Goal: Task Accomplishment & Management: Manage account settings

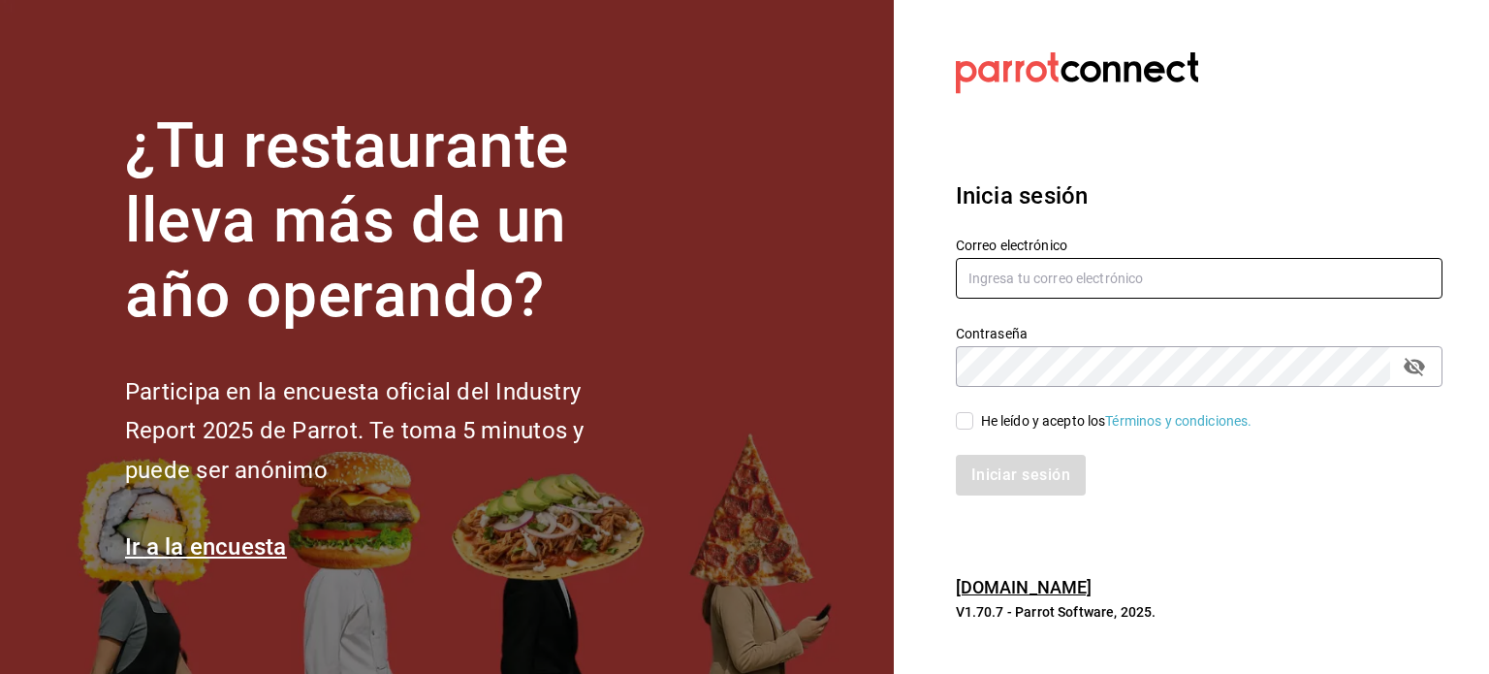
click at [1061, 272] on input "text" at bounding box center [1199, 278] width 487 height 41
type input "[EMAIL_ADDRESS][DOMAIN_NAME]"
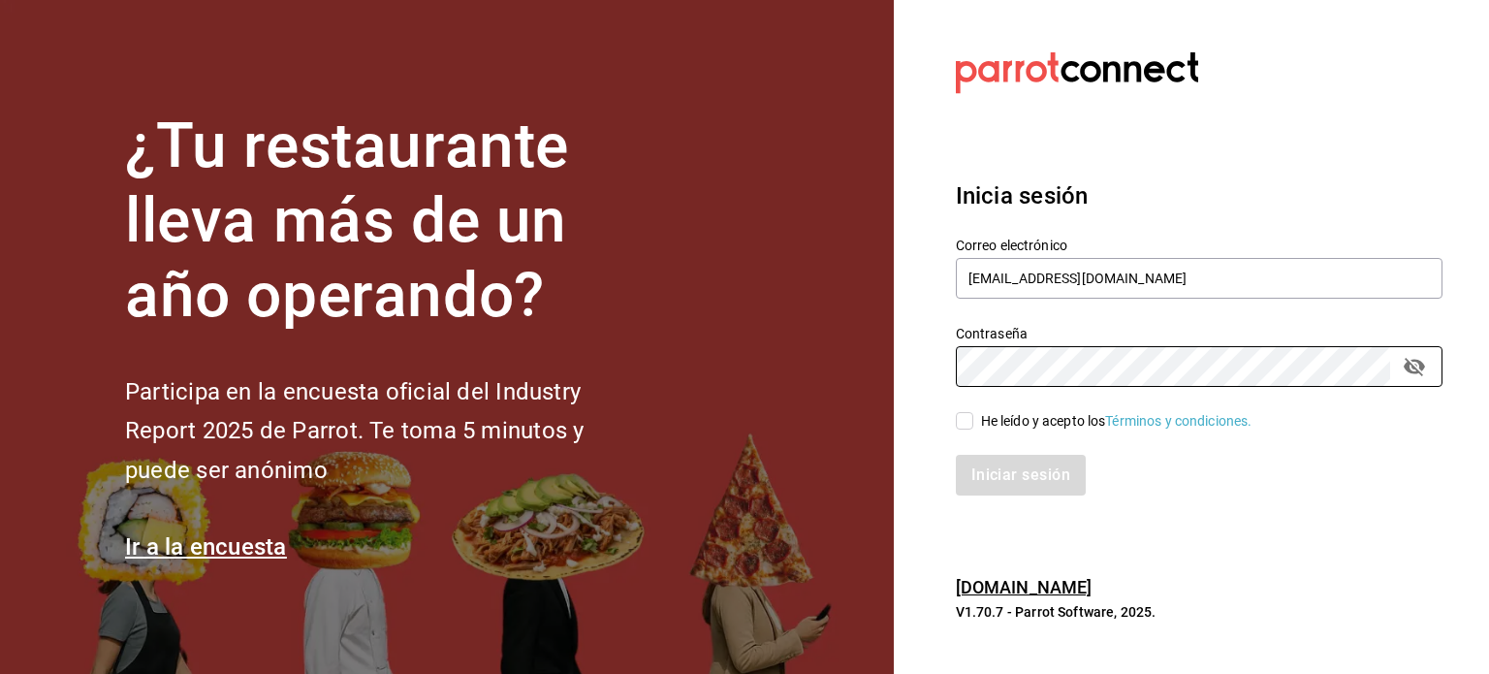
click at [969, 415] on input "He leído y acepto los Términos y condiciones." at bounding box center [964, 420] width 17 height 17
checkbox input "true"
click at [1048, 466] on button "Iniciar sesión" at bounding box center [1022, 475] width 132 height 41
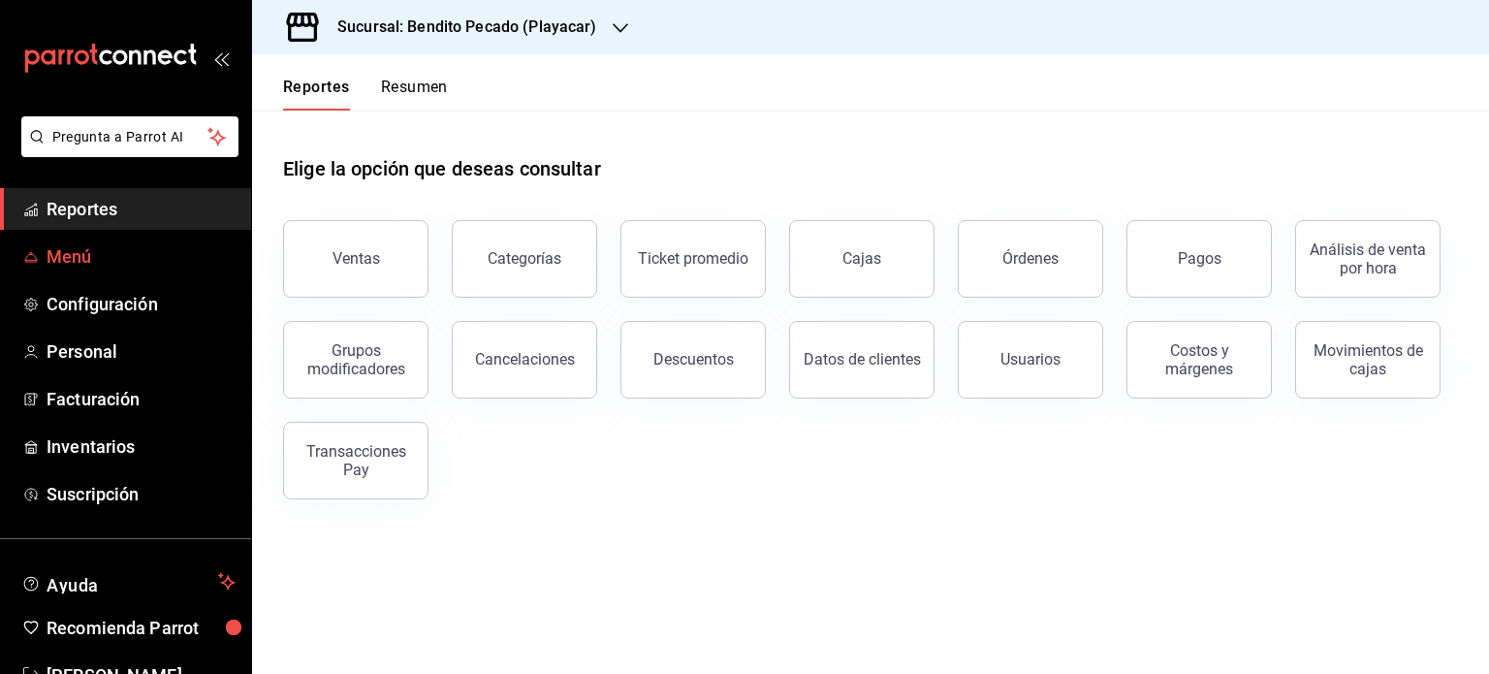
click at [69, 250] on span "Menú" at bounding box center [141, 256] width 189 height 26
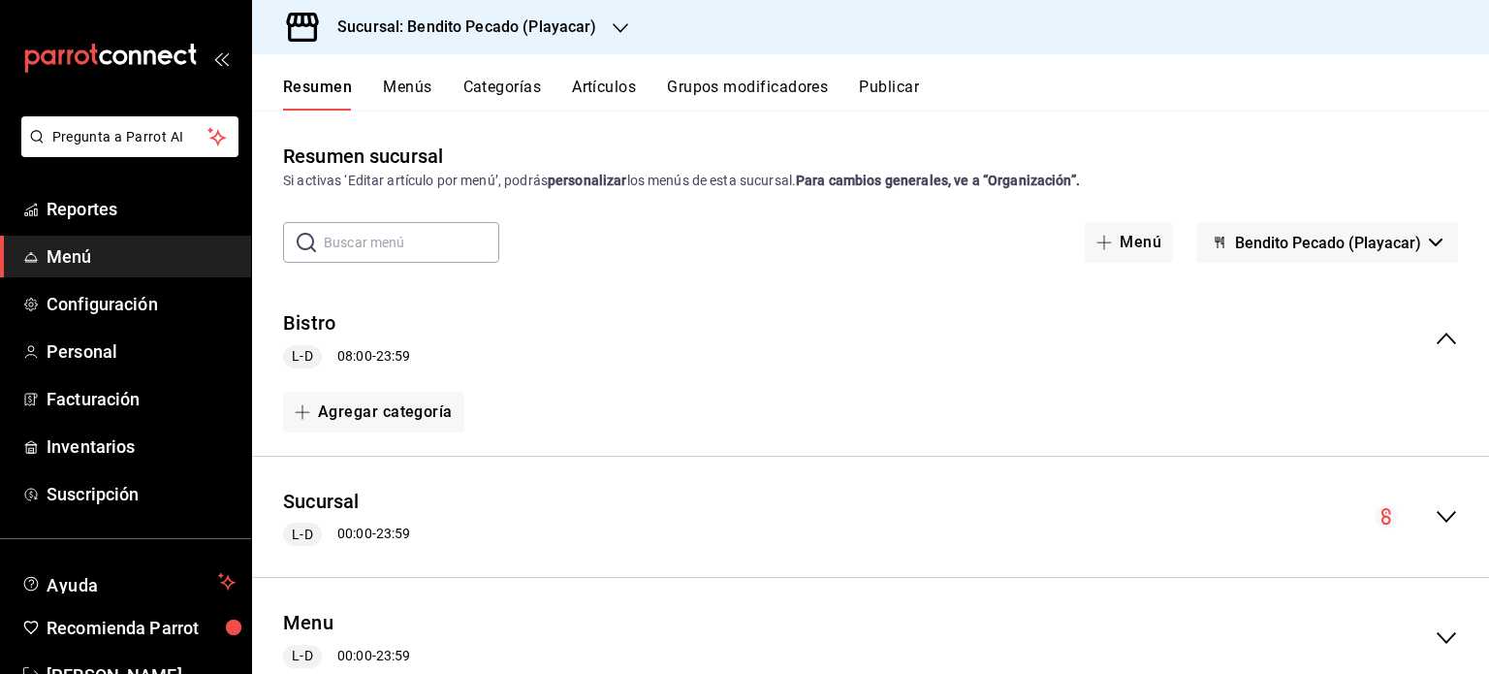
scroll to position [186, 0]
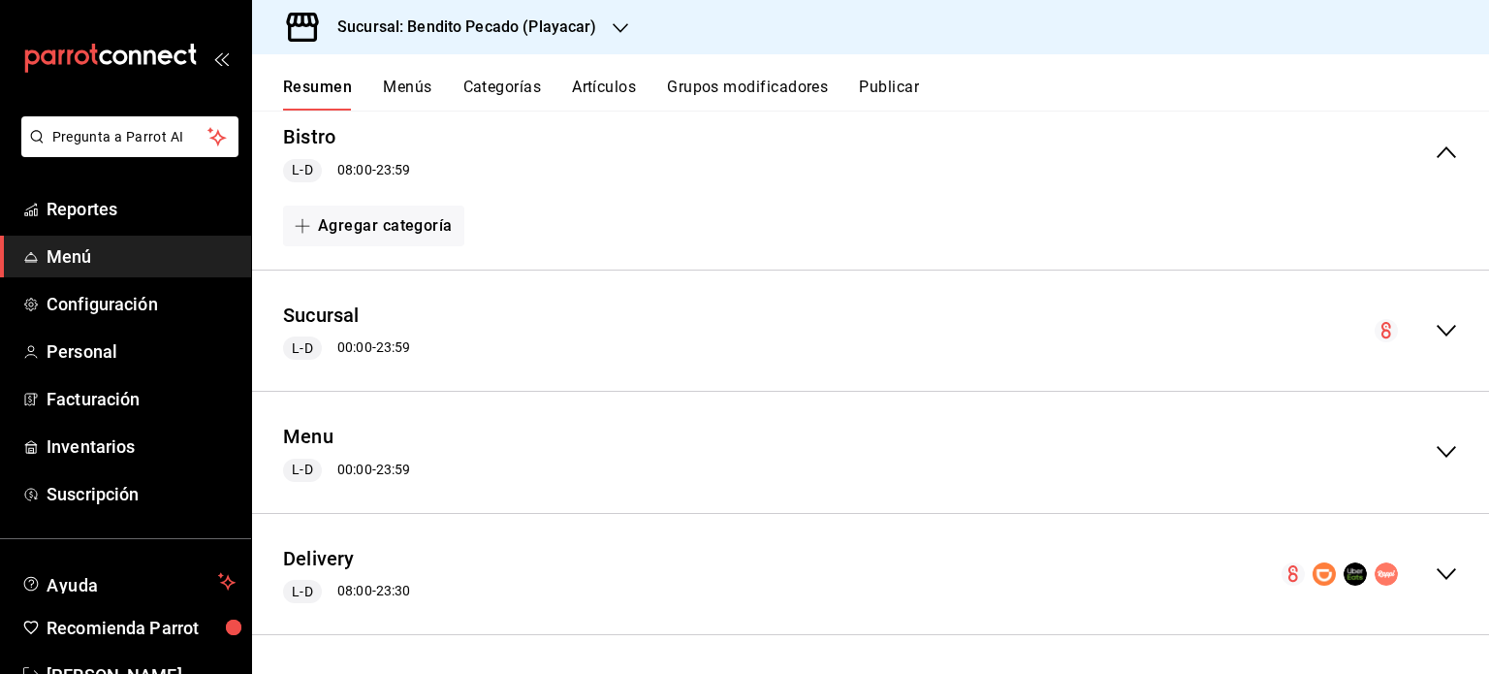
click at [1437, 453] on icon "collapse-menu-row" at bounding box center [1446, 451] width 23 height 23
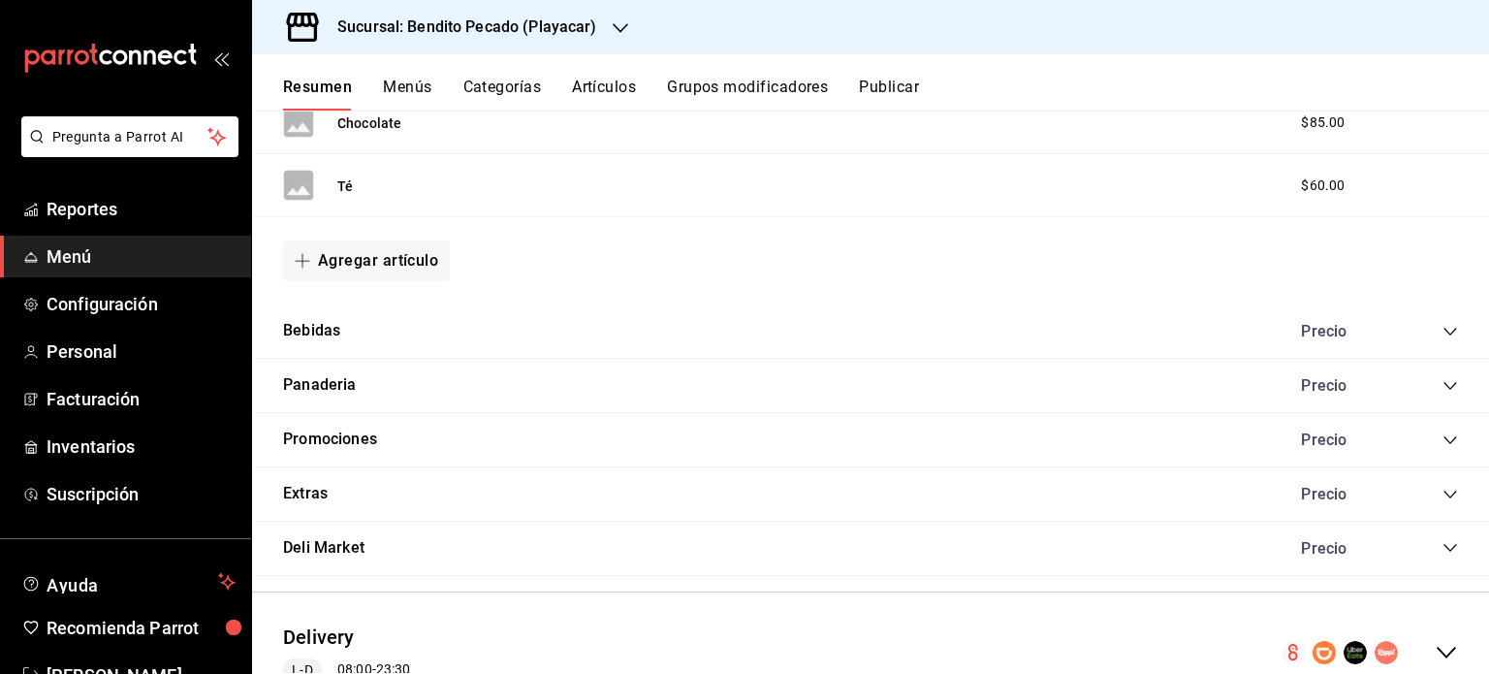
scroll to position [2661, 0]
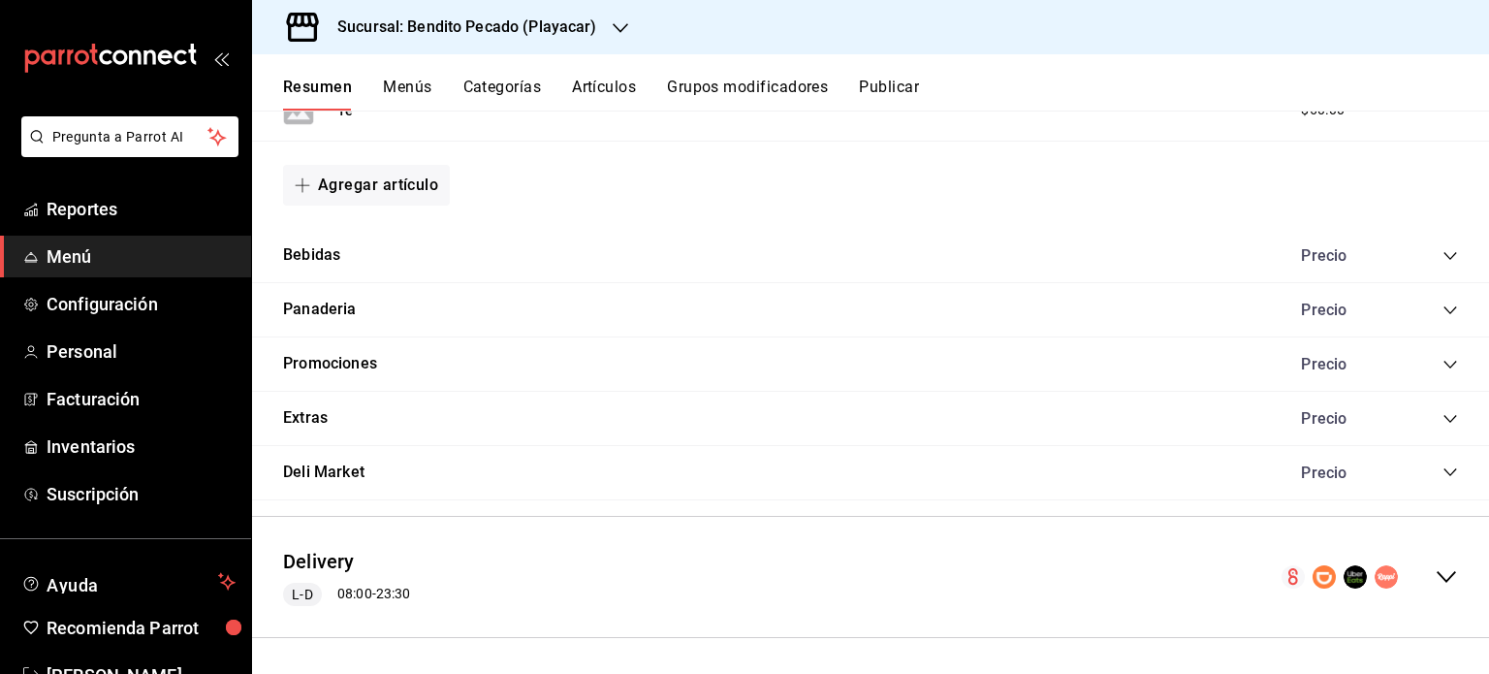
click at [1435, 582] on icon "collapse-menu-row" at bounding box center [1446, 576] width 23 height 23
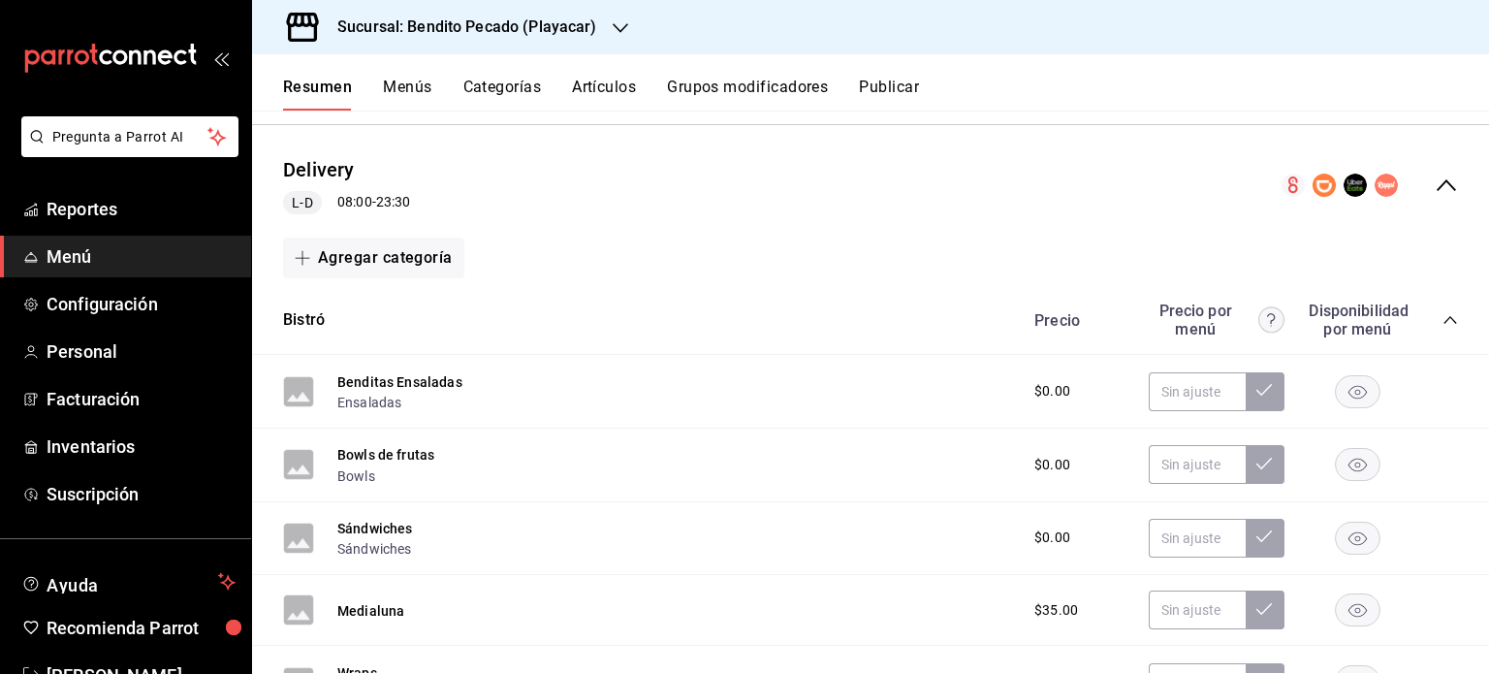
scroll to position [3133, 0]
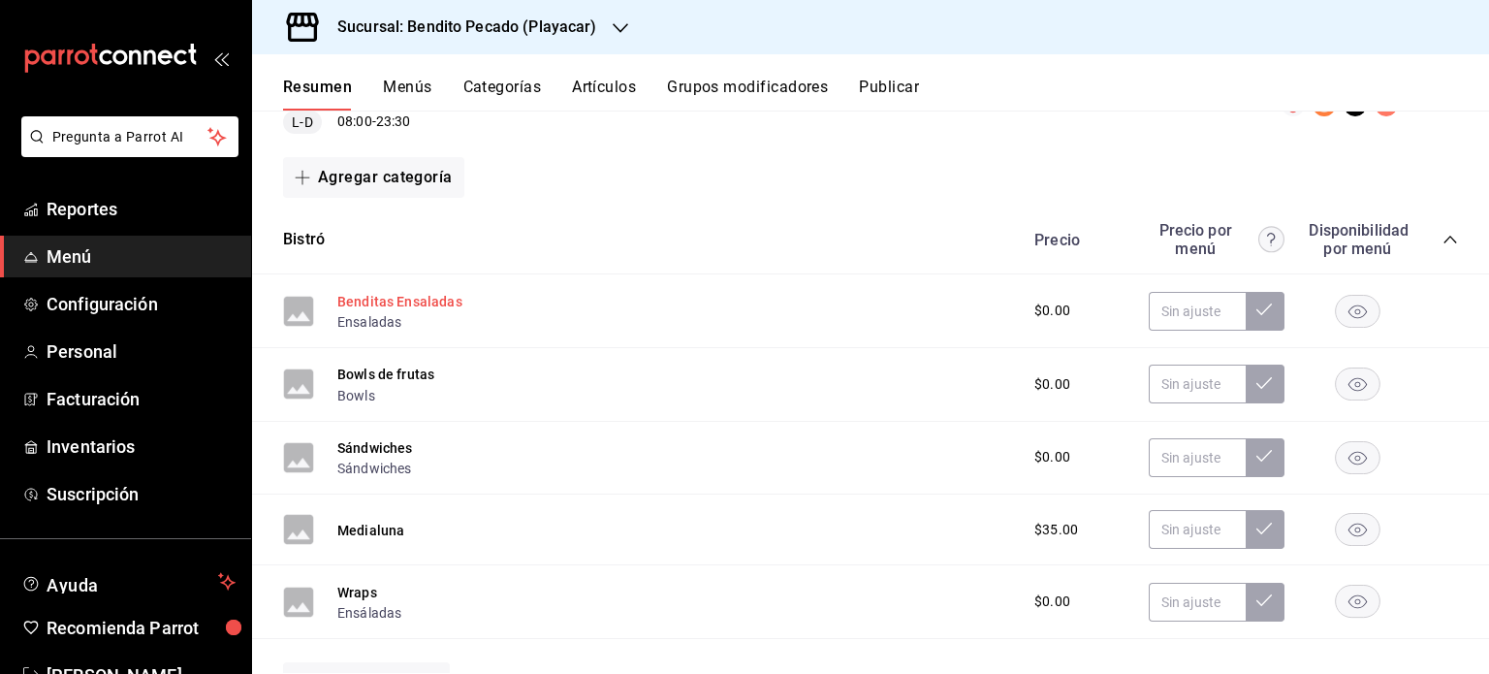
click at [446, 301] on button "Benditas Ensaladas" at bounding box center [399, 301] width 125 height 19
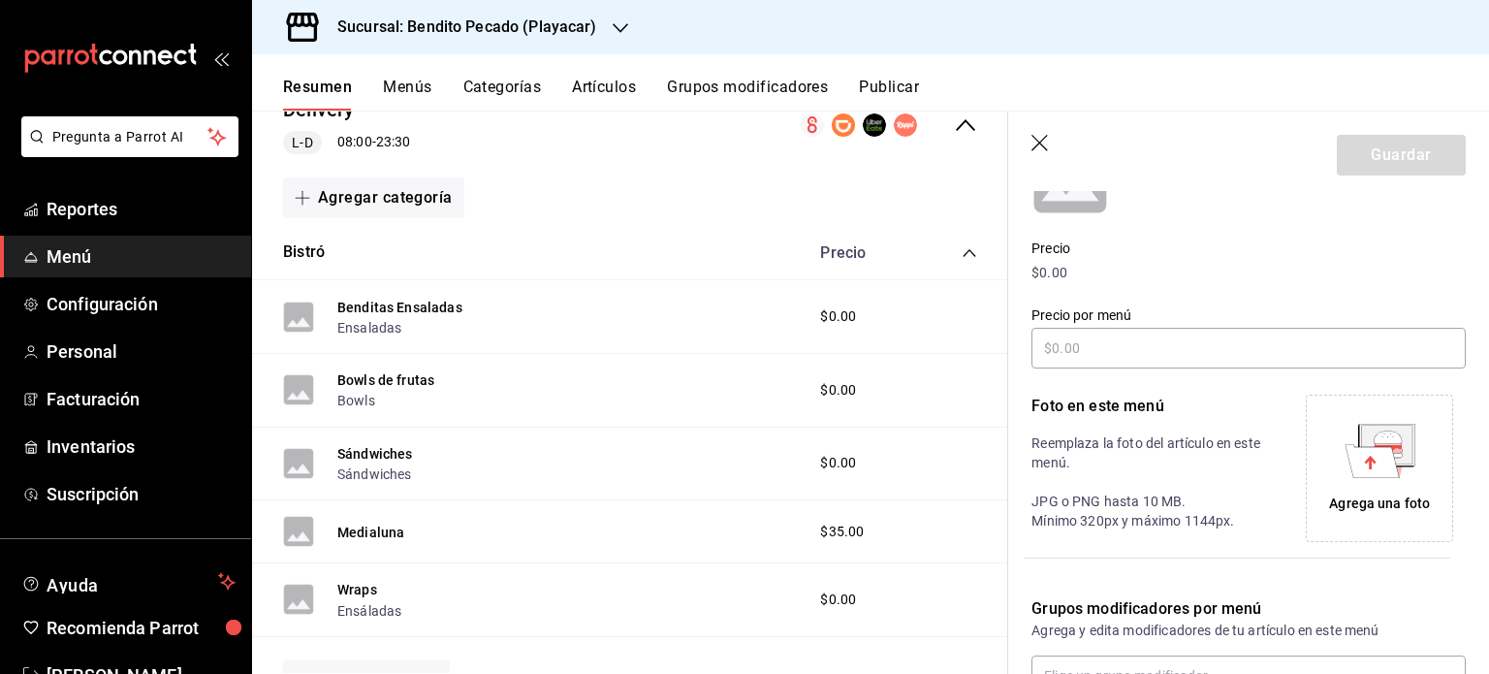
scroll to position [440, 0]
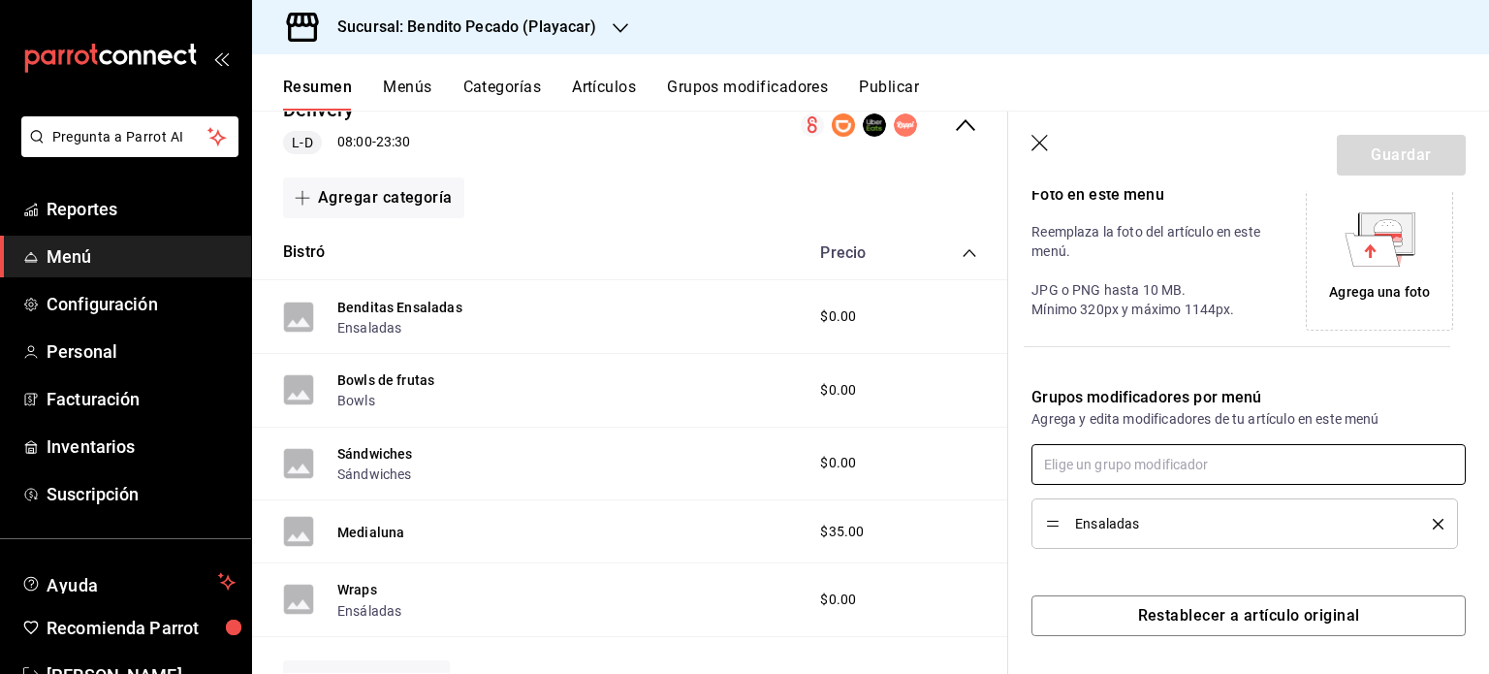
click at [1136, 464] on input "text" at bounding box center [1249, 464] width 434 height 41
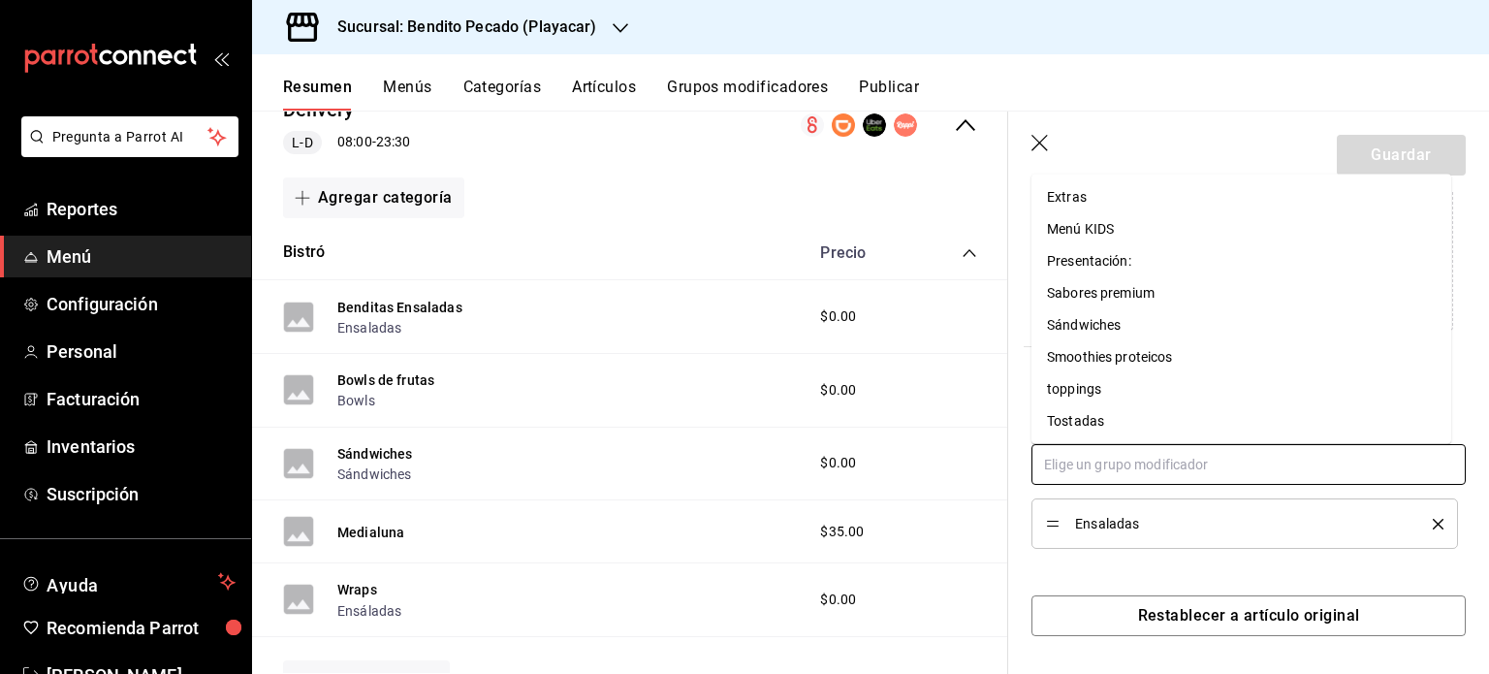
scroll to position [322, 0]
click at [1185, 574] on div "Restablecer a artículo original" at bounding box center [1237, 592] width 458 height 87
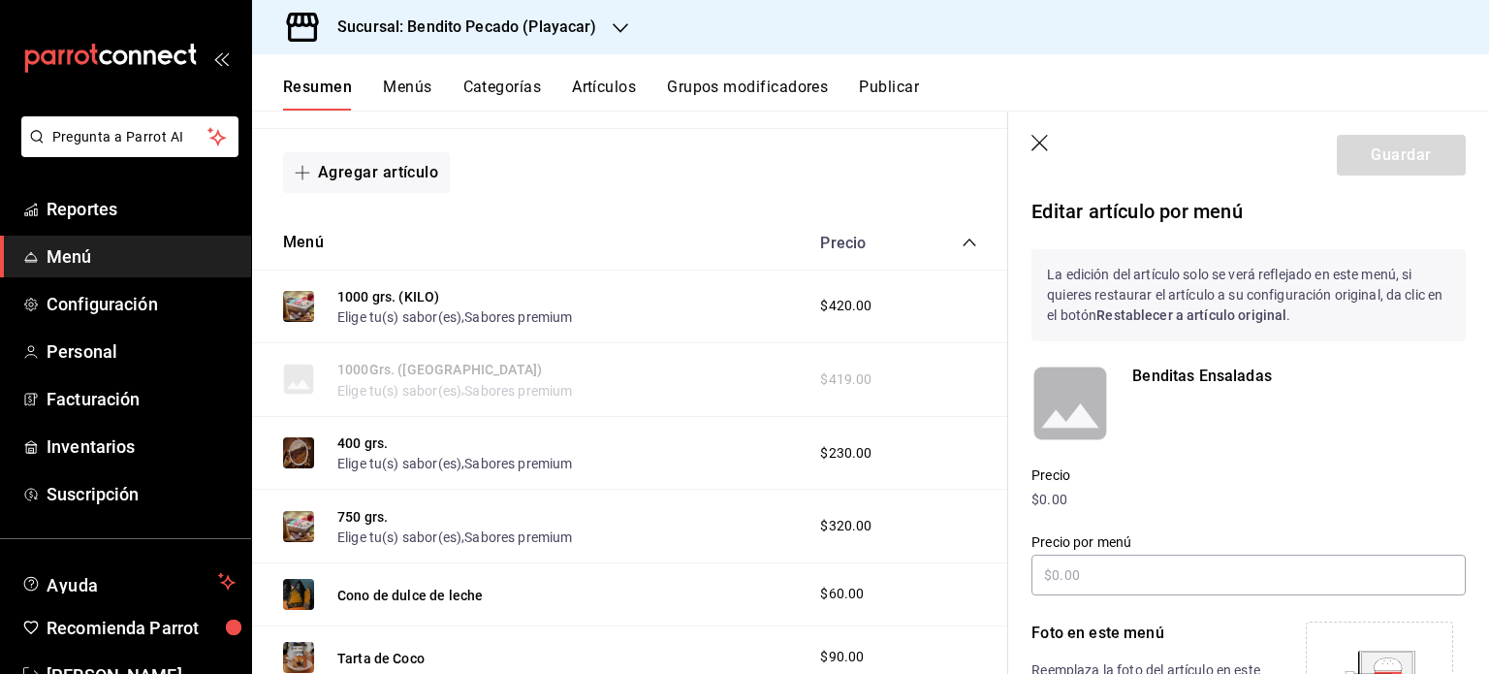
scroll to position [440, 0]
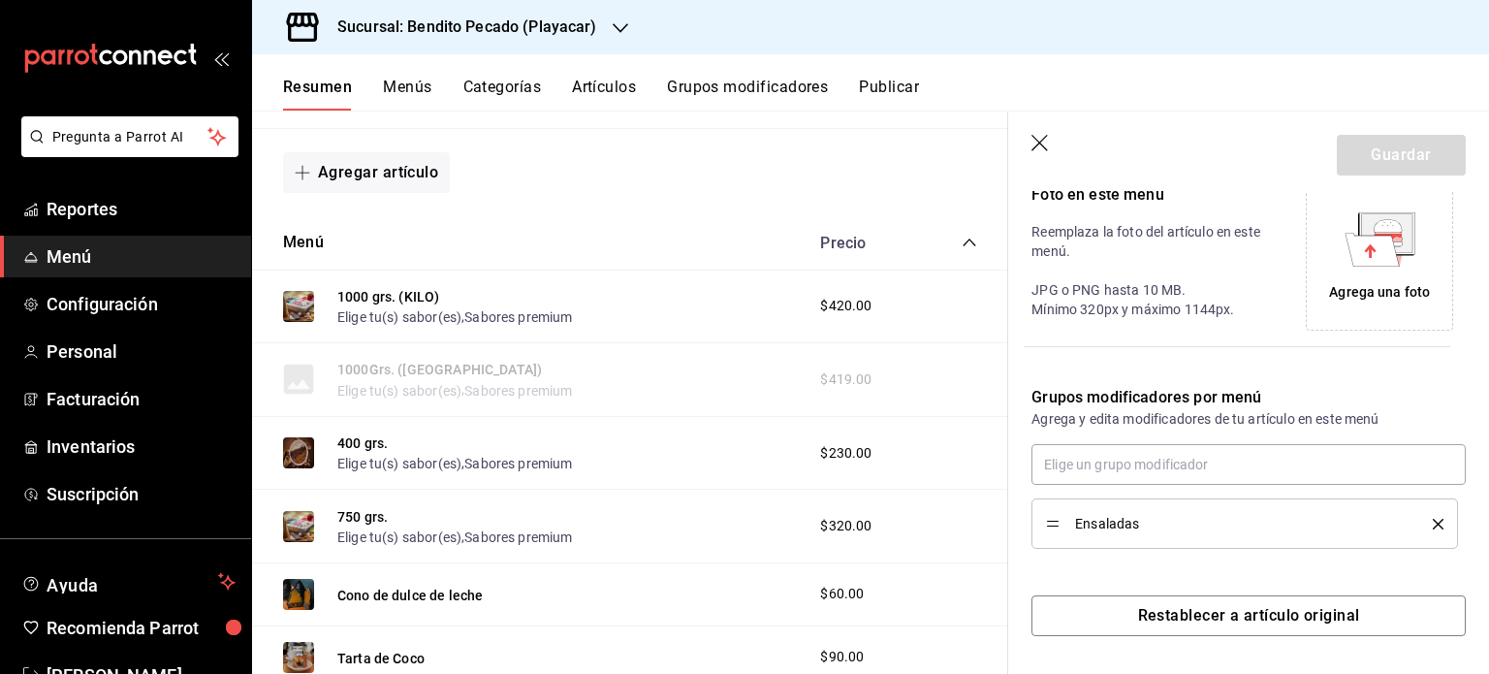
click at [656, 289] on div "1000 grs. (KILO) Elige tu(s) sabor(es) , Sabores premium $420.00" at bounding box center [630, 308] width 756 height 74
click at [1029, 139] on header "Guardar" at bounding box center [1248, 152] width 481 height 80
click at [1053, 149] on header "Guardar" at bounding box center [1248, 152] width 481 height 80
click at [1040, 144] on icon "button" at bounding box center [1041, 144] width 19 height 19
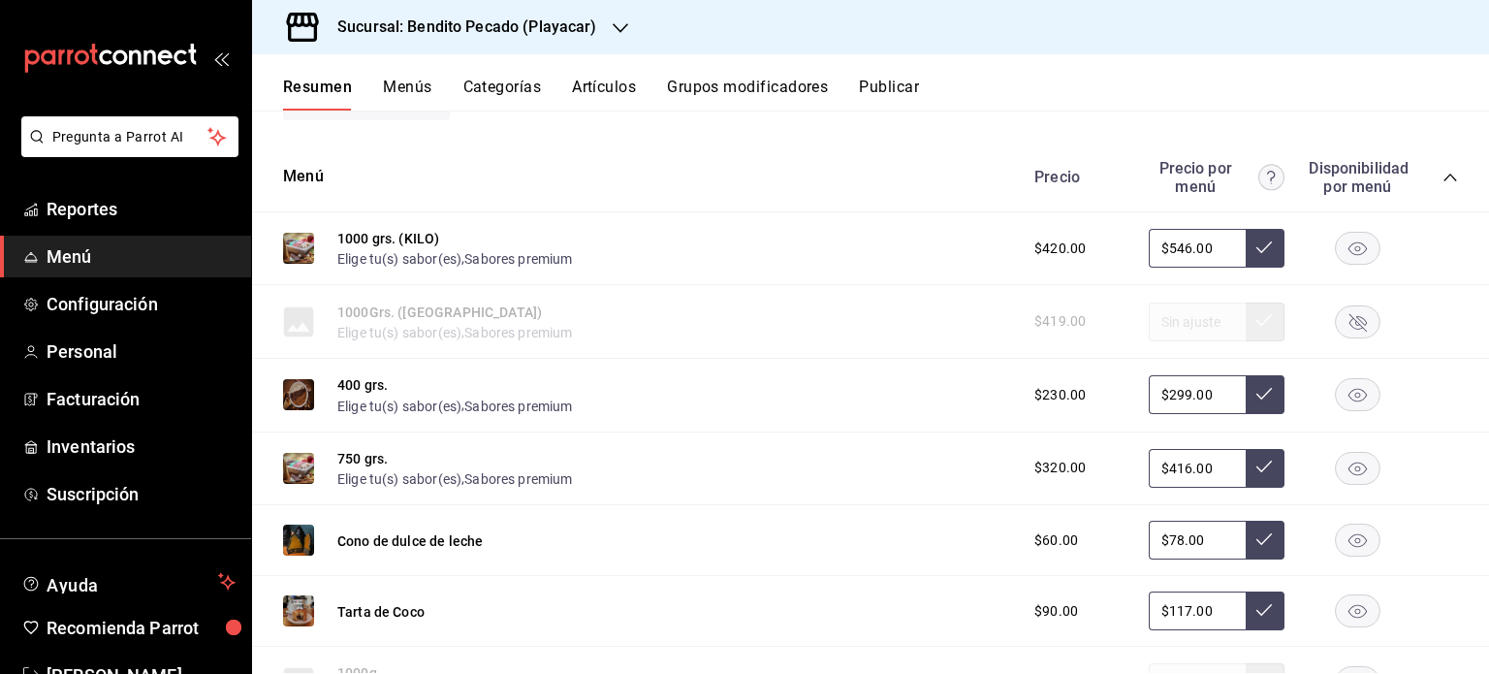
scroll to position [3717, 0]
click at [913, 244] on div "1000 grs. (KILO) Elige tu(s) sabor(es) , Sabores premium $420.00 $546.00" at bounding box center [870, 248] width 1237 height 74
click at [400, 238] on button "1000 grs. (KILO)" at bounding box center [388, 237] width 102 height 19
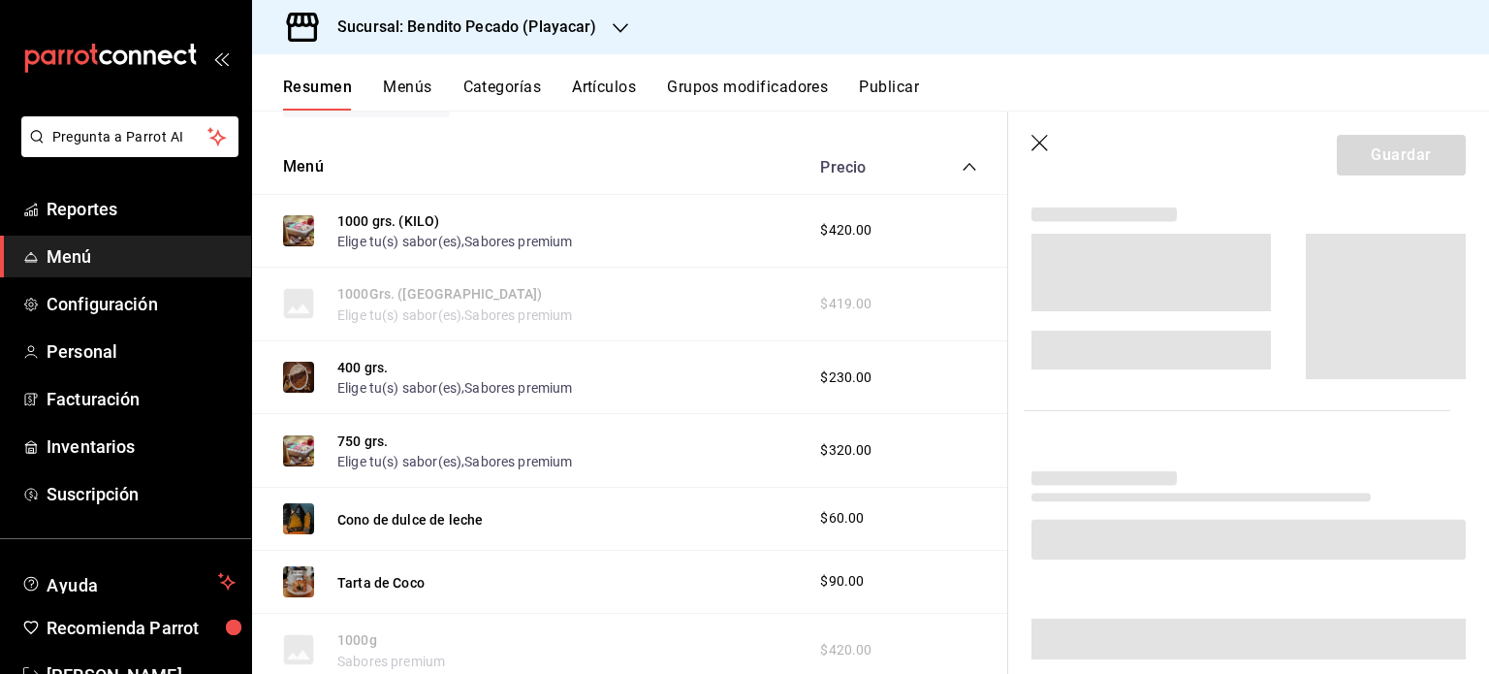
scroll to position [3695, 0]
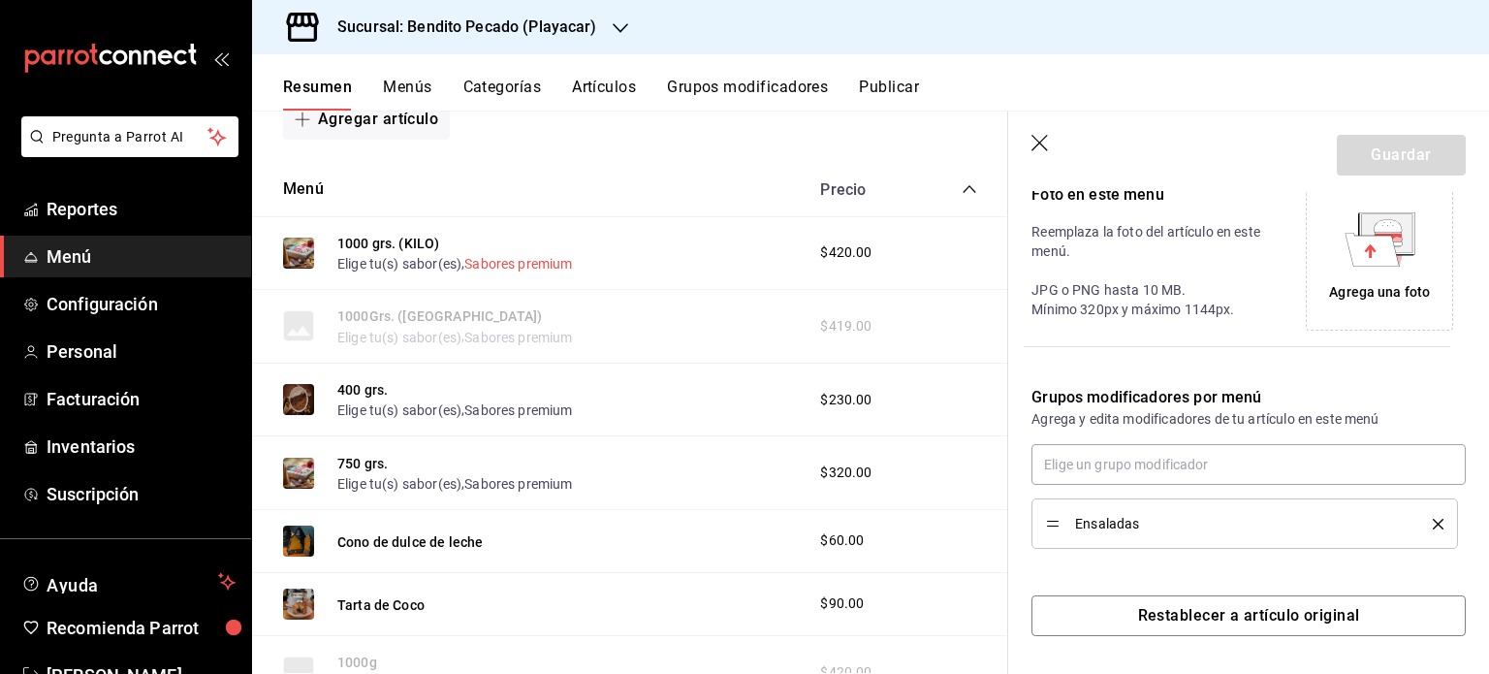
type input "$546.00"
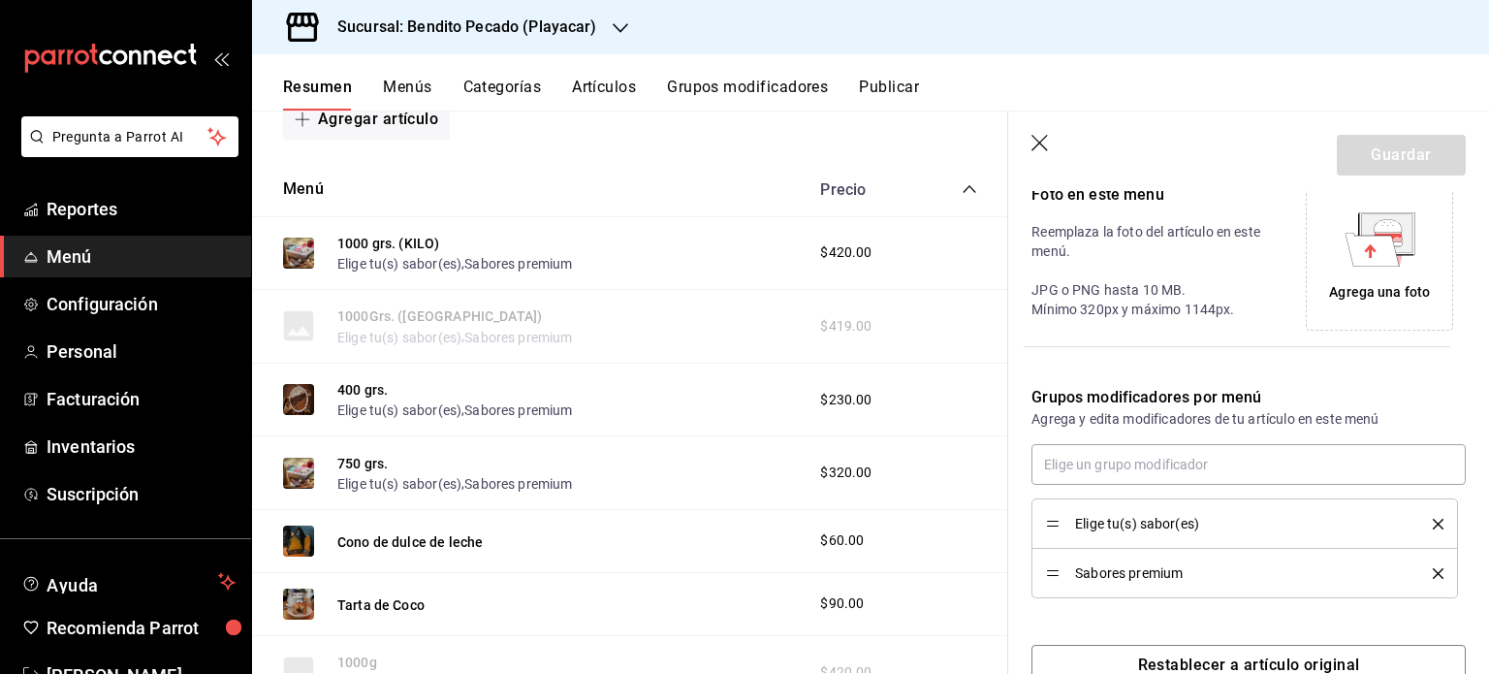
scroll to position [489, 0]
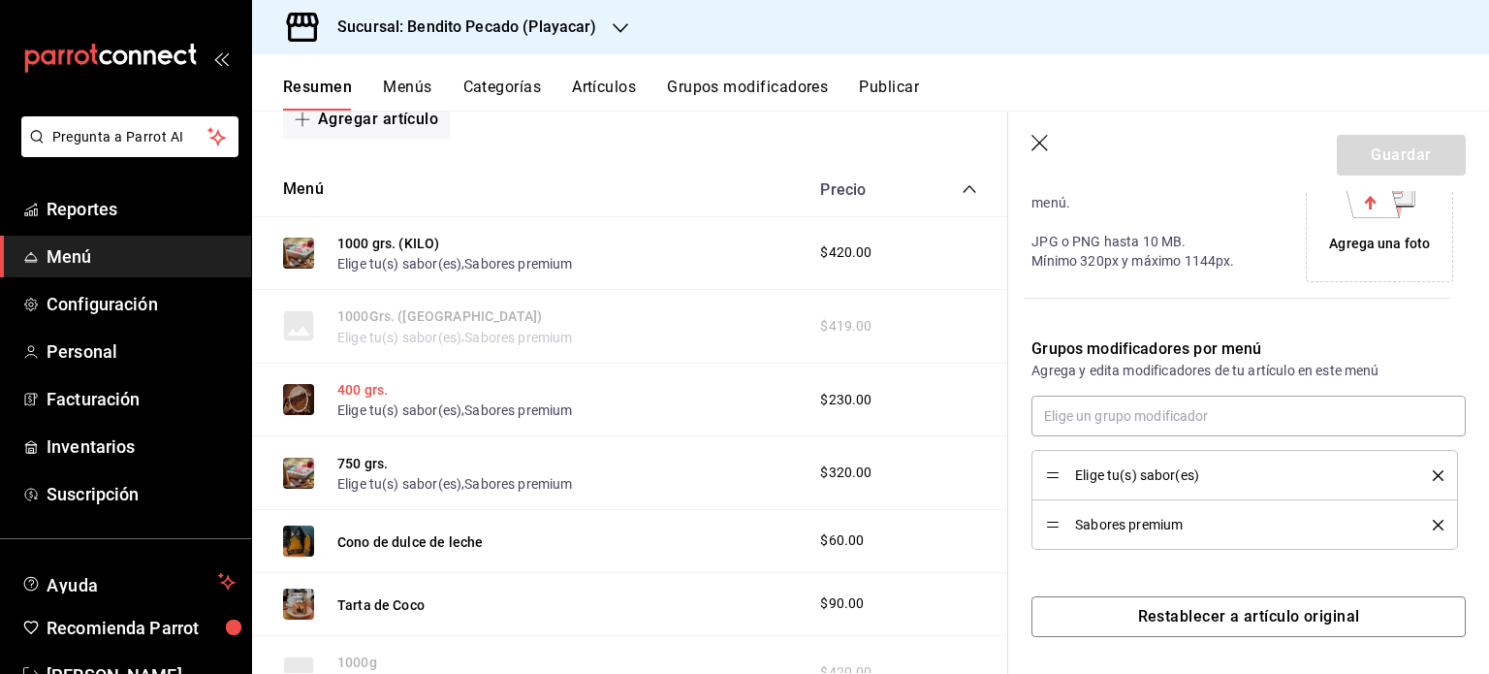
click at [370, 383] on button "400 grs." at bounding box center [362, 389] width 50 height 19
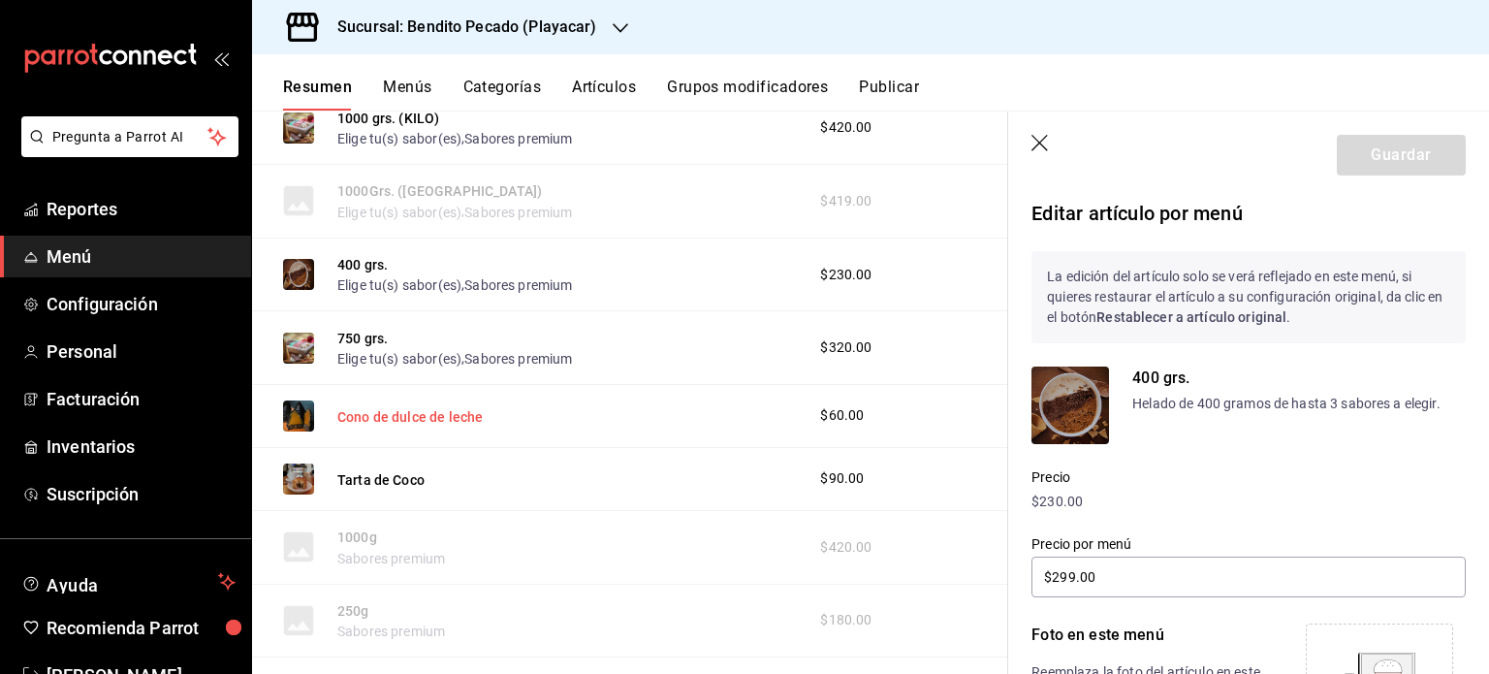
click at [383, 407] on button "Cono de dulce de leche" at bounding box center [409, 416] width 145 height 19
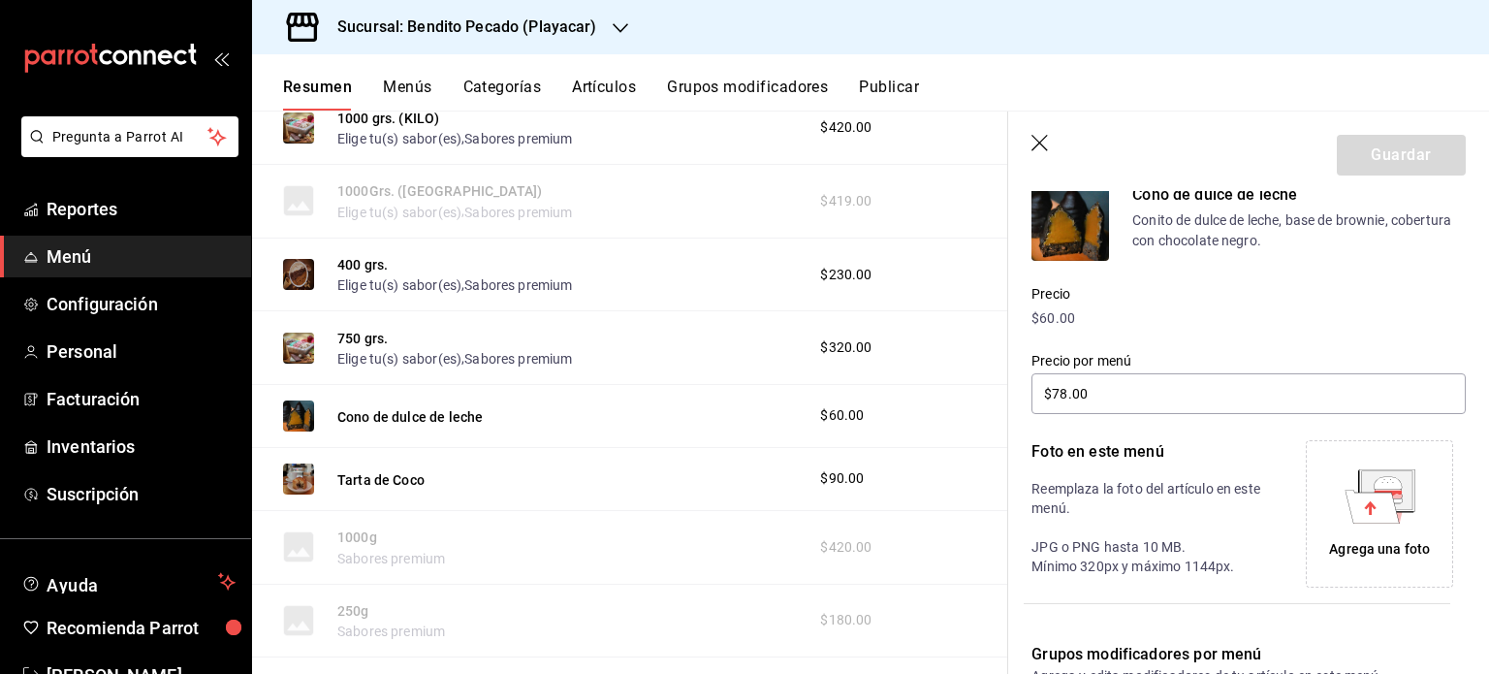
scroll to position [376, 0]
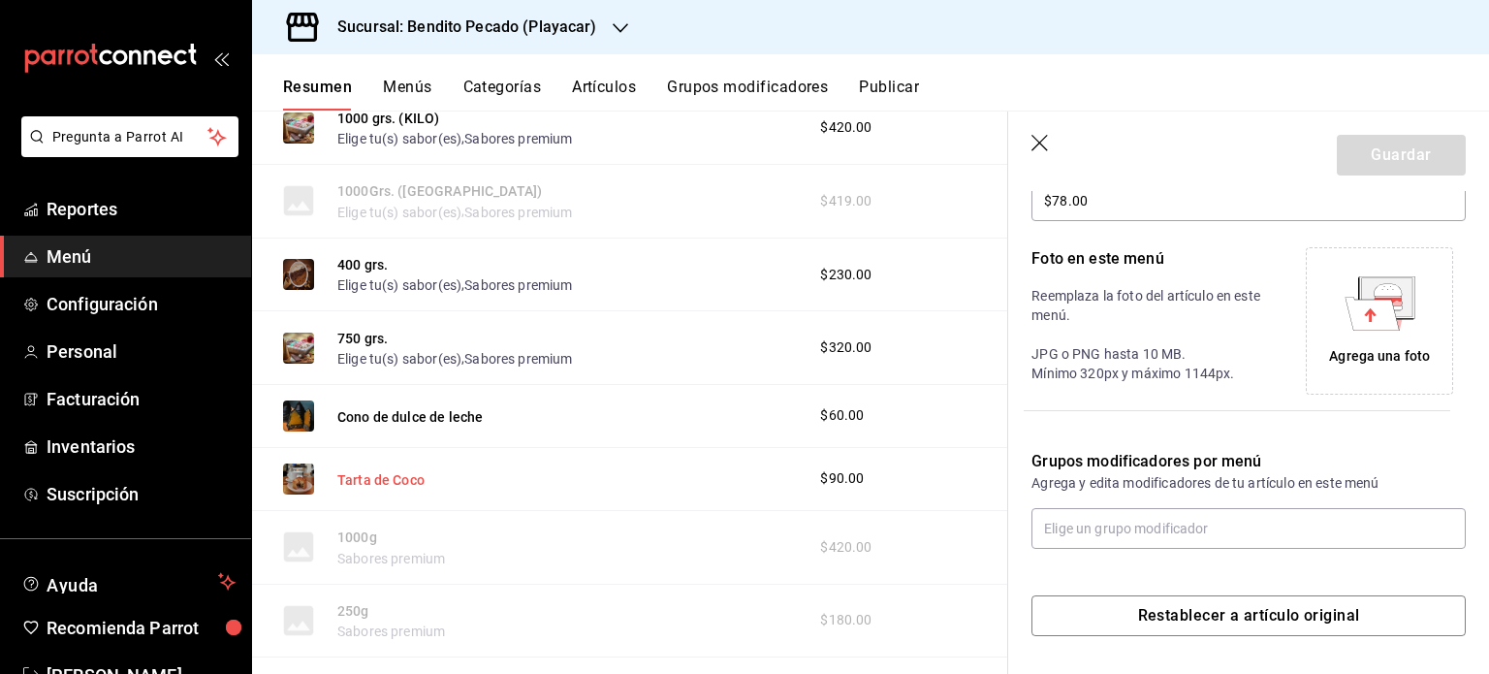
click at [394, 483] on button "Tarta de Coco" at bounding box center [380, 479] width 87 height 19
type input "$117.00"
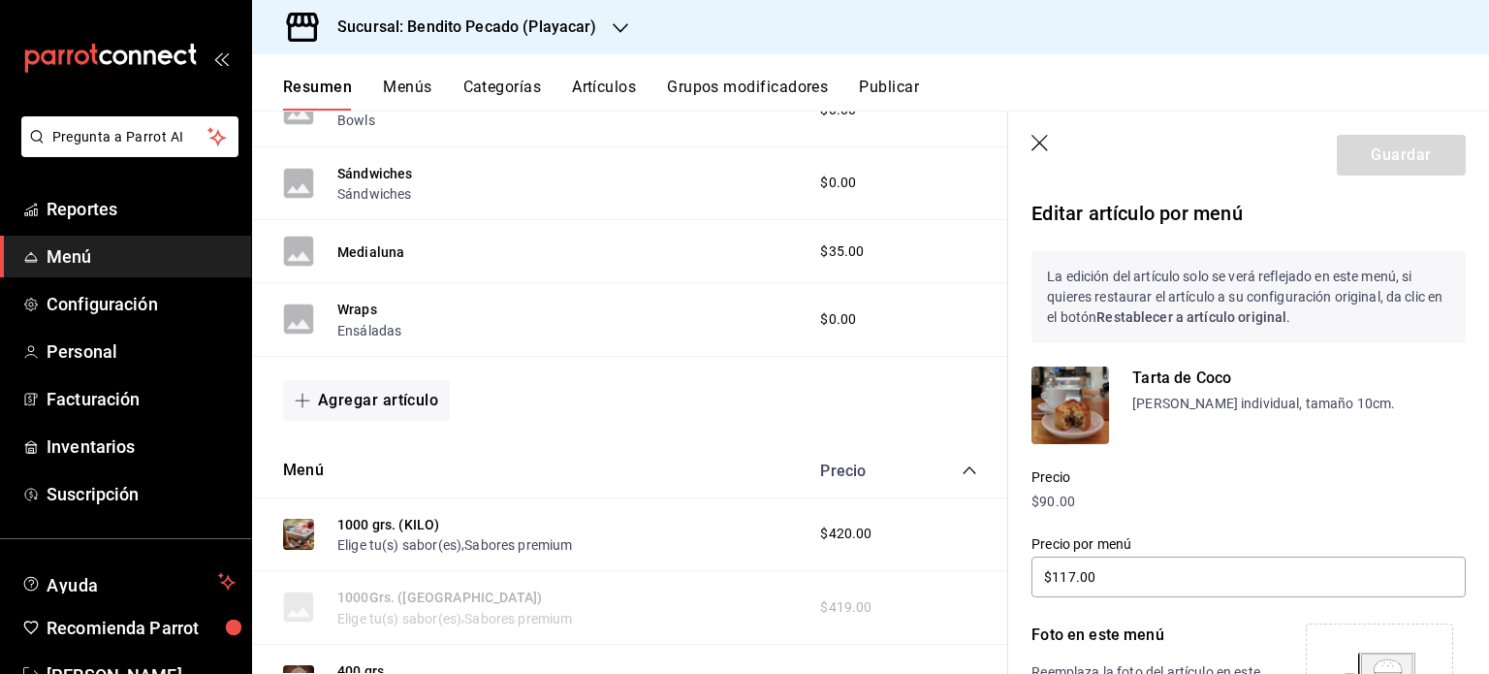
scroll to position [3417, 0]
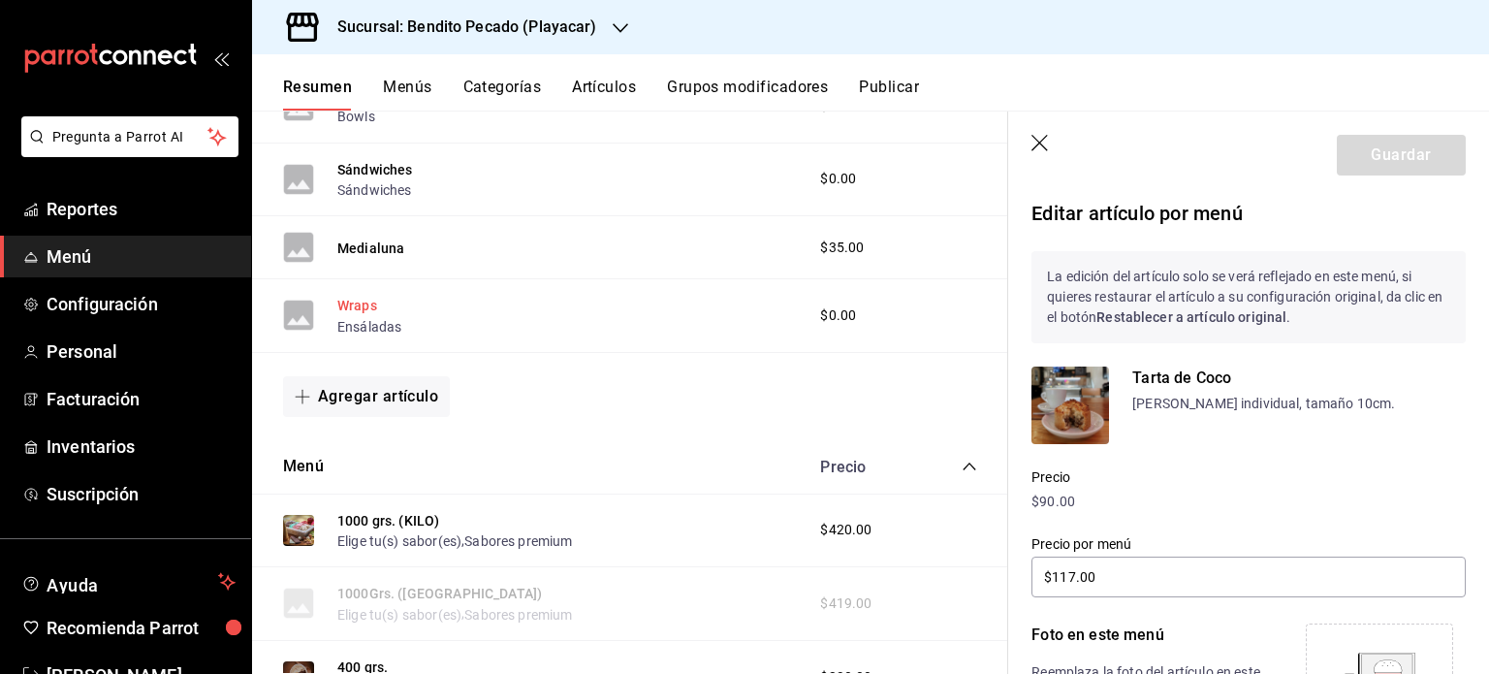
click at [351, 304] on button "Wraps" at bounding box center [357, 305] width 40 height 19
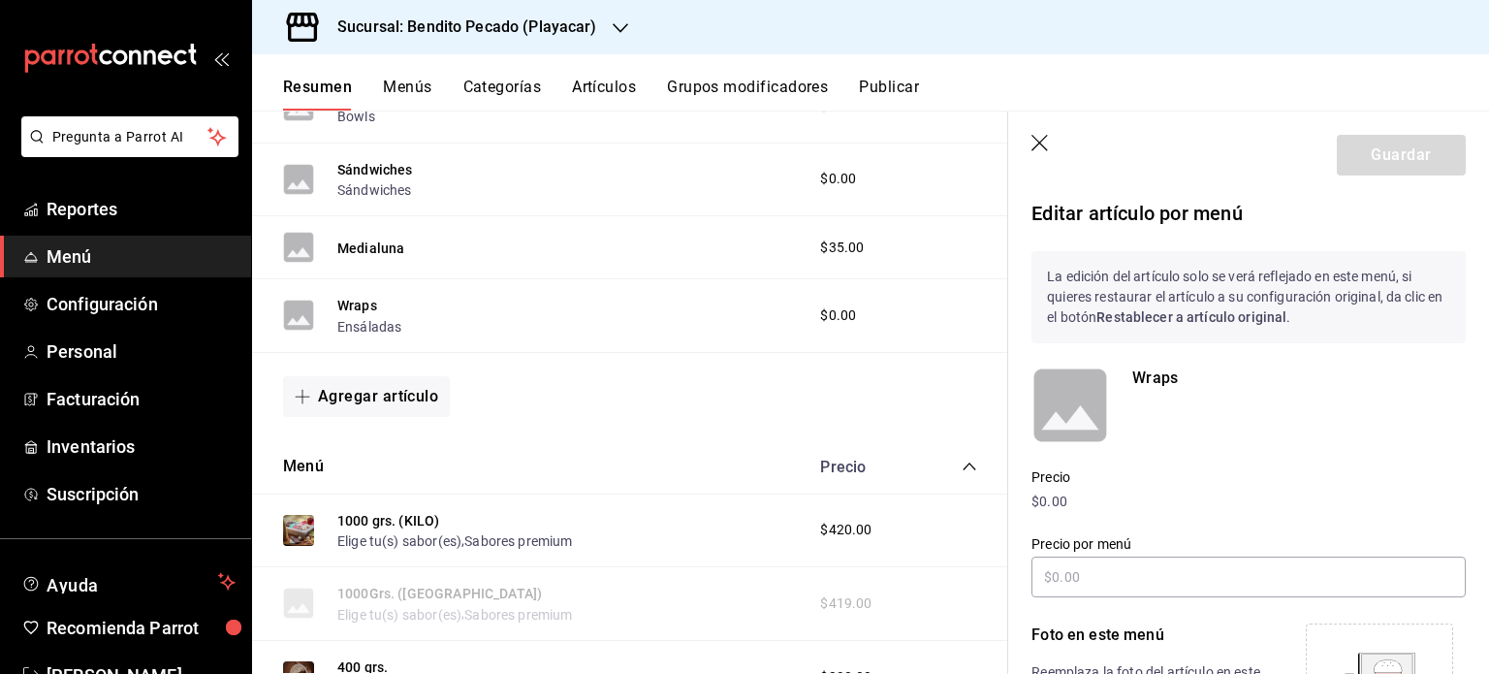
scroll to position [136, 0]
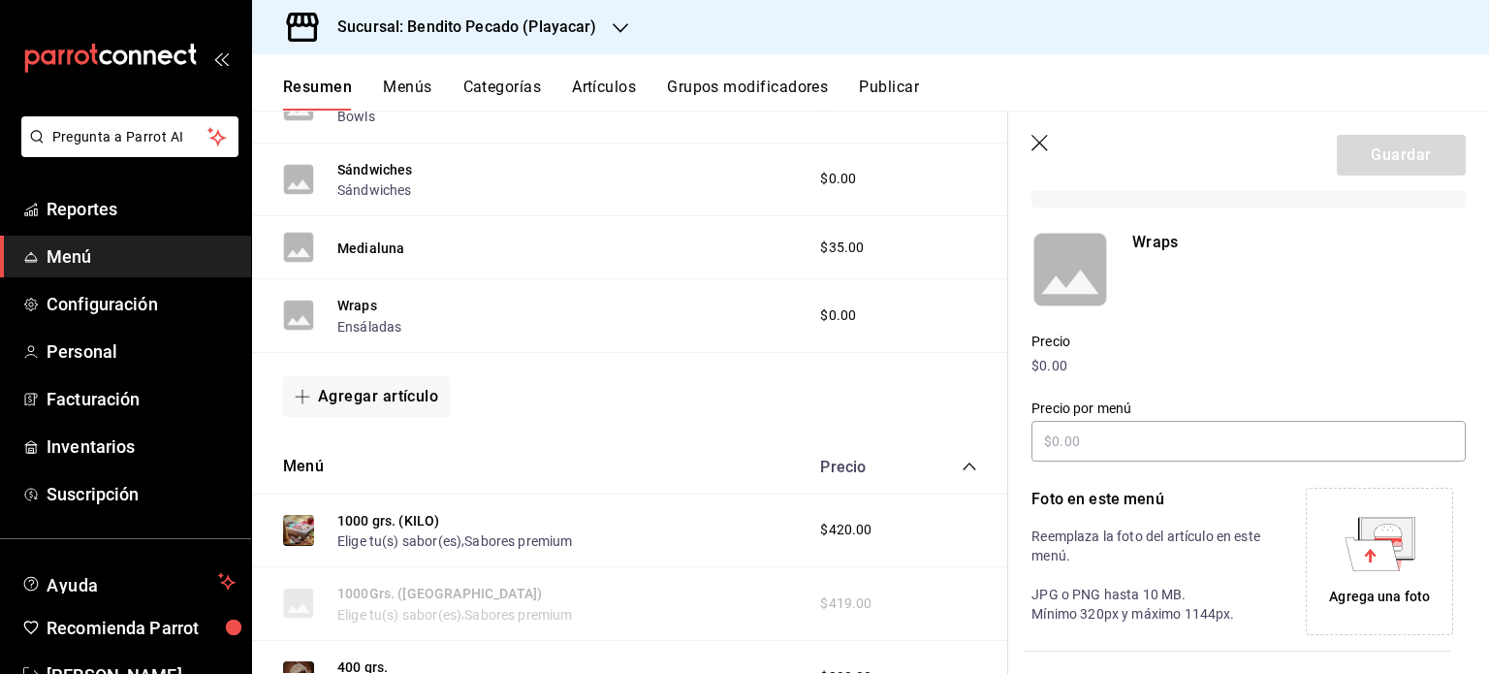
click at [1060, 372] on p "$0.00" at bounding box center [1249, 366] width 434 height 20
click at [1094, 451] on input "text" at bounding box center [1249, 441] width 434 height 41
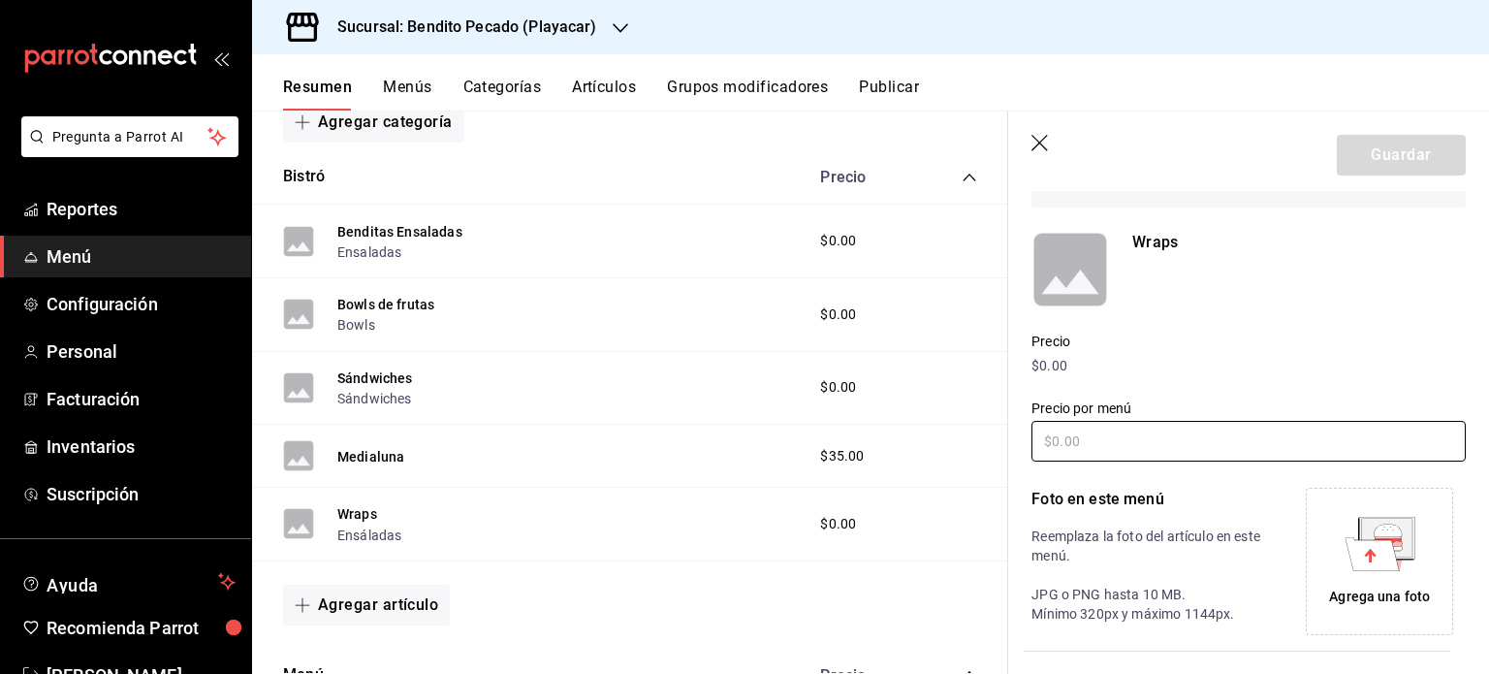
scroll to position [3587, 0]
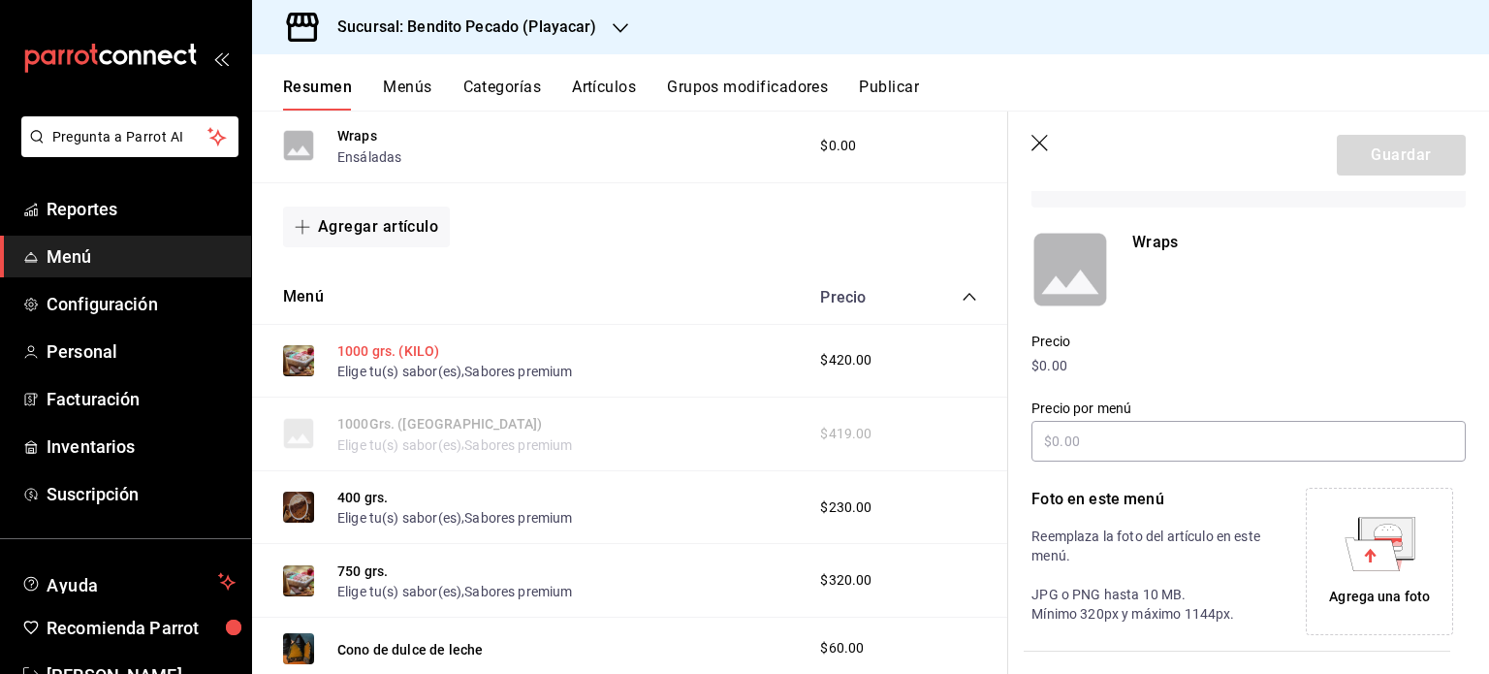
click at [384, 341] on button "1000 grs. (KILO)" at bounding box center [388, 350] width 102 height 19
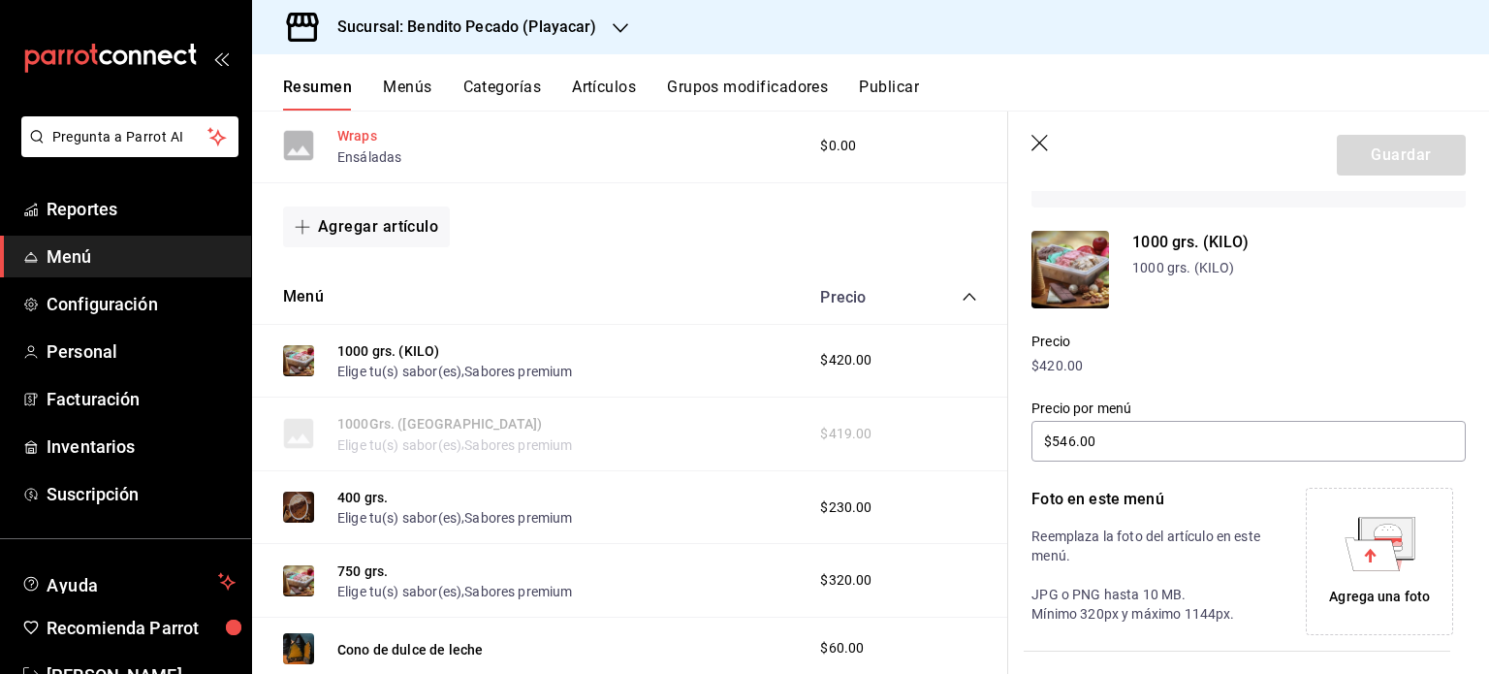
click at [346, 128] on button "Wraps" at bounding box center [357, 135] width 40 height 19
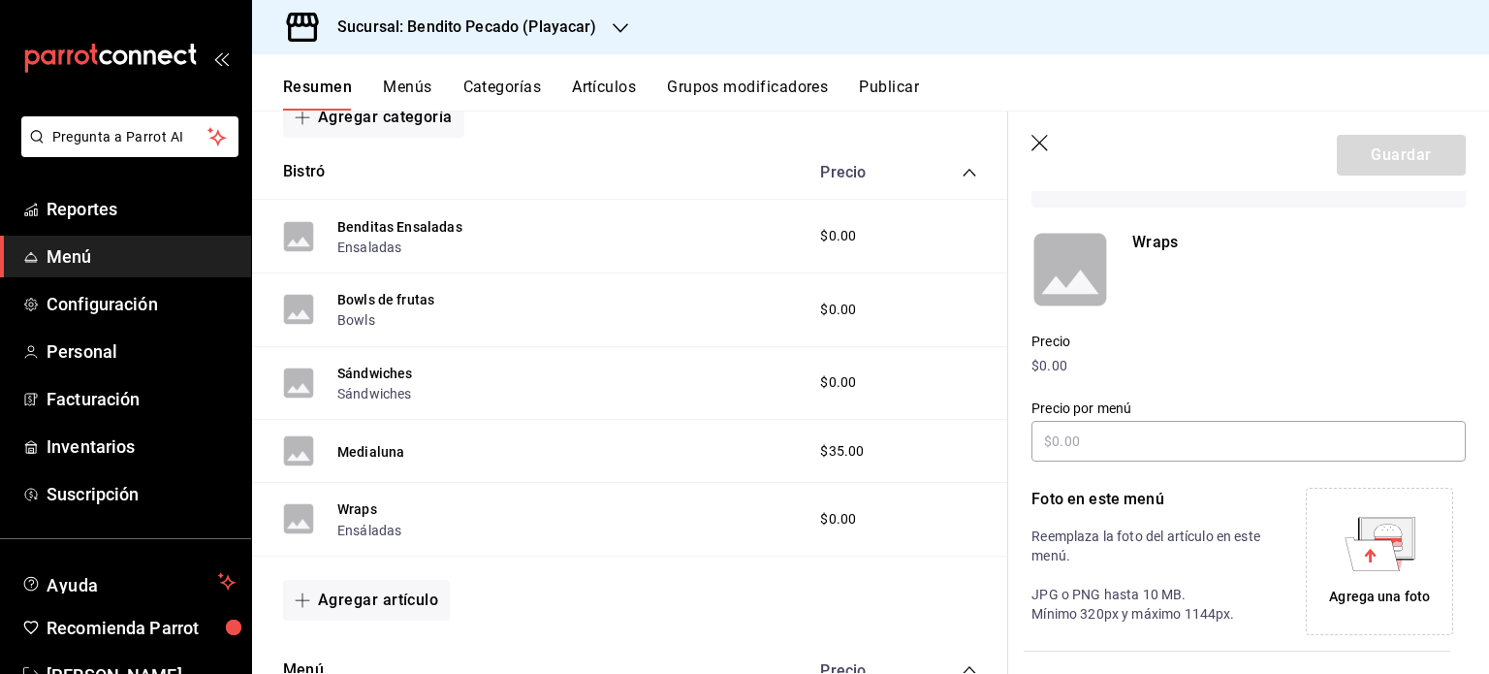
scroll to position [3218, 0]
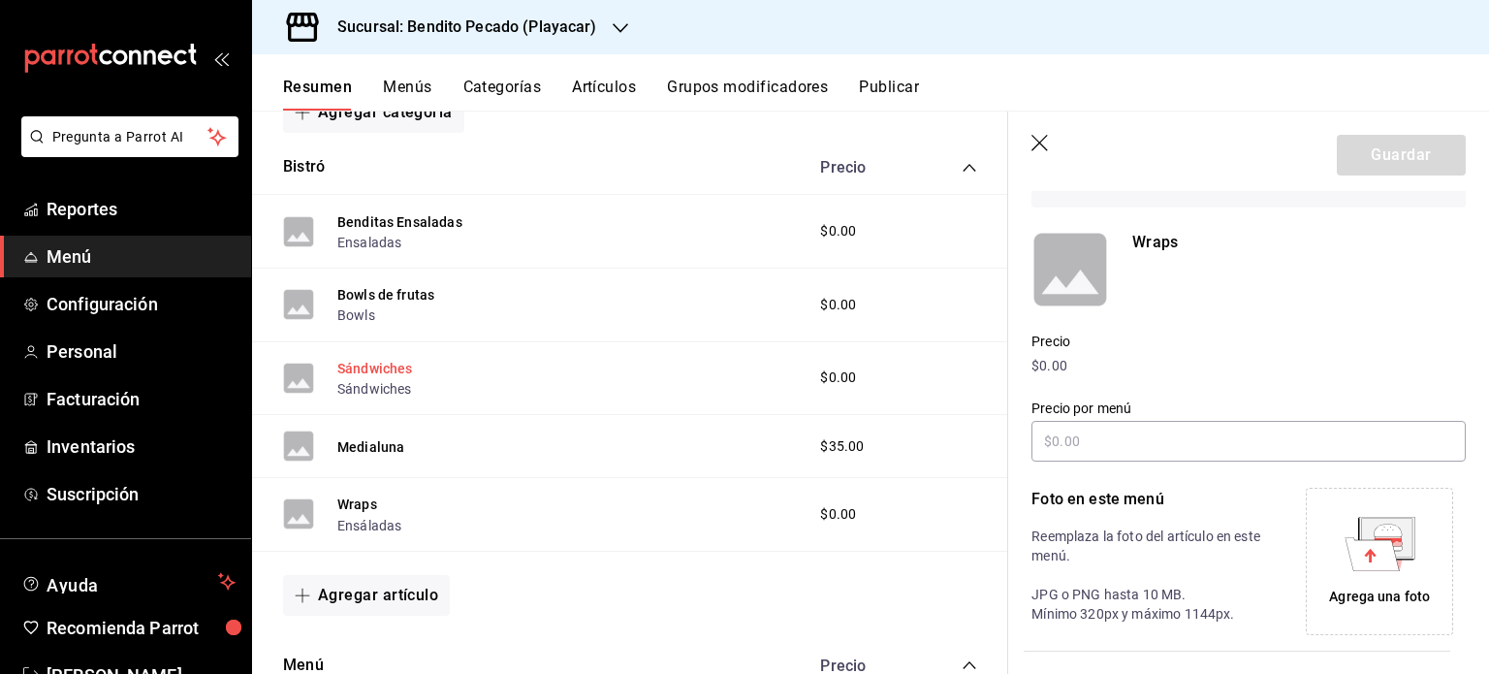
click at [354, 360] on button "Sándwiches" at bounding box center [375, 368] width 76 height 19
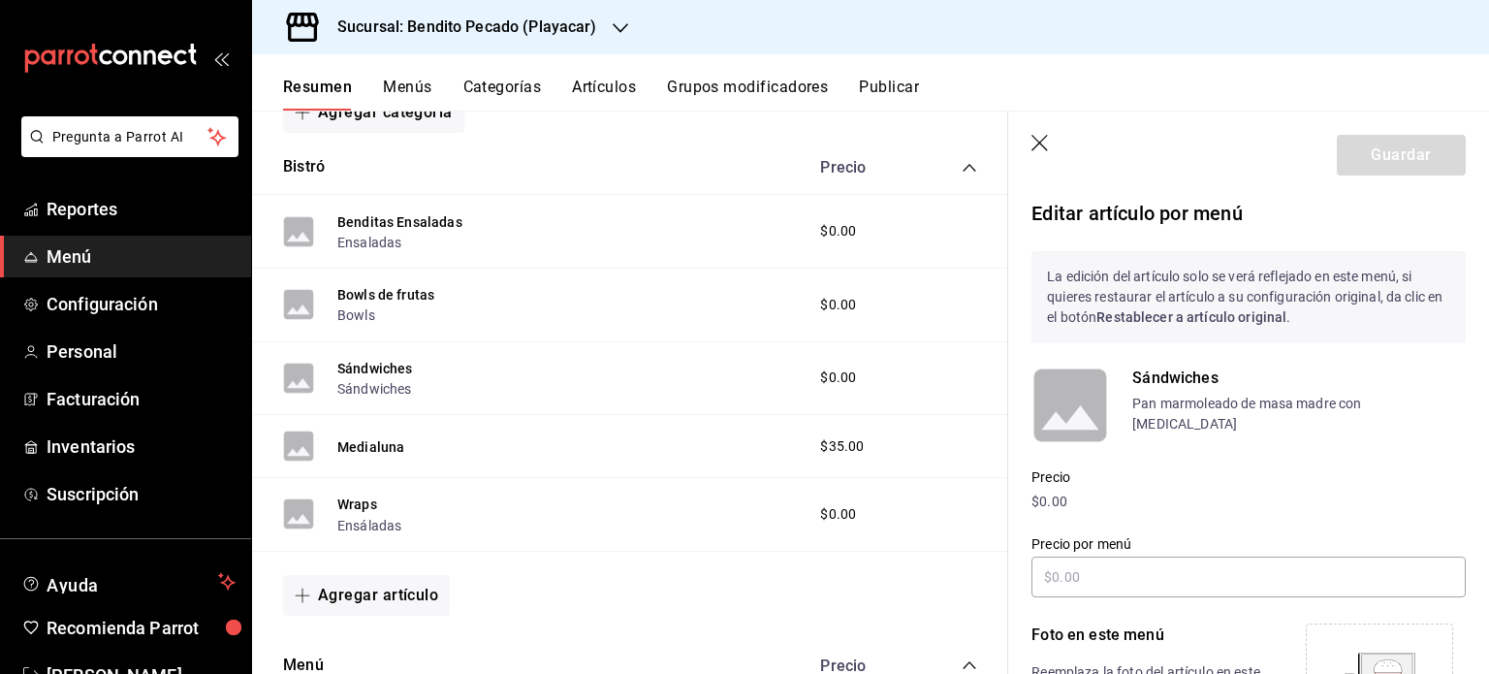
click at [1040, 399] on rect at bounding box center [1071, 406] width 78 height 78
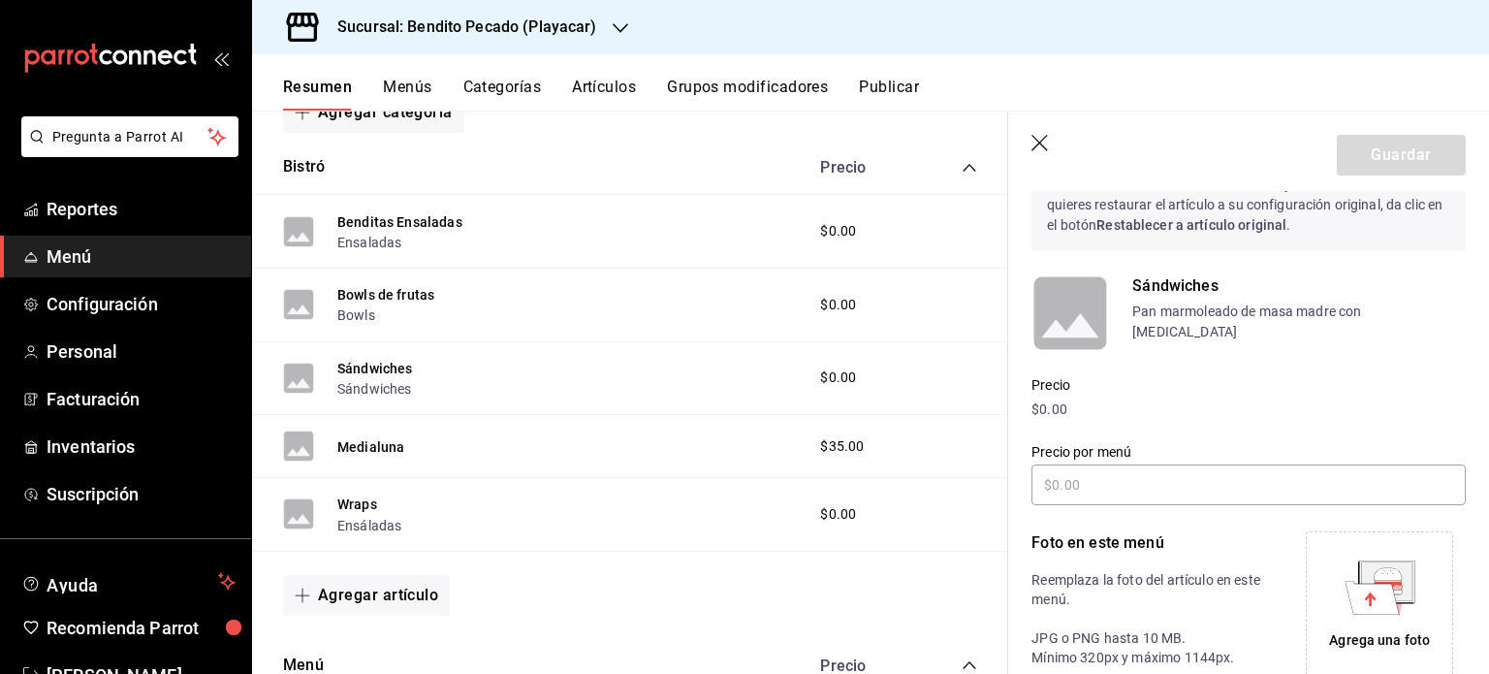
scroll to position [112, 0]
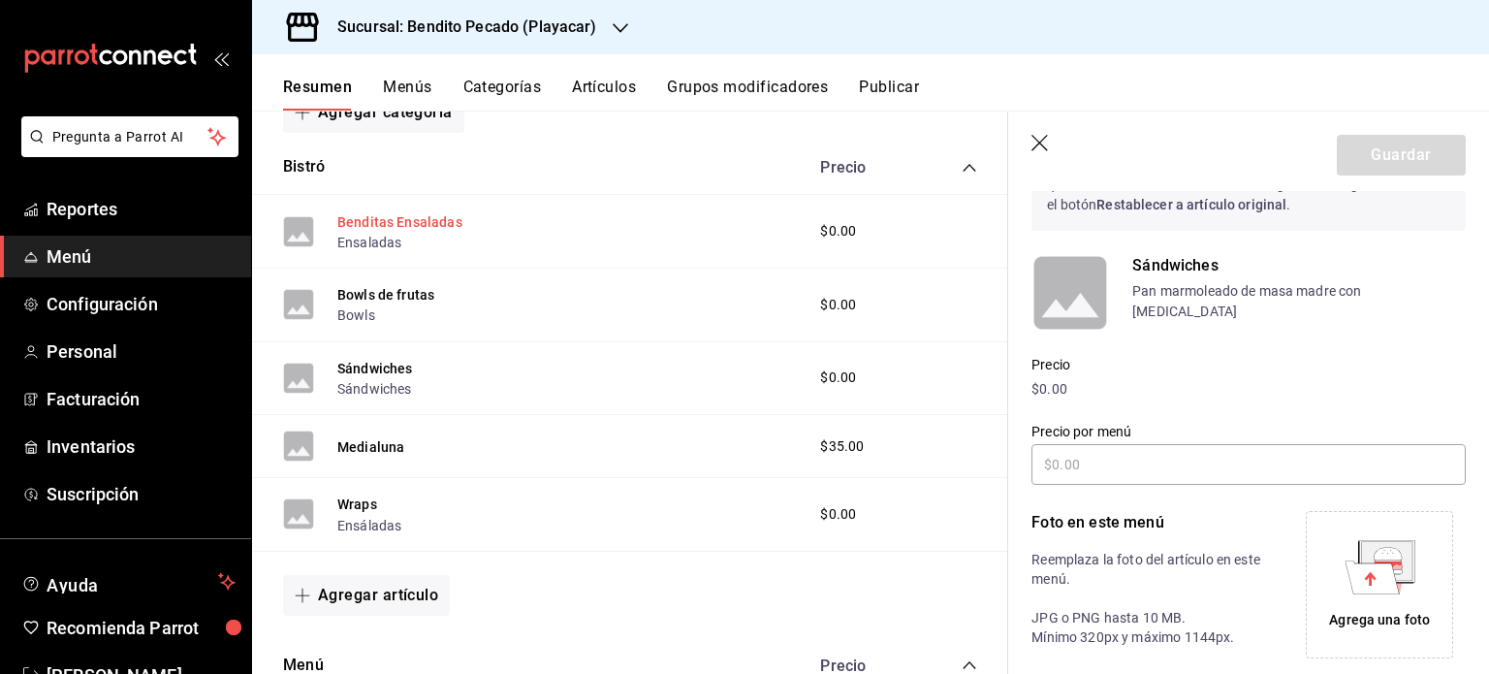
click at [371, 212] on button "Benditas Ensaladas" at bounding box center [399, 221] width 125 height 19
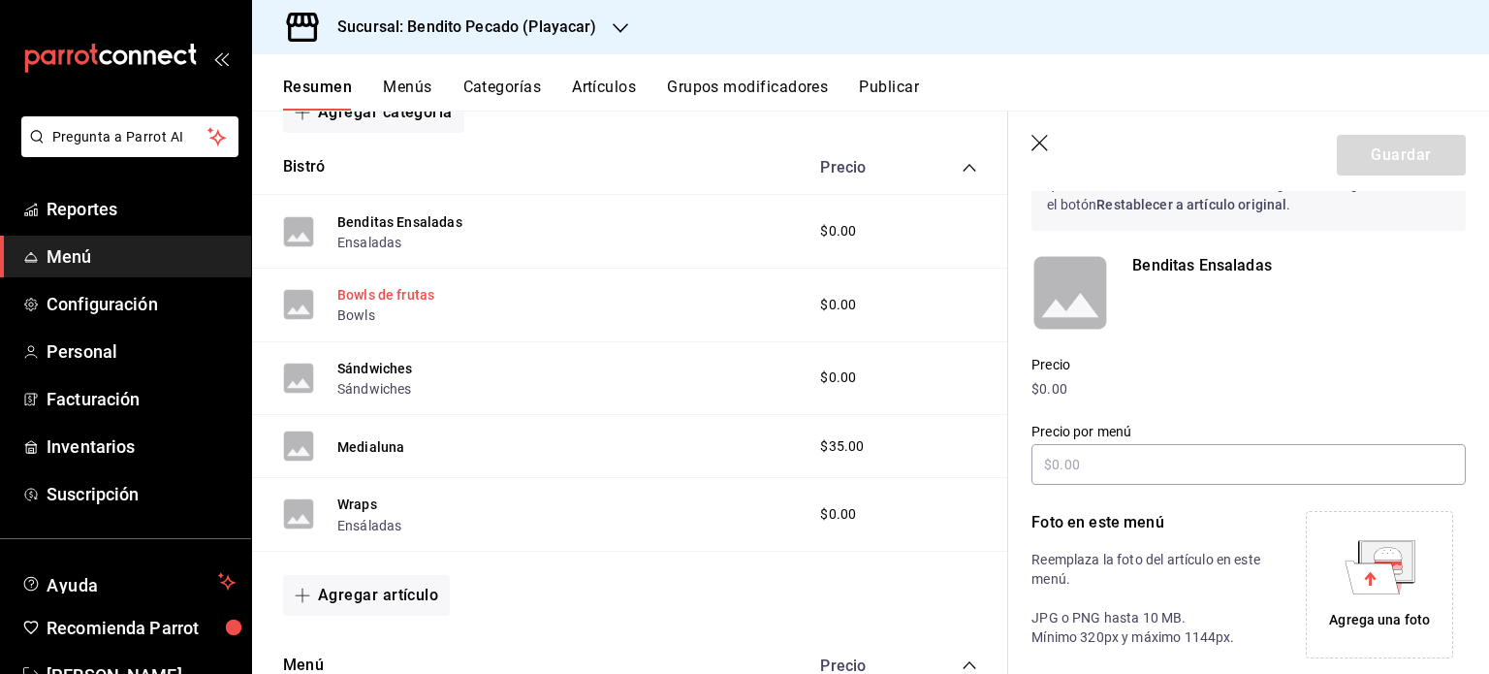
click at [380, 290] on button "Bowls de frutas" at bounding box center [385, 294] width 97 height 19
click at [381, 437] on button "Medialuna" at bounding box center [370, 446] width 67 height 19
click at [372, 507] on button "Wraps" at bounding box center [357, 504] width 40 height 19
click at [376, 365] on button "Sándwiches" at bounding box center [375, 368] width 76 height 19
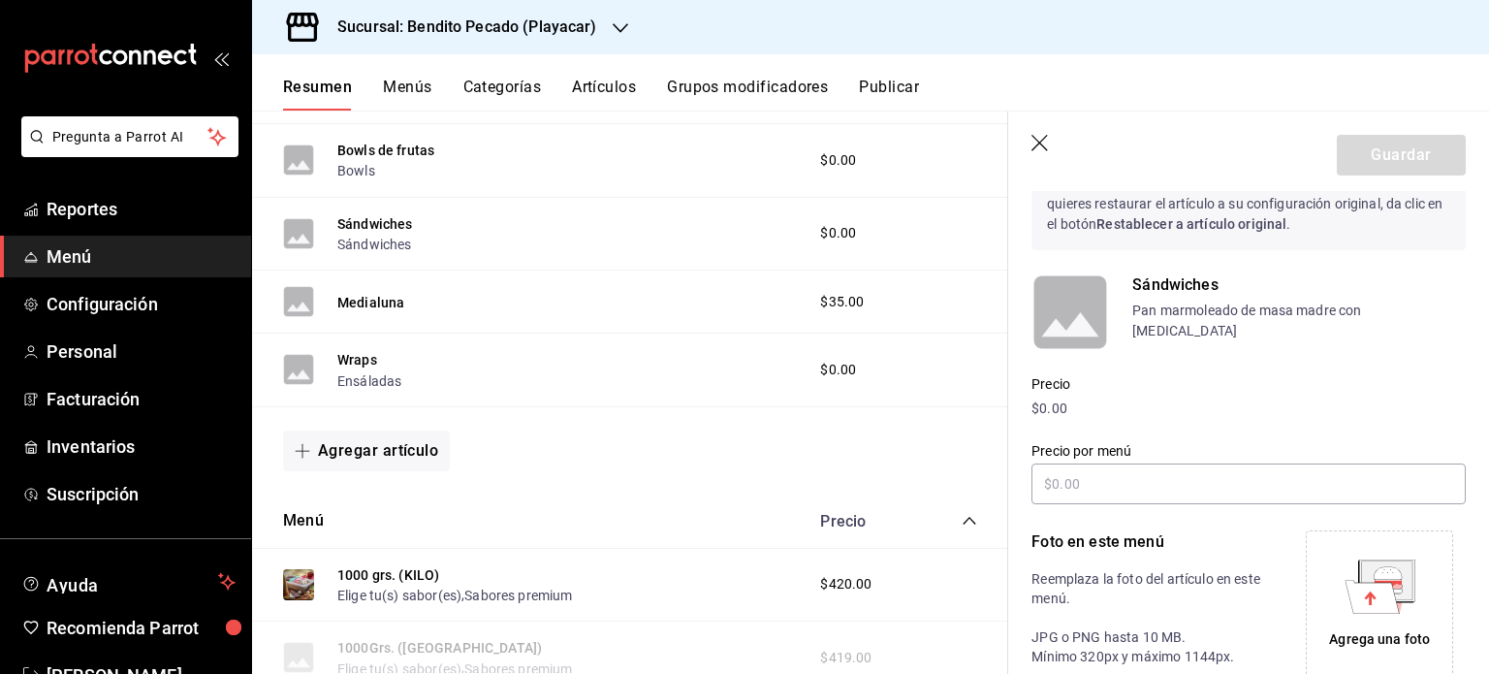
scroll to position [97, 0]
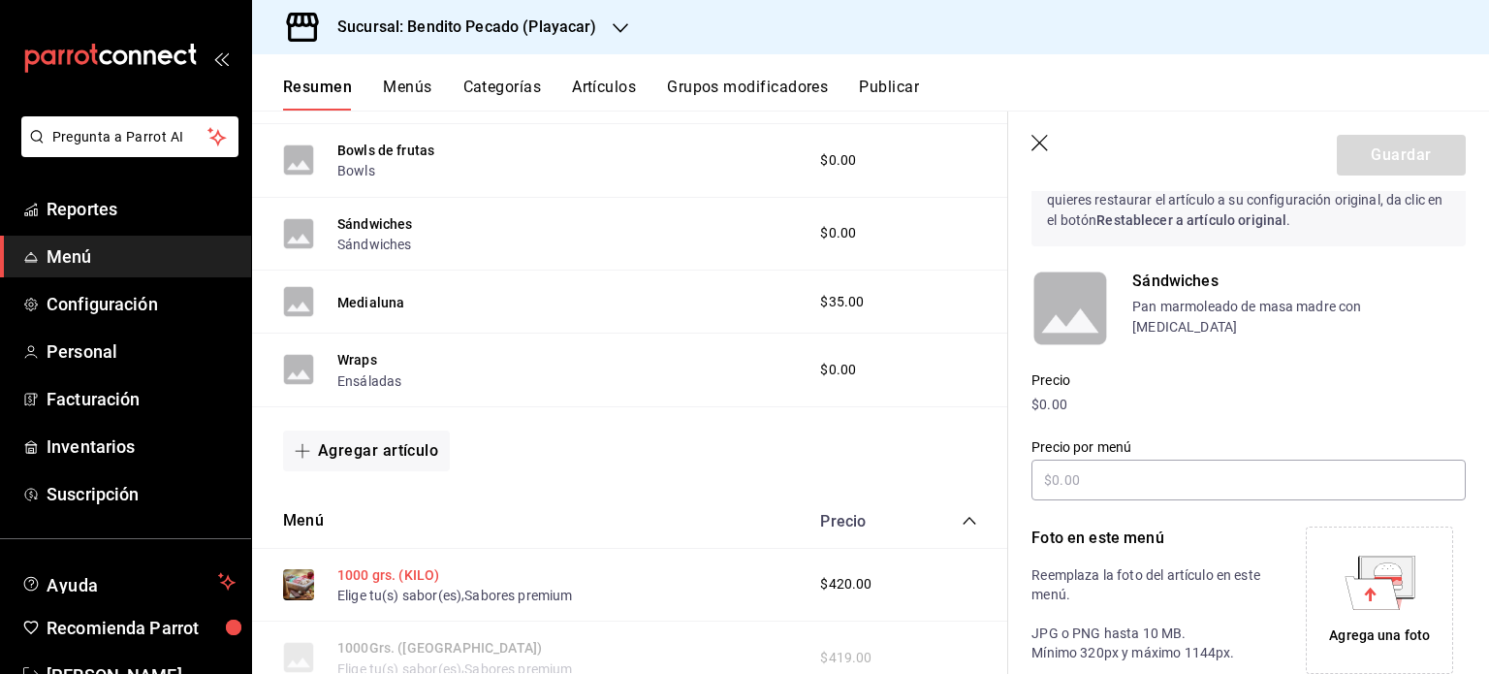
click at [414, 572] on button "1000 grs. (KILO)" at bounding box center [388, 574] width 102 height 19
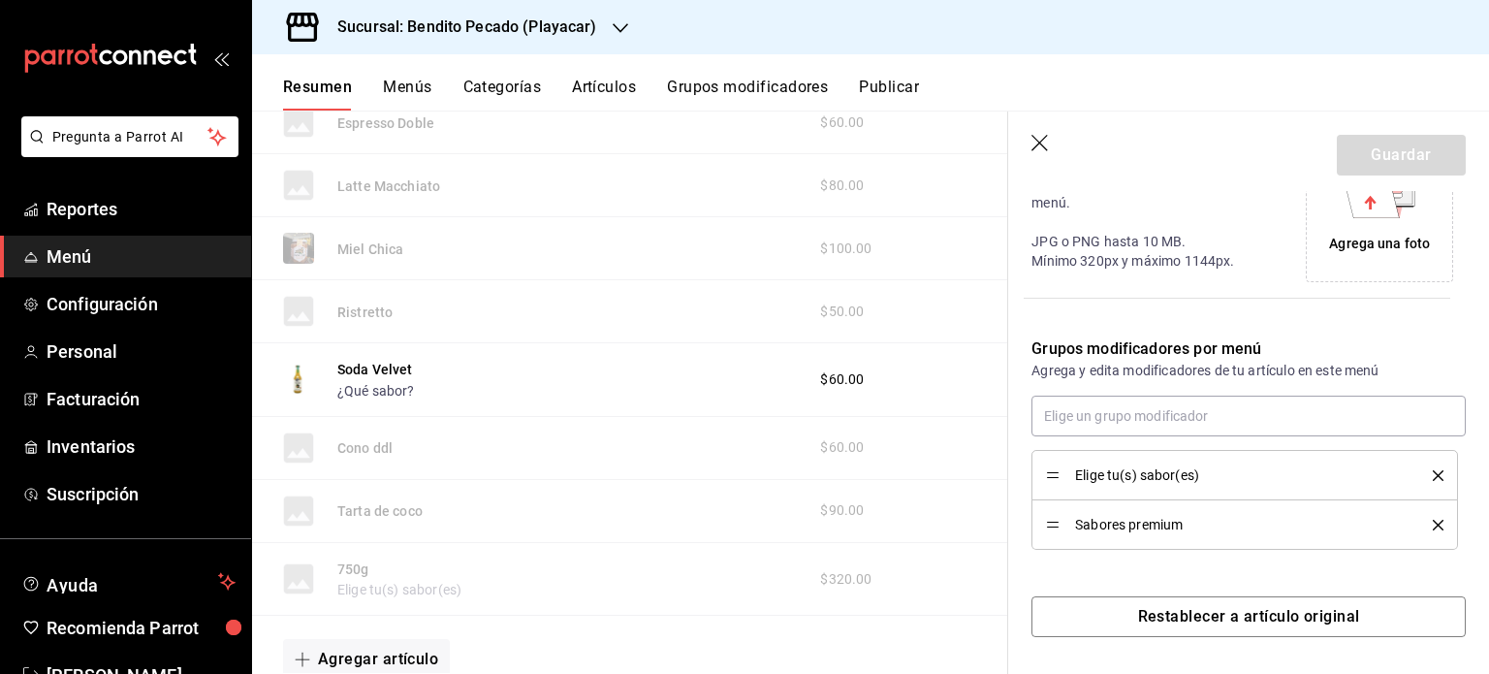
scroll to position [5096, 0]
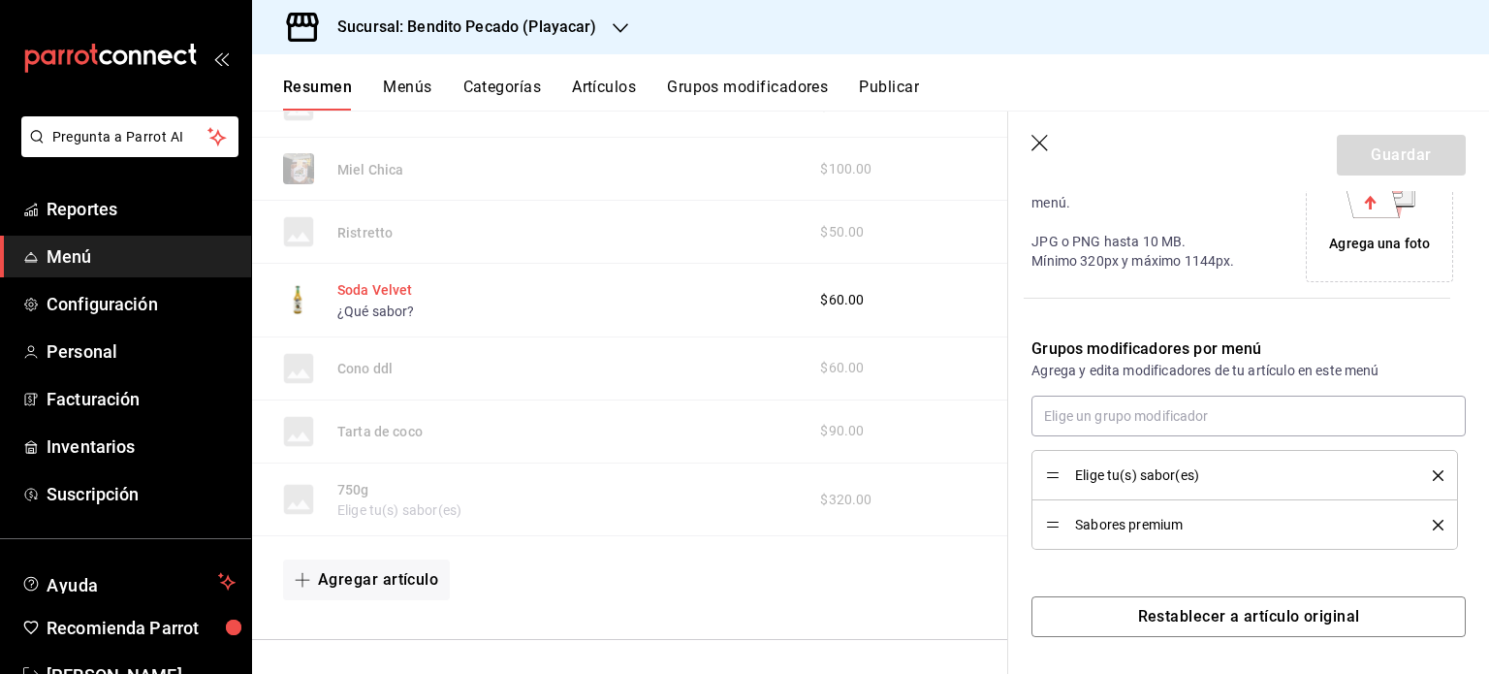
click at [387, 294] on button "Soda Velvet" at bounding box center [375, 289] width 76 height 19
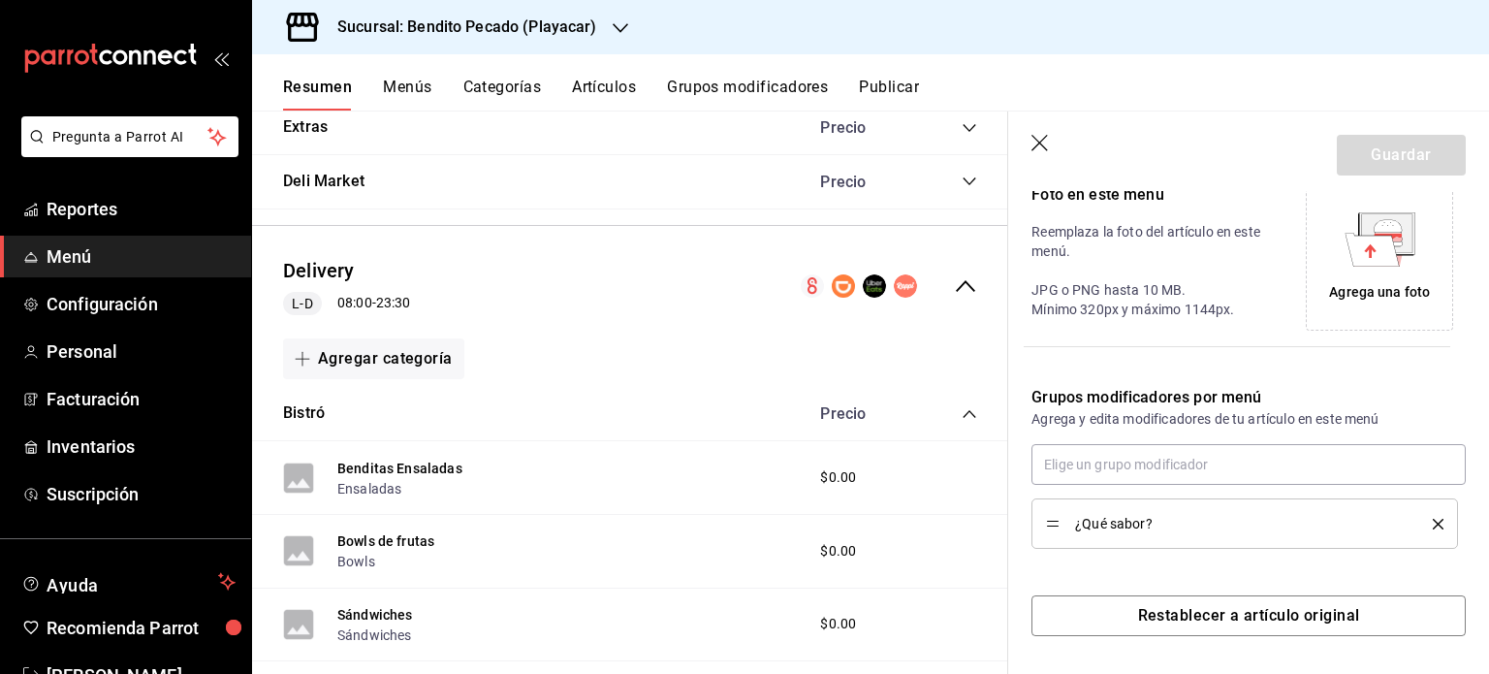
scroll to position [2966, 0]
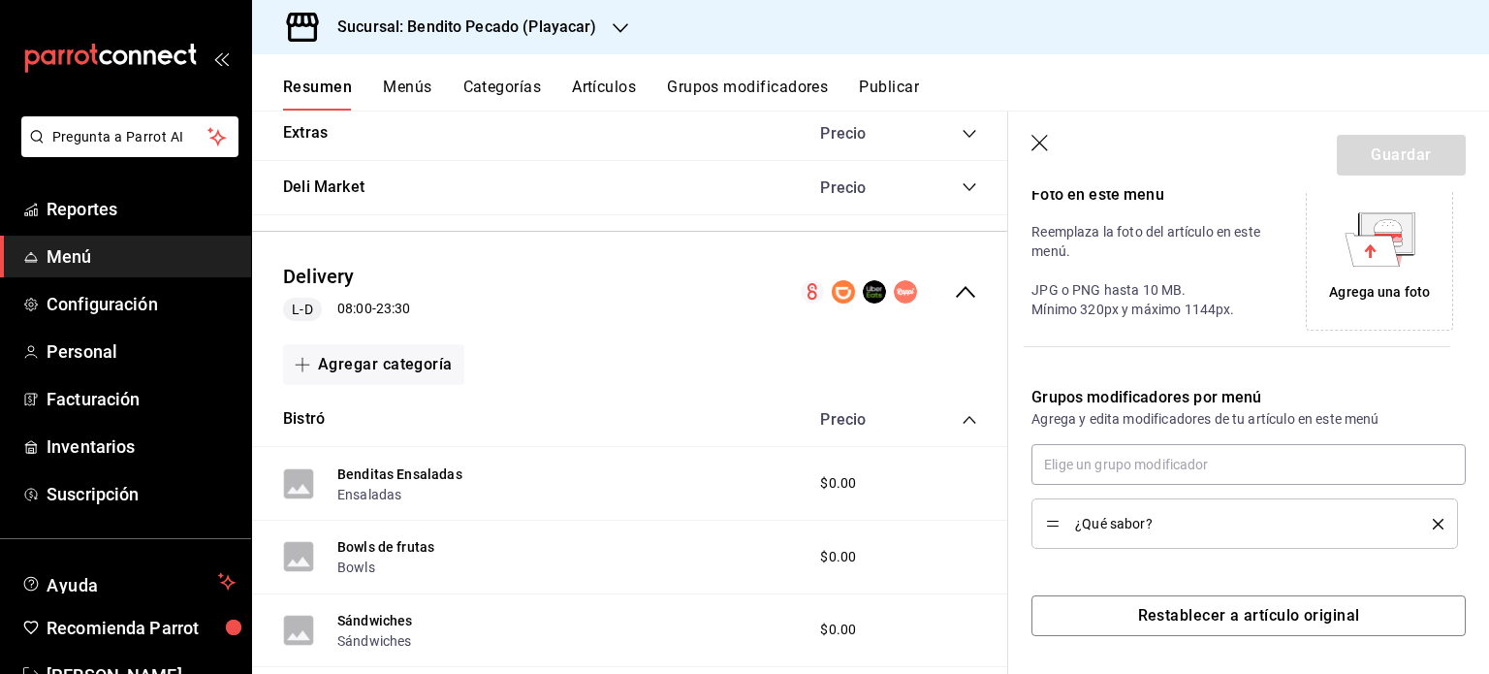
click at [1036, 145] on icon "button" at bounding box center [1041, 144] width 19 height 19
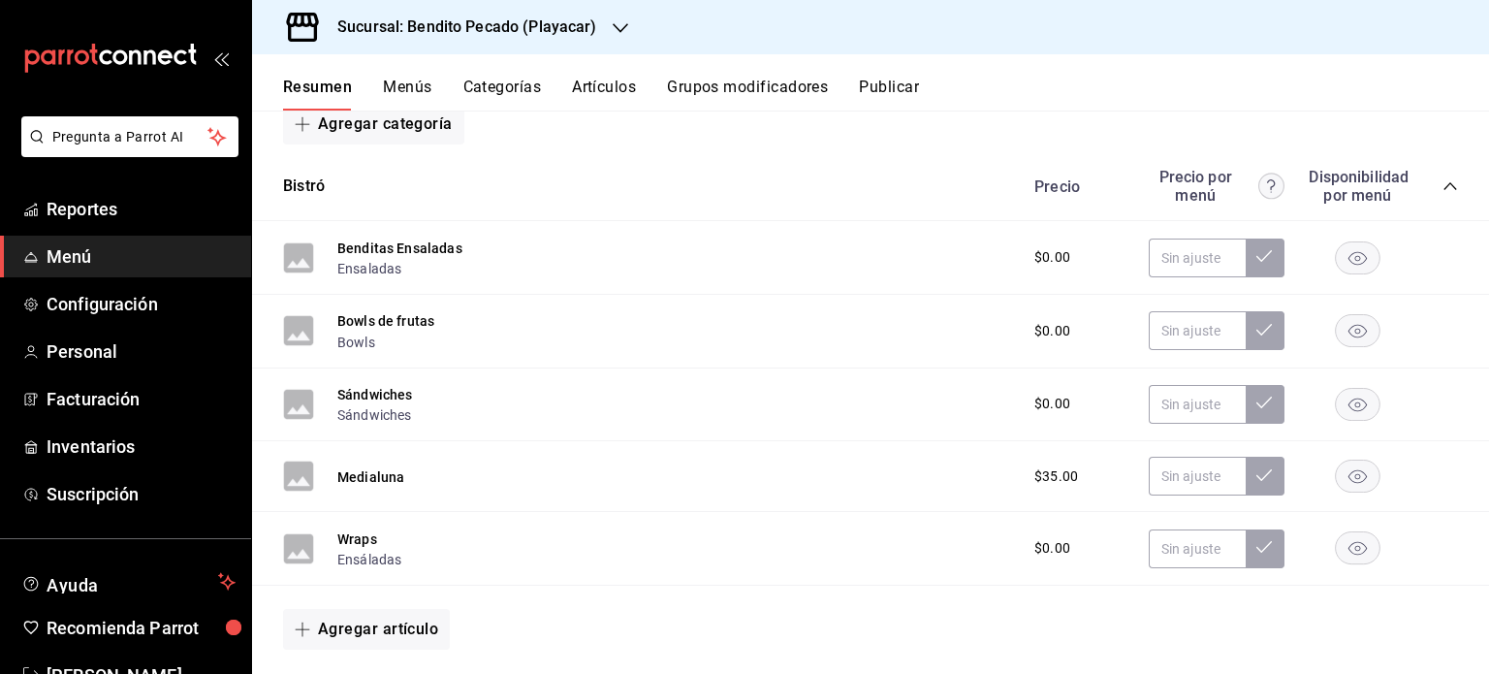
scroll to position [3191, 0]
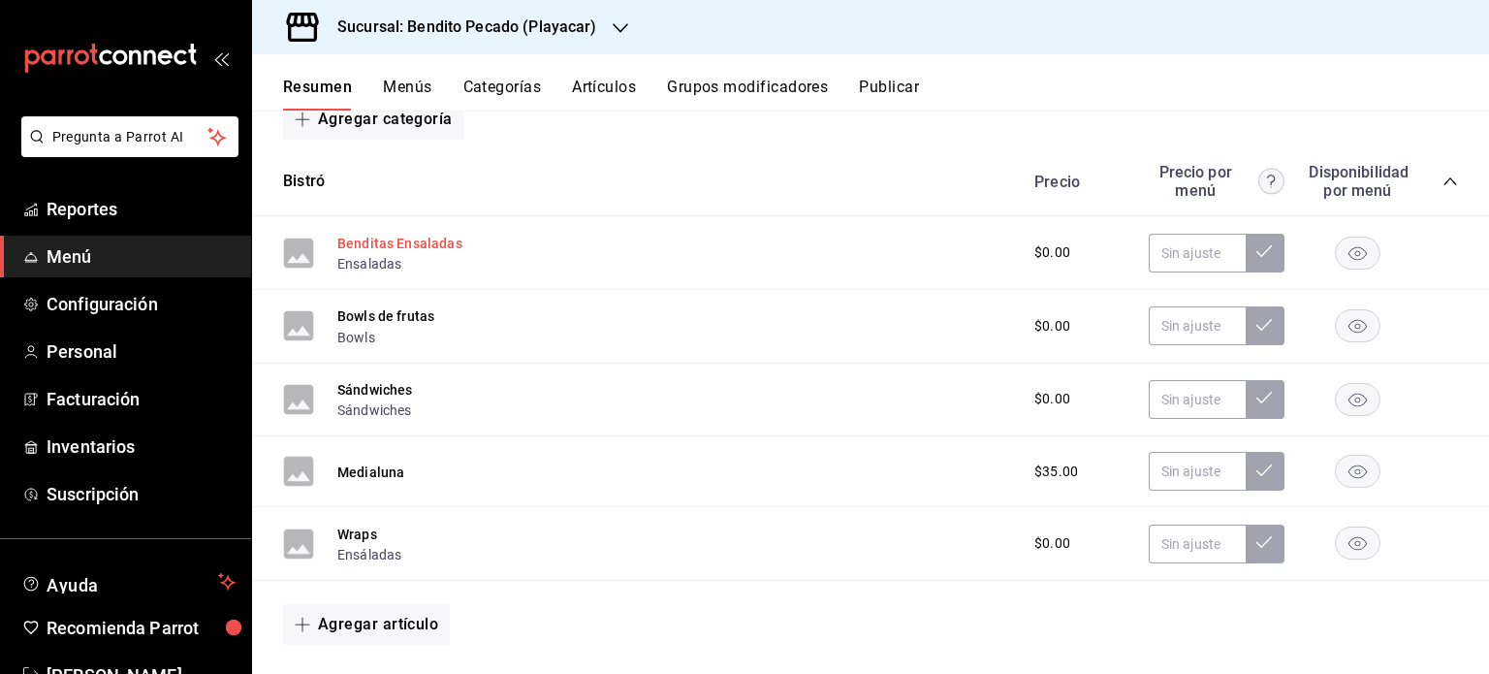
click at [449, 234] on button "Benditas Ensaladas" at bounding box center [399, 243] width 125 height 19
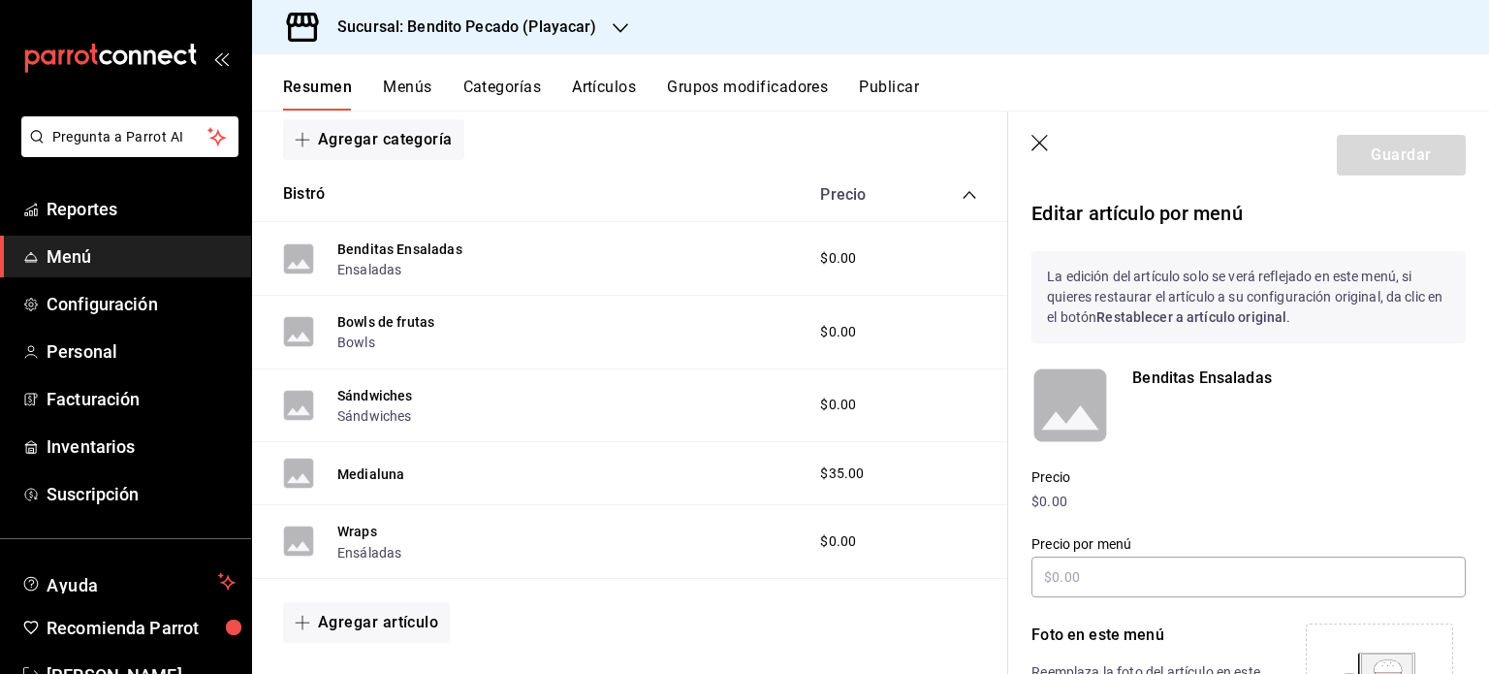
click at [1168, 372] on p "Benditas Ensaladas" at bounding box center [1300, 378] width 334 height 23
click at [376, 315] on button "Bowls de frutas" at bounding box center [385, 321] width 97 height 19
click at [379, 391] on button "Sándwiches" at bounding box center [375, 395] width 76 height 19
click at [1043, 141] on icon "button" at bounding box center [1041, 144] width 19 height 19
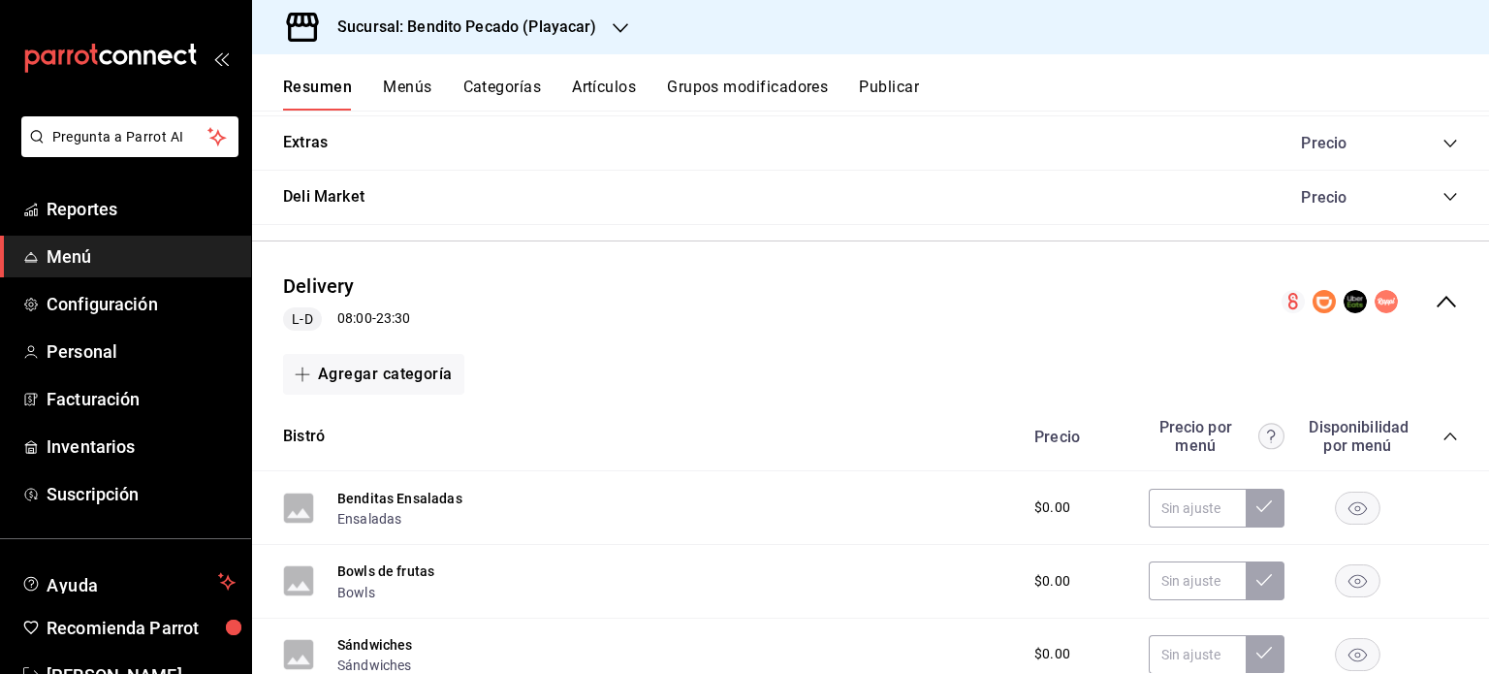
scroll to position [2935, 0]
click at [372, 370] on button "Agregar categoría" at bounding box center [373, 375] width 181 height 41
click at [384, 468] on li "Categoría nueva" at bounding box center [366, 472] width 166 height 48
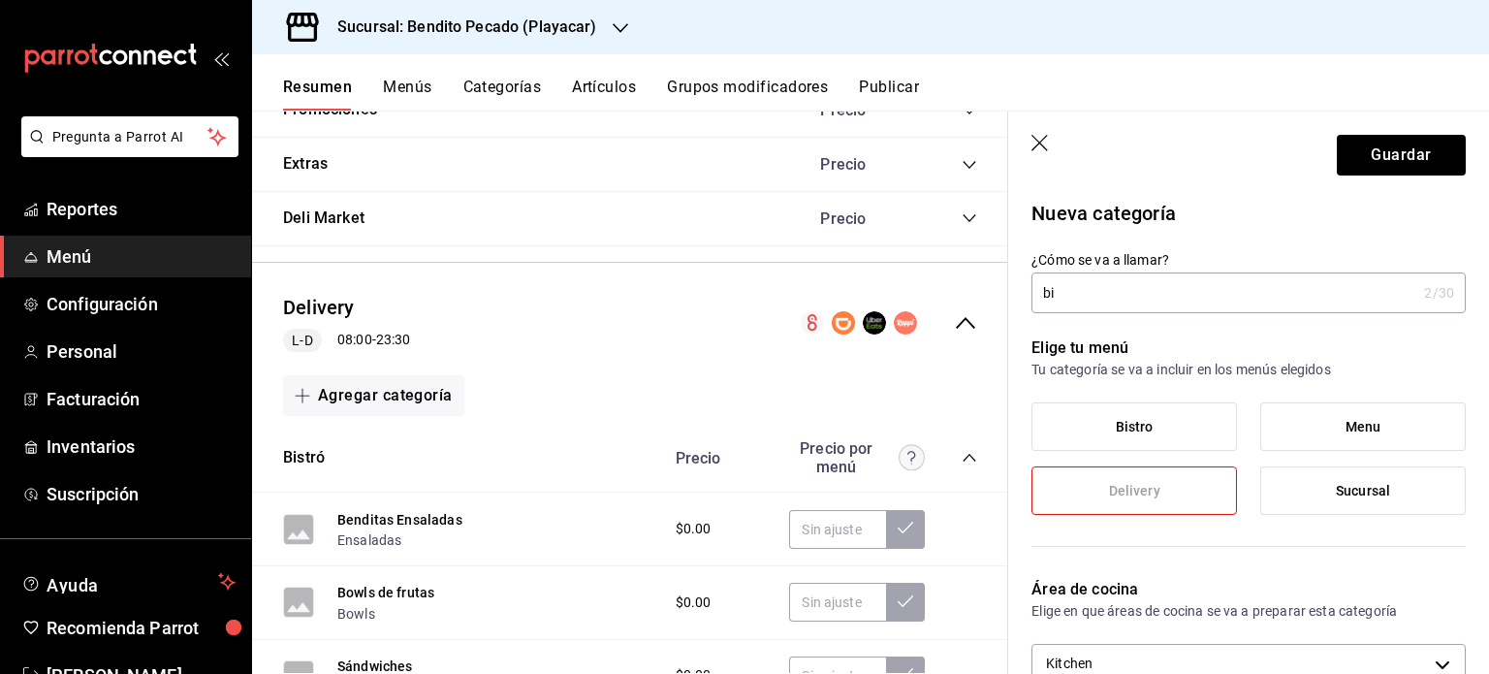
type input "b"
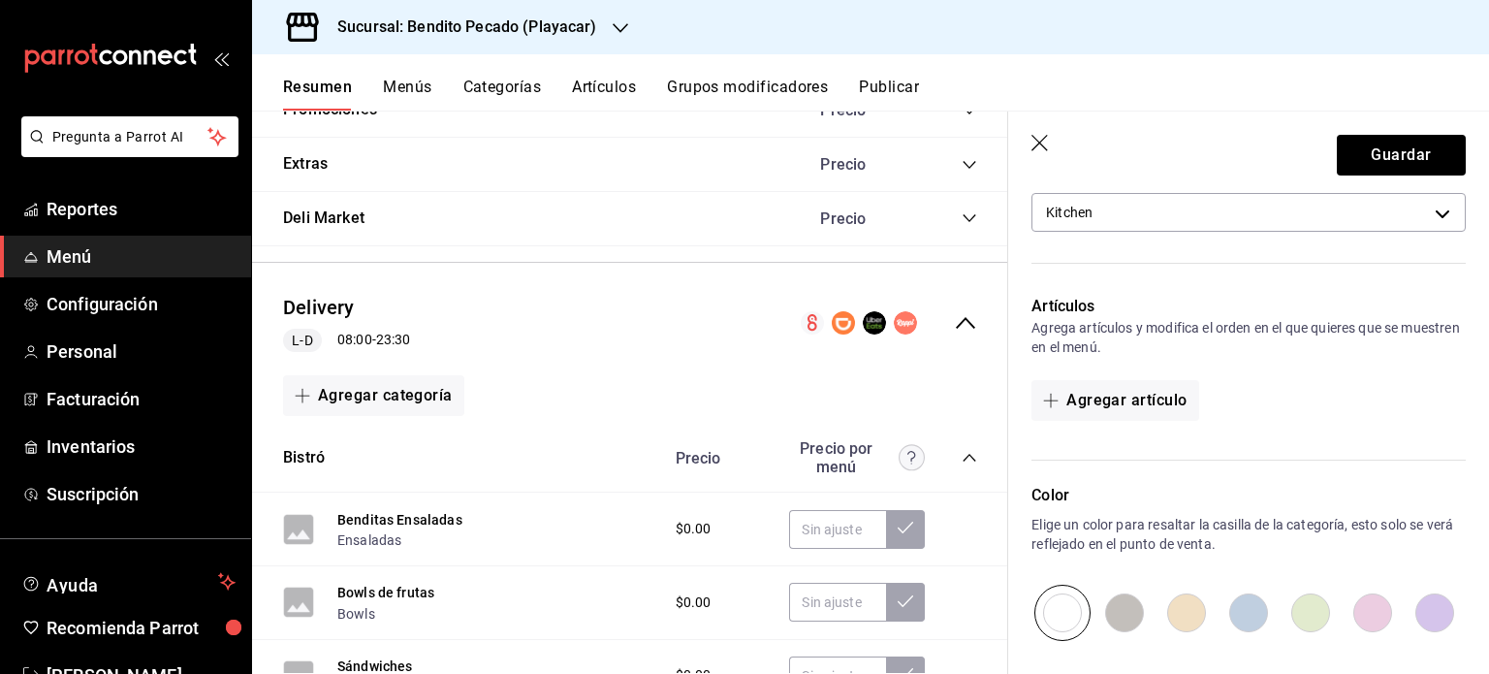
scroll to position [450, 0]
type input "Bistro"
click at [1125, 398] on button "Agregar artículo" at bounding box center [1115, 401] width 167 height 41
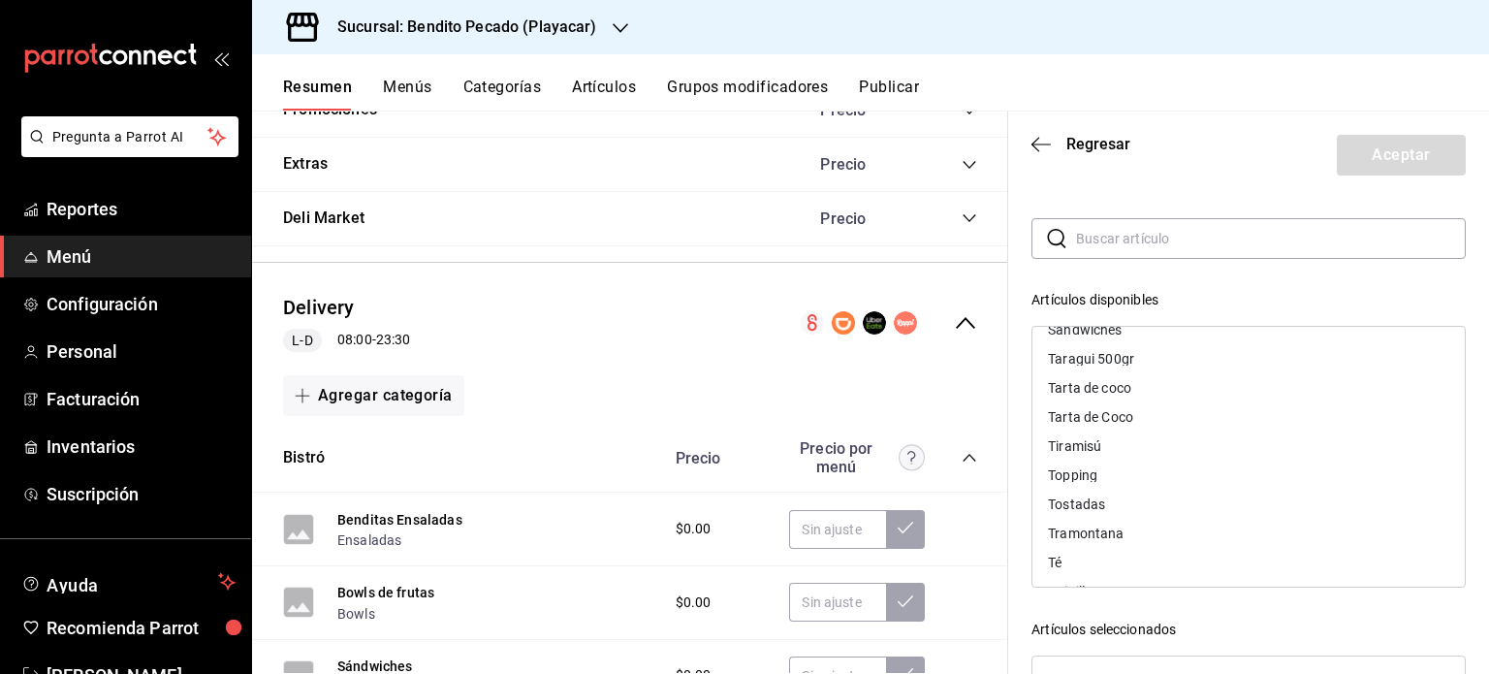
scroll to position [5038, 0]
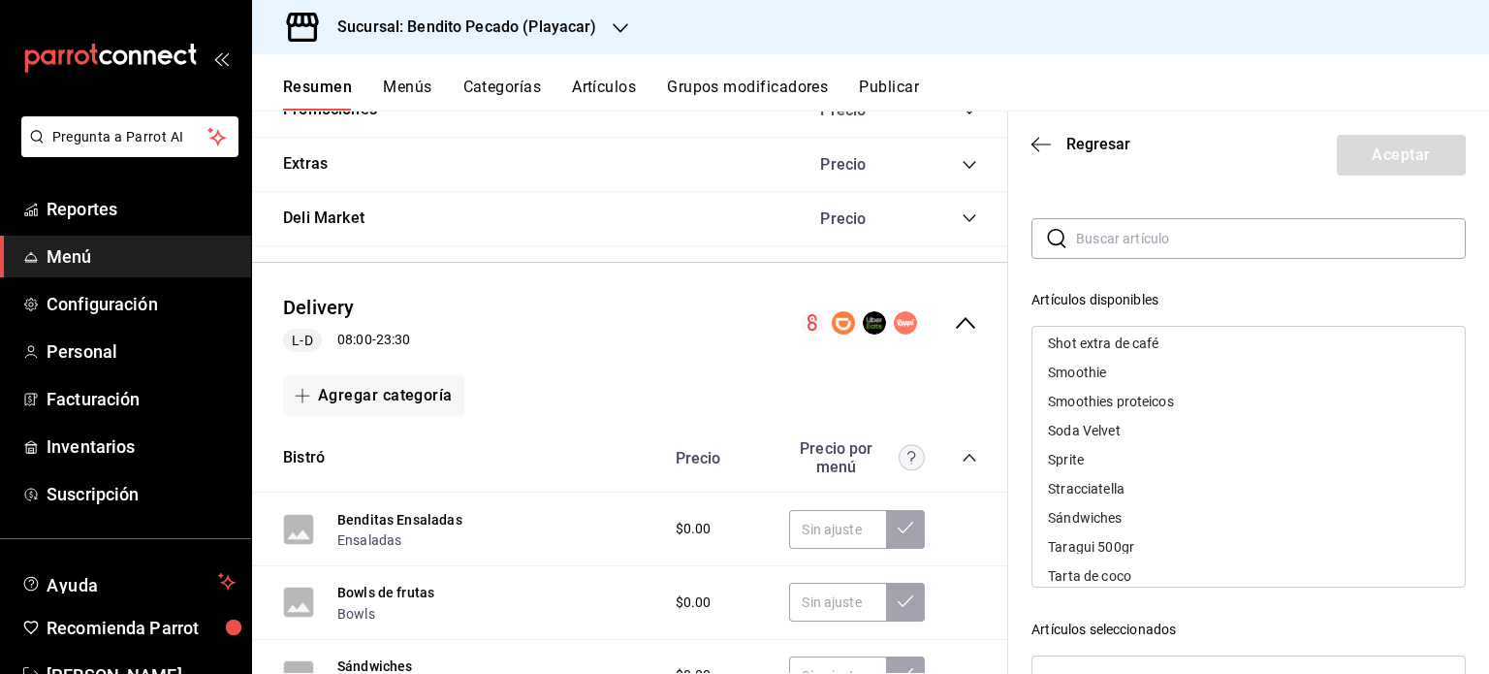
click at [1104, 512] on div "Sándwiches" at bounding box center [1085, 518] width 74 height 14
click at [1245, 287] on div "​ ​ Artículos disponibles 1 sabor 1,500kg 1000 grs. (KILO) 1000g 1000g con enva…" at bounding box center [1249, 564] width 434 height 692
click at [1112, 163] on header "Regresar Aceptar" at bounding box center [1248, 152] width 481 height 80
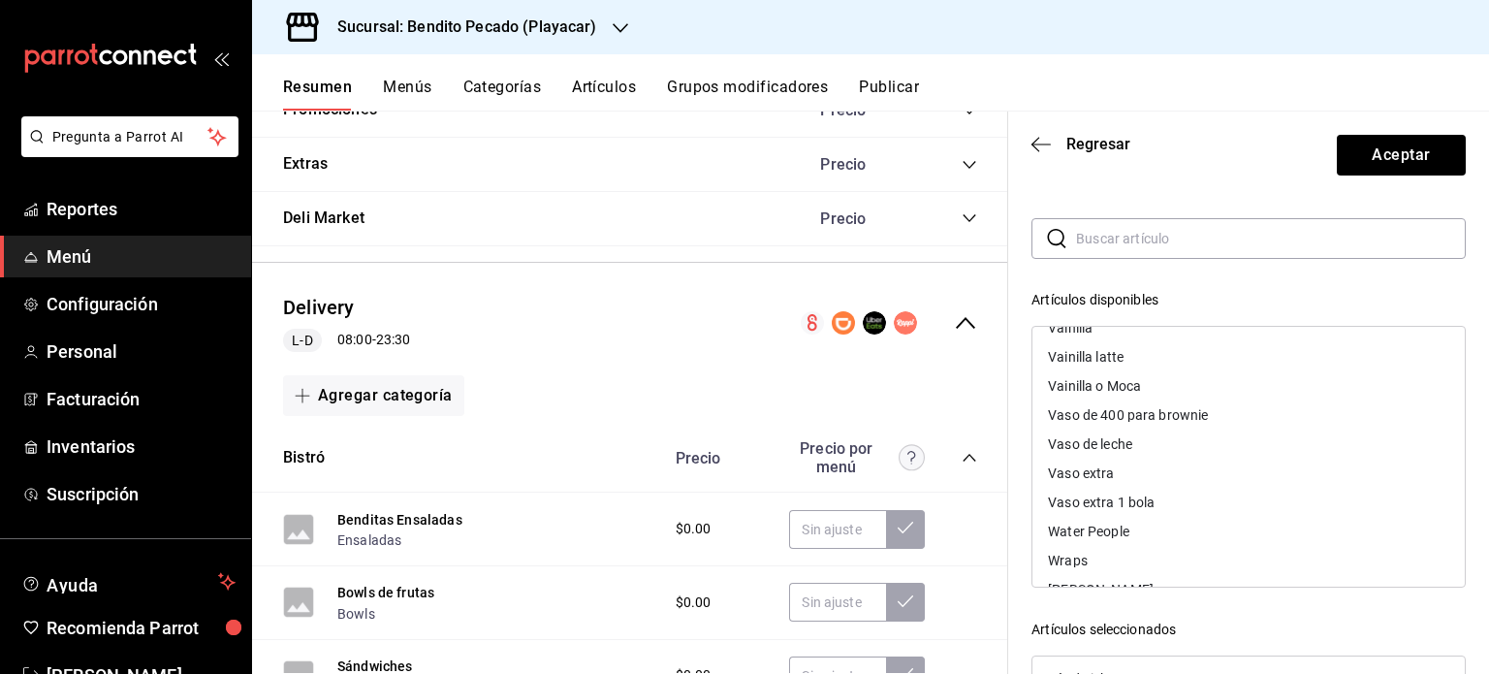
scroll to position [5568, 0]
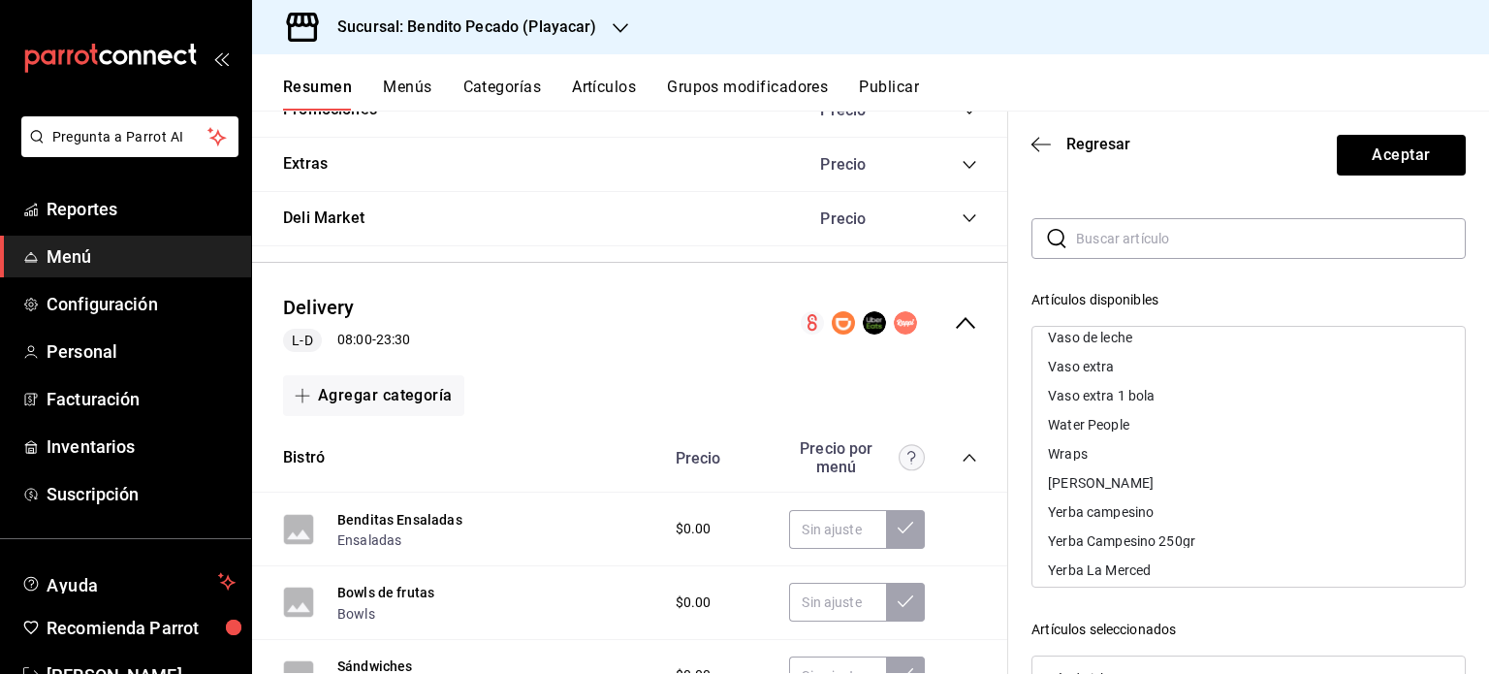
click at [1073, 447] on div "Wraps" at bounding box center [1068, 454] width 40 height 14
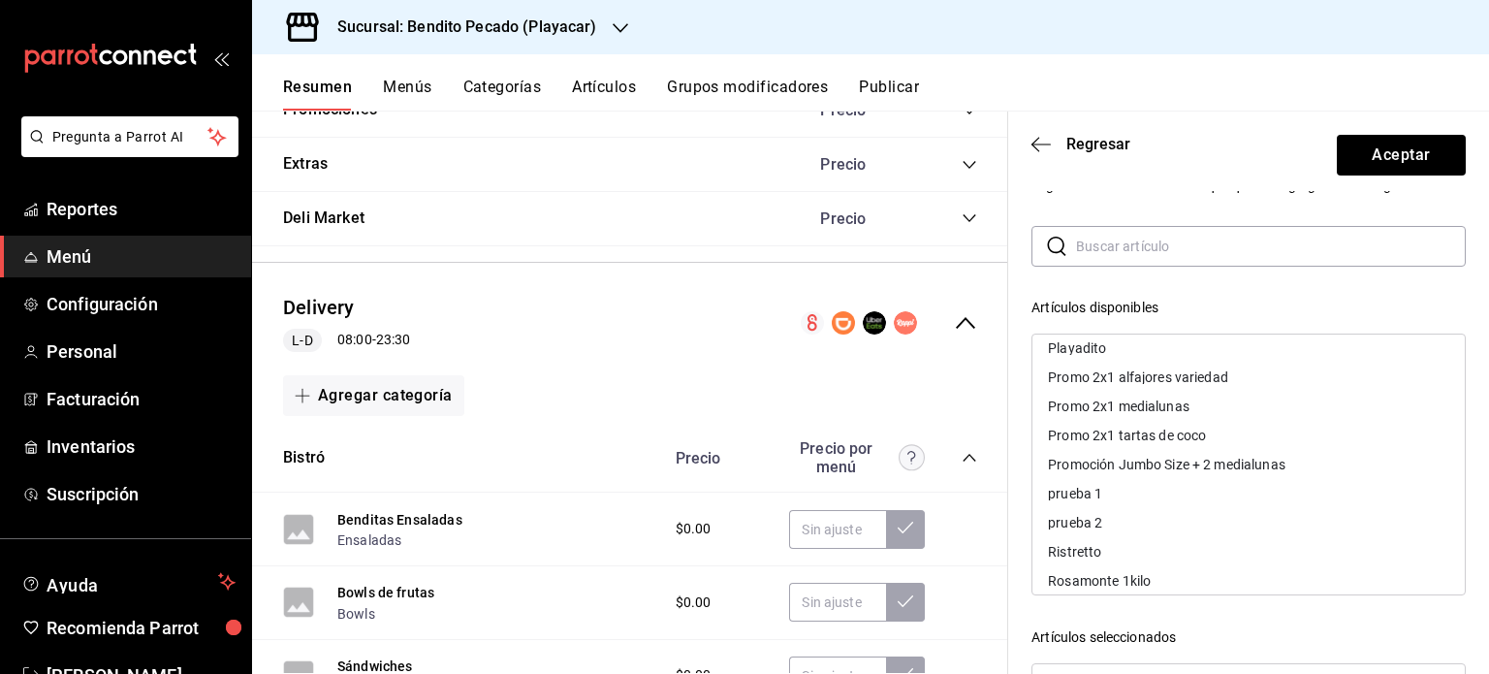
scroll to position [4662, 0]
click at [1372, 143] on button "Aceptar" at bounding box center [1401, 155] width 129 height 41
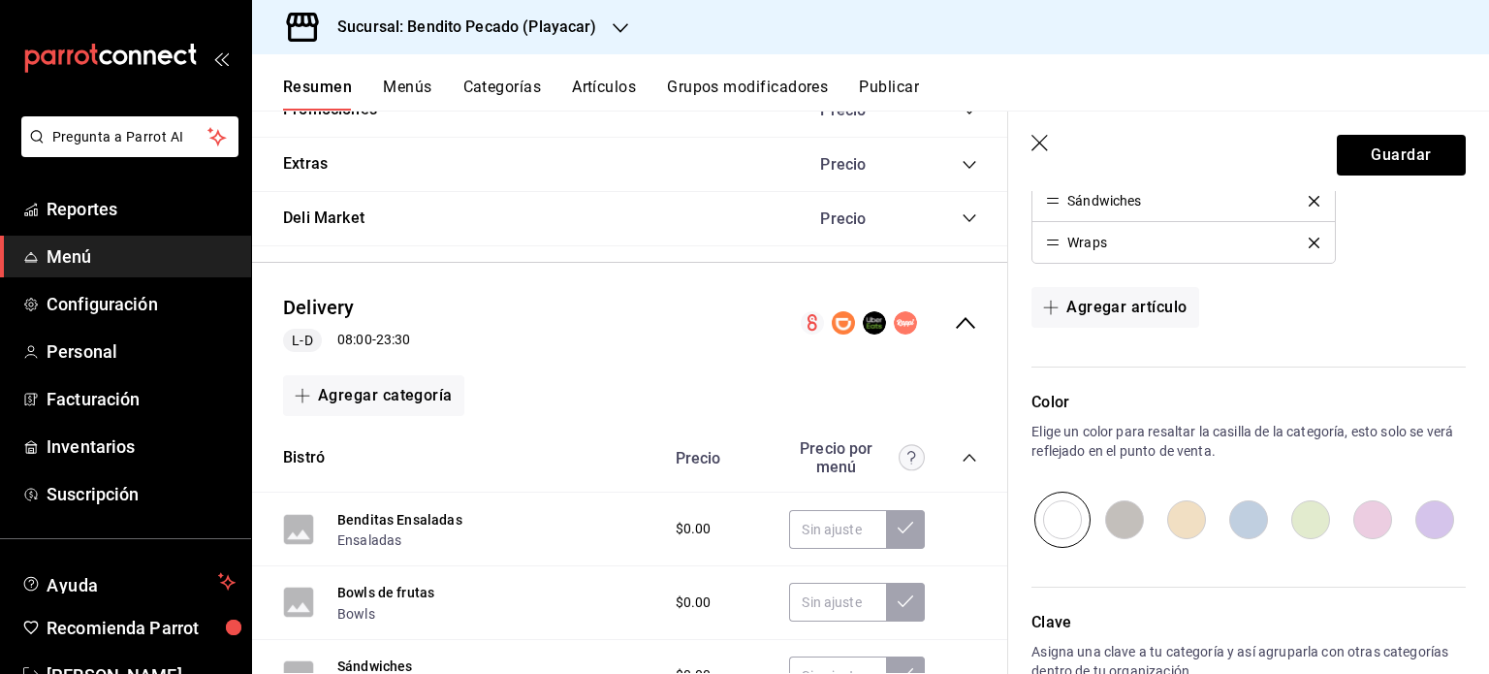
scroll to position [769, 0]
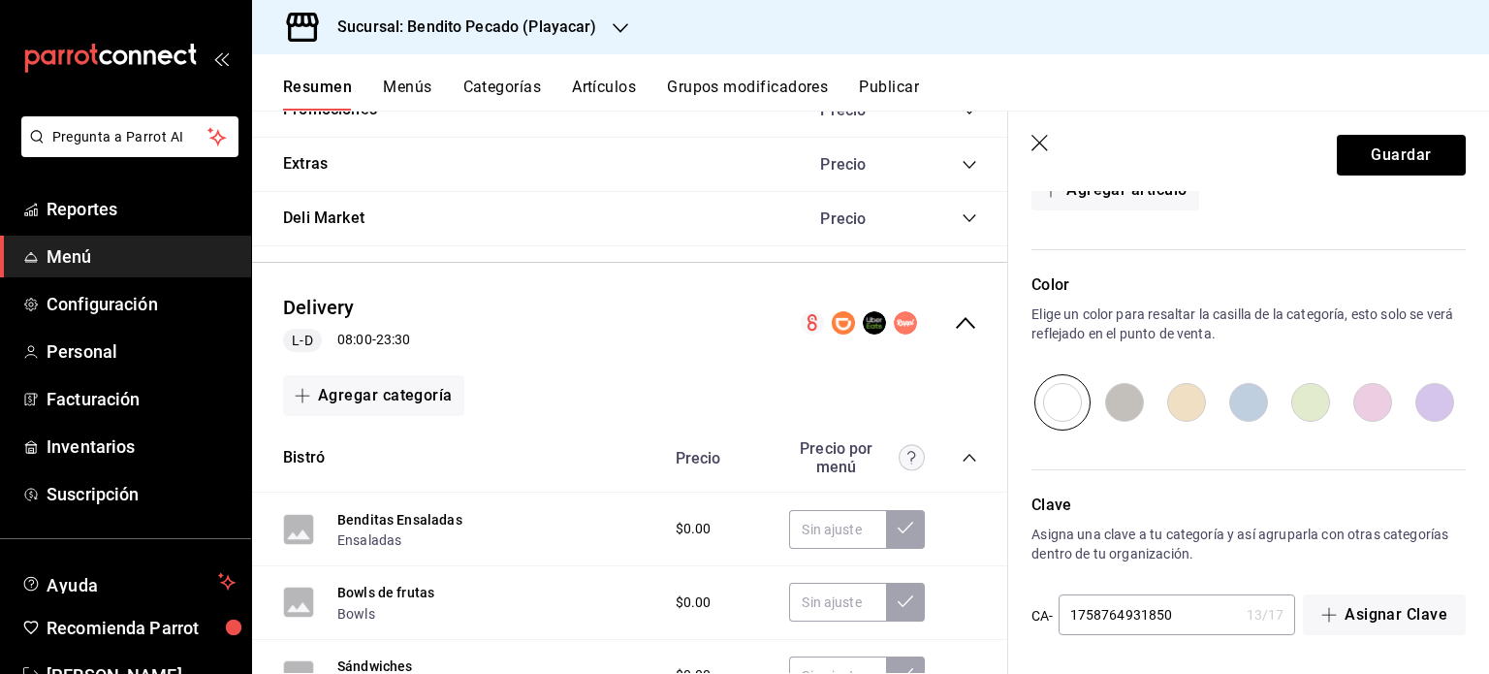
click at [1430, 402] on input "radio" at bounding box center [1435, 402] width 62 height 56
radio input "true"
click at [1121, 400] on input "radio" at bounding box center [1125, 402] width 62 height 56
radio input "true"
click at [1396, 143] on button "Guardar" at bounding box center [1401, 155] width 129 height 41
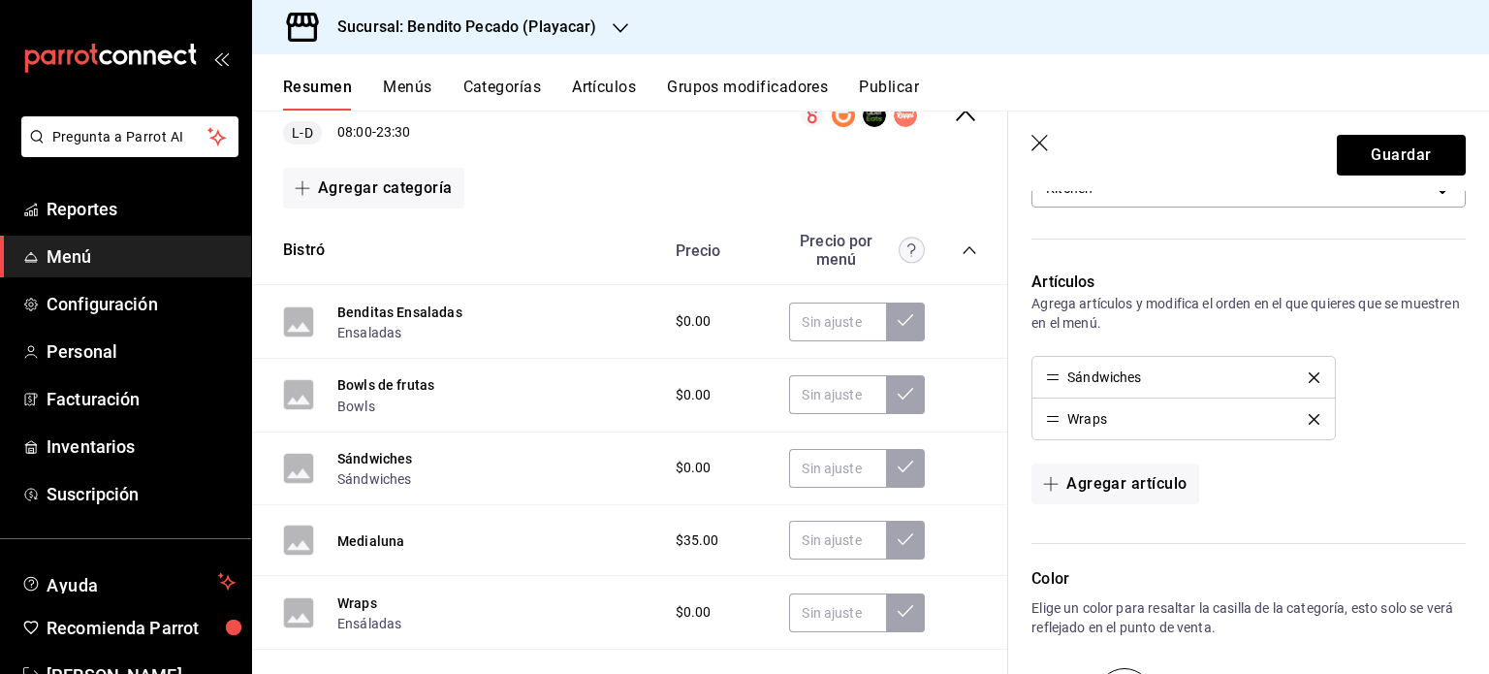
scroll to position [3076, 0]
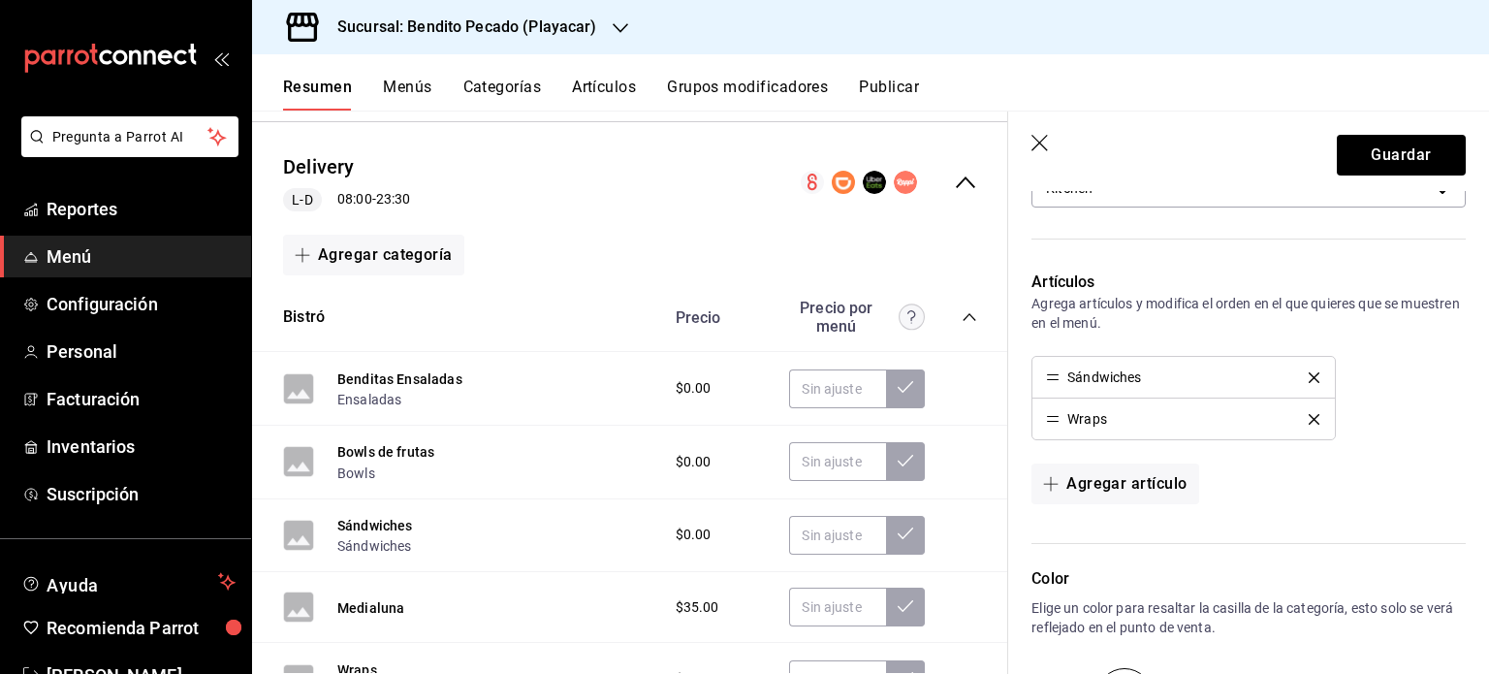
click at [962, 313] on icon "collapse-category-row" at bounding box center [970, 317] width 16 height 16
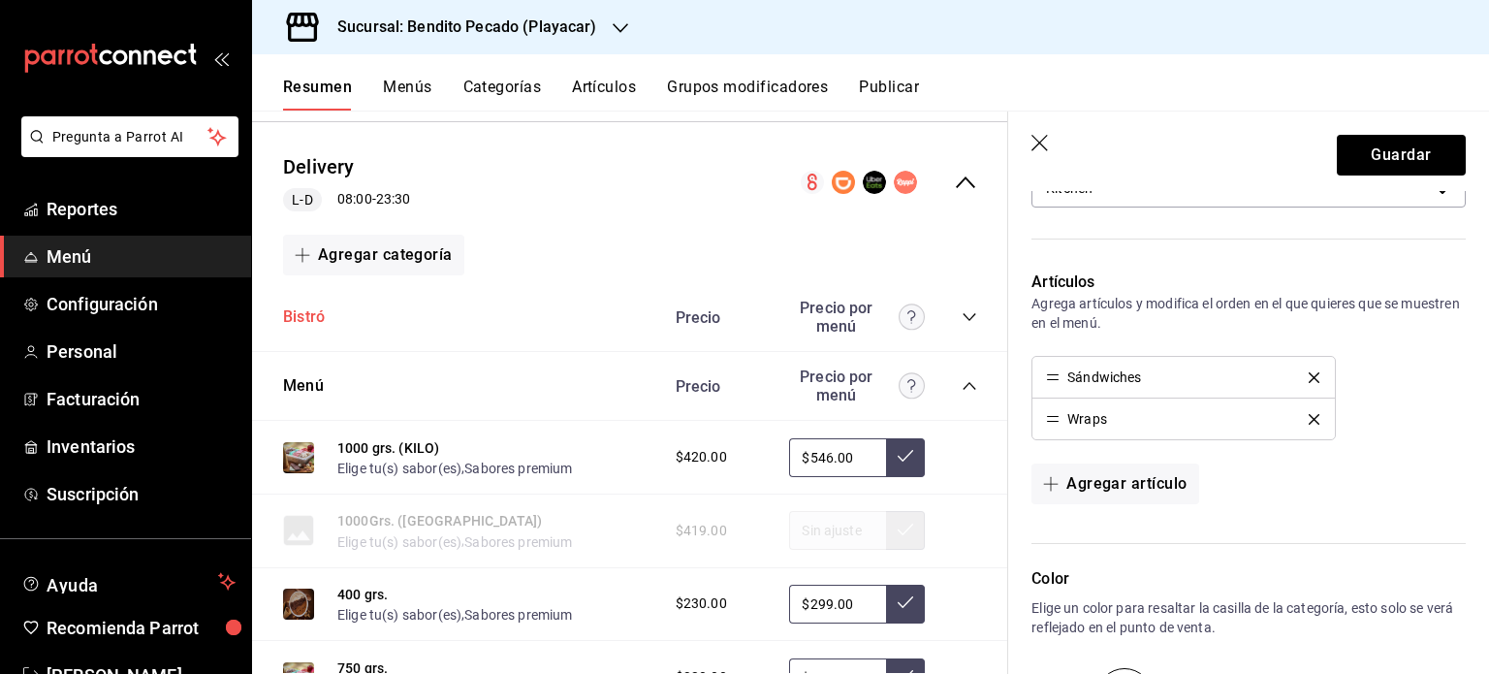
drag, startPoint x: 398, startPoint y: 325, endPoint x: 304, endPoint y: 312, distance: 94.9
click at [304, 312] on button "Bistró" at bounding box center [304, 317] width 42 height 22
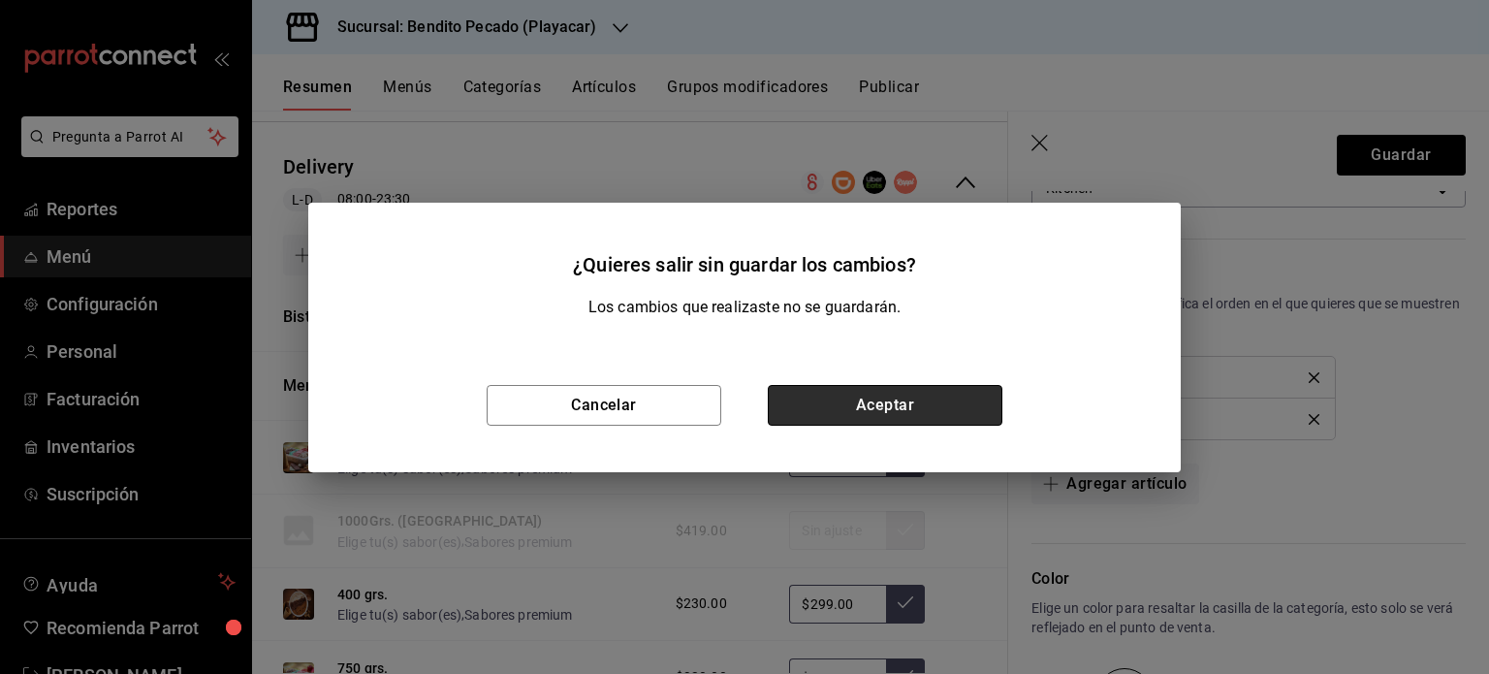
click at [809, 418] on button "Aceptar" at bounding box center [885, 405] width 235 height 41
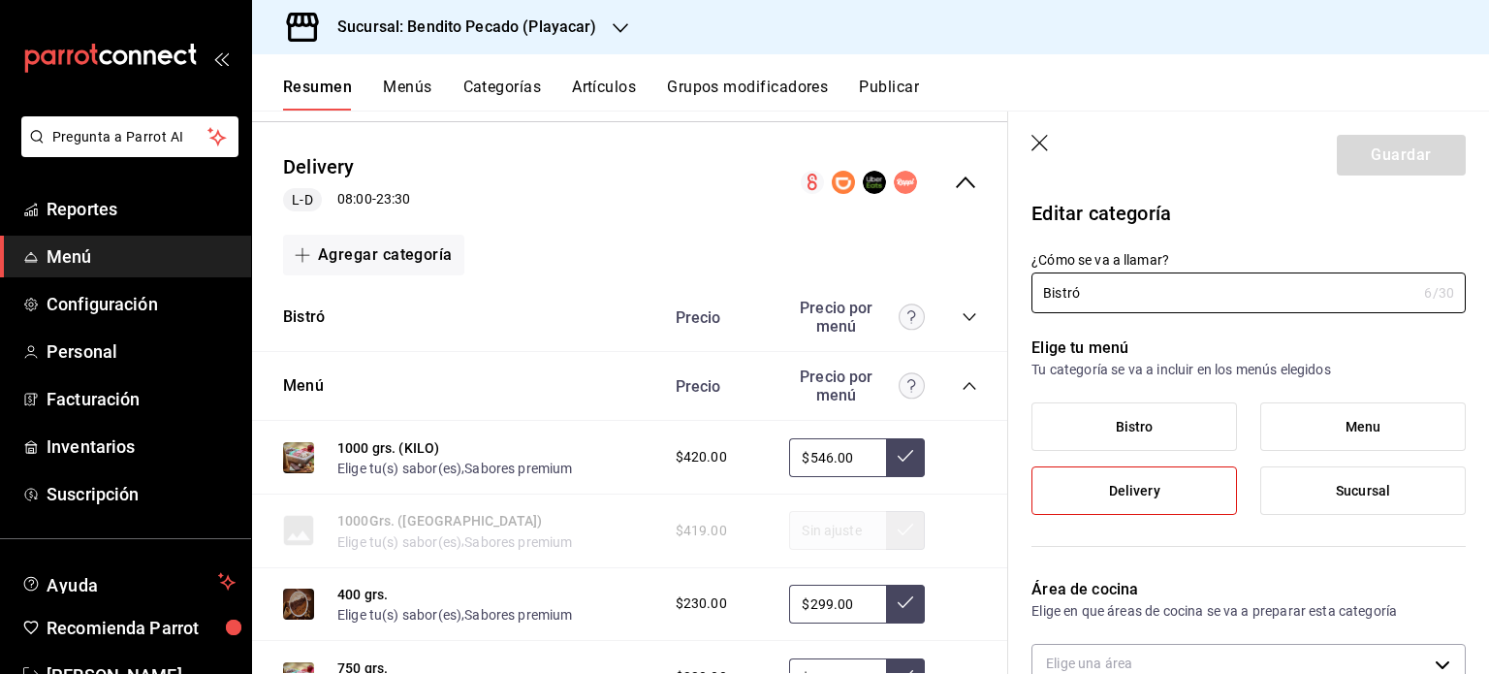
type input "624139ab-555e-4d36-a898-f9f7c0851653"
click at [963, 383] on icon "collapse-category-row" at bounding box center [969, 386] width 13 height 8
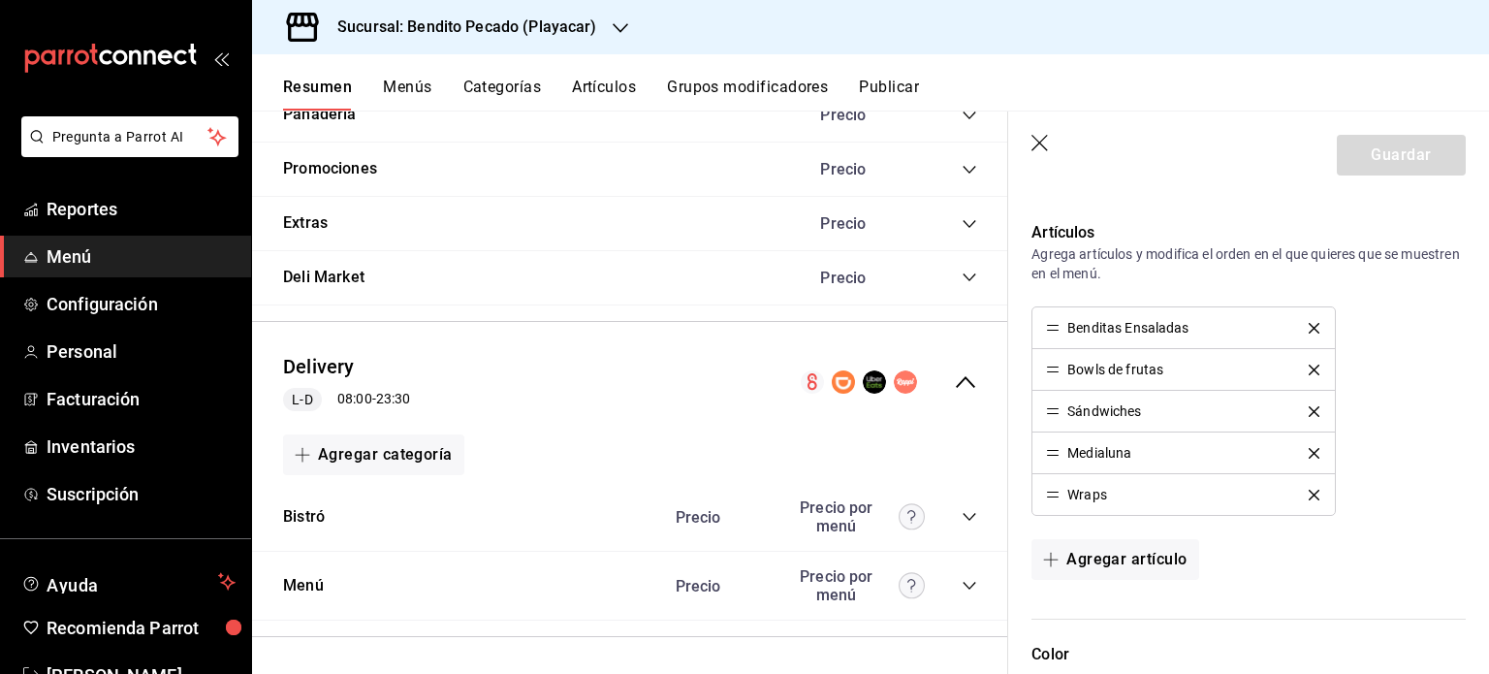
scroll to position [529, 0]
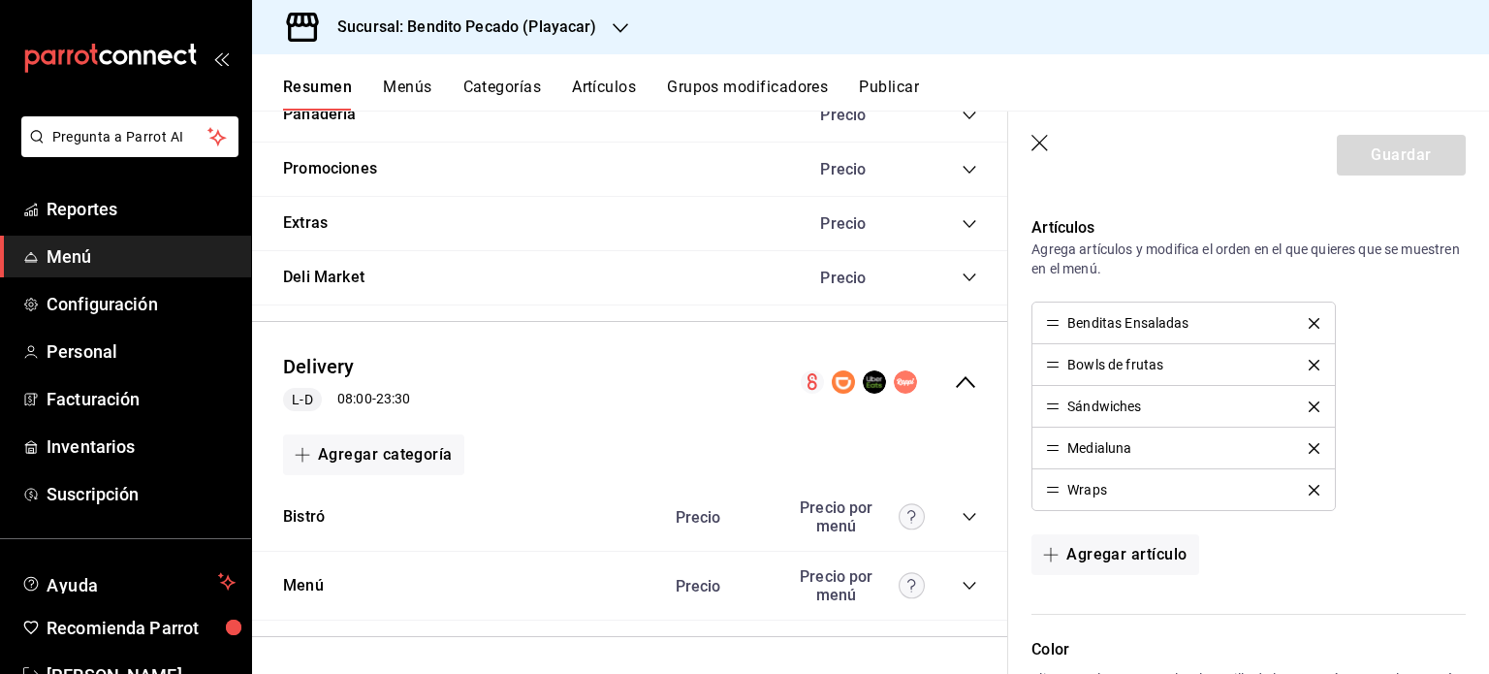
click at [1309, 363] on icon "delete" at bounding box center [1314, 365] width 11 height 11
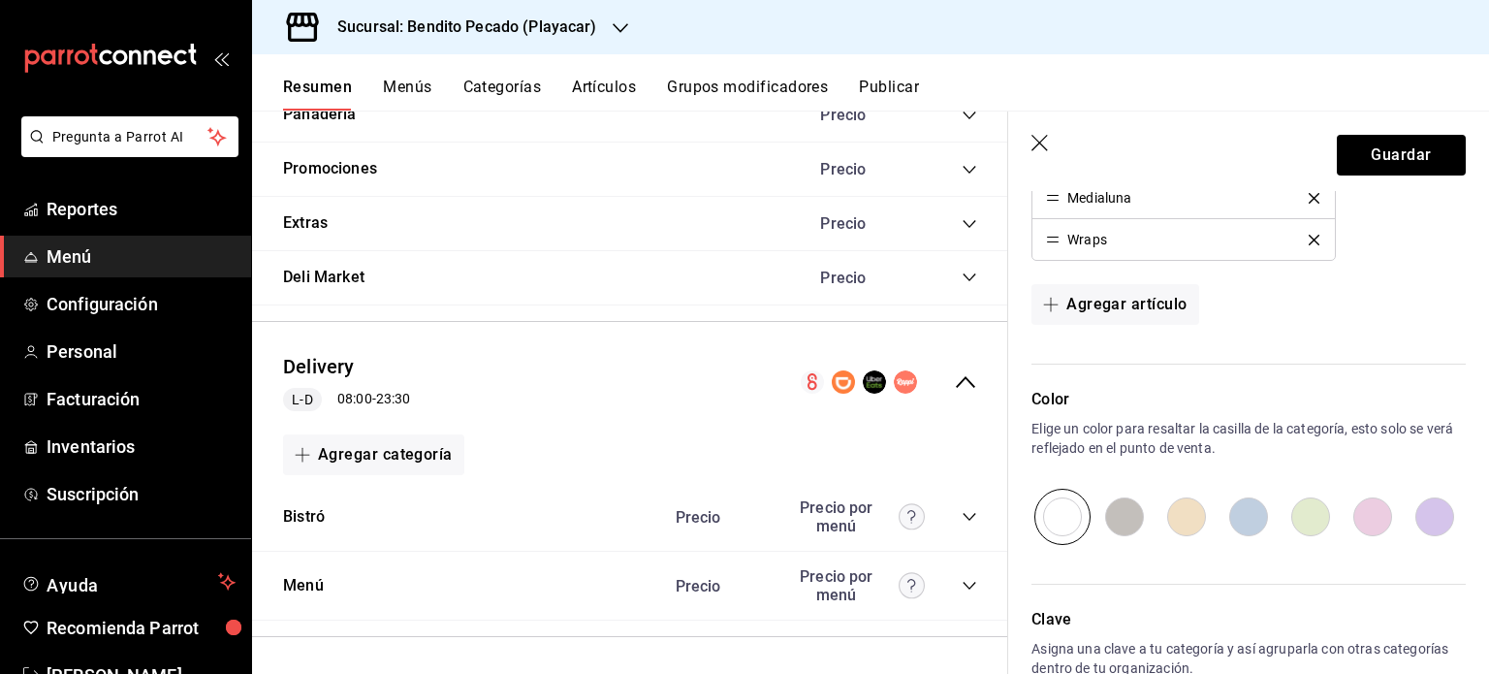
scroll to position [736, 0]
click at [1368, 516] on input "radio" at bounding box center [1373, 519] width 62 height 56
radio input "true"
click at [1402, 139] on button "Guardar" at bounding box center [1401, 155] width 129 height 41
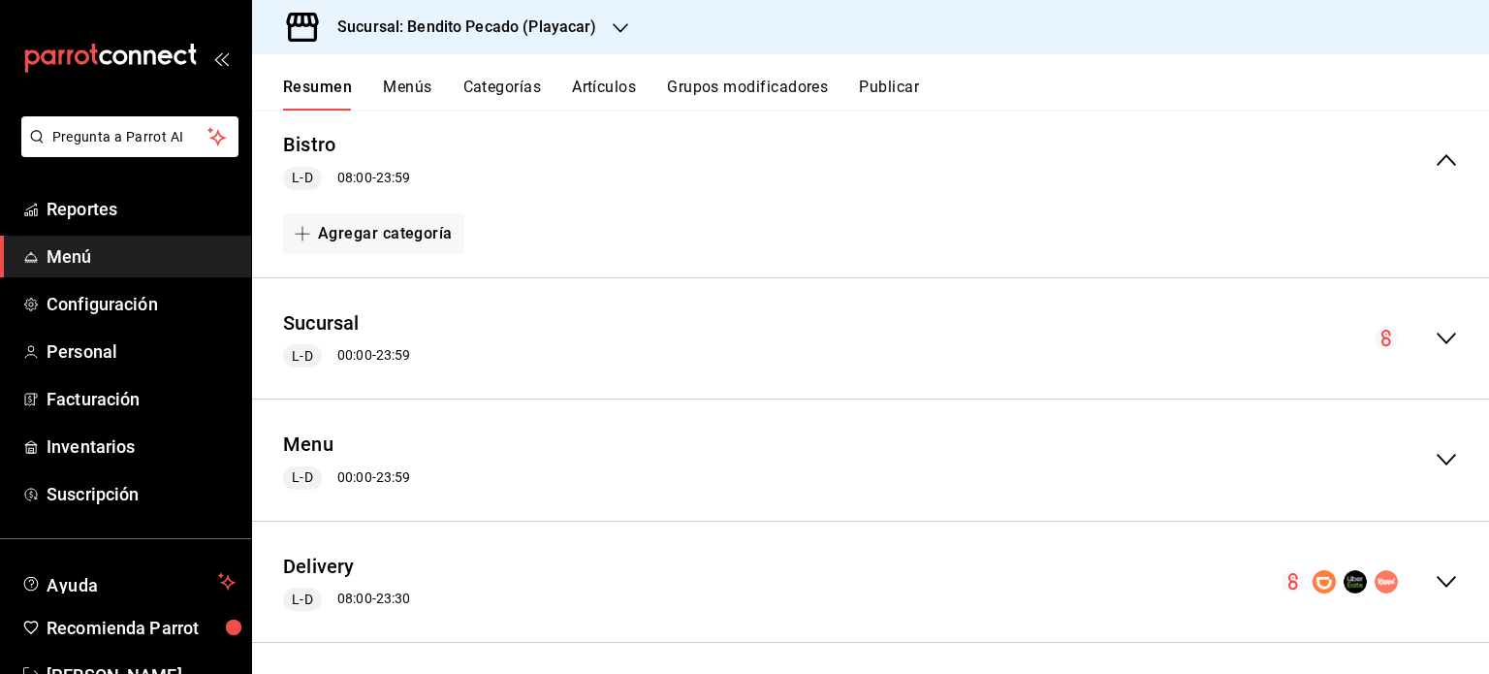
scroll to position [186, 0]
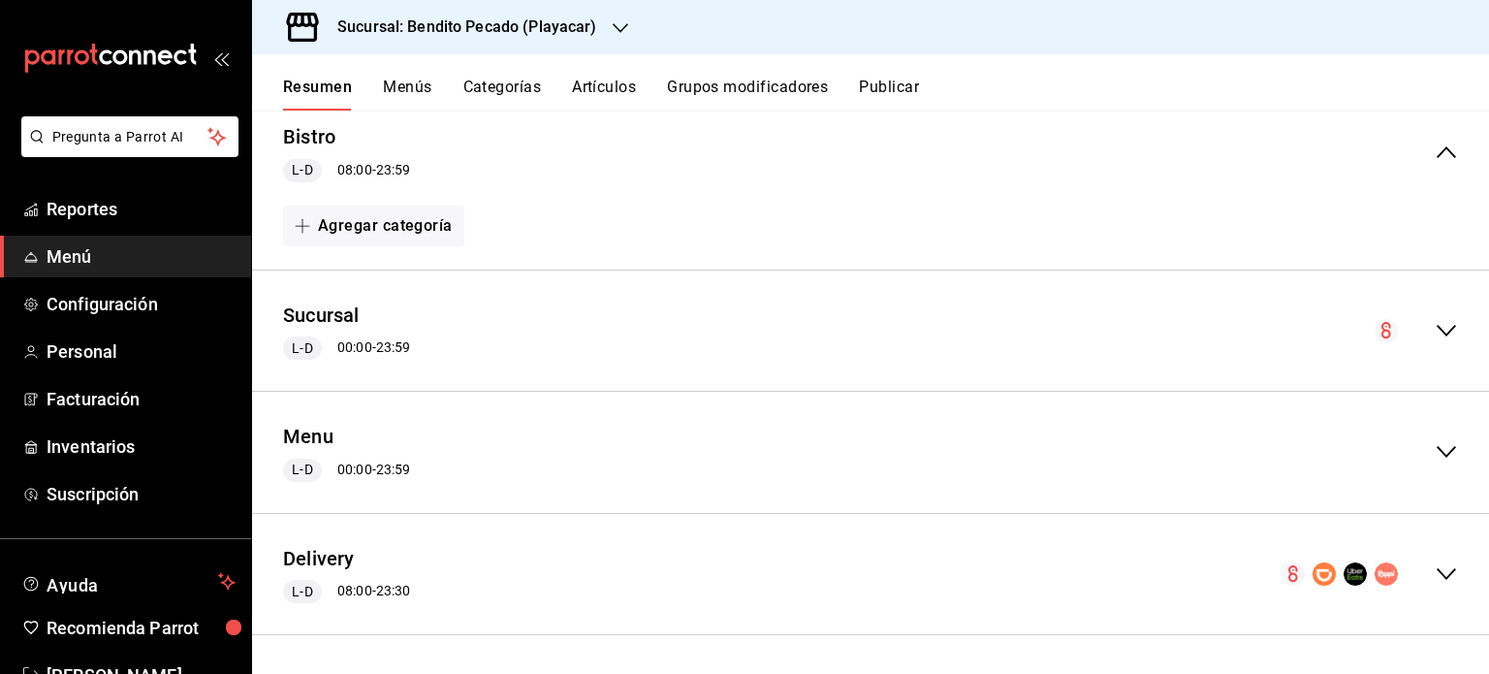
click at [432, 585] on div "Delivery L-D 08:00 - 23:30" at bounding box center [870, 574] width 1237 height 90
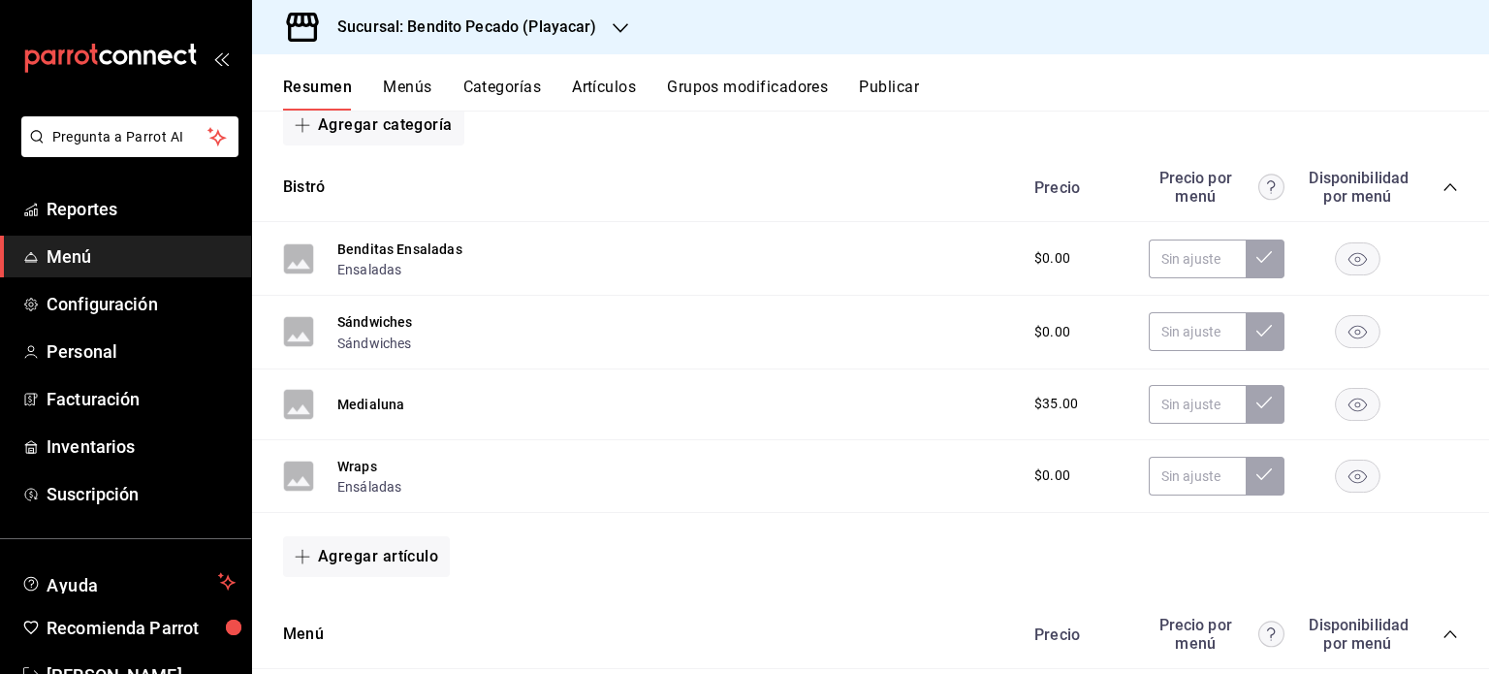
scroll to position [766, 0]
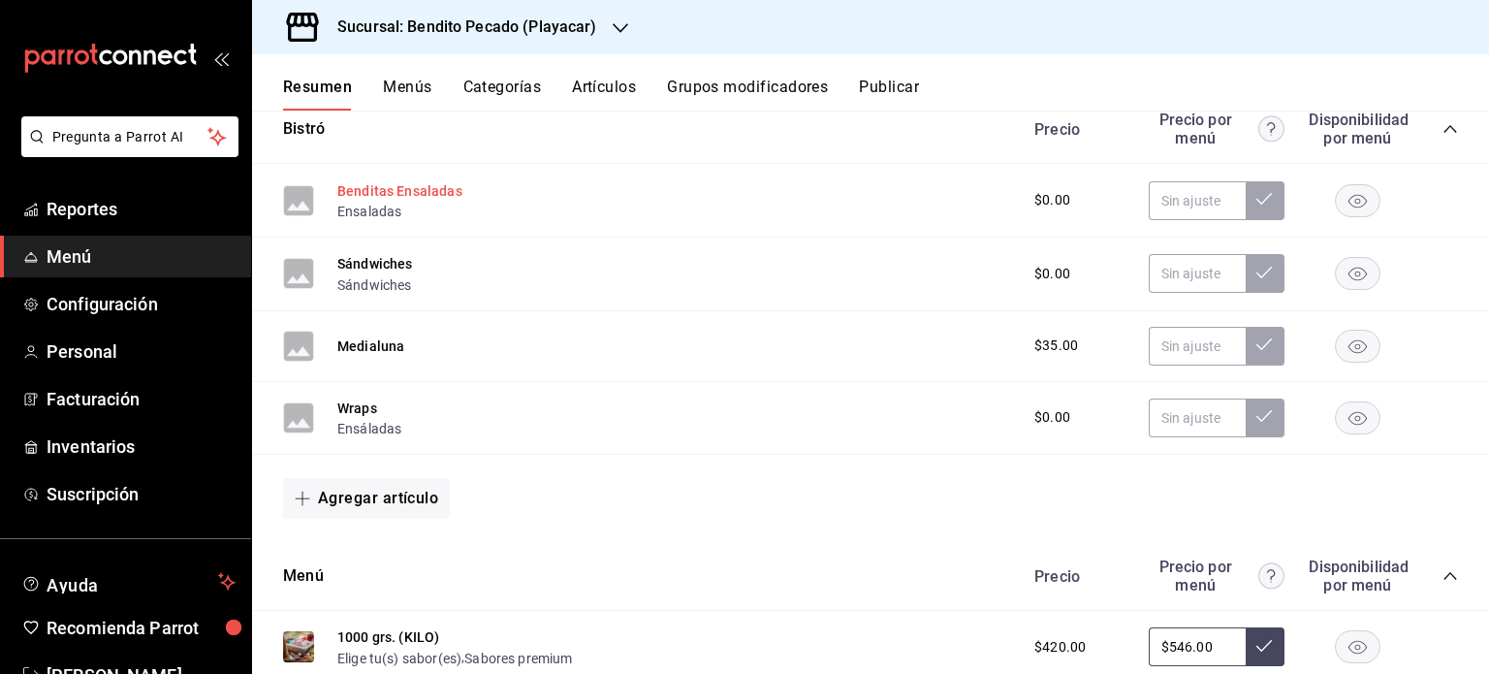
click at [421, 193] on button "Benditas Ensaladas" at bounding box center [399, 190] width 125 height 19
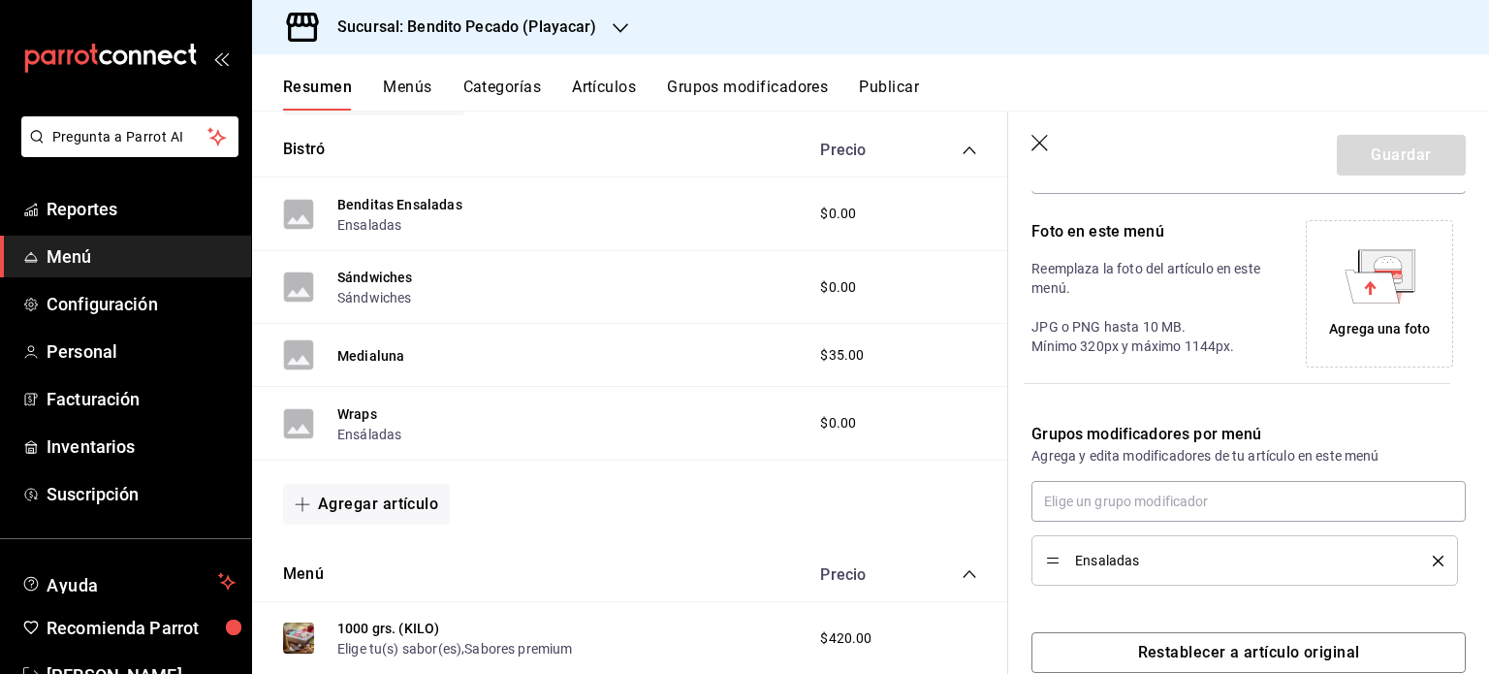
scroll to position [440, 0]
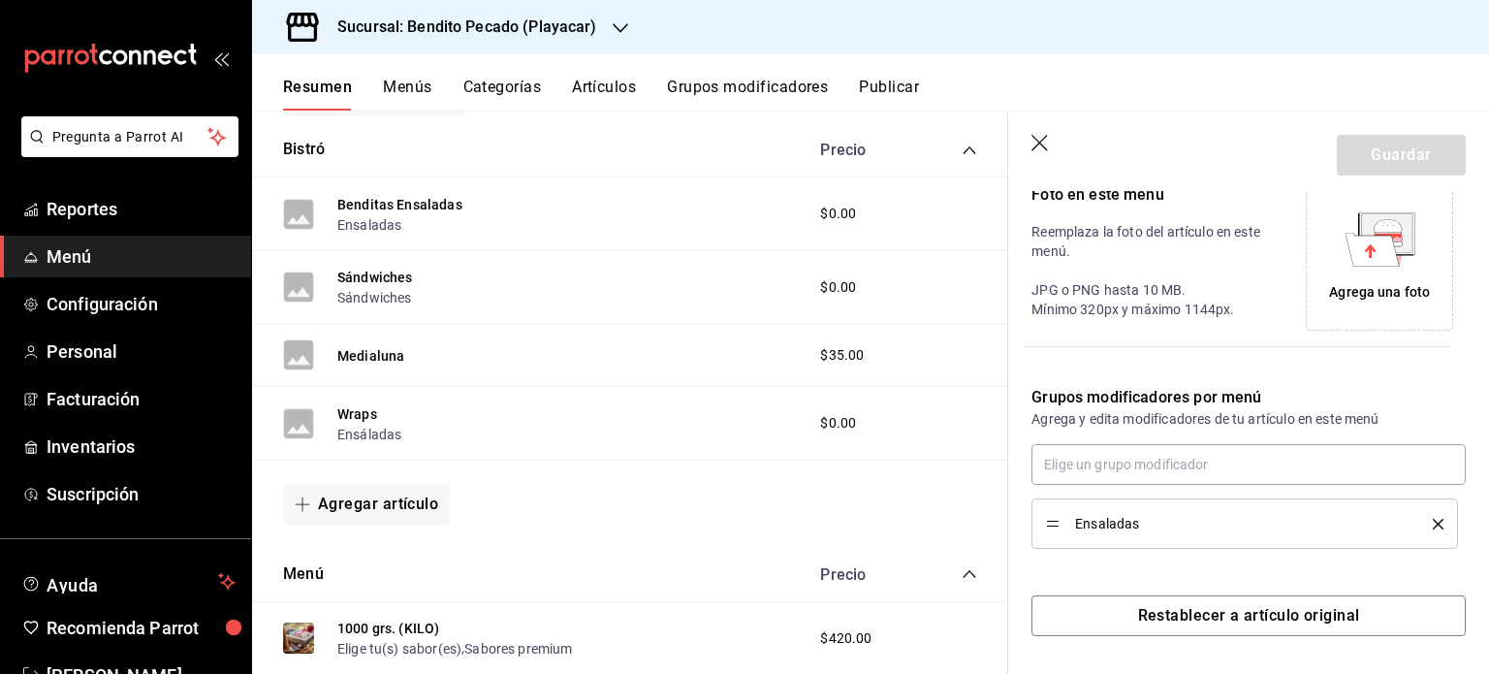
click at [1218, 533] on div "Ensaladas" at bounding box center [1245, 523] width 398 height 21
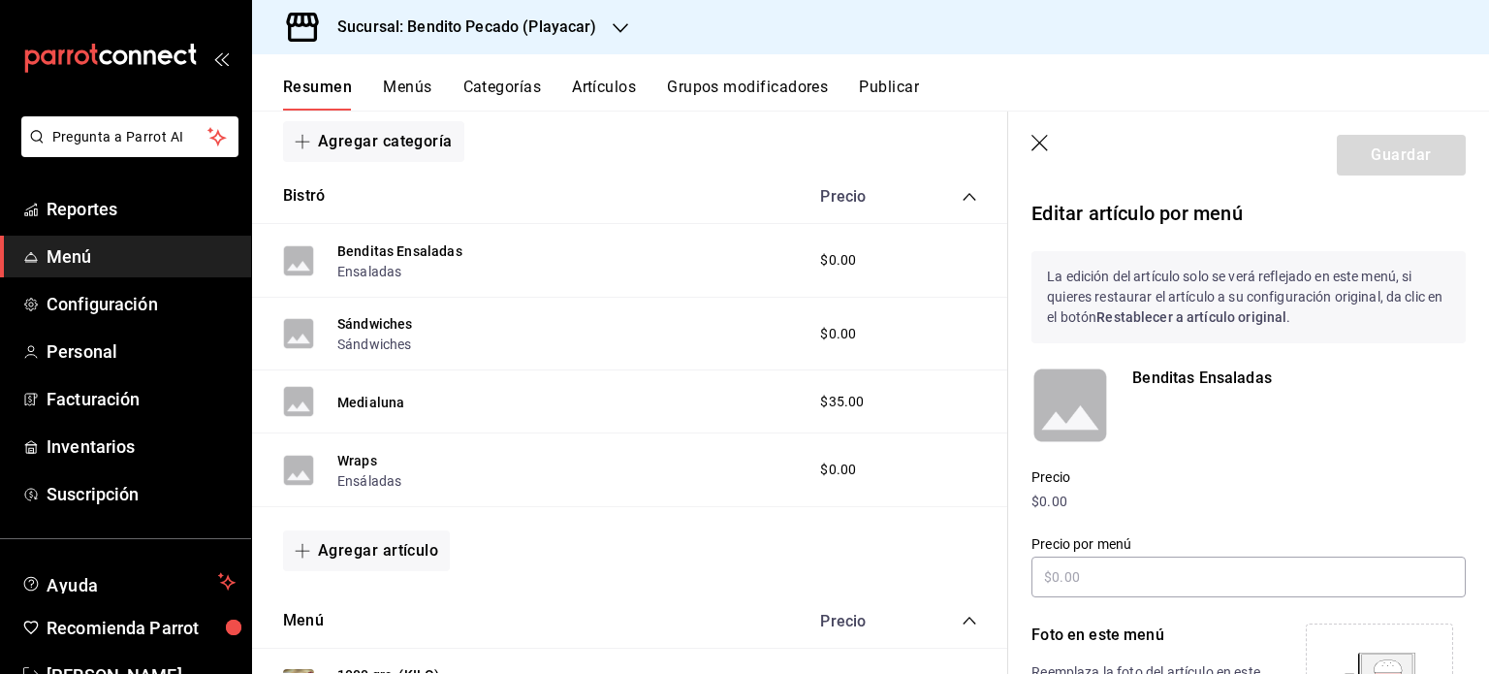
scroll to position [713, 0]
click at [309, 205] on button "Bistró" at bounding box center [304, 195] width 42 height 22
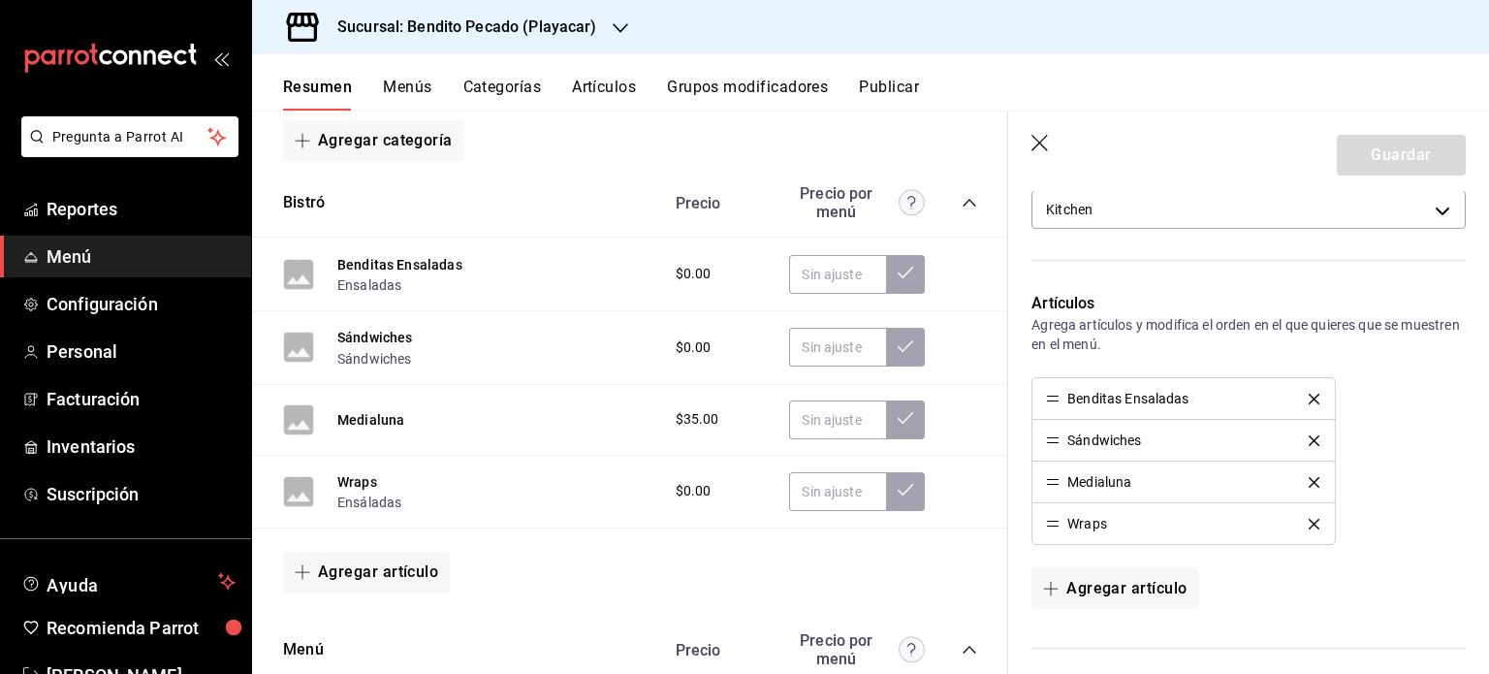
scroll to position [520, 0]
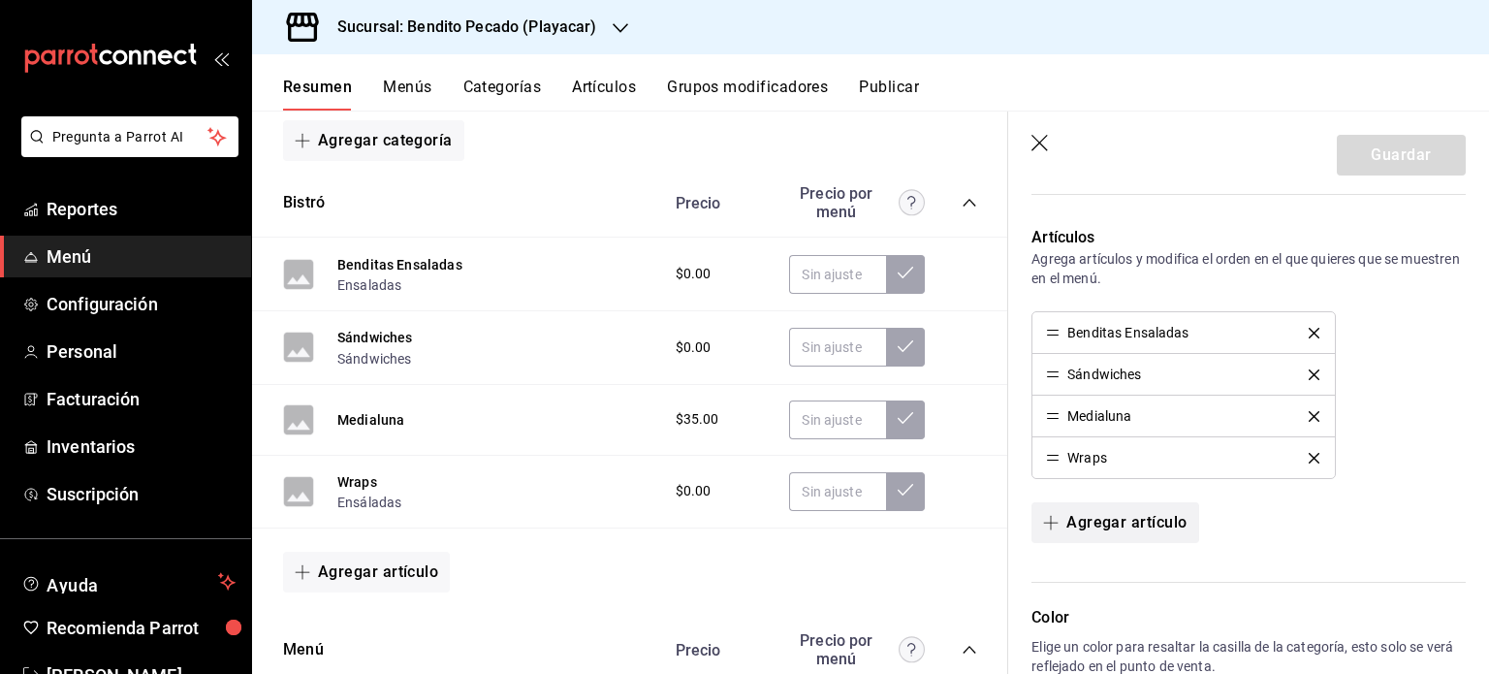
click at [1143, 523] on button "Agregar artículo" at bounding box center [1115, 522] width 167 height 41
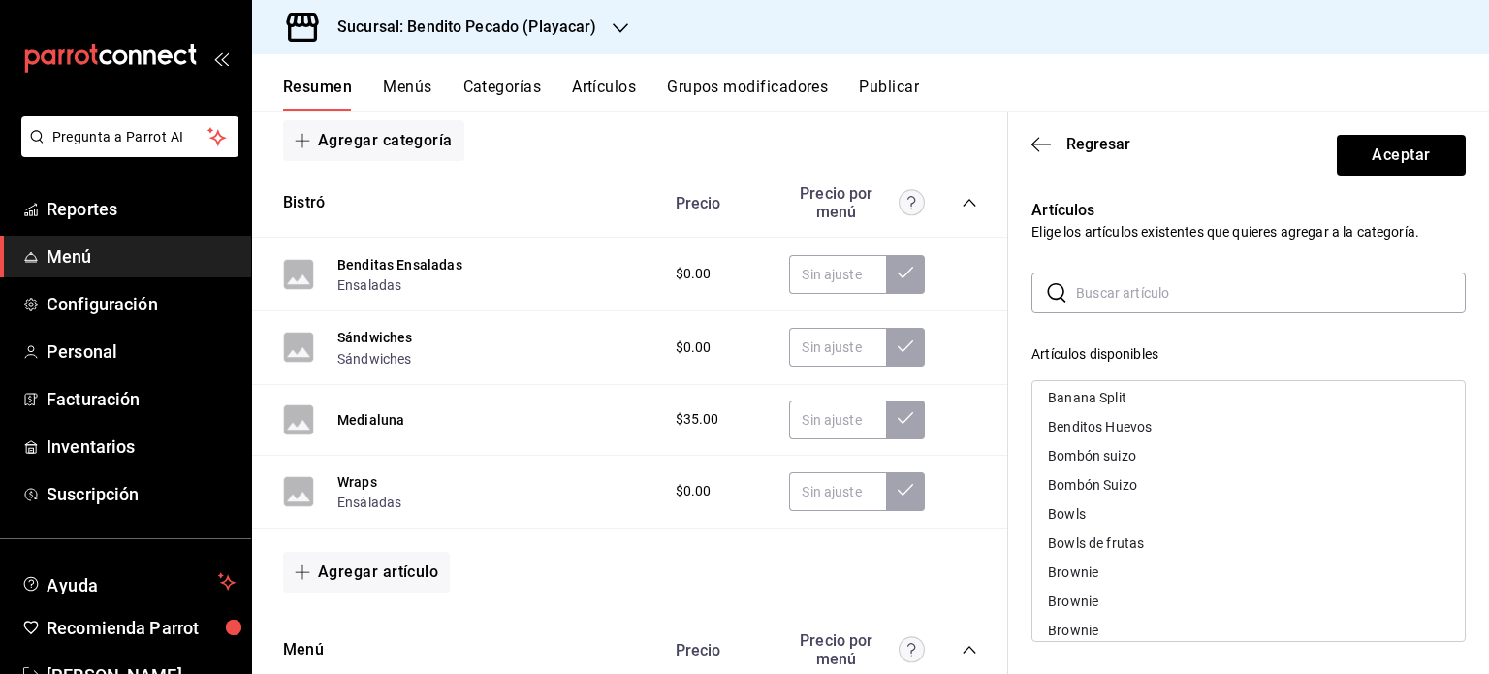
scroll to position [970, 0]
click at [1097, 503] on div "Bowls de frutas" at bounding box center [1096, 510] width 96 height 14
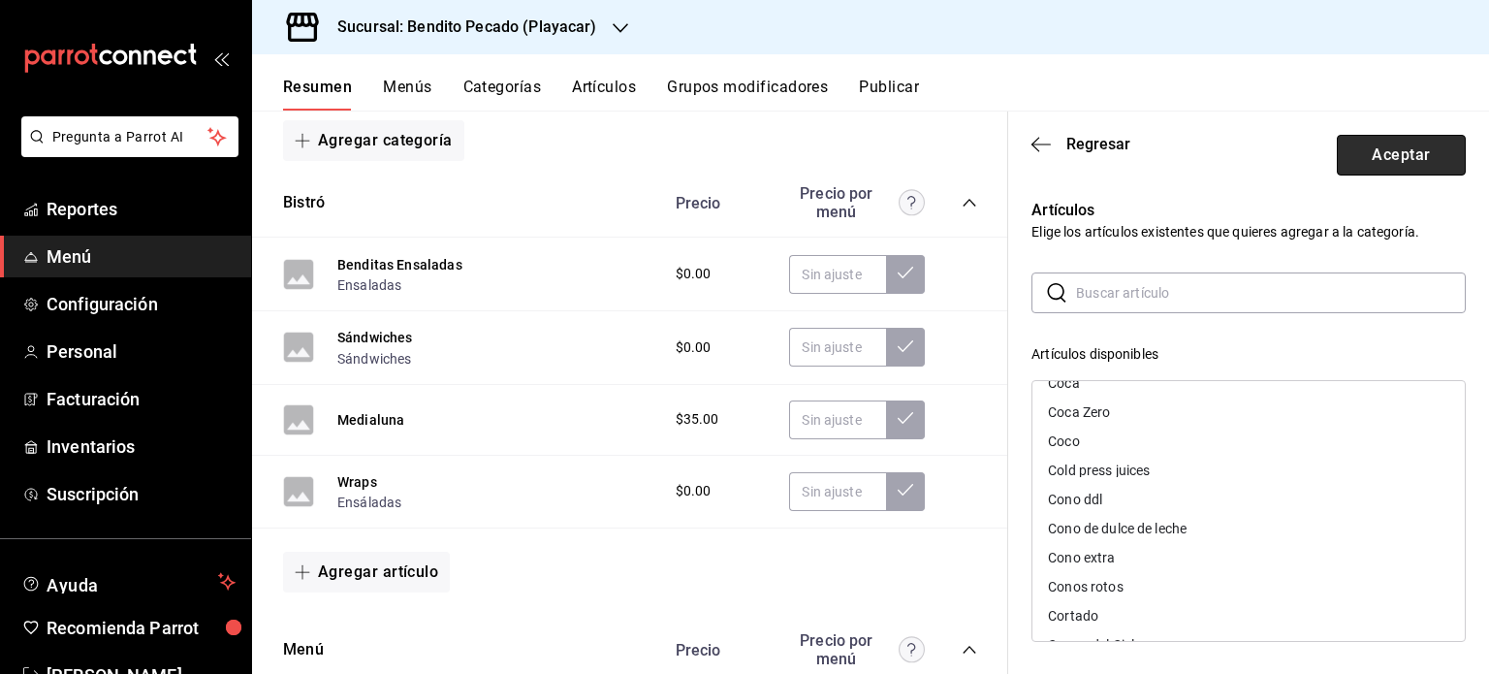
click at [1362, 144] on button "Aceptar" at bounding box center [1401, 155] width 129 height 41
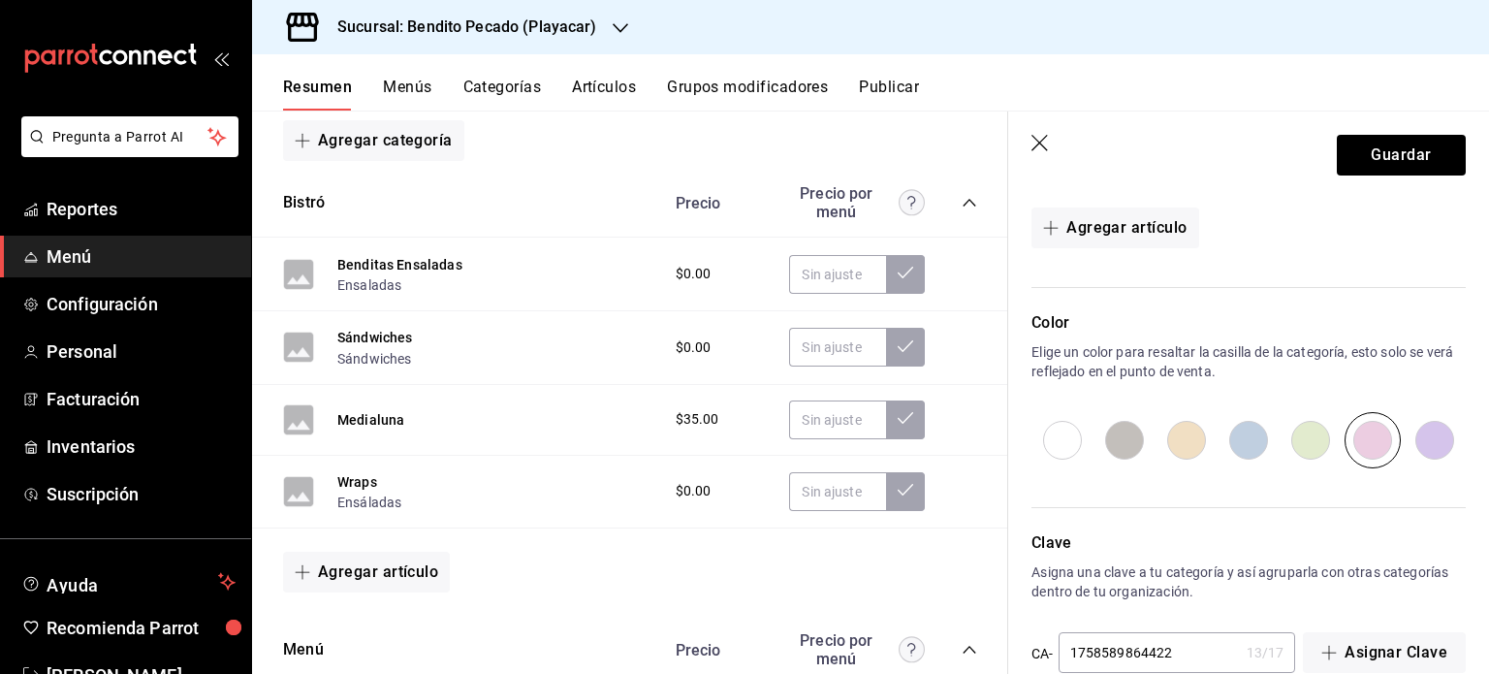
scroll to position [857, 0]
click at [1416, 148] on button "Guardar" at bounding box center [1401, 155] width 129 height 41
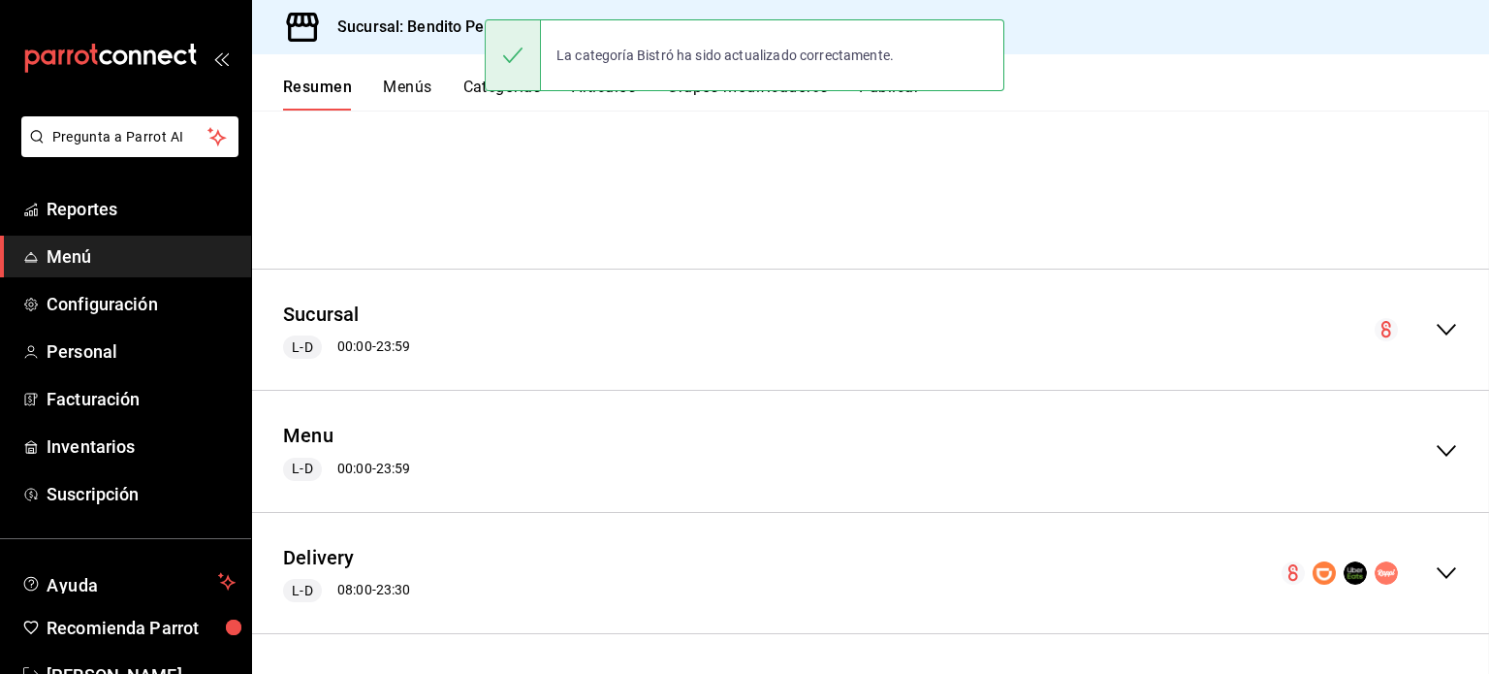
scroll to position [186, 0]
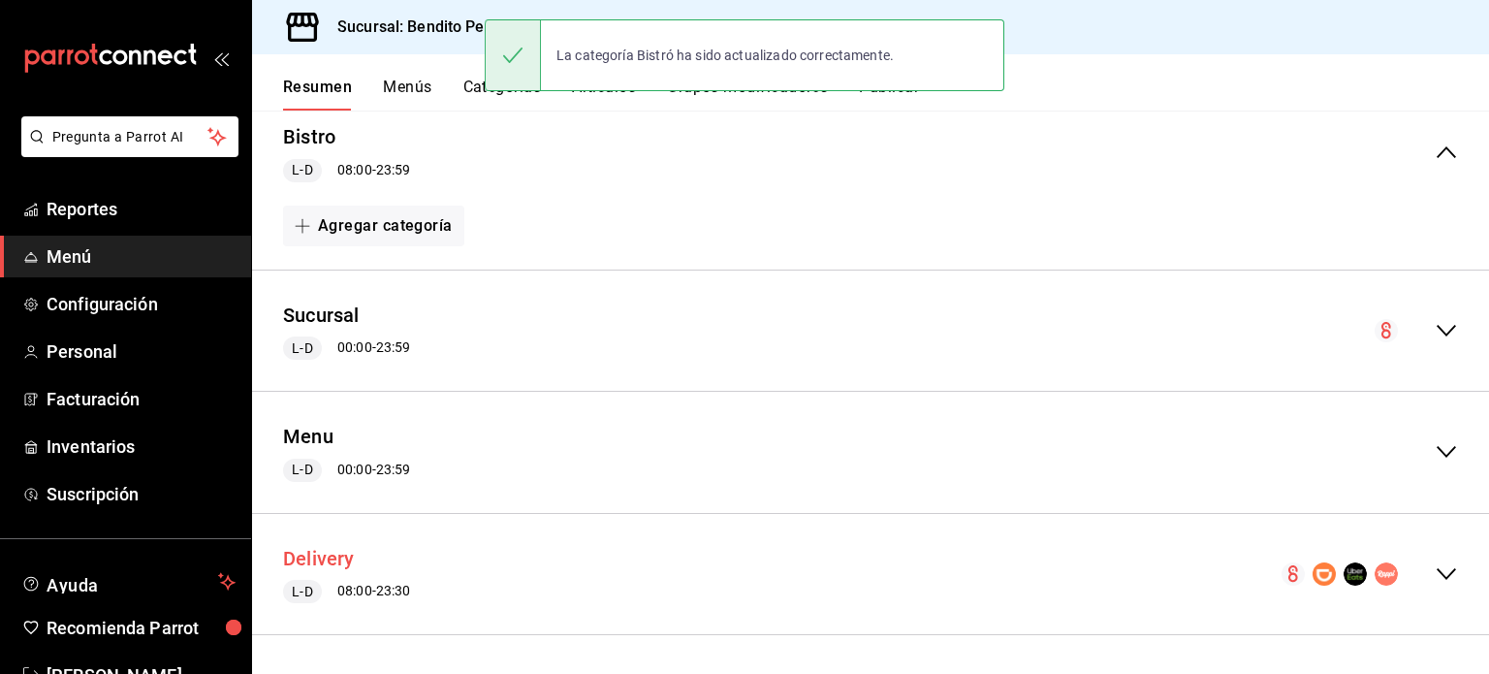
click at [351, 558] on button "Delivery" at bounding box center [319, 559] width 72 height 28
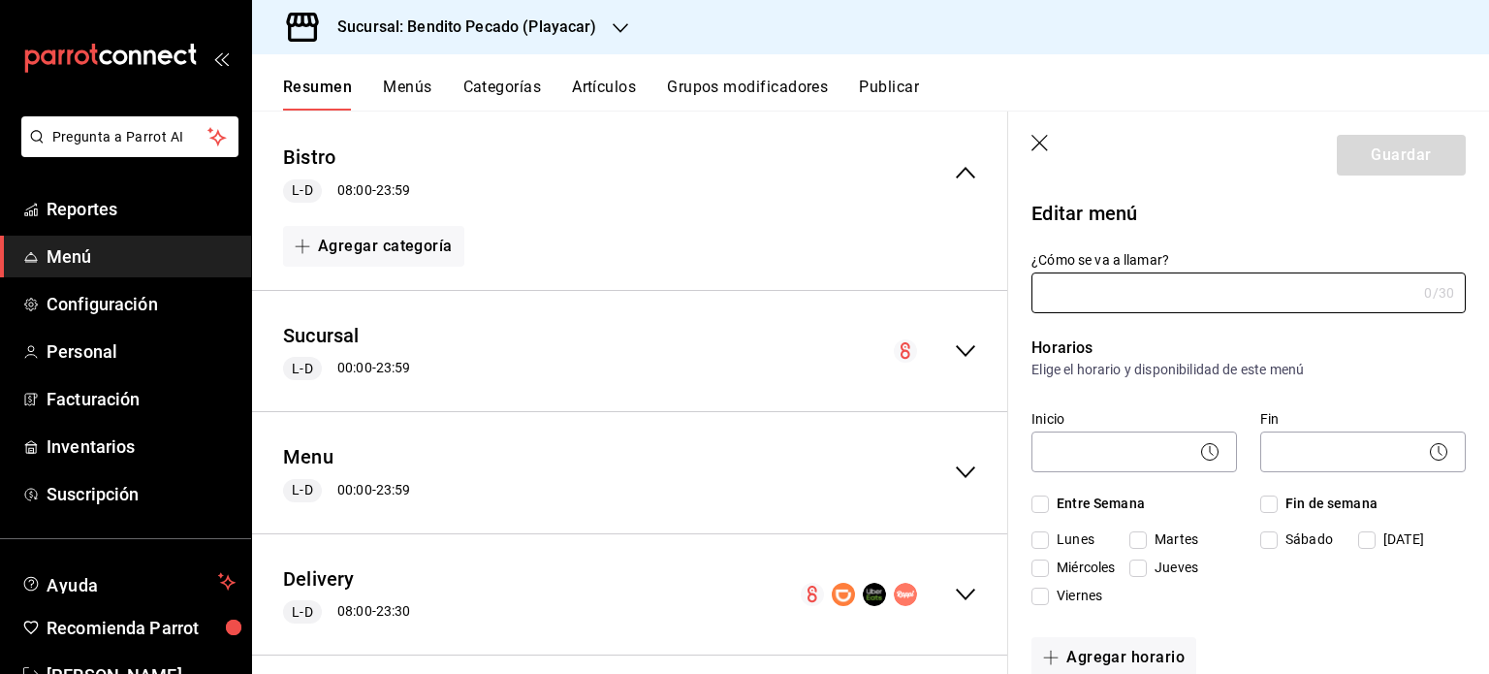
click at [396, 612] on div "L-D 08:00 - 23:30" at bounding box center [346, 611] width 127 height 23
type input "Delivery"
checkbox input "true"
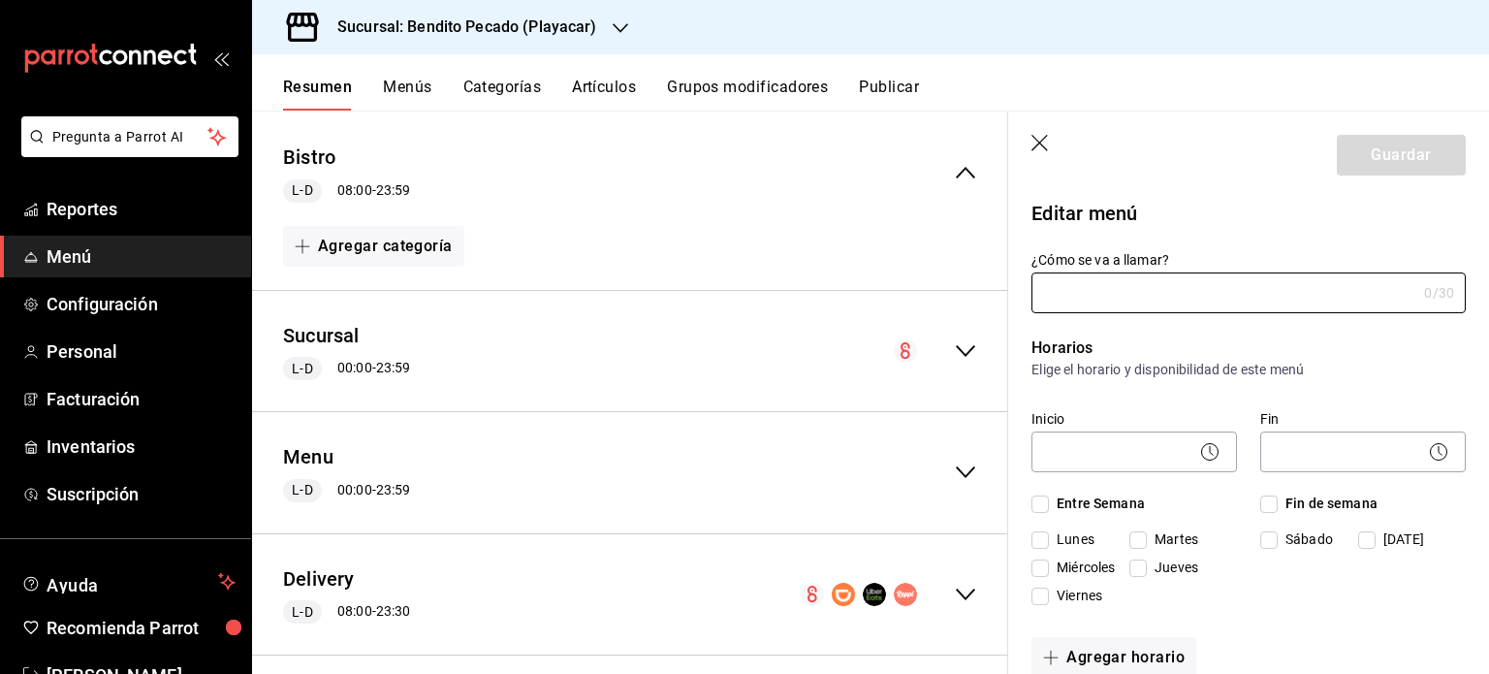
checkbox input "true"
type input "000002"
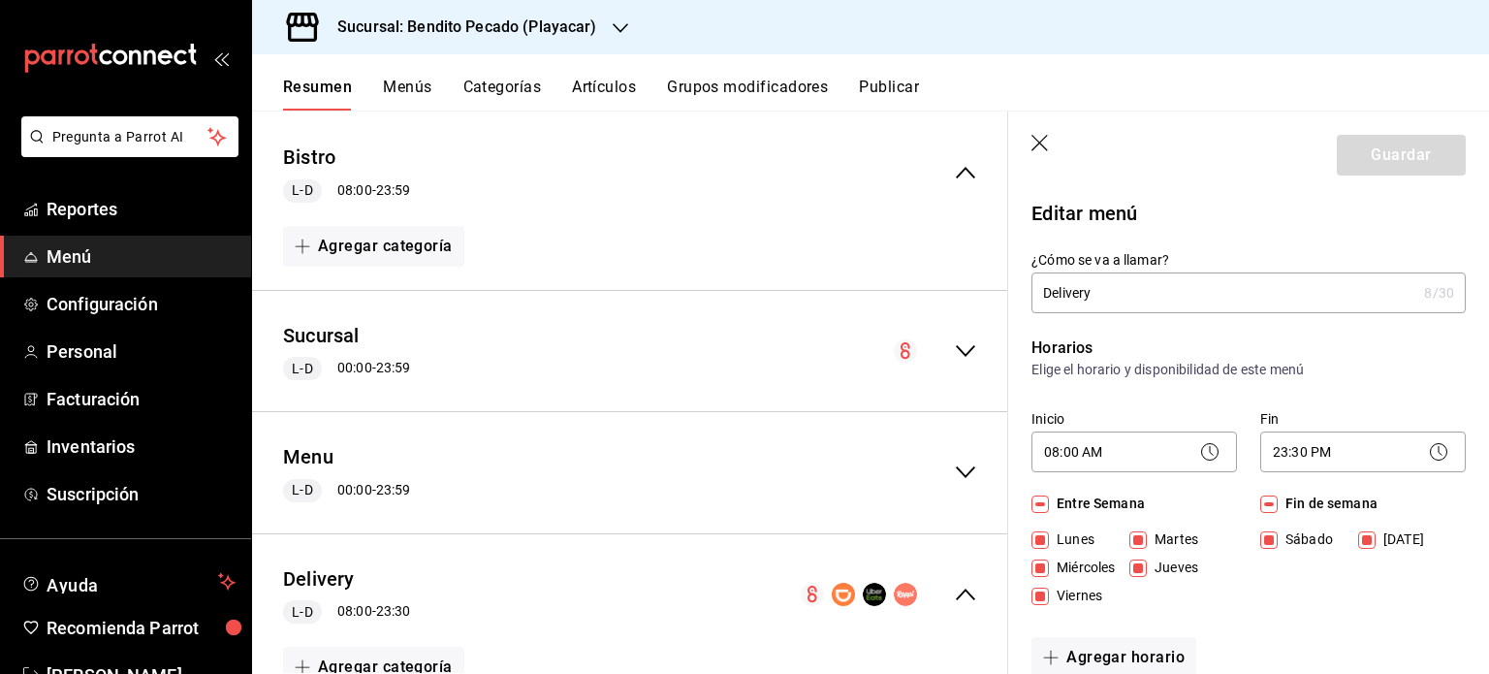
click at [304, 610] on span "L-D" at bounding box center [302, 612] width 36 height 20
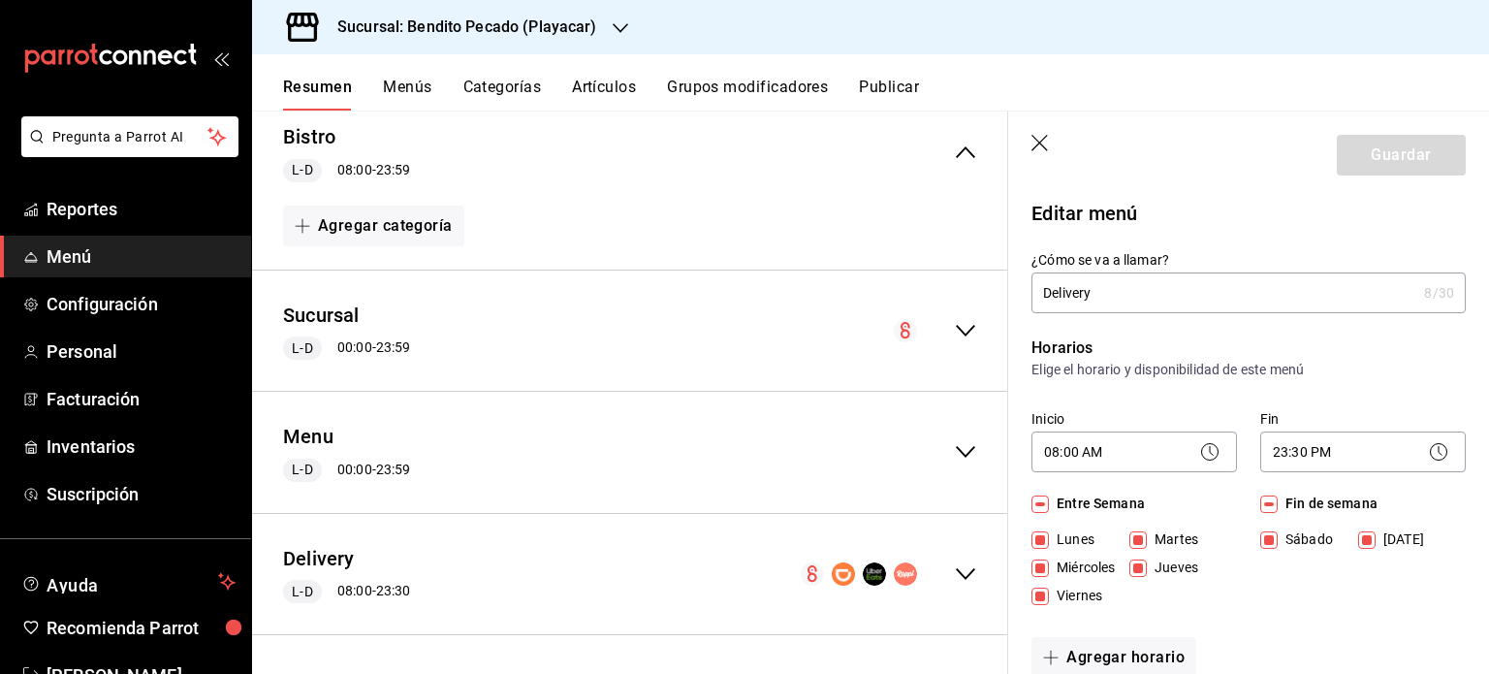
scroll to position [206, 0]
click at [388, 593] on div "L-D 08:00 - 23:30" at bounding box center [346, 592] width 127 height 23
click at [1439, 449] on icon at bounding box center [1441, 451] width 4 height 10
click at [1313, 450] on body "Pregunta a Parrot AI Reportes Menú Configuración Personal Facturación Inventari…" at bounding box center [744, 337] width 1489 height 674
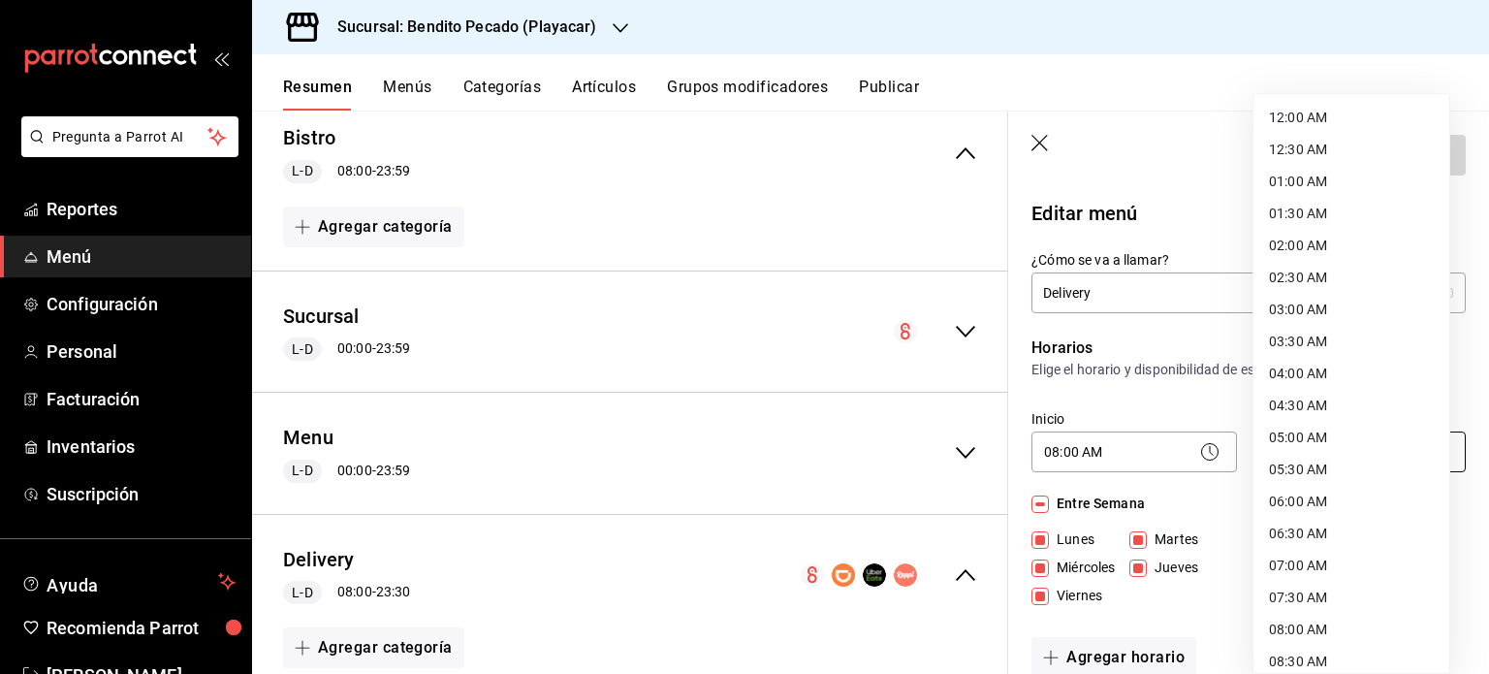
scroll to position [1004, 0]
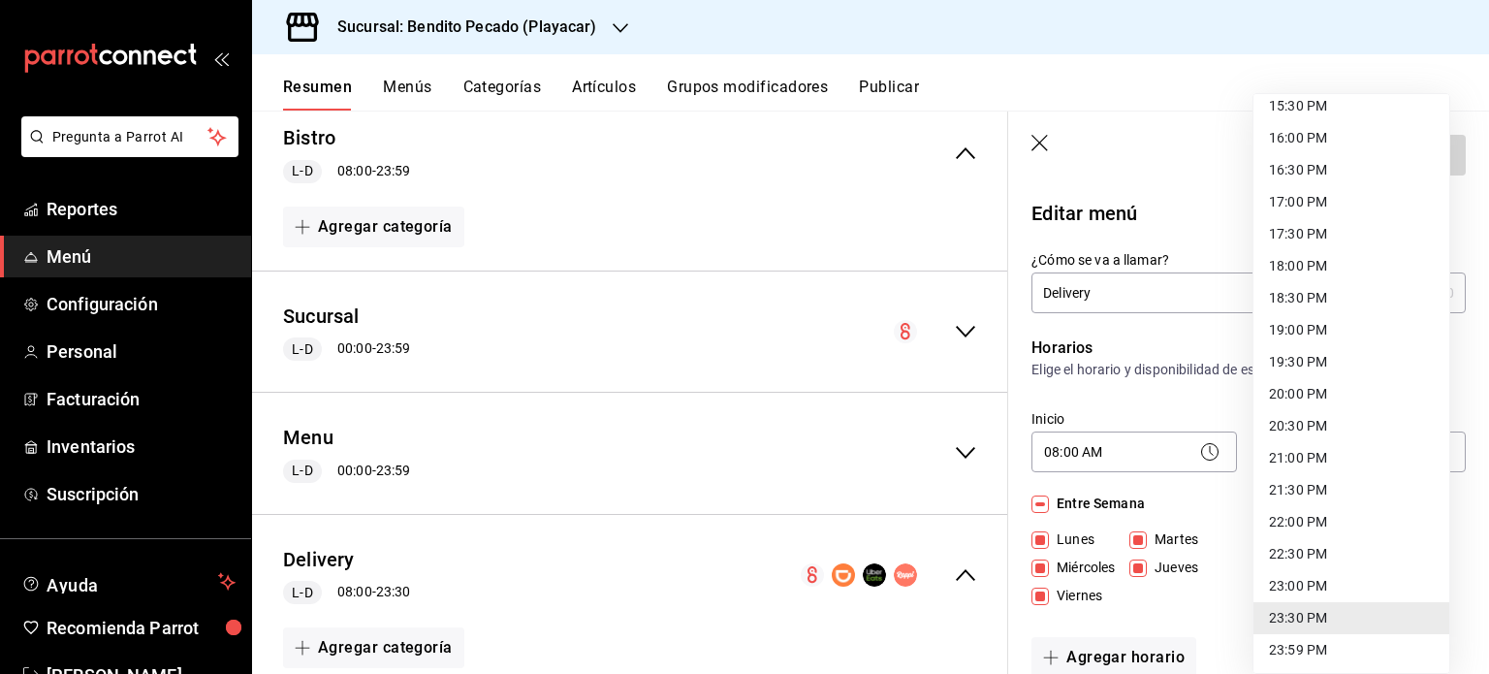
click at [1298, 134] on li "16:00 PM" at bounding box center [1352, 138] width 196 height 32
type input "16:00"
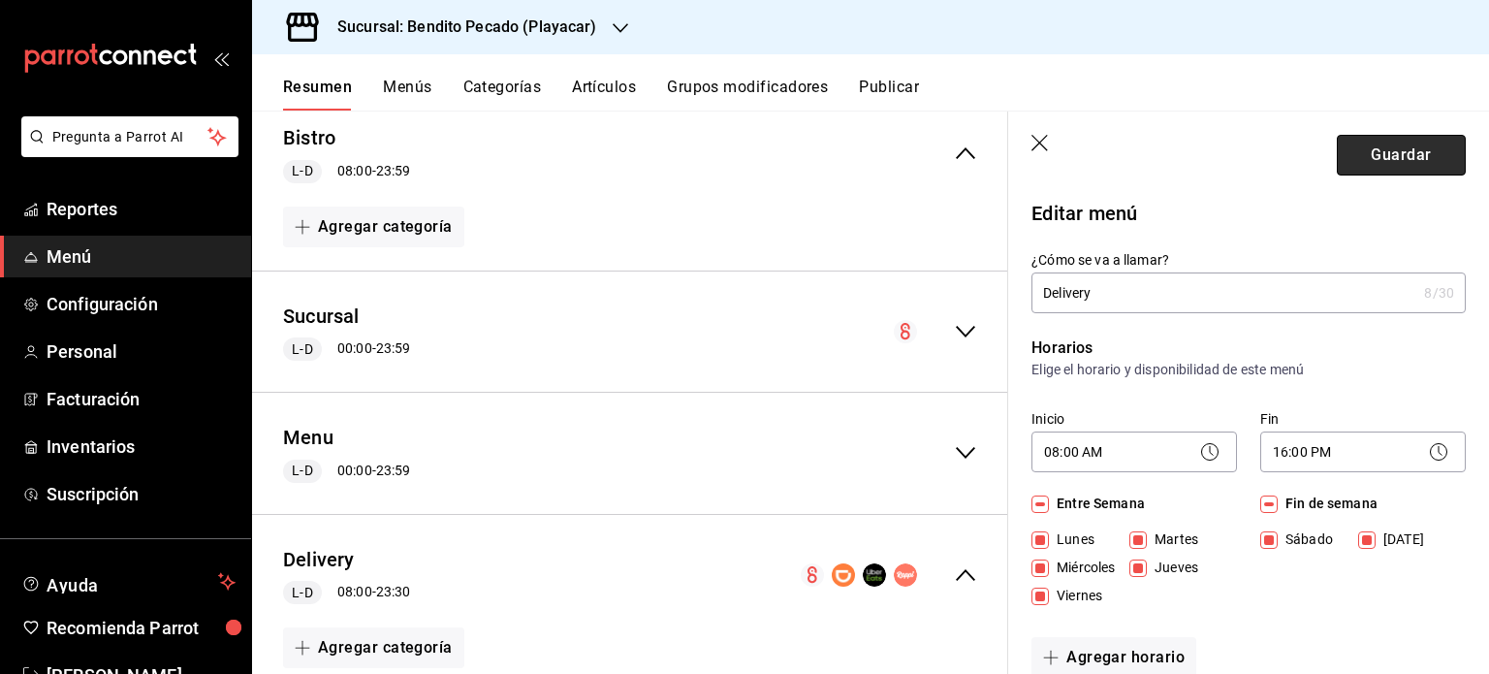
click at [1377, 157] on button "Guardar" at bounding box center [1401, 155] width 129 height 41
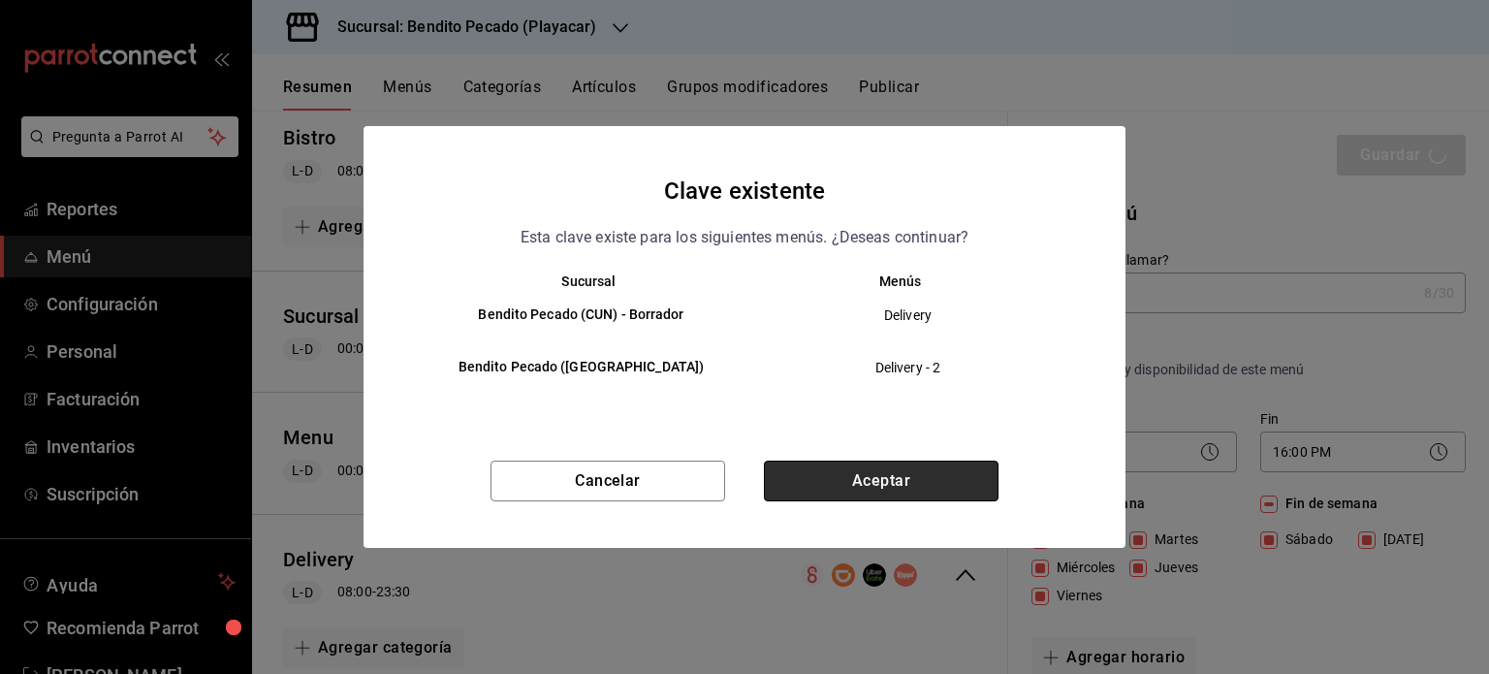
click at [888, 485] on button "Aceptar" at bounding box center [881, 481] width 235 height 41
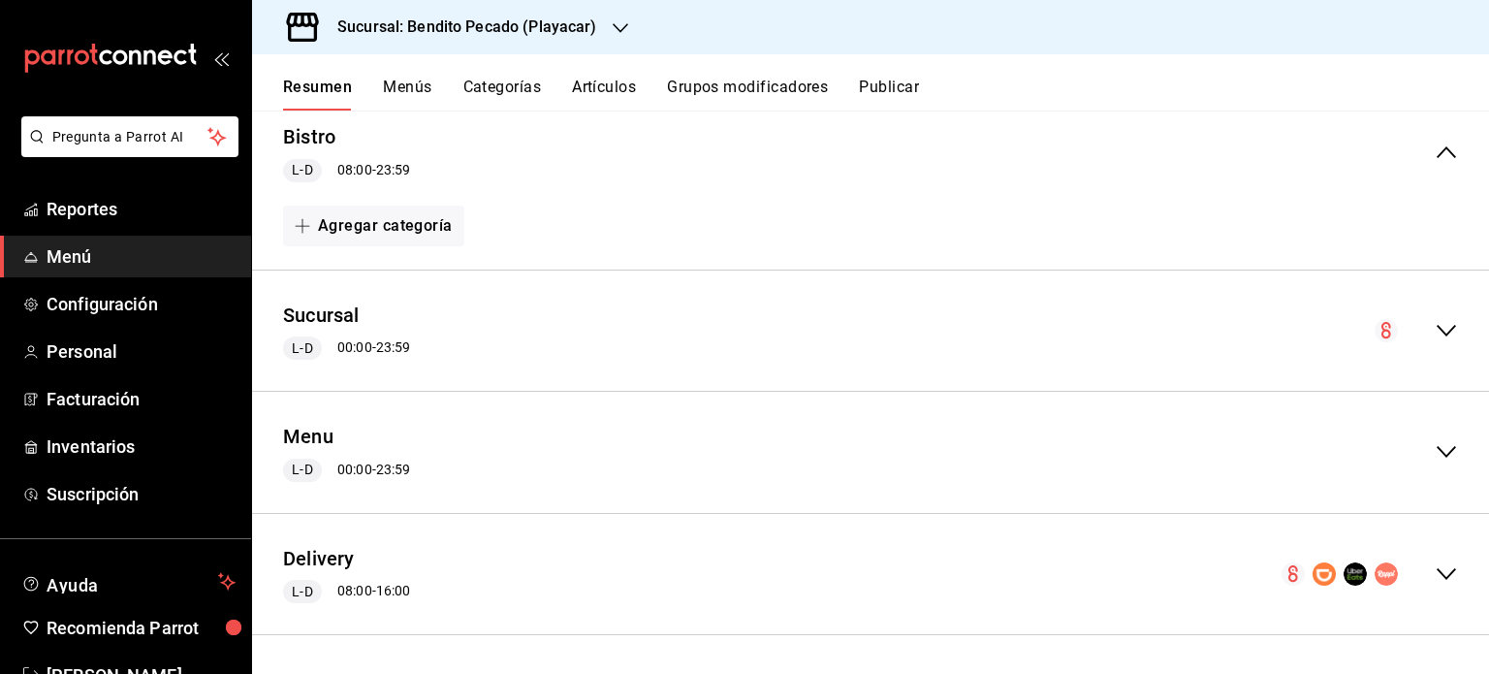
scroll to position [186, 0]
click at [1435, 570] on icon "collapse-menu-row" at bounding box center [1446, 573] width 23 height 23
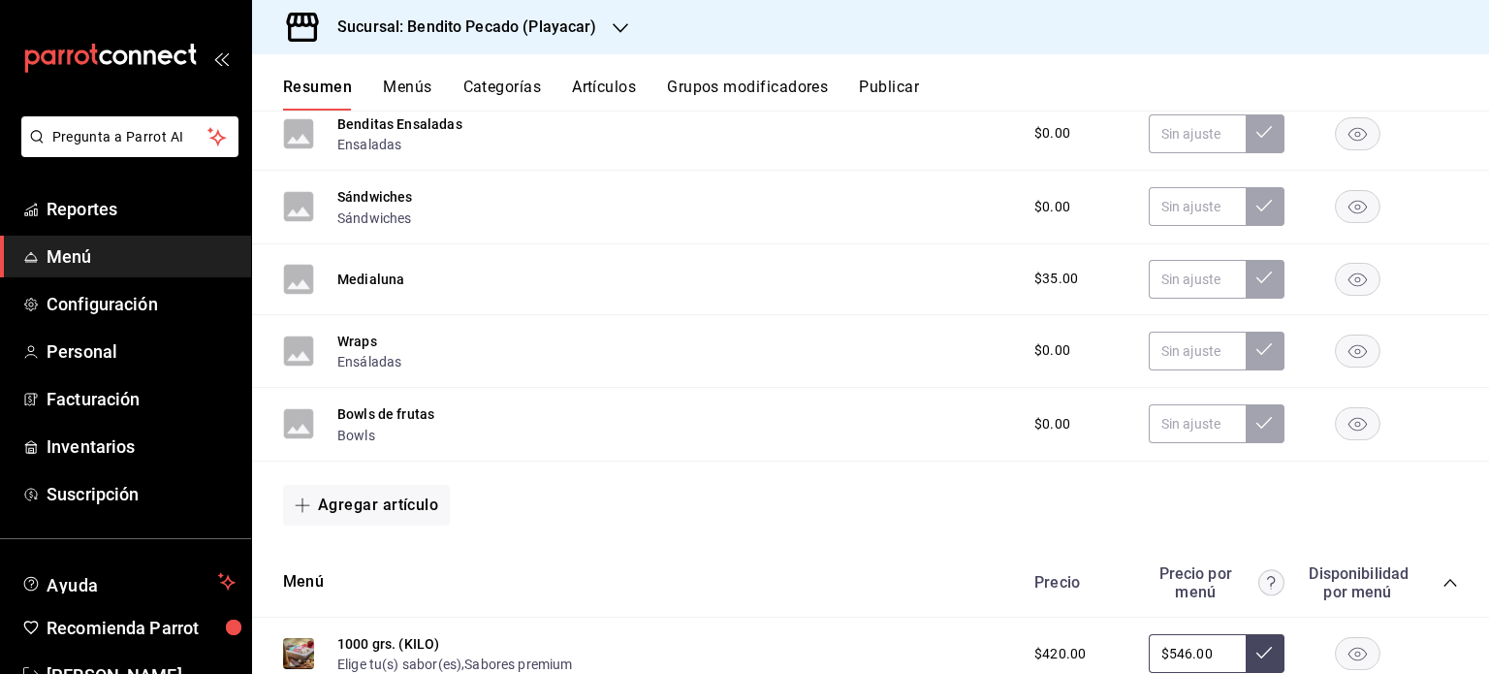
scroll to position [510, 0]
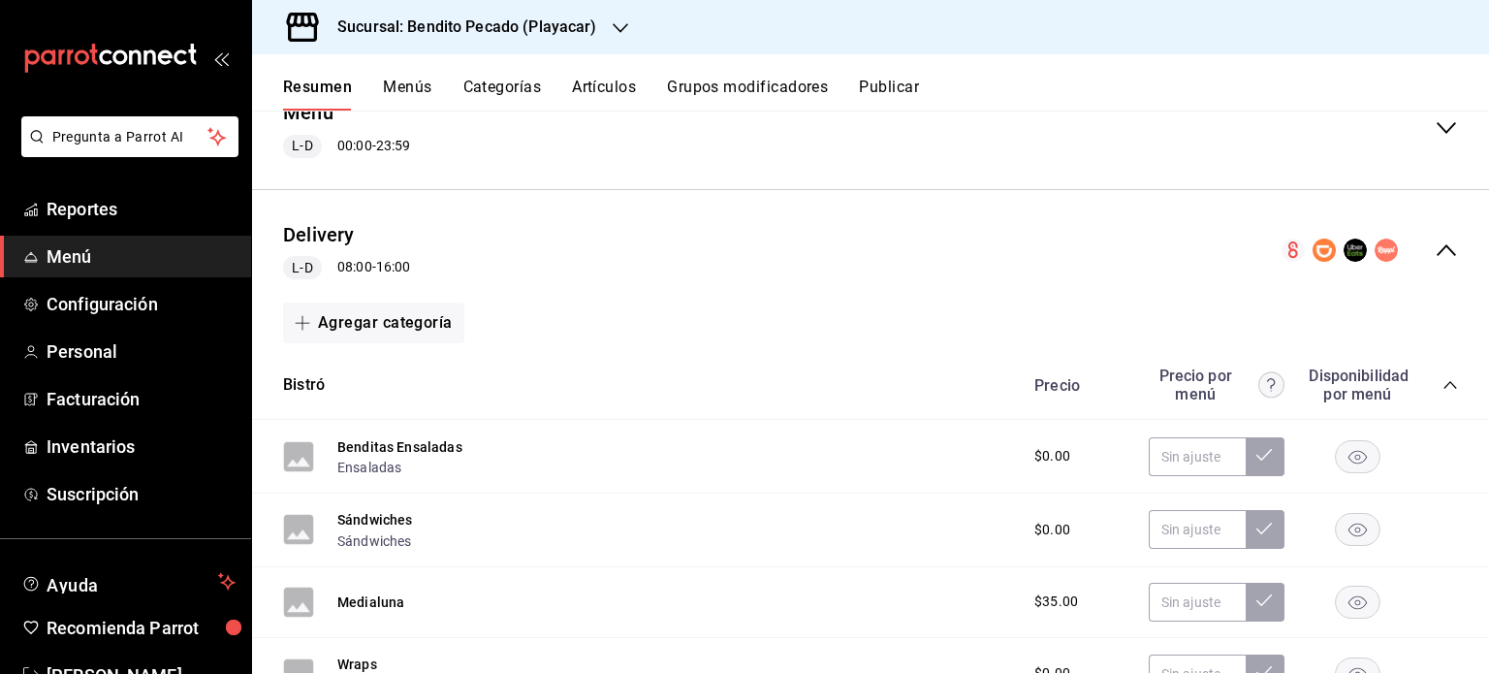
click at [1039, 456] on span "$0.00" at bounding box center [1053, 456] width 36 height 20
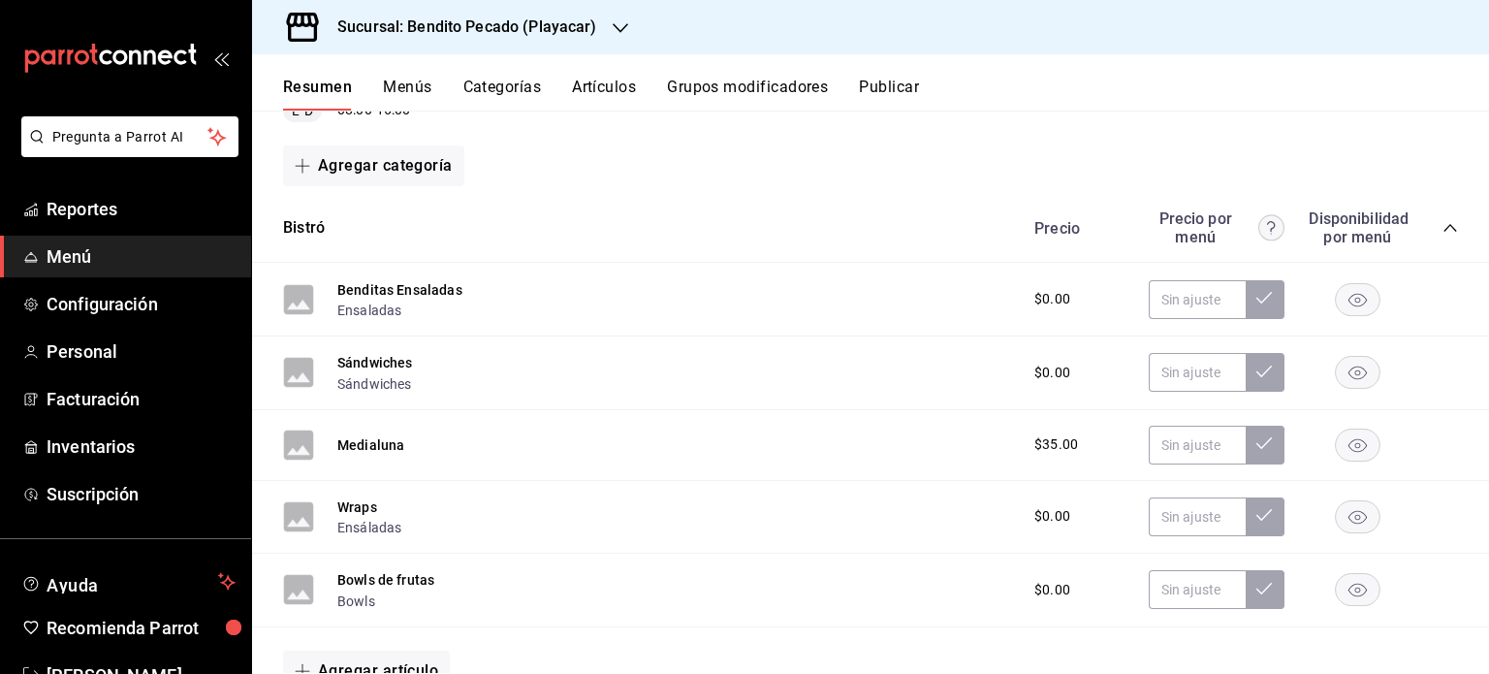
scroll to position [651, 0]
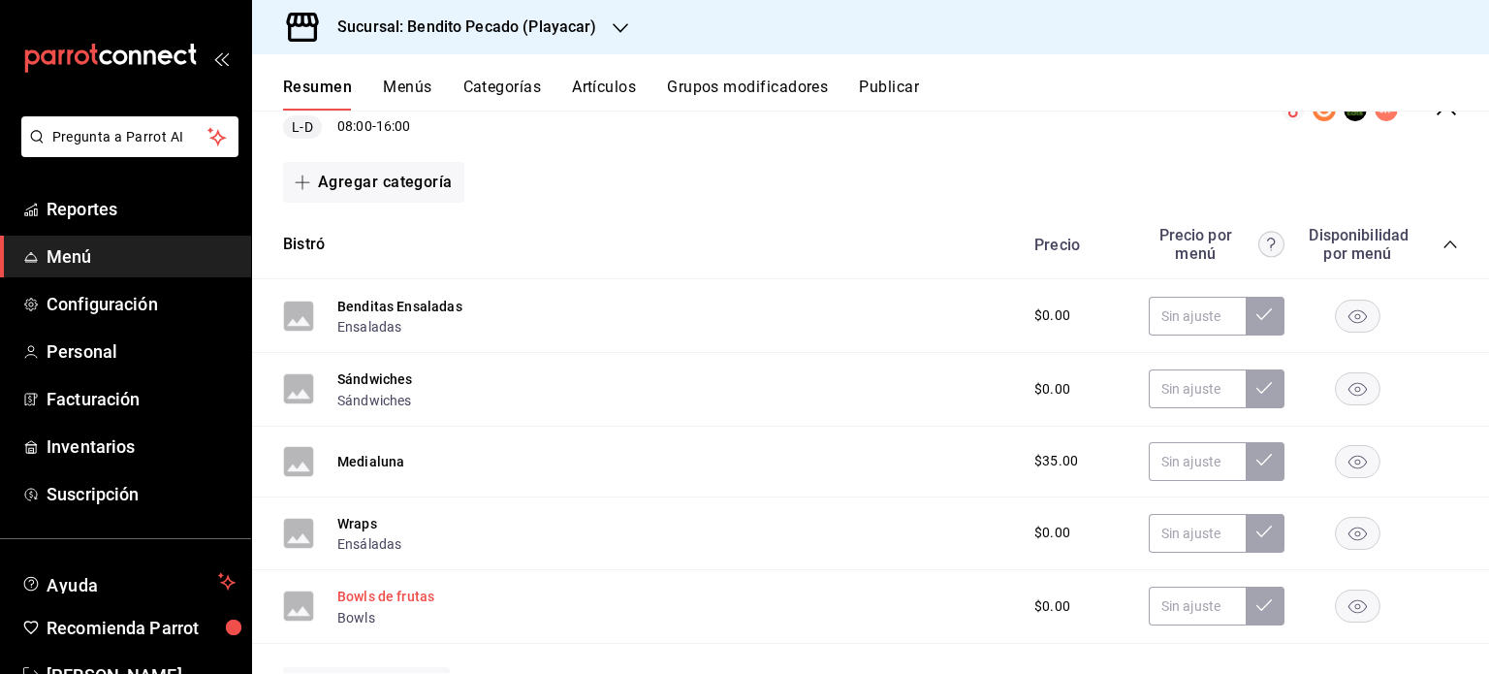
click at [378, 604] on button "Bowls de frutas" at bounding box center [385, 596] width 97 height 19
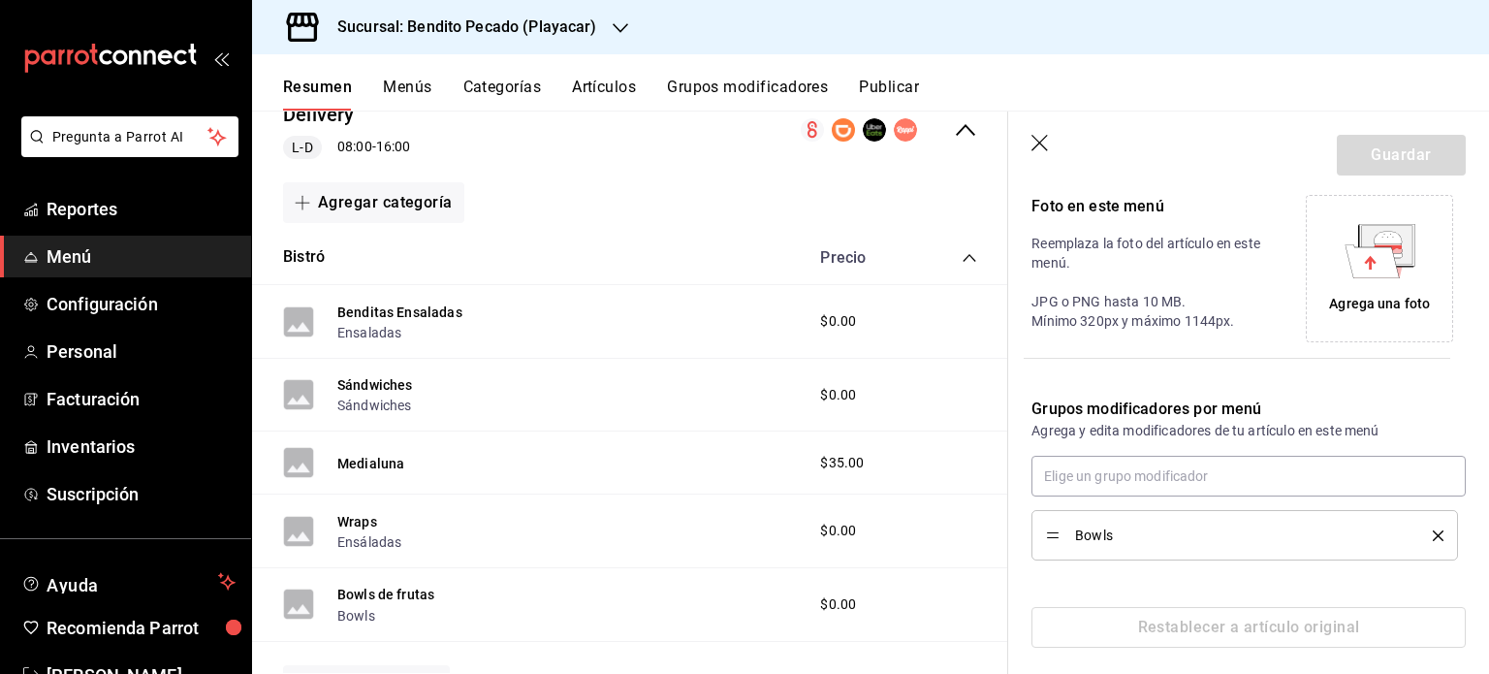
scroll to position [440, 0]
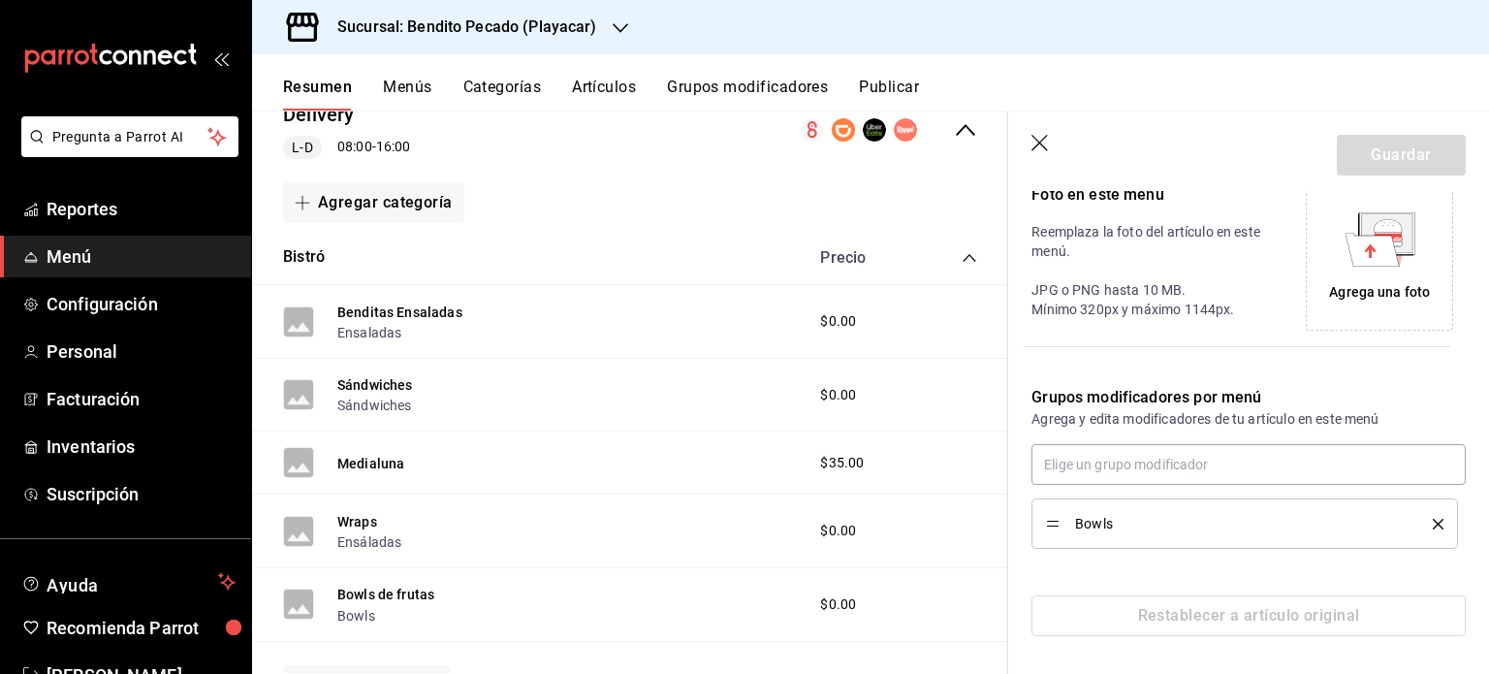
click at [1106, 517] on span "Bowls" at bounding box center [1239, 524] width 329 height 14
click at [1046, 142] on icon "button" at bounding box center [1041, 144] width 19 height 19
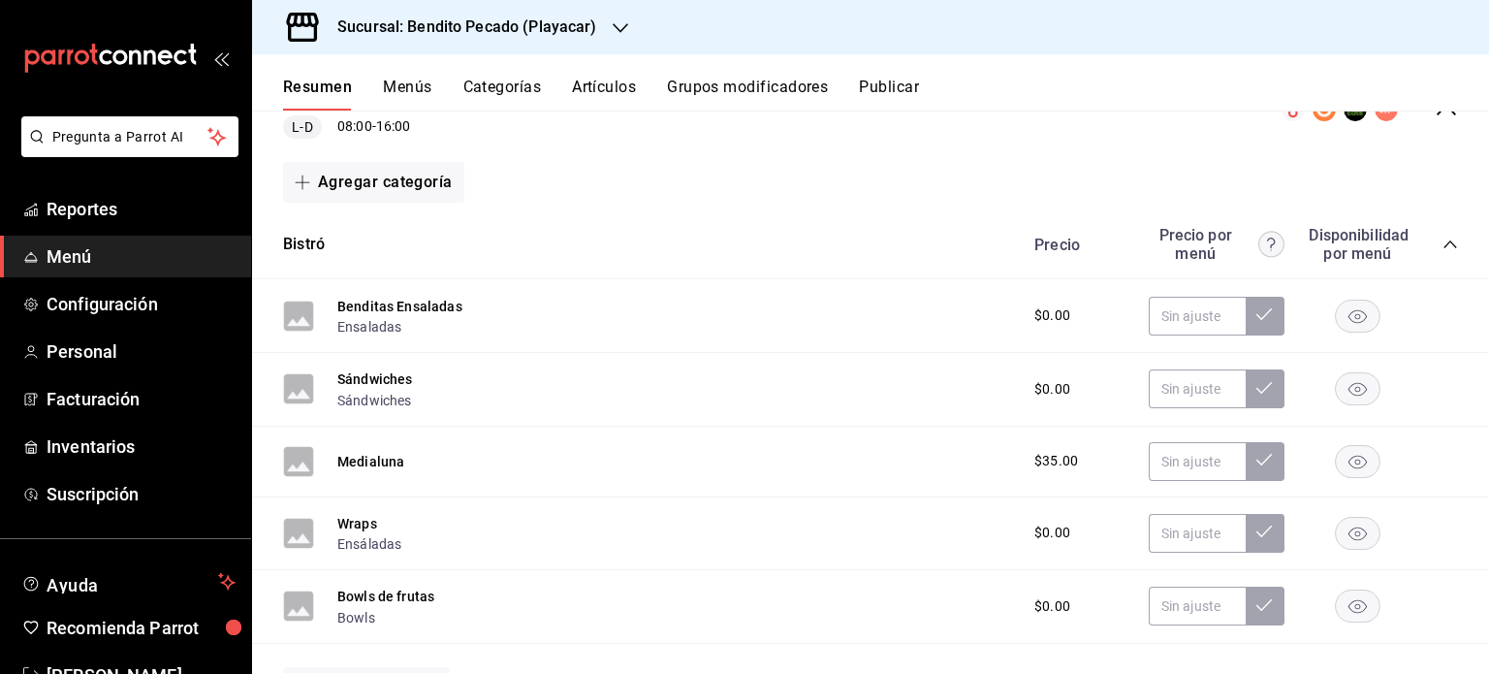
click at [1351, 318] on rect "button" at bounding box center [1358, 316] width 45 height 32
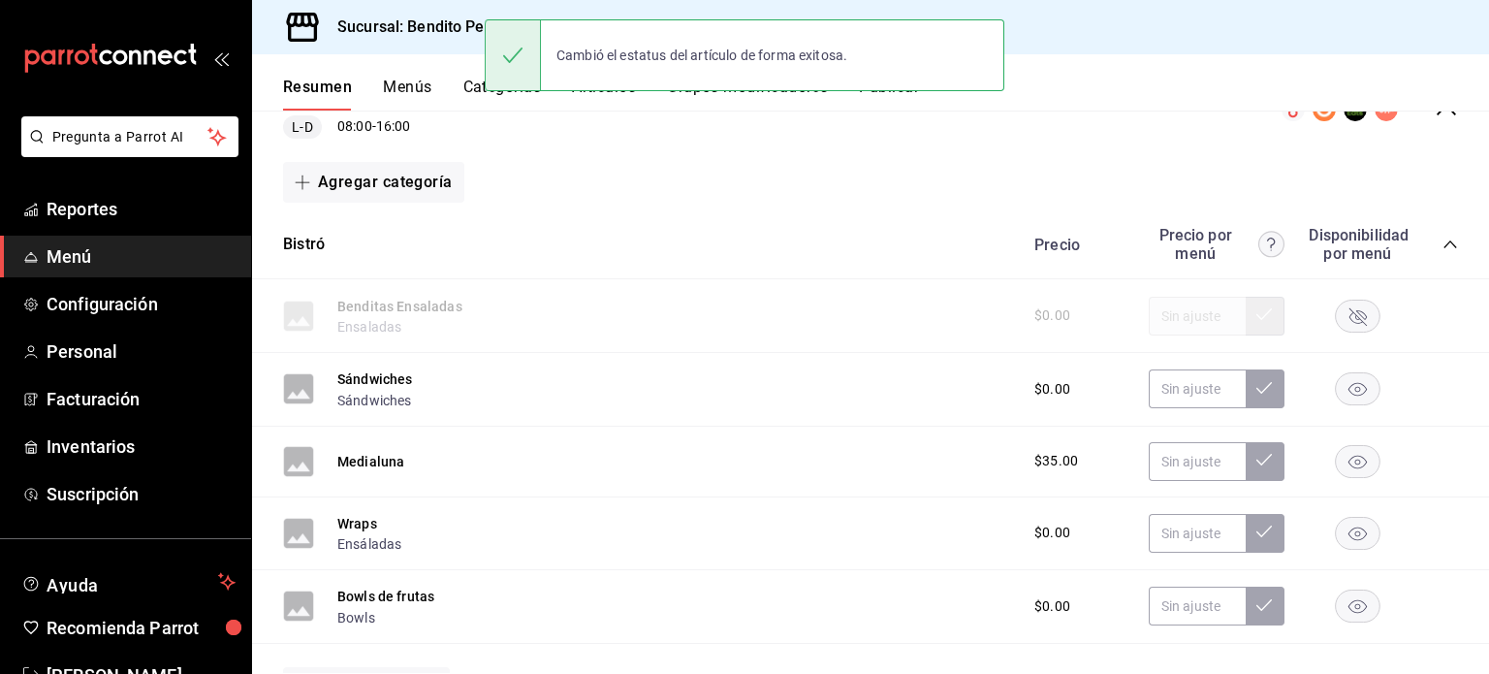
click at [1350, 398] on rect "button" at bounding box center [1358, 389] width 45 height 32
click at [1349, 466] on rect "button" at bounding box center [1358, 461] width 45 height 32
click at [1357, 530] on rect "button" at bounding box center [1358, 533] width 45 height 32
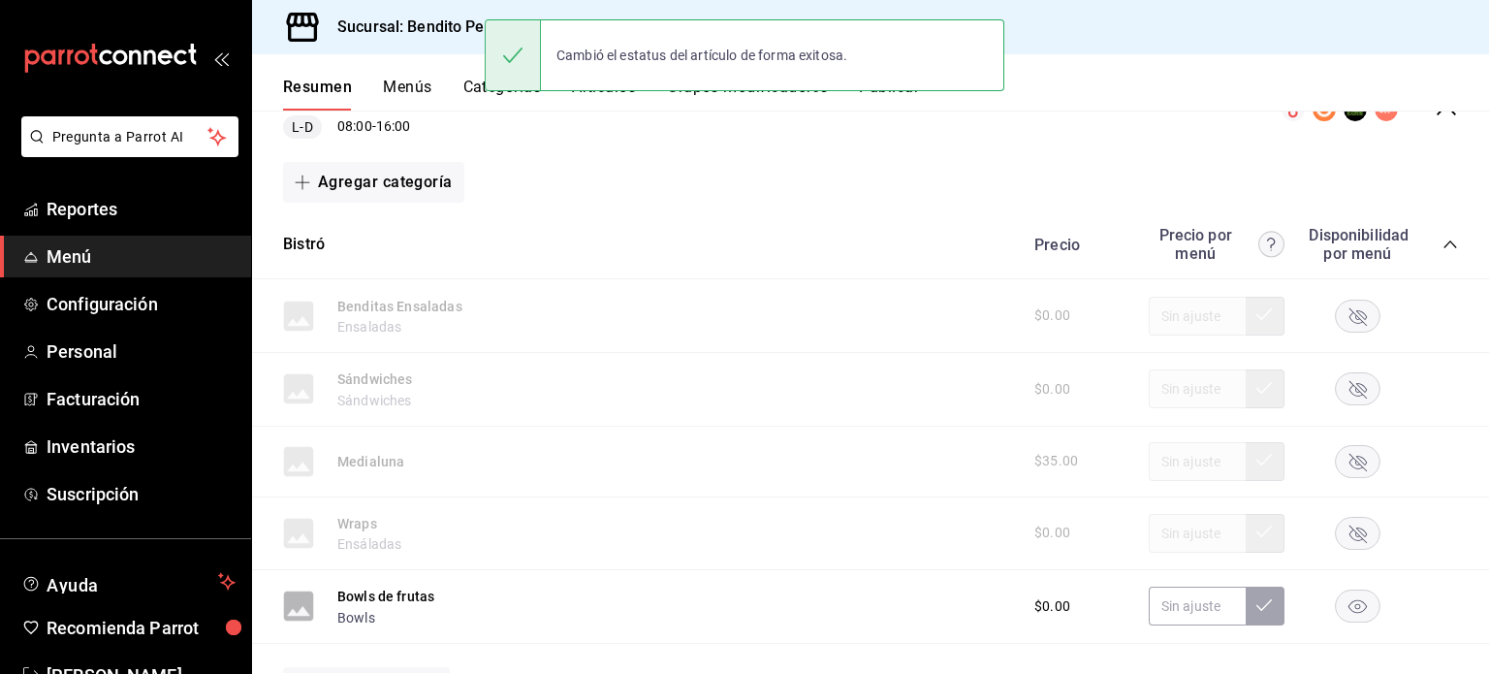
click at [1348, 609] on rect "button" at bounding box center [1358, 607] width 45 height 32
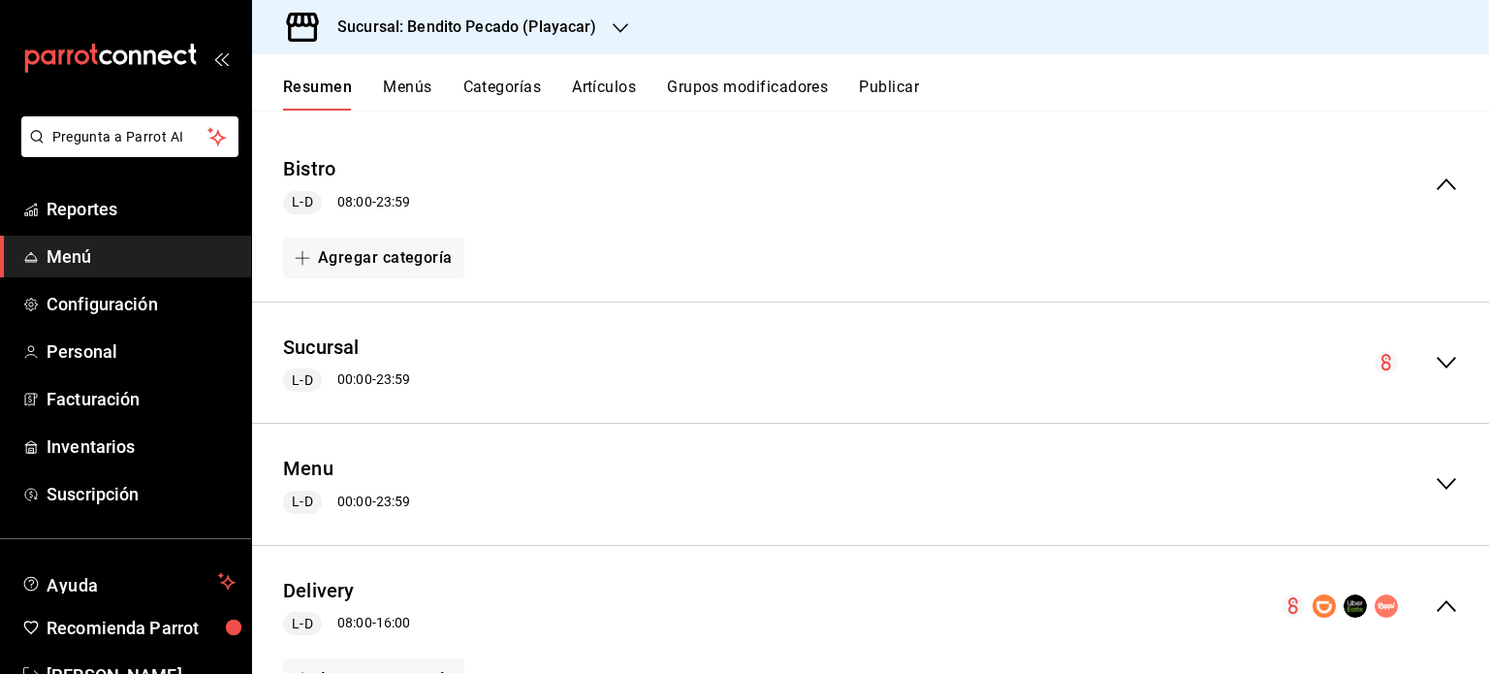
scroll to position [151, 0]
click at [336, 353] on button "Sucursal" at bounding box center [321, 350] width 77 height 28
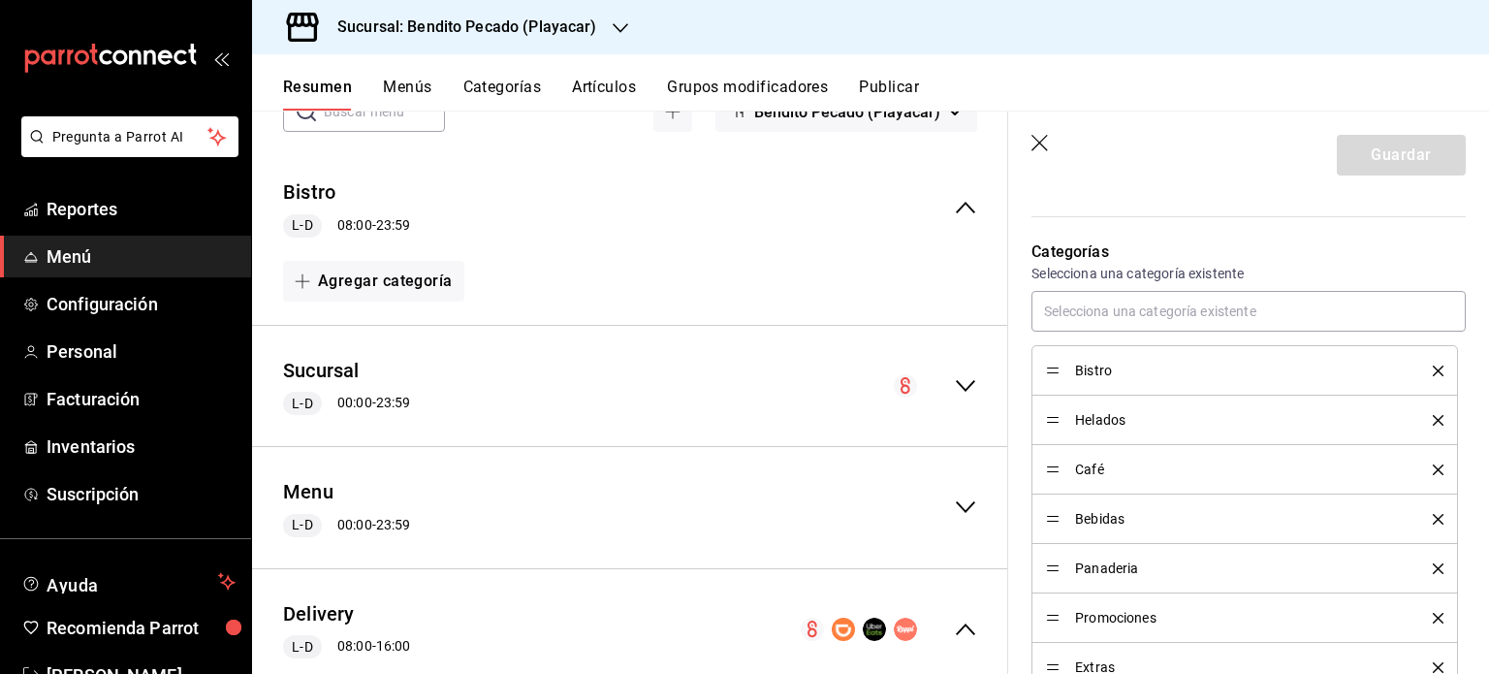
scroll to position [493, 0]
click at [310, 181] on button "Bistro" at bounding box center [309, 192] width 52 height 28
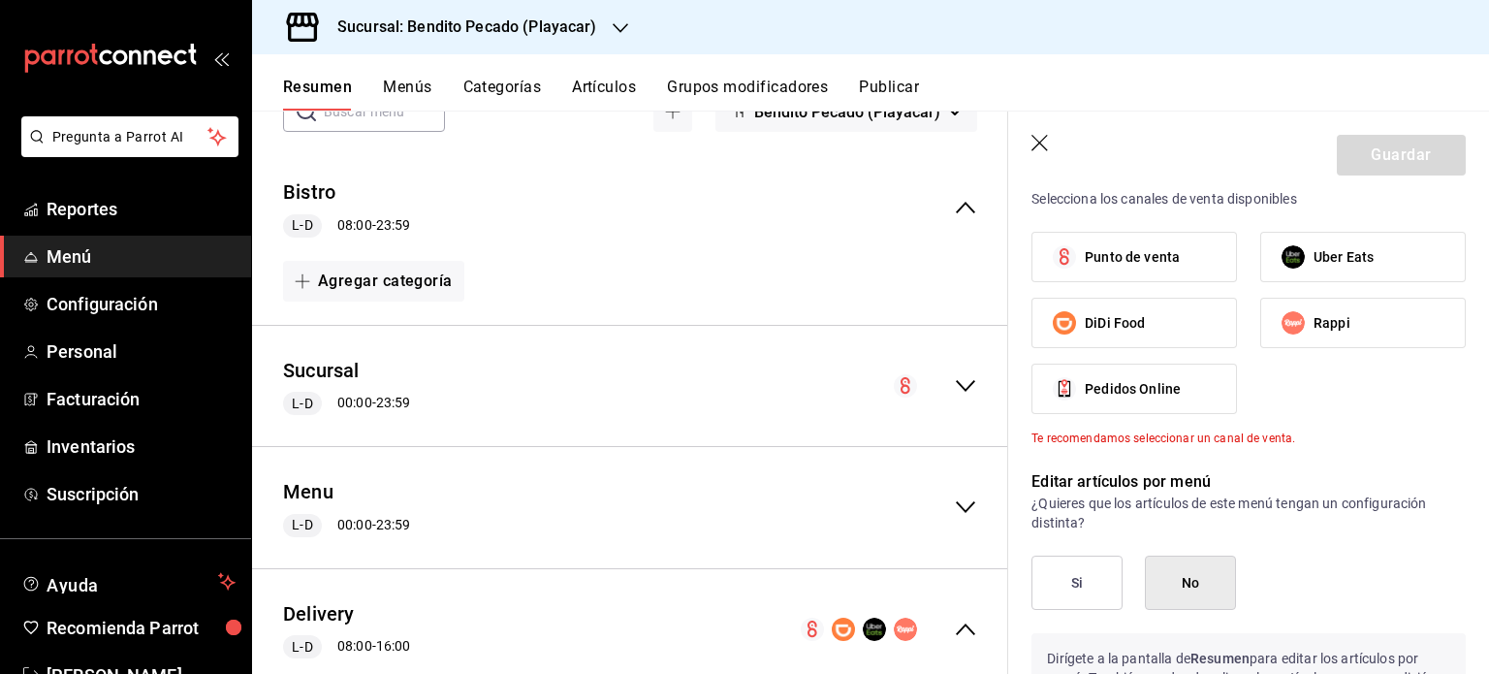
scroll to position [729, 0]
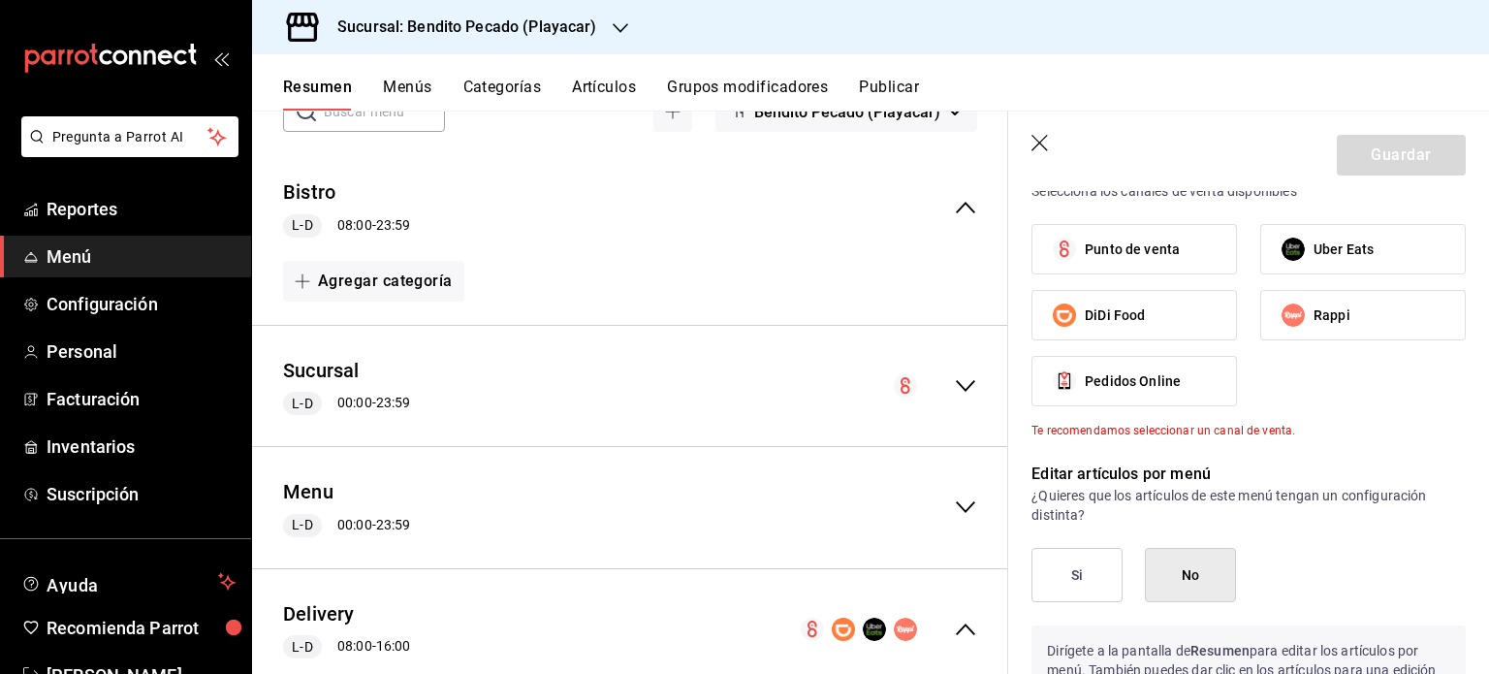
click at [1354, 251] on span "Uber Eats" at bounding box center [1344, 250] width 60 height 20
click at [1314, 251] on input "Uber Eats" at bounding box center [1293, 249] width 41 height 41
checkbox input "true"
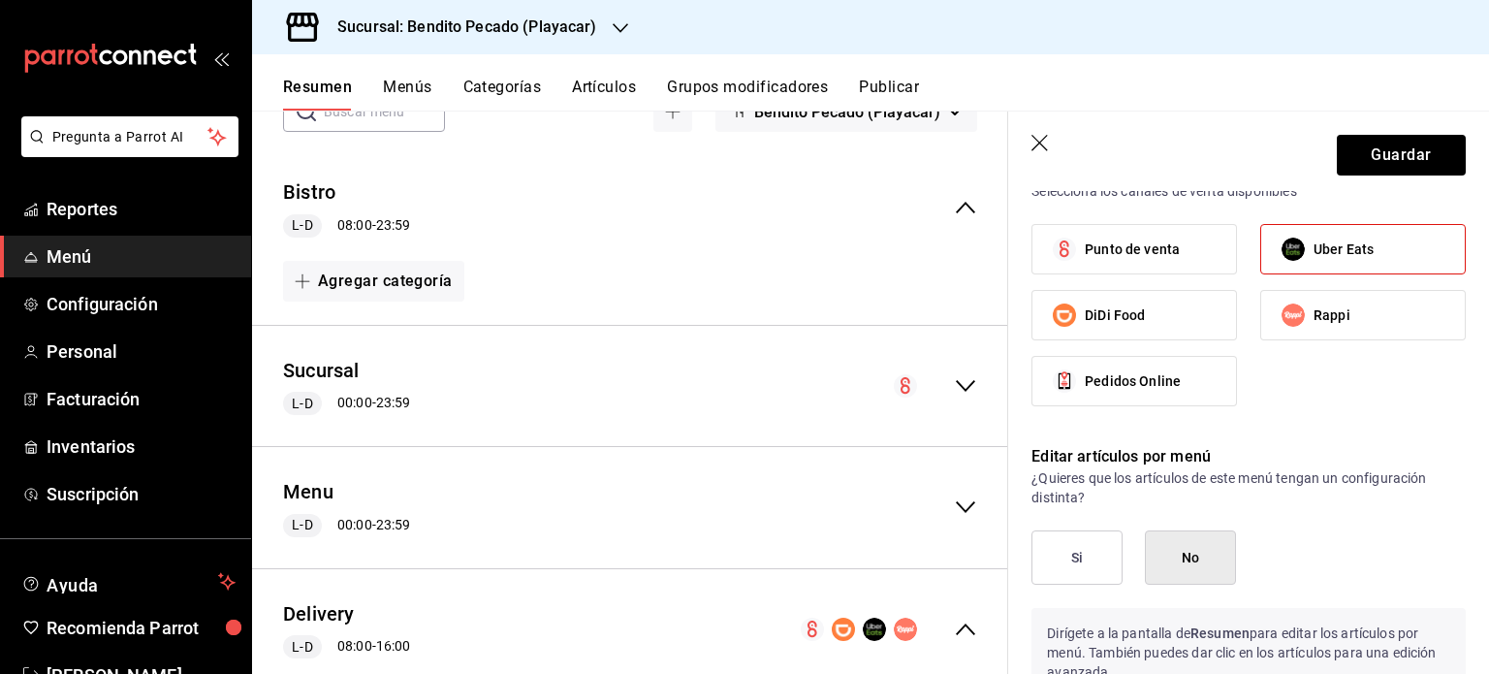
click at [1174, 316] on label "DiDi Food" at bounding box center [1135, 315] width 204 height 48
click at [1085, 316] on input "DiDi Food" at bounding box center [1064, 315] width 41 height 41
checkbox input "true"
click at [1328, 323] on span "Rappi" at bounding box center [1332, 315] width 37 height 20
click at [1314, 323] on input "Rappi" at bounding box center [1293, 315] width 41 height 41
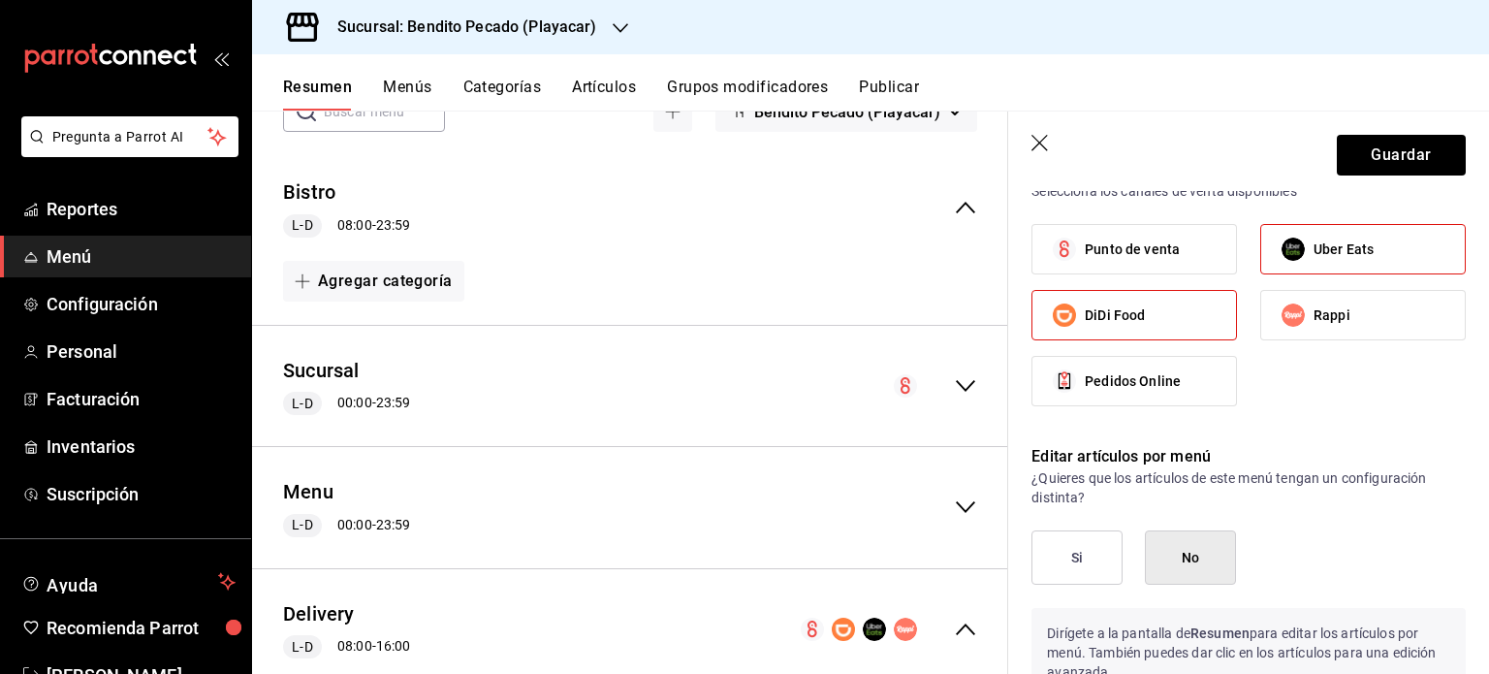
checkbox input "true"
click at [1153, 317] on label "DiDi Food" at bounding box center [1135, 315] width 204 height 48
click at [1085, 317] on input "DiDi Food" at bounding box center [1064, 315] width 41 height 41
checkbox input "false"
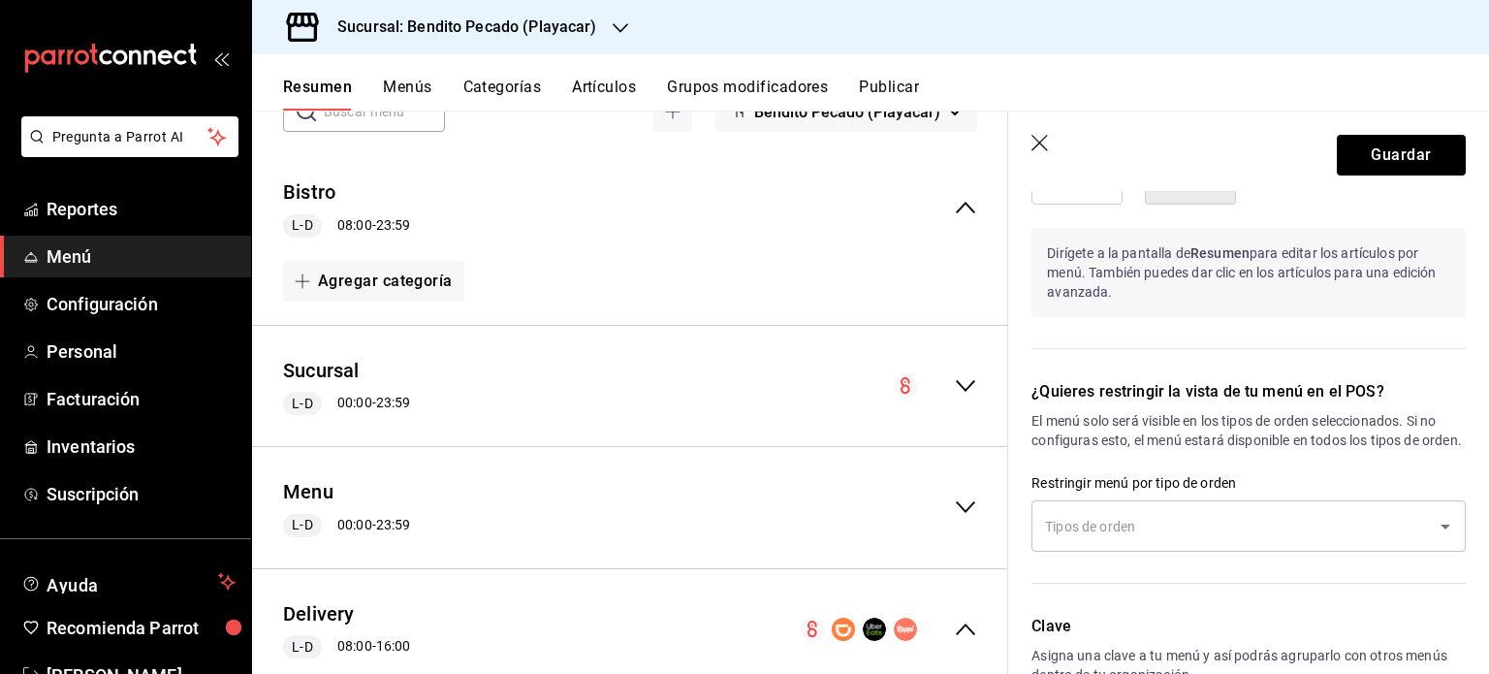
scroll to position [1121, 0]
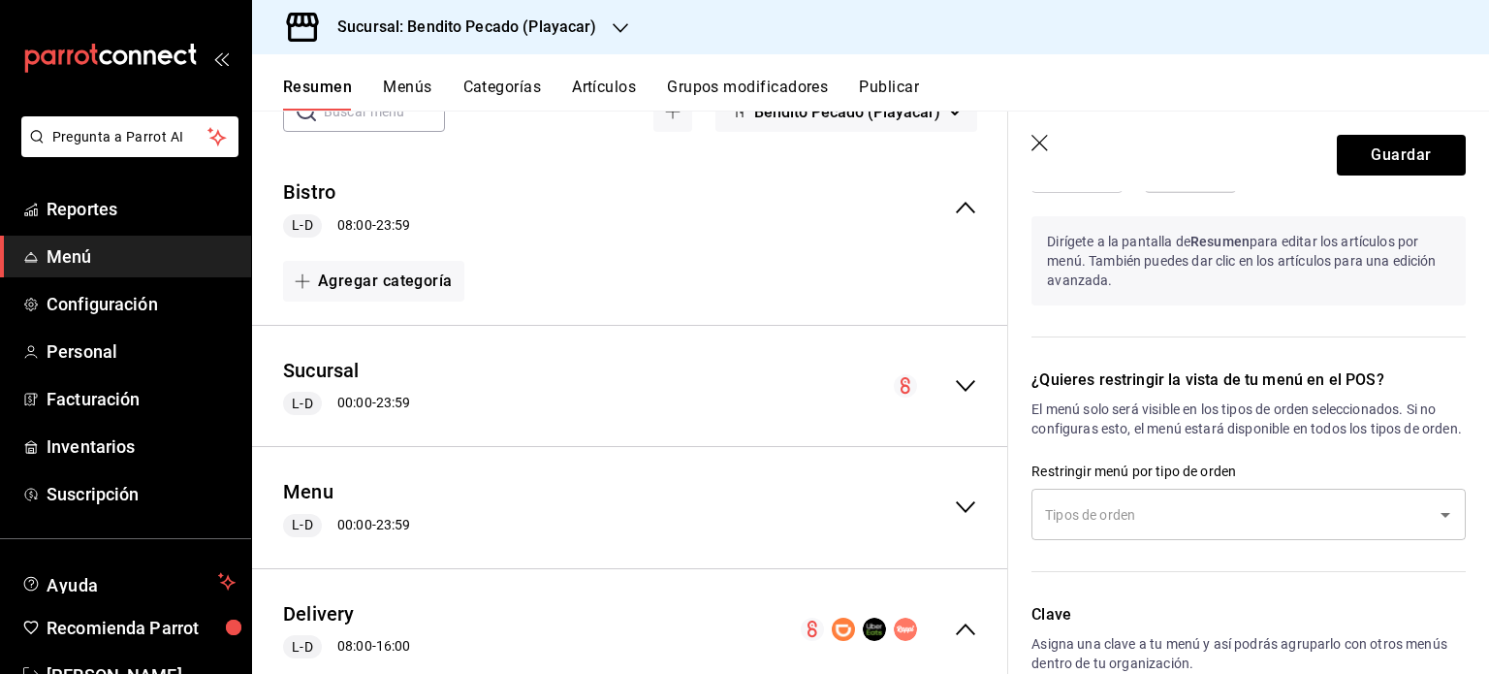
click at [1434, 527] on icon "Open" at bounding box center [1445, 514] width 23 height 23
click at [1294, 603] on div "Clave Asigna una clave a tu menú y así podrás agruparlo con otros menús dentro …" at bounding box center [1237, 663] width 458 height 167
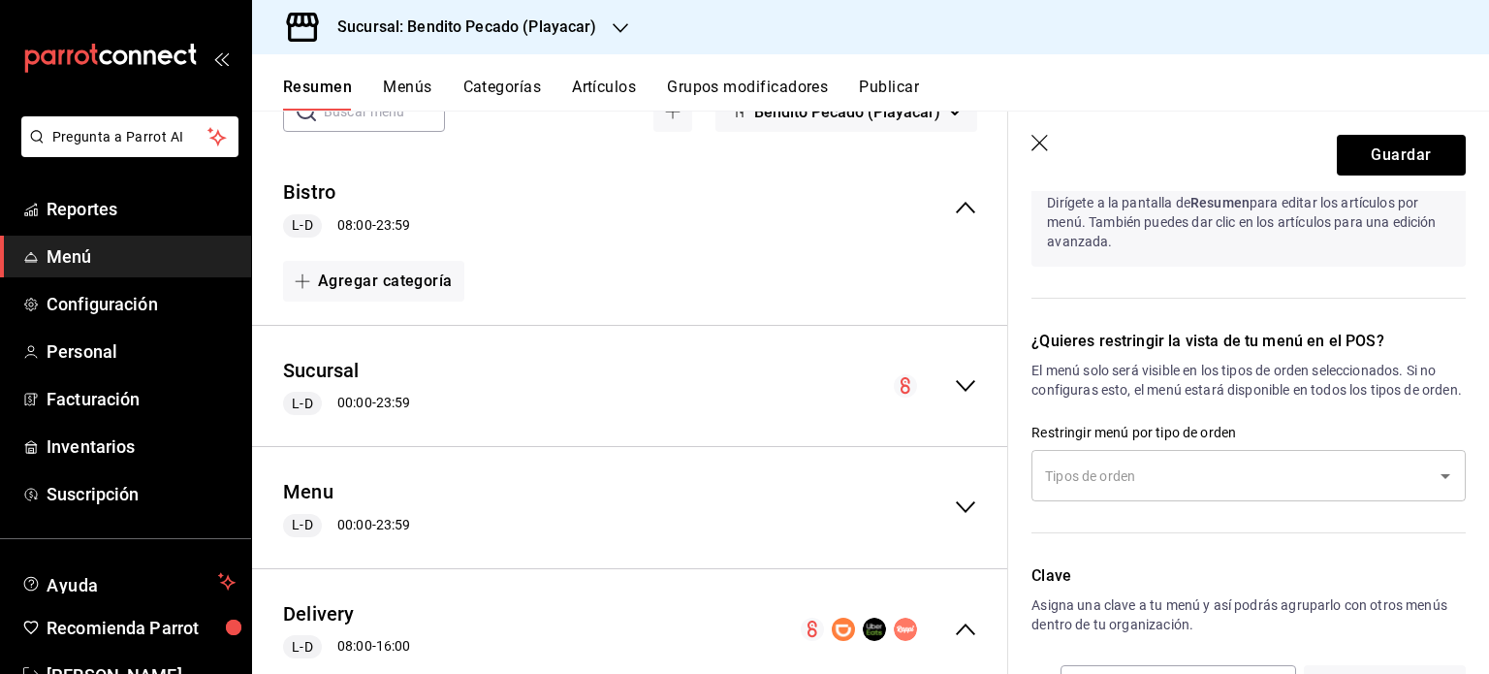
scroll to position [1249, 0]
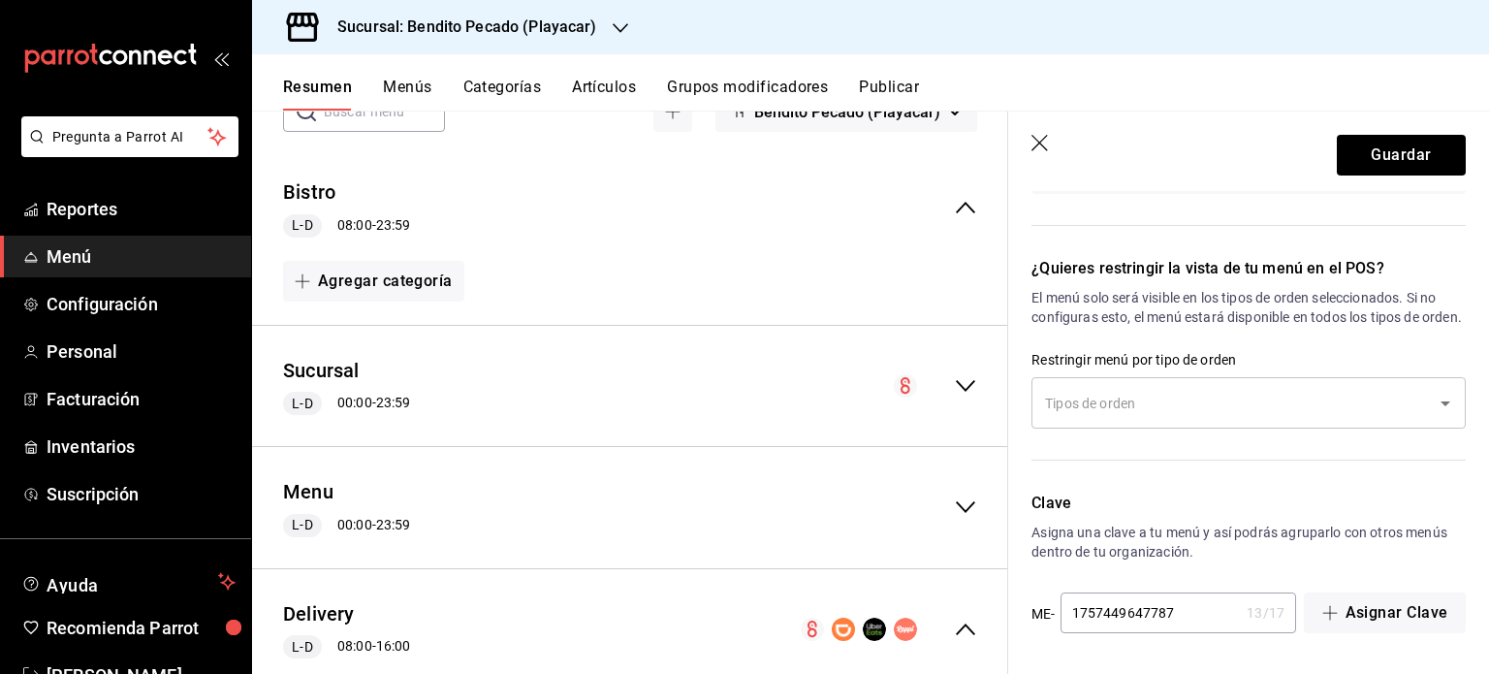
click at [1427, 425] on div "​" at bounding box center [1249, 402] width 434 height 51
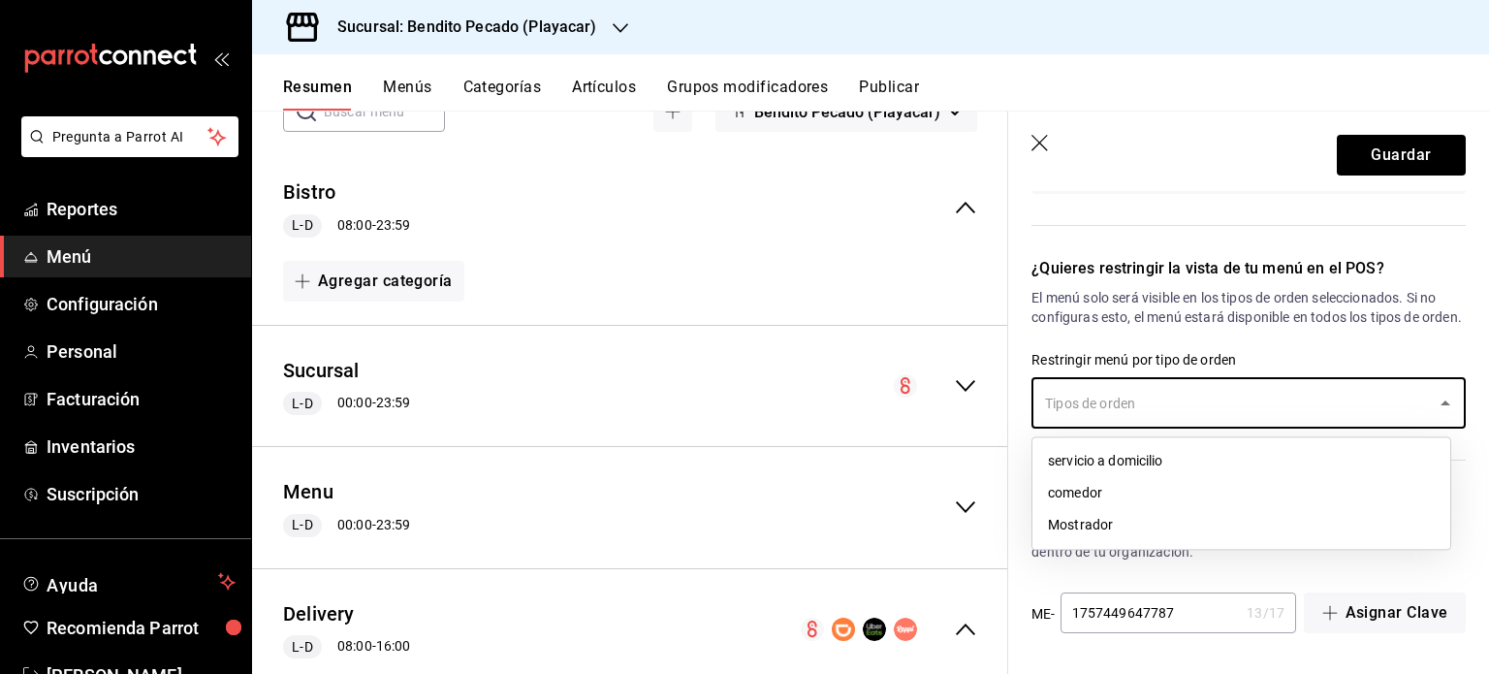
click at [1185, 518] on li "Mostrador" at bounding box center [1242, 525] width 418 height 32
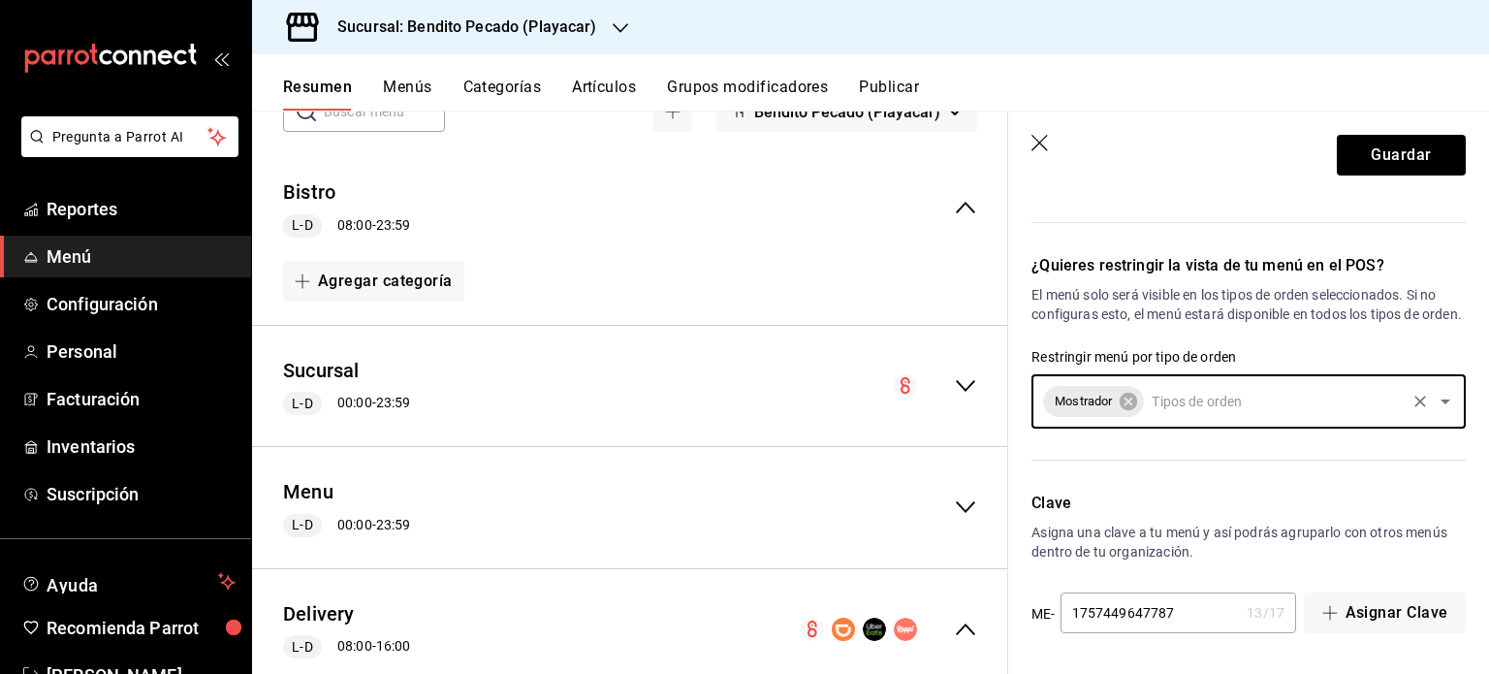
click at [1415, 402] on icon "Clear" at bounding box center [1421, 402] width 12 height 12
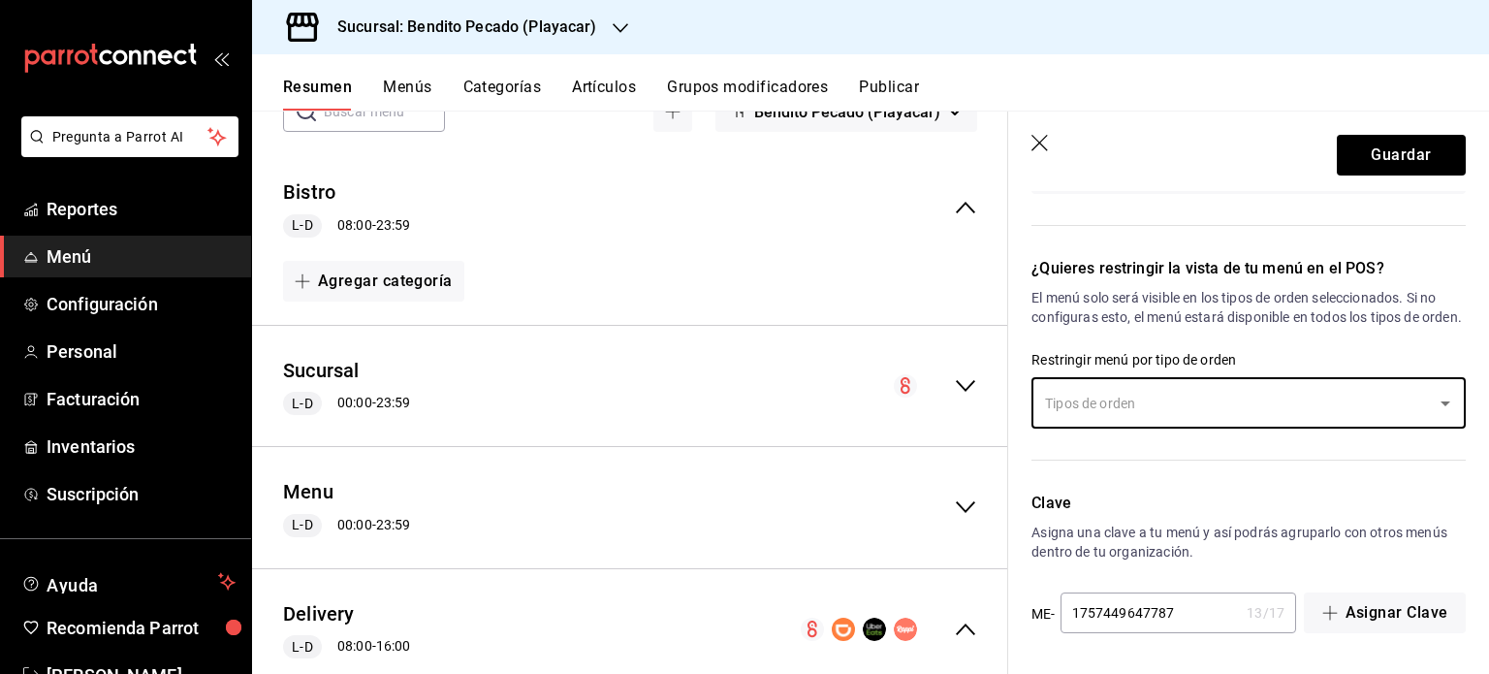
click at [1441, 401] on icon "Open" at bounding box center [1446, 403] width 10 height 5
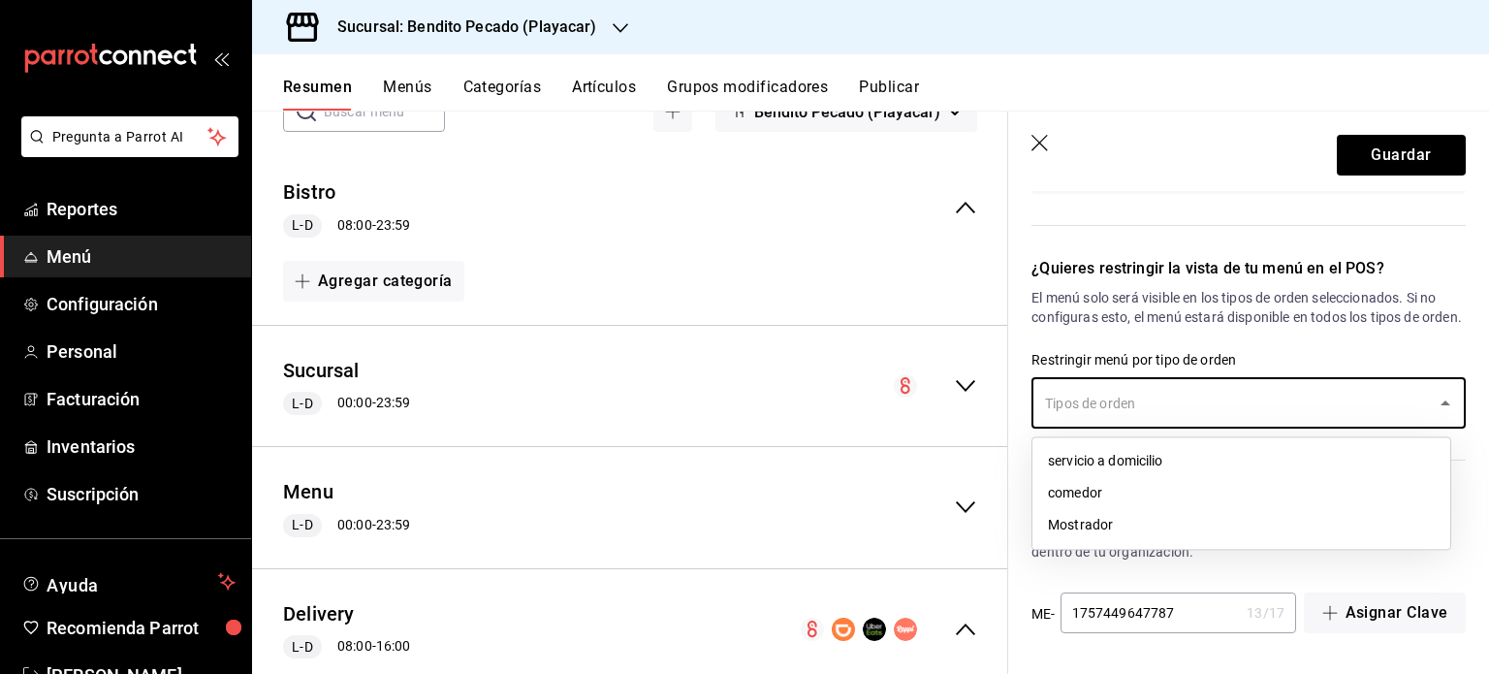
click at [1369, 305] on p "El menú solo será visible en los tipos de orden seleccionados. Si no configuras…" at bounding box center [1249, 307] width 434 height 39
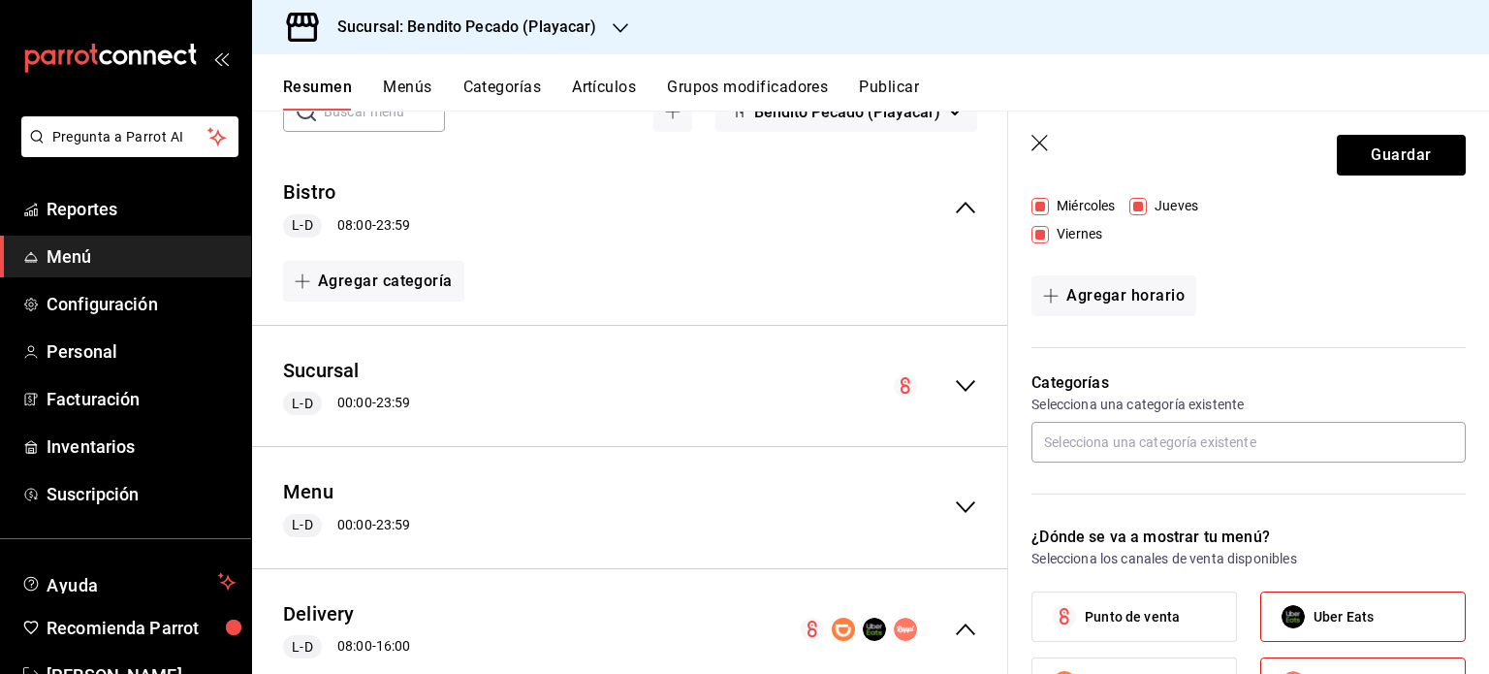
scroll to position [354, 0]
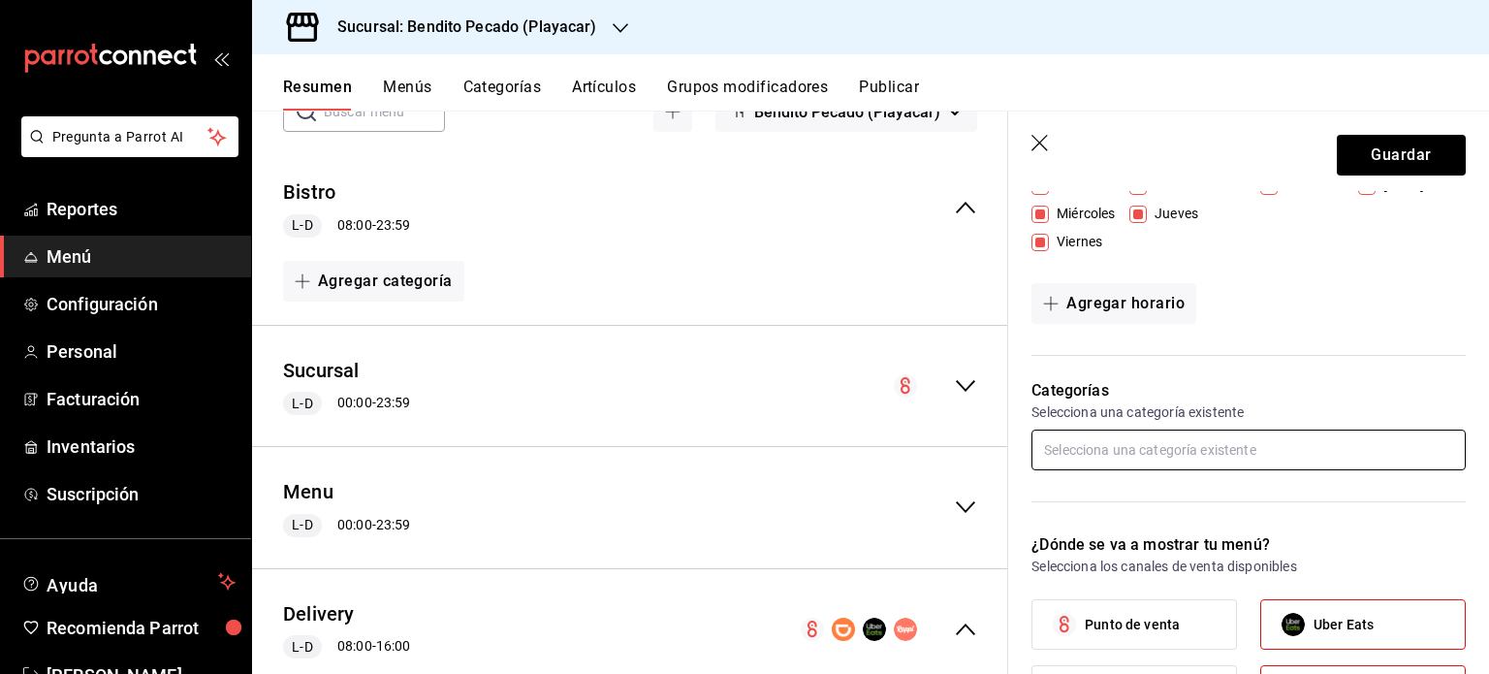
click at [1259, 457] on input "text" at bounding box center [1249, 450] width 434 height 41
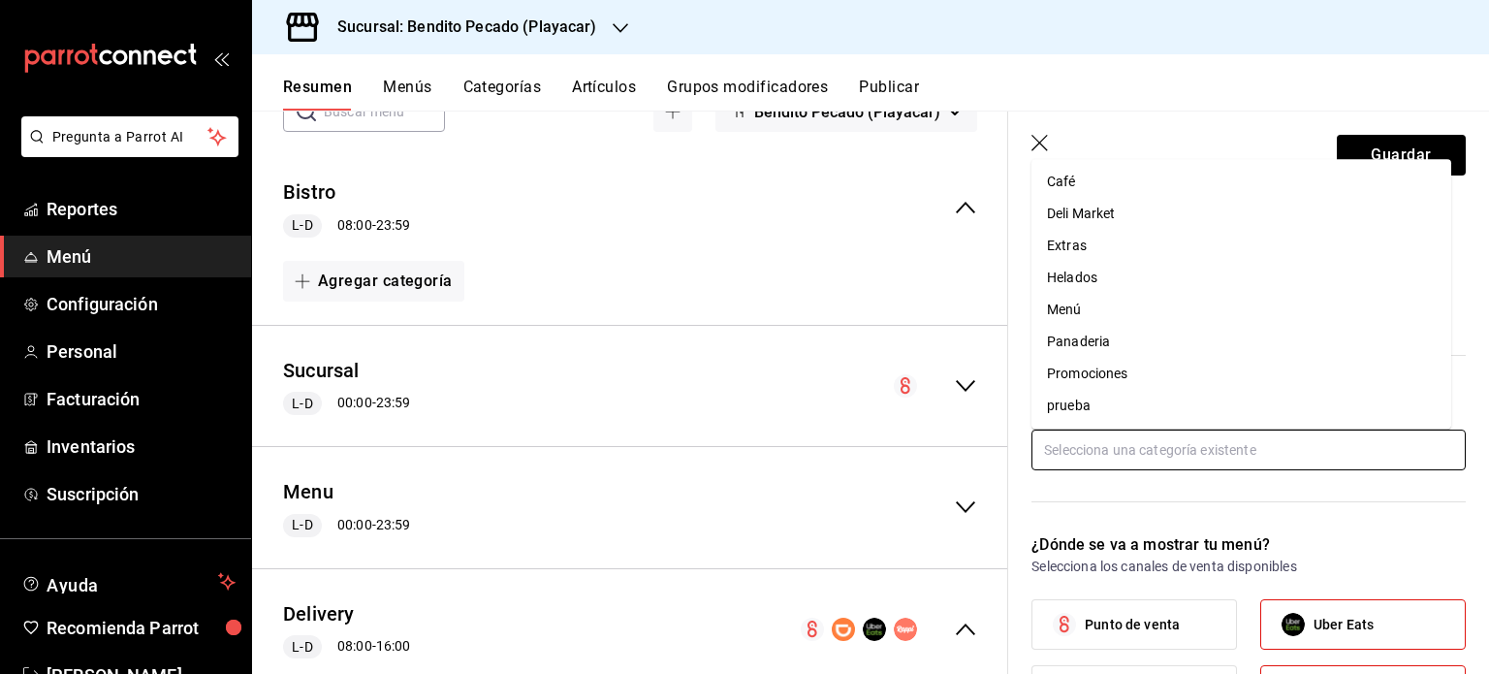
scroll to position [0, 0]
click at [1064, 278] on li "Bistro" at bounding box center [1242, 279] width 420 height 32
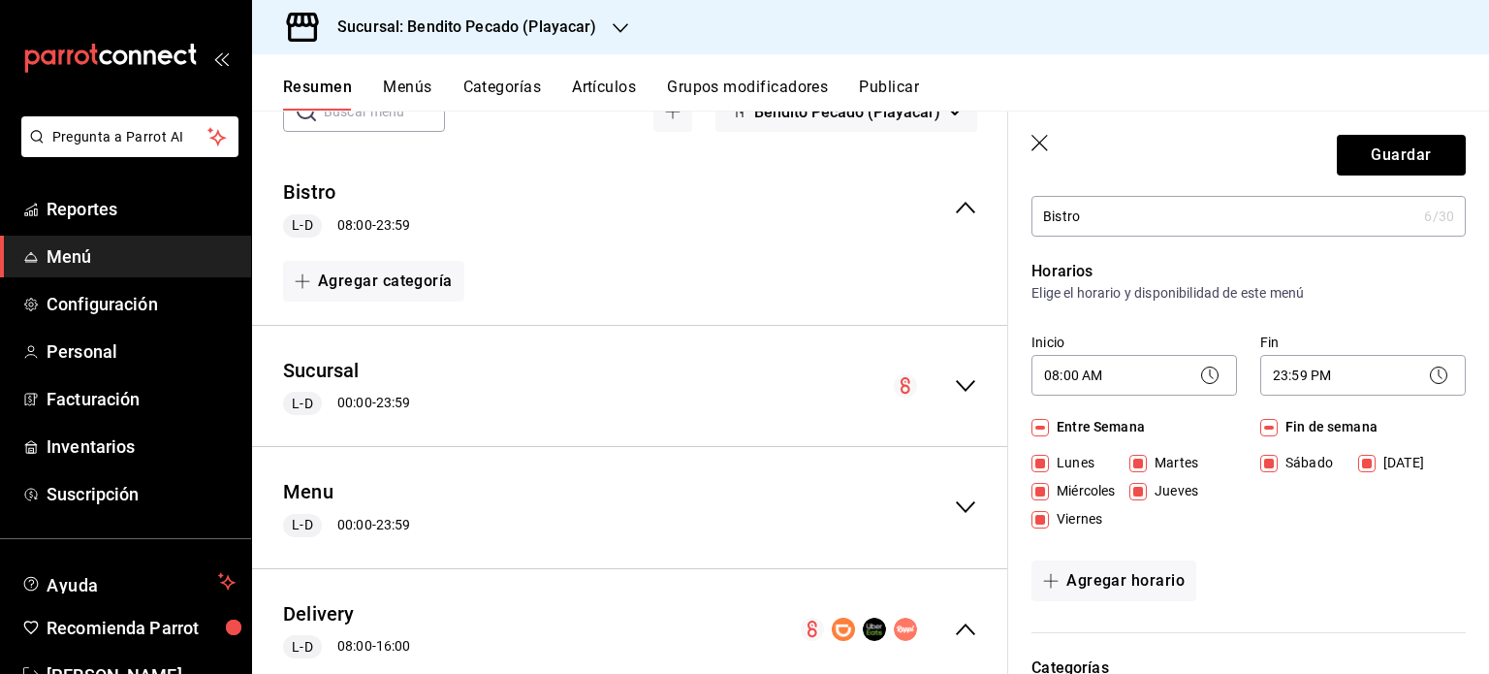
scroll to position [55, 0]
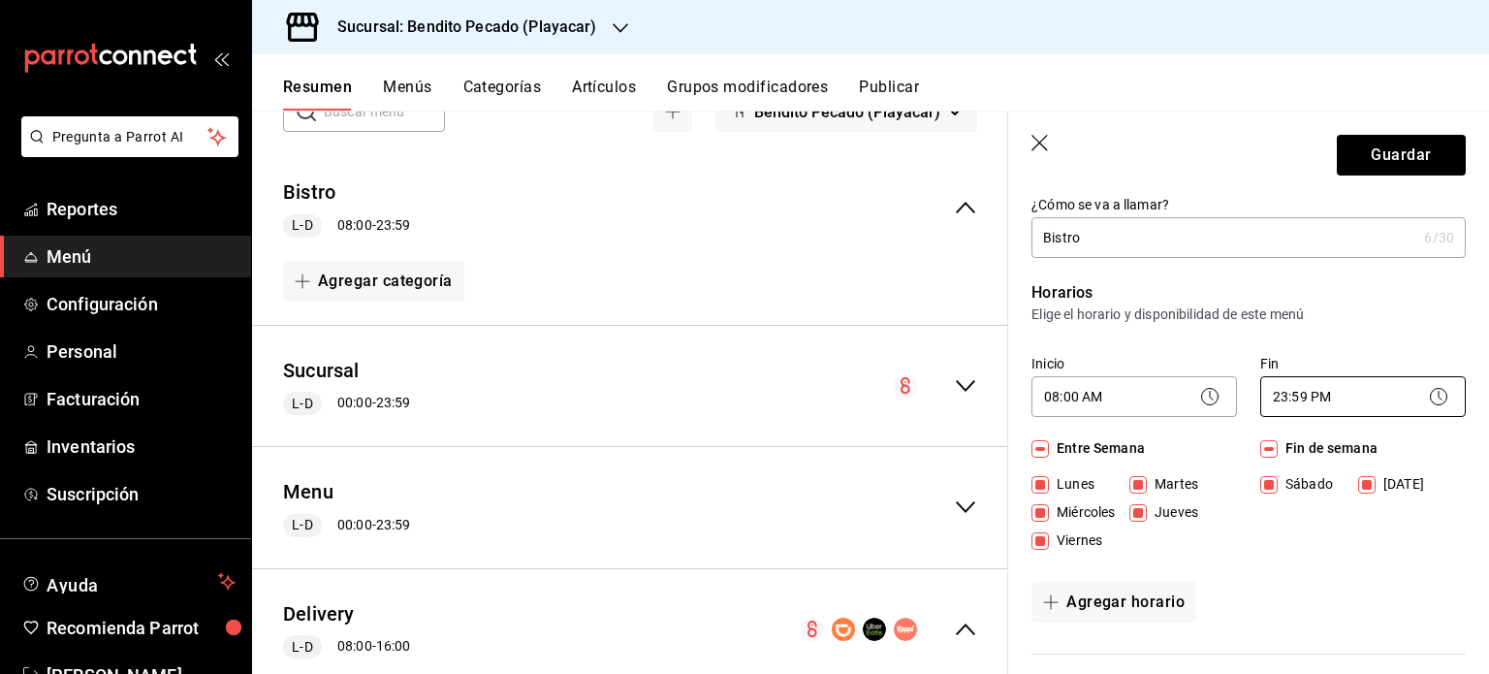
click at [1363, 387] on body "Pregunta a Parrot AI Reportes Menú Configuración Personal Facturación Inventari…" at bounding box center [744, 337] width 1489 height 674
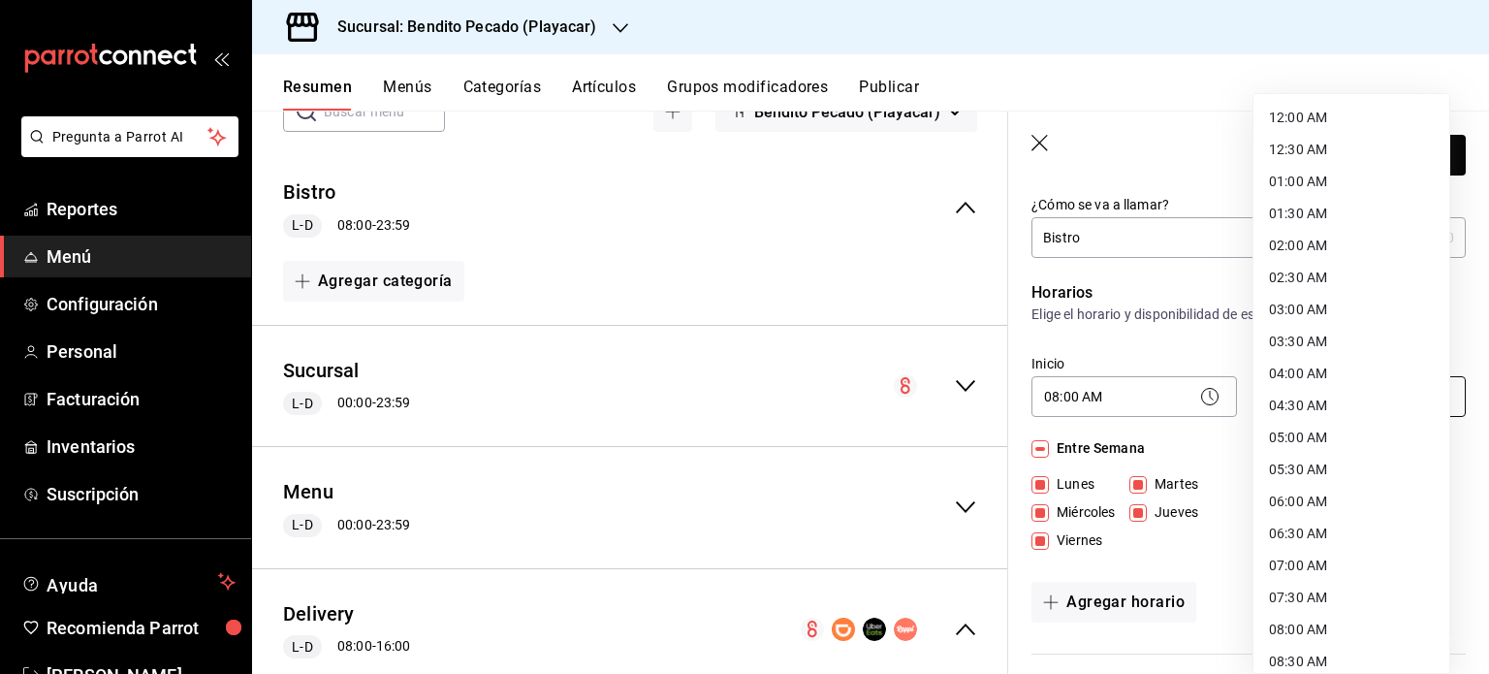
scroll to position [1004, 0]
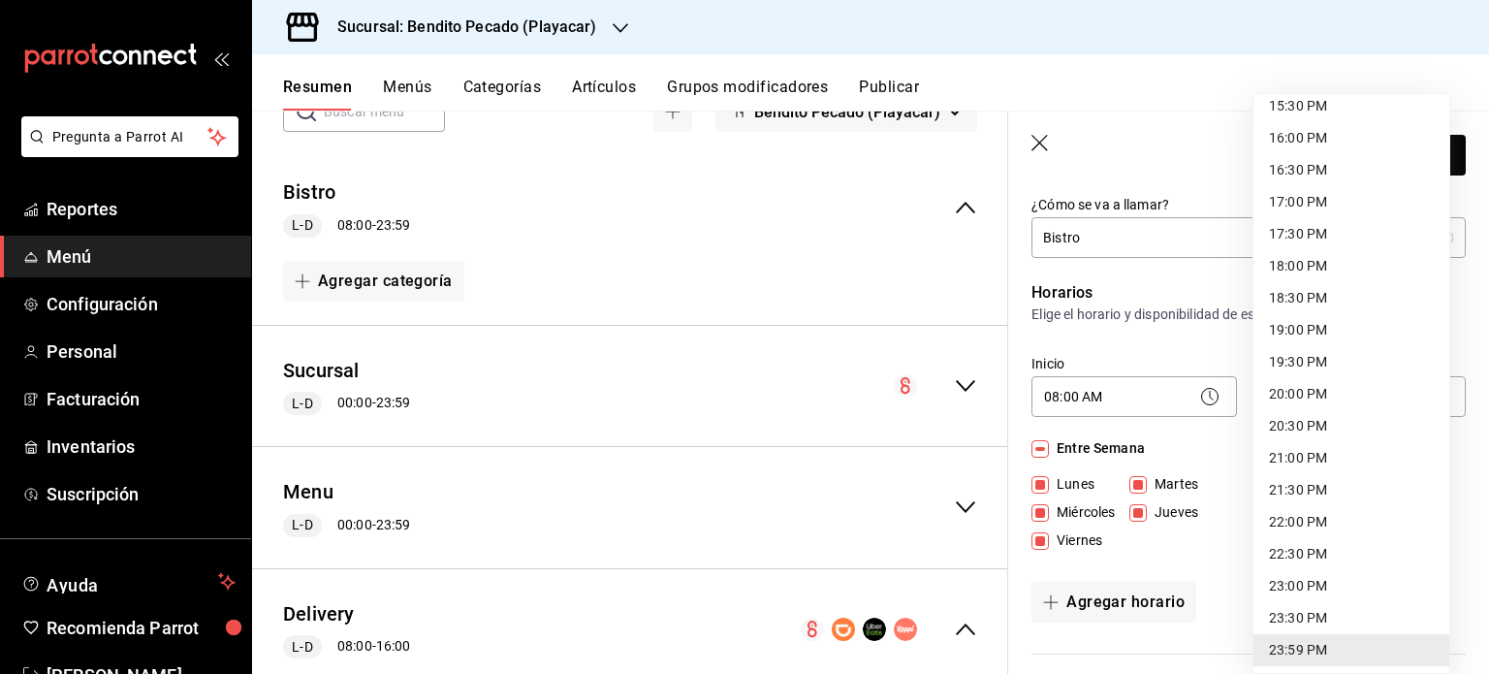
click at [1280, 123] on li "16:00 PM" at bounding box center [1352, 138] width 196 height 32
type input "16:00"
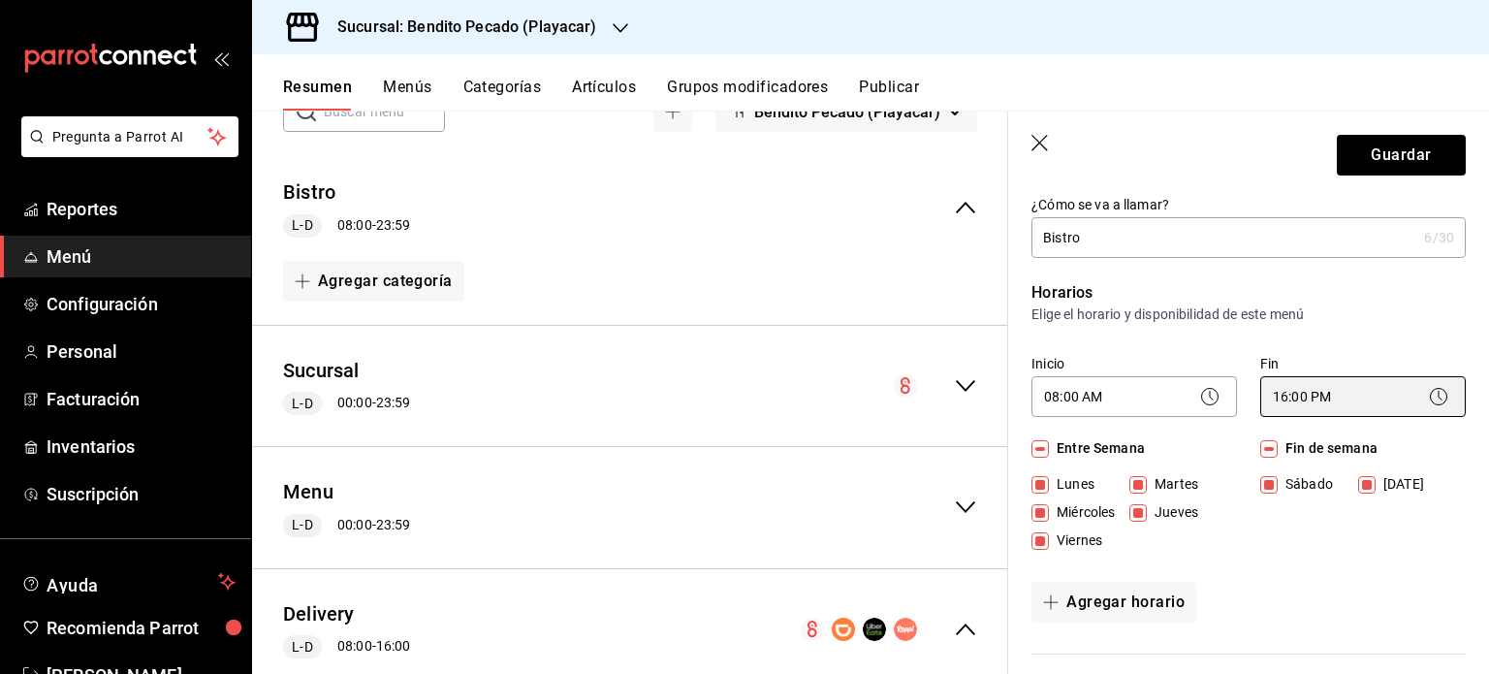
scroll to position [0, 0]
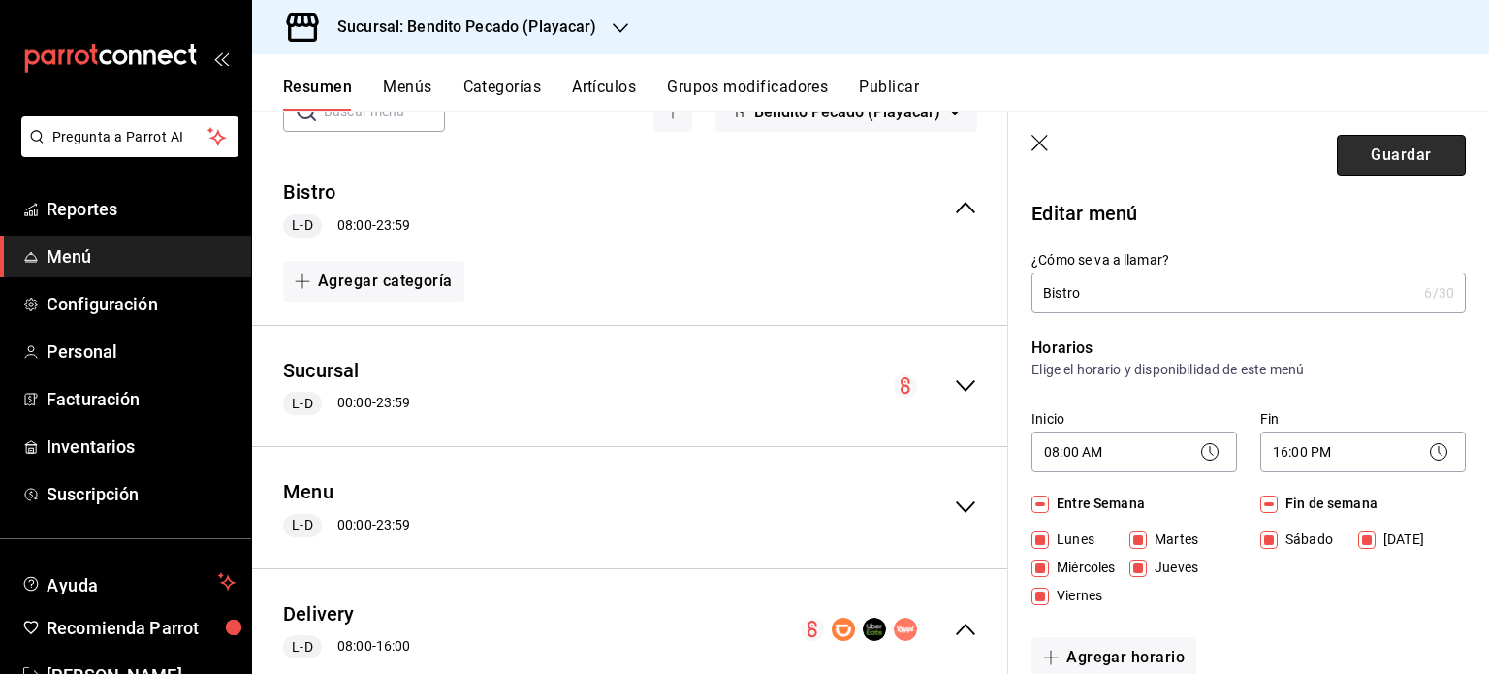
click at [1361, 166] on button "Guardar" at bounding box center [1401, 155] width 129 height 41
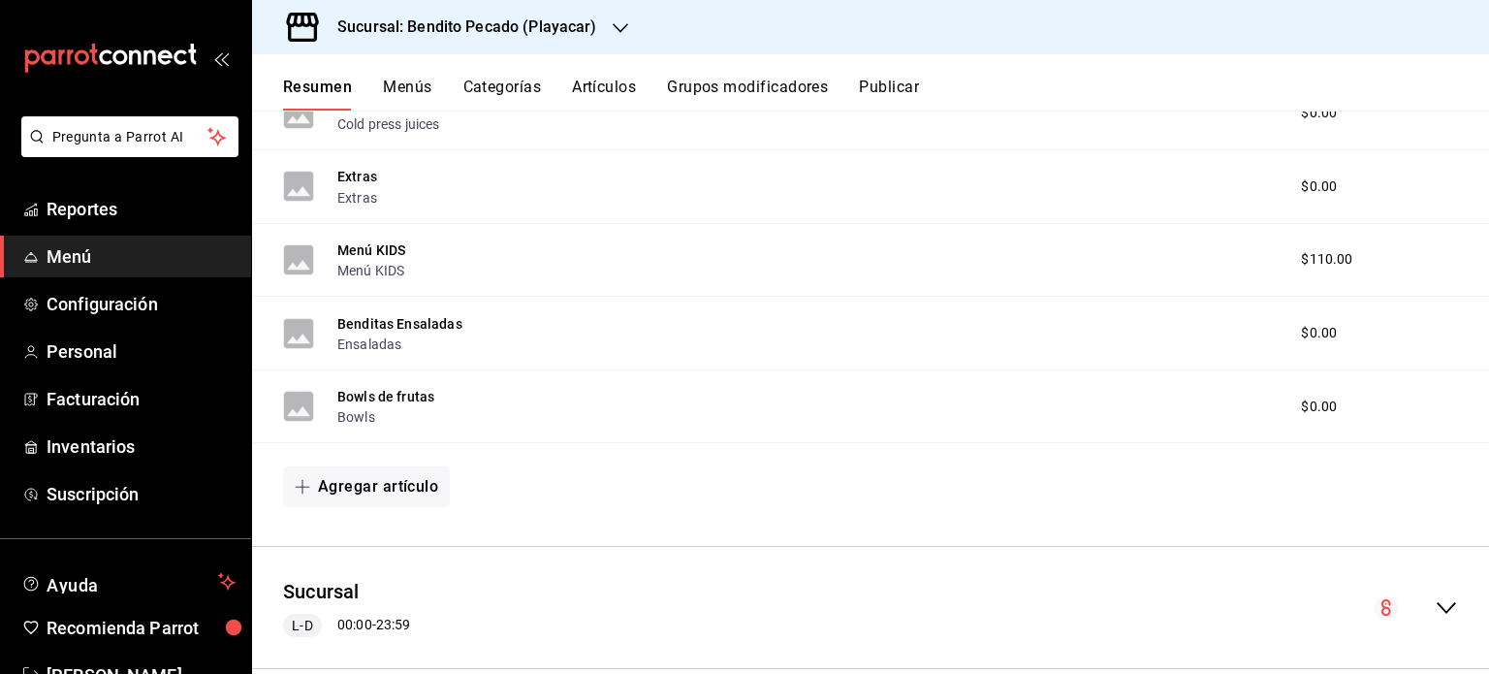
scroll to position [1063, 0]
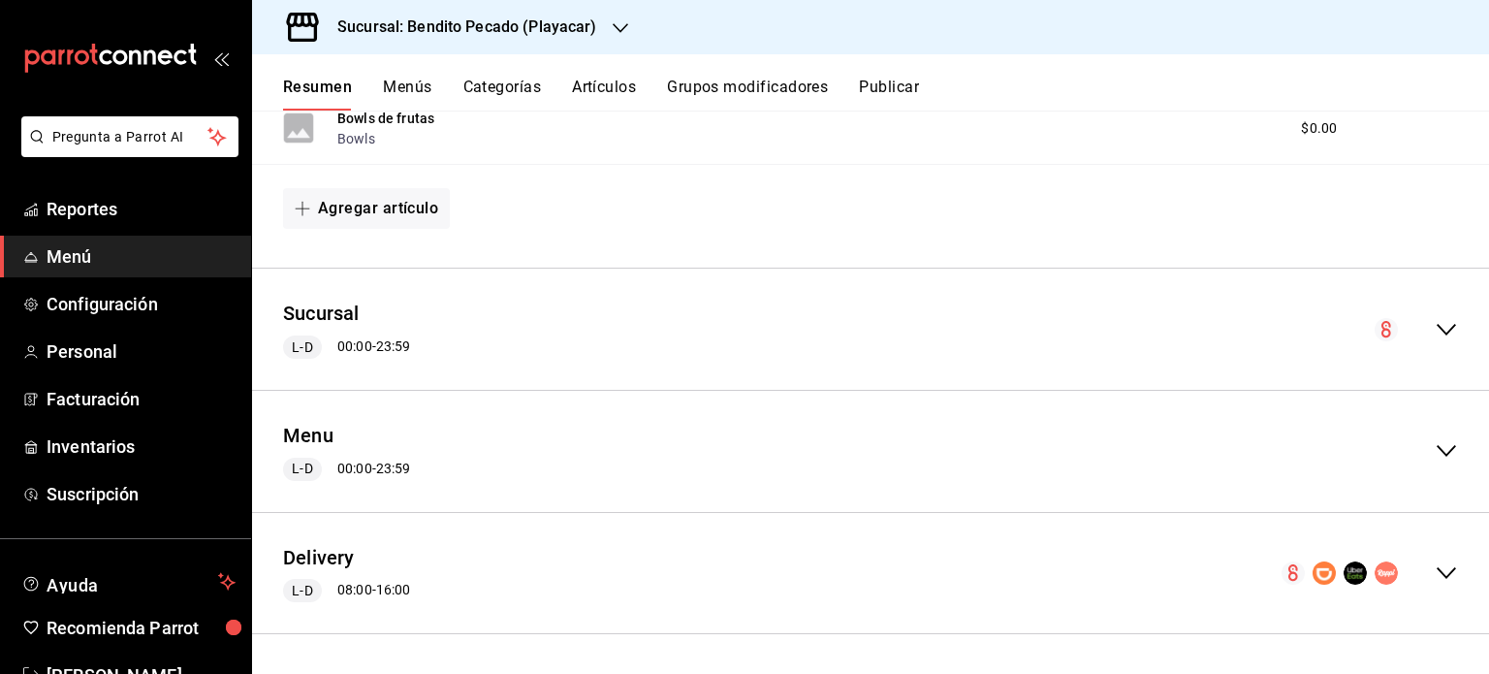
click at [851, 617] on div "Delivery L-D 08:00 - 16:00" at bounding box center [870, 573] width 1237 height 90
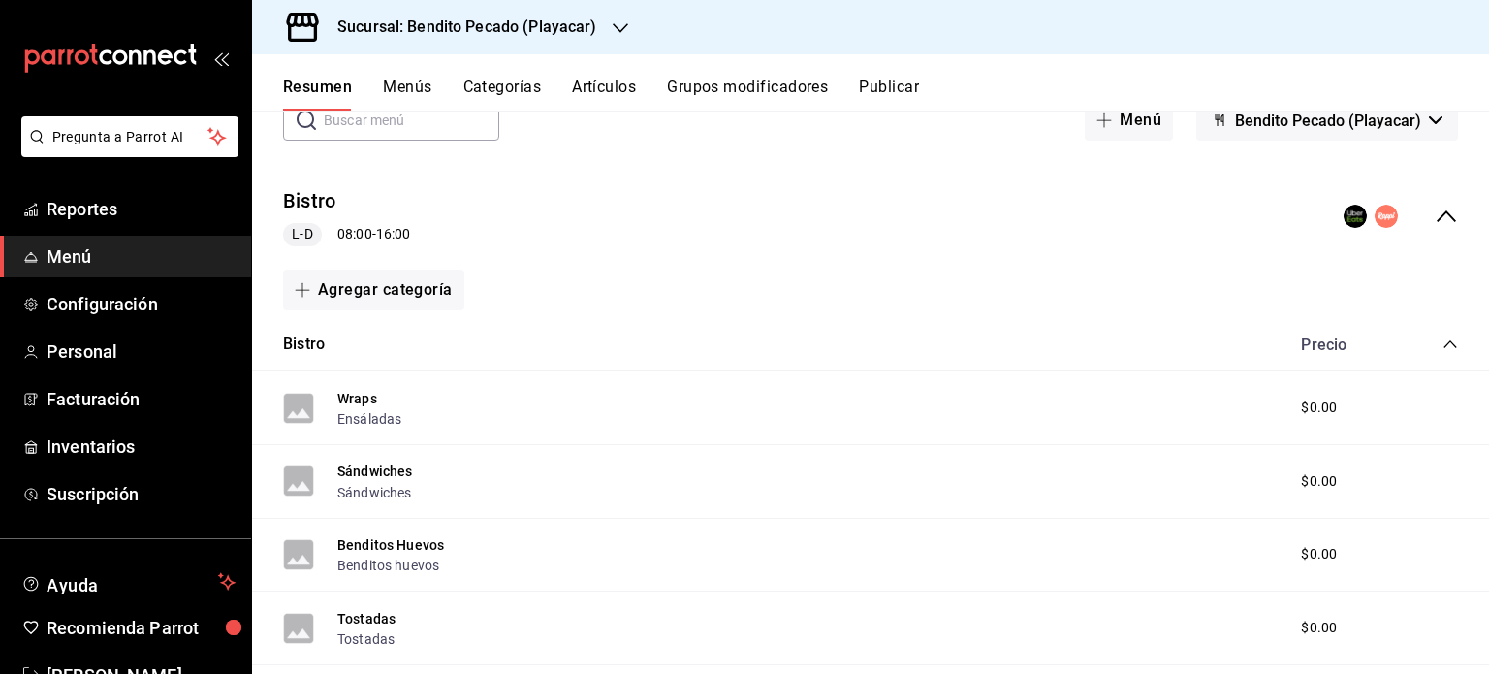
scroll to position [120, 0]
click at [291, 205] on button "Bistro" at bounding box center [309, 203] width 52 height 28
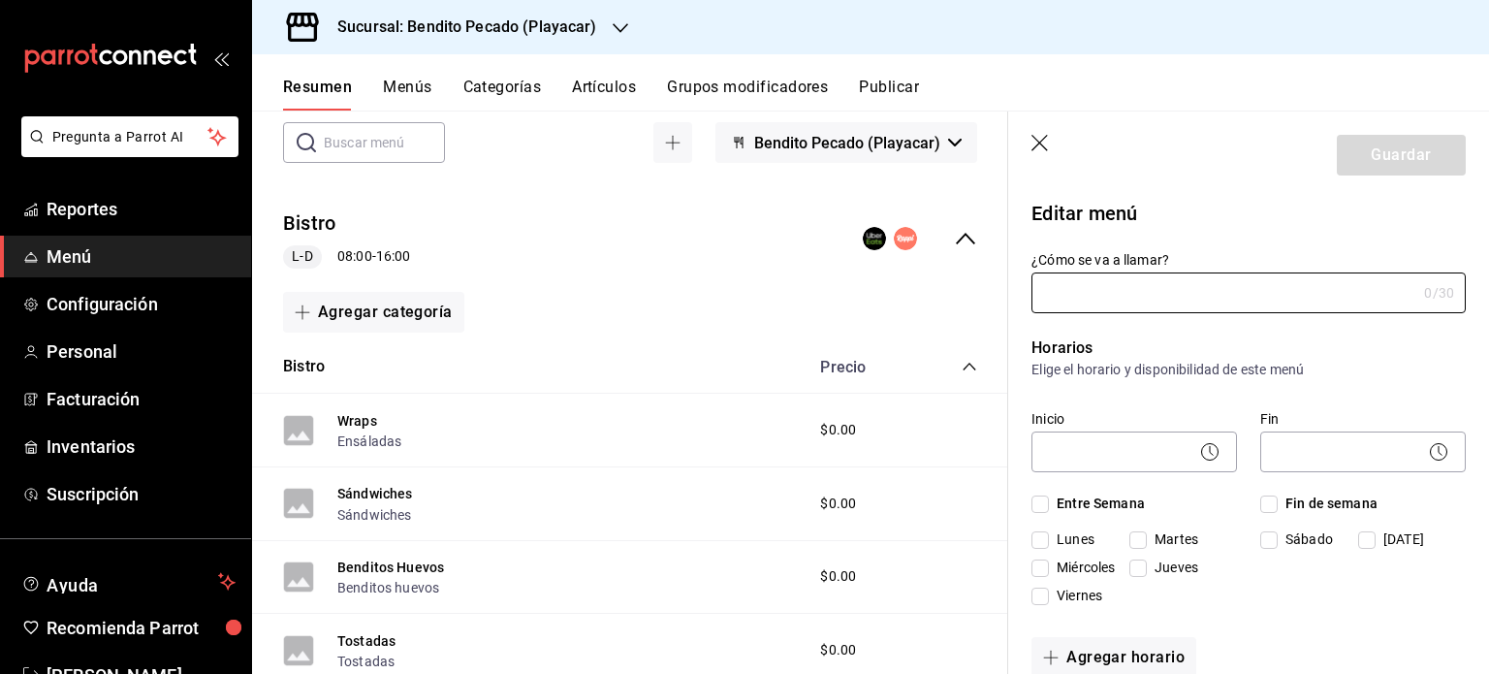
type input "Bistro"
checkbox input "true"
type input "1757449647787"
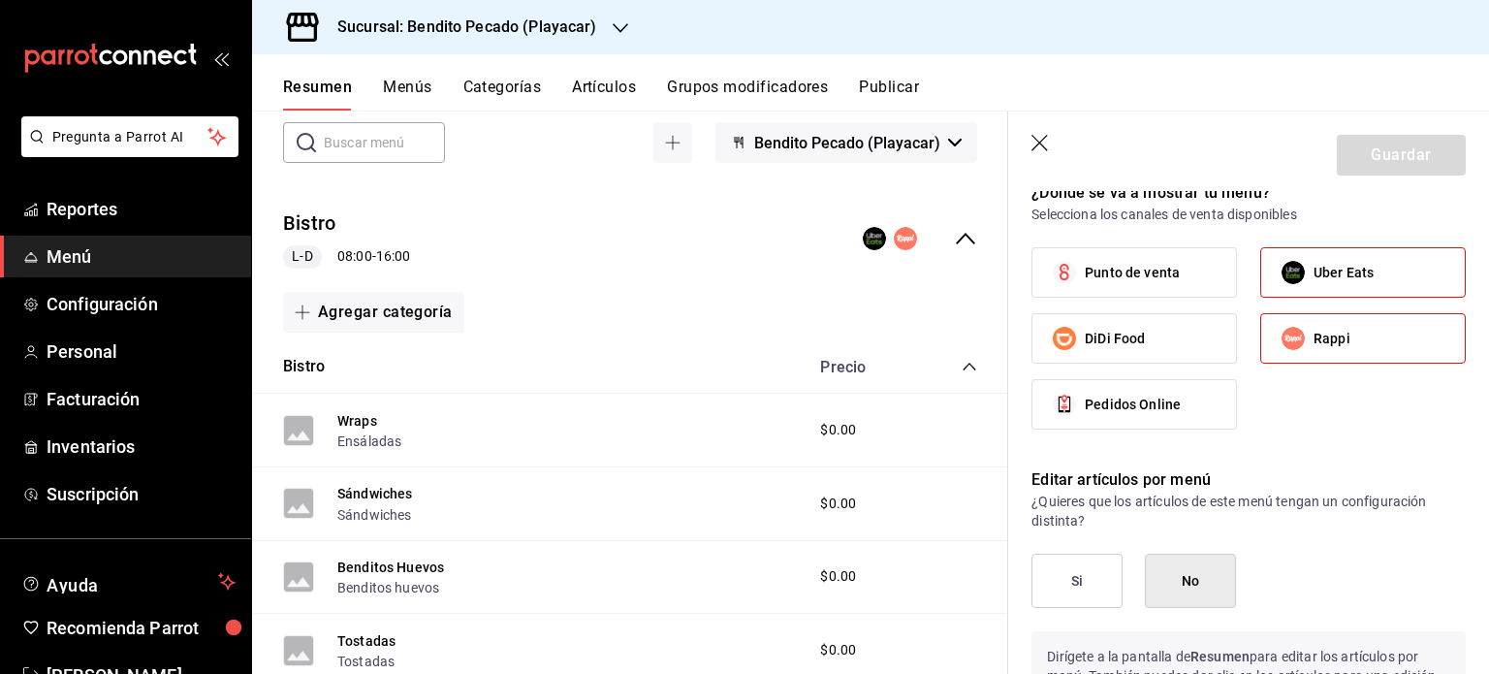
scroll to position [771, 0]
click at [1161, 286] on label "Punto de venta" at bounding box center [1135, 271] width 204 height 48
click at [1085, 286] on input "Punto de venta" at bounding box center [1064, 271] width 41 height 41
checkbox input "true"
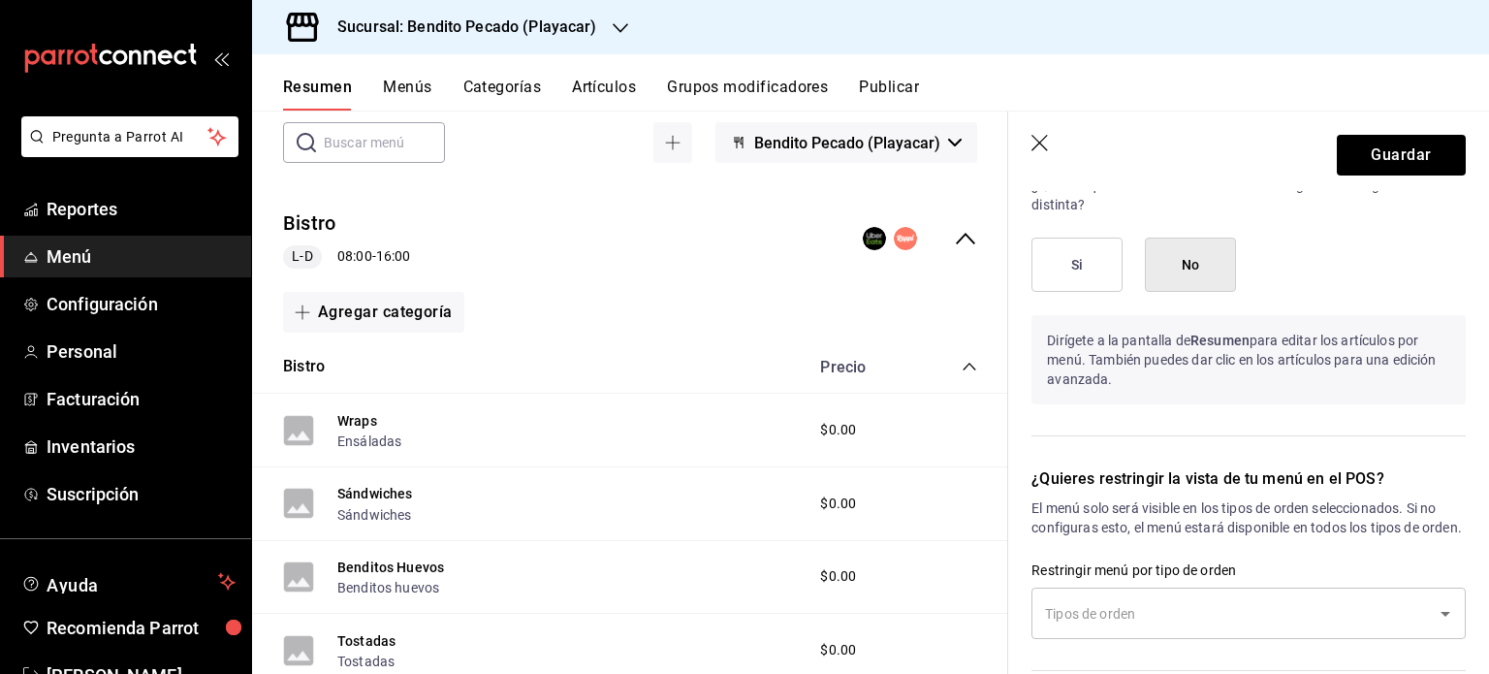
scroll to position [974, 0]
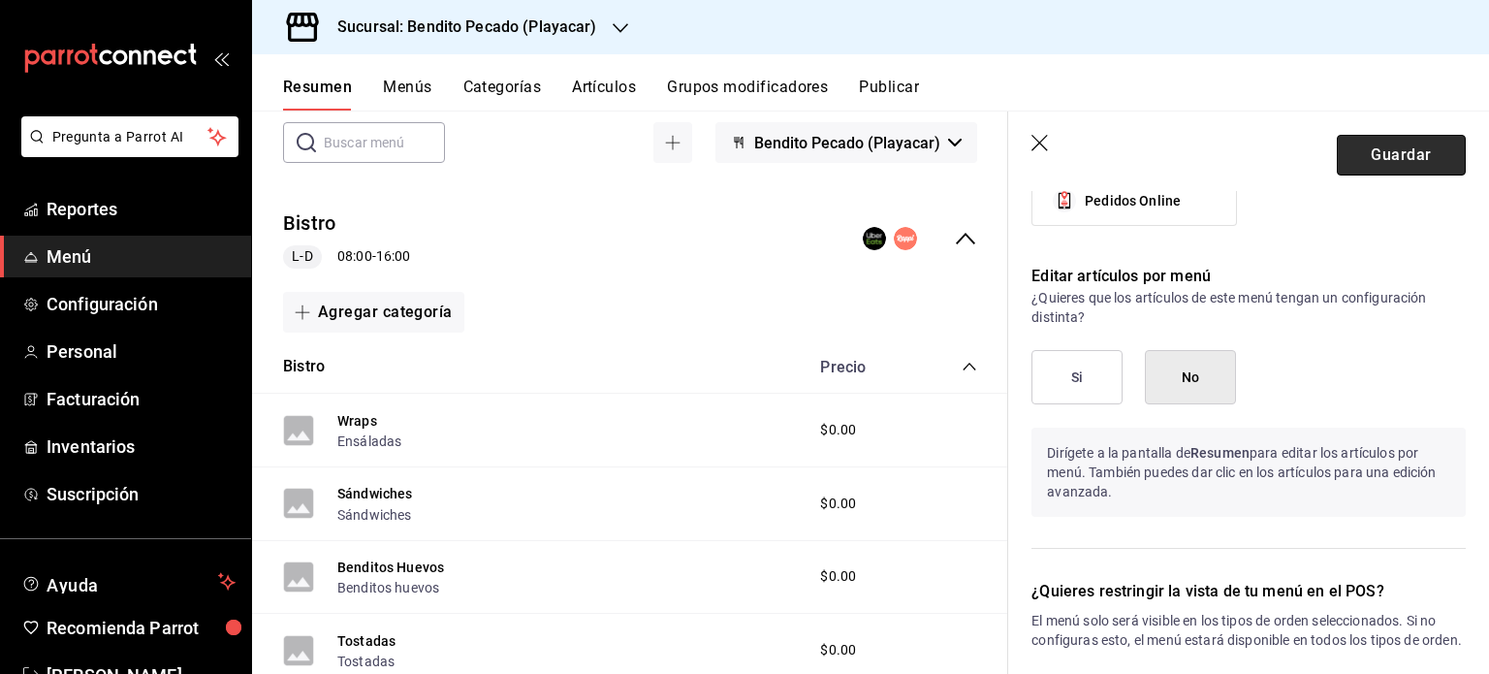
click at [1380, 162] on button "Guardar" at bounding box center [1401, 155] width 129 height 41
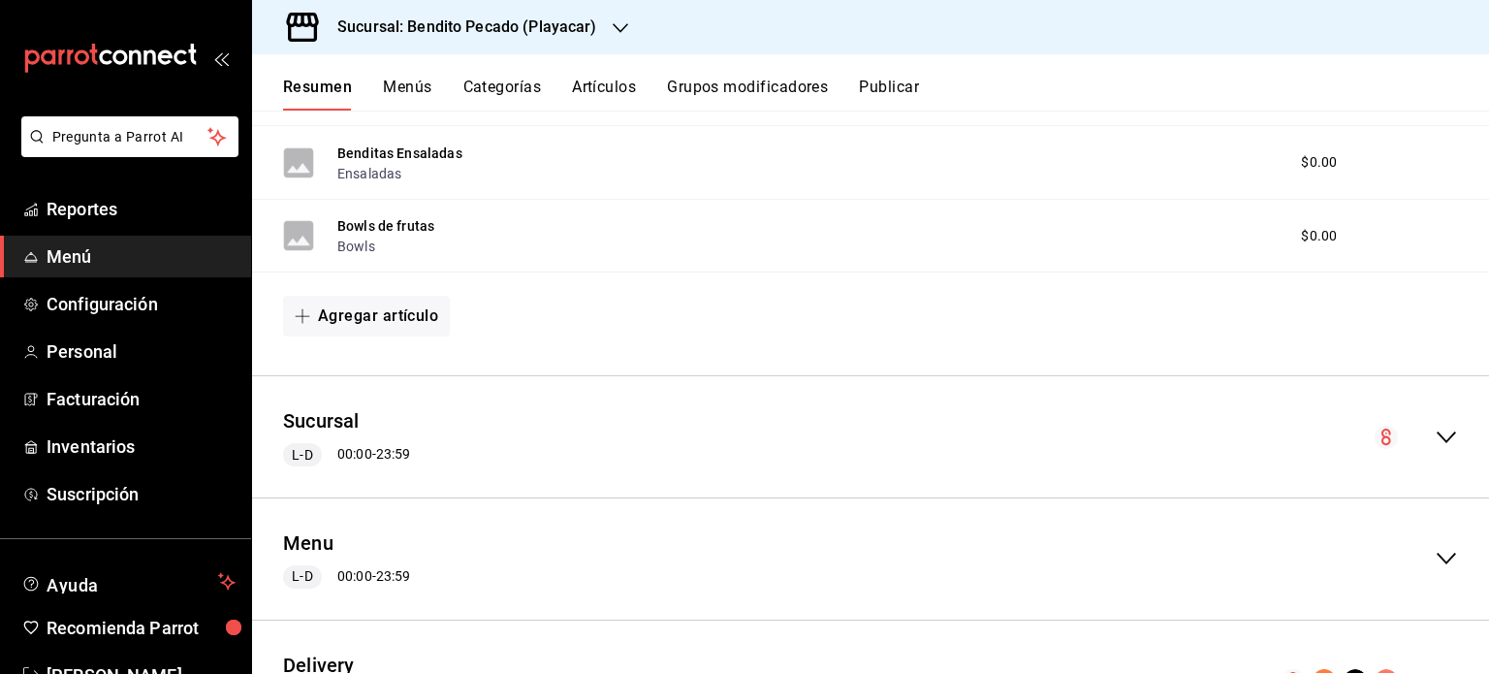
scroll to position [1063, 0]
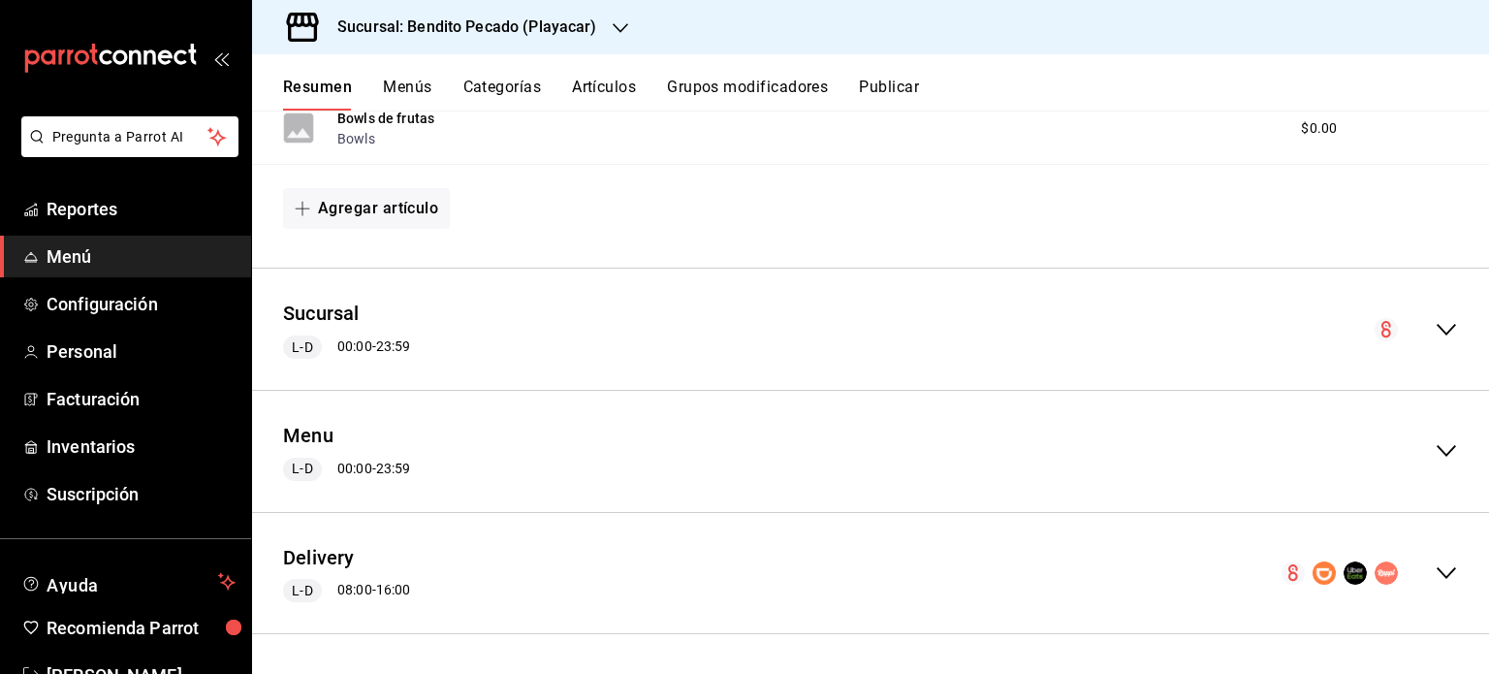
click at [1448, 581] on div "Delivery L-D 08:00 - 16:00" at bounding box center [870, 573] width 1237 height 90
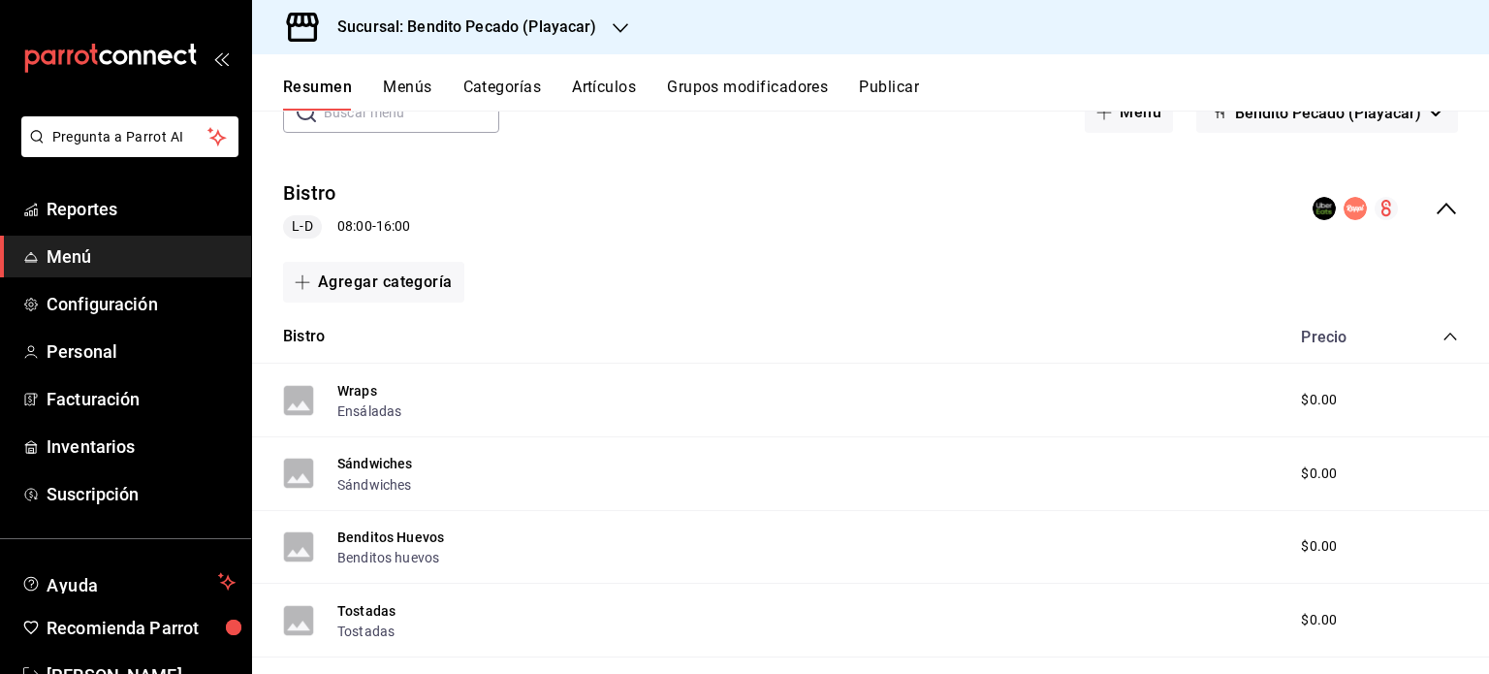
scroll to position [8, 0]
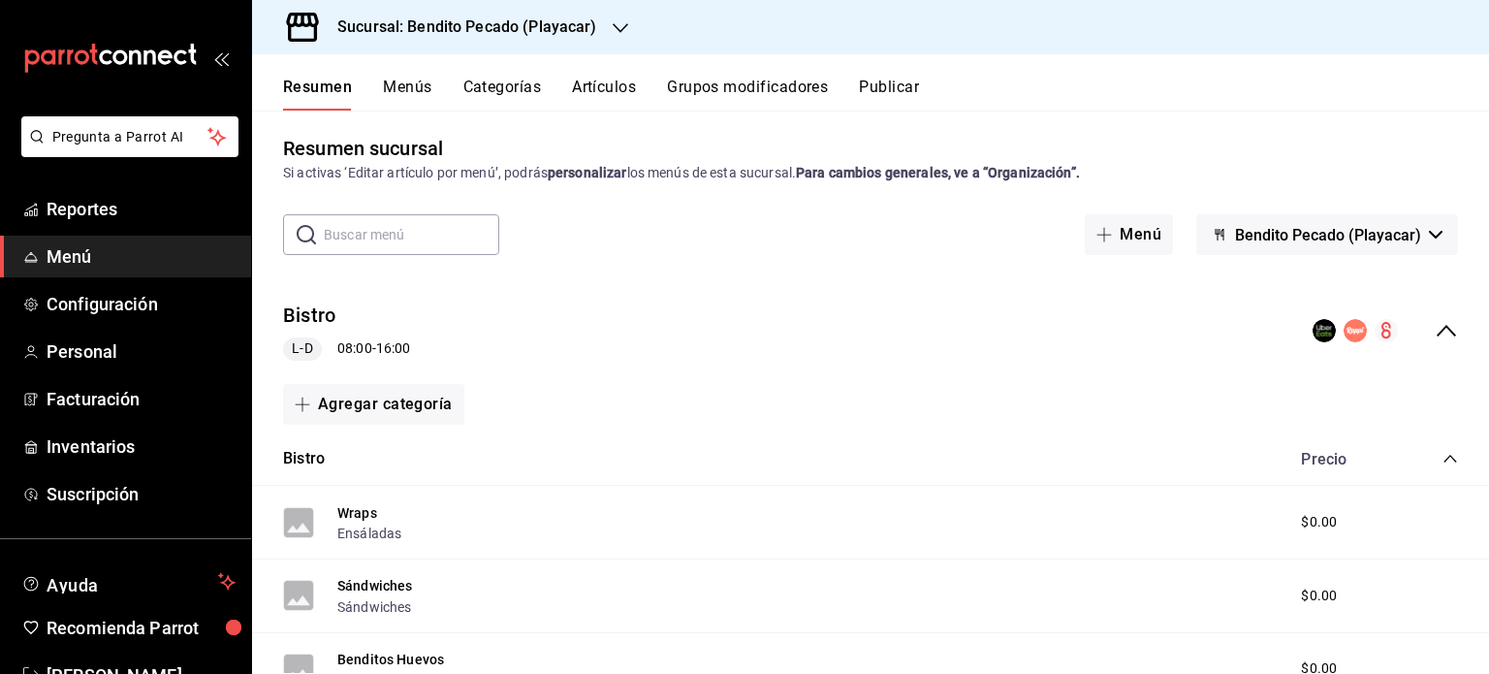
click at [1435, 335] on icon "collapse-menu-row" at bounding box center [1446, 330] width 23 height 23
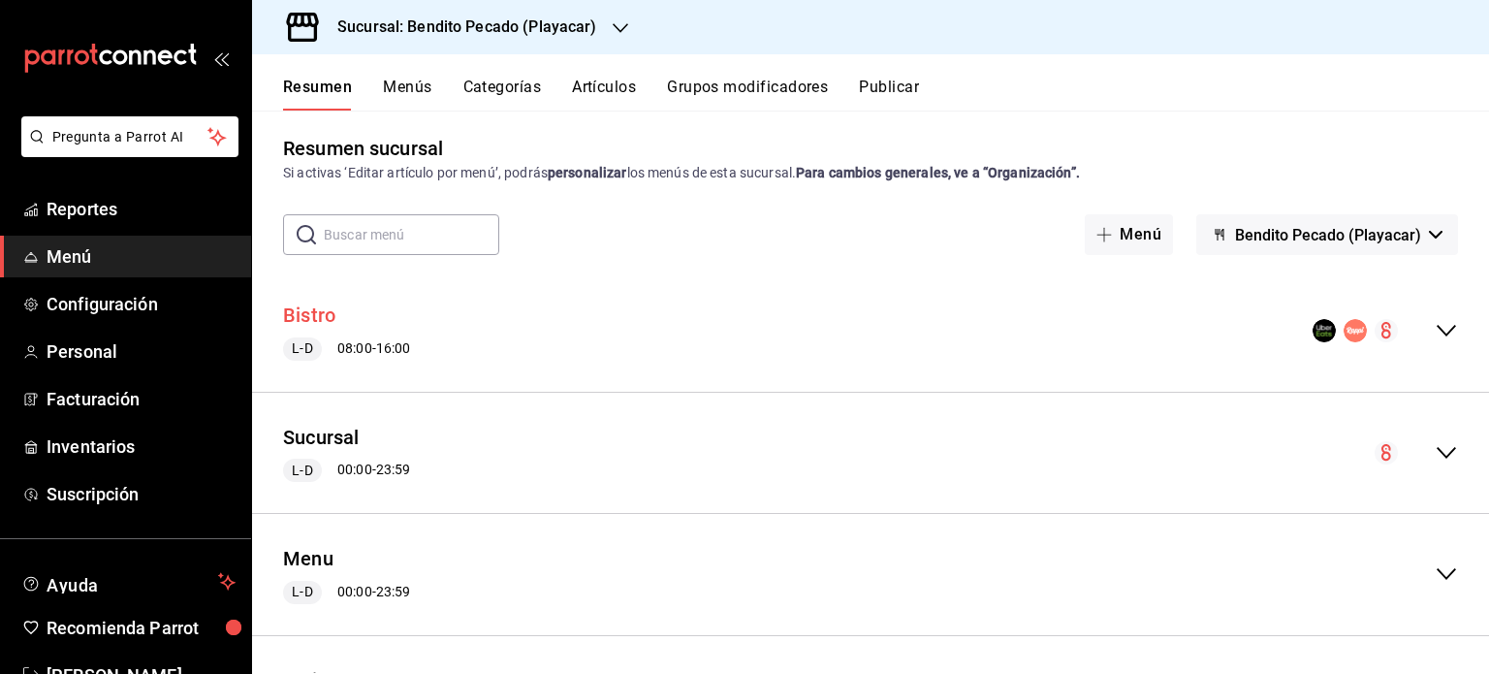
click at [288, 308] on button "Bistro" at bounding box center [309, 316] width 52 height 28
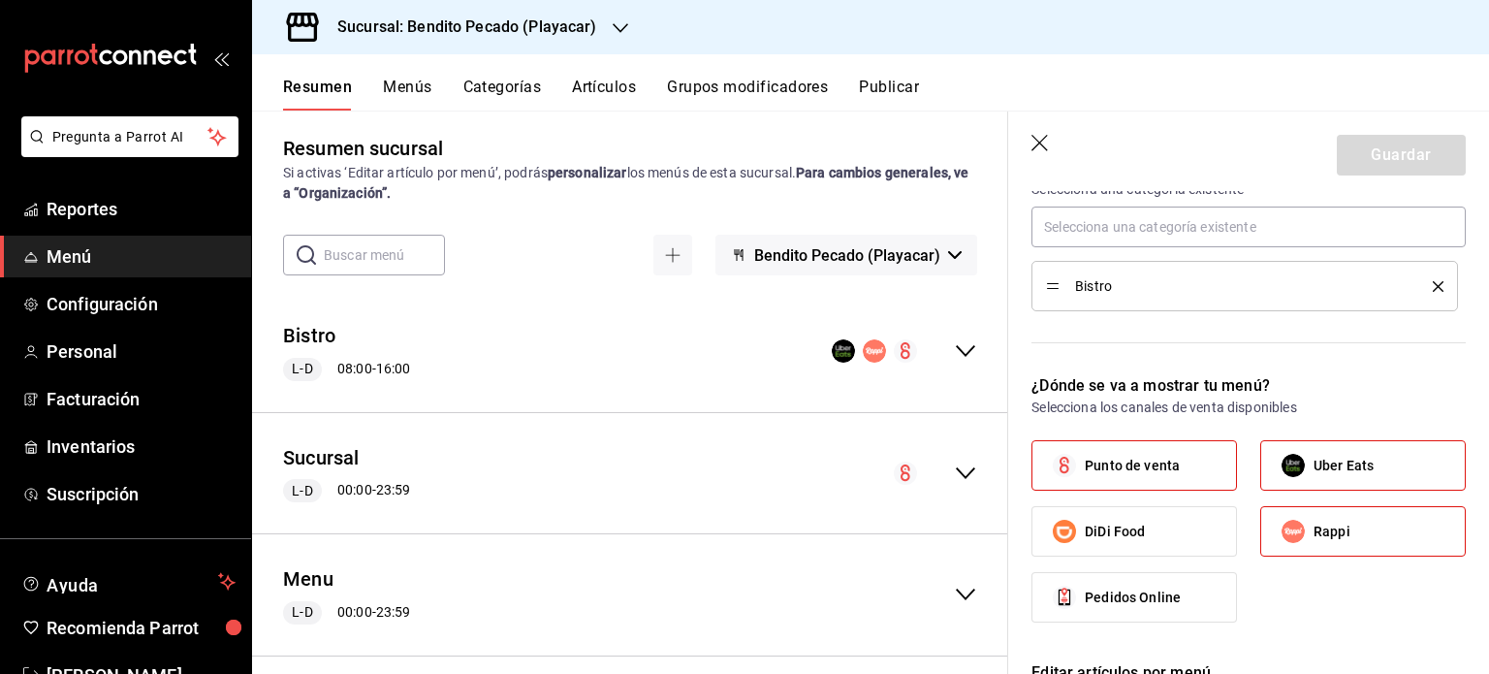
scroll to position [581, 0]
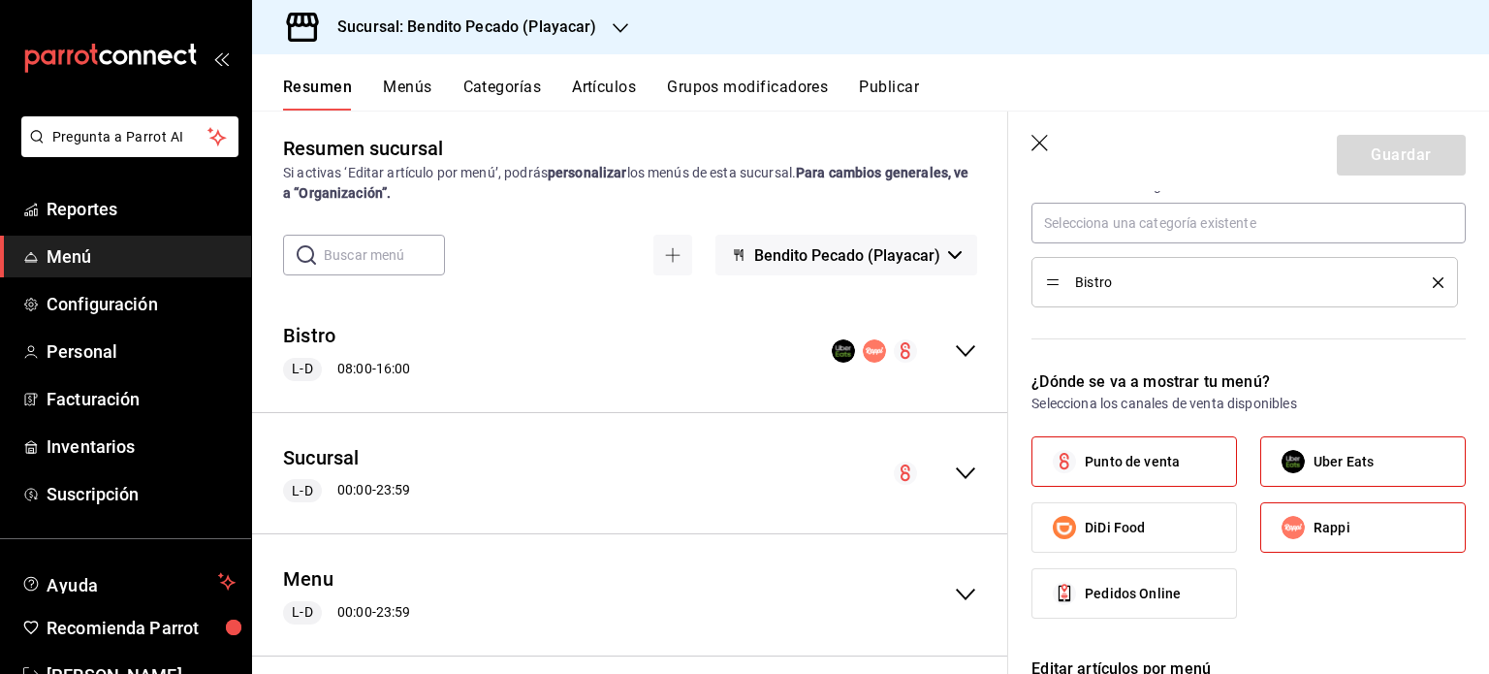
click at [1152, 523] on label "DiDi Food" at bounding box center [1135, 527] width 204 height 48
click at [1085, 523] on input "DiDi Food" at bounding box center [1064, 527] width 41 height 41
checkbox input "true"
click at [1348, 169] on button "Guardar" at bounding box center [1401, 155] width 129 height 41
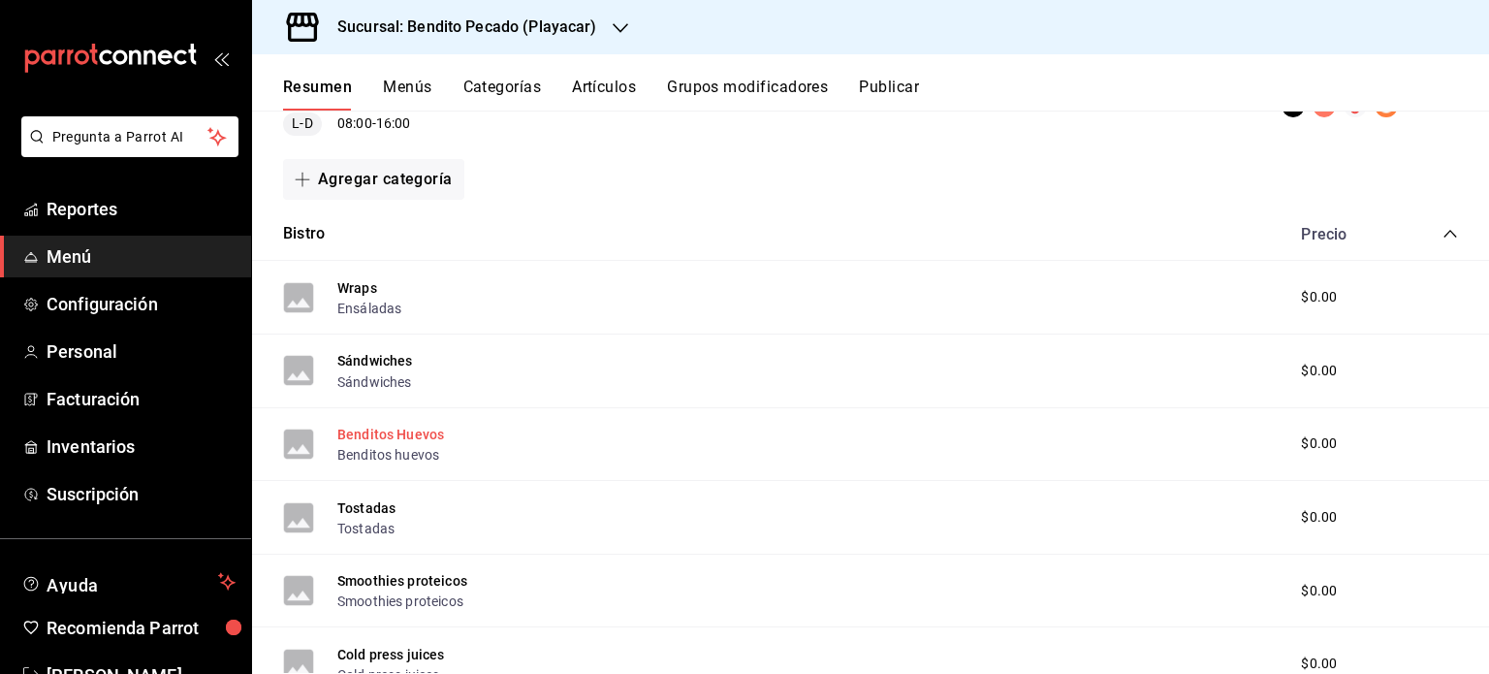
scroll to position [221, 0]
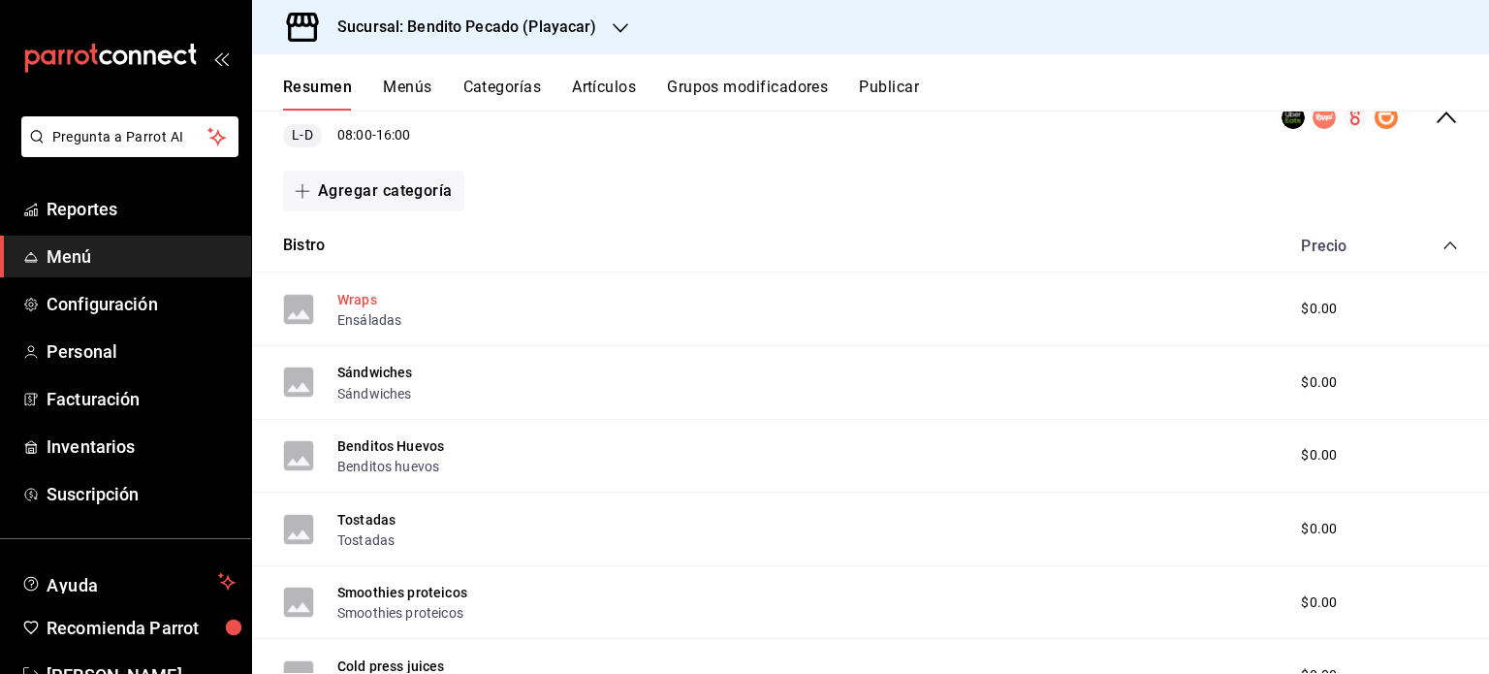
click at [358, 300] on button "Wraps" at bounding box center [357, 299] width 40 height 19
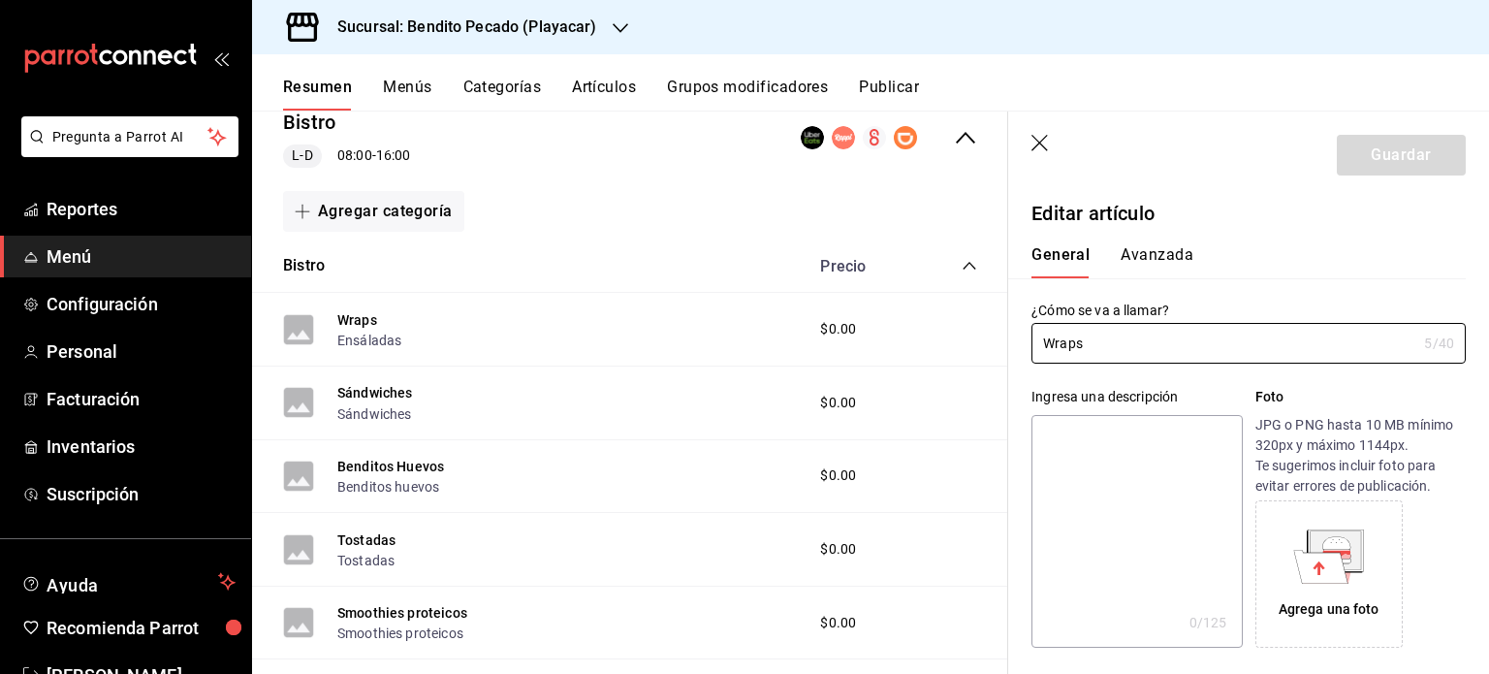
type input "$0.00"
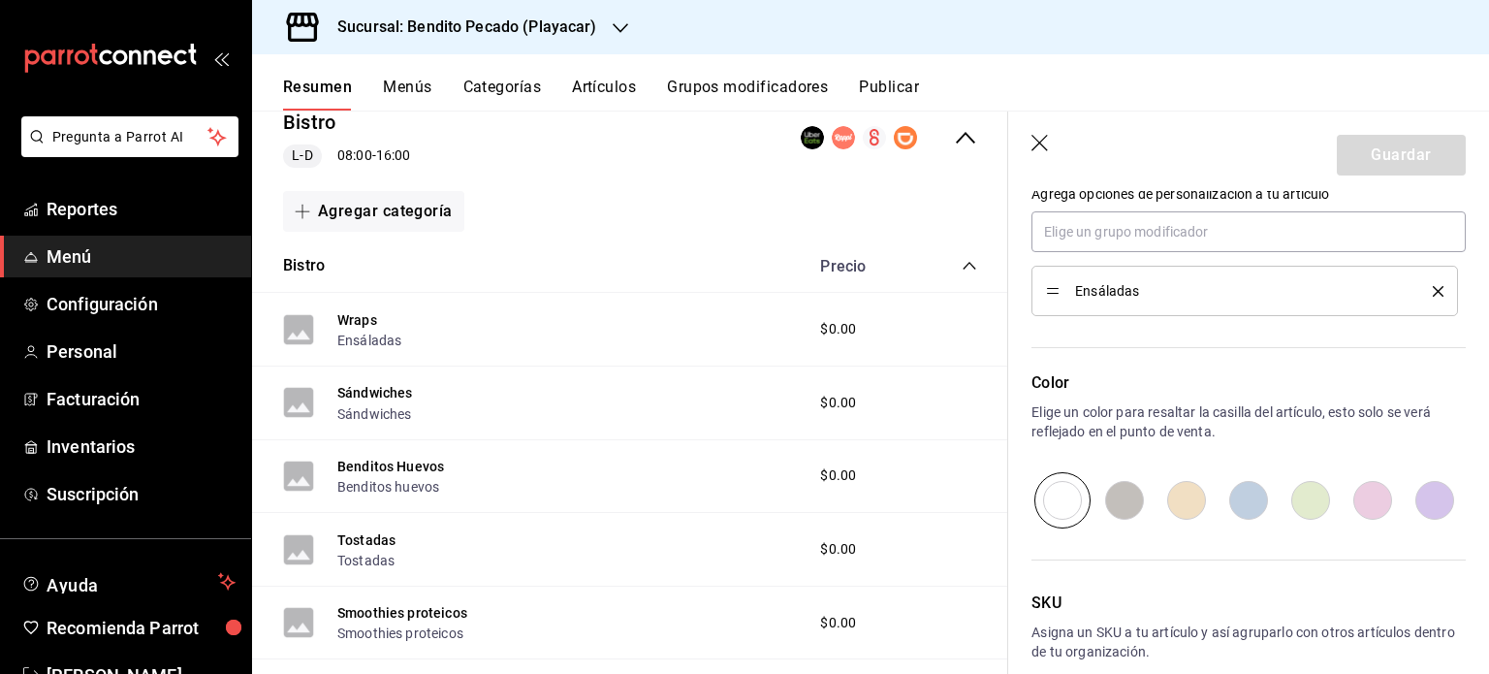
scroll to position [1113, 0]
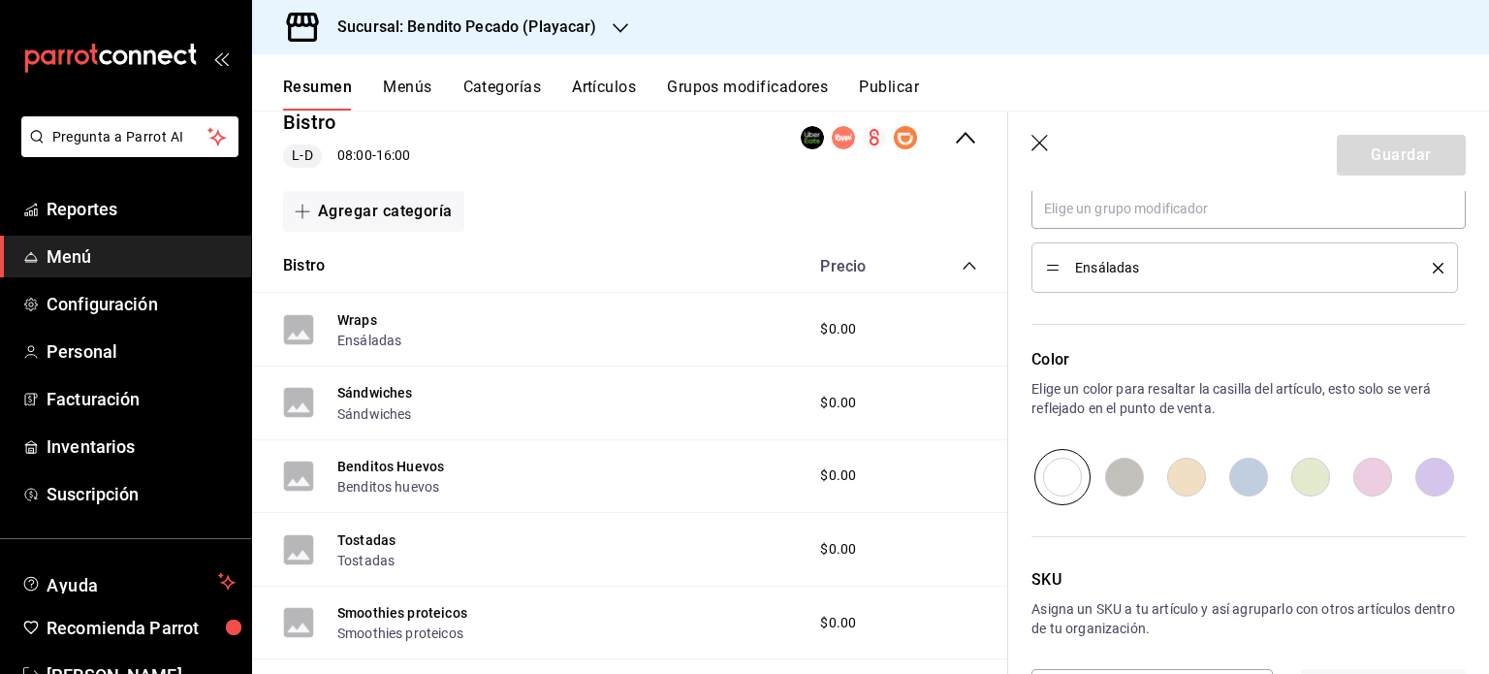
click at [1433, 266] on icon "delete" at bounding box center [1438, 268] width 11 height 11
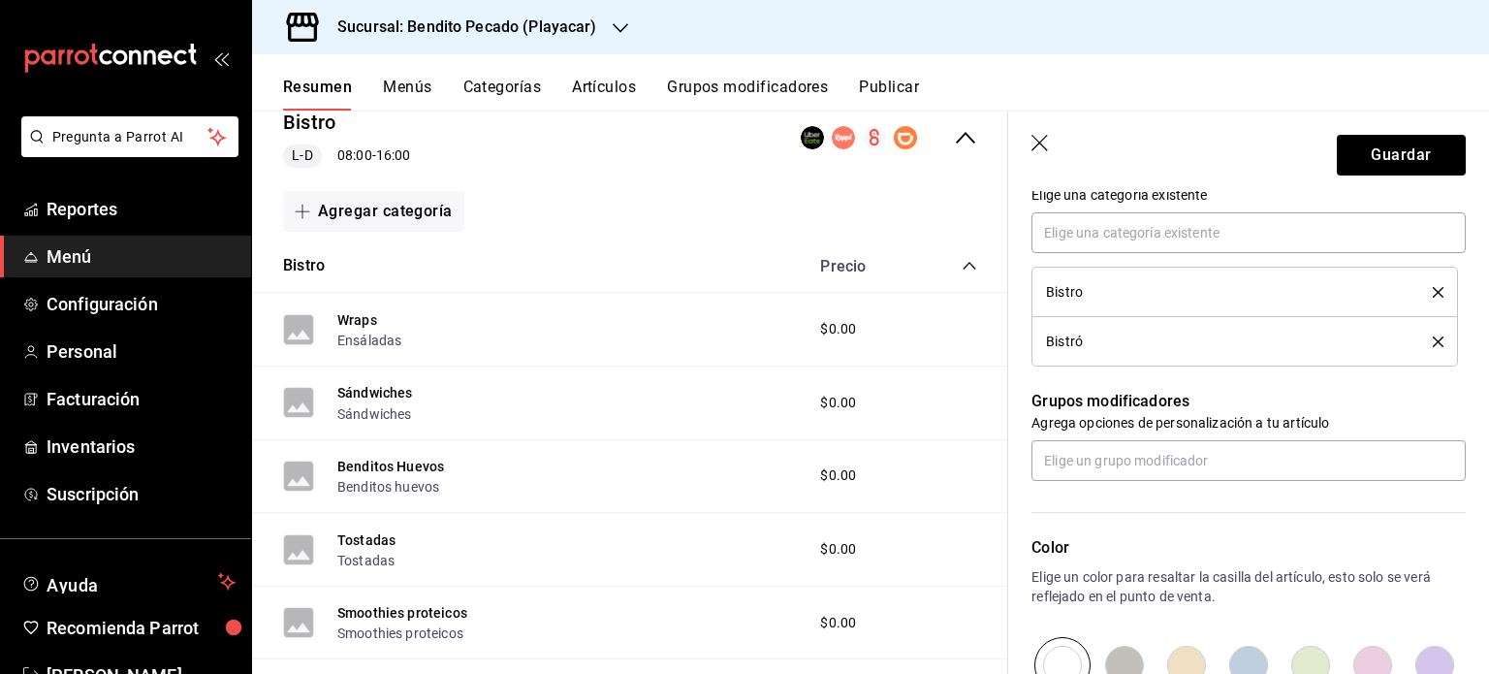
scroll to position [780, 0]
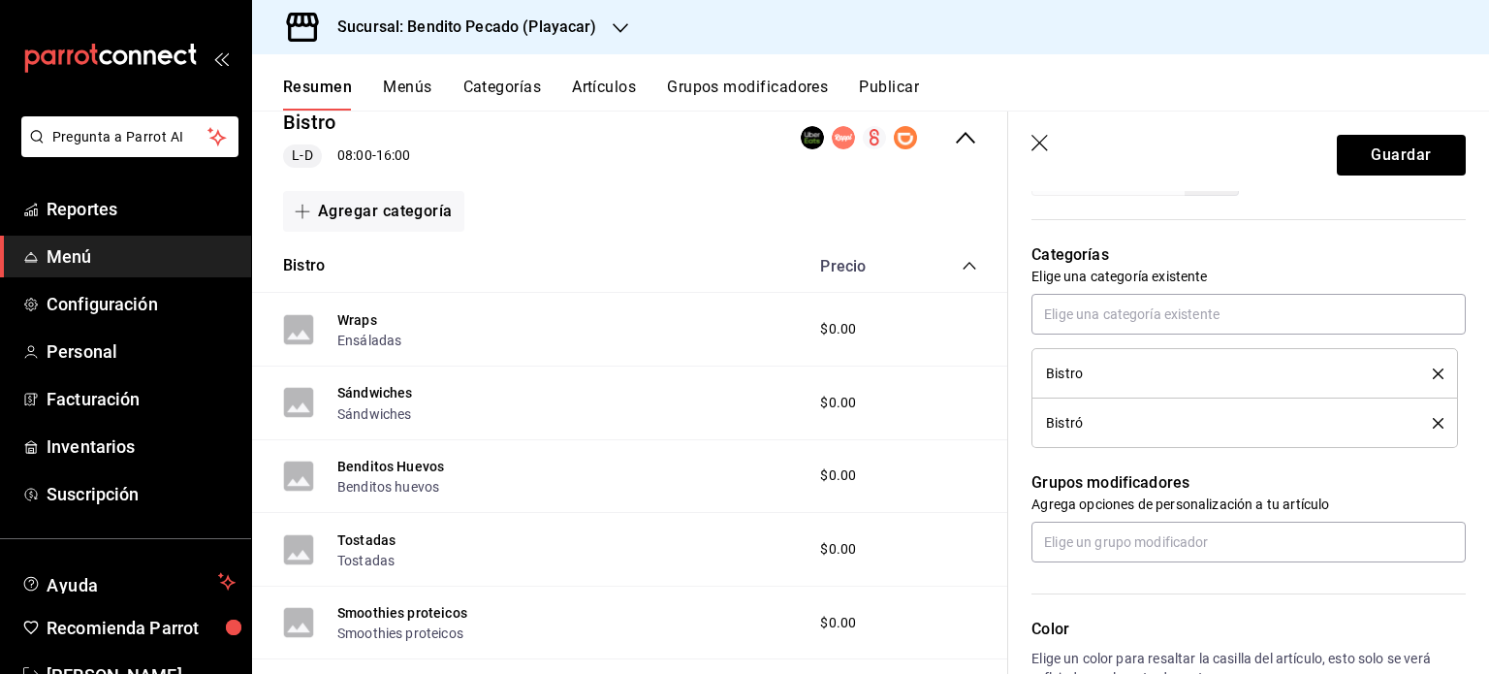
click at [1433, 418] on icon "delete" at bounding box center [1438, 423] width 11 height 11
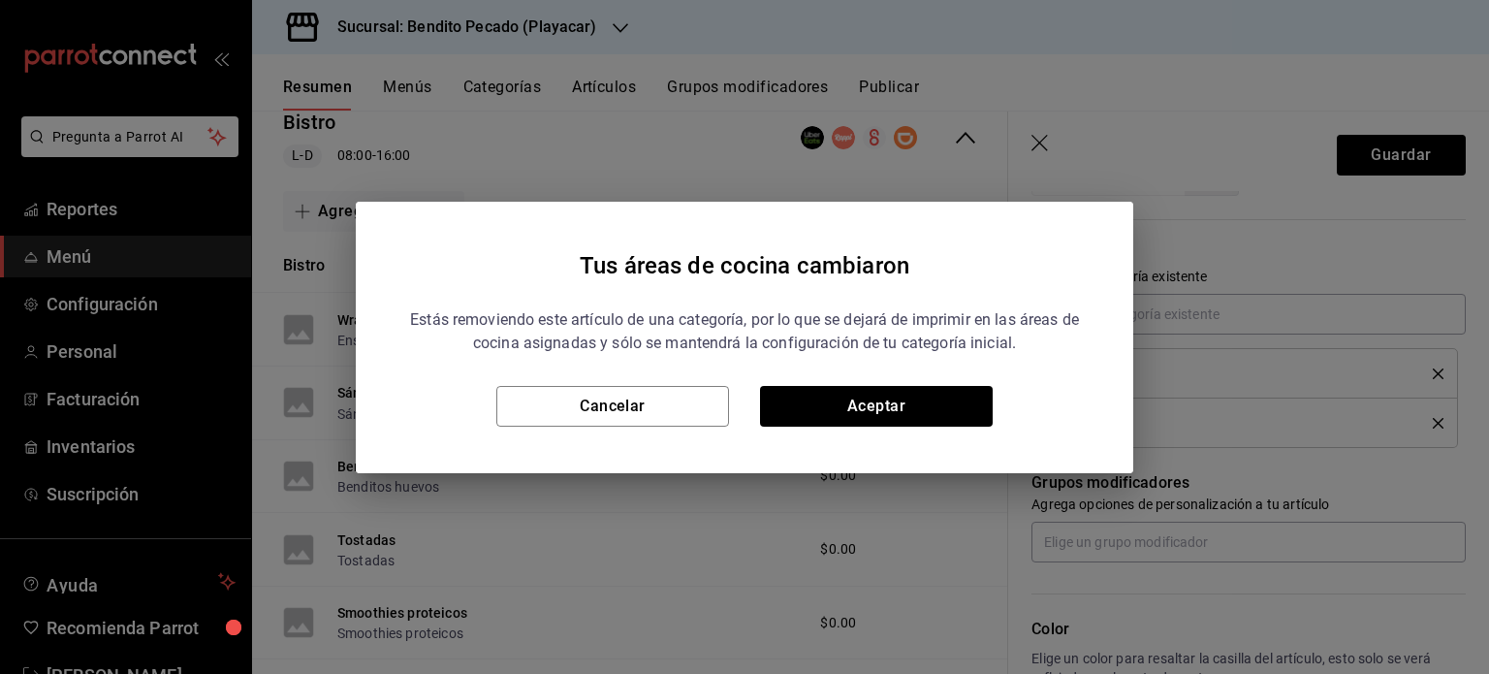
click at [1424, 418] on div "Tus áreas de cocina cambiaron Estás removiendo este artículo de una categoría, …" at bounding box center [744, 337] width 1489 height 674
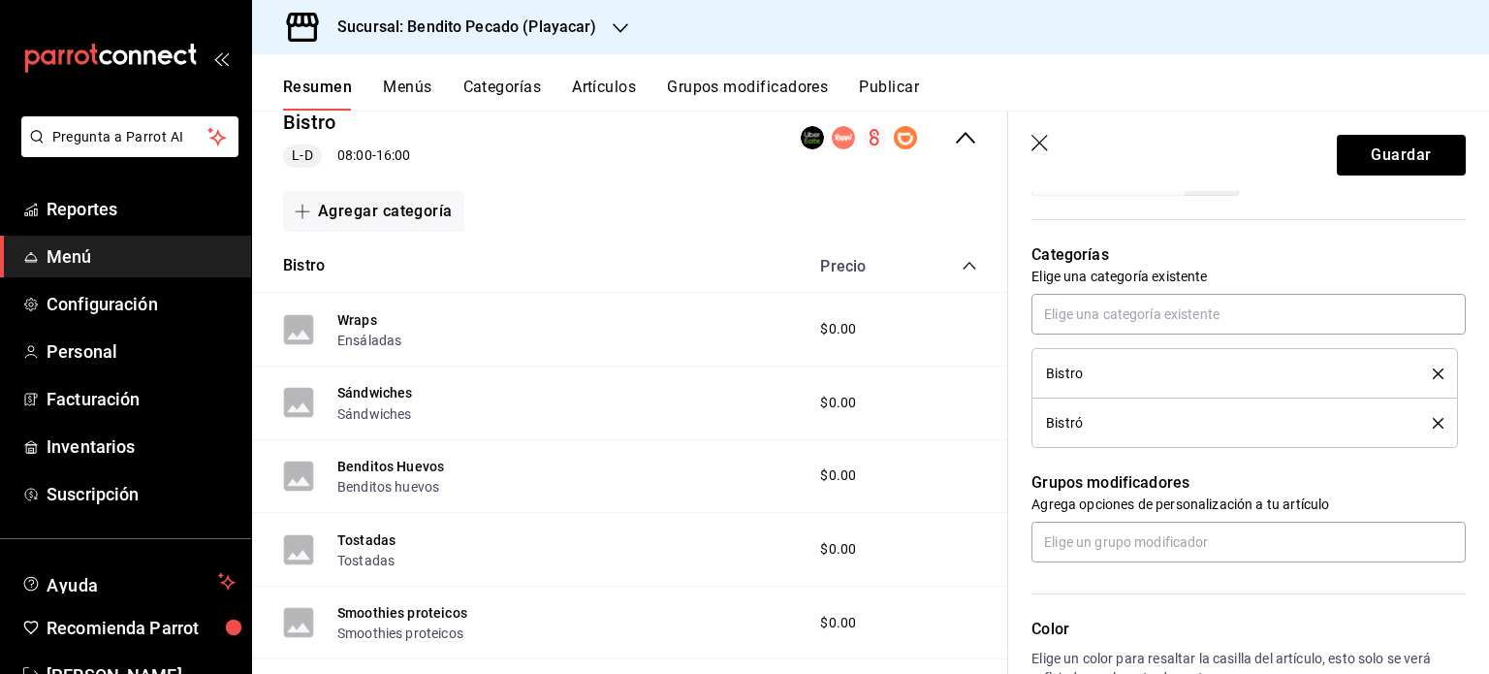
click at [1433, 427] on icon "delete" at bounding box center [1438, 423] width 11 height 11
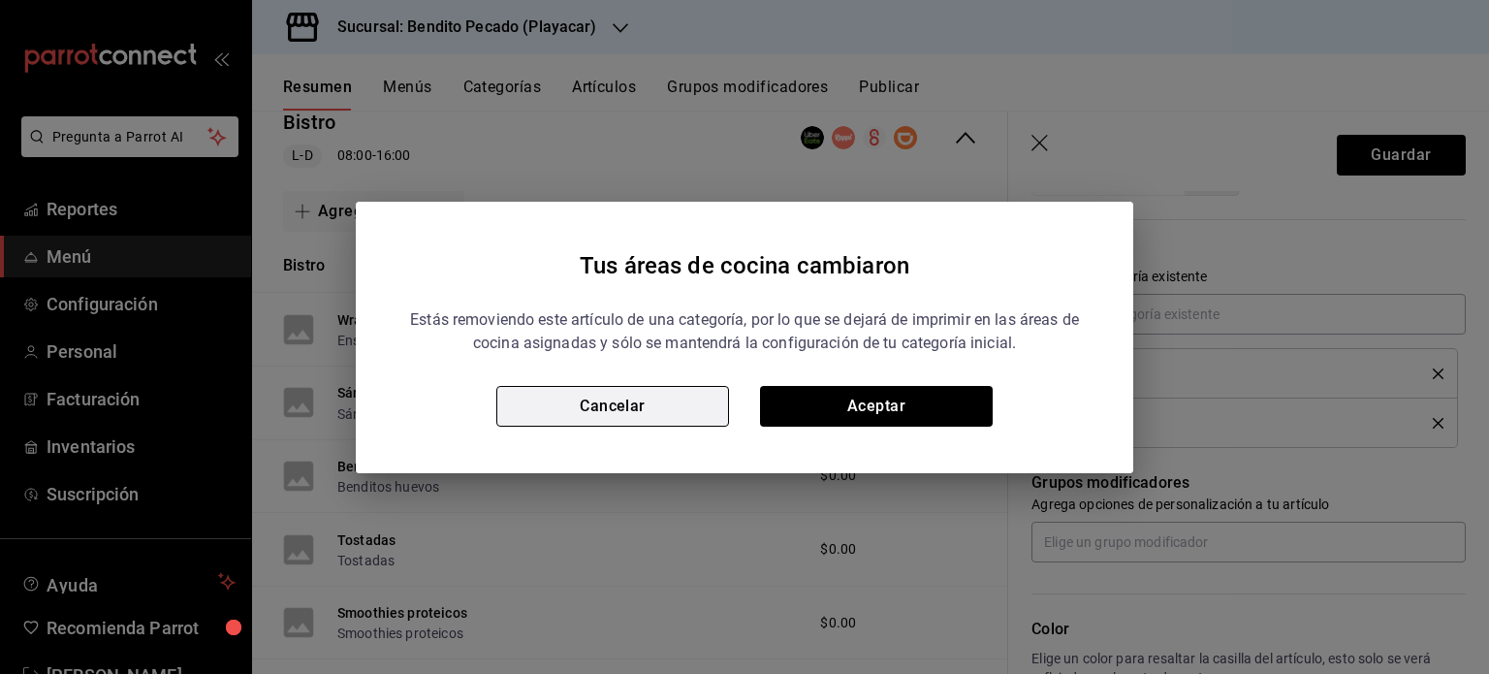
click at [592, 389] on button "Cancelar" at bounding box center [612, 406] width 233 height 41
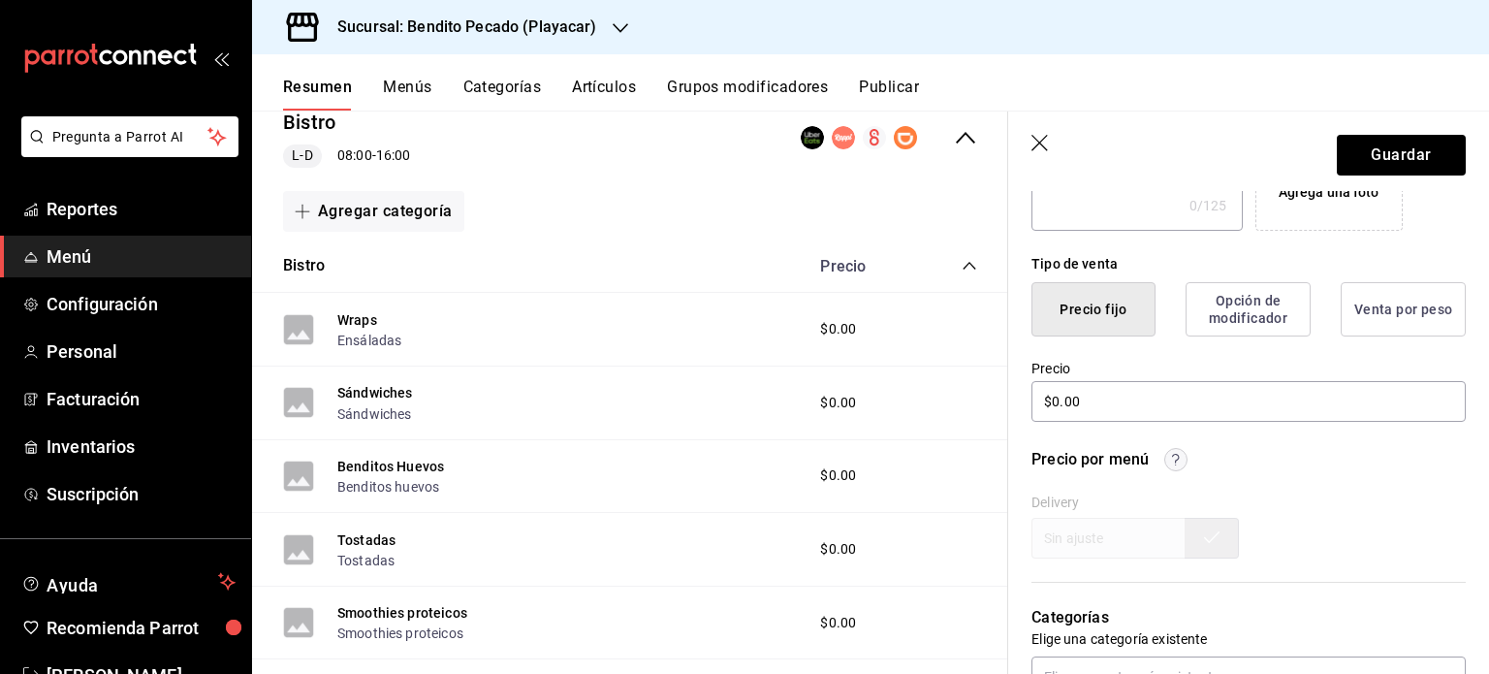
scroll to position [418, 0]
click at [1397, 302] on button "Venta por peso" at bounding box center [1403, 308] width 125 height 54
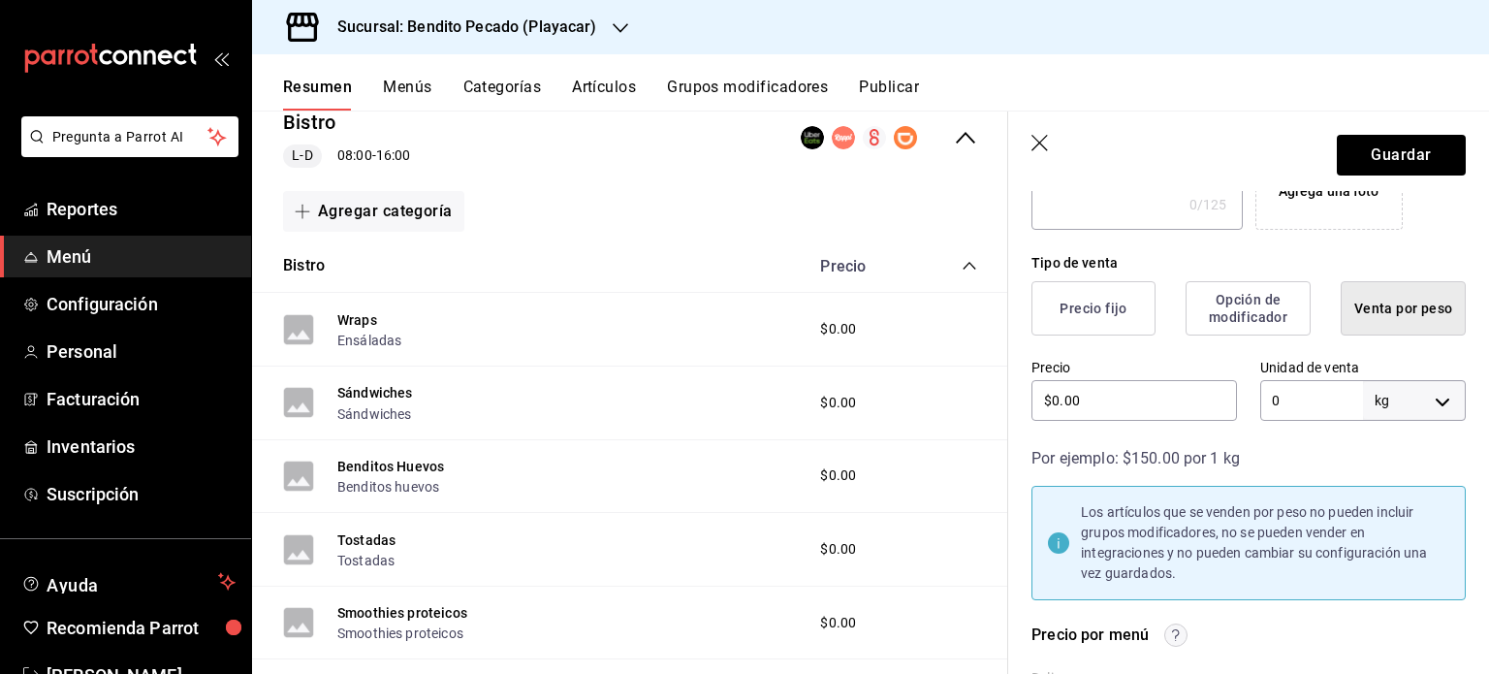
click at [1105, 321] on button "Precio fijo" at bounding box center [1094, 308] width 124 height 54
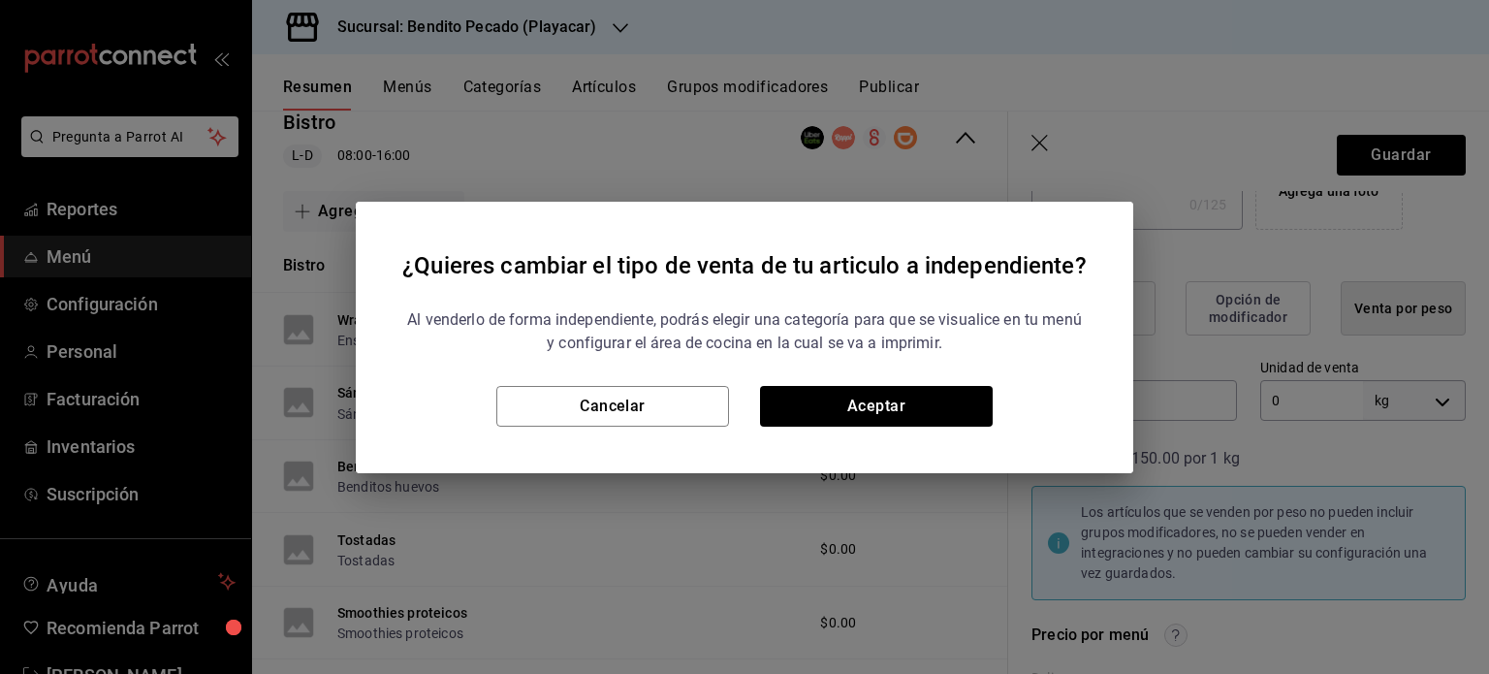
click at [661, 428] on div "¿Quieres cambiar el tipo de venta de tu articulo a independiente? Al venderlo d…" at bounding box center [745, 338] width 778 height 272
click at [690, 417] on button "Cancelar" at bounding box center [612, 406] width 233 height 41
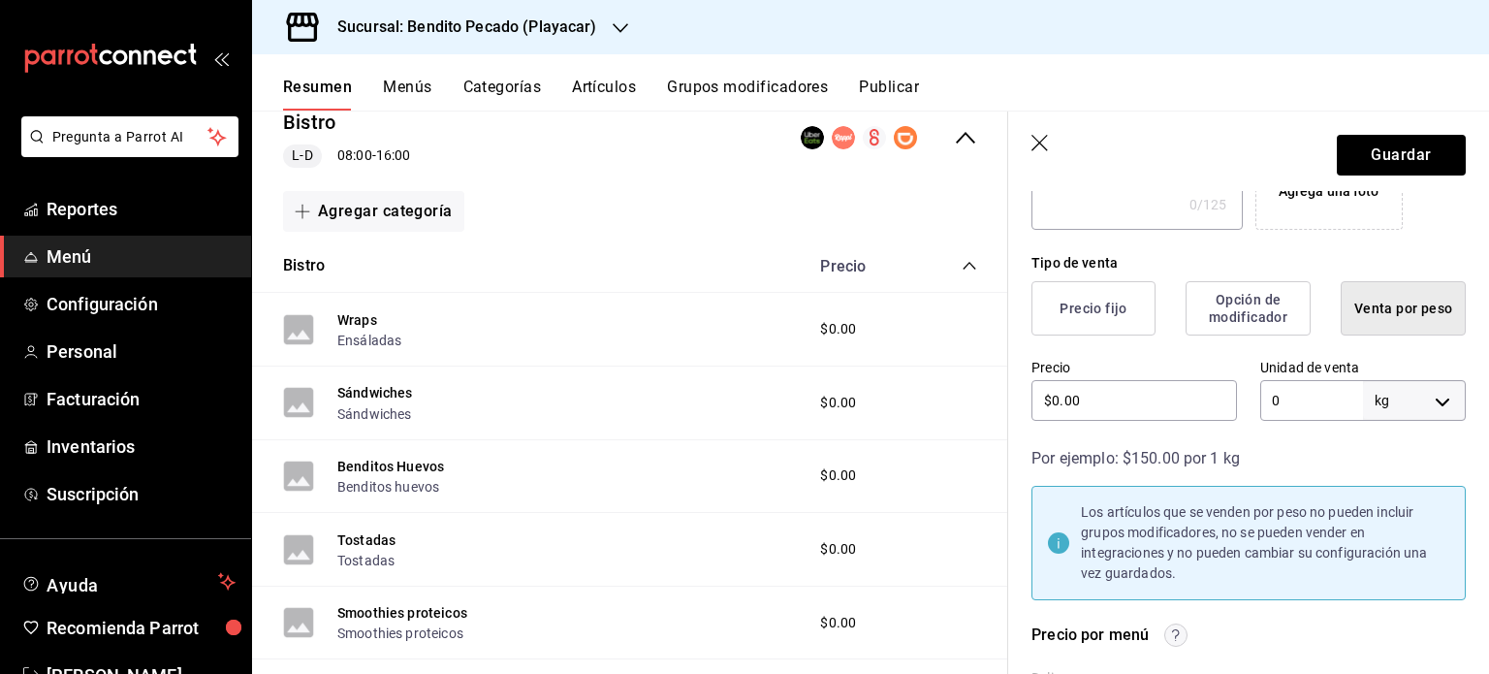
click at [1199, 325] on button "Opción de modificador" at bounding box center [1248, 308] width 125 height 54
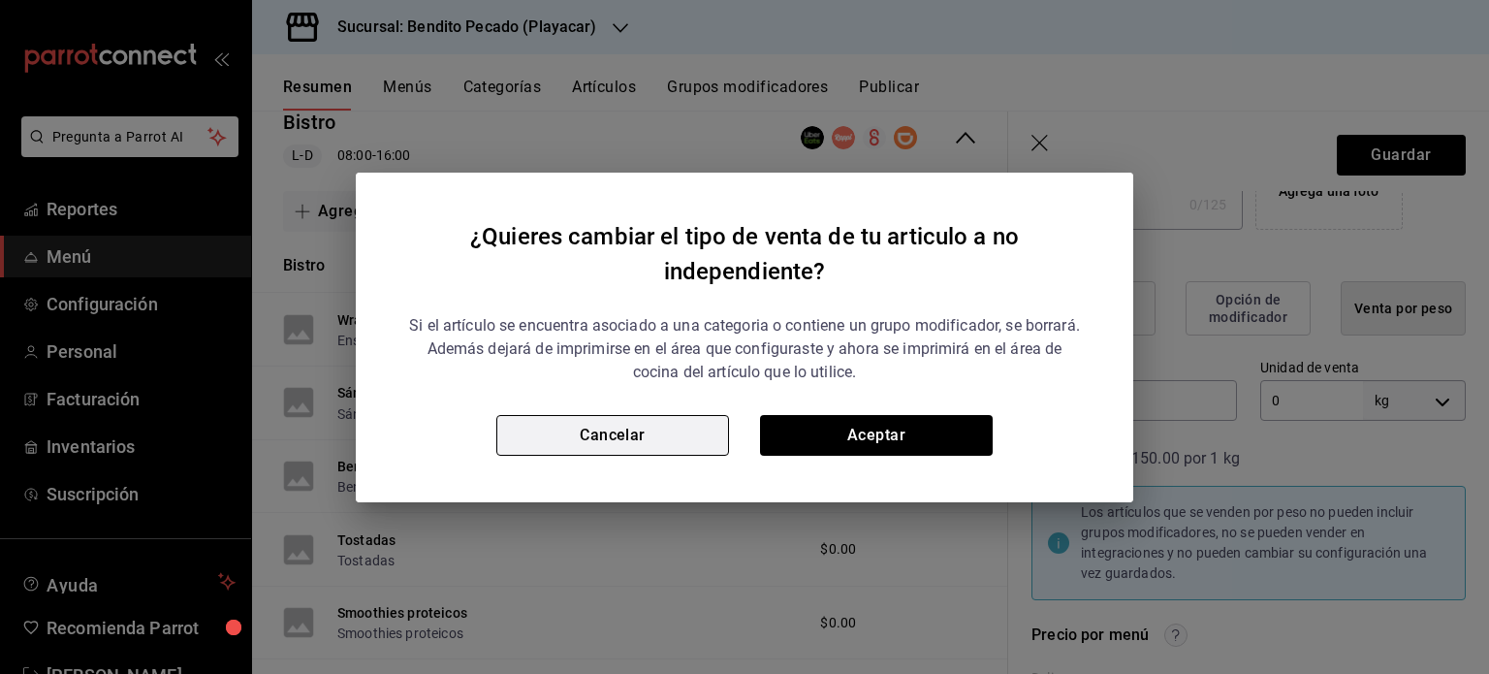
click at [652, 444] on button "Cancelar" at bounding box center [612, 435] width 233 height 41
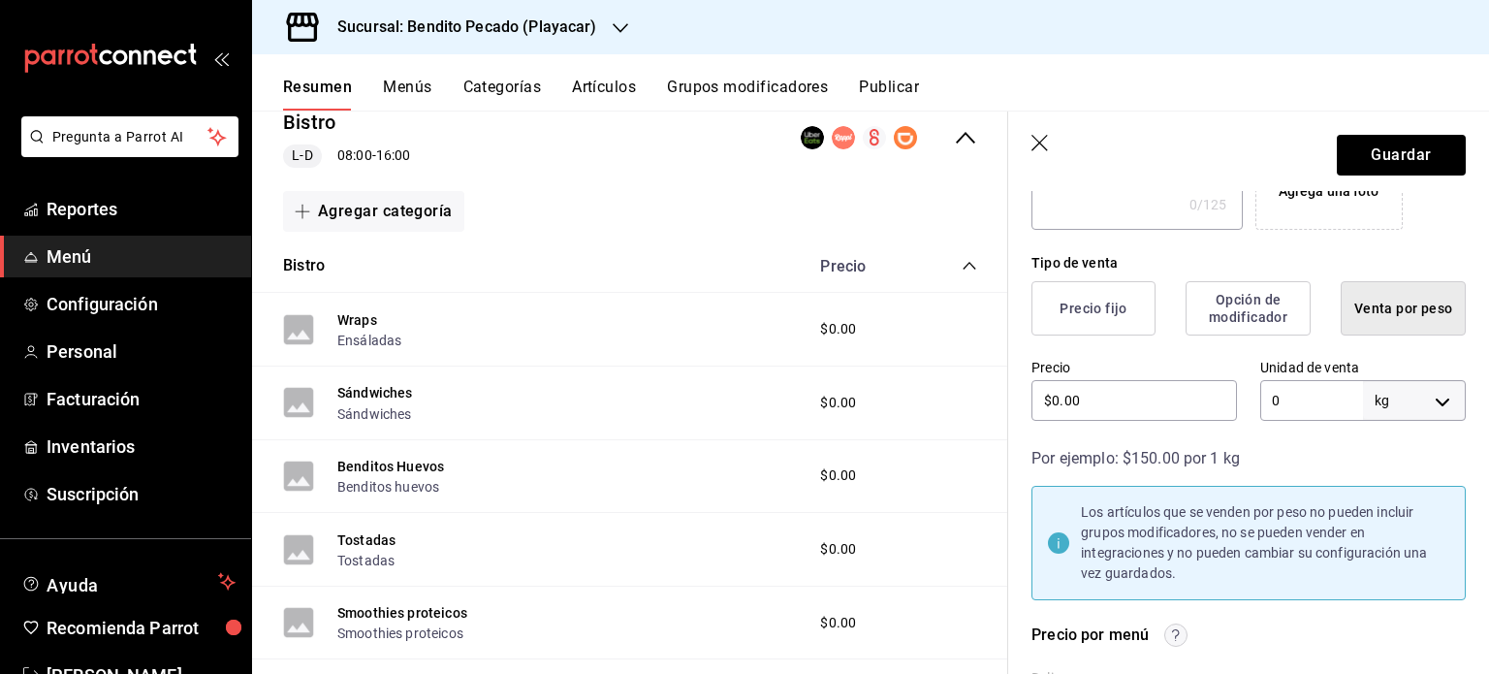
click at [1094, 290] on button "Precio fijo" at bounding box center [1094, 308] width 124 height 54
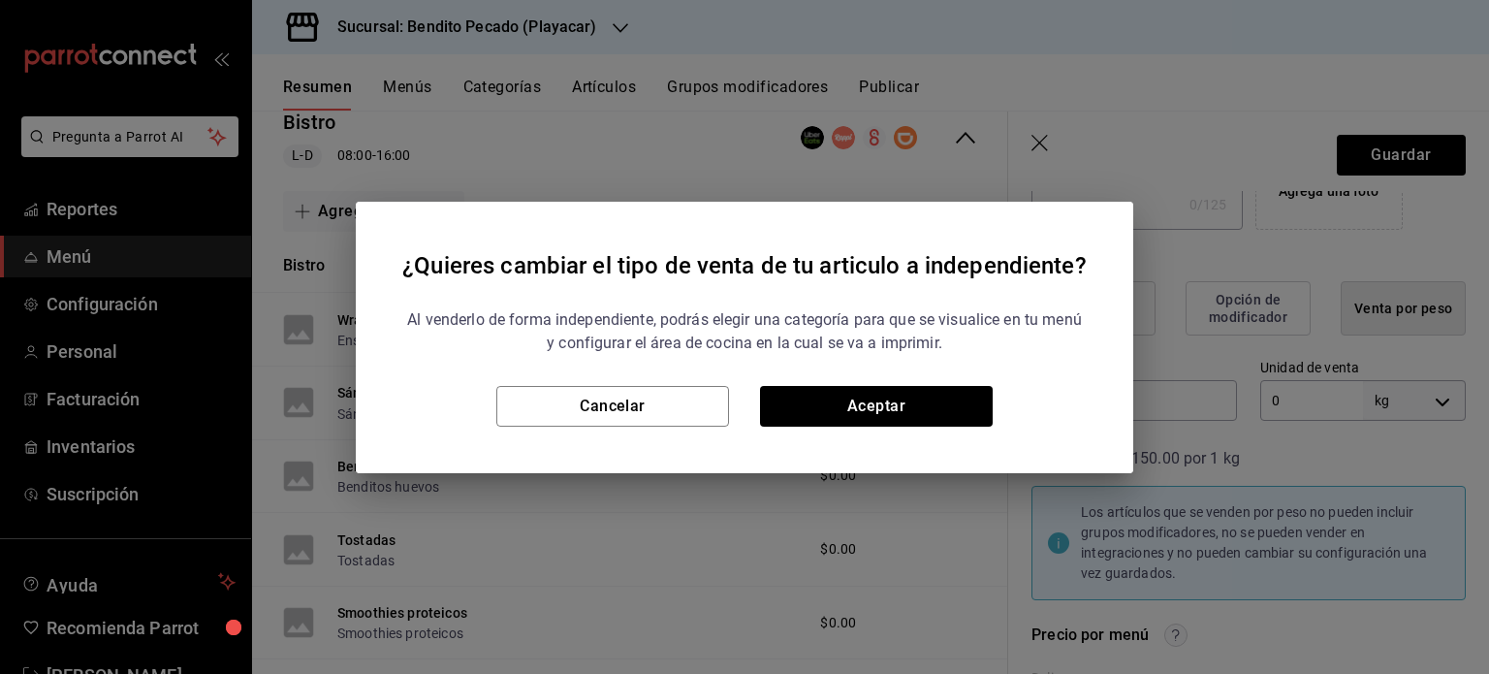
click at [903, 443] on div "¿Quieres cambiar el tipo de venta de tu articulo a independiente? Al venderlo d…" at bounding box center [745, 338] width 778 height 272
click at [874, 402] on button "Aceptar" at bounding box center [876, 406] width 233 height 41
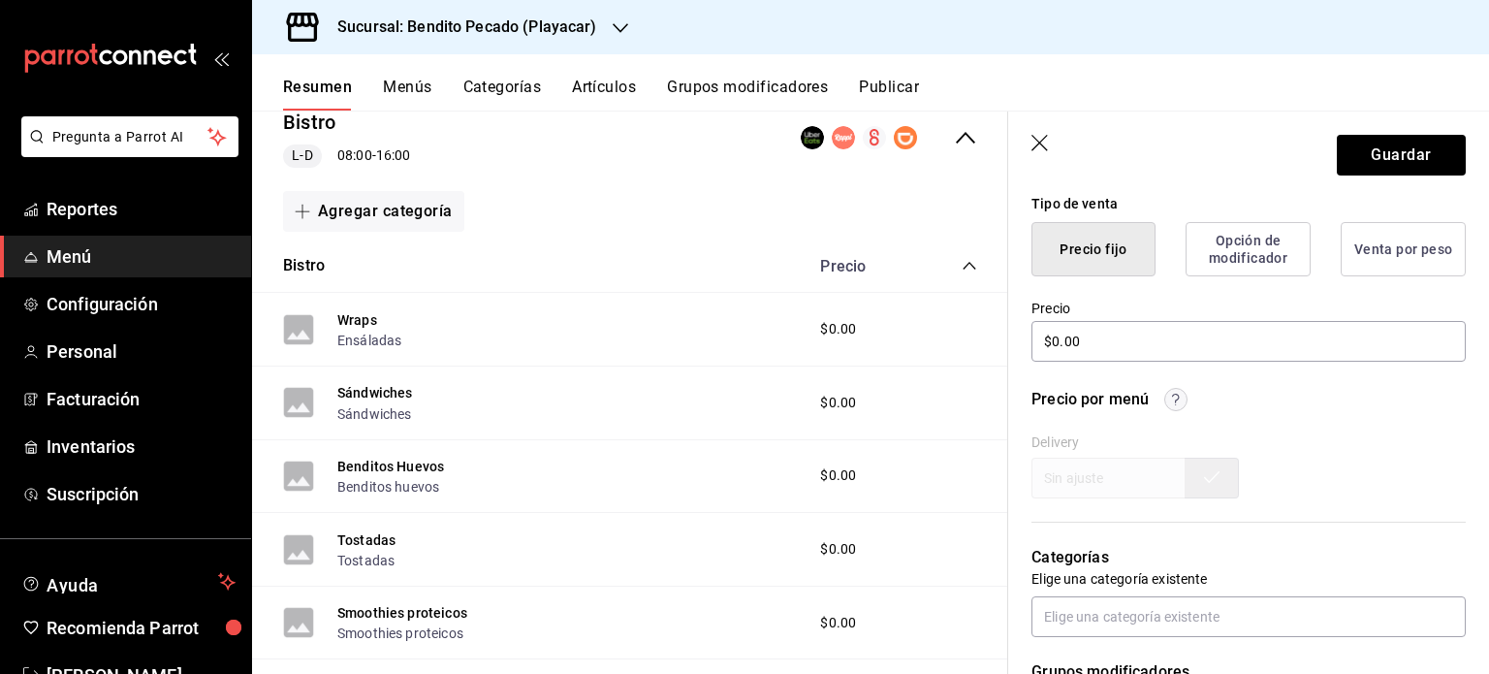
scroll to position [477, 0]
click at [1224, 250] on button "Opción de modificador" at bounding box center [1248, 249] width 125 height 54
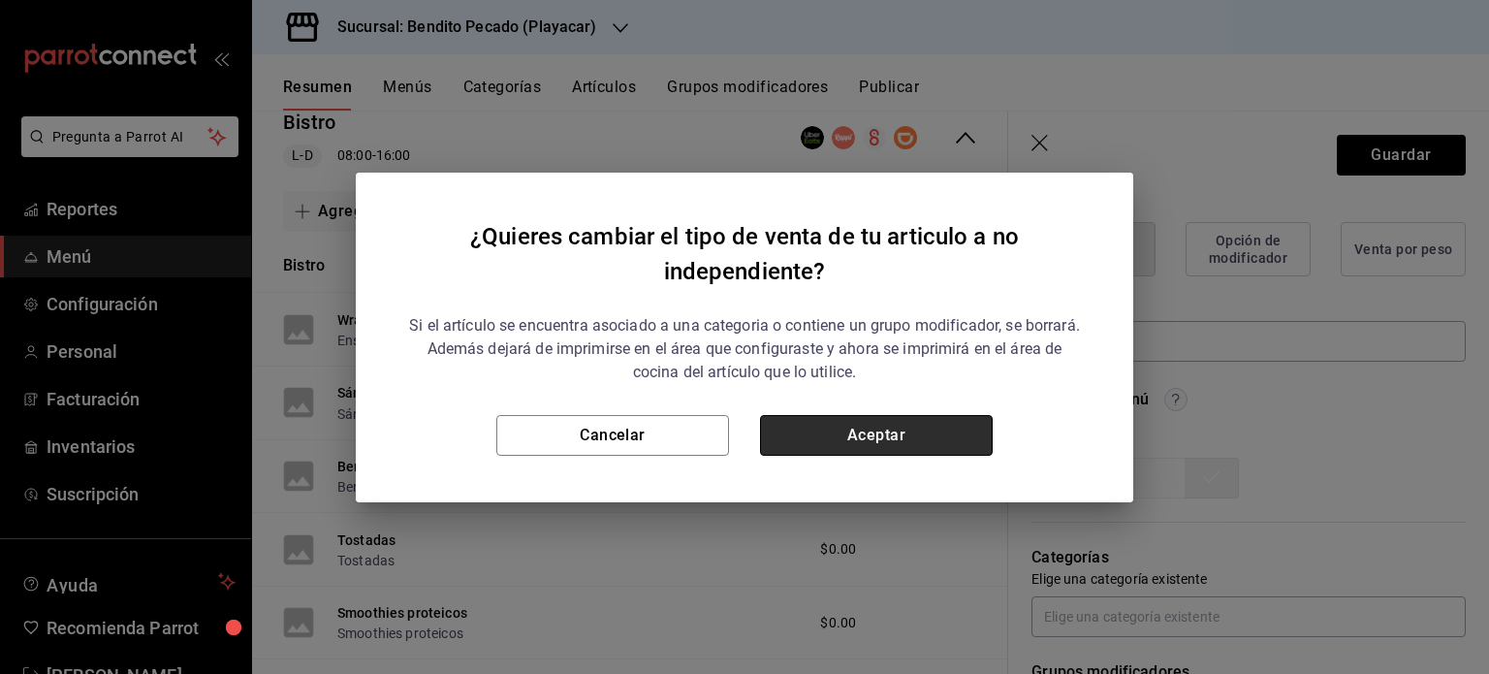
click at [834, 426] on button "Aceptar" at bounding box center [876, 435] width 233 height 41
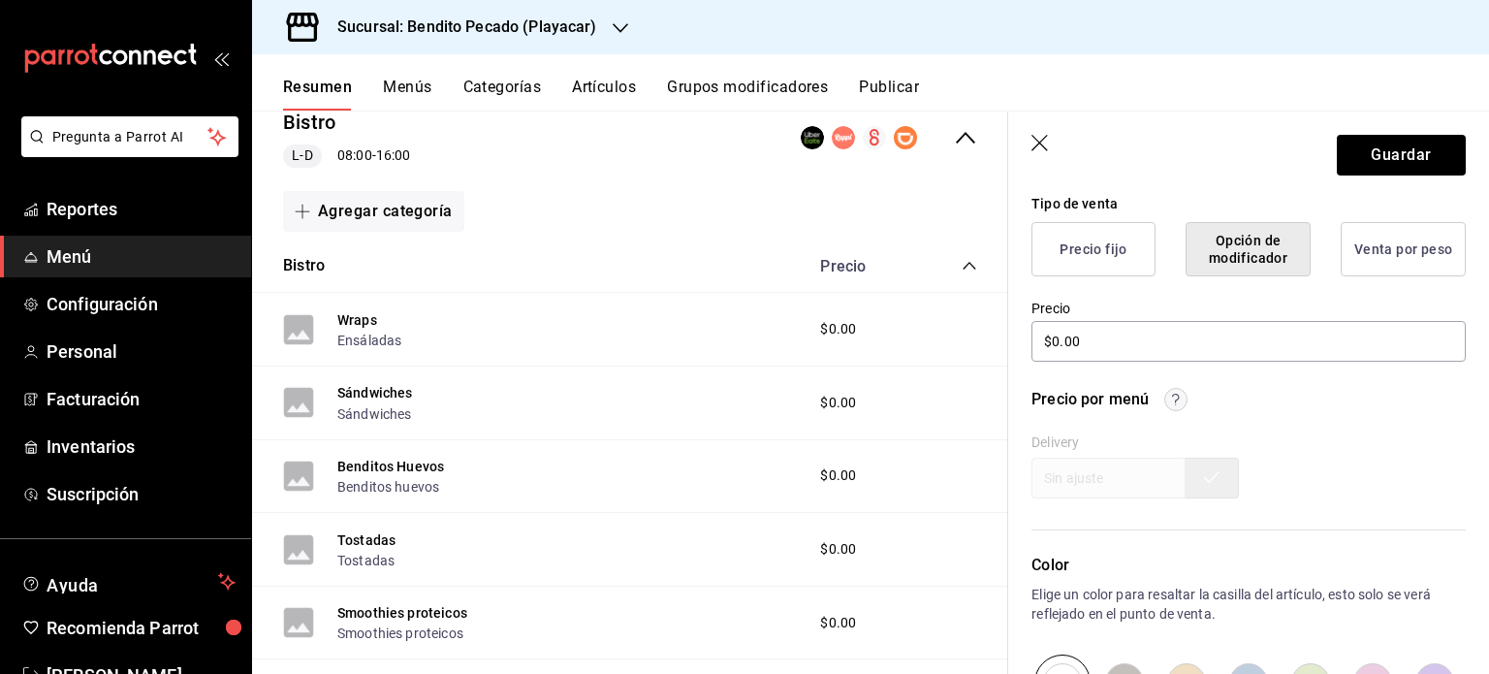
click at [1392, 229] on button "Venta por peso" at bounding box center [1403, 249] width 125 height 54
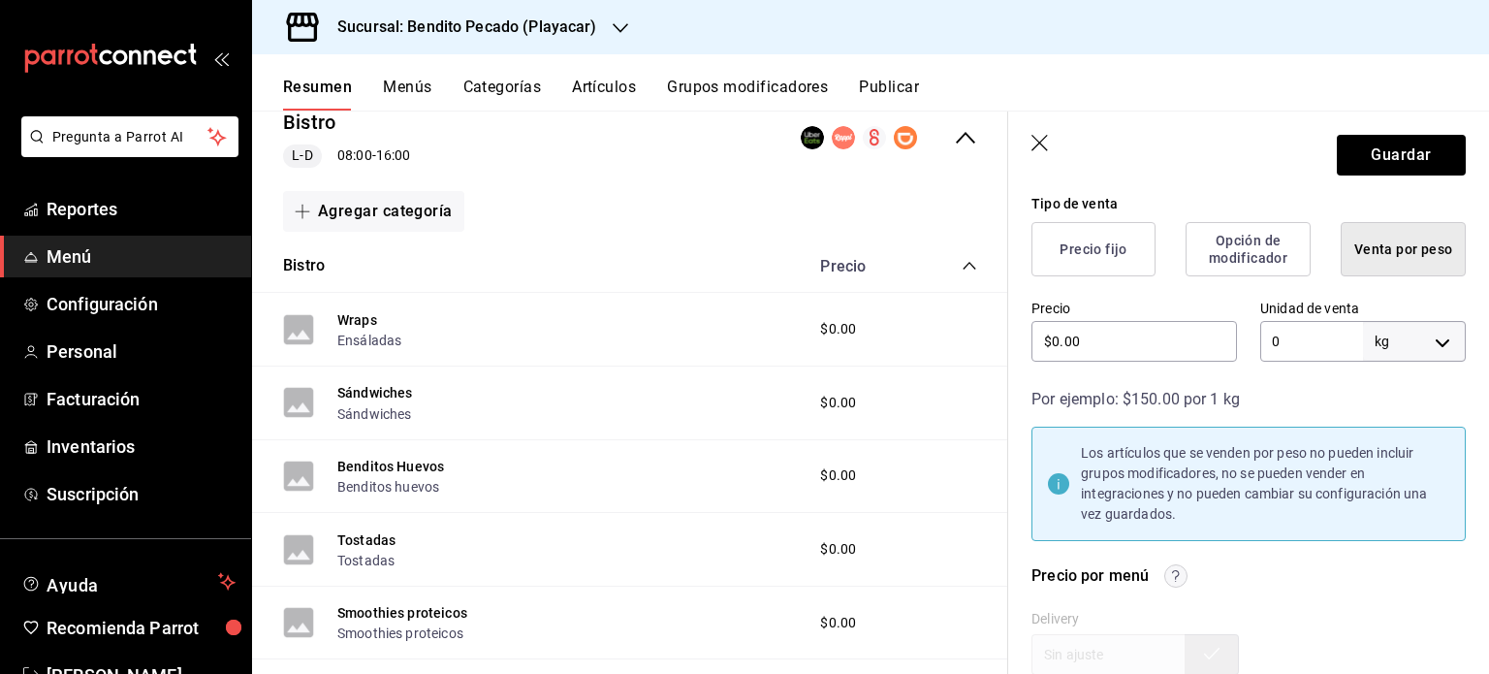
click at [1075, 257] on button "Precio fijo" at bounding box center [1094, 249] width 124 height 54
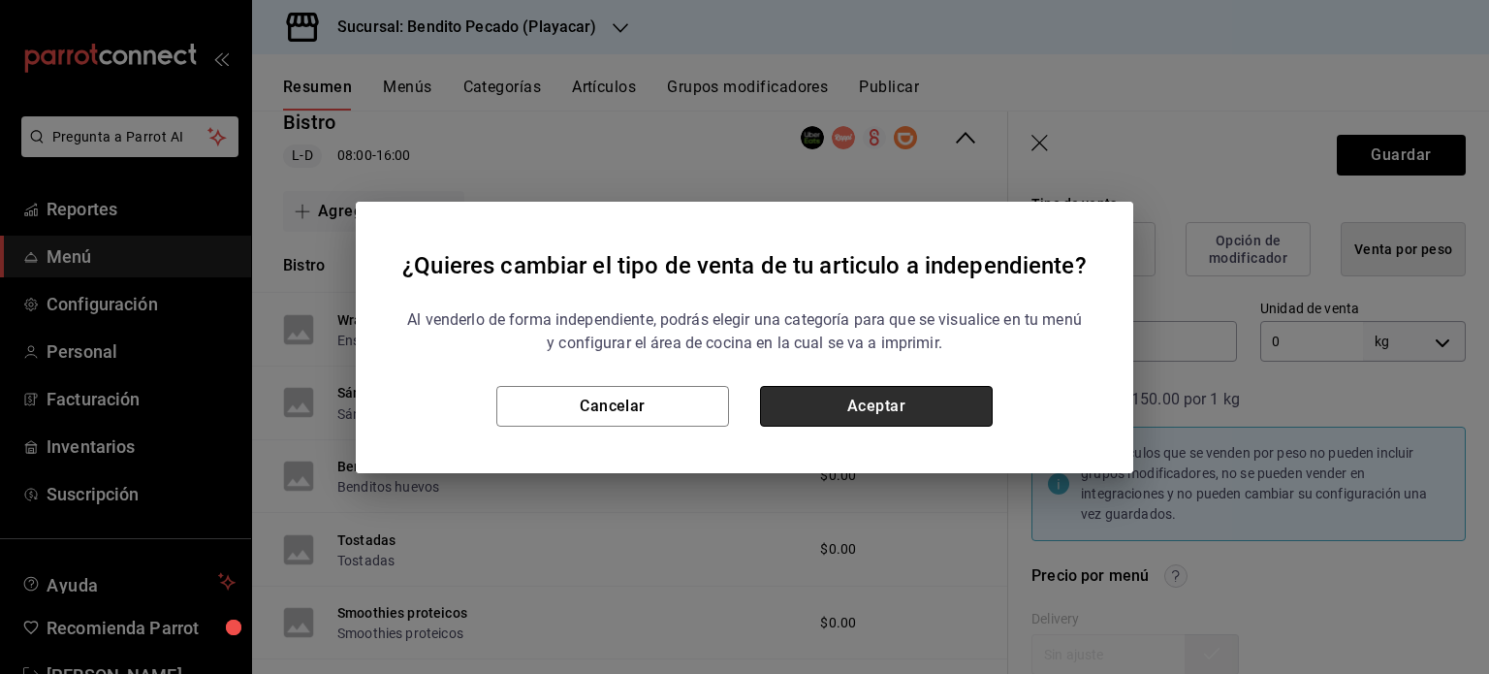
click at [887, 413] on button "Aceptar" at bounding box center [876, 406] width 233 height 41
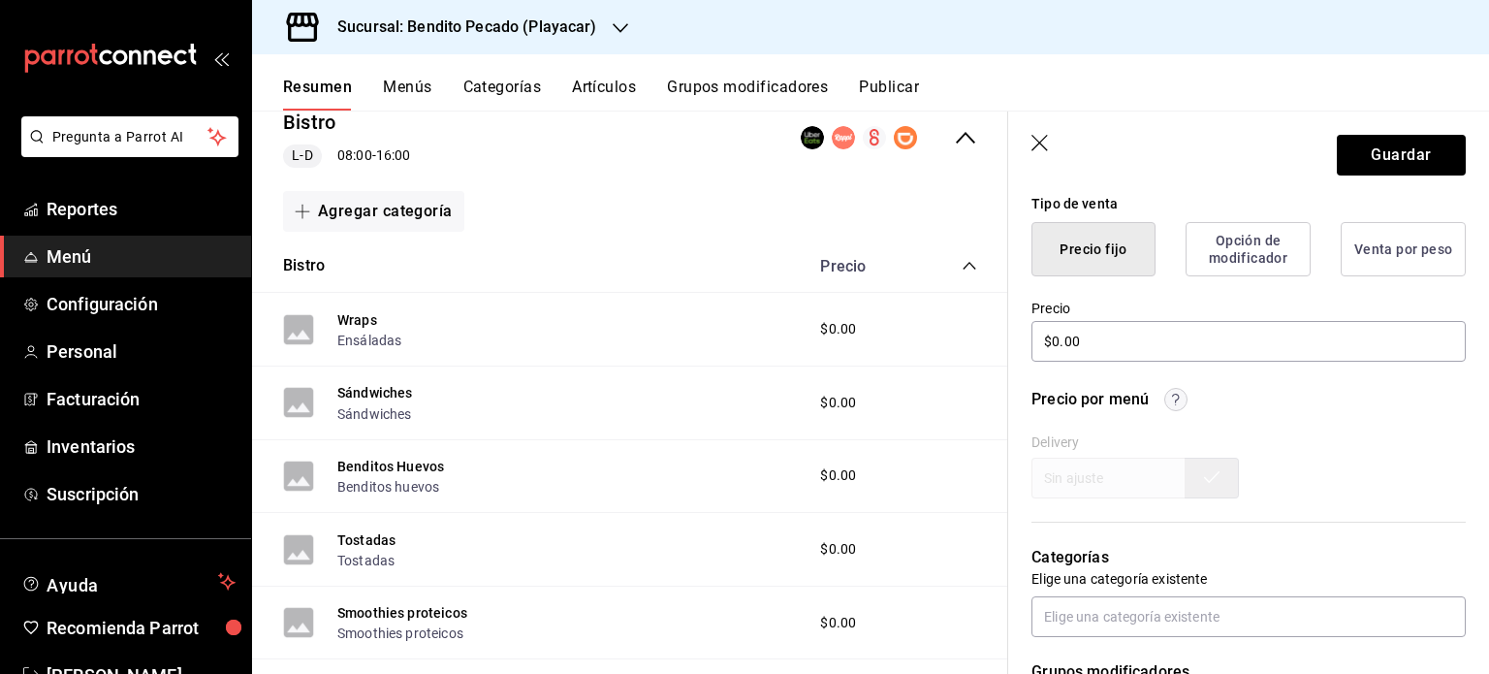
click at [1044, 146] on icon "button" at bounding box center [1041, 144] width 19 height 19
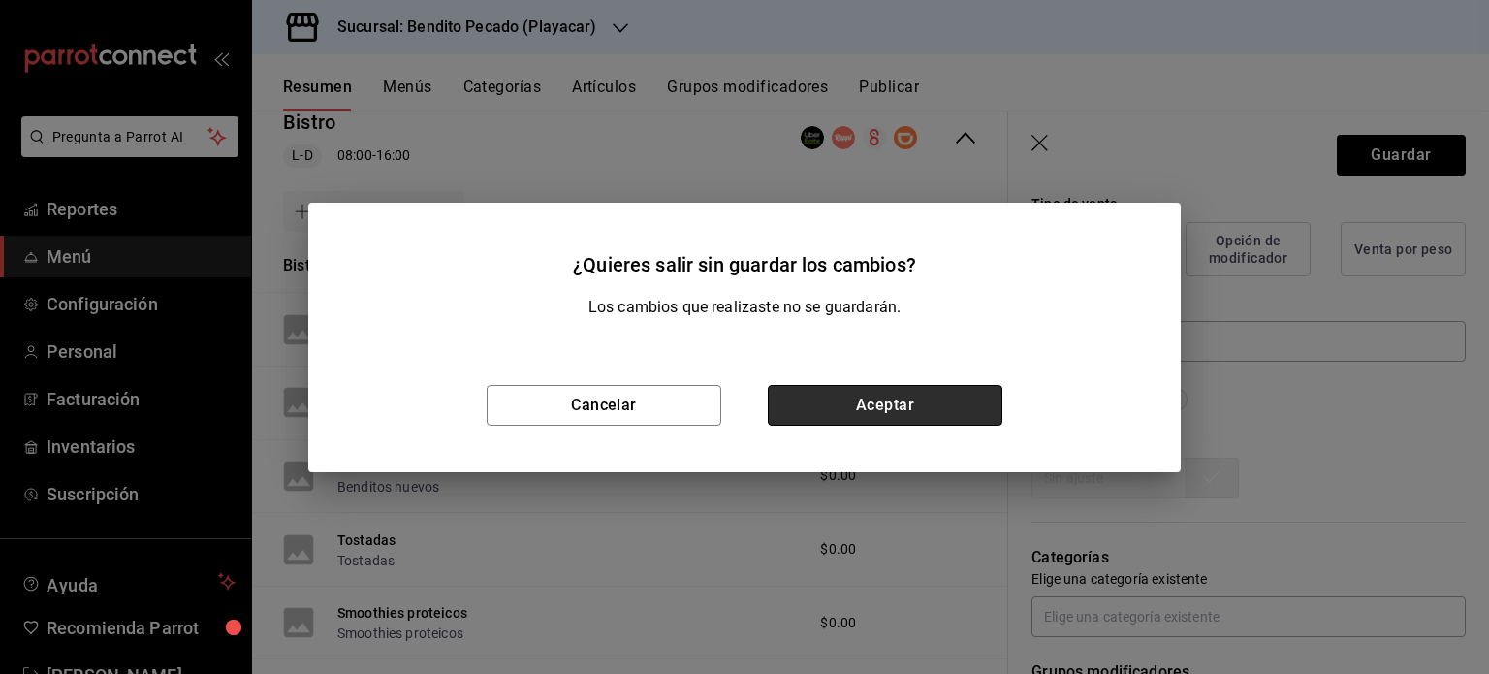
click at [811, 394] on button "Aceptar" at bounding box center [885, 405] width 235 height 41
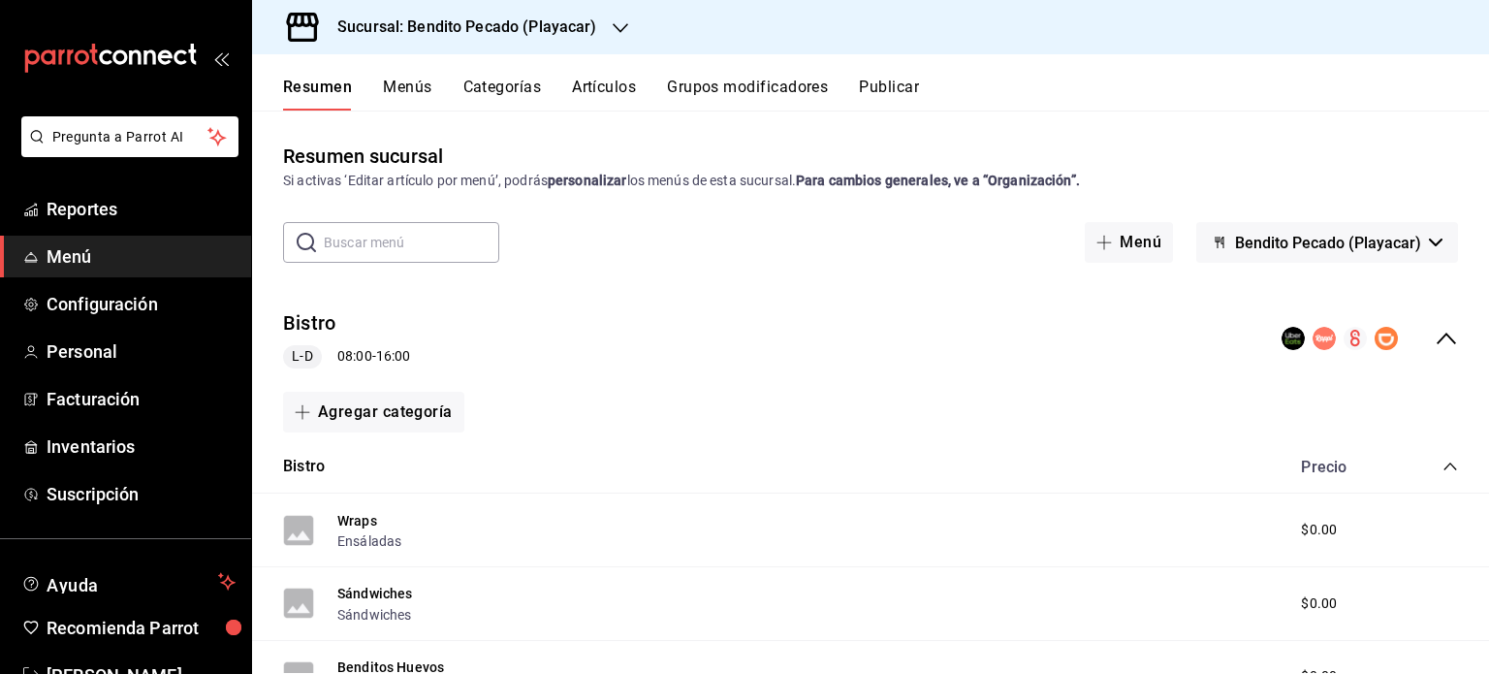
click at [401, 98] on button "Menús" at bounding box center [407, 94] width 48 height 33
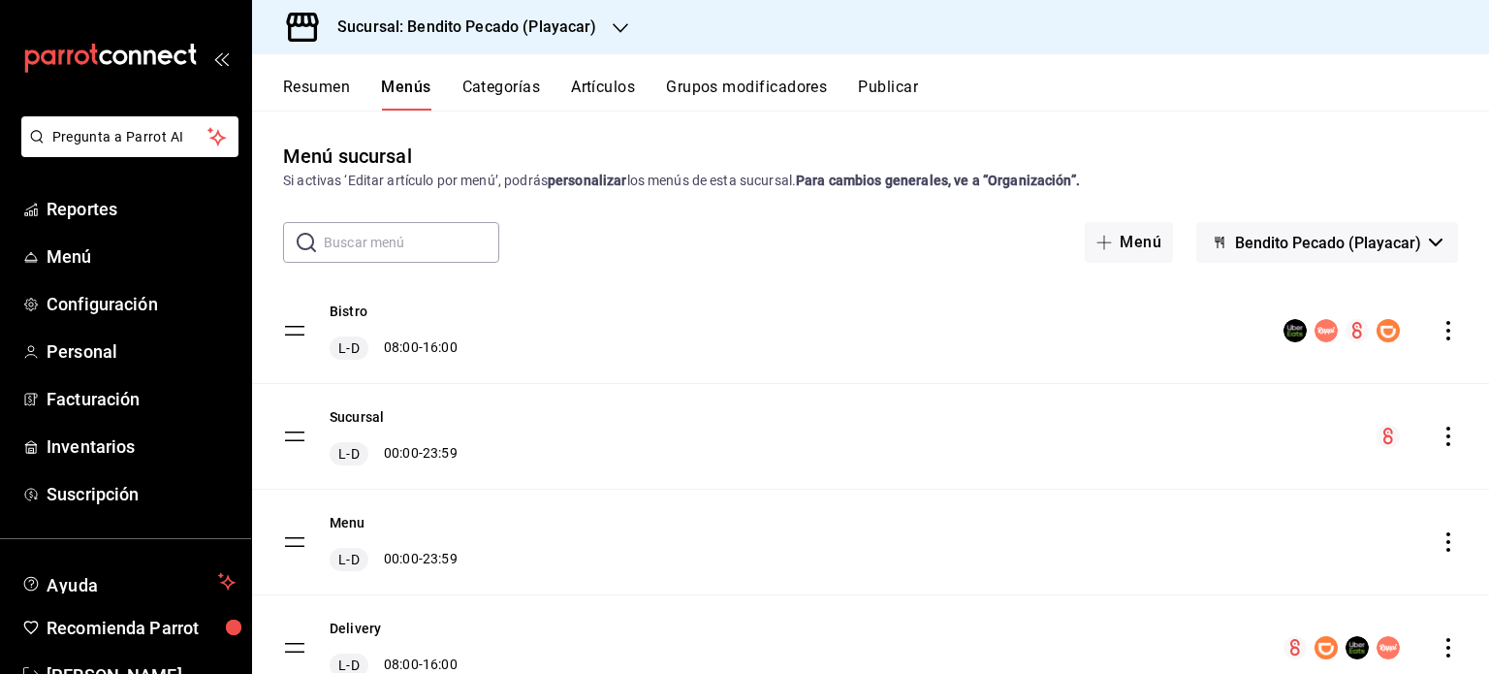
scroll to position [81, 0]
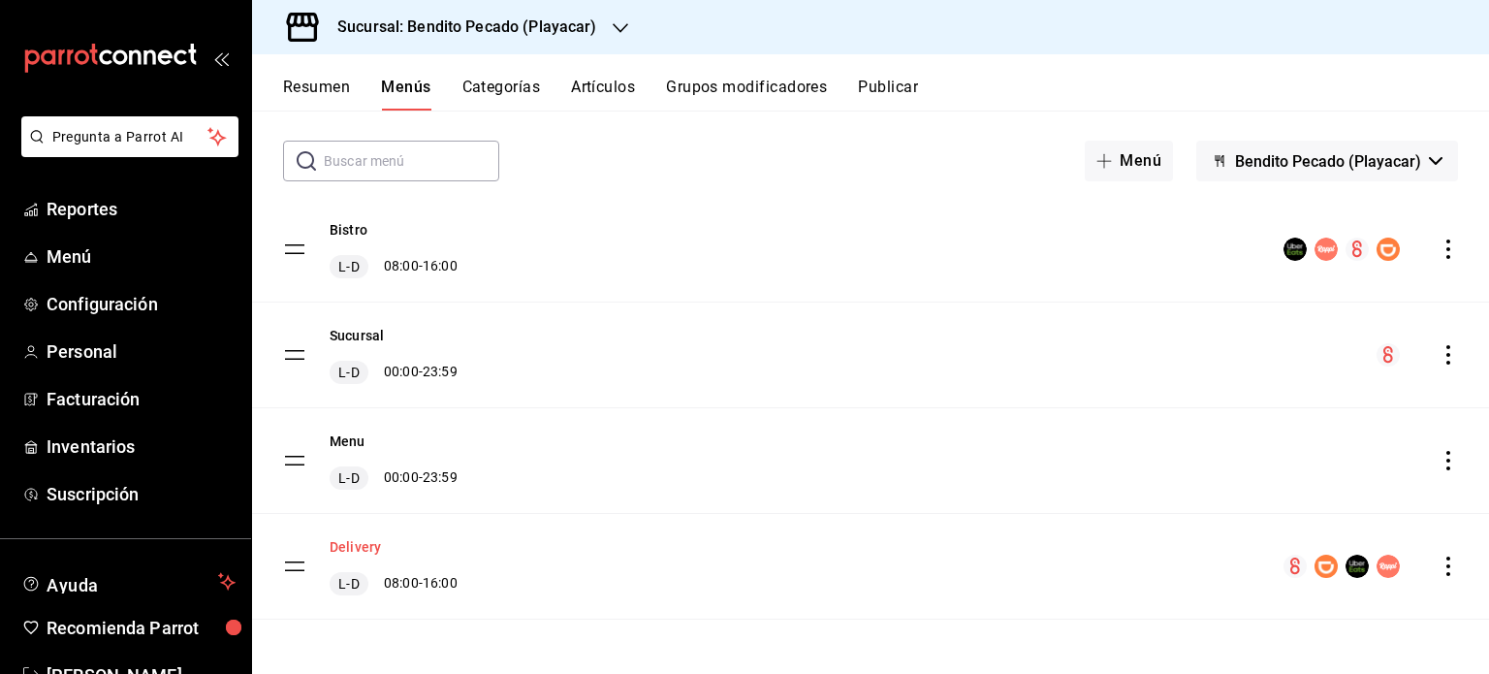
click at [354, 545] on button "Delivery" at bounding box center [355, 546] width 51 height 19
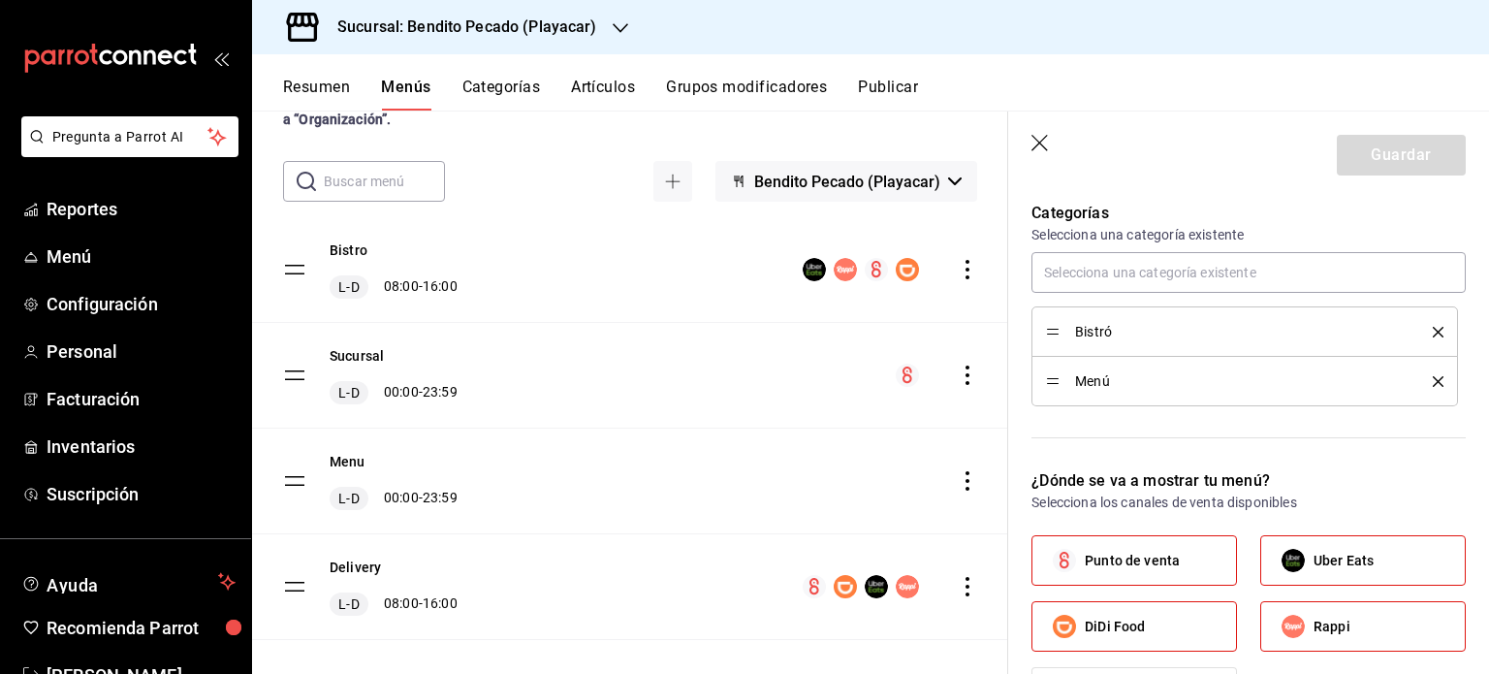
scroll to position [534, 0]
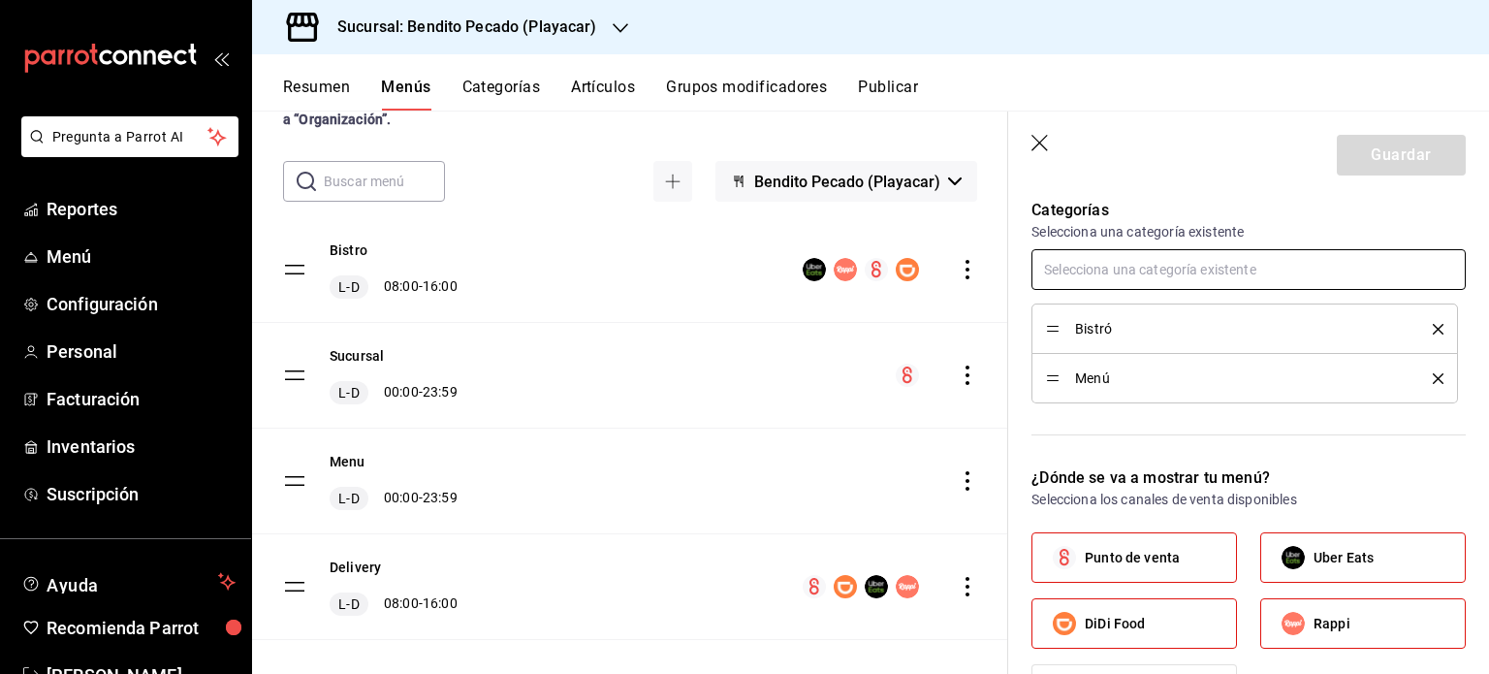
click at [1293, 276] on input "text" at bounding box center [1249, 269] width 434 height 41
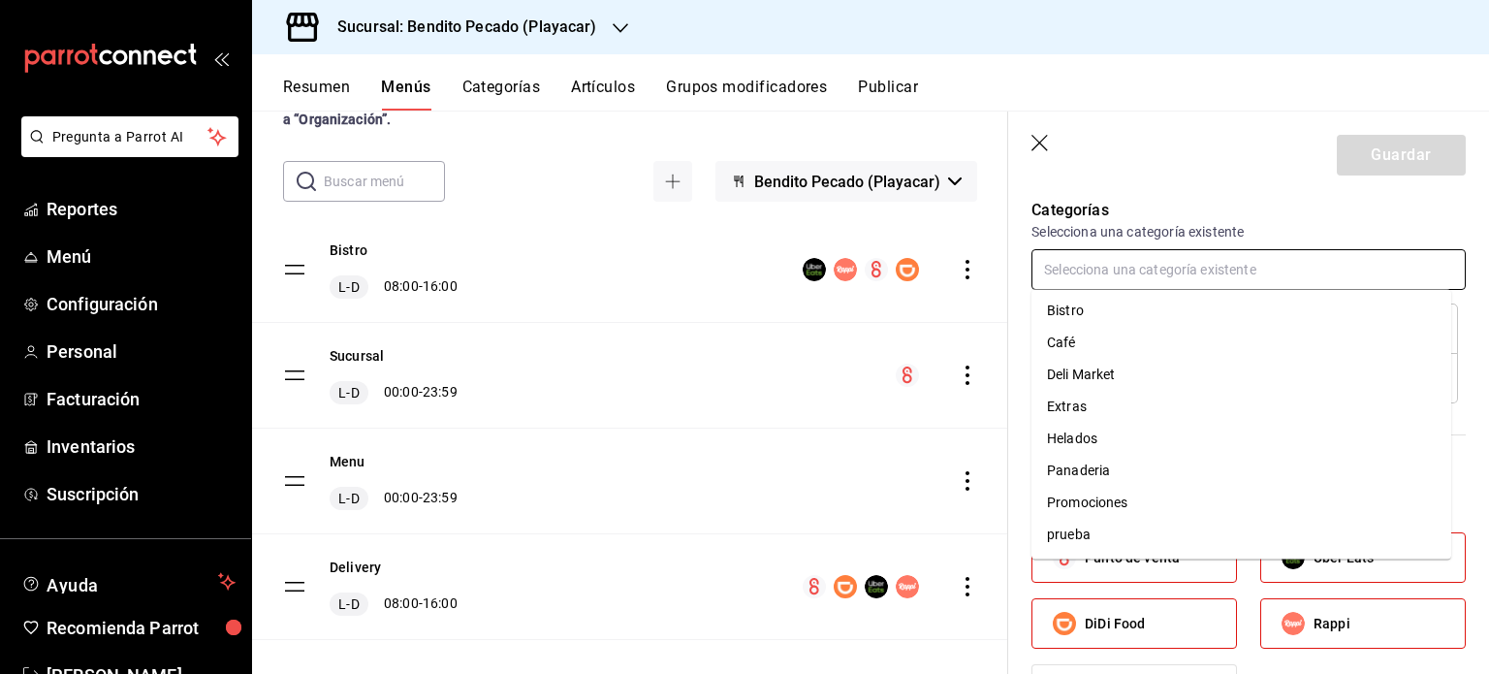
scroll to position [39, 0]
click at [1086, 329] on li "Bistro" at bounding box center [1242, 338] width 420 height 32
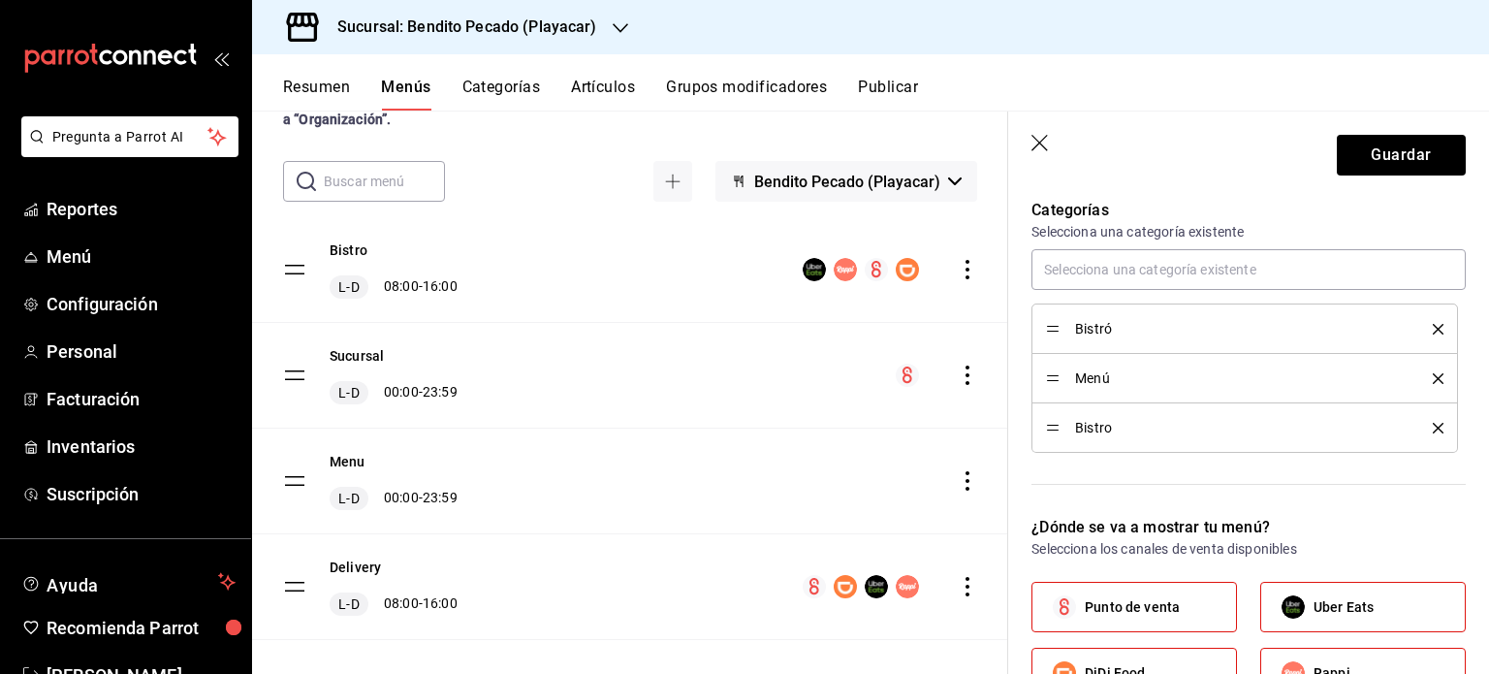
click at [1433, 324] on icon "delete" at bounding box center [1438, 329] width 11 height 11
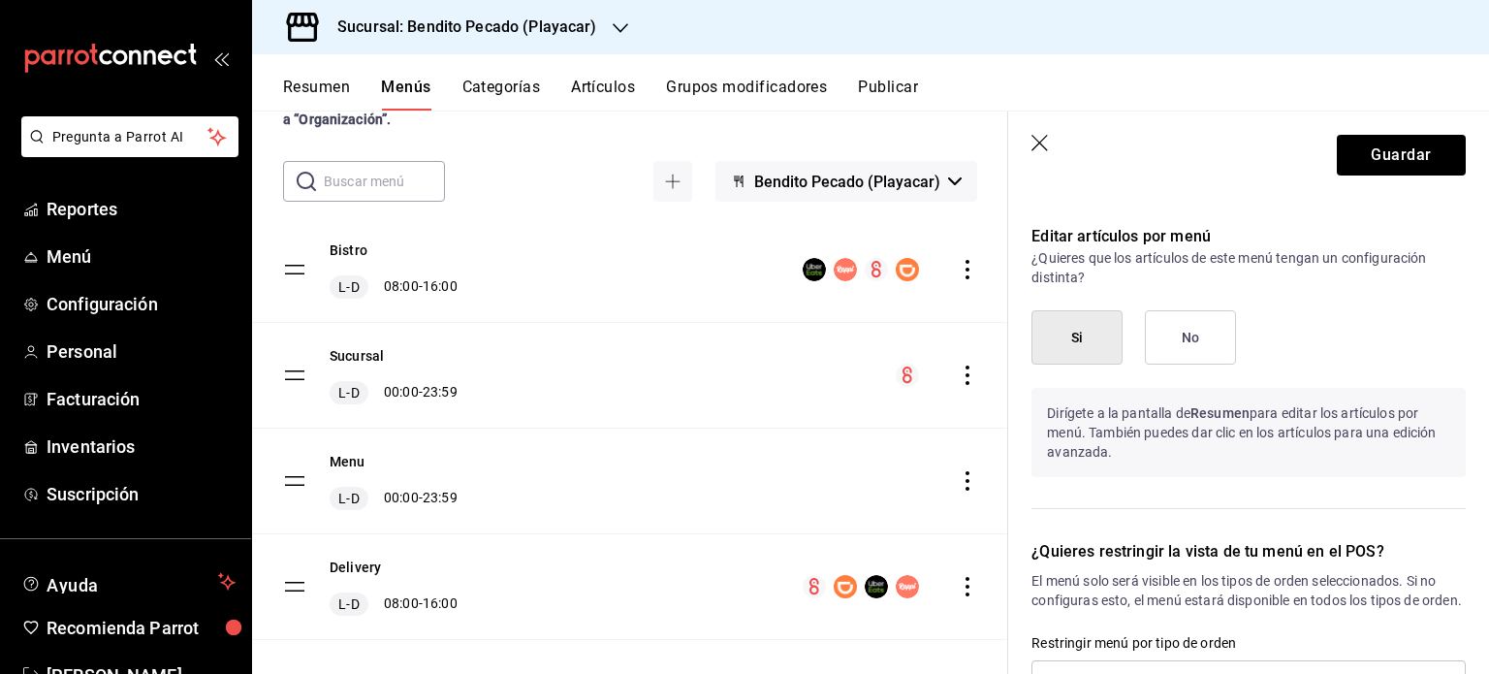
scroll to position [1063, 0]
click at [1089, 358] on button "Si" at bounding box center [1077, 337] width 91 height 54
click at [1088, 329] on button "Si" at bounding box center [1077, 337] width 91 height 54
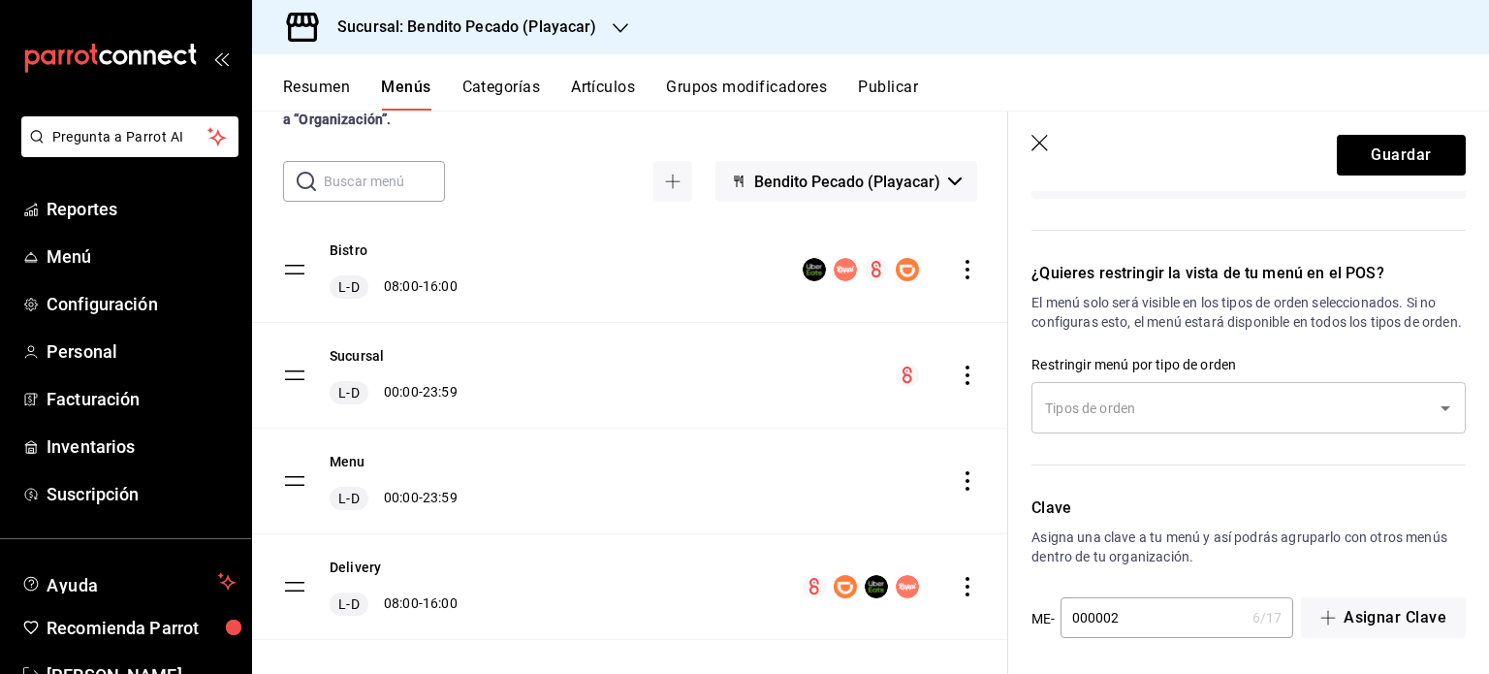
scroll to position [1362, 0]
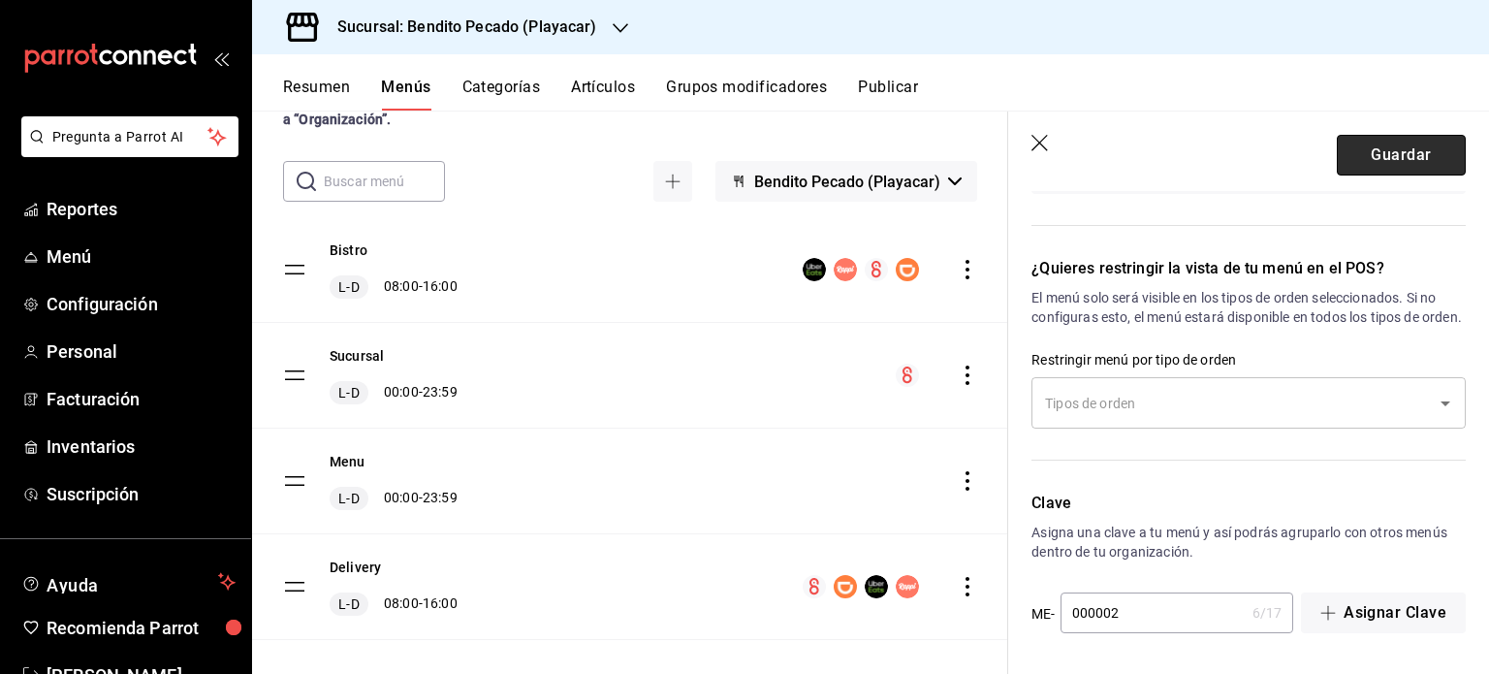
click at [1379, 149] on button "Guardar" at bounding box center [1401, 155] width 129 height 41
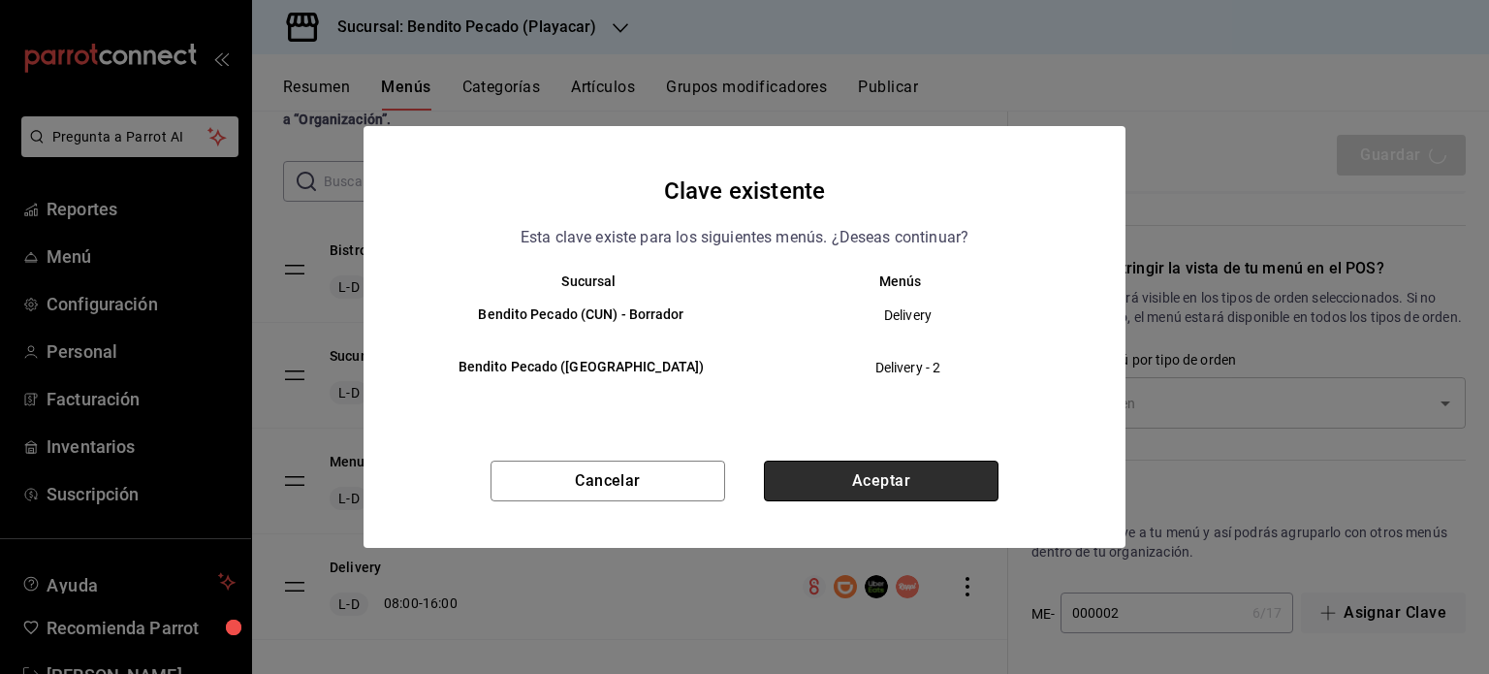
click at [931, 496] on button "Aceptar" at bounding box center [881, 481] width 235 height 41
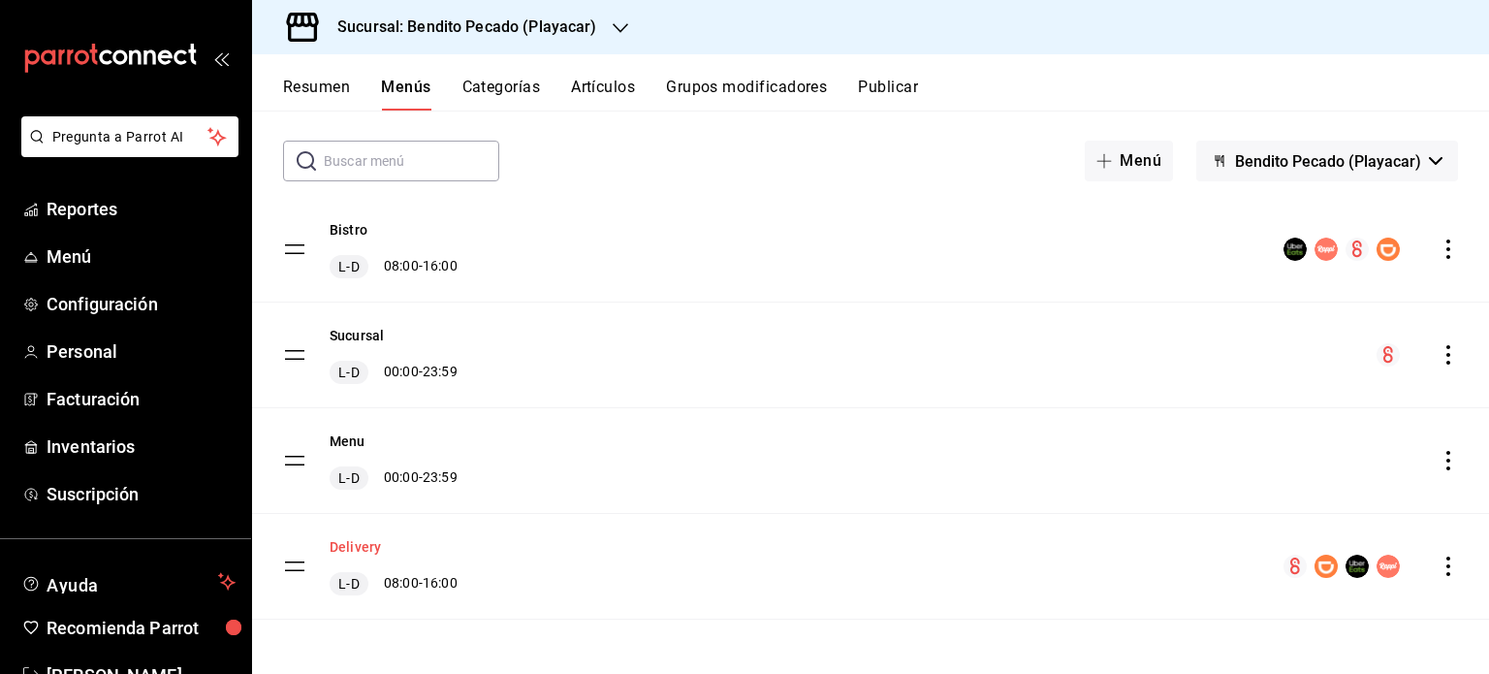
click at [365, 550] on button "Delivery" at bounding box center [355, 546] width 51 height 19
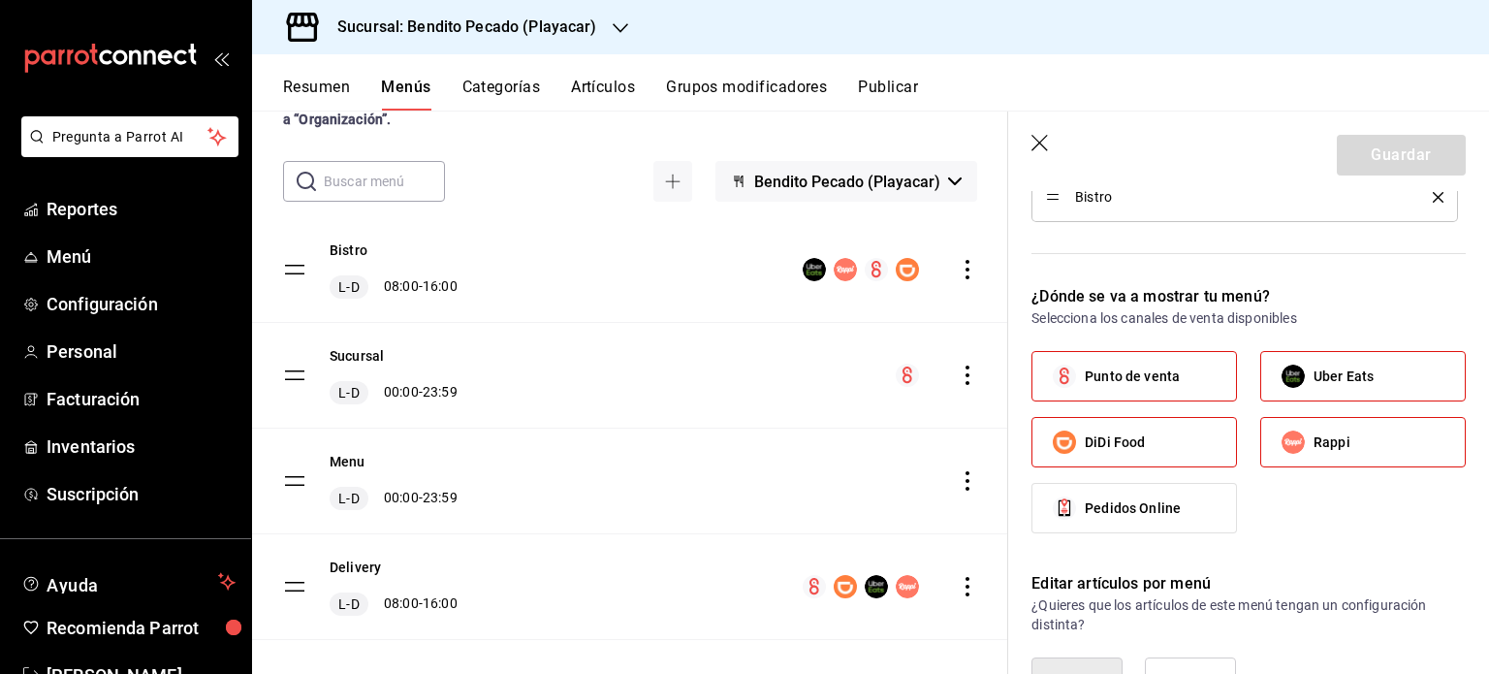
scroll to position [663, 0]
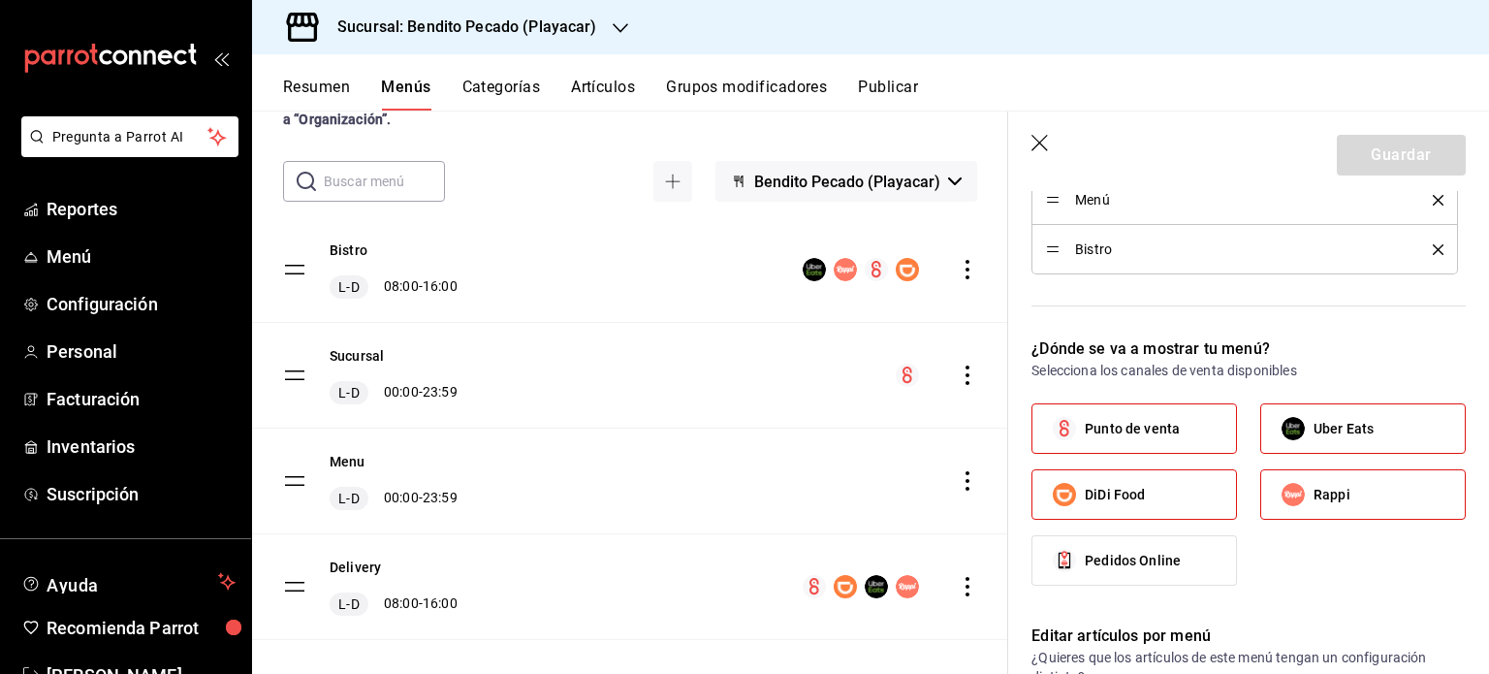
click at [960, 594] on icon "actions" at bounding box center [967, 586] width 19 height 19
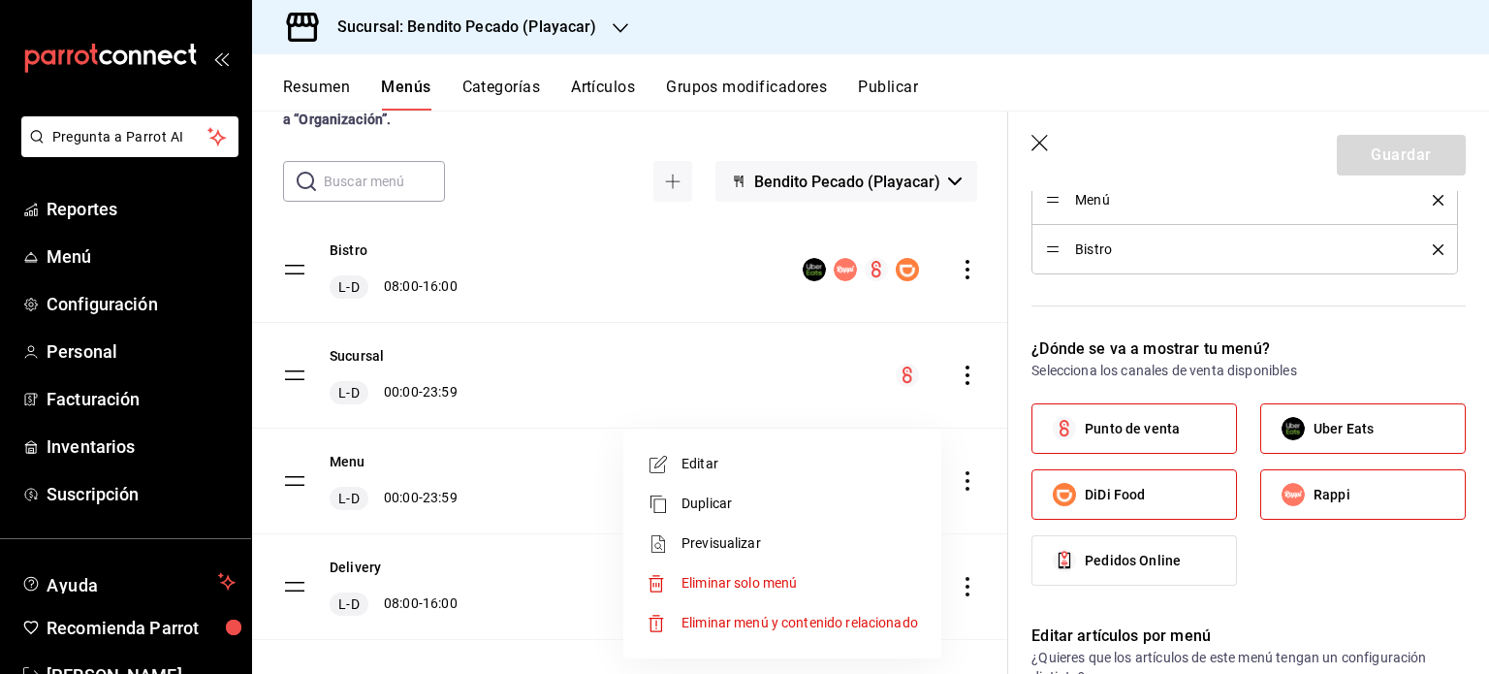
click at [512, 577] on div at bounding box center [744, 337] width 1489 height 674
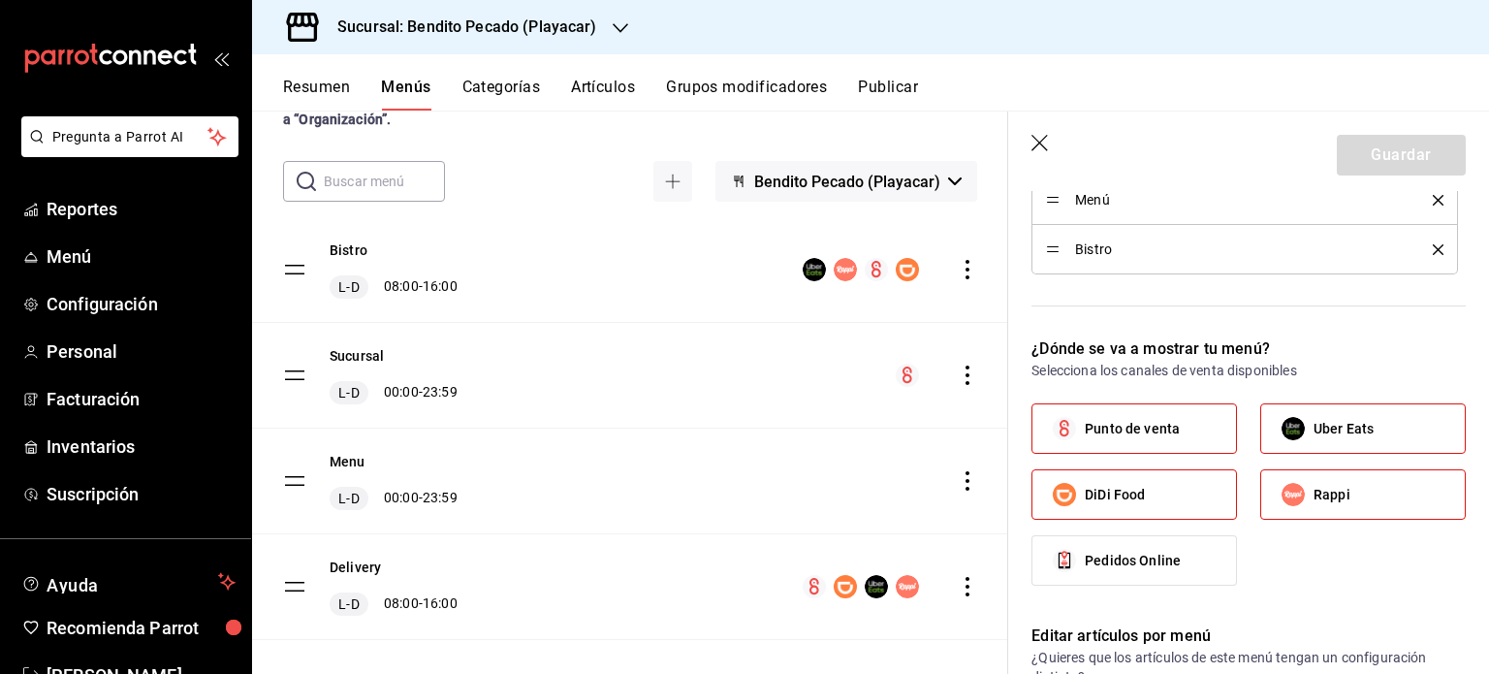
click at [437, 605] on div "L-D 08:00 - 16:00" at bounding box center [394, 603] width 128 height 23
click at [326, 82] on button "Resumen" at bounding box center [316, 94] width 67 height 33
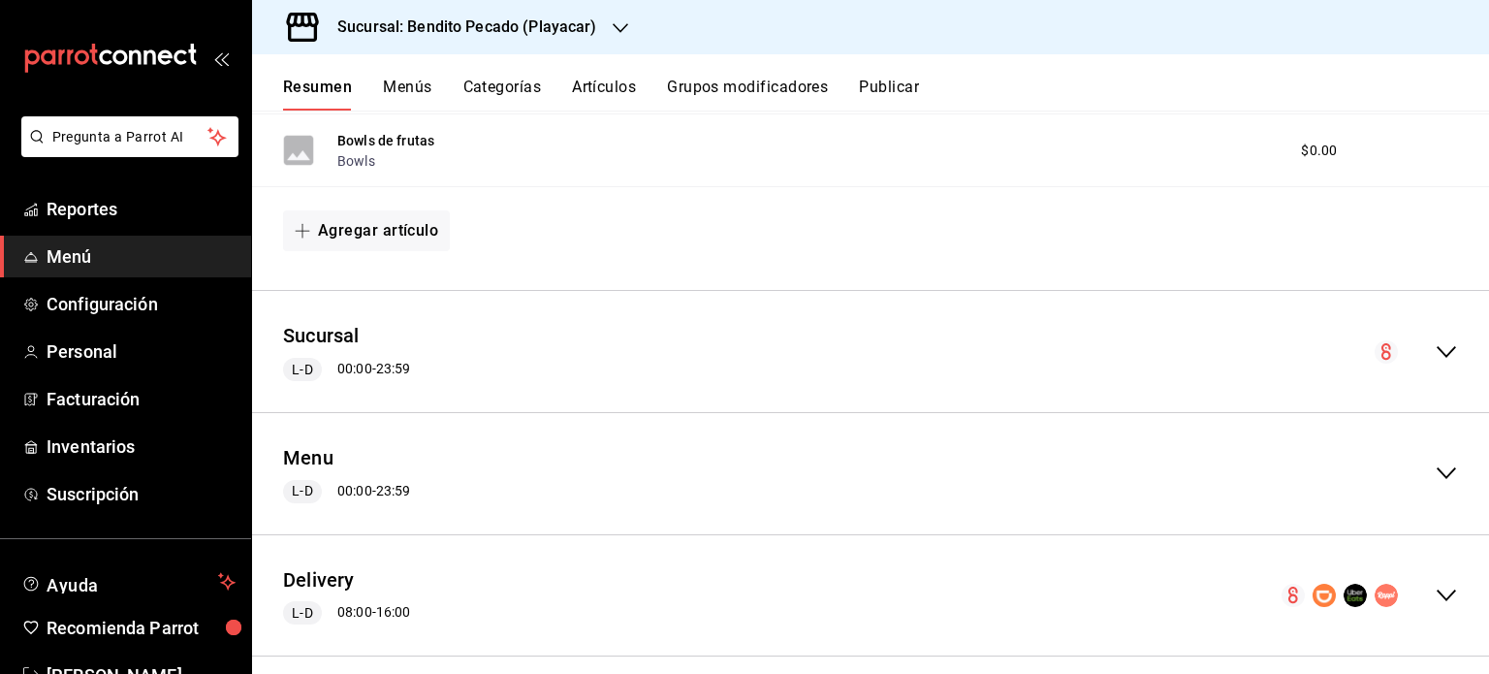
scroll to position [1063, 0]
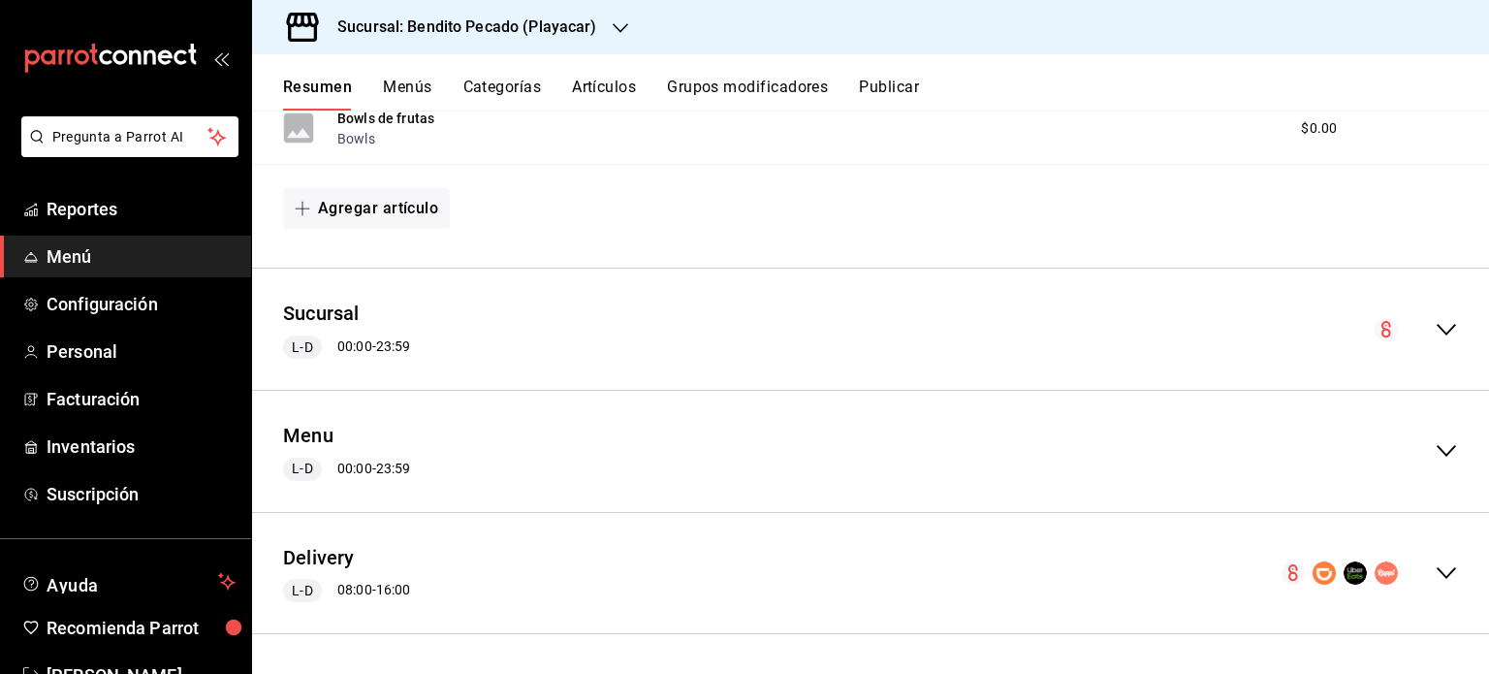
click at [373, 588] on div "L-D 08:00 - 16:00" at bounding box center [346, 590] width 127 height 23
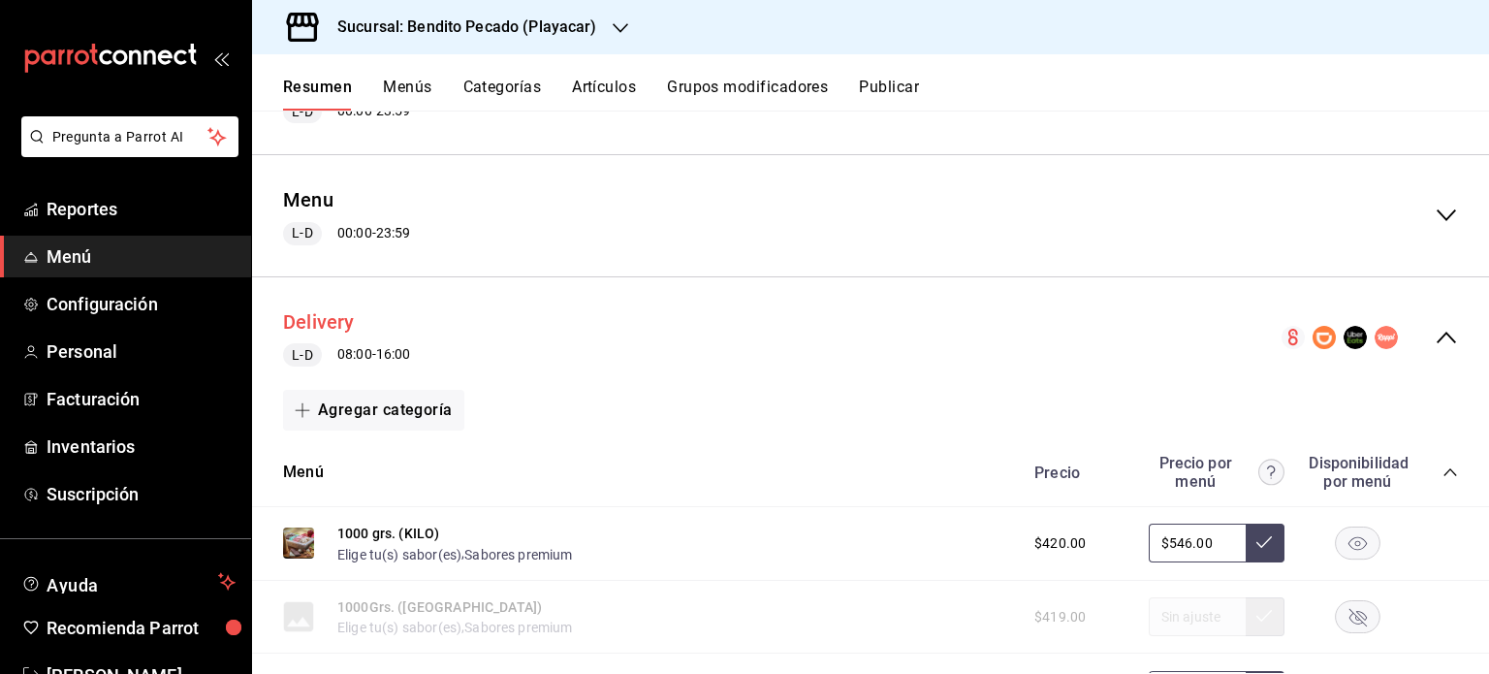
click at [339, 317] on button "Delivery" at bounding box center [319, 322] width 72 height 28
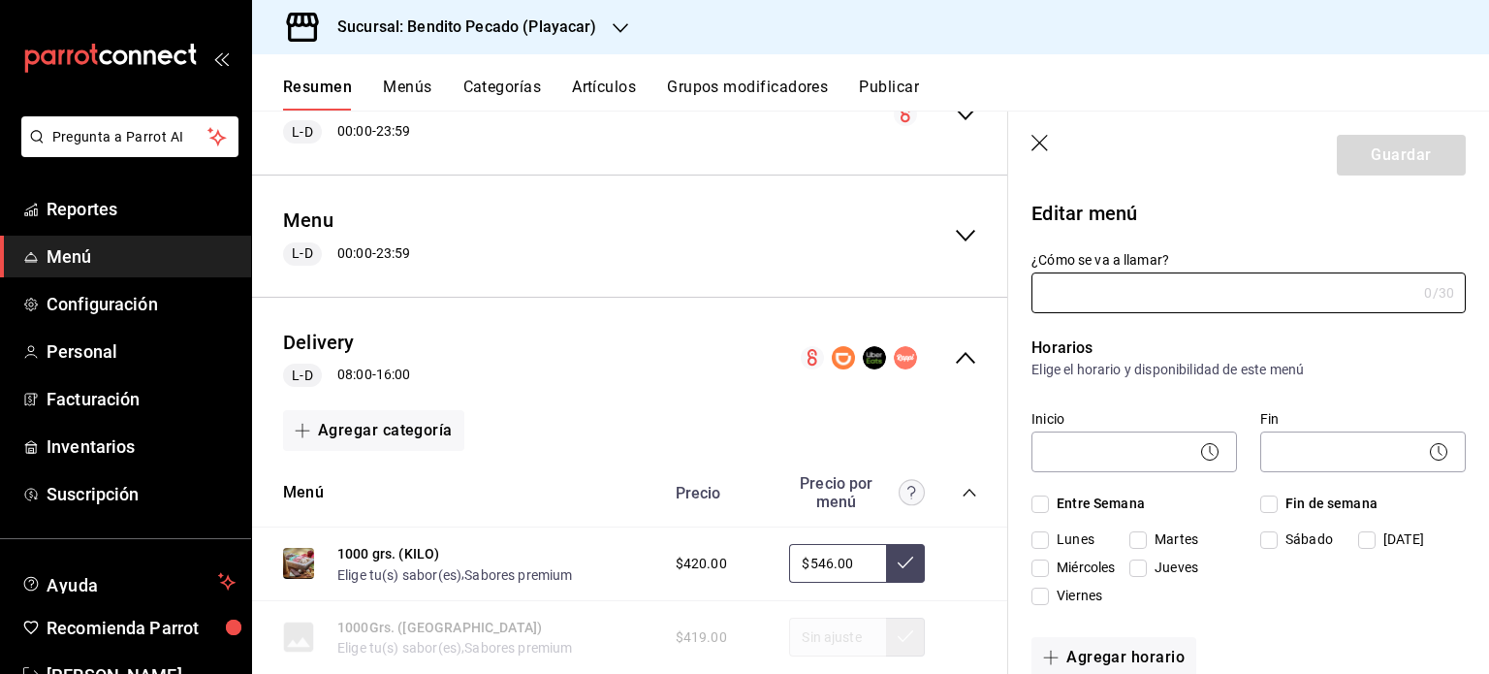
type input "Delivery"
checkbox input "true"
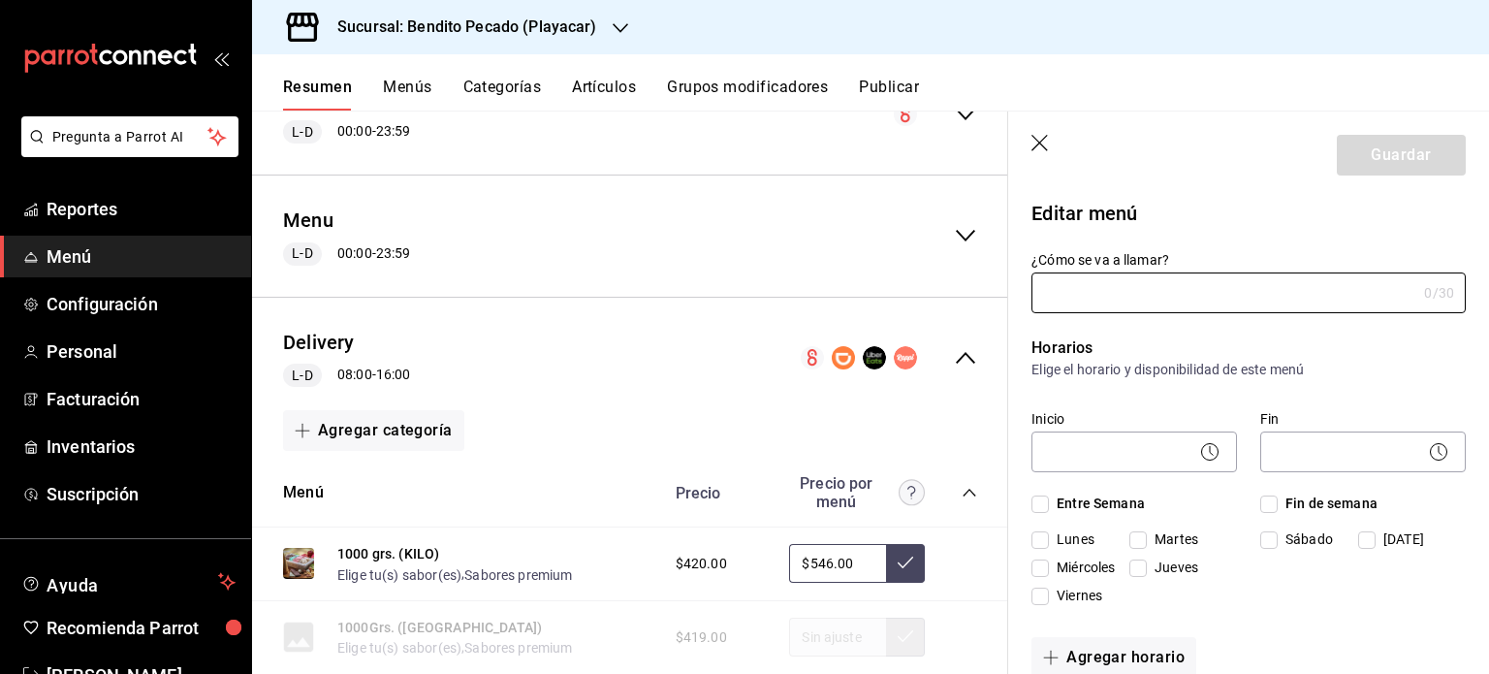
type input "000002"
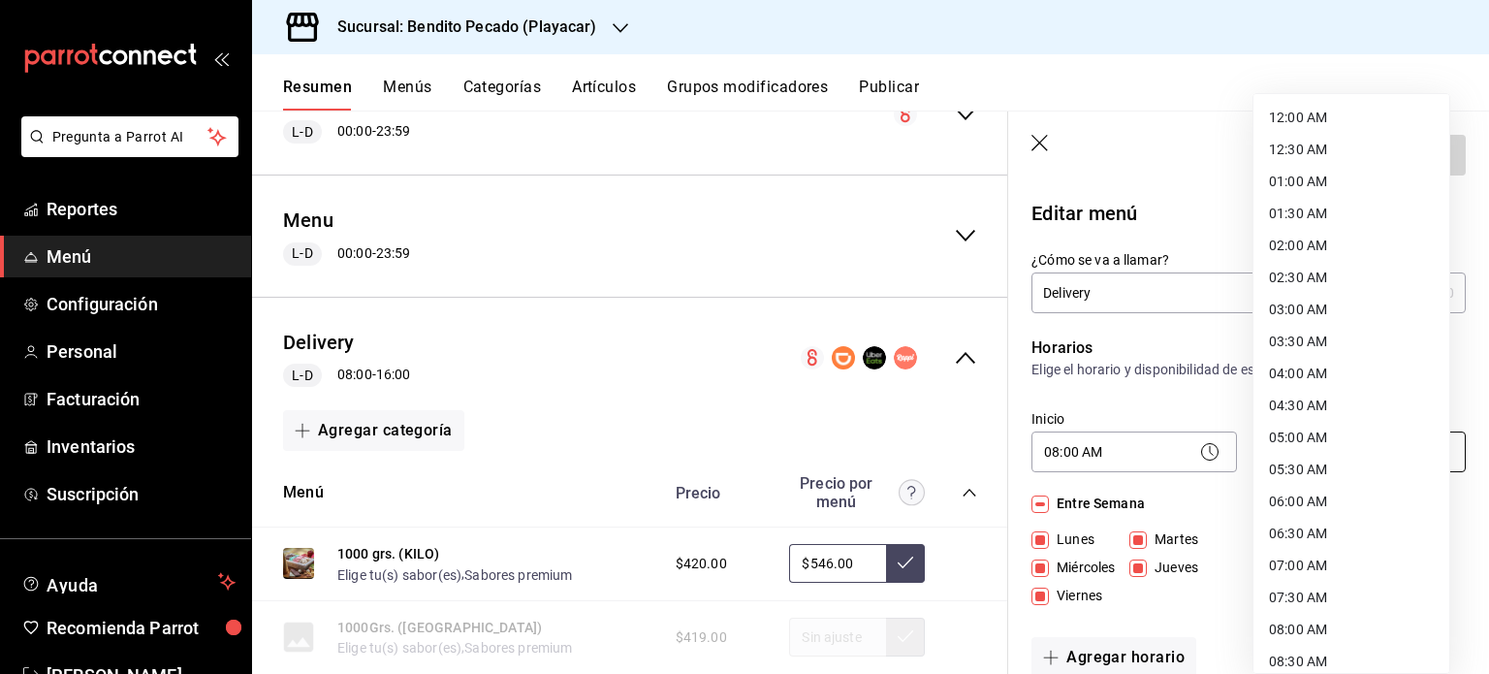
click at [1365, 437] on body "Pregunta a Parrot AI Reportes Menú Configuración Personal Facturación Inventari…" at bounding box center [744, 337] width 1489 height 674
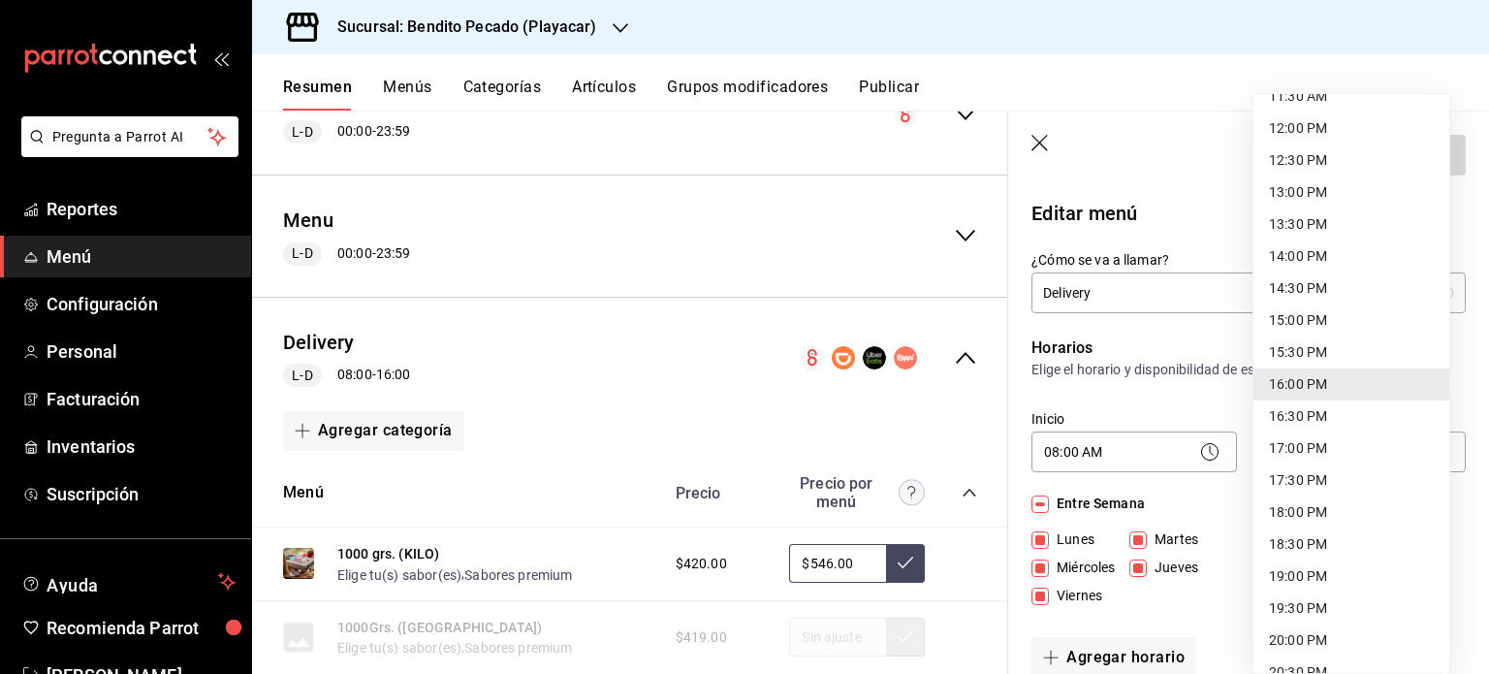
scroll to position [1004, 0]
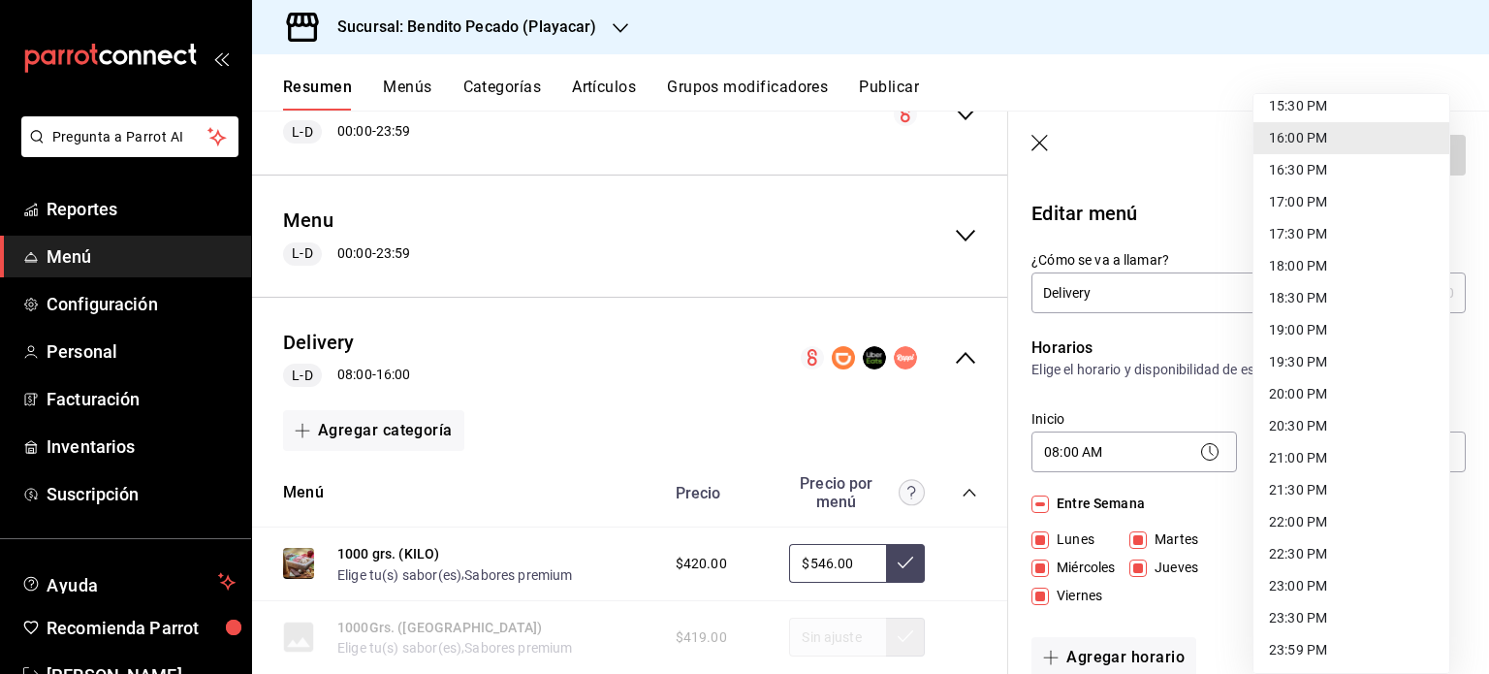
click at [1286, 651] on li "23:59 PM" at bounding box center [1352, 650] width 196 height 32
type input "23:59"
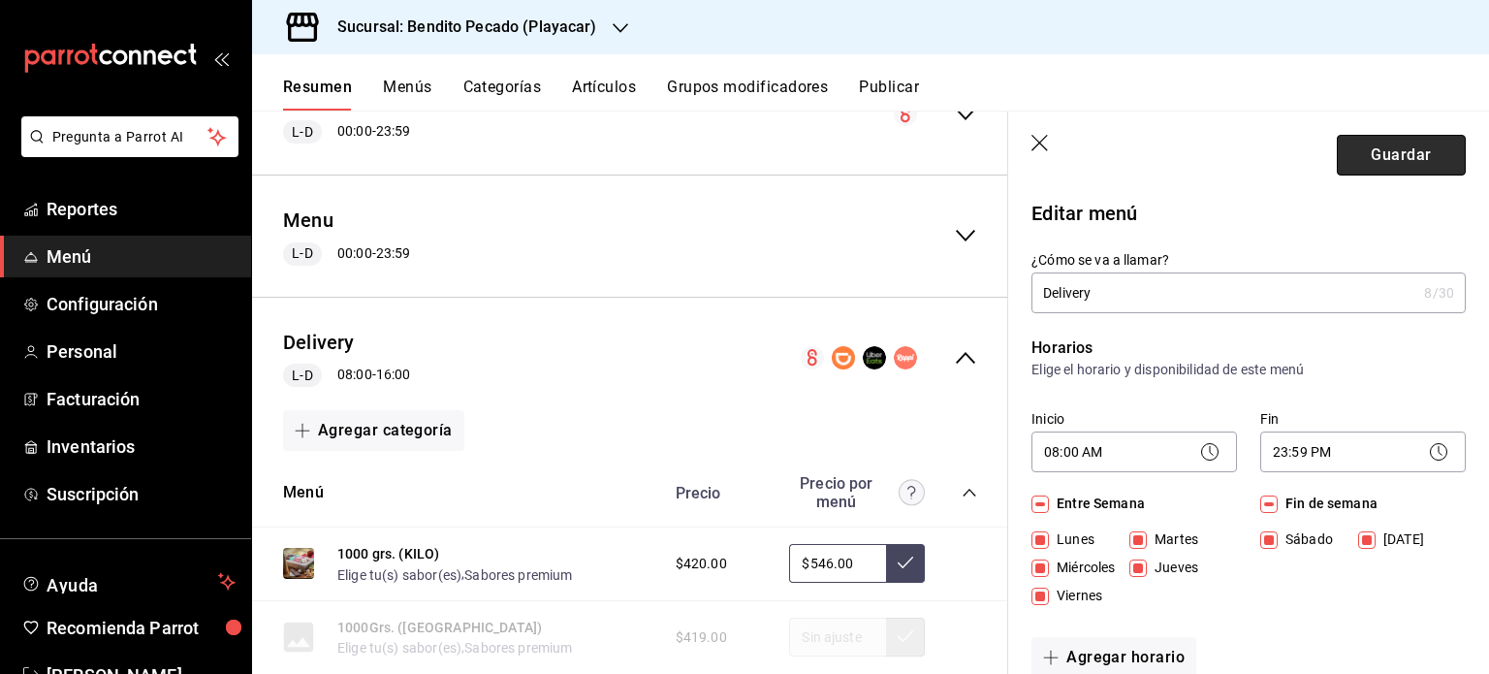
click at [1392, 144] on button "Guardar" at bounding box center [1401, 155] width 129 height 41
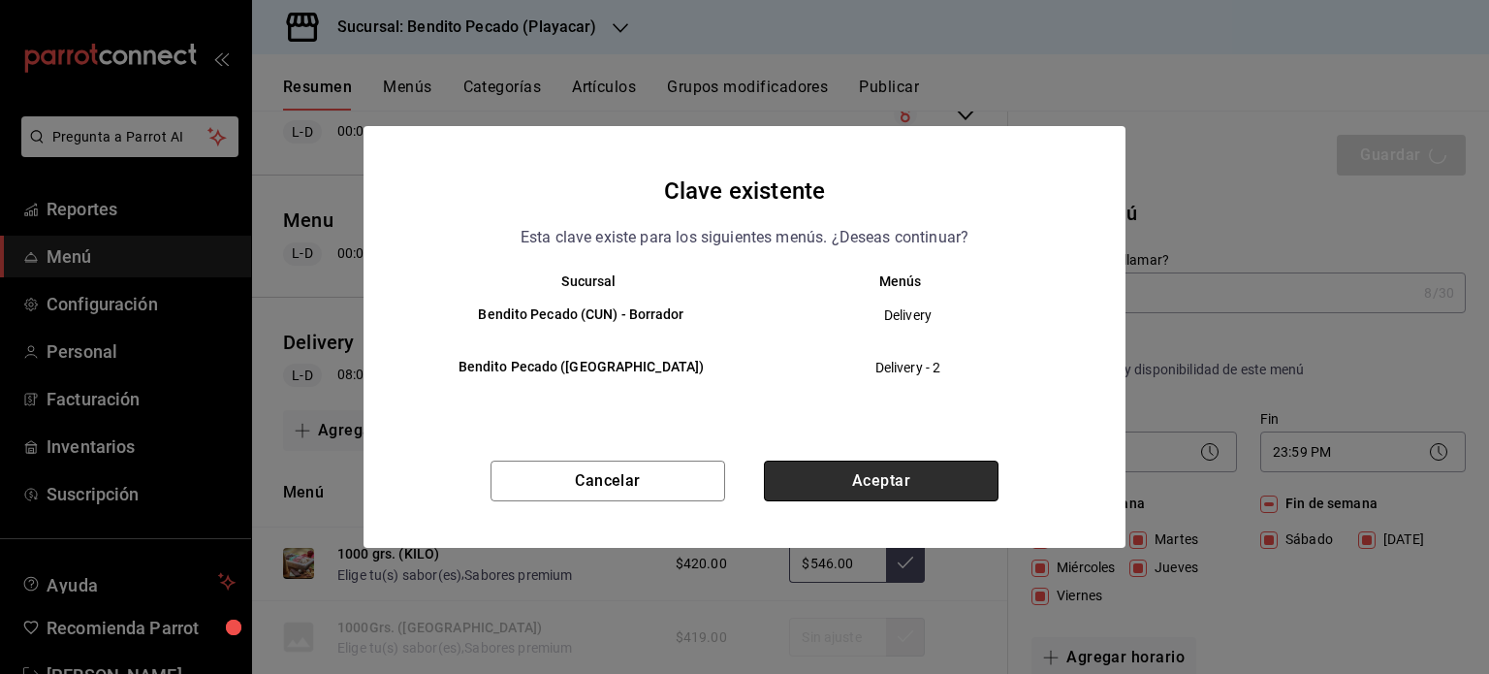
click at [916, 488] on button "Aceptar" at bounding box center [881, 481] width 235 height 41
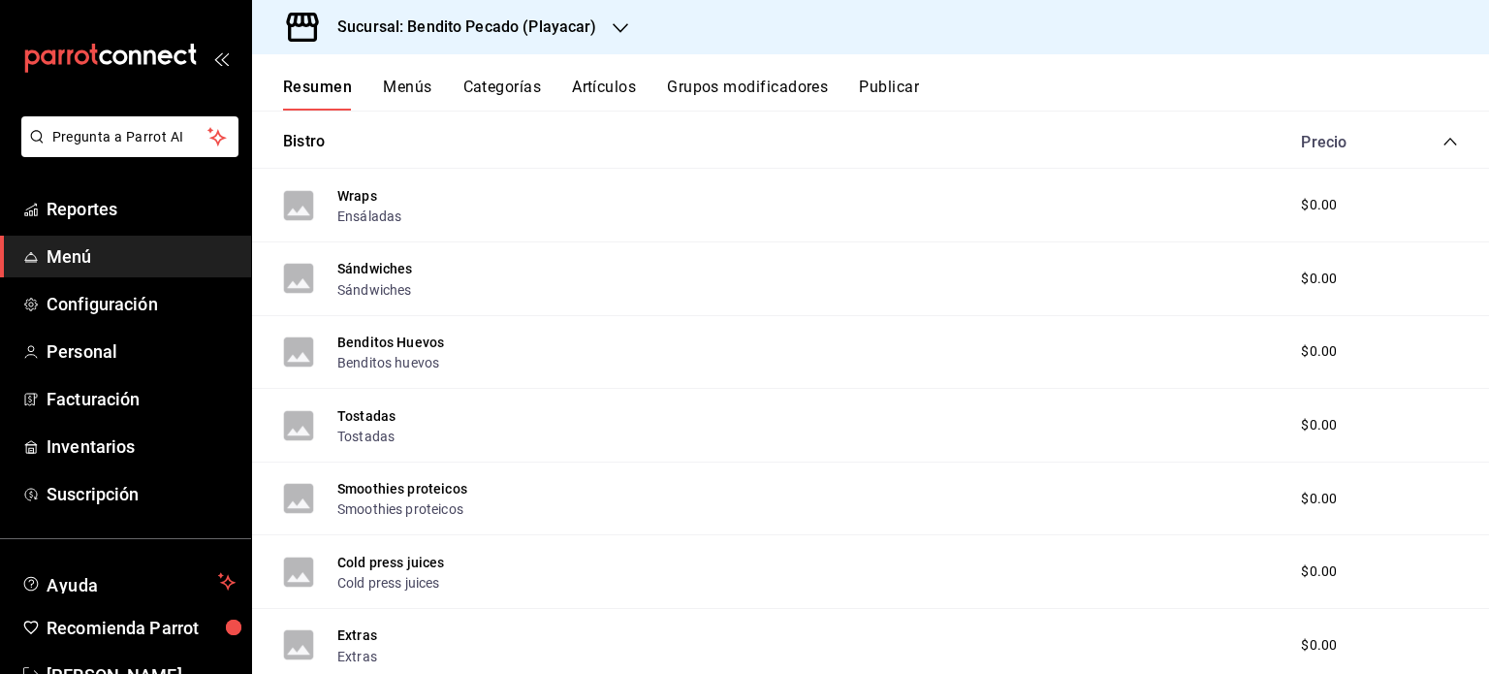
scroll to position [155, 0]
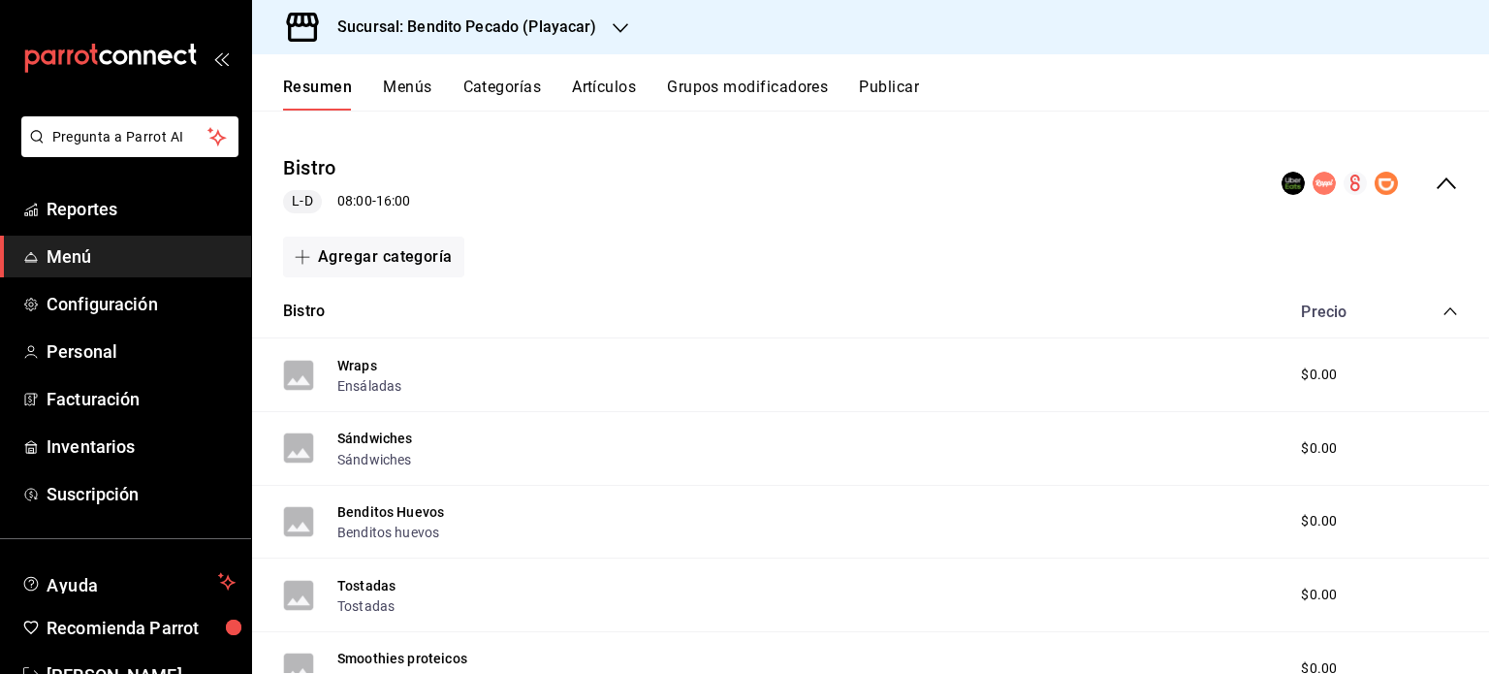
click at [1453, 313] on div "Bistro Precio" at bounding box center [870, 312] width 1237 height 54
click at [1443, 312] on icon "collapse-category-row" at bounding box center [1451, 312] width 16 height 16
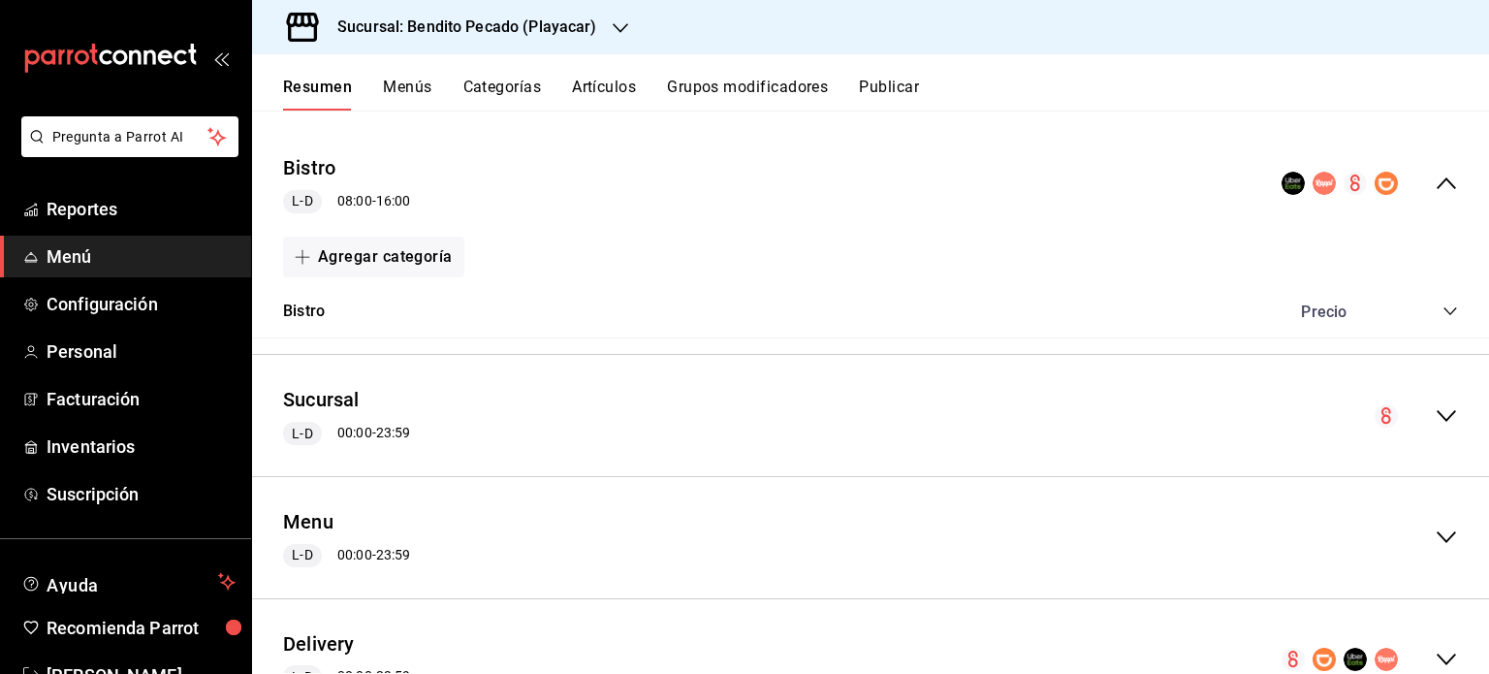
scroll to position [65, 0]
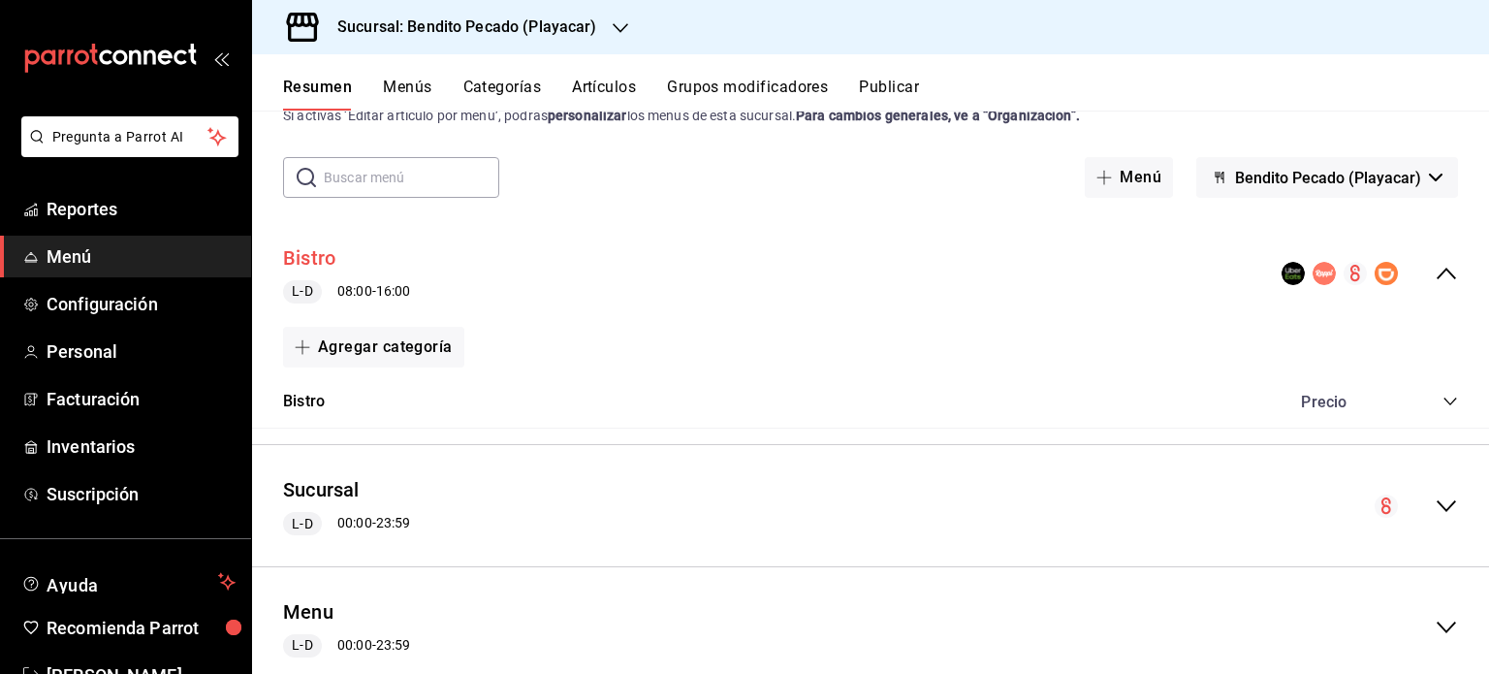
click at [316, 259] on button "Bistro" at bounding box center [309, 258] width 52 height 28
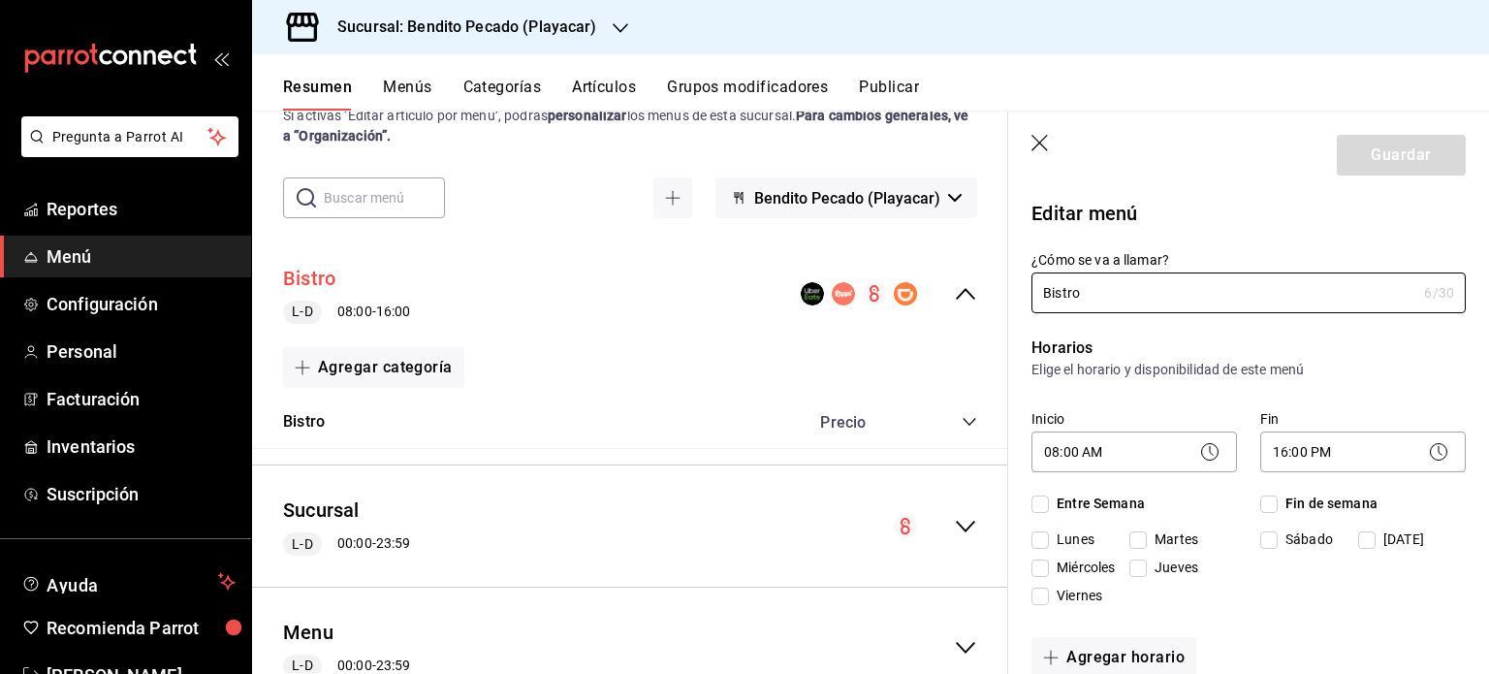
checkbox input "true"
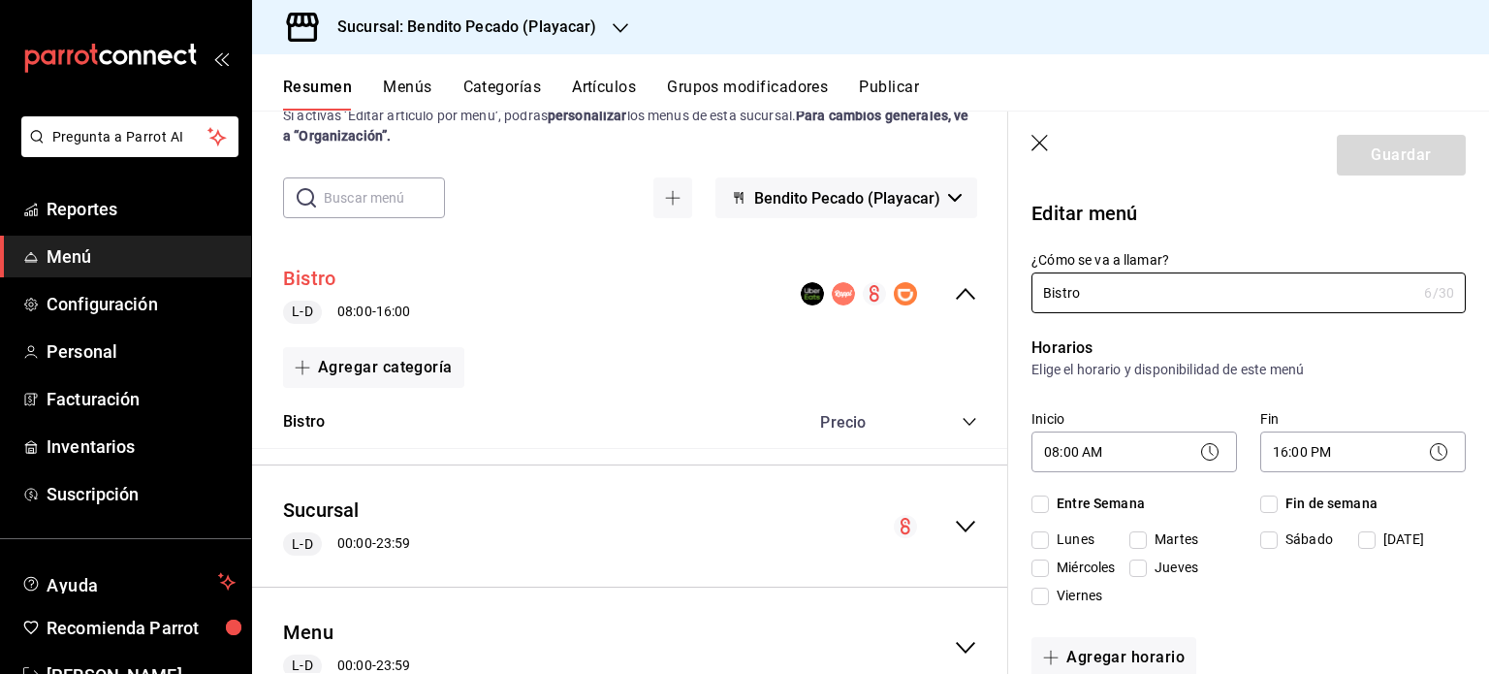
checkbox input "true"
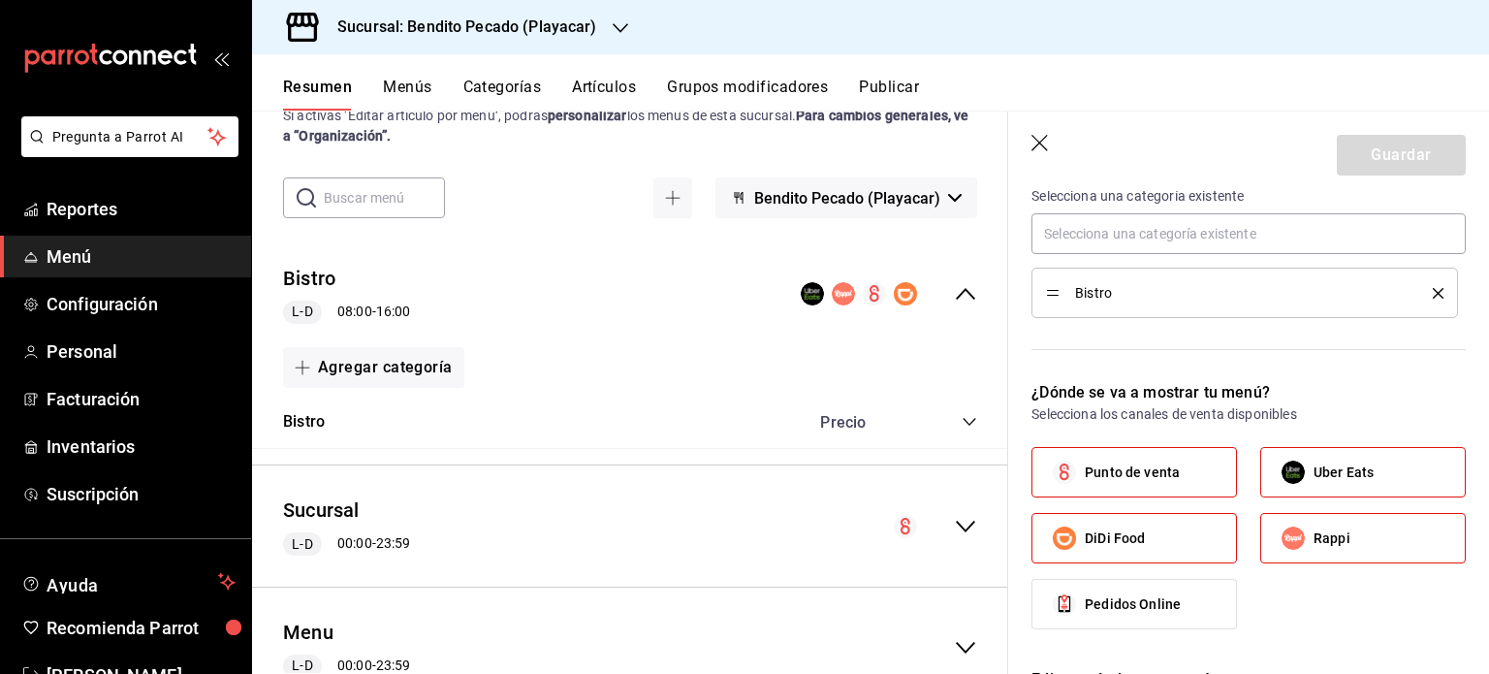
scroll to position [577, 0]
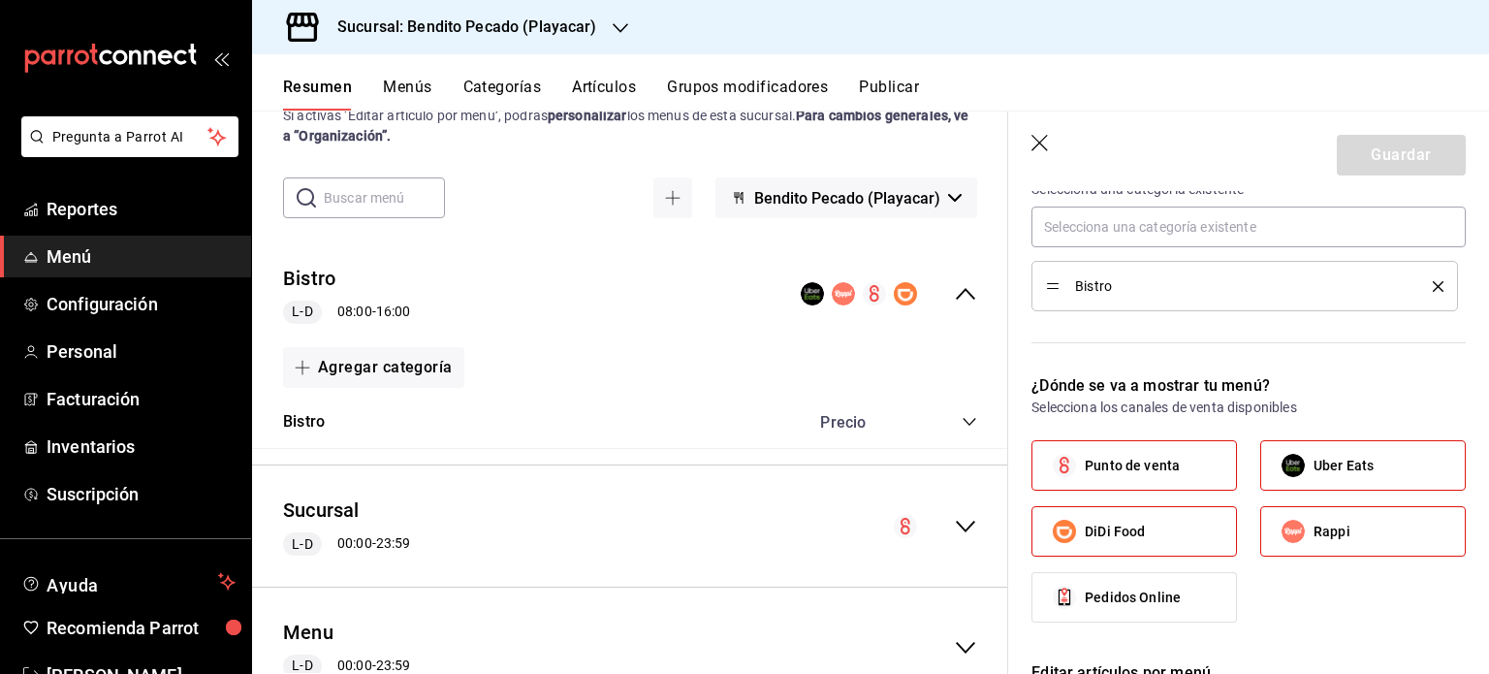
click at [1035, 158] on header "Guardar" at bounding box center [1248, 152] width 481 height 80
click at [1043, 147] on icon "button" at bounding box center [1040, 143] width 16 height 16
checkbox input "false"
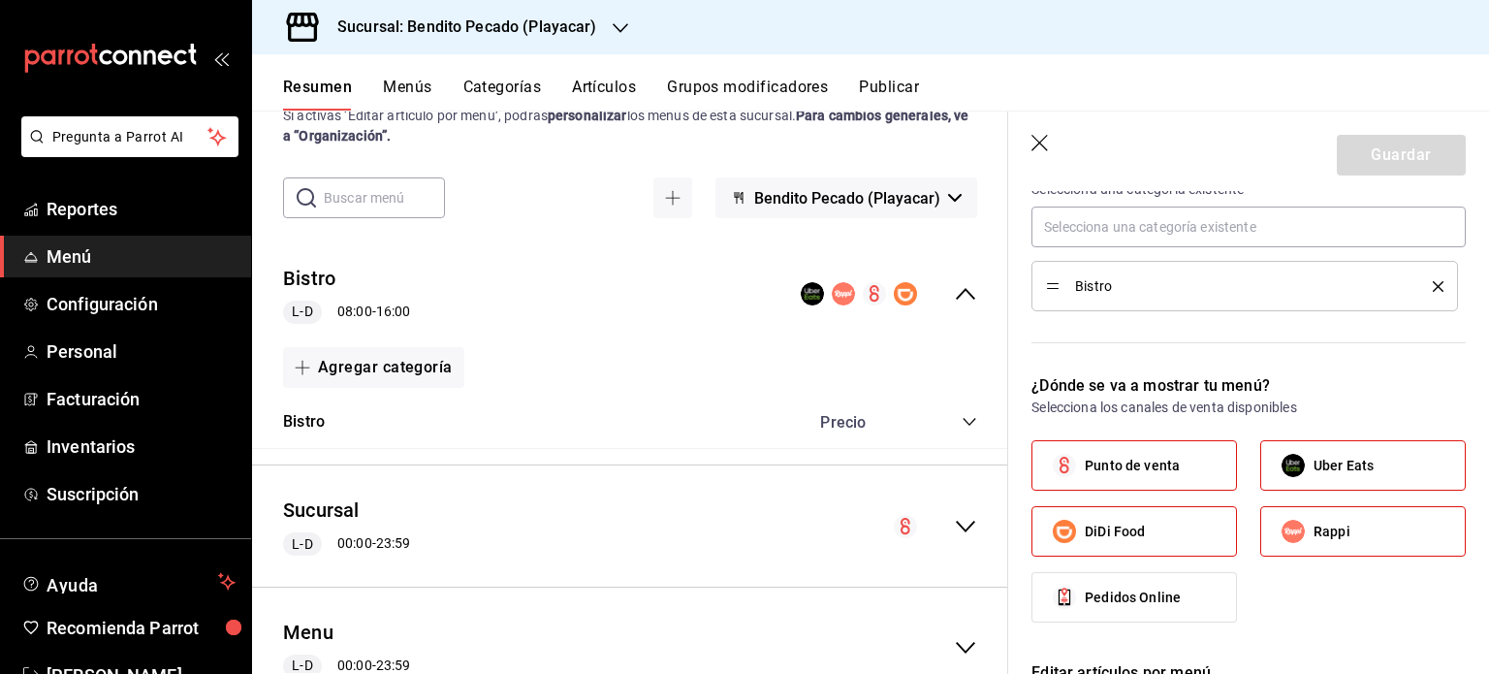
checkbox input "false"
type input "1758766119413"
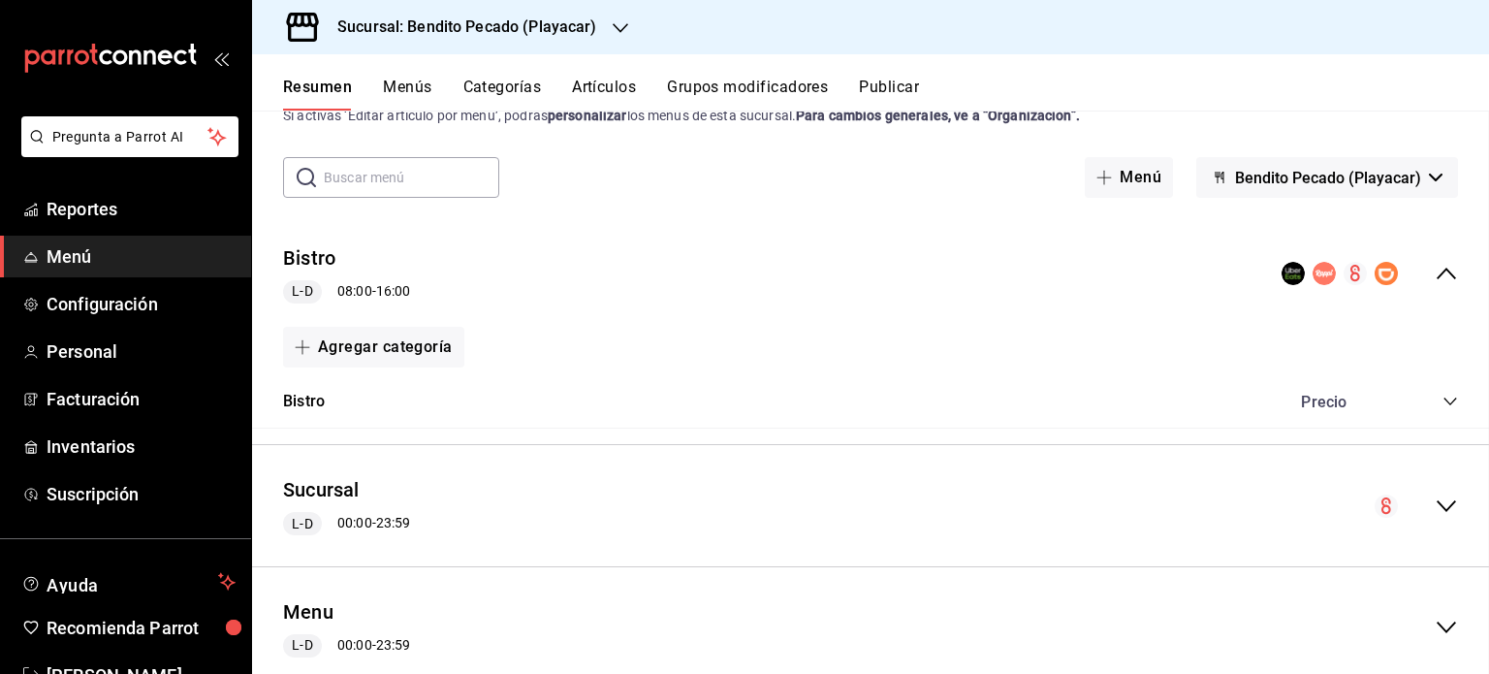
checkbox input "false"
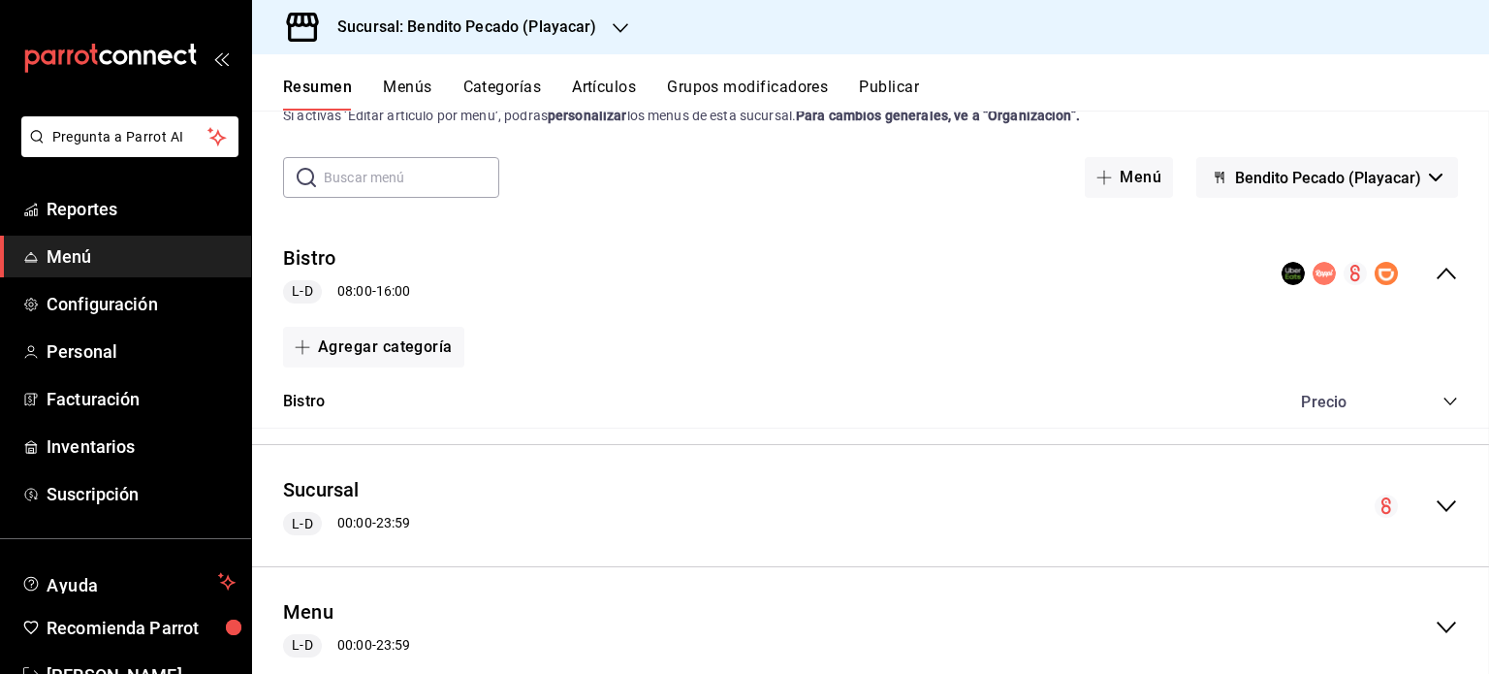
checkbox input "false"
click at [1385, 274] on div "collapse-menu-row" at bounding box center [1370, 273] width 176 height 23
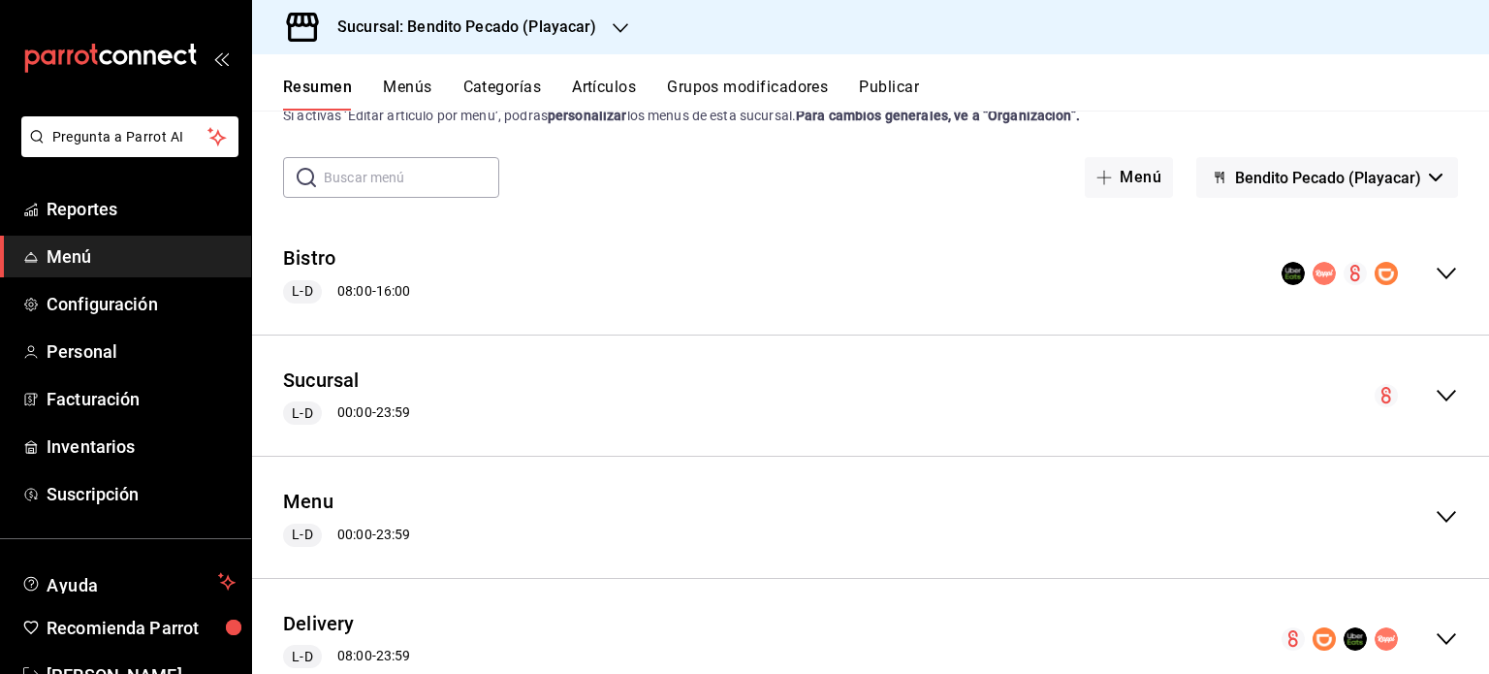
click at [1435, 278] on icon "collapse-menu-row" at bounding box center [1446, 273] width 23 height 23
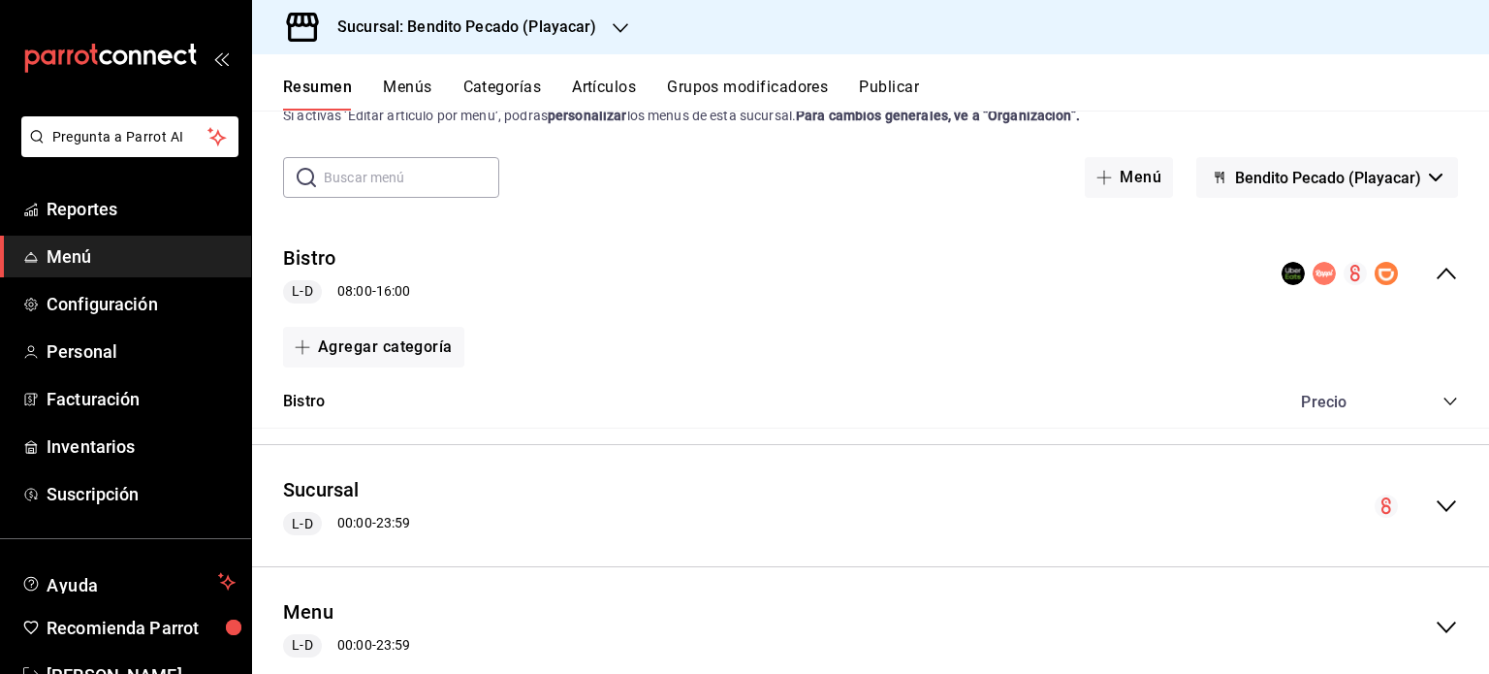
click at [1435, 278] on icon "collapse-menu-row" at bounding box center [1446, 273] width 23 height 23
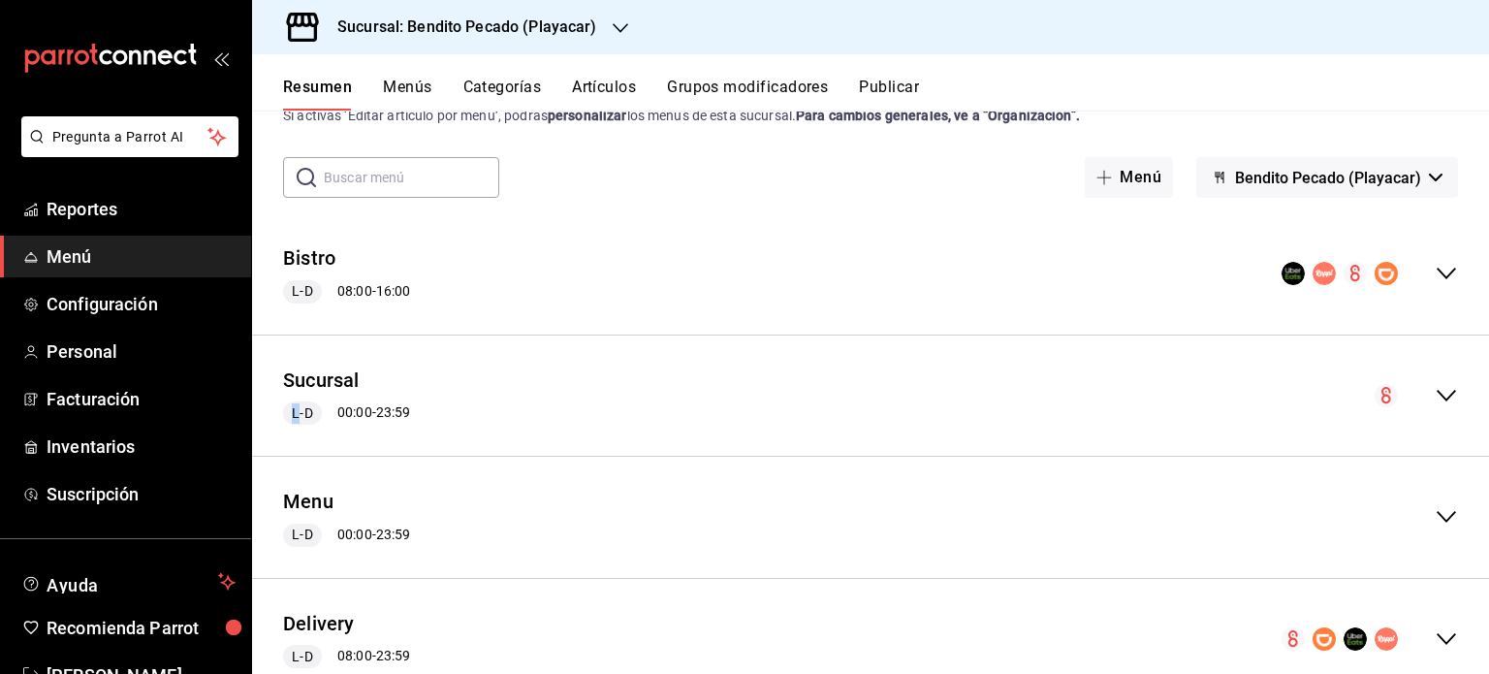
click at [1435, 278] on icon "collapse-menu-row" at bounding box center [1446, 273] width 23 height 23
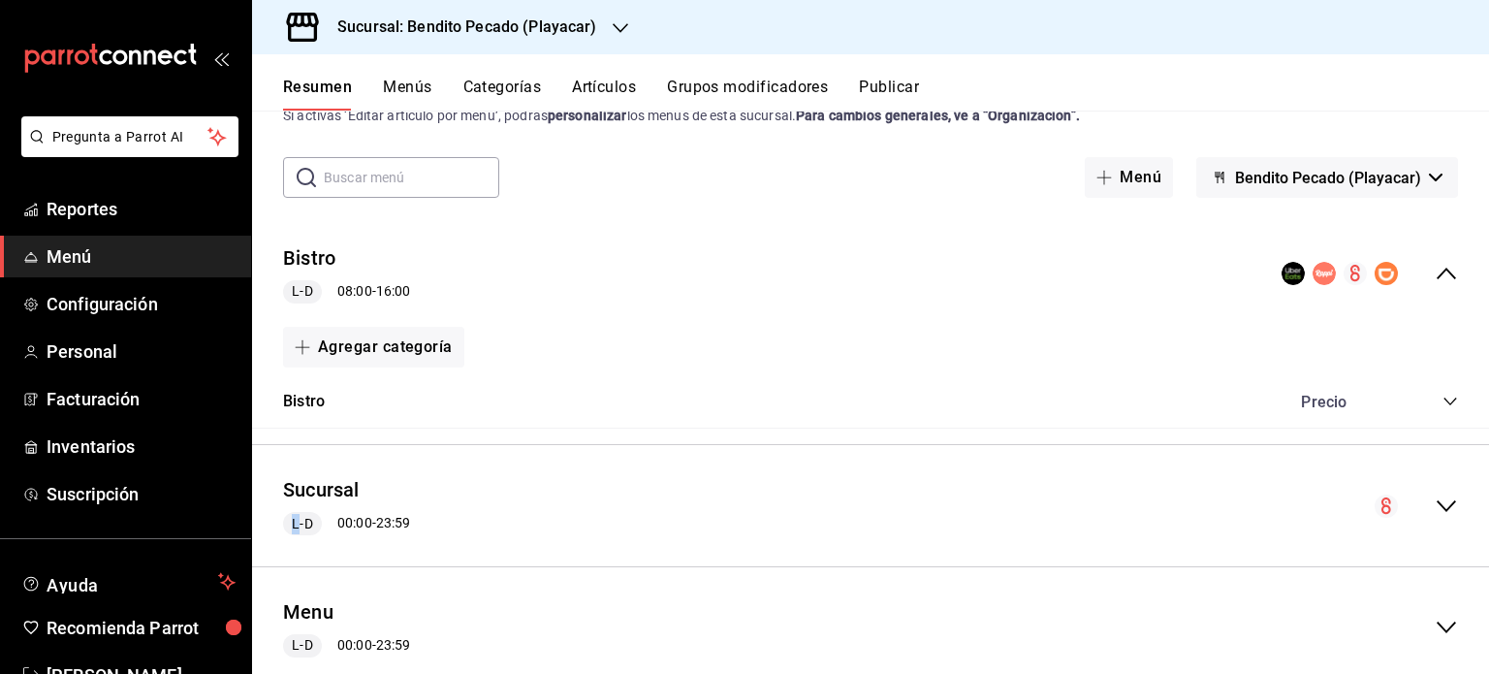
click at [1444, 402] on icon "collapse-category-row" at bounding box center [1450, 402] width 13 height 8
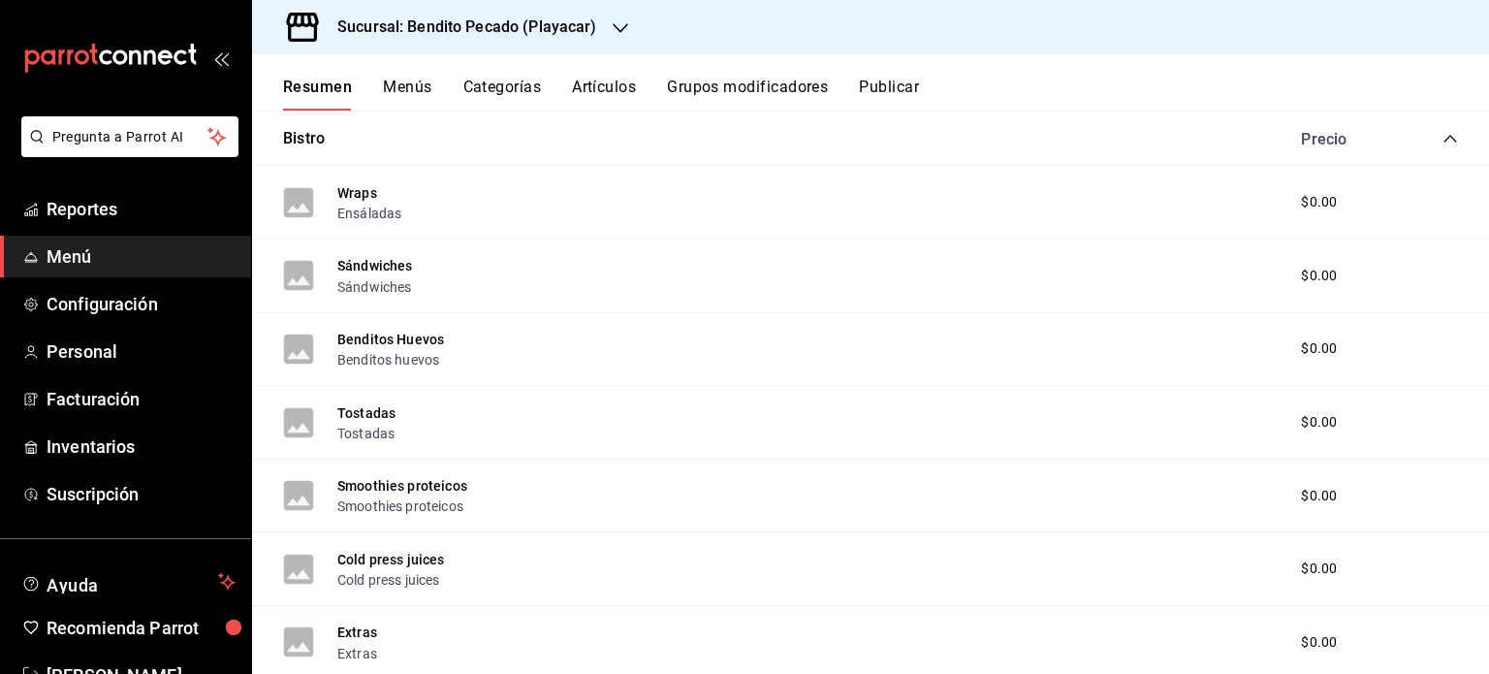
scroll to position [333, 0]
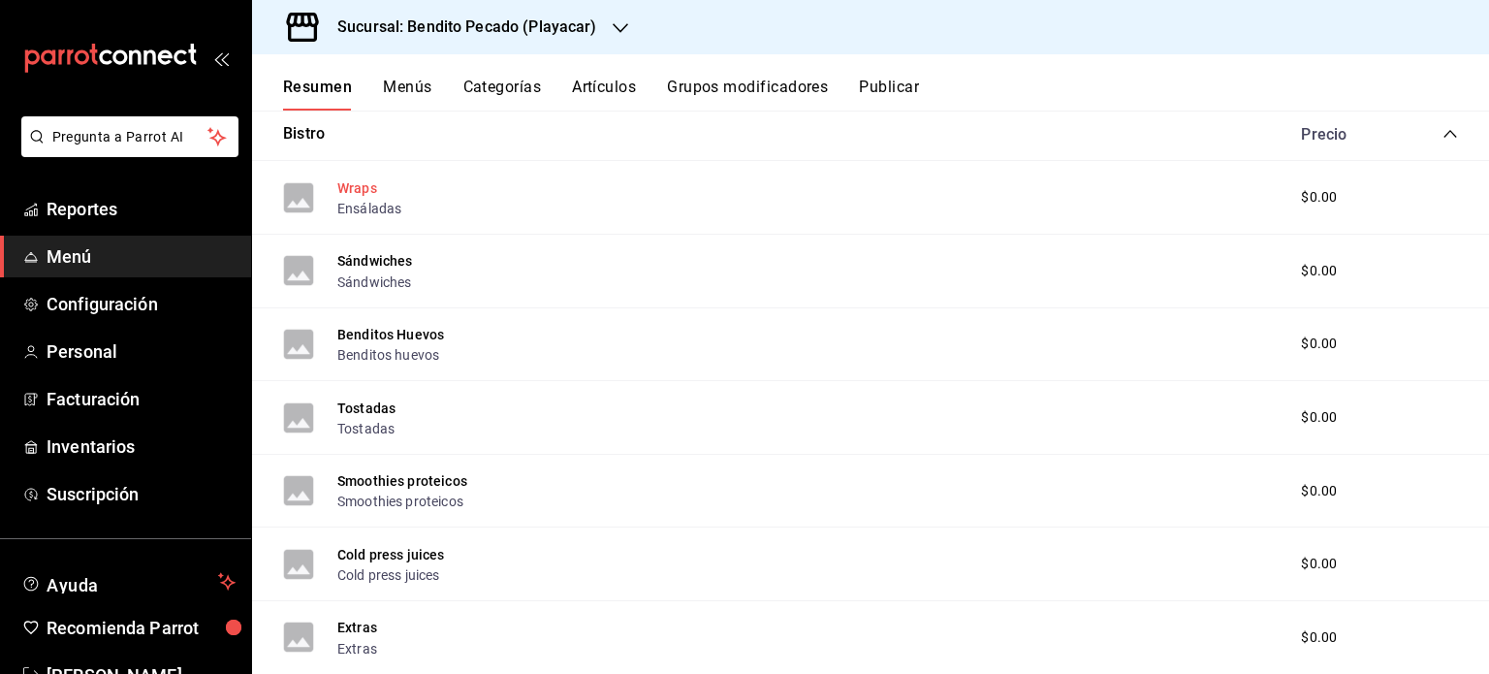
click at [346, 178] on button "Wraps" at bounding box center [357, 187] width 40 height 19
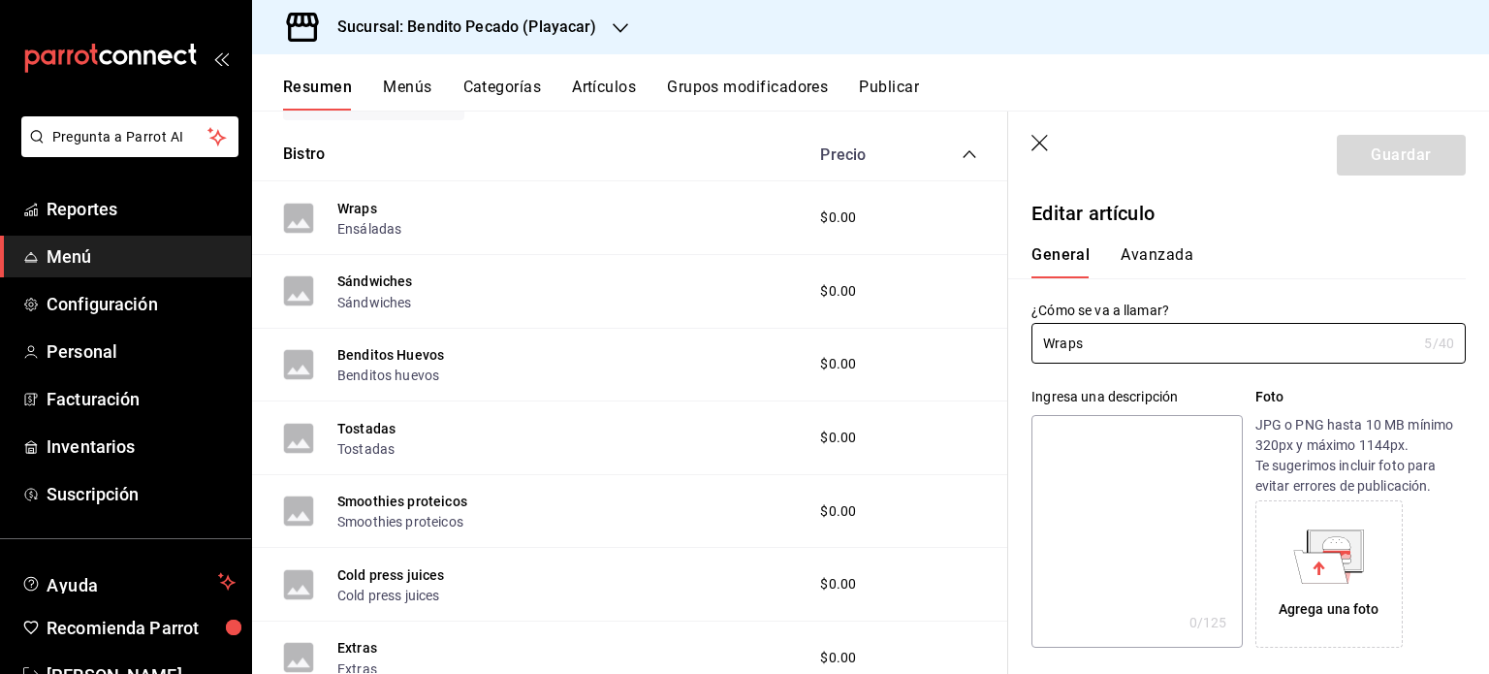
type input "$0.00"
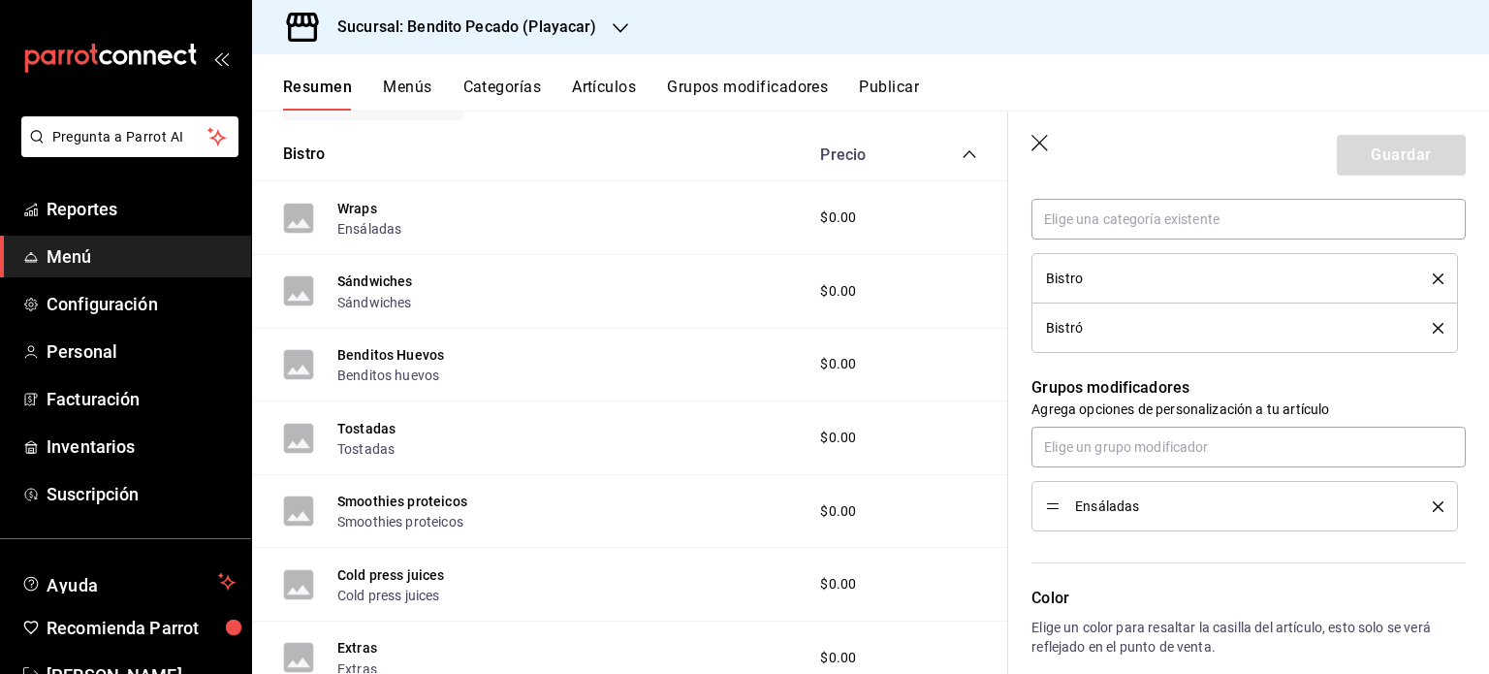
scroll to position [1045, 0]
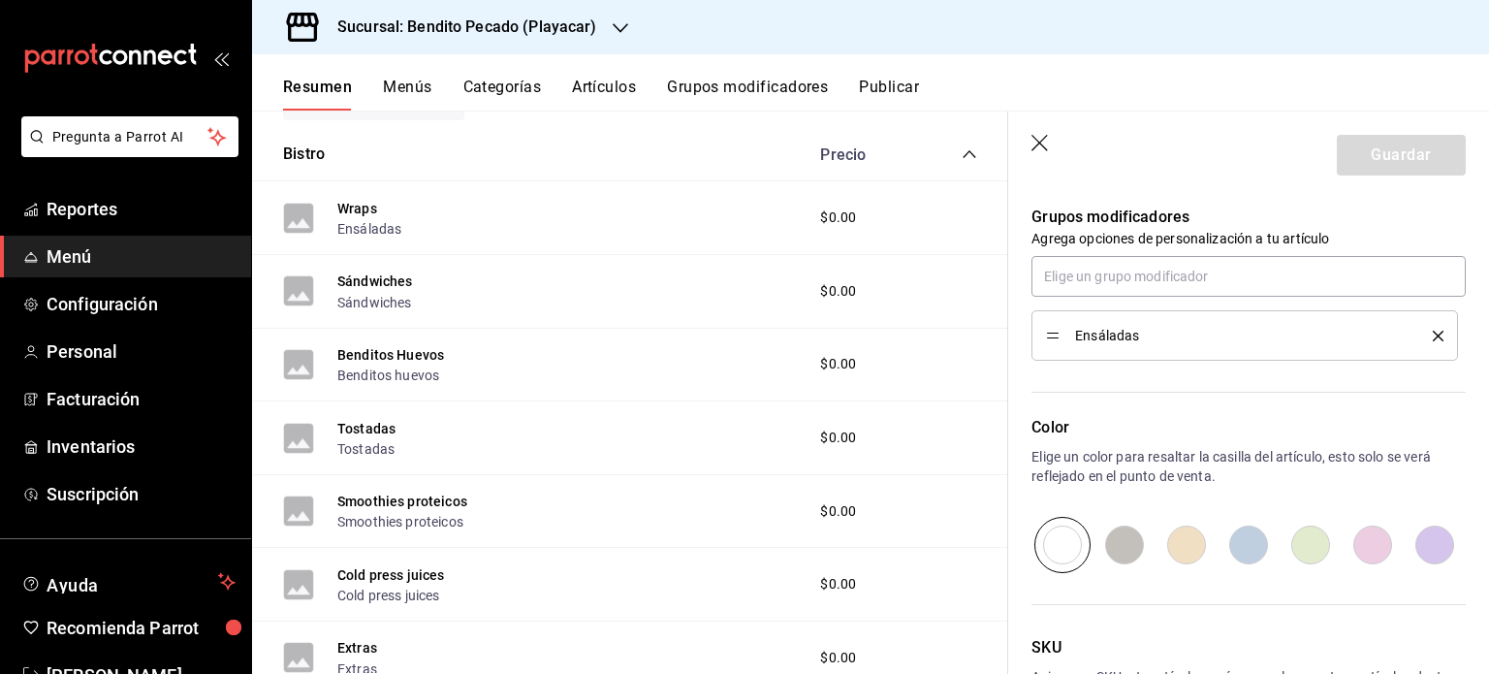
click at [1421, 340] on div "Ensáladas" at bounding box center [1245, 335] width 398 height 21
click at [1424, 340] on div "Ensáladas" at bounding box center [1245, 335] width 398 height 21
click at [1433, 333] on icon "delete" at bounding box center [1438, 336] width 11 height 11
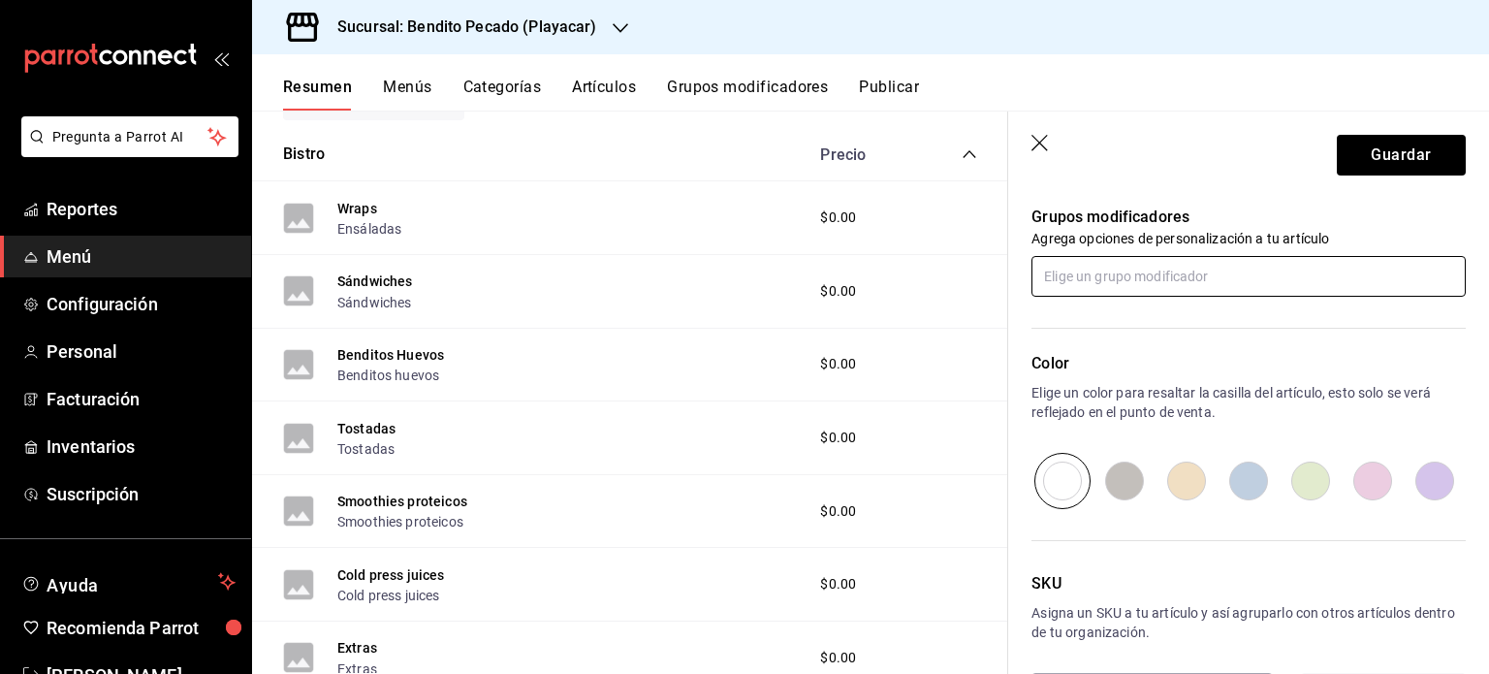
click at [1222, 288] on input "text" at bounding box center [1249, 276] width 434 height 41
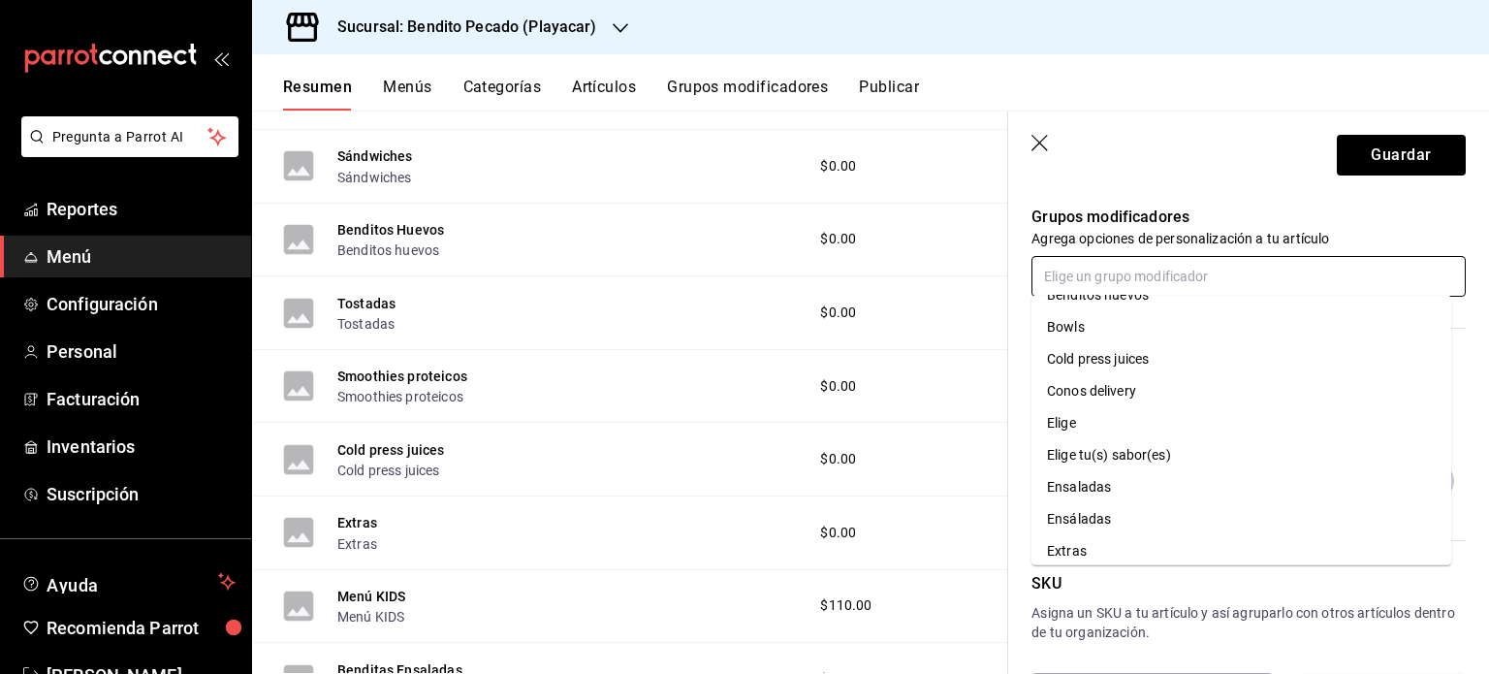
scroll to position [462, 0]
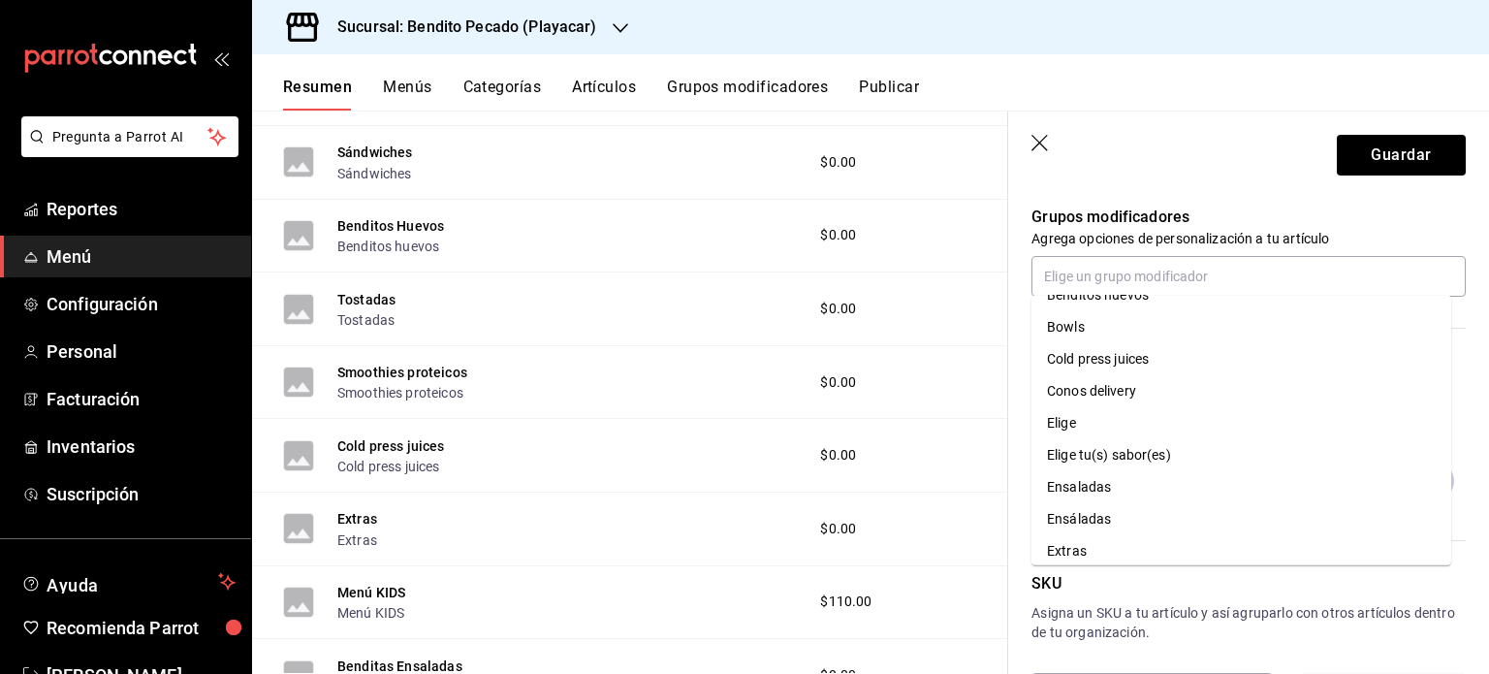
click at [1044, 137] on icon "button" at bounding box center [1040, 143] width 16 height 16
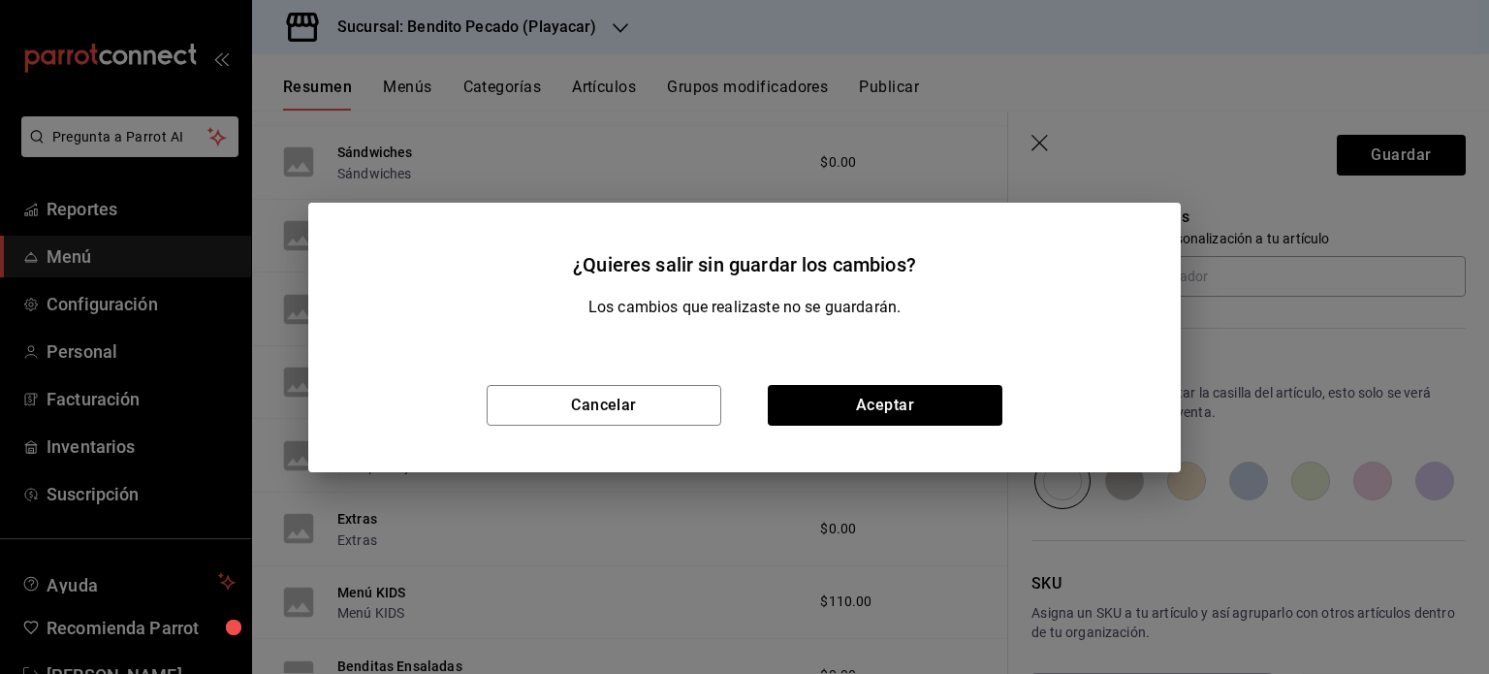
click at [847, 426] on div "Cancelar Aceptar" at bounding box center [744, 405] width 873 height 134
click at [846, 420] on button "Aceptar" at bounding box center [885, 405] width 235 height 41
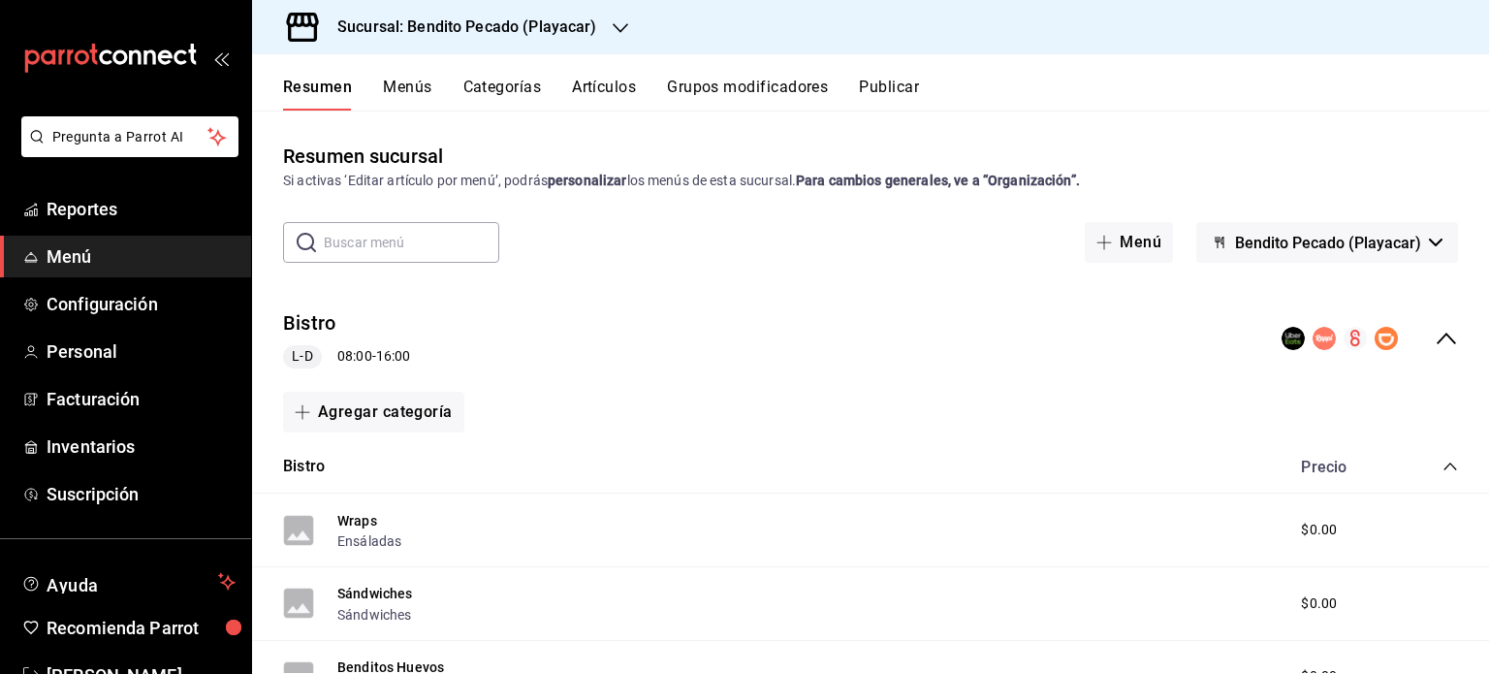
click at [516, 80] on button "Categorías" at bounding box center [503, 94] width 79 height 33
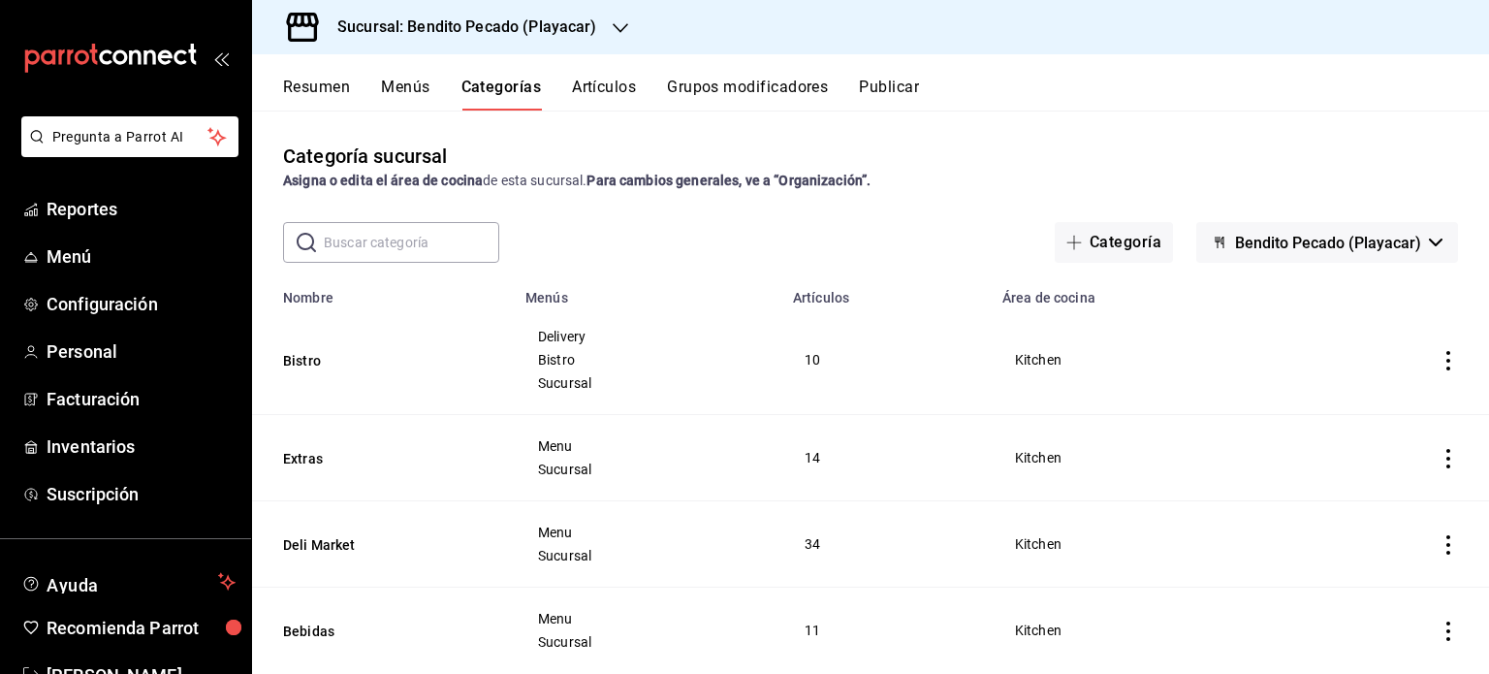
click at [733, 80] on button "Grupos modificadores" at bounding box center [747, 94] width 161 height 33
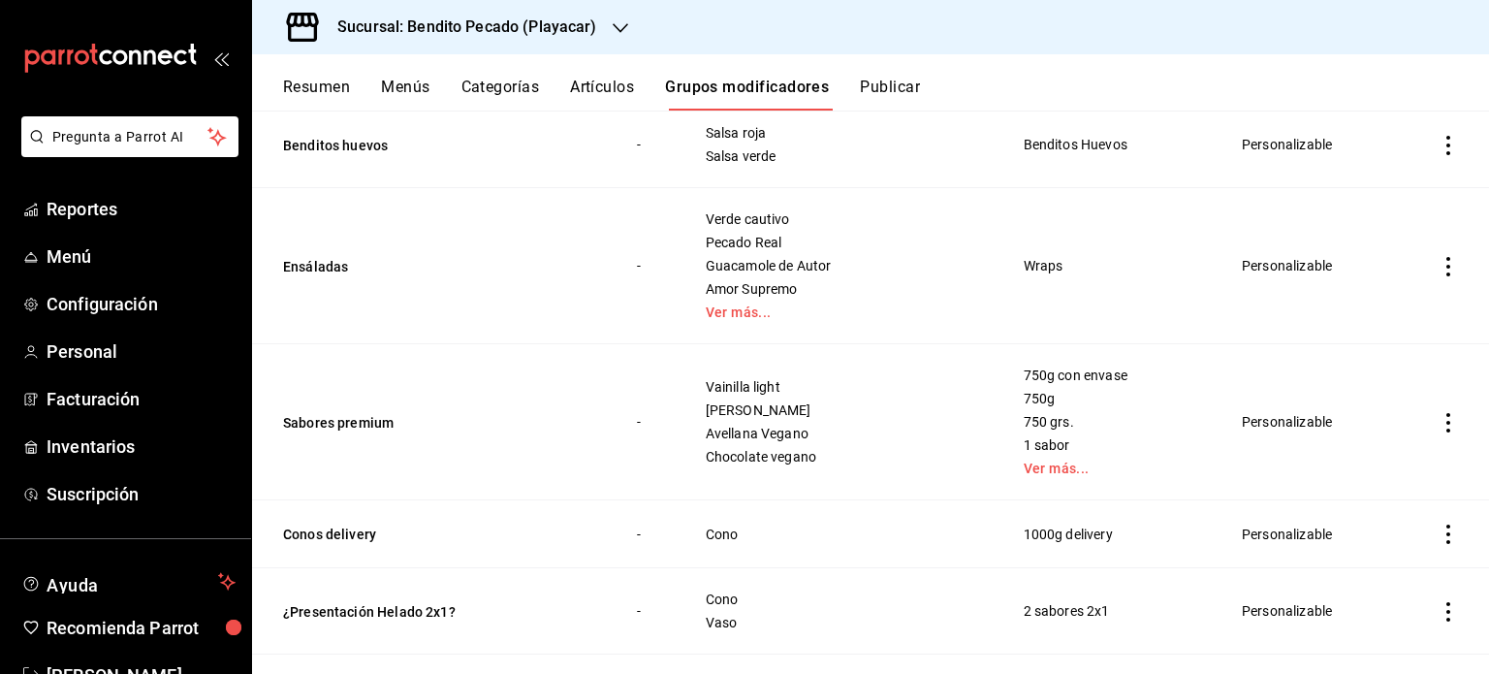
scroll to position [1276, 0]
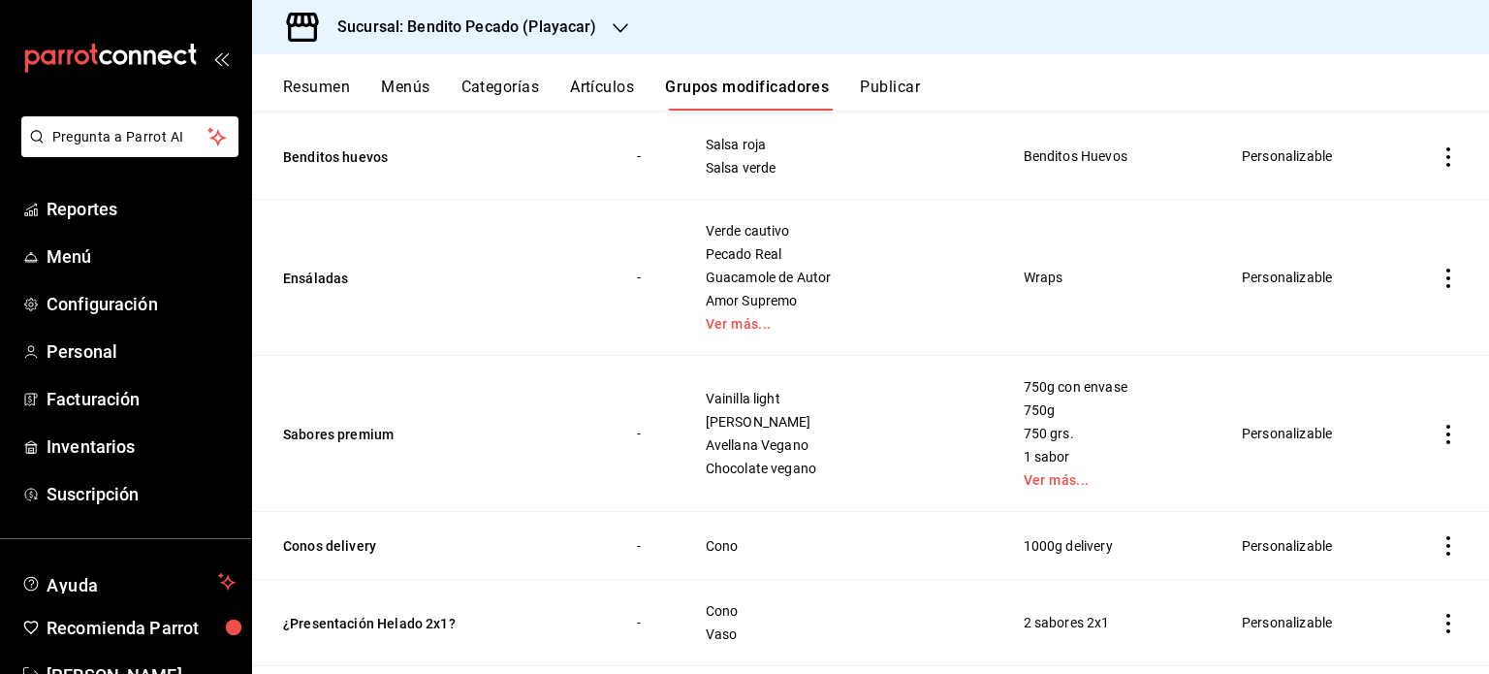
click at [1439, 275] on icon "actions" at bounding box center [1448, 278] width 19 height 19
click at [1373, 322] on span "Editar" at bounding box center [1376, 322] width 50 height 20
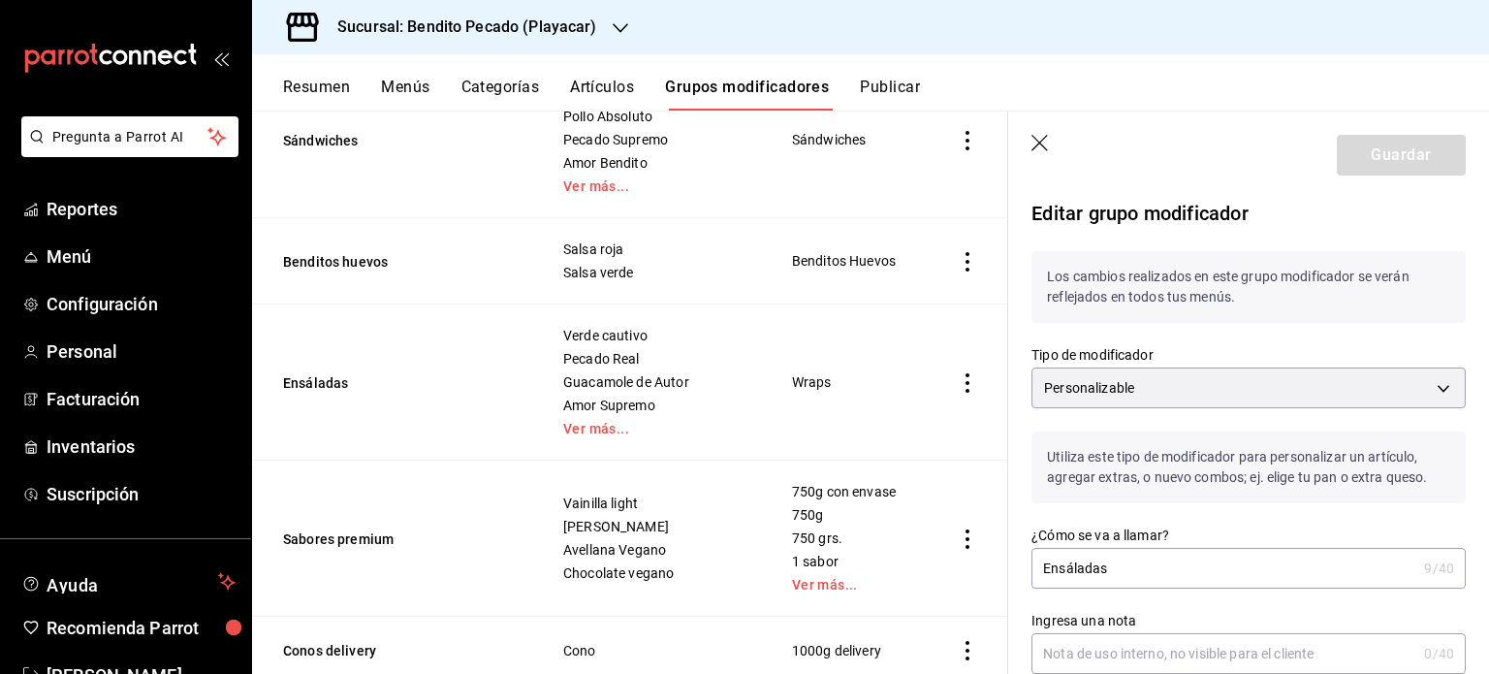
click at [1122, 576] on input "Ensáladas" at bounding box center [1224, 568] width 385 height 39
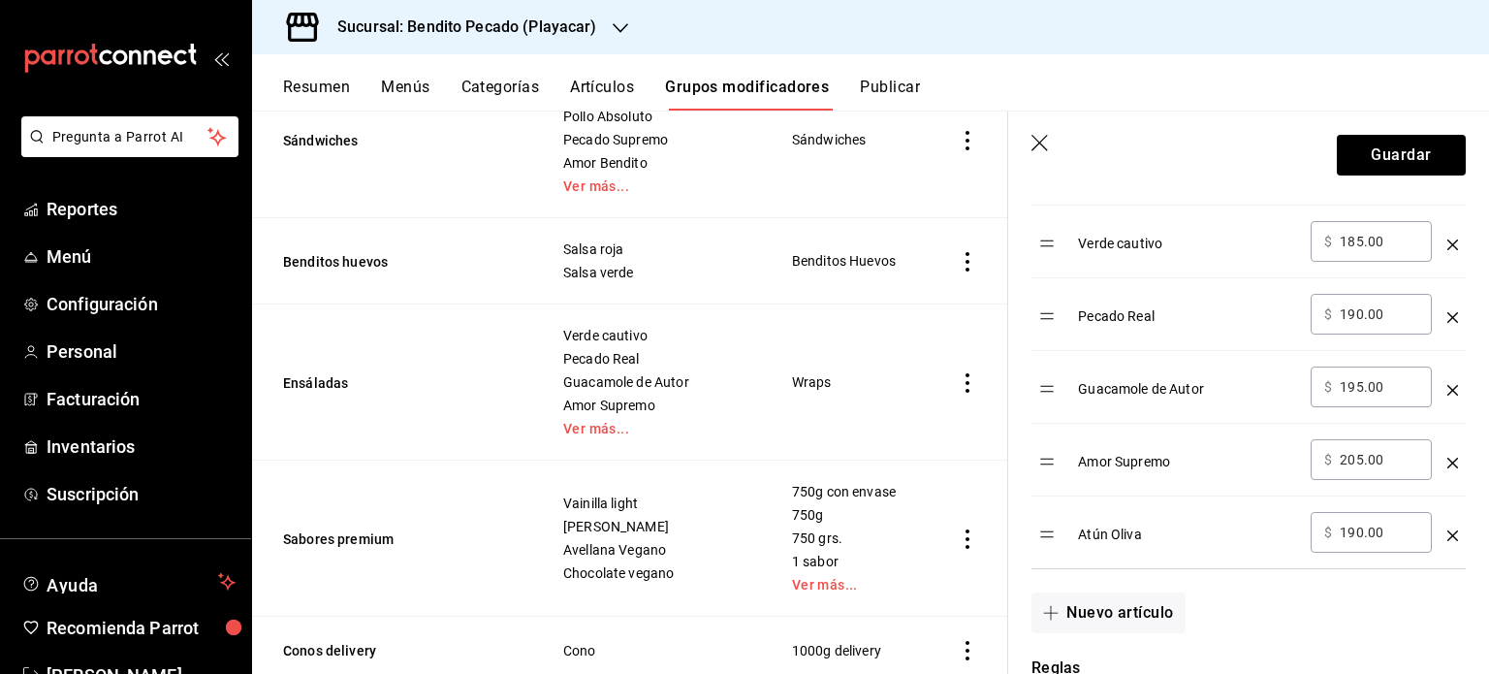
scroll to position [673, 0]
type input "wraps"
click at [1378, 156] on button "Guardar" at bounding box center [1401, 155] width 129 height 41
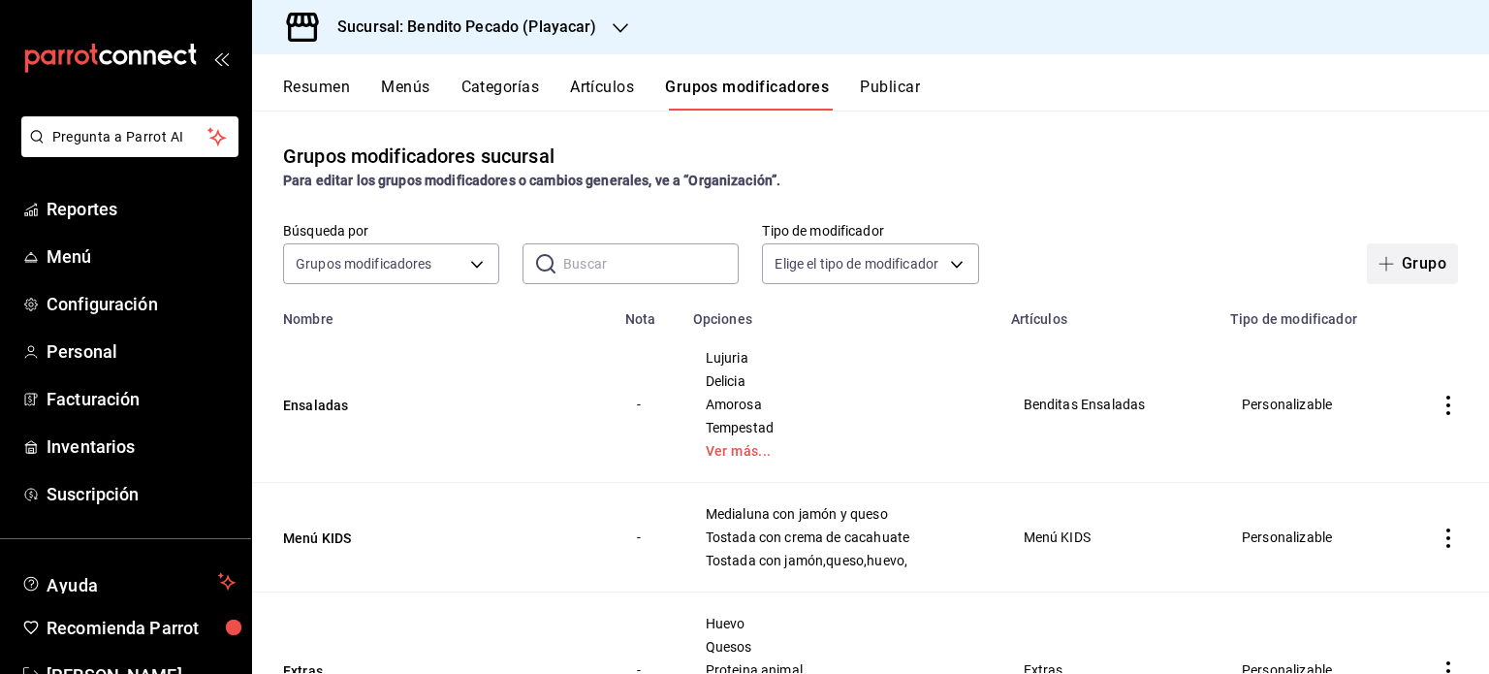
click at [1381, 263] on span "button" at bounding box center [1390, 264] width 23 height 16
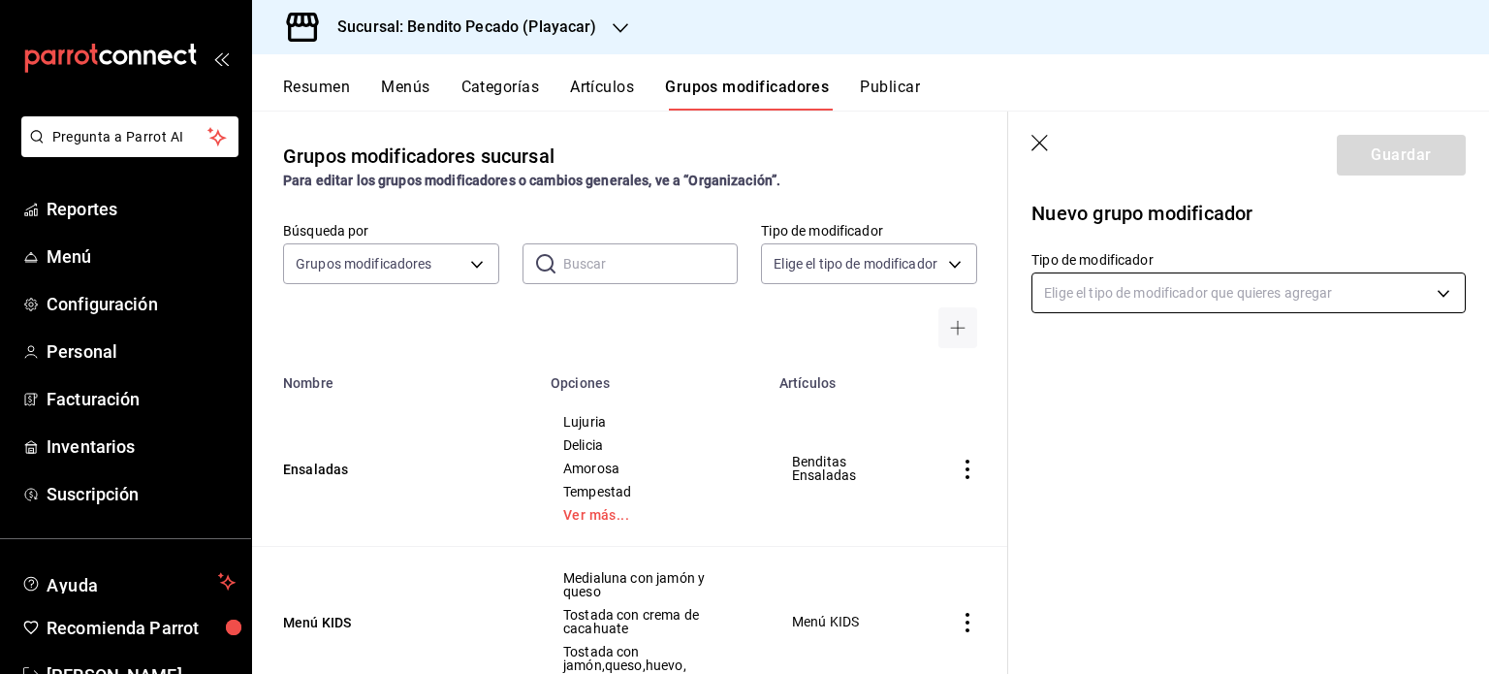
click at [1136, 289] on body "Pregunta a Parrot AI Reportes Menú Configuración Personal Facturación Inventari…" at bounding box center [744, 337] width 1489 height 674
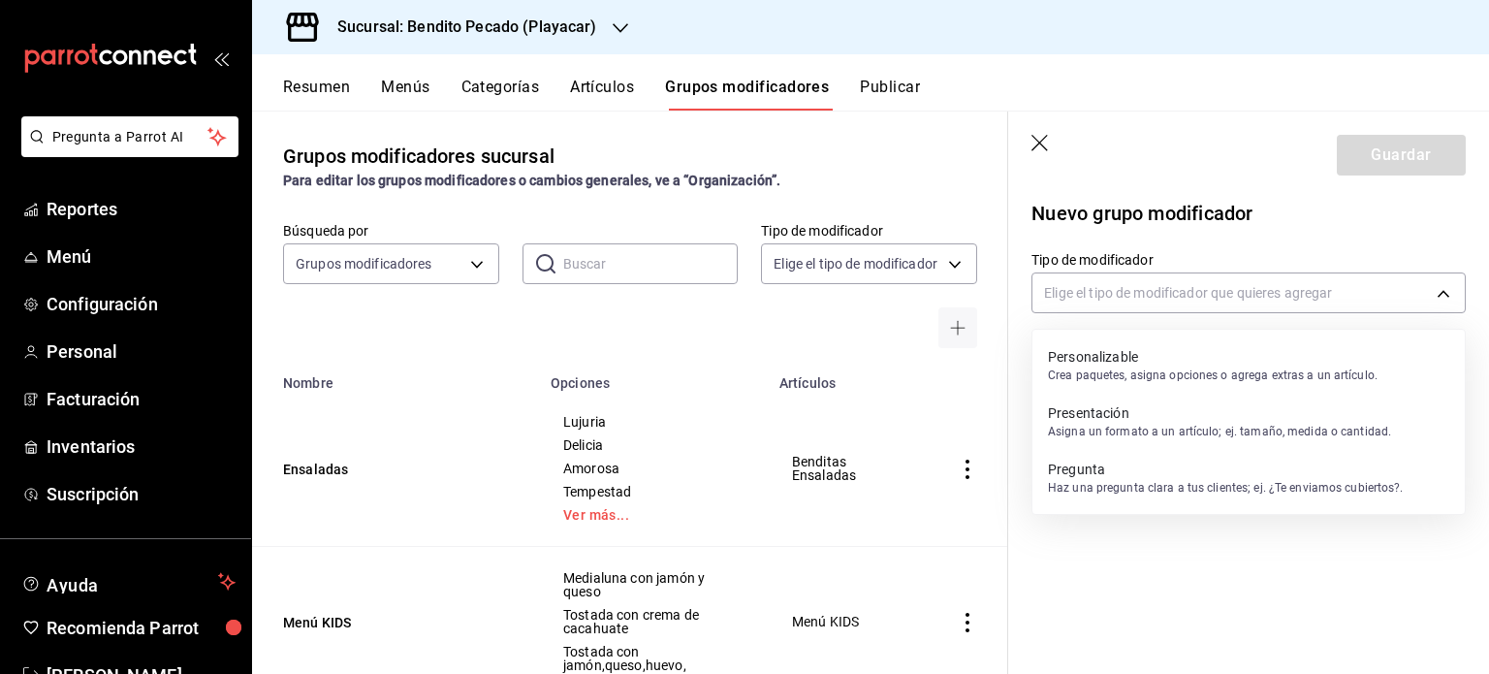
click at [1113, 360] on p "Personalizable" at bounding box center [1213, 356] width 330 height 19
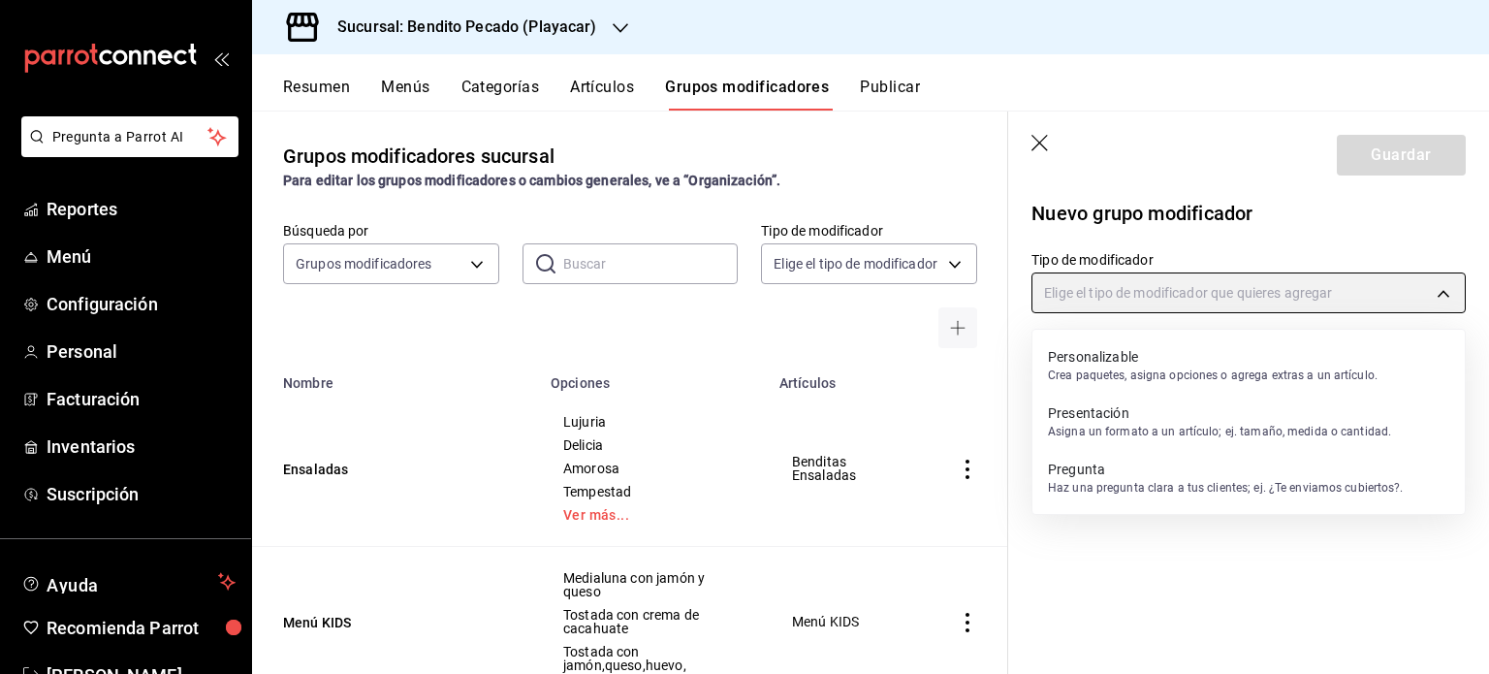
type input "CUSTOMIZABLE"
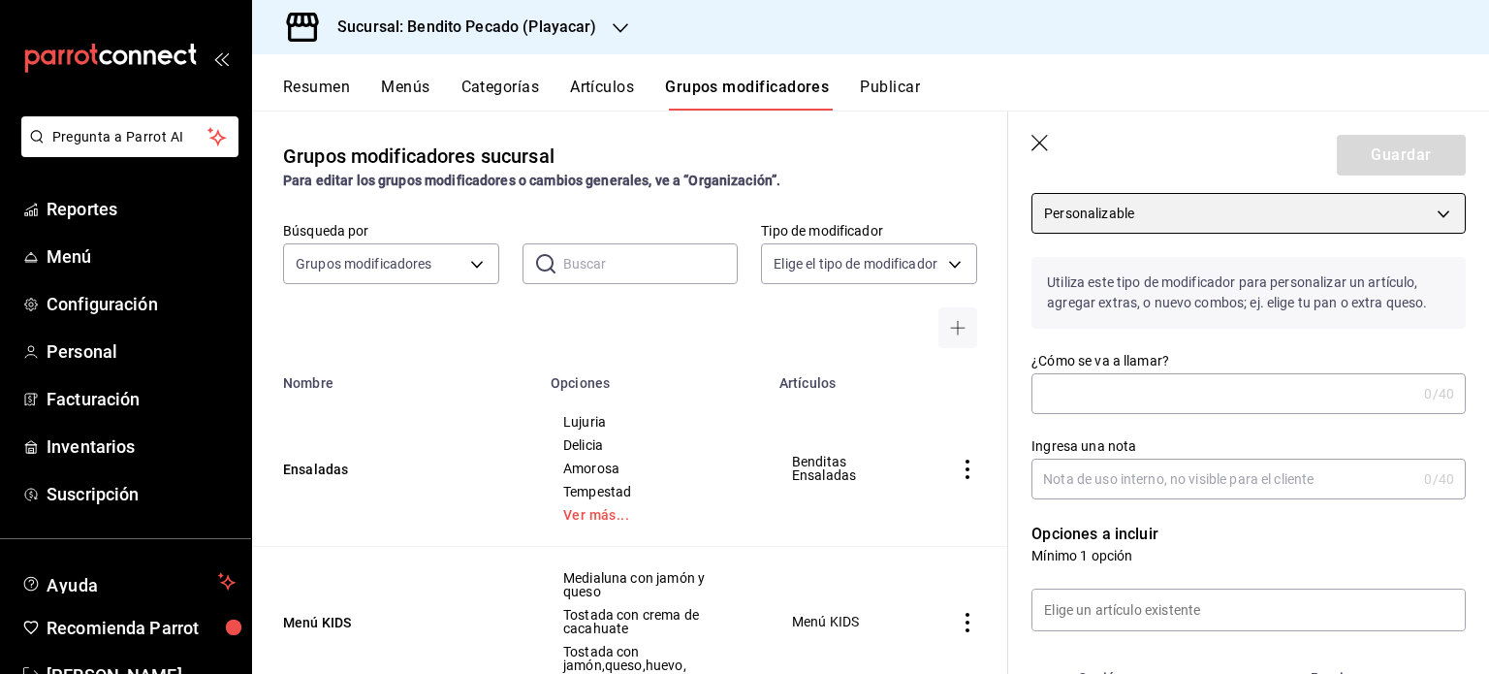
scroll to position [80, 0]
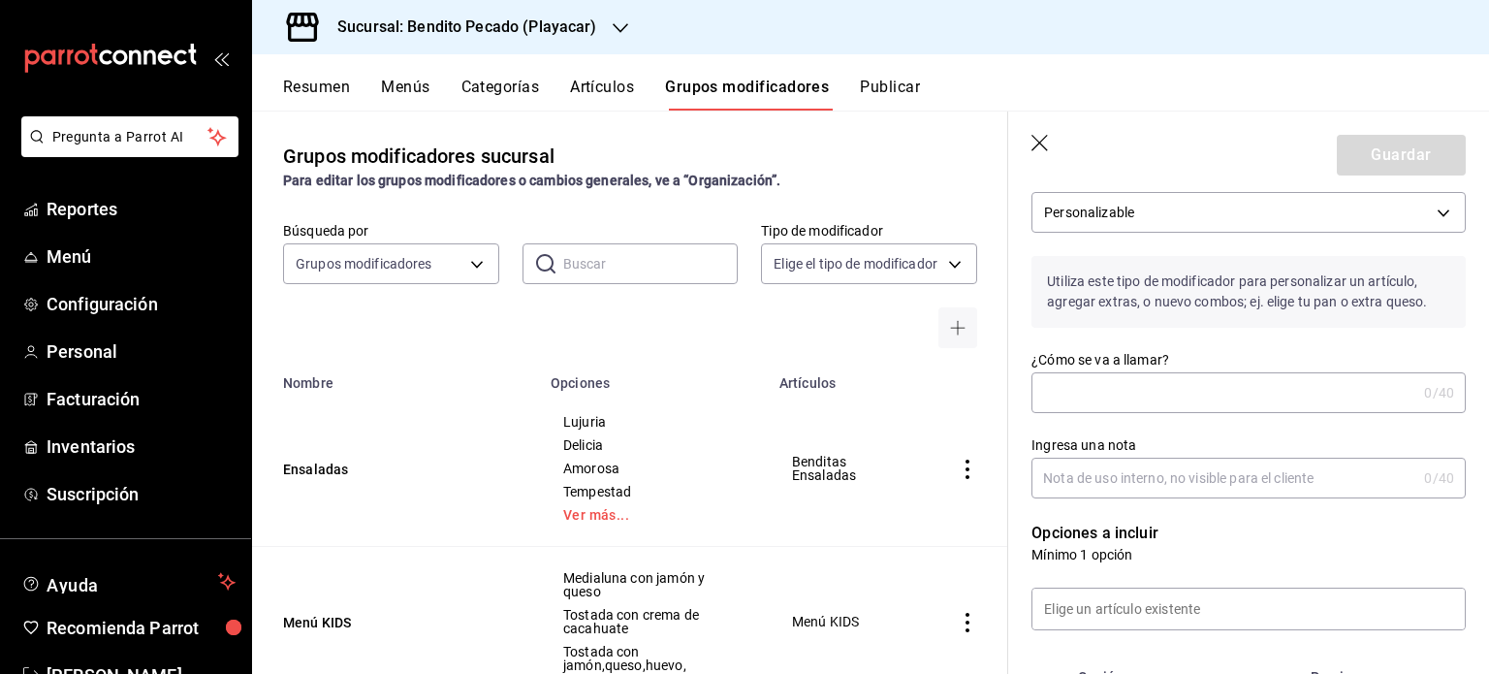
click at [1104, 393] on input "¿Cómo se va a llamar?" at bounding box center [1224, 392] width 385 height 39
type input "w"
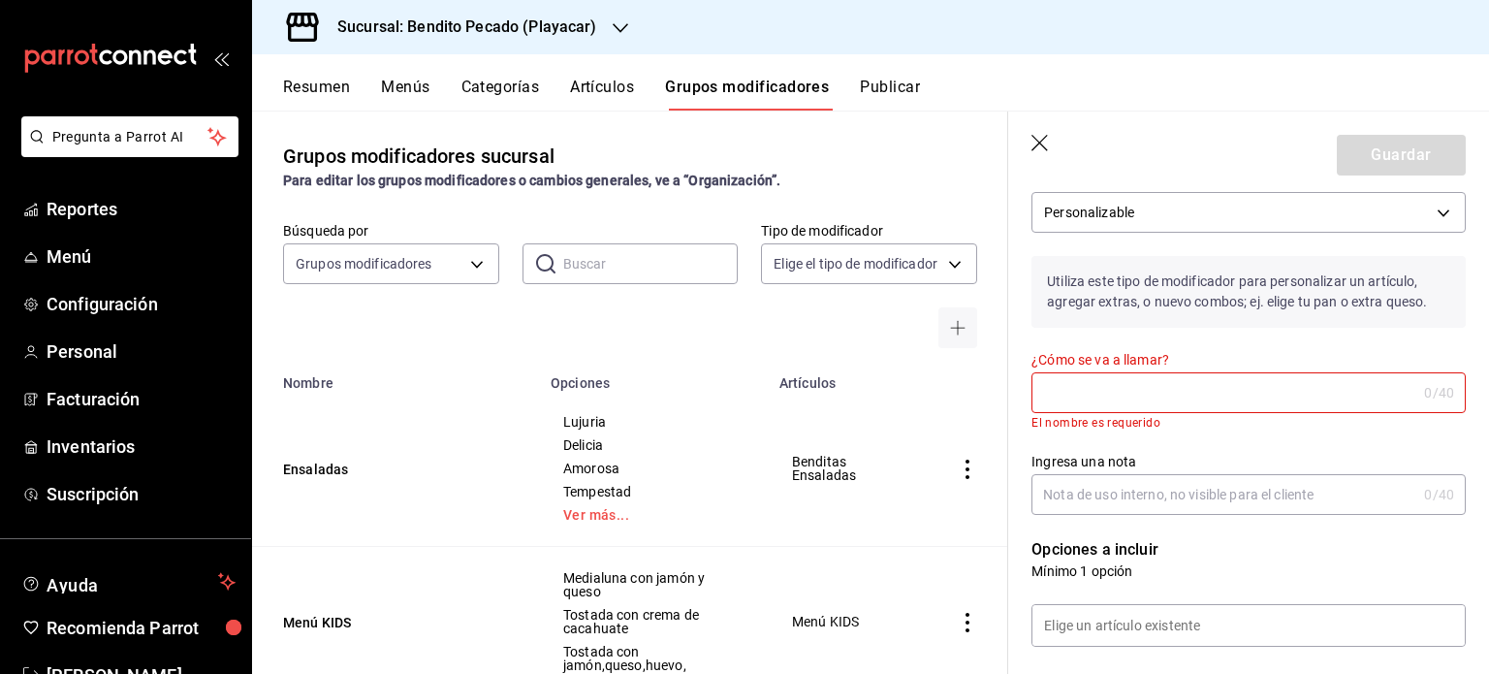
click at [1028, 160] on header "Guardar" at bounding box center [1248, 152] width 481 height 80
click at [1037, 131] on header "Guardar" at bounding box center [1248, 152] width 481 height 80
click at [1037, 142] on icon "button" at bounding box center [1041, 144] width 19 height 19
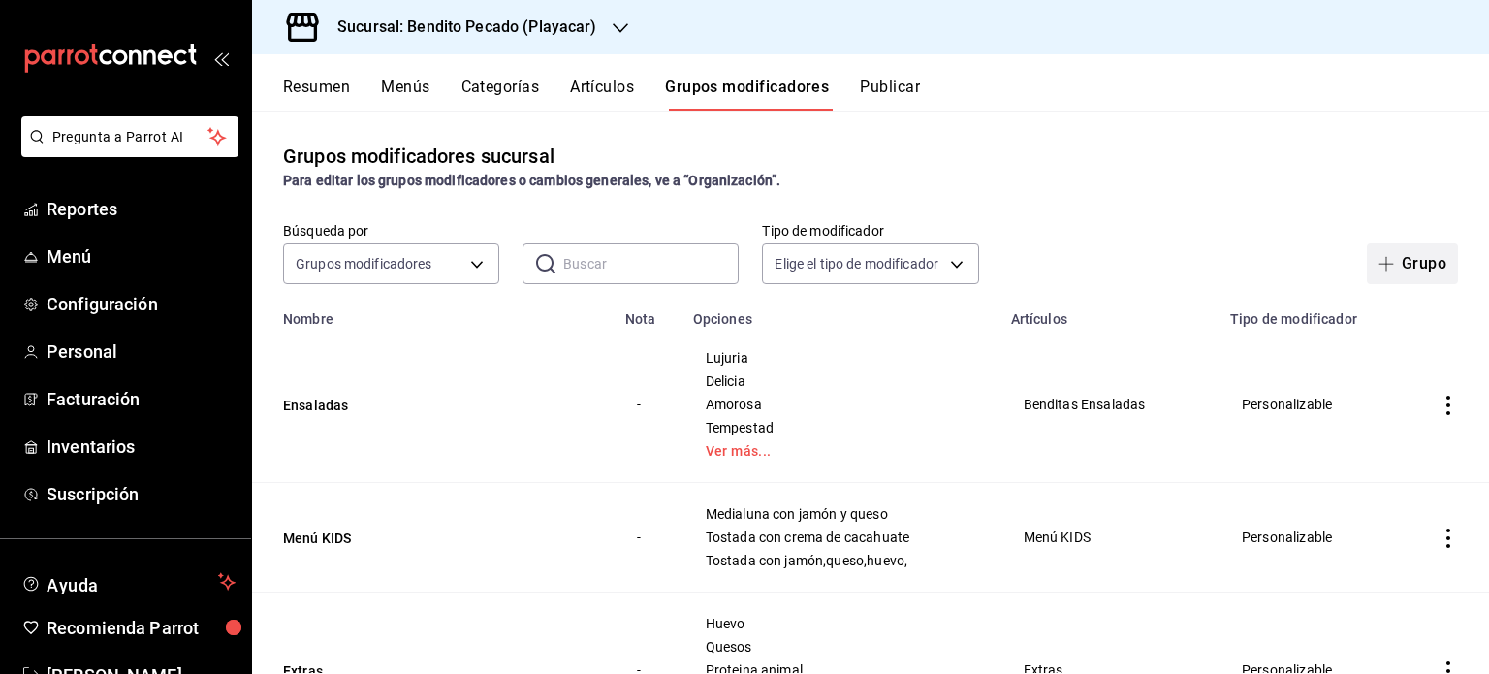
click at [1408, 258] on button "Grupo" at bounding box center [1412, 263] width 91 height 41
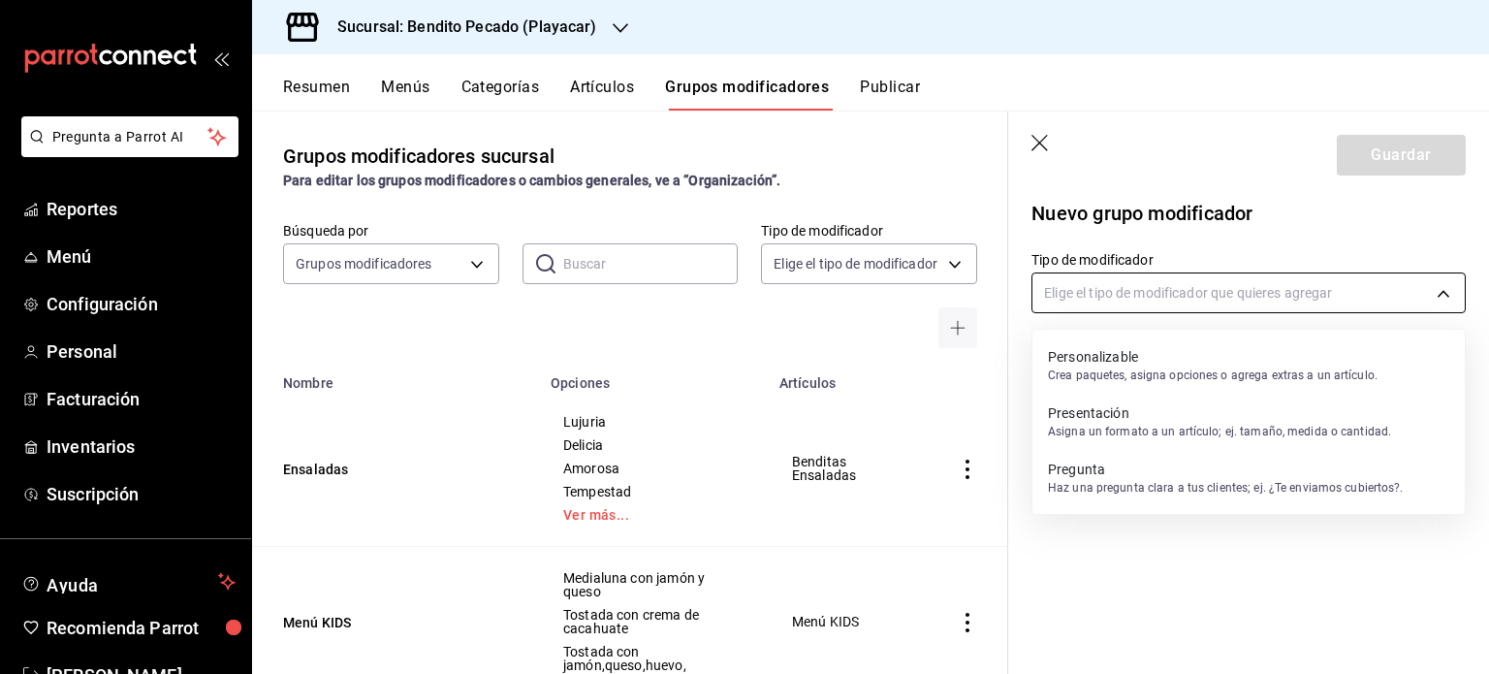
click at [1217, 294] on body "Pregunta a Parrot AI Reportes Menú Configuración Personal Facturación Inventari…" at bounding box center [744, 337] width 1489 height 674
click at [1156, 379] on p "Crea paquetes, asigna opciones o agrega extras a un artículo." at bounding box center [1213, 375] width 330 height 17
type input "CUSTOMIZABLE"
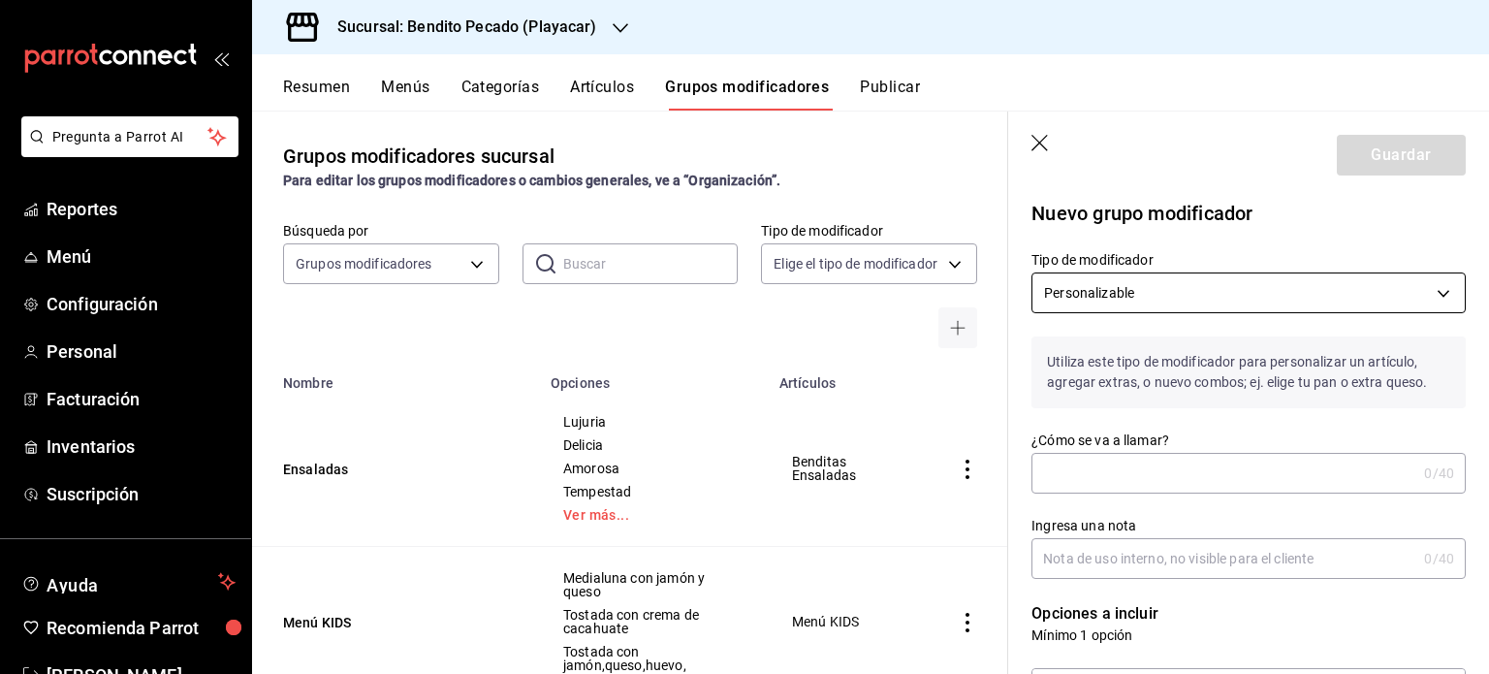
click at [1168, 297] on body "Pregunta a Parrot AI Reportes Menú Configuración Personal Facturación Inventari…" at bounding box center [744, 337] width 1489 height 674
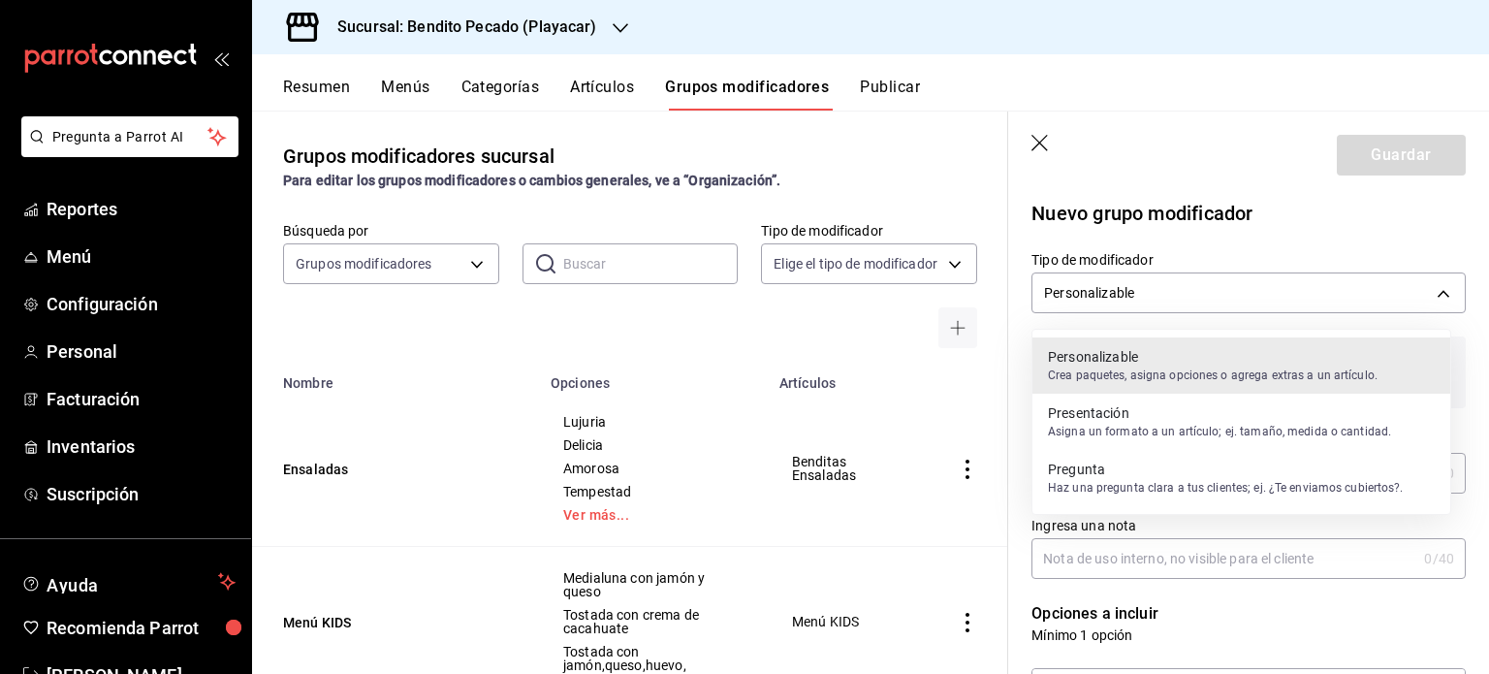
click at [1193, 376] on p "Crea paquetes, asigna opciones o agrega extras a un artículo." at bounding box center [1213, 375] width 330 height 17
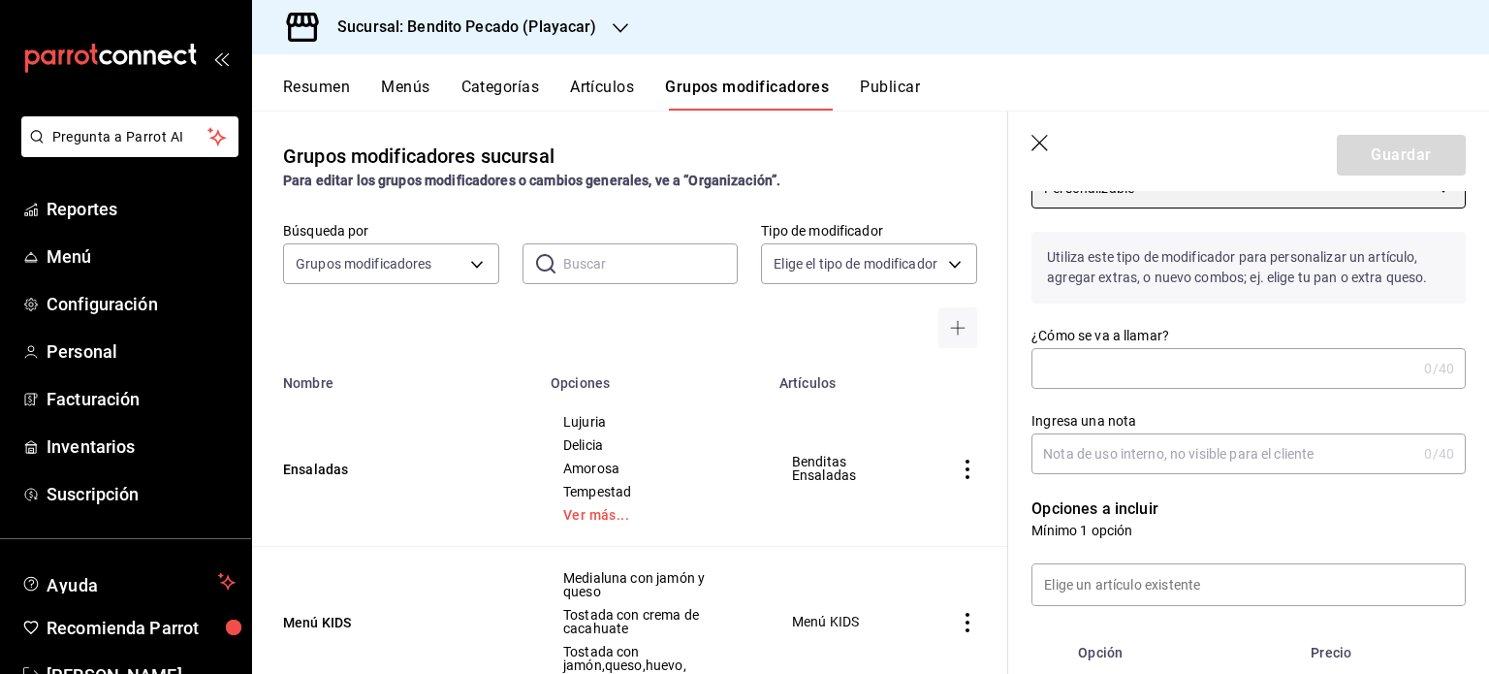
scroll to position [112, 0]
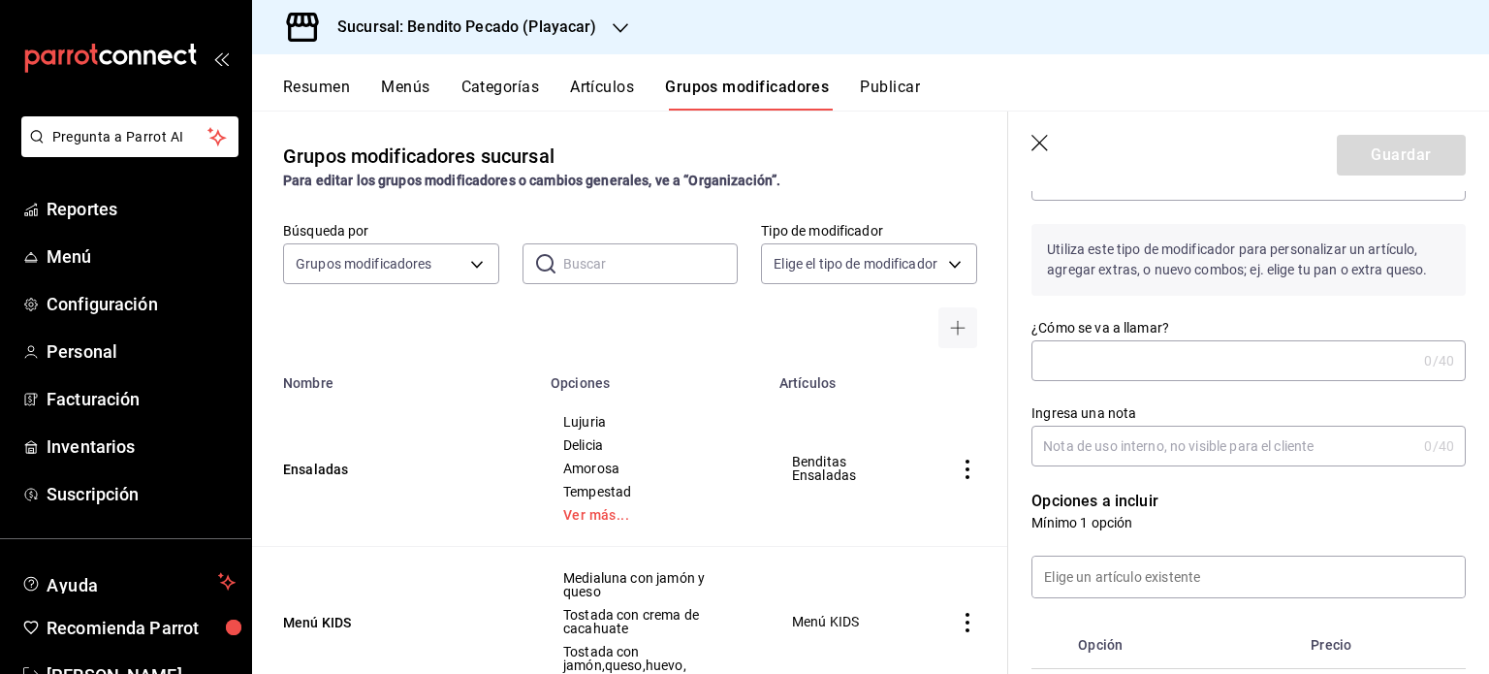
click at [1139, 354] on input "¿Cómo se va a llamar?" at bounding box center [1224, 360] width 385 height 39
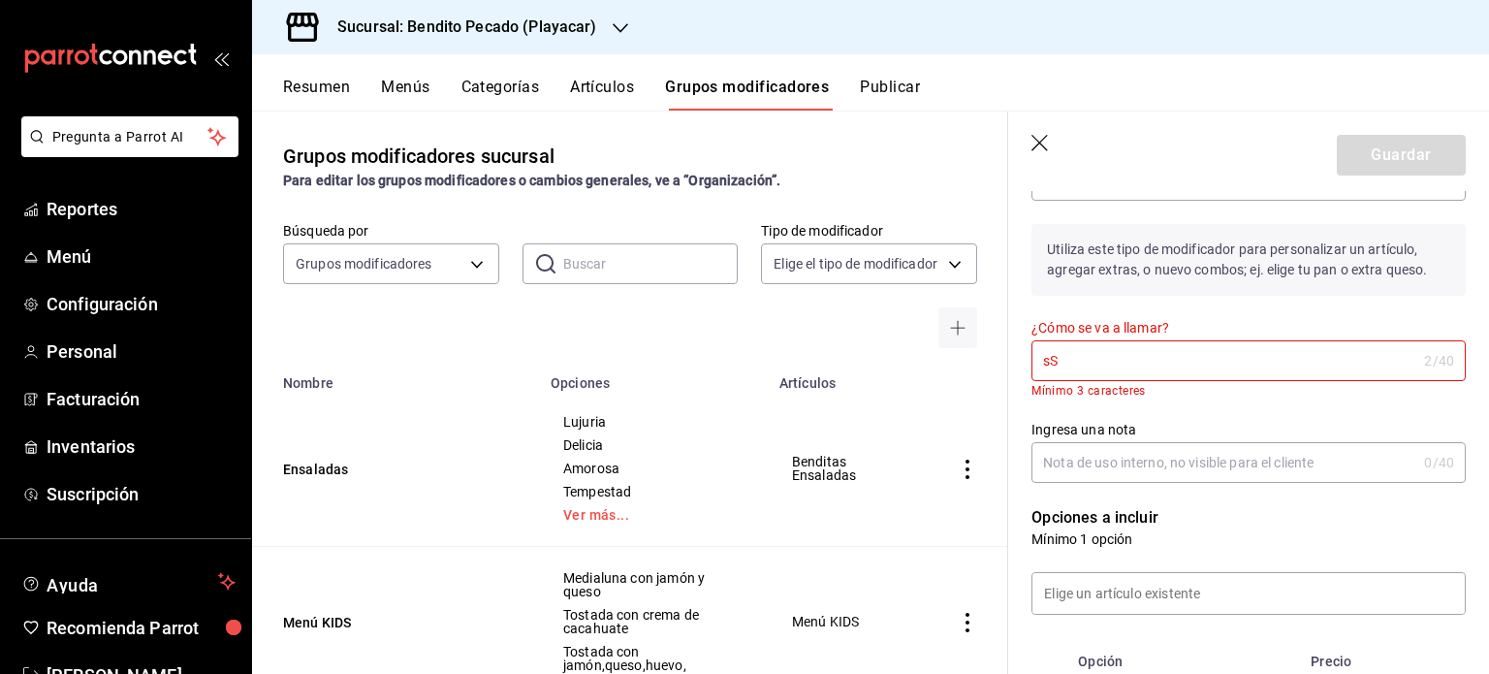
type input "s"
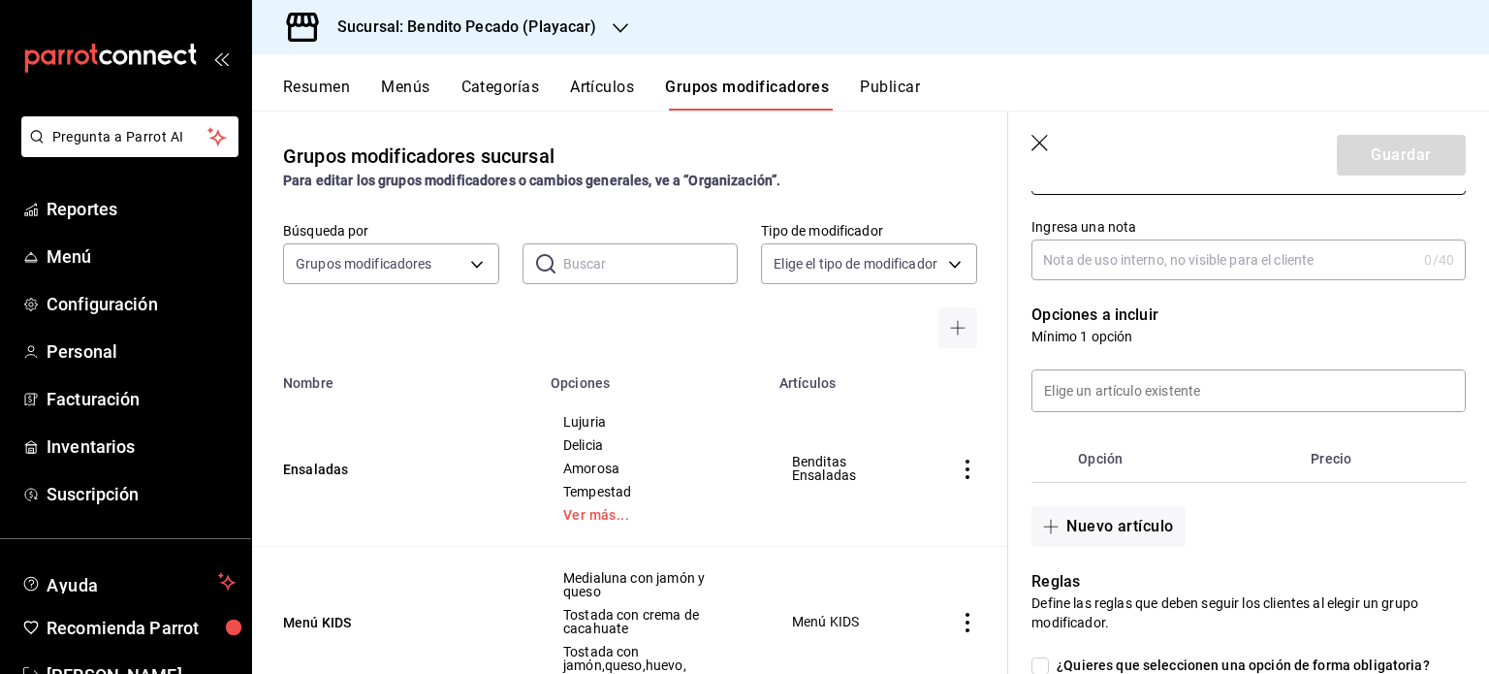
scroll to position [301, 0]
type input "Sándwich Verde Íntegro"
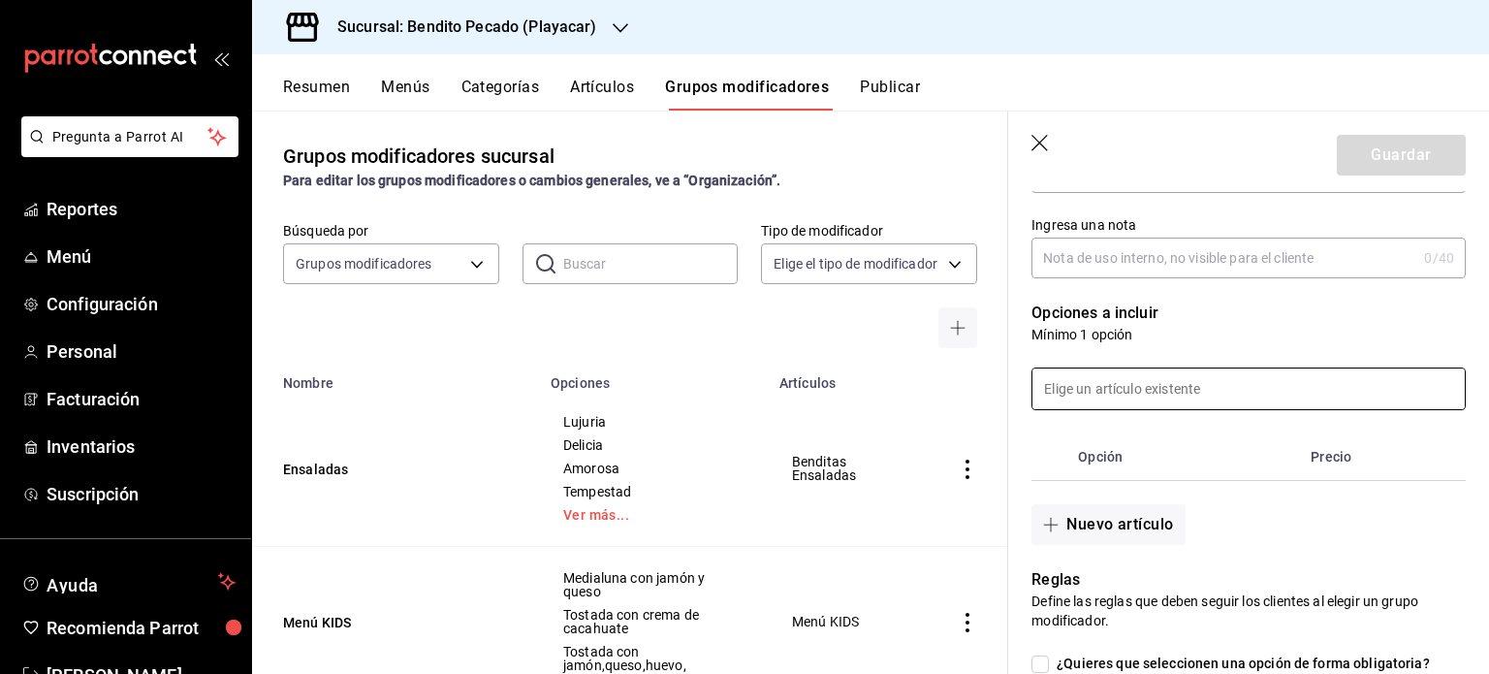
click at [1143, 391] on input at bounding box center [1249, 388] width 432 height 41
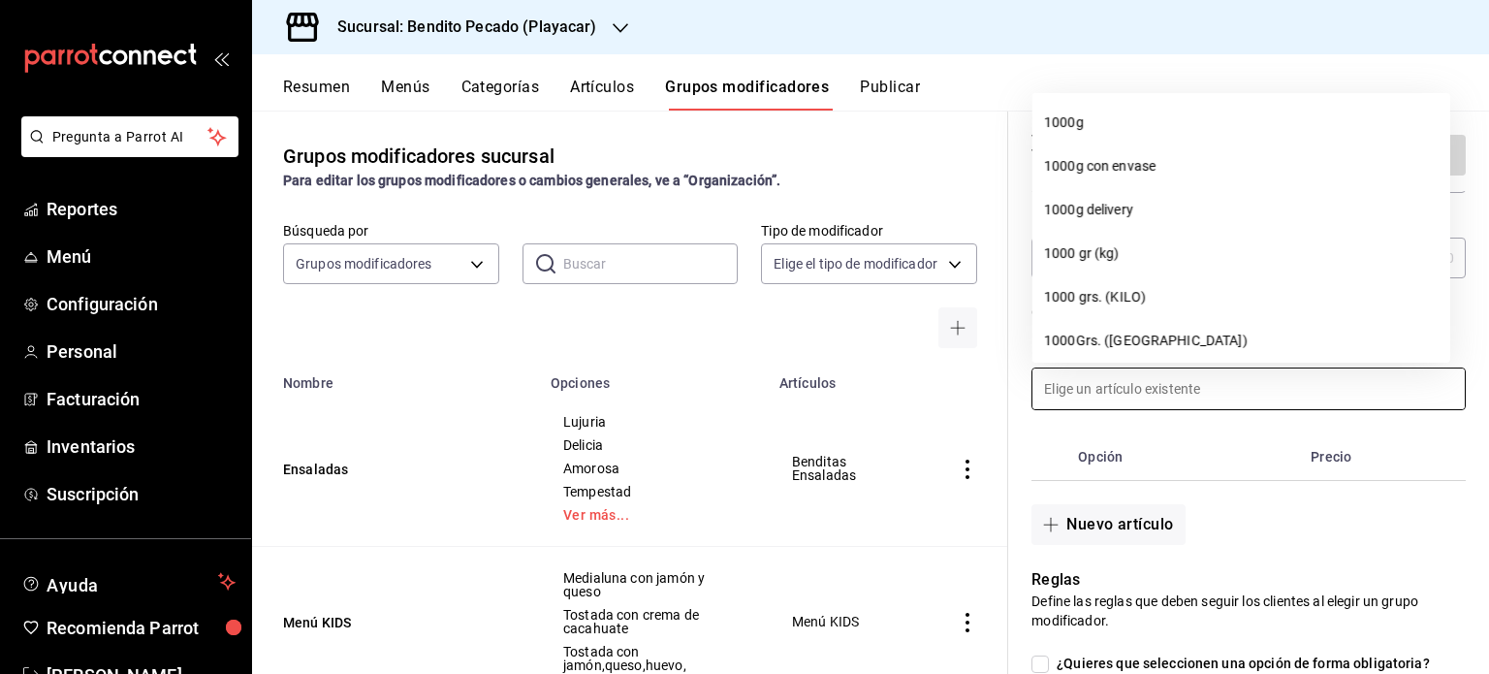
click at [1143, 391] on input at bounding box center [1249, 388] width 432 height 41
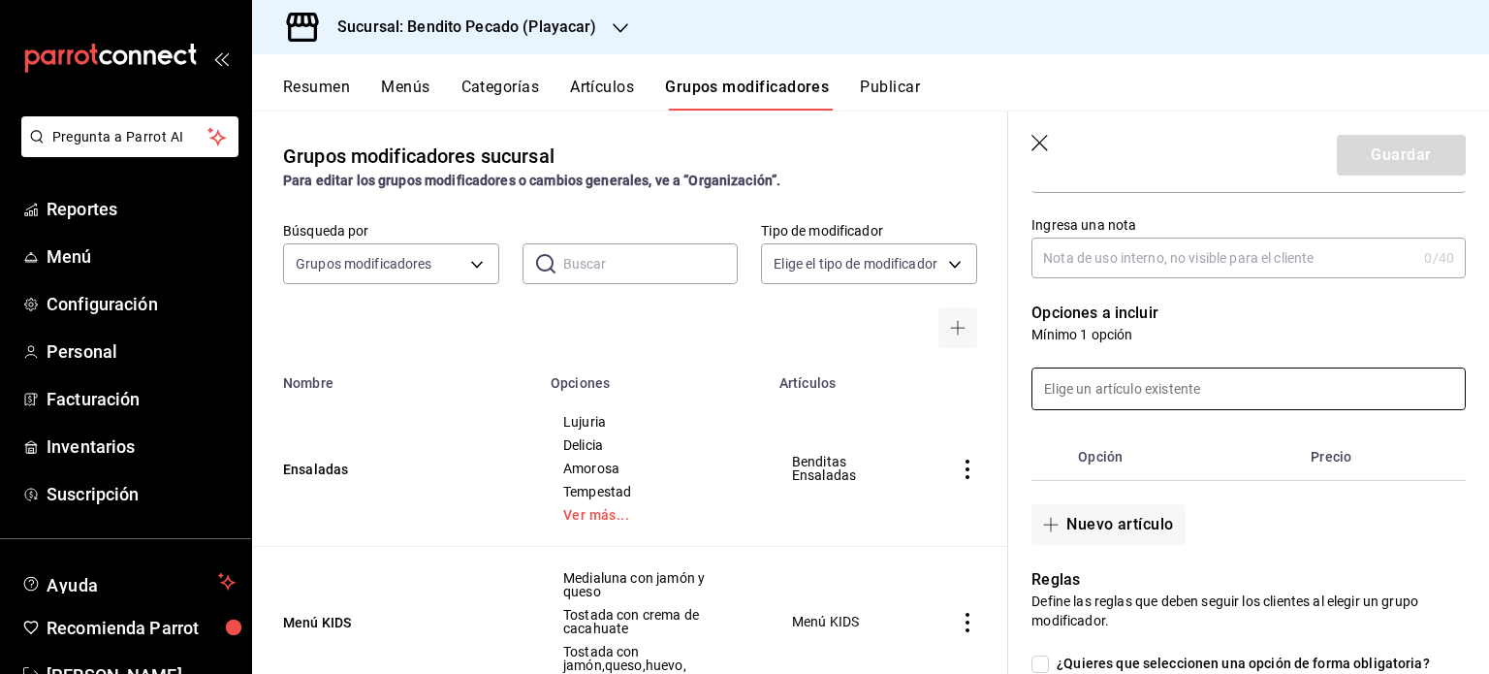
click at [1143, 391] on input at bounding box center [1249, 388] width 432 height 41
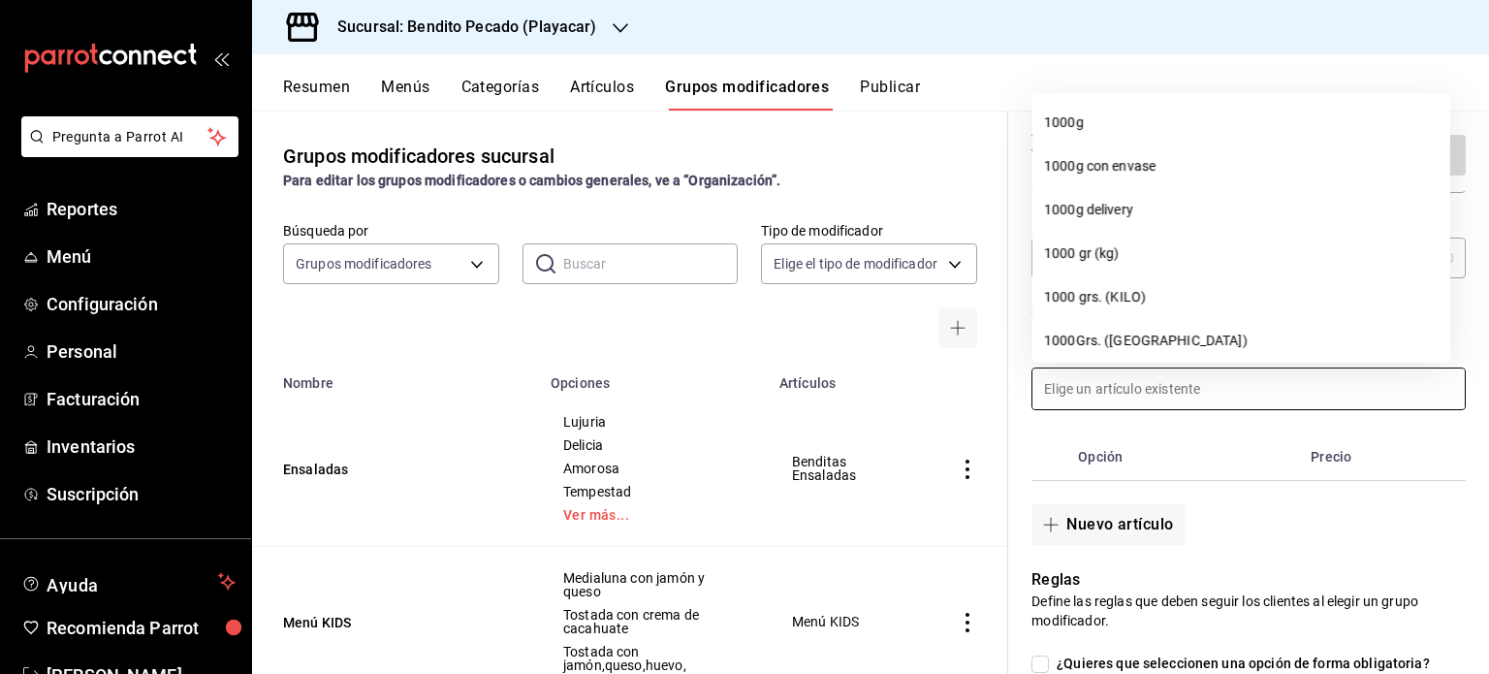
click at [1168, 424] on div "Opción Precio" at bounding box center [1237, 445] width 458 height 71
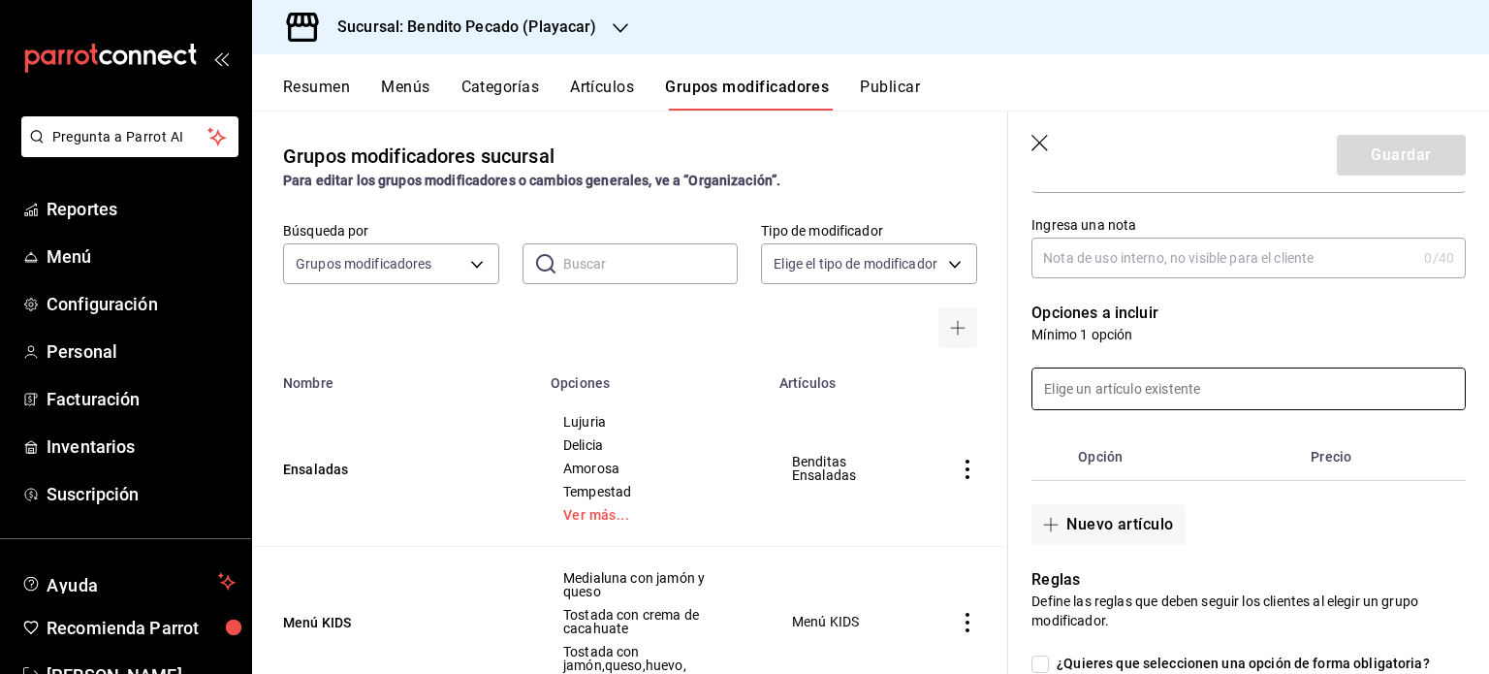
click at [1167, 399] on input at bounding box center [1249, 388] width 432 height 41
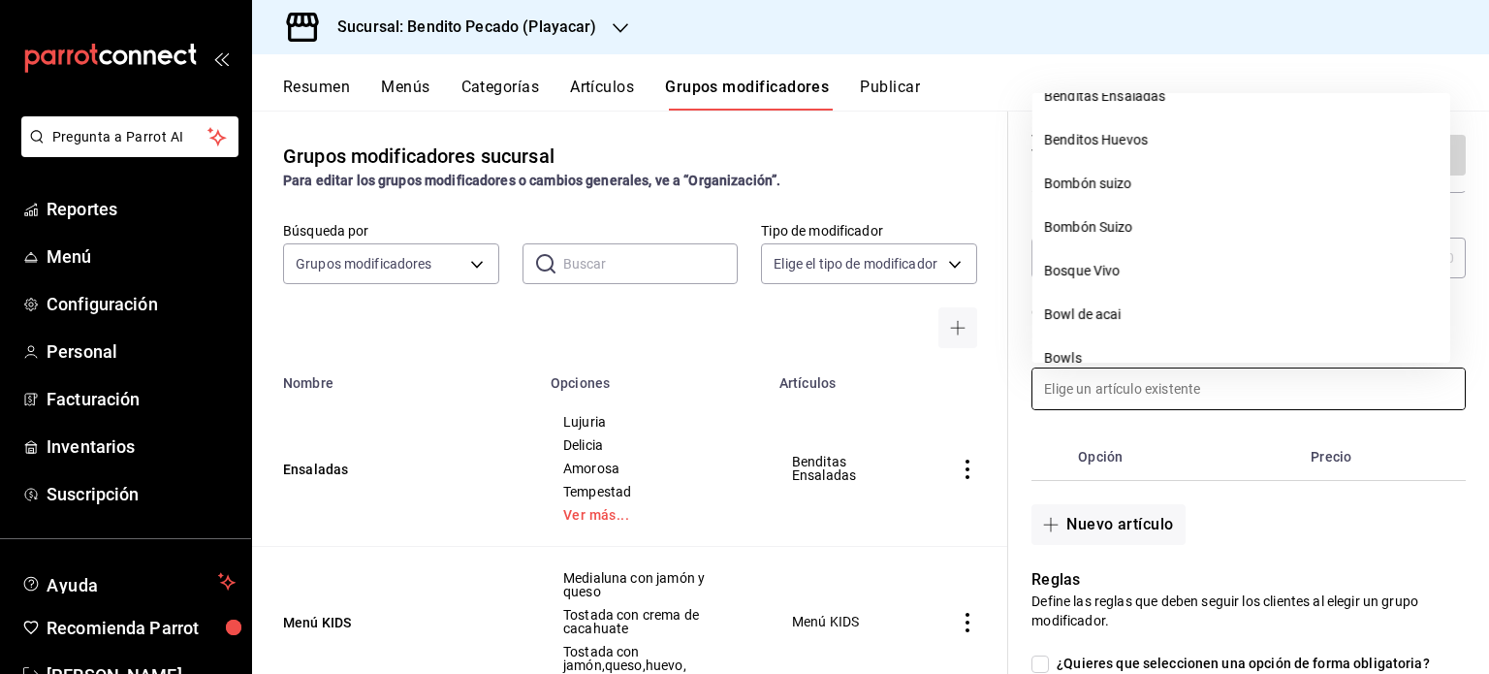
scroll to position [2341, 0]
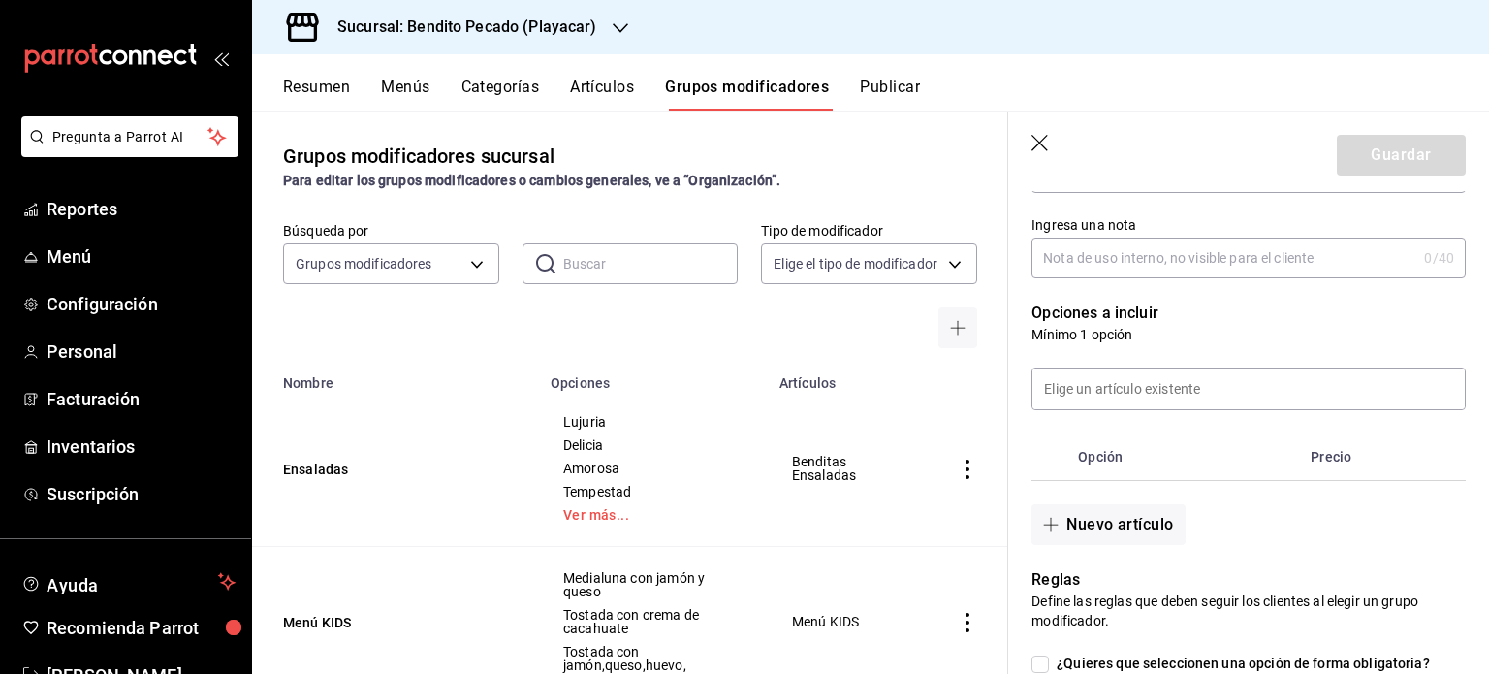
drag, startPoint x: 1257, startPoint y: 533, endPoint x: 1298, endPoint y: 542, distance: 42.6
click at [1298, 542] on div "Nuevo artículo" at bounding box center [1237, 513] width 458 height 64
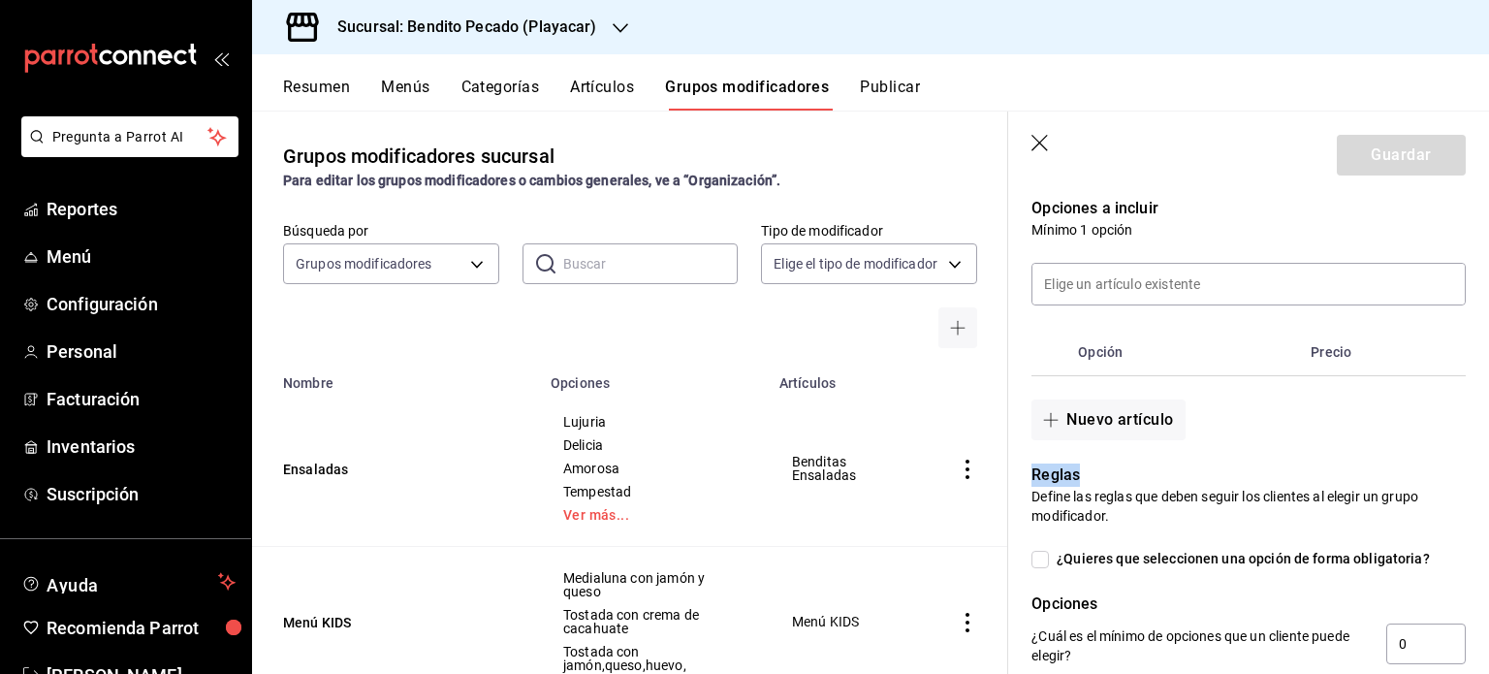
scroll to position [409, 0]
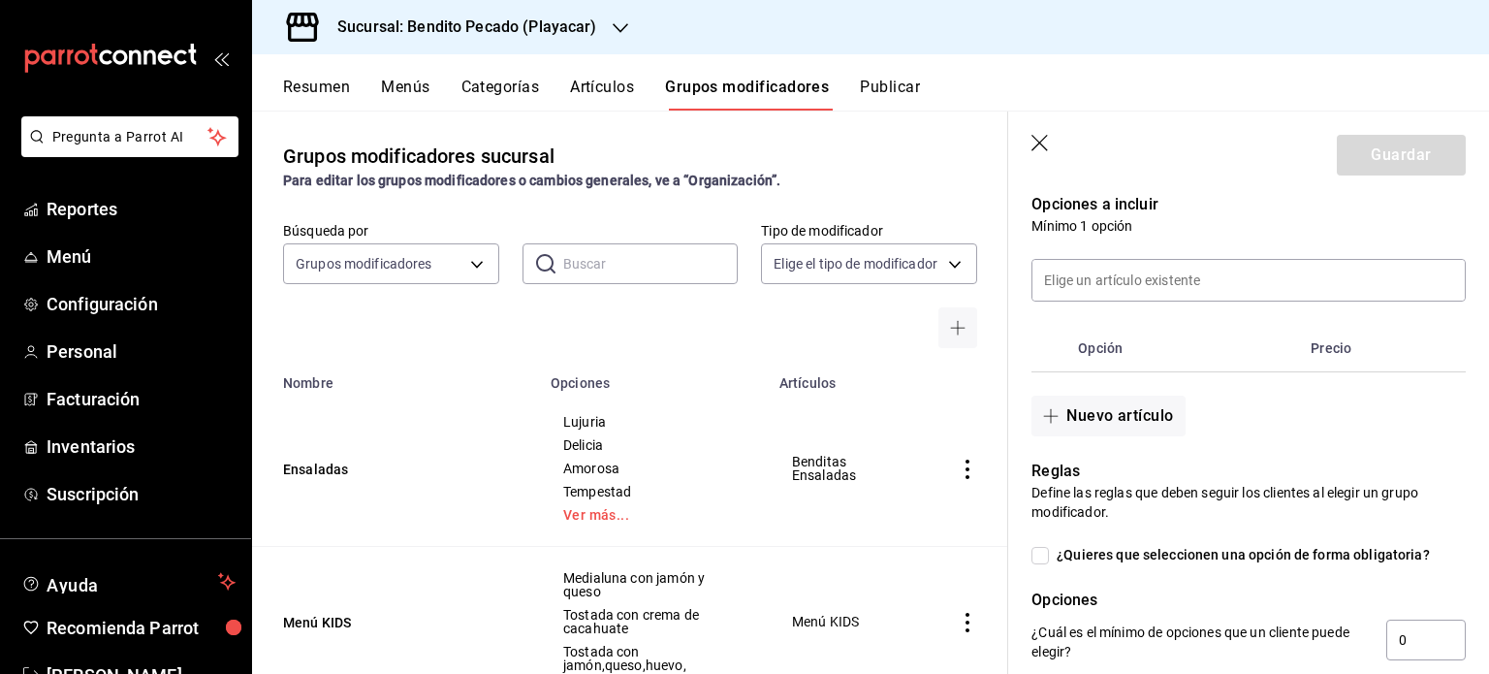
click at [1290, 385] on div "Nuevo artículo" at bounding box center [1237, 404] width 458 height 64
click at [1052, 423] on icon "button" at bounding box center [1051, 416] width 16 height 16
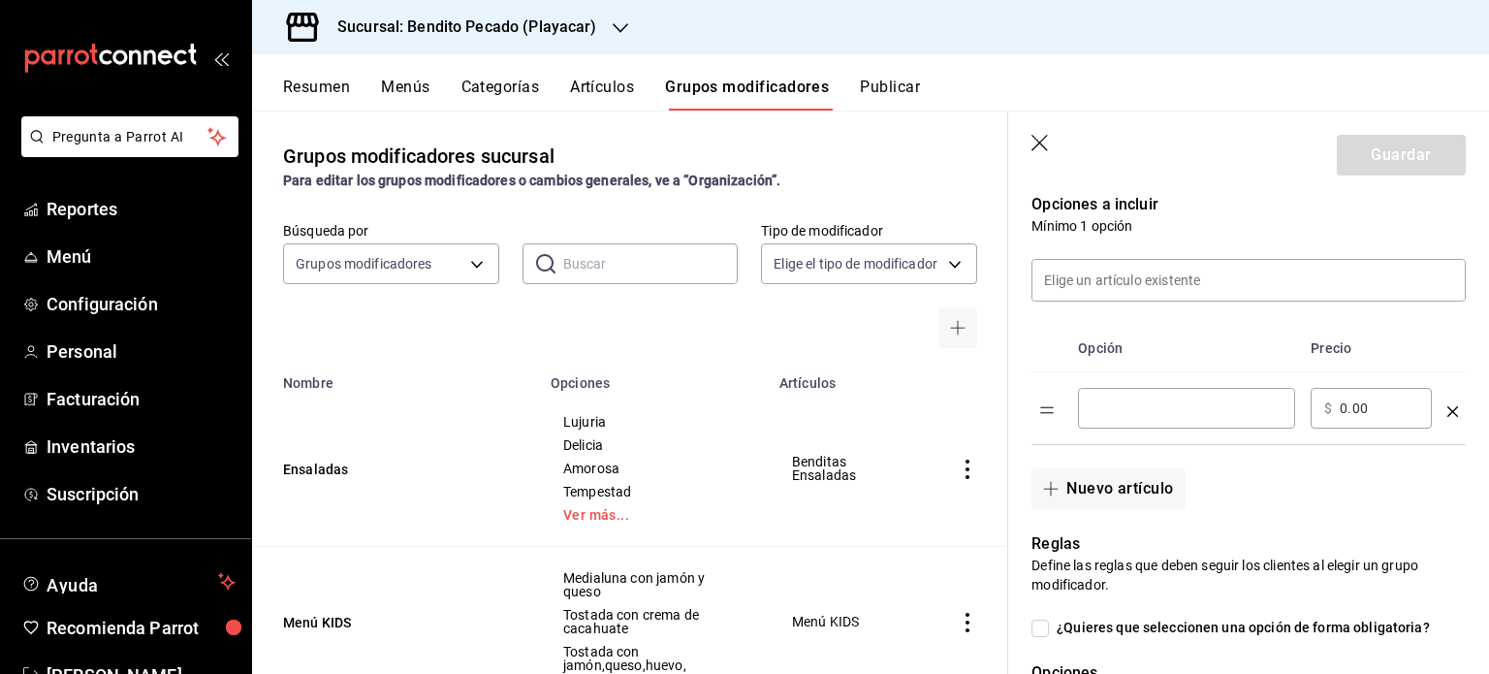
click at [1121, 421] on div "​" at bounding box center [1186, 408] width 217 height 41
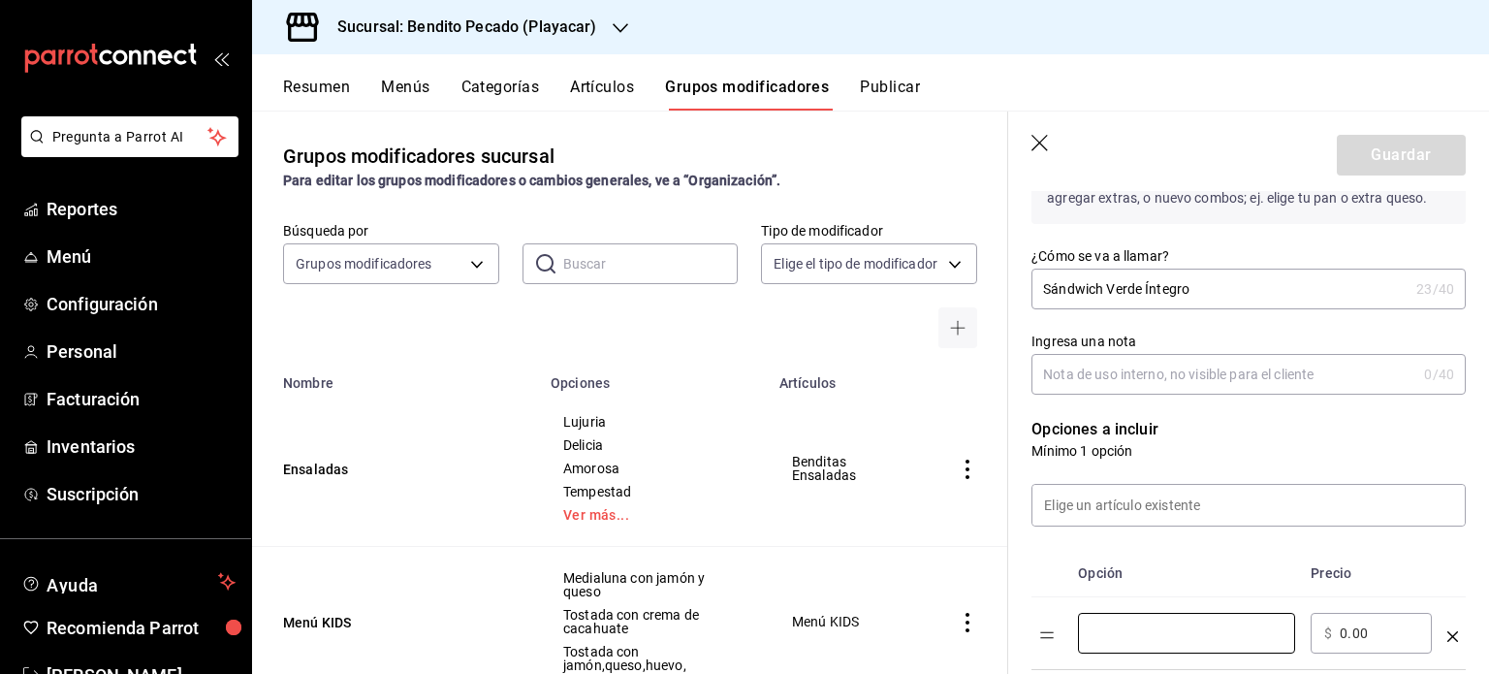
scroll to position [318, 0]
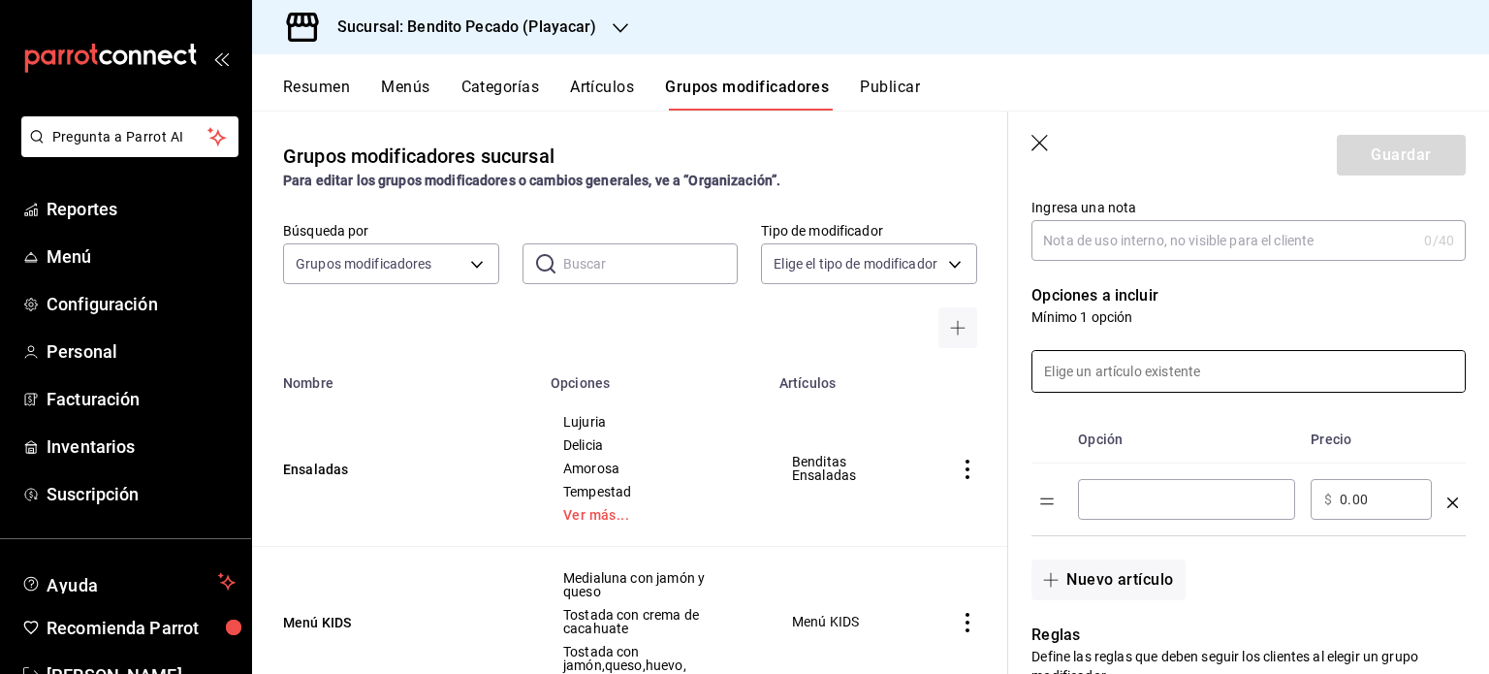
click at [1129, 381] on input at bounding box center [1249, 371] width 432 height 41
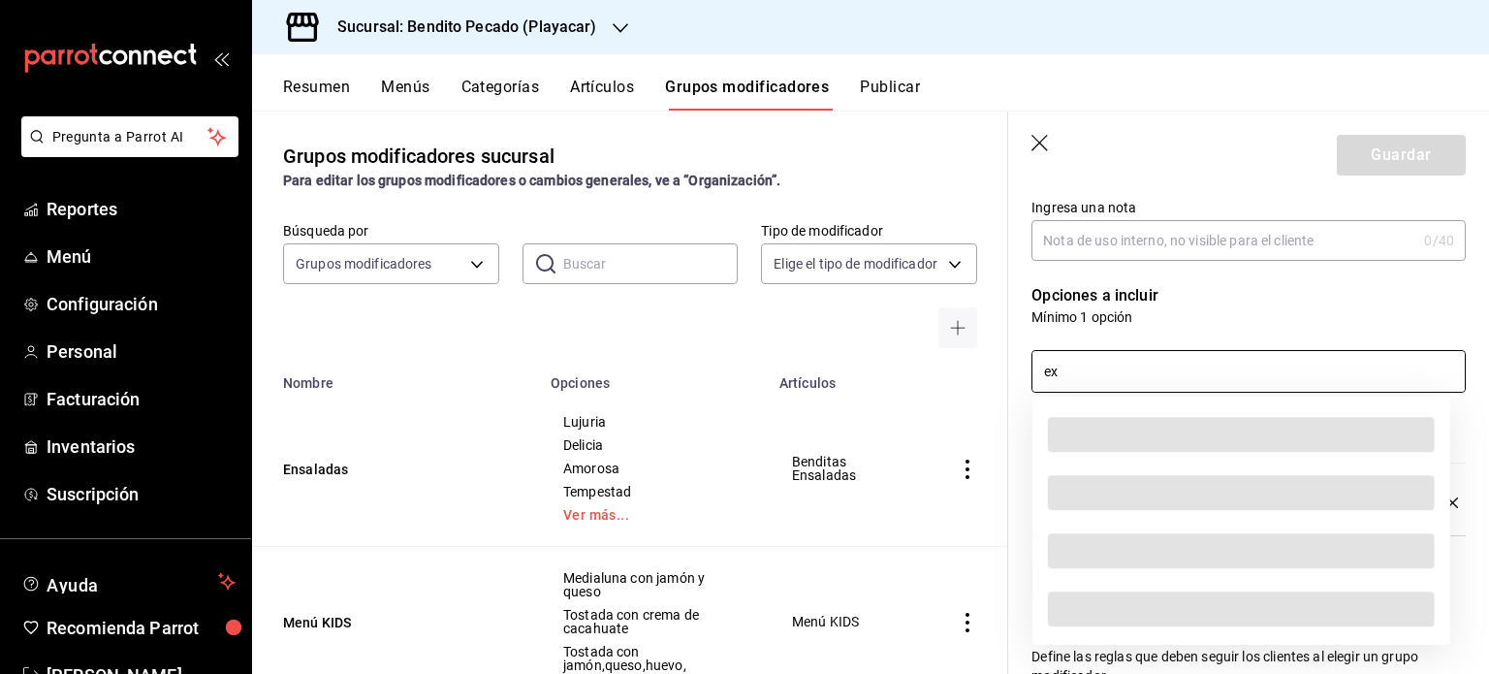
scroll to position [0, 0]
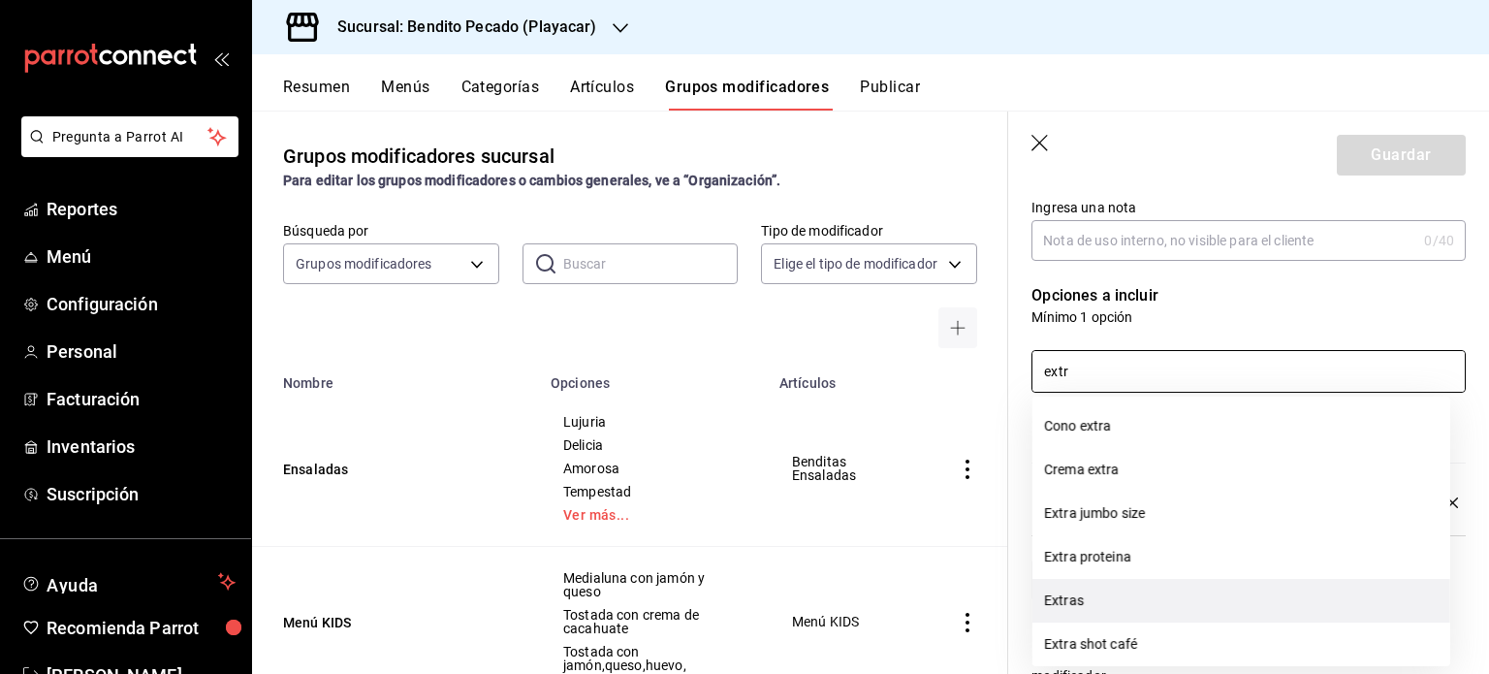
click at [1162, 602] on li "Extras" at bounding box center [1242, 601] width 418 height 44
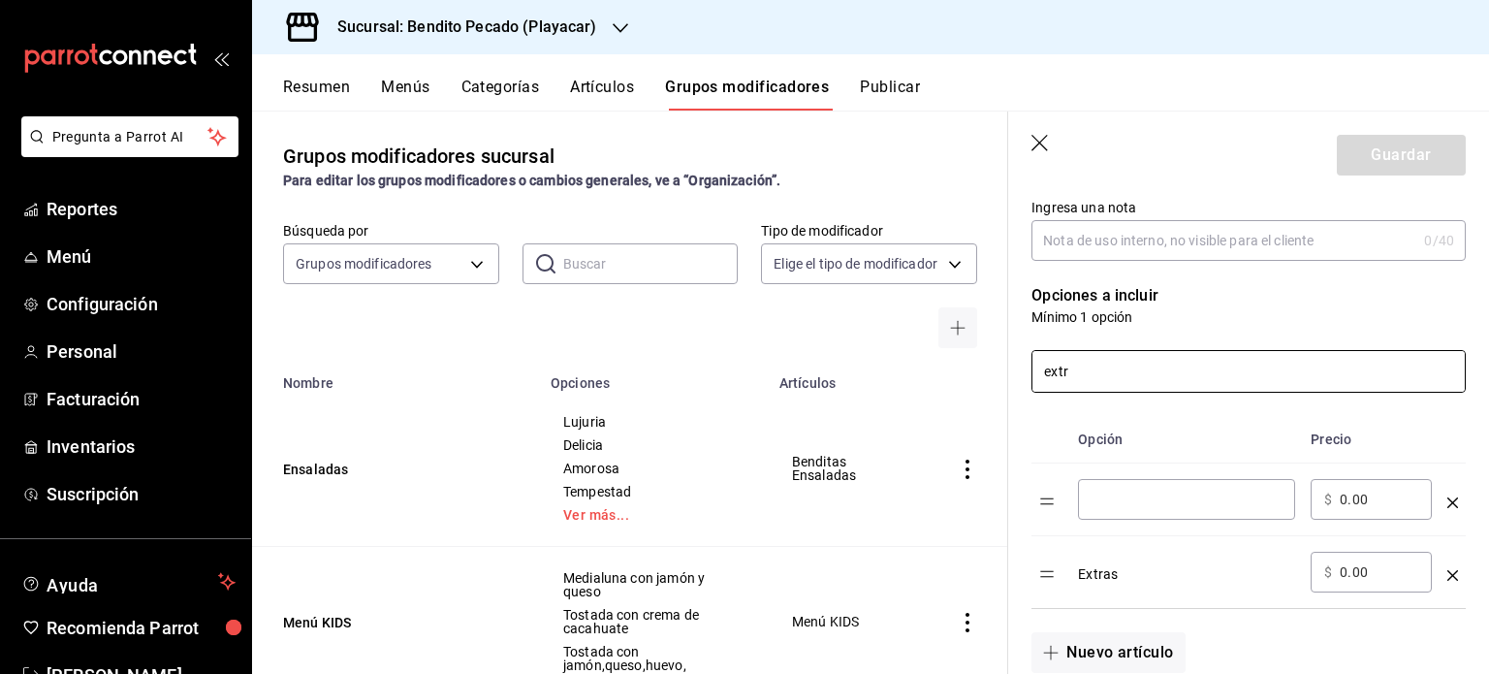
type input "extr"
click at [1444, 498] on td "optionsTable" at bounding box center [1453, 500] width 26 height 73
click at [1448, 500] on icon "optionsTable" at bounding box center [1453, 502] width 11 height 11
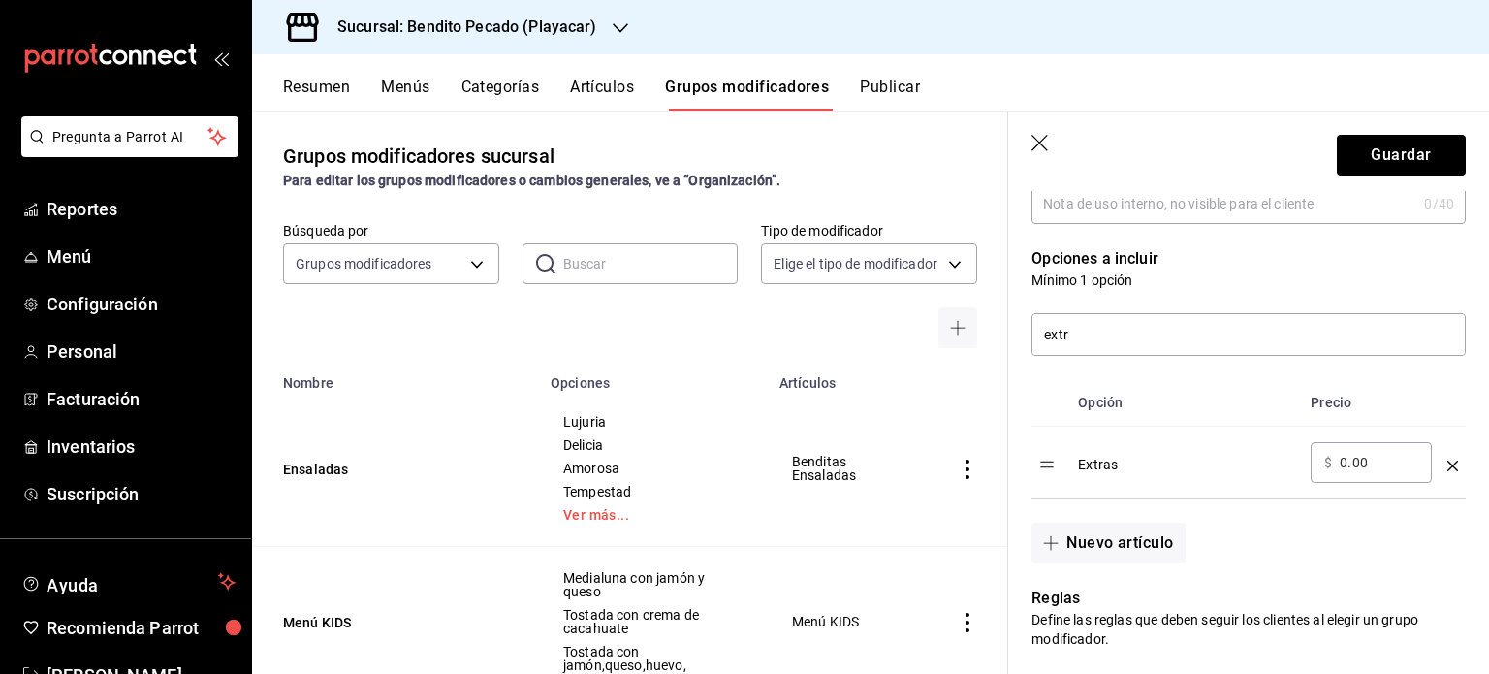
scroll to position [343, 0]
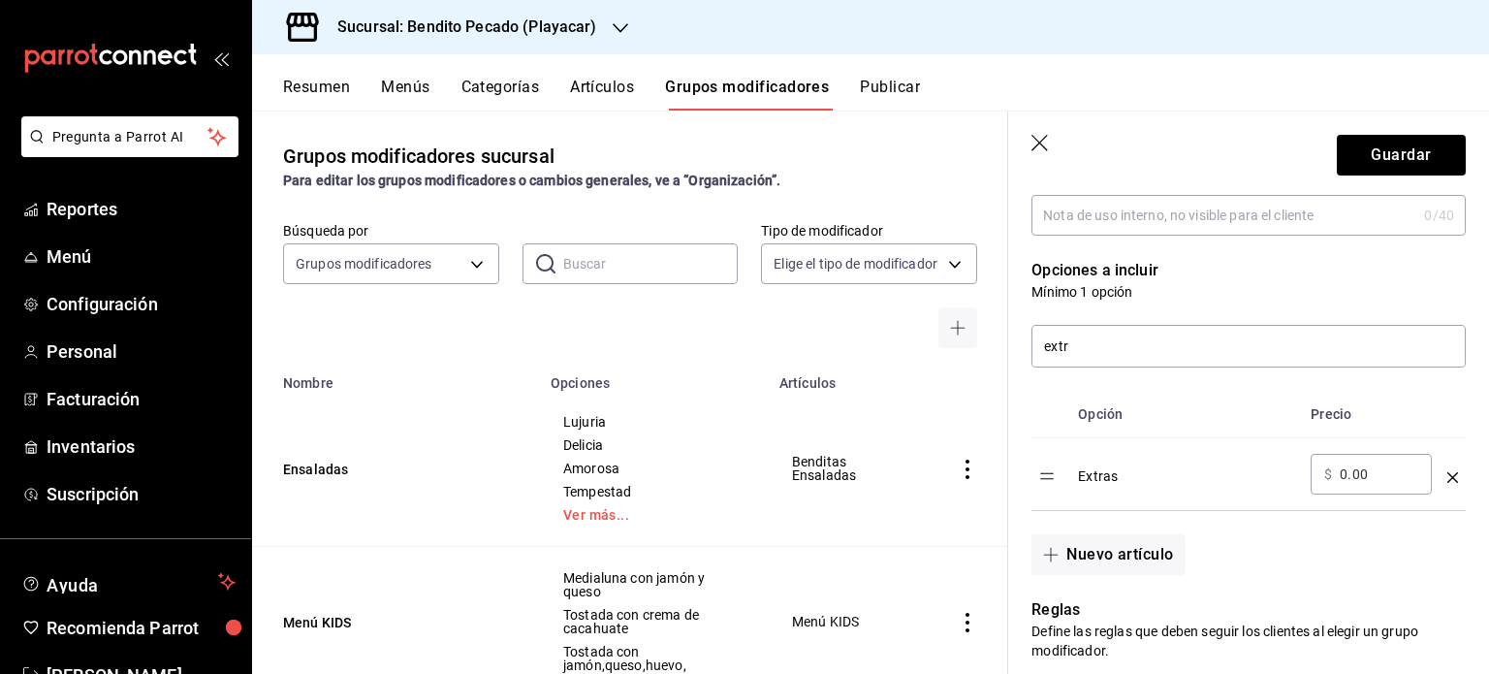
click at [1443, 482] on td "optionsTable" at bounding box center [1453, 474] width 26 height 73
click at [1448, 478] on icon "optionsTable" at bounding box center [1453, 477] width 11 height 11
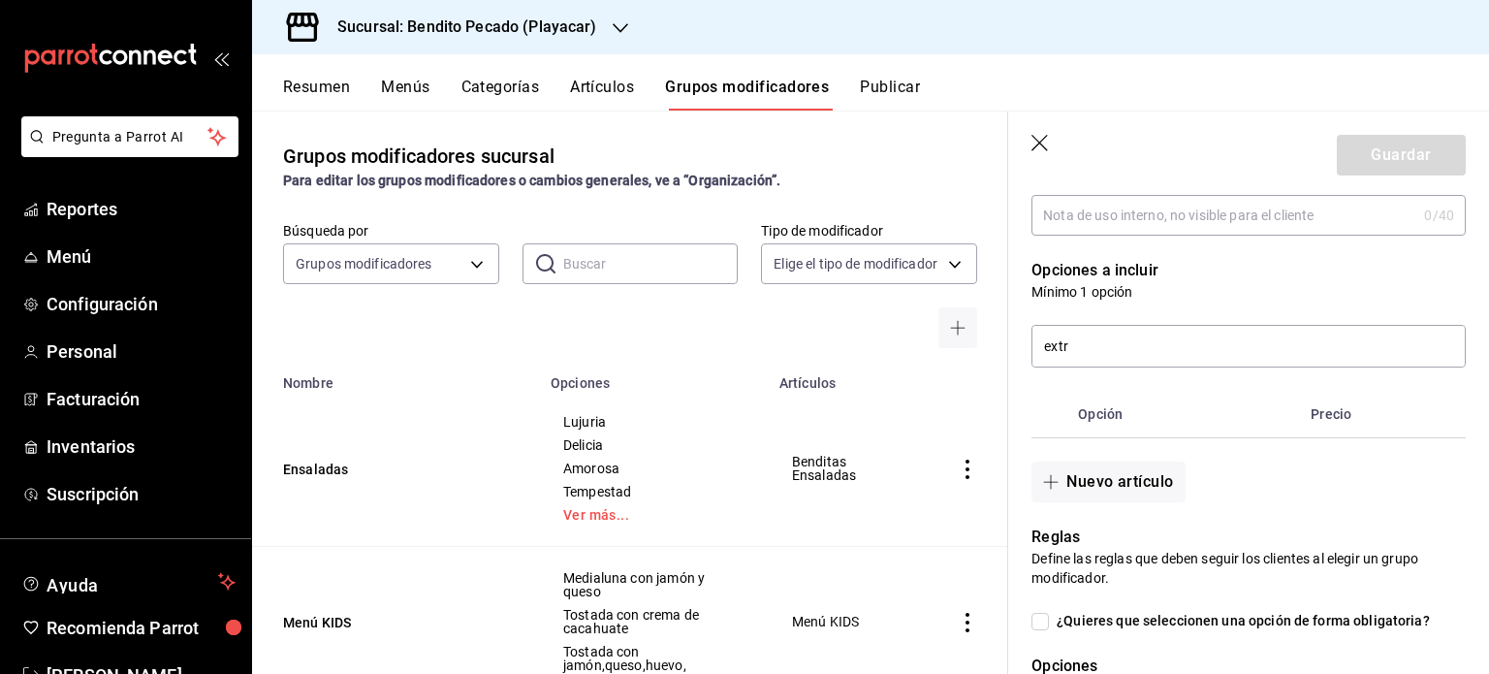
click at [1043, 150] on icon "button" at bounding box center [1041, 144] width 19 height 19
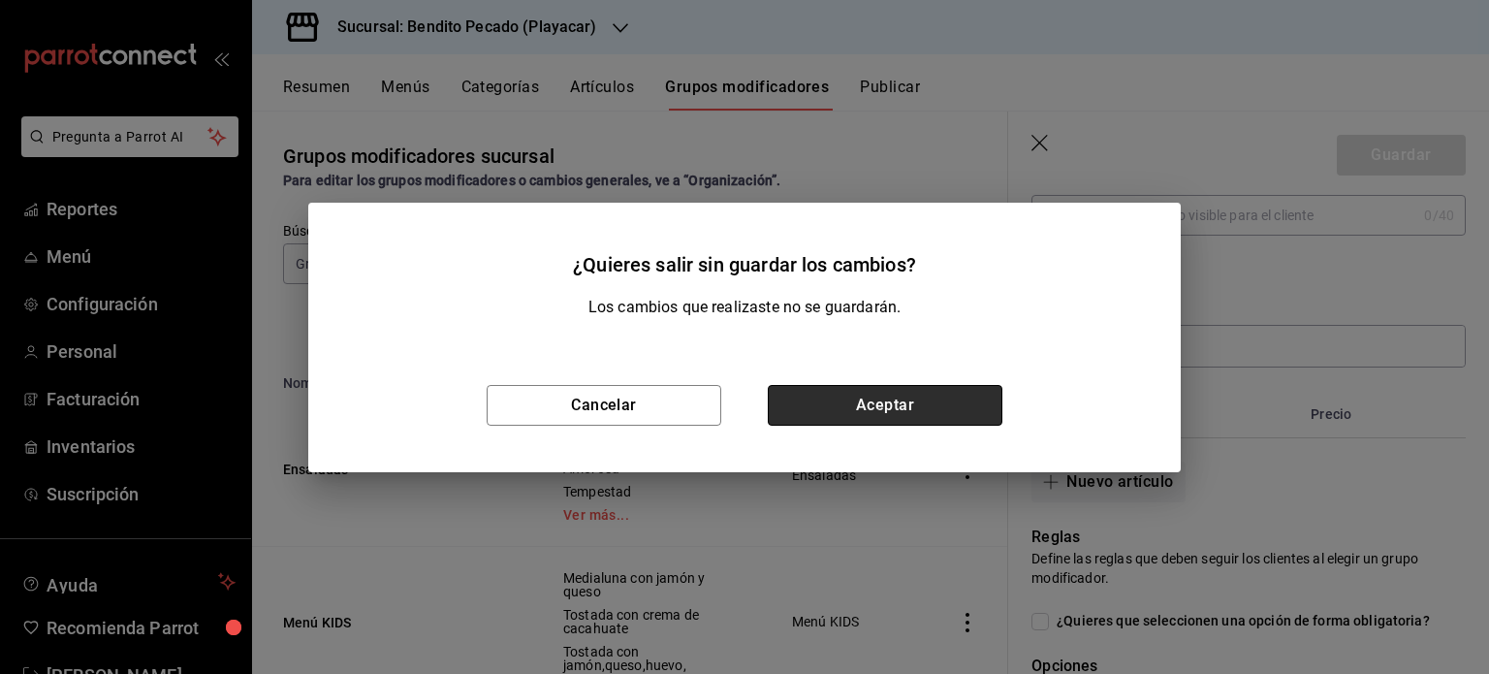
click at [883, 404] on button "Aceptar" at bounding box center [885, 405] width 235 height 41
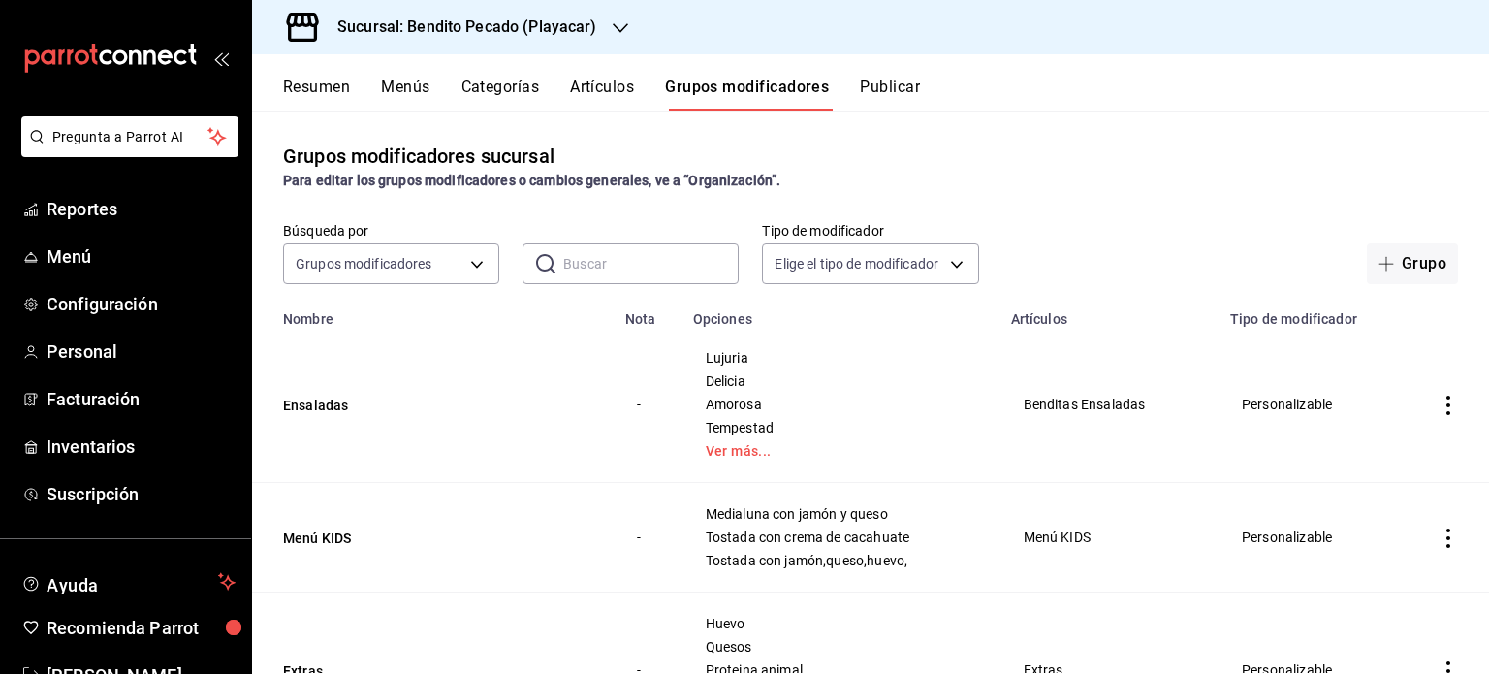
click at [616, 80] on button "Artículos" at bounding box center [602, 94] width 64 height 33
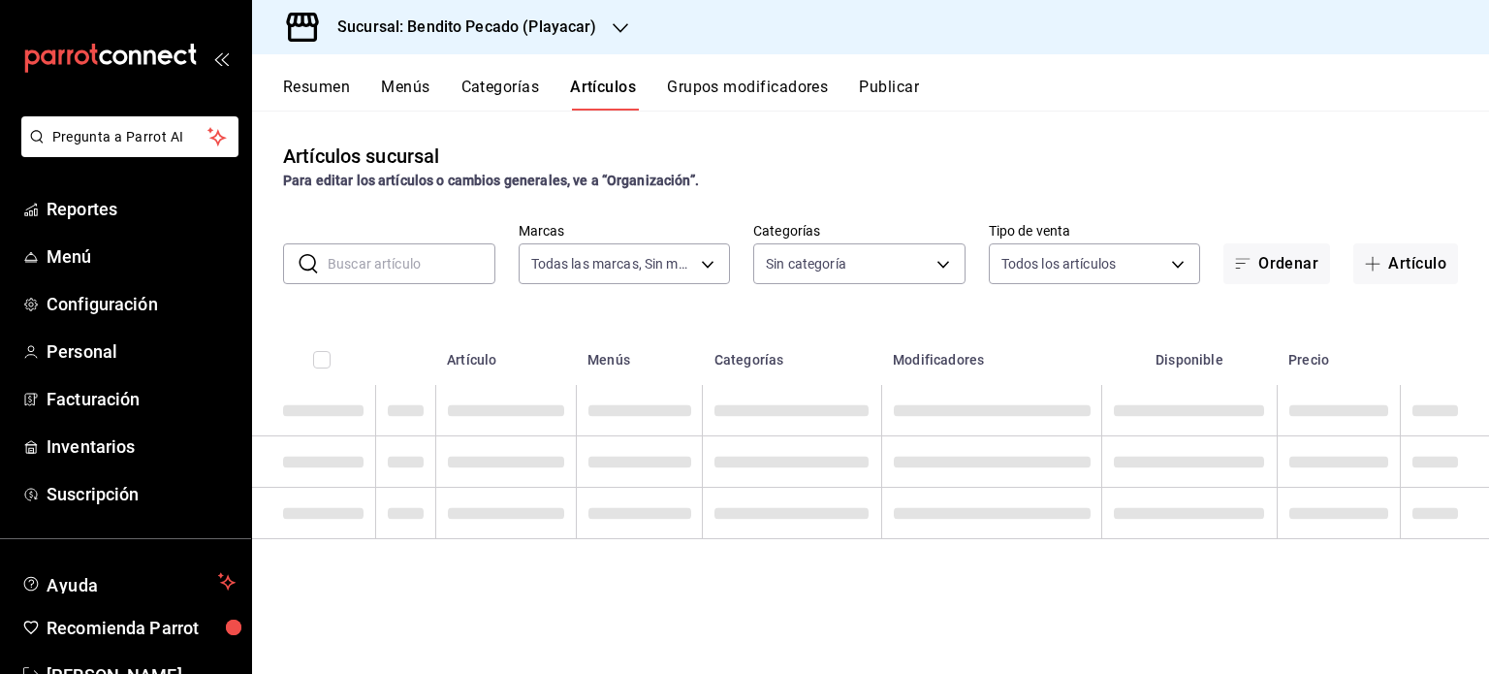
type input "4d940be5-4427-4ee5-ad75-e3a85aa95bfb"
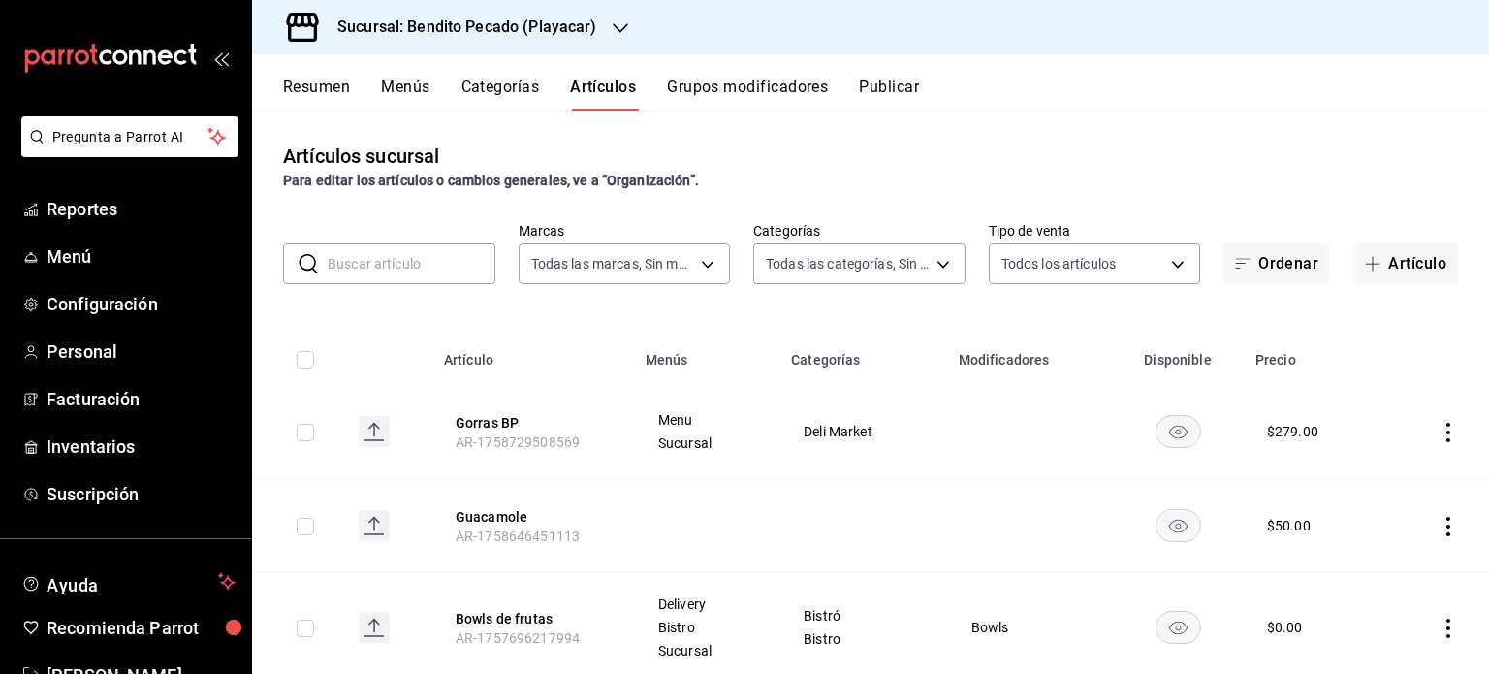
type input "79c5cf34-d3ad-4a48-9535-5b86049b374d,c6fd039e-a58b-4b0c-a65a-34e8d9f43600,a3053…"
click at [1407, 254] on button "Artículo" at bounding box center [1406, 263] width 105 height 41
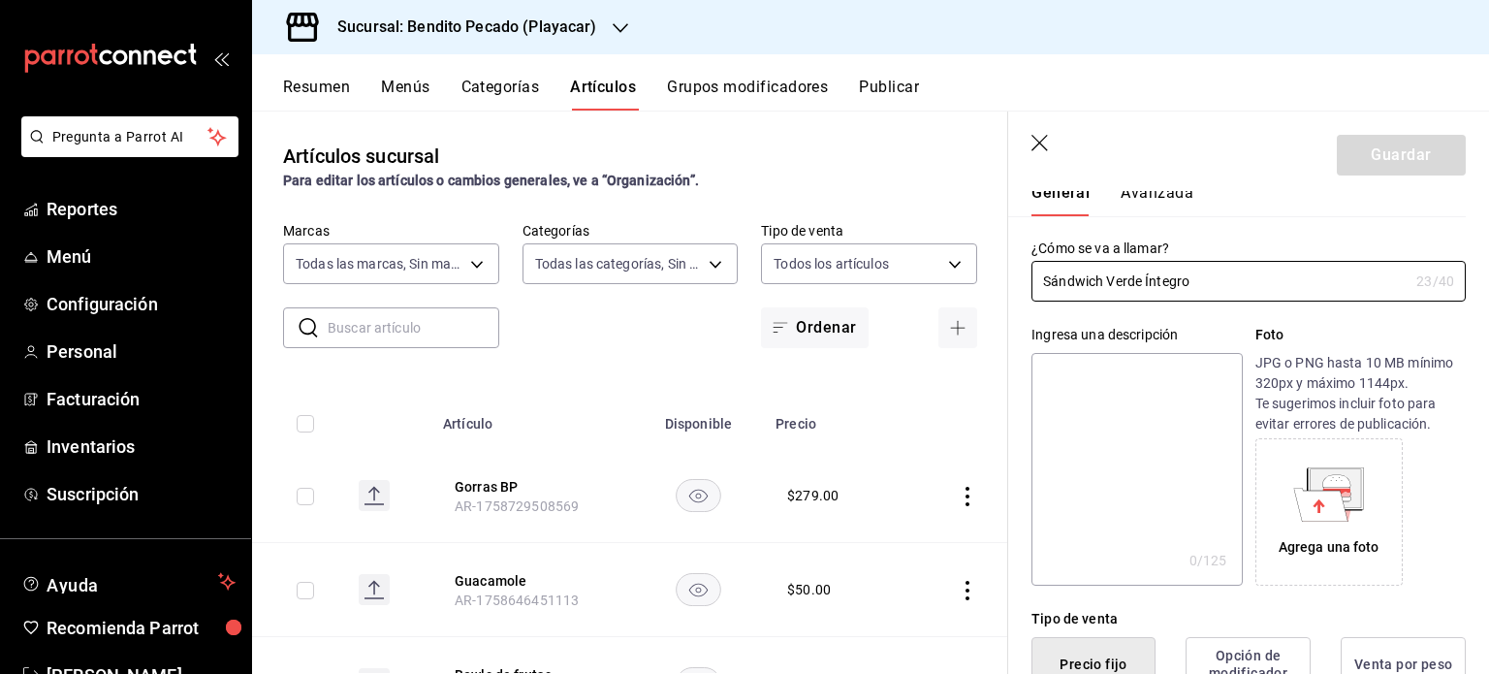
scroll to position [85, 0]
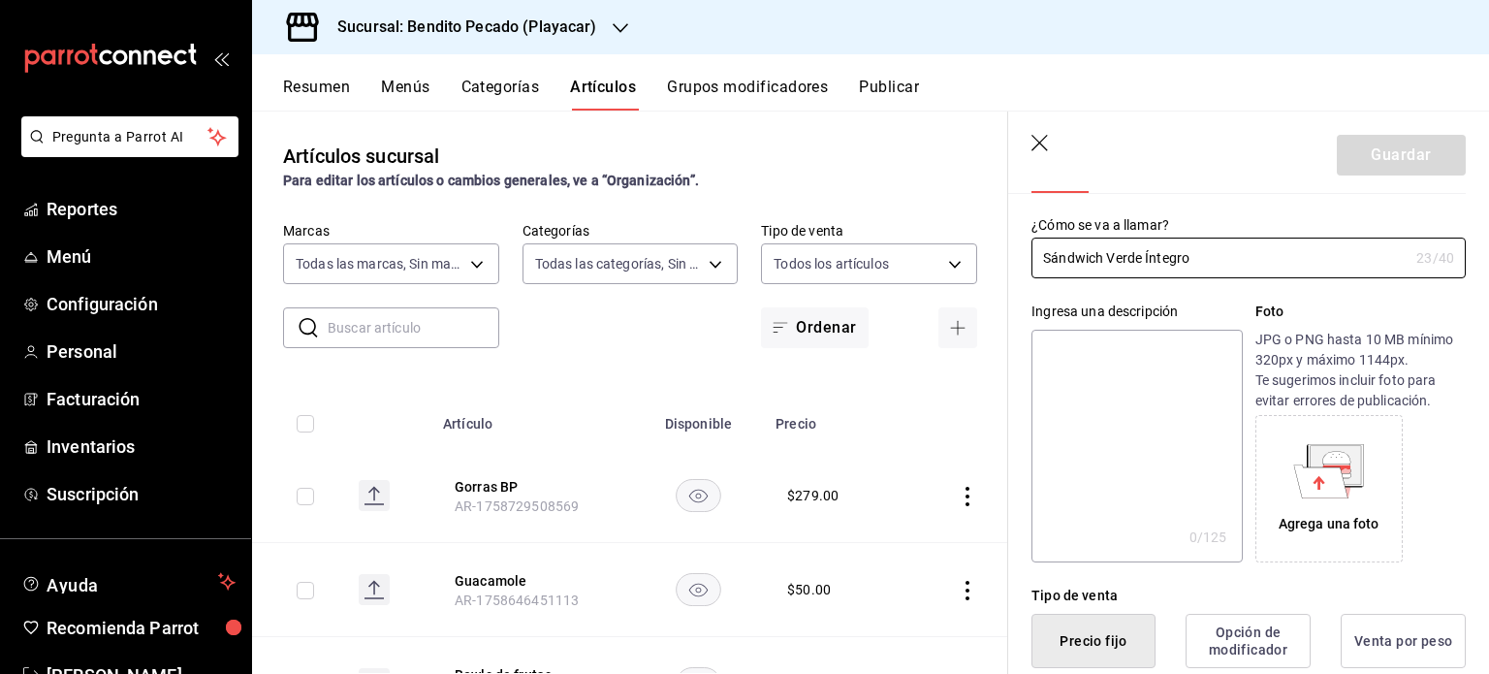
type input "Sándwich Verde Íntegro"
click at [1102, 373] on textarea at bounding box center [1137, 446] width 210 height 233
type textarea "M"
type textarea "x"
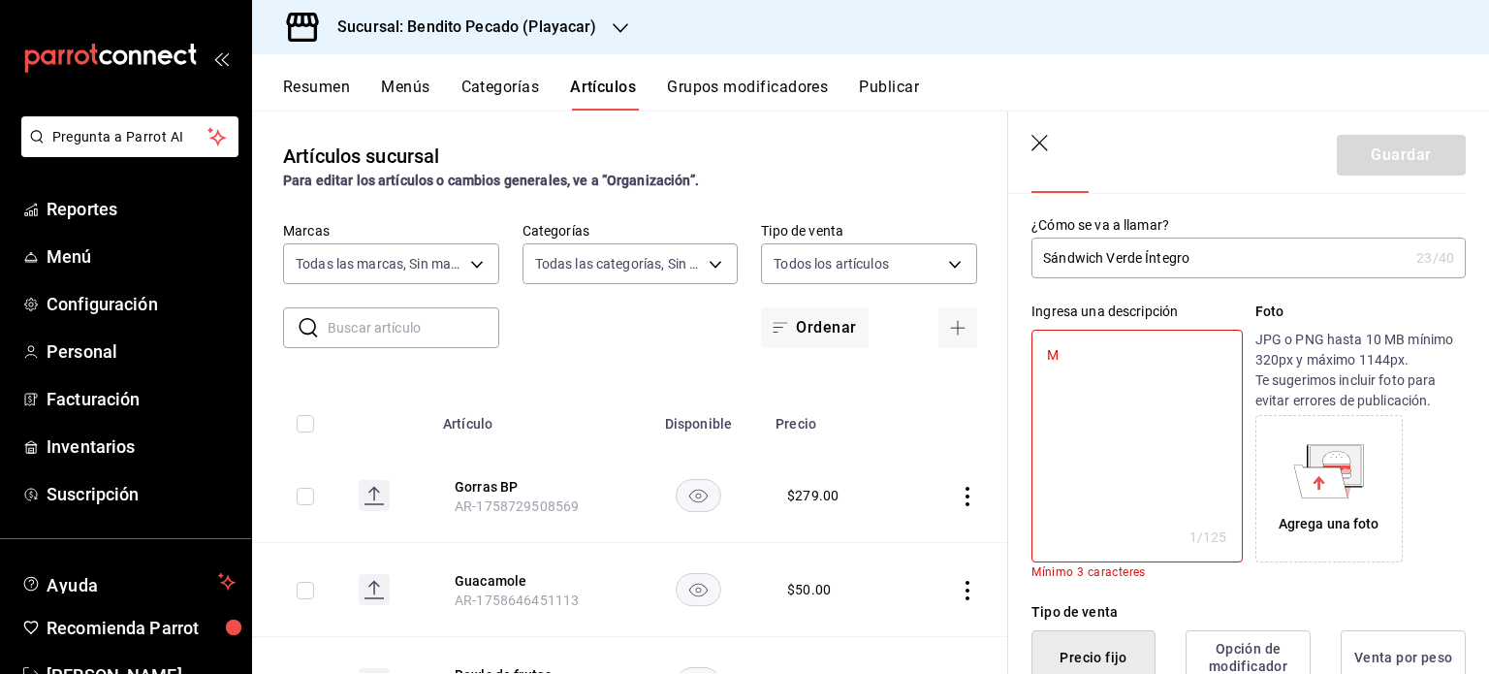
type textarea "Me"
type textarea "x"
type textarea "Med"
type textarea "x"
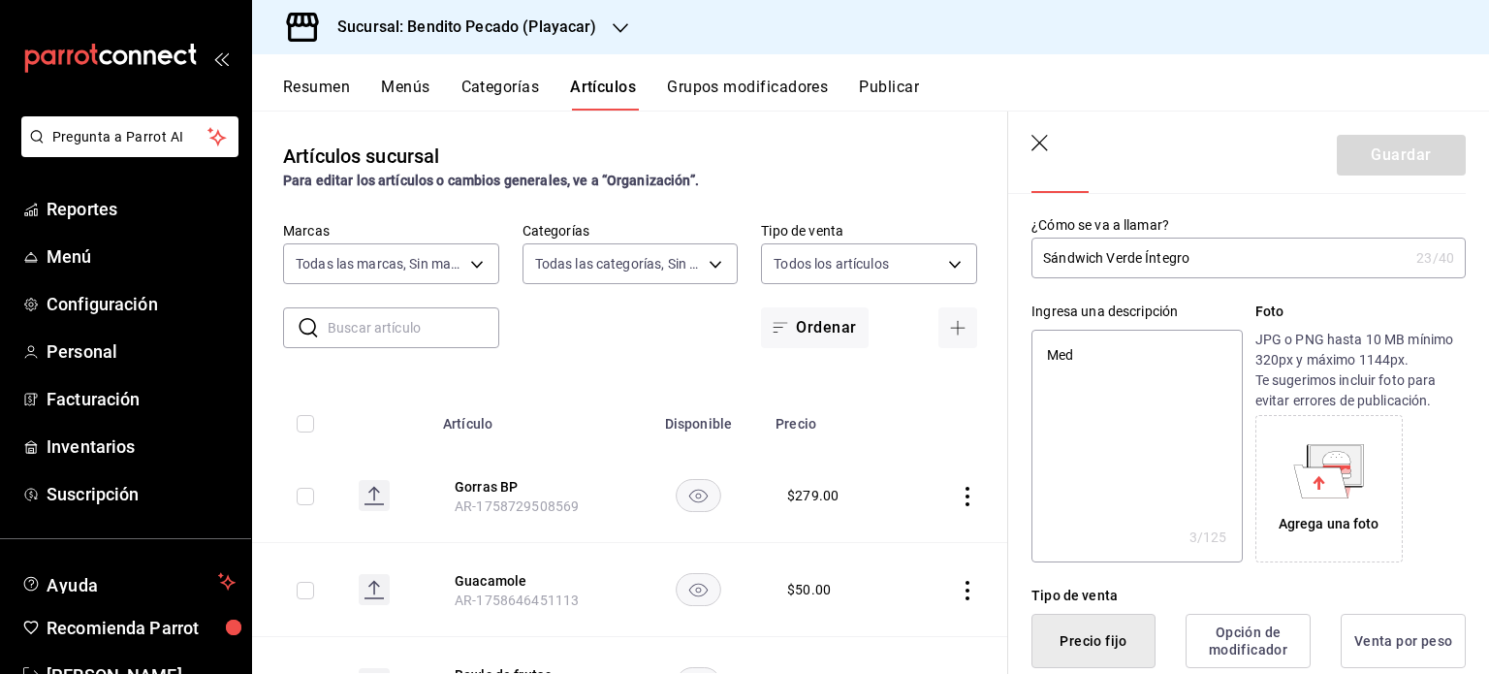
type textarea "Meda"
type textarea "x"
type textarea "Medal"
type textarea "x"
type textarea "Medall"
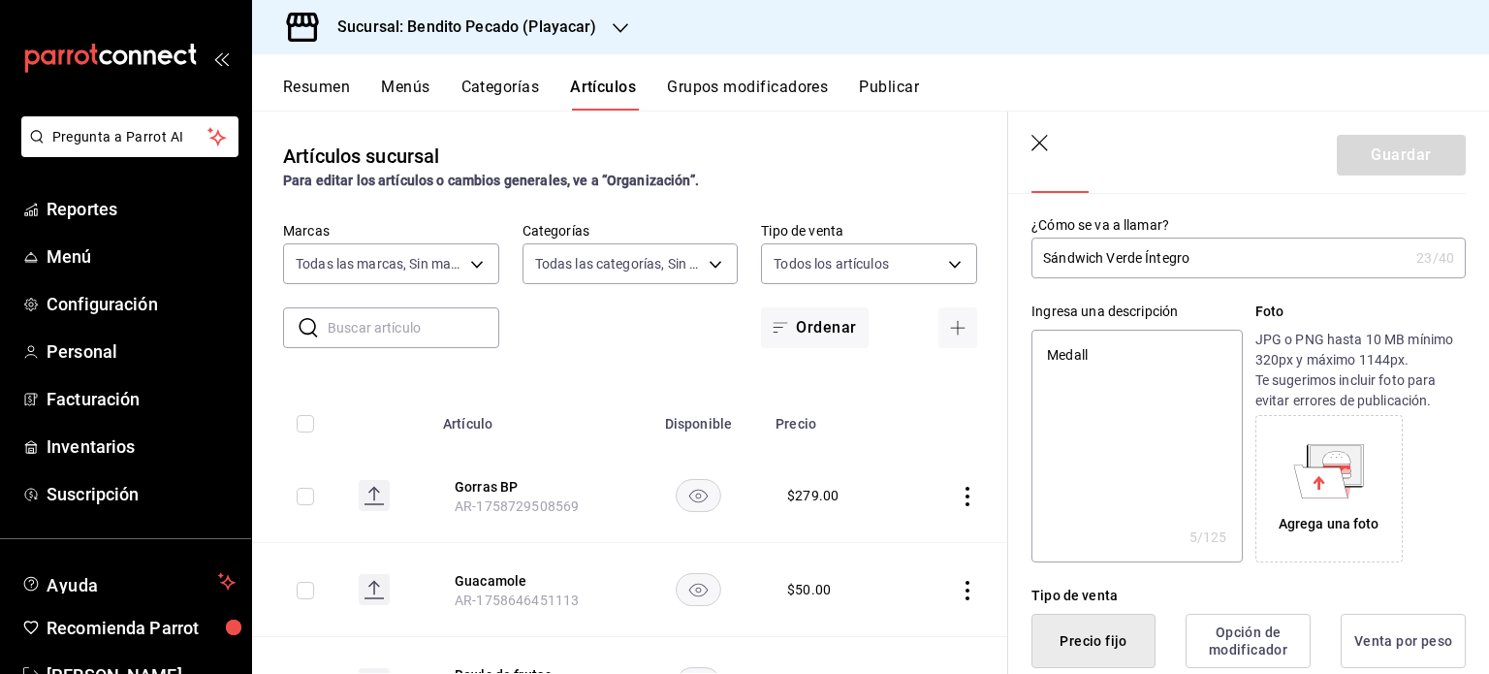
type textarea "x"
type textarea "Medallo"
type textarea "x"
type textarea "Medallon"
type textarea "x"
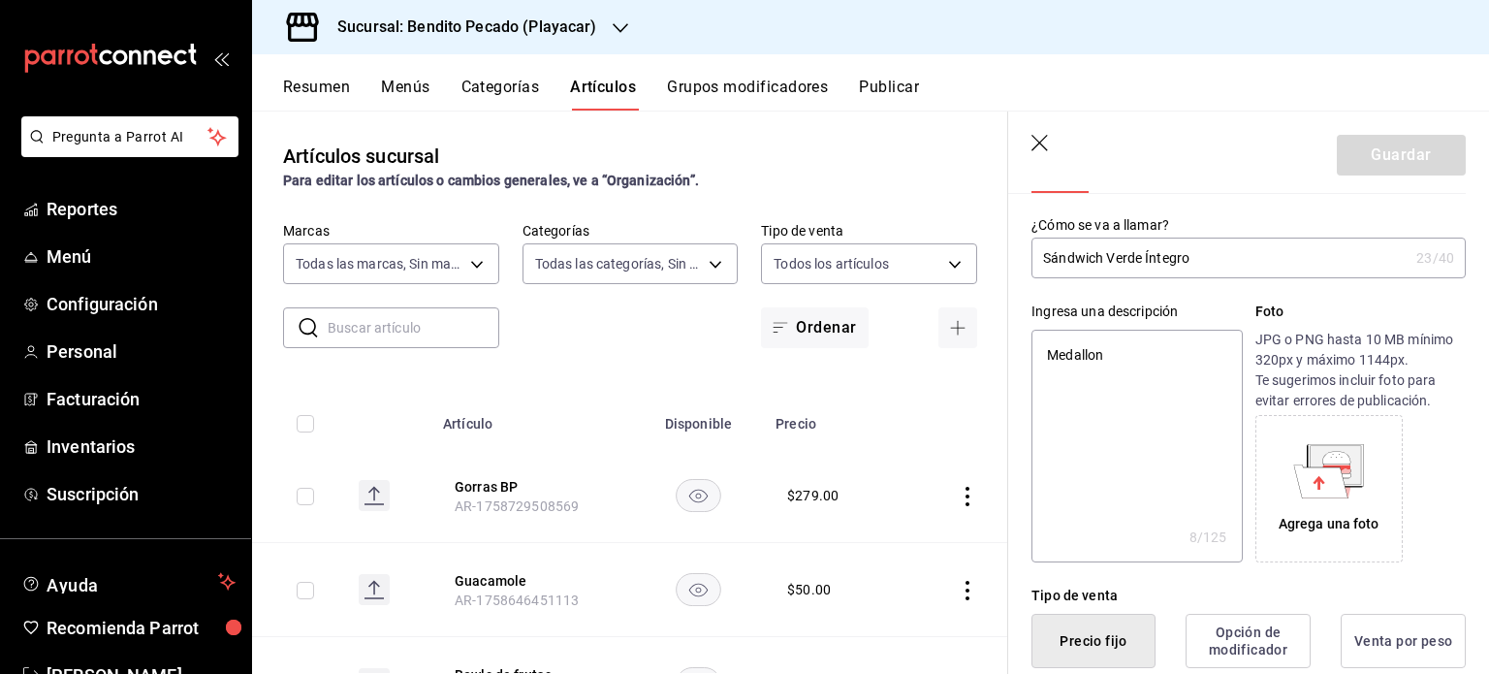
type textarea "Medallon"
type textarea "x"
type textarea "Medallon d"
type textarea "x"
type textarea "Medallon de"
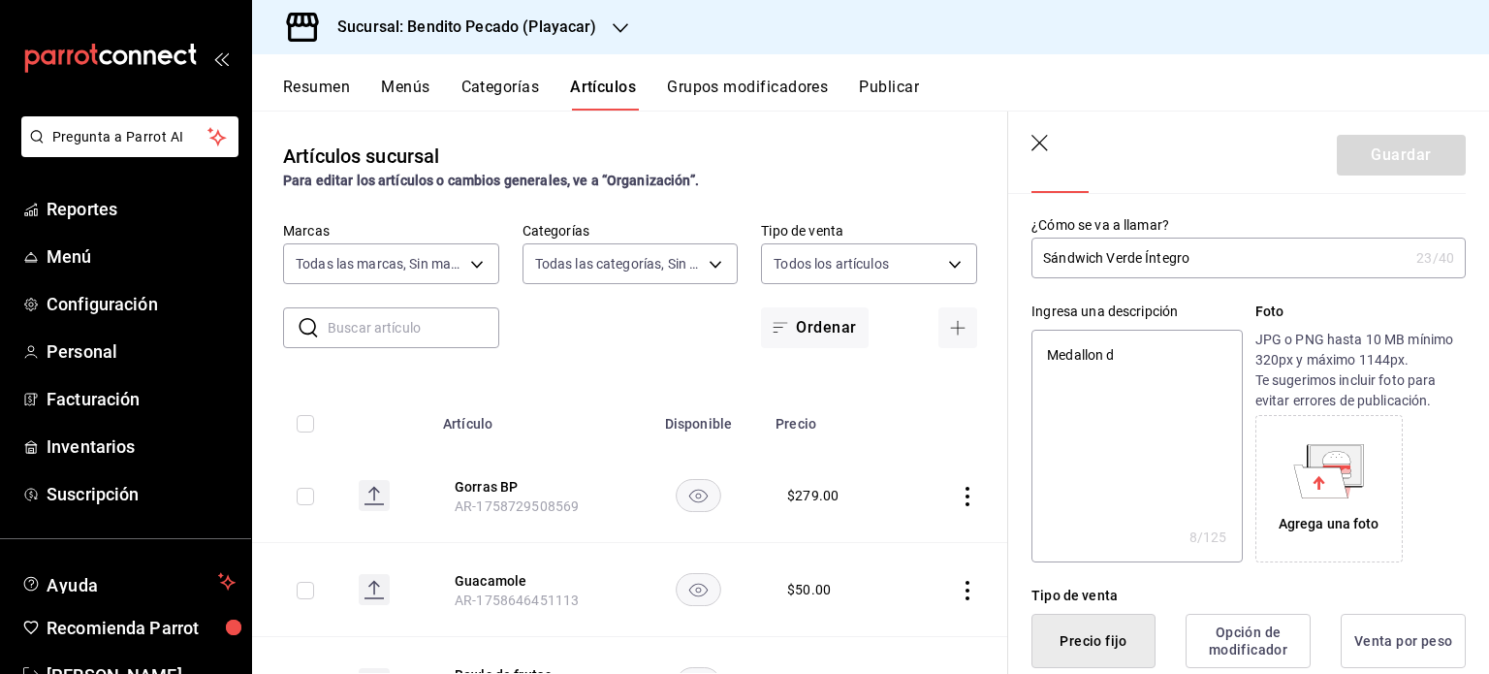
type textarea "x"
type textarea "Medallon de"
type textarea "x"
type textarea "Medallon de G"
type textarea "x"
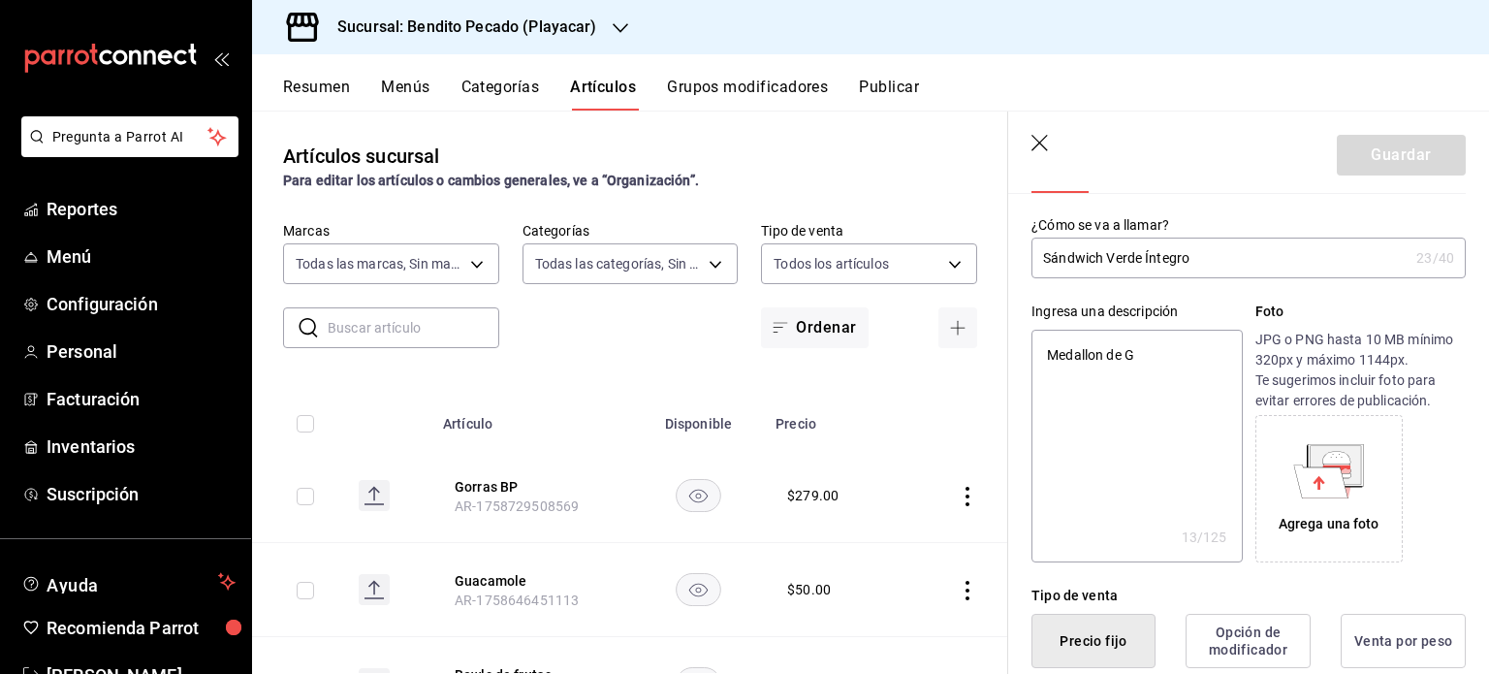
type textarea "Medallon de"
type textarea "x"
type textarea "Medallon de f"
type textarea "x"
type textarea "Medallon de f¿"
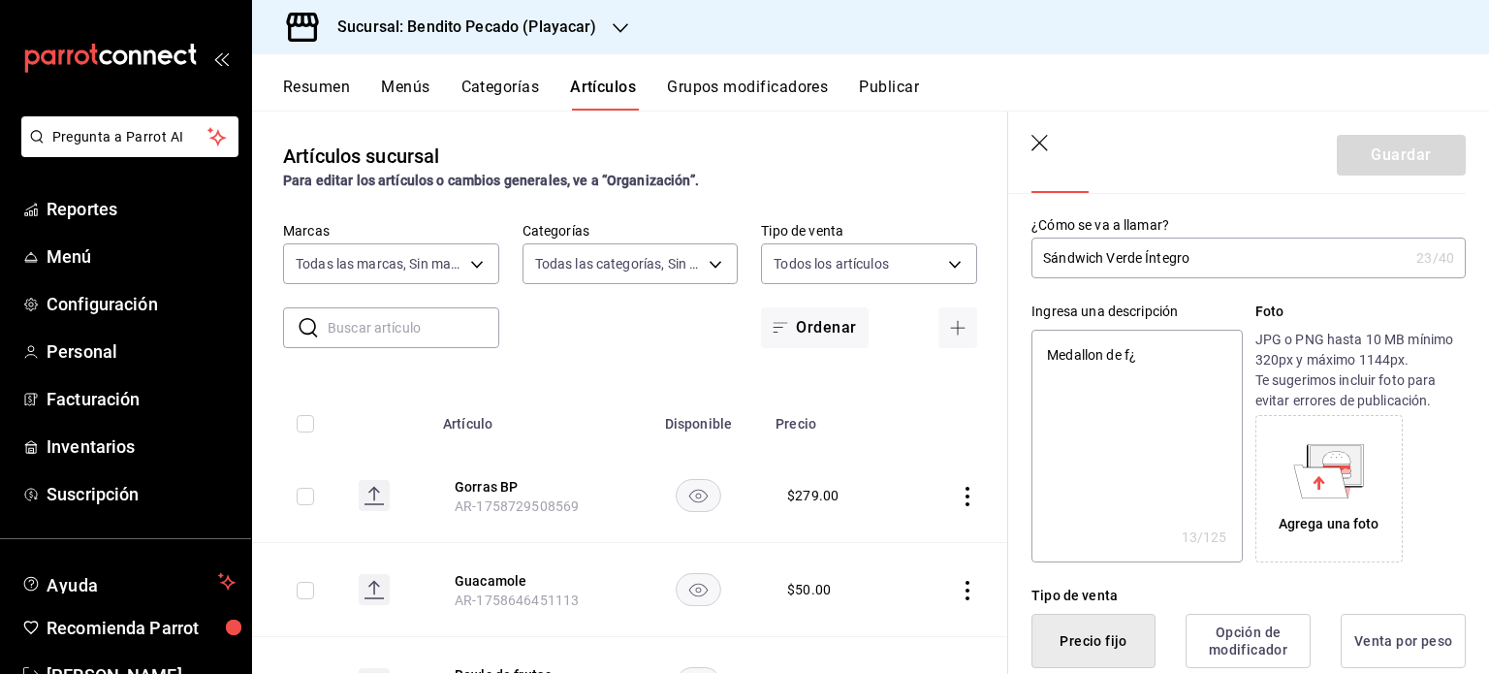
type textarea "x"
type textarea "Medallon de f"
type textarea "x"
type textarea "Medallon de"
type textarea "x"
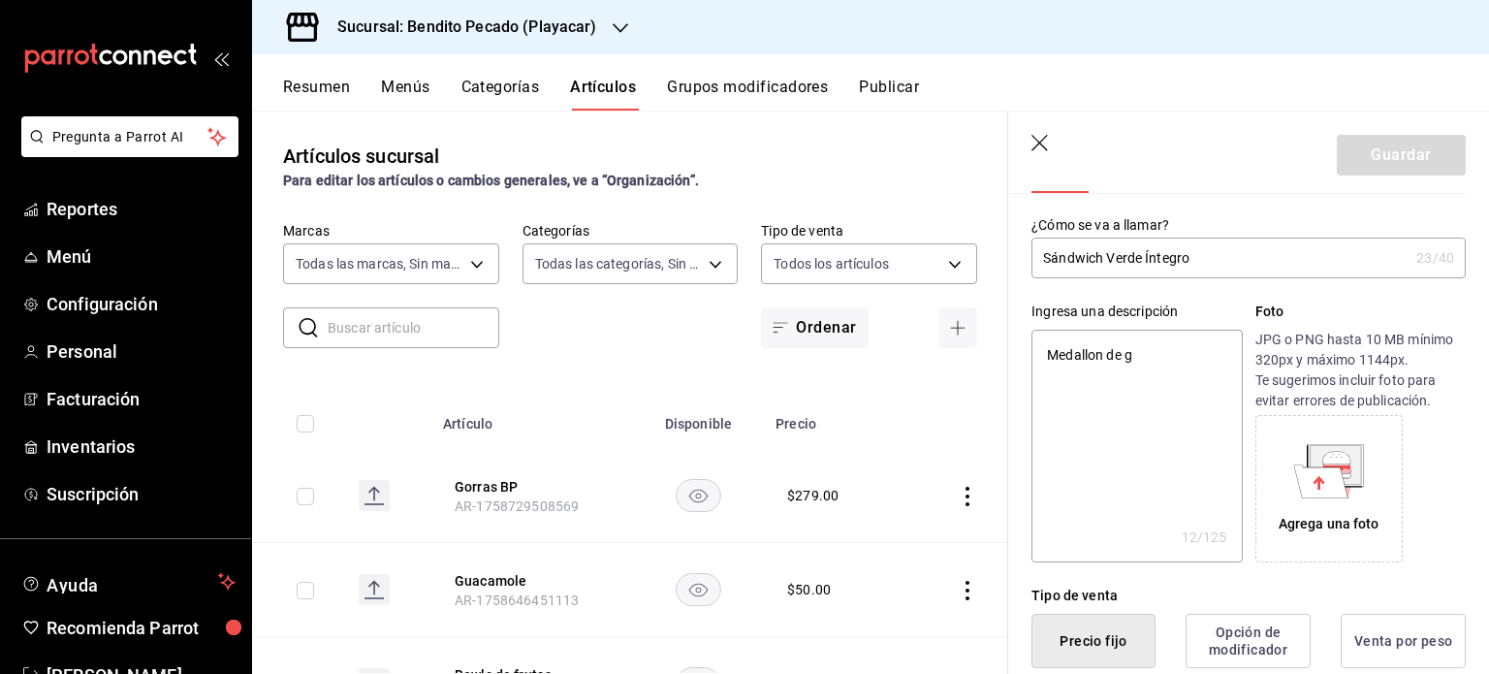
type textarea "Medallon de ga"
type textarea "x"
type textarea "Medallon de gar"
type textarea "x"
type textarea "Medallon [PERSON_NAME]"
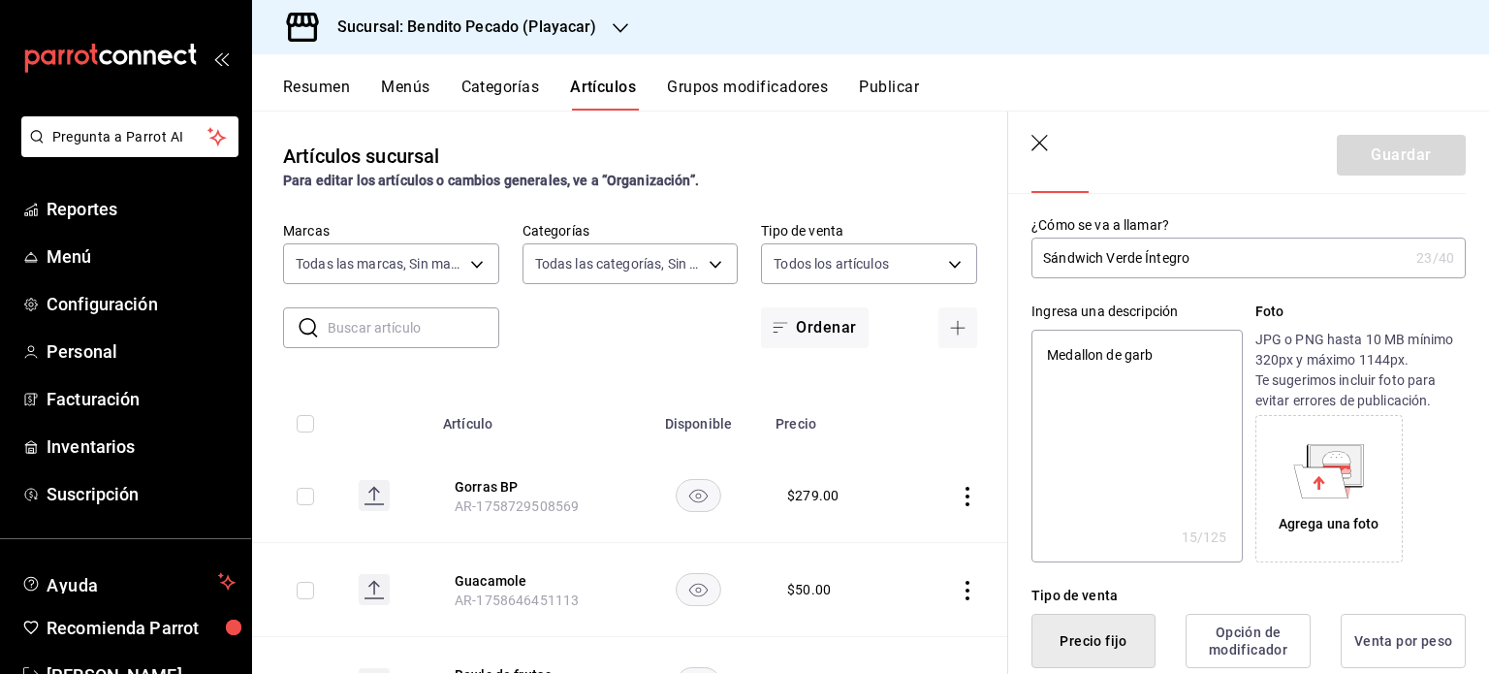
type textarea "x"
type textarea "Medallon [PERSON_NAME]"
type textarea "x"
type textarea "Medallon de garbanzo"
type textarea "x"
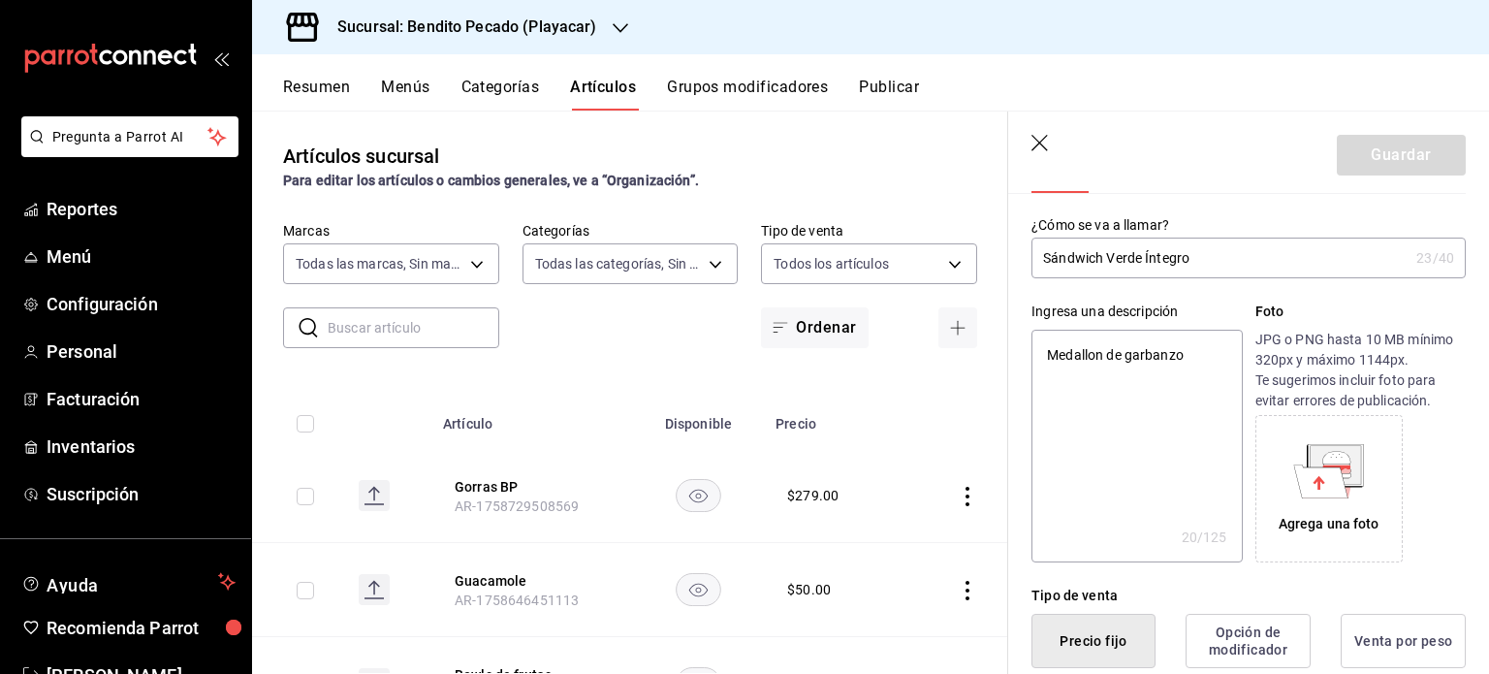
type textarea "Medallon de garbanzo,"
type textarea "x"
type textarea "Medallon de garbanzo,"
type textarea "x"
type textarea "Medallon de garbanzo, p"
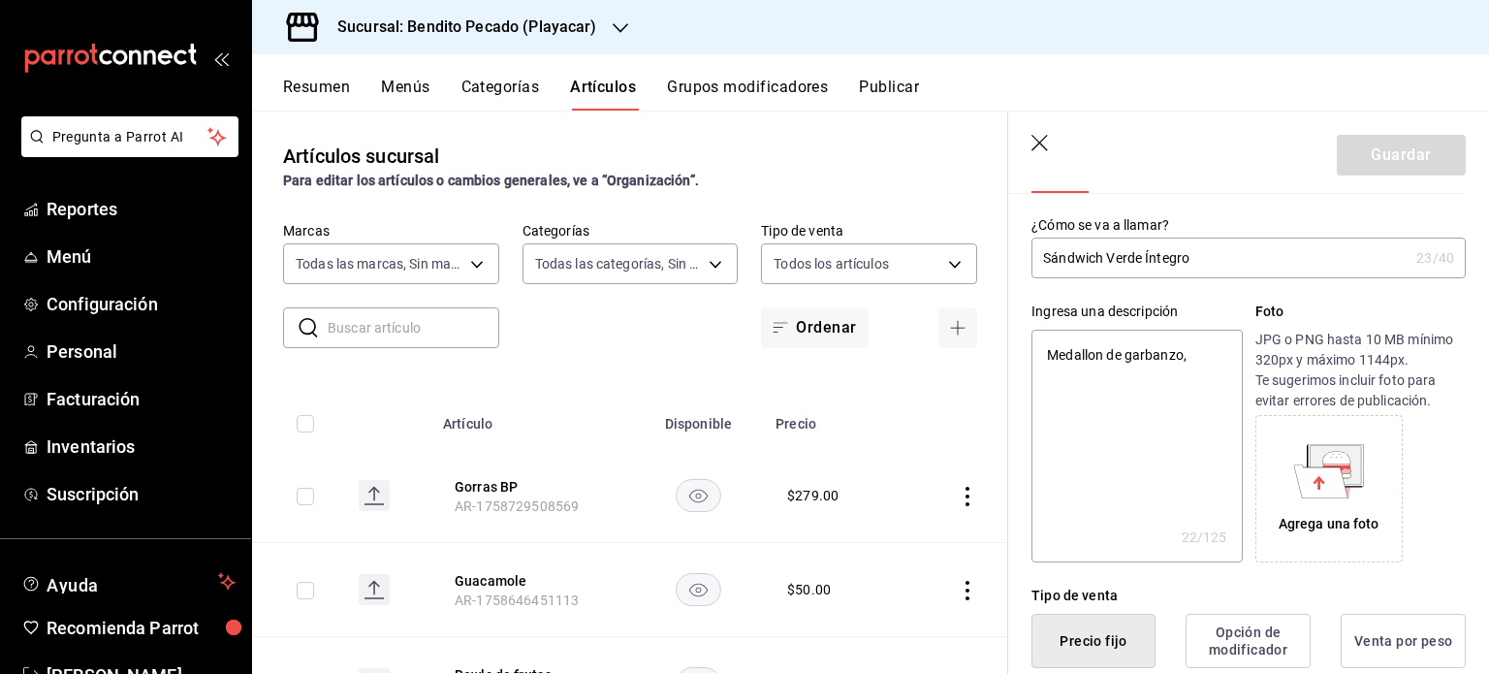
type textarea "x"
type textarea "Medallon de garbanzo, pi"
type textarea "x"
type textarea "Medallon de garbanzo, pim"
type textarea "x"
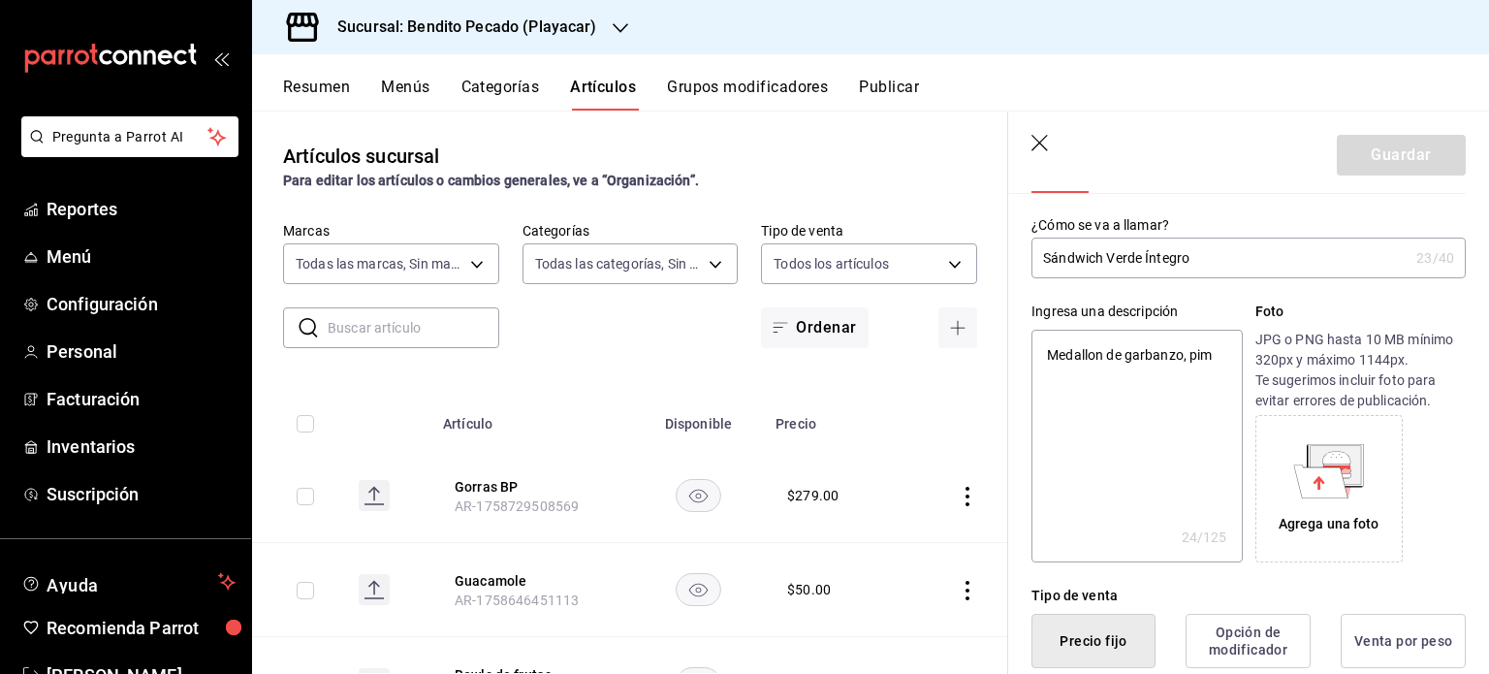
type textarea "Medallon de garbanzo, pimi"
type textarea "x"
type textarea "Medallon de garbanzo, pimien"
type textarea "x"
type textarea "Medallon de garbanzo, pimient"
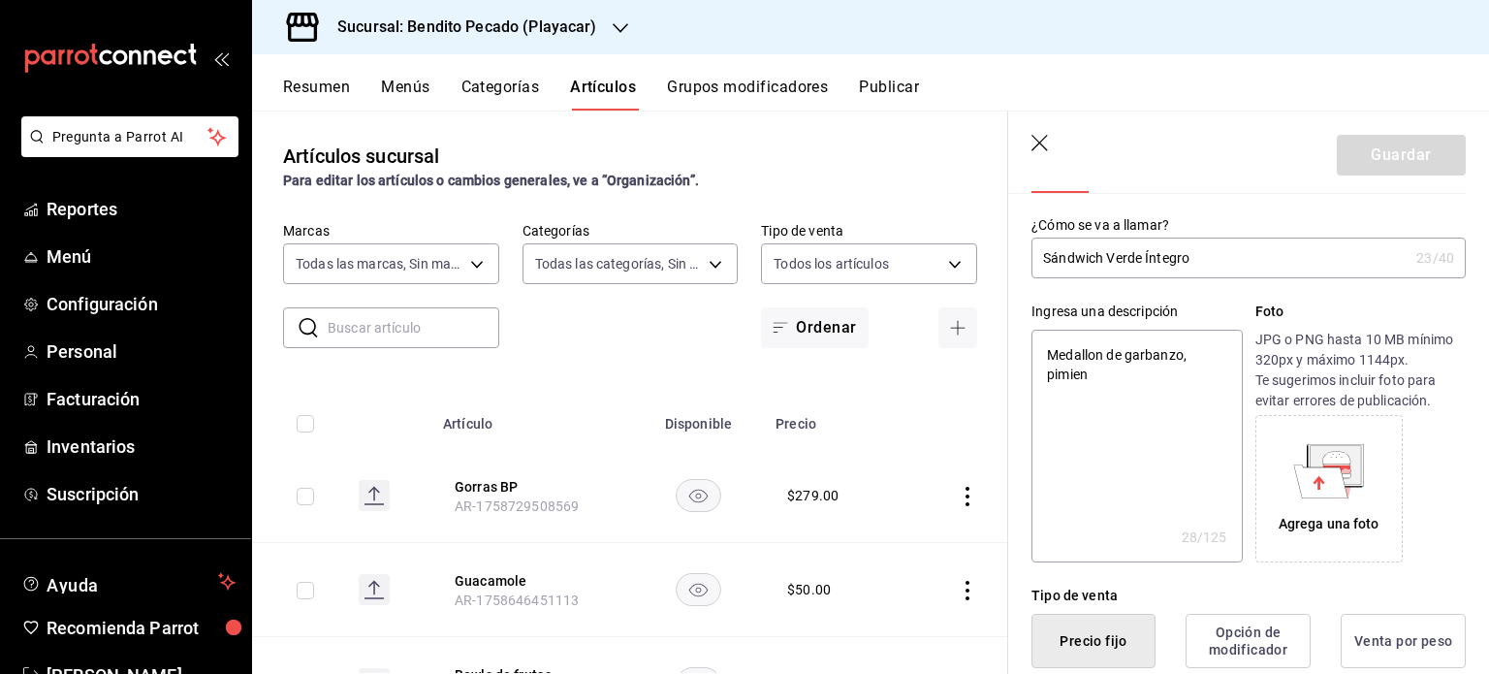
type textarea "x"
type textarea "Medallon de garbanzo, pimiento"
type textarea "x"
type textarea "Medallon de garbanzo, pimientos"
type textarea "x"
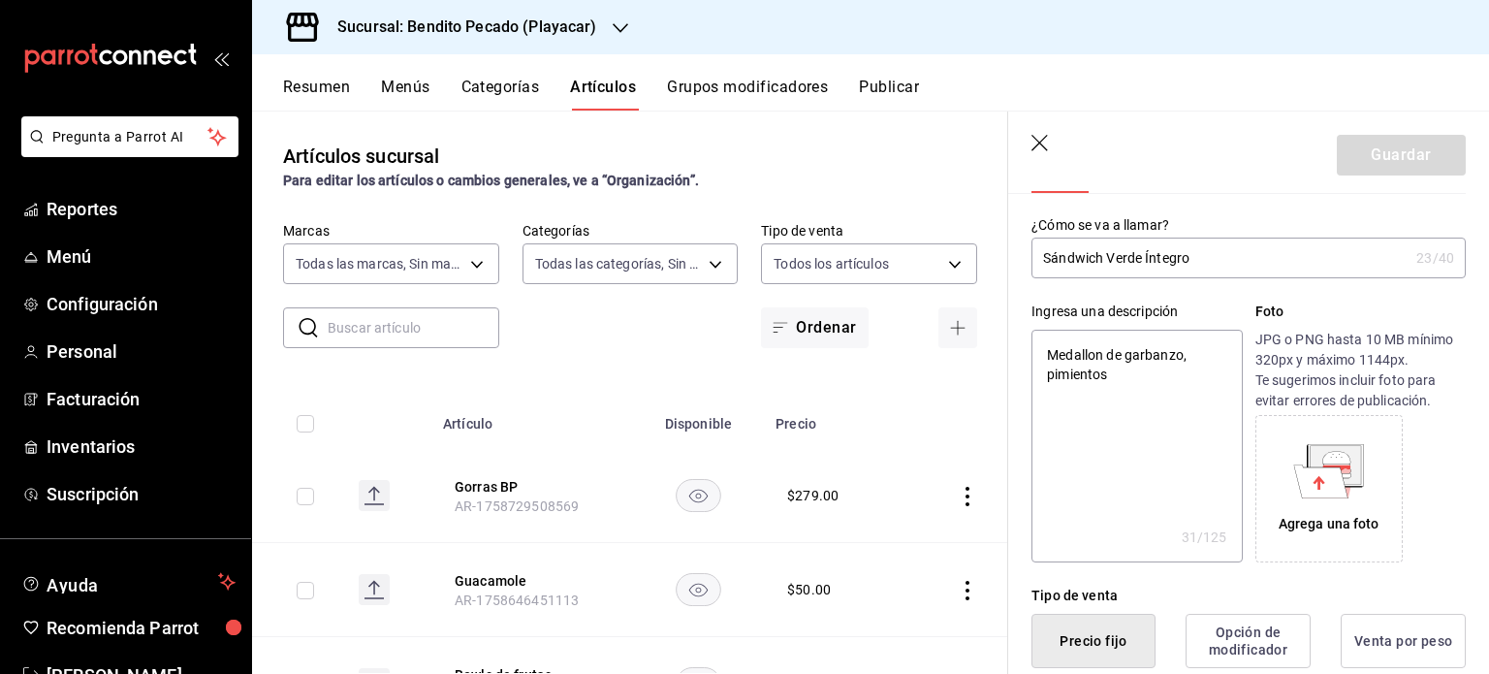
type textarea "Medallon de garbanzo, pimientos,"
type textarea "x"
type textarea "Medallon de garbanzo, pimientos,"
type textarea "x"
type textarea "Medallon de garbanzo, pimientos, a"
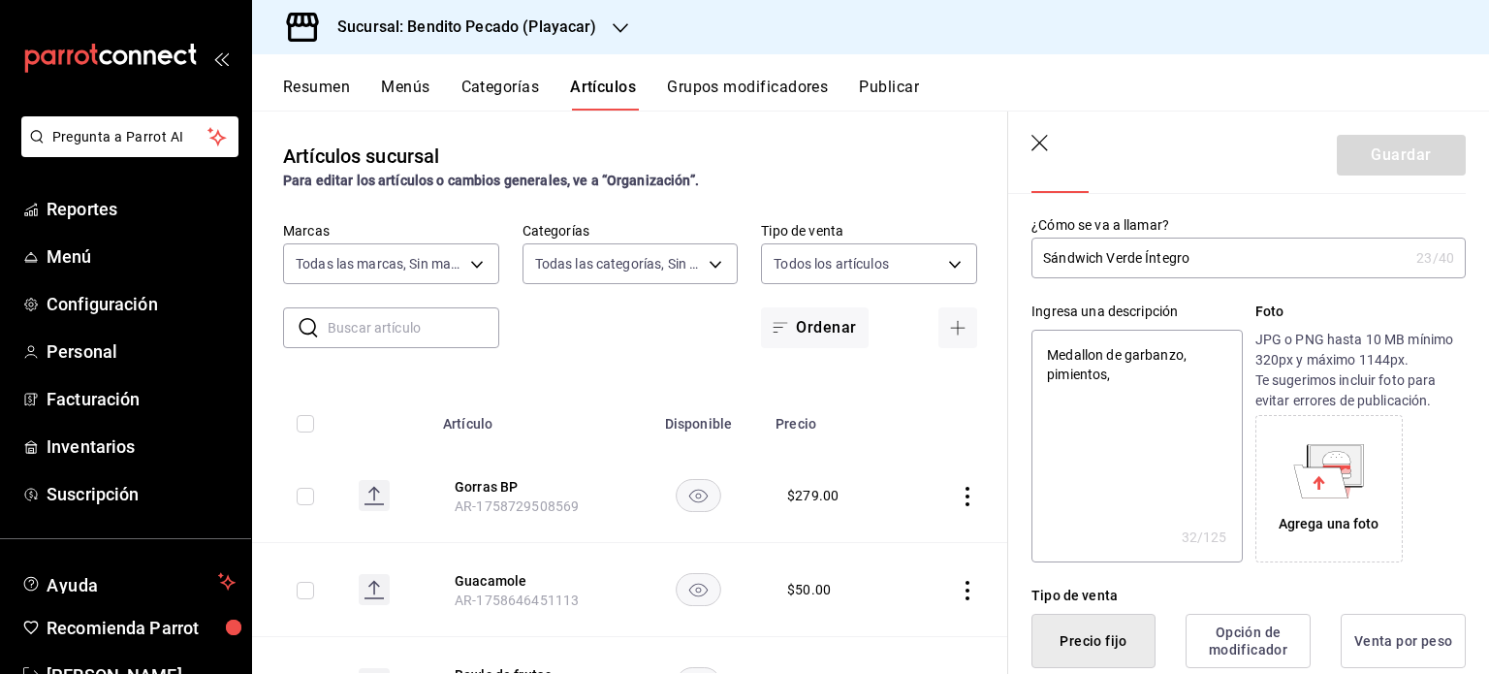
type textarea "x"
type textarea "Medallon de garbanzo, pimientos, ag"
type textarea "x"
type textarea "Medallon de garbanzo, pimientos, agua"
type textarea "x"
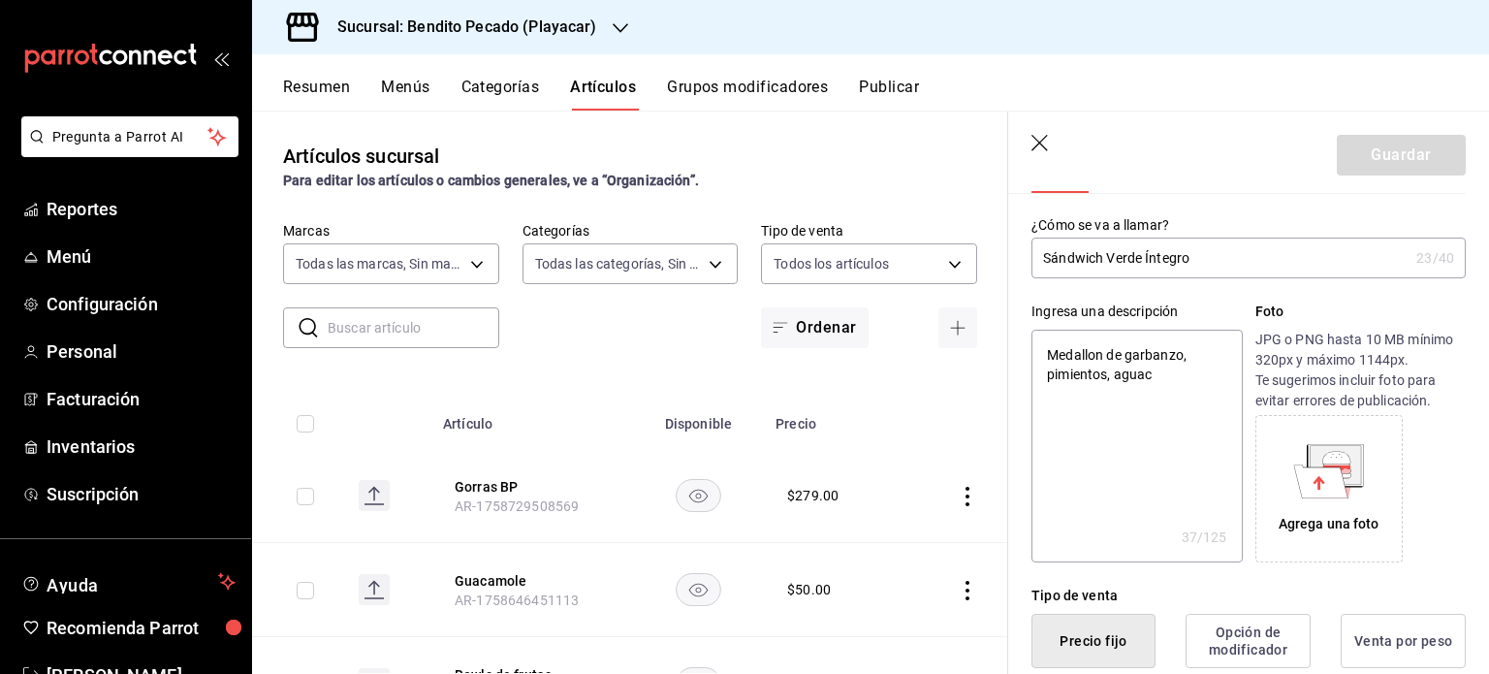
type textarea "Medallon de garbanzo, pimientos, aguaca"
type textarea "x"
type textarea "Medallon de garbanzo, pimientos, aguacat"
type textarea "x"
type textarea "Medallon de garbanzo, pimientos, aguacate"
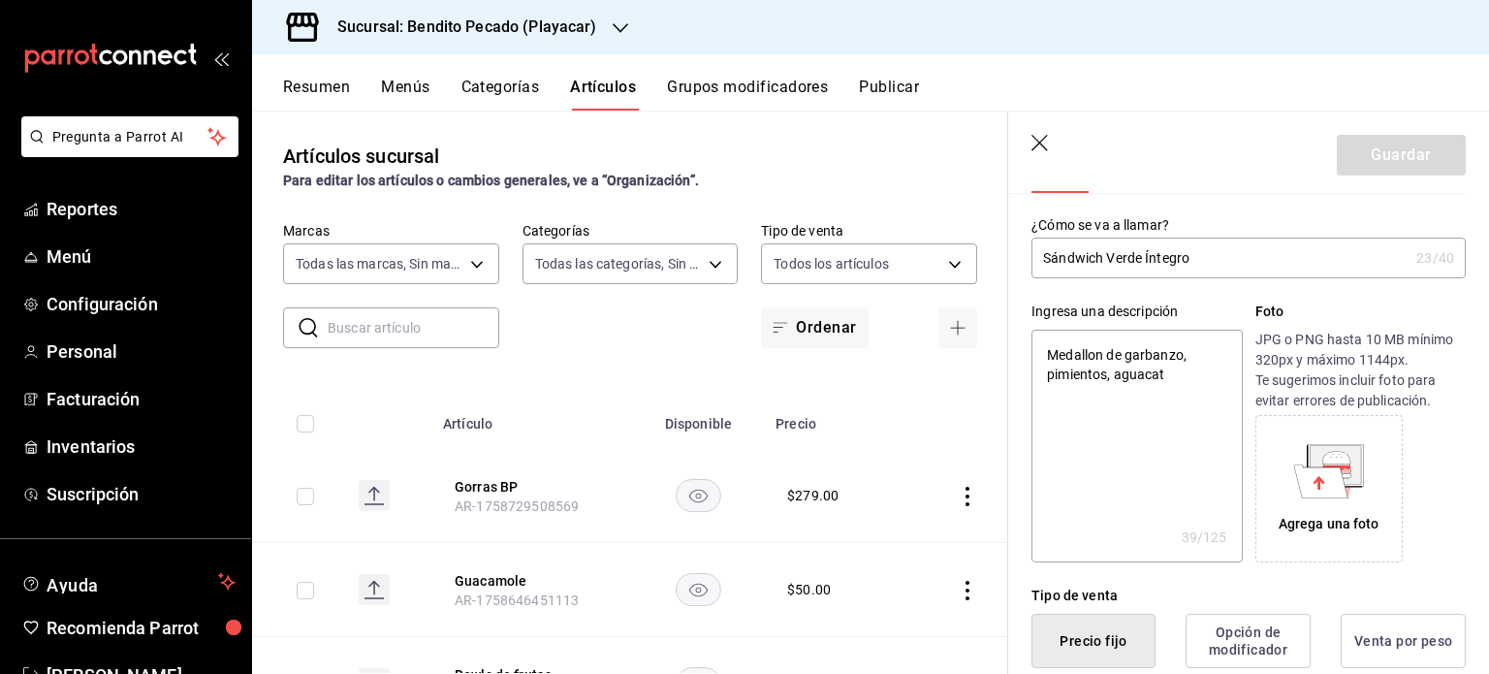
type textarea "x"
type textarea "Medallon de garbanzo, pimientos, aguacate"
type textarea "x"
type textarea "Medallon de garbanzo, pimientos, aguacate"
type textarea "x"
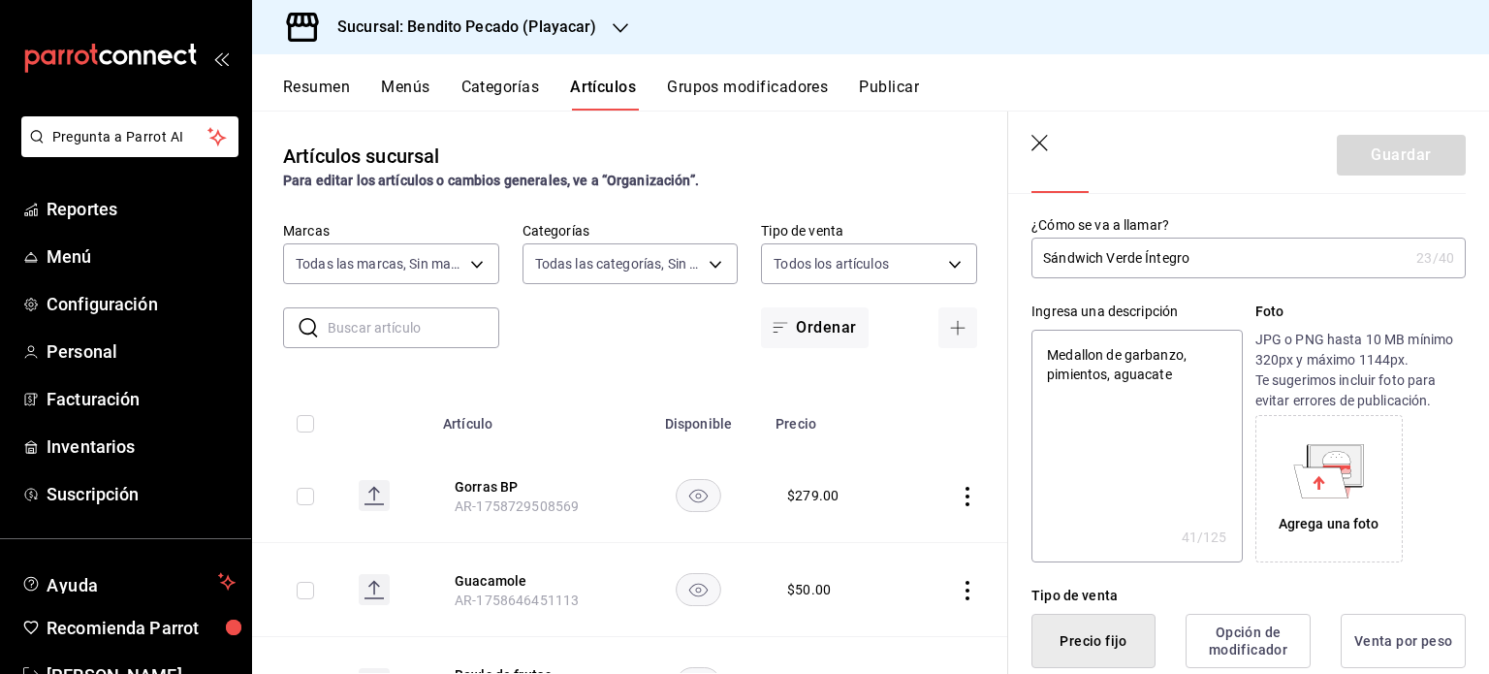
type textarea "Medallon de garbanzo, pimientos, aguacate,"
type textarea "x"
type textarea "Medallon de garbanzo, pimientos, aguacate,"
type textarea "x"
type textarea "Medallon de garbanzo, pimientos, aguacate, e"
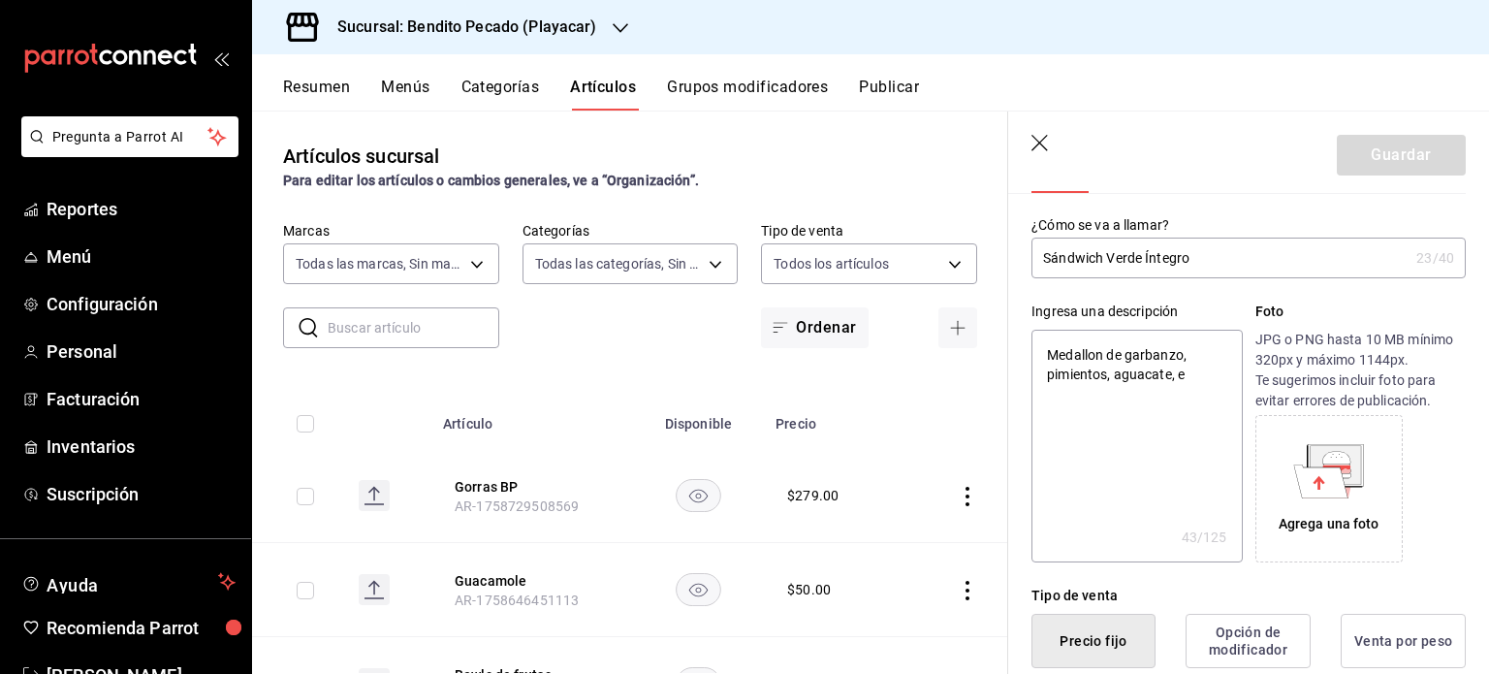
type textarea "x"
type textarea "Medallon de garbanzo, pimientos, aguacate, es"
type textarea "x"
type textarea "Medallon de garbanzo, pimientos, aguacate, esp"
type textarea "x"
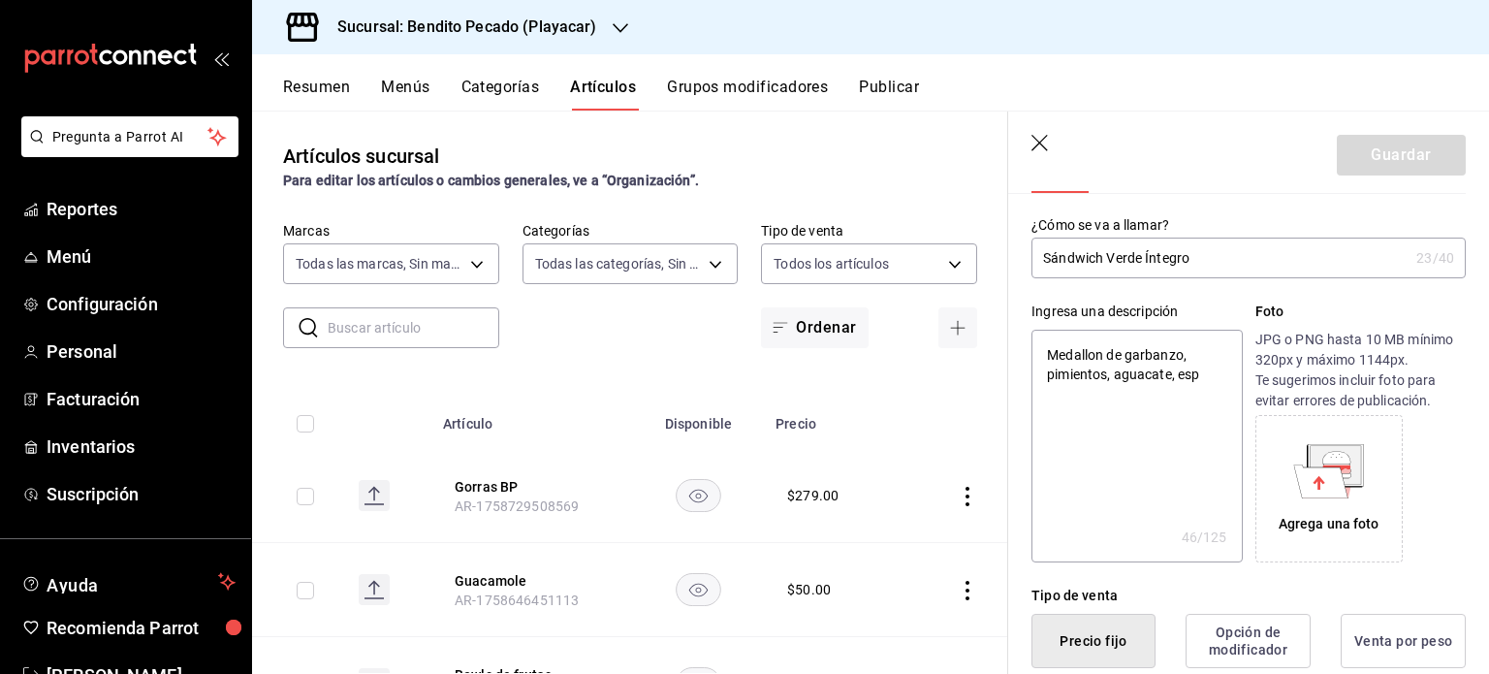
type textarea "Medallon de garbanzo, pimientos, aguacate, espi"
type textarea "x"
type textarea "Medallon de garbanzo, pimientos, aguacate, [PERSON_NAME]"
type textarea "x"
type textarea "Medallon de garbanzo, pimientos, aguacate, espina"
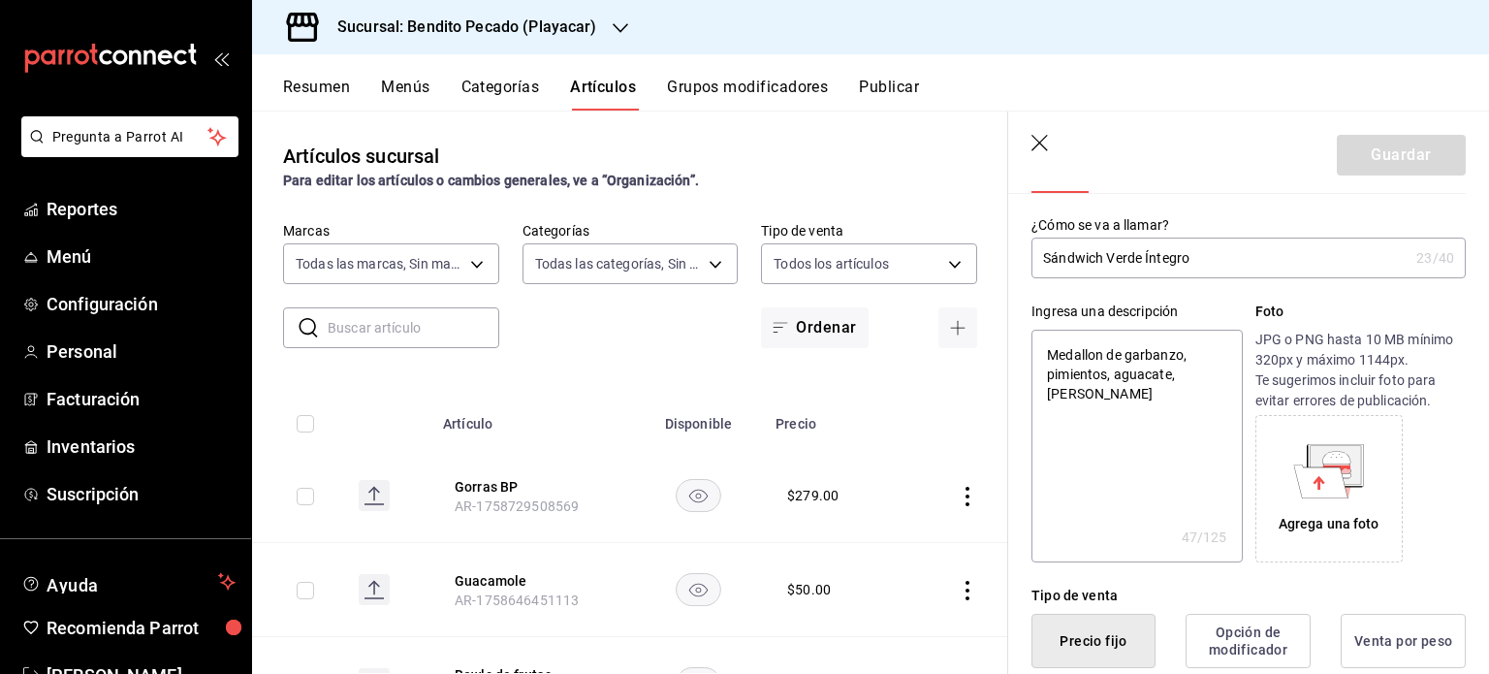
type textarea "x"
type textarea "Medallon de garbanzo, pimientos, aguacate, espinac"
type textarea "x"
type textarea "Medallon de garbanzo, pimientos, aguacate, espinaca"
type textarea "x"
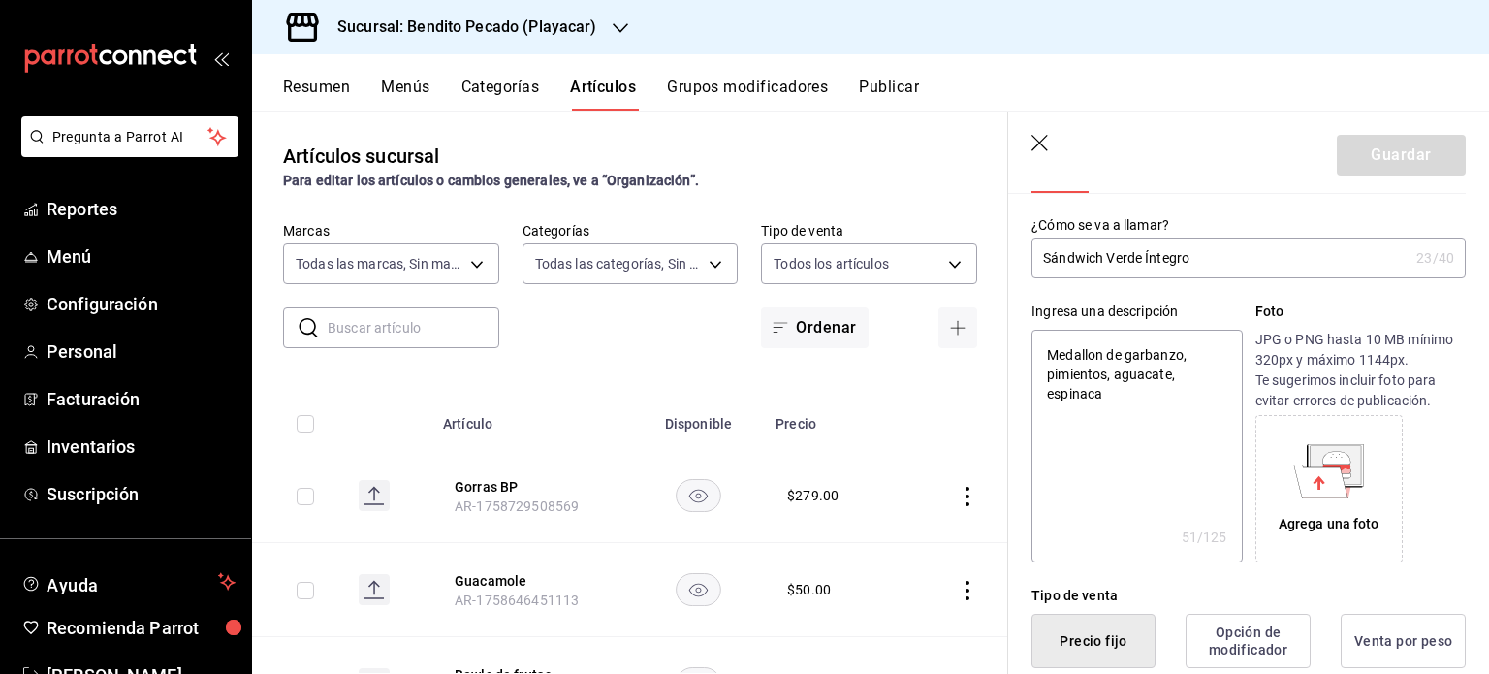
type textarea "Medallon de garbanzo, pimientos, aguacate, espinaca,"
type textarea "x"
type textarea "Medallon de garbanzo, pimientos, aguacate, espinaca,"
type textarea "x"
type textarea "Medallon de garbanzo, pimientos, aguacate, espinaca, mi"
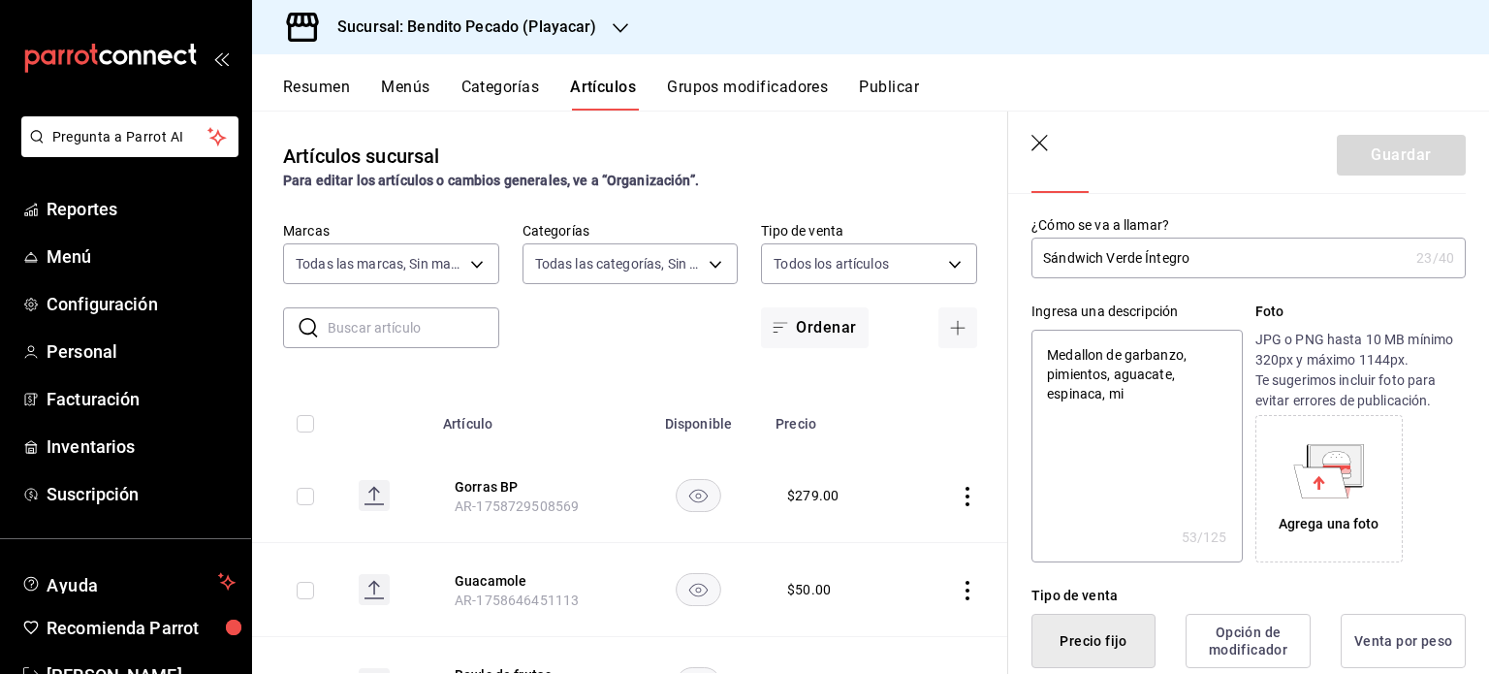
type textarea "x"
type textarea "Medallon de garbanzo, pimientos, aguacate, espinaca, mix"
type textarea "x"
type textarea "Medallon de garbanzo, pimientos, aguacate, espinaca, mix"
type textarea "x"
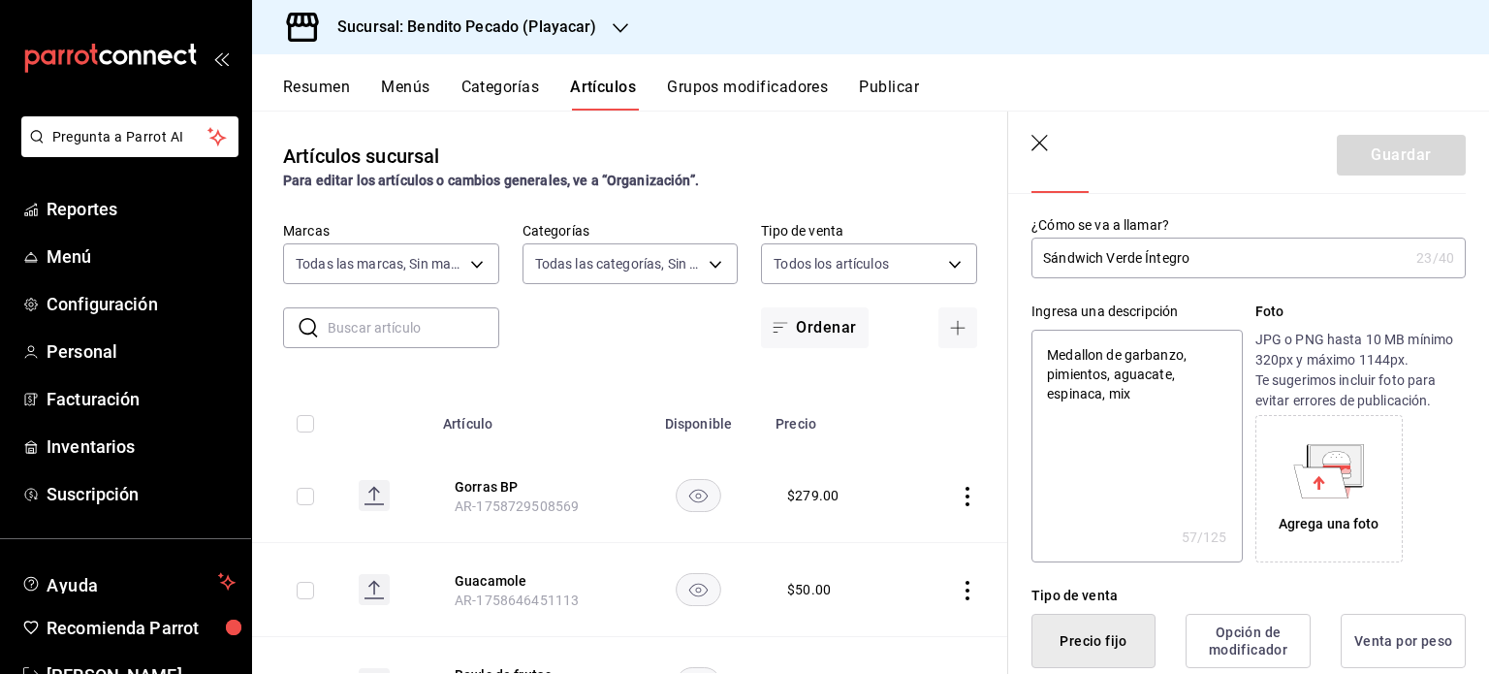
type textarea "Medallon de garbanzo, pimientos, aguacate, espinaca, mix d"
type textarea "x"
type textarea "Medallon de garbanzo, pimientos, aguacate, espinaca, mix de"
type textarea "x"
type textarea "Medallon de garbanzo, pimientos, aguacate, espinaca, mix de"
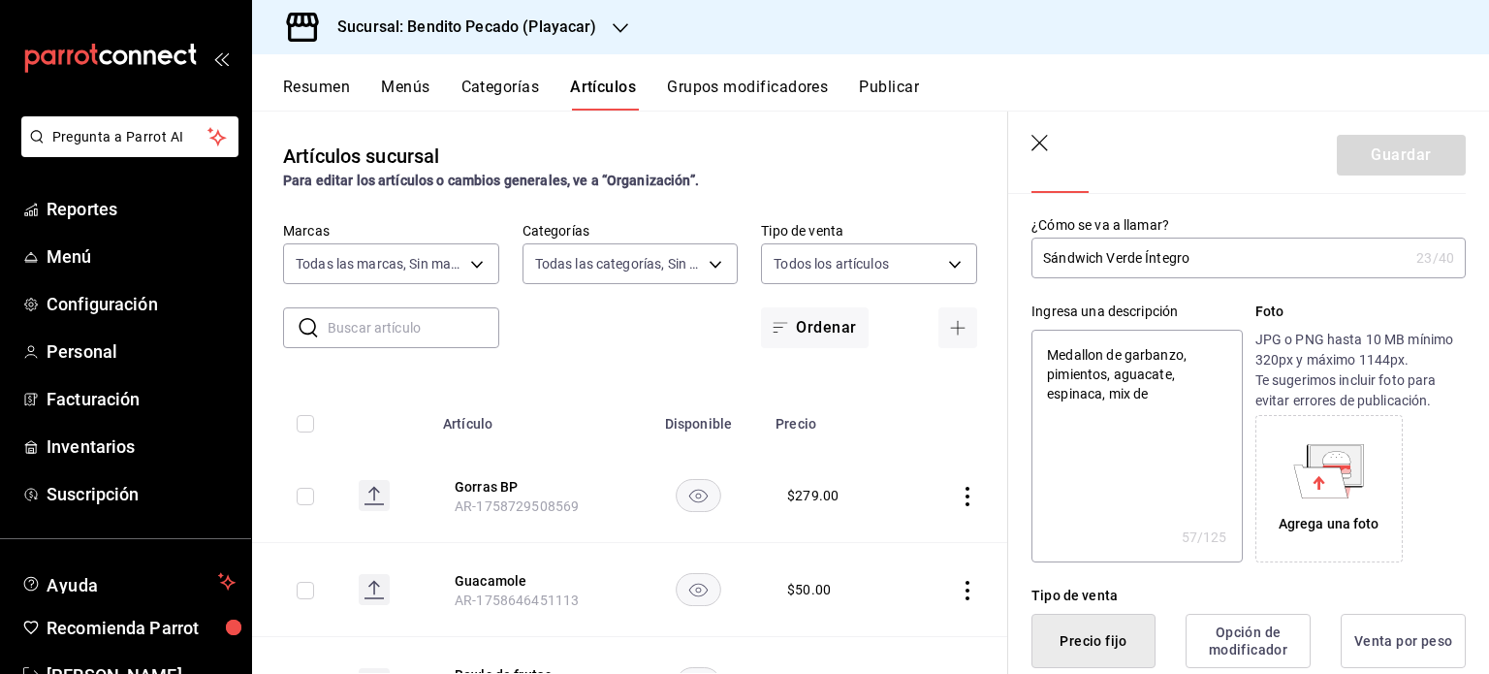
type textarea "x"
type textarea "Medallon de garbanzo, pimientos, aguacate, espinaca, mix de le"
type textarea "x"
type textarea "Medallon de garbanzo, pimientos, aguacate, espinaca, mix de lec"
type textarea "x"
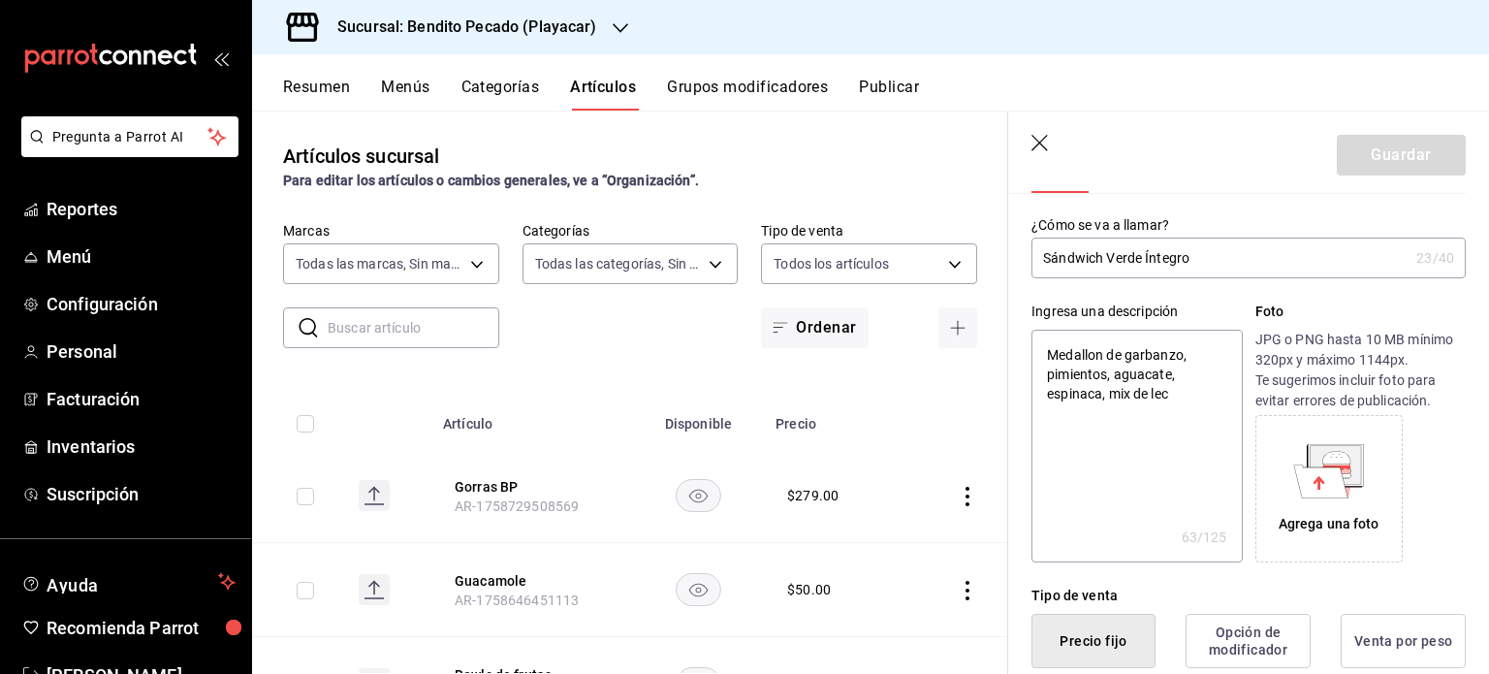
type textarea "Medallon de garbanzo, pimientos, aguacate, espinaca, mix [PERSON_NAME]"
type textarea "x"
type textarea "Medallon de garbanzo, pimientos, aguacate, espinaca, mix de lechu"
type textarea "x"
click at [1057, 407] on textarea "Medallón de garbanzo, pimientos, aguacate, espinaca, mix de lechugas, cherry y …" at bounding box center [1137, 446] width 210 height 233
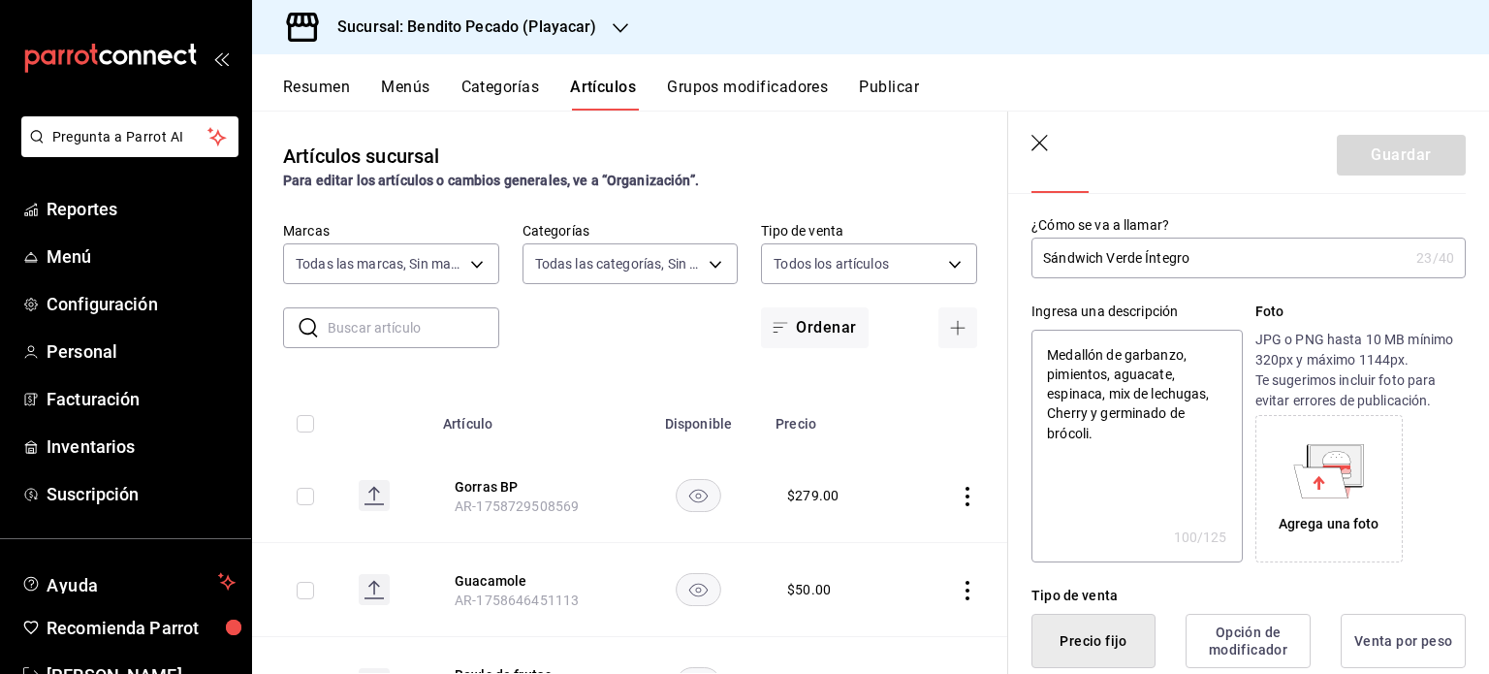
click at [1165, 461] on textarea "Medallón de garbanzo, pimientos, aguacate, espinaca, mix de lechugas, Cherry y …" at bounding box center [1137, 446] width 210 height 233
click at [1313, 499] on div "Agrega una foto" at bounding box center [1330, 489] width 138 height 138
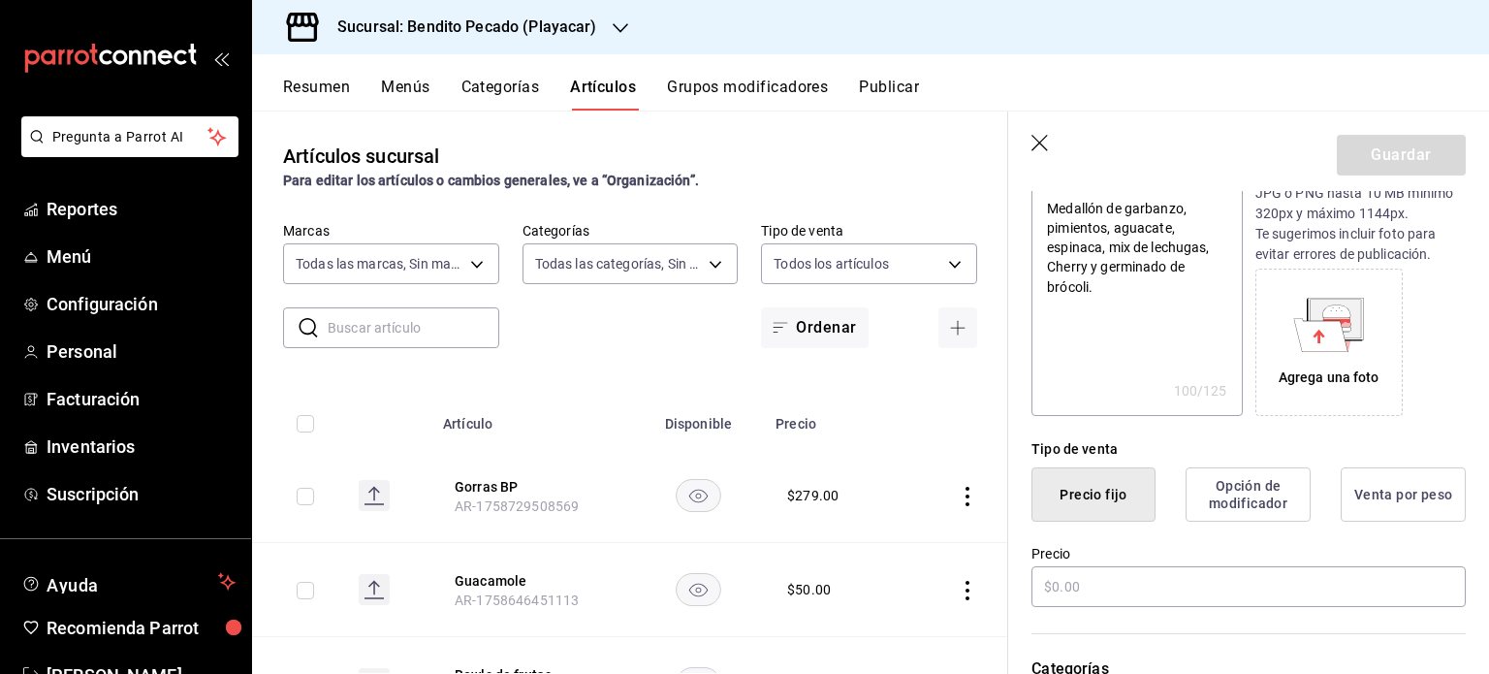
scroll to position [236, 0]
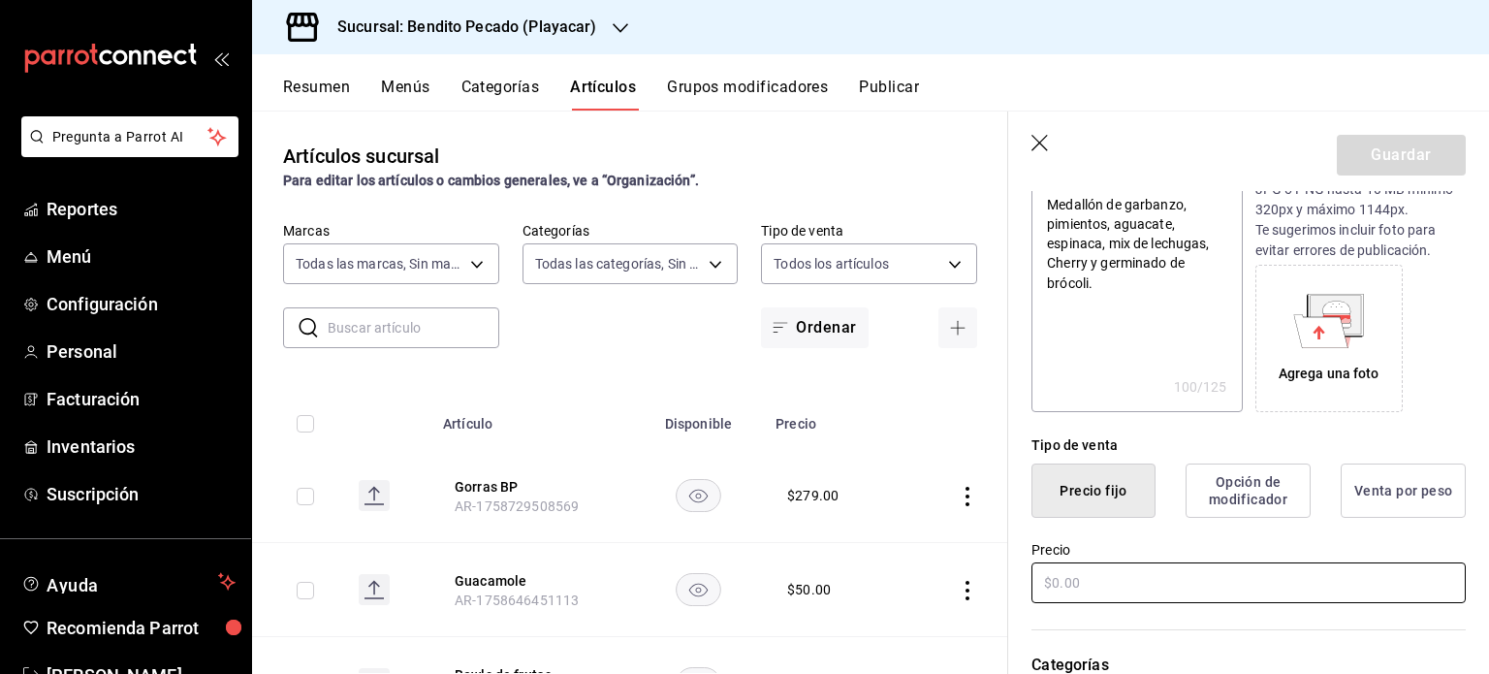
click at [1180, 596] on input "text" at bounding box center [1249, 582] width 434 height 41
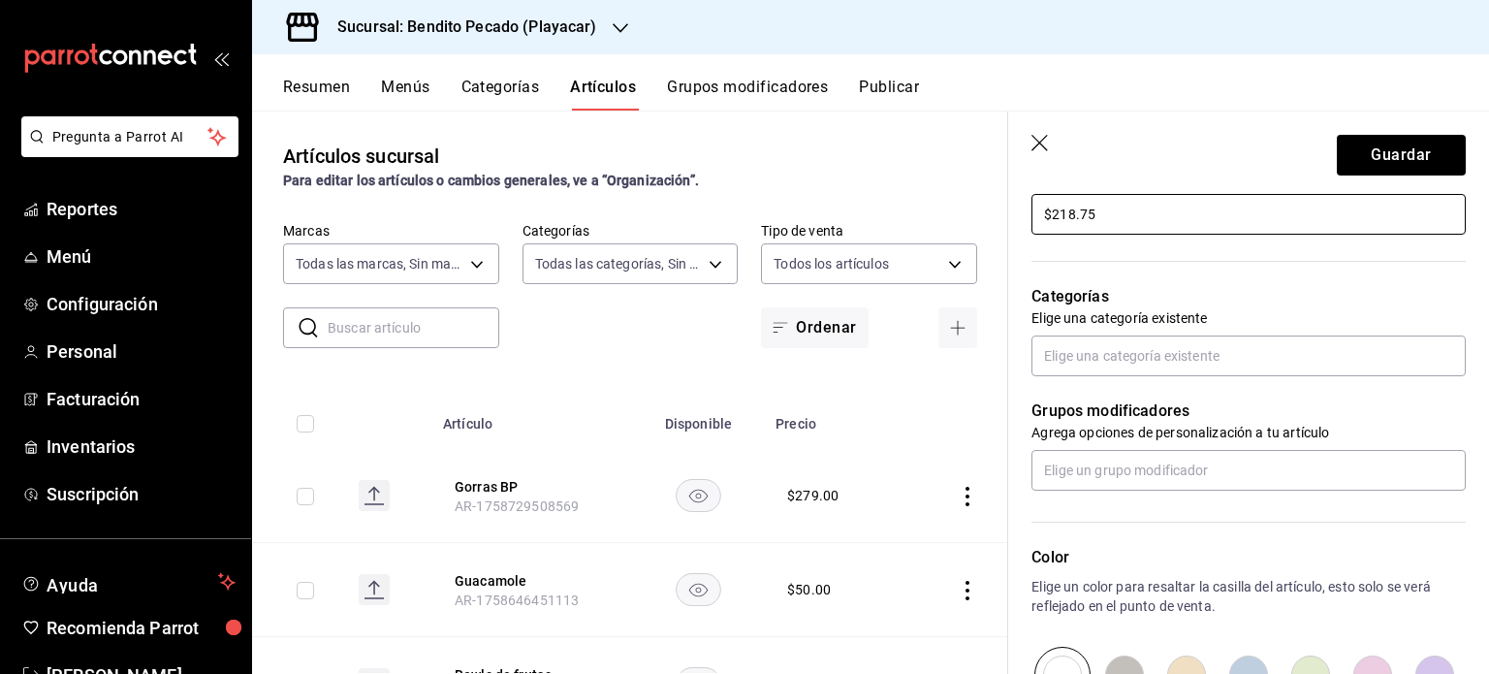
scroll to position [613, 0]
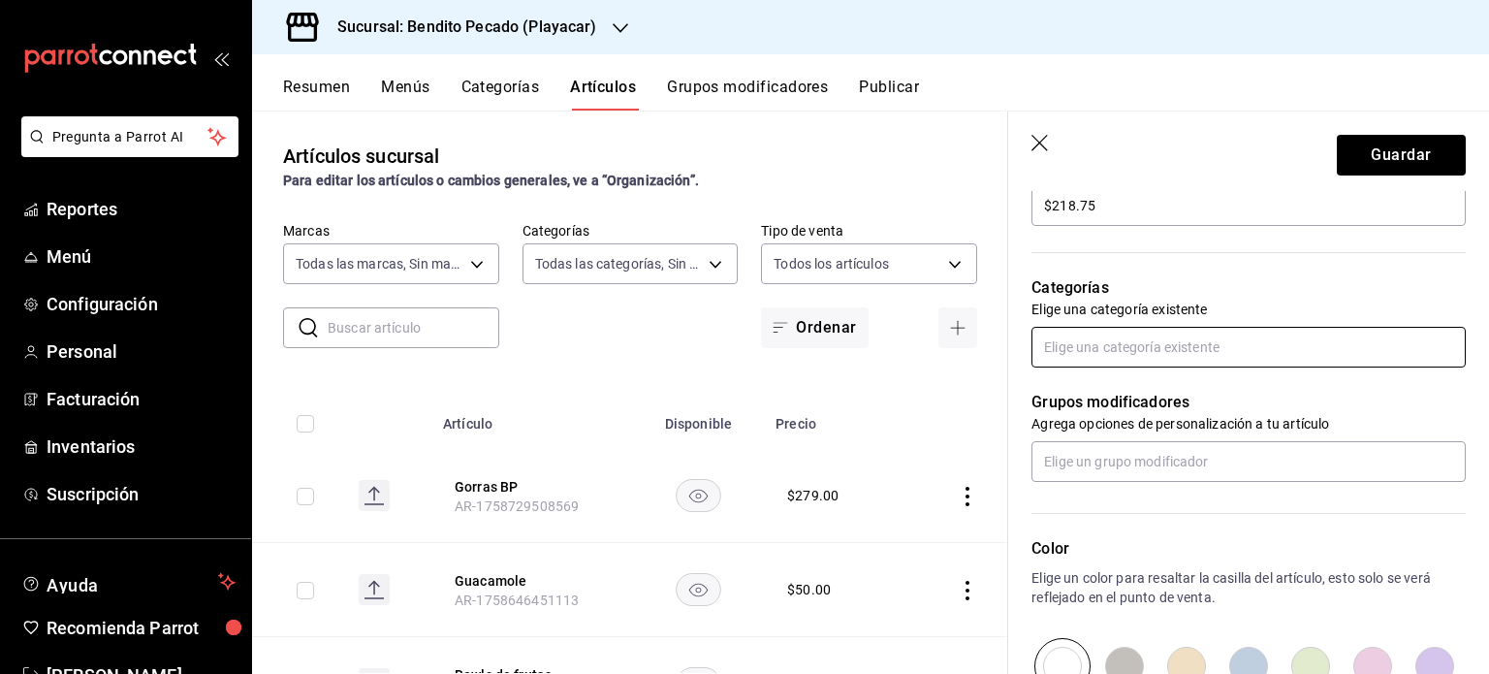
click at [1200, 336] on input "text" at bounding box center [1249, 347] width 434 height 41
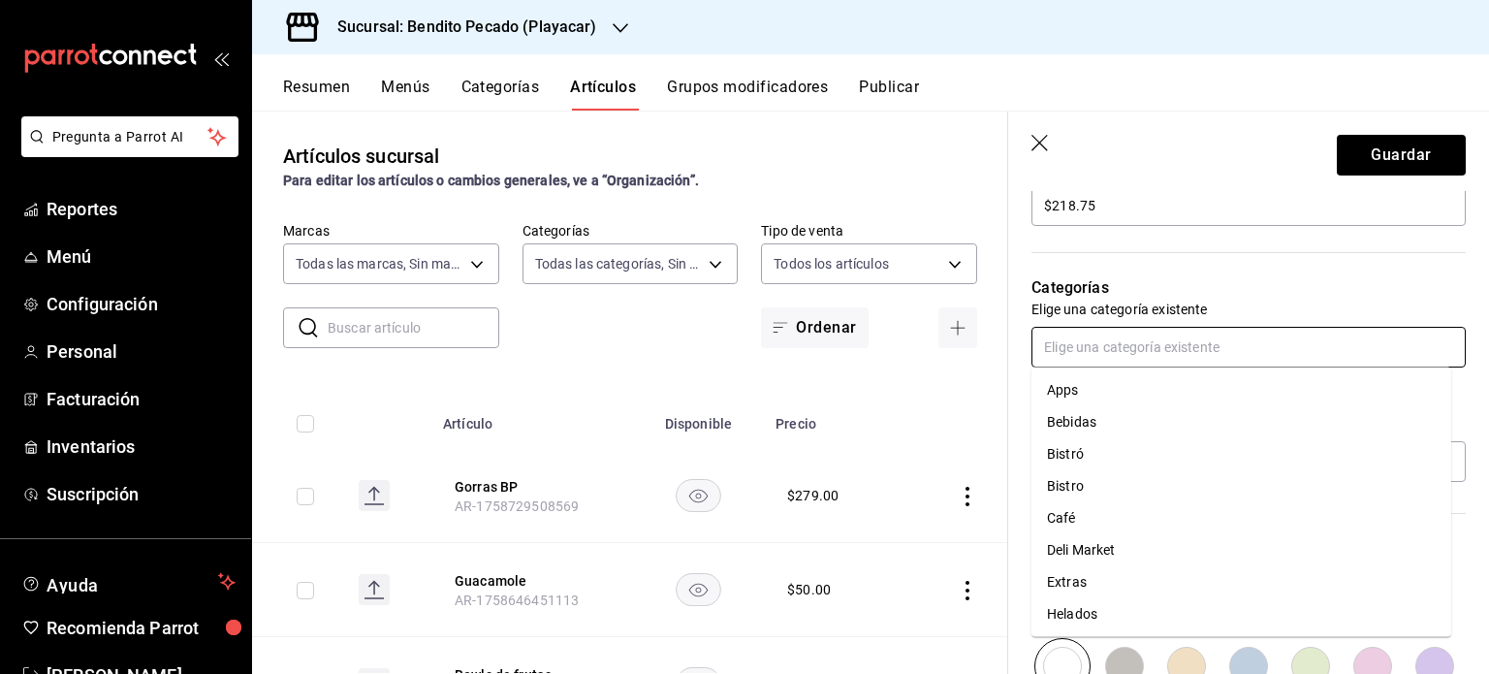
click at [1089, 582] on li "Extras" at bounding box center [1242, 582] width 420 height 32
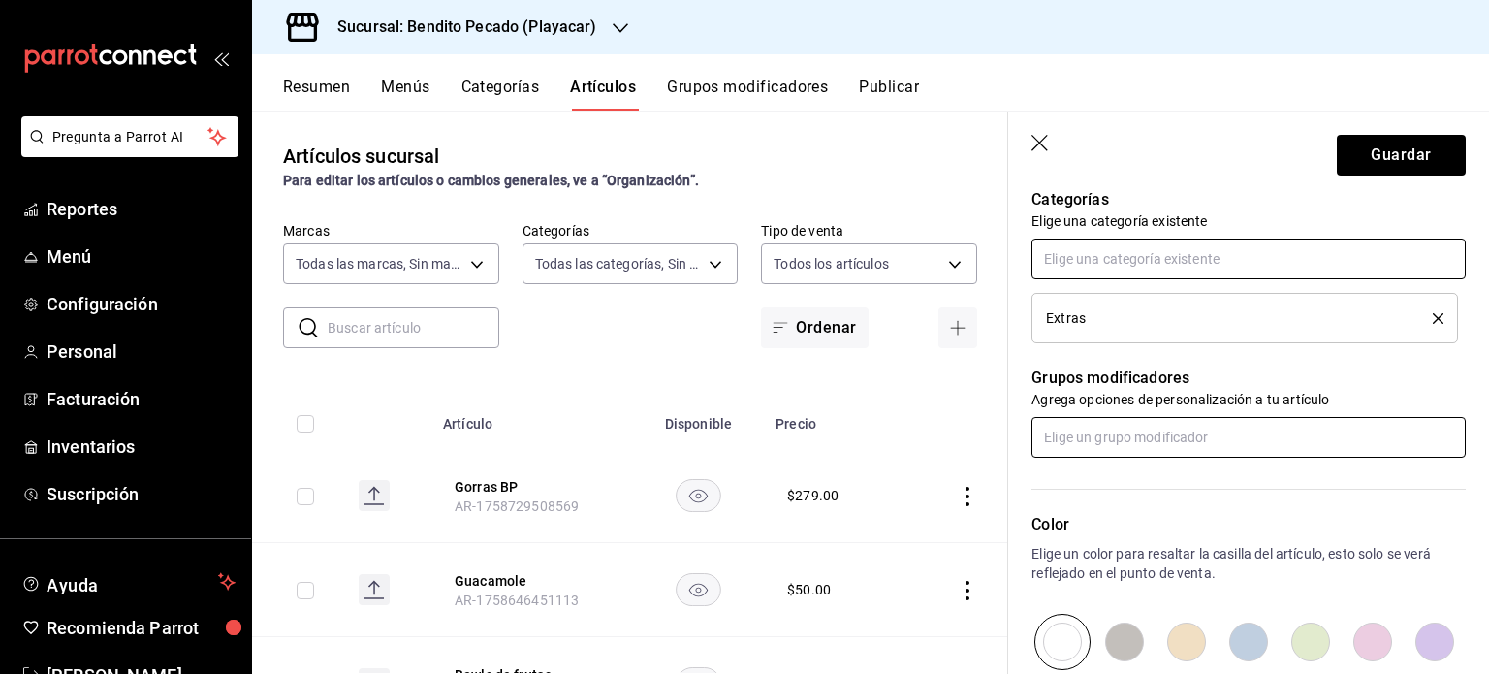
scroll to position [702, 0]
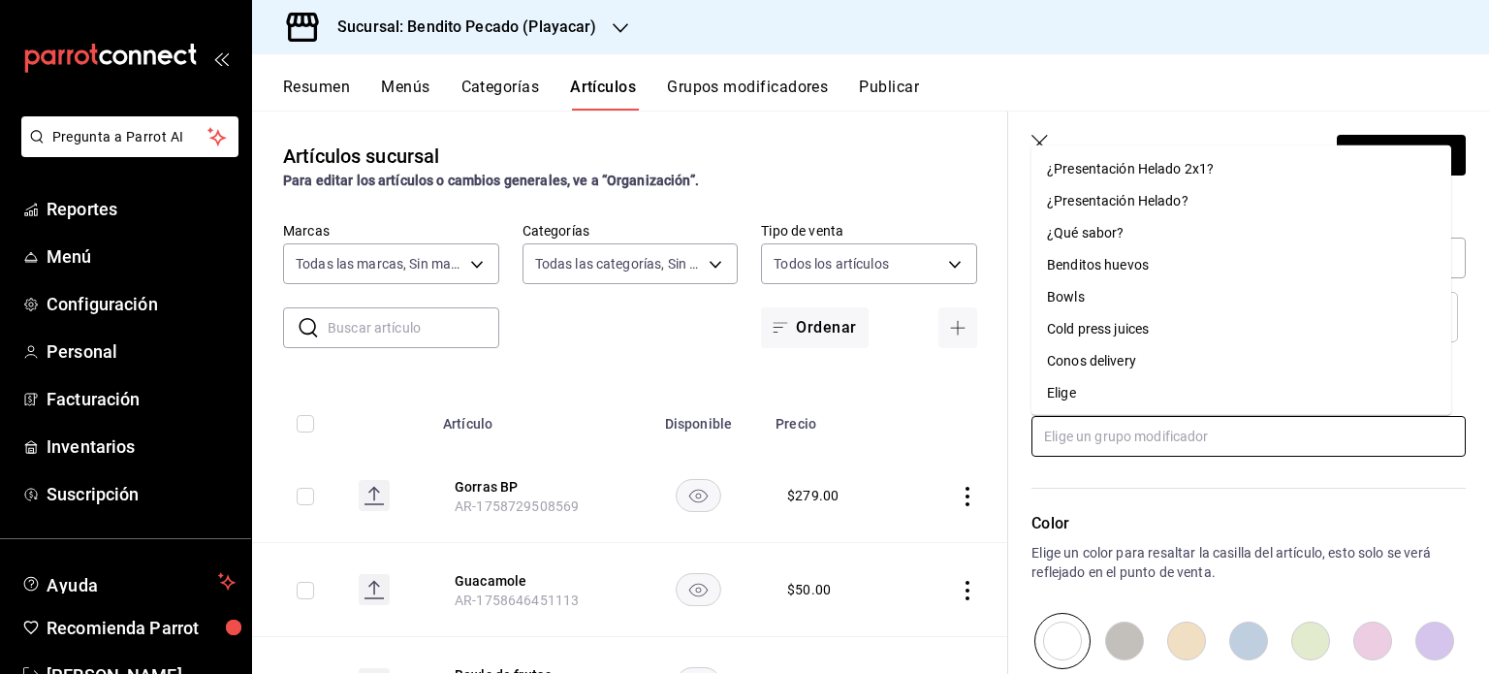
click at [1234, 429] on input "text" at bounding box center [1249, 436] width 434 height 41
click at [1168, 435] on input "text" at bounding box center [1249, 436] width 434 height 41
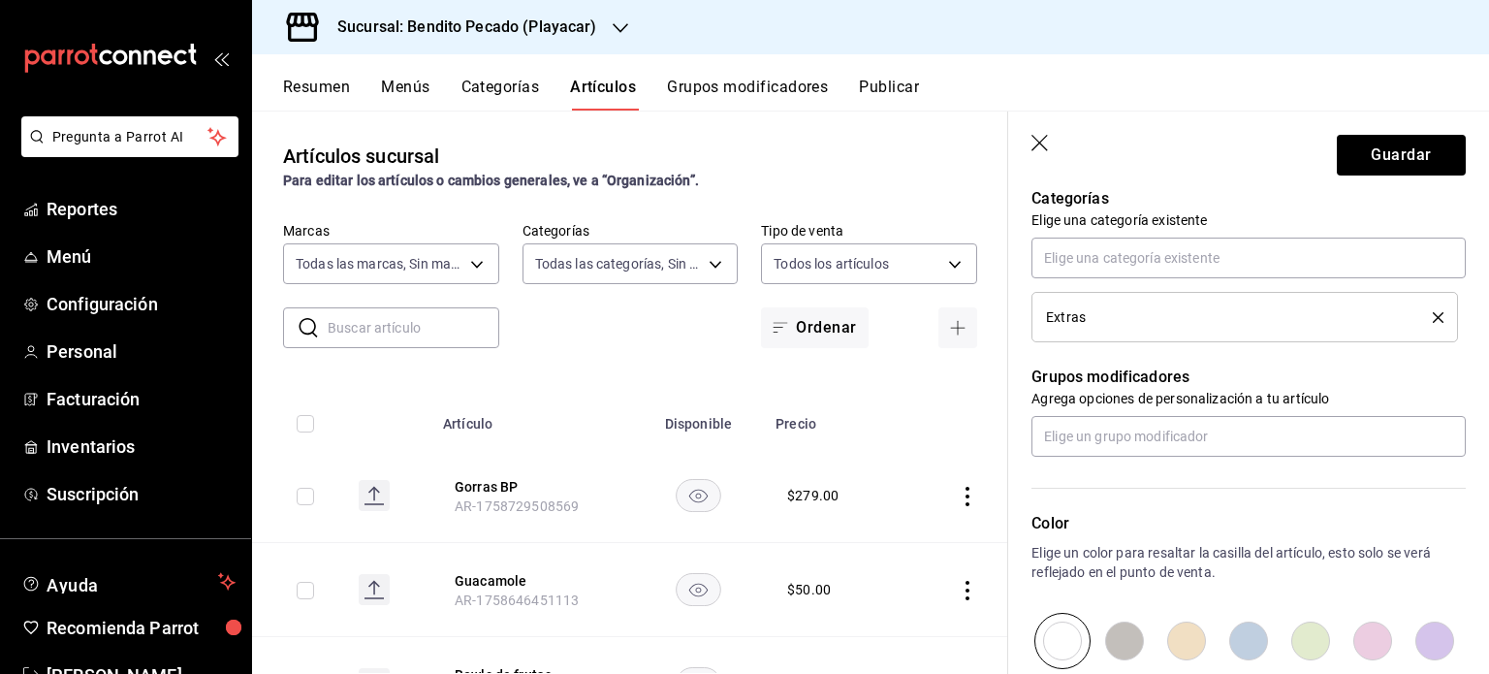
click at [1433, 313] on icon "delete" at bounding box center [1438, 317] width 11 height 11
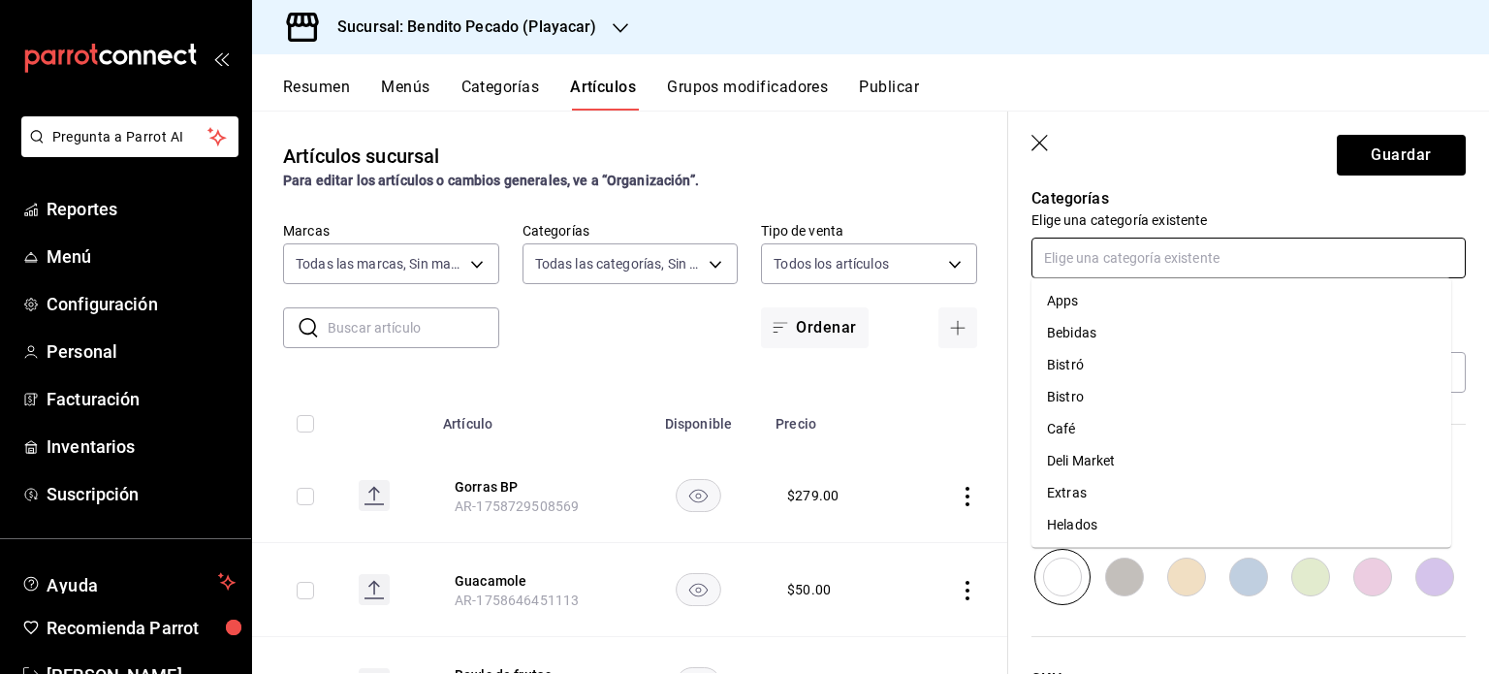
click at [1202, 258] on input "text" at bounding box center [1249, 258] width 434 height 41
click at [1073, 391] on li "Bistro" at bounding box center [1242, 397] width 420 height 32
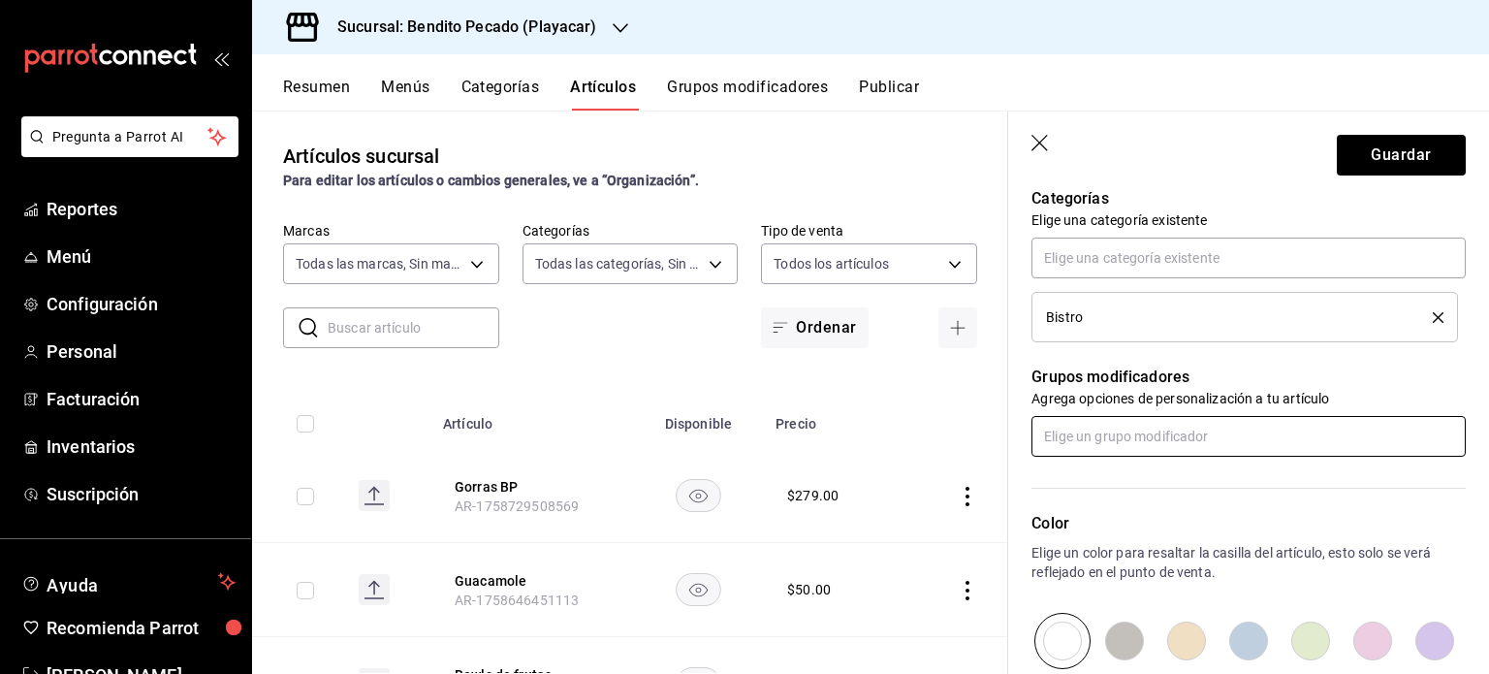
click at [1113, 437] on input "text" at bounding box center [1249, 436] width 434 height 41
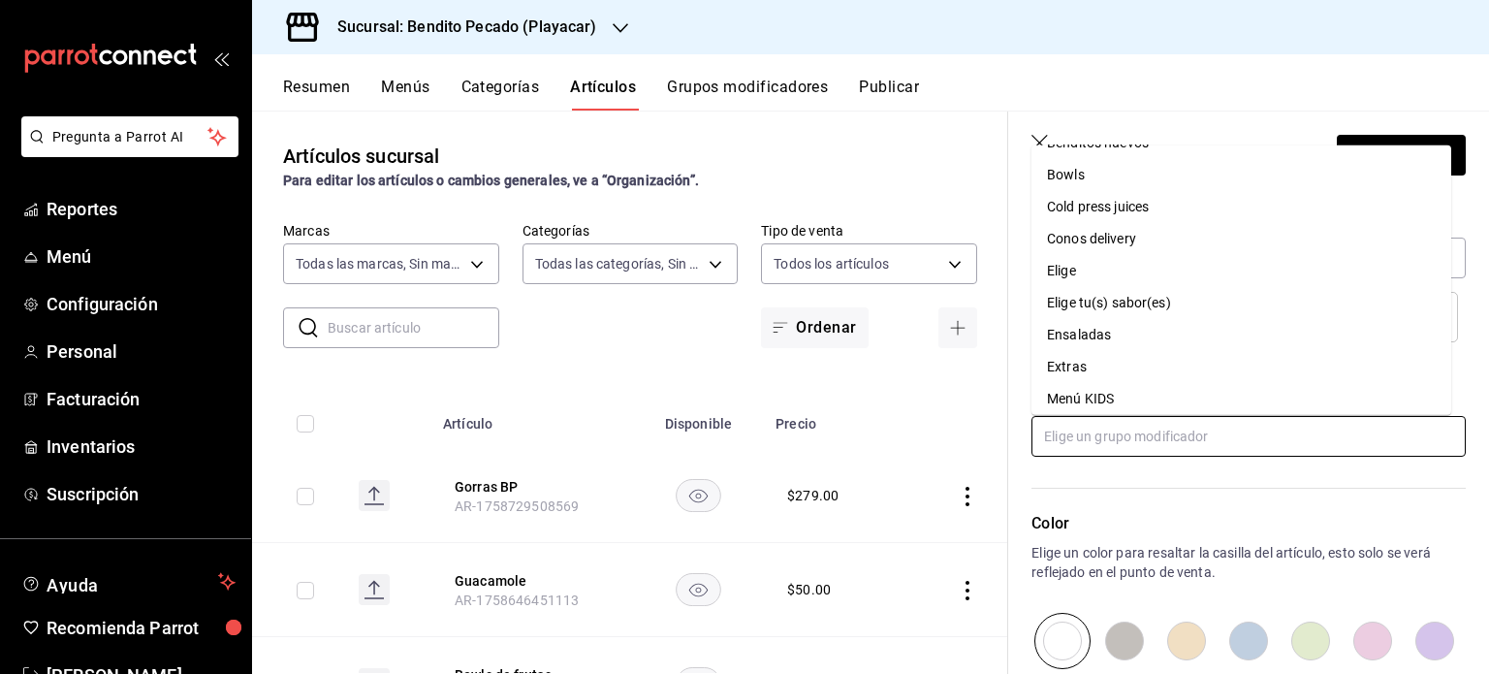
scroll to position [178, 0]
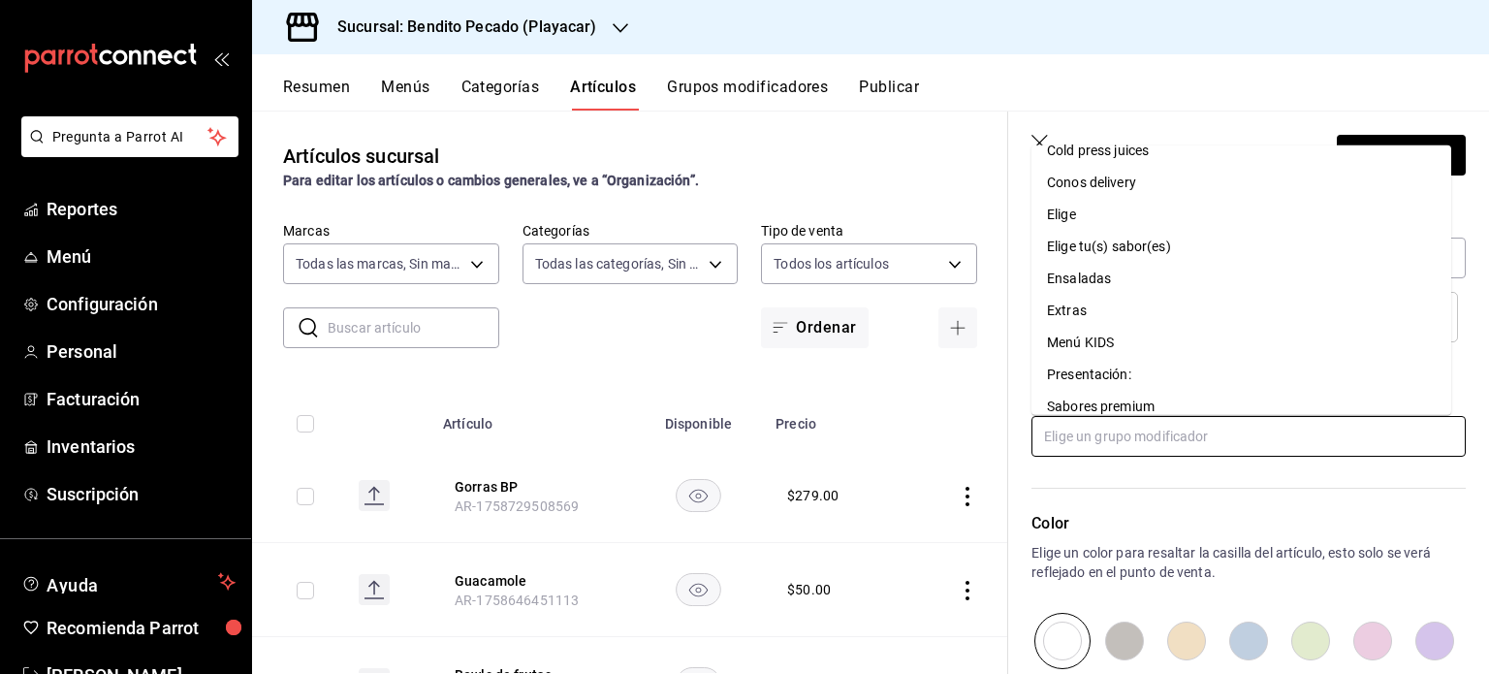
click at [1073, 302] on div "Extras" at bounding box center [1067, 311] width 40 height 20
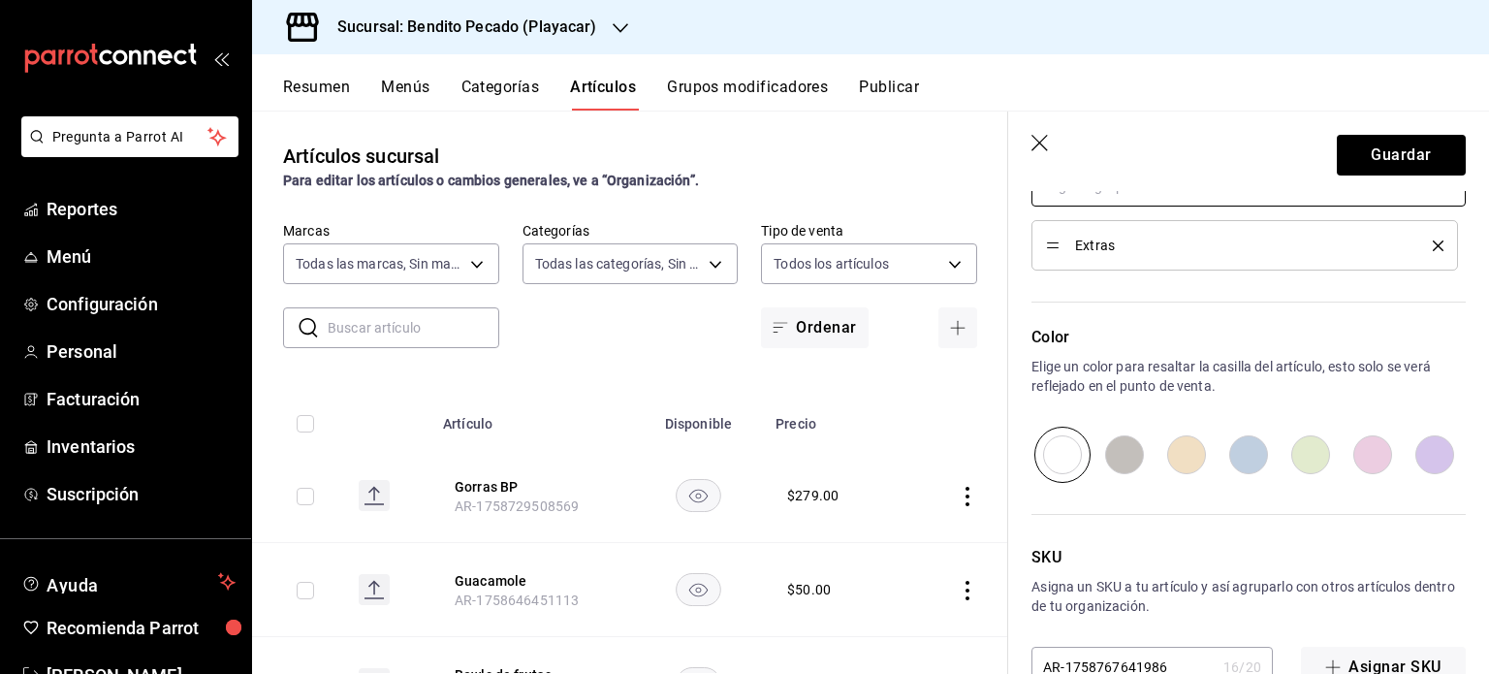
scroll to position [954, 0]
click at [1365, 453] on input "radio" at bounding box center [1373, 453] width 62 height 56
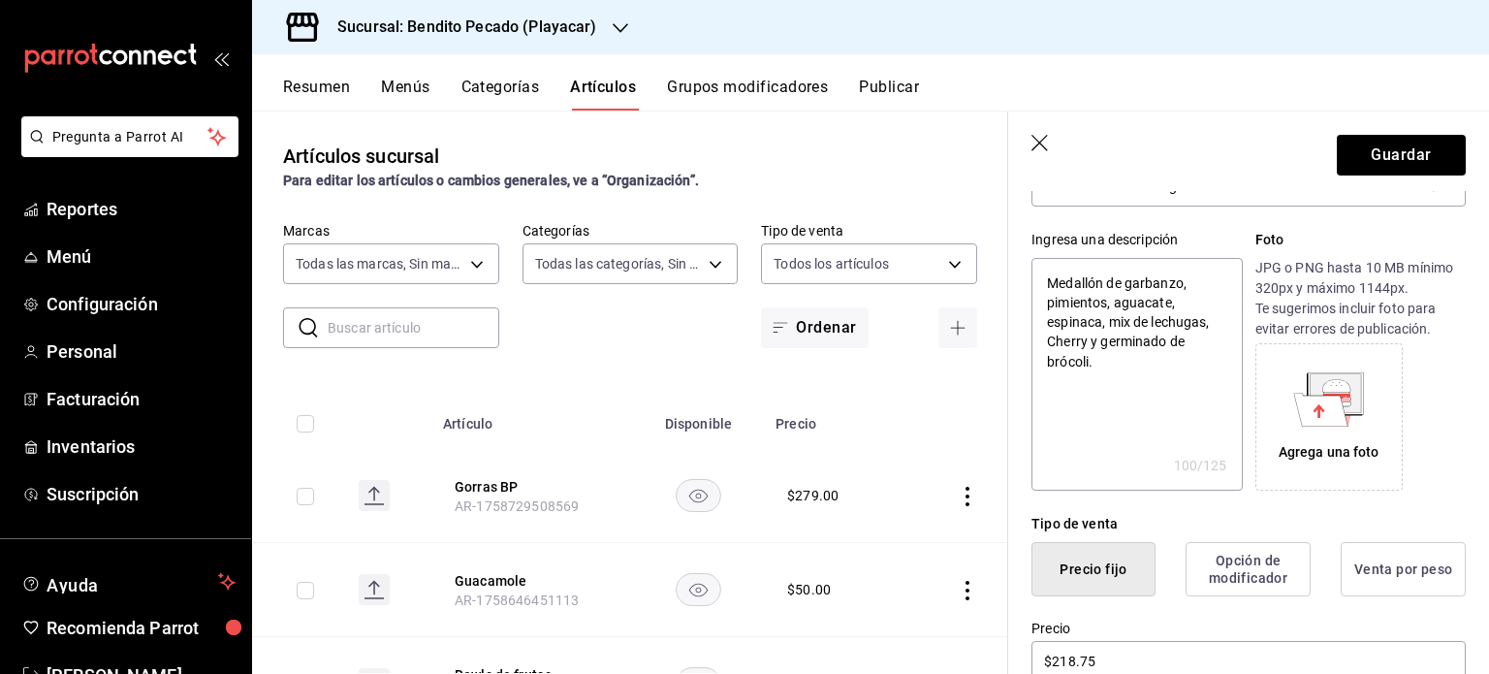
scroll to position [0, 0]
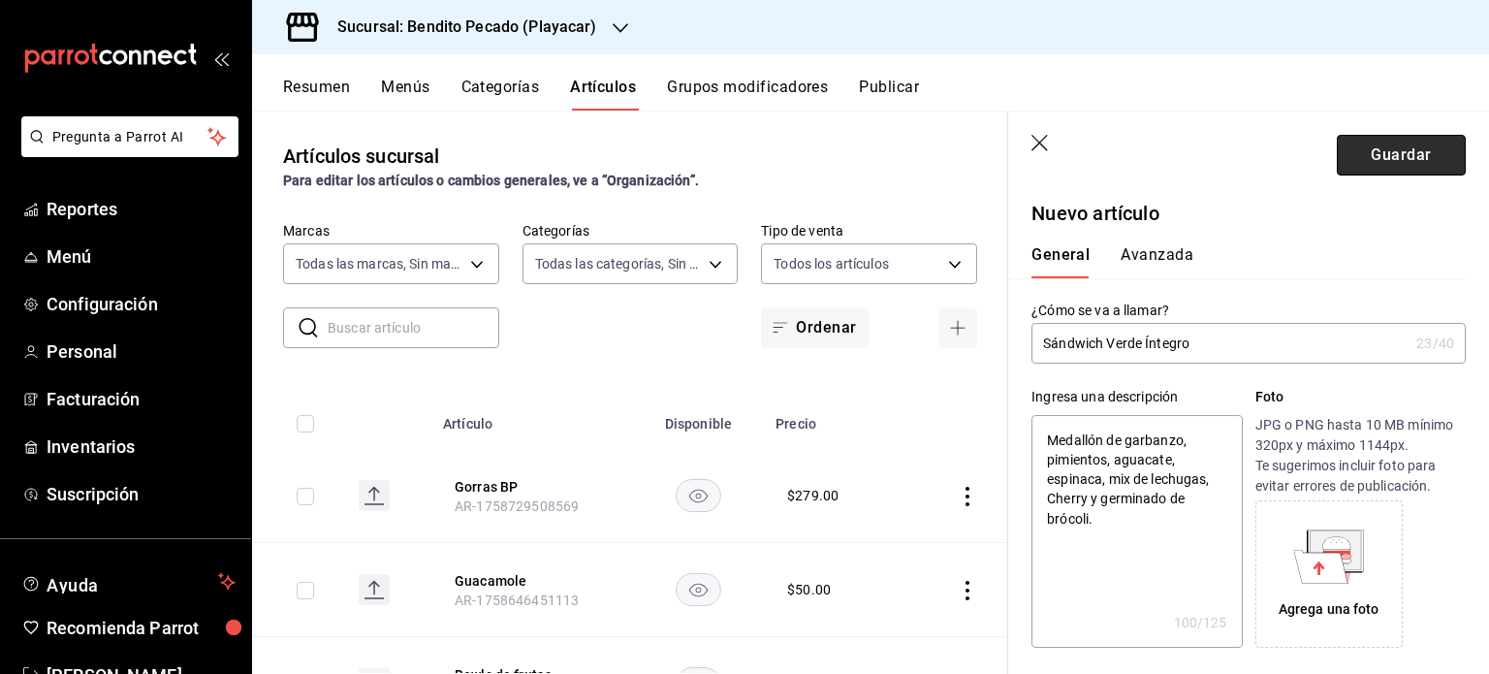
click at [1351, 162] on button "Guardar" at bounding box center [1401, 155] width 129 height 41
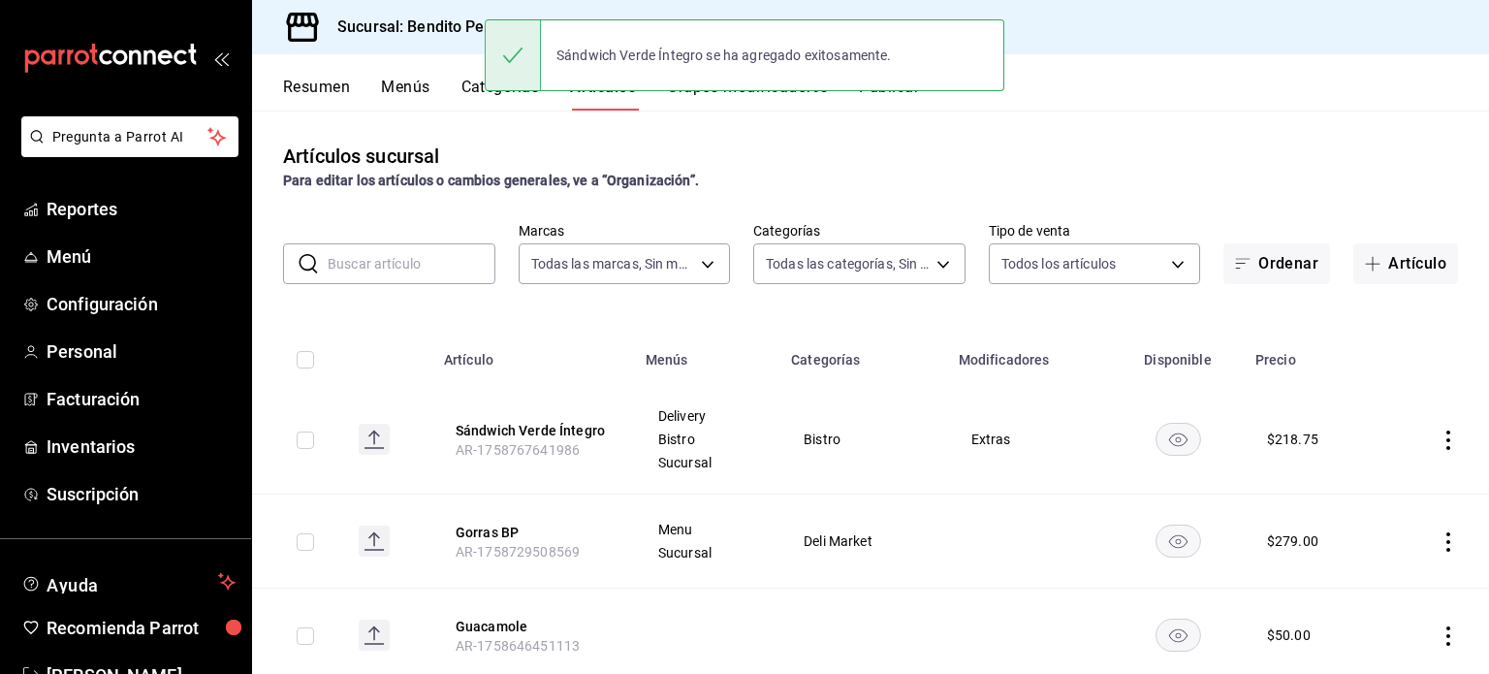
click at [325, 108] on button "Resumen" at bounding box center [316, 94] width 67 height 33
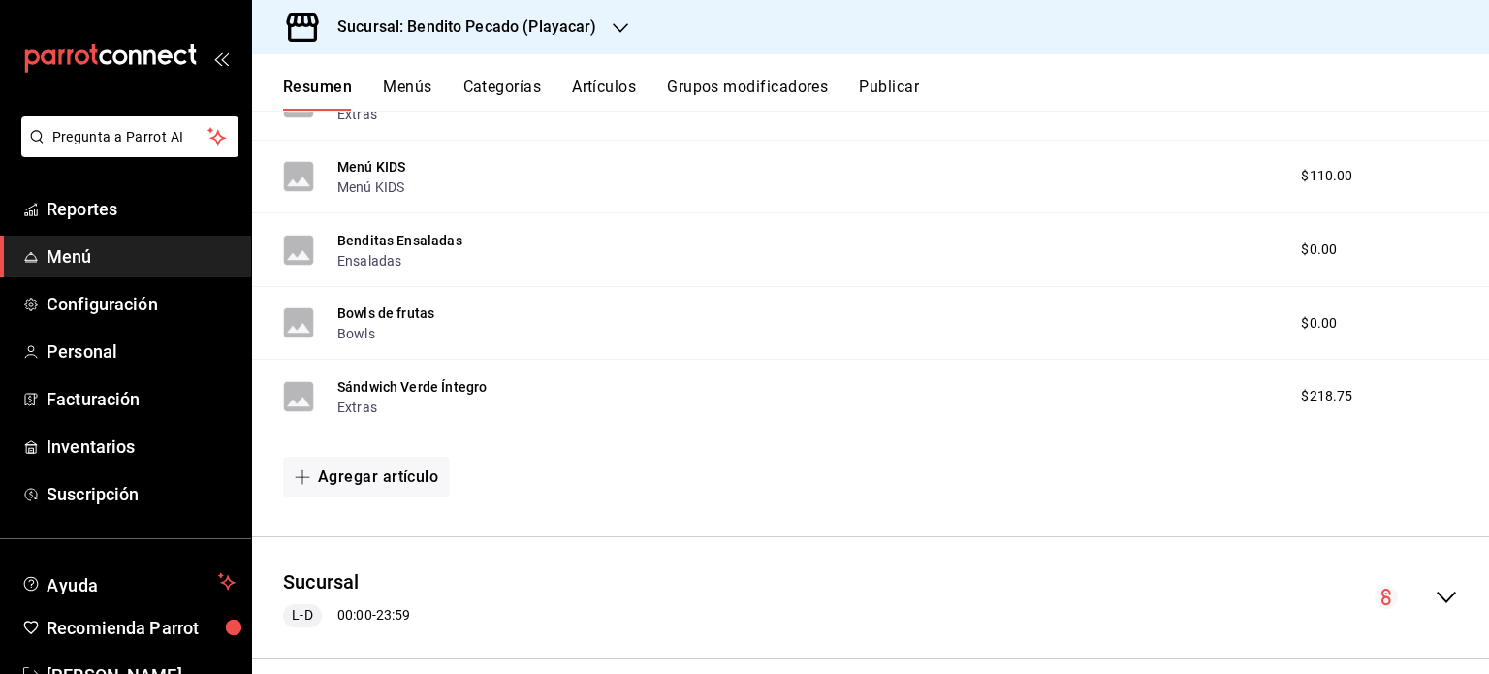
scroll to position [1136, 0]
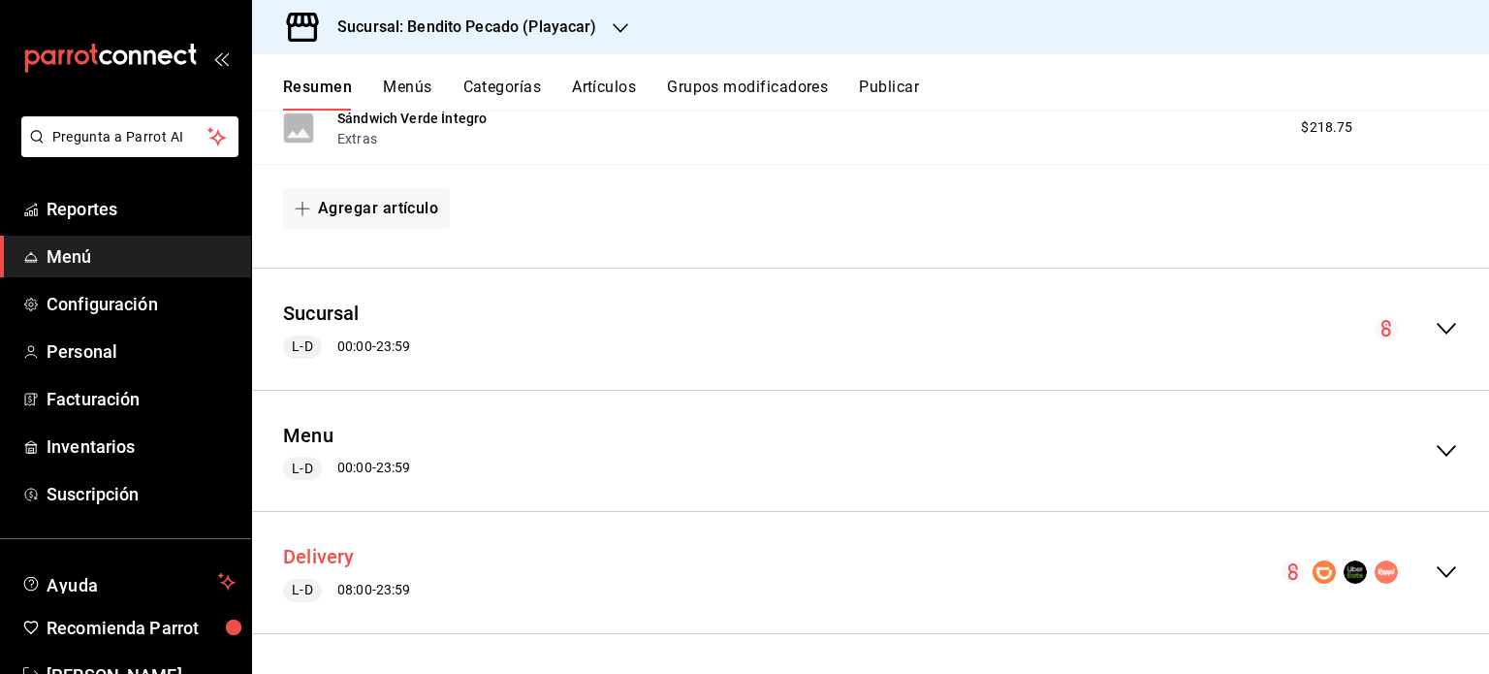
click at [341, 544] on button "Delivery" at bounding box center [319, 557] width 72 height 28
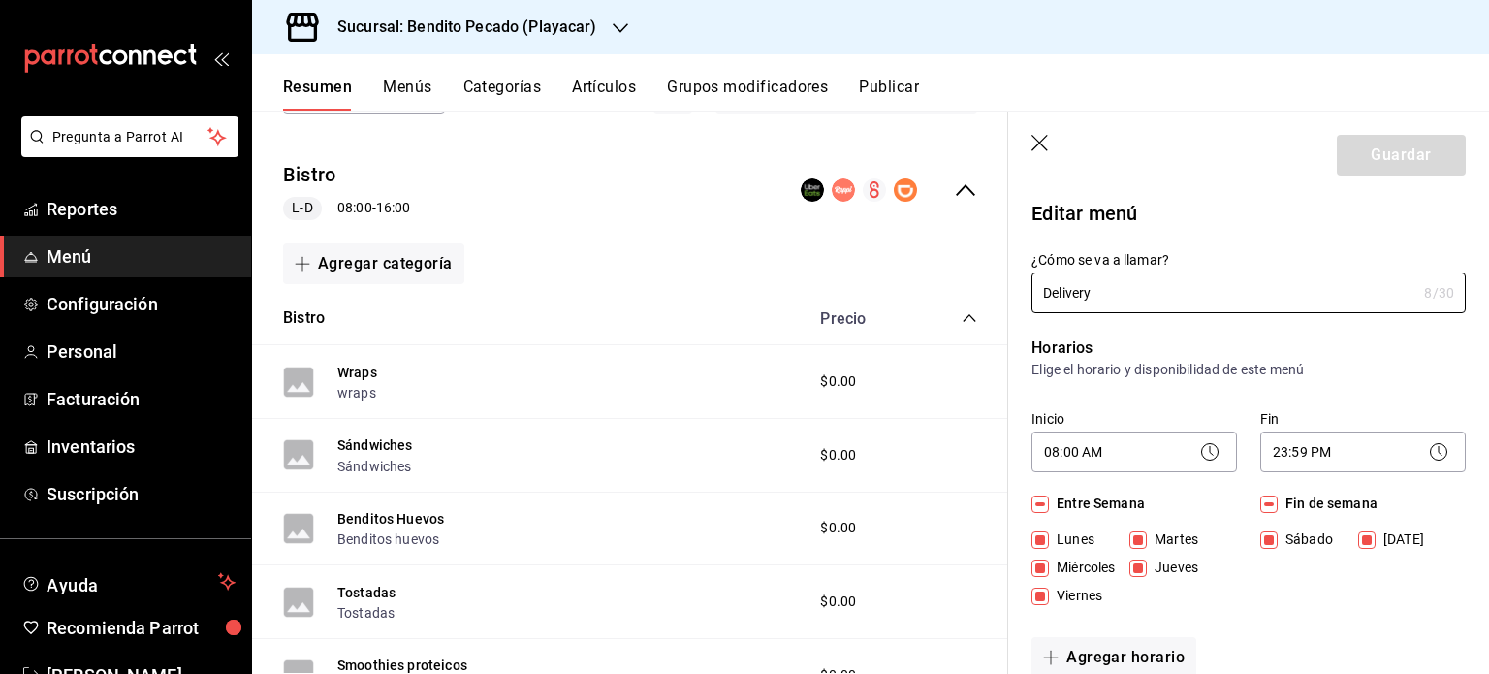
scroll to position [167, 0]
click at [1051, 151] on header "Guardar" at bounding box center [1248, 152] width 481 height 80
click at [1051, 150] on header "Guardar" at bounding box center [1248, 152] width 481 height 80
click at [1040, 138] on icon "button" at bounding box center [1041, 144] width 19 height 19
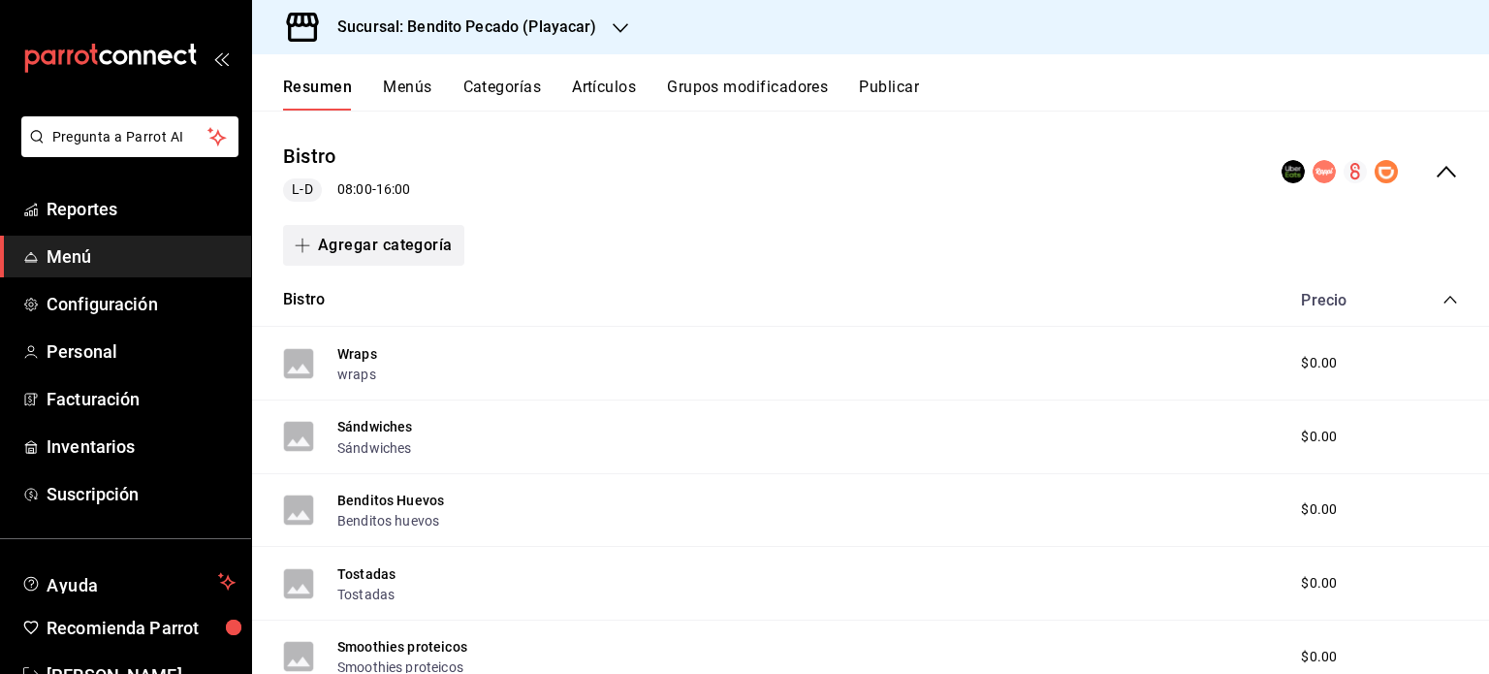
click at [353, 243] on button "Agregar categoría" at bounding box center [373, 245] width 181 height 41
click at [370, 294] on li "Categoría existente" at bounding box center [366, 296] width 166 height 48
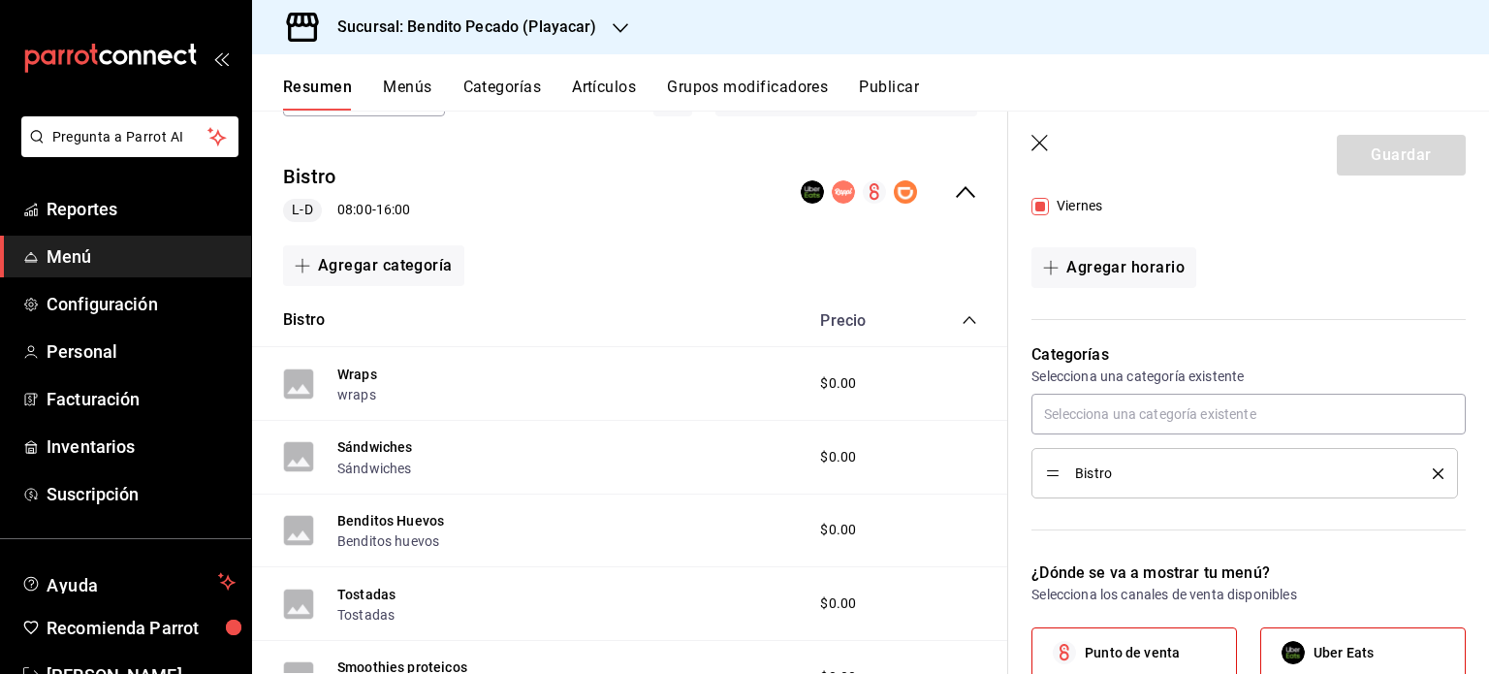
scroll to position [394, 0]
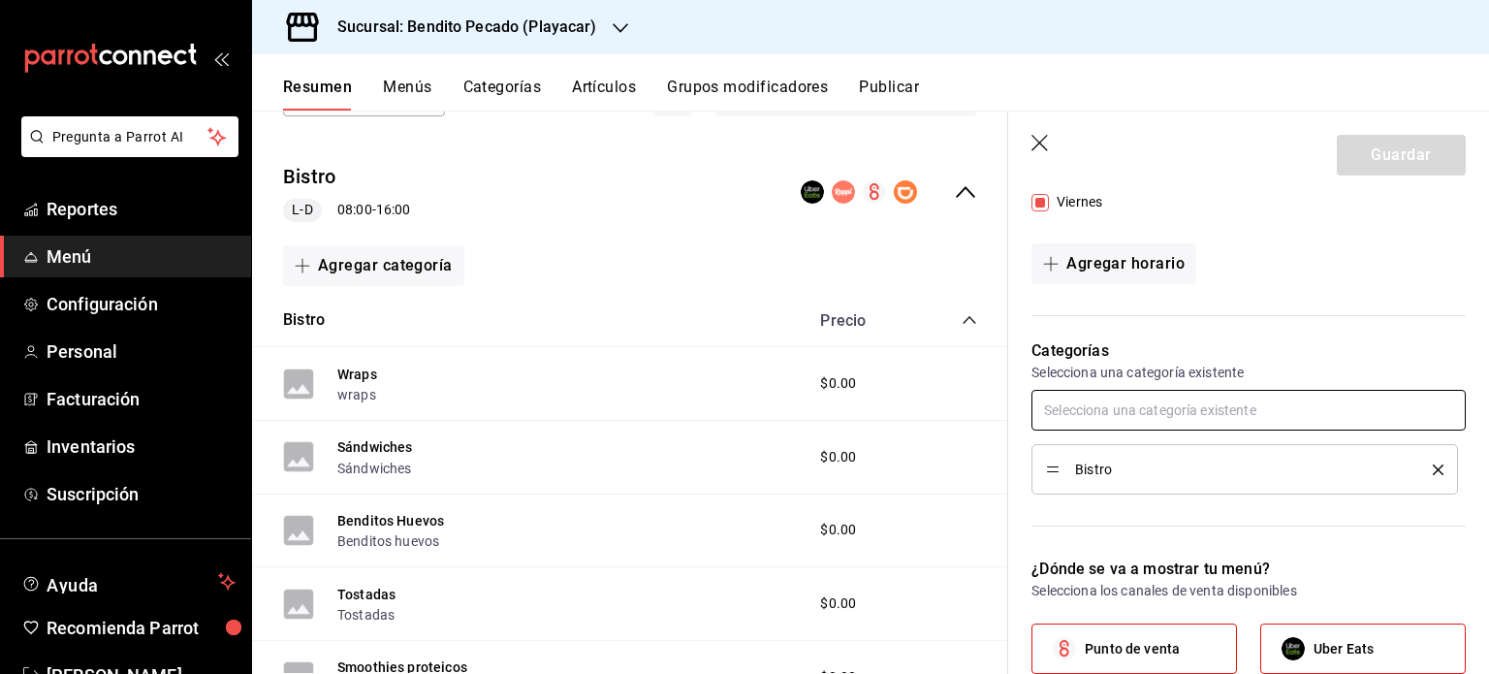
click at [1214, 402] on input "text" at bounding box center [1249, 410] width 434 height 41
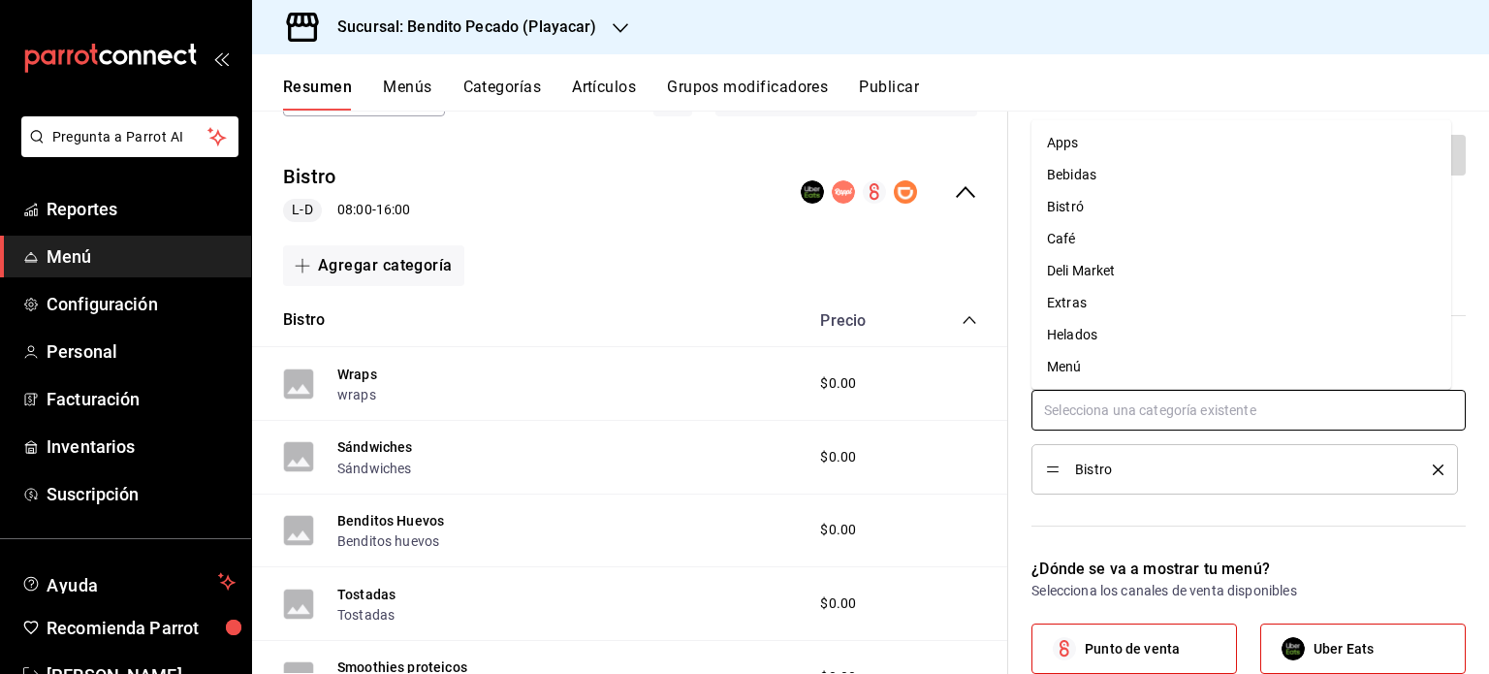
click at [1214, 402] on input "text" at bounding box center [1249, 410] width 434 height 41
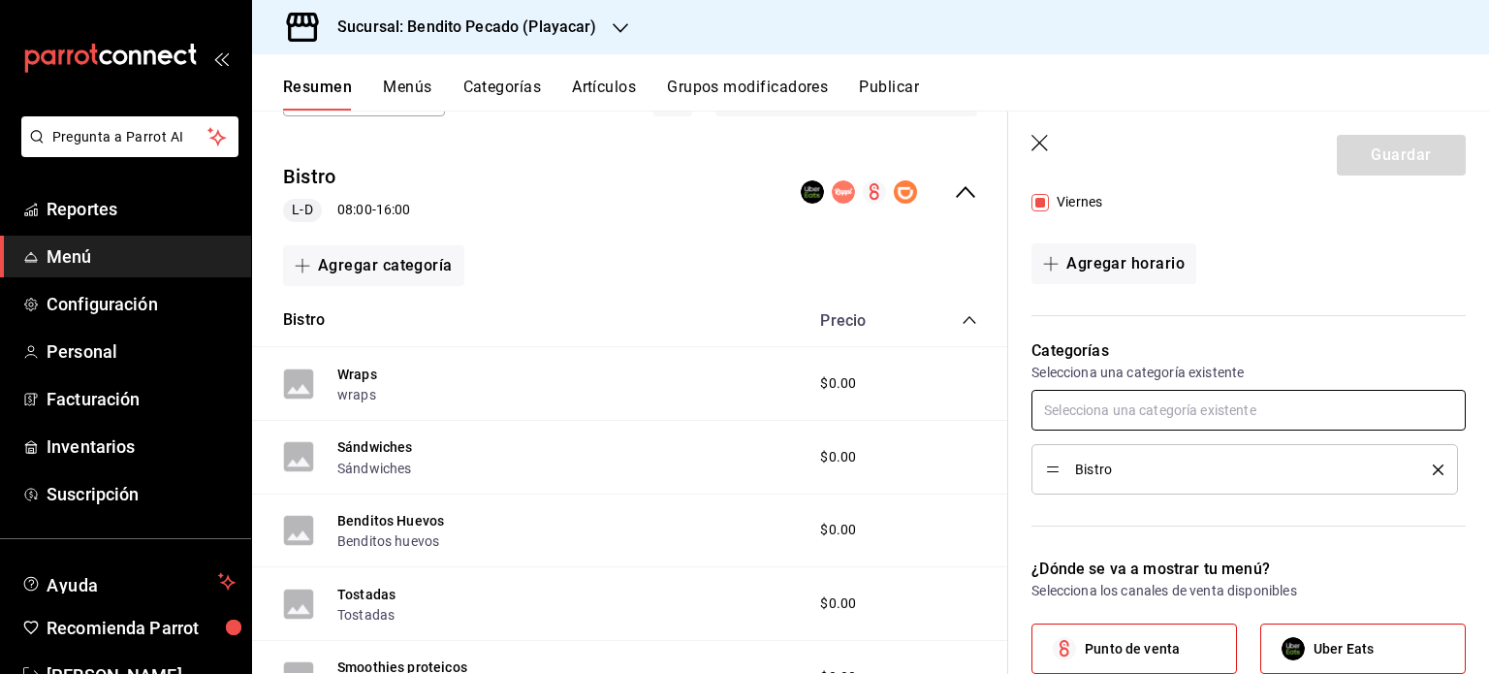
click at [1214, 402] on input "text" at bounding box center [1249, 410] width 434 height 41
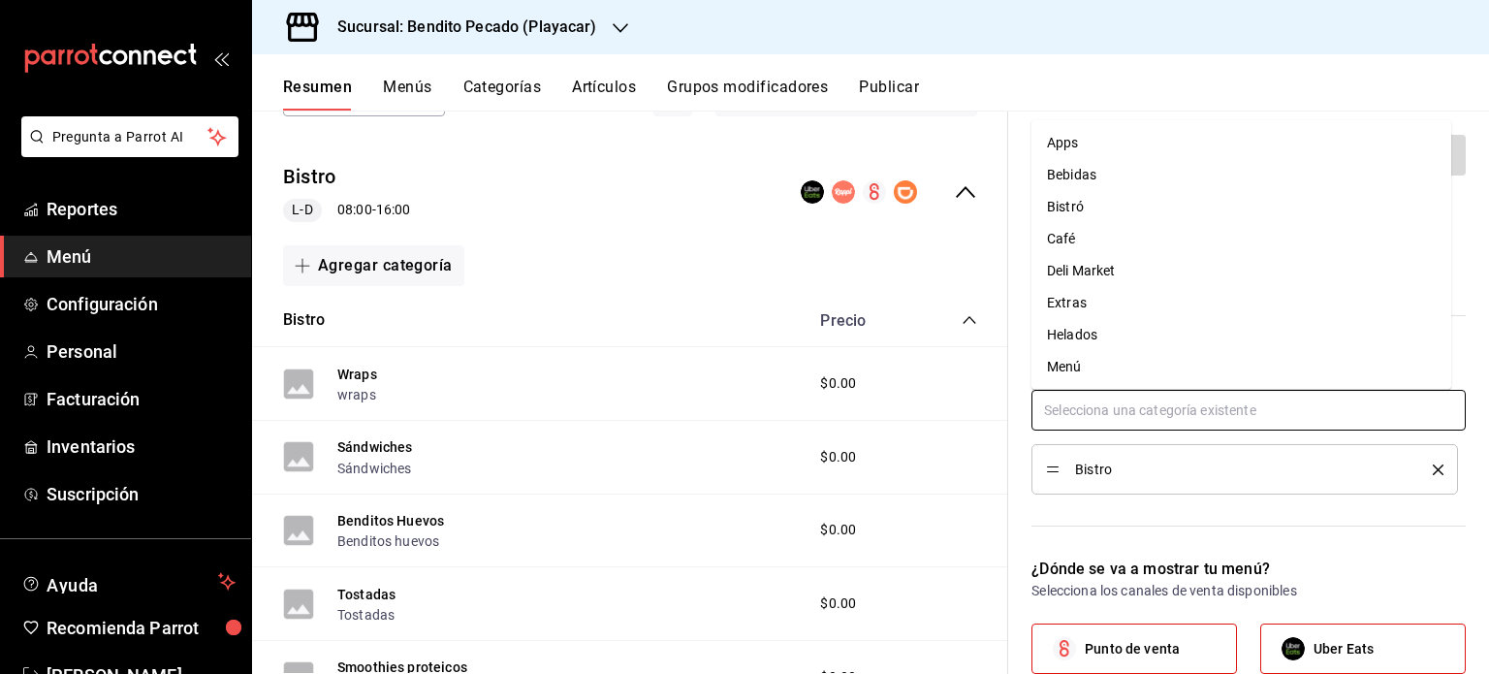
scroll to position [97, 0]
click at [1121, 435] on div "Bistro" at bounding box center [1249, 442] width 434 height 105
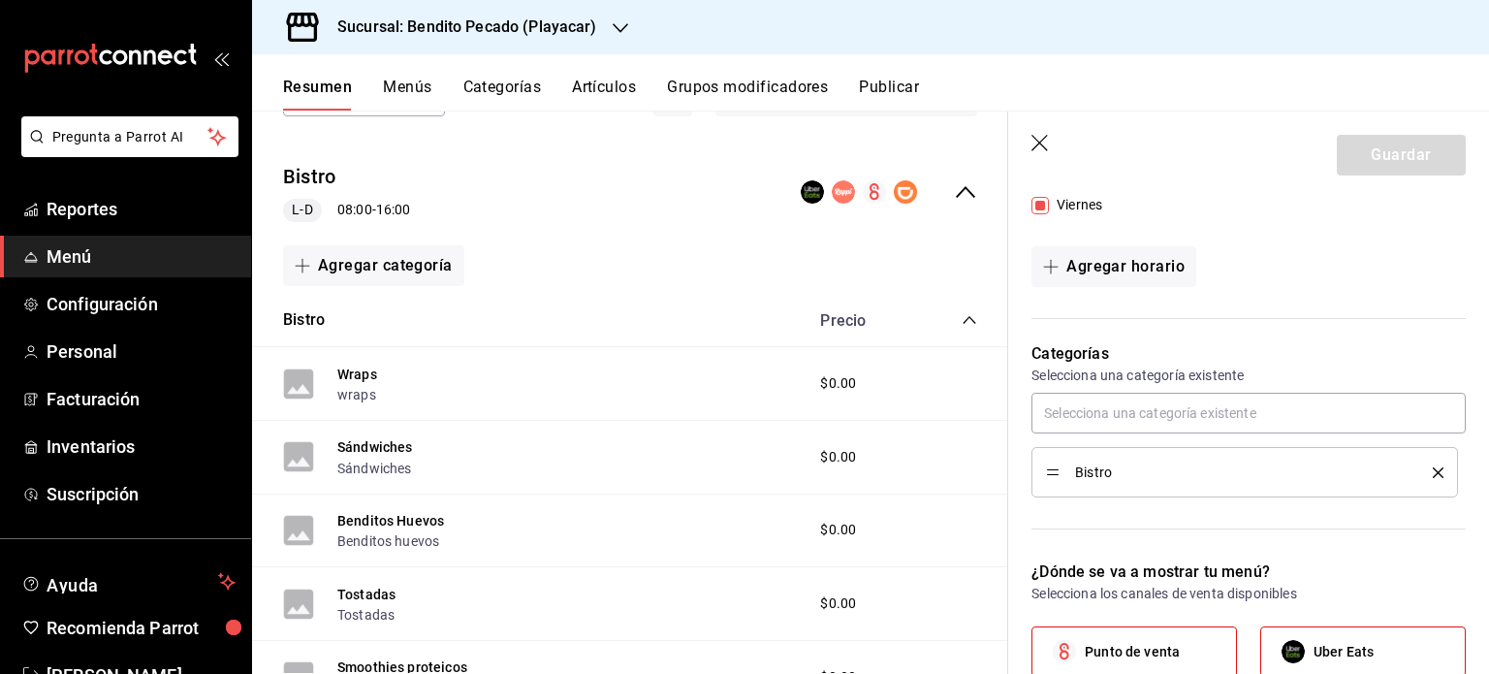
scroll to position [415, 0]
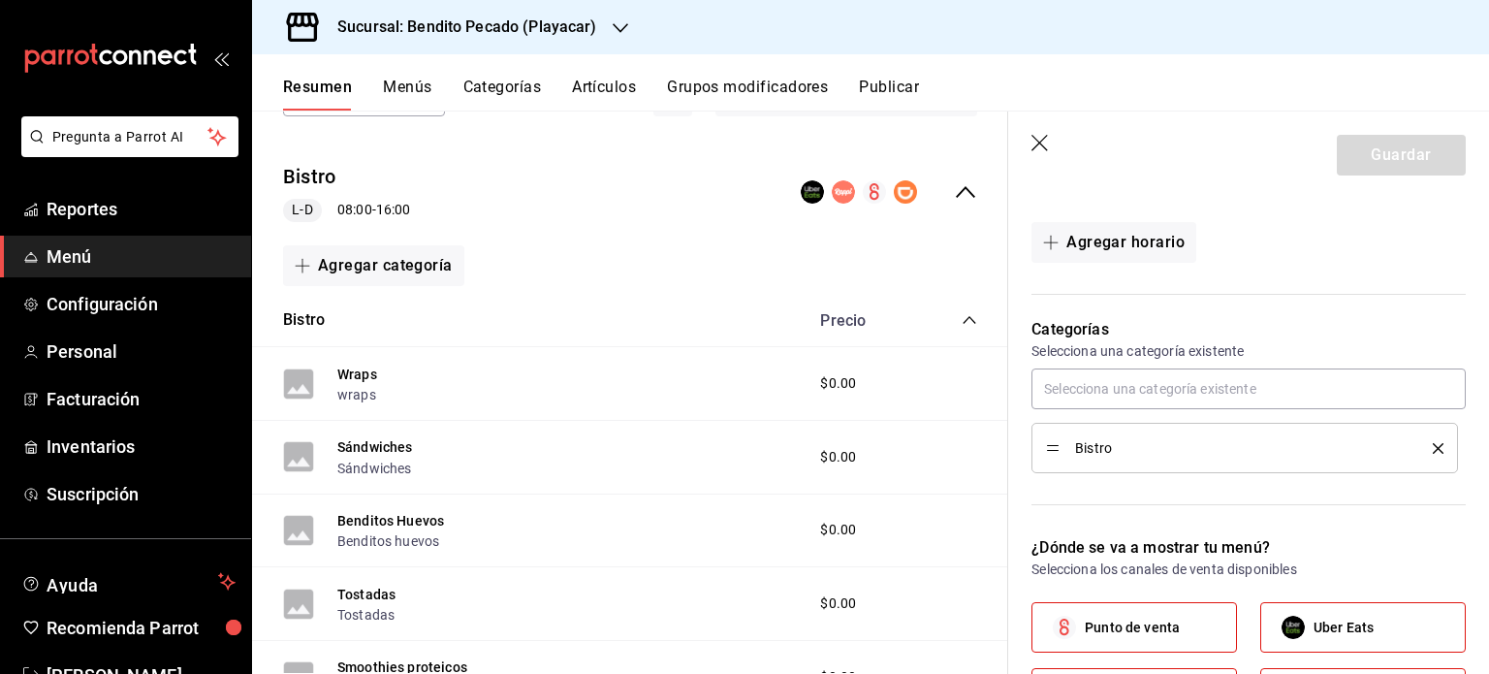
click at [1433, 451] on icon "delete" at bounding box center [1438, 448] width 11 height 11
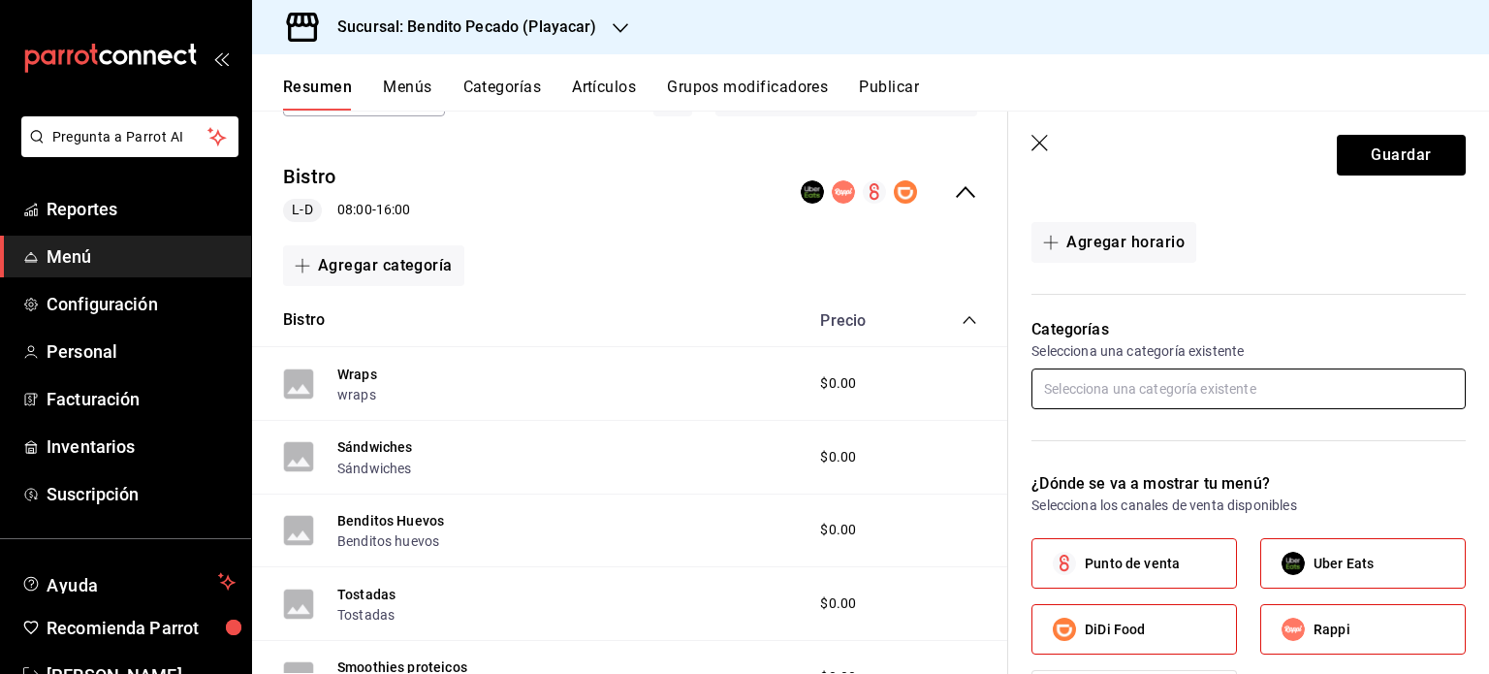
click at [1273, 391] on input "text" at bounding box center [1249, 388] width 434 height 41
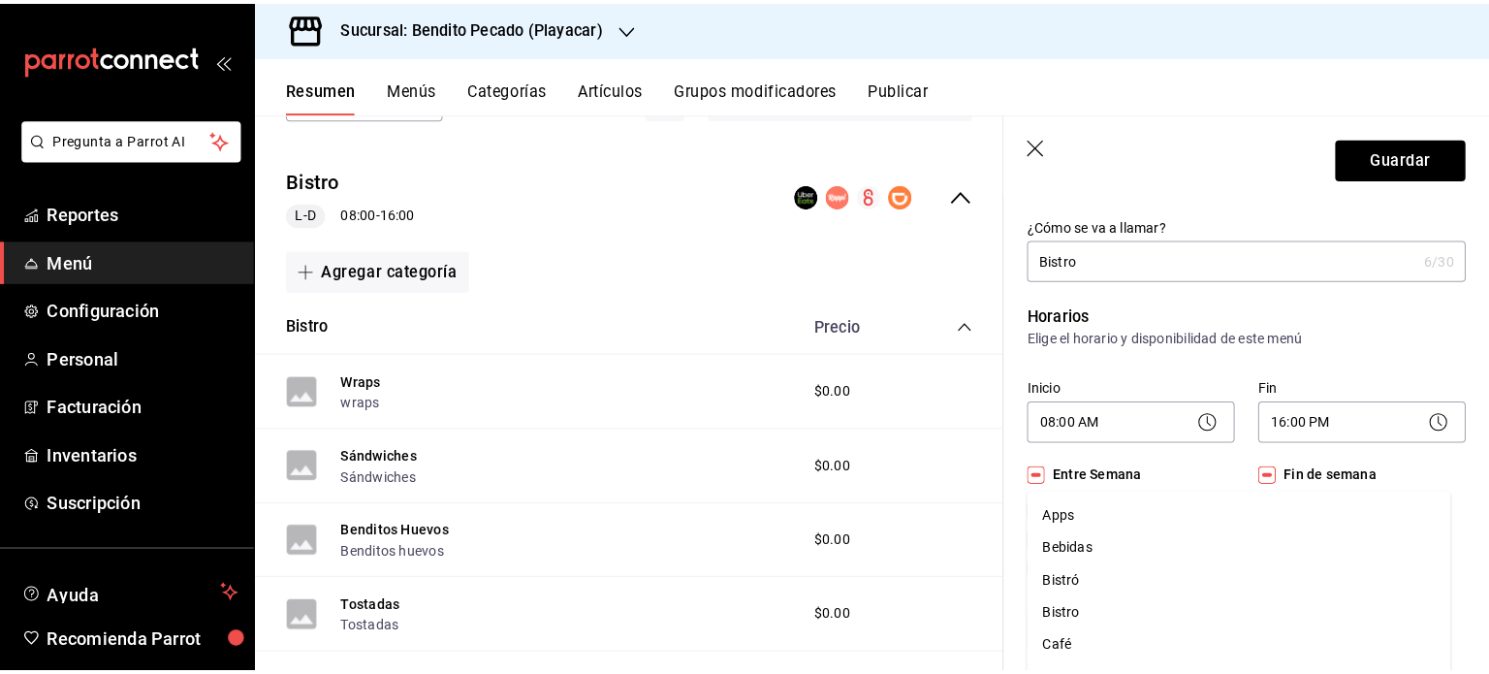
scroll to position [37, 0]
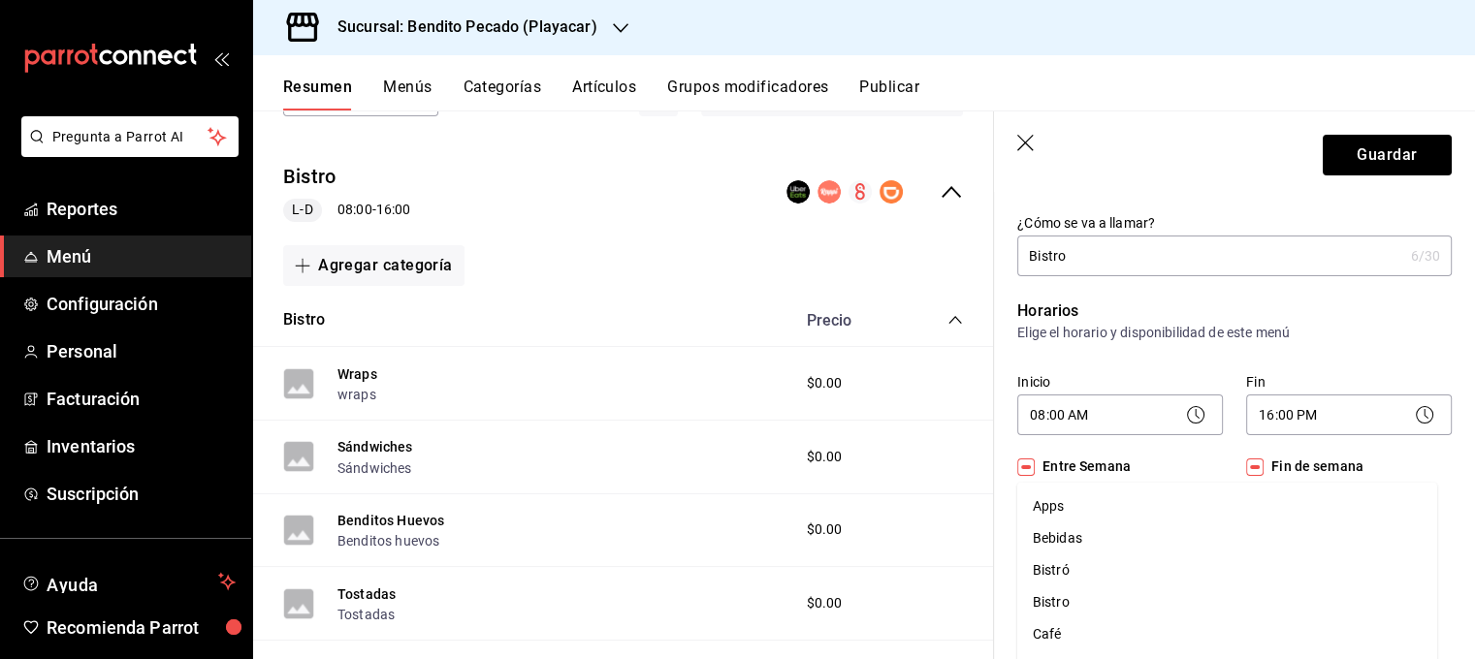
click at [1029, 131] on header "Guardar" at bounding box center [1234, 152] width 481 height 80
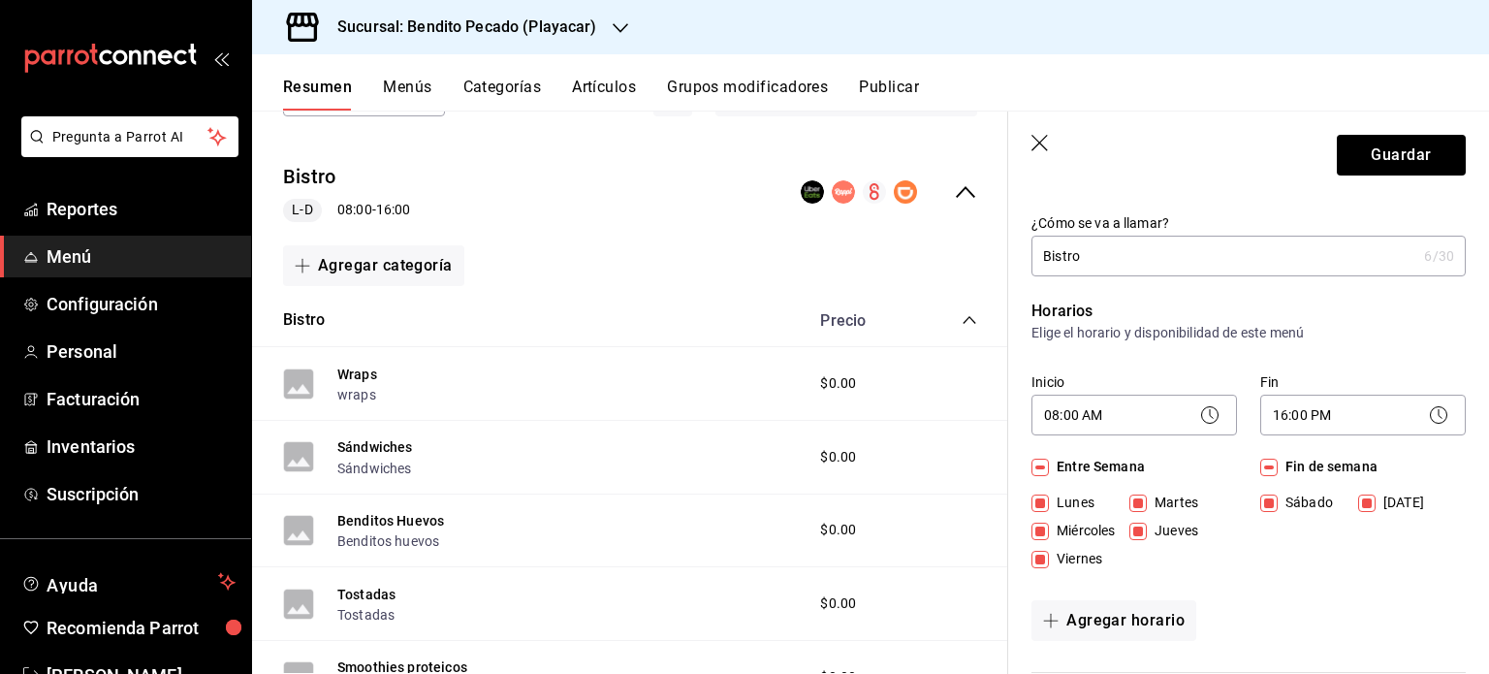
click at [1038, 144] on icon "button" at bounding box center [1040, 143] width 16 height 16
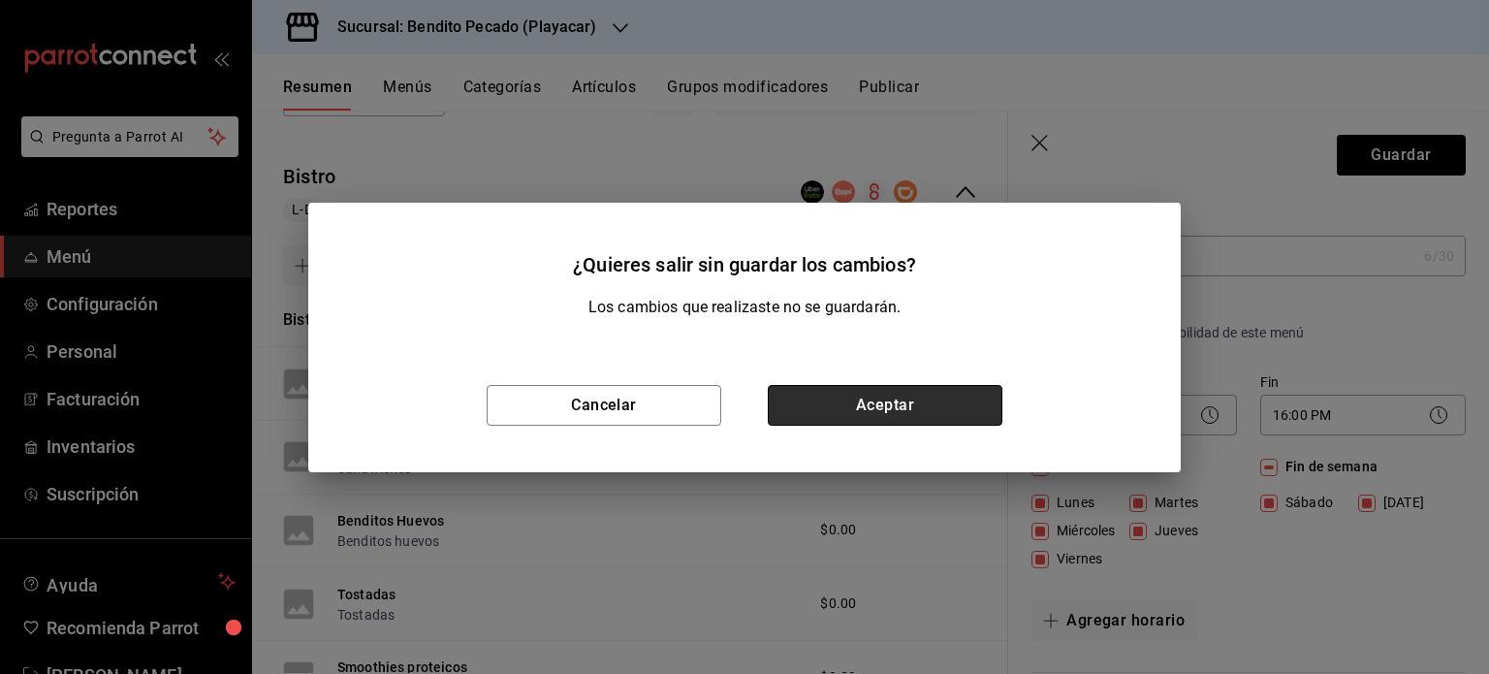
click at [832, 410] on button "Aceptar" at bounding box center [885, 405] width 235 height 41
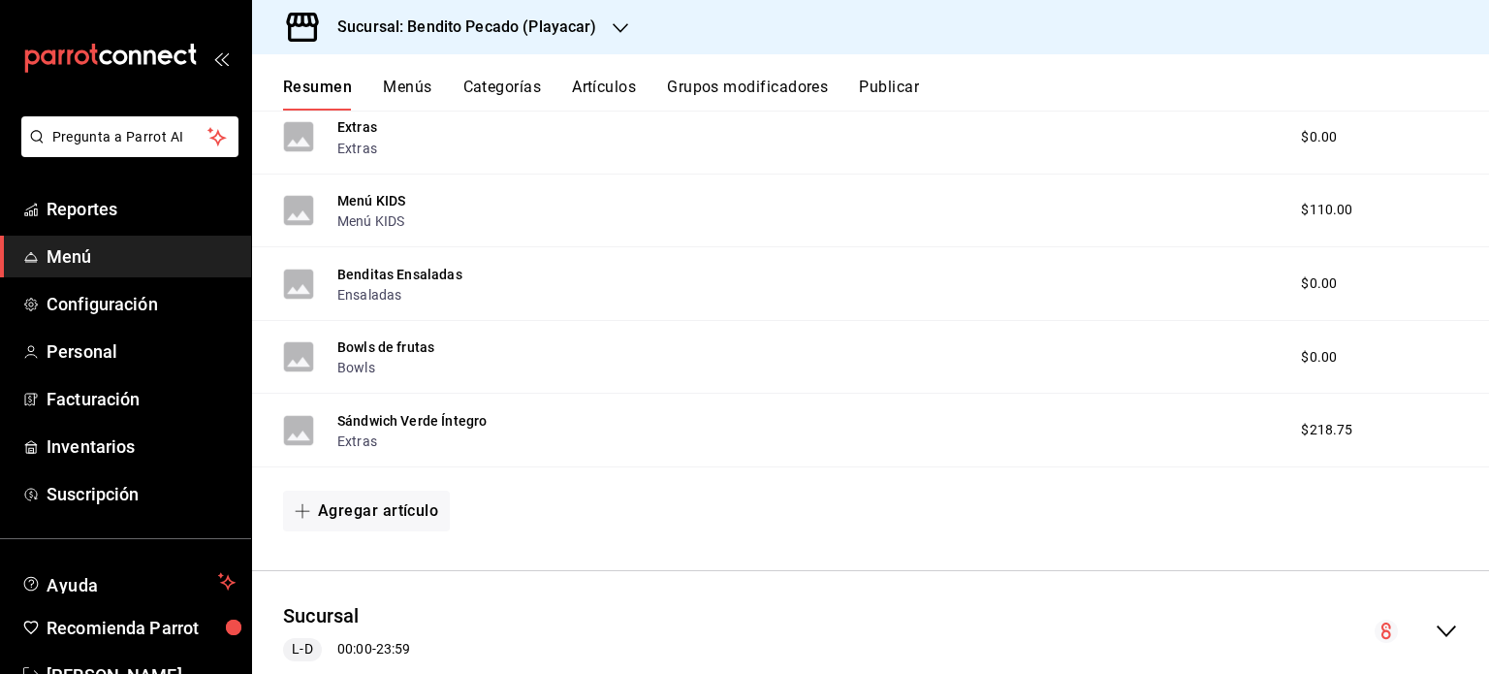
scroll to position [1136, 0]
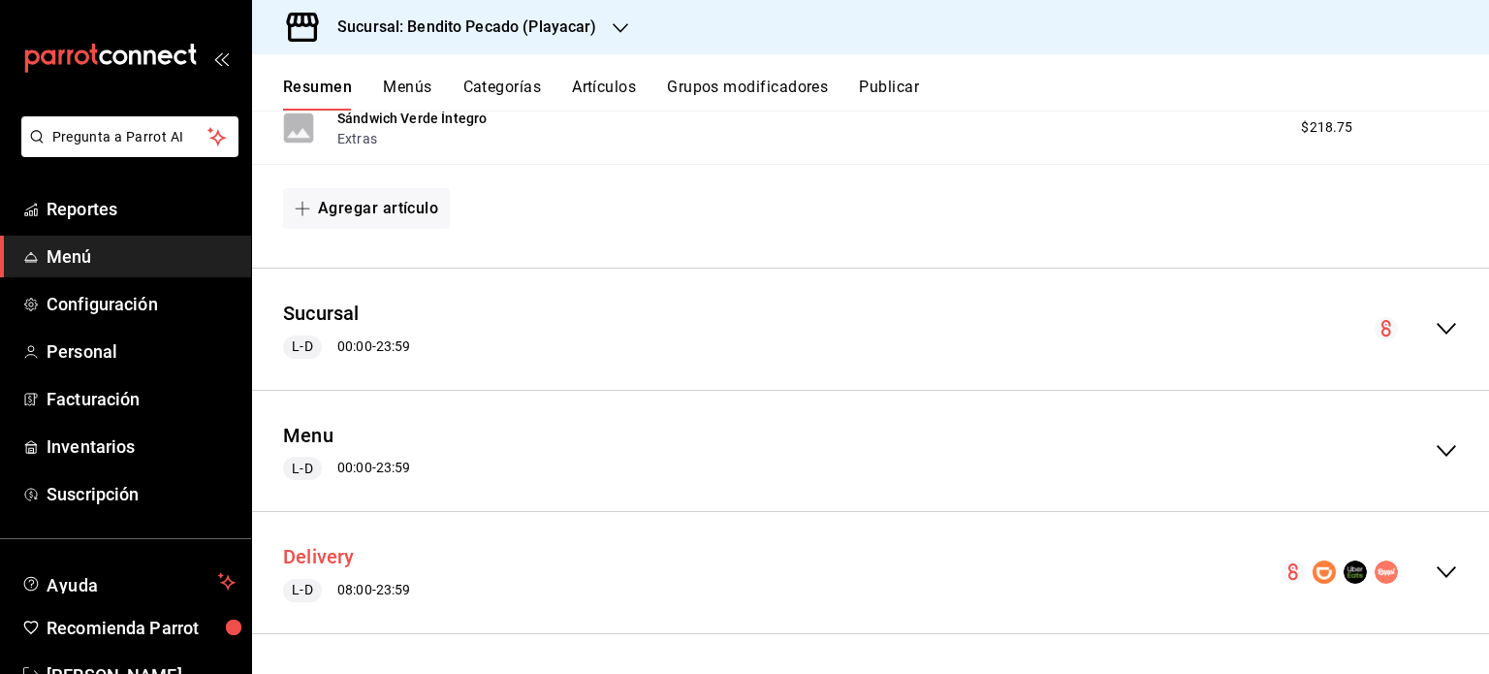
click at [334, 564] on button "Delivery" at bounding box center [319, 557] width 72 height 28
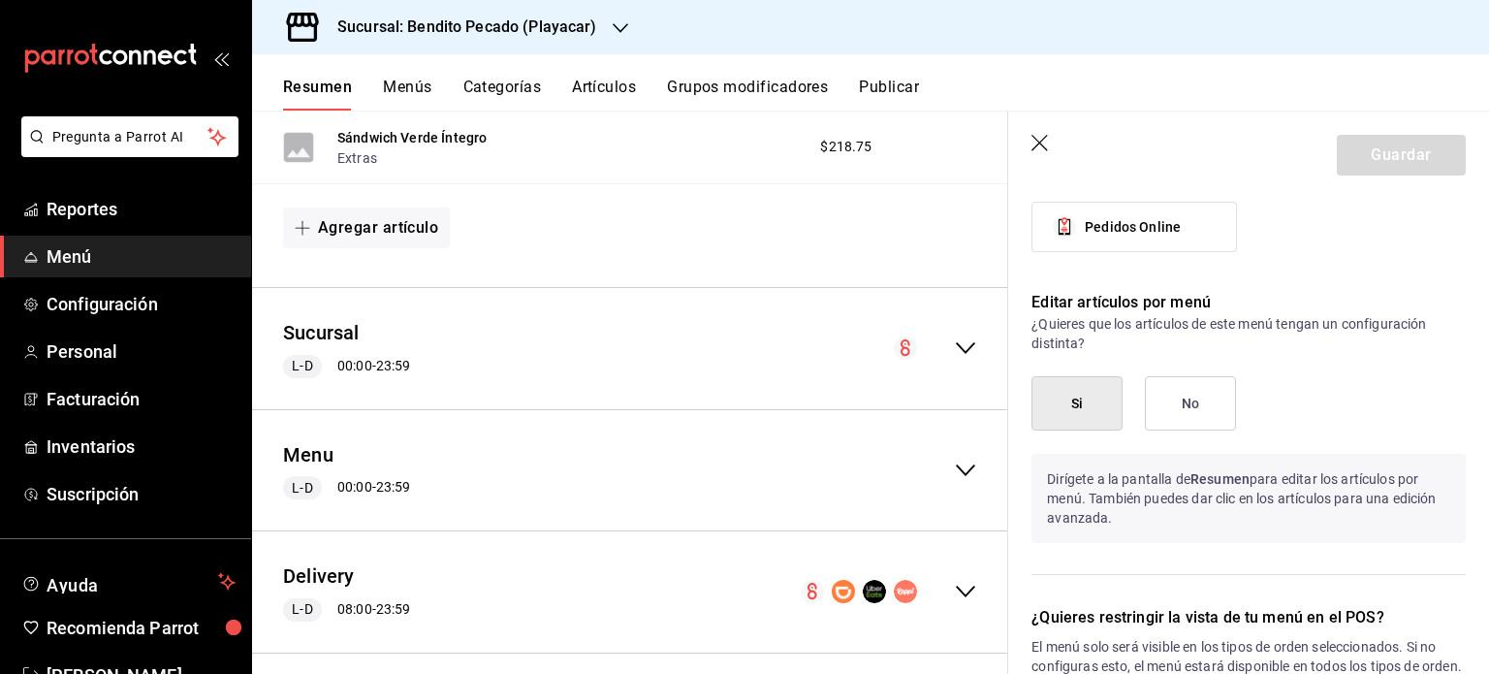
scroll to position [997, 0]
click at [954, 588] on icon "collapse-menu-row" at bounding box center [965, 591] width 23 height 23
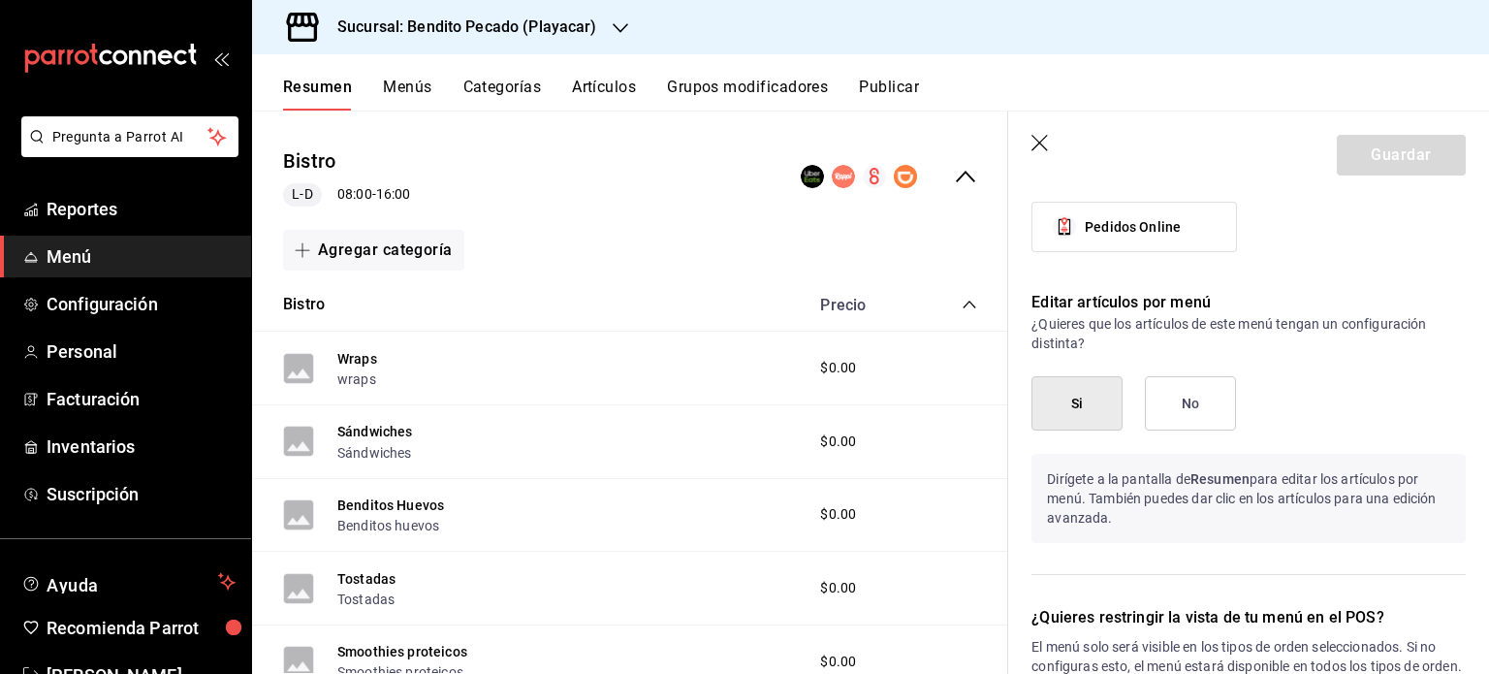
scroll to position [0, 0]
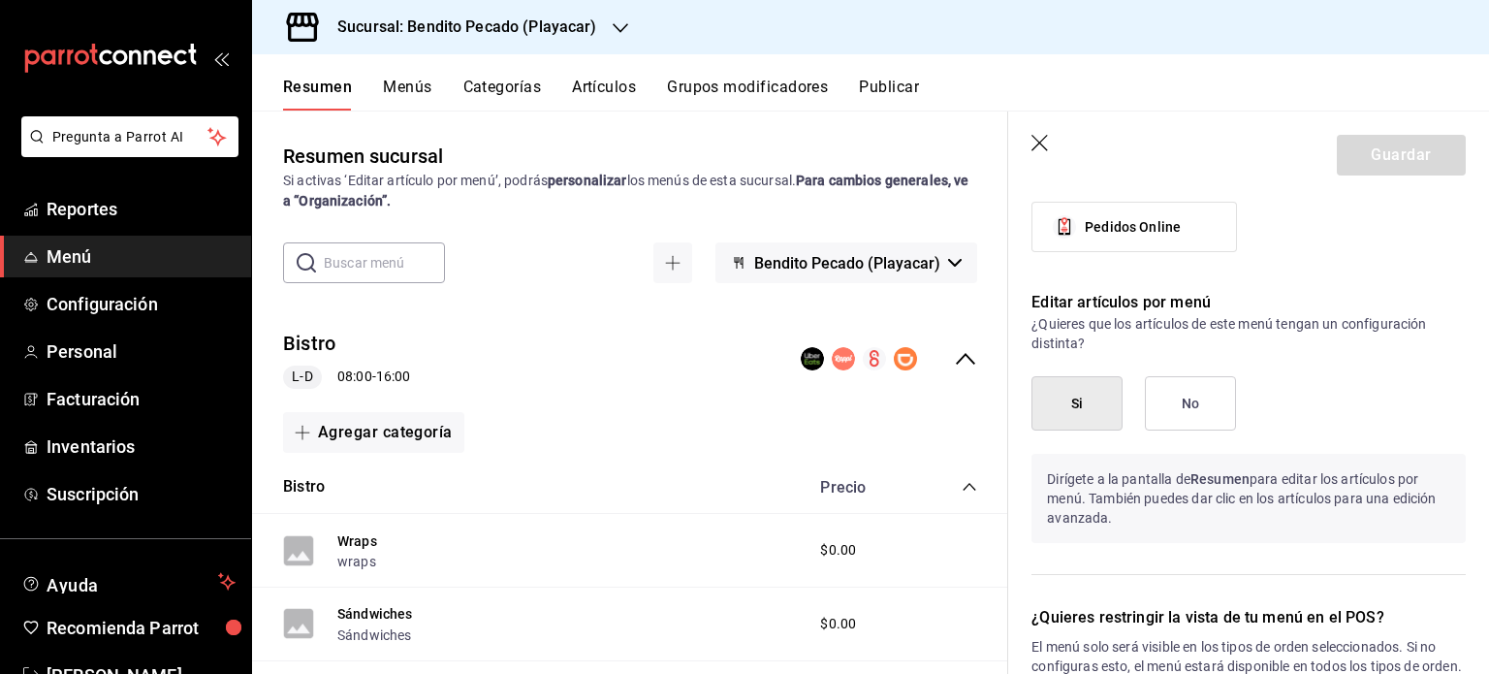
click at [524, 91] on button "Categorías" at bounding box center [503, 94] width 79 height 33
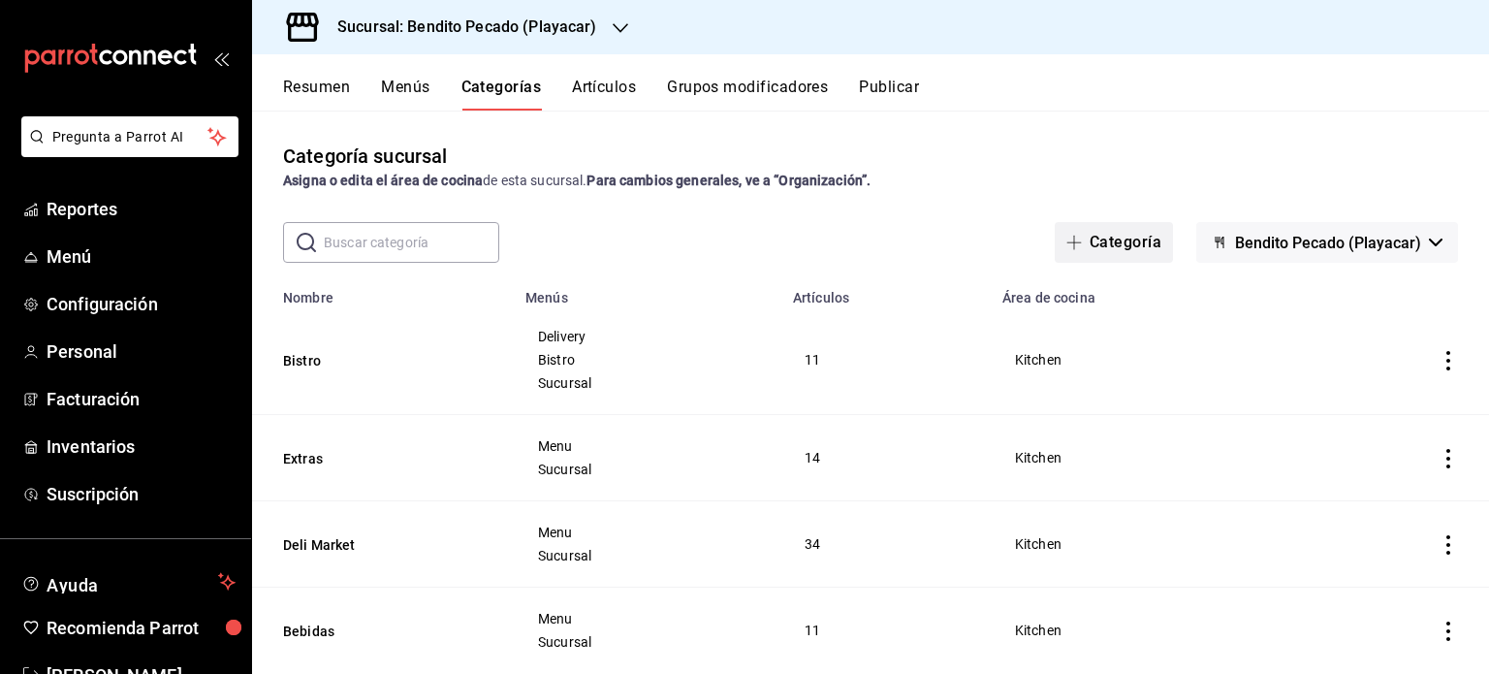
click at [1120, 243] on button "Categoría" at bounding box center [1114, 242] width 118 height 41
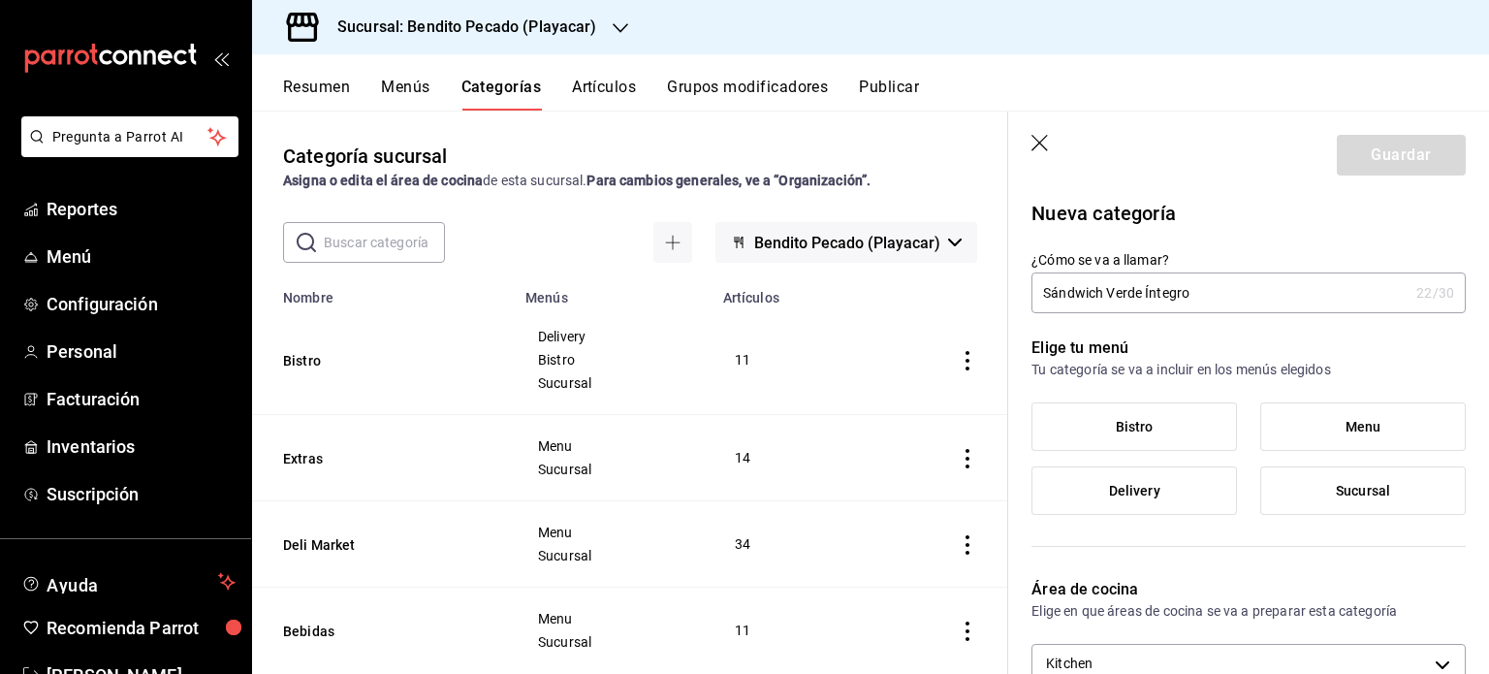
drag, startPoint x: 1240, startPoint y: 298, endPoint x: 1292, endPoint y: 304, distance: 51.7
click at [1292, 304] on input "Sándwich Verde Íntegro" at bounding box center [1220, 292] width 377 height 39
click at [1127, 483] on span "Delivery" at bounding box center [1134, 491] width 51 height 16
click at [0, 0] on input "Delivery" at bounding box center [0, 0] width 0 height 0
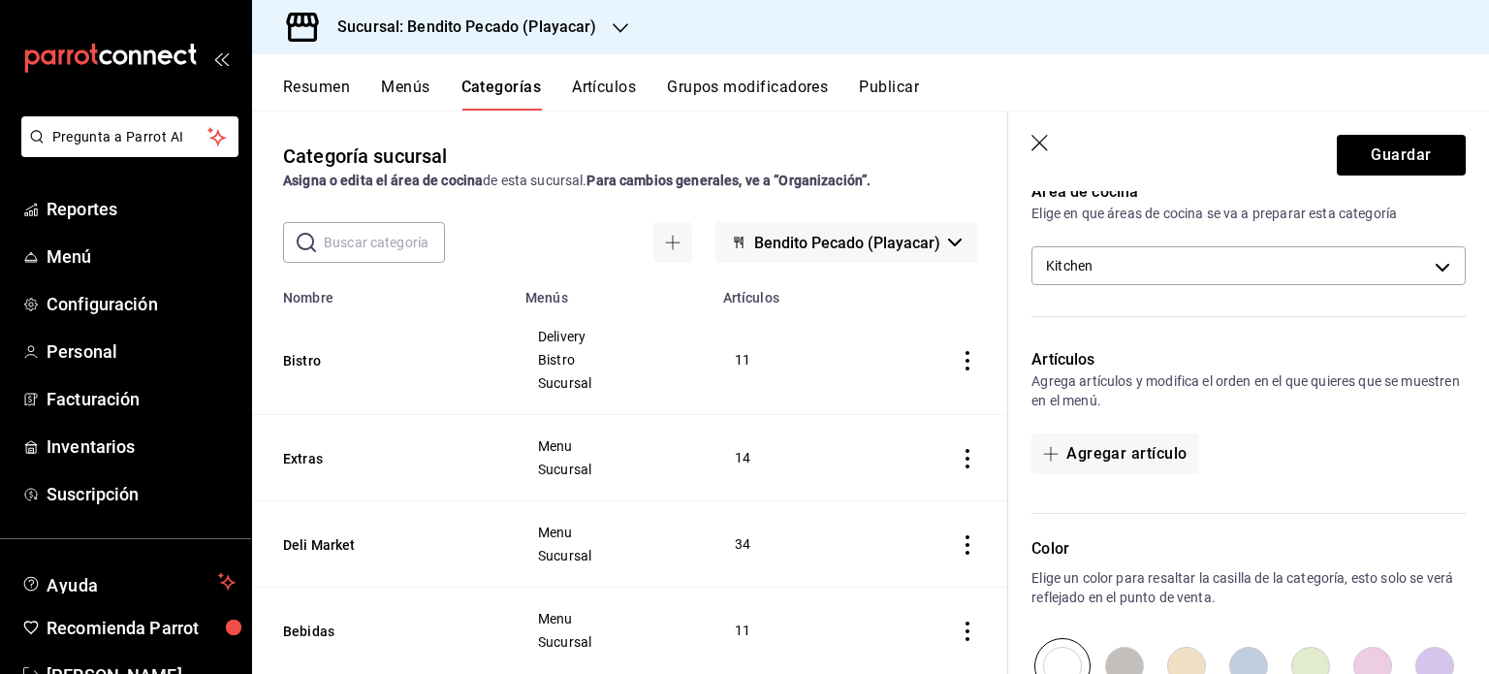
scroll to position [402, 0]
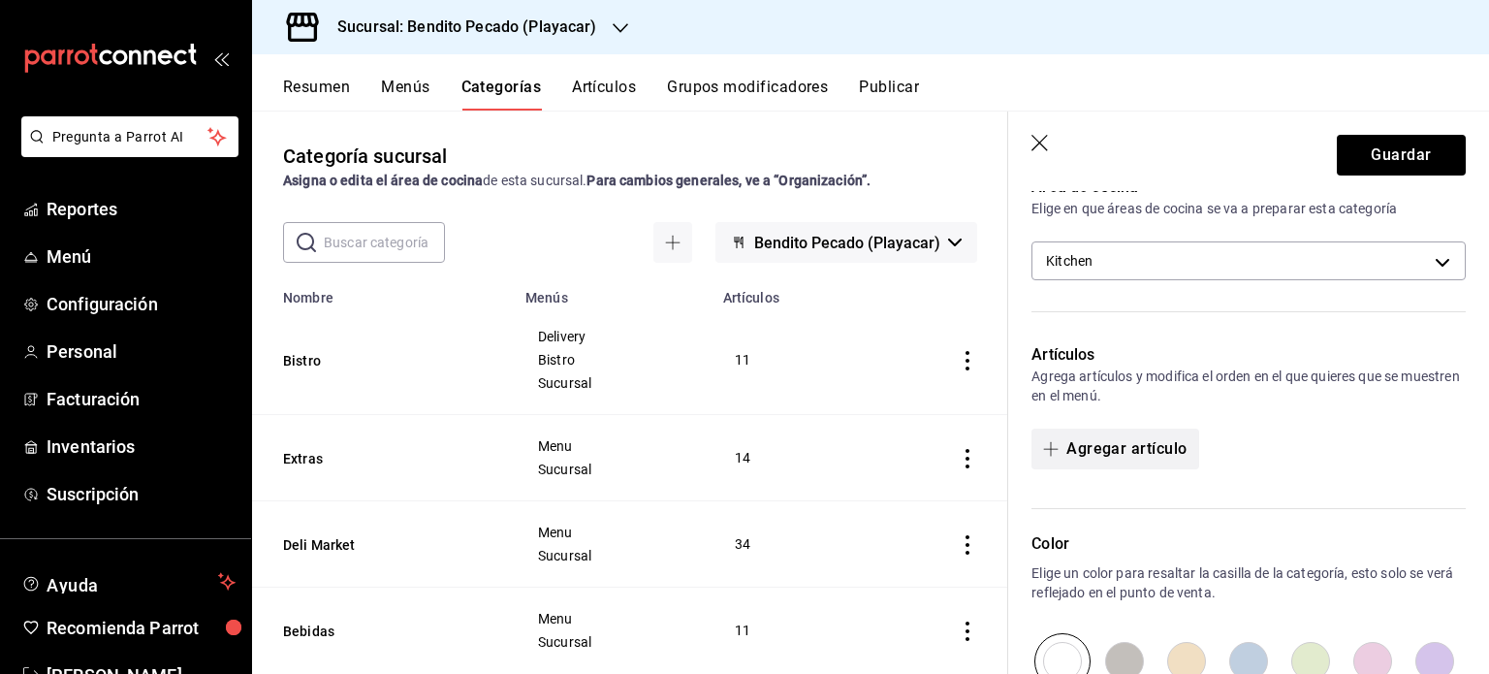
click at [1139, 454] on button "Agregar artículo" at bounding box center [1115, 449] width 167 height 41
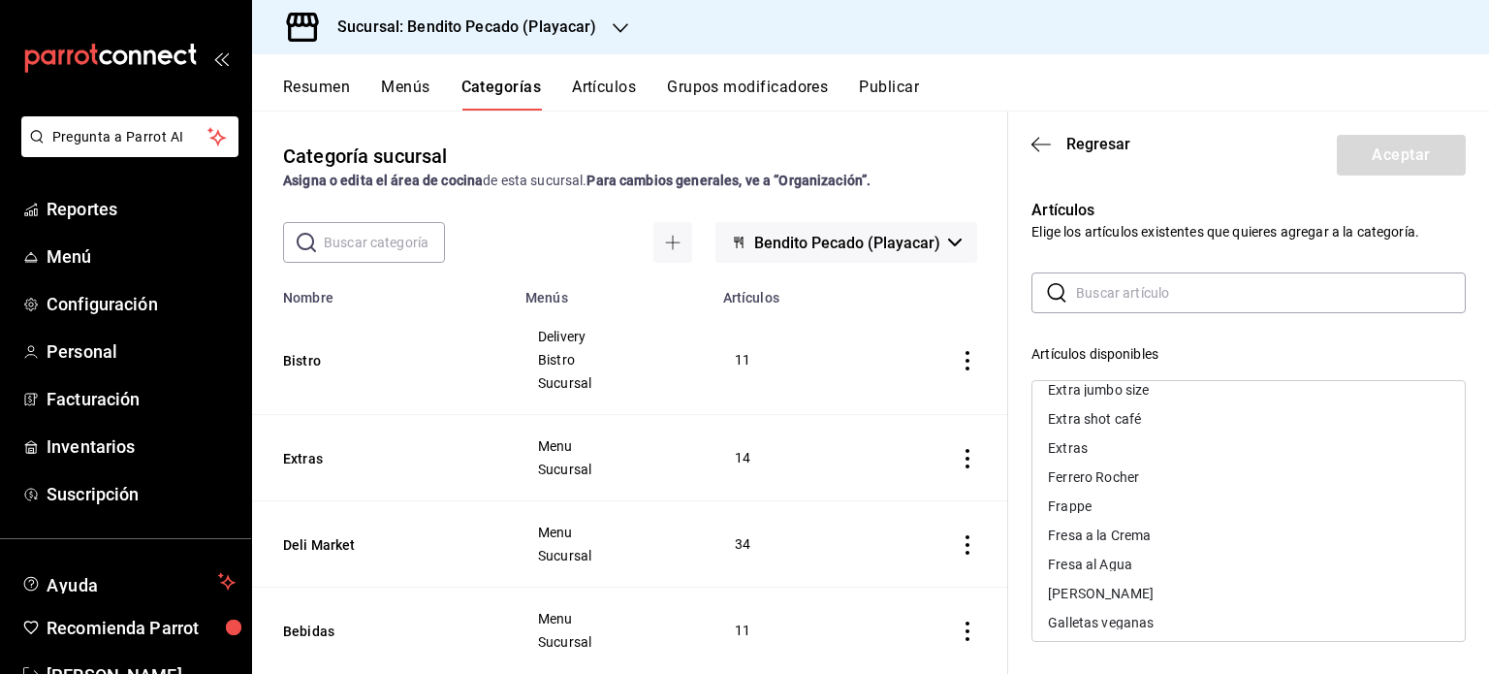
scroll to position [2786, 0]
click at [1077, 437] on div "Extras" at bounding box center [1068, 439] width 40 height 14
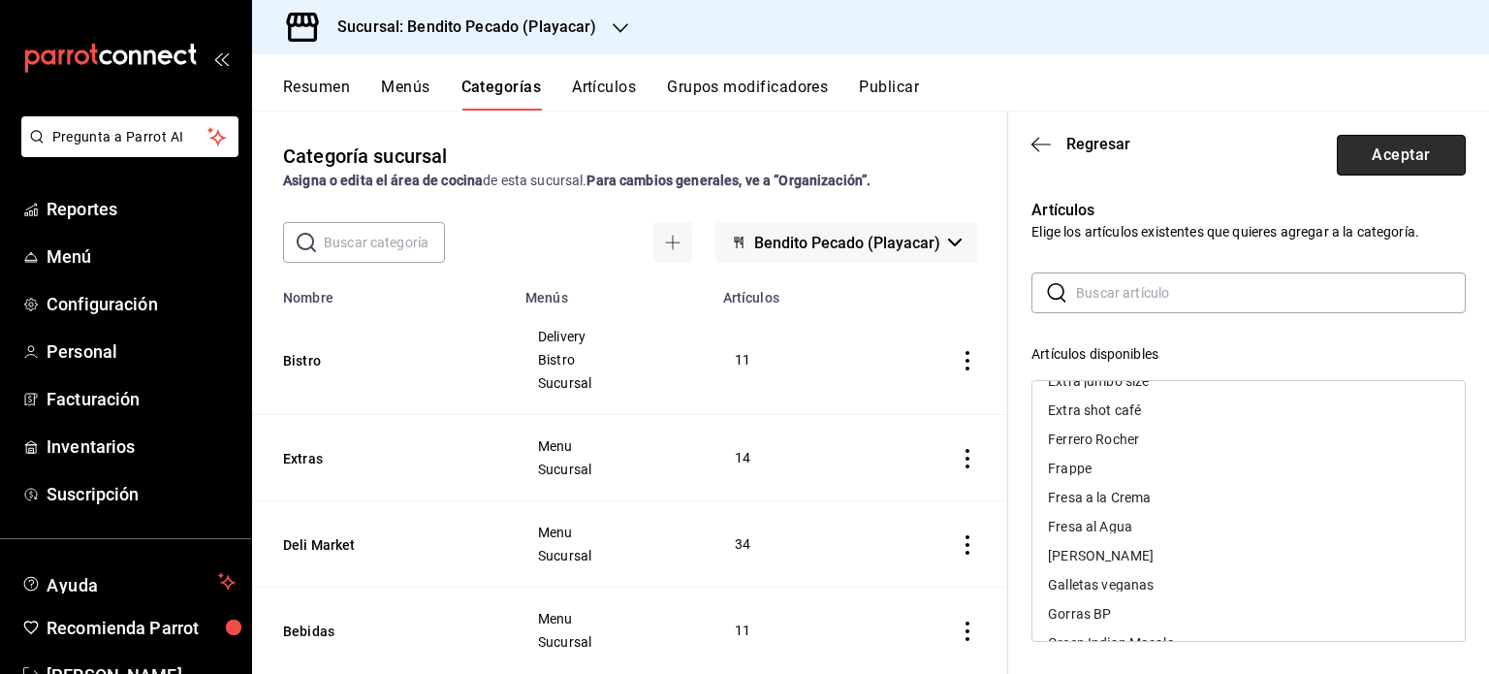
click at [1383, 137] on button "Aceptar" at bounding box center [1401, 155] width 129 height 41
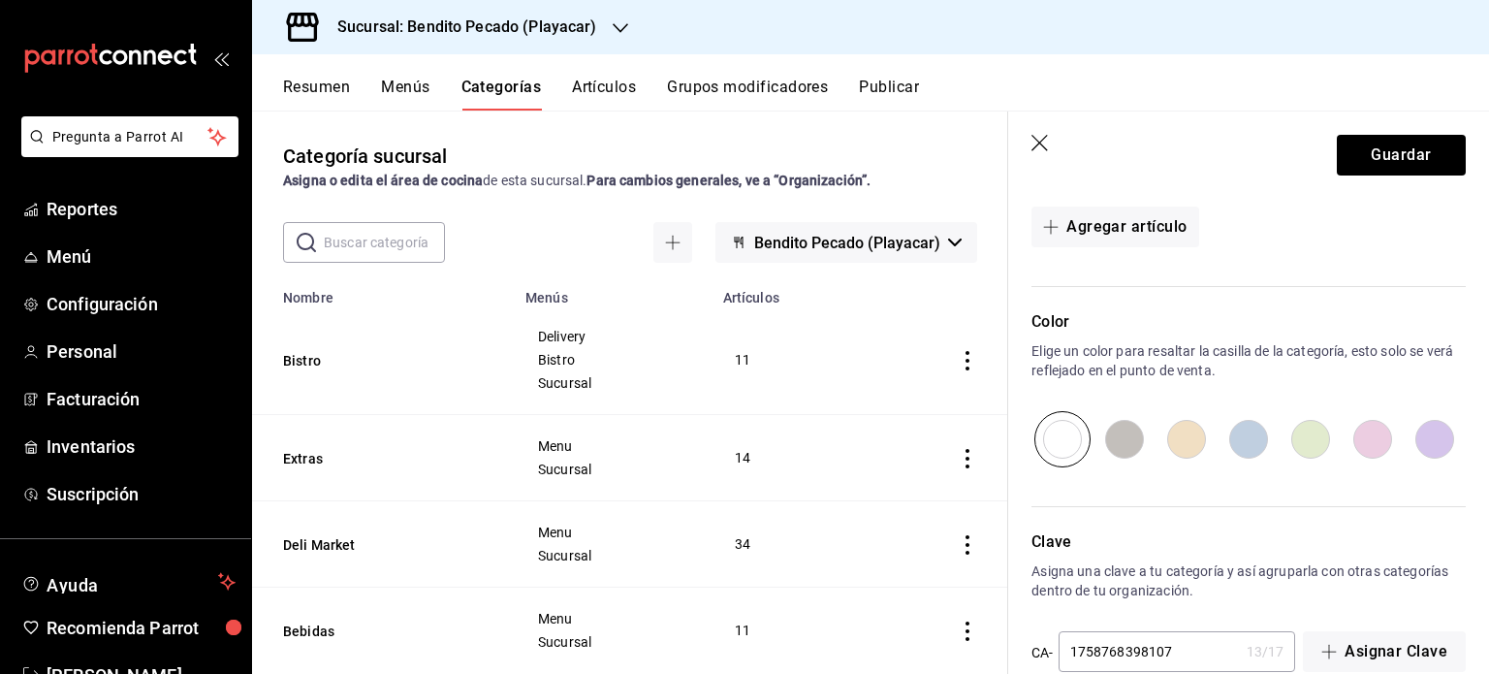
scroll to position [718, 0]
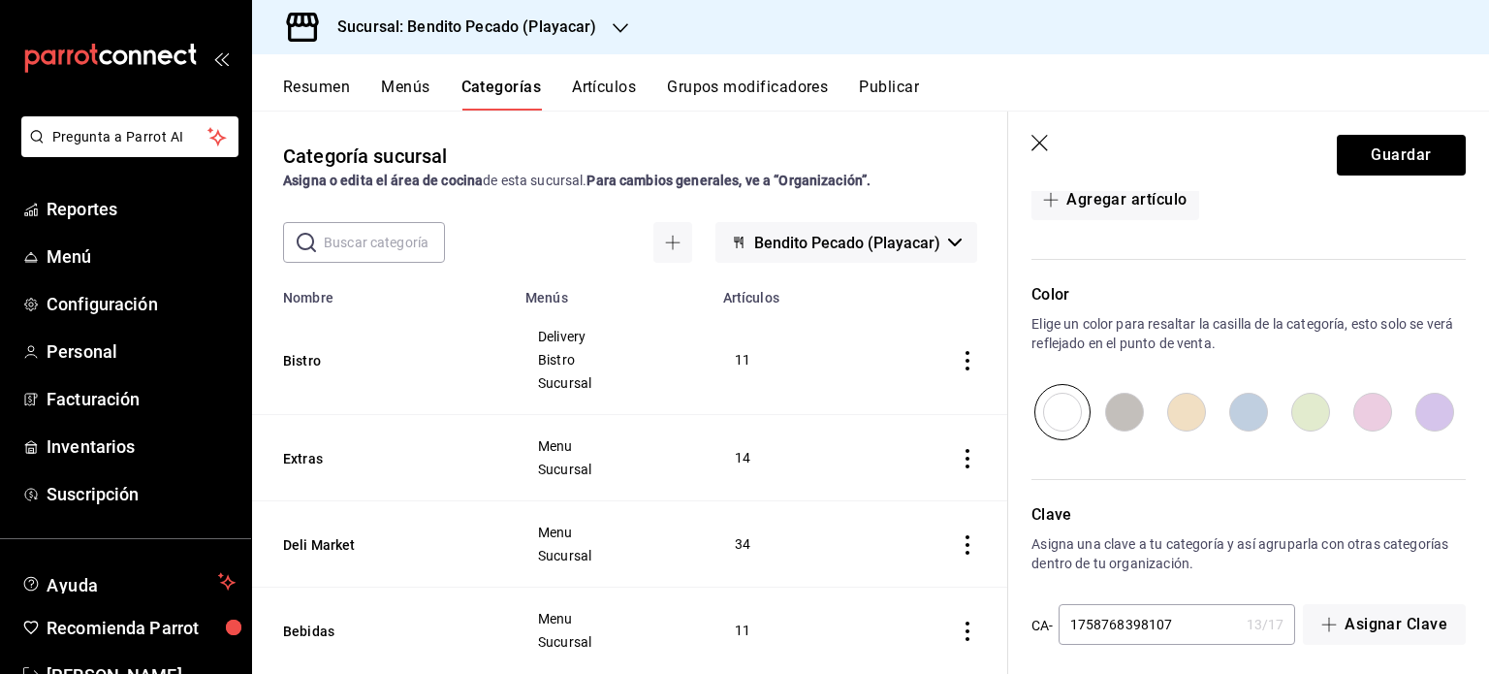
click at [1364, 412] on input "radio" at bounding box center [1373, 412] width 62 height 56
click at [1356, 159] on button "Guardar" at bounding box center [1401, 155] width 129 height 41
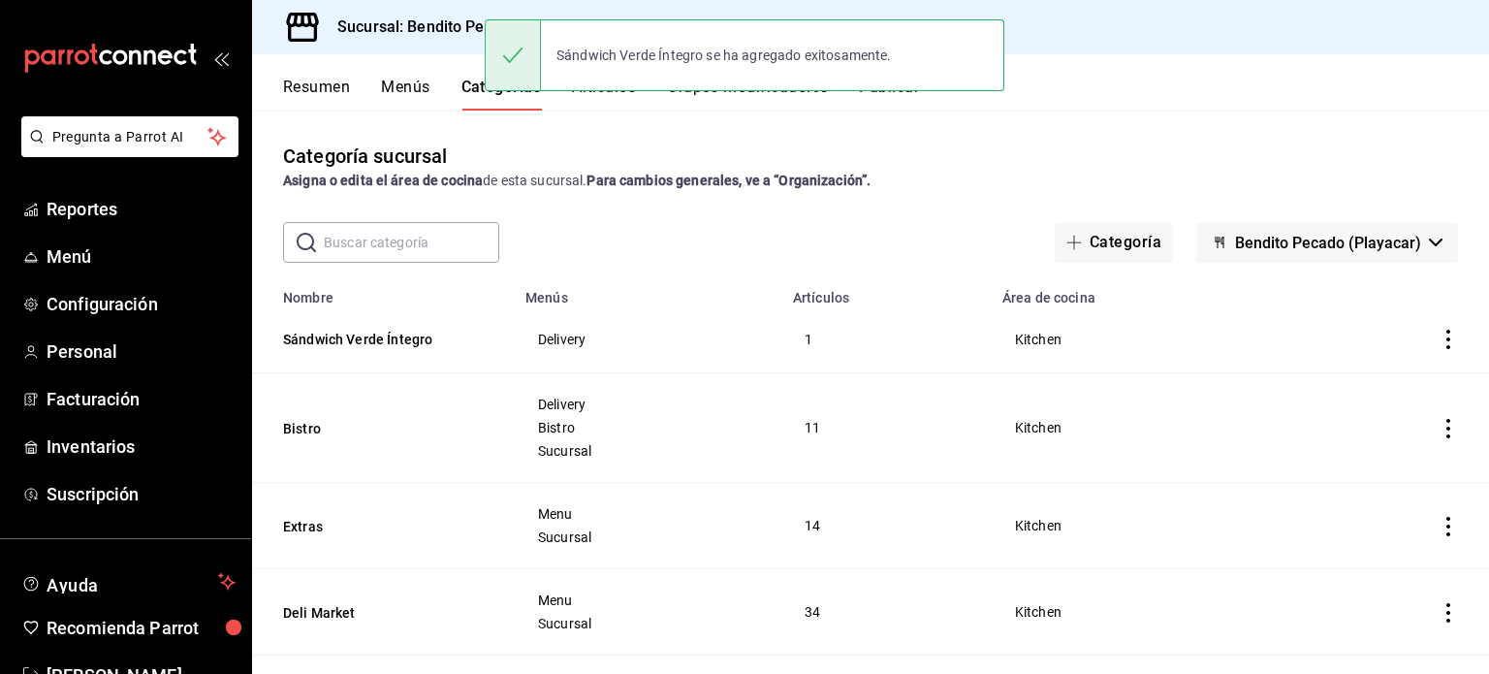
click at [325, 98] on button "Resumen" at bounding box center [316, 94] width 67 height 33
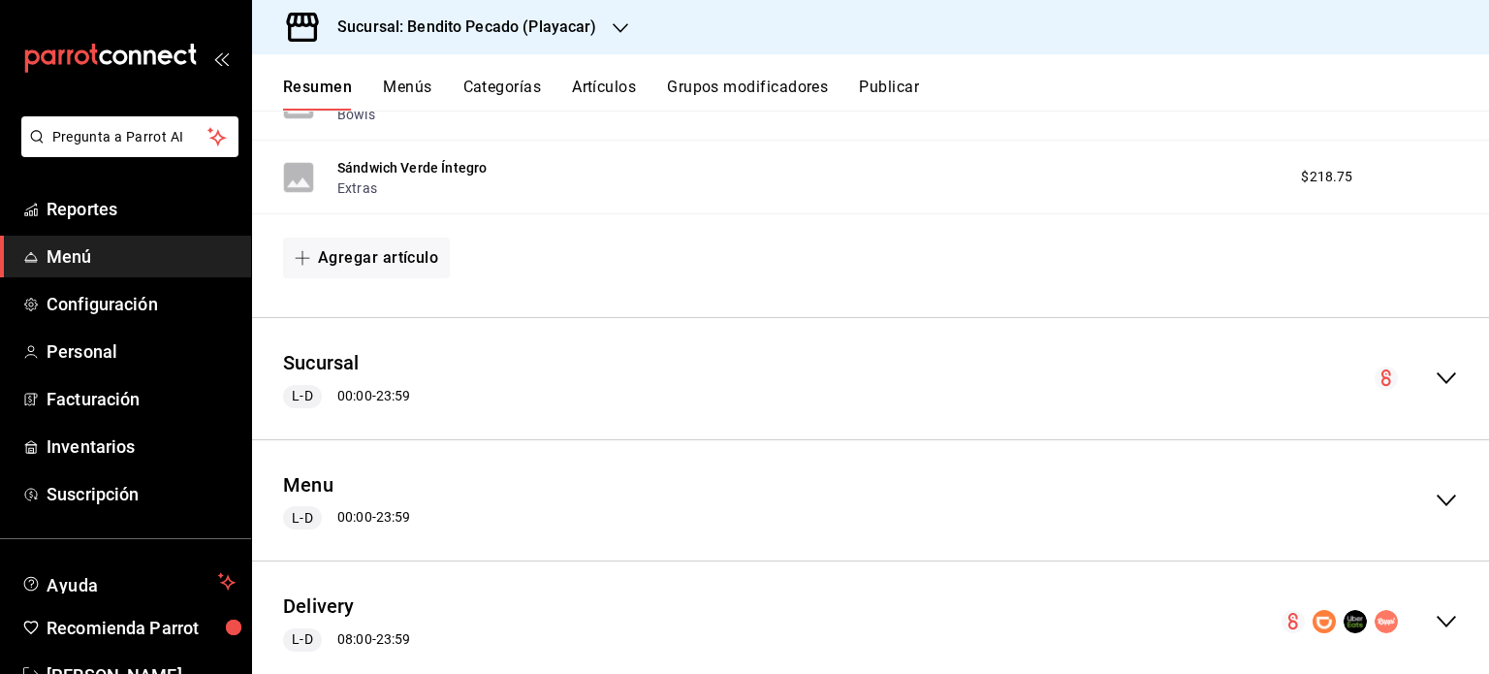
scroll to position [1136, 0]
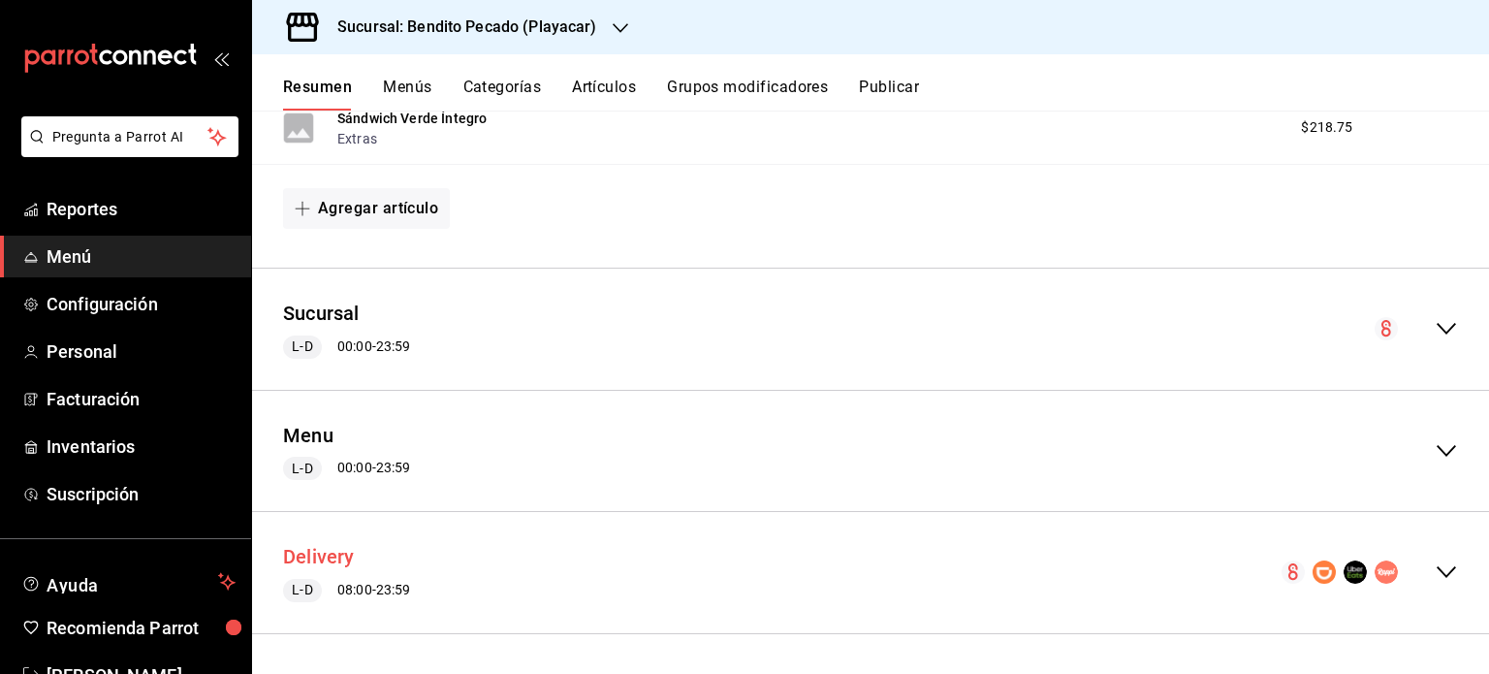
click at [316, 563] on button "Delivery" at bounding box center [319, 557] width 72 height 28
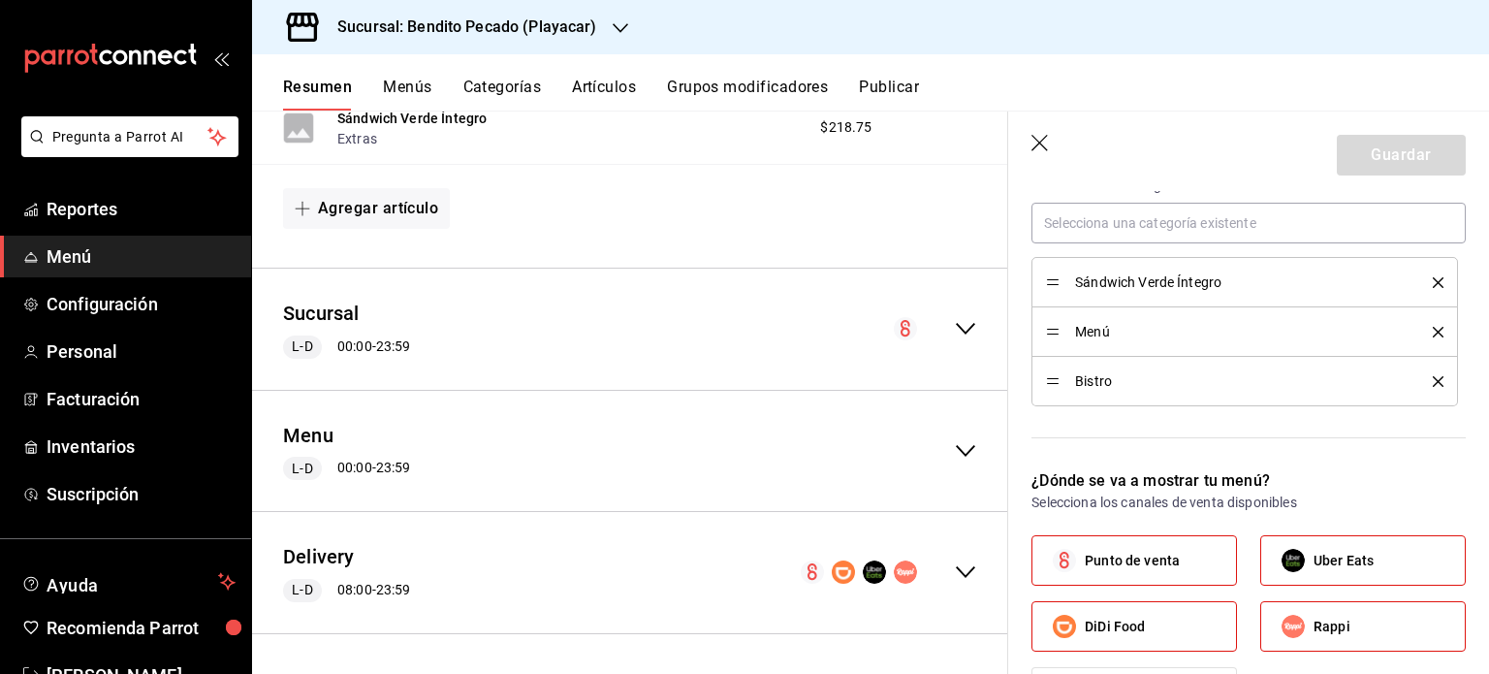
scroll to position [628, 0]
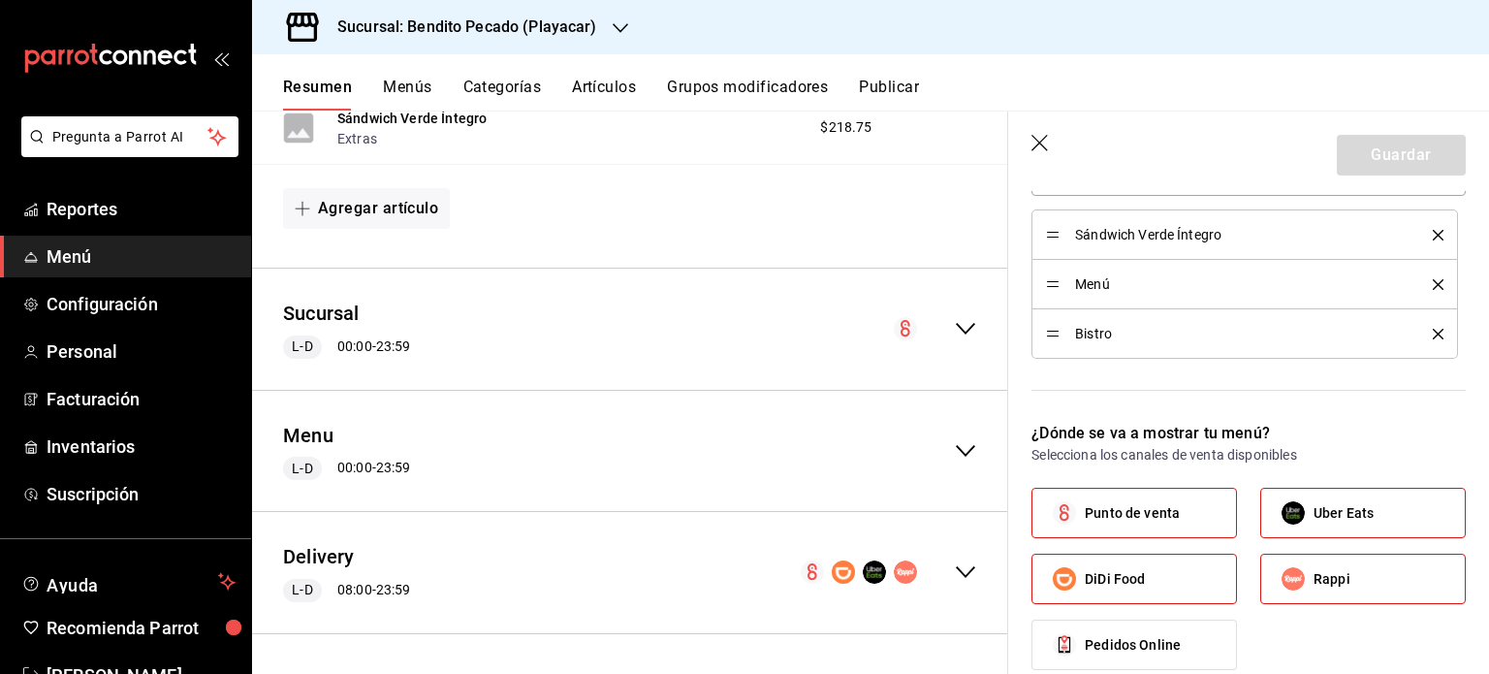
click at [958, 567] on icon "collapse-menu-row" at bounding box center [965, 571] width 23 height 23
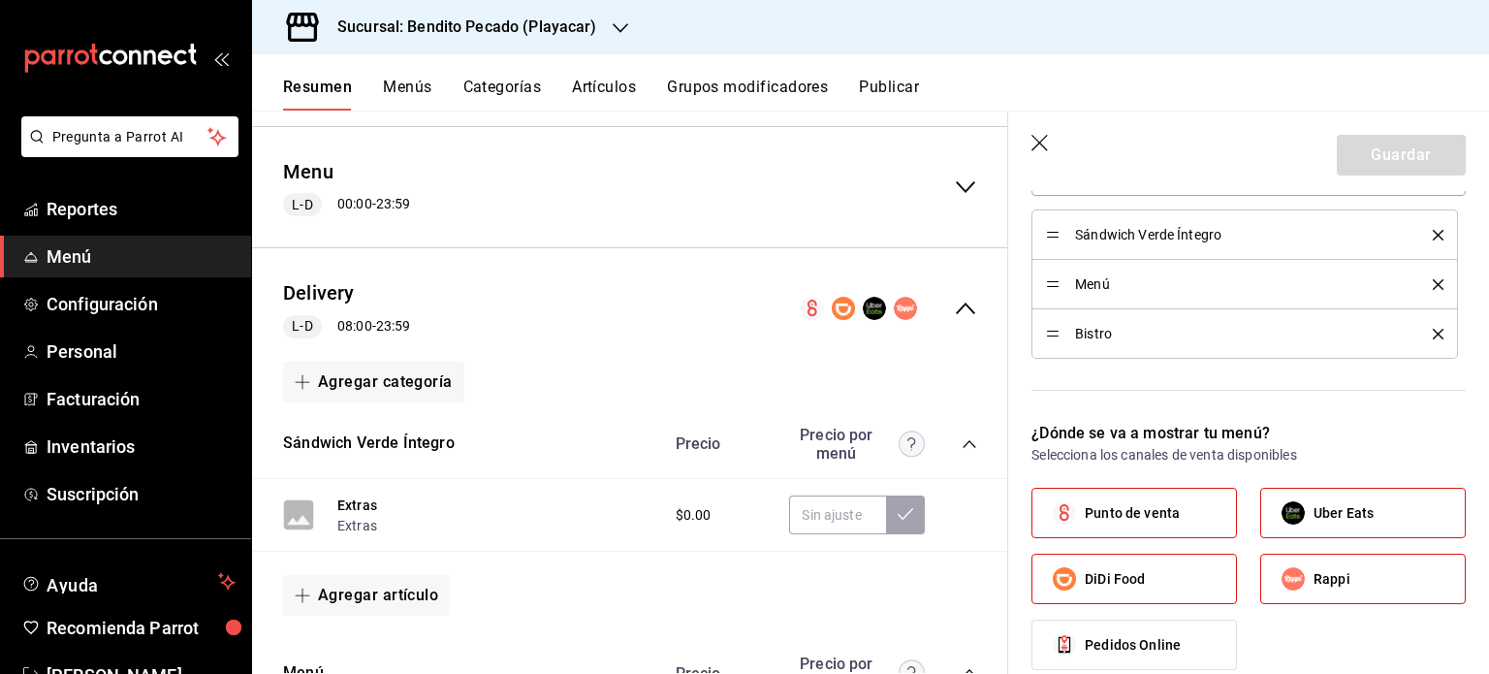
scroll to position [1711, 0]
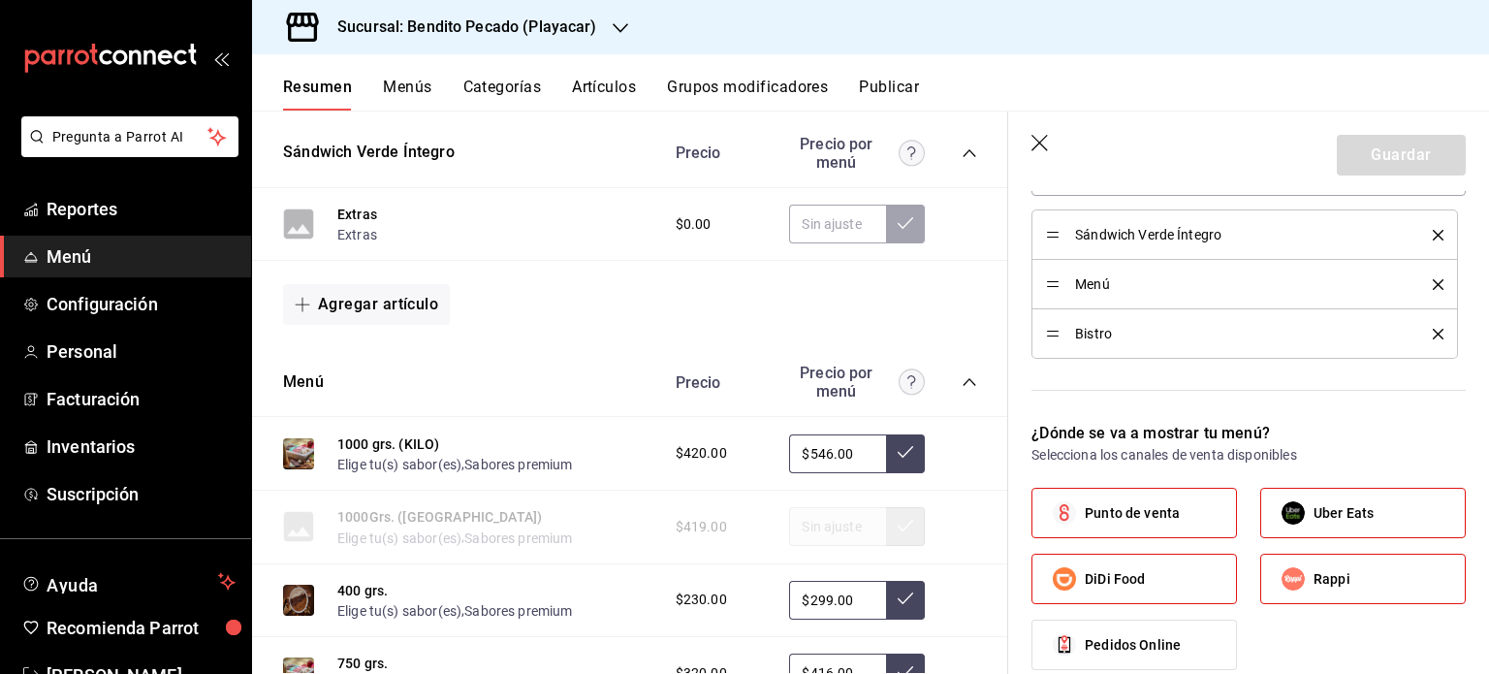
click at [1038, 139] on icon "button" at bounding box center [1041, 144] width 19 height 19
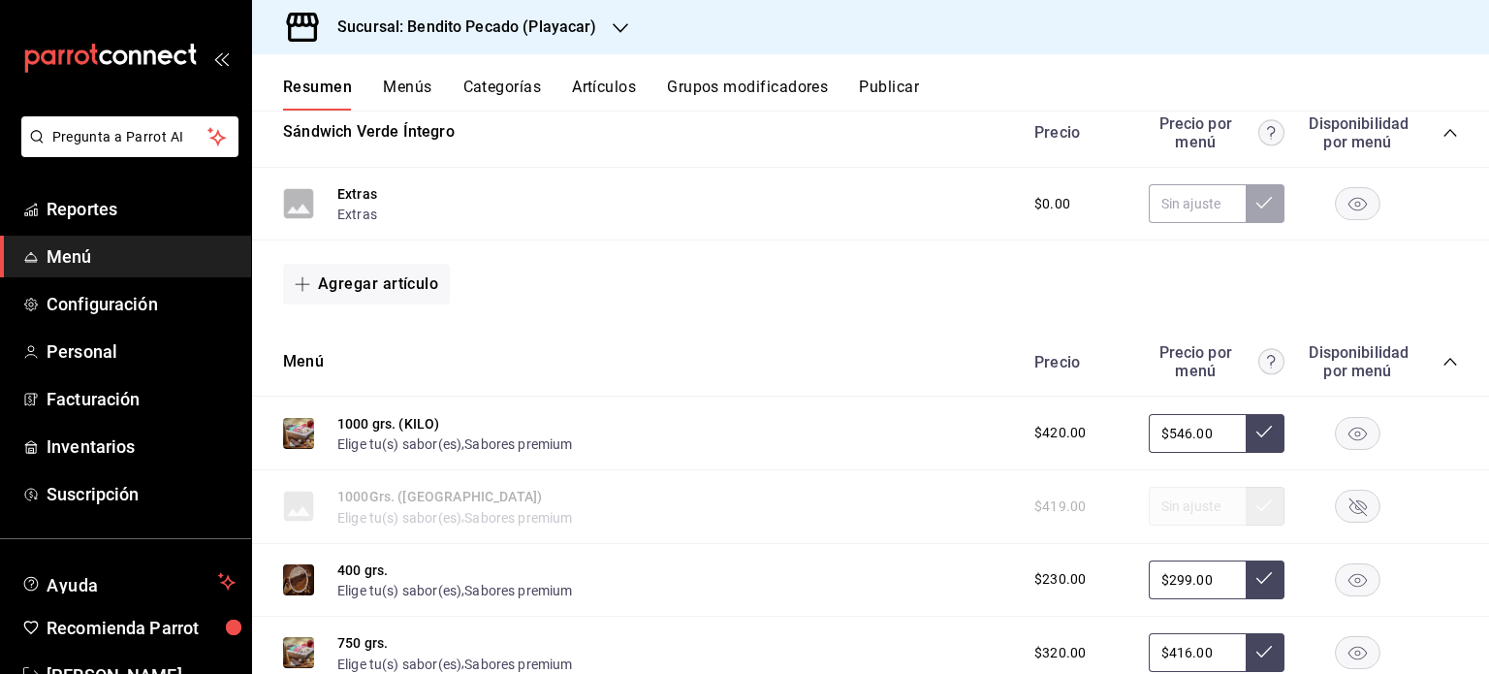
click at [1040, 205] on span "$0.00" at bounding box center [1053, 204] width 36 height 20
click at [1045, 197] on span "$0.00" at bounding box center [1053, 204] width 36 height 20
click at [1160, 194] on input "text" at bounding box center [1197, 203] width 97 height 39
click at [1040, 208] on span "$0.00" at bounding box center [1053, 204] width 36 height 20
click at [1174, 204] on input "text" at bounding box center [1197, 203] width 97 height 39
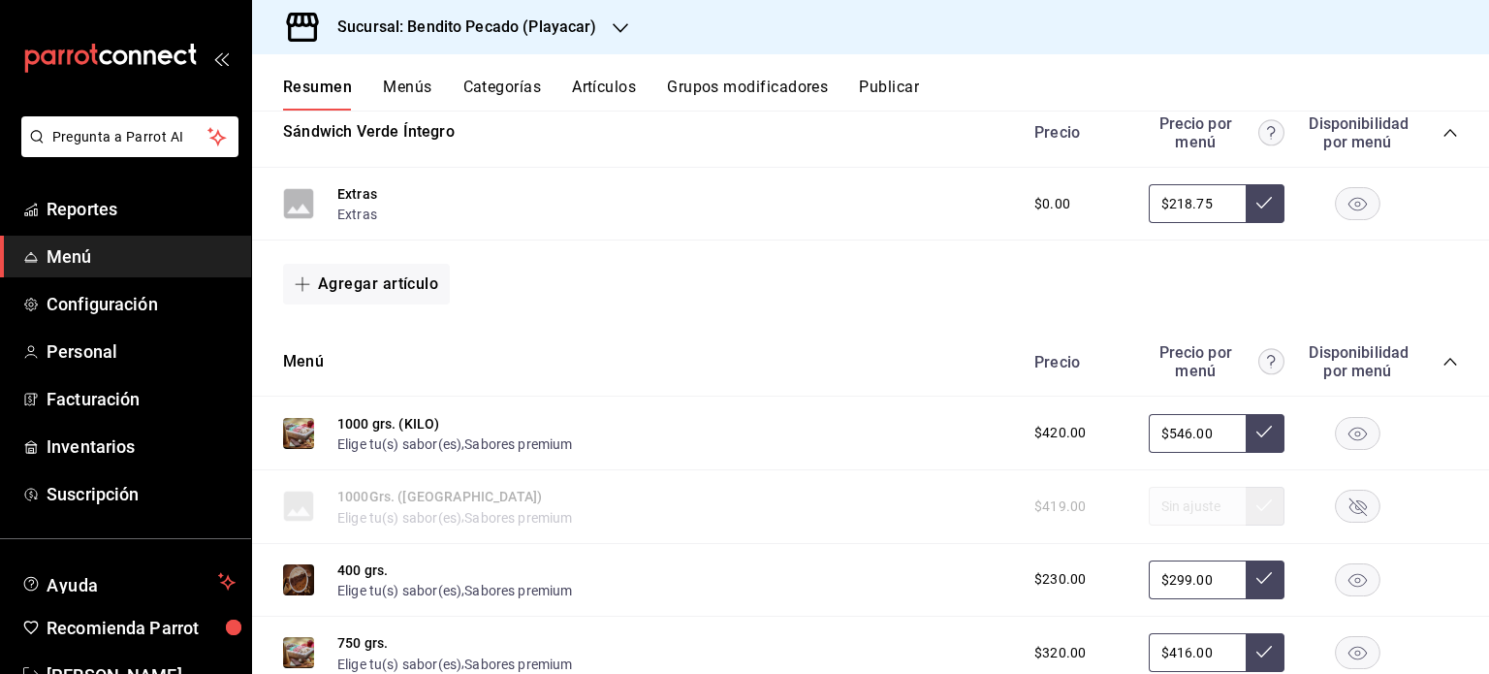
click at [1257, 207] on icon at bounding box center [1265, 203] width 16 height 16
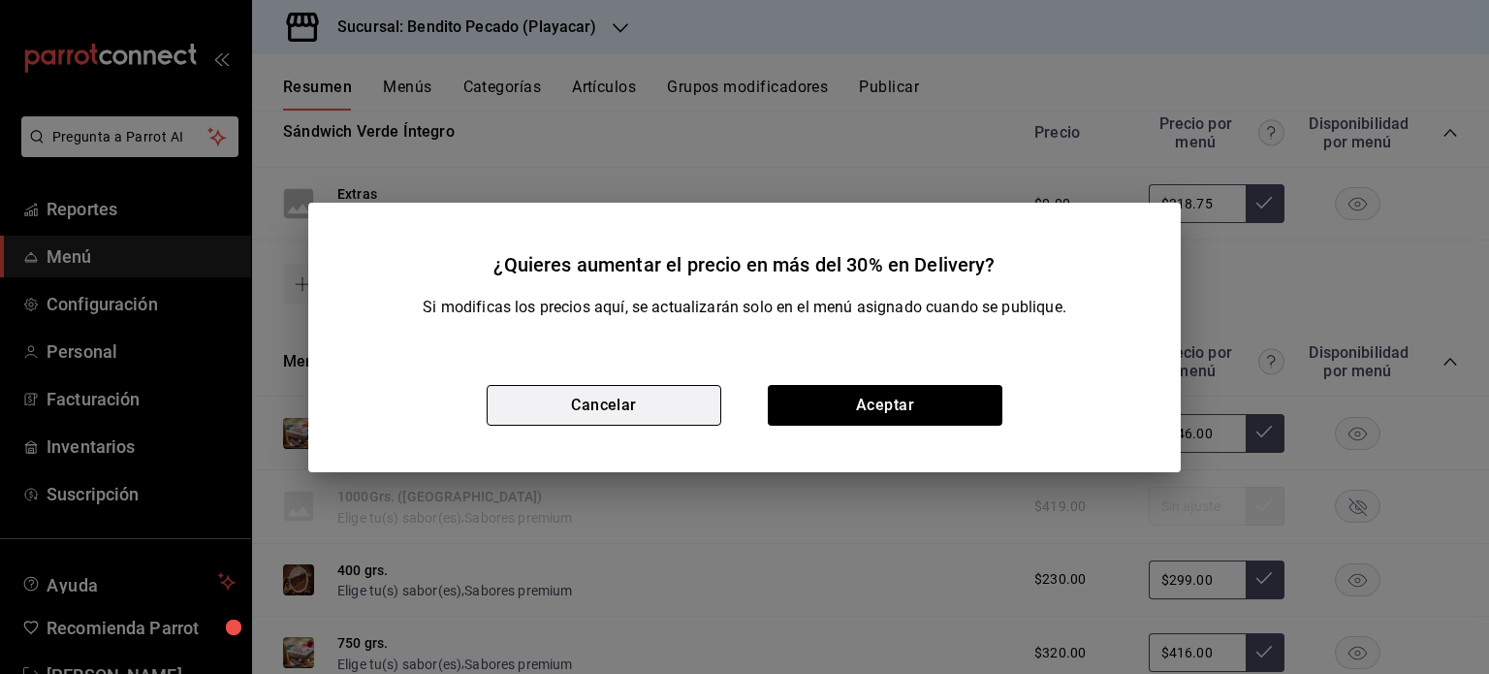
click at [690, 386] on button "Cancelar" at bounding box center [604, 405] width 235 height 41
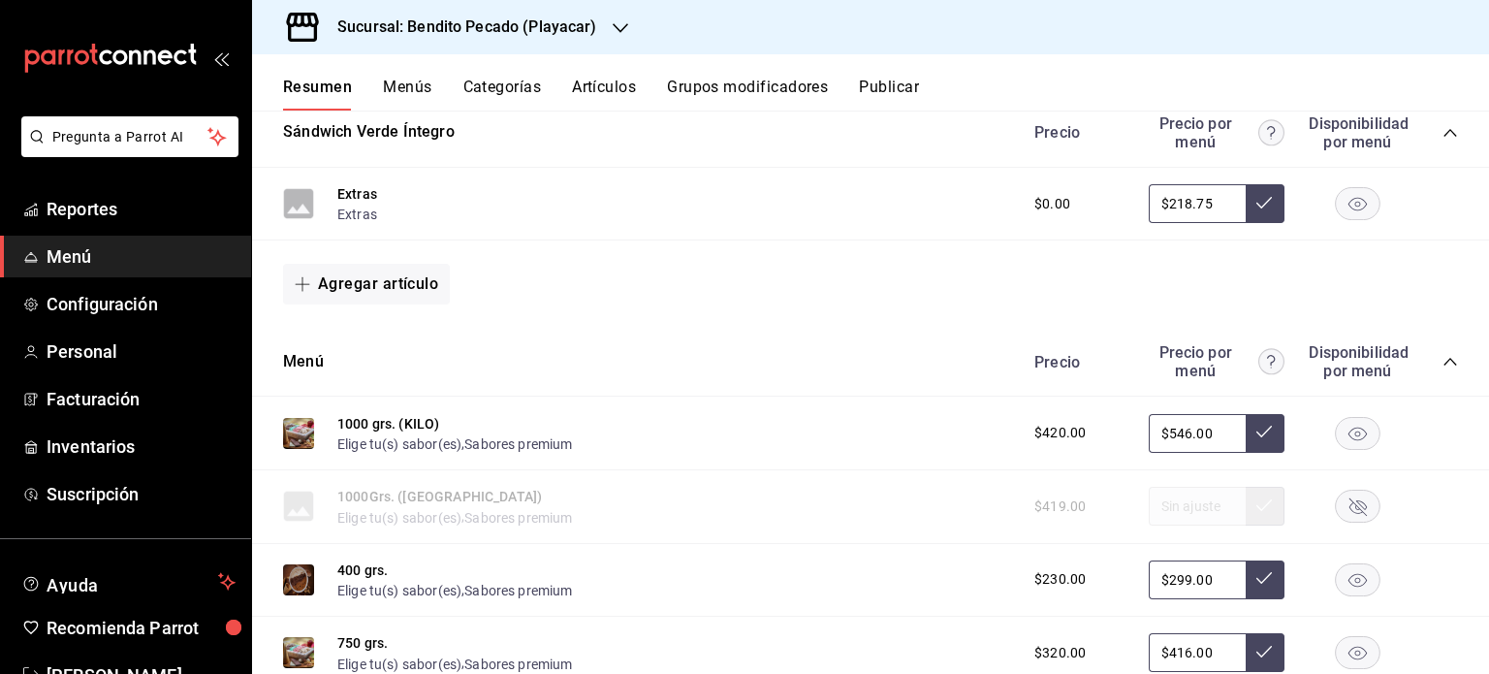
click at [1194, 208] on input "$218.75" at bounding box center [1197, 203] width 97 height 39
click at [1257, 204] on icon at bounding box center [1265, 203] width 16 height 16
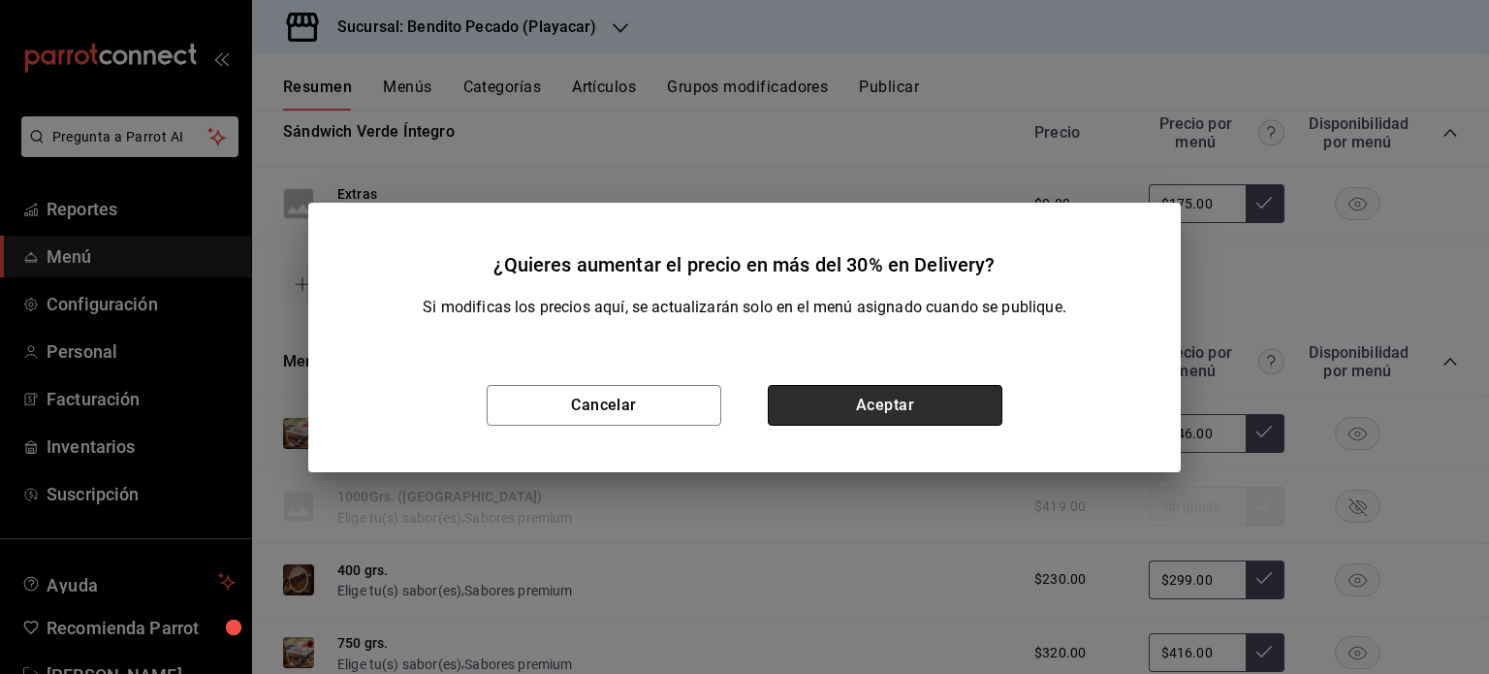
click at [880, 405] on button "Aceptar" at bounding box center [885, 405] width 235 height 41
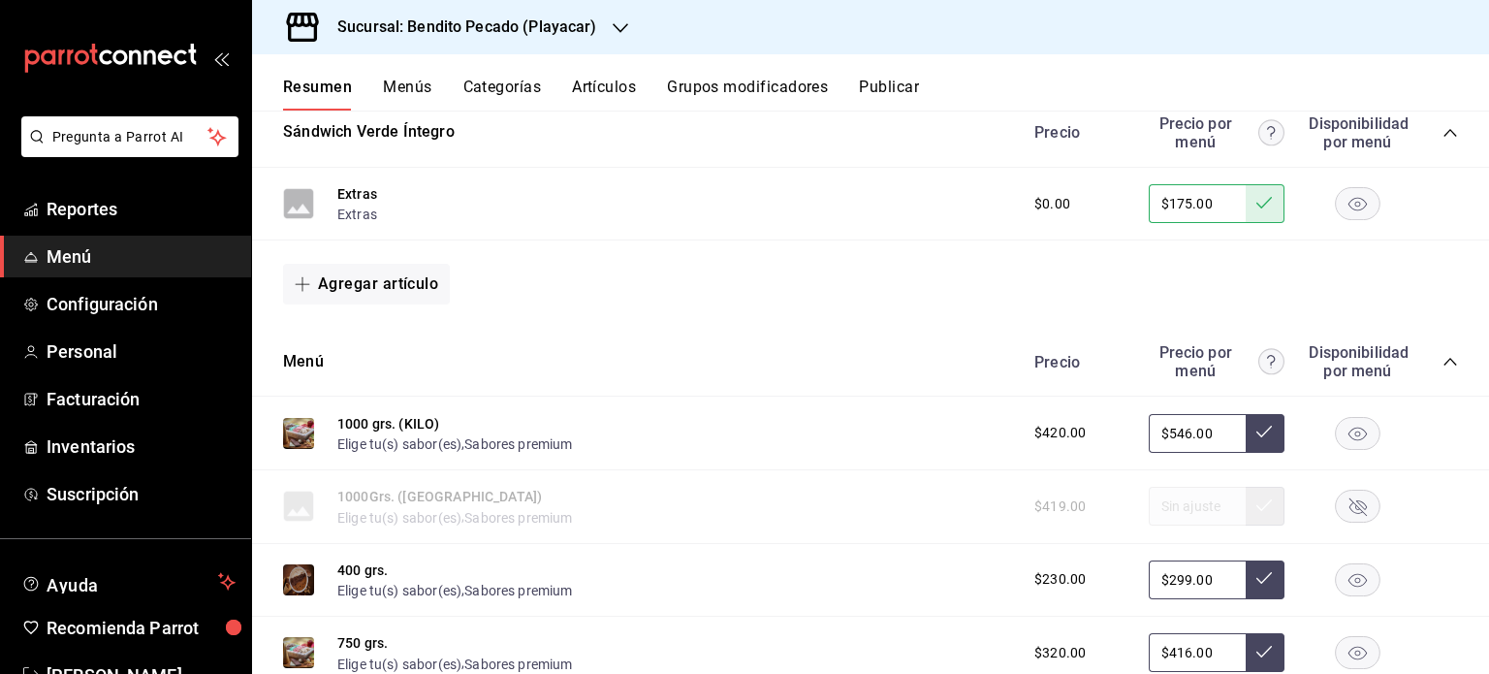
click at [1036, 216] on div "$0.00 $175.00" at bounding box center [1236, 203] width 443 height 39
click at [1036, 208] on span "$0.00" at bounding box center [1053, 204] width 36 height 20
click at [1040, 195] on span "$0.00" at bounding box center [1053, 204] width 36 height 20
click at [1039, 213] on span "$0.00" at bounding box center [1053, 204] width 36 height 20
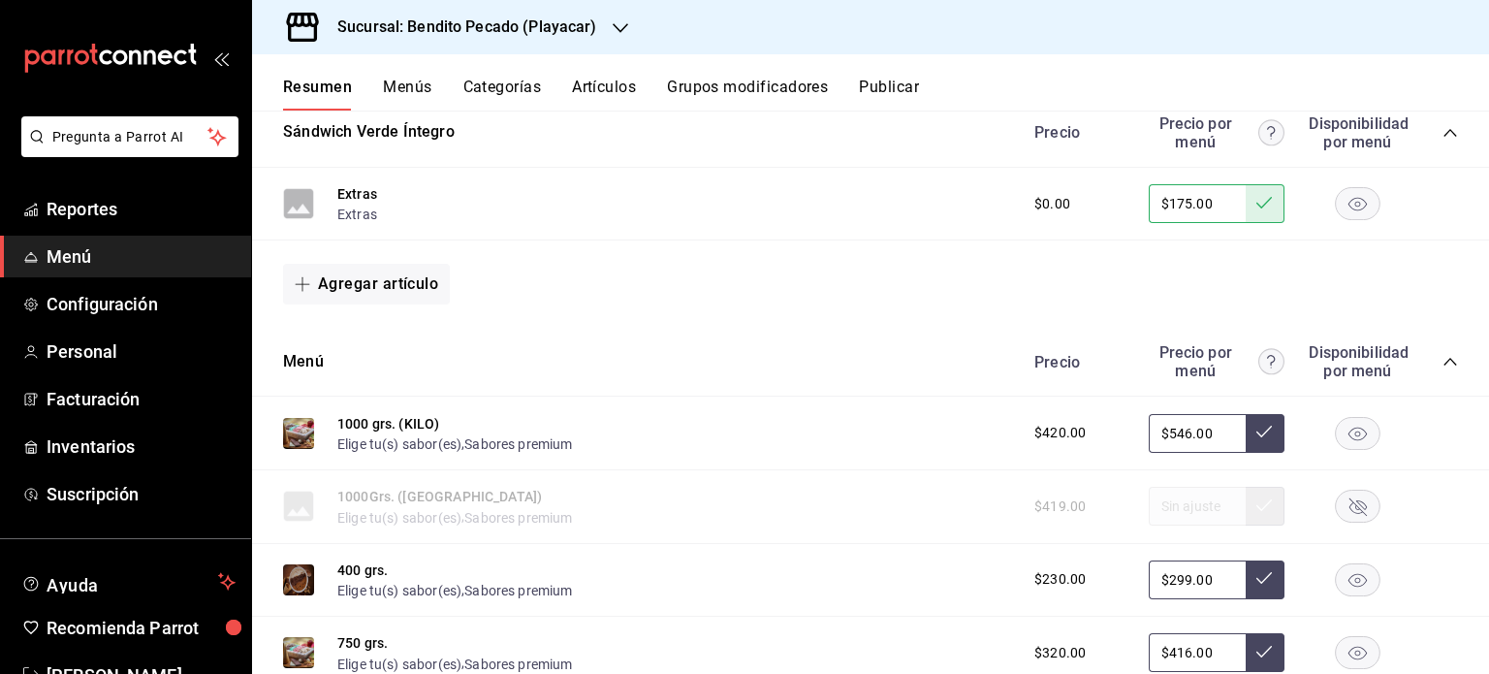
click at [1035, 205] on span "$0.00" at bounding box center [1053, 204] width 36 height 20
click at [1205, 208] on input "$175.00" at bounding box center [1197, 203] width 97 height 39
click at [1218, 208] on input "$175.00" at bounding box center [1197, 203] width 97 height 39
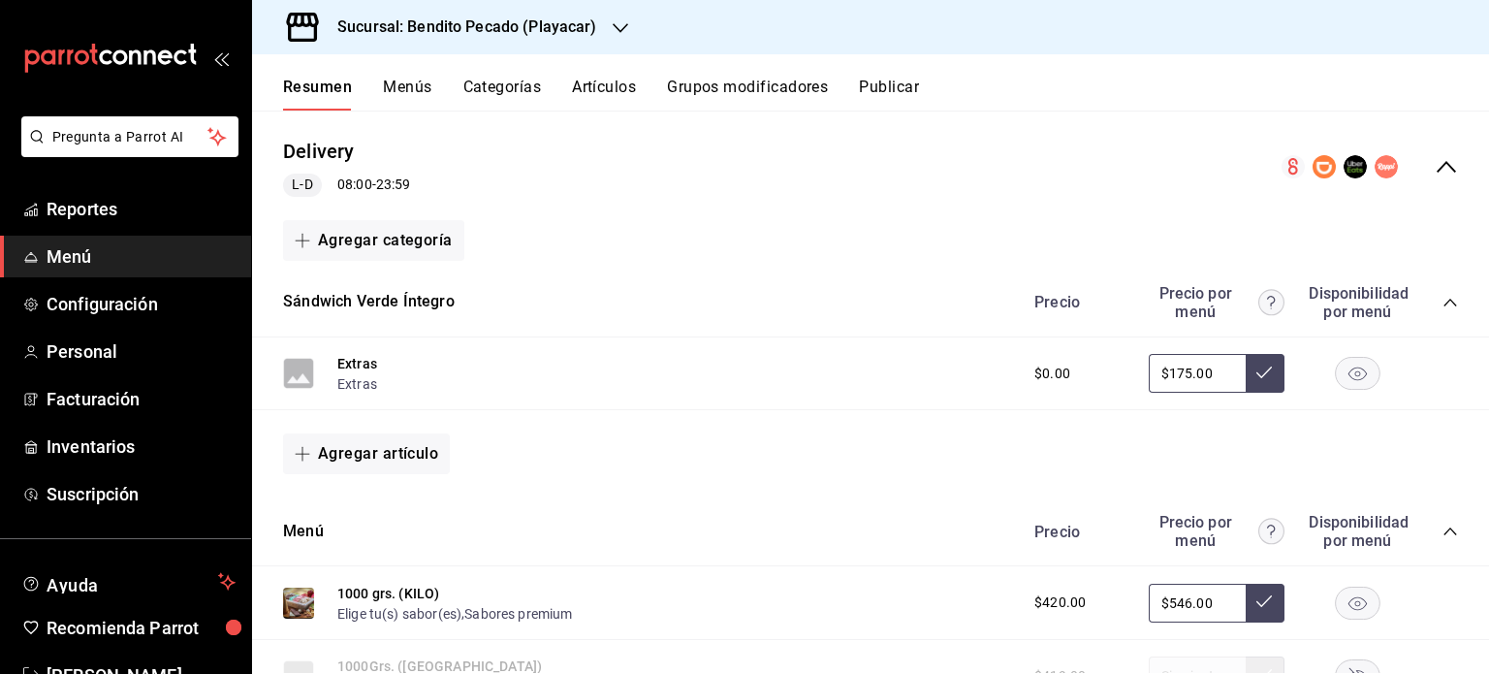
scroll to position [1520, 0]
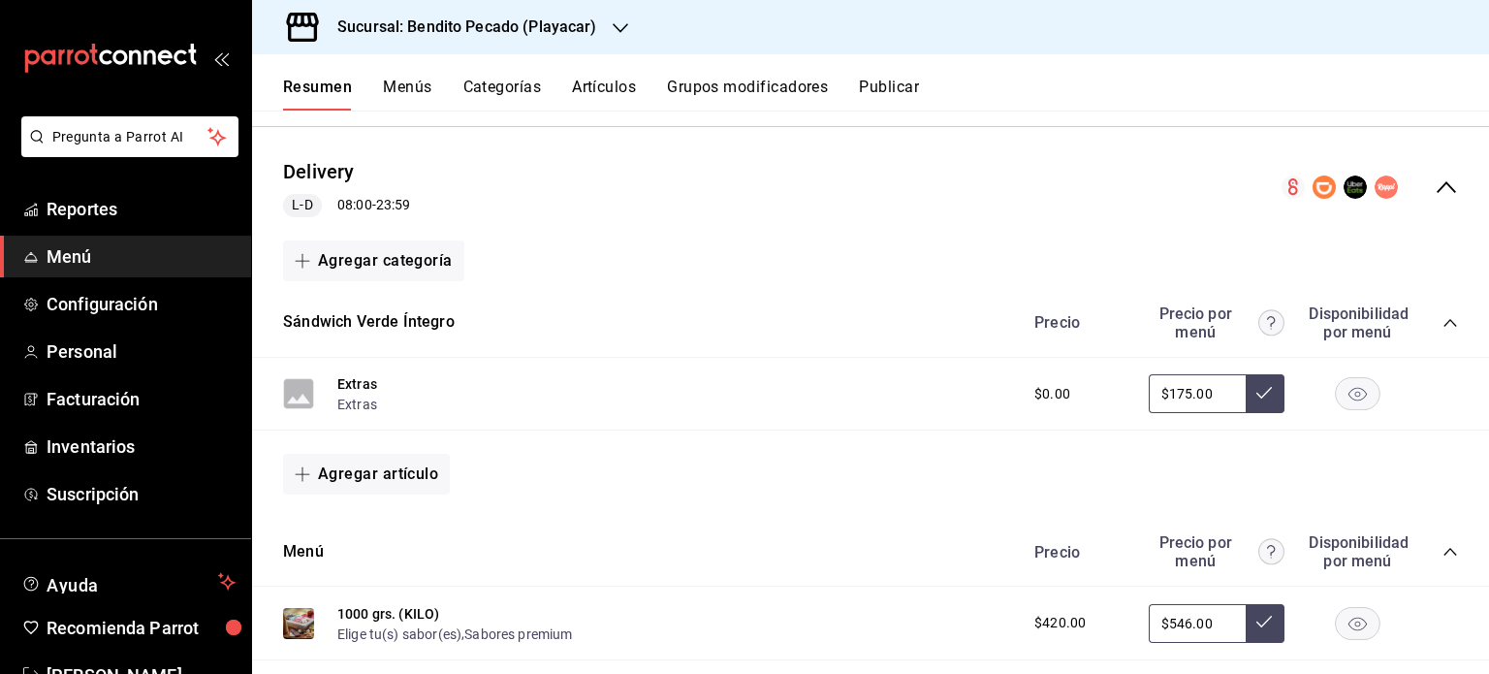
click at [1206, 391] on input "$175.00" at bounding box center [1197, 393] width 97 height 39
click at [505, 73] on div "Resumen Menús Categorías Artículos Grupos modificadores Publicar" at bounding box center [870, 82] width 1237 height 56
click at [508, 85] on button "Categorías" at bounding box center [503, 94] width 79 height 33
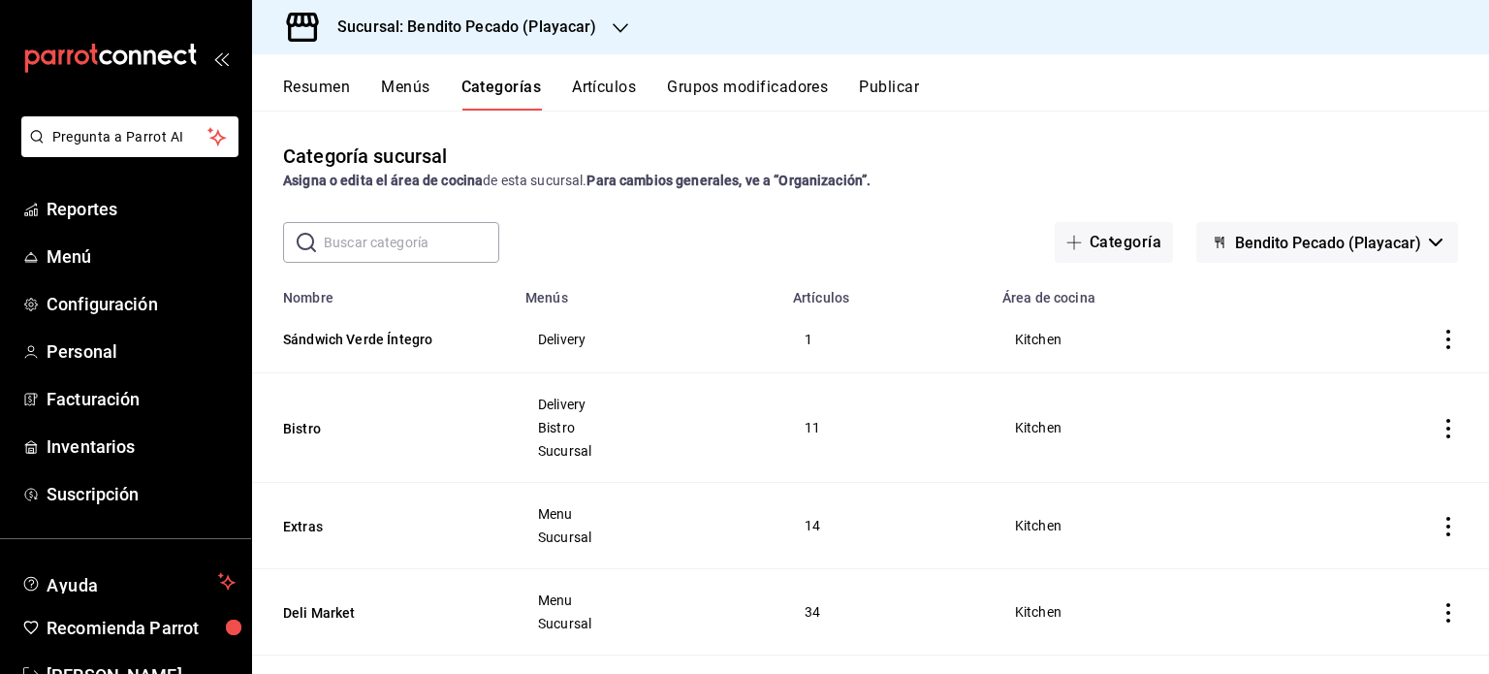
click at [1447, 341] on td "categoriesTable" at bounding box center [1392, 339] width 193 height 68
click at [1439, 339] on icon "actions" at bounding box center [1448, 339] width 19 height 19
click at [1367, 376] on span "Editar" at bounding box center [1376, 385] width 50 height 20
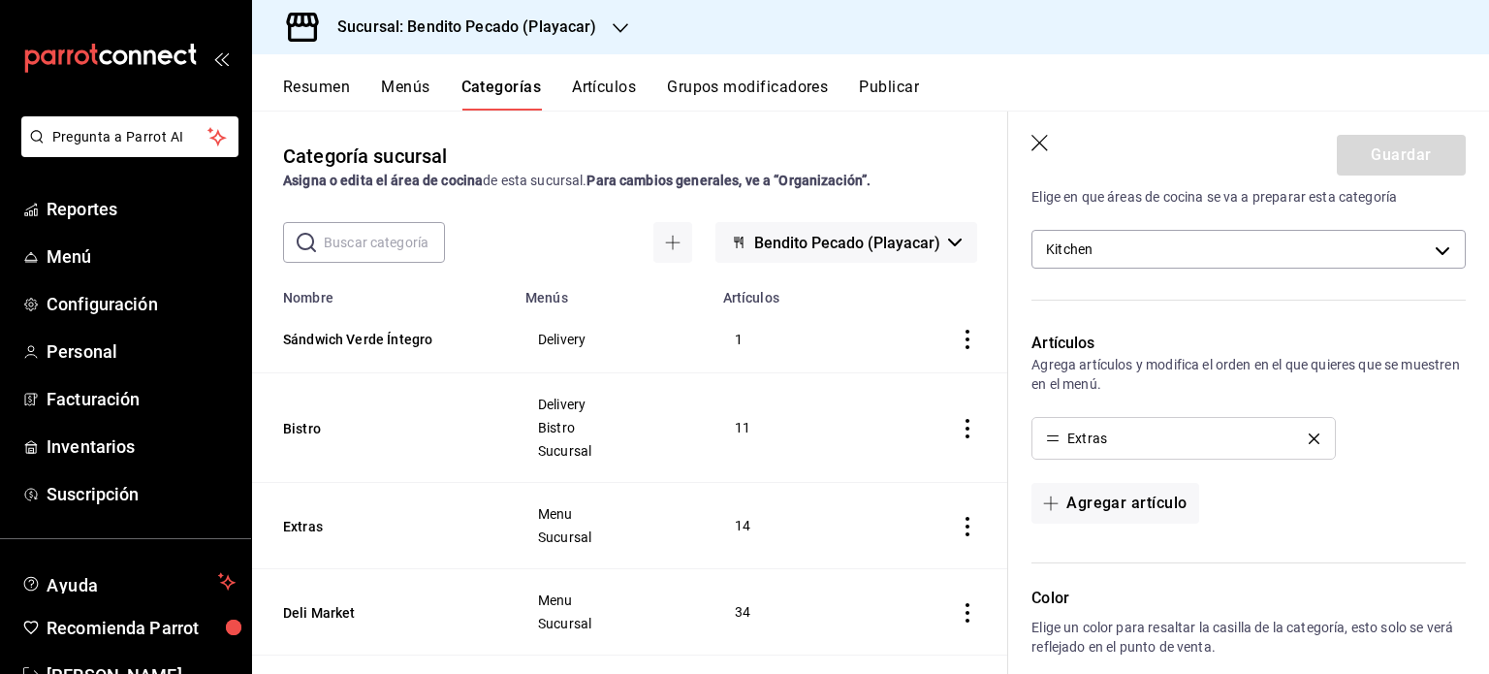
scroll to position [527, 0]
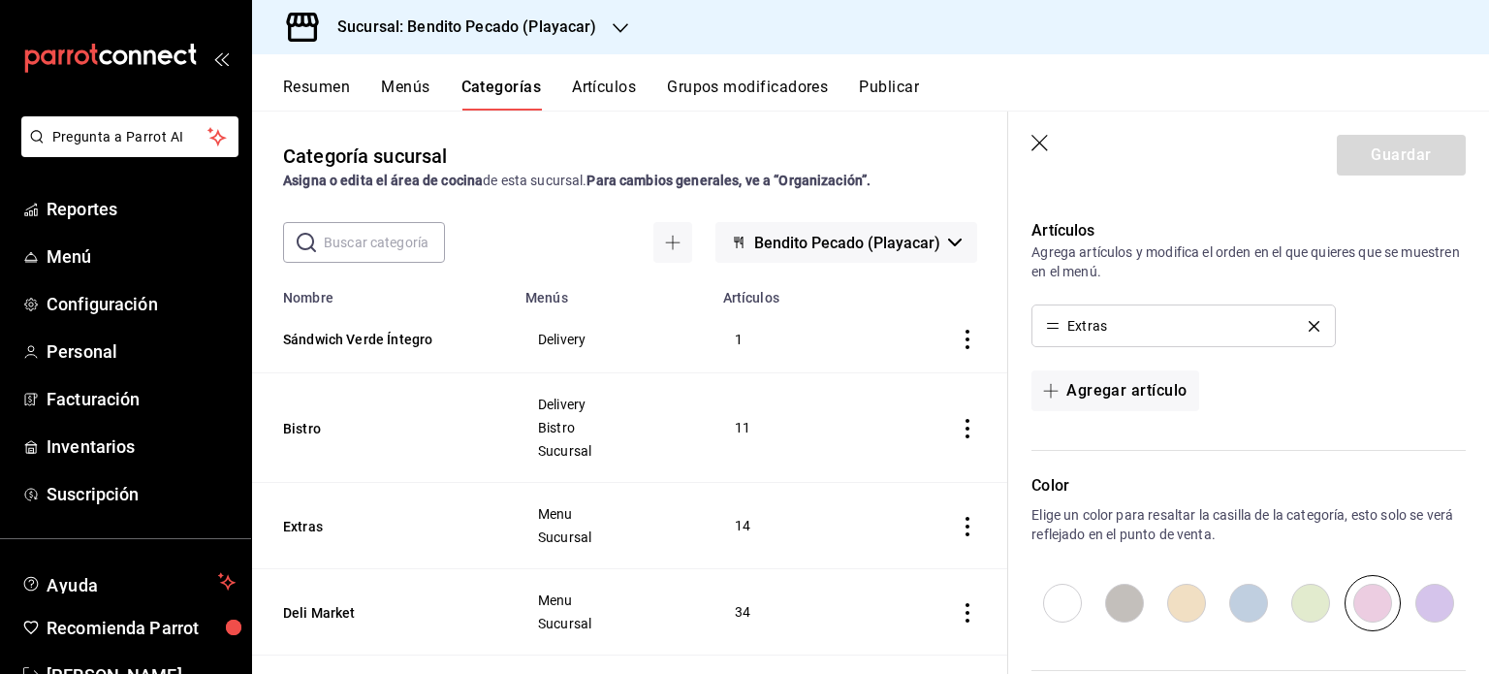
click at [1309, 329] on icon "delete" at bounding box center [1314, 326] width 11 height 11
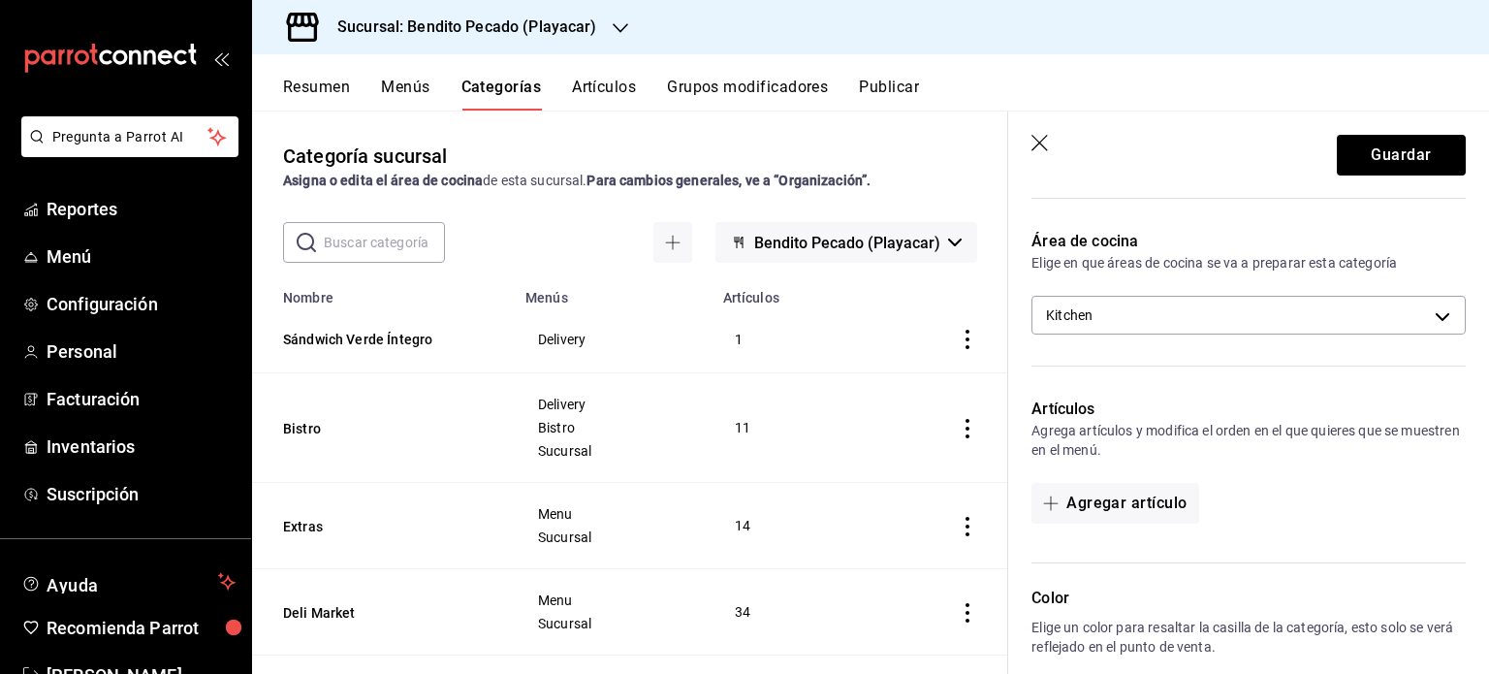
scroll to position [662, 0]
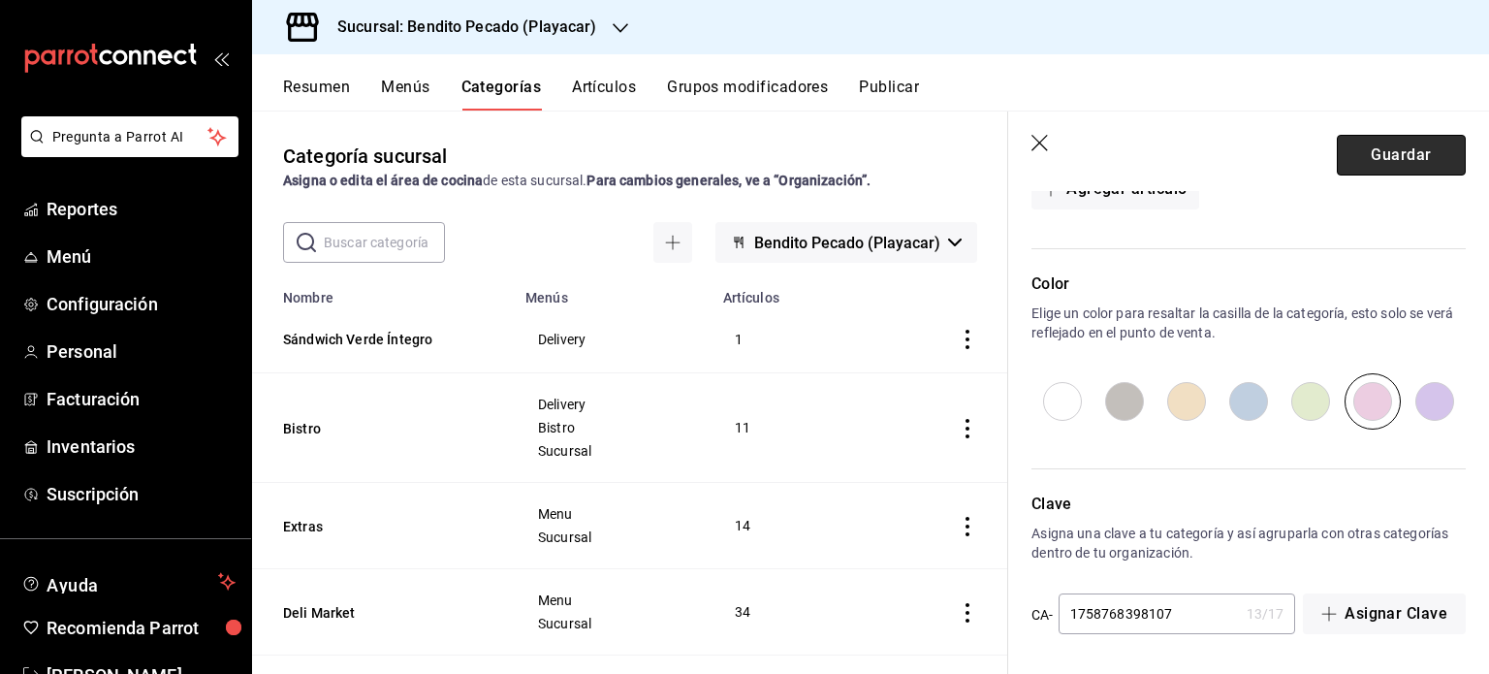
click at [1373, 144] on button "Guardar" at bounding box center [1401, 155] width 129 height 41
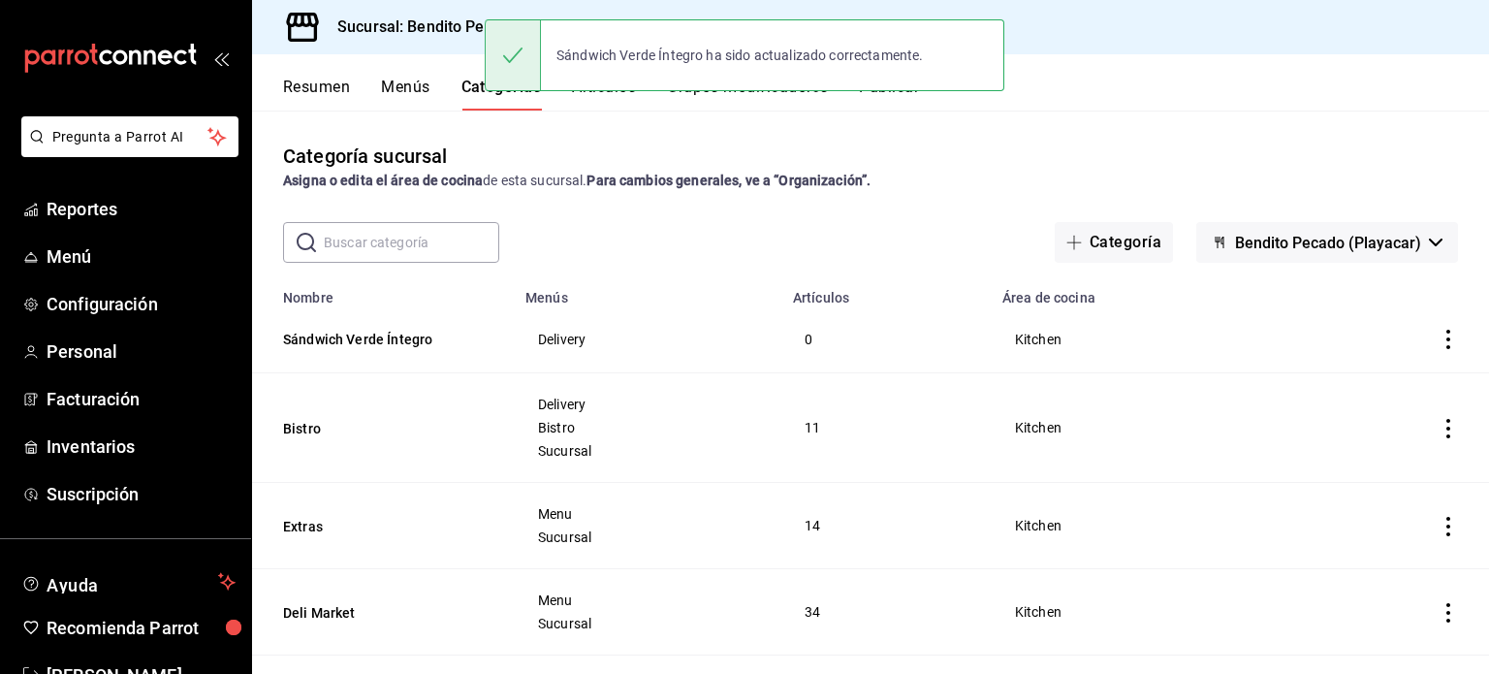
click at [328, 96] on button "Resumen" at bounding box center [316, 94] width 67 height 33
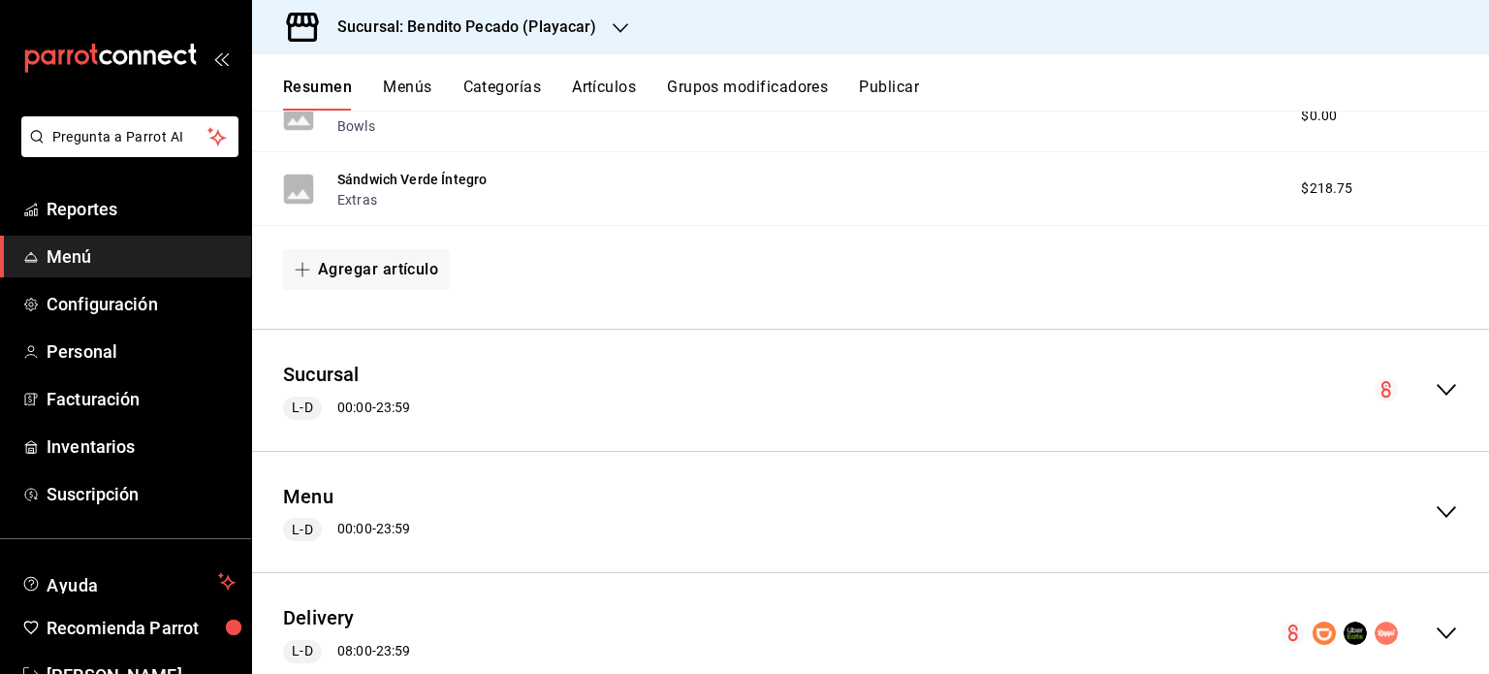
scroll to position [1136, 0]
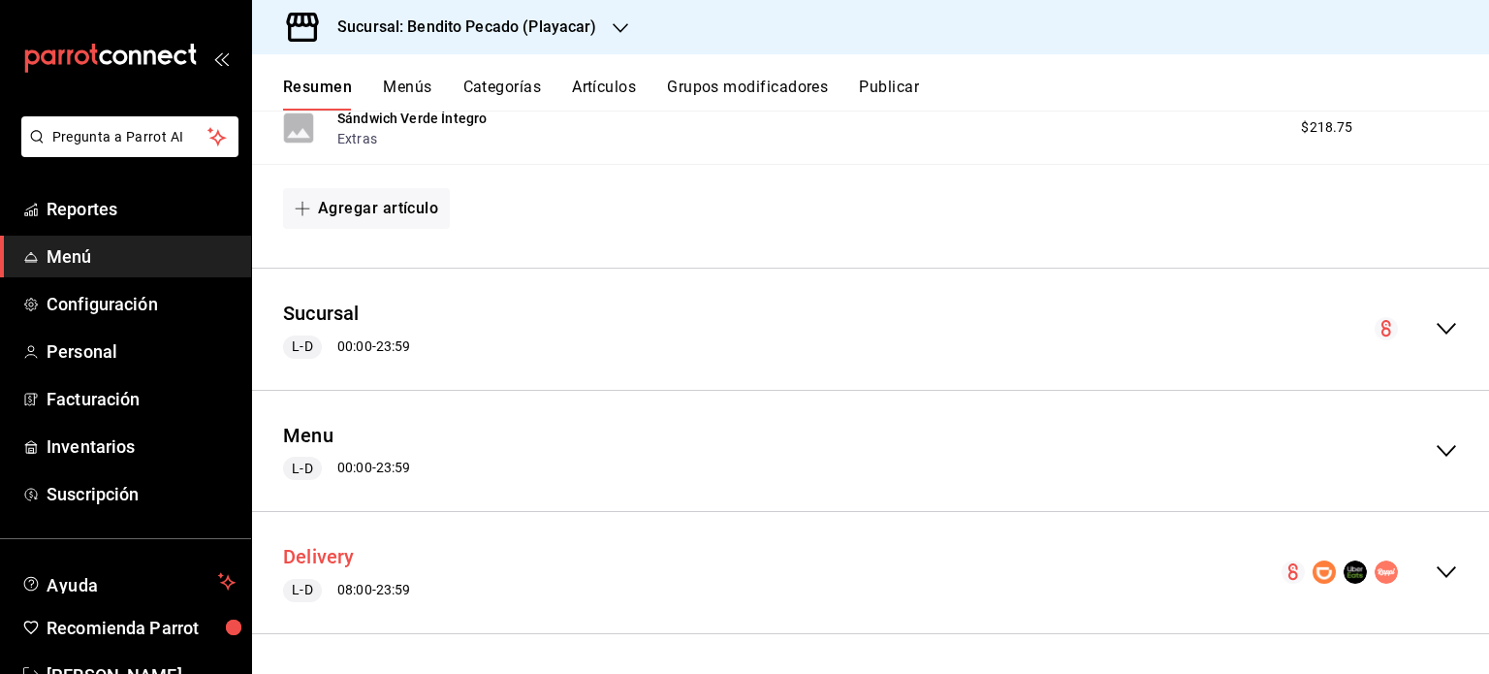
click at [311, 561] on button "Delivery" at bounding box center [319, 557] width 72 height 28
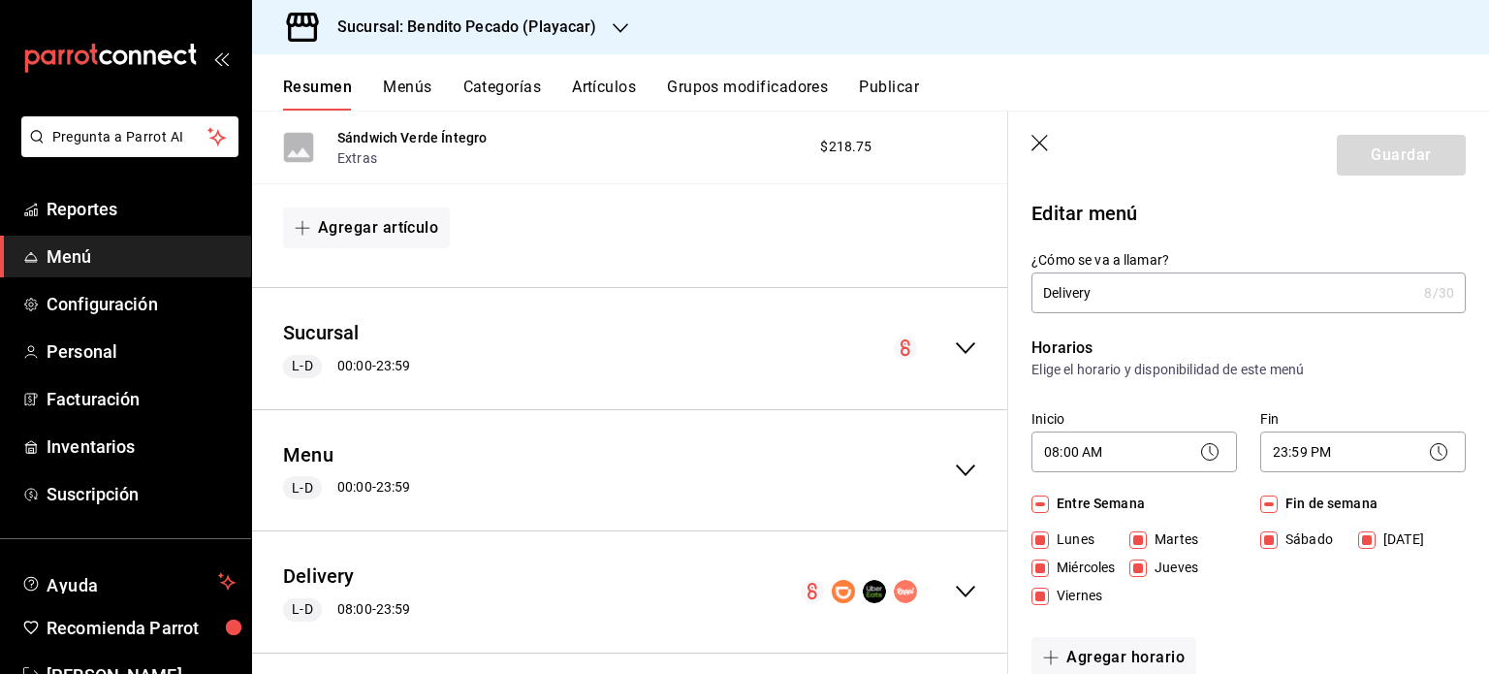
click at [954, 600] on icon "collapse-menu-row" at bounding box center [965, 591] width 23 height 23
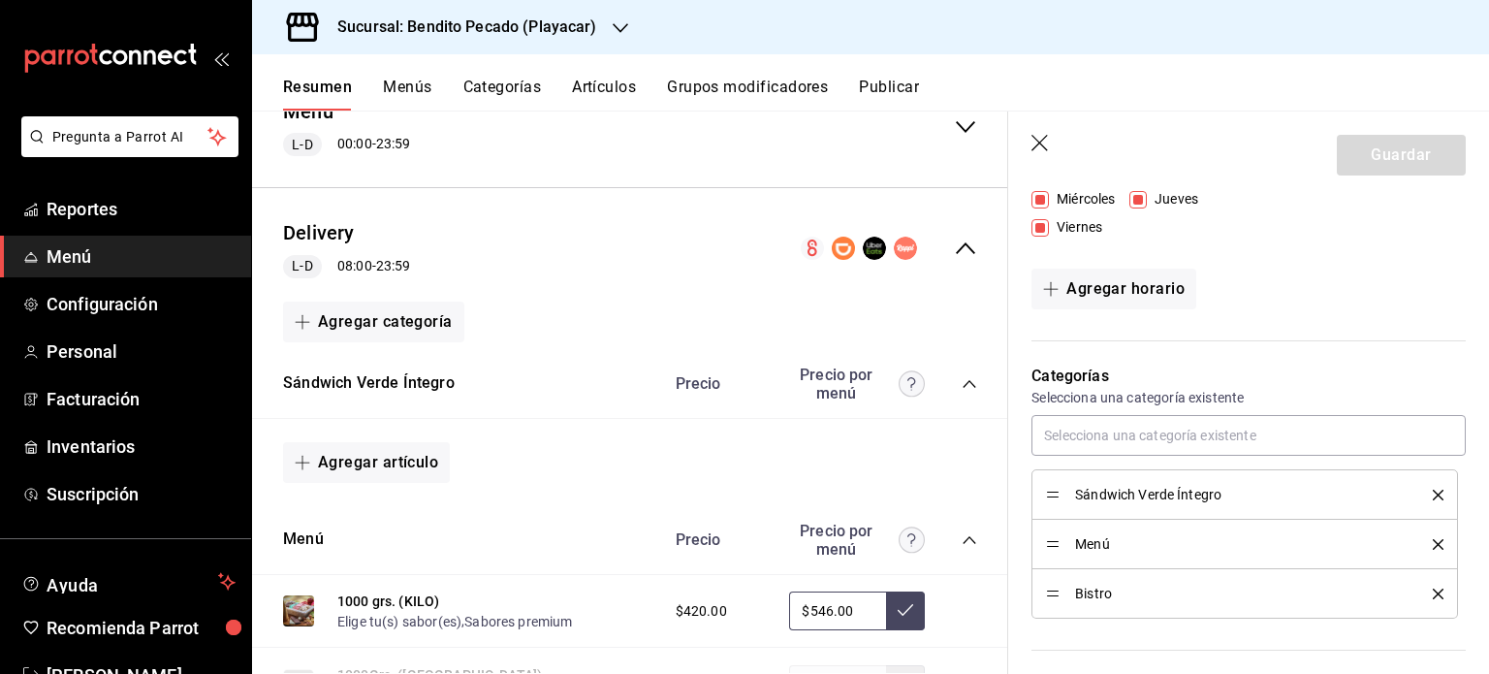
scroll to position [410, 0]
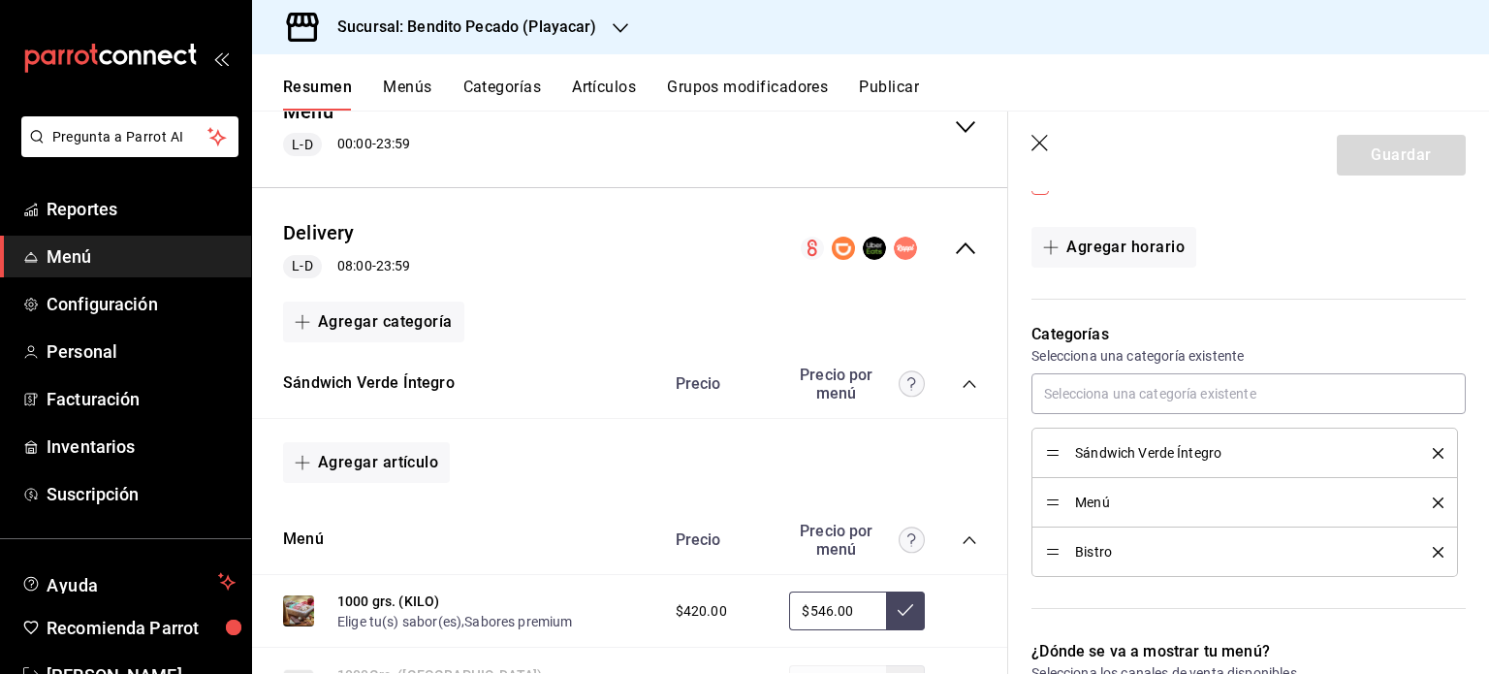
click at [1036, 144] on icon "button" at bounding box center [1041, 144] width 19 height 19
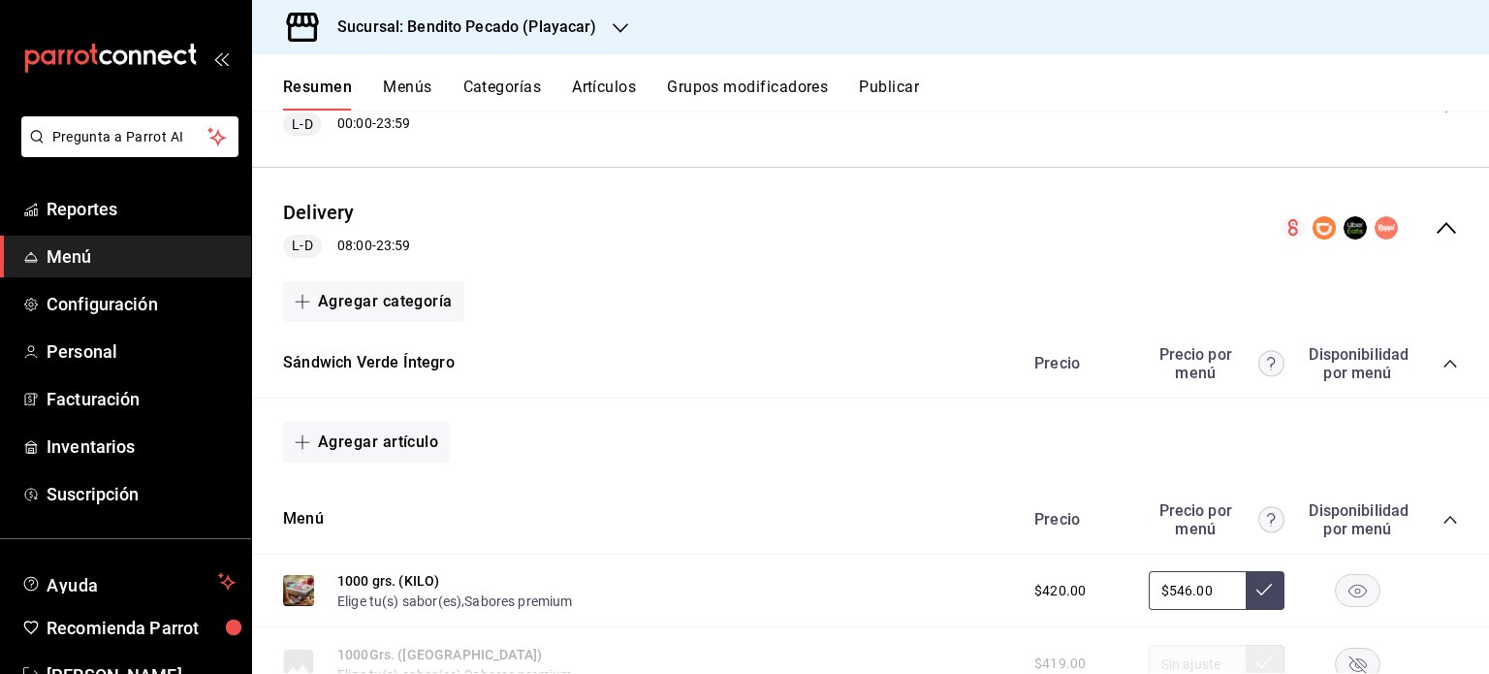
click at [1174, 369] on div "Precio por menú" at bounding box center [1217, 363] width 136 height 37
click at [1444, 367] on icon "collapse-category-row" at bounding box center [1450, 364] width 13 height 8
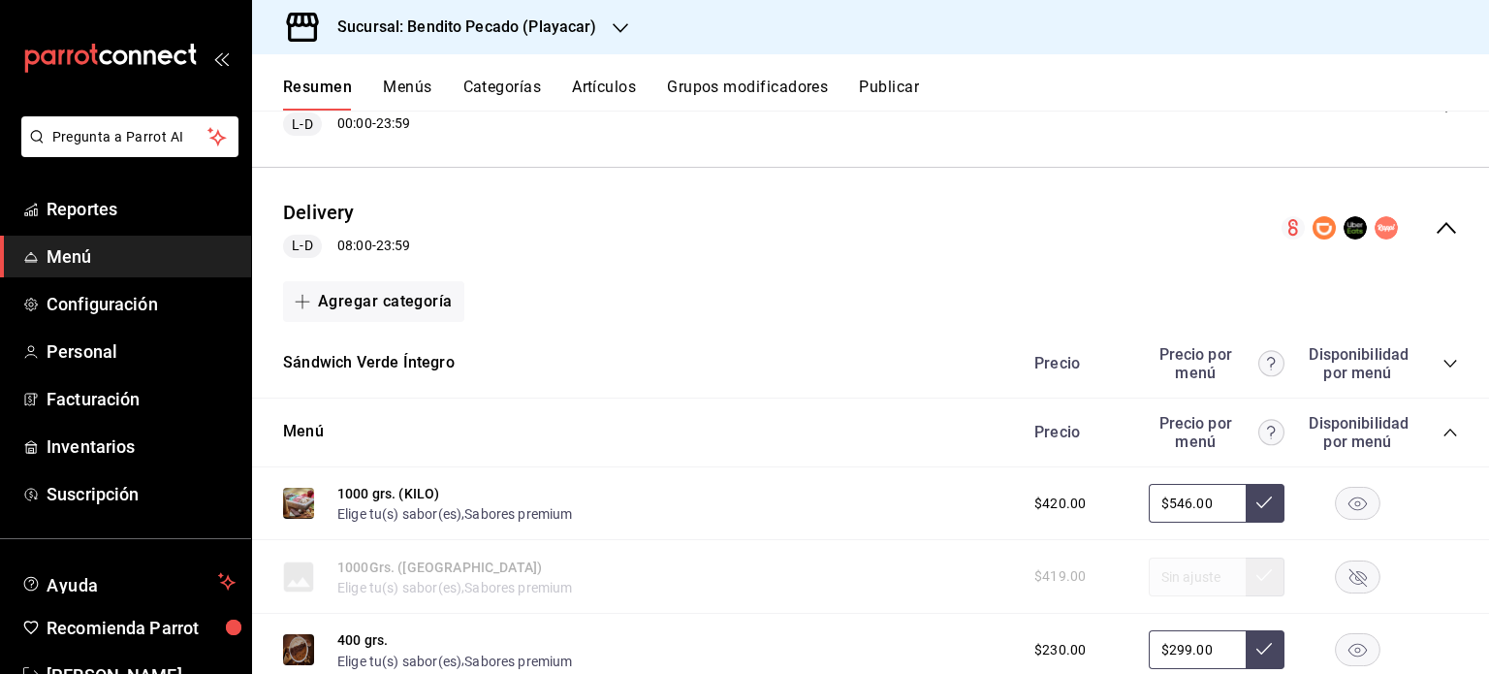
click at [1443, 367] on icon "collapse-category-row" at bounding box center [1451, 364] width 16 height 16
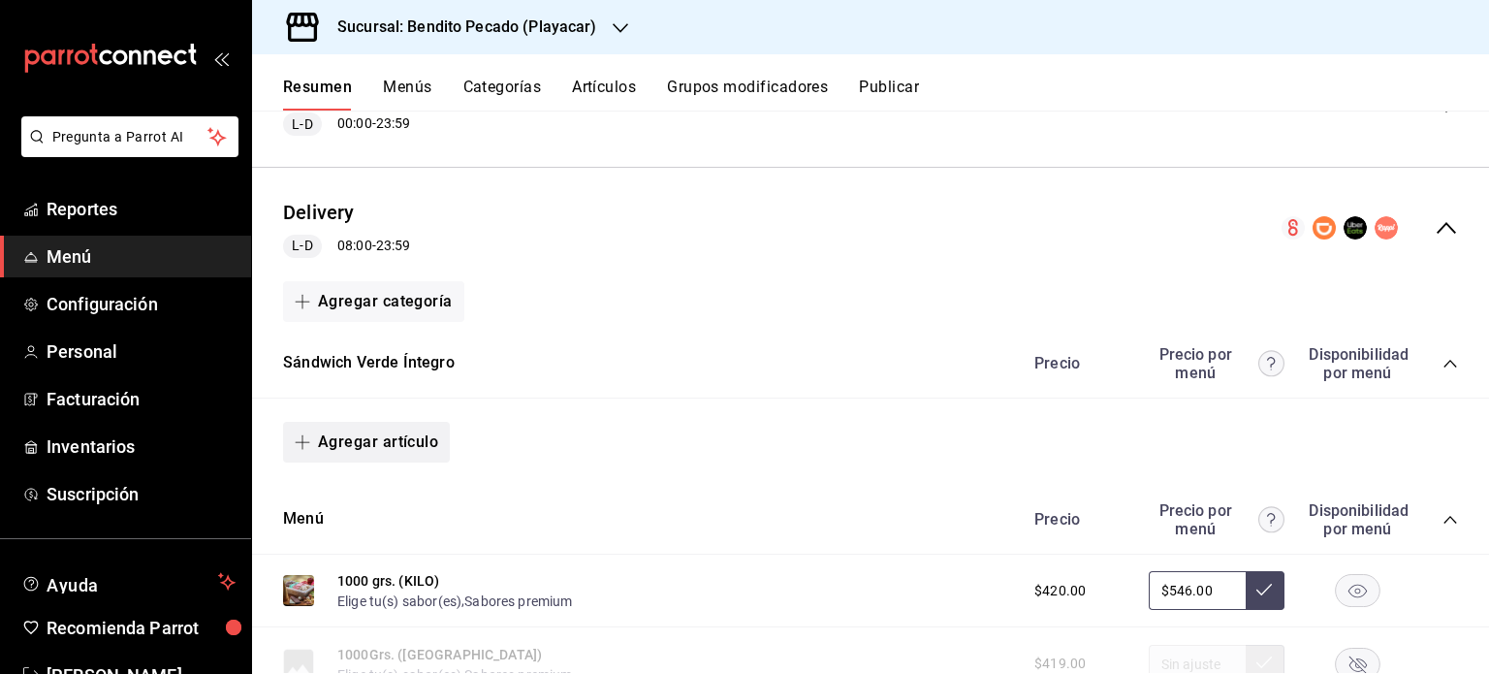
click at [403, 448] on button "Agregar artículo" at bounding box center [366, 442] width 167 height 41
click at [362, 534] on li "Artículo nuevo" at bounding box center [359, 543] width 152 height 48
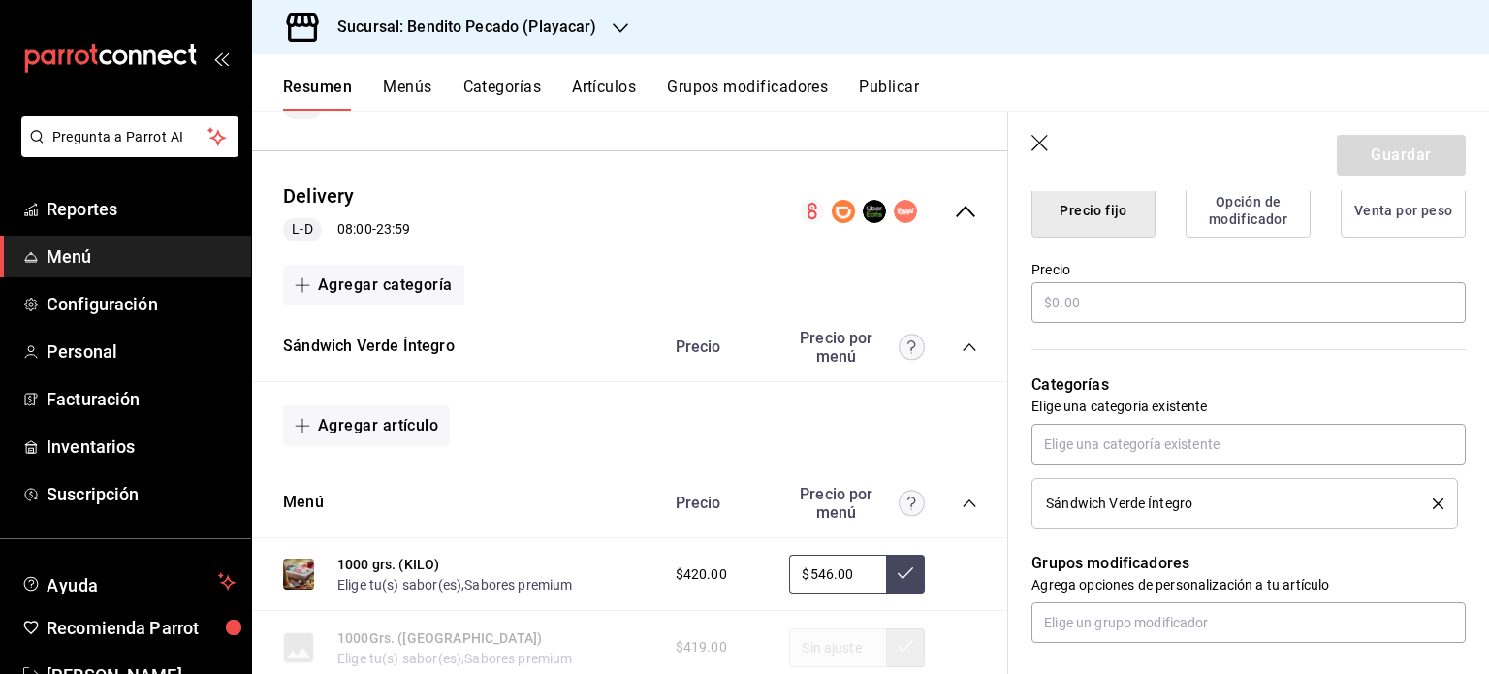
scroll to position [1519, 0]
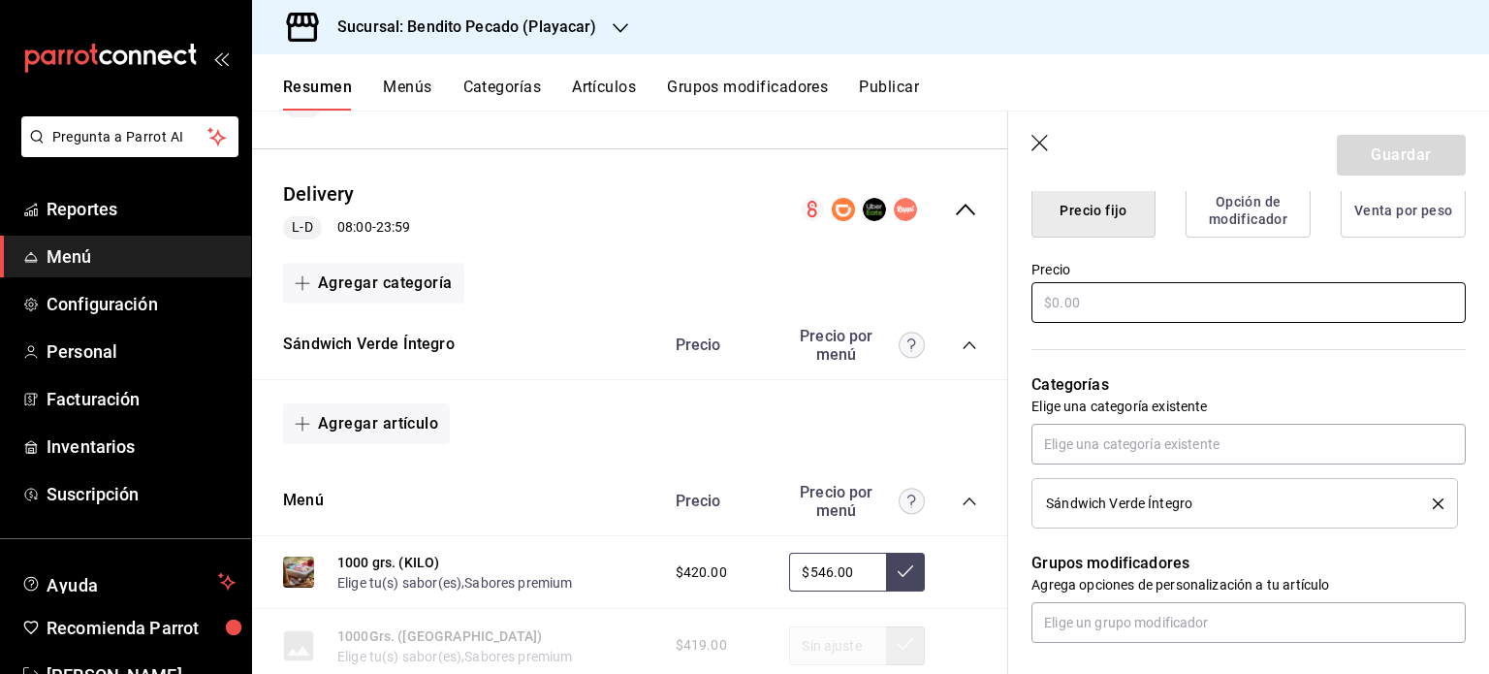
click at [1159, 303] on input "text" at bounding box center [1249, 302] width 434 height 41
click at [1043, 144] on icon "button" at bounding box center [1041, 144] width 19 height 19
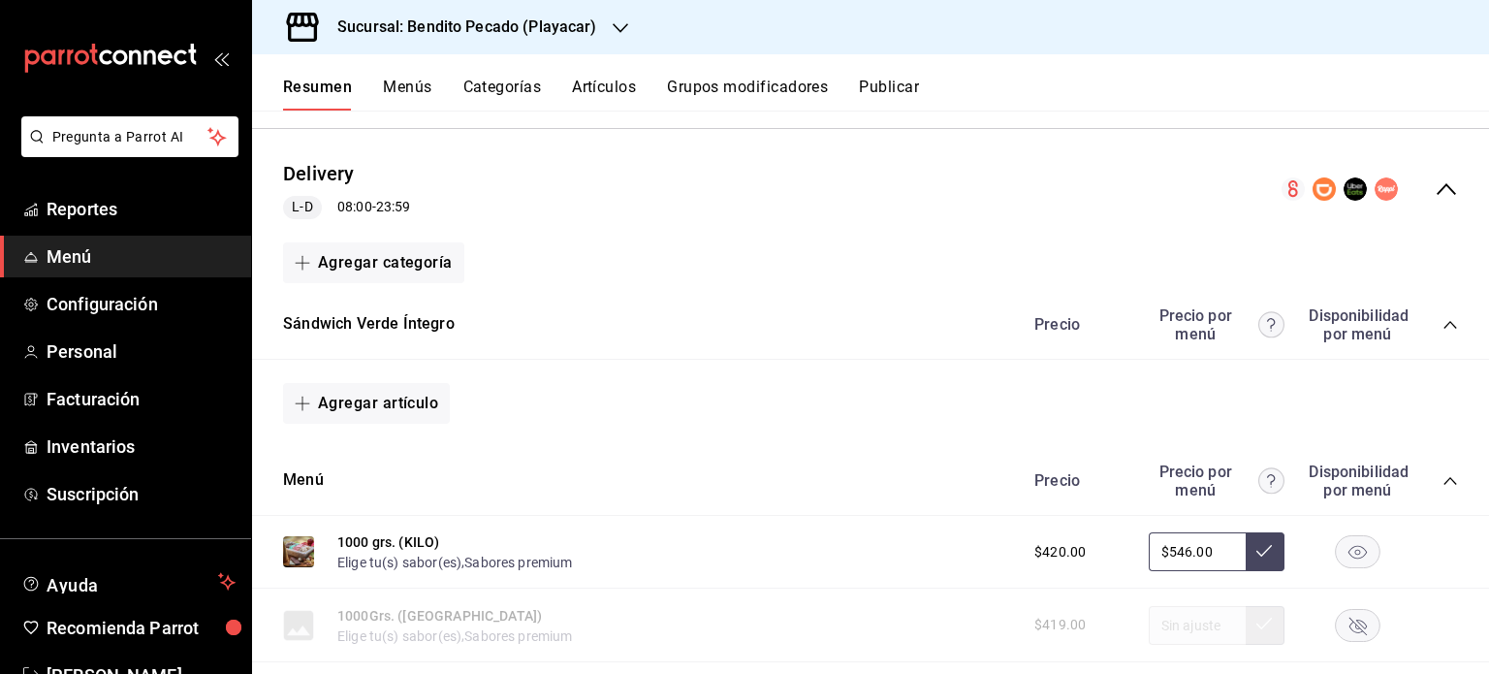
click at [519, 90] on button "Categorías" at bounding box center [503, 94] width 79 height 33
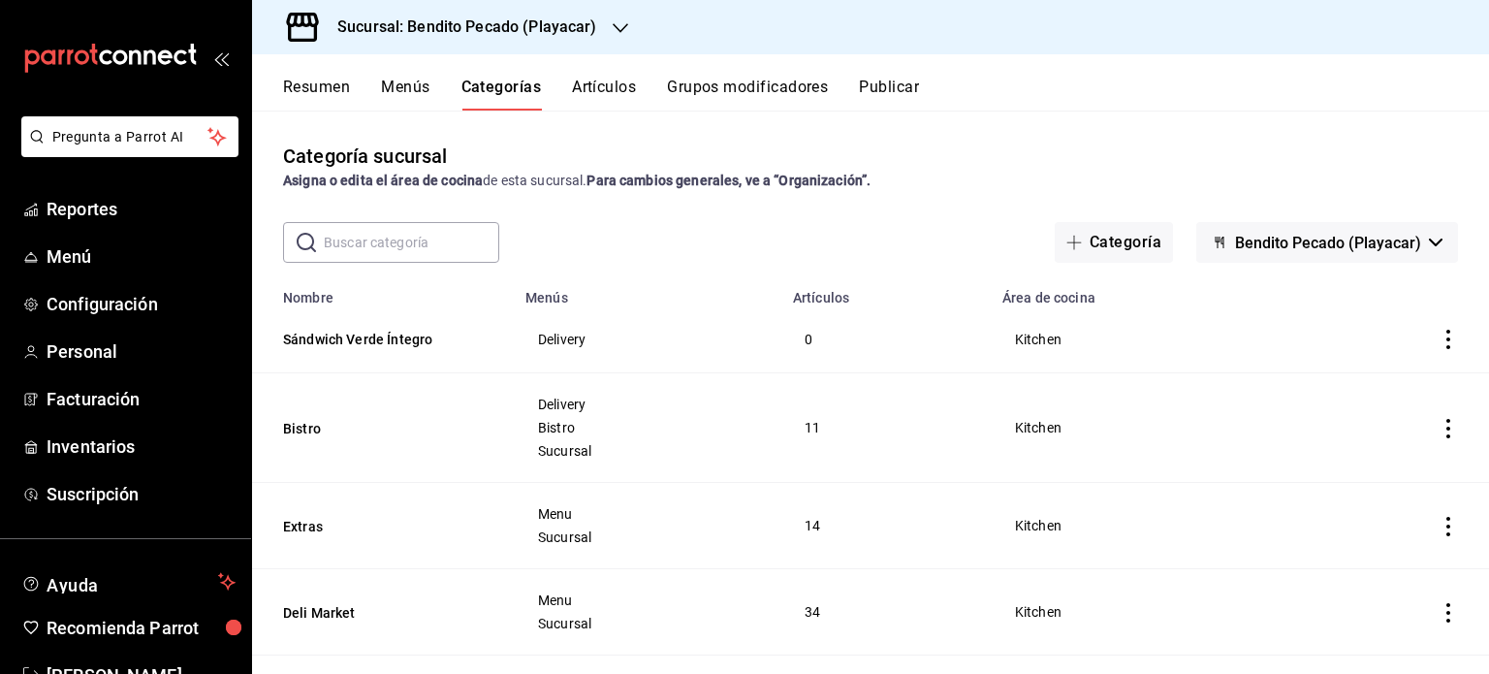
click at [1447, 348] on icon "actions" at bounding box center [1449, 339] width 4 height 19
click at [1341, 371] on li "Editar" at bounding box center [1358, 386] width 116 height 40
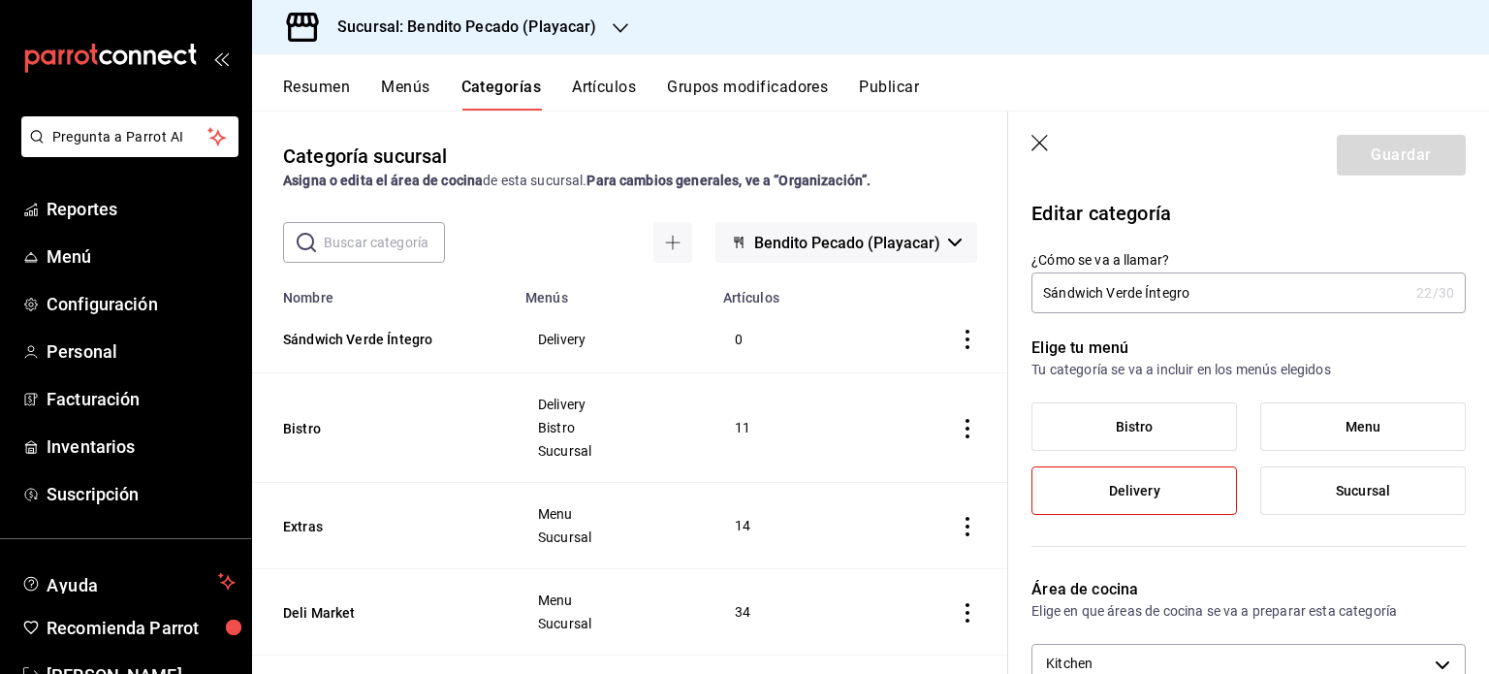
drag, startPoint x: 1197, startPoint y: 290, endPoint x: 1106, endPoint y: 287, distance: 90.2
click at [1106, 287] on input "Sándwich Verde Íntegro" at bounding box center [1220, 292] width 377 height 39
click at [1374, 167] on button "Guardar" at bounding box center [1401, 155] width 129 height 41
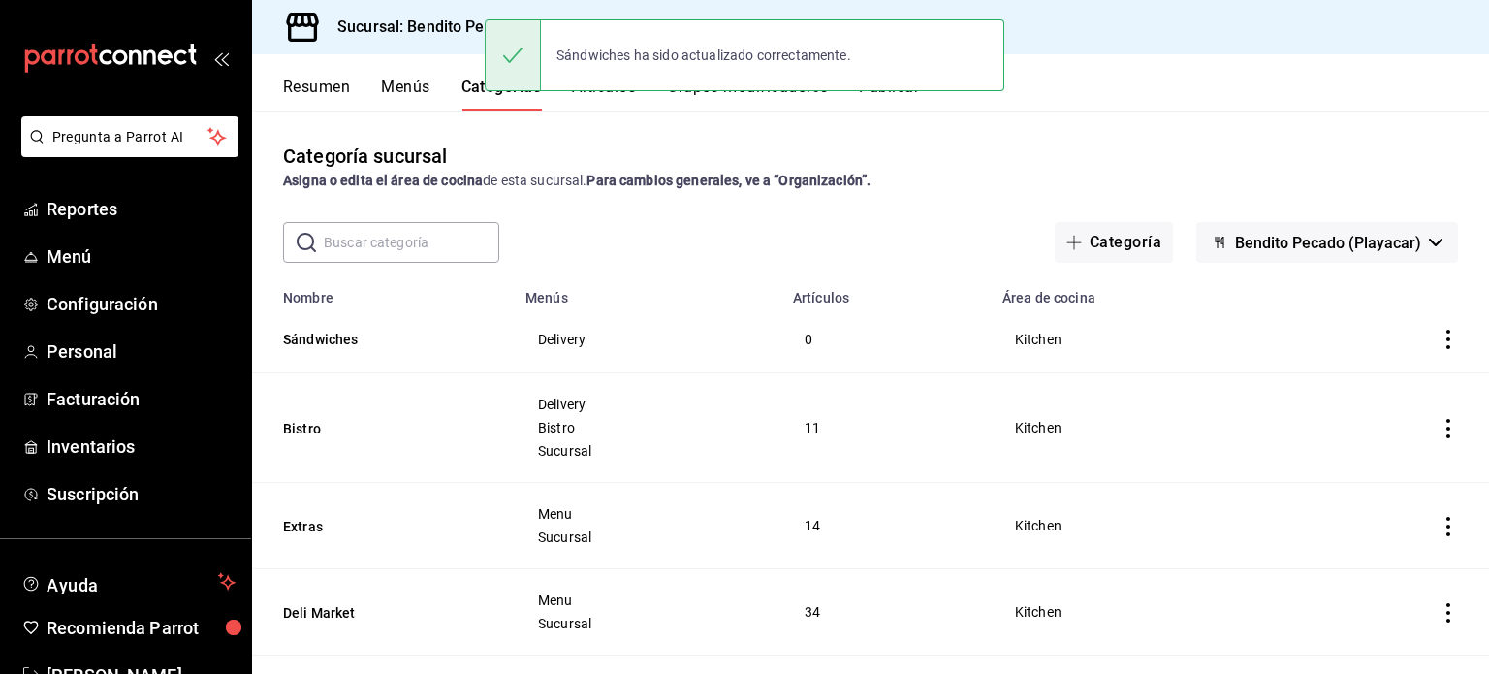
click at [321, 92] on button "Resumen" at bounding box center [316, 94] width 67 height 33
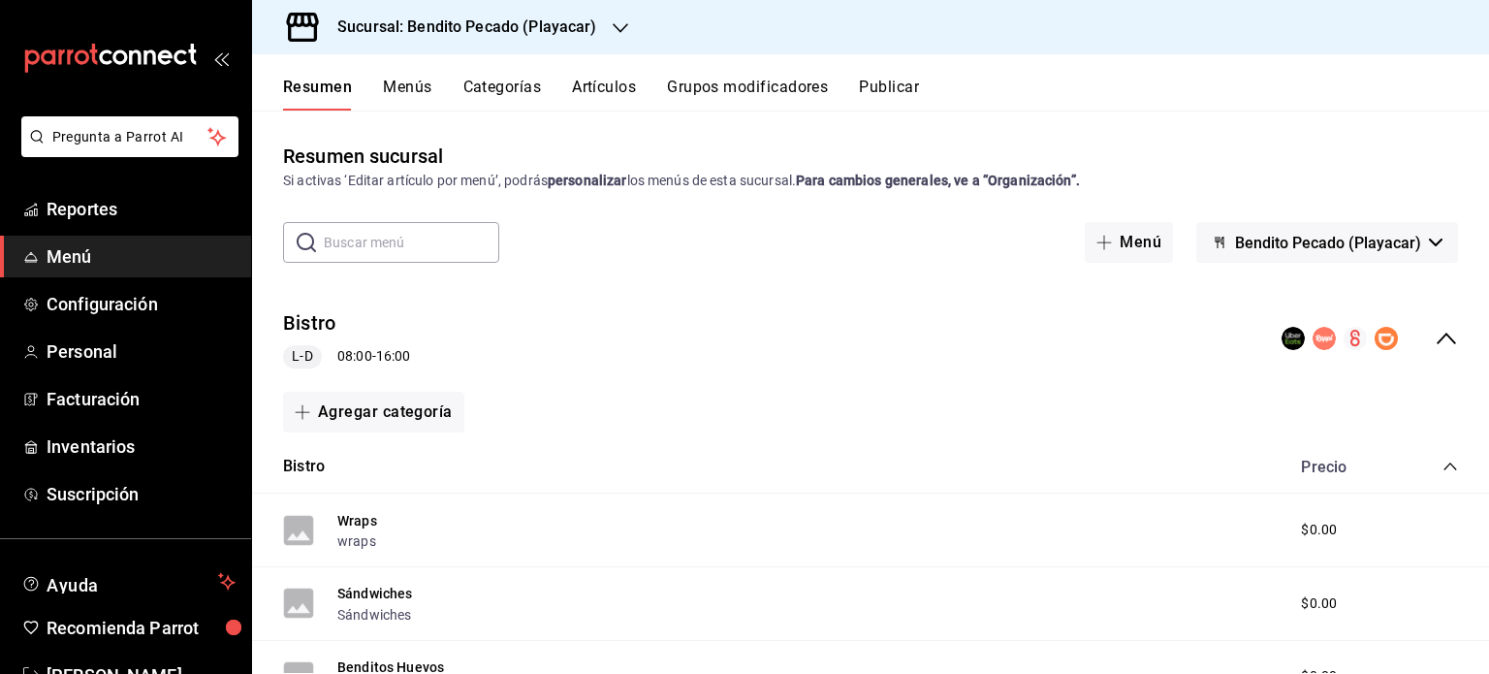
click at [1435, 329] on icon "collapse-menu-row" at bounding box center [1446, 338] width 23 height 23
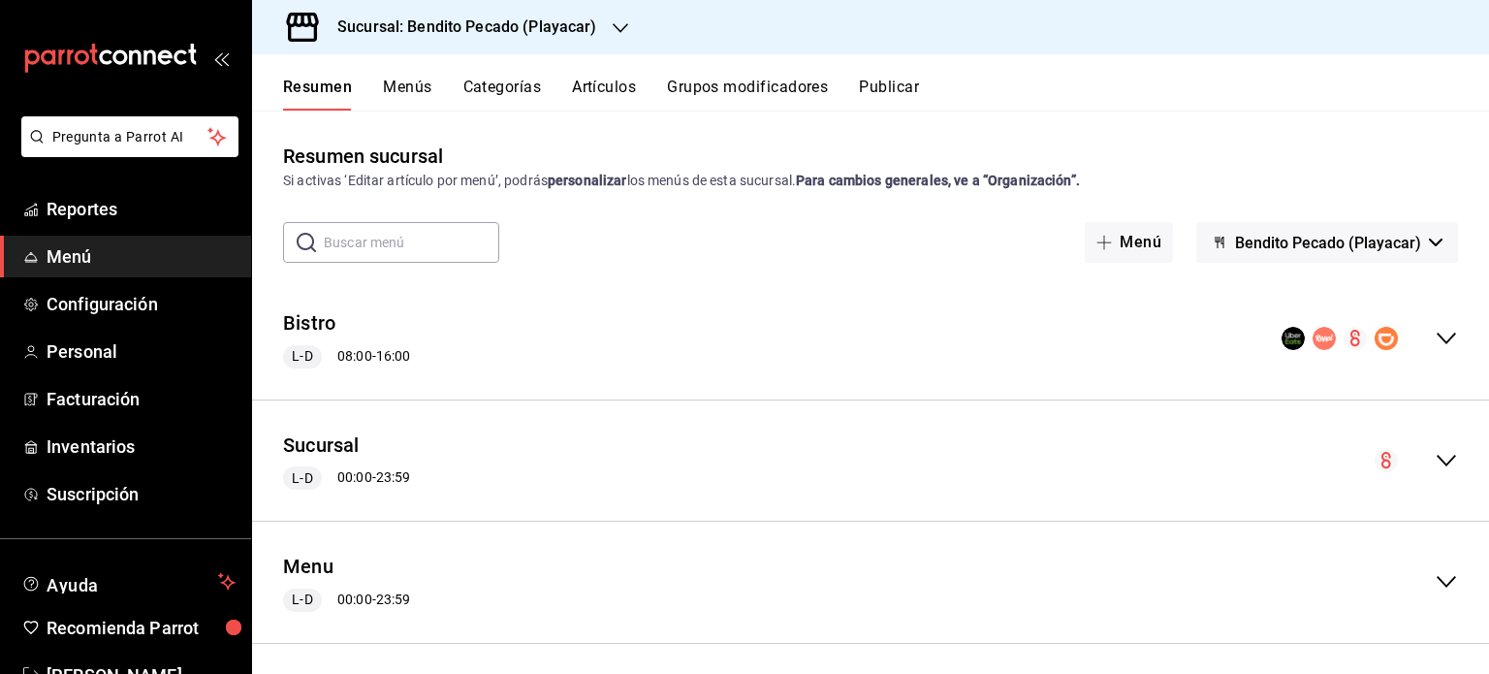
scroll to position [130, 0]
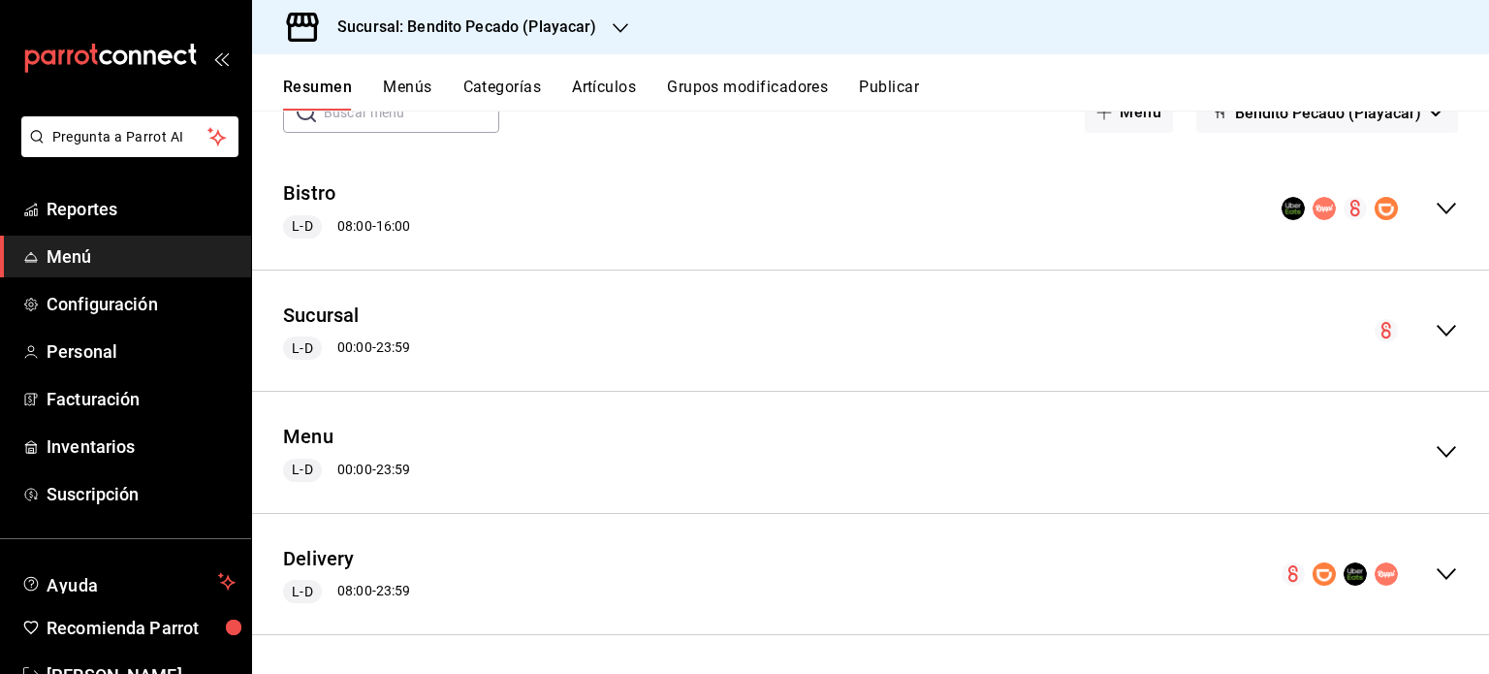
click at [1439, 565] on icon "collapse-menu-row" at bounding box center [1446, 573] width 23 height 23
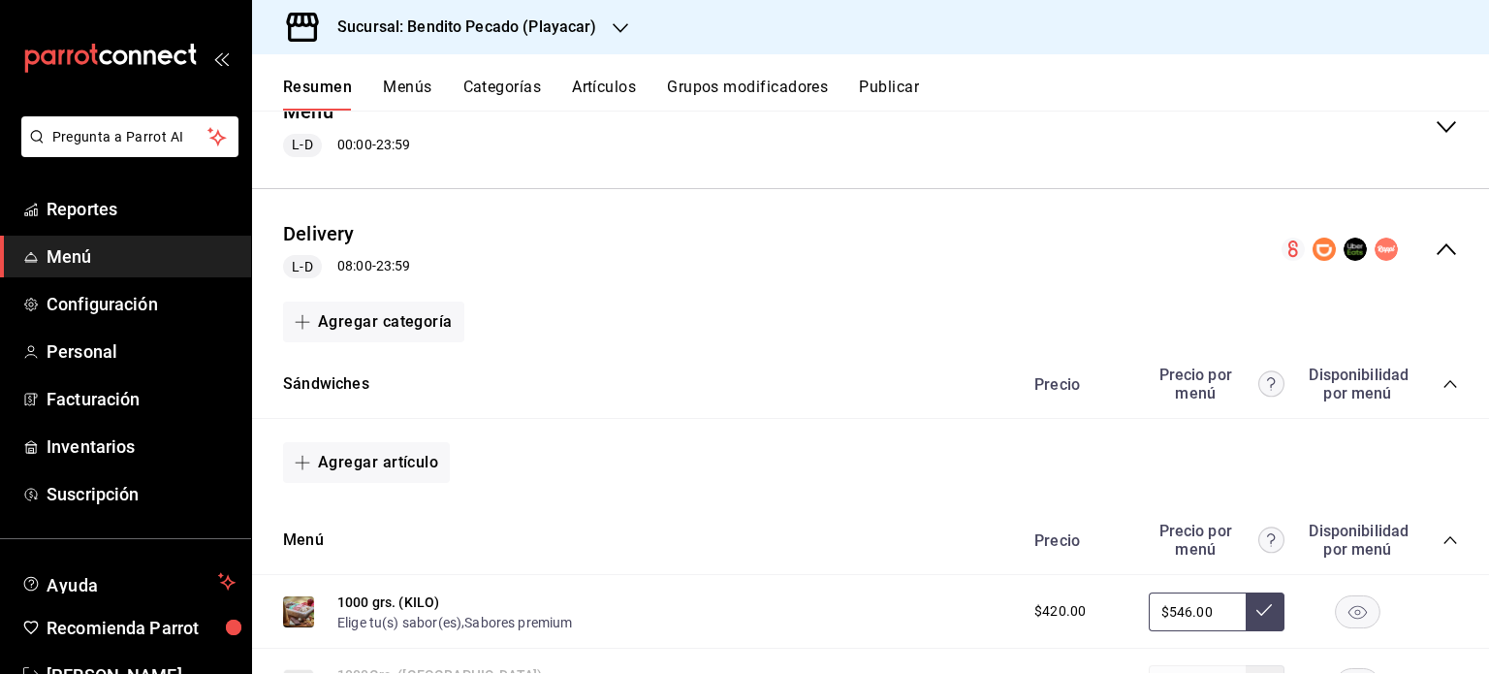
scroll to position [456, 0]
click at [380, 457] on button "Agregar artículo" at bounding box center [366, 461] width 167 height 41
click at [375, 559] on li "Artículo nuevo" at bounding box center [359, 561] width 152 height 48
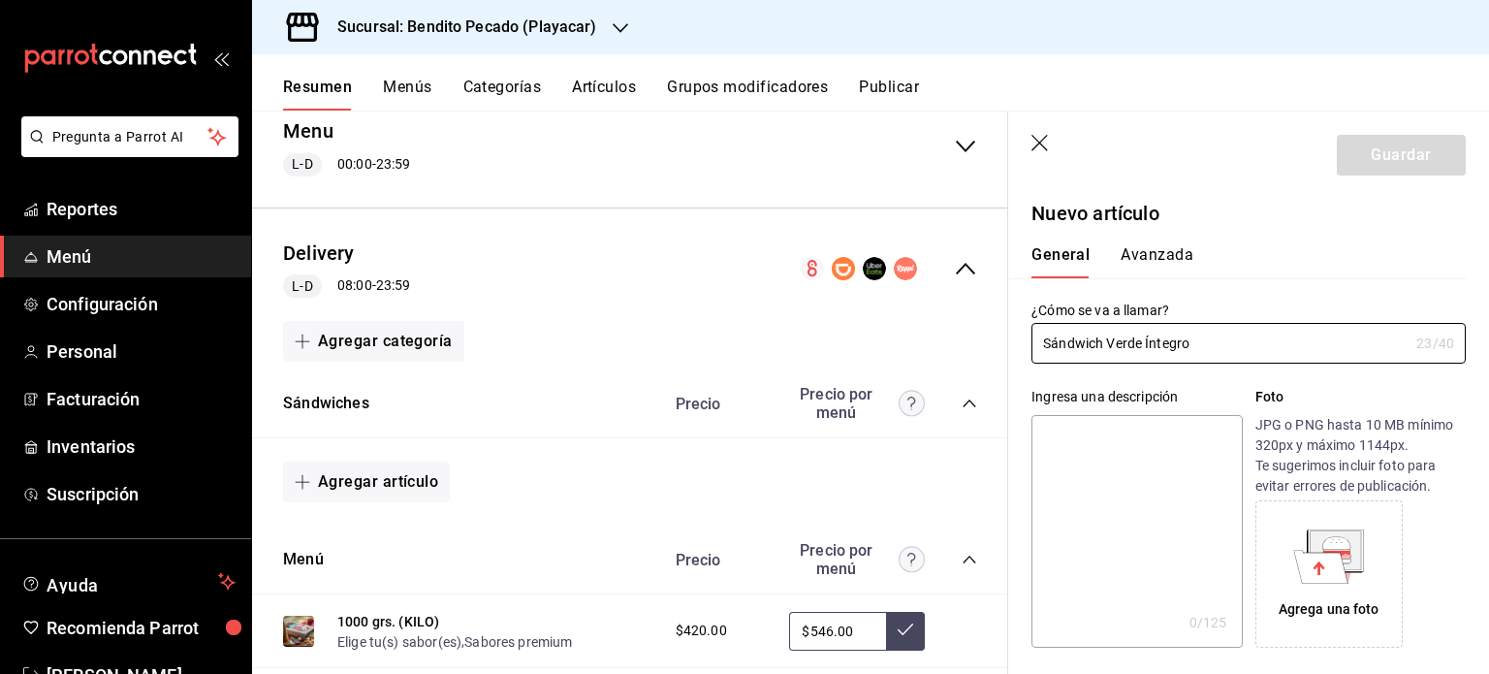
click at [1157, 460] on textarea at bounding box center [1137, 531] width 210 height 233
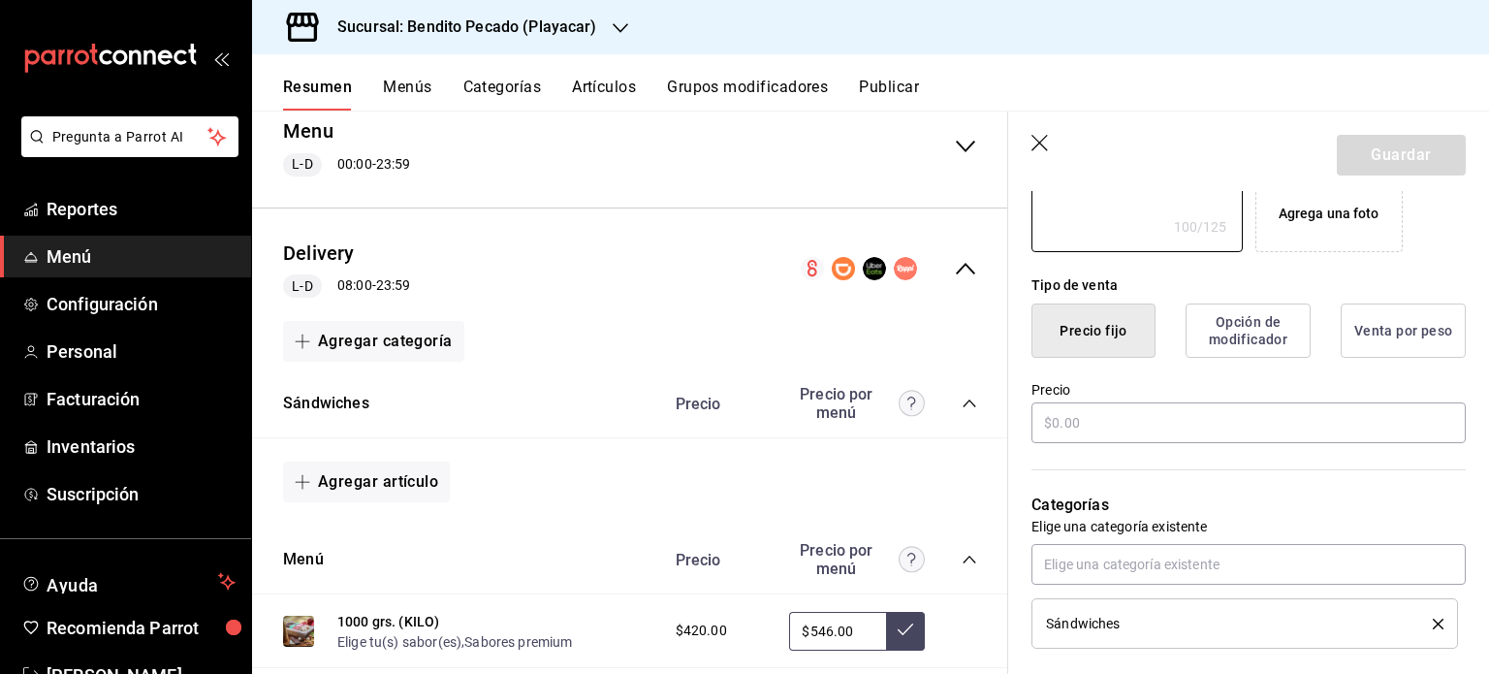
scroll to position [411, 0]
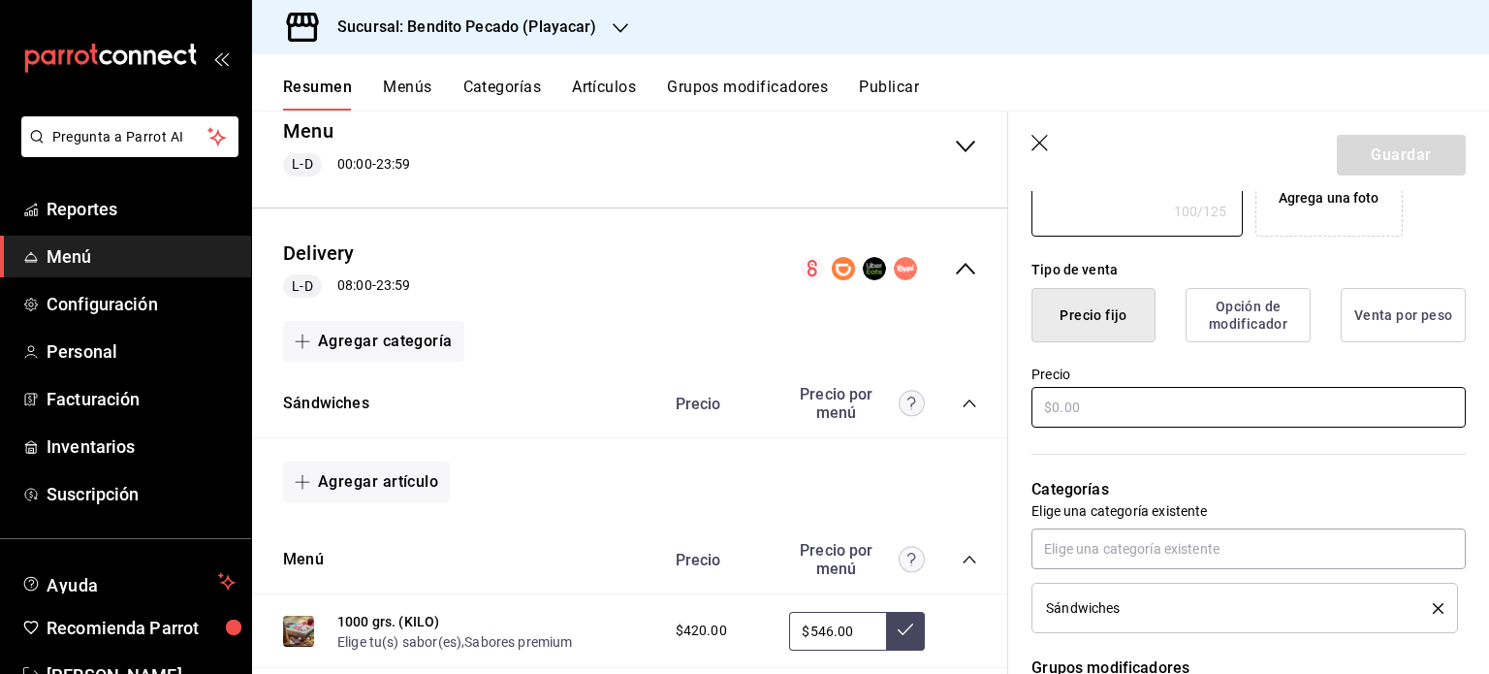
click at [1140, 407] on input "text" at bounding box center [1249, 407] width 434 height 41
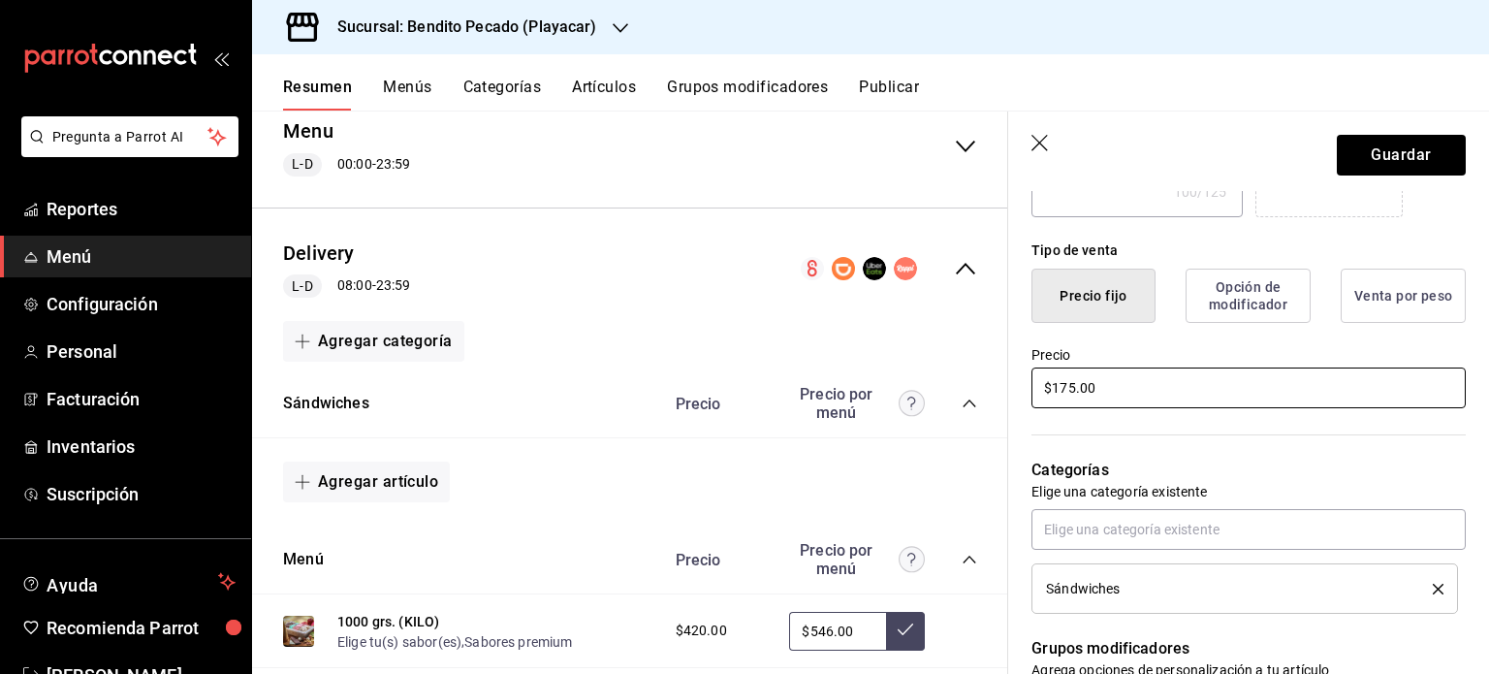
scroll to position [654, 0]
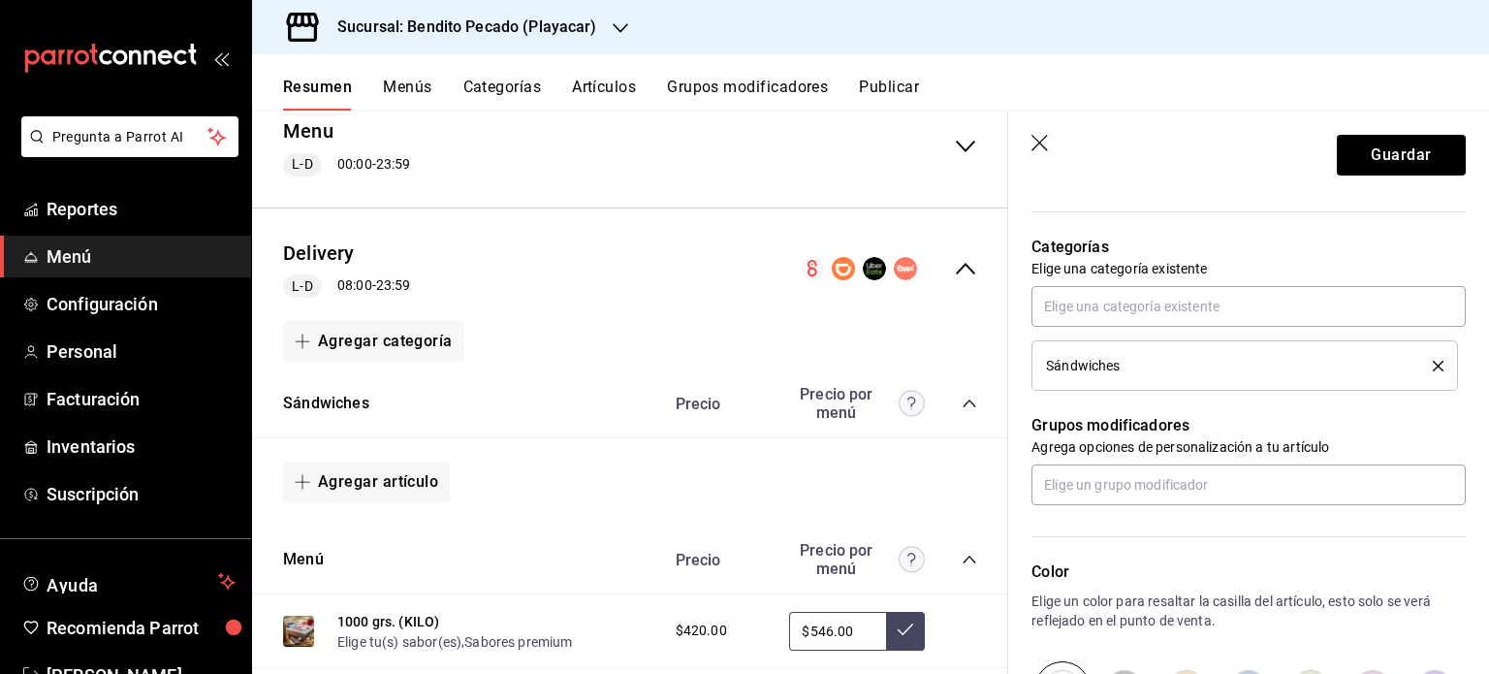
click at [1433, 366] on icon "delete" at bounding box center [1438, 366] width 11 height 11
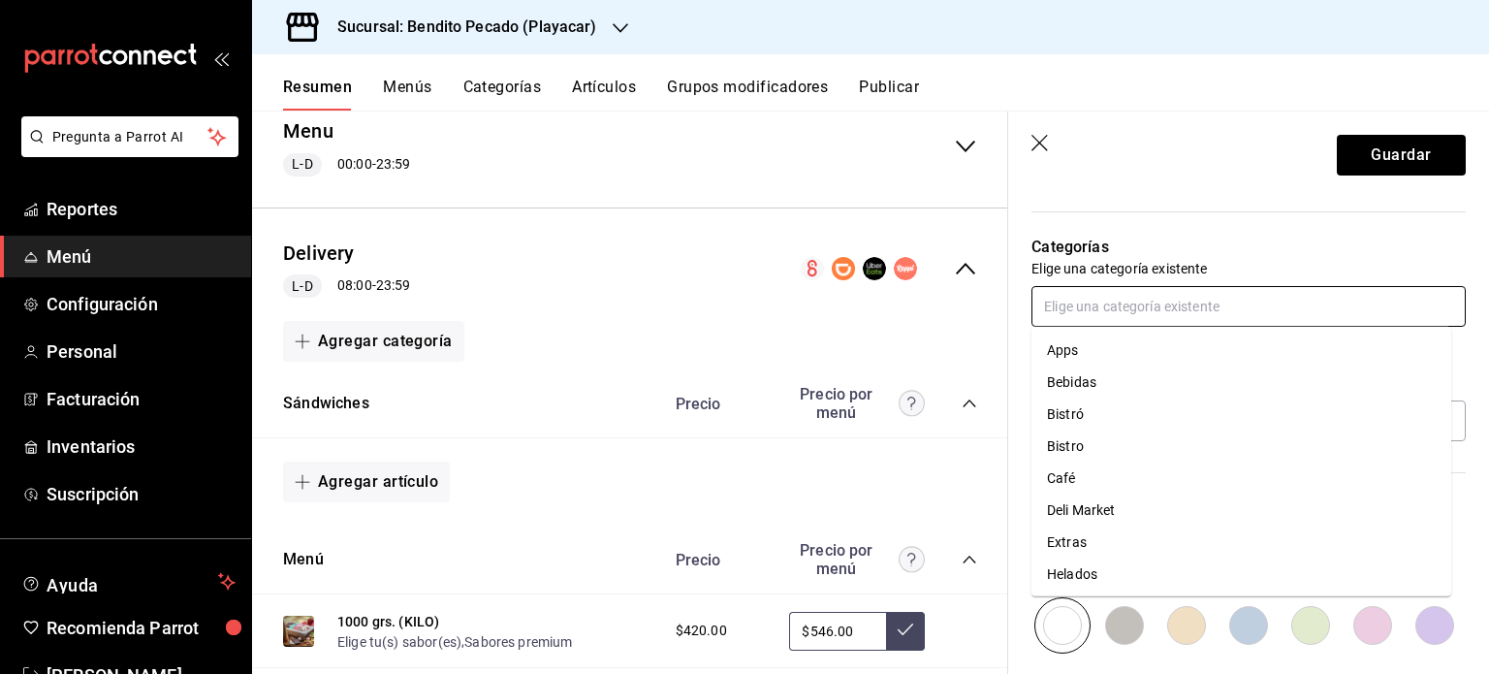
click at [1176, 305] on input "text" at bounding box center [1249, 306] width 434 height 41
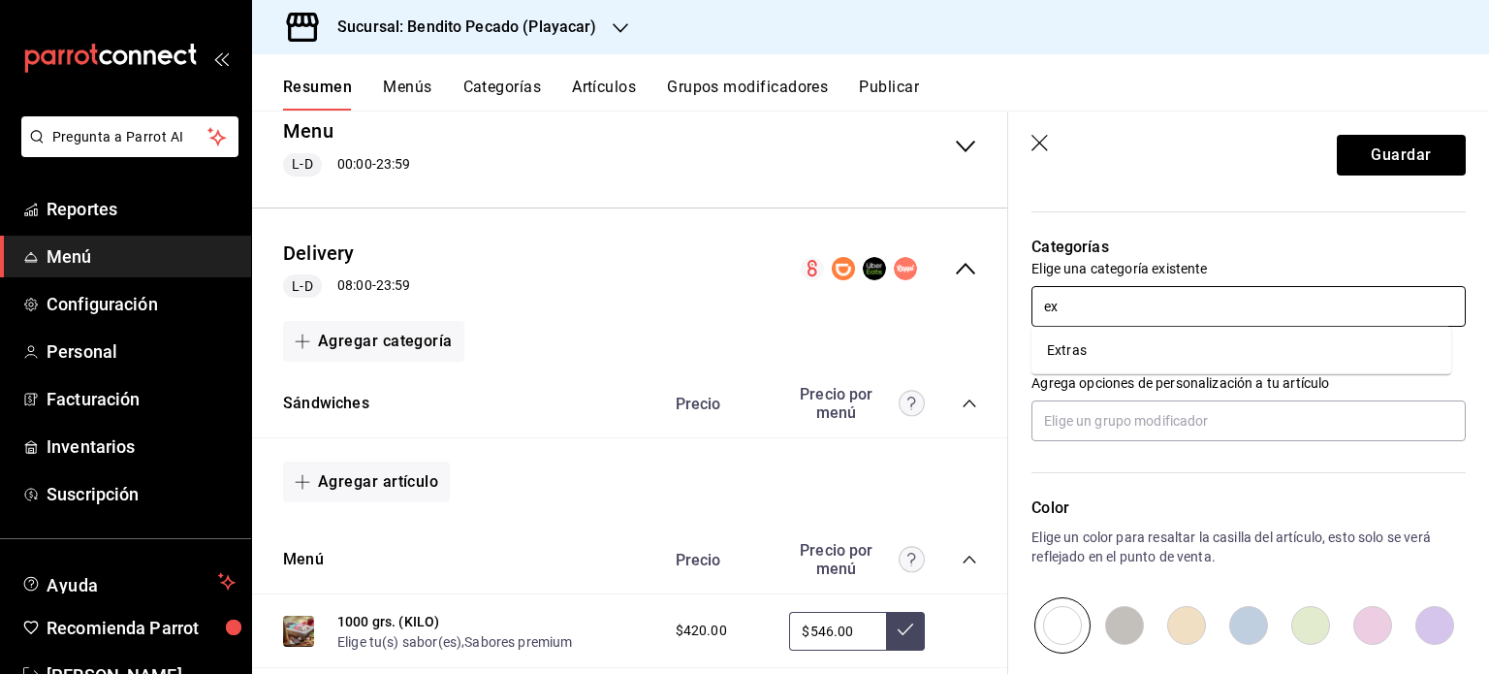
click at [1079, 360] on li "Extras" at bounding box center [1242, 351] width 420 height 32
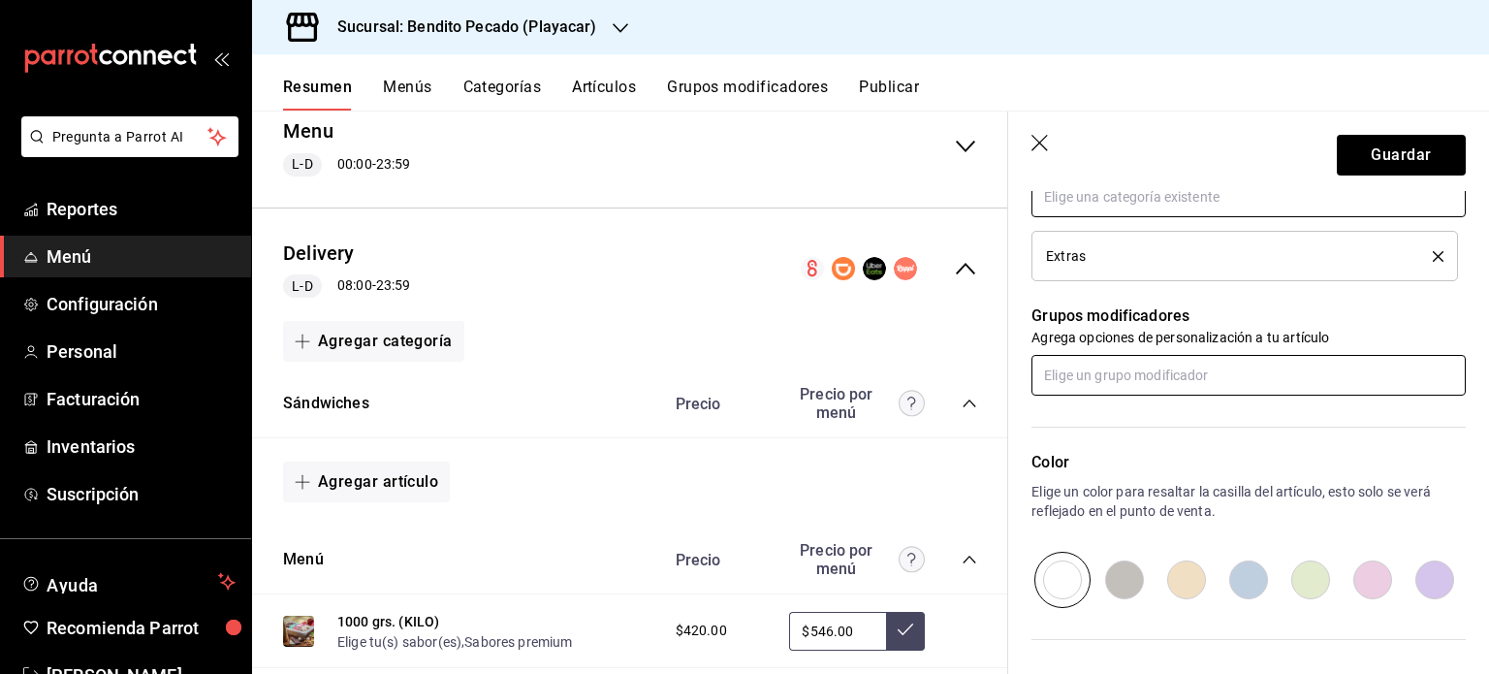
scroll to position [768, 0]
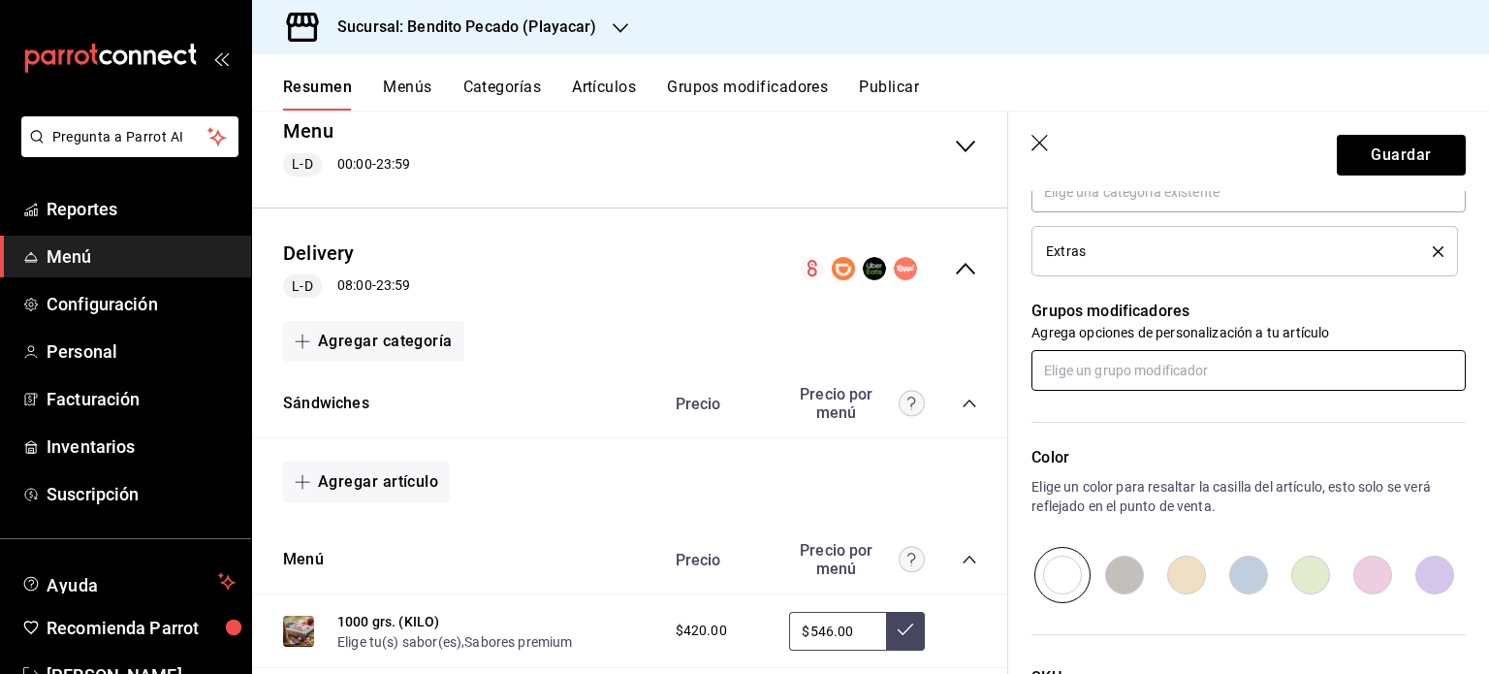
click at [1187, 372] on input "text" at bounding box center [1249, 370] width 434 height 41
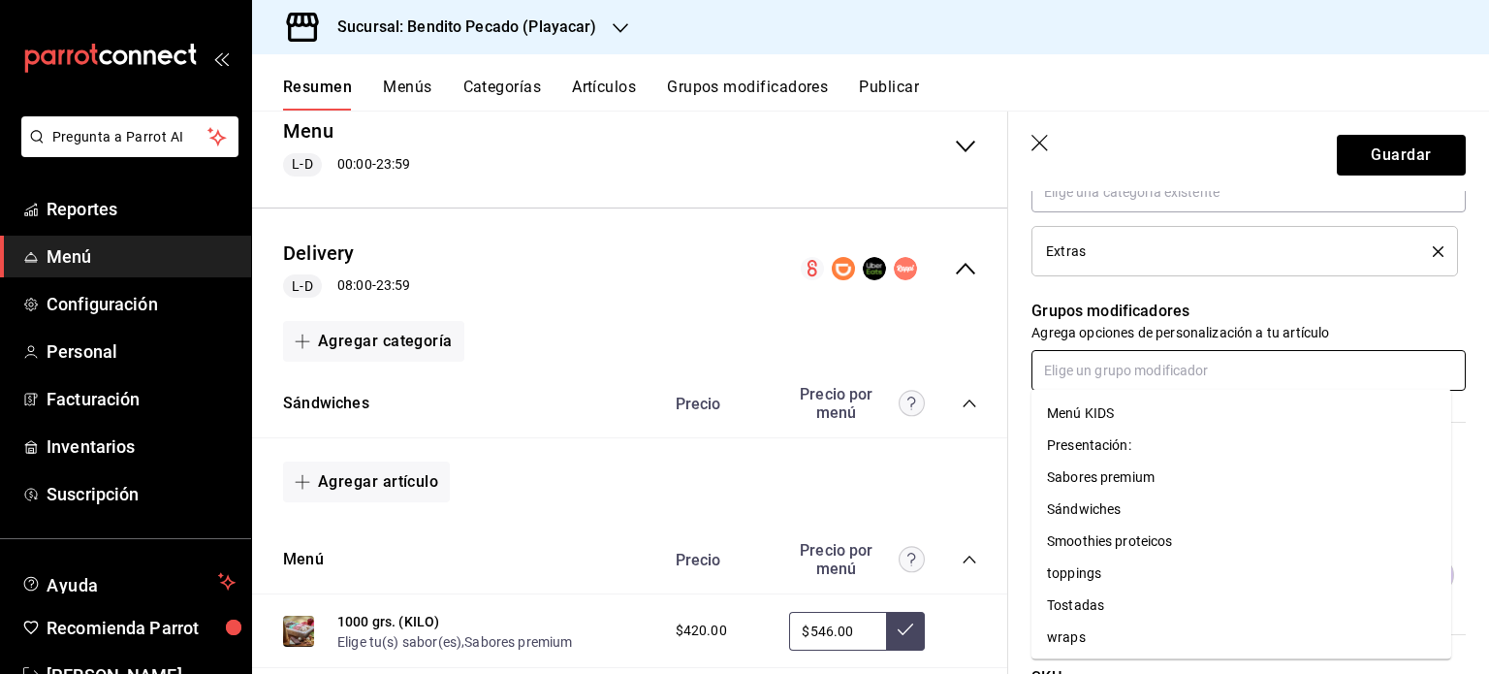
scroll to position [353, 0]
click at [1269, 306] on p "Grupos modificadores" at bounding box center [1249, 311] width 434 height 23
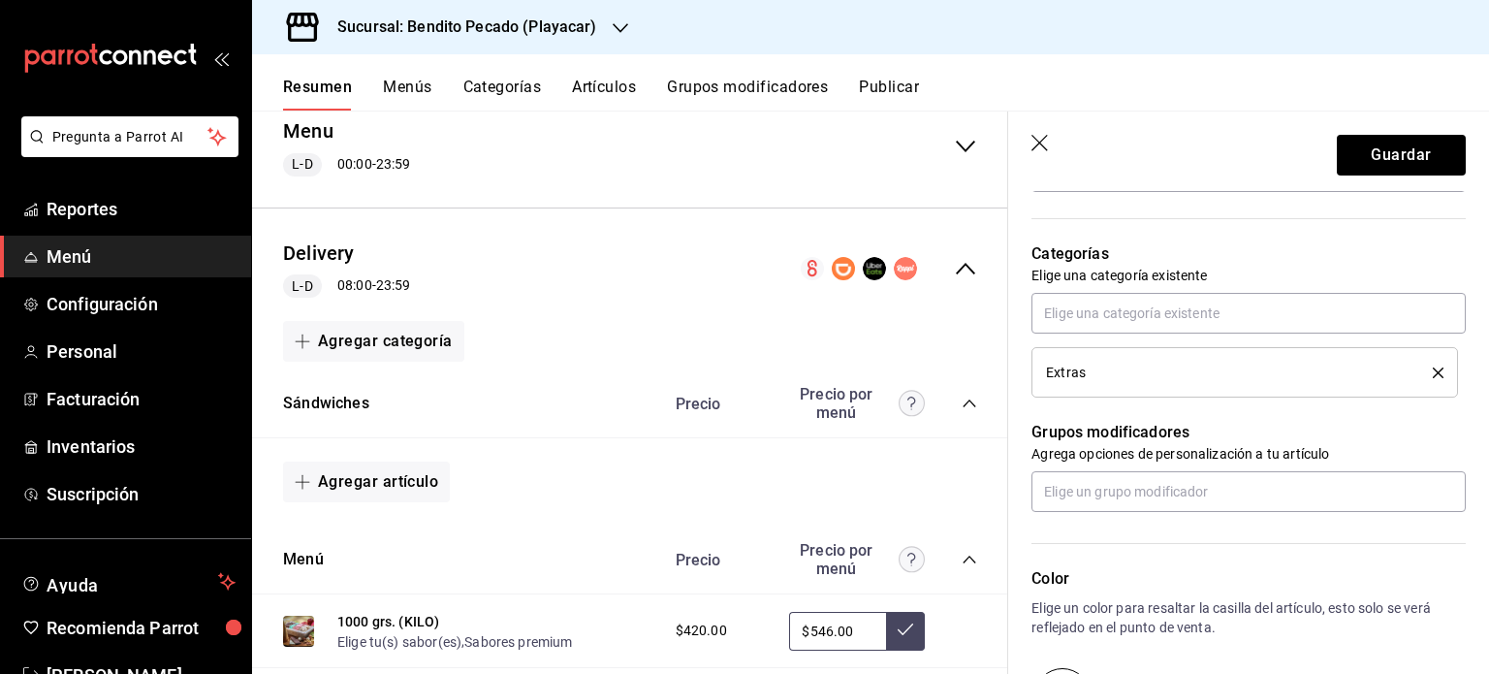
scroll to position [712, 0]
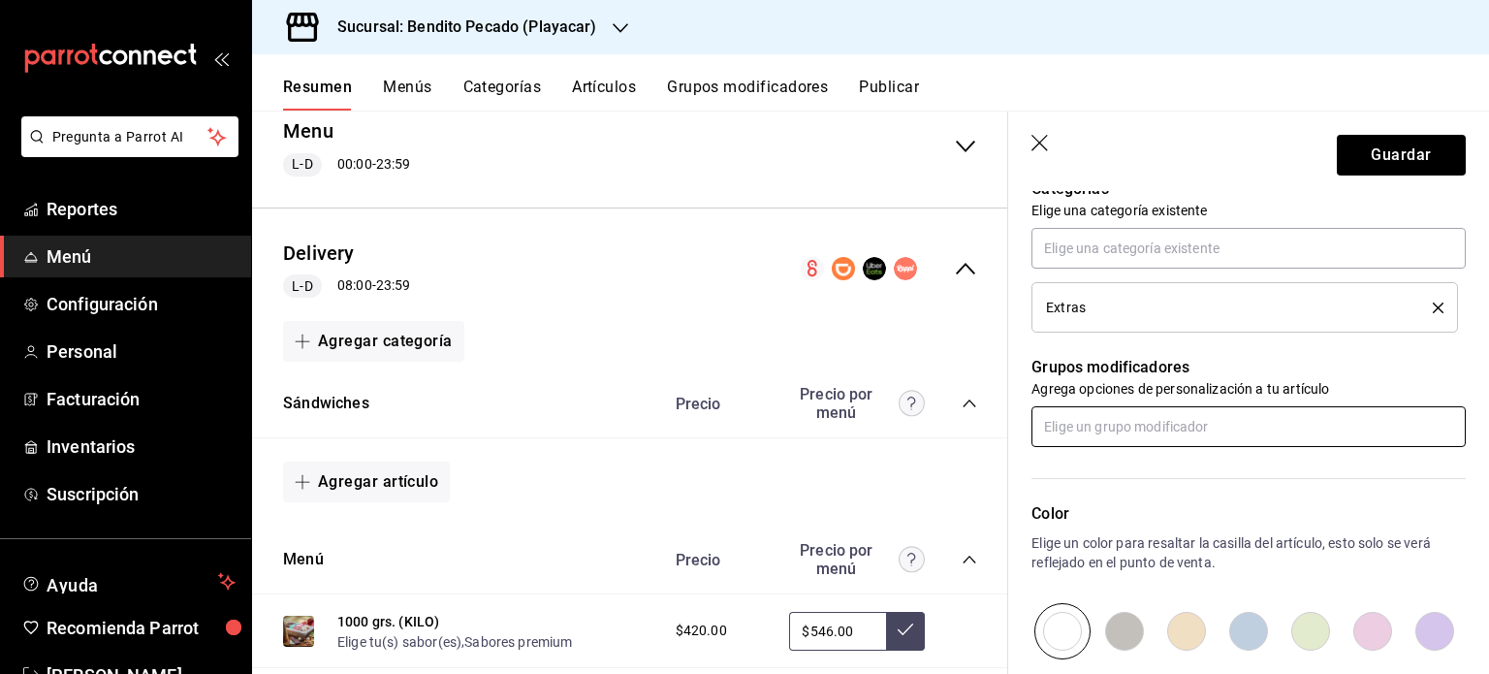
click at [1252, 430] on input "text" at bounding box center [1249, 426] width 434 height 41
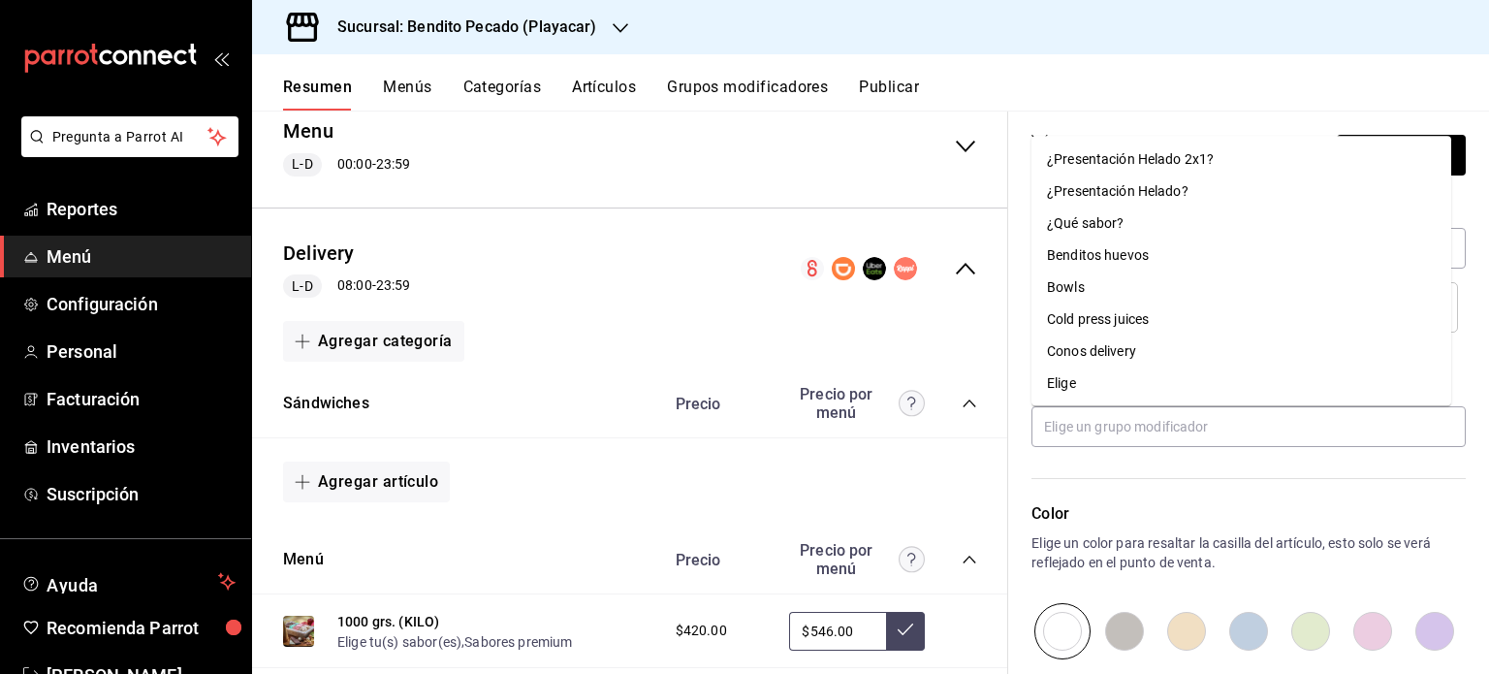
click at [1225, 509] on p "Color" at bounding box center [1249, 513] width 434 height 23
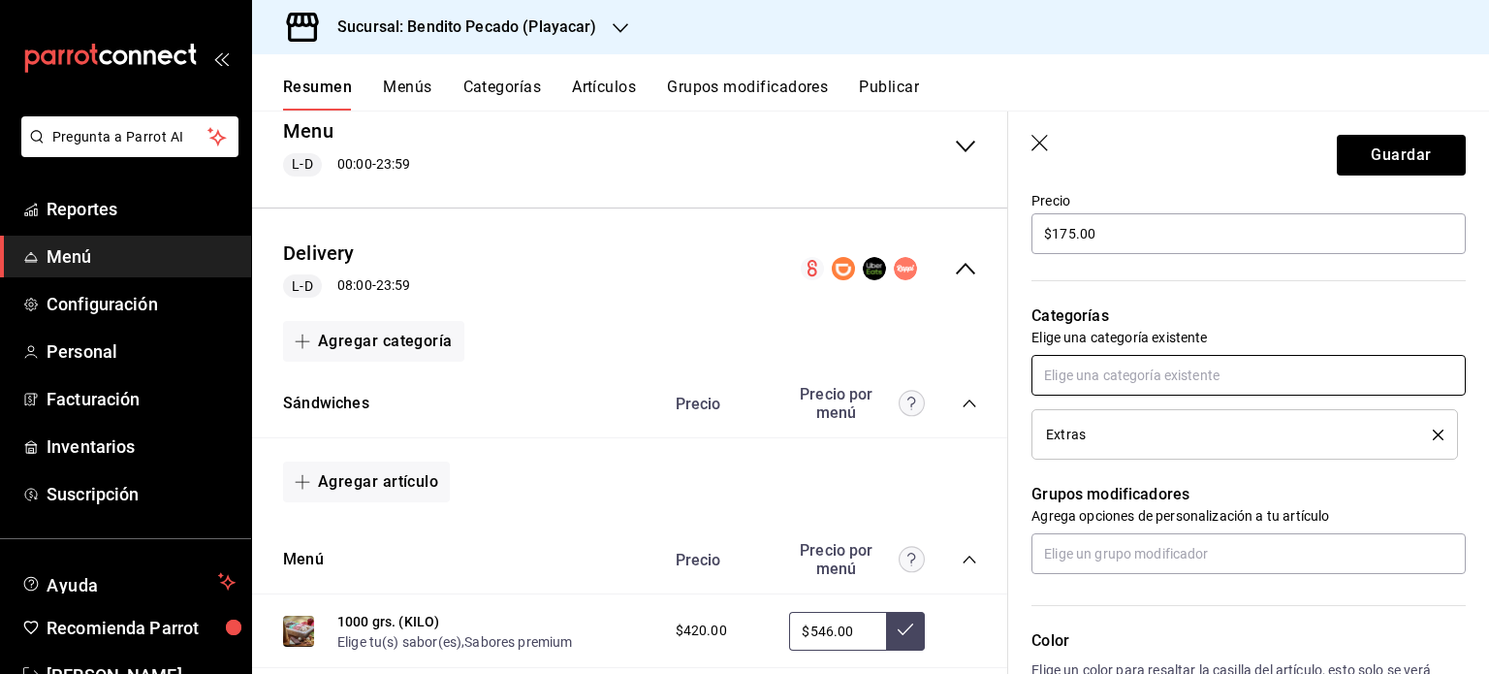
scroll to position [584, 0]
click at [1183, 549] on input "text" at bounding box center [1249, 554] width 434 height 41
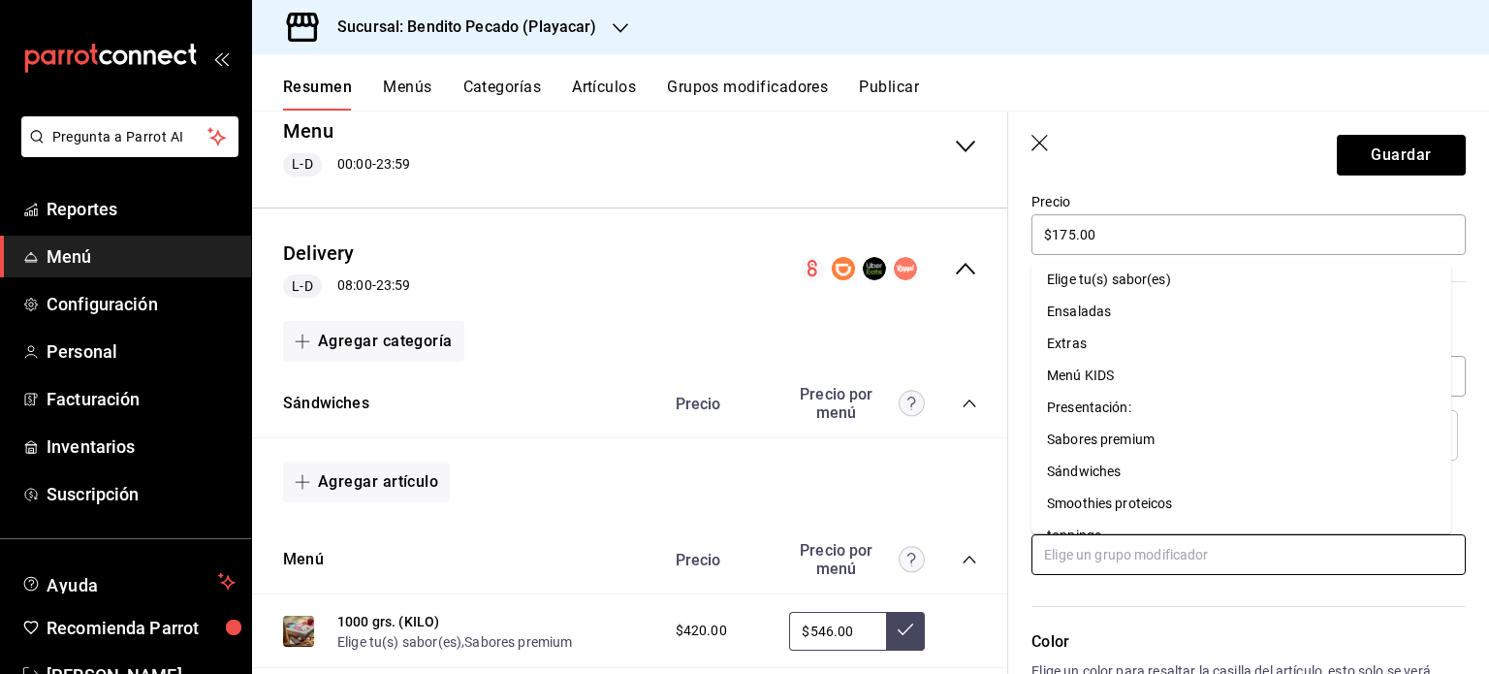
scroll to position [267, 0]
click at [1079, 336] on div "Extras" at bounding box center [1067, 341] width 40 height 20
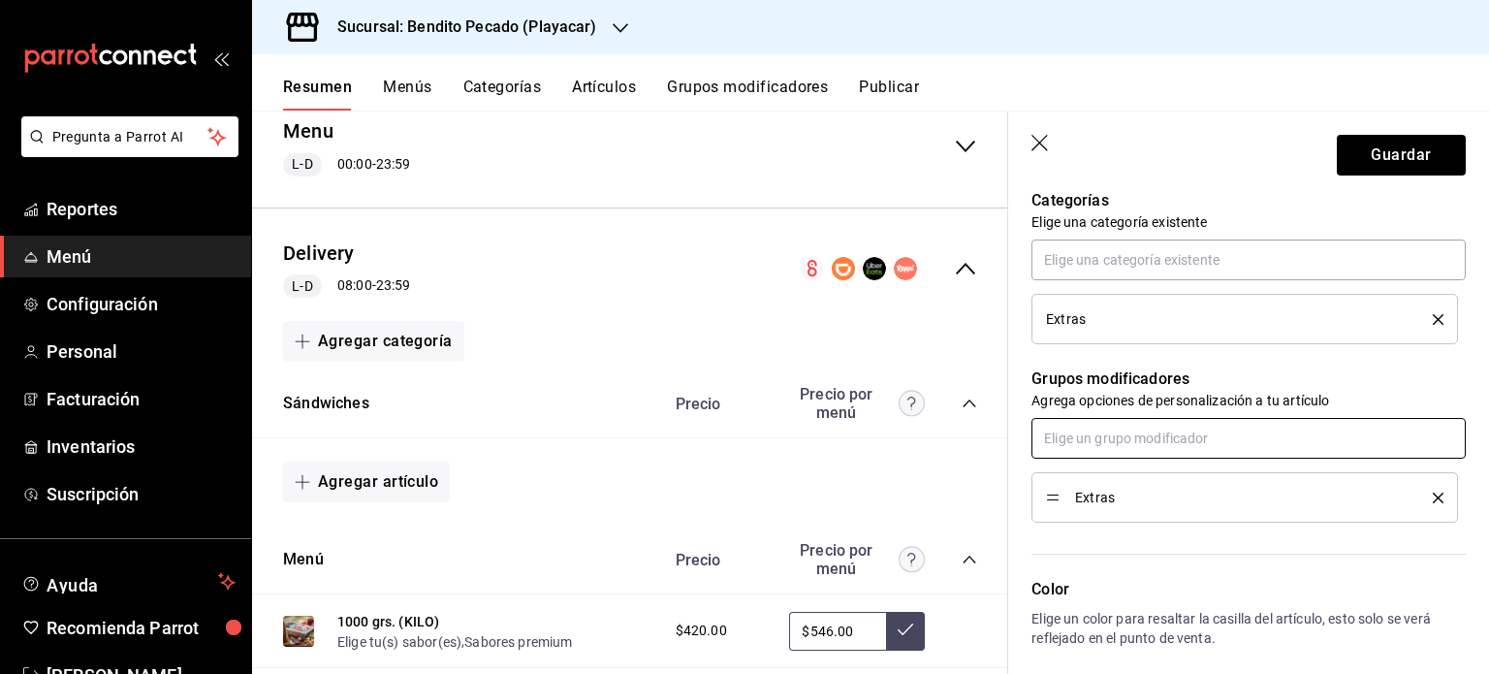
scroll to position [700, 0]
click at [1433, 319] on icon "delete" at bounding box center [1438, 319] width 11 height 11
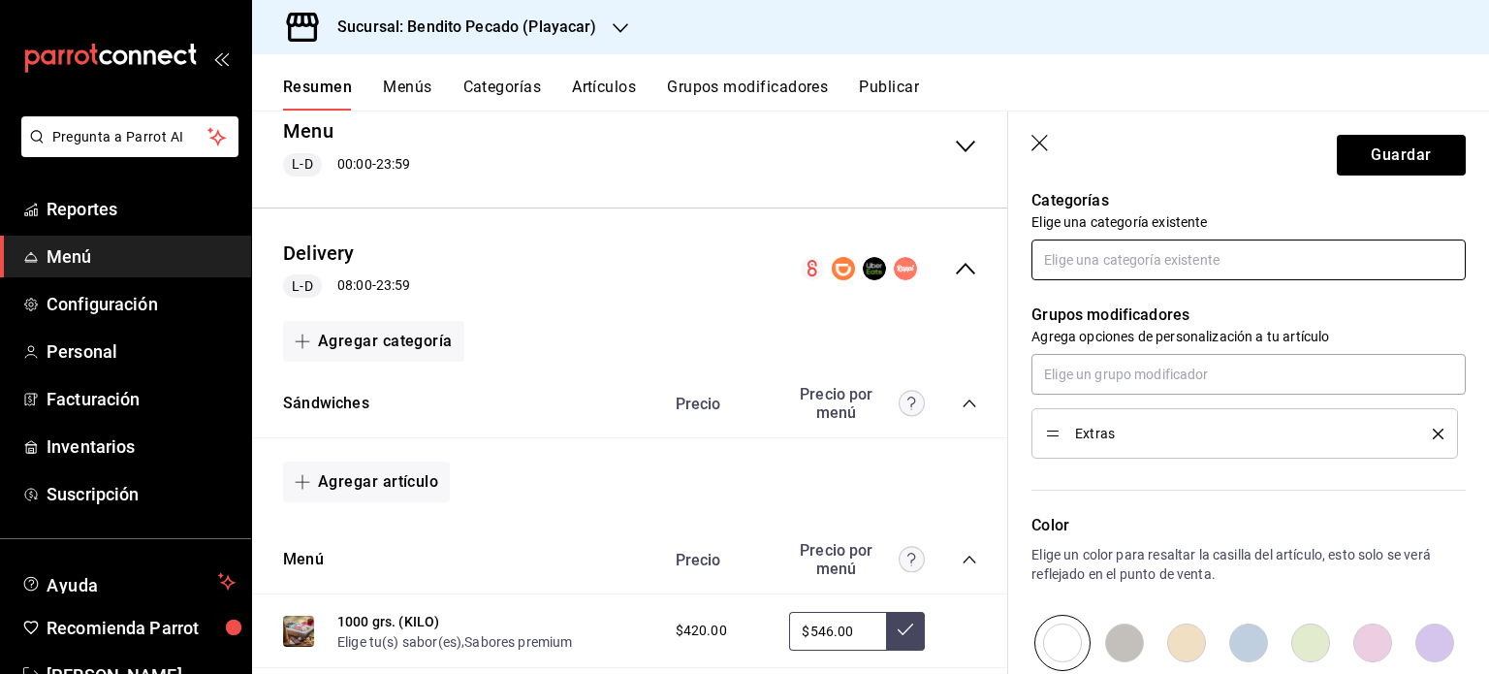
click at [1321, 266] on input "text" at bounding box center [1249, 260] width 434 height 41
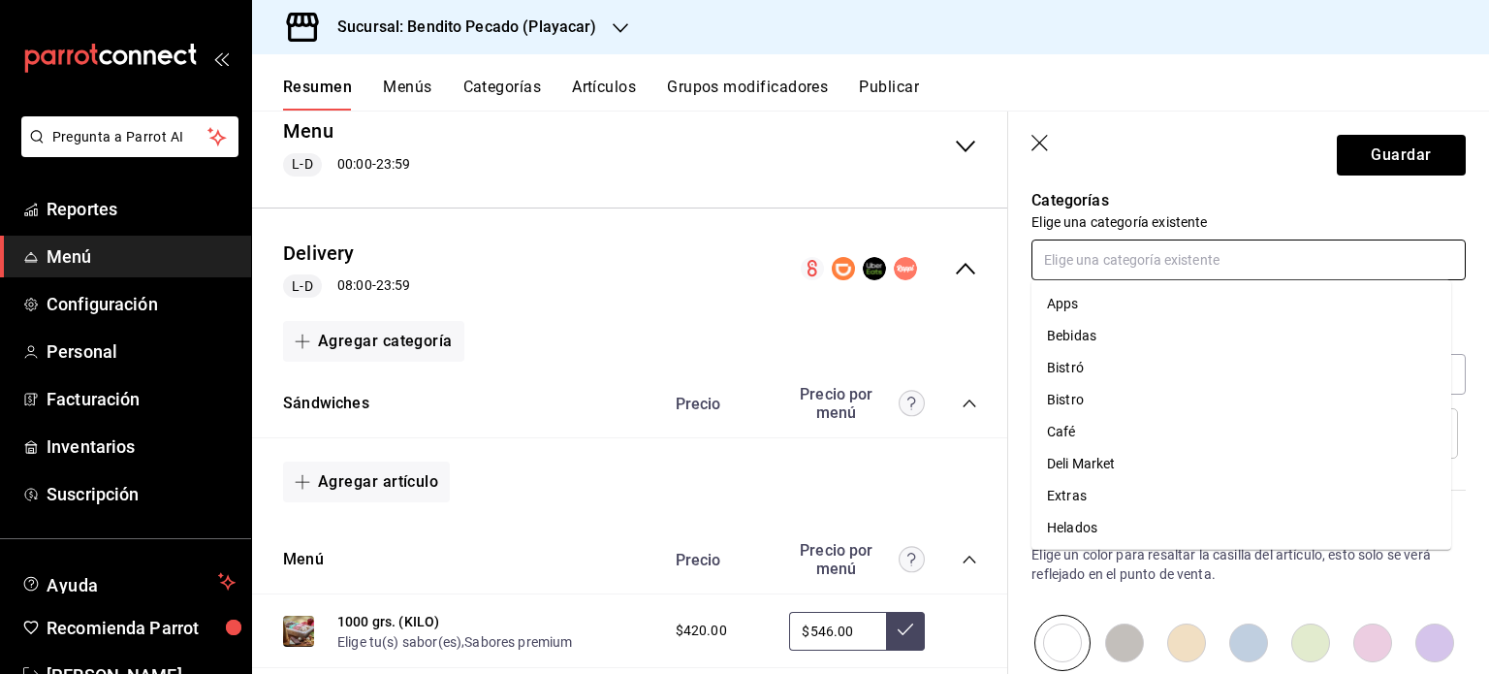
click at [1090, 396] on li "Bistro" at bounding box center [1242, 400] width 420 height 32
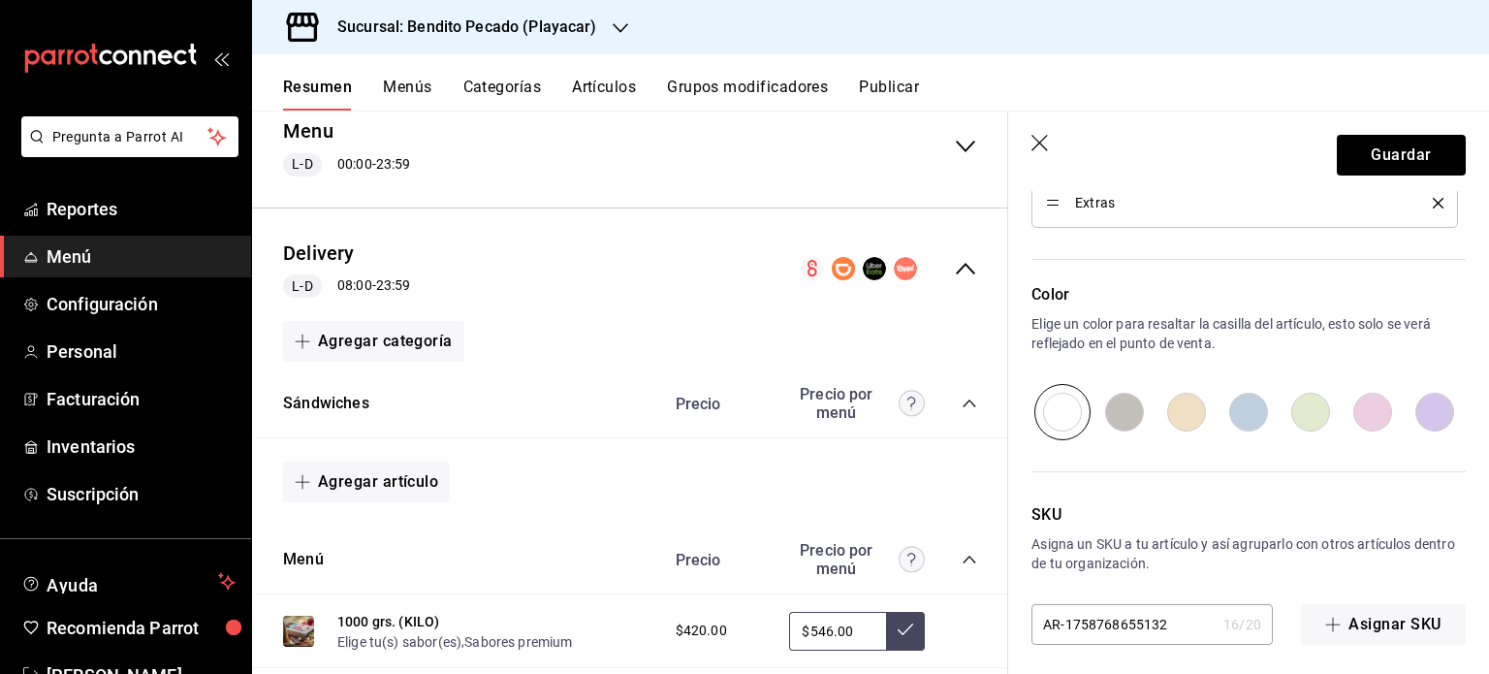
scroll to position [1000, 0]
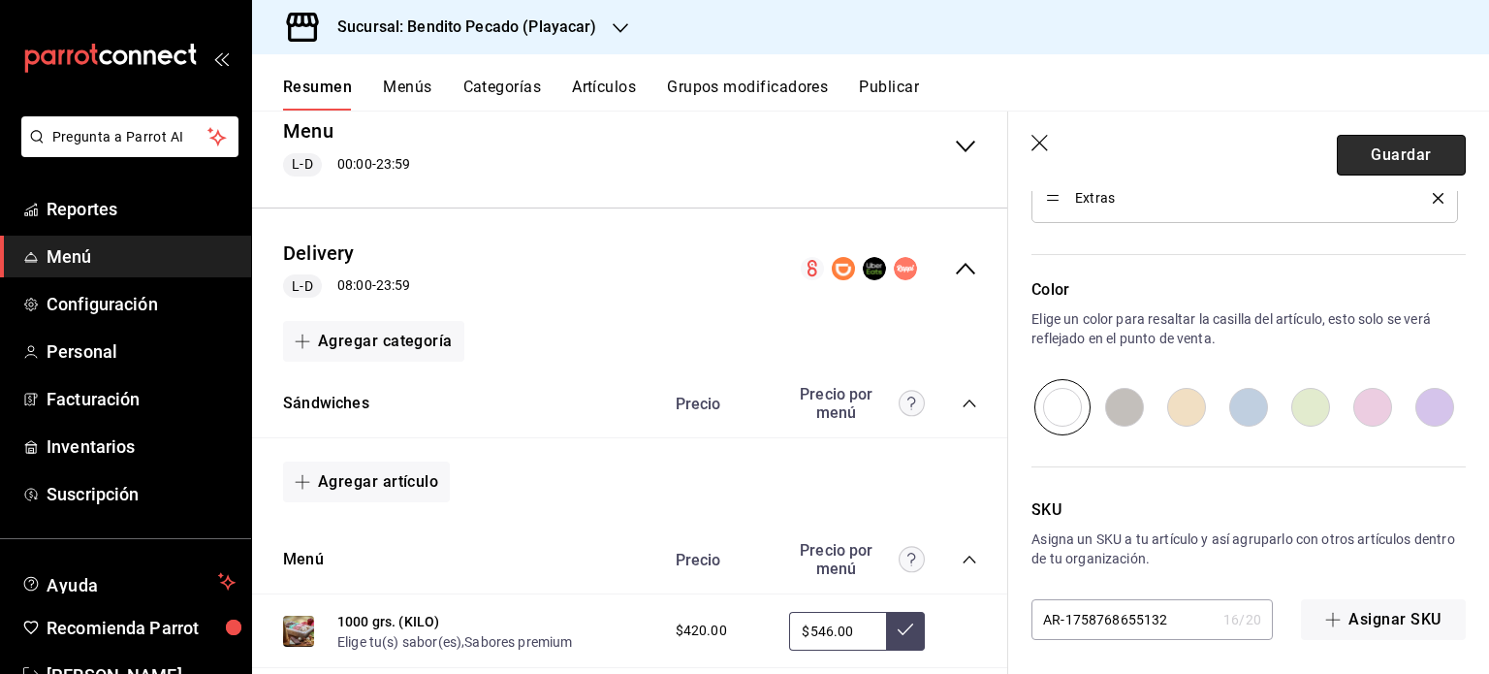
click at [1363, 154] on button "Guardar" at bounding box center [1401, 155] width 129 height 41
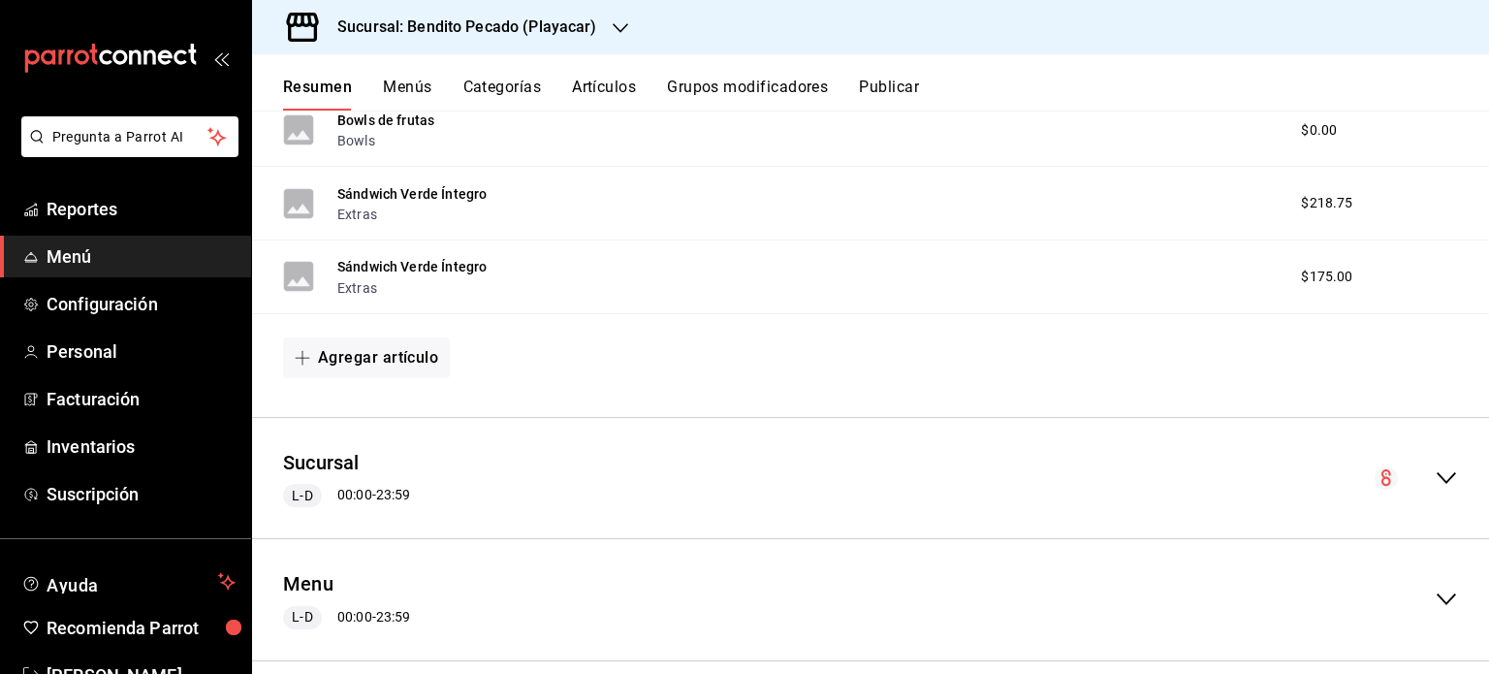
scroll to position [1209, 0]
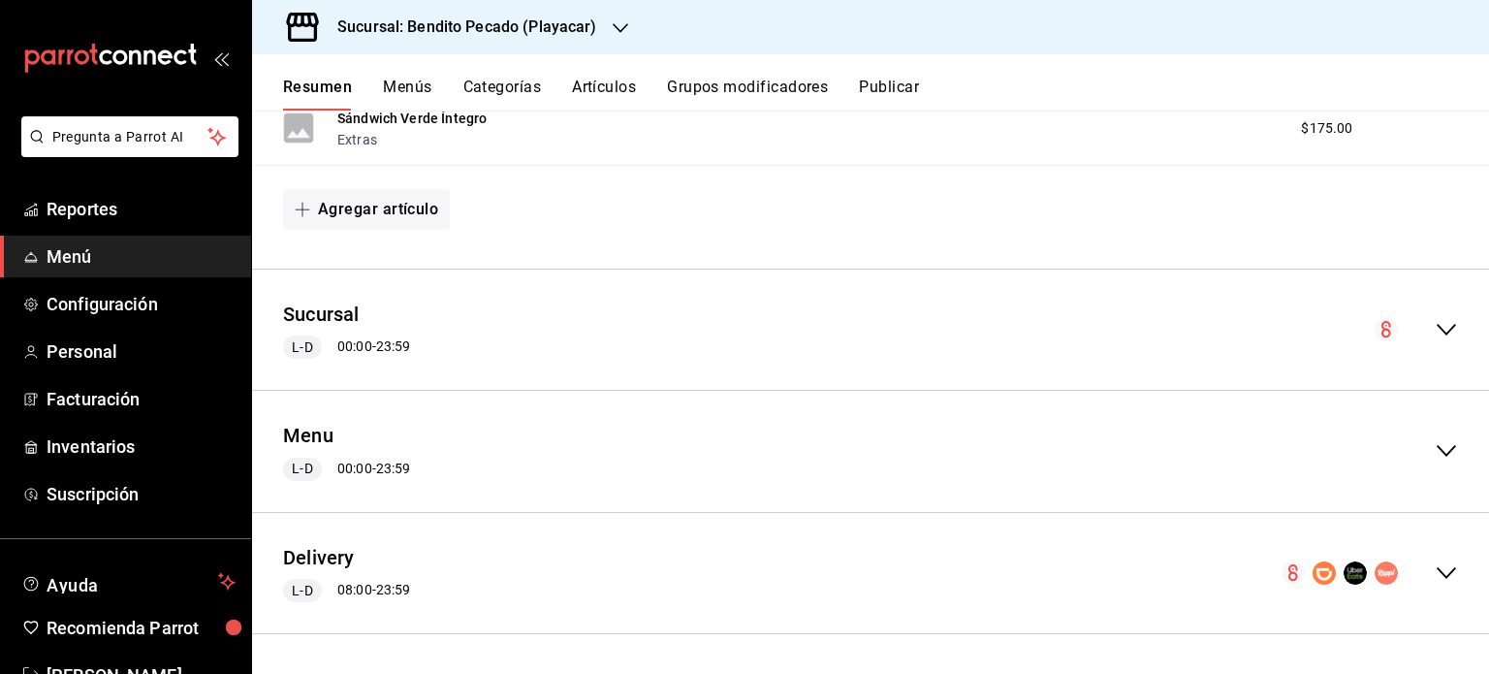
click at [1435, 578] on icon "collapse-menu-row" at bounding box center [1446, 572] width 23 height 23
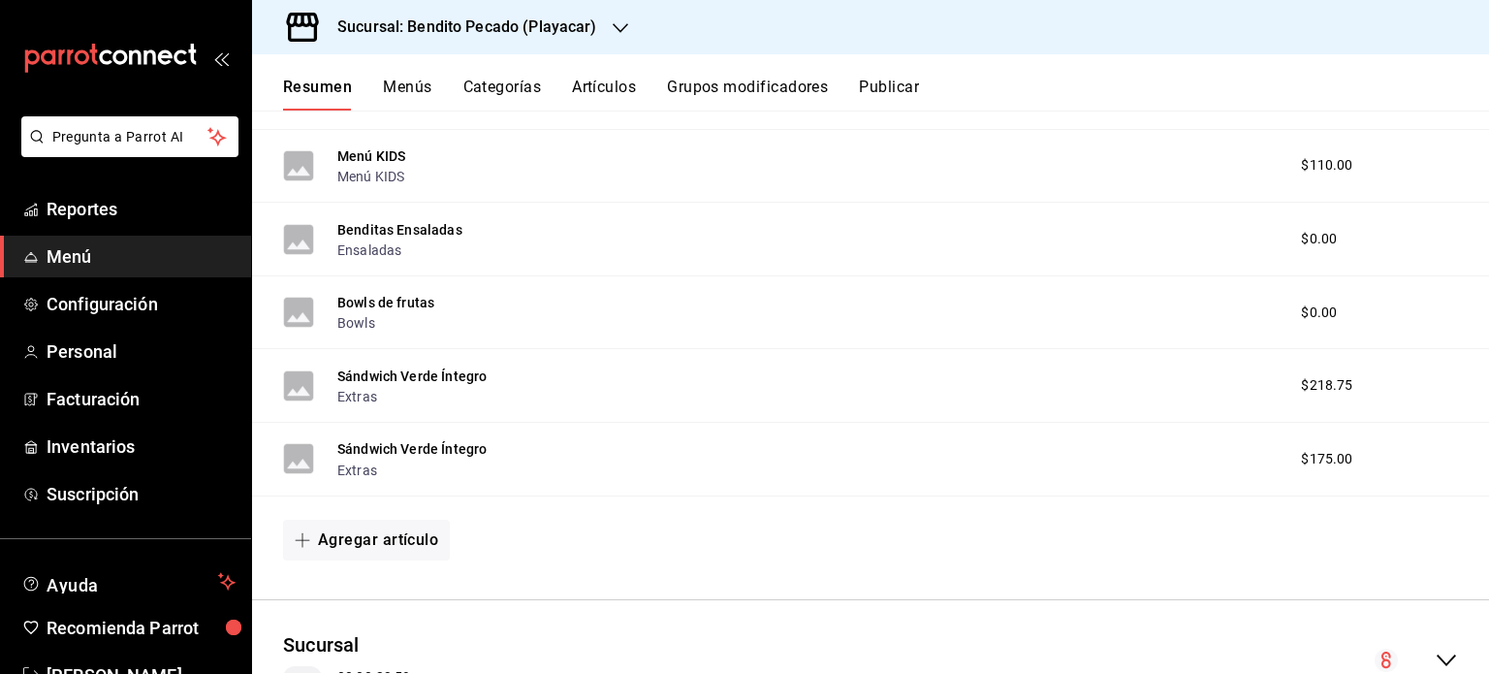
scroll to position [876, 0]
click at [1301, 464] on span "$175.00" at bounding box center [1326, 461] width 51 height 20
click at [471, 453] on button "Sándwich Verde Íntegro" at bounding box center [411, 450] width 149 height 19
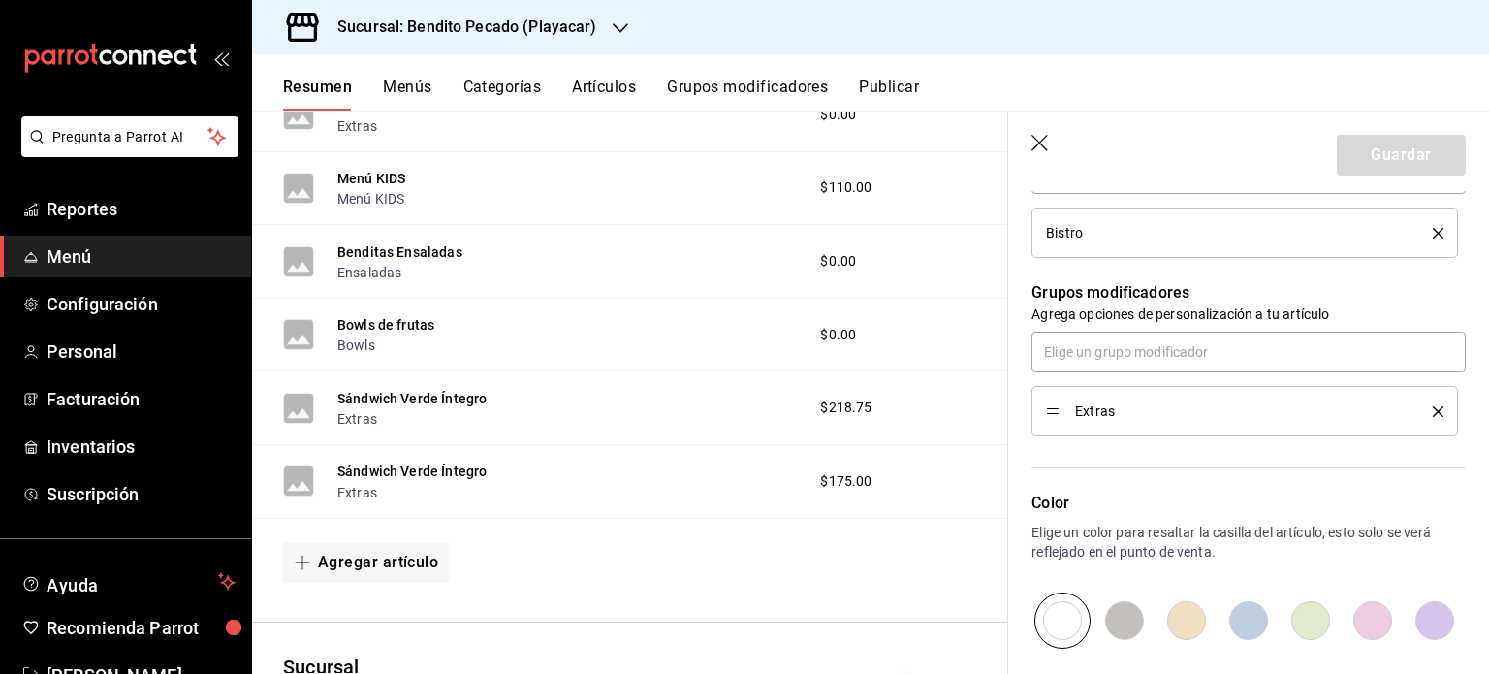
scroll to position [787, 0]
click at [1422, 237] on div "Bistro" at bounding box center [1245, 231] width 398 height 21
click at [1433, 228] on icon "delete" at bounding box center [1438, 232] width 11 height 11
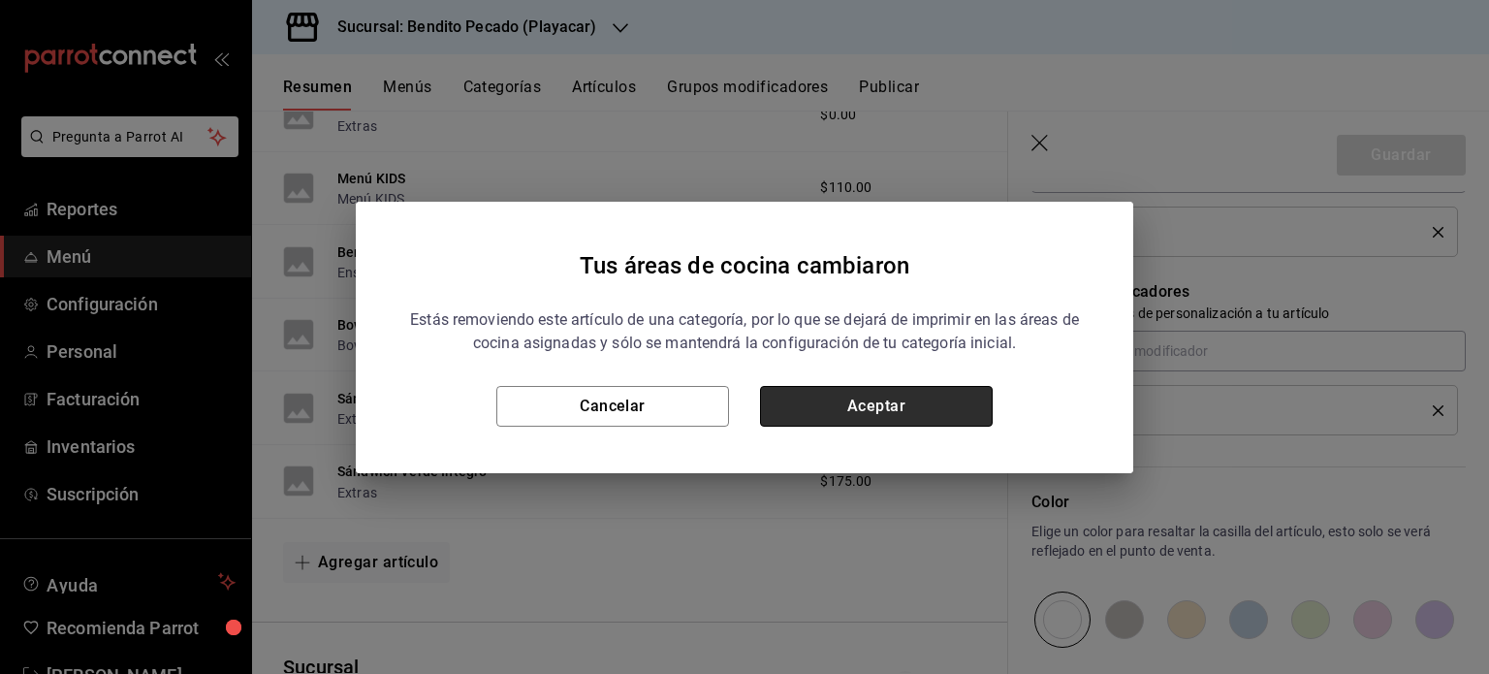
click at [915, 418] on button "Aceptar" at bounding box center [876, 406] width 233 height 41
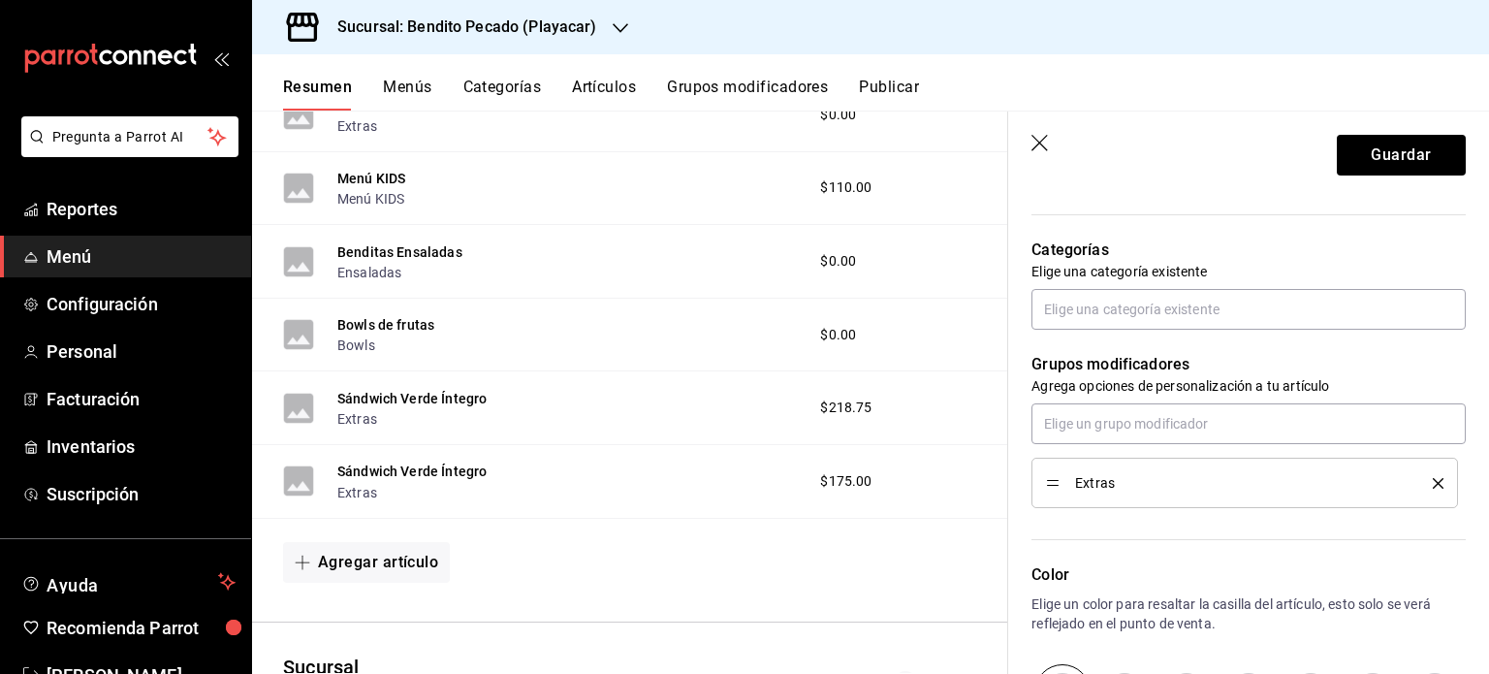
scroll to position [650, 0]
click at [1190, 325] on input "text" at bounding box center [1249, 310] width 434 height 41
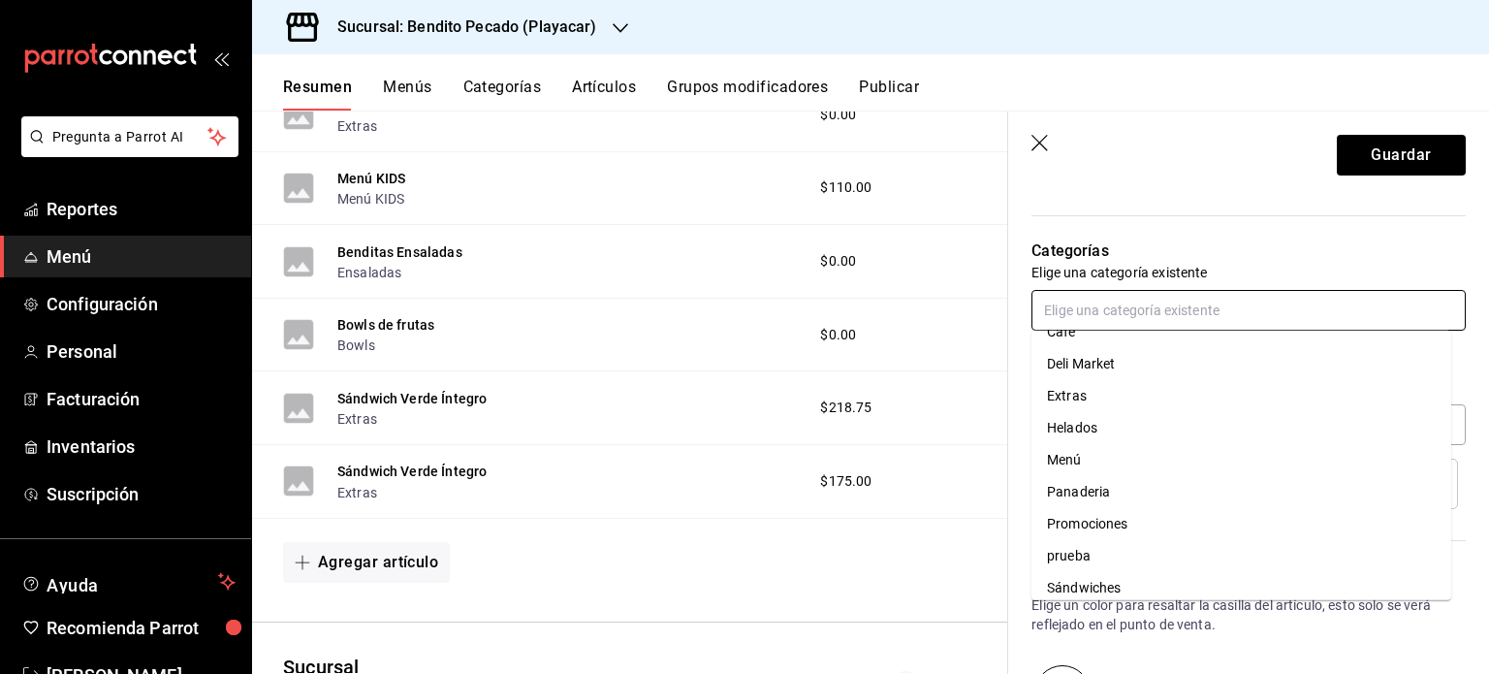
scroll to position [161, 0]
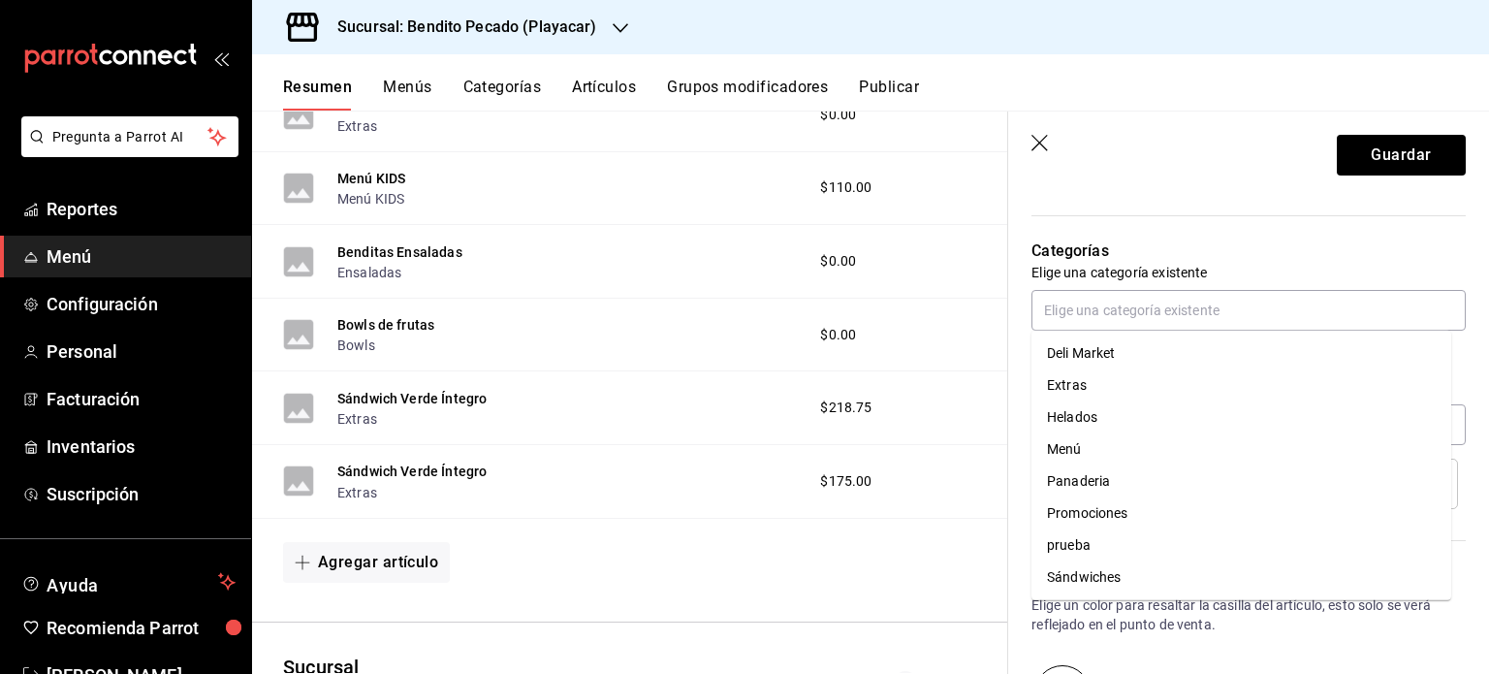
click at [1222, 258] on p "Categorías" at bounding box center [1249, 251] width 434 height 23
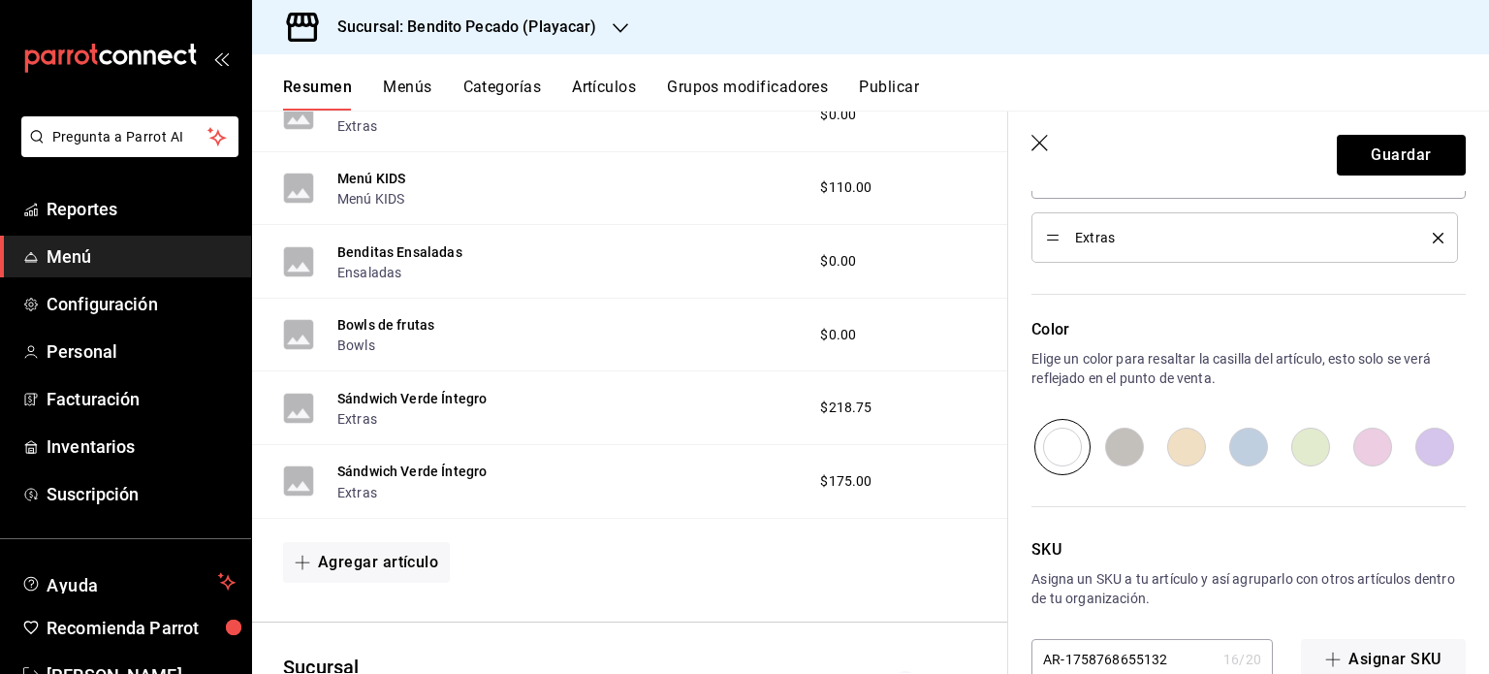
scroll to position [898, 0]
click at [1401, 153] on button "Guardar" at bounding box center [1401, 155] width 129 height 41
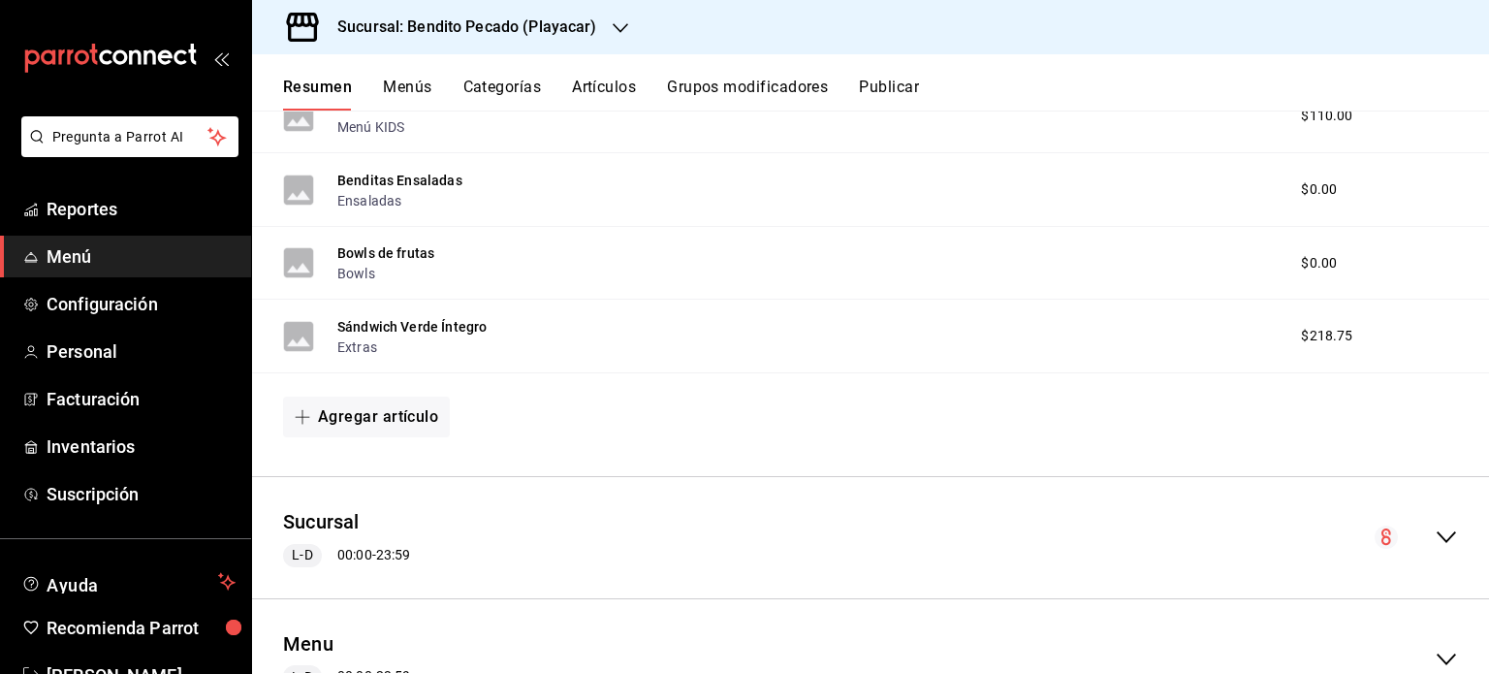
scroll to position [1136, 0]
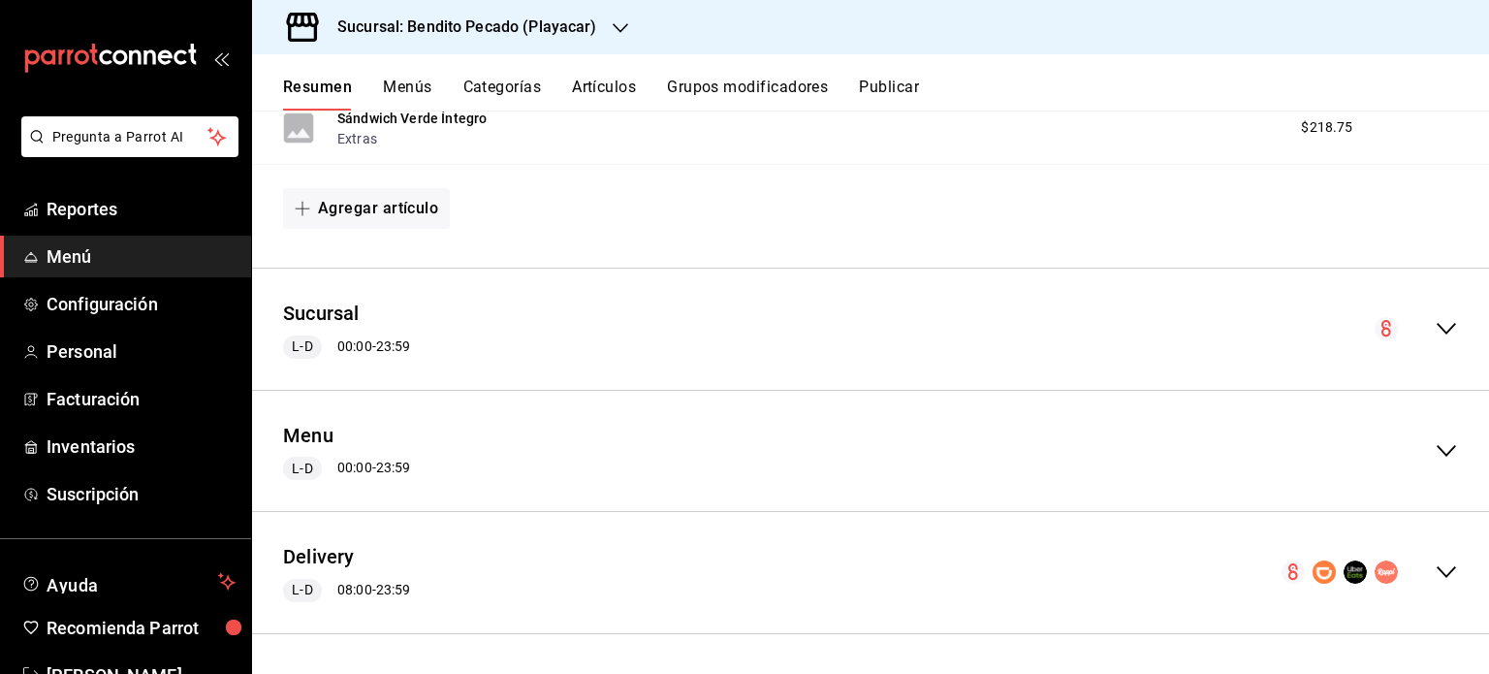
click at [1439, 561] on icon "collapse-menu-row" at bounding box center [1446, 571] width 23 height 23
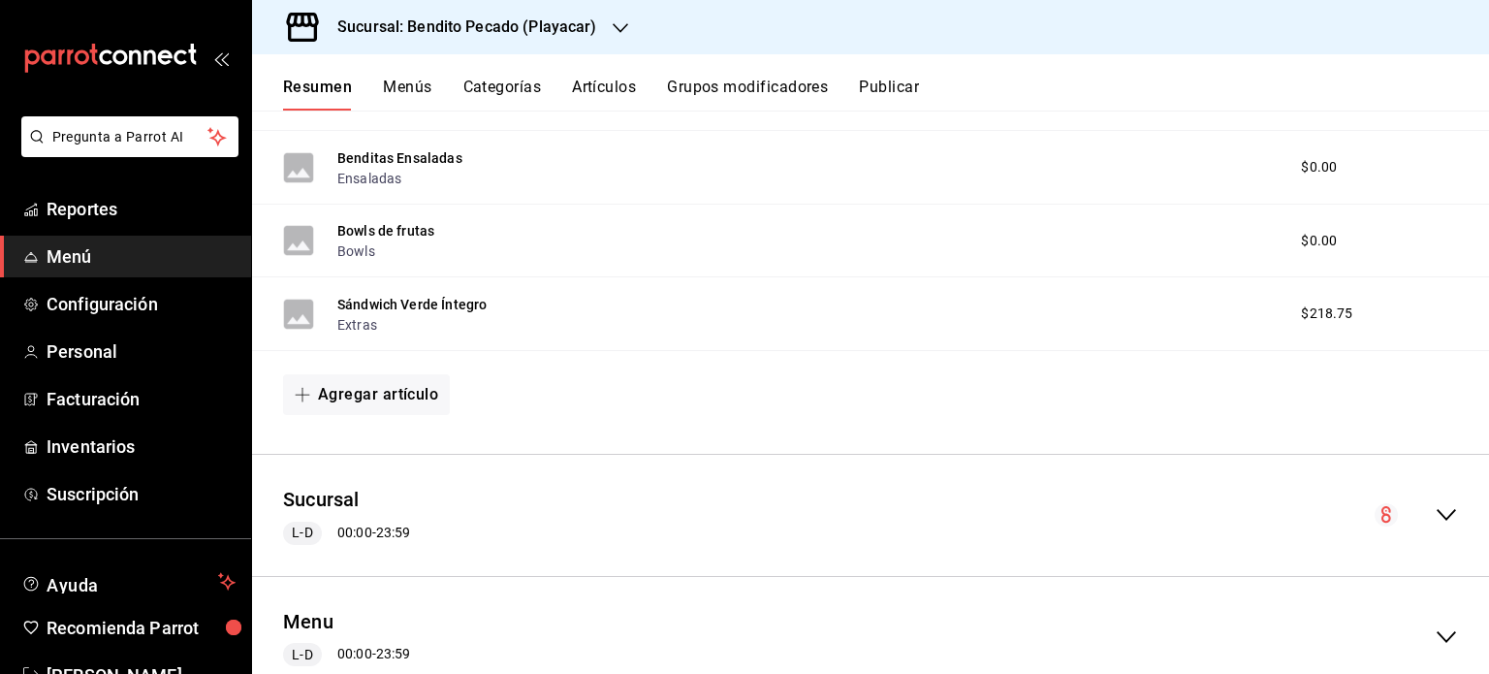
scroll to position [950, 0]
click at [434, 301] on button "Sándwich Verde Íntegro" at bounding box center [411, 303] width 149 height 19
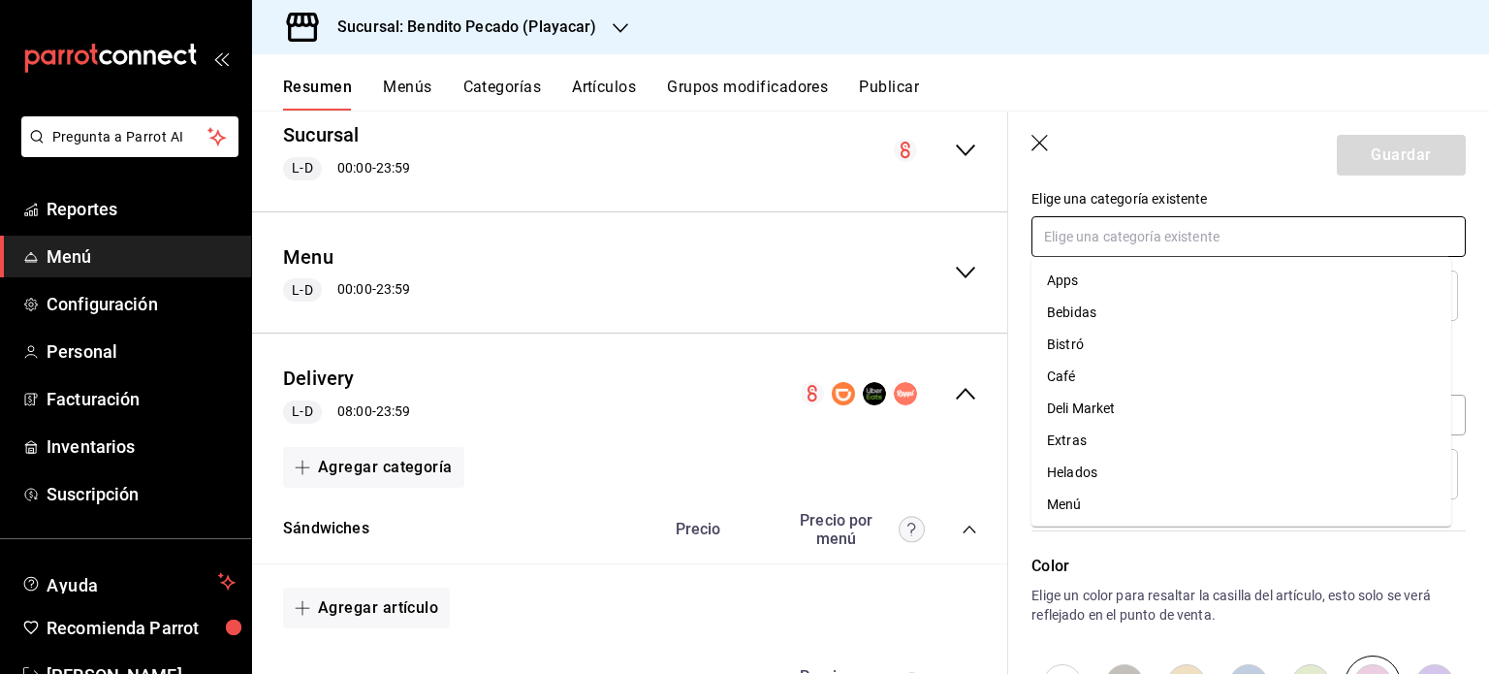
drag, startPoint x: 1424, startPoint y: 244, endPoint x: 1067, endPoint y: 276, distance: 358.3
click at [1067, 276] on li "Apps" at bounding box center [1242, 281] width 420 height 32
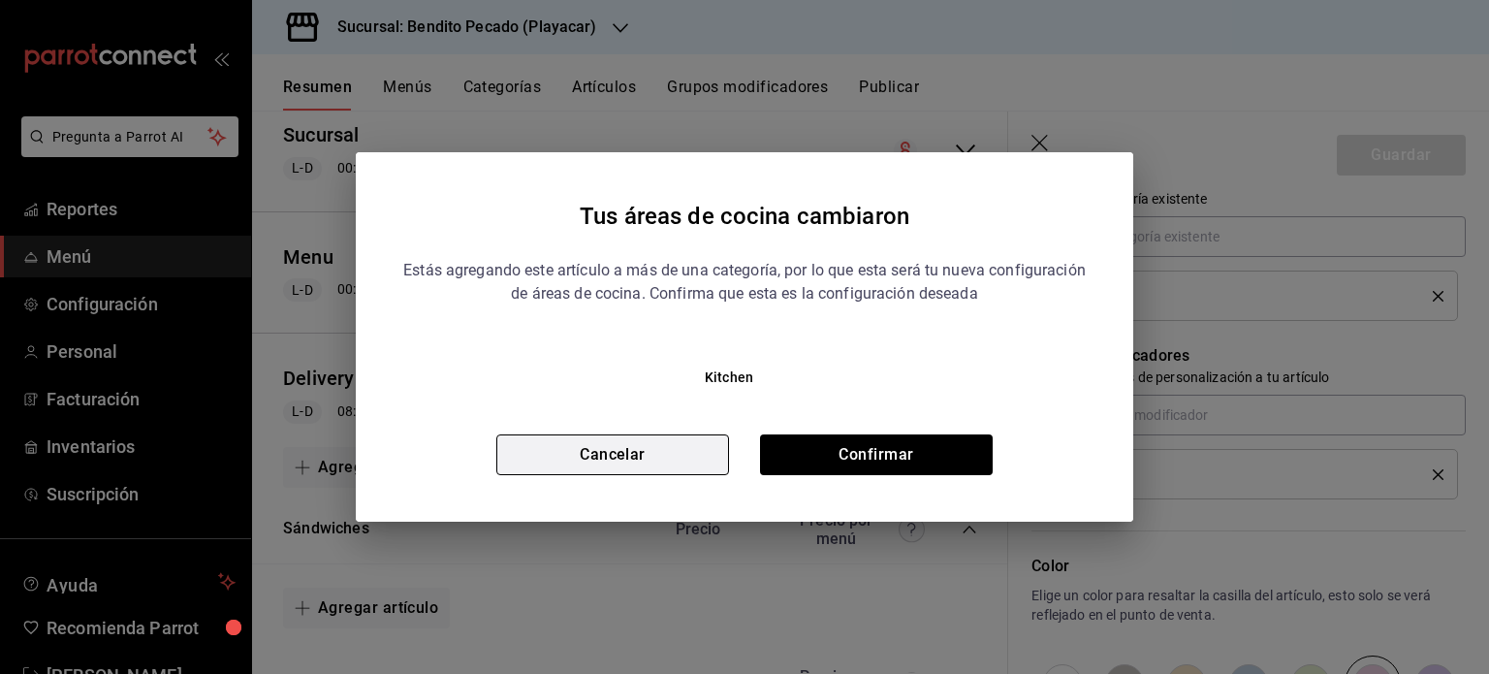
click at [694, 468] on button "Cancelar" at bounding box center [612, 454] width 233 height 41
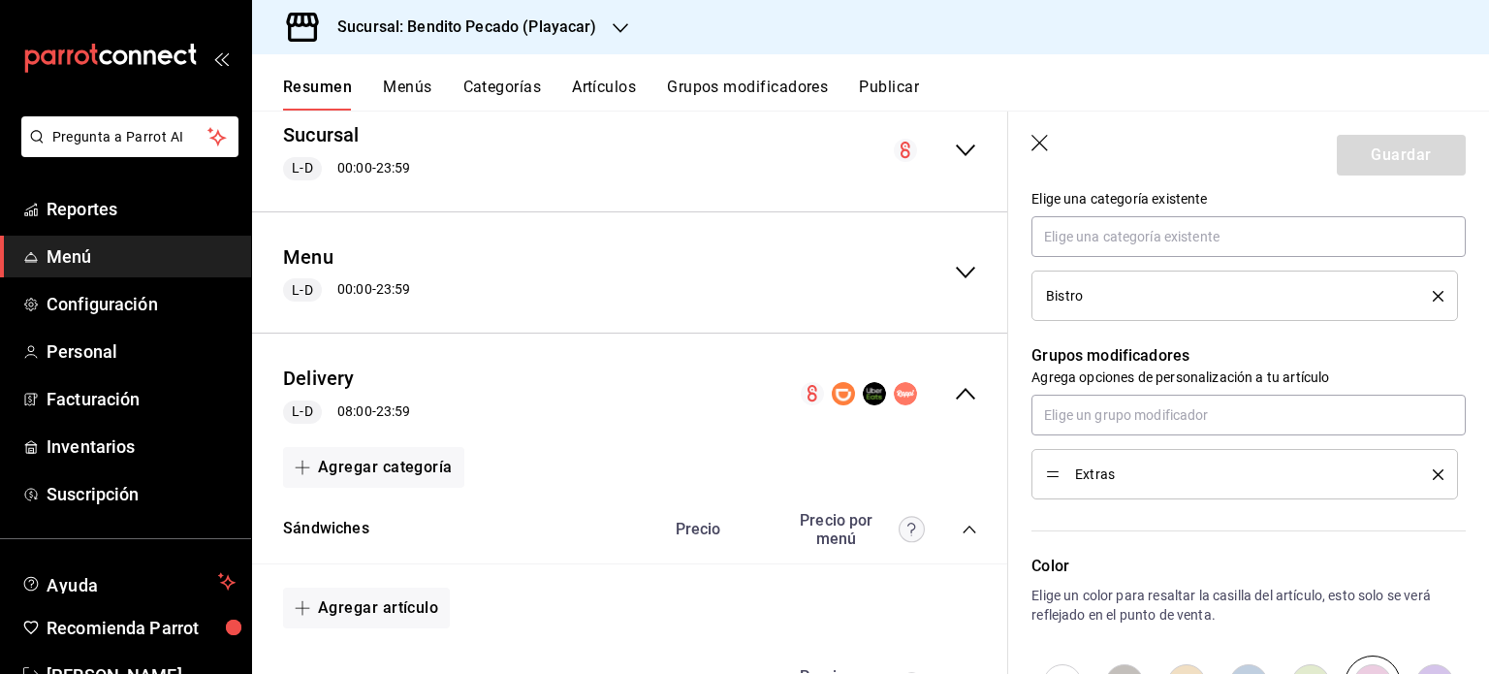
click at [1433, 298] on icon "delete" at bounding box center [1438, 296] width 11 height 11
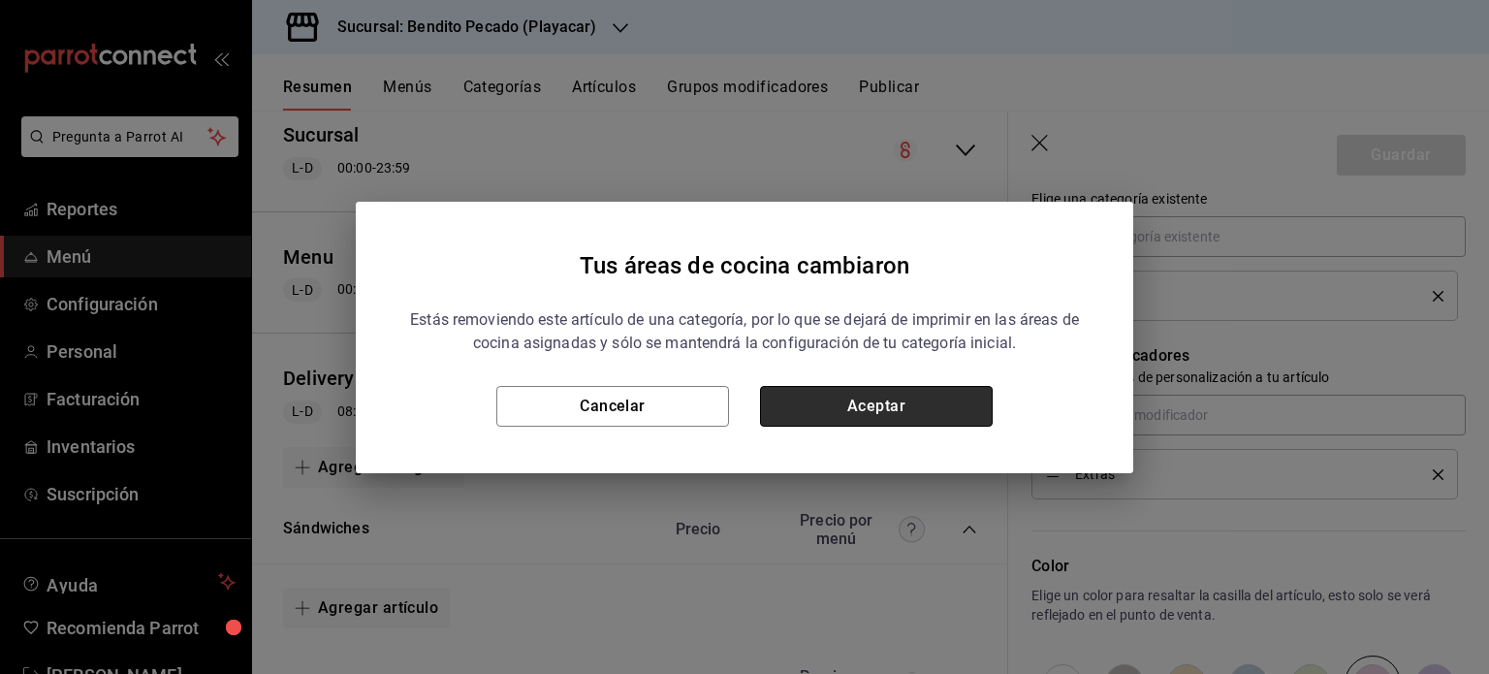
click at [944, 412] on button "Aceptar" at bounding box center [876, 406] width 233 height 41
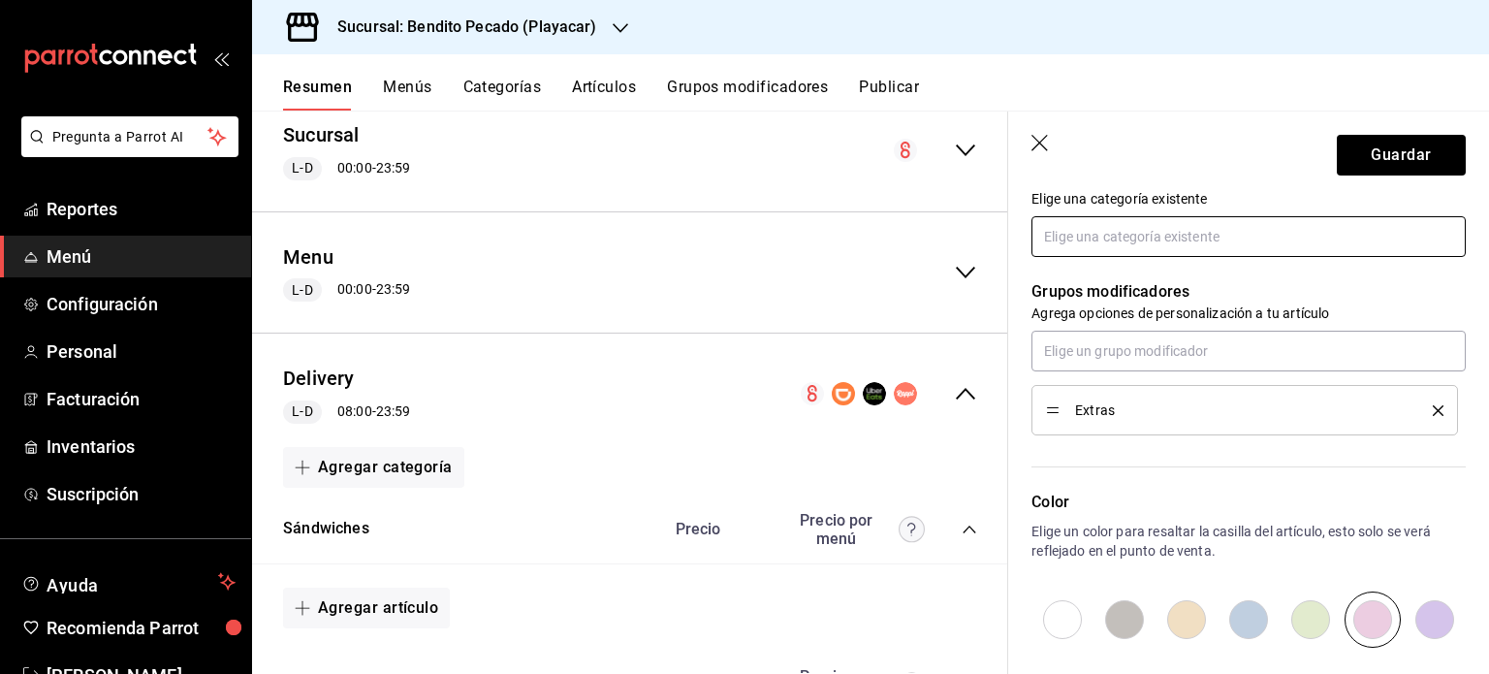
click at [1148, 229] on input "text" at bounding box center [1249, 236] width 434 height 41
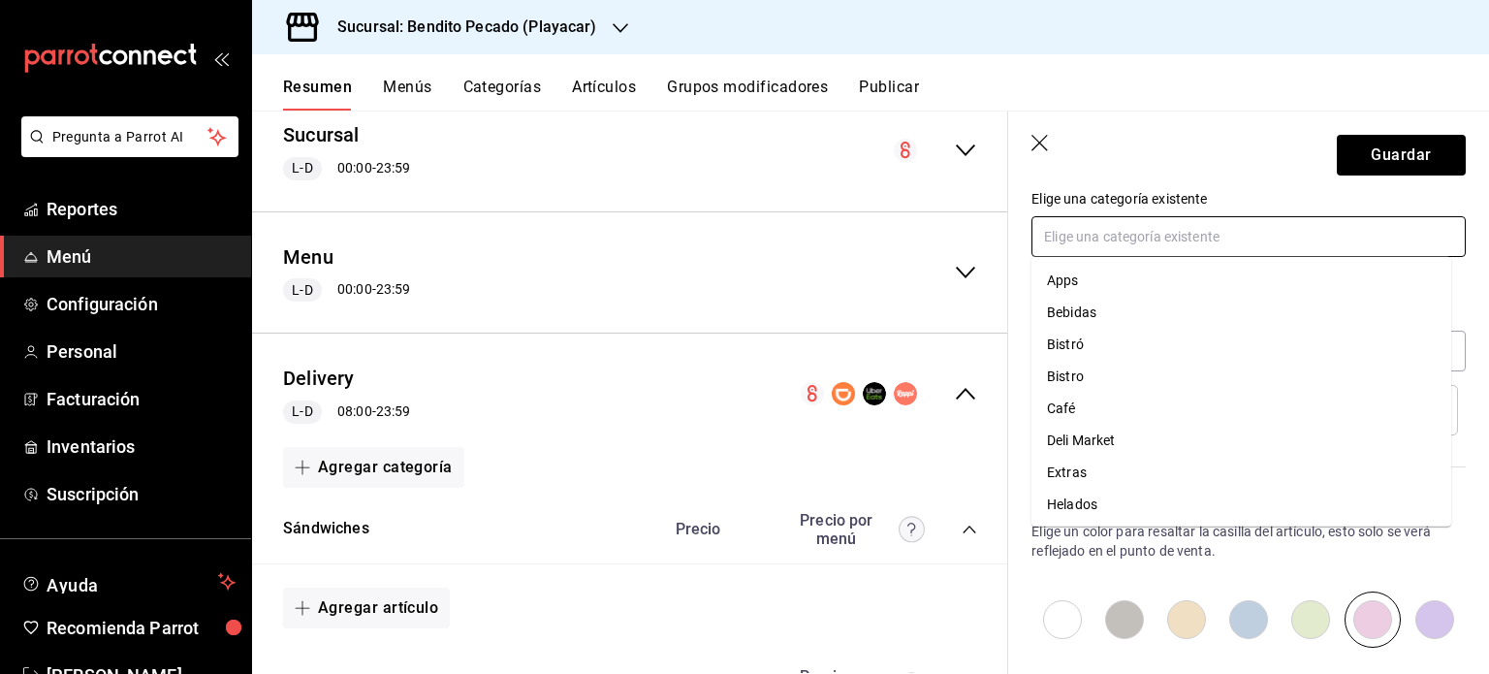
click at [1079, 279] on li "Apps" at bounding box center [1242, 281] width 420 height 32
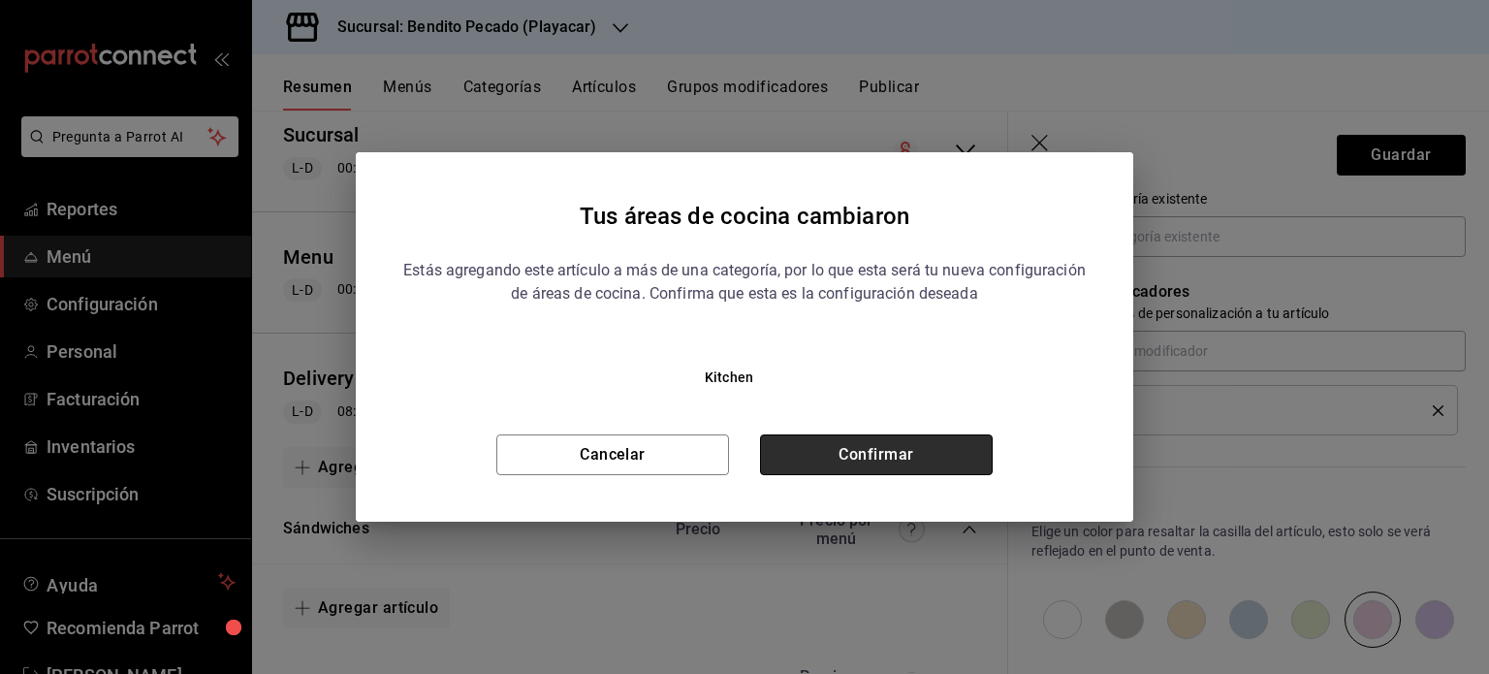
click at [919, 441] on button "Confirmar" at bounding box center [876, 454] width 233 height 41
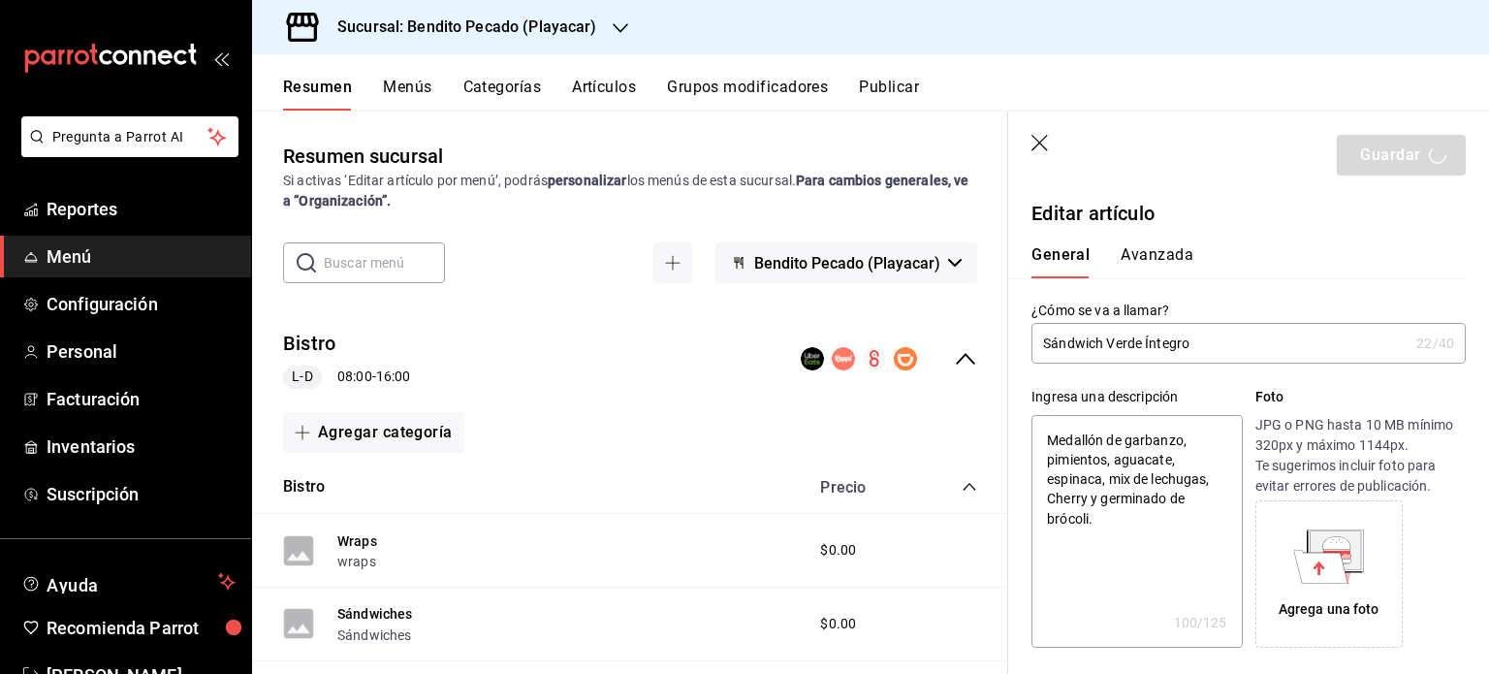
click at [1377, 158] on div "Guardar" at bounding box center [1401, 155] width 129 height 41
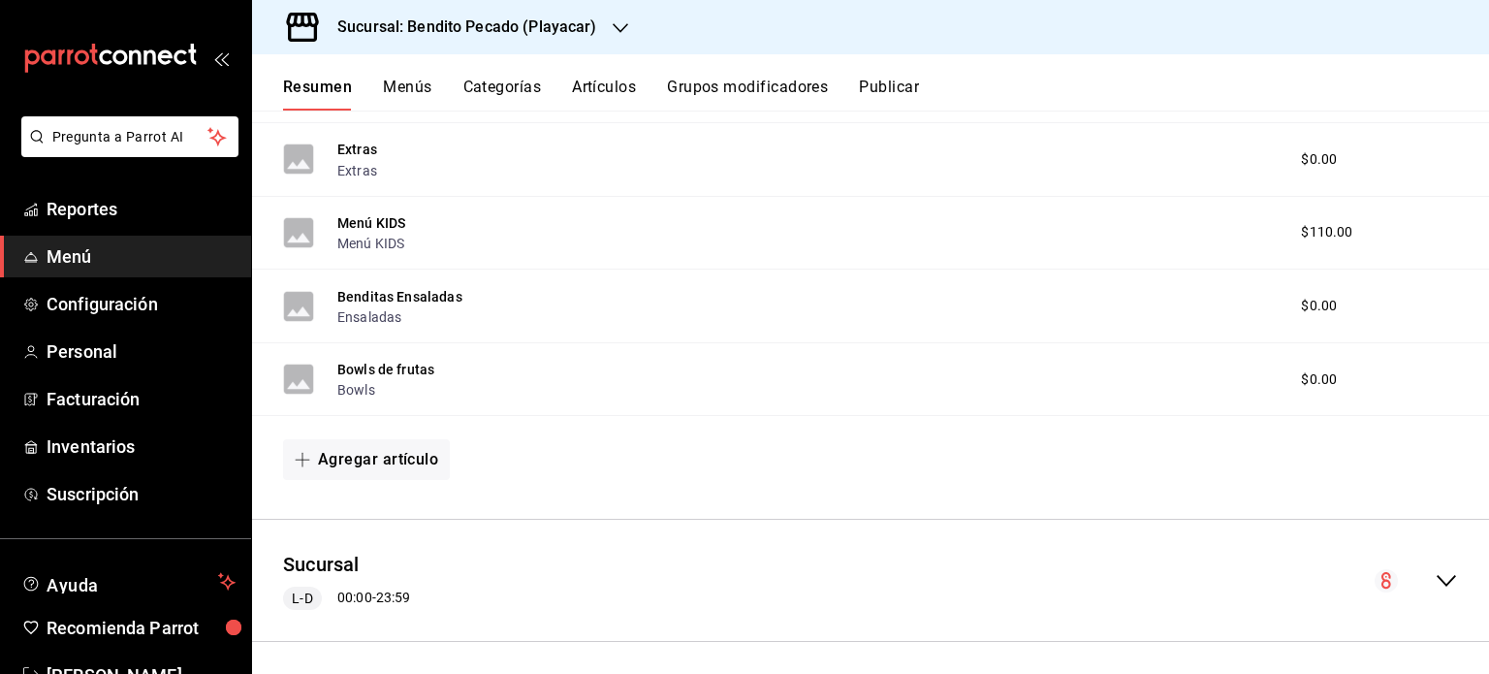
scroll to position [1063, 0]
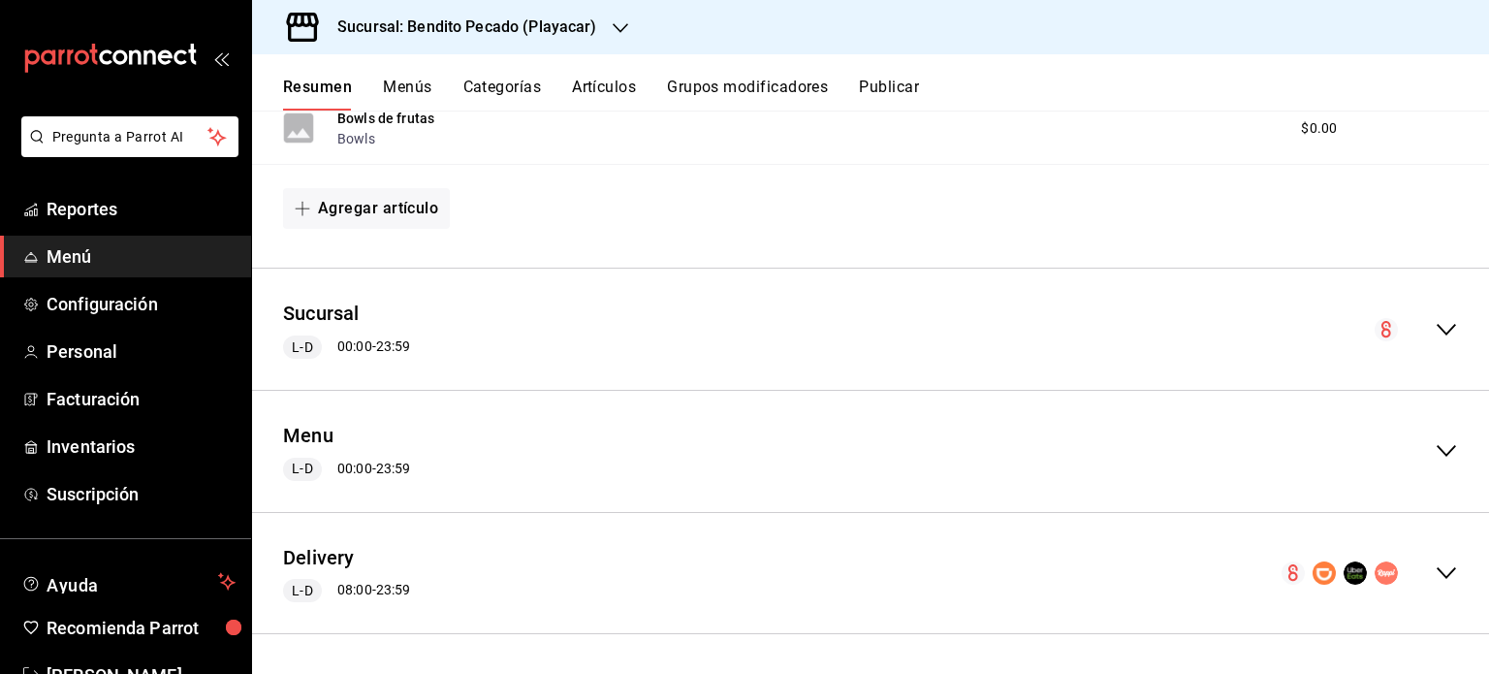
click at [1435, 561] on icon "collapse-menu-row" at bounding box center [1446, 572] width 23 height 23
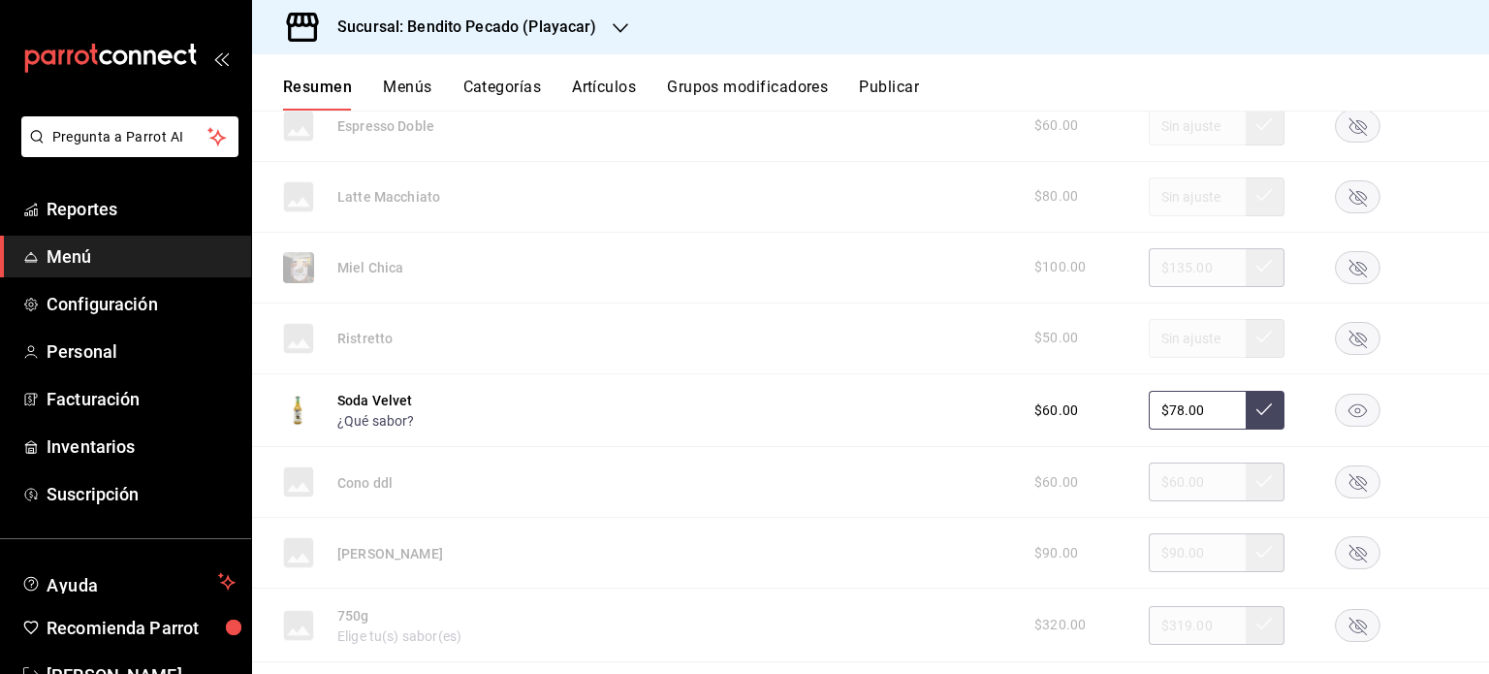
scroll to position [3359, 0]
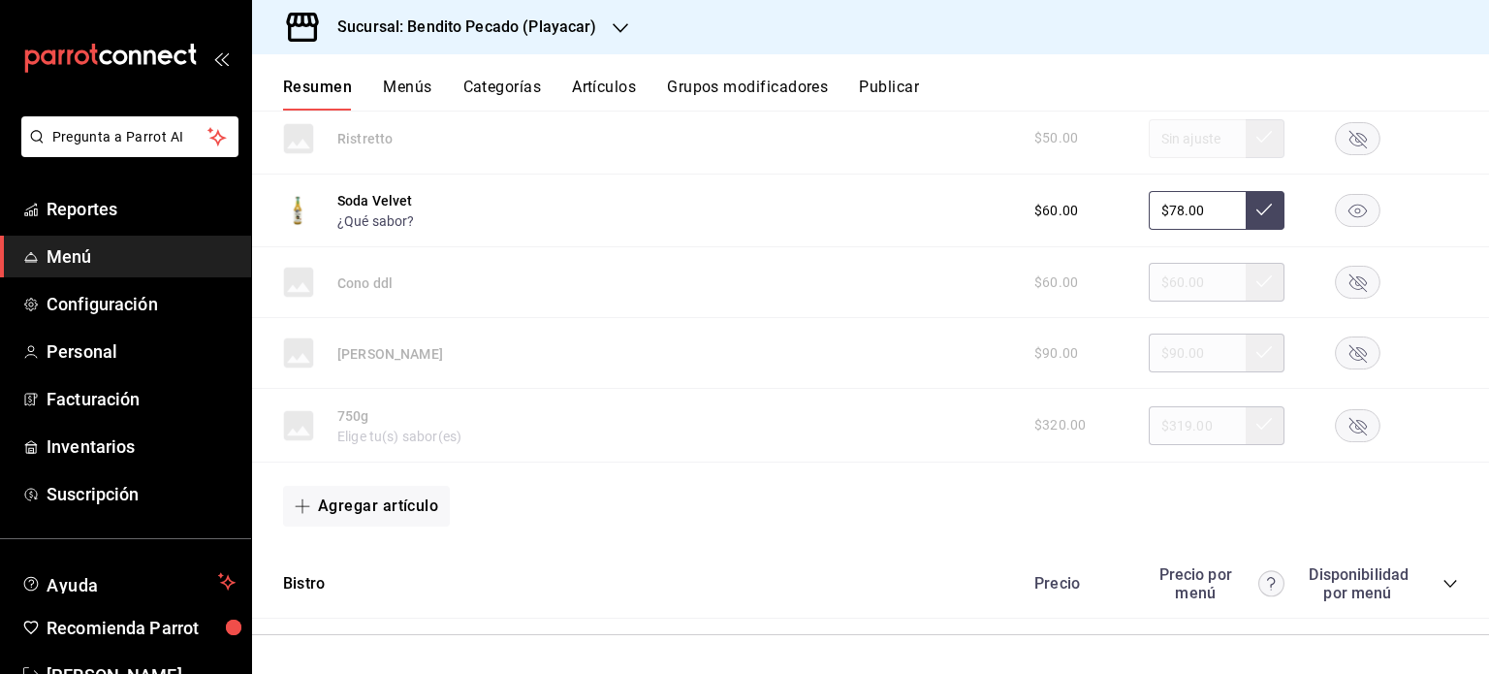
click at [1443, 581] on div "Bistro Precio Precio por menú Disponibilidad por menú" at bounding box center [870, 584] width 1237 height 69
click at [1443, 579] on icon "collapse-category-row" at bounding box center [1451, 584] width 16 height 16
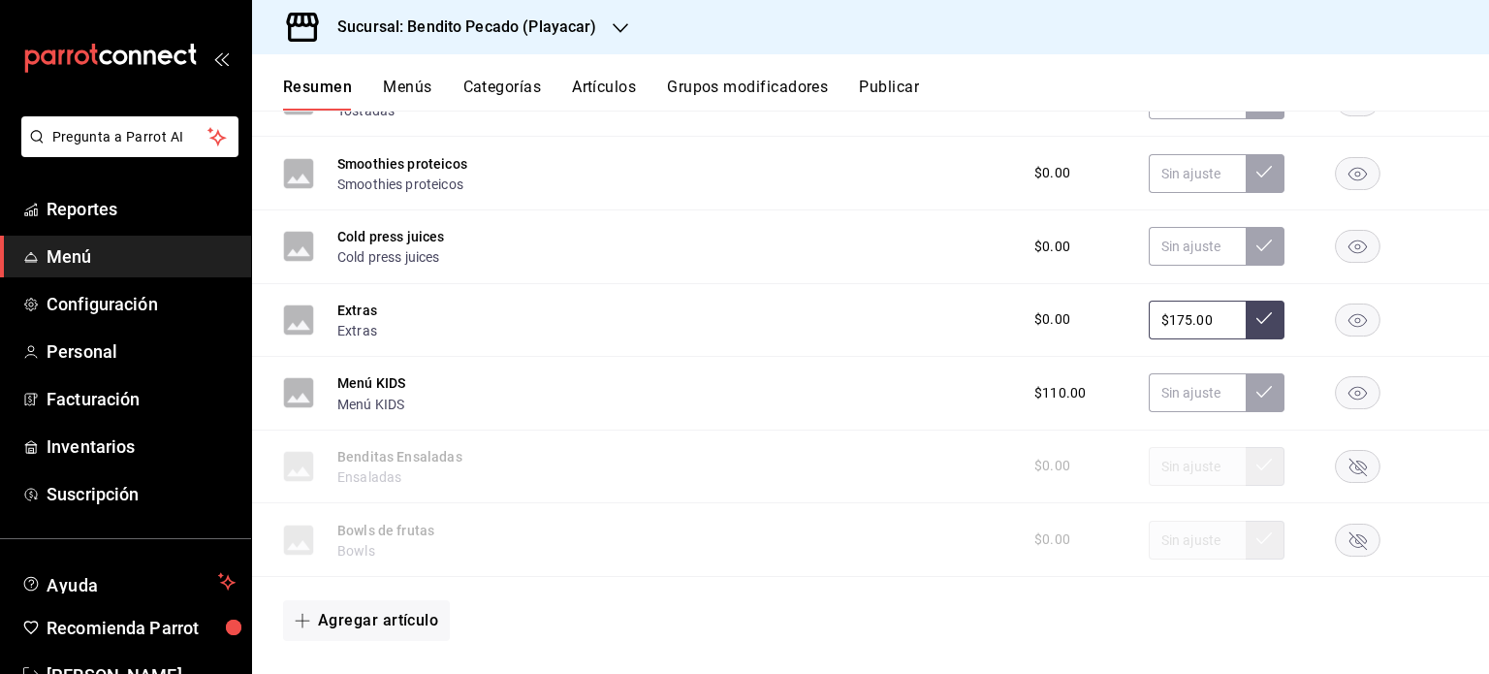
scroll to position [4181, 0]
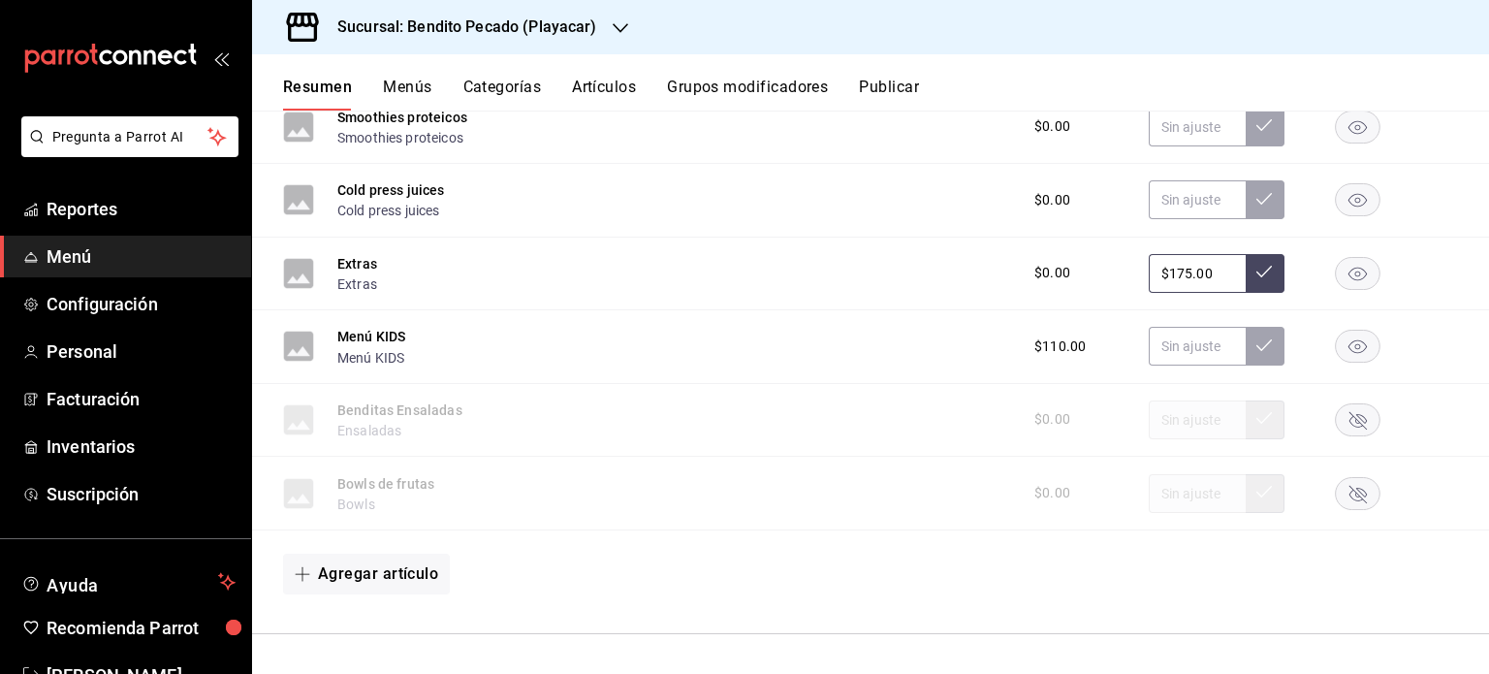
click at [1337, 268] on rect "button" at bounding box center [1358, 273] width 45 height 32
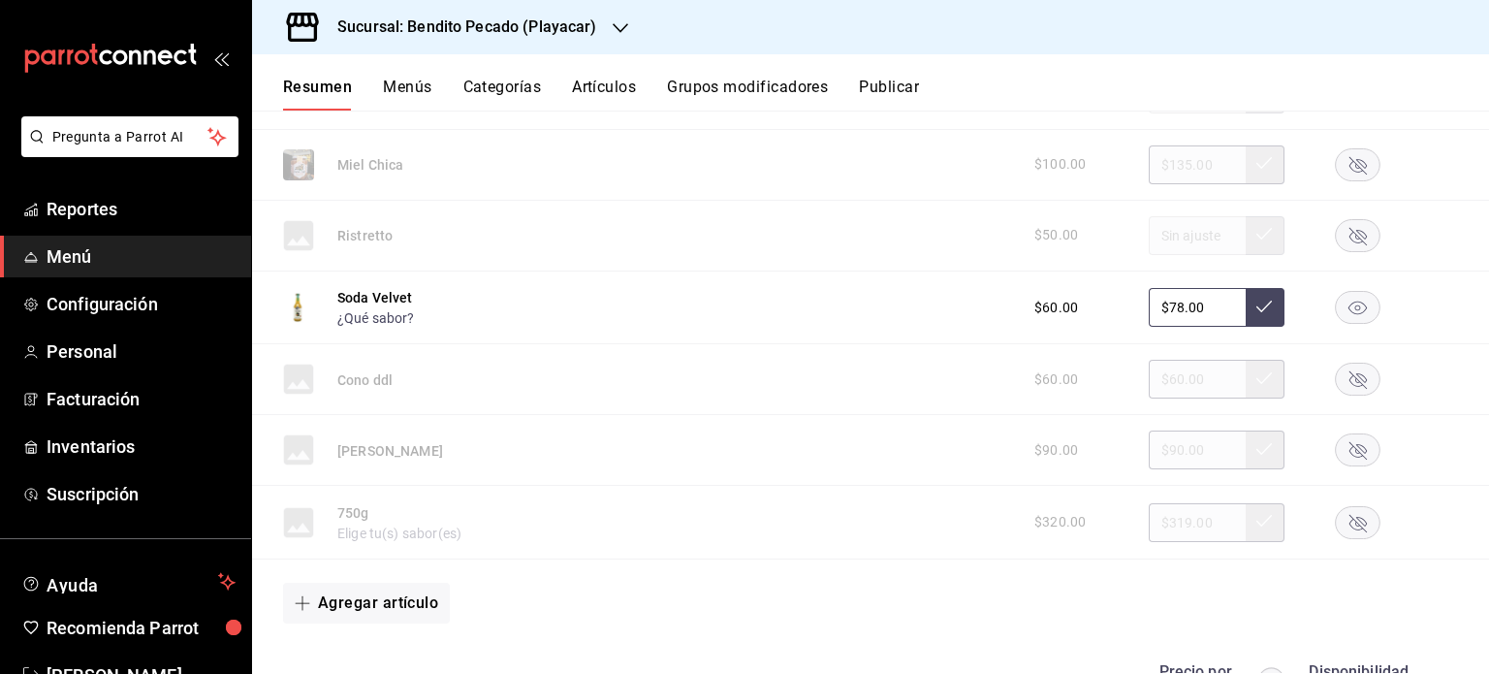
scroll to position [3256, 0]
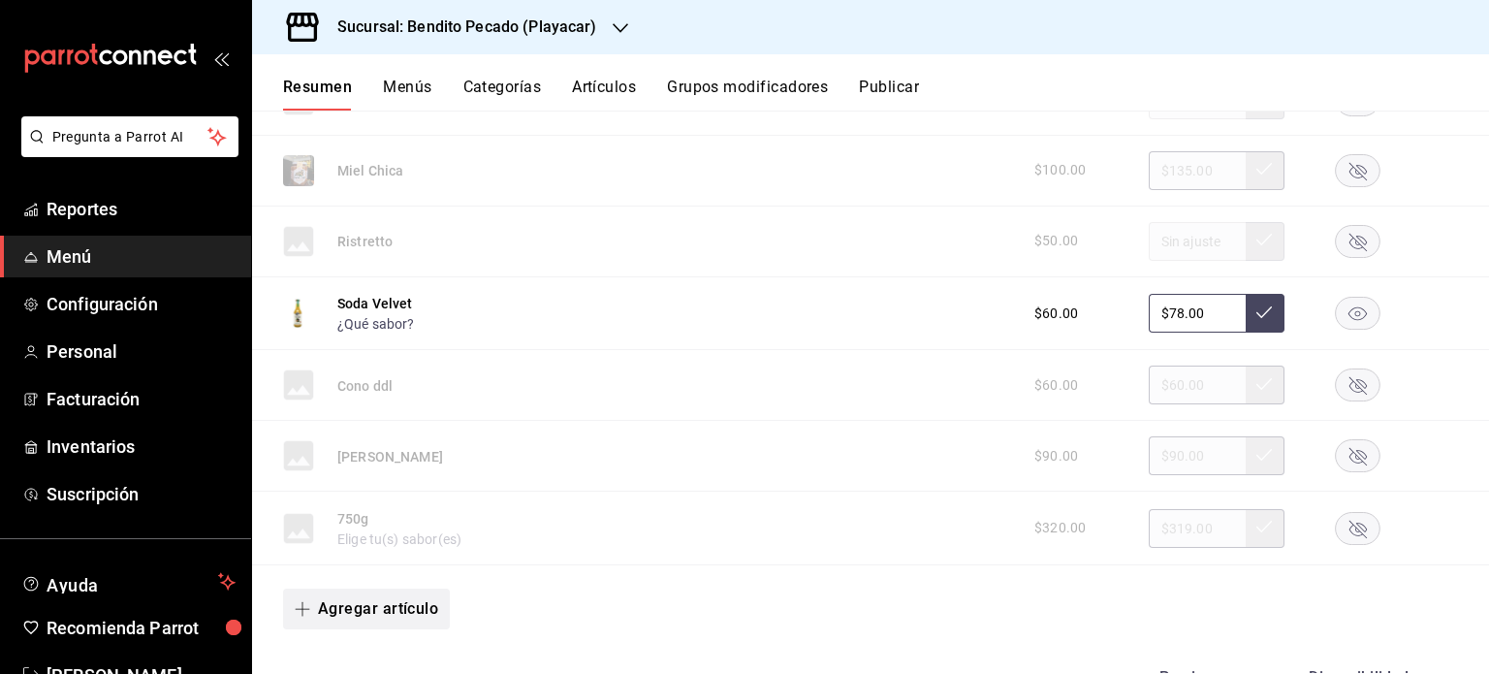
click at [403, 600] on button "Agregar artículo" at bounding box center [366, 609] width 167 height 41
click at [389, 582] on li "Artículo existente" at bounding box center [359, 580] width 152 height 48
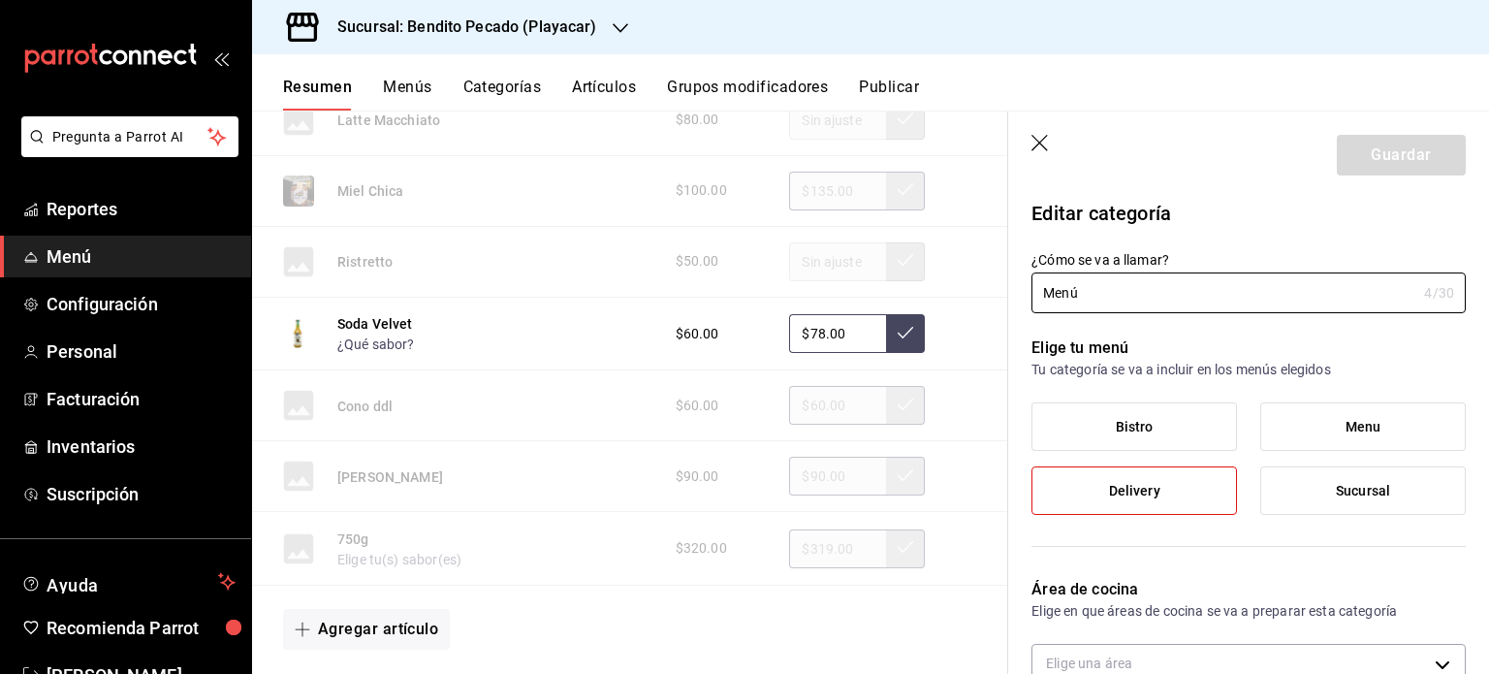
type input "624139ab-555e-4d36-a898-f9f7c0851653"
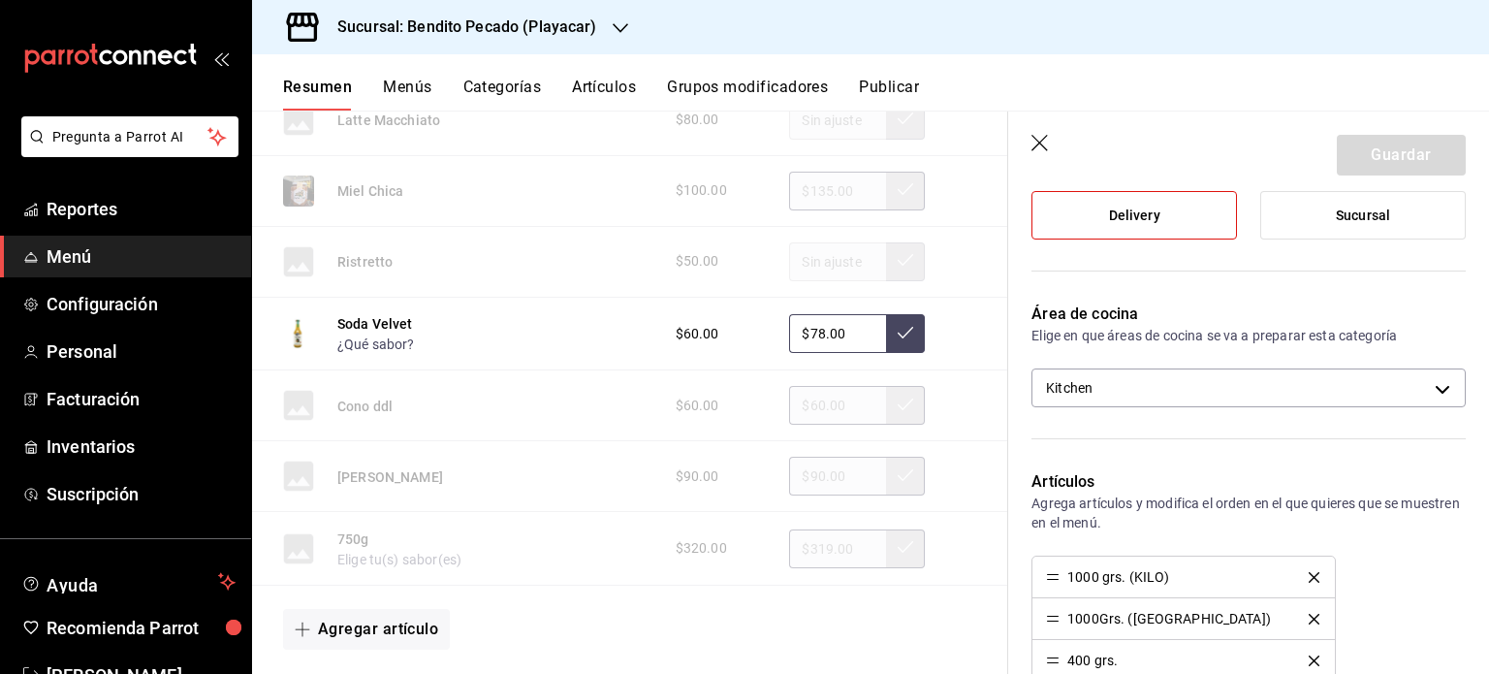
scroll to position [275, 0]
click at [1046, 151] on icon "button" at bounding box center [1041, 144] width 19 height 19
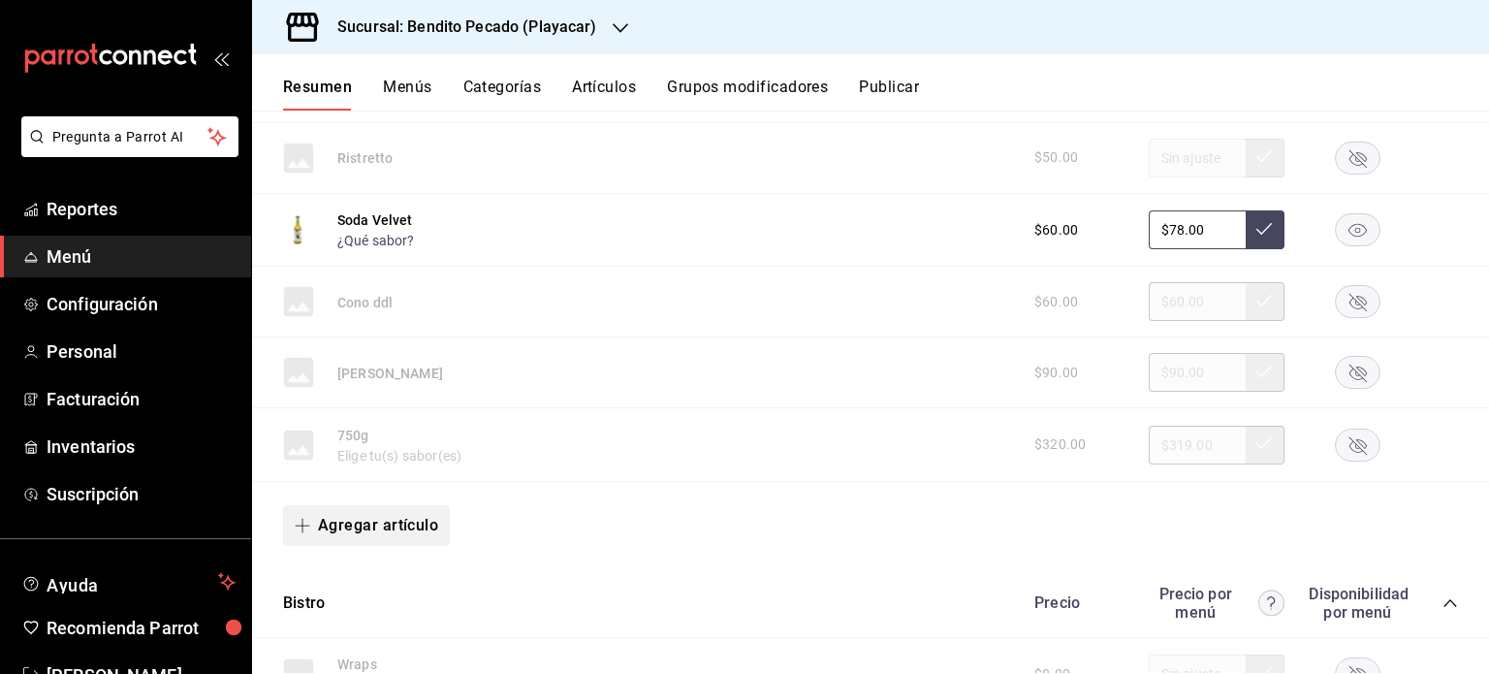
click at [420, 531] on button "Agregar artículo" at bounding box center [366, 525] width 167 height 41
click at [392, 620] on li "Artículo nuevo" at bounding box center [359, 624] width 152 height 48
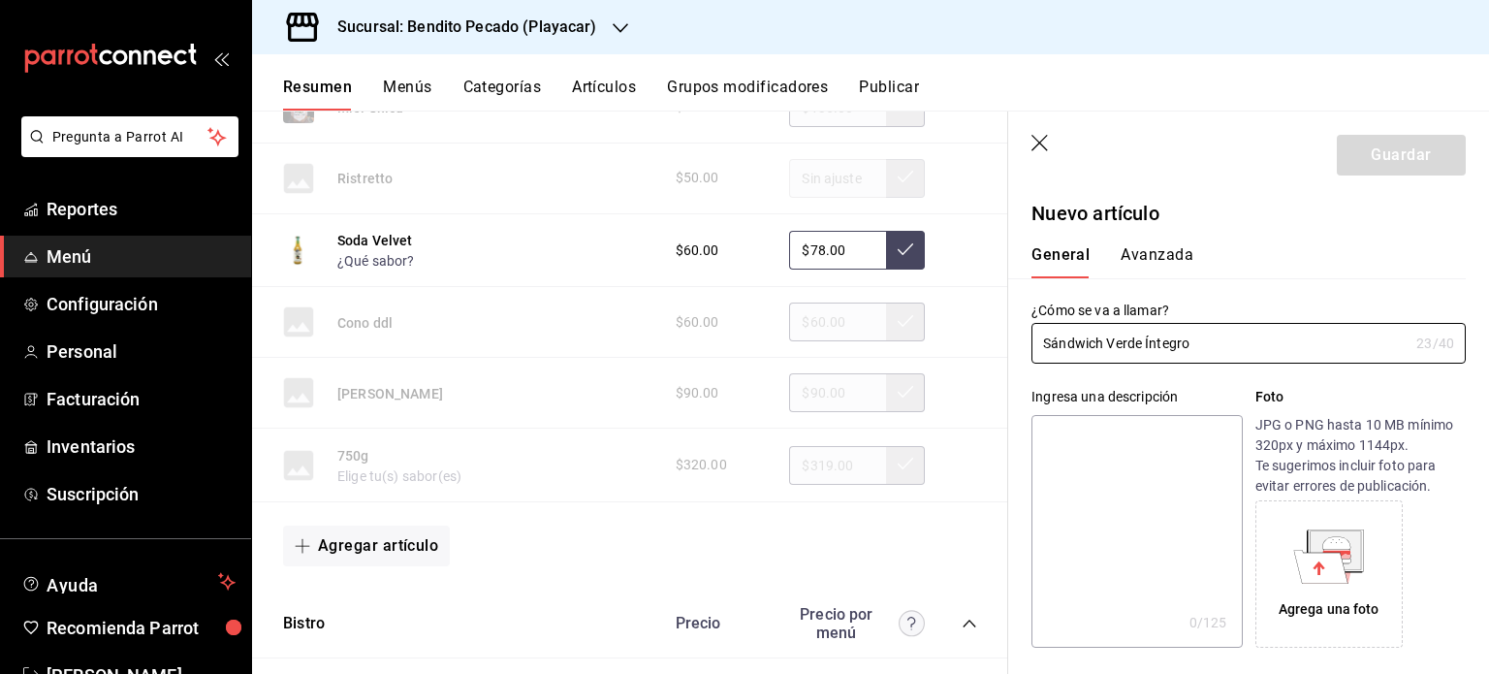
type input "Sándwich Verde Íntegro"
click at [1114, 465] on textarea at bounding box center [1137, 531] width 210 height 233
type textarea "m"
type textarea "x"
type textarea "M"
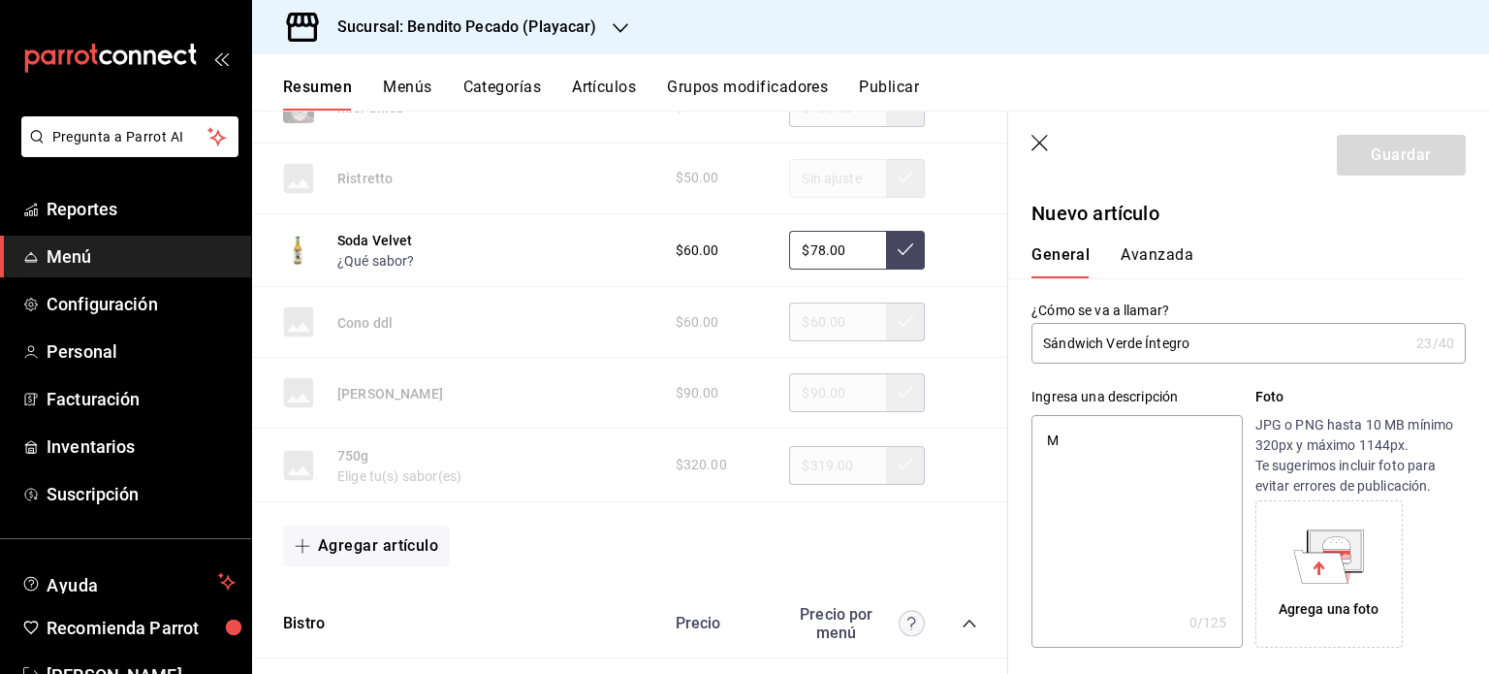
type textarea "x"
type textarea "Me"
type textarea "x"
type textarea "Med"
type textarea "x"
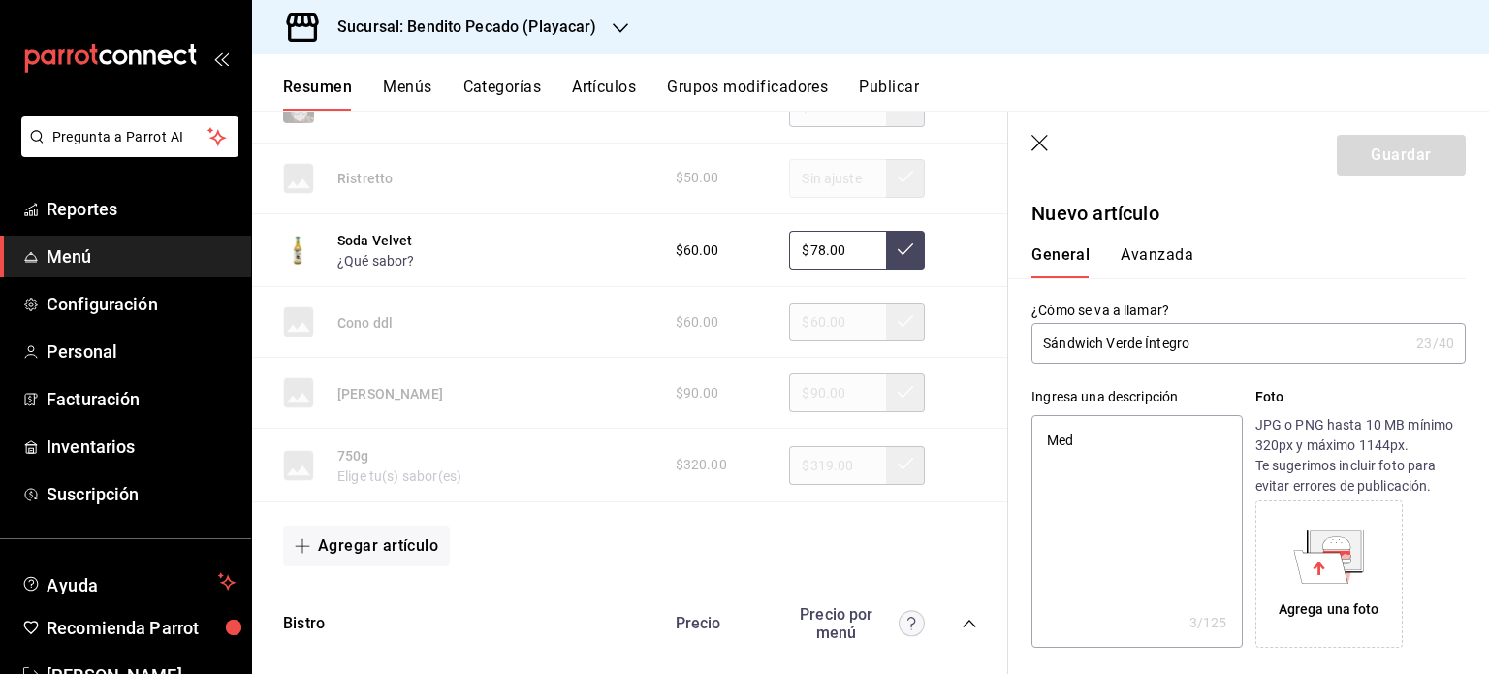
type textarea "Meda"
type textarea "x"
type textarea "Medal"
type textarea "x"
type textarea "Medall"
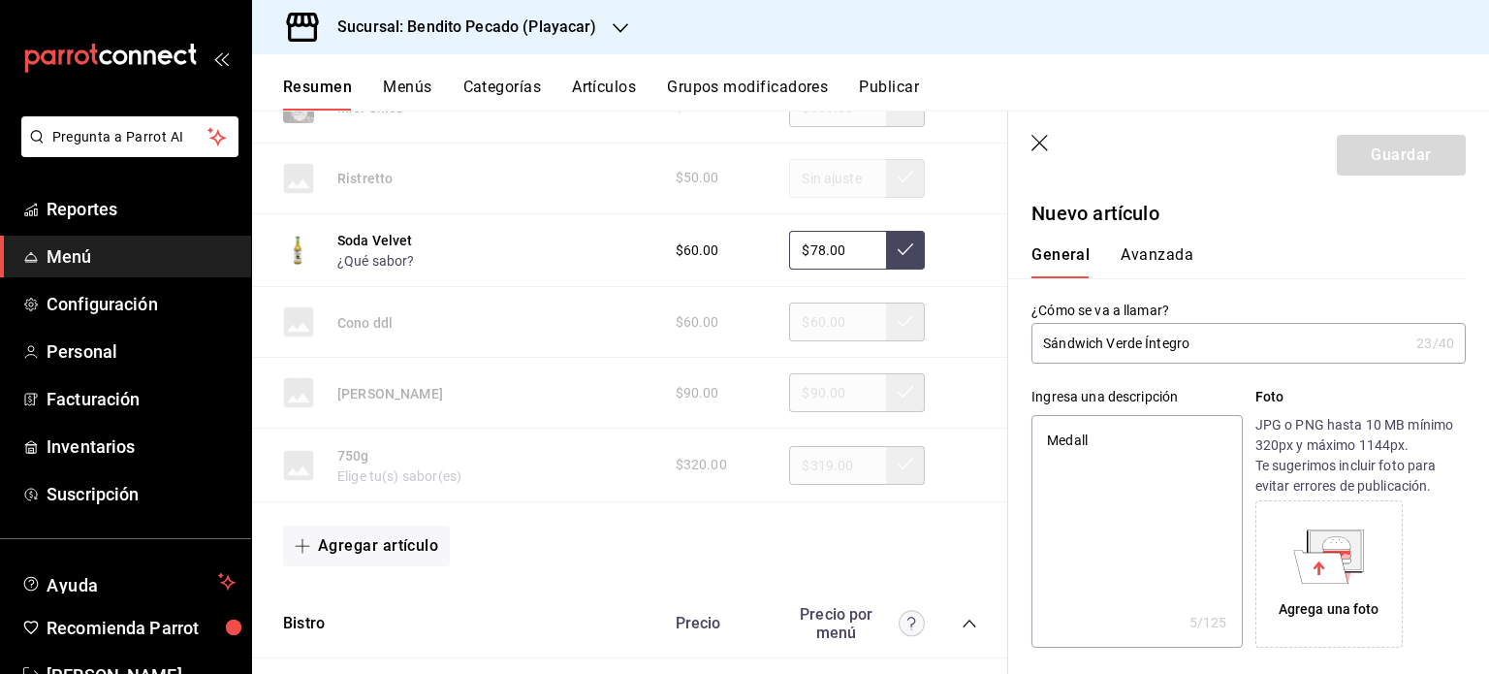
type textarea "x"
type textarea "Medalló"
type textarea "x"
type textarea "Medallón"
type textarea "x"
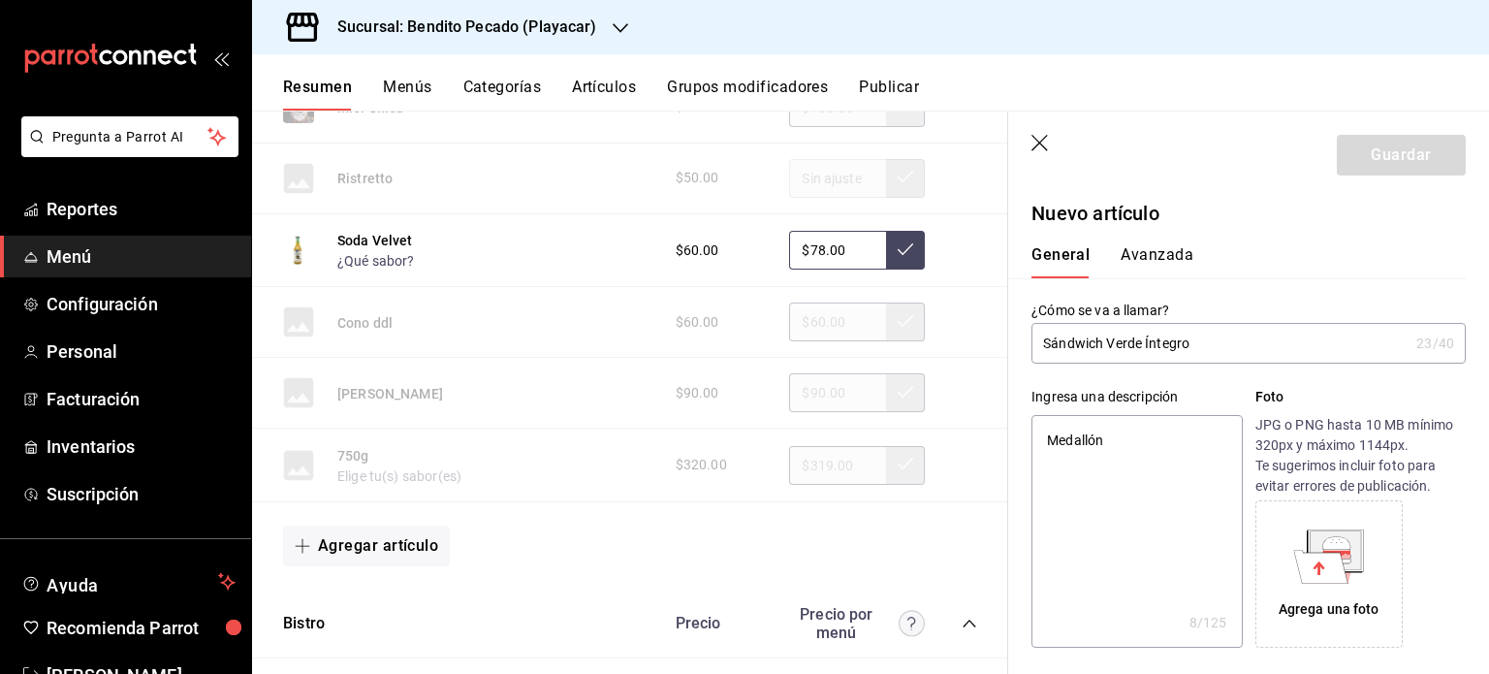
type textarea "Medallón"
type textarea "x"
type textarea "Medallón d"
type textarea "x"
type textarea "Medallón de"
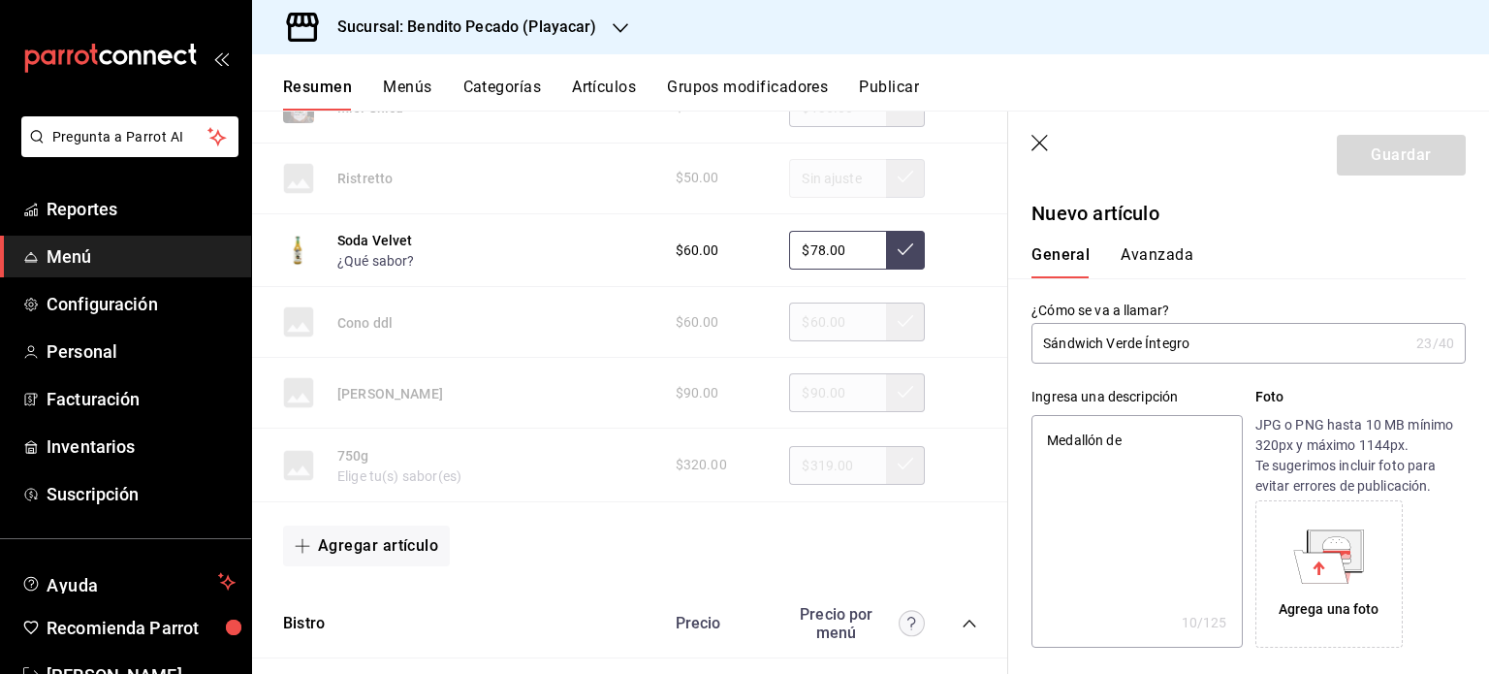
type textarea "x"
type textarea "Medallón de"
type textarea "x"
type textarea "Medallón de g"
type textarea "x"
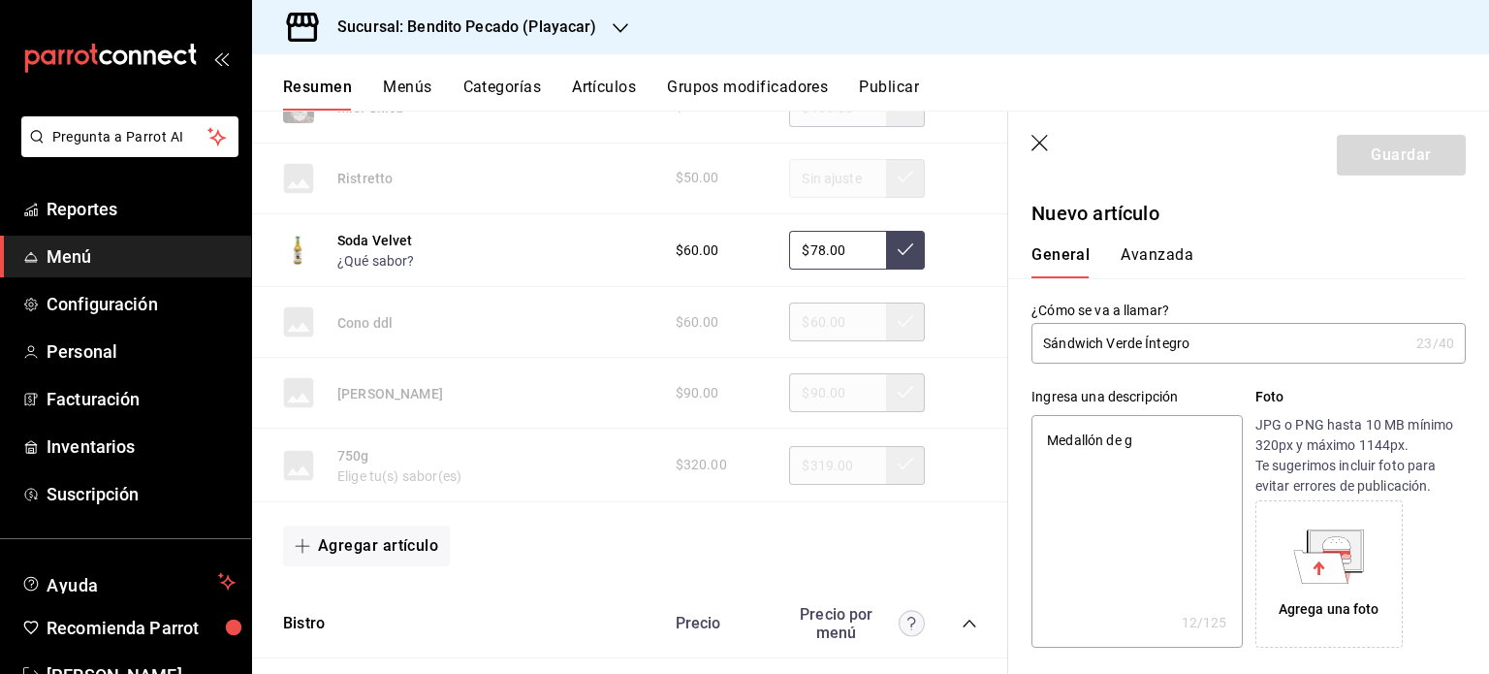
type textarea "Medallón de ga"
type textarea "x"
type textarea "Medallón de gar"
type textarea "x"
type textarea "Medallón [PERSON_NAME]"
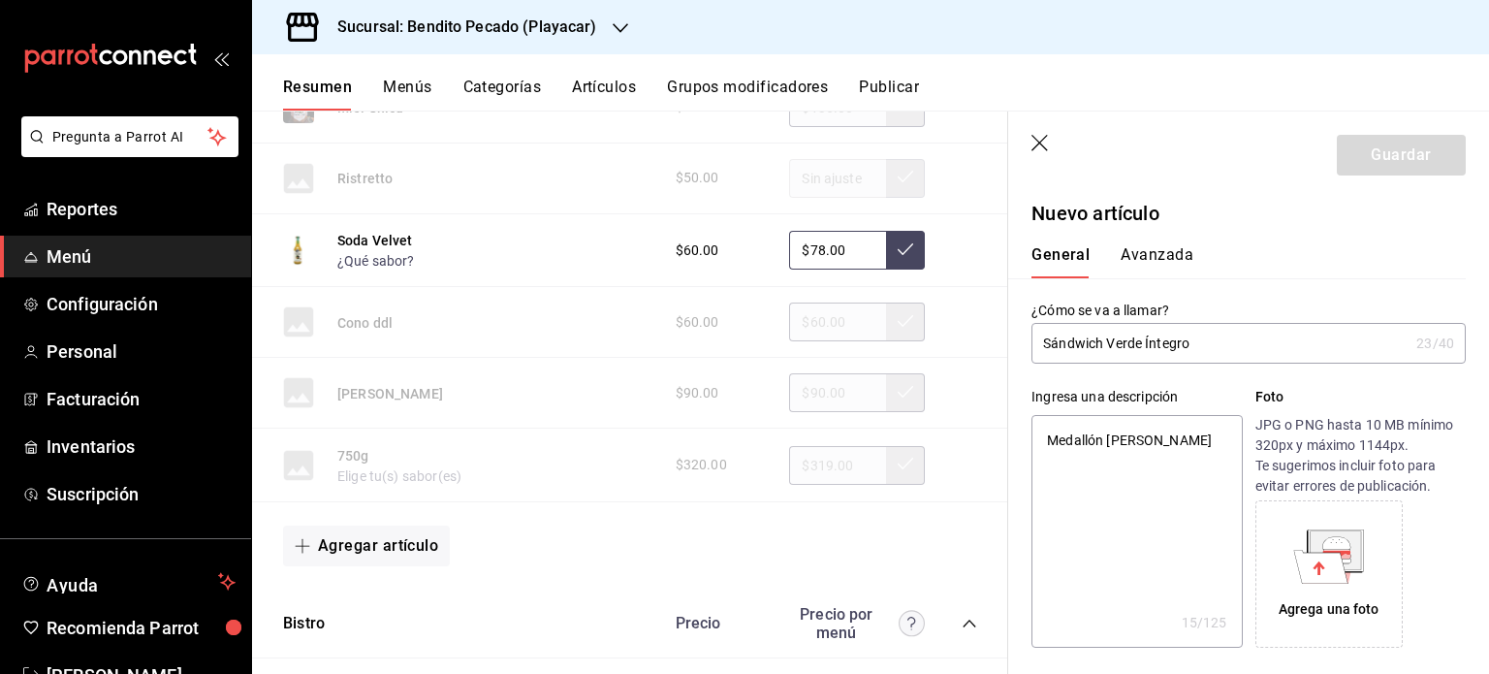
type textarea "x"
type textarea "Medallón de garbam"
type textarea "x"
type textarea "Medallón de garbamz"
type textarea "x"
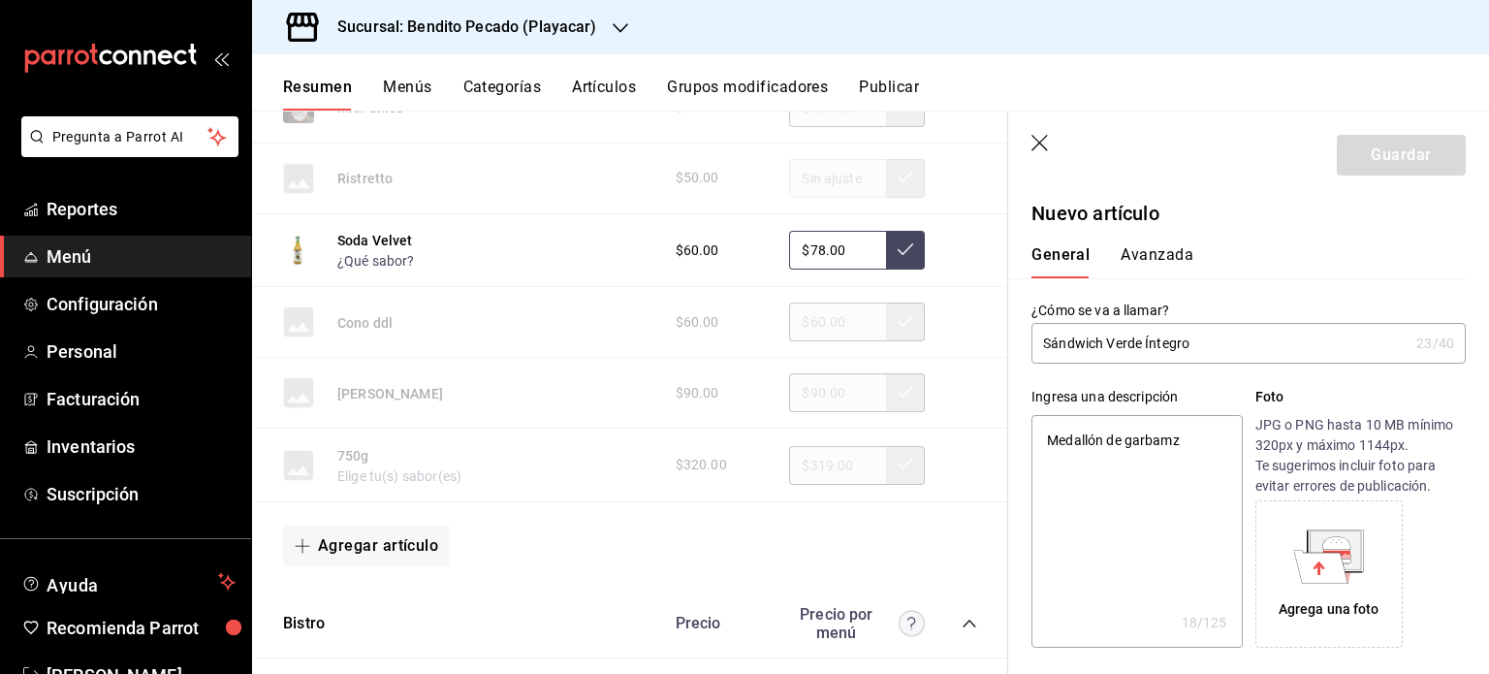
type textarea "Medallón de garbamzo"
type textarea "x"
type textarea "Medallón de garbamzo"
type textarea "x"
type textarea "Medallón de garbamzo"
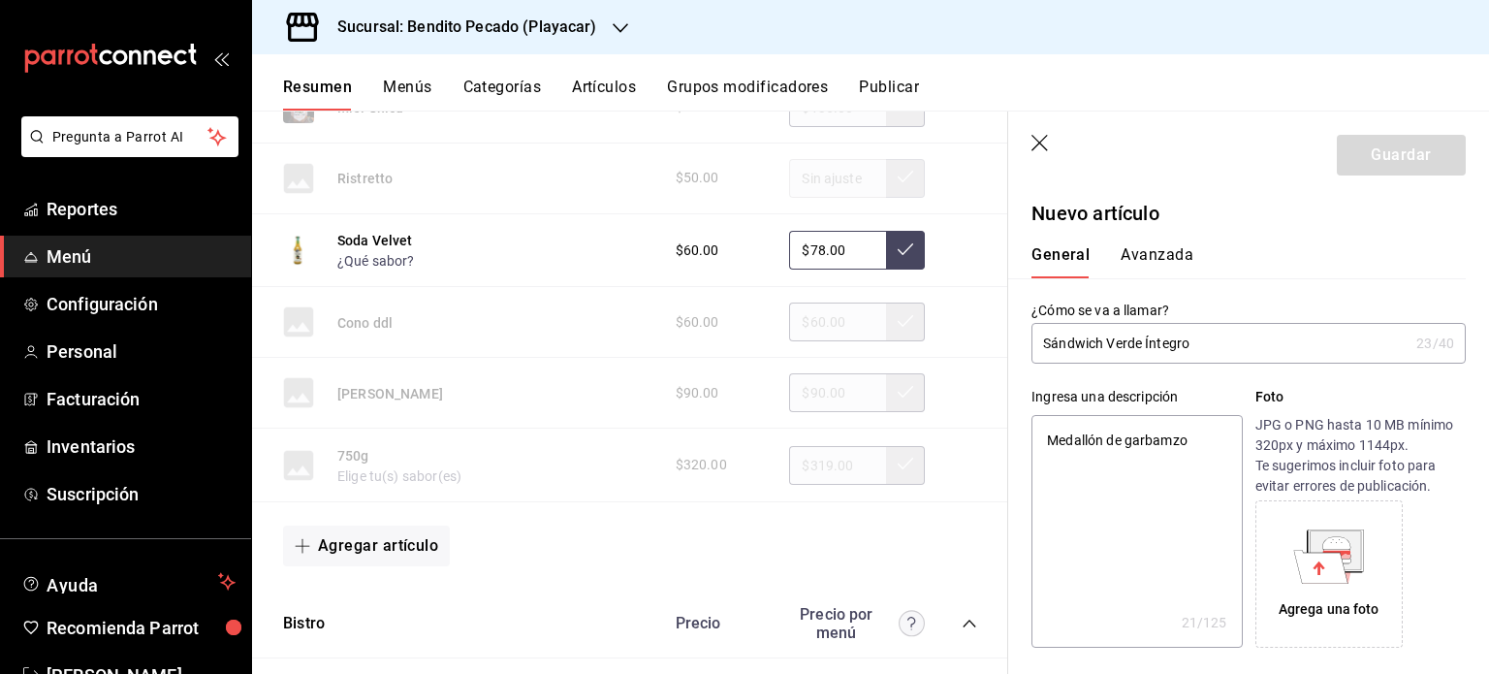
type textarea "x"
type textarea "Medallón de garbamz"
type textarea "x"
type textarea "Medallón de garbam"
type textarea "x"
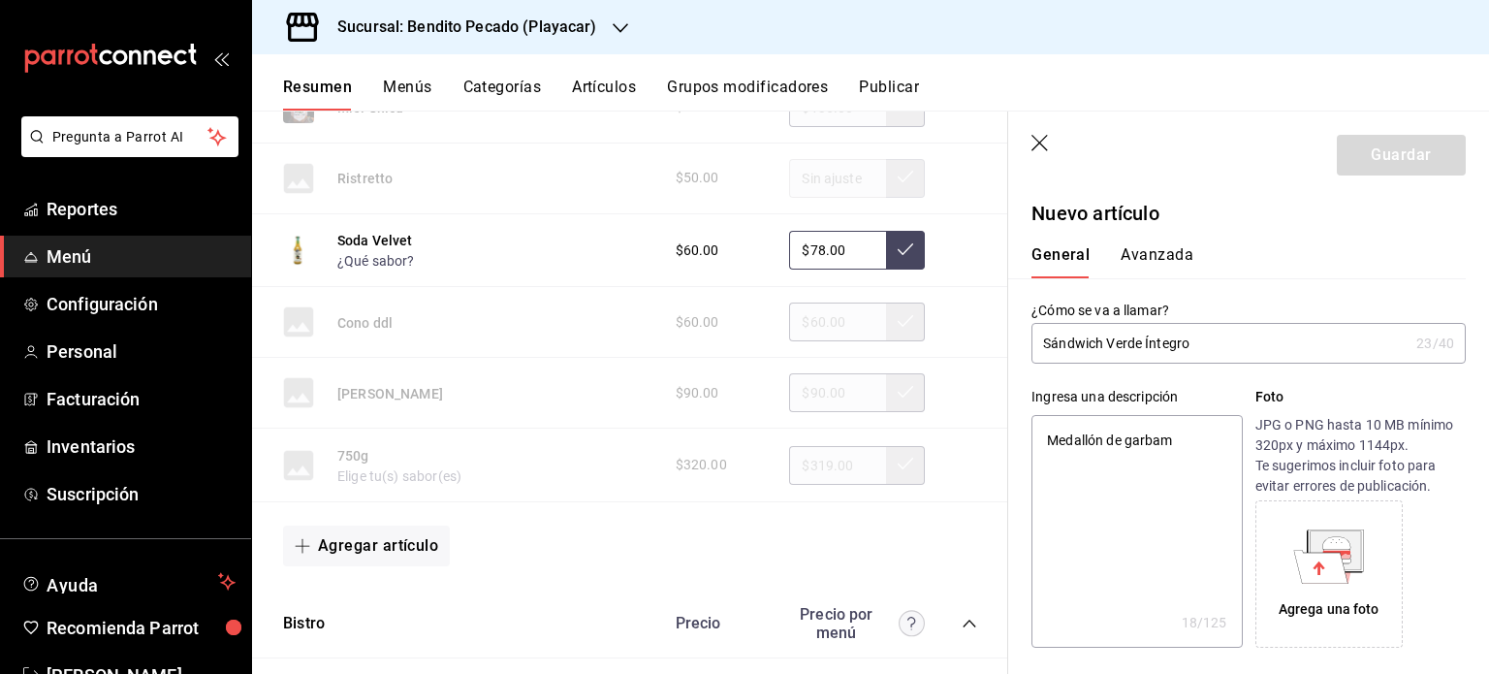
type textarea "Medallón [PERSON_NAME]"
type textarea "x"
type textarea "Medallón de garbaz"
type textarea "x"
type textarea "Medallón [PERSON_NAME]"
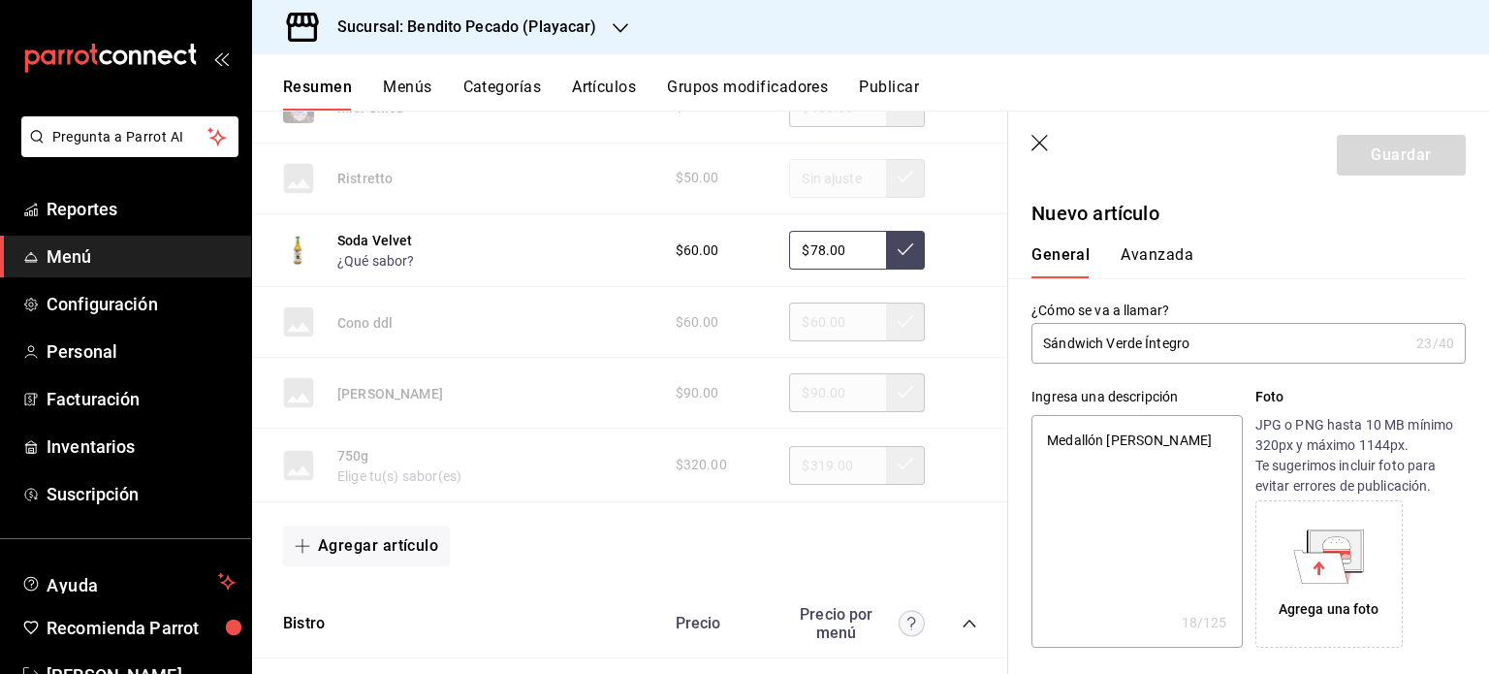
type textarea "x"
type textarea "Medallón [PERSON_NAME]"
type textarea "x"
type textarea "Medallón de garbanz"
type textarea "x"
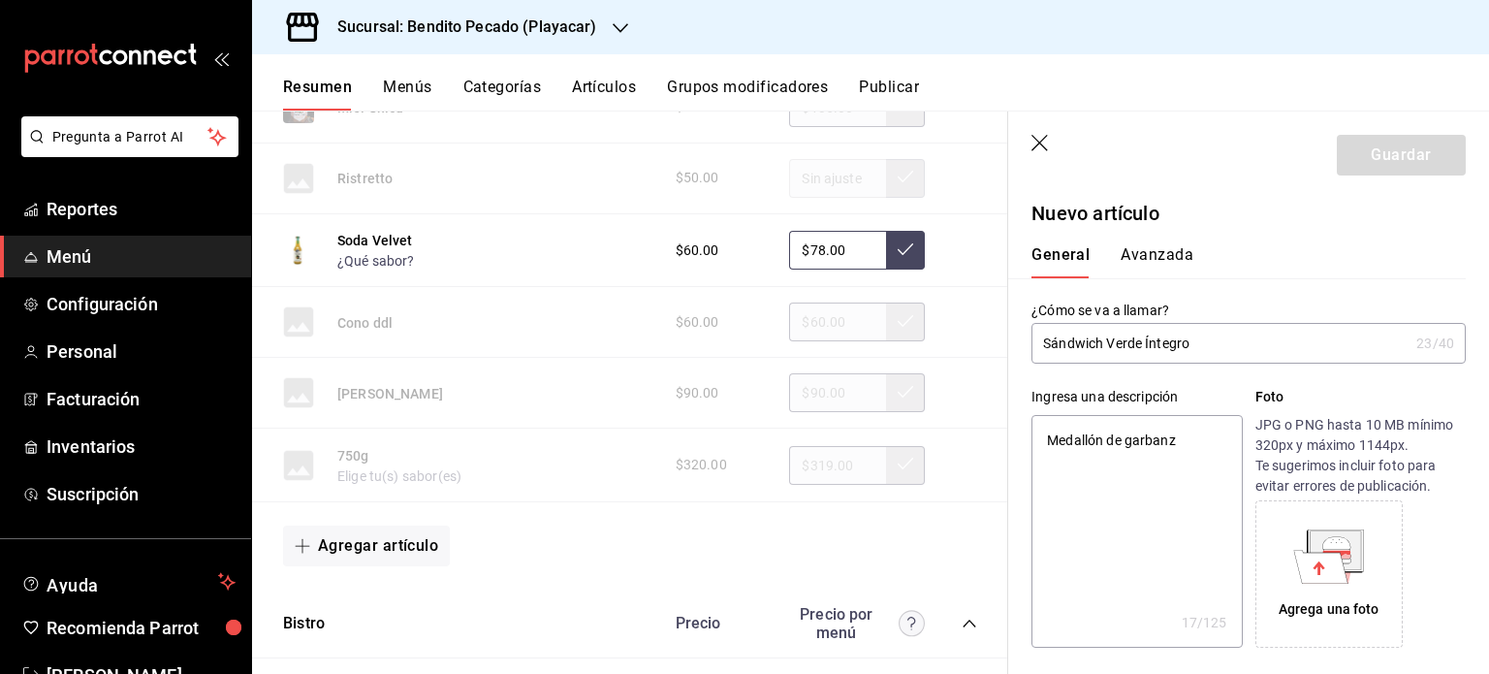
type textarea "Medallón de garbanzo"
type textarea "x"
type textarea "Medallón de garbanzo"
type textarea "x"
type textarea "Medallón de garbanzo"
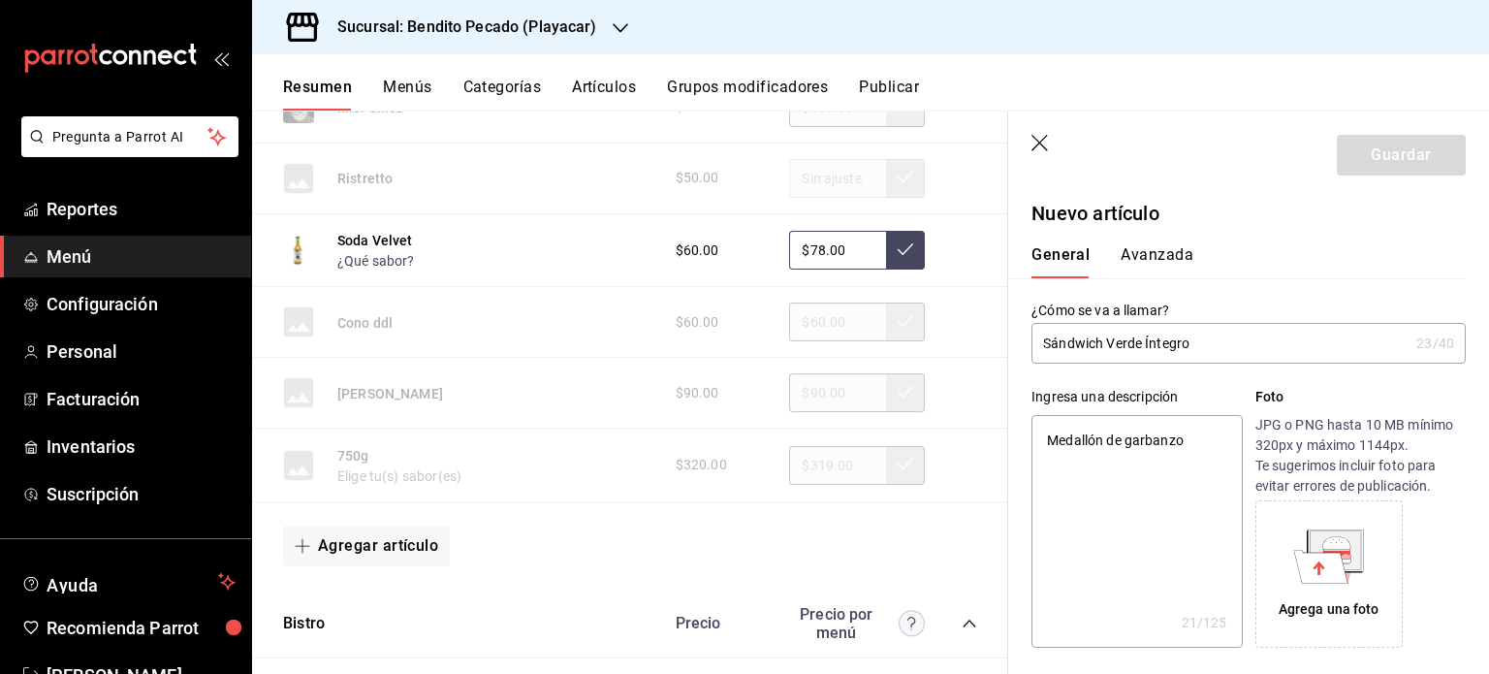
type textarea "x"
type textarea "Medallón de garbanzo,"
type textarea "x"
type textarea "Medallón de garbanzo,"
type textarea "x"
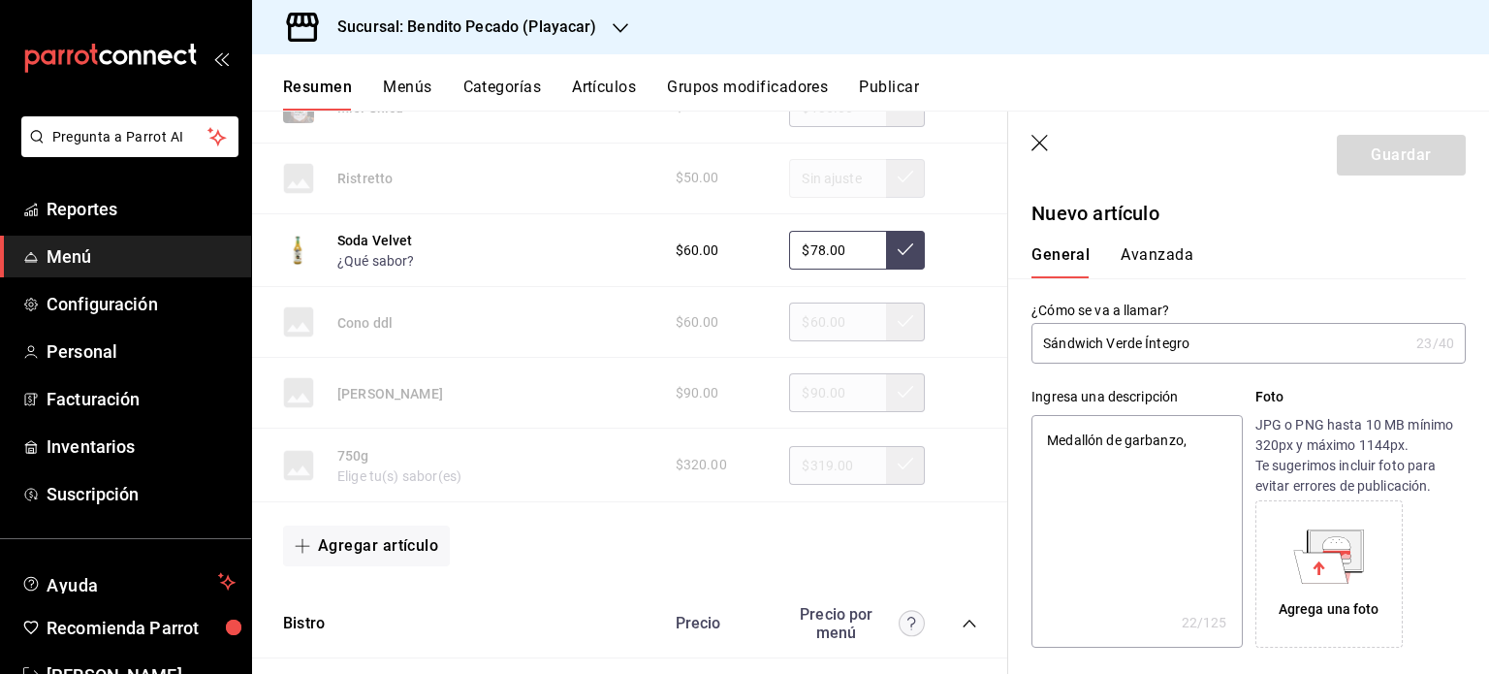
type textarea "Medallón de garbanzo, p"
type textarea "x"
type textarea "Medallón de garbanzo, pm"
type textarea "x"
type textarea "Medallón de garbanzo, pmi"
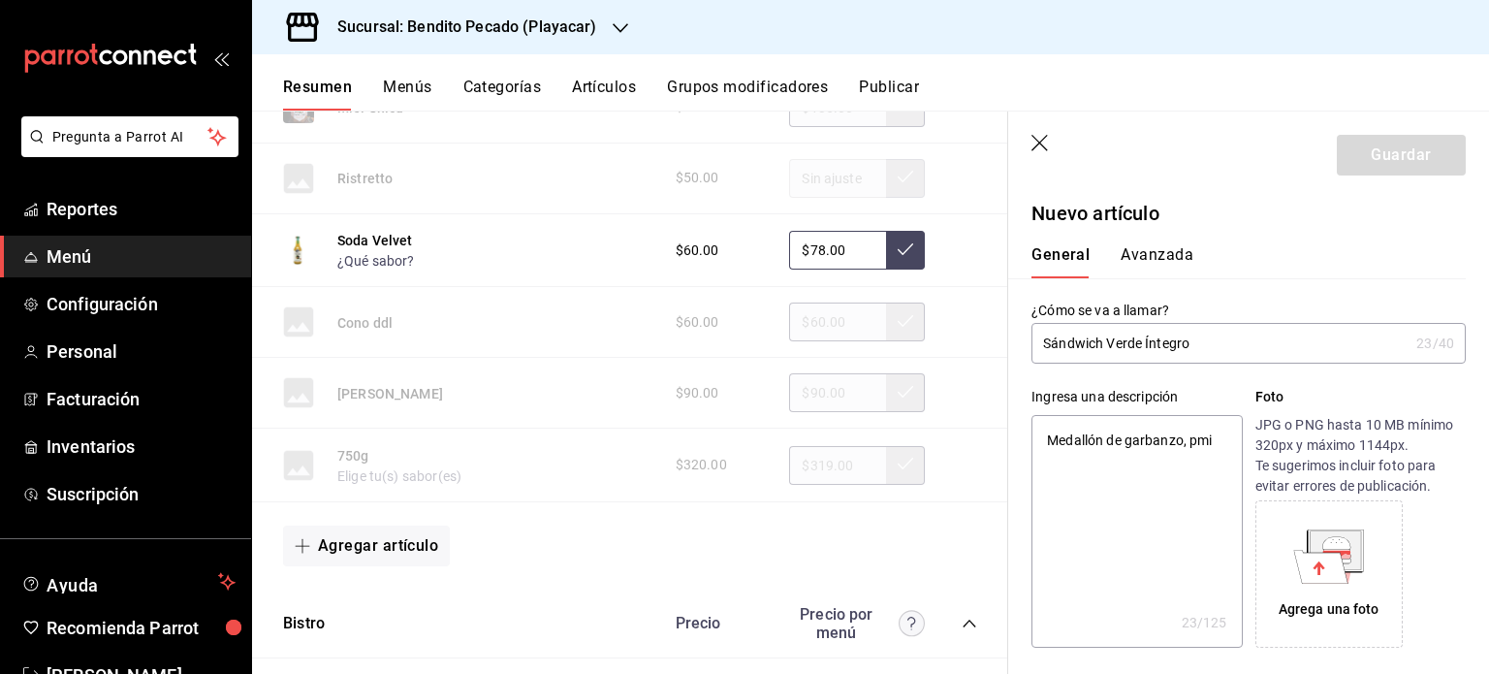
type textarea "x"
type textarea "Medallón de garbanzo, pm"
type textarea "x"
type textarea "Medallón de garbanzo, p"
type textarea "x"
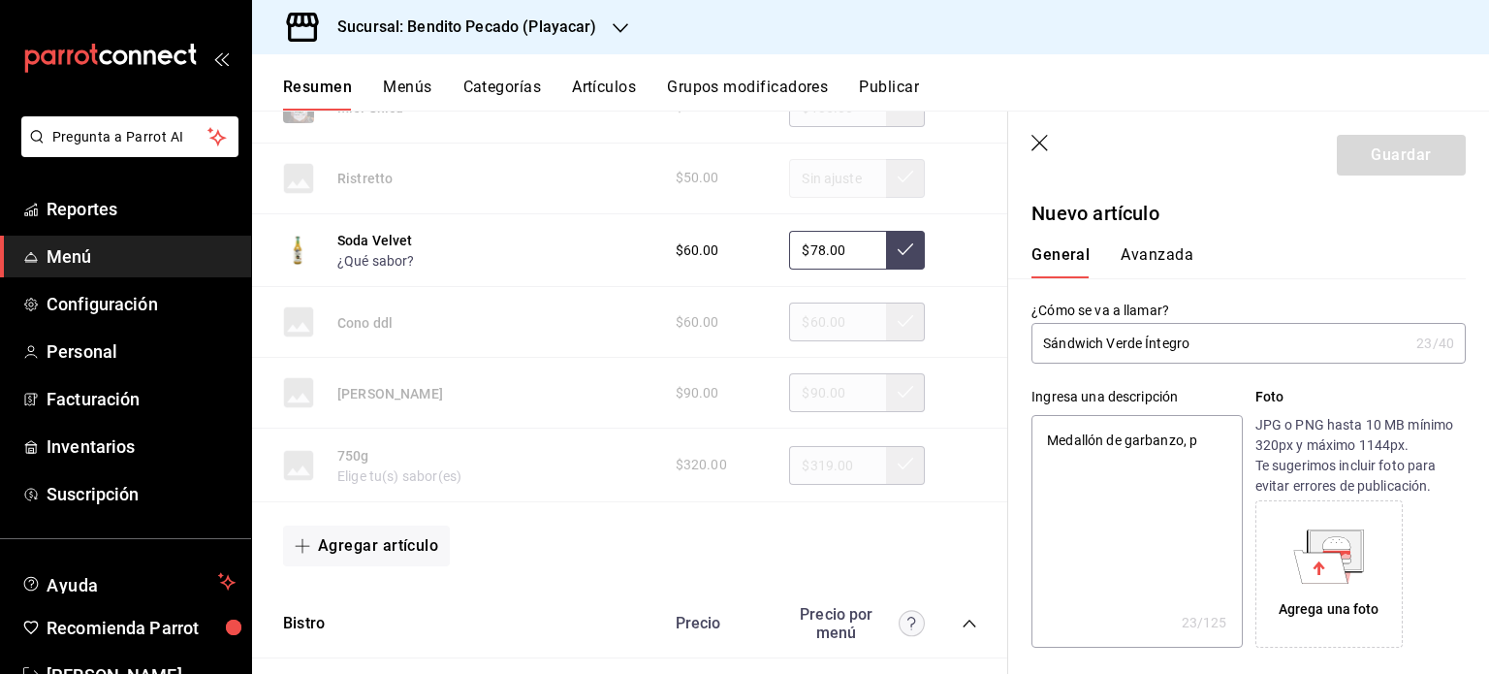
type textarea "Medallón de garbanzo, pi"
type textarea "x"
type textarea "Medallón de garbanzo, pim"
type textarea "x"
type textarea "Medallón de garbanzo, pimi"
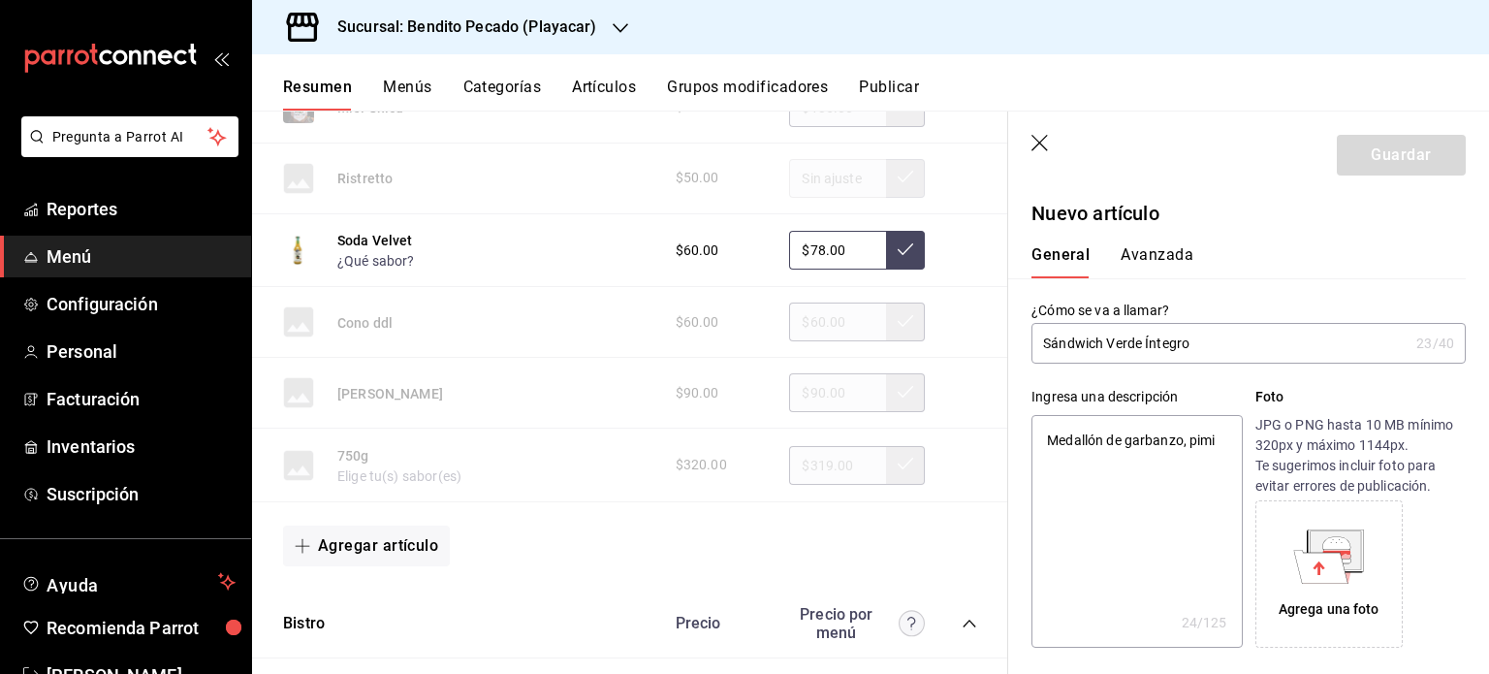
type textarea "x"
type textarea "Medallón de garbanzo, pimie"
type textarea "x"
type textarea "Medallón de garbanzo, pimien"
type textarea "x"
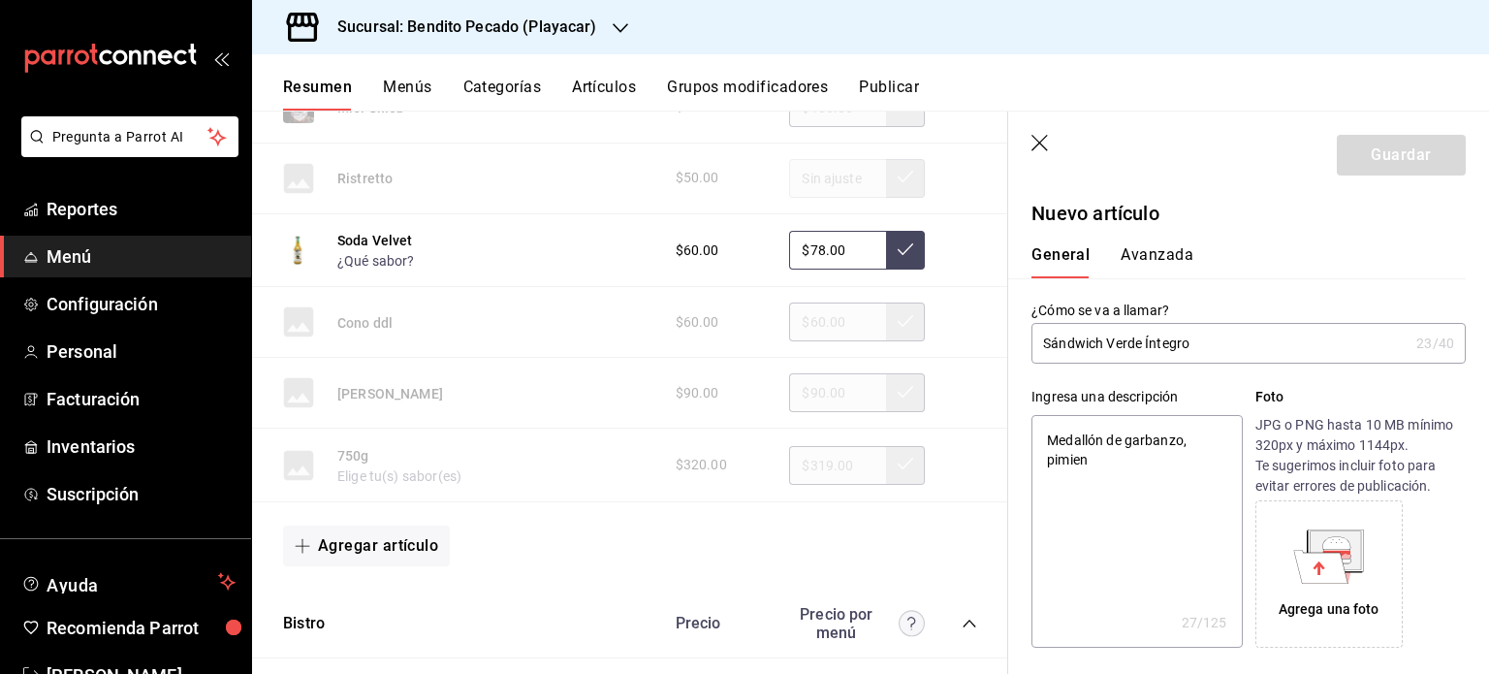
type textarea "Medallón de garbanzo, pimient"
type textarea "x"
type textarea "Medallón de garbanzo, pimiento"
type textarea "x"
type textarea "Medallón de garbanzo, pimientos"
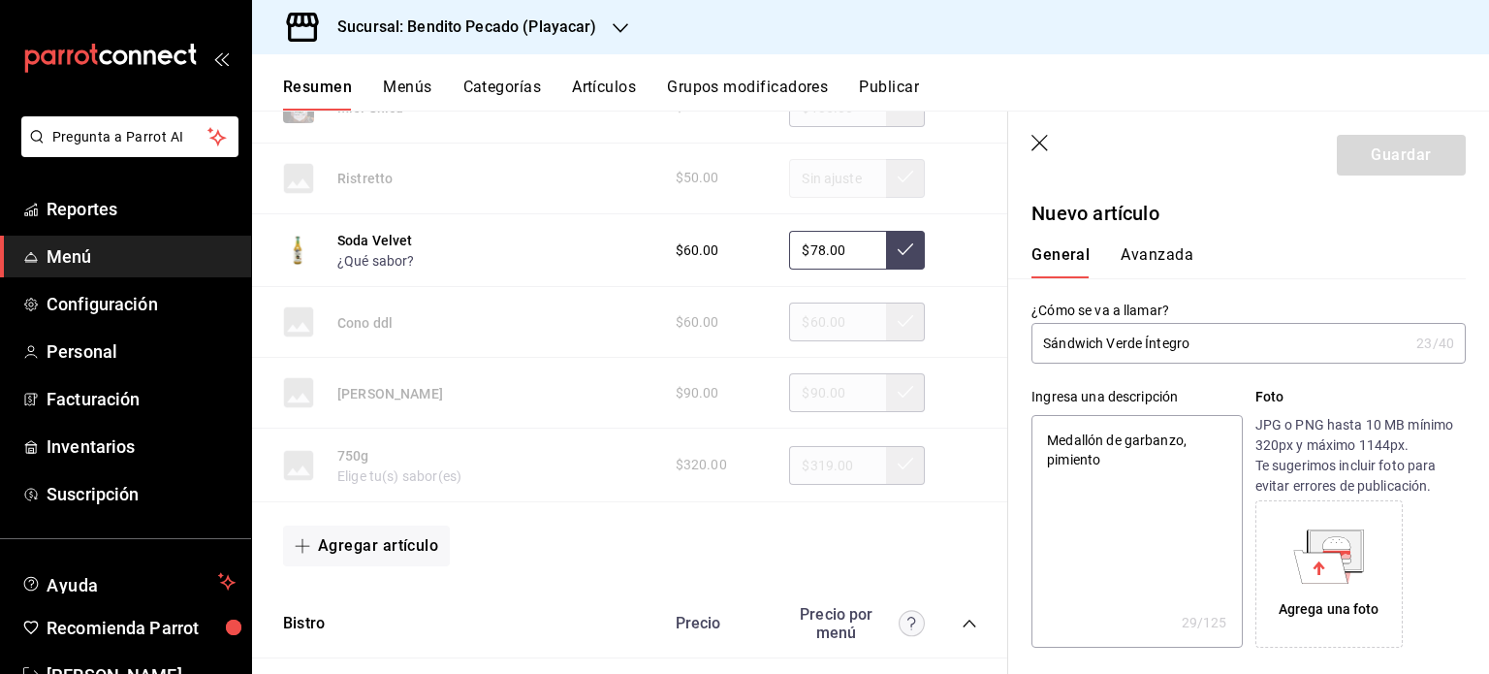
type textarea "x"
type textarea "Medallón de garbanzo, pimientos,"
type textarea "x"
type textarea "Medallón de garbanzo, pimientos,"
type textarea "x"
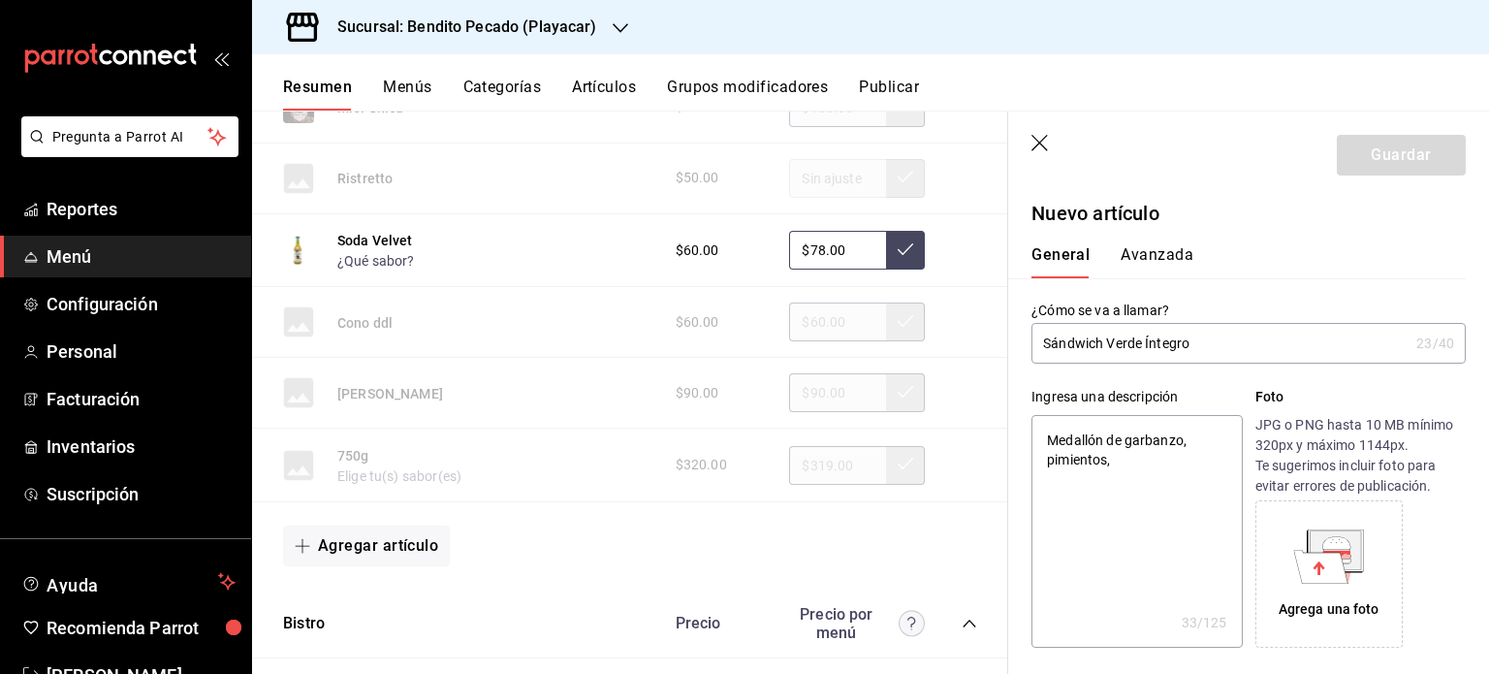
type textarea "Medallón de garbanzo, pimientos, e"
type textarea "x"
type textarea "Medallón de garbanzo, pimientos, esp"
type textarea "x"
type textarea "Medallón de garbanzo, pimientos, espi"
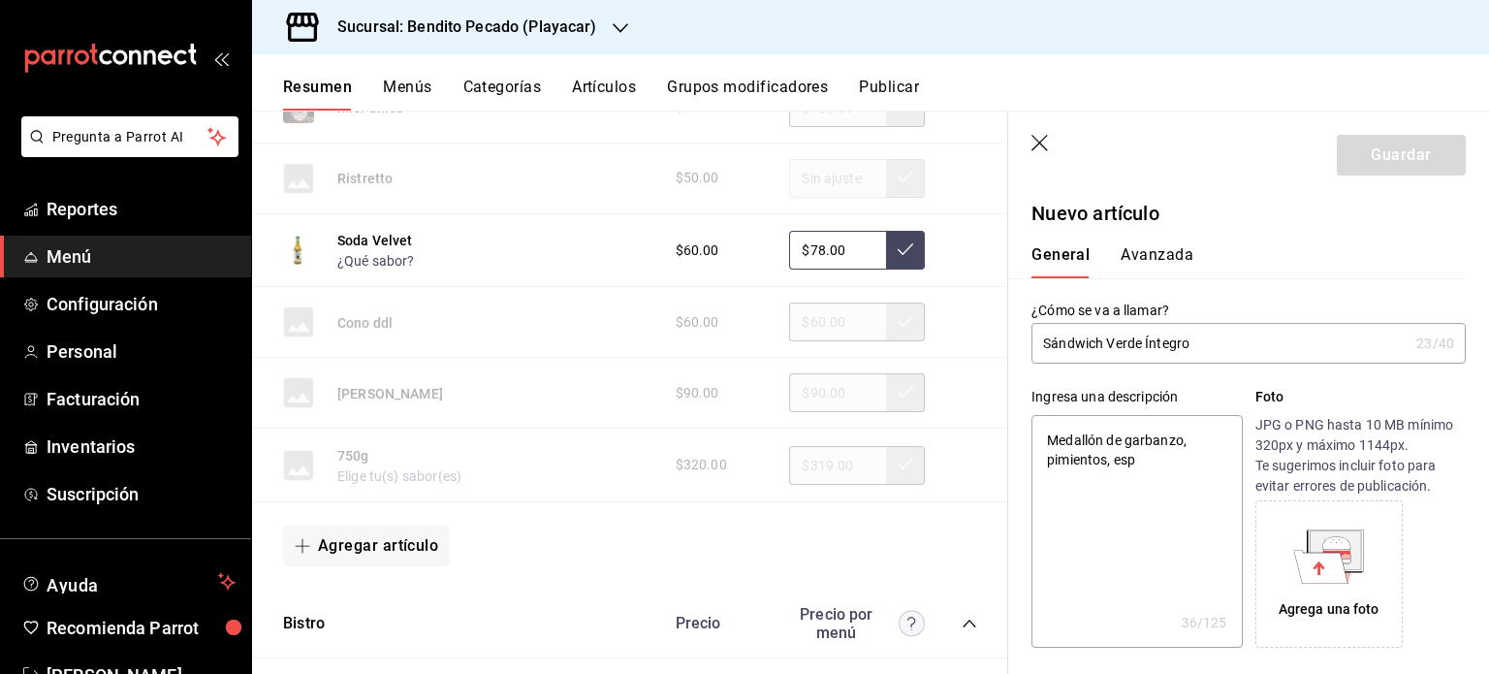
type textarea "x"
type textarea "Medallón de garbanzo, pimientos, espin"
type textarea "x"
type textarea "Medallón de garbanzo, pimientos, espina"
type textarea "x"
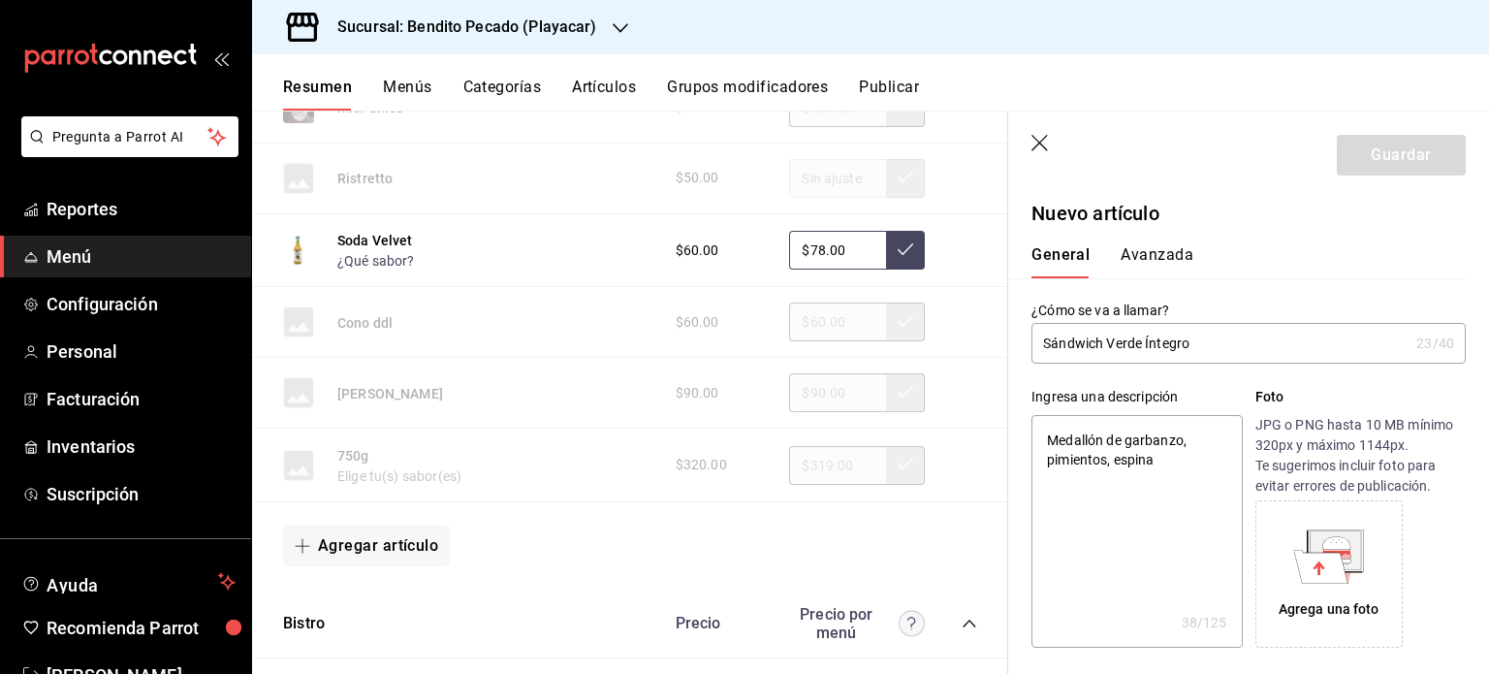
type textarea "Medallón de garbanzo, pimientos, espinac"
type textarea "x"
type textarea "Medallón de garbanzo, pimientos, espina"
type textarea "x"
type textarea "Medallón de garbanzo, pimientos, espin"
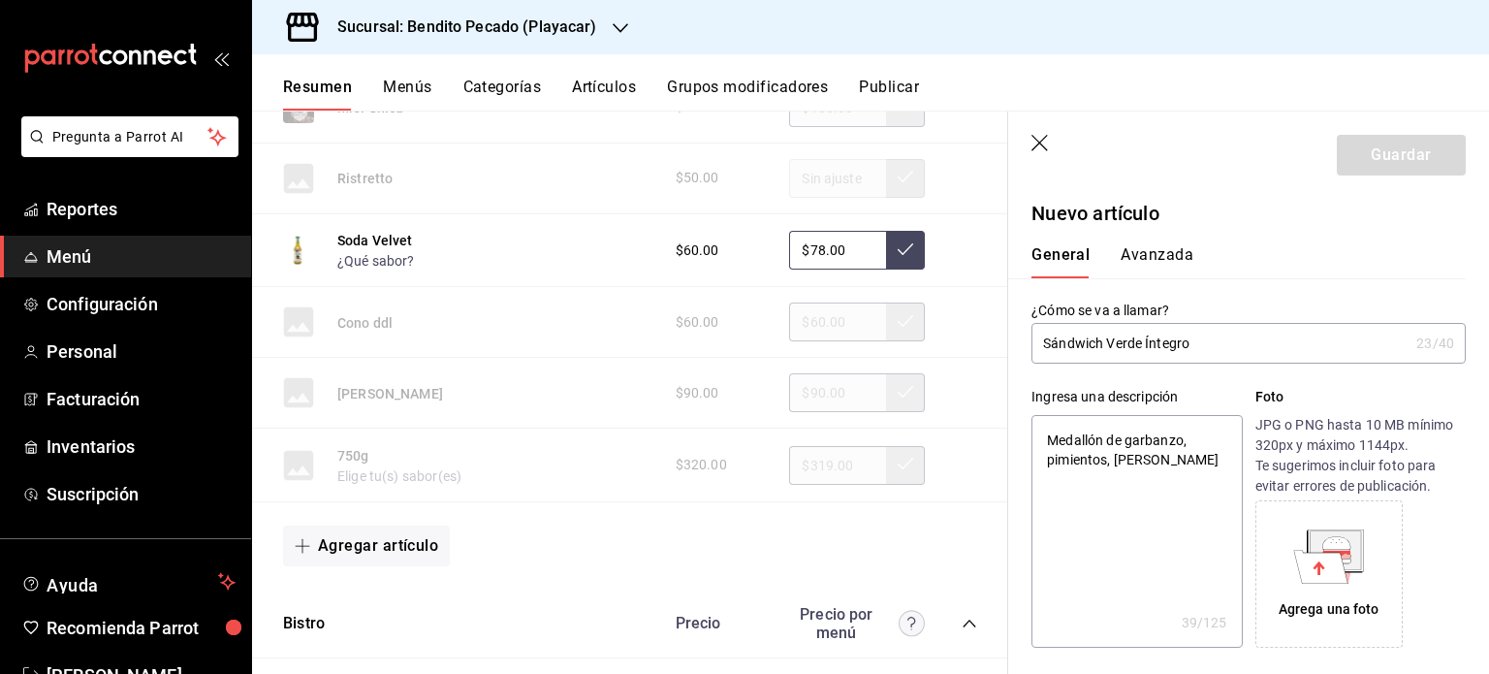
type textarea "x"
type textarea "Medallón de garbanzo, pimientos, espi"
type textarea "x"
type textarea "Medallón de garbanzo, pimientos, esp"
type textarea "x"
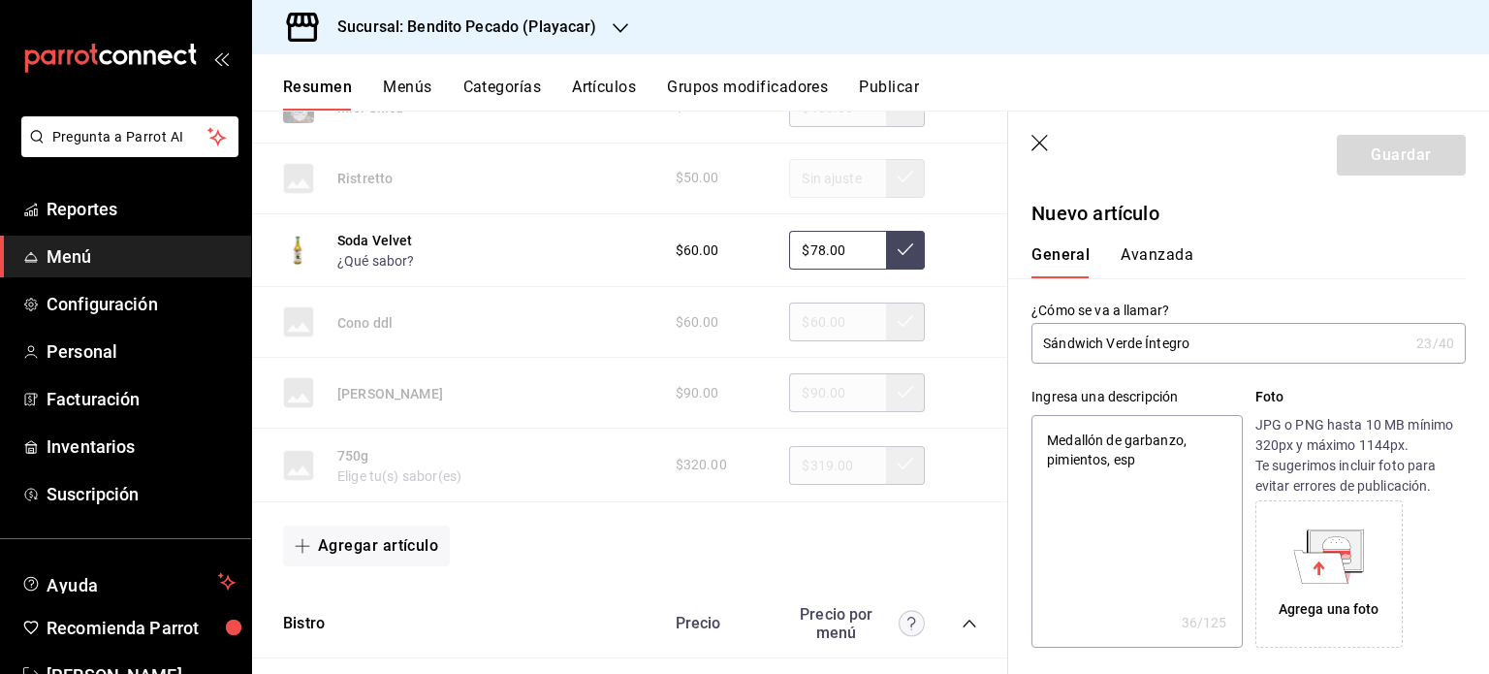
type textarea "Medallón de garbanzo, pimientos, es"
type textarea "x"
type textarea "Medallón de garbanzo, pimientos, e"
type textarea "x"
type textarea "Medallón de garbanzo, pimientos,"
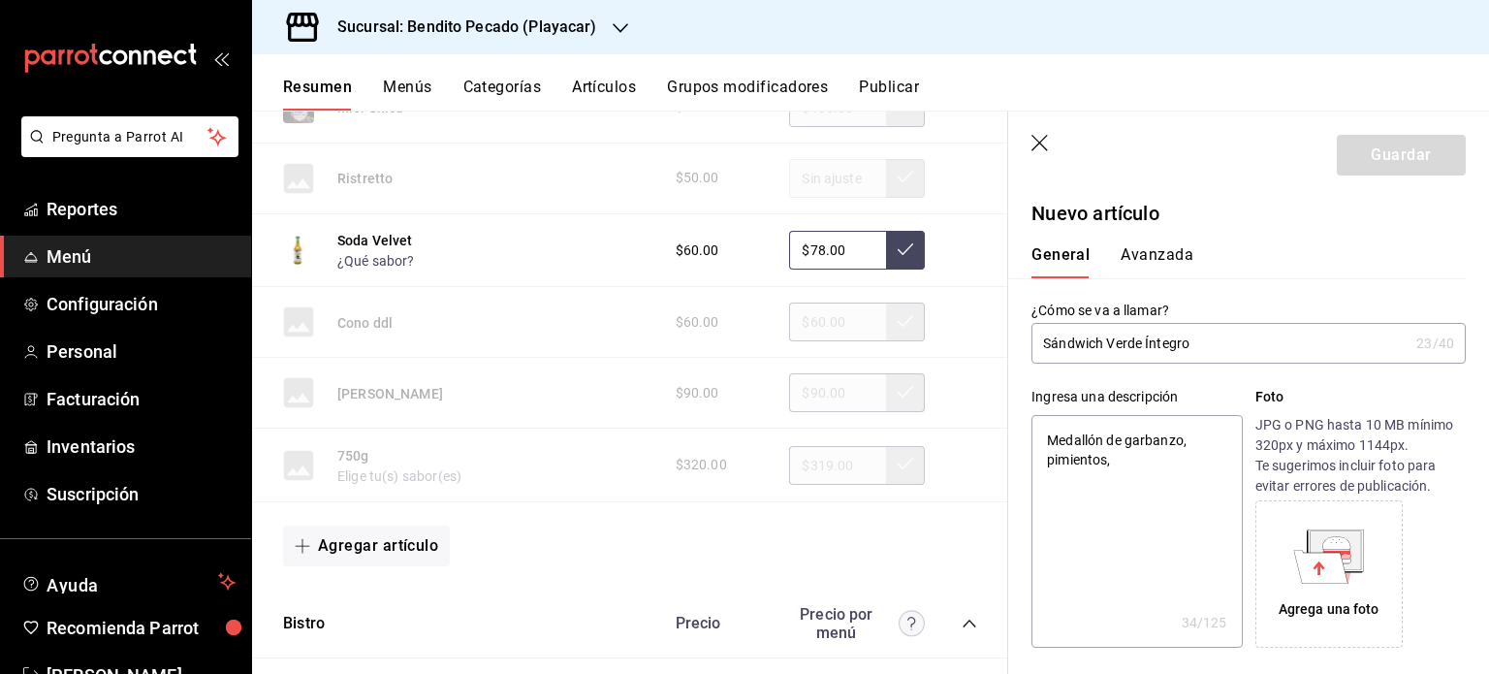
type textarea "x"
type textarea "Medallón de garbanzo, pimientos, a"
type textarea "x"
type textarea "Medallón de garbanzo, pimientos, ag"
type textarea "x"
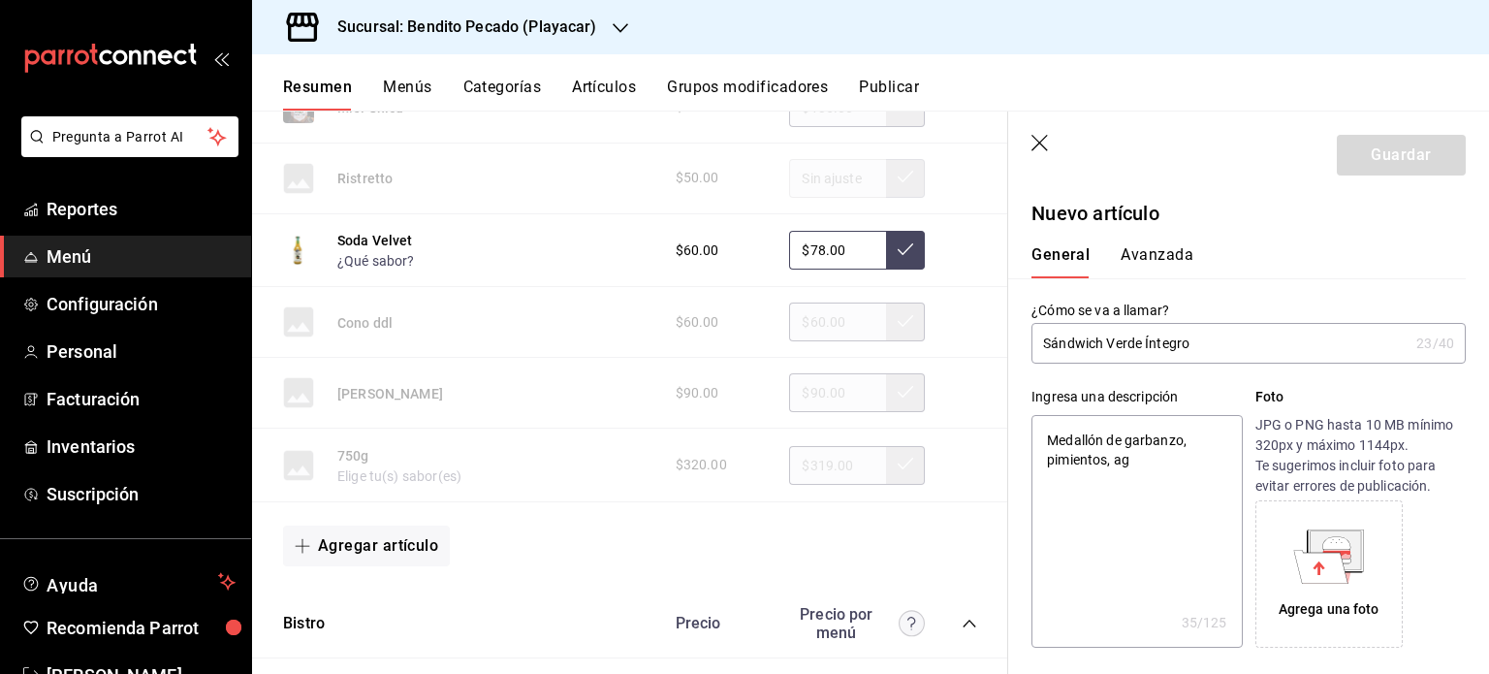
type textarea "Medallón de garbanzo, pimientos, aga"
type textarea "x"
type textarea "Medallón de garbanzo, pimientos, ag"
type textarea "x"
type textarea "Medallón de garbanzo, pimientos, agu"
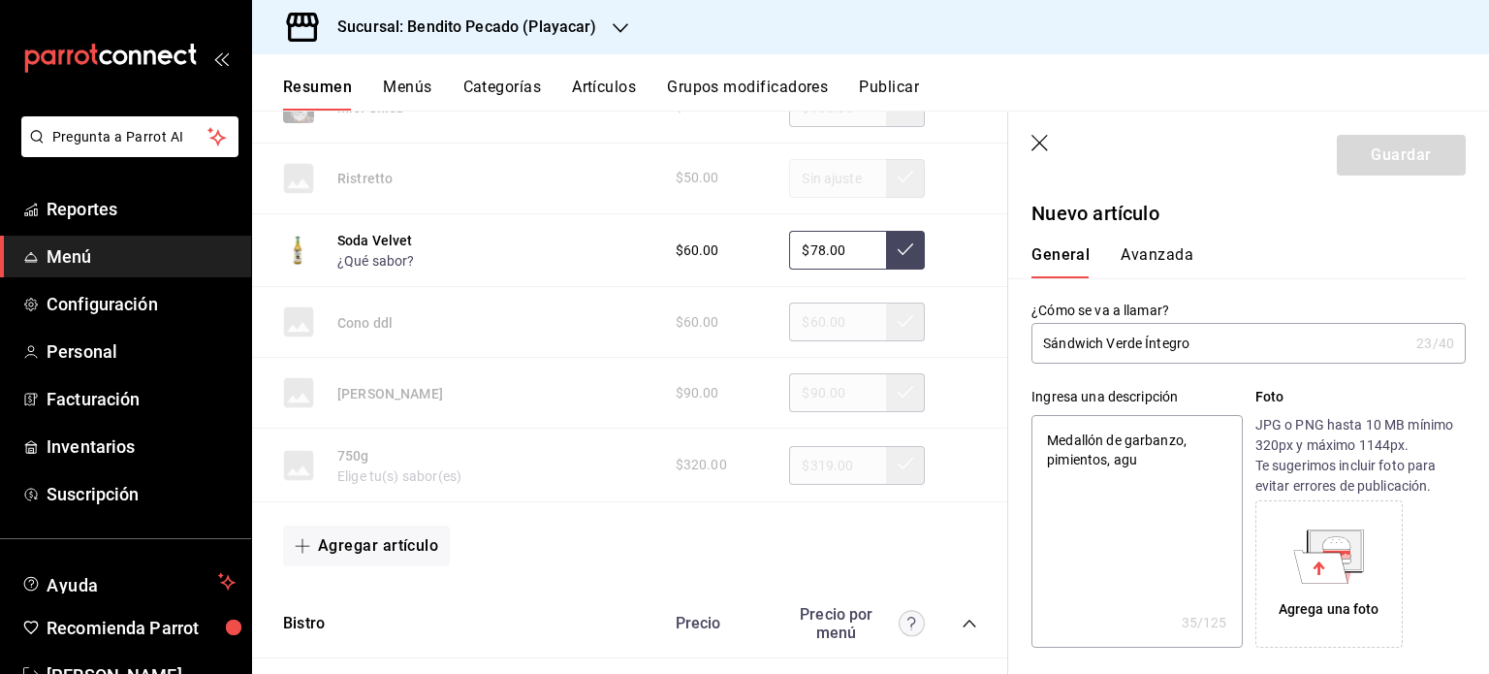
type textarea "x"
type textarea "Medallón de garbanzo, pimientos, agua"
type textarea "x"
type textarea "Medallón de garbanzo, pimientos, aguac"
type textarea "x"
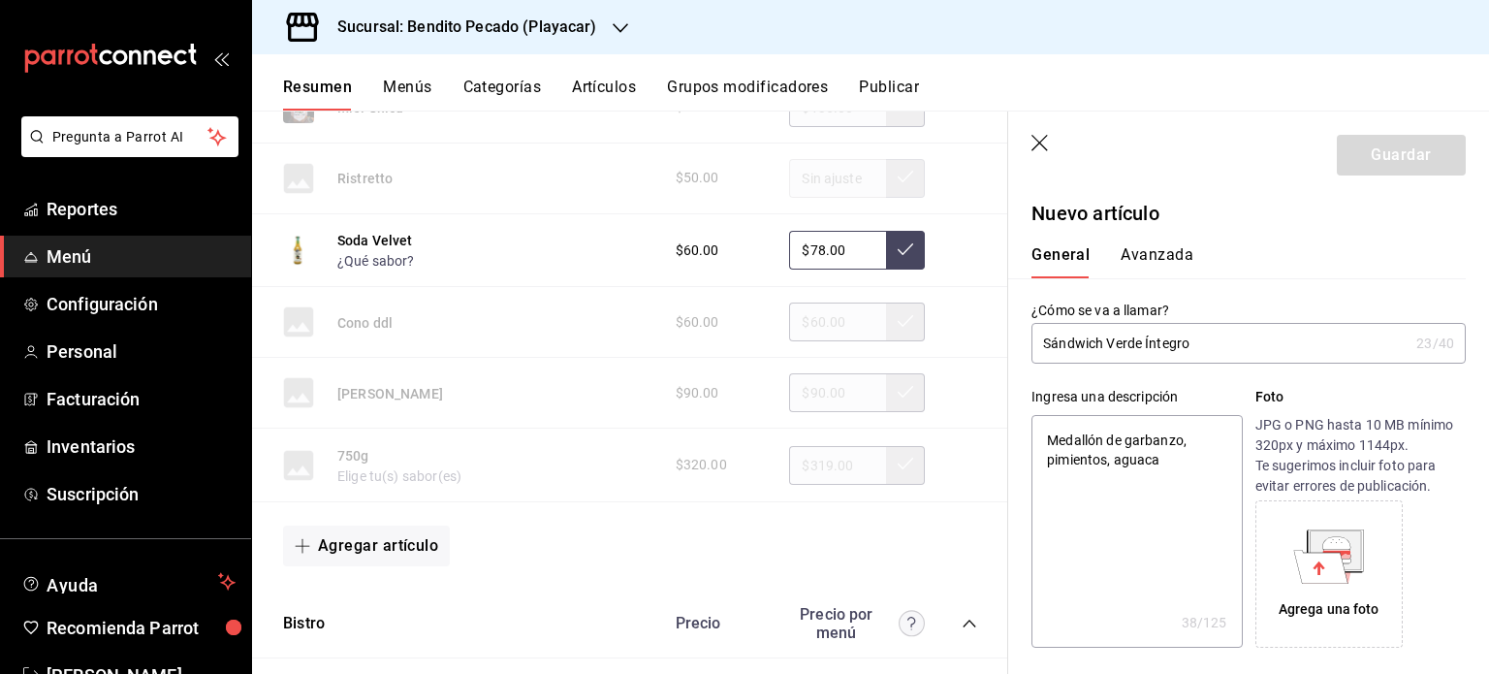
type textarea "Medallón de garbanzo, pimientos, aguacat"
type textarea "x"
type textarea "Medallón de garbanzo, pimientos, aguacate"
type textarea "x"
type textarea "Medallón de garbanzo, pimientos, aguacatem"
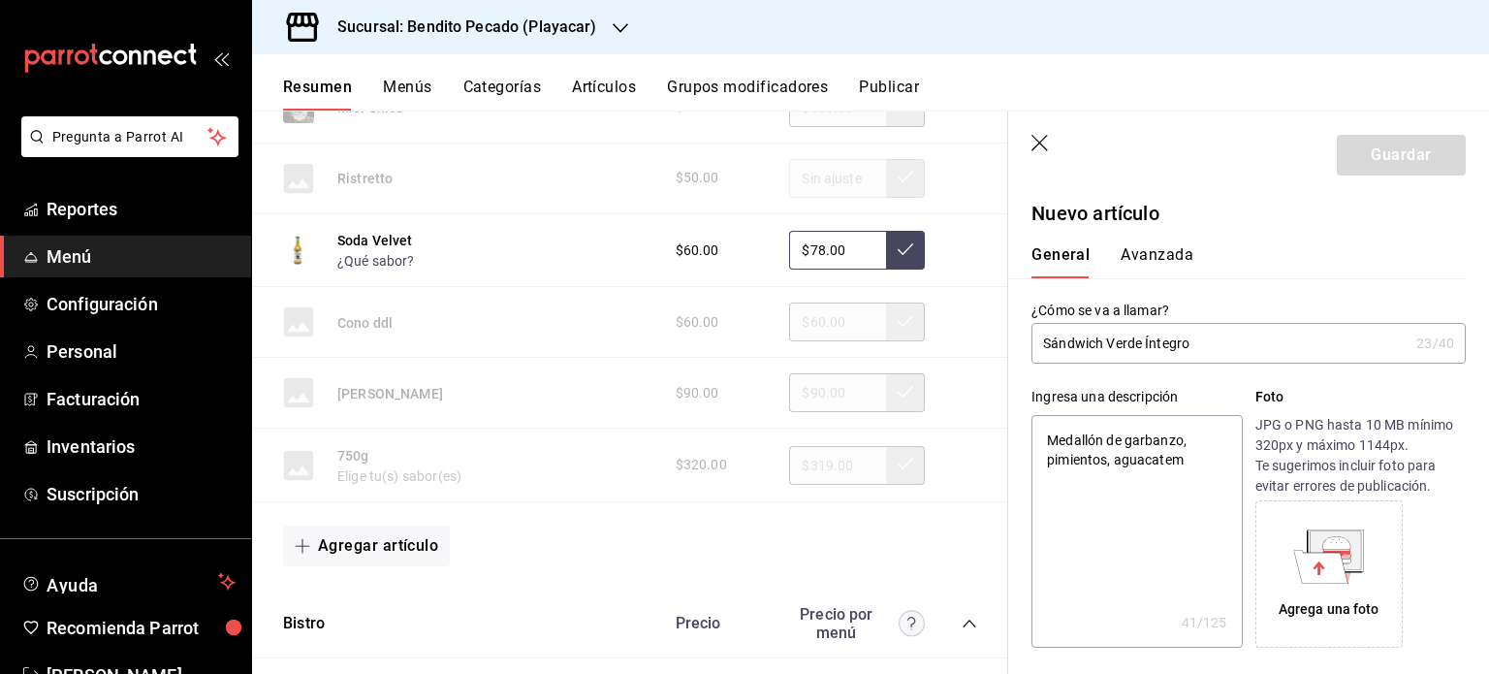
type textarea "x"
type textarea "Medallón de garbanzo, pimientos, aguacate"
type textarea "x"
type textarea "Medallón de garbanzo, pimientos, aguacate,"
type textarea "x"
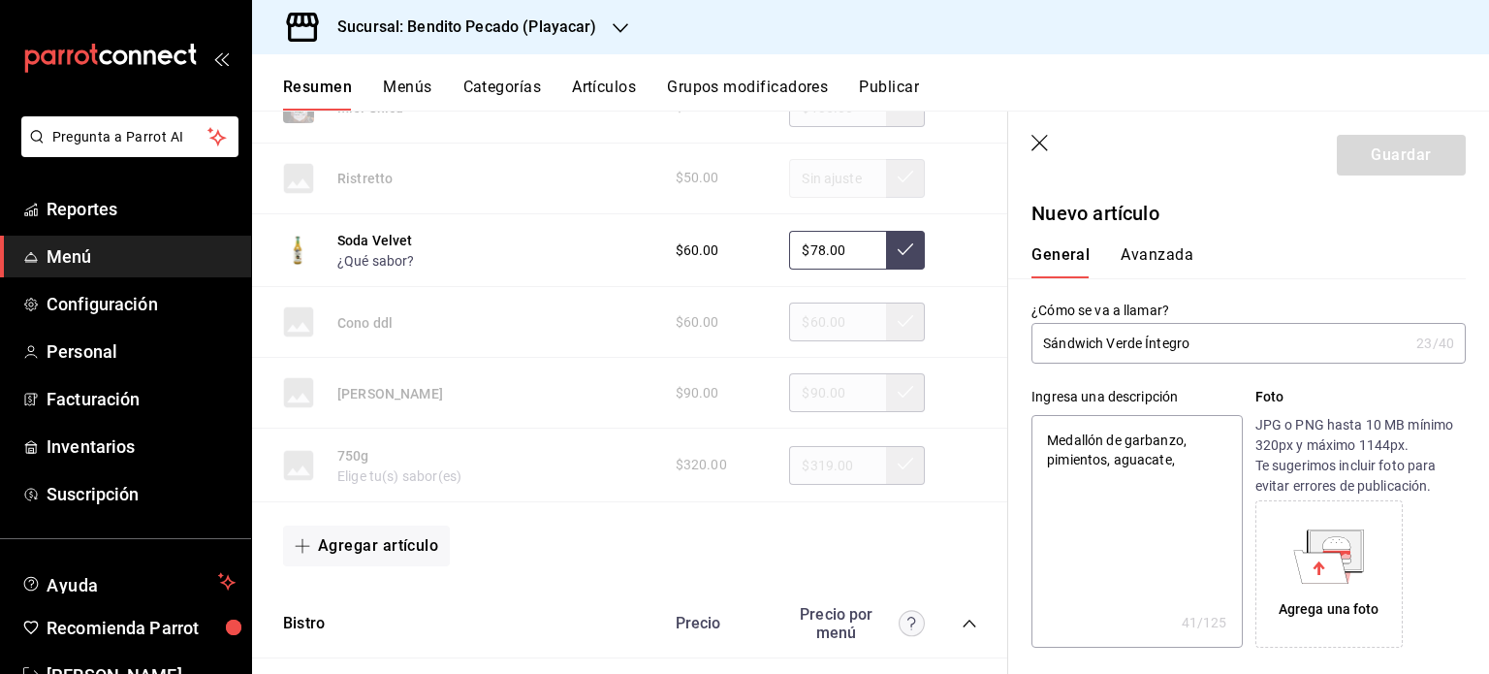
type textarea "Medallón de garbanzo, pimientos, aguacate, e"
type textarea "x"
type textarea "Medallón de garbanzo, pimientos, aguacate, esp"
type textarea "x"
type textarea "Medallón de garbanzo, pimientos, aguacate, espi"
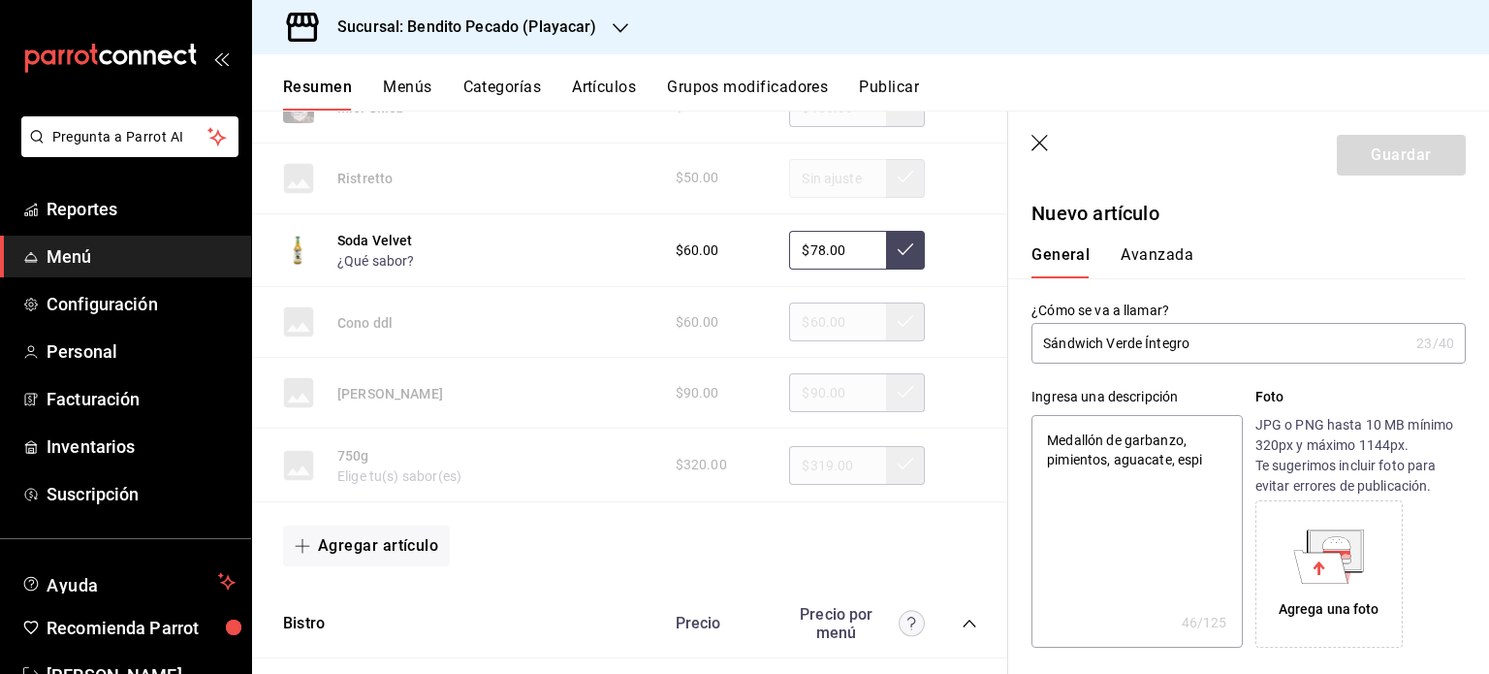
type textarea "x"
type textarea "Medallón de garbanzo, pimientos, aguacate, [PERSON_NAME]"
type textarea "x"
type textarea "Medallón de garbanzo, pimientos, aguacate, espina"
type textarea "x"
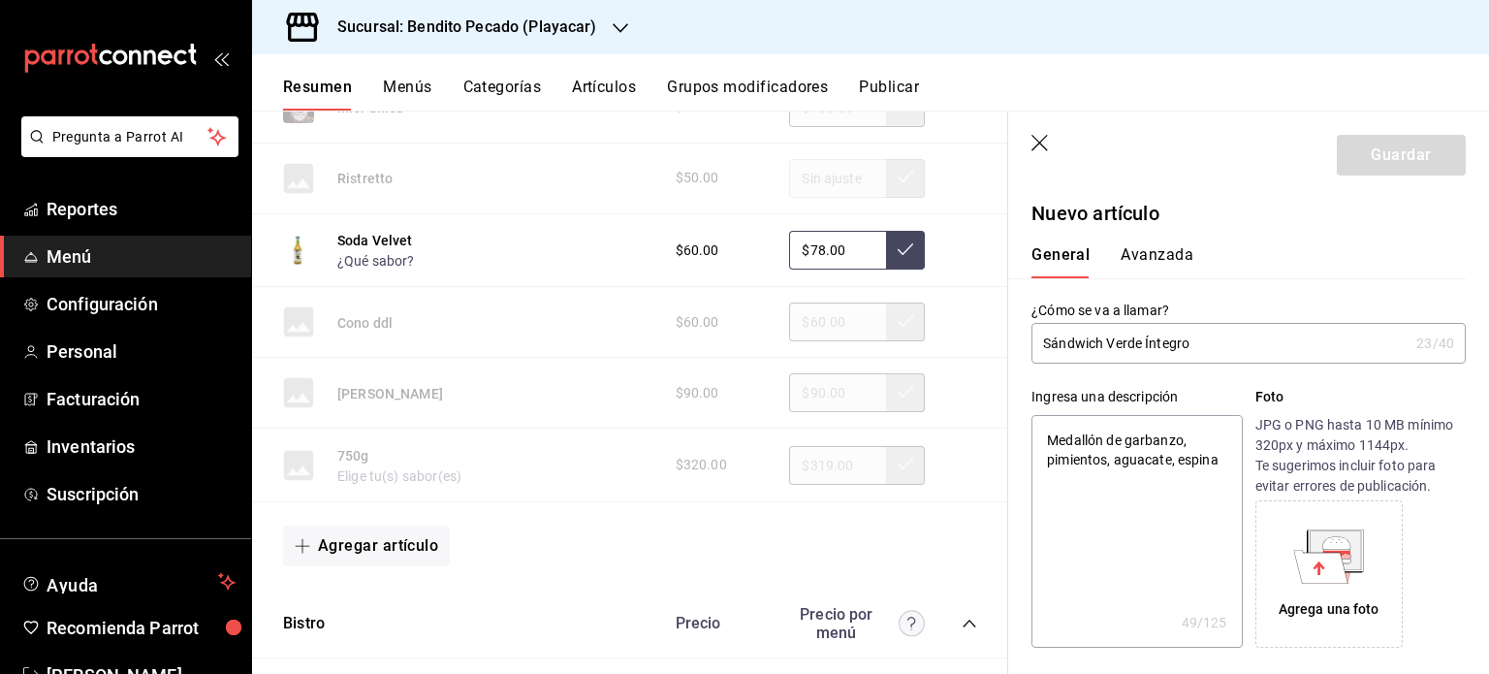
type textarea "Medallón de garbanzo, pimientos, aguacate, espinad"
type textarea "x"
type textarea "Medallón de garbanzo, pimientos, aguacate, espinac"
type textarea "x"
type textarea "Medallón de garbanzo, pimientos, aguacate, espinaca"
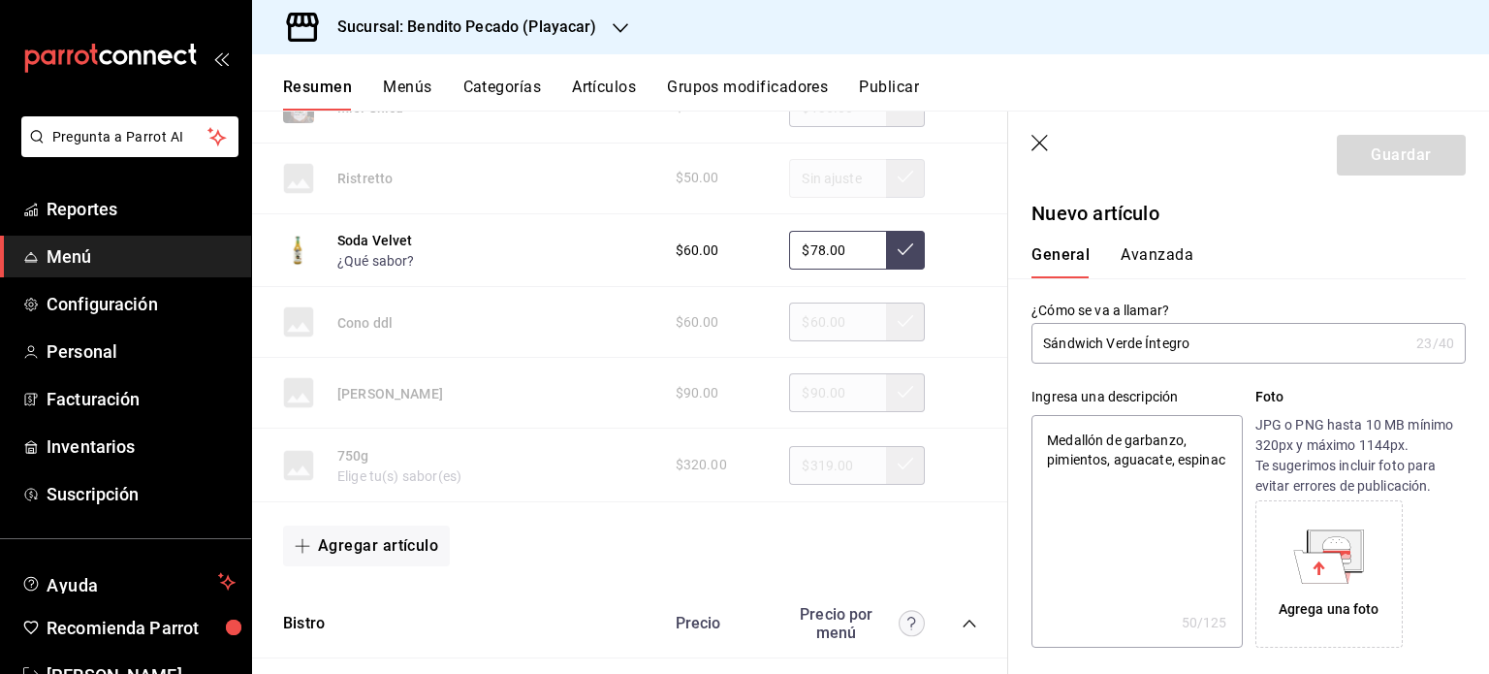
type textarea "x"
type textarea "Medallón de garbanzo, pimientos, aguacate, espinaca"
type textarea "x"
type textarea "Medallón de garbanzo, pimientos, aguacate, espinaca"
type textarea "x"
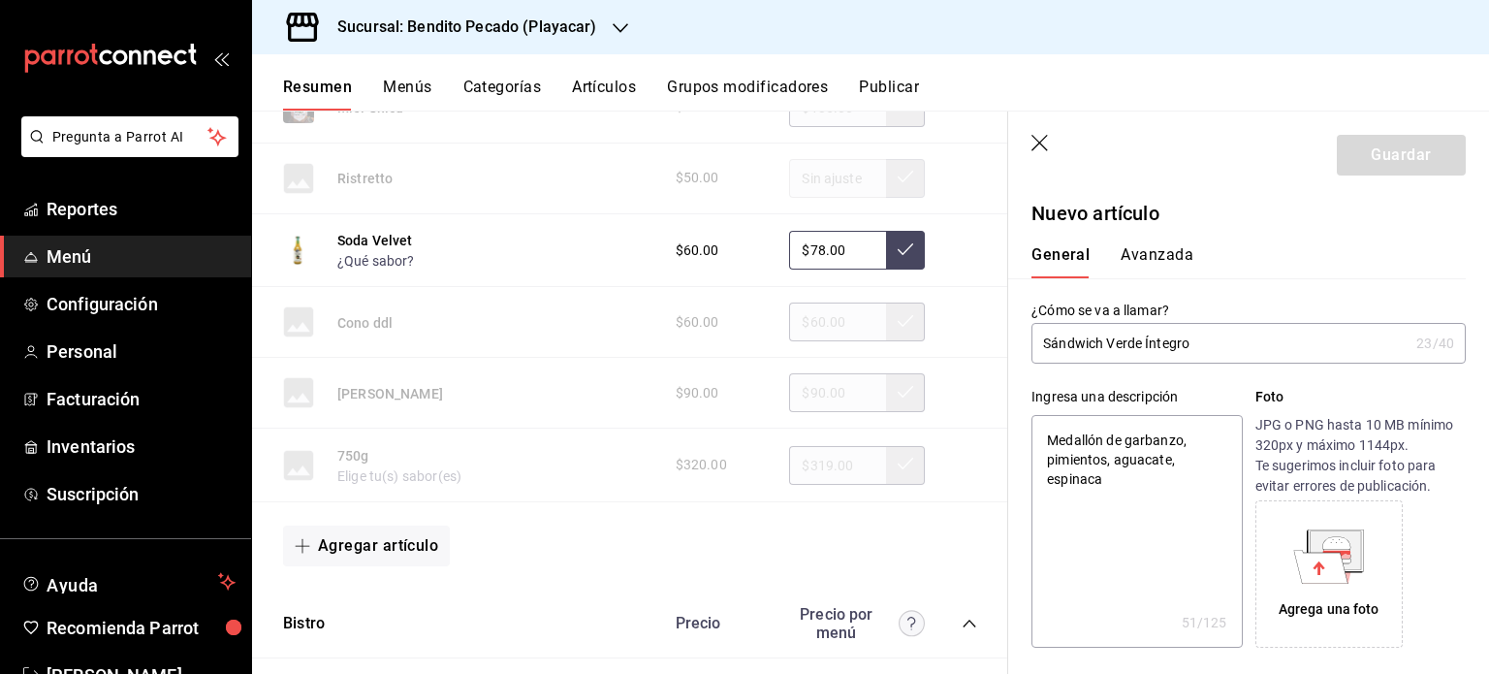
type textarea "Medallón de garbanzo, pimientos, aguacate, espinaca,"
type textarea "x"
type textarea "Medallón de garbanzo, pimientos, aguacate, espinaca,"
type textarea "x"
type textarea "Medallón de garbanzo, pimientos, aguacate, espinaca, mi"
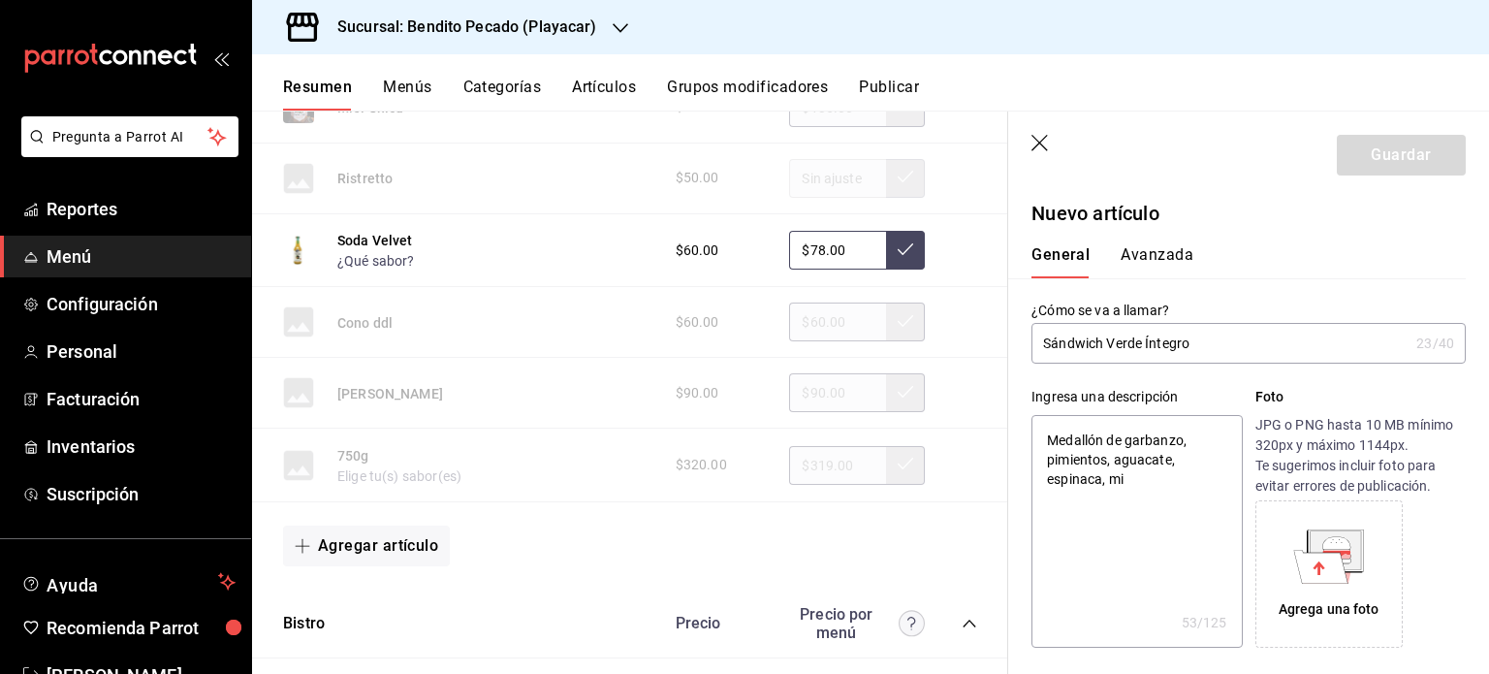
type textarea "x"
type textarea "Medallón de garbanzo, pimientos, aguacate, espinaca, mix"
type textarea "x"
type textarea "Medallón de garbanzo, pimientos, aguacate, espinaca, mix"
type textarea "x"
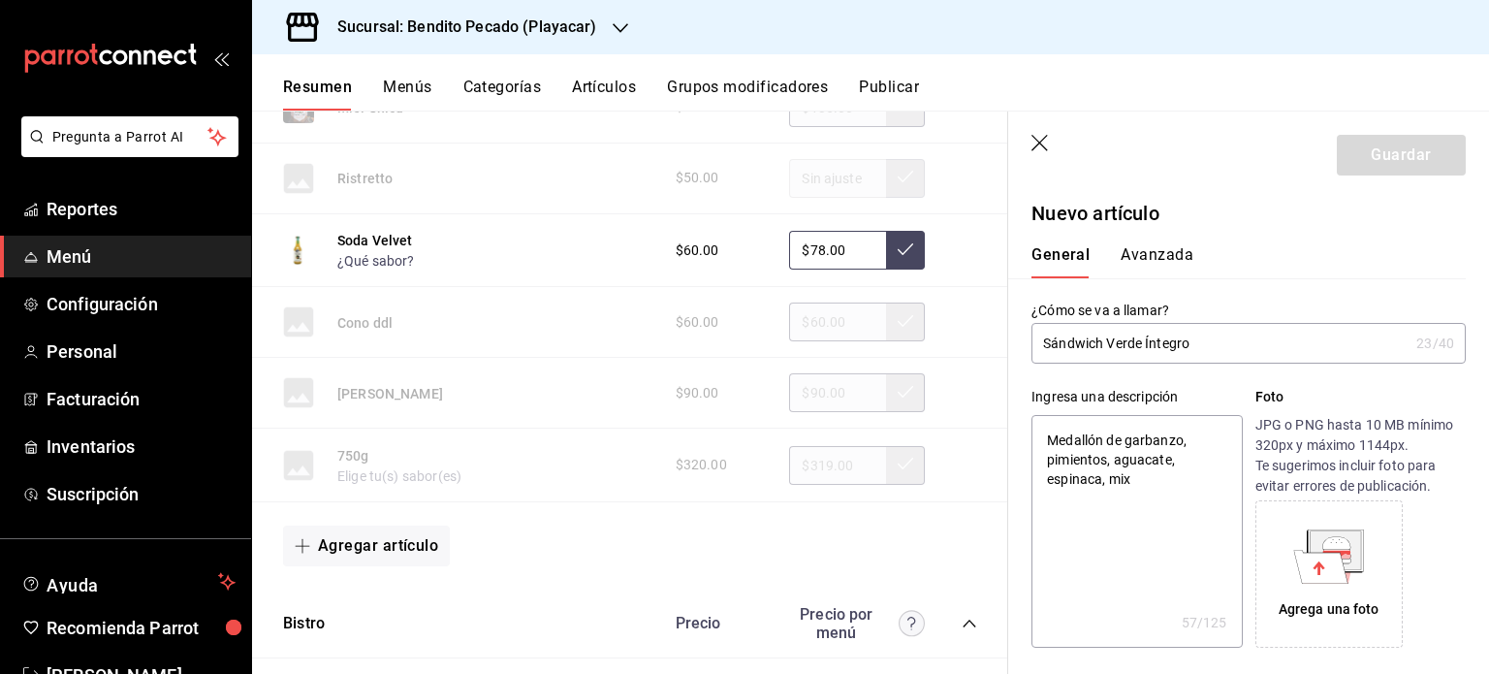
type textarea "Medallón de garbanzo, pimientos, aguacate, espinaca, mix d"
type textarea "x"
type textarea "Medallón de garbanzo, pimientos, aguacate, espinaca, mix de"
type textarea "x"
type textarea "Medallón de garbanzo, pimientos, aguacate, espinaca, mix de le"
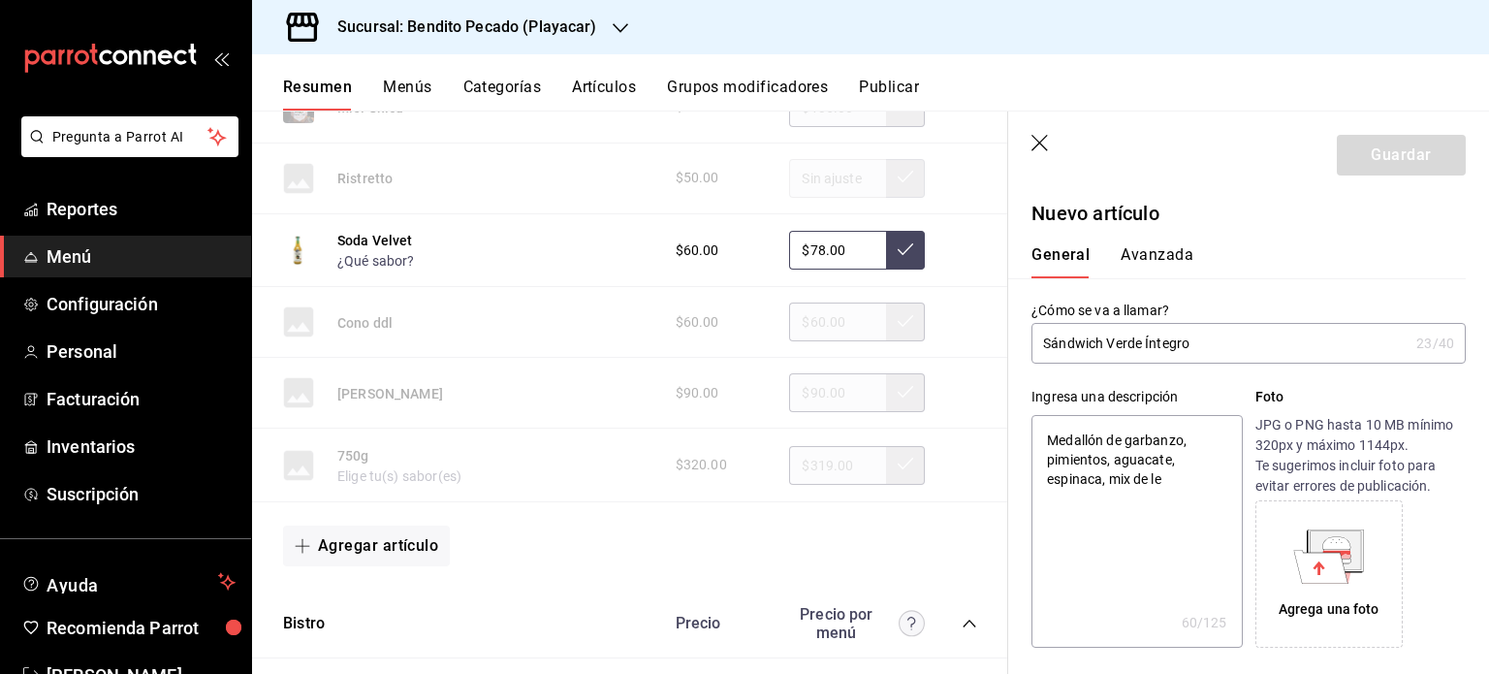
type textarea "x"
type textarea "Medallón de garbanzo, pimientos, aguacate, espinaca, mix de lec"
type textarea "x"
type textarea "Medallón de garbanzo, pimientos, aguacate, espinaca, mix de lechu"
type textarea "x"
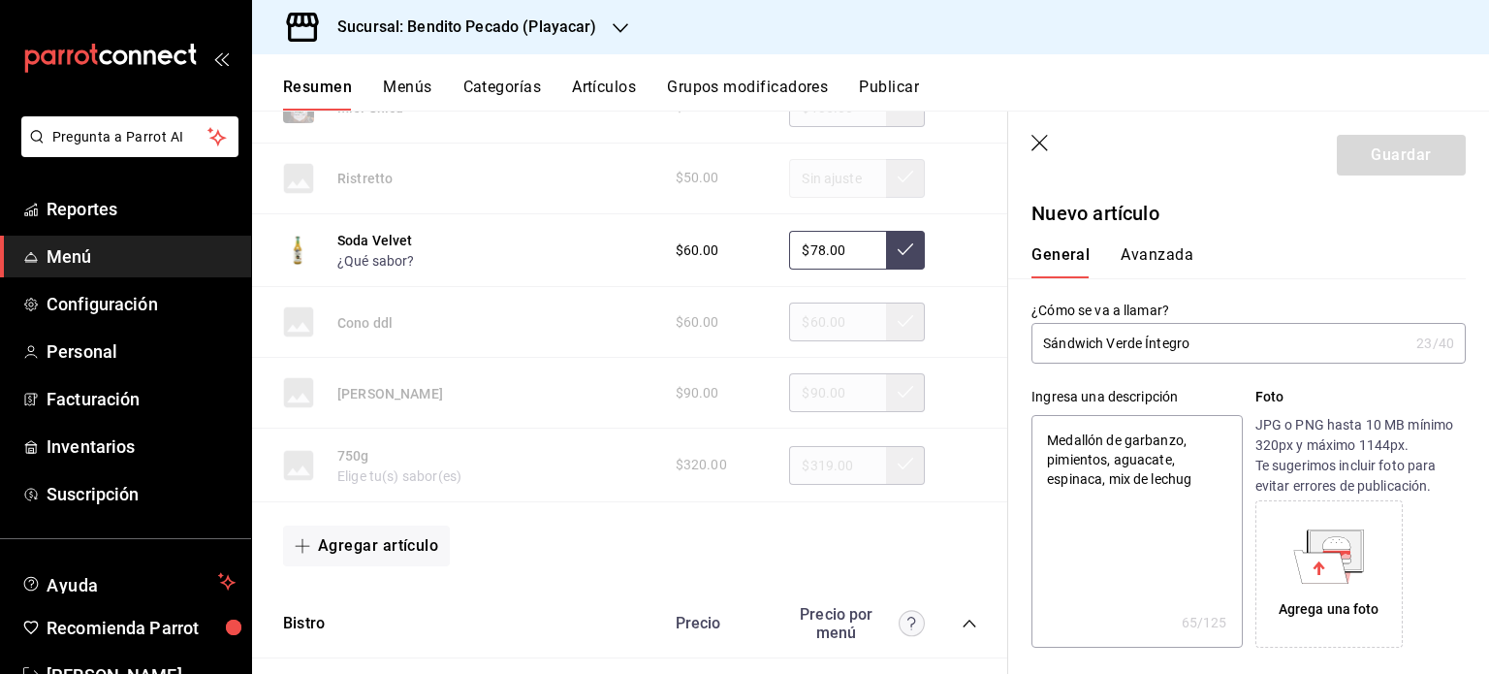
type textarea "Medallón de garbanzo, pimientos, aguacate, espinaca, mix [PERSON_NAME]"
type textarea "x"
type textarea "Medallón de garbanzo, pimientos, aguacate, espinaca, mix de lechugas"
type textarea "x"
type textarea "Medallón de garbanzo, pimientos, aguacate, espinaca, mix de lechugas."
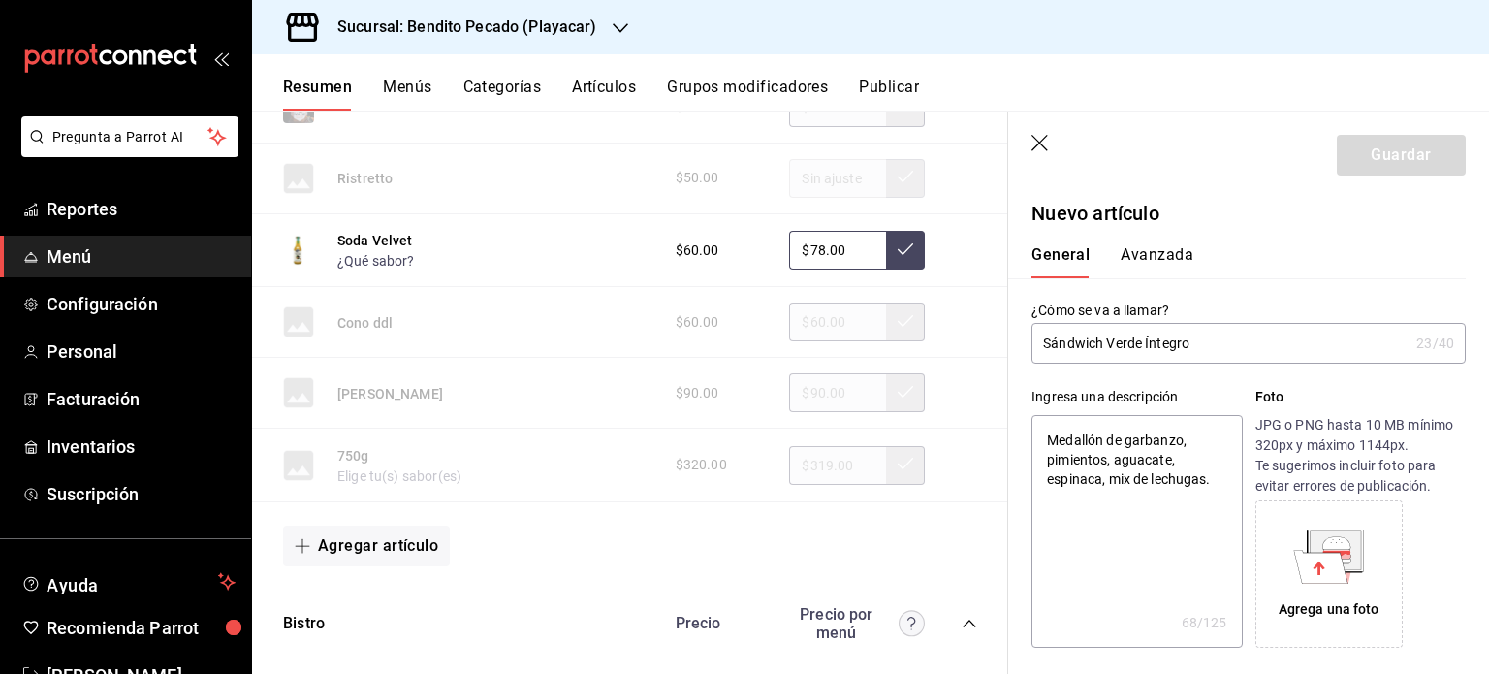
type textarea "x"
type textarea "Medallón de garbanzo, pimientos, aguacate, espinaca, mix de lechugas."
type textarea "x"
type textarea "Medallón de garbanzo, pimientos, aguacate, espinaca, mix de lechugas. c"
type textarea "x"
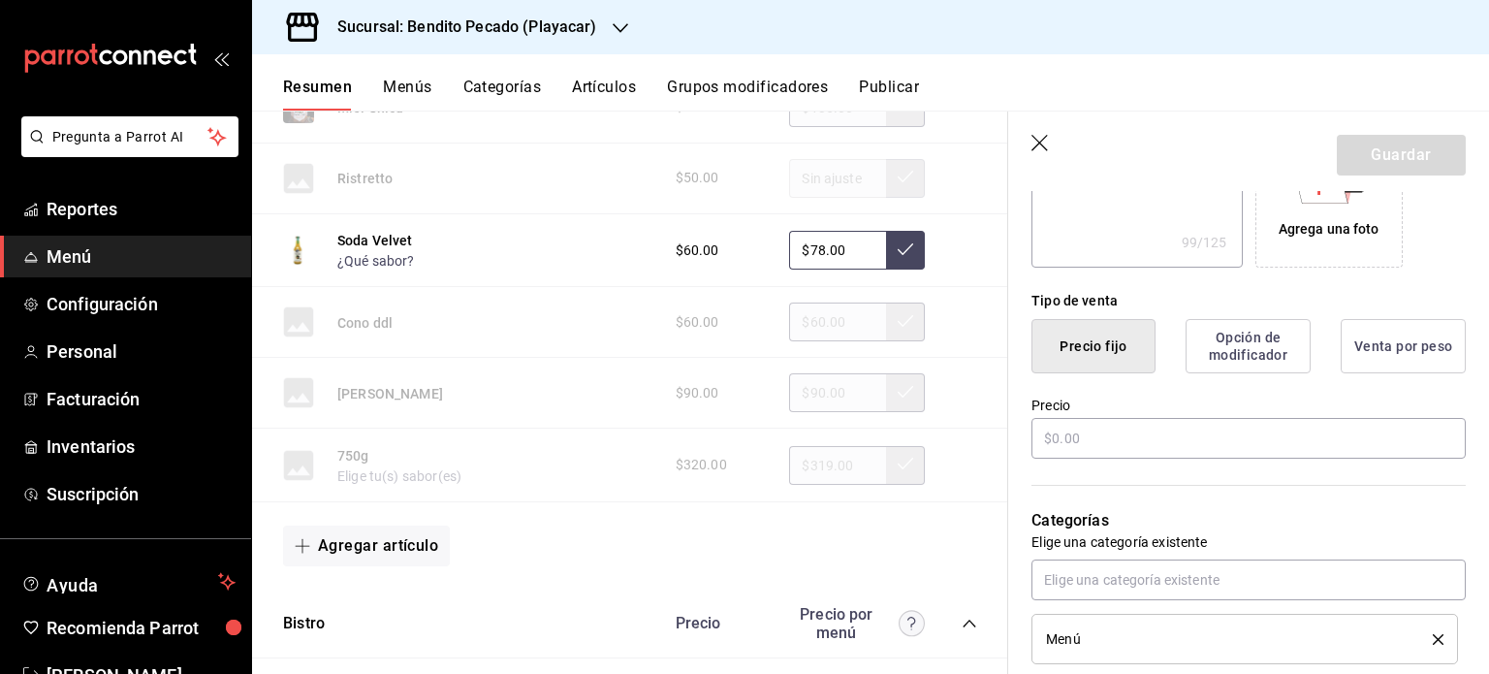
scroll to position [382, 0]
click at [1153, 432] on input "text" at bounding box center [1249, 436] width 434 height 41
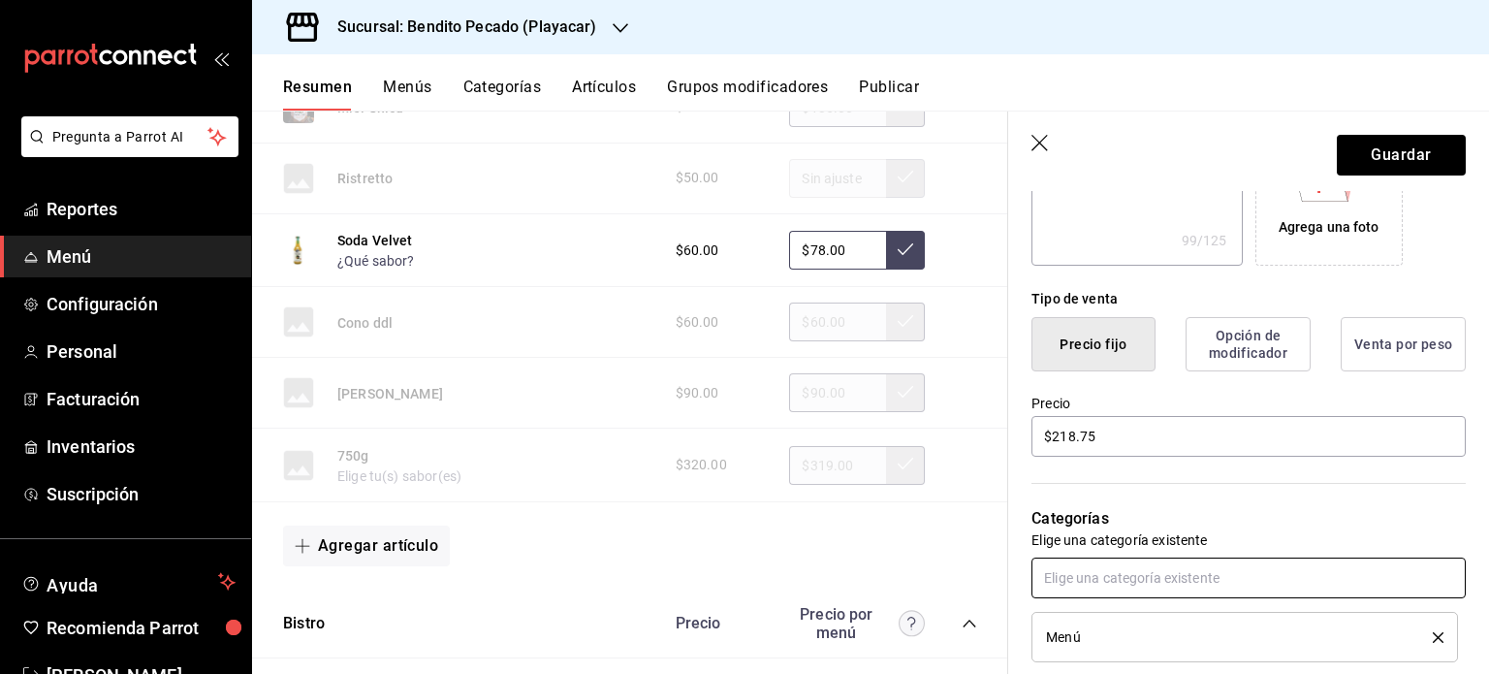
click at [1146, 577] on input "text" at bounding box center [1249, 578] width 434 height 41
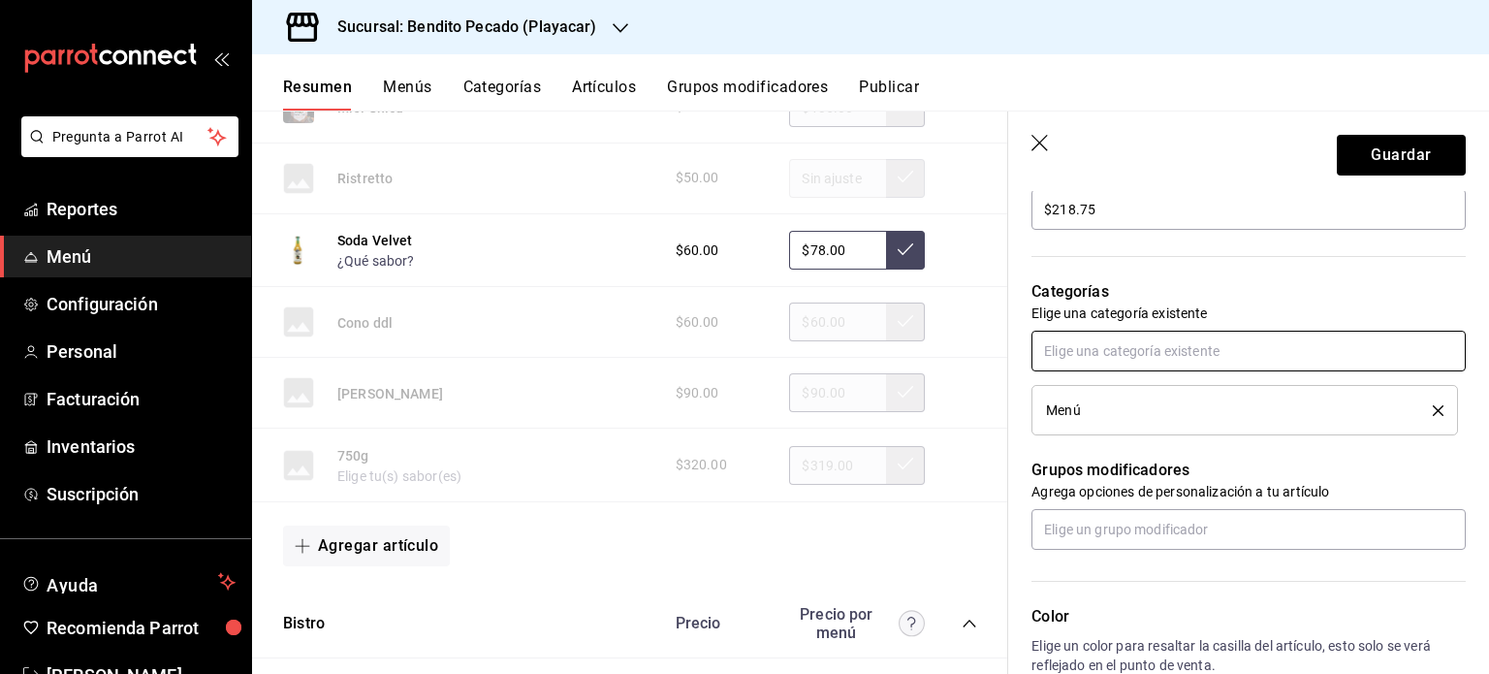
scroll to position [673, 0]
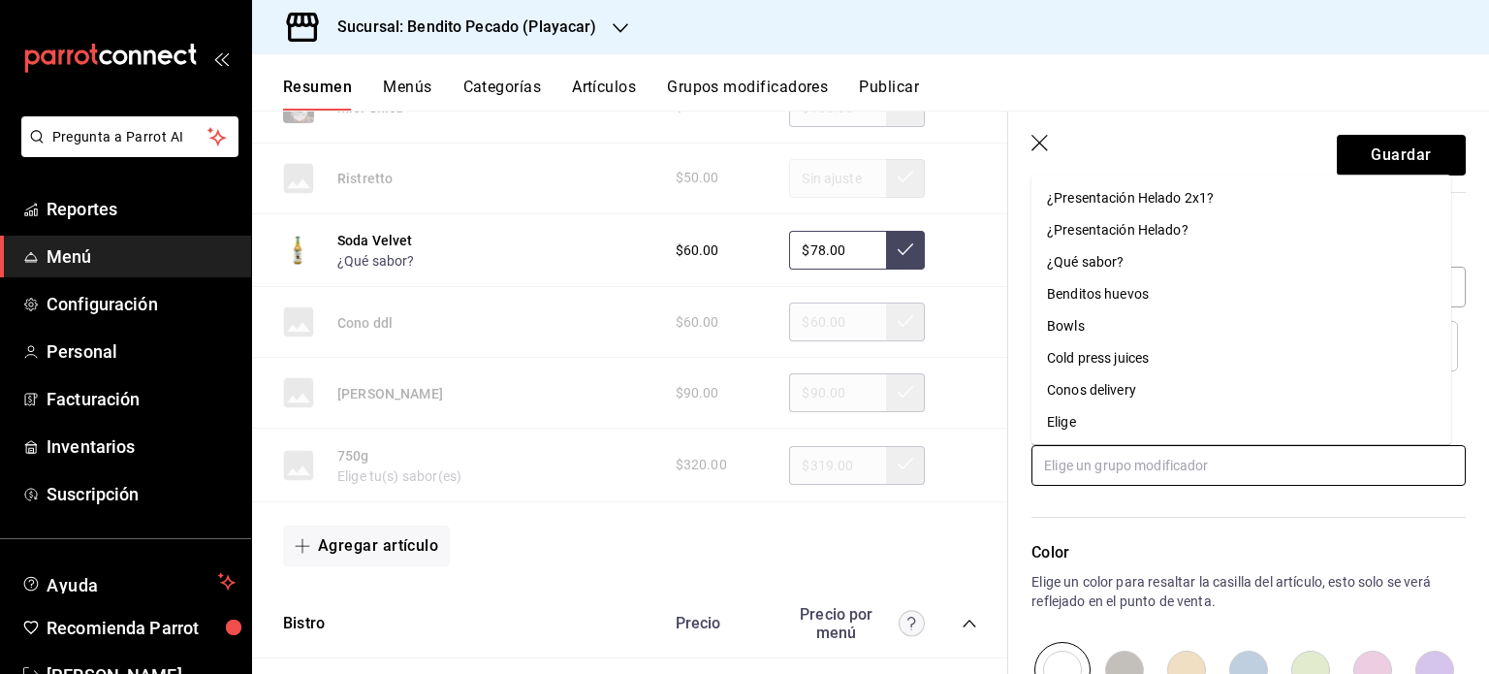
click at [1160, 463] on input "text" at bounding box center [1249, 465] width 434 height 41
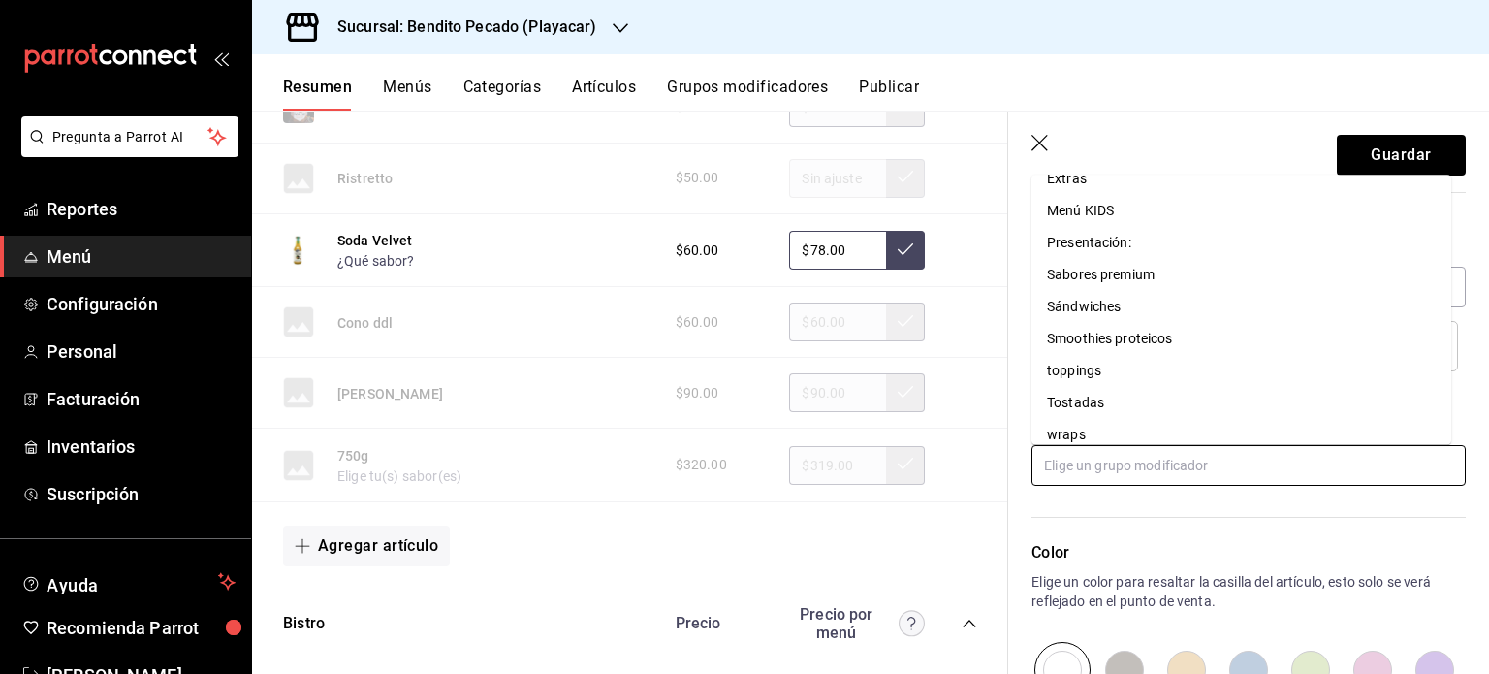
scroll to position [340, 0]
click at [1072, 179] on div "Extras" at bounding box center [1067, 178] width 40 height 20
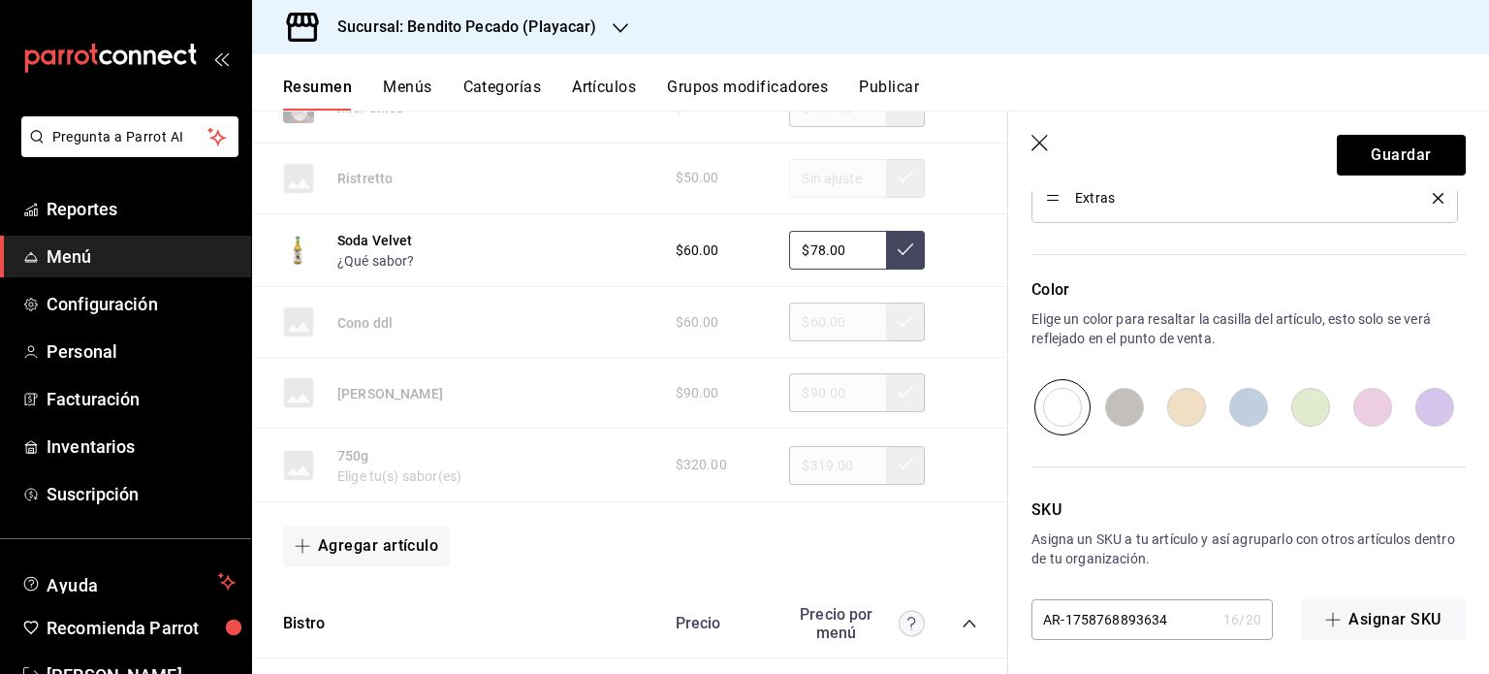
scroll to position [1003, 0]
click at [1373, 158] on button "Guardar" at bounding box center [1401, 155] width 129 height 41
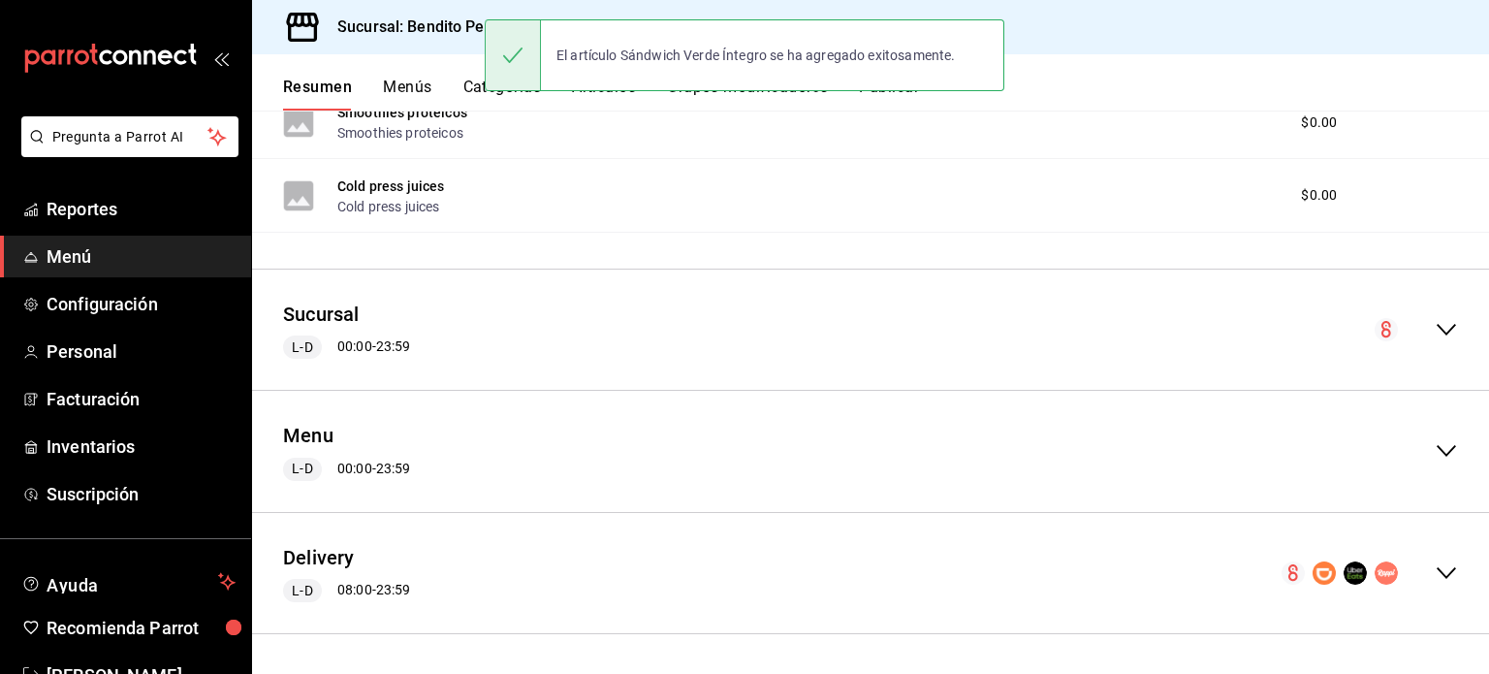
scroll to position [1063, 0]
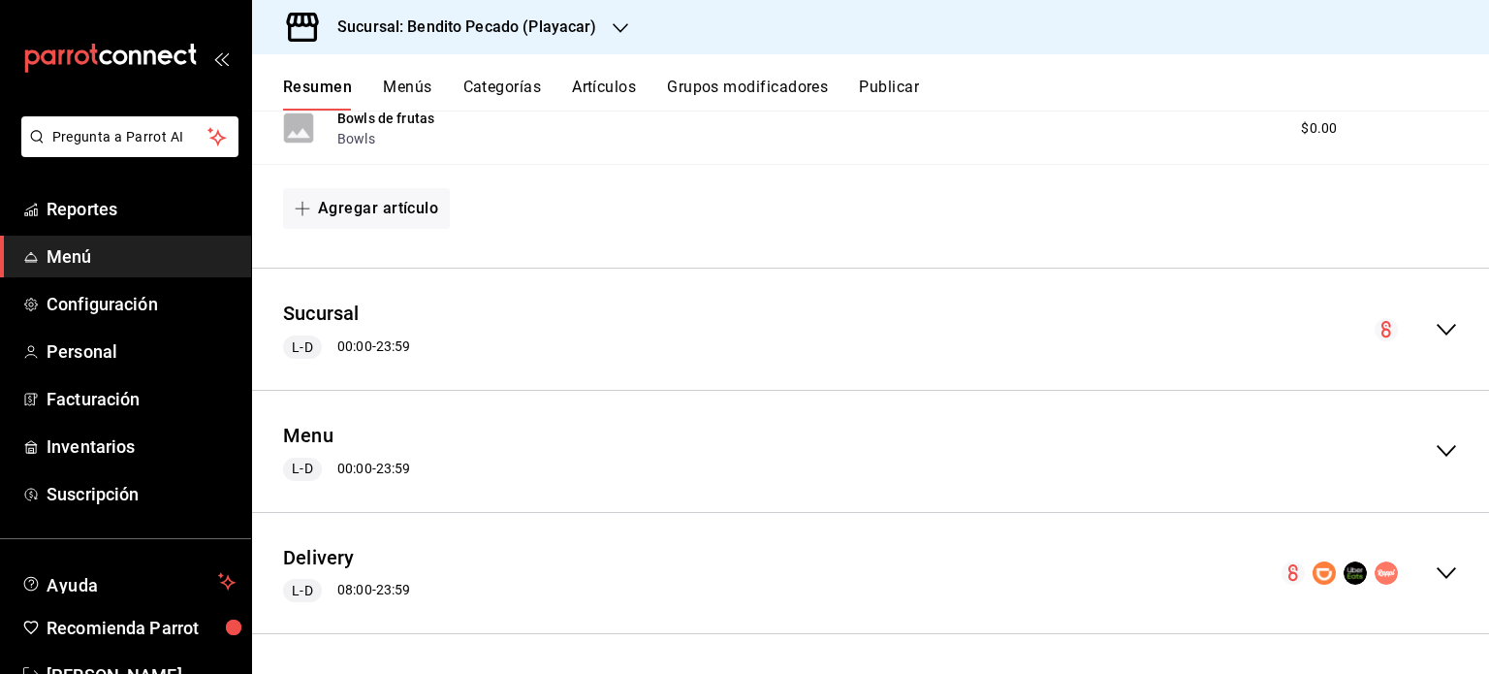
click at [1435, 571] on icon "collapse-menu-row" at bounding box center [1446, 572] width 23 height 23
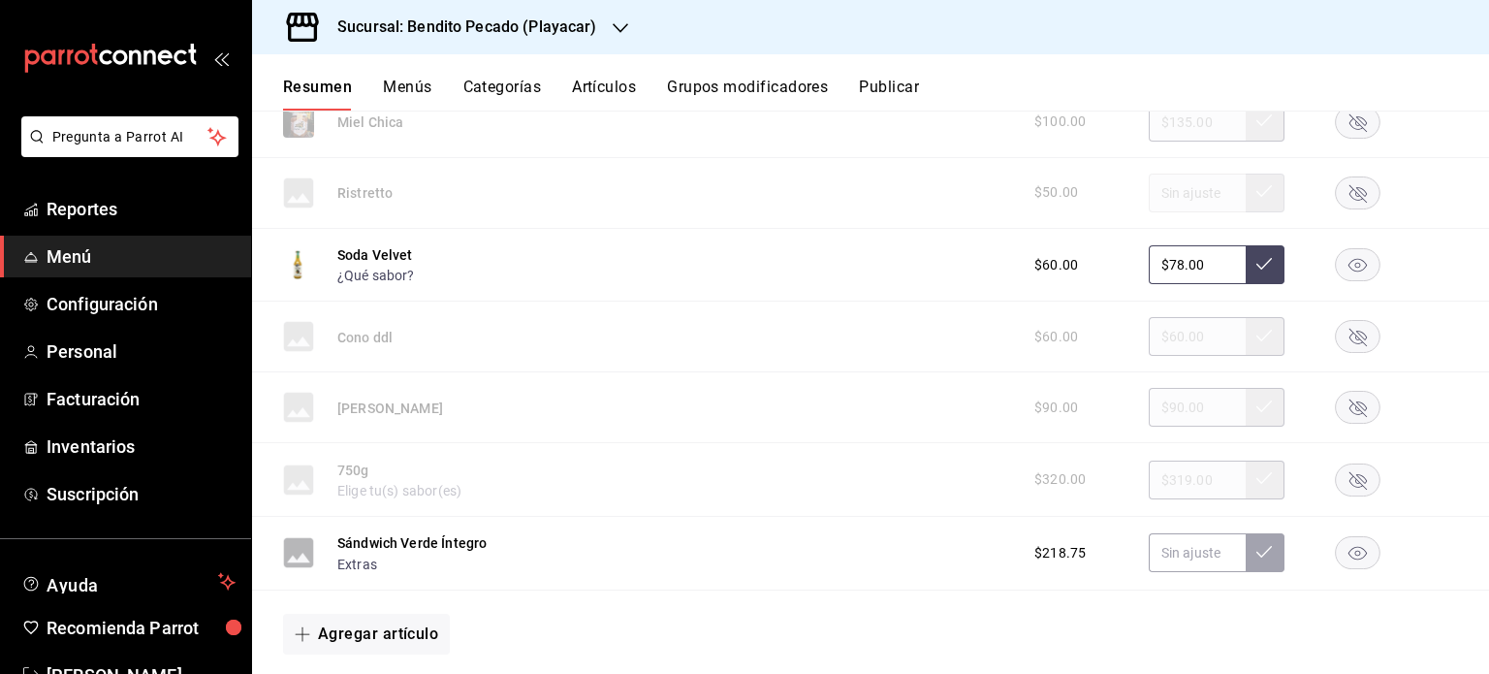
scroll to position [3433, 0]
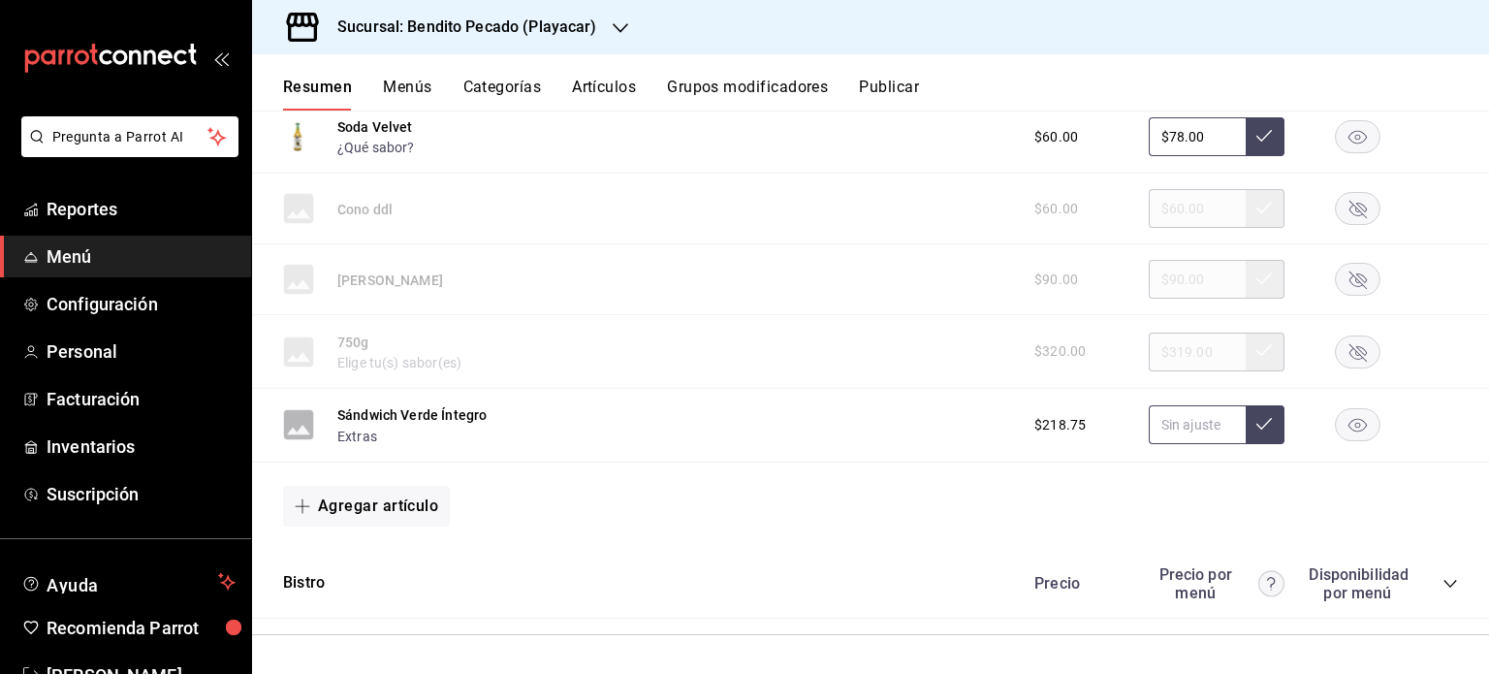
click at [1199, 430] on input "text" at bounding box center [1197, 424] width 97 height 39
click at [454, 418] on button "Sándwich Verde Íntegro" at bounding box center [411, 414] width 149 height 19
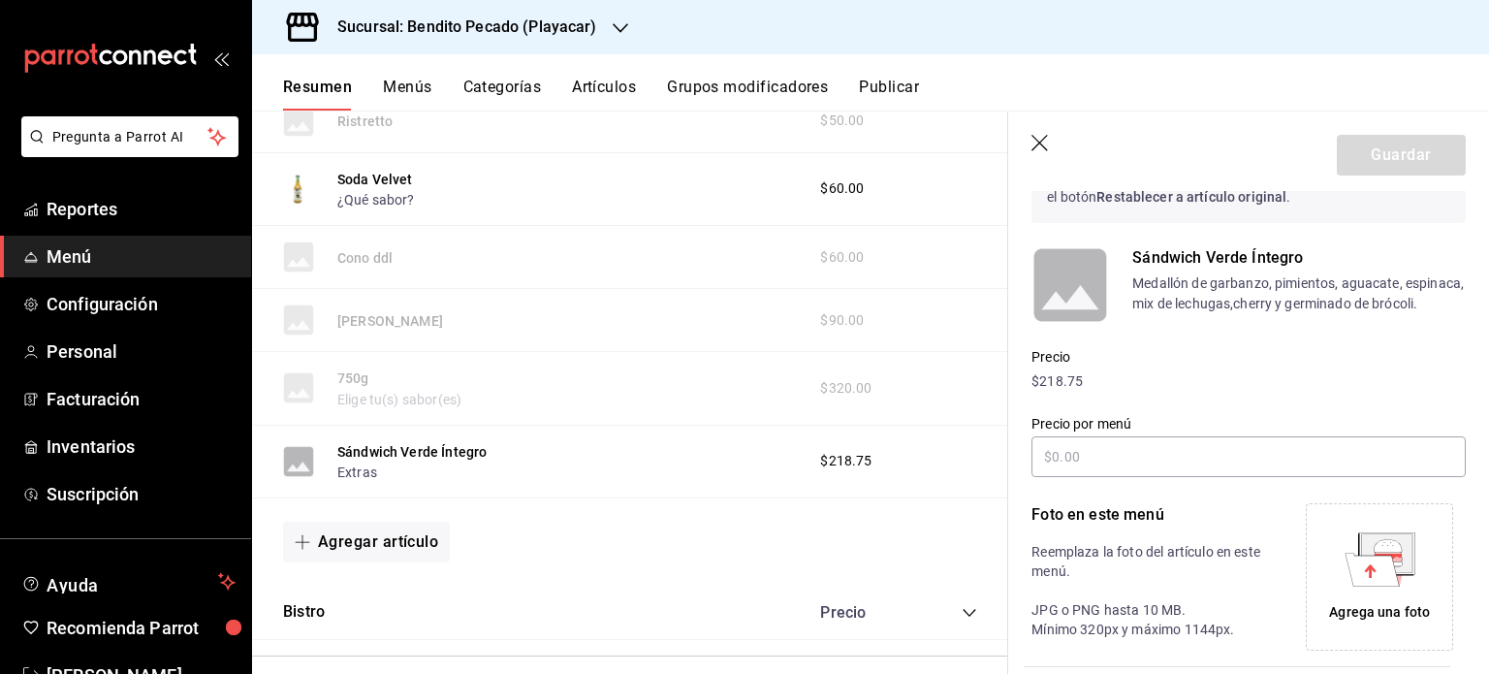
scroll to position [118, 0]
click at [1044, 394] on p "$218.75" at bounding box center [1249, 383] width 434 height 20
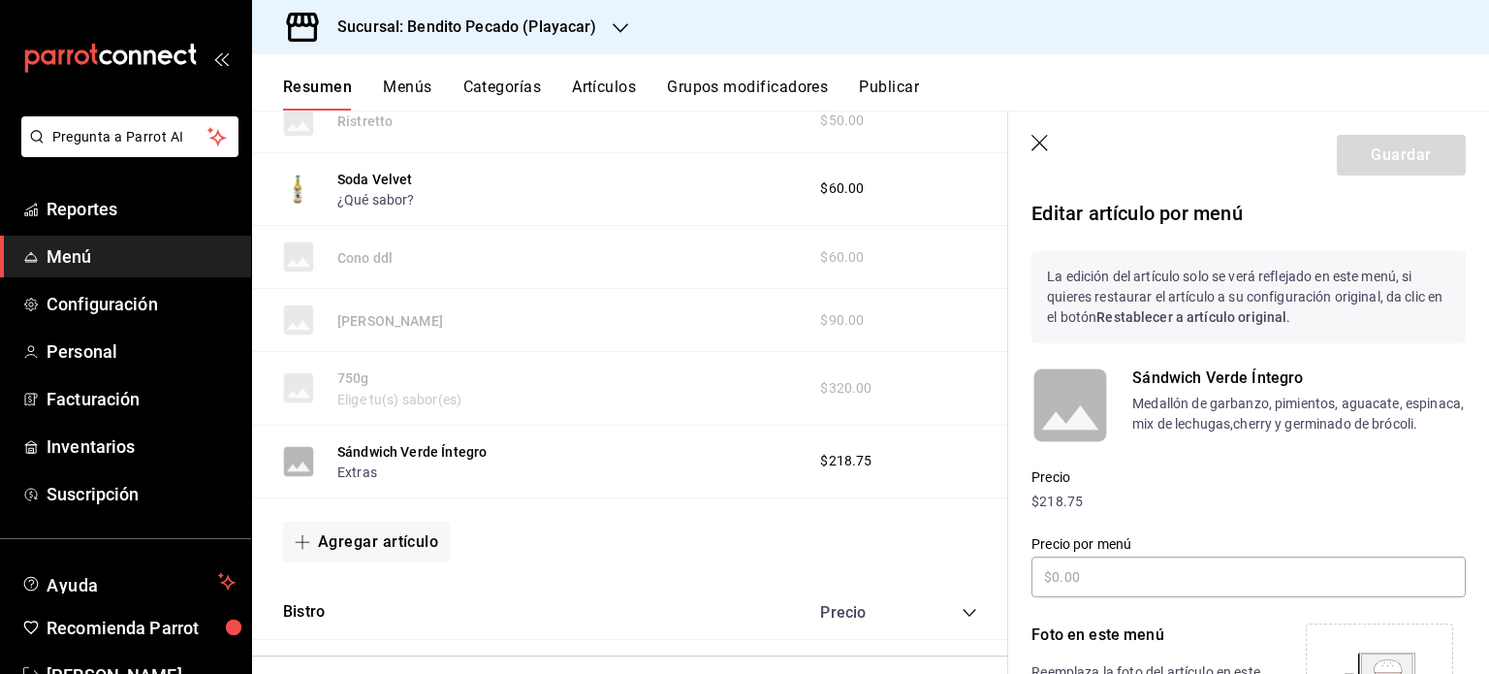
click at [1047, 143] on icon "button" at bounding box center [1041, 144] width 19 height 19
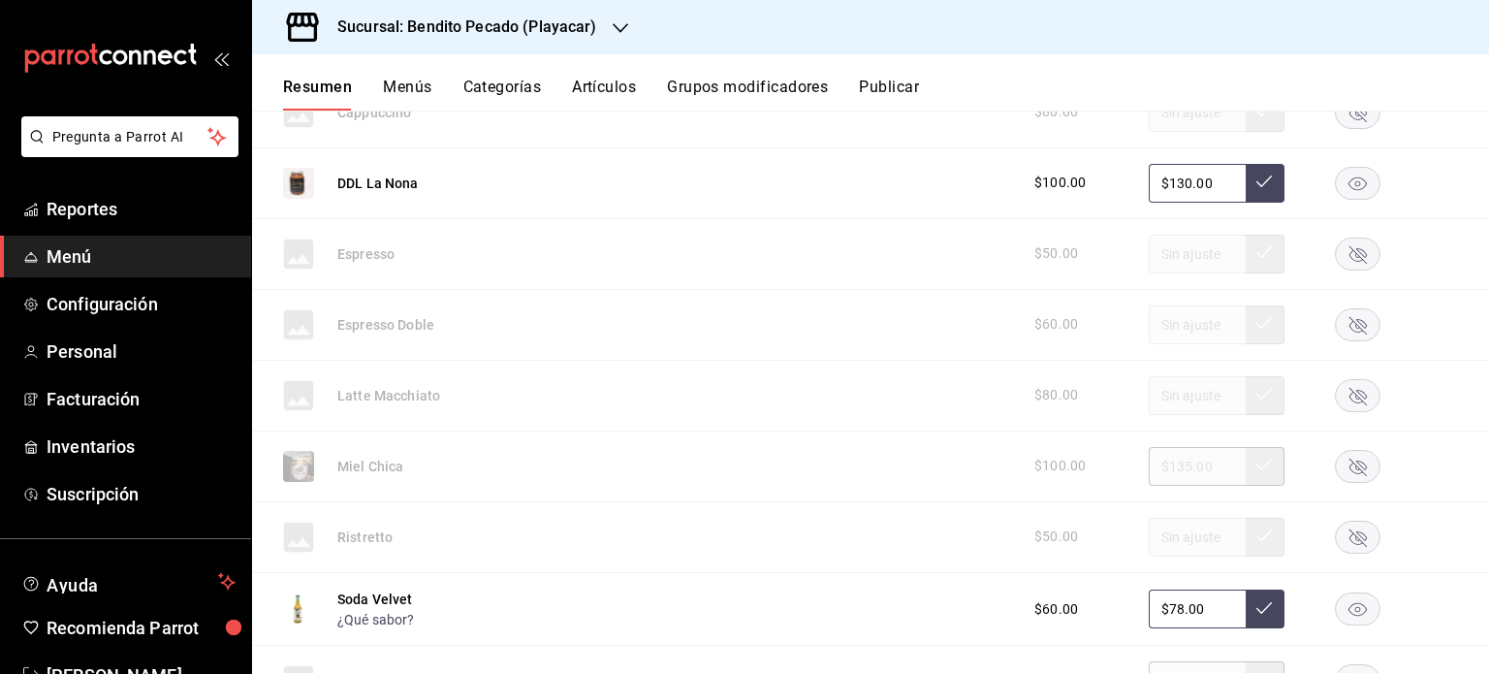
scroll to position [2956, 0]
click at [604, 85] on button "Artículos" at bounding box center [604, 94] width 64 height 33
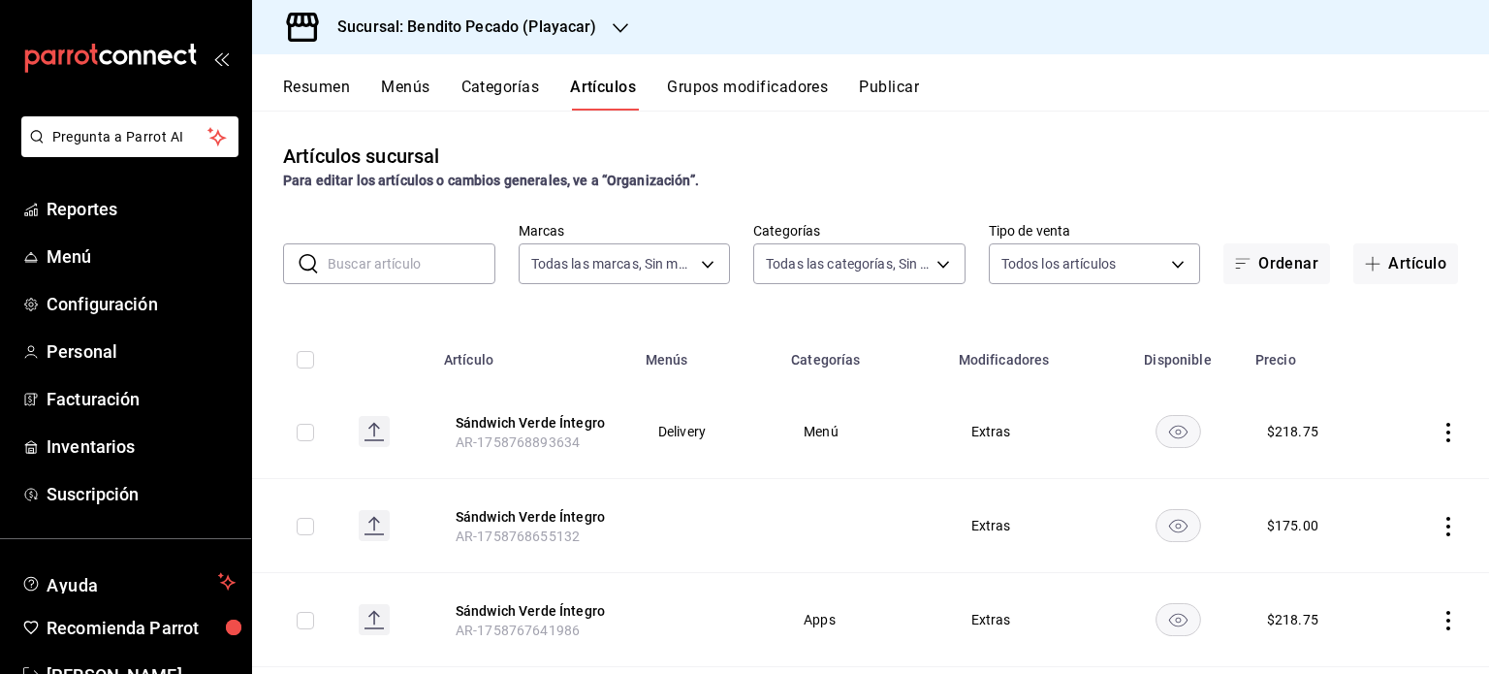
click at [1439, 429] on icon "actions" at bounding box center [1448, 432] width 19 height 19
click at [1383, 487] on span "Editar" at bounding box center [1376, 477] width 50 height 20
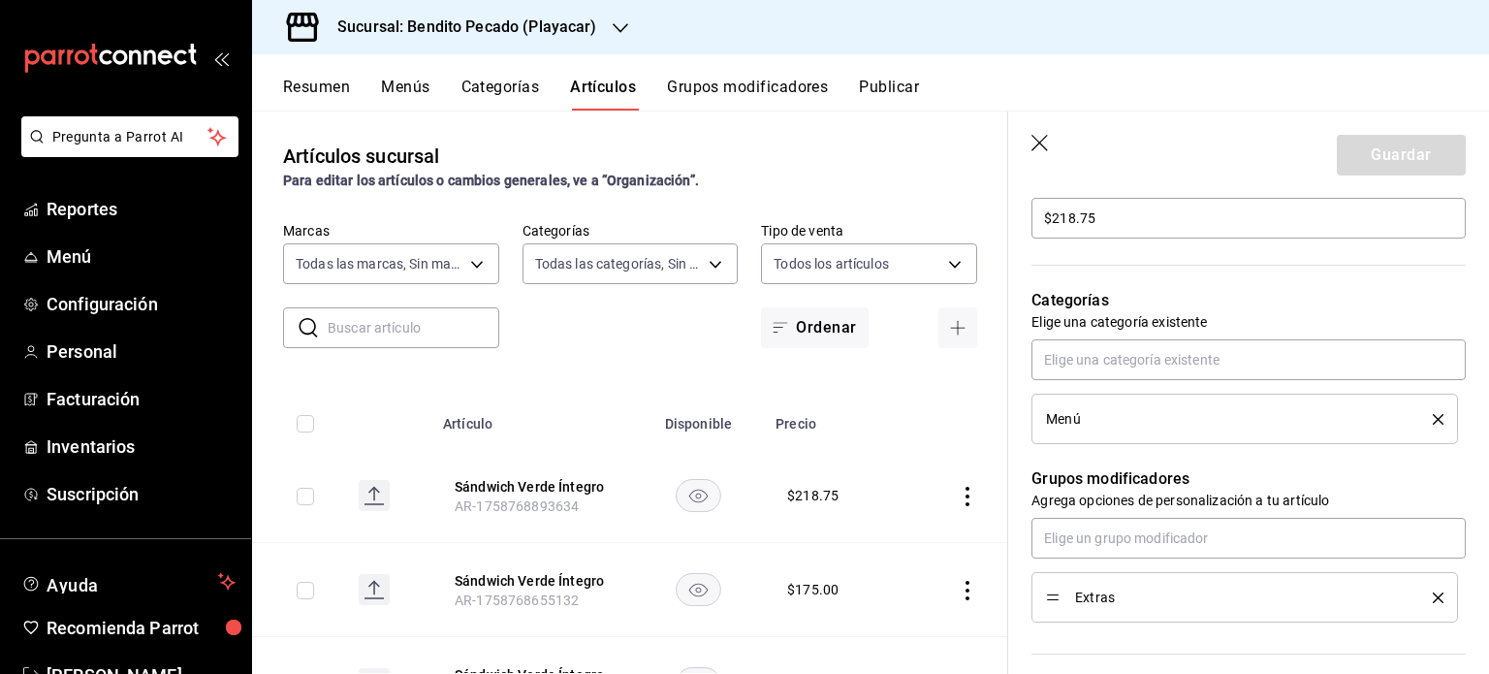
scroll to position [601, 0]
click at [1102, 212] on input "$218.75" at bounding box center [1249, 217] width 434 height 41
click at [1376, 150] on button "Guardar" at bounding box center [1401, 155] width 129 height 41
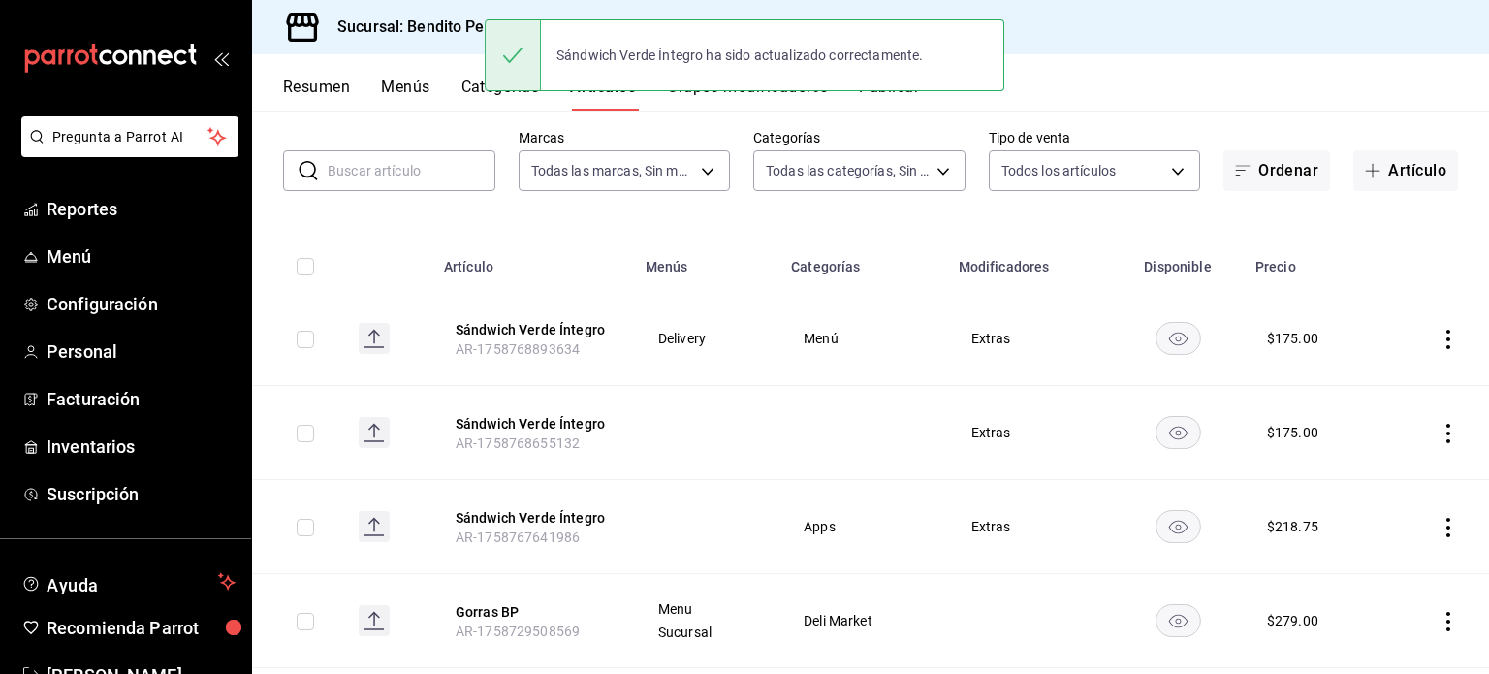
scroll to position [96, 0]
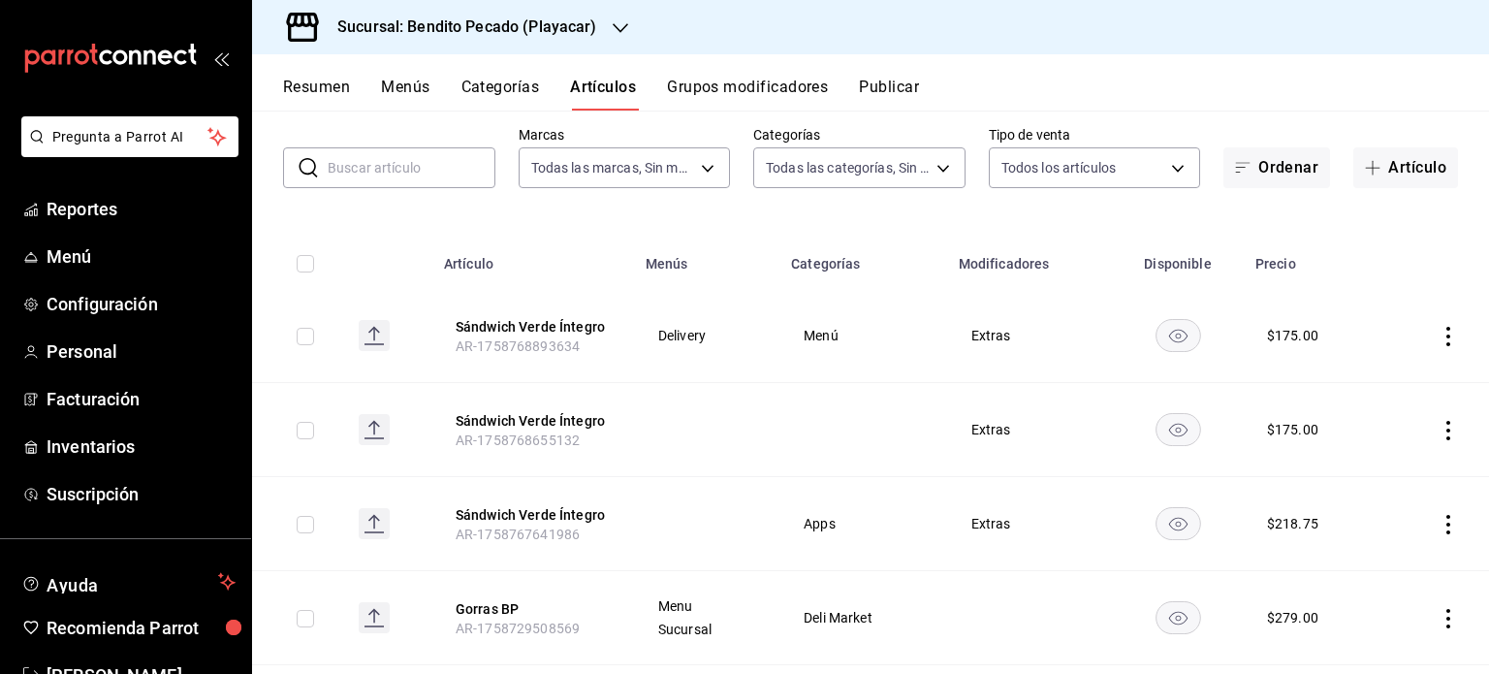
click at [1439, 430] on icon "actions" at bounding box center [1448, 430] width 19 height 19
click at [1348, 558] on div at bounding box center [1333, 554] width 35 height 19
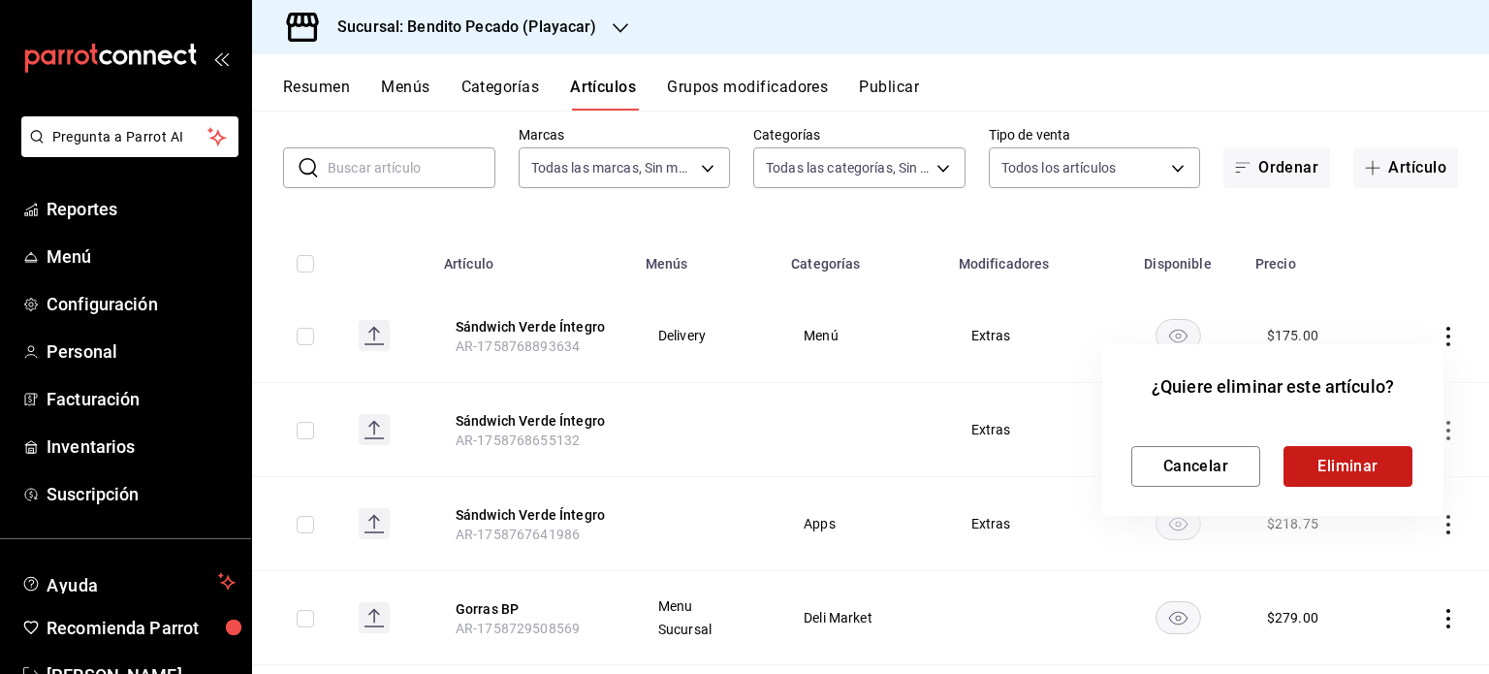
click at [1344, 480] on button "Eliminar" at bounding box center [1348, 466] width 129 height 41
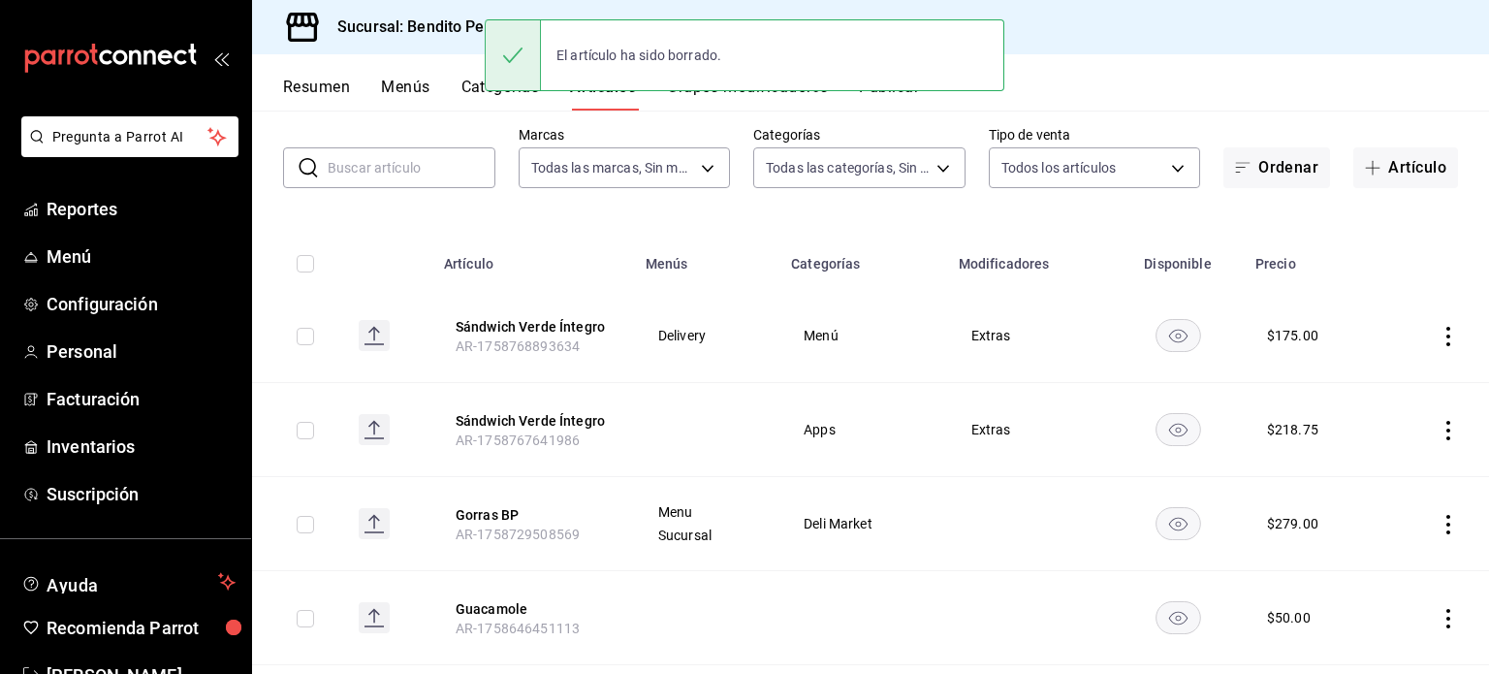
click at [1439, 427] on icon "actions" at bounding box center [1448, 430] width 19 height 19
click at [1371, 553] on span "Eliminar" at bounding box center [1375, 554] width 49 height 16
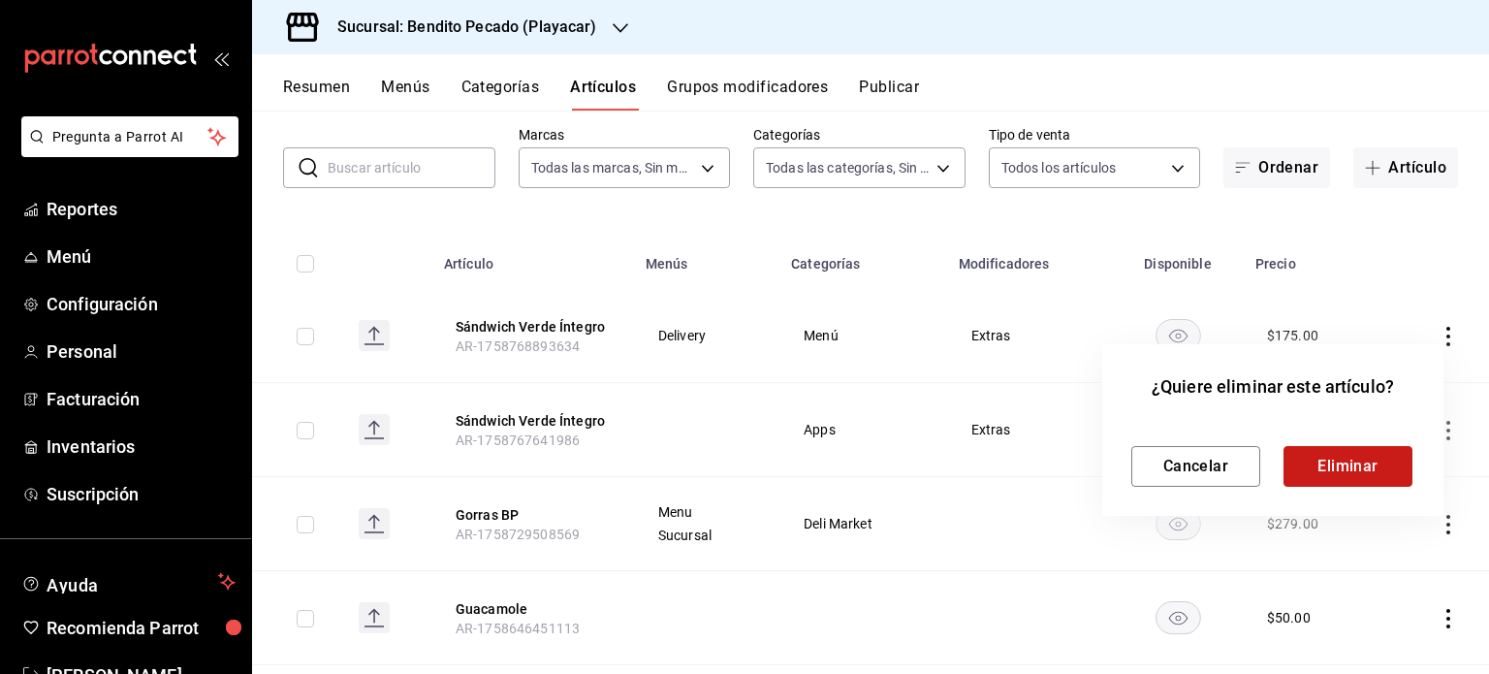
click at [1323, 472] on button "Eliminar" at bounding box center [1348, 466] width 129 height 41
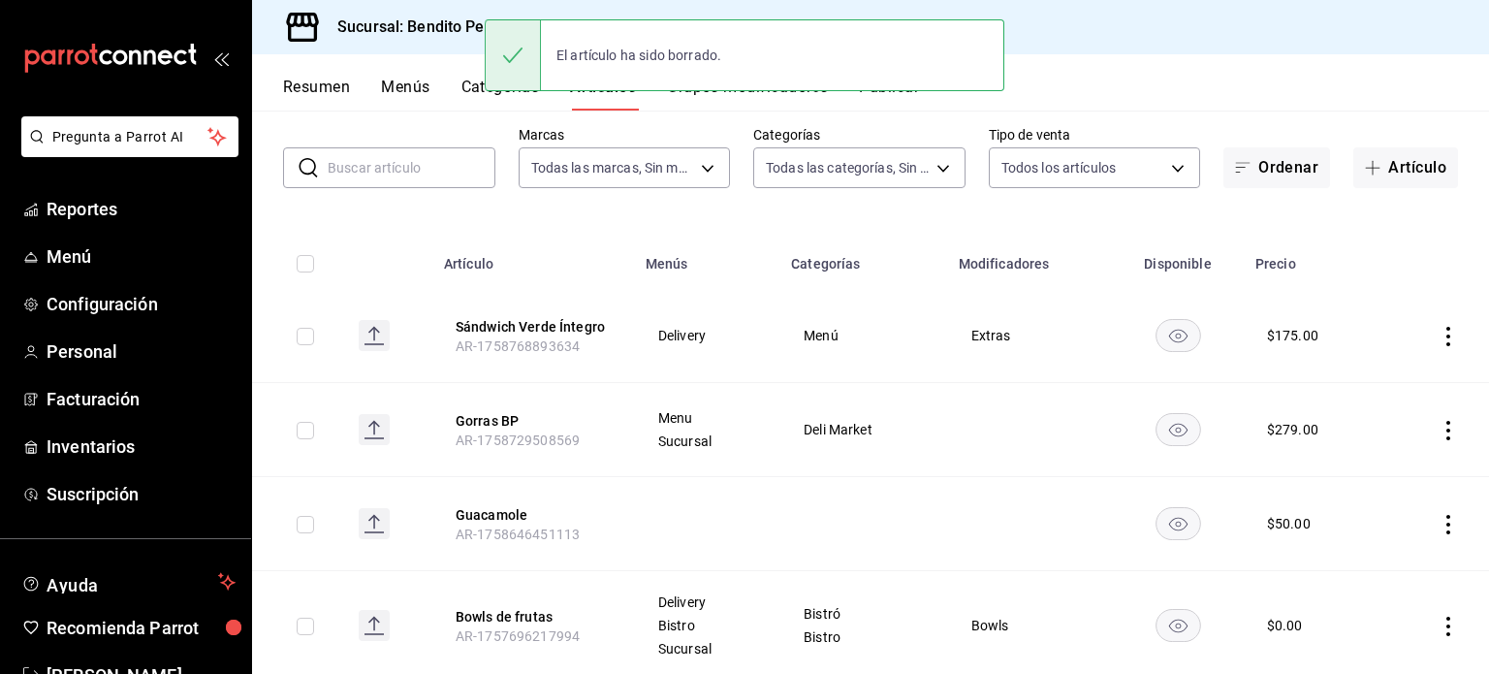
click at [354, 82] on div "Resumen Menús Categorías Artículos Grupos modificadores Publicar" at bounding box center [886, 94] width 1206 height 33
click at [317, 83] on button "Resumen" at bounding box center [316, 94] width 67 height 33
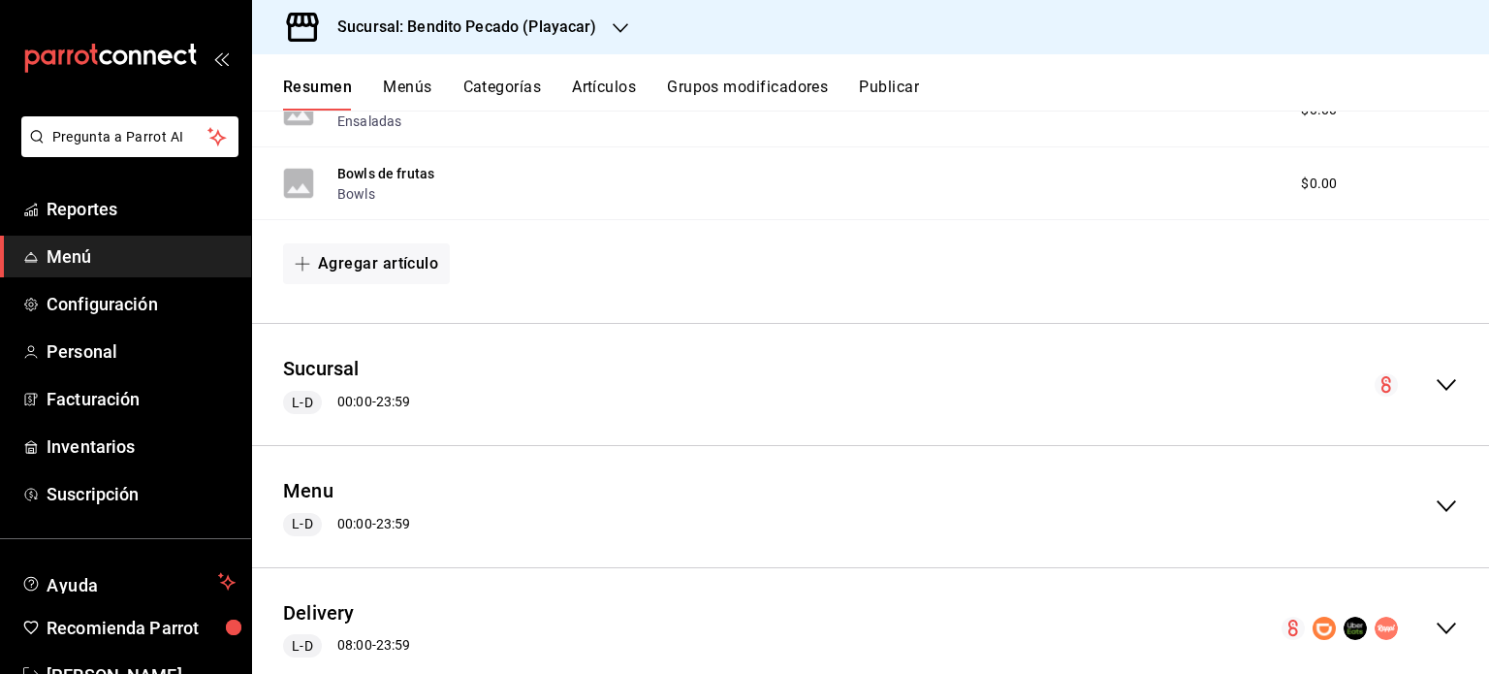
scroll to position [1063, 0]
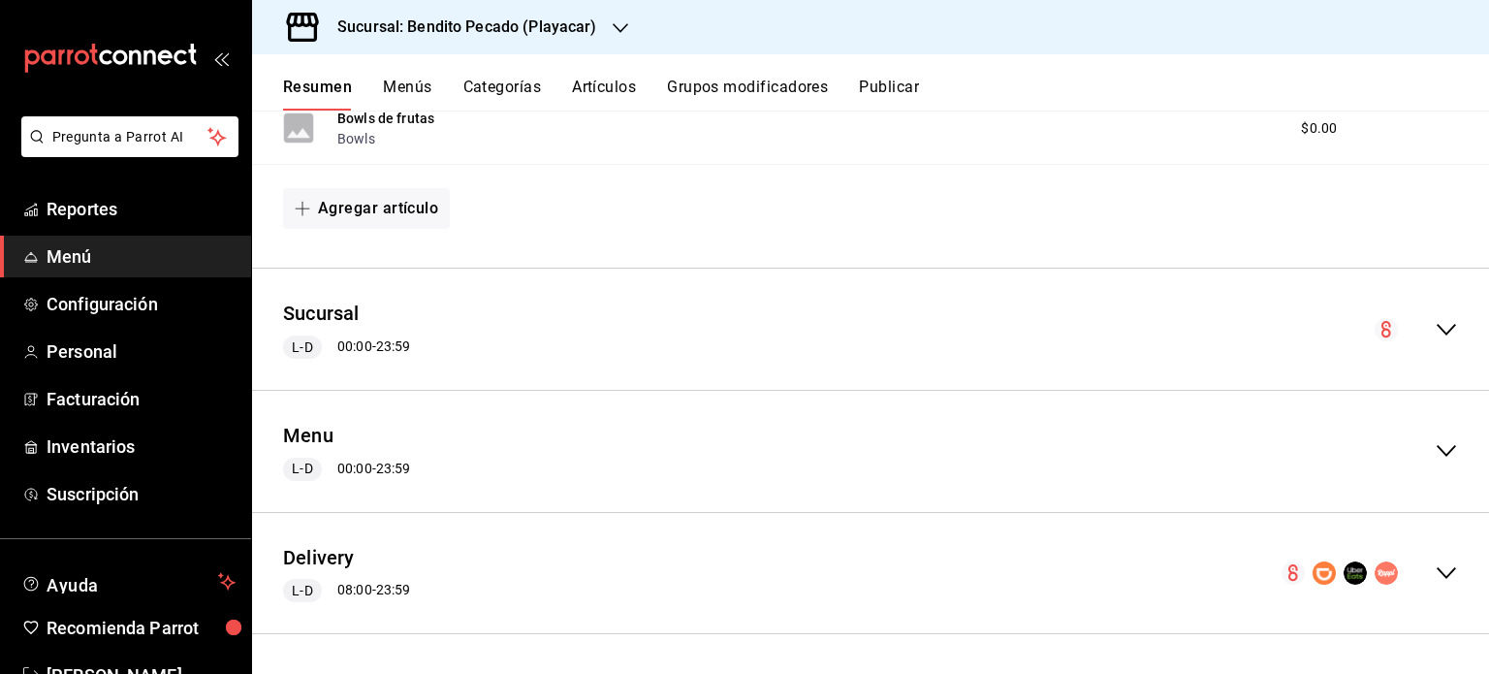
click at [1437, 570] on icon "collapse-menu-row" at bounding box center [1446, 573] width 19 height 12
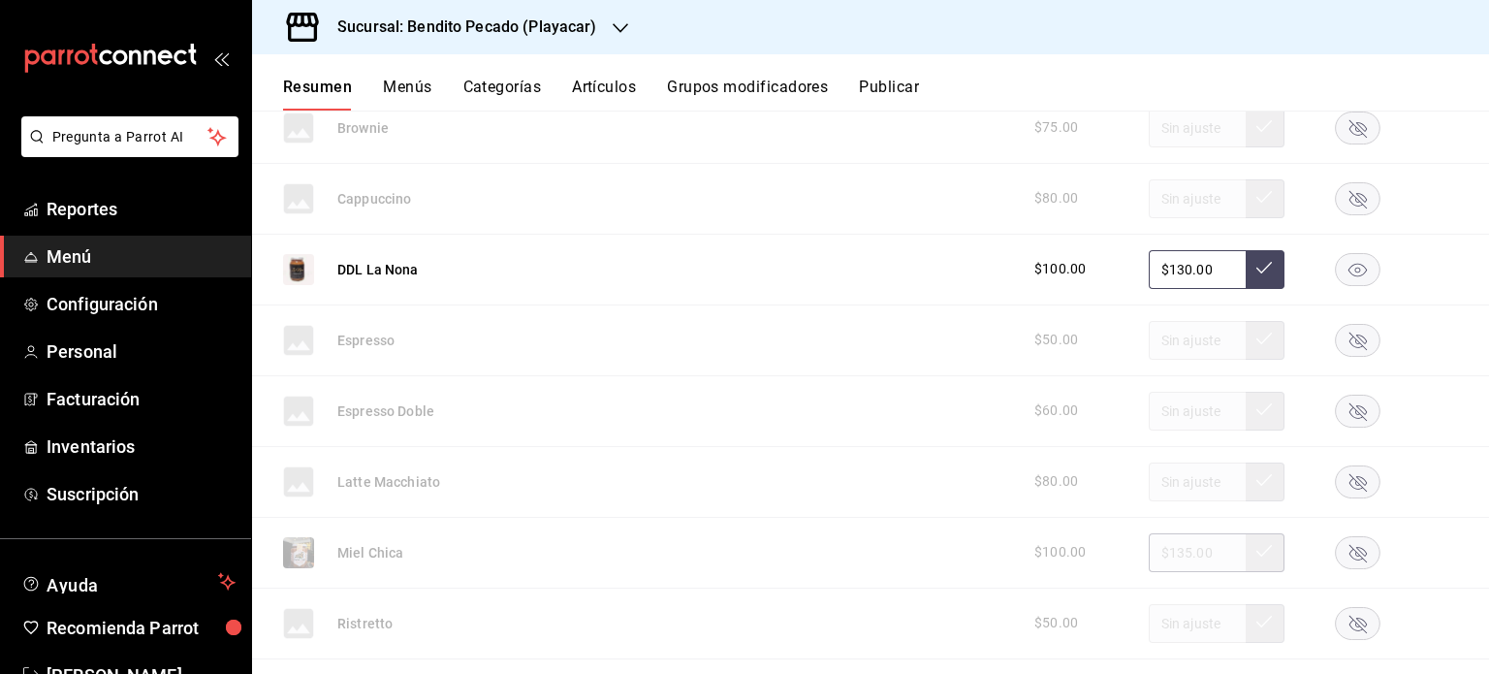
scroll to position [3433, 0]
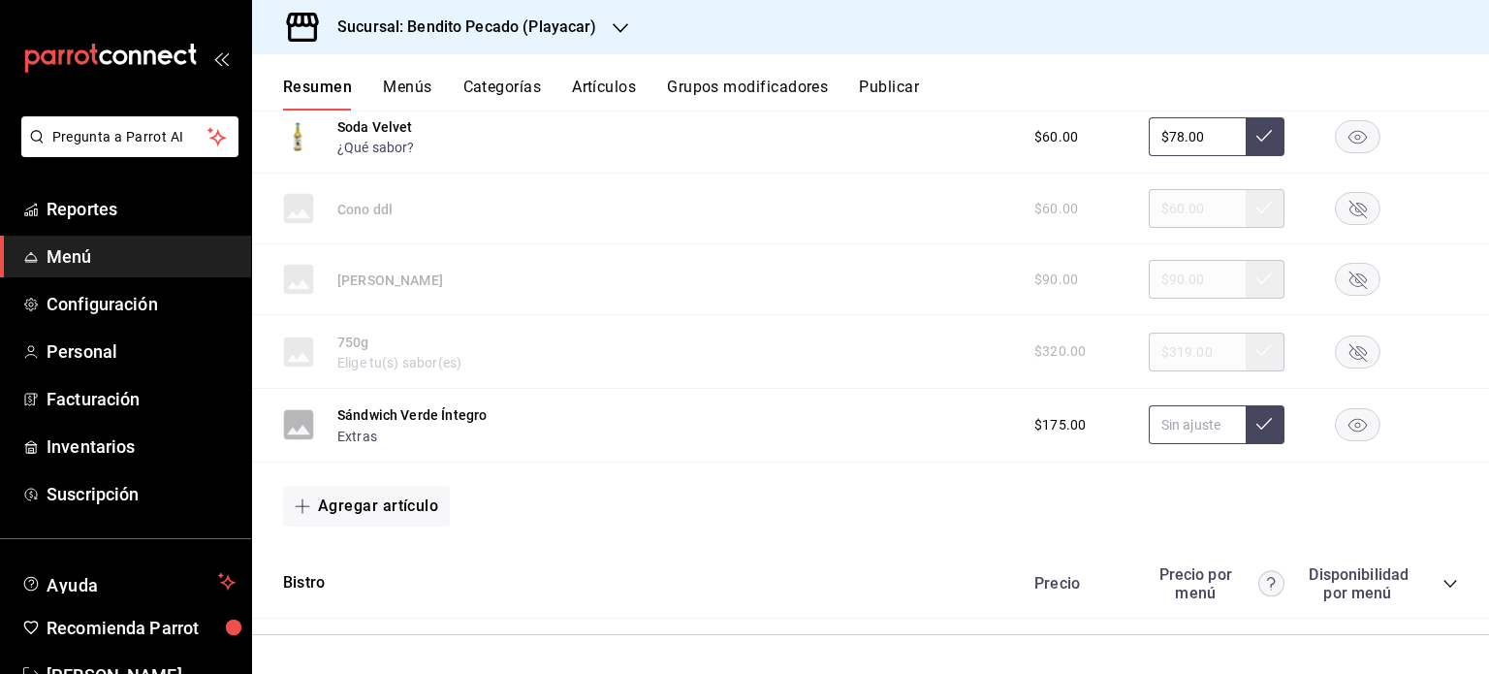
click at [1176, 414] on input "text" at bounding box center [1197, 424] width 97 height 39
click at [1257, 430] on icon at bounding box center [1265, 424] width 16 height 16
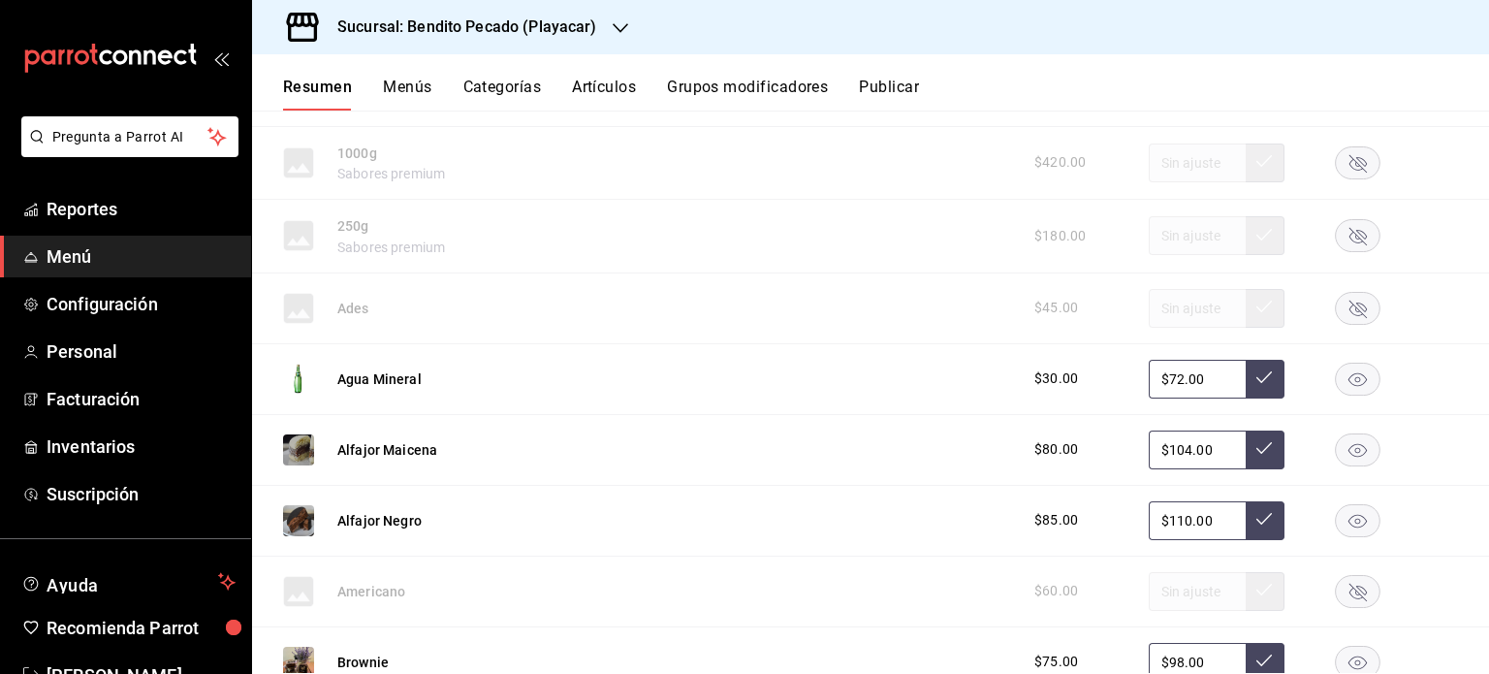
scroll to position [2269, 0]
click at [1346, 306] on rect "button" at bounding box center [1358, 308] width 45 height 32
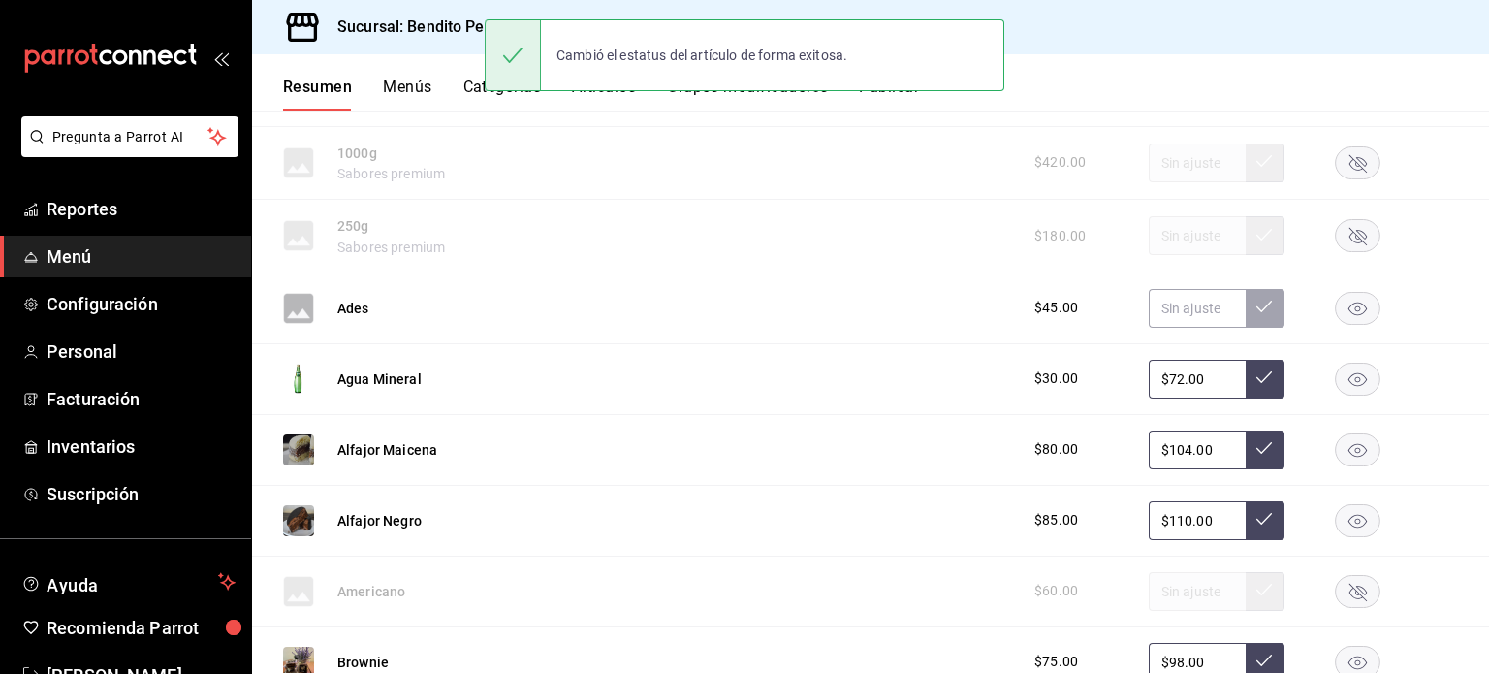
click at [1354, 307] on rect "button" at bounding box center [1358, 308] width 45 height 32
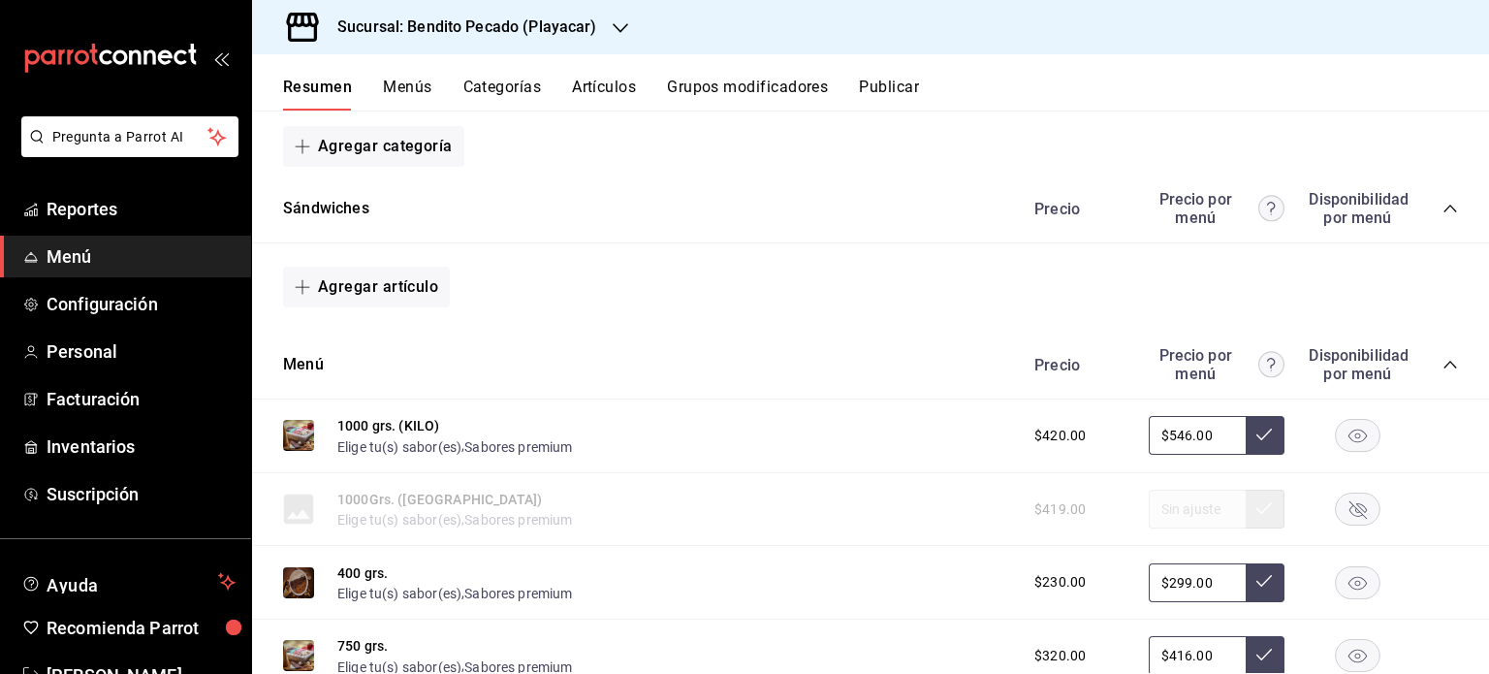
scroll to position [1392, 0]
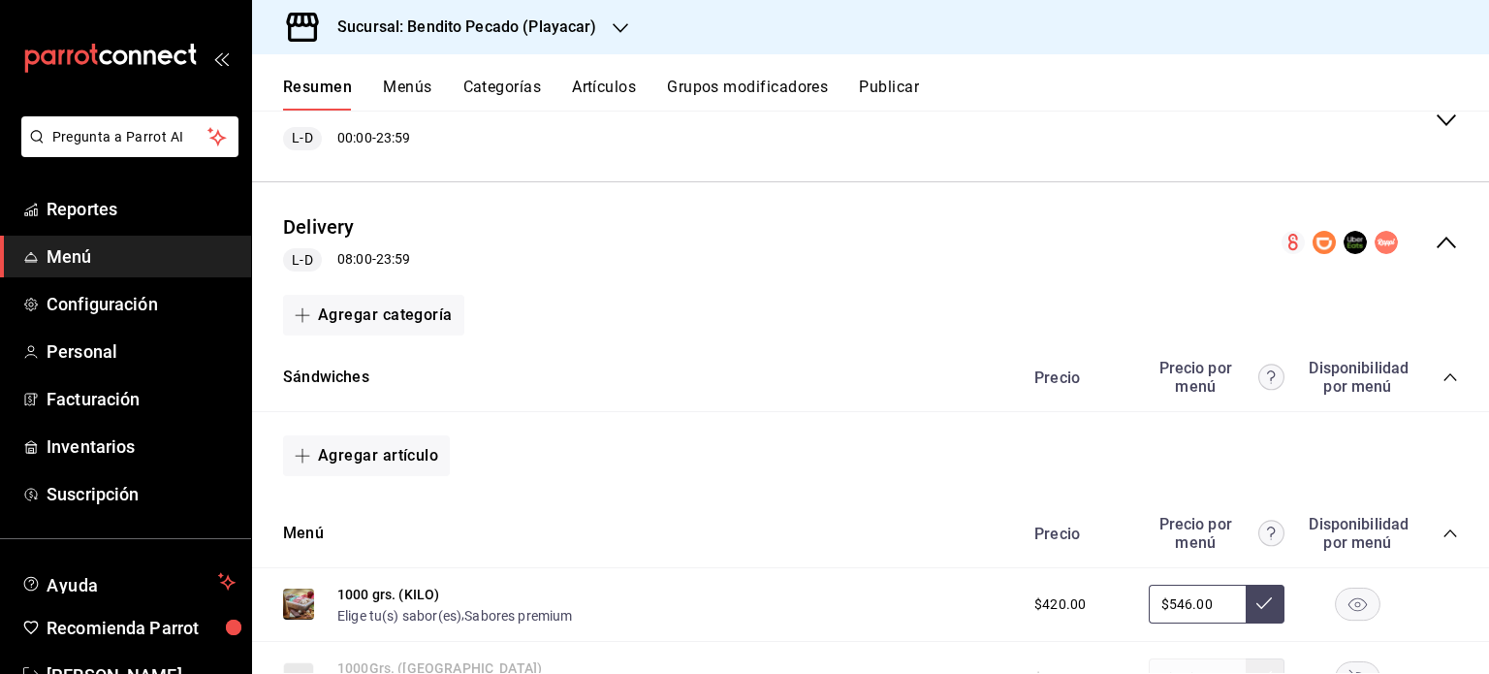
click at [1443, 536] on icon "collapse-category-row" at bounding box center [1451, 534] width 16 height 16
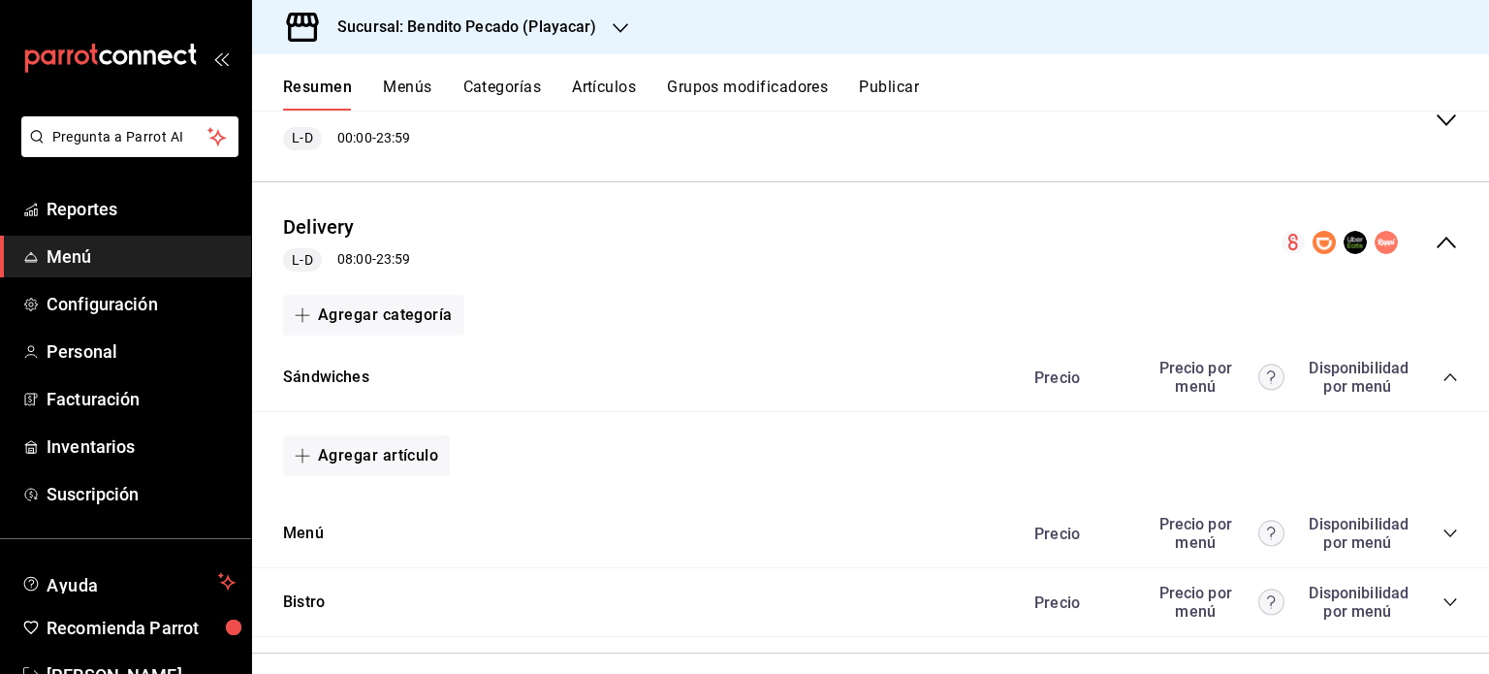
click at [1443, 373] on div "Sándwiches Precio Precio por menú Disponibilidad por menú" at bounding box center [870, 377] width 1237 height 69
click at [1430, 387] on div "Precio Precio por menú Disponibilidad por menú" at bounding box center [1236, 377] width 443 height 37
click at [1432, 389] on div "Precio Precio por menú Disponibilidad por menú" at bounding box center [1236, 377] width 443 height 37
click at [1443, 375] on icon "collapse-category-row" at bounding box center [1451, 377] width 16 height 16
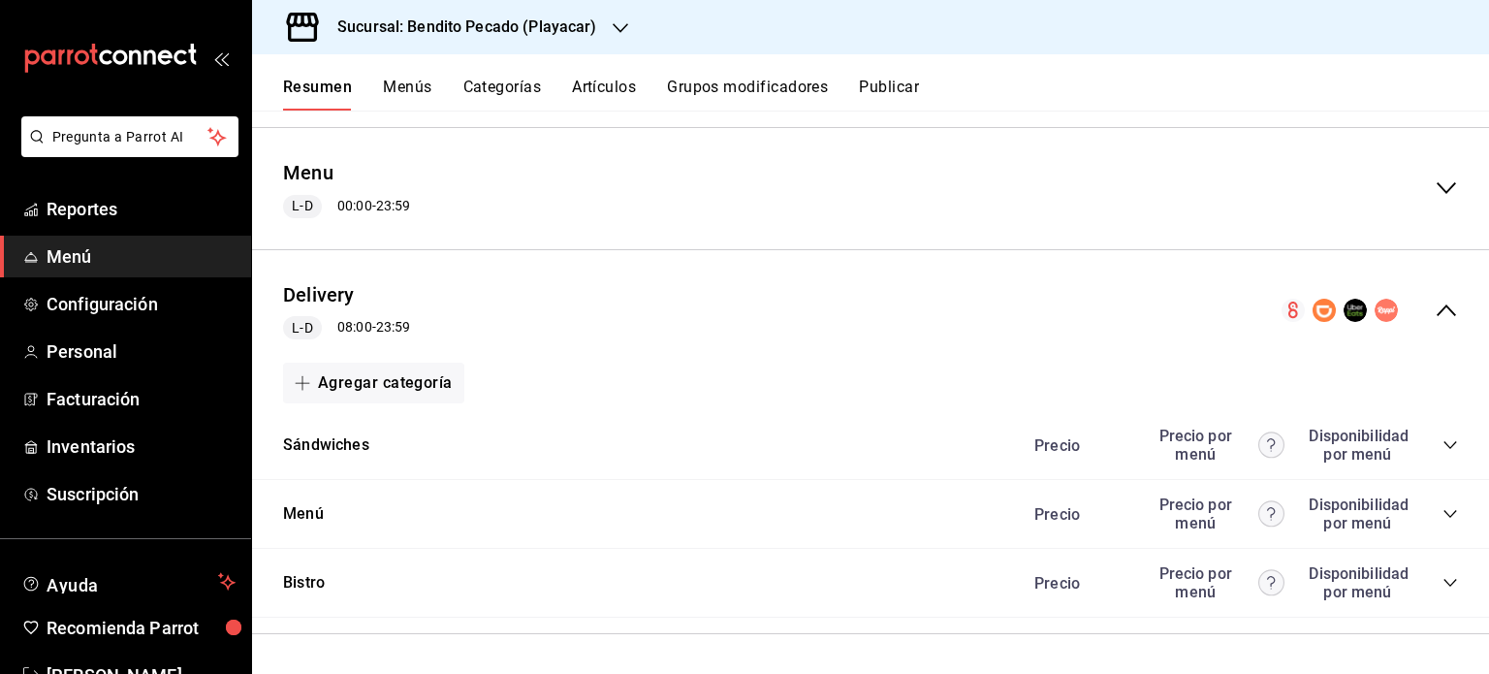
scroll to position [1327, 0]
click at [1443, 442] on icon "collapse-category-row" at bounding box center [1451, 445] width 16 height 16
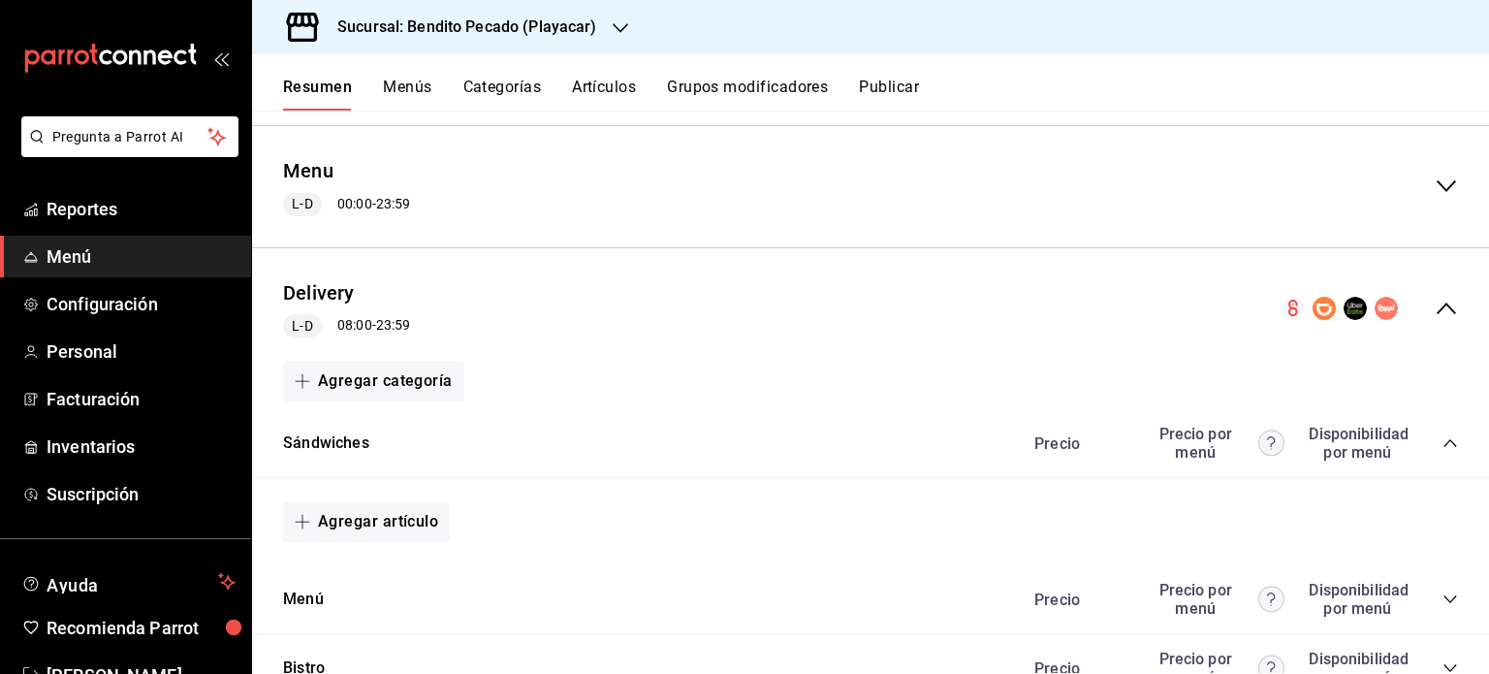
scroll to position [1392, 0]
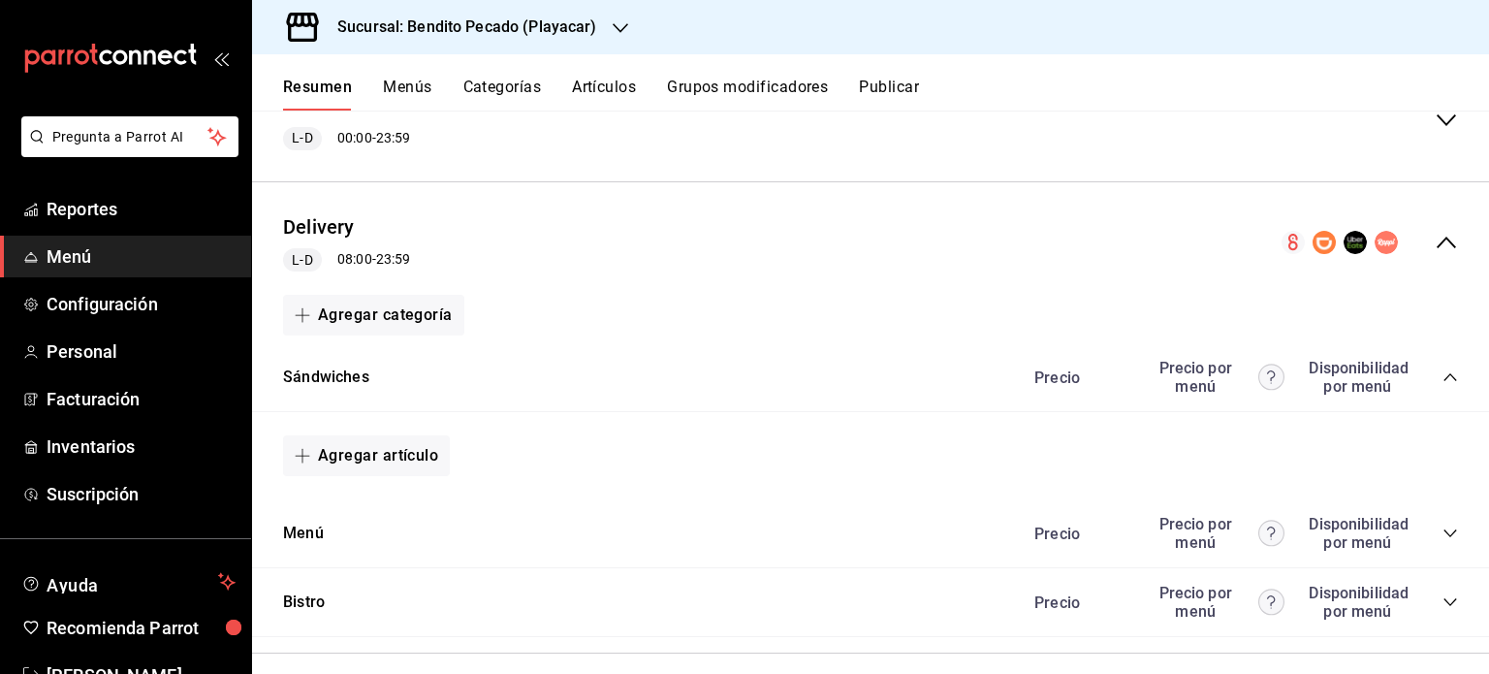
click at [1436, 442] on div "Agregar artículo" at bounding box center [870, 455] width 1175 height 41
click at [1443, 604] on icon "collapse-category-row" at bounding box center [1451, 602] width 16 height 16
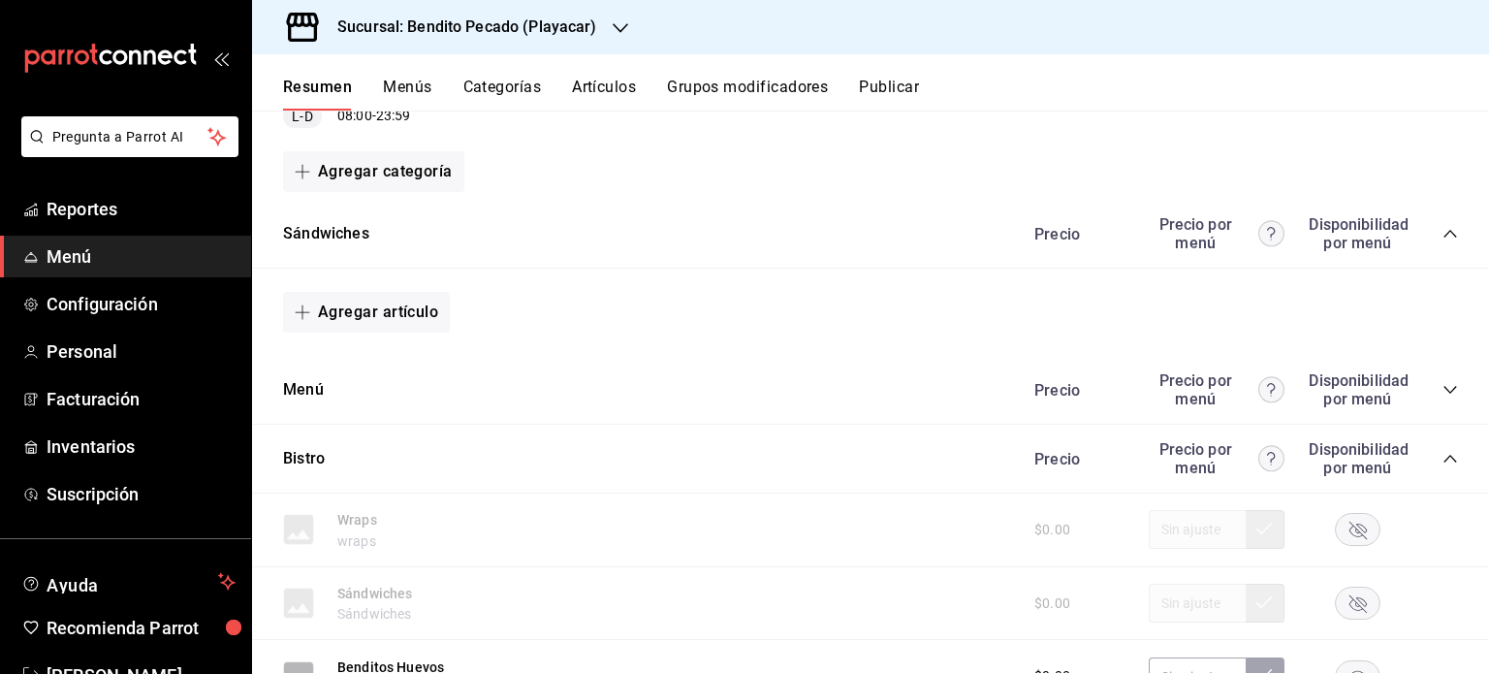
scroll to position [1534, 0]
click at [1443, 392] on icon "collapse-category-row" at bounding box center [1451, 392] width 16 height 16
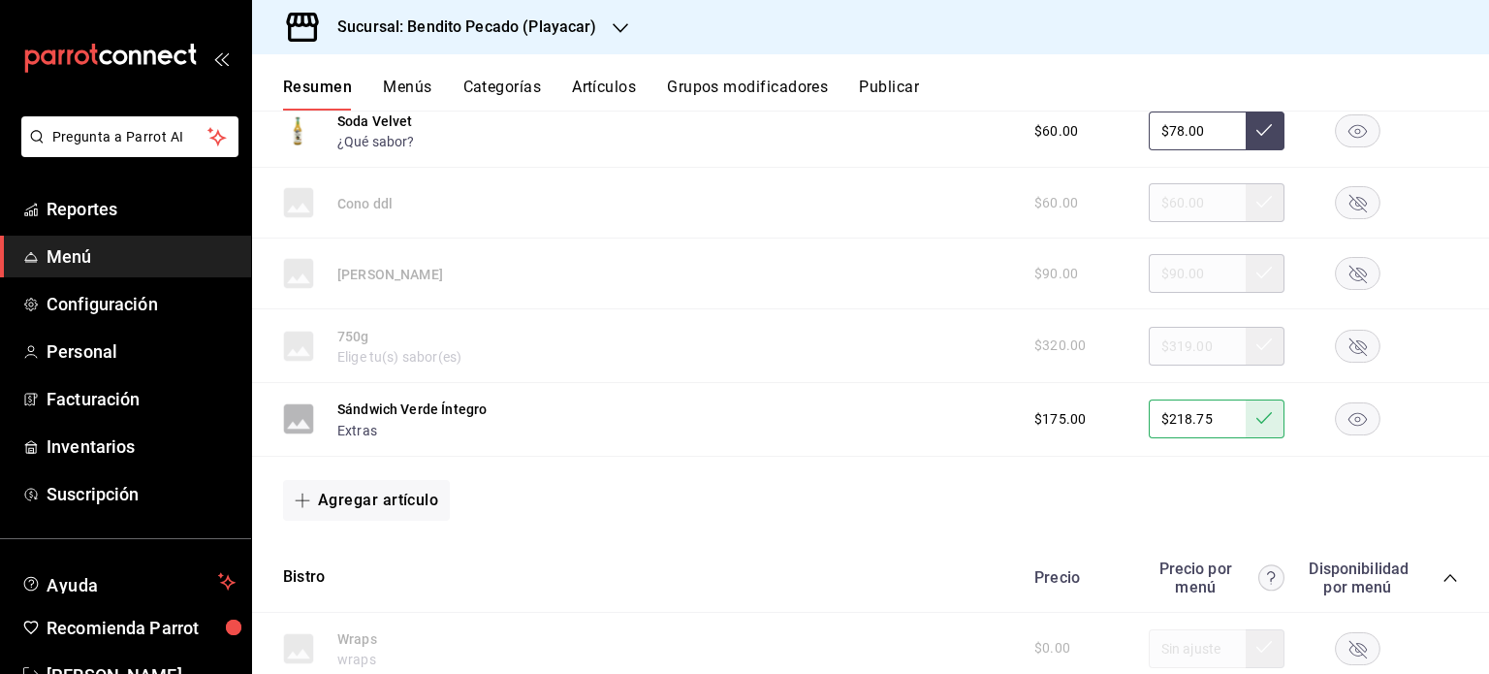
scroll to position [3527, 0]
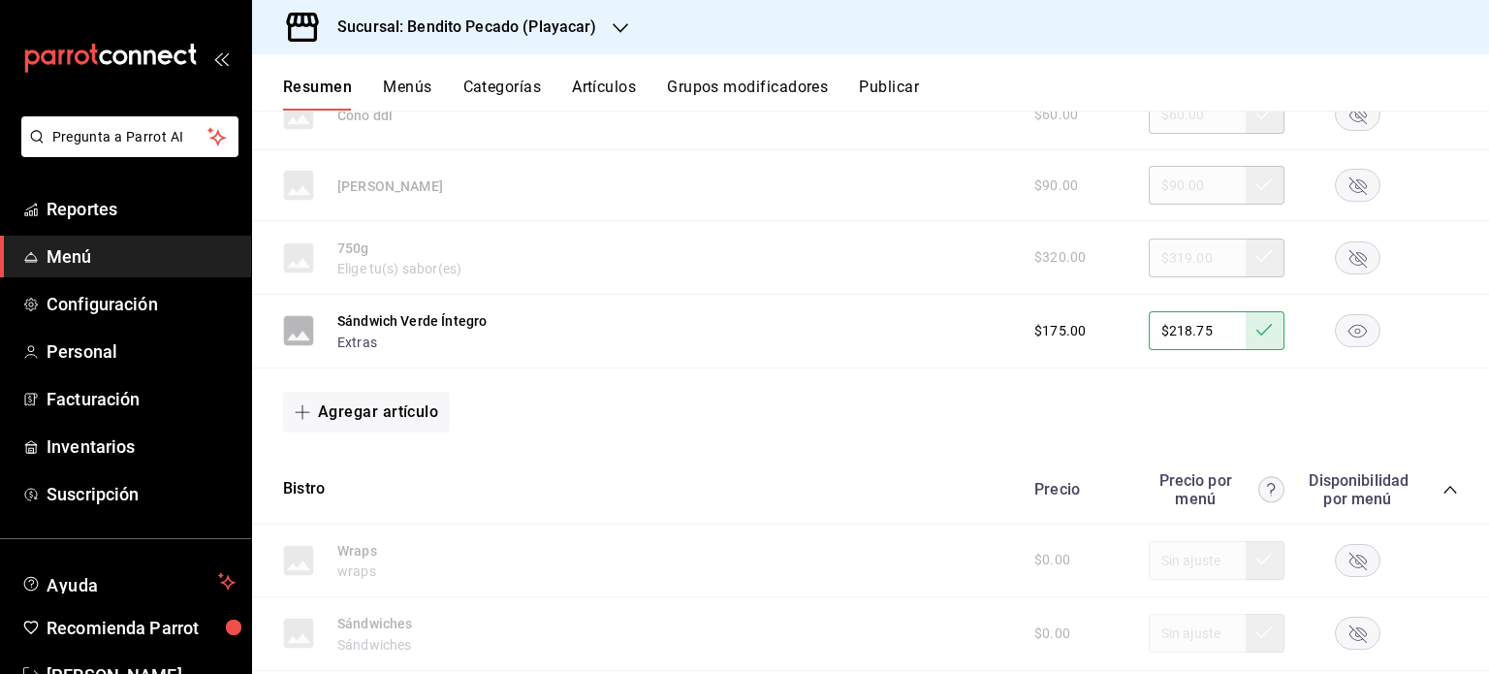
click at [1343, 328] on rect "button" at bounding box center [1358, 331] width 45 height 32
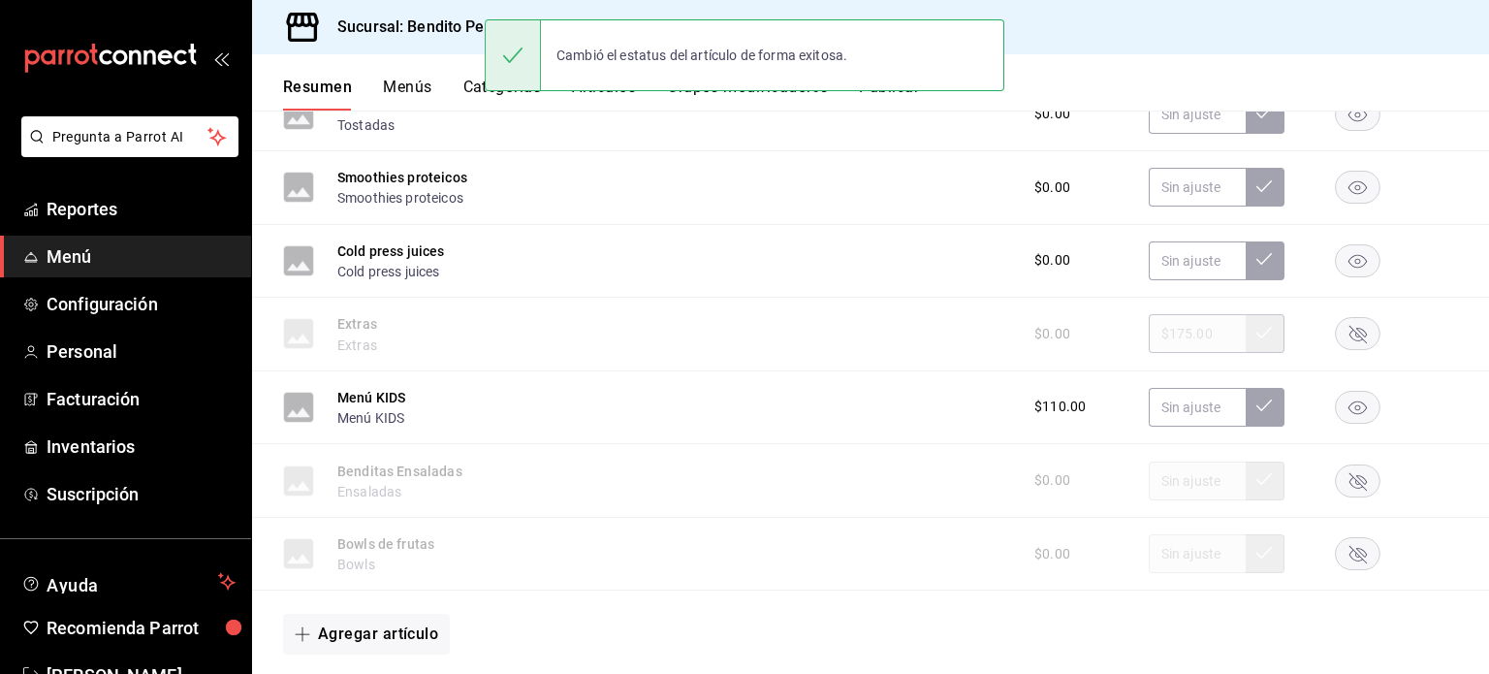
scroll to position [4255, 0]
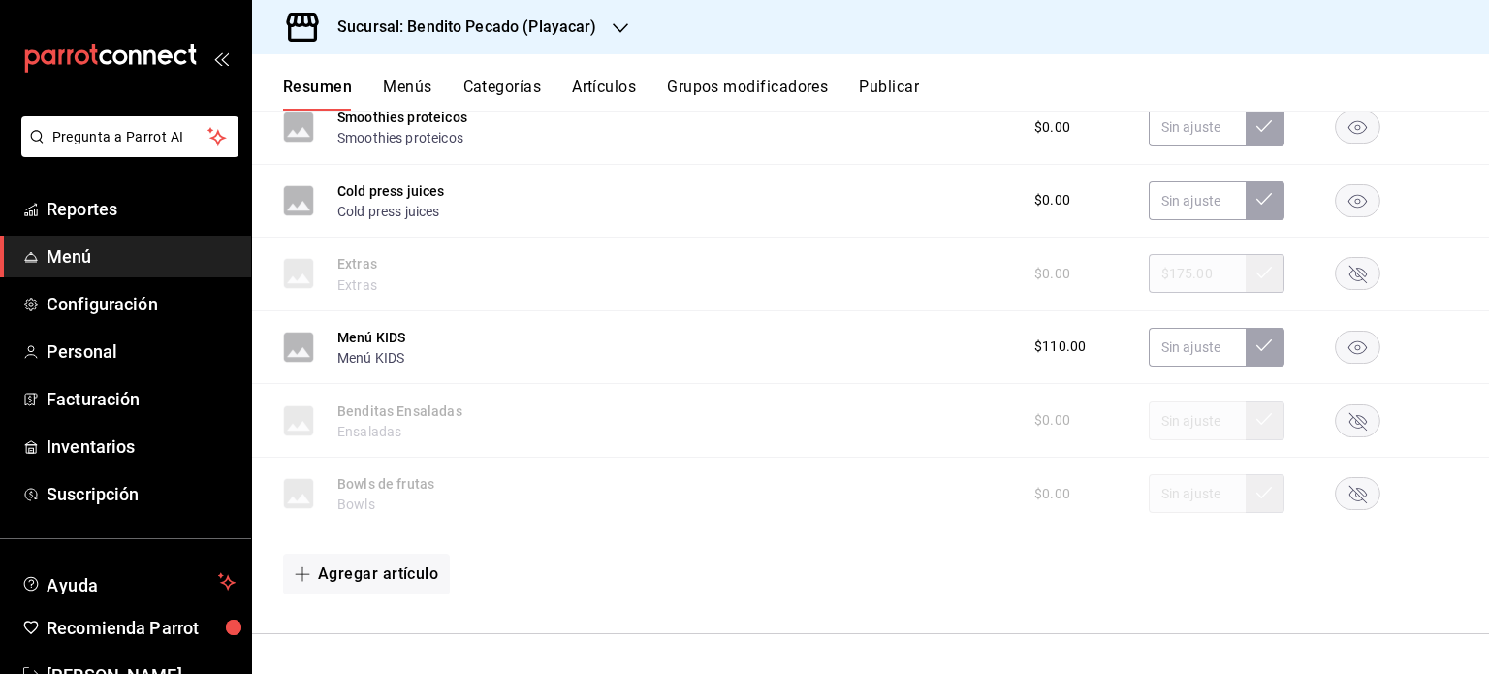
click at [1336, 351] on rect "button" at bounding box center [1358, 347] width 45 height 32
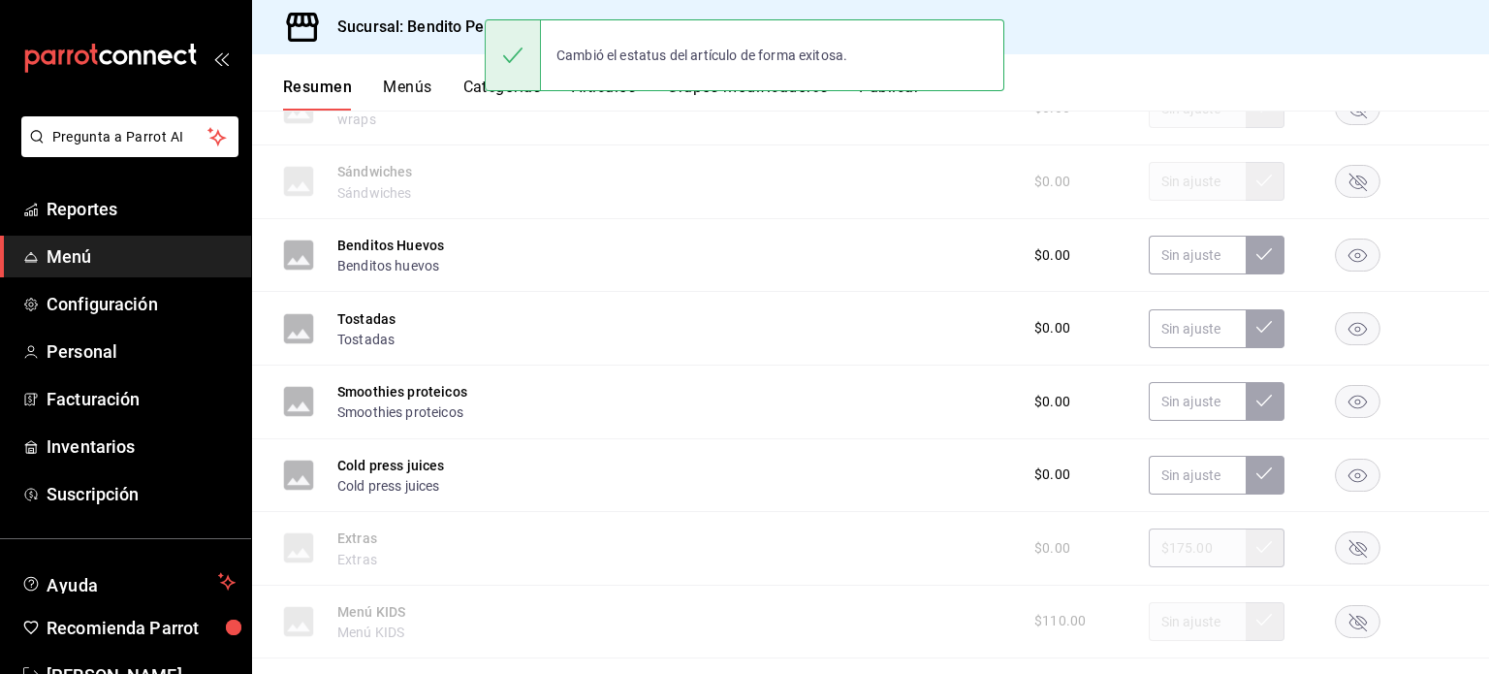
scroll to position [3976, 0]
click at [1341, 489] on rect "button" at bounding box center [1358, 478] width 45 height 32
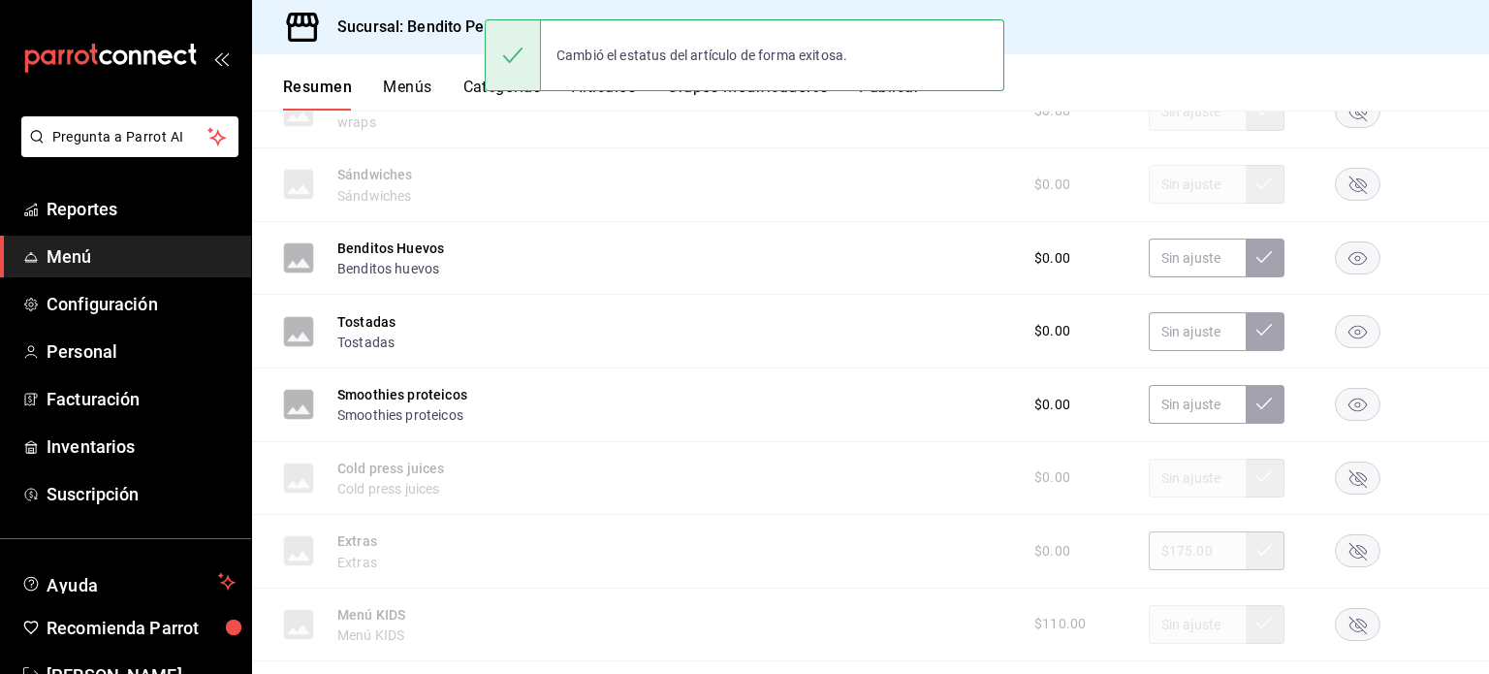
click at [1347, 411] on rect "button" at bounding box center [1358, 405] width 45 height 32
click at [1349, 329] on icon "button" at bounding box center [1358, 332] width 18 height 14
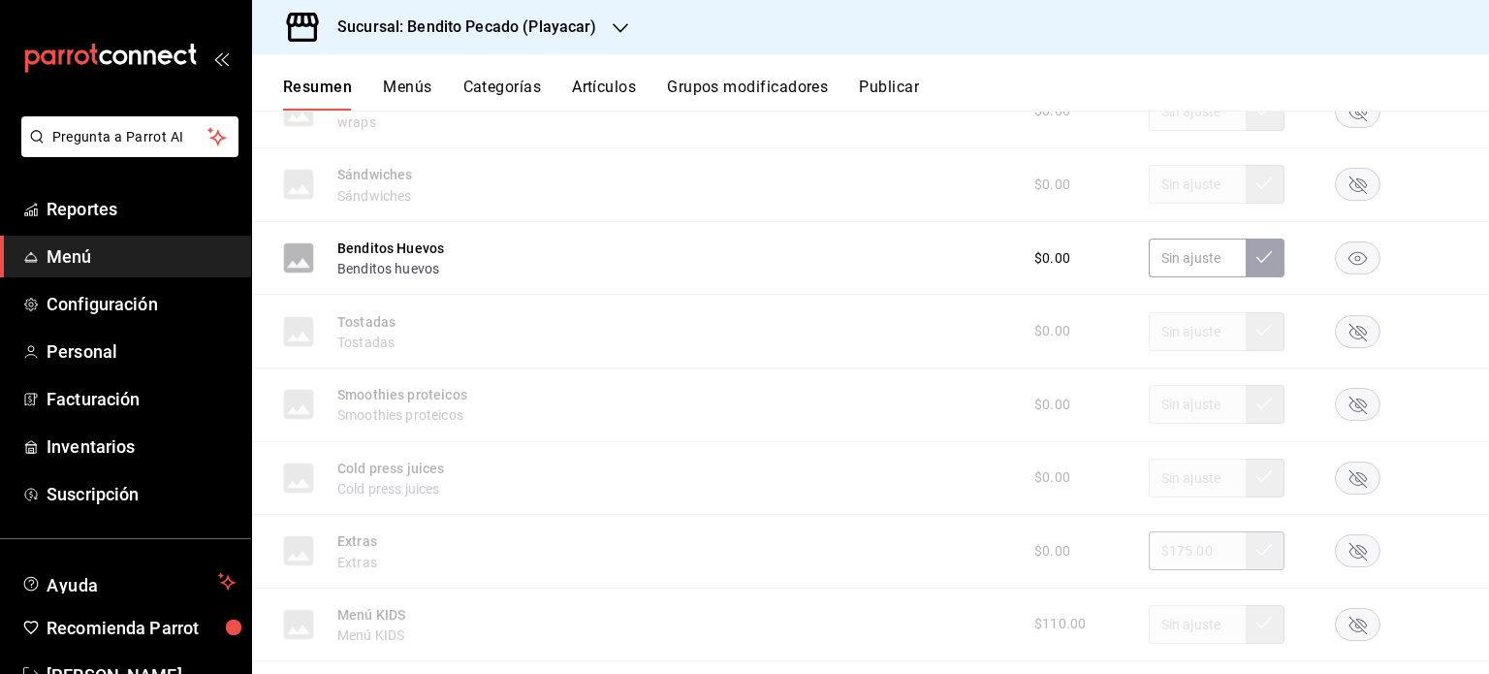
click at [1344, 272] on rect "button" at bounding box center [1358, 257] width 45 height 32
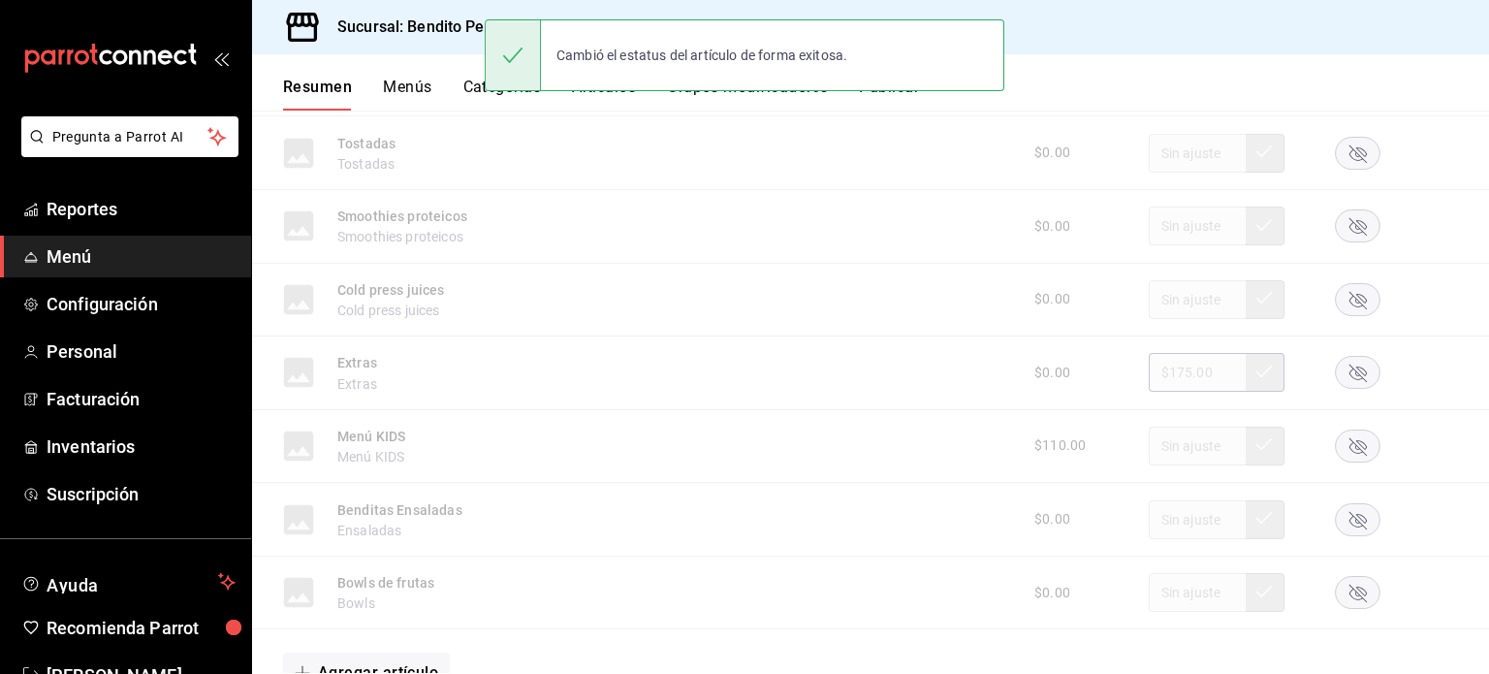
scroll to position [4255, 0]
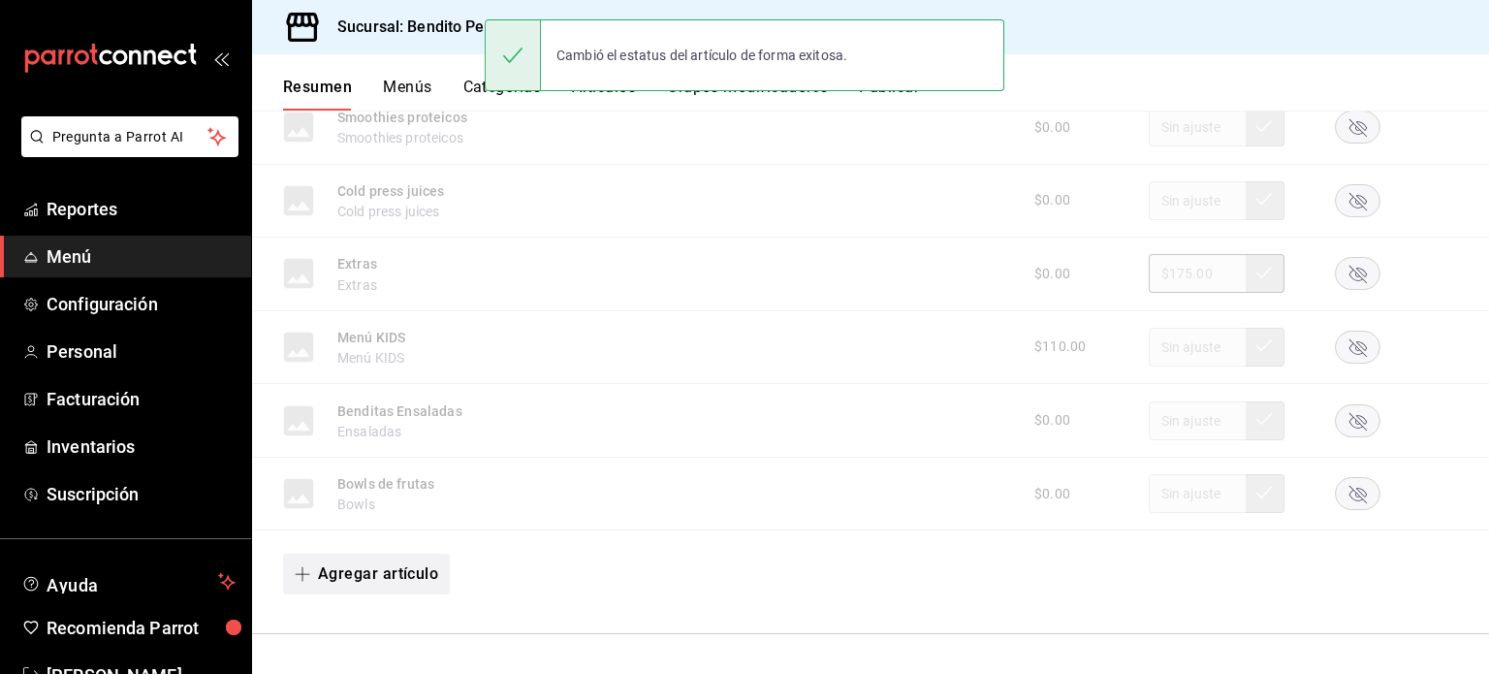
click at [395, 577] on button "Agregar artículo" at bounding box center [366, 574] width 167 height 41
click at [395, 577] on li "Artículo existente" at bounding box center [359, 580] width 152 height 48
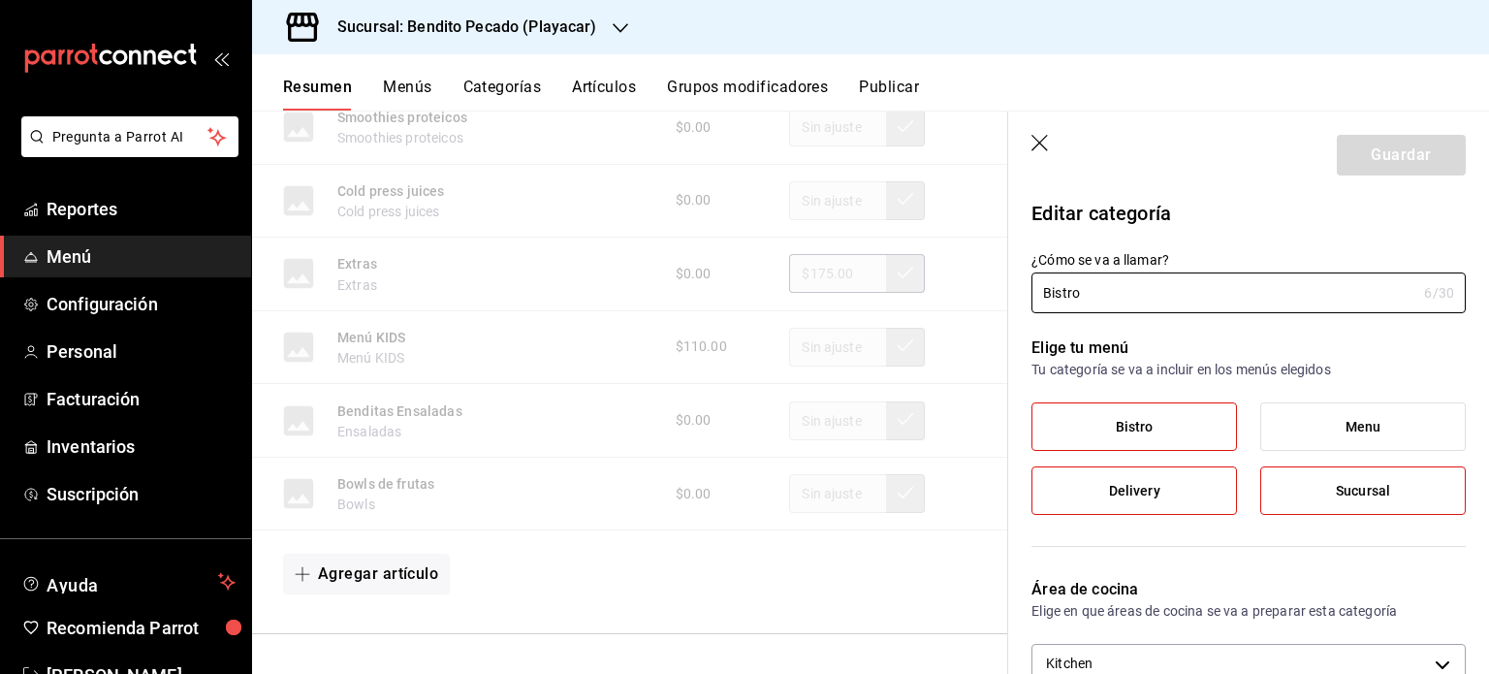
scroll to position [4247, 0]
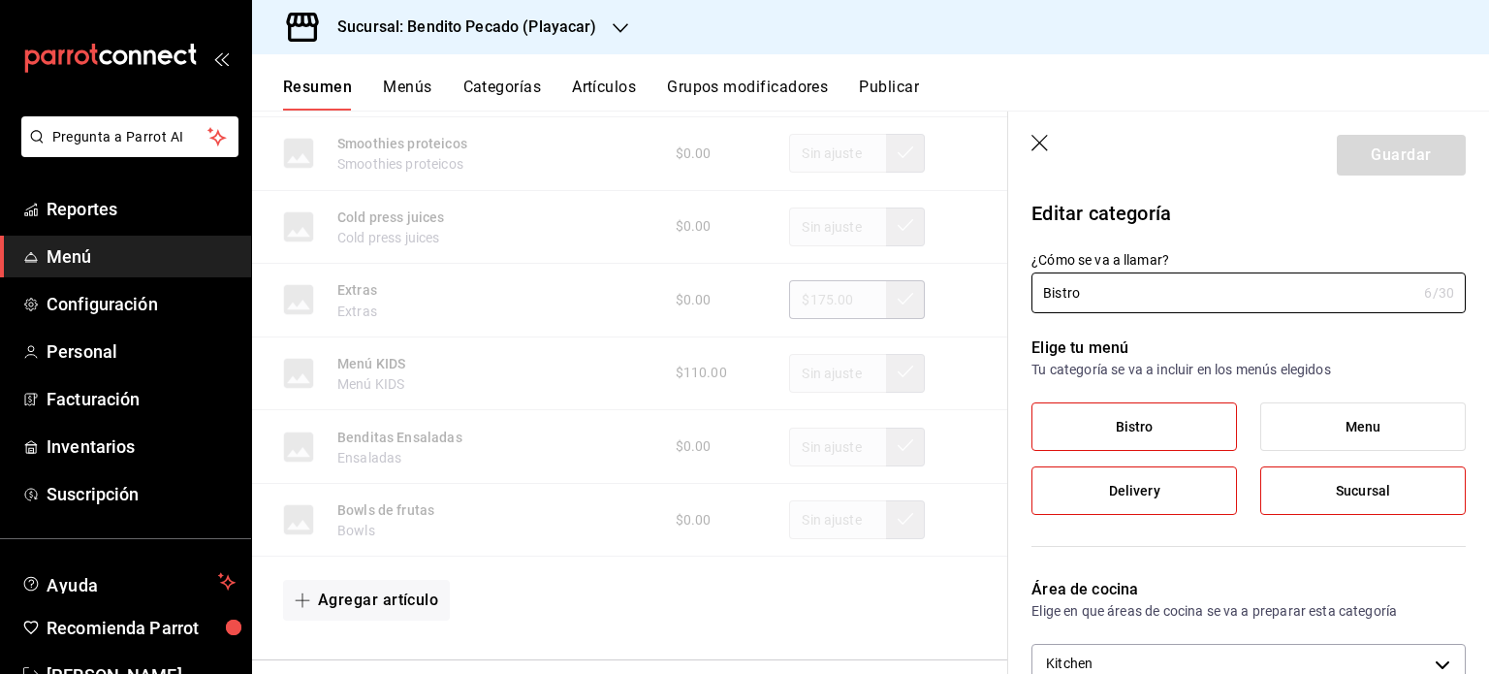
click at [1157, 410] on label "Bistro" at bounding box center [1135, 426] width 204 height 47
click at [0, 0] on input "Bistro" at bounding box center [0, 0] width 0 height 0
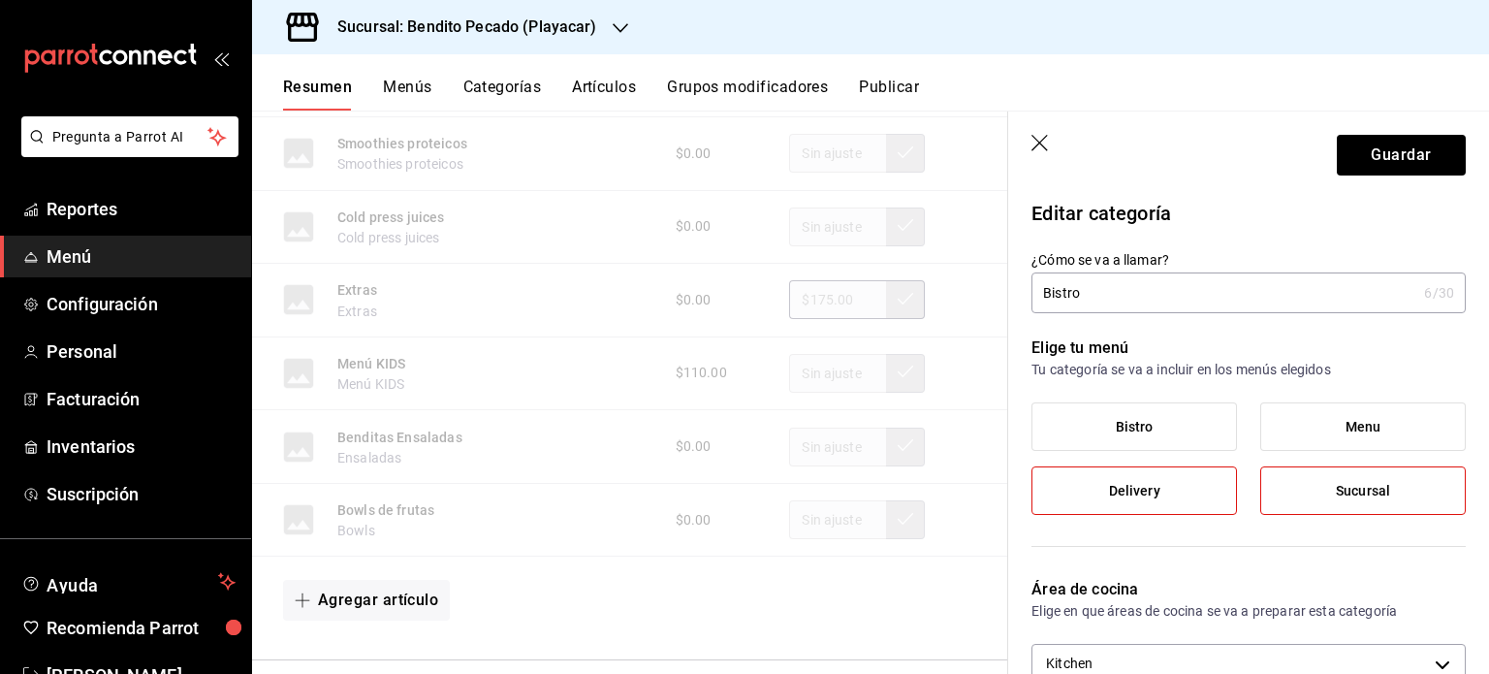
click at [1340, 492] on span "Sucursal" at bounding box center [1363, 491] width 54 height 16
click at [0, 0] on input "Sucursal" at bounding box center [0, 0] width 0 height 0
click at [1159, 294] on input "Bistro" at bounding box center [1224, 292] width 385 height 39
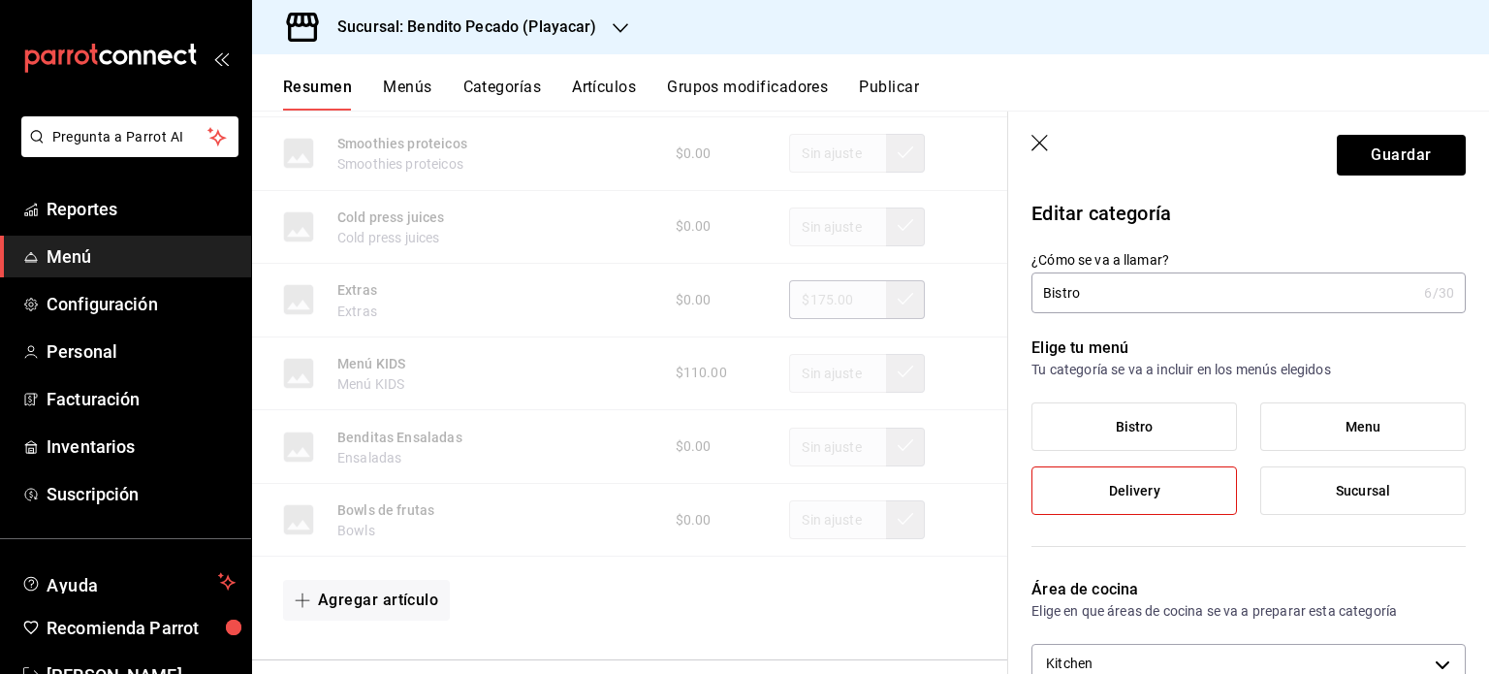
click at [1159, 294] on input "Bistro" at bounding box center [1224, 292] width 385 height 39
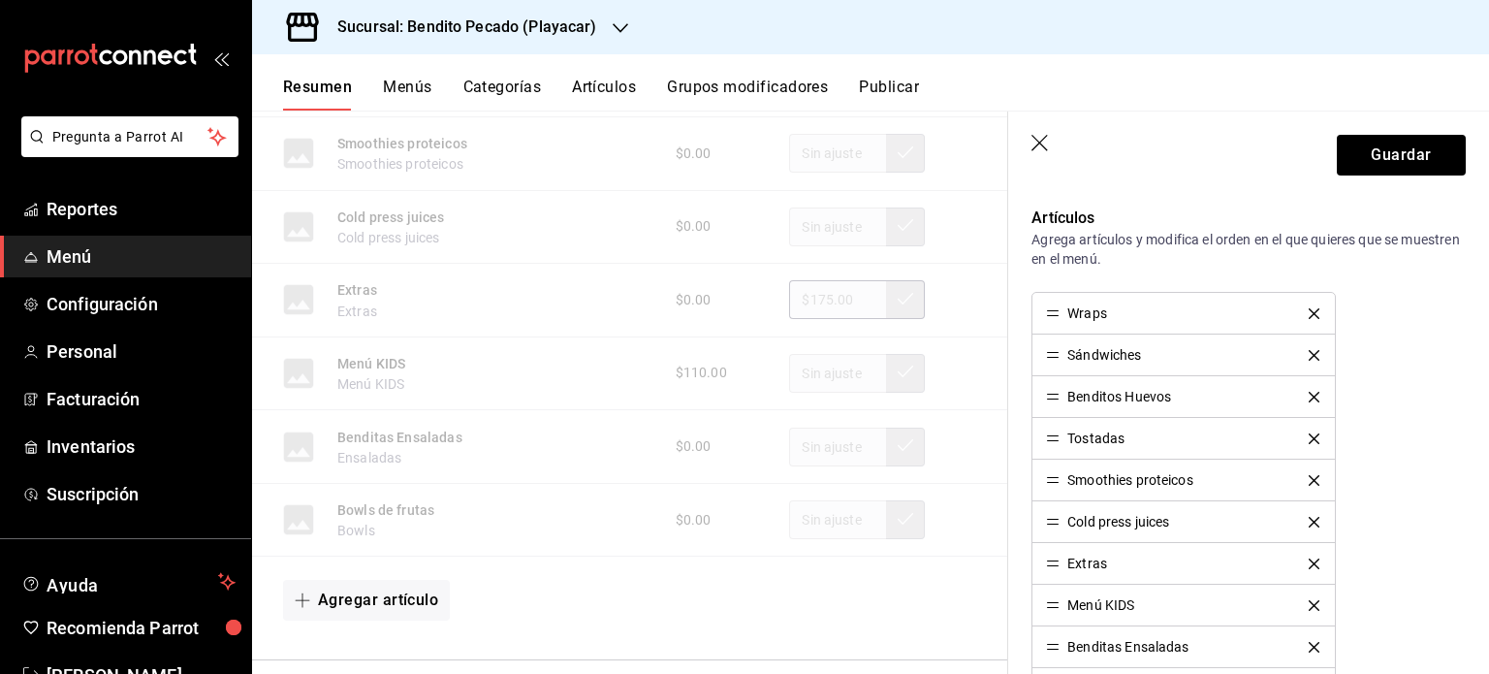
scroll to position [539, 0]
click at [1051, 146] on header "Guardar" at bounding box center [1248, 152] width 481 height 80
click at [1047, 145] on icon "button" at bounding box center [1041, 144] width 19 height 19
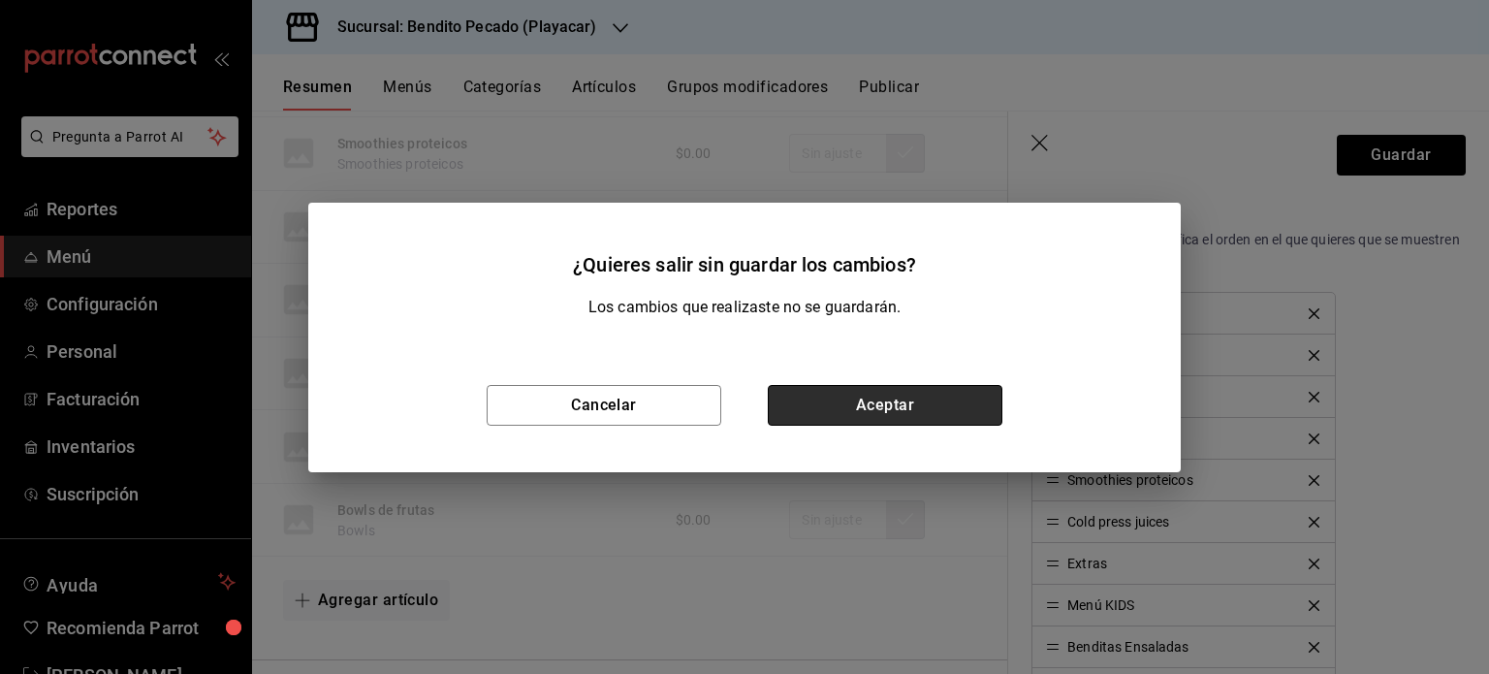
click at [890, 413] on button "Aceptar" at bounding box center [885, 405] width 235 height 41
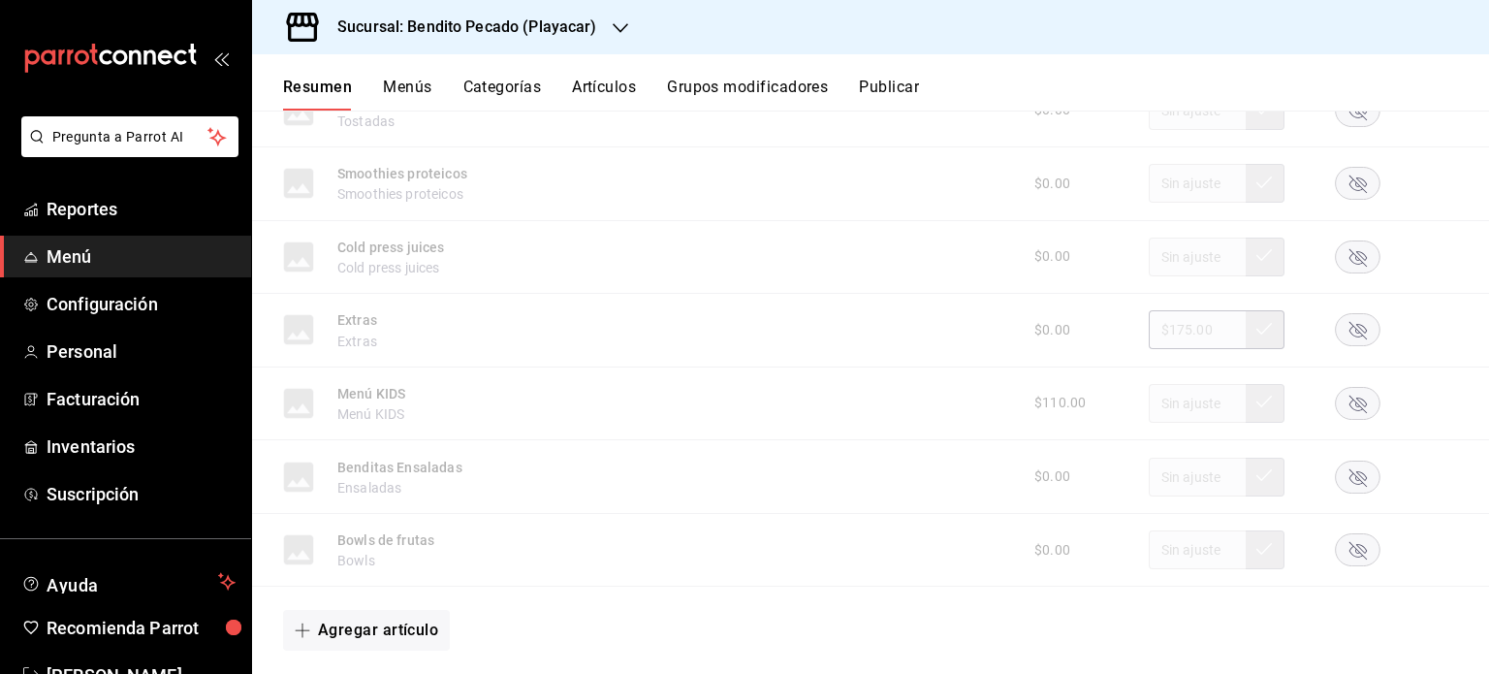
scroll to position [4255, 0]
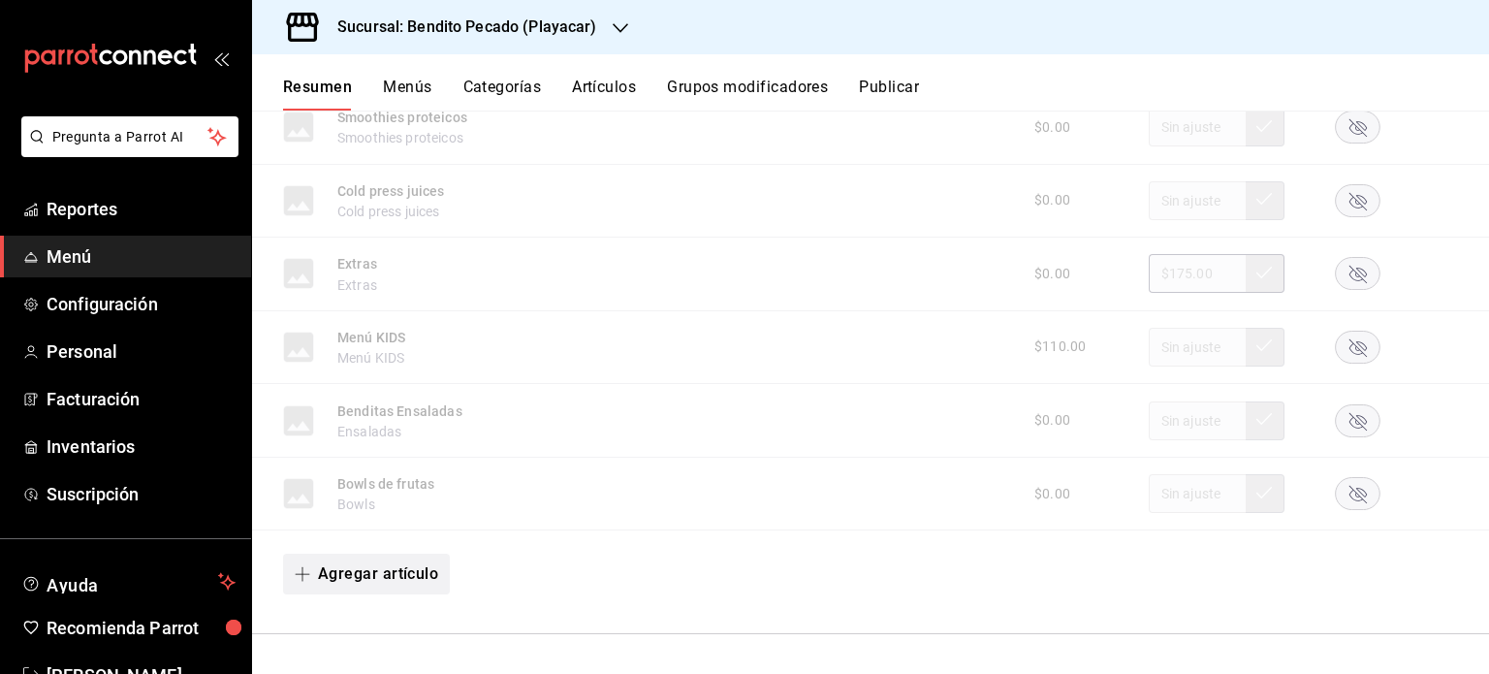
click at [382, 587] on button "Agregar artículo" at bounding box center [366, 574] width 167 height 41
click at [392, 583] on li "Artículo existente" at bounding box center [359, 580] width 152 height 48
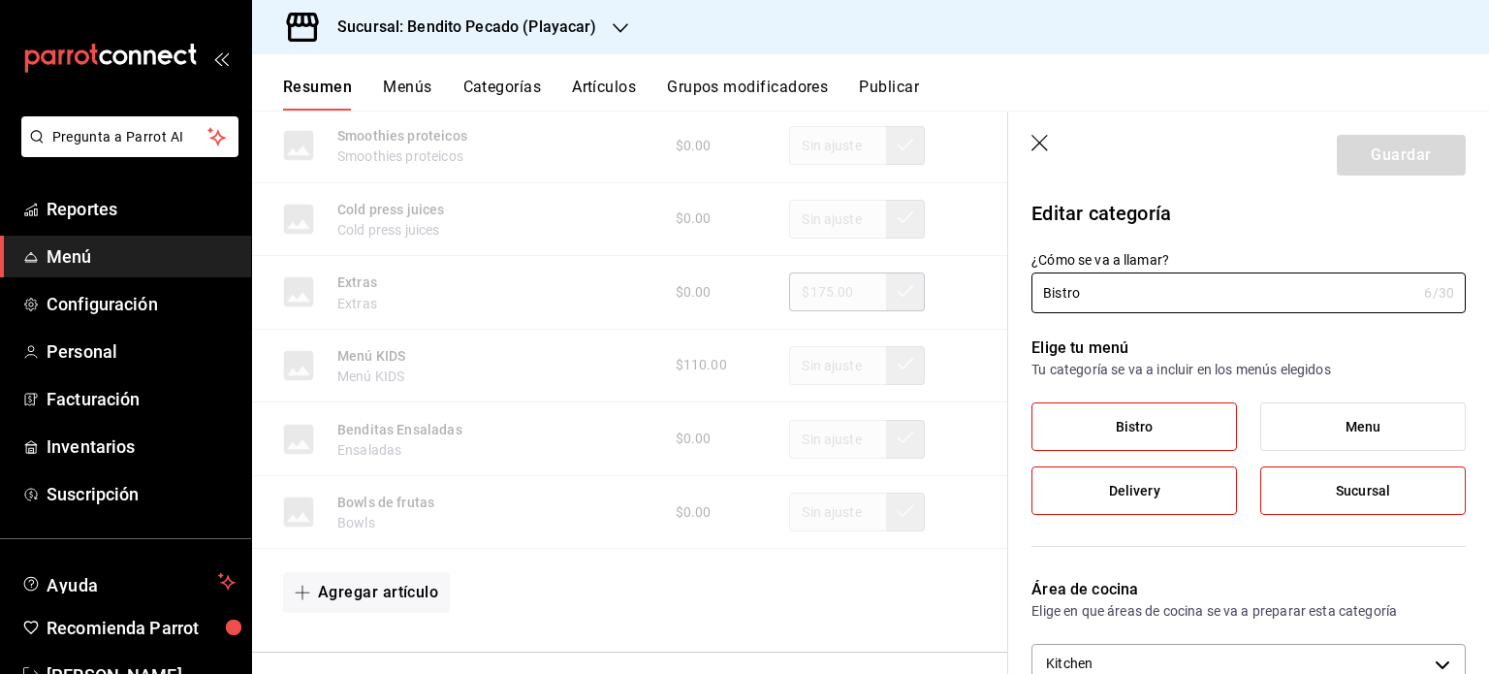
click at [1194, 422] on label "Bistro" at bounding box center [1135, 426] width 204 height 47
click at [0, 0] on input "Bistro" at bounding box center [0, 0] width 0 height 0
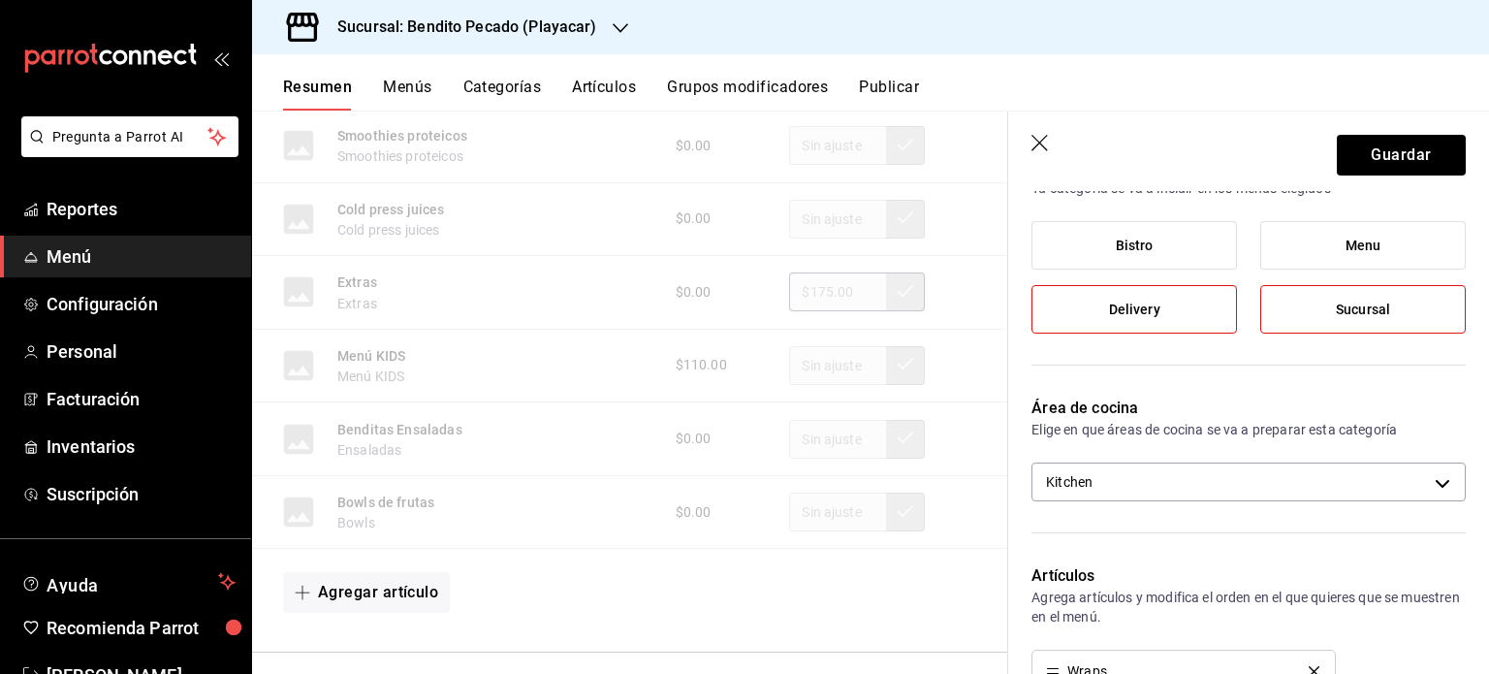
scroll to position [171, 0]
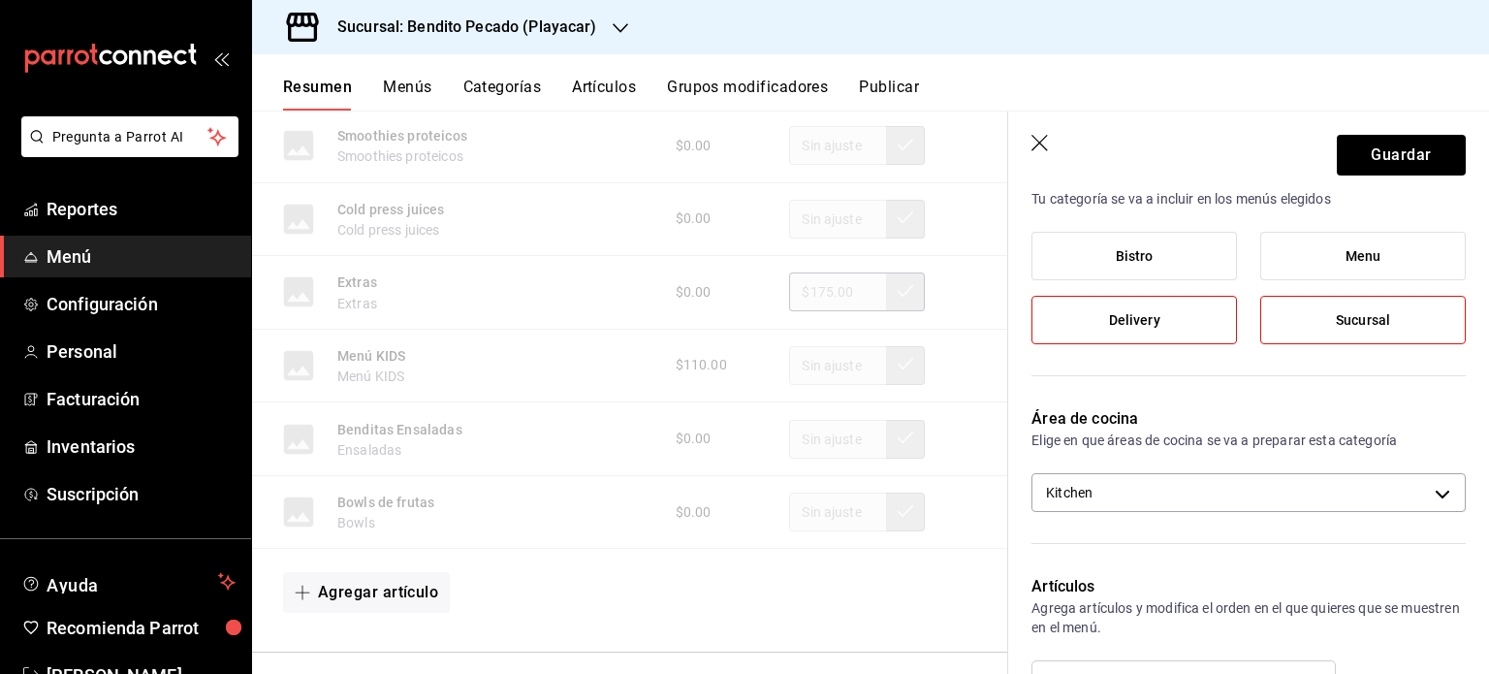
click at [1318, 326] on label "Sucursal" at bounding box center [1364, 320] width 204 height 47
click at [0, 0] on input "Sucursal" at bounding box center [0, 0] width 0 height 0
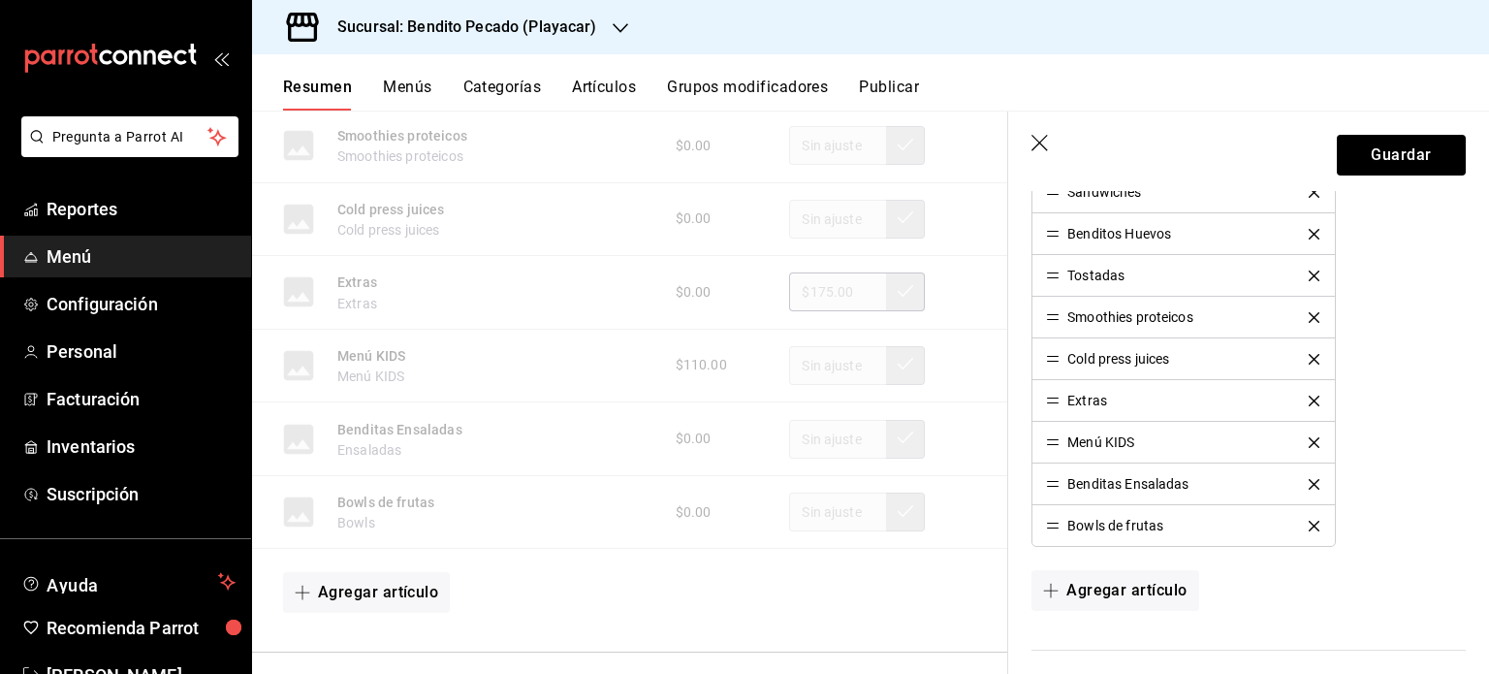
scroll to position [468, 0]
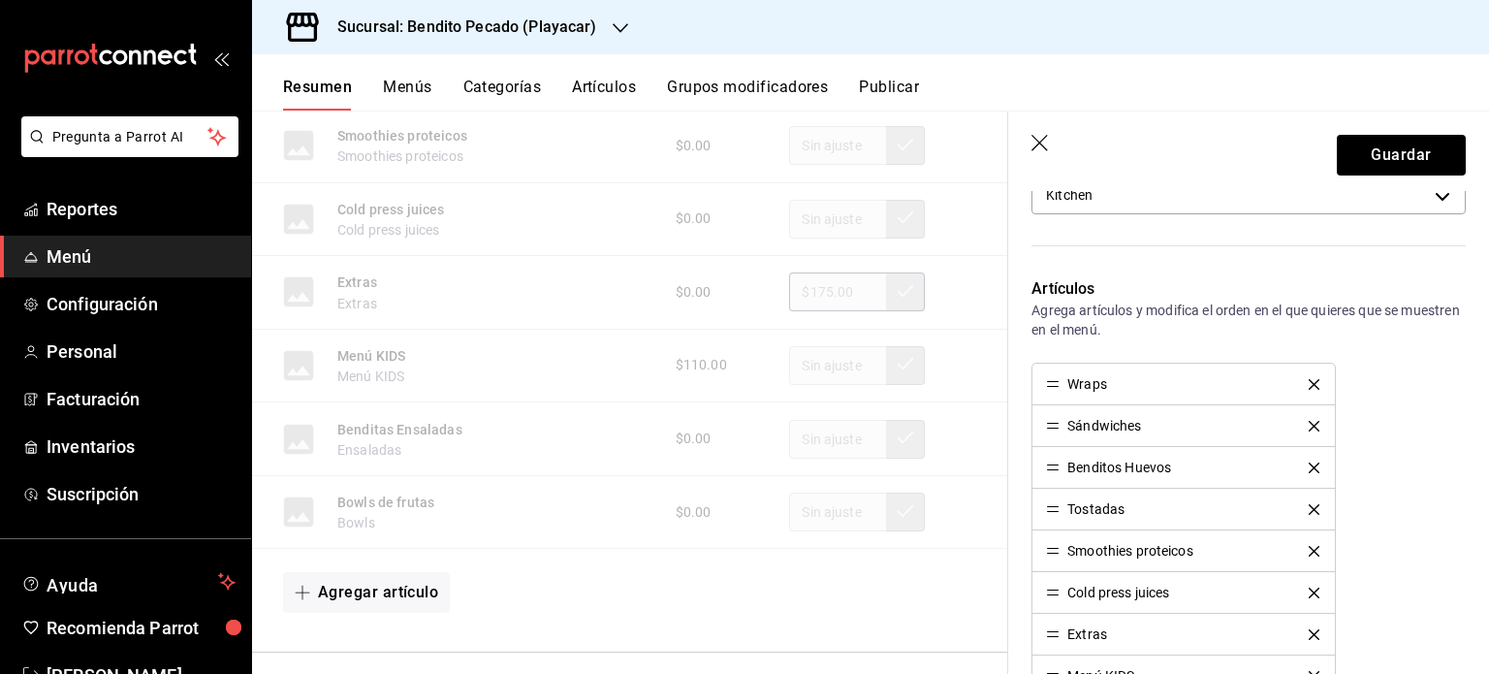
click at [1309, 380] on icon "delete" at bounding box center [1314, 384] width 11 height 11
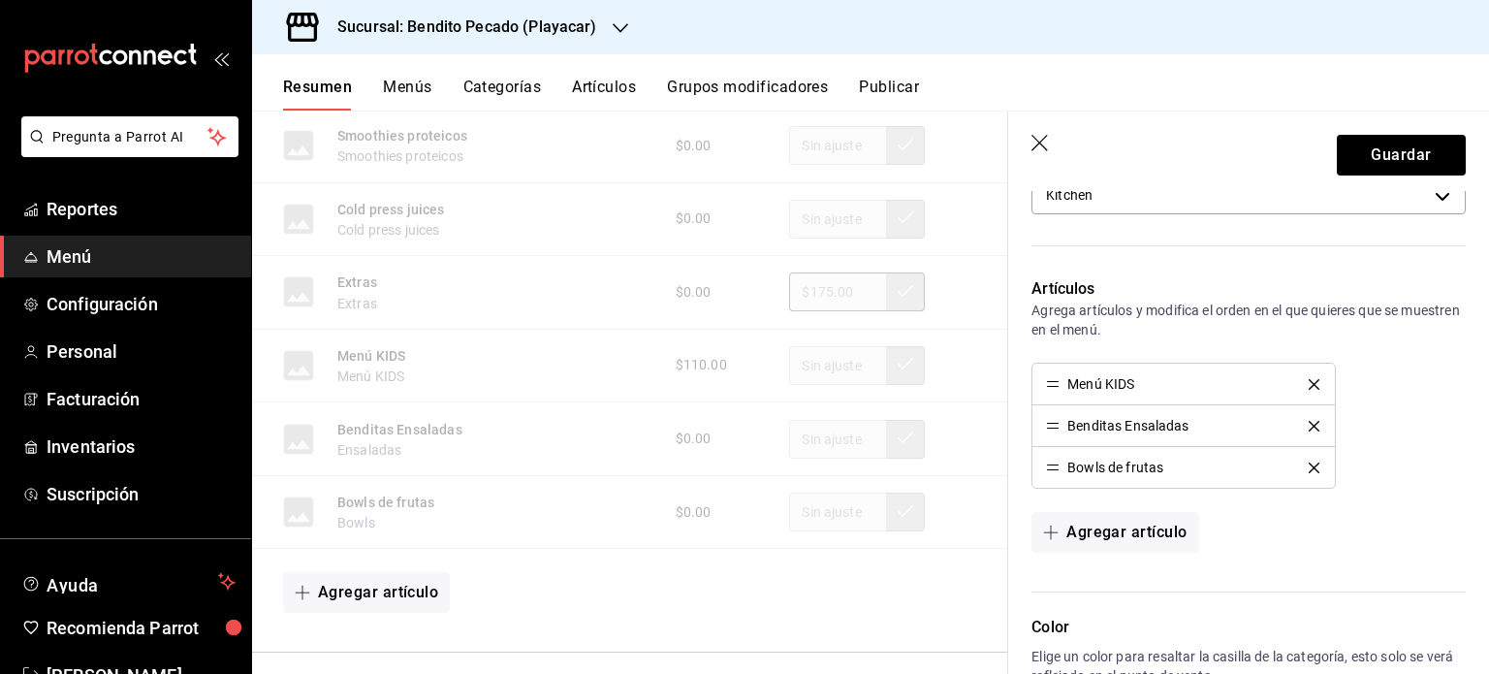
click at [1309, 380] on icon "delete" at bounding box center [1314, 384] width 11 height 11
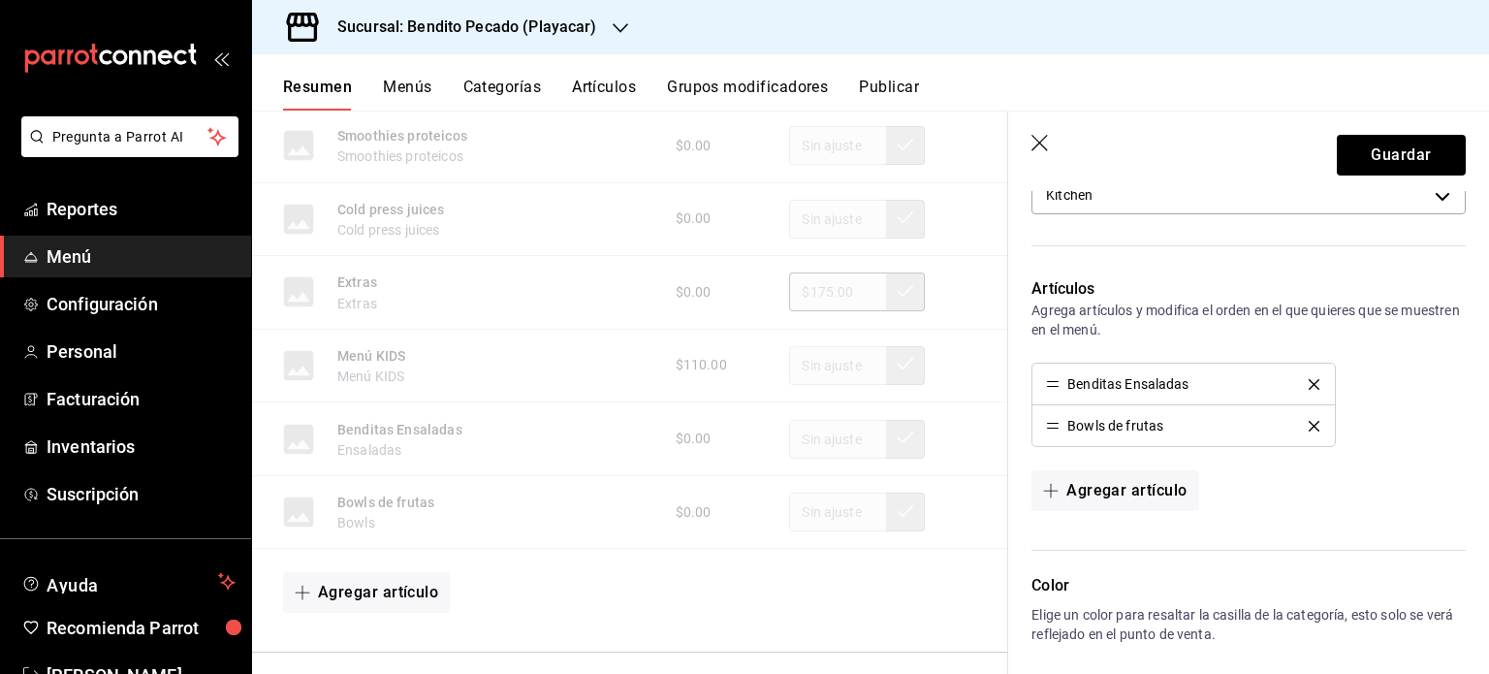
click at [1309, 380] on icon "delete" at bounding box center [1314, 384] width 11 height 11
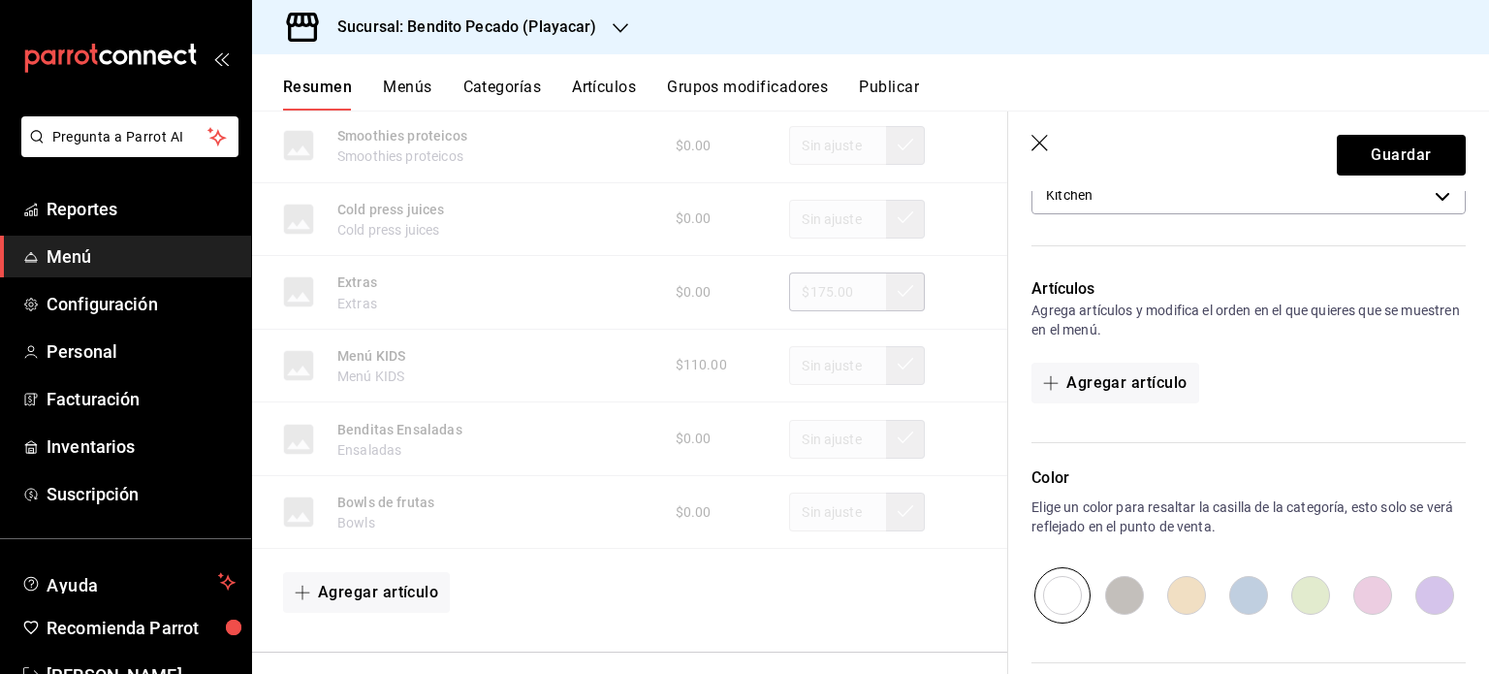
click at [1302, 380] on div "Agregar artículo" at bounding box center [1249, 383] width 434 height 41
click at [1156, 369] on button "Agregar artículo" at bounding box center [1115, 383] width 167 height 41
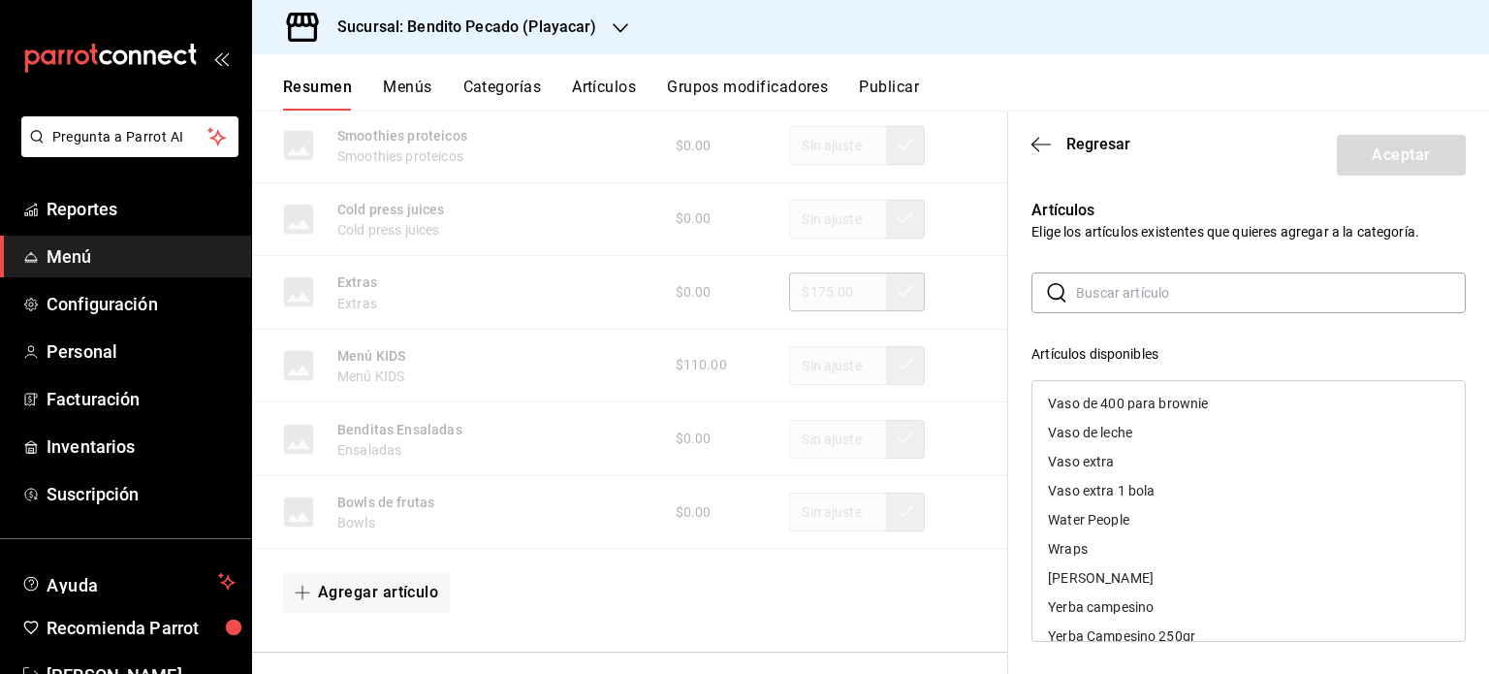
scroll to position [5584, 0]
click at [1148, 291] on input "text" at bounding box center [1271, 292] width 390 height 39
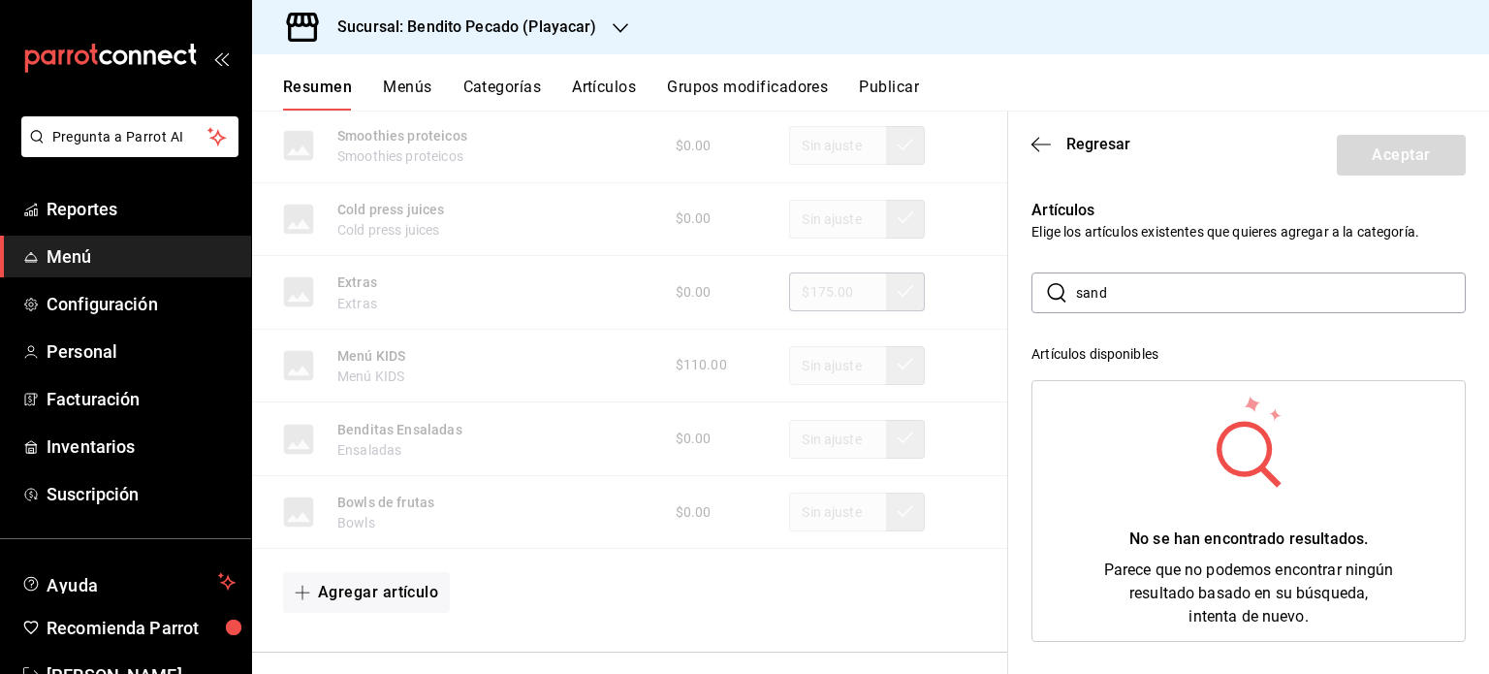
click at [1188, 298] on input "sand" at bounding box center [1271, 292] width 390 height 39
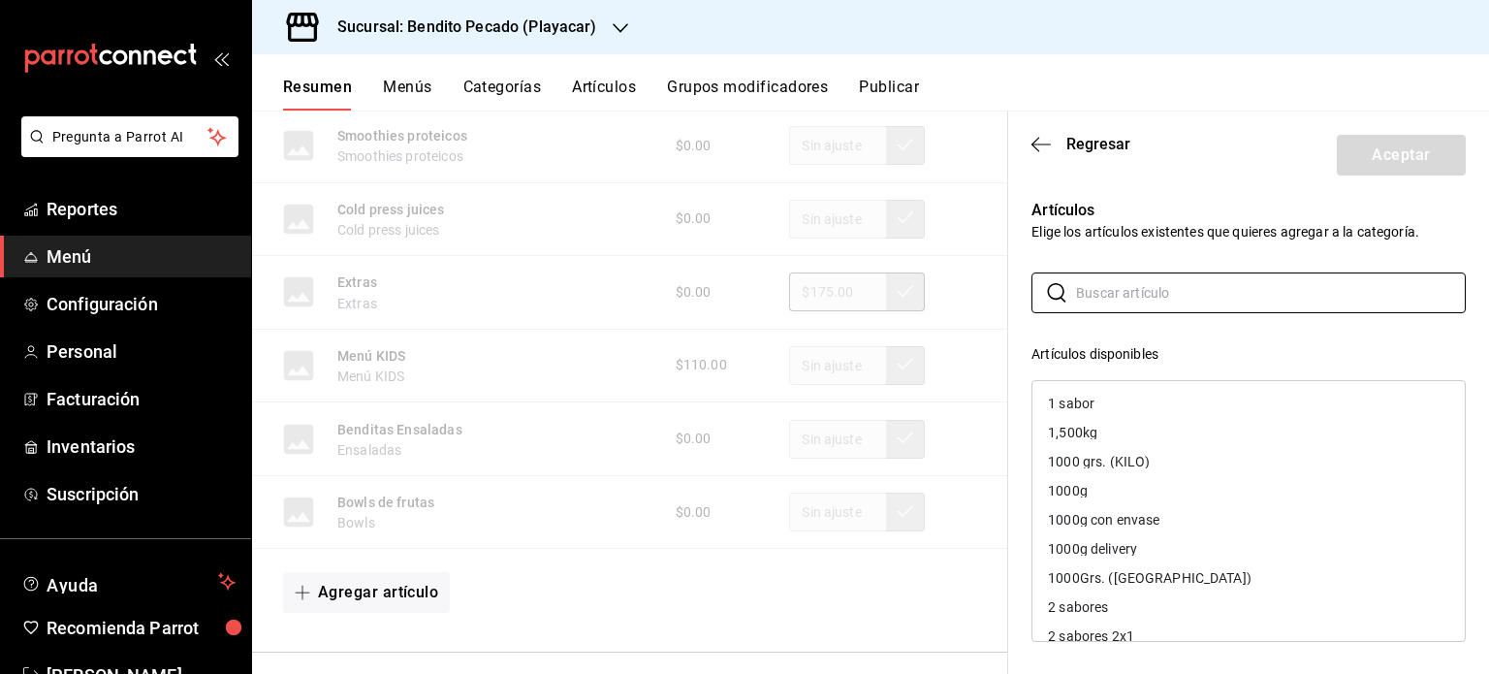
click at [1155, 223] on p "Elige los artículos existentes que quieres agregar a la categoría." at bounding box center [1249, 231] width 434 height 19
click at [1042, 140] on icon "button" at bounding box center [1041, 144] width 19 height 17
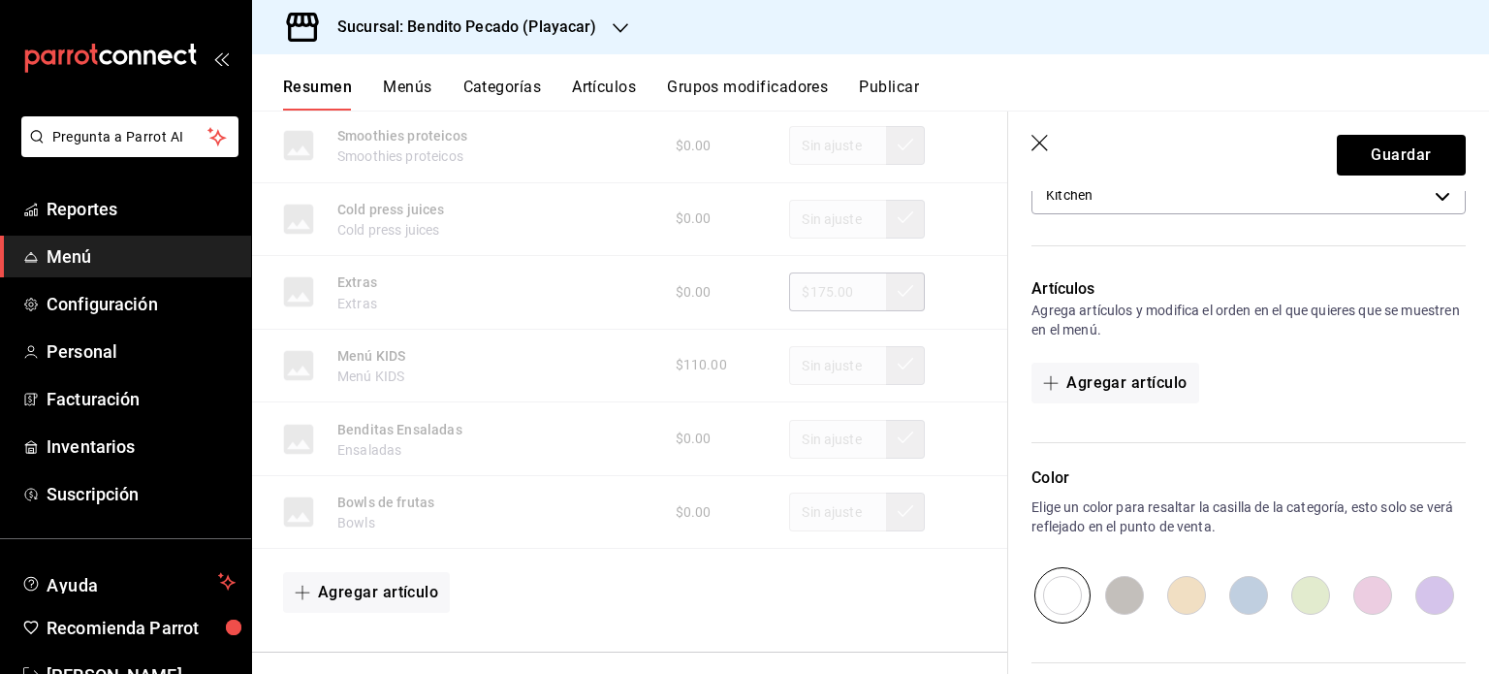
click at [1043, 149] on icon "button" at bounding box center [1041, 144] width 19 height 19
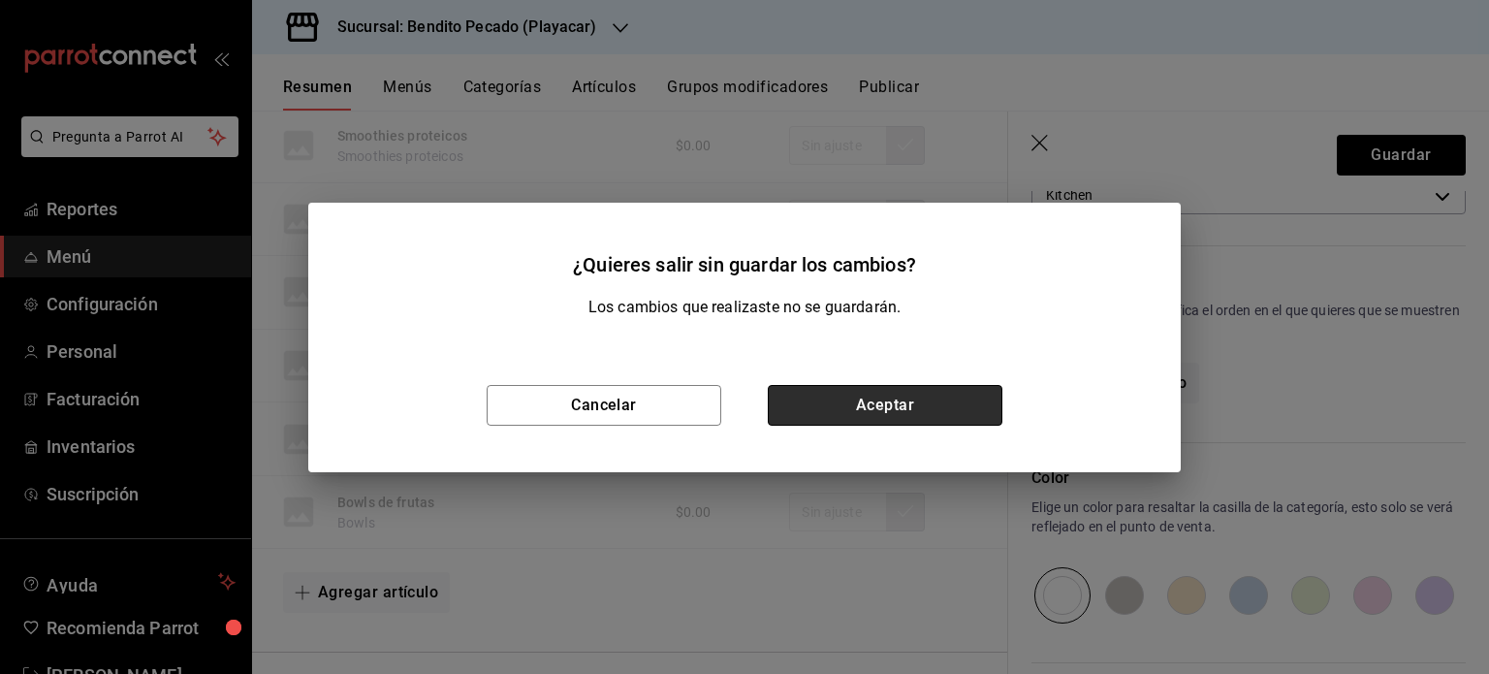
click at [845, 401] on button "Aceptar" at bounding box center [885, 405] width 235 height 41
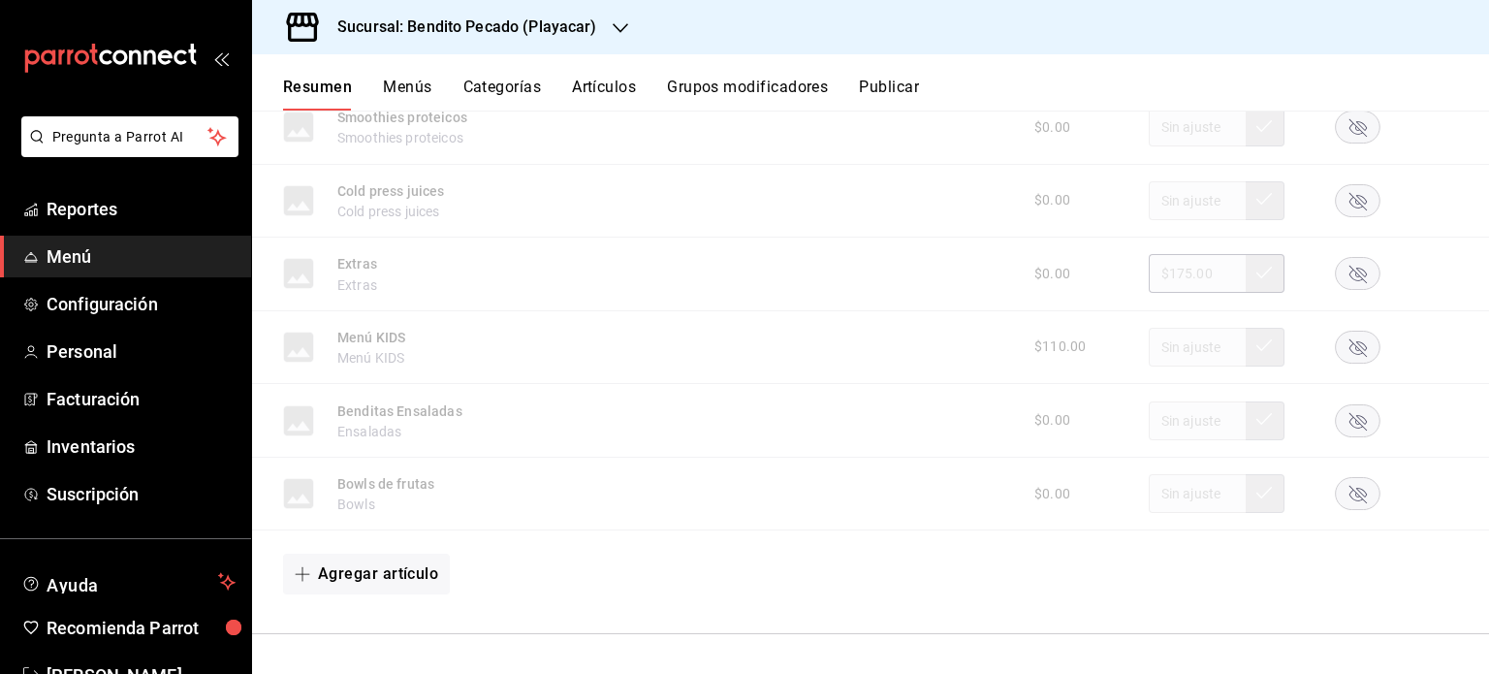
scroll to position [4255, 0]
click at [420, 563] on button "Agregar artículo" at bounding box center [366, 574] width 167 height 41
click at [392, 630] on li "Artículo nuevo" at bounding box center [359, 627] width 152 height 48
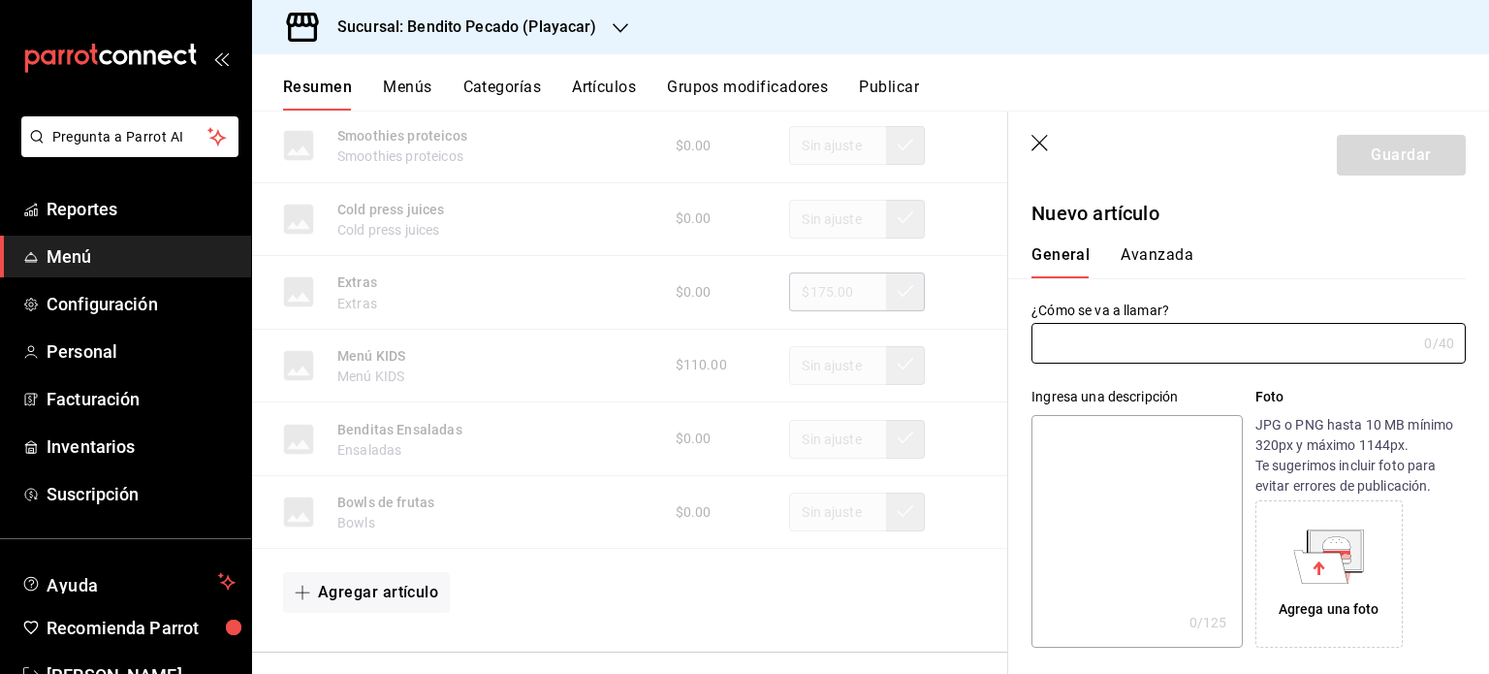
click at [1047, 144] on icon "button" at bounding box center [1041, 144] width 19 height 19
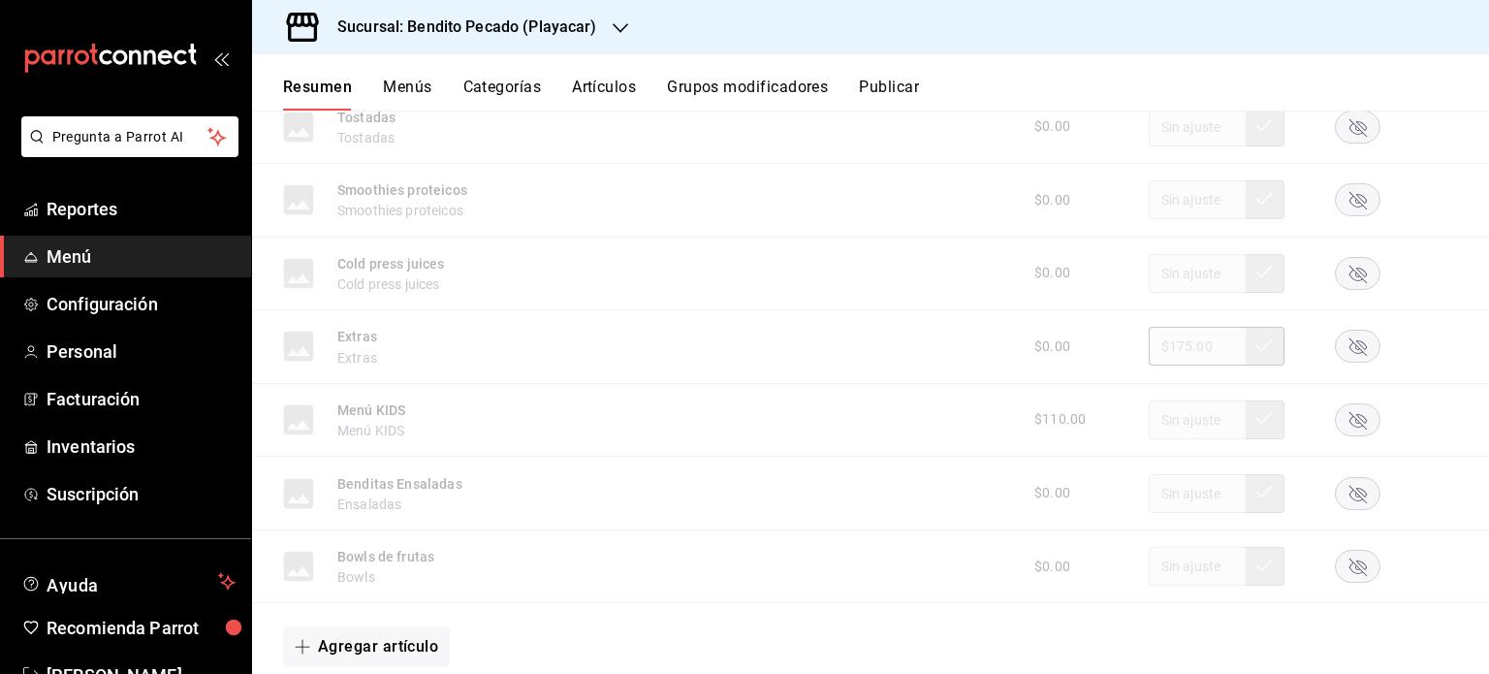
scroll to position [4193, 0]
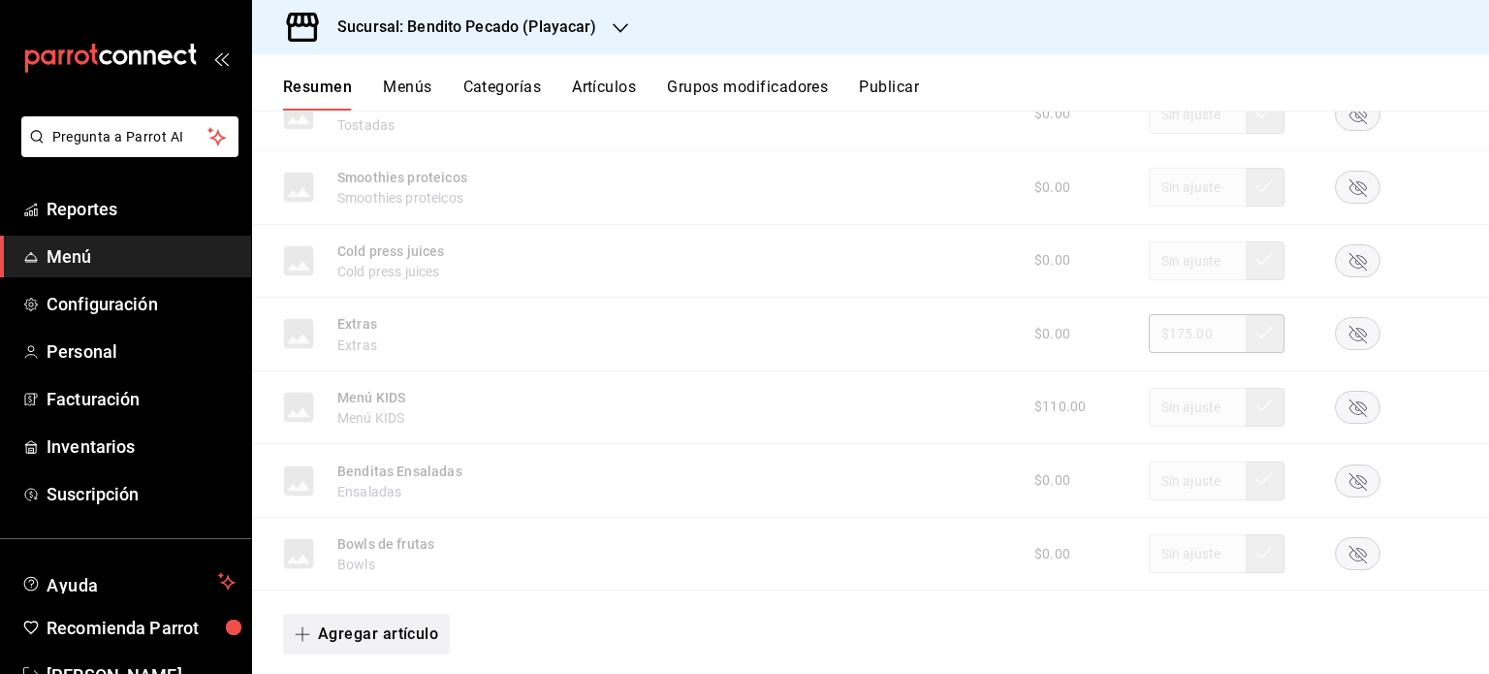
click at [401, 631] on button "Agregar artículo" at bounding box center [366, 634] width 167 height 41
click at [340, 616] on li "Artículo nuevo" at bounding box center [359, 627] width 152 height 48
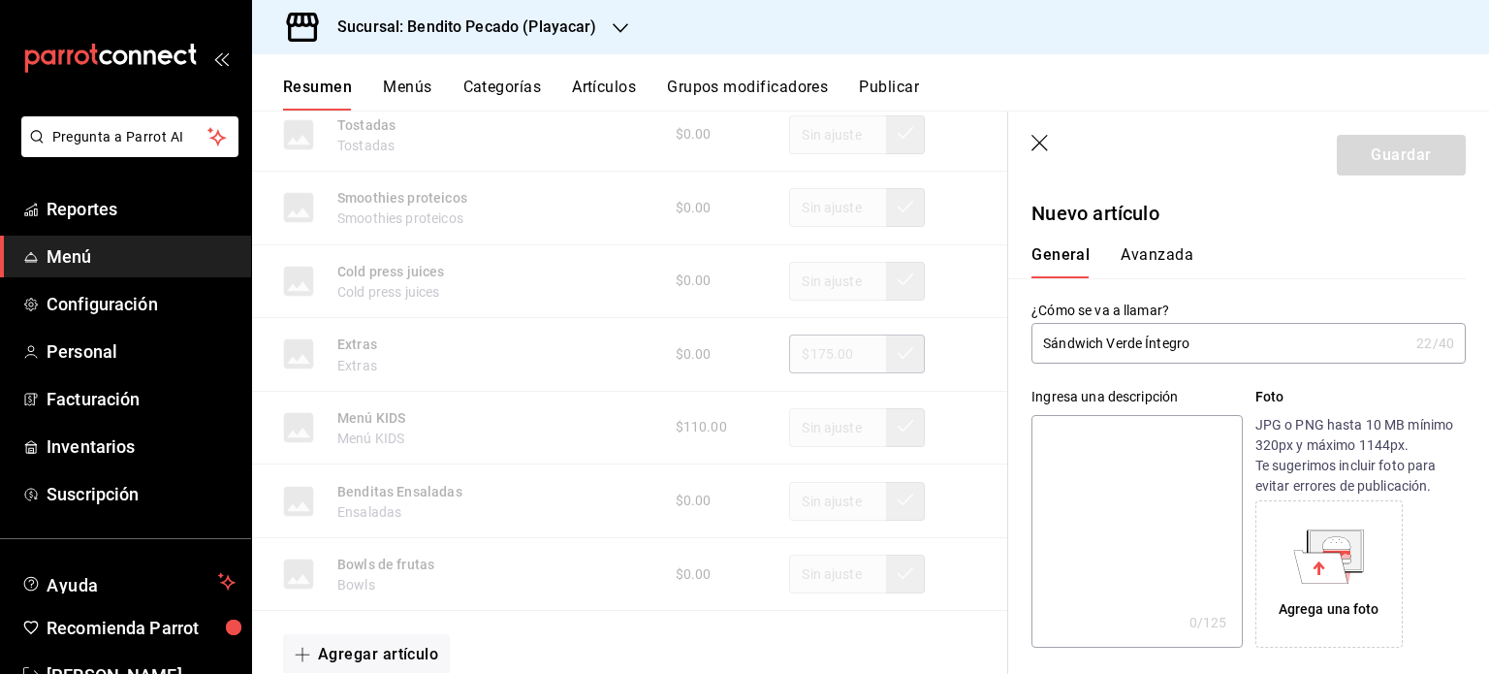
click at [1078, 465] on textarea at bounding box center [1137, 531] width 210 height 233
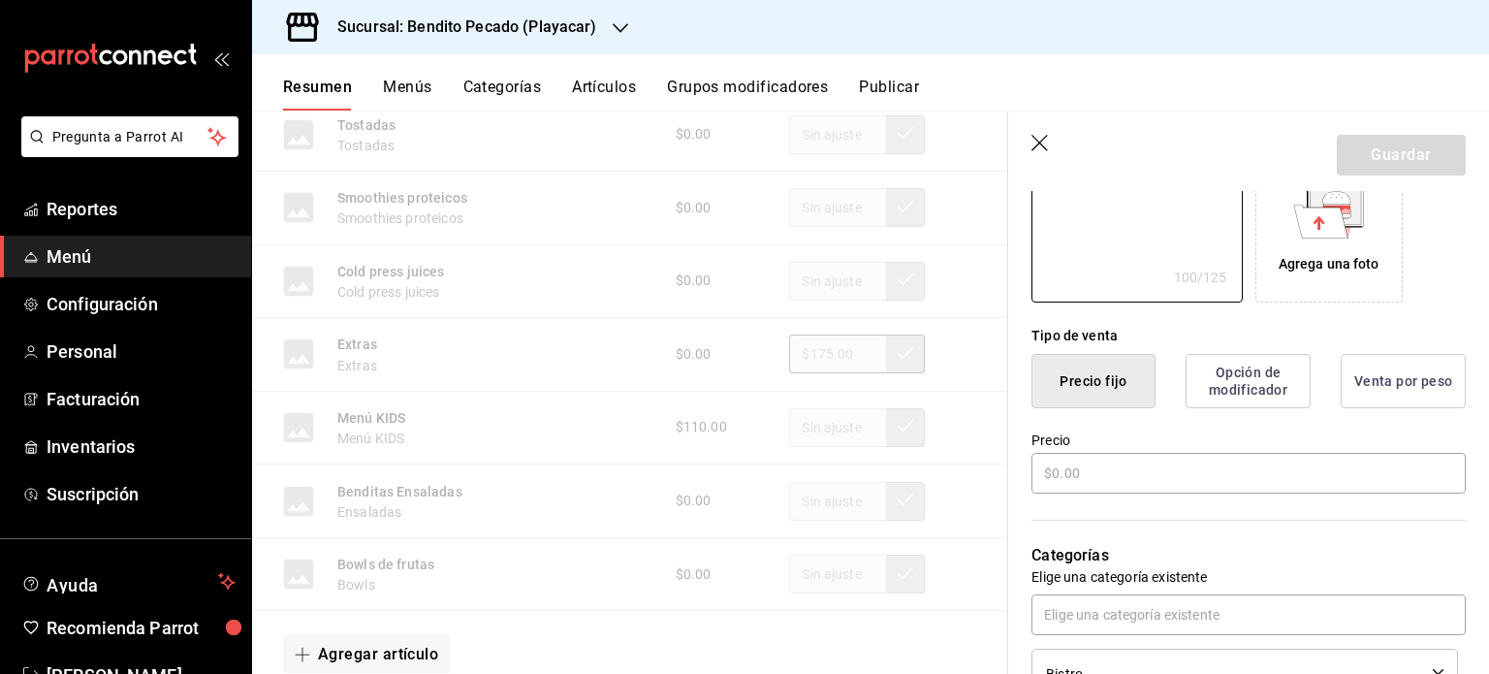
scroll to position [349, 0]
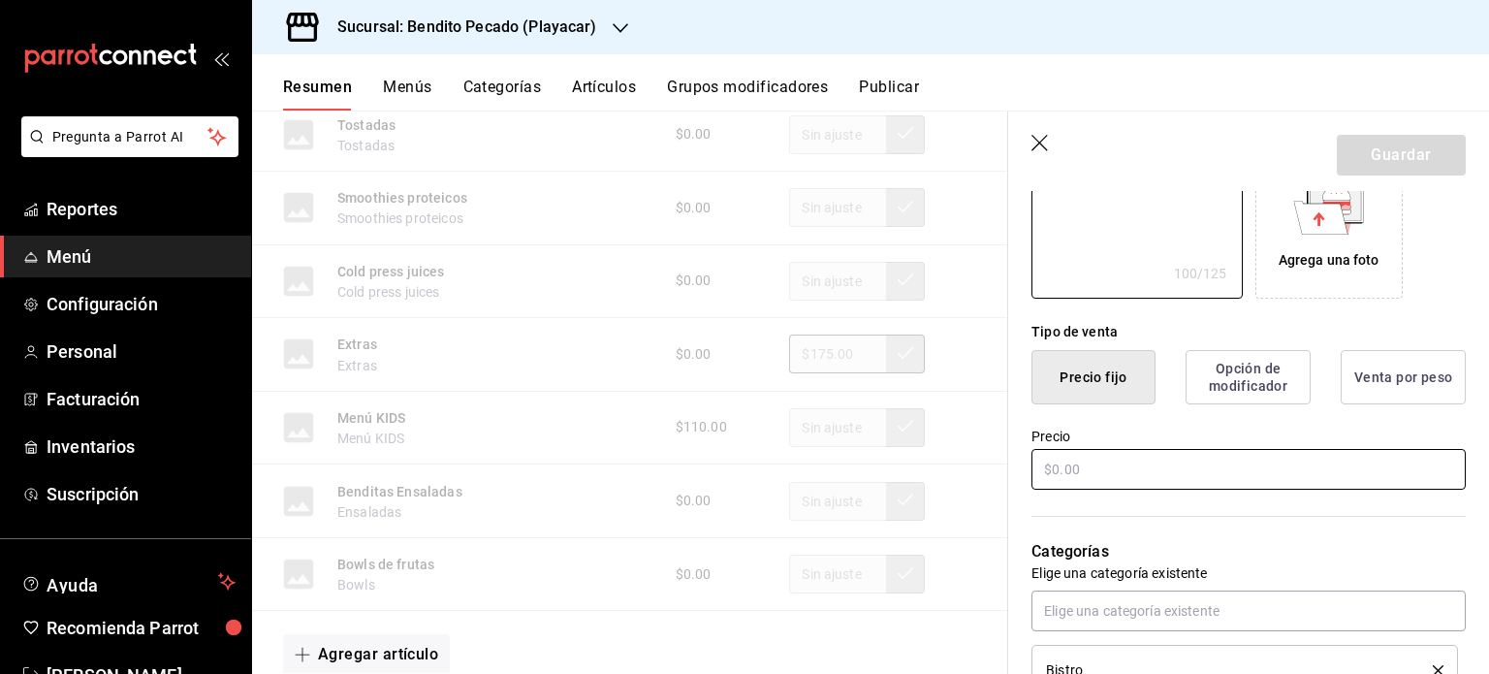
click at [1188, 472] on input "text" at bounding box center [1249, 469] width 434 height 41
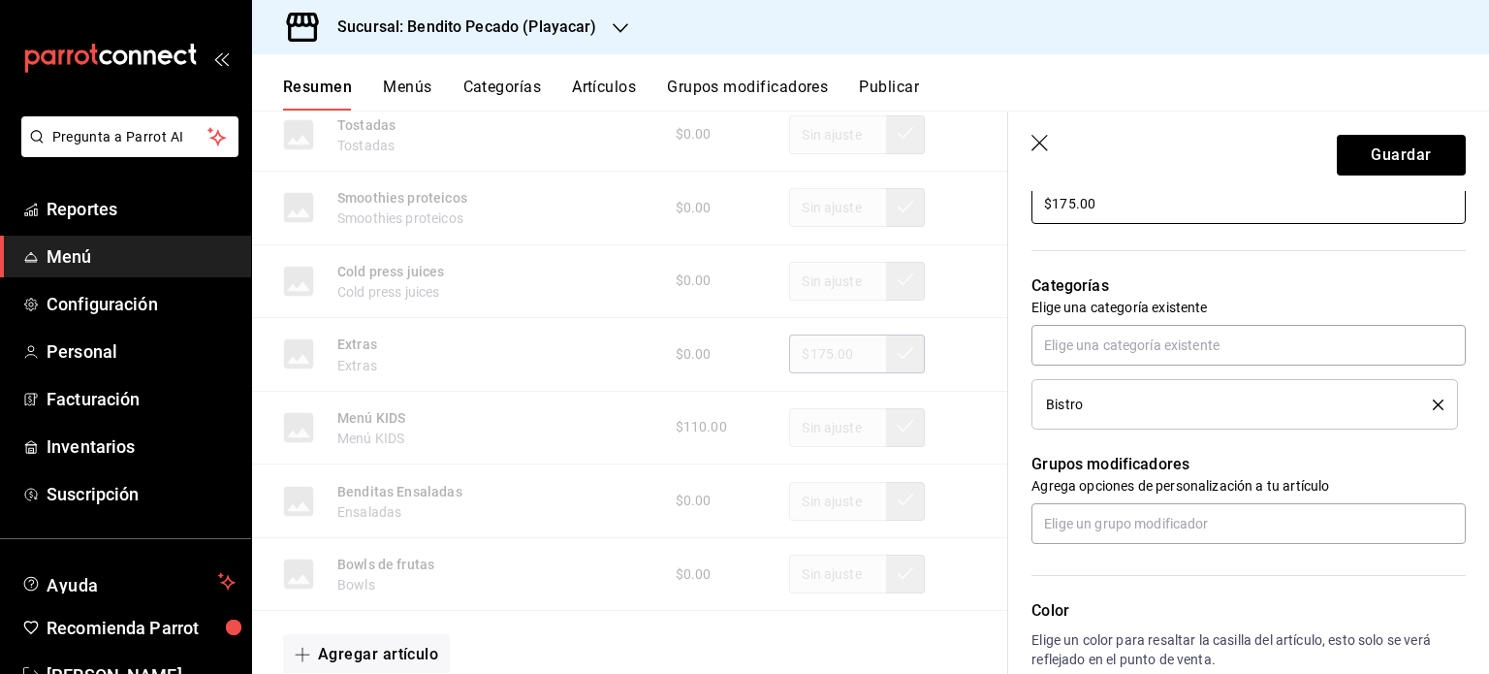
scroll to position [617, 0]
click at [1433, 401] on icon "delete" at bounding box center [1438, 403] width 11 height 11
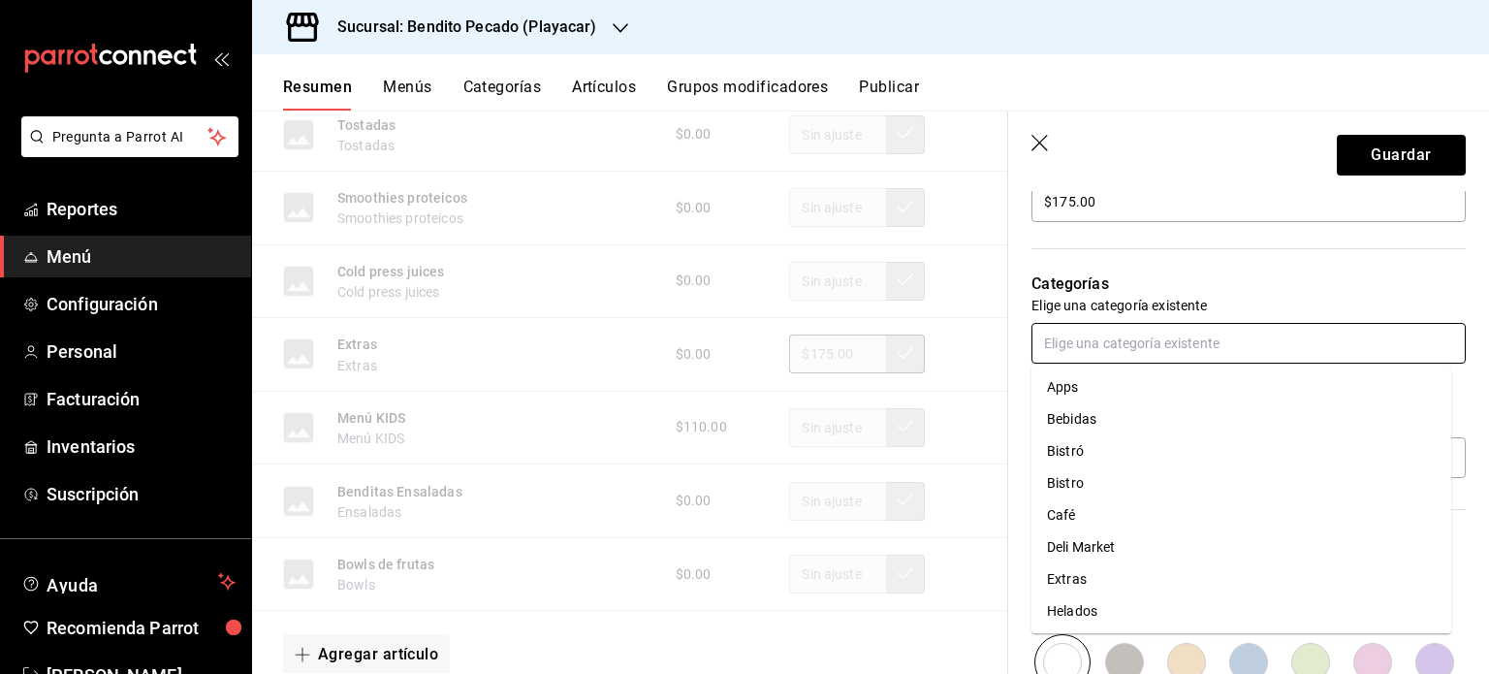
click at [1163, 341] on input "text" at bounding box center [1249, 343] width 434 height 41
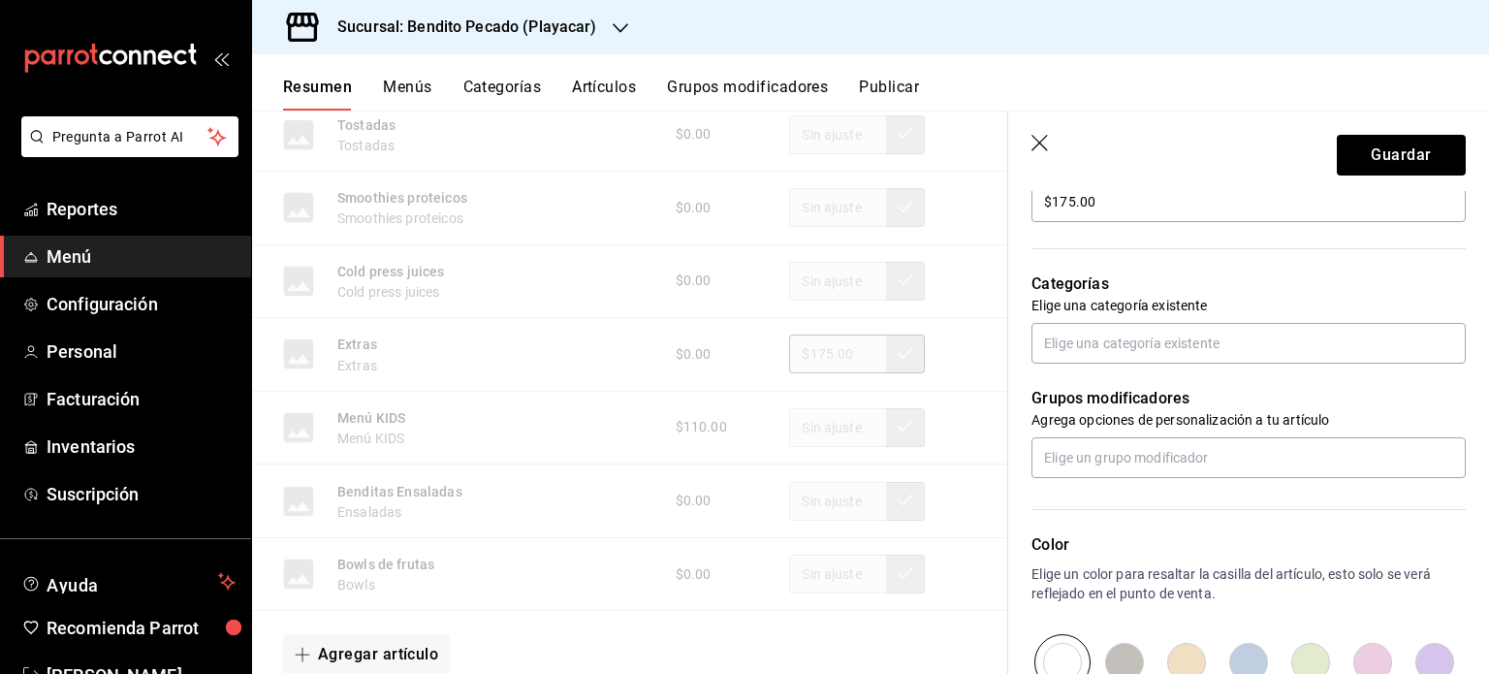
click at [1334, 313] on p "Elige una categoría existente" at bounding box center [1249, 305] width 434 height 19
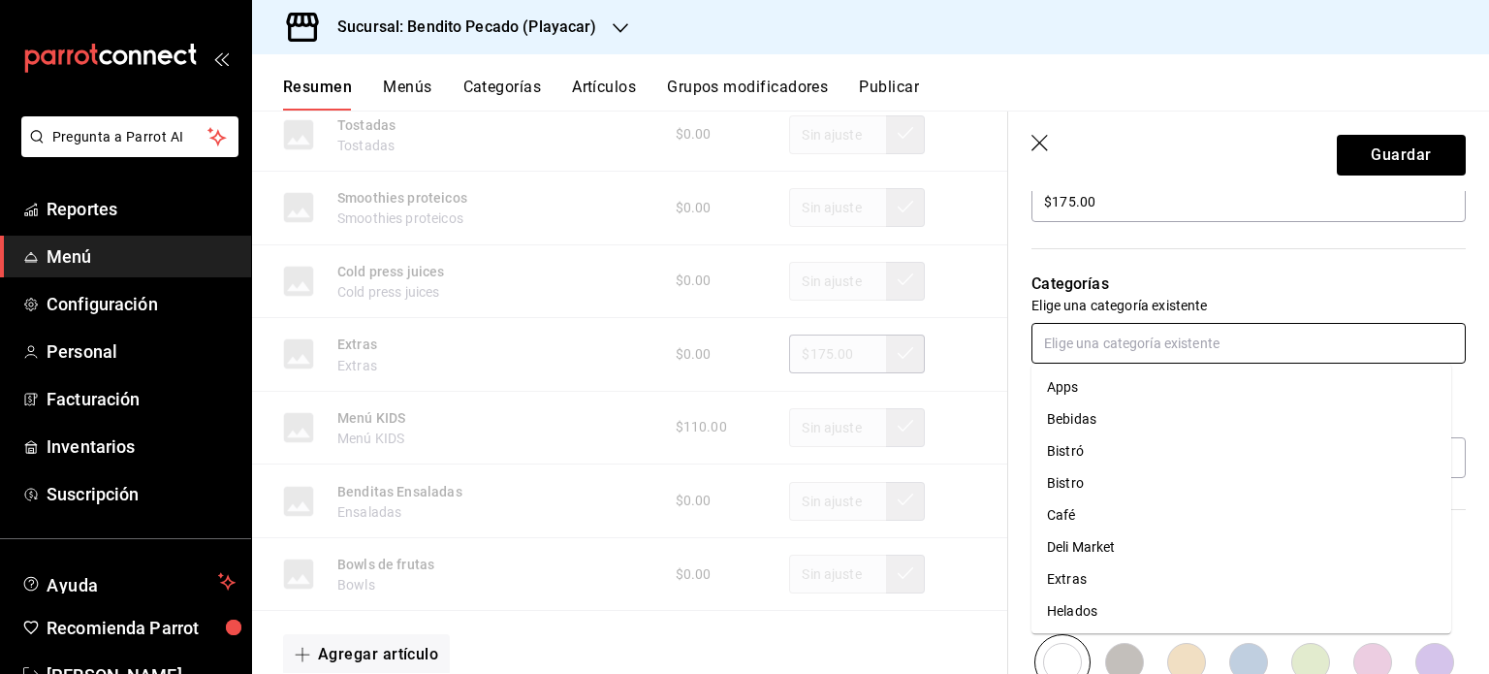
click at [1171, 346] on input "text" at bounding box center [1249, 343] width 434 height 41
click at [1104, 476] on li "Bistro" at bounding box center [1242, 483] width 420 height 32
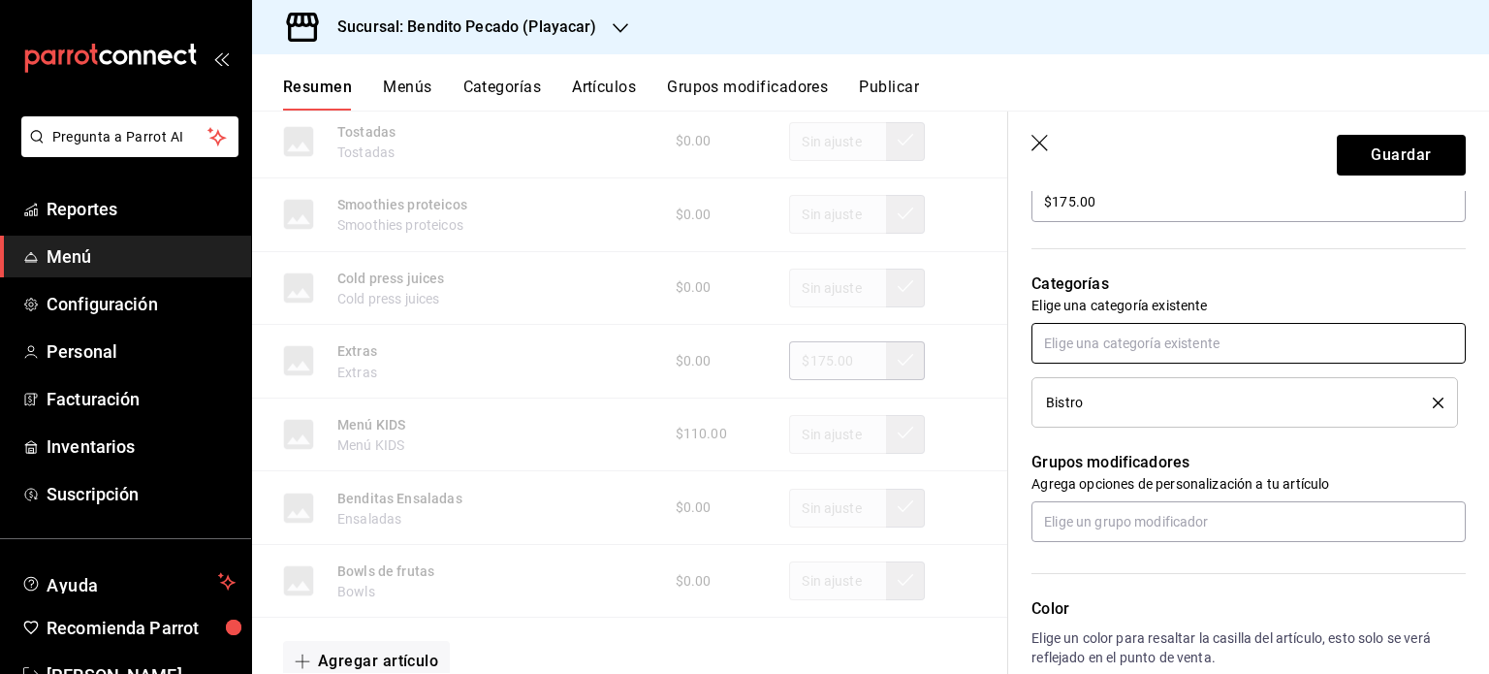
scroll to position [4251, 0]
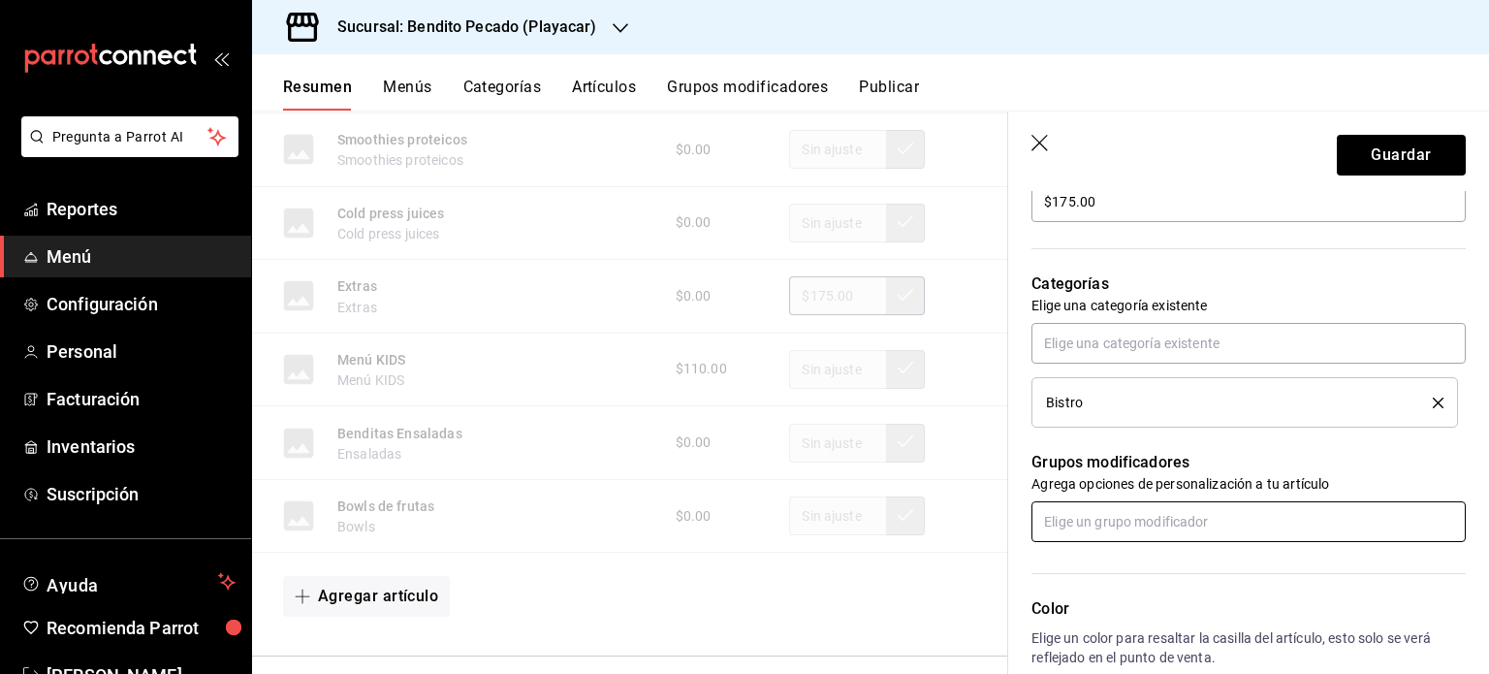
click at [1140, 520] on input "text" at bounding box center [1249, 521] width 434 height 41
click at [1097, 568] on li "Extras" at bounding box center [1242, 565] width 420 height 32
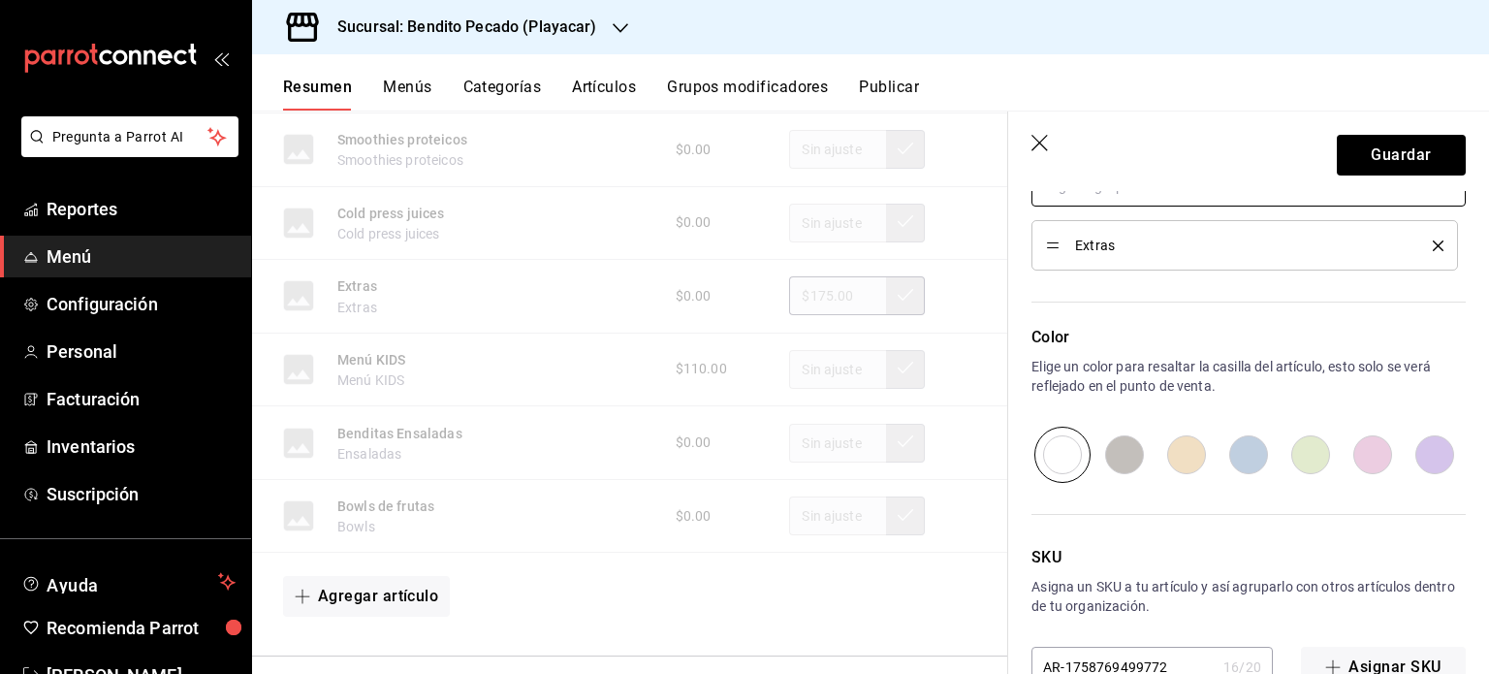
scroll to position [960, 0]
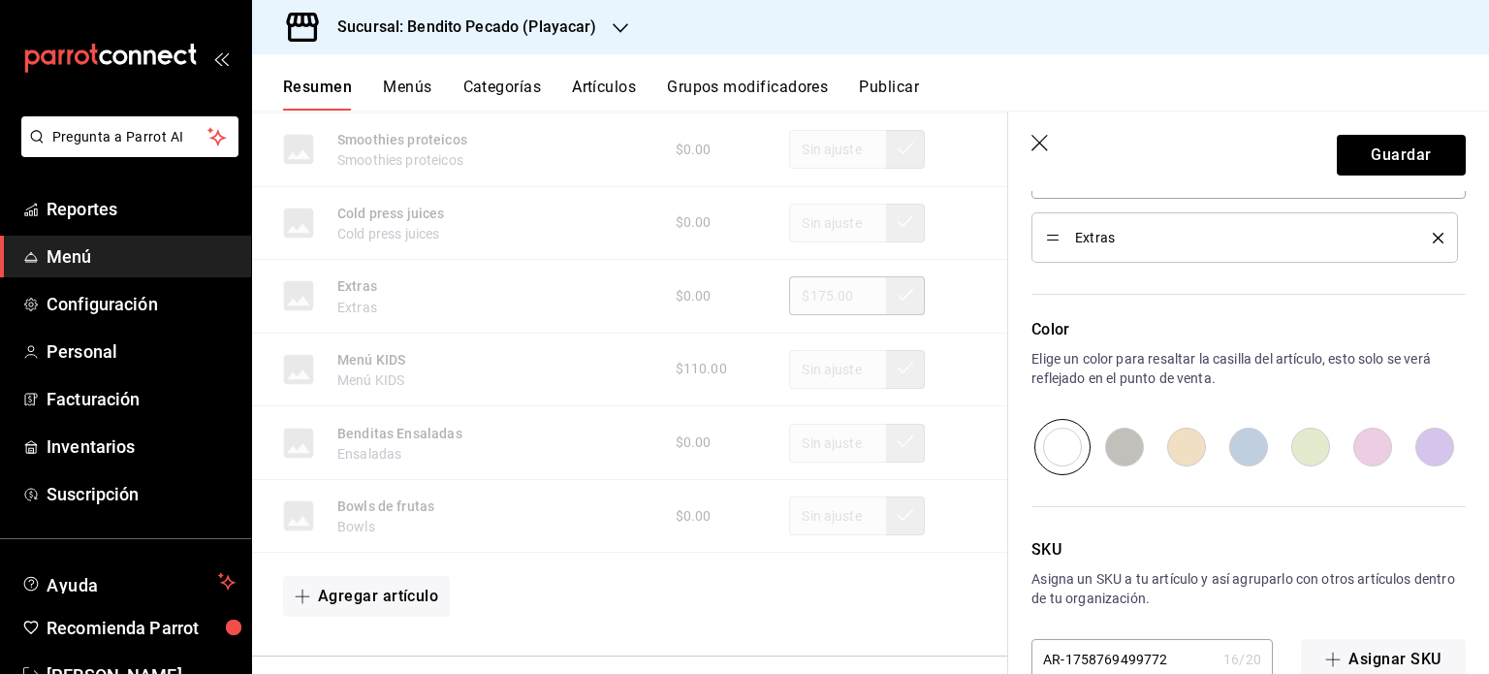
click at [1360, 447] on input "radio" at bounding box center [1373, 447] width 62 height 56
click at [1389, 149] on button "Guardar" at bounding box center [1401, 155] width 129 height 41
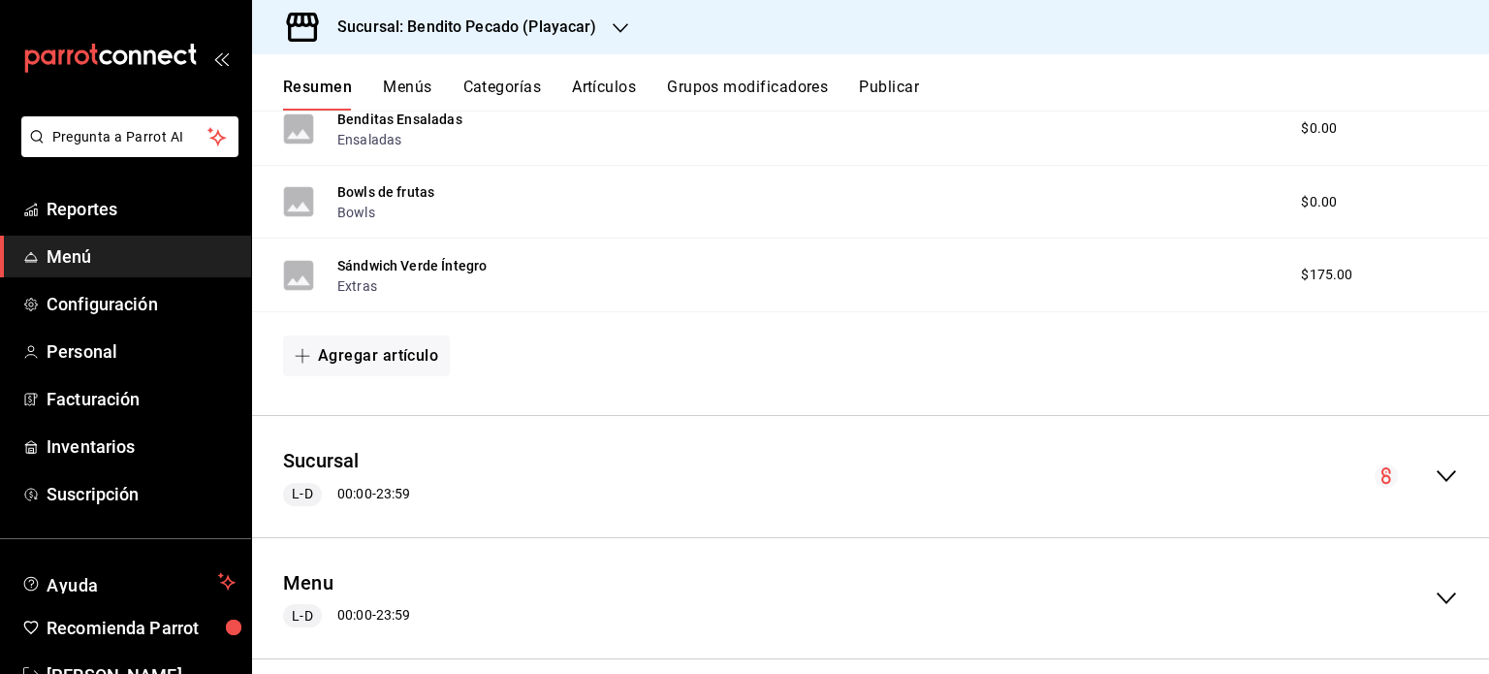
scroll to position [1136, 0]
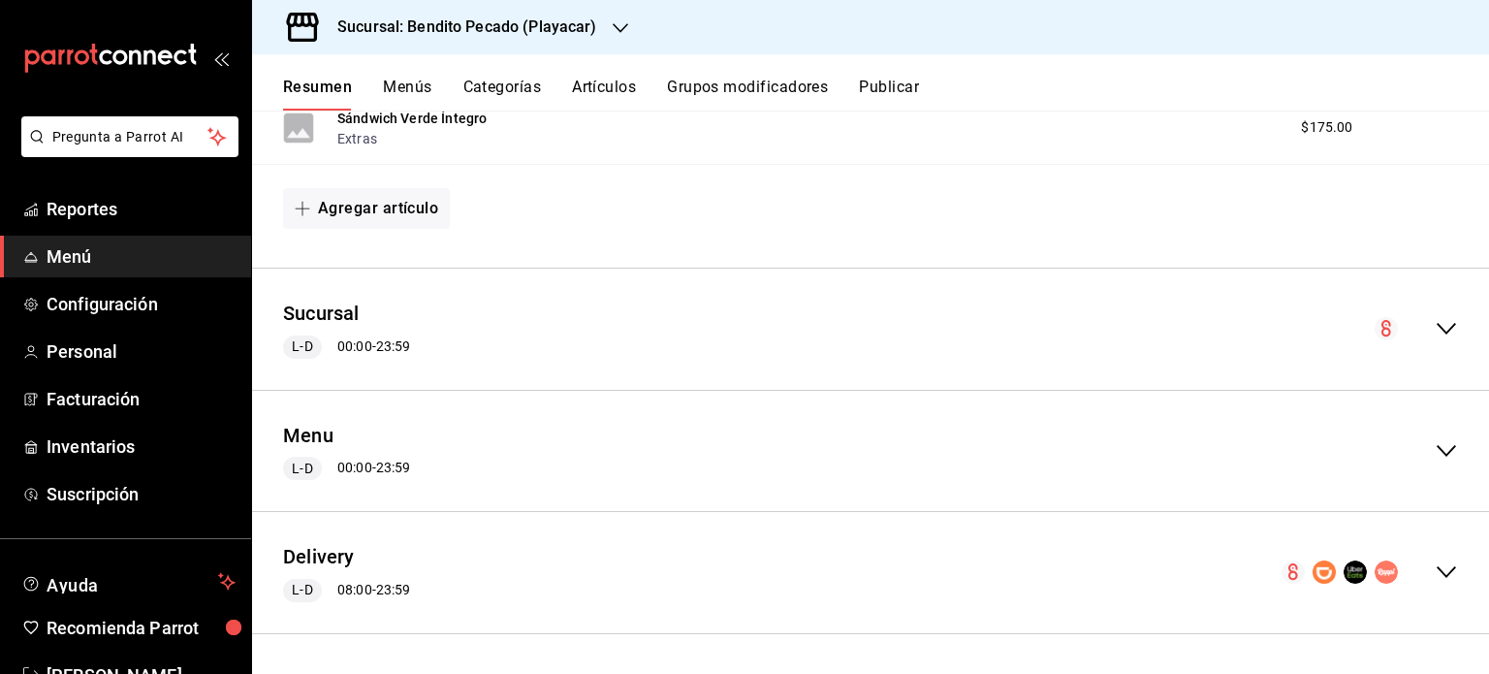
click at [1435, 571] on icon "collapse-menu-row" at bounding box center [1446, 571] width 23 height 23
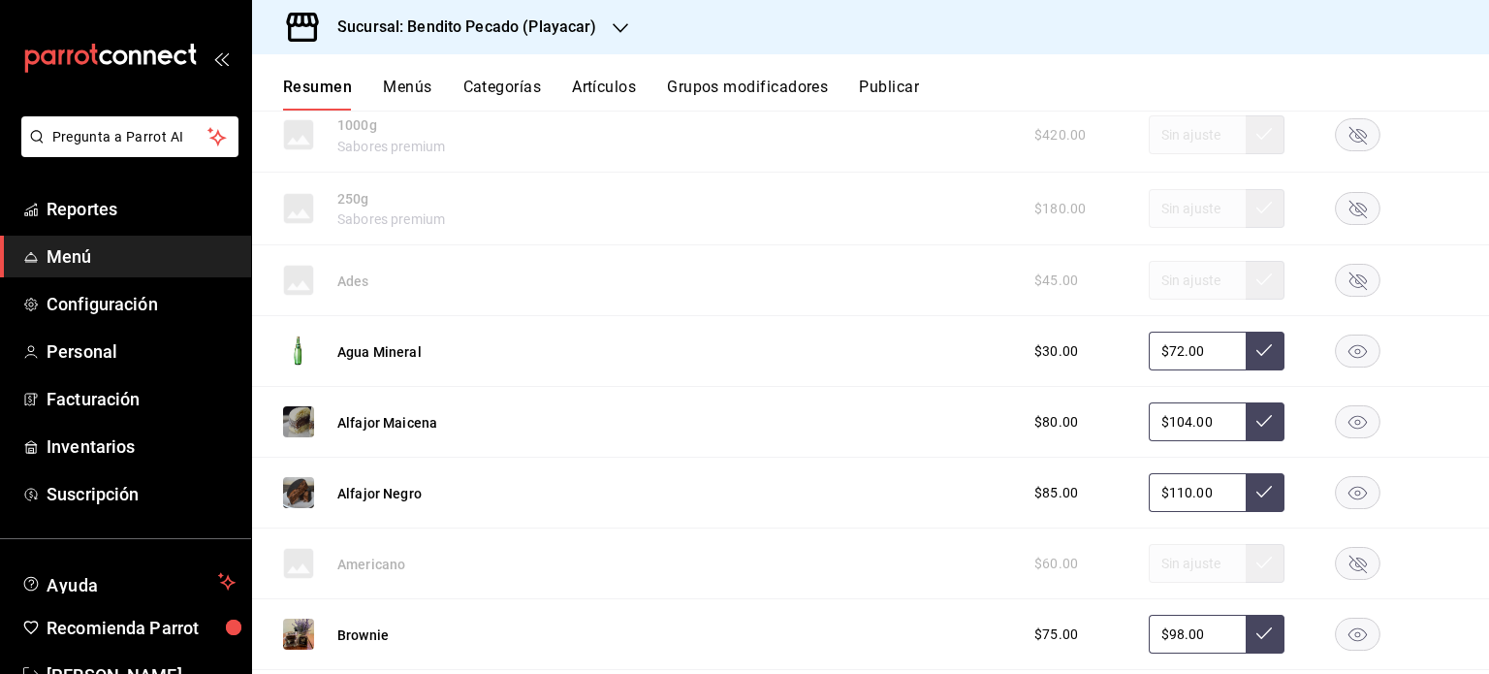
scroll to position [3506, 0]
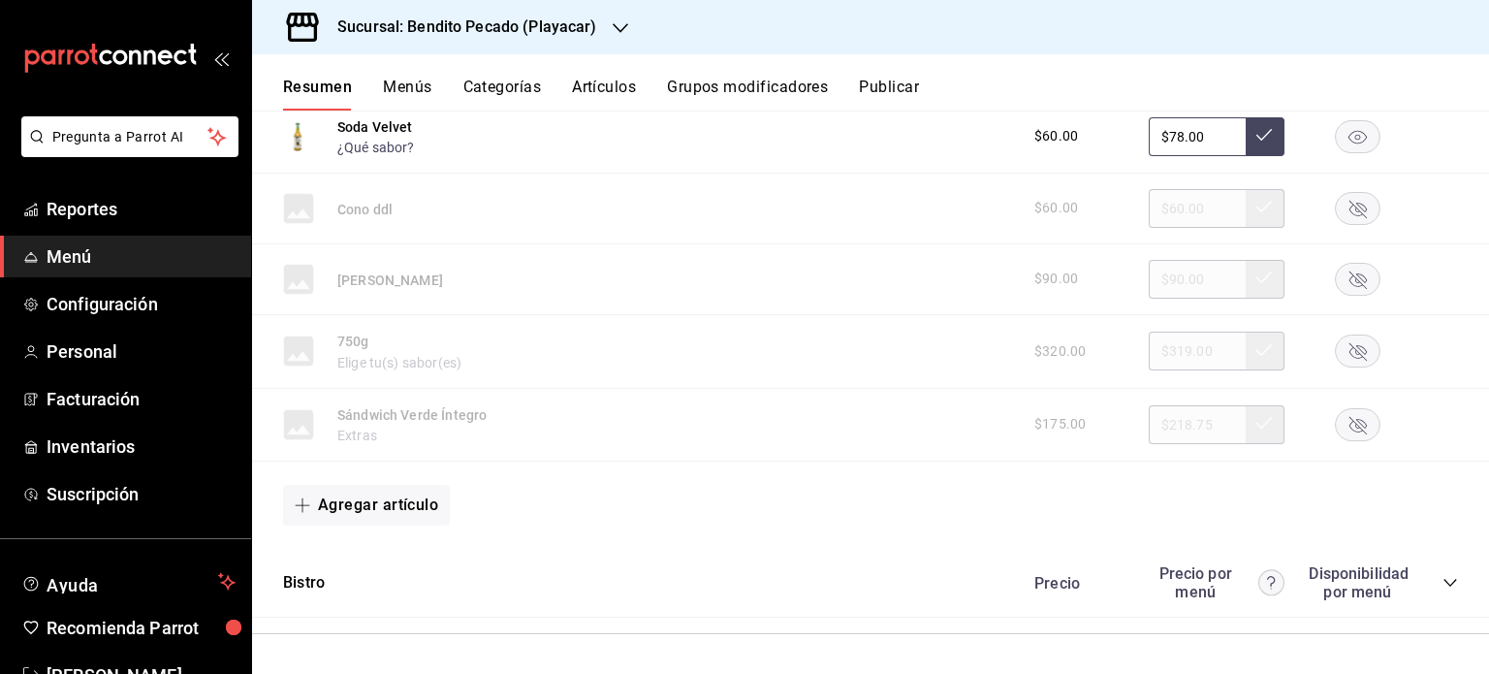
click at [1444, 584] on icon "collapse-category-row" at bounding box center [1450, 583] width 13 height 8
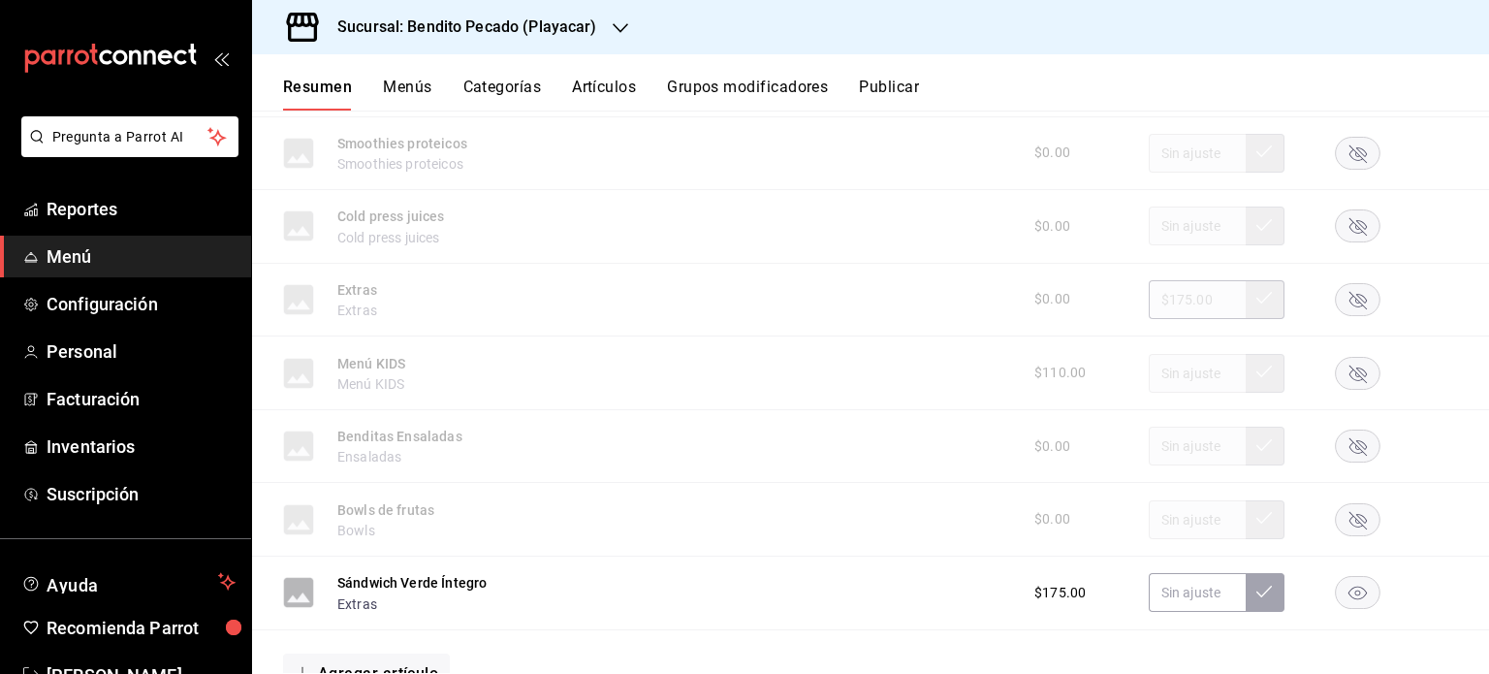
scroll to position [4402, 0]
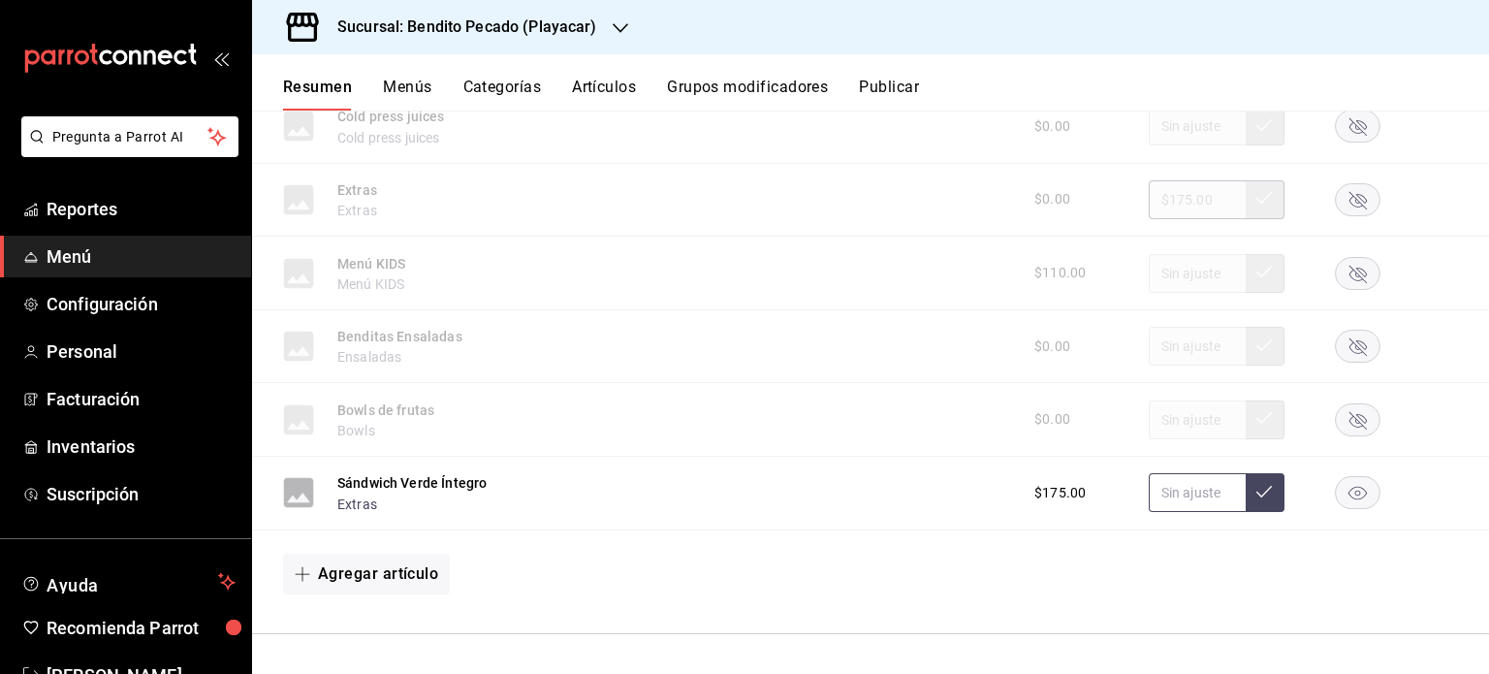
click at [1166, 499] on input "text" at bounding box center [1197, 492] width 97 height 39
click at [1257, 496] on icon at bounding box center [1265, 492] width 16 height 16
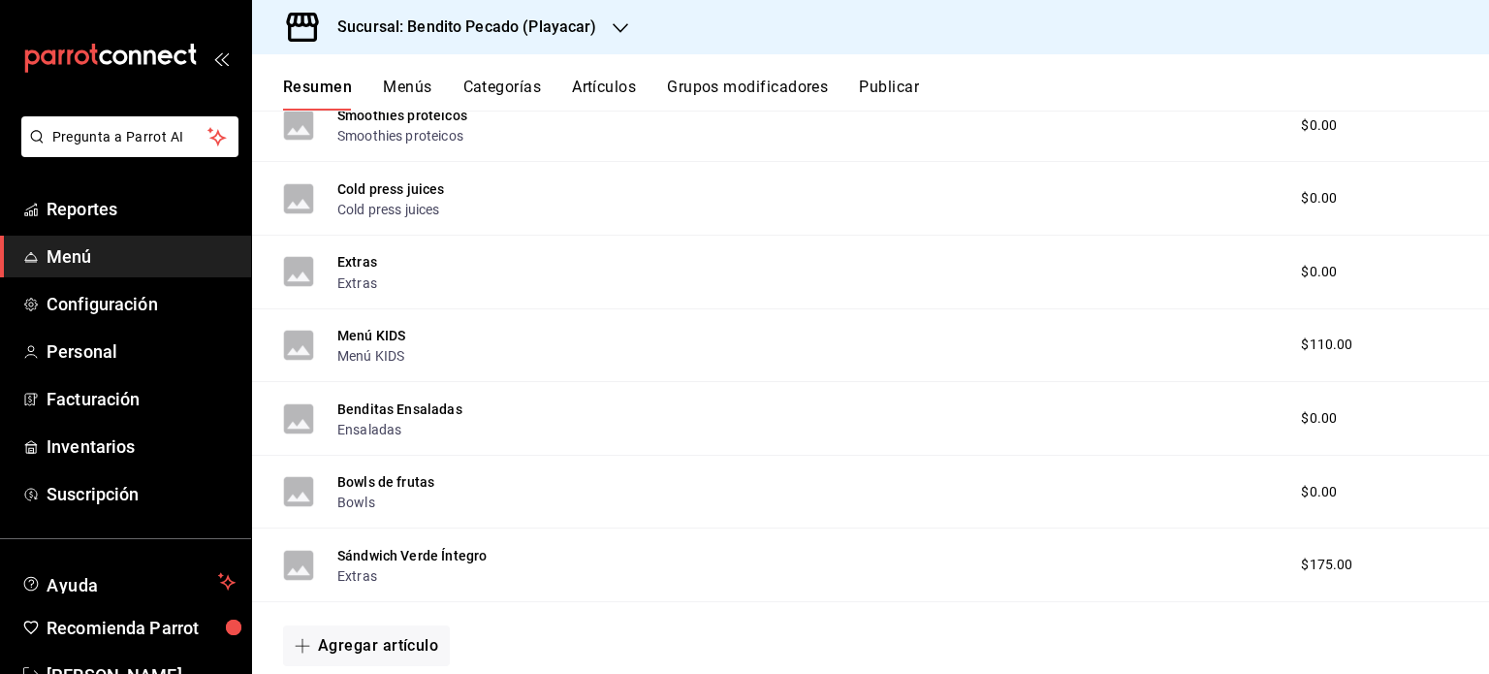
scroll to position [698, 0]
click at [417, 75] on div "Resumen Menús Categorías Artículos Grupos modificadores Publicar" at bounding box center [870, 82] width 1237 height 56
click at [502, 101] on button "Categorías" at bounding box center [503, 94] width 79 height 33
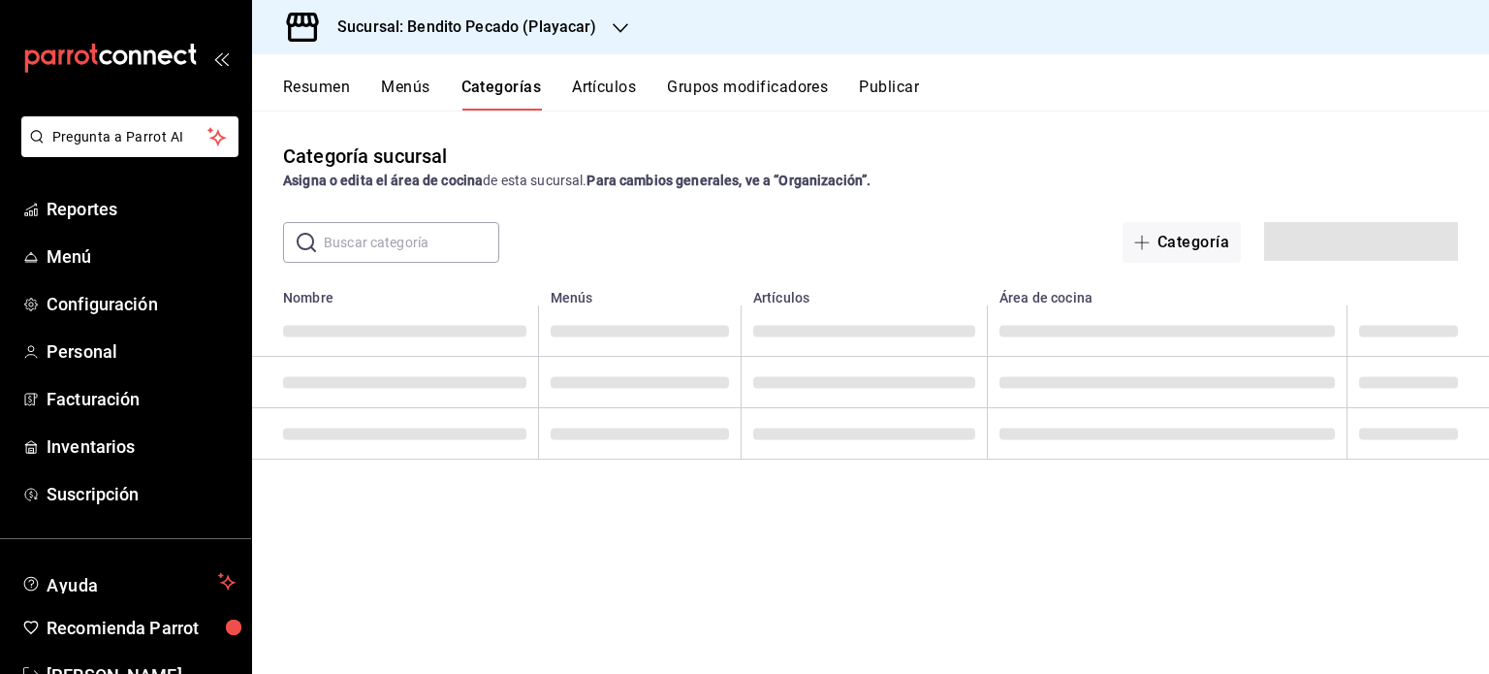
click at [596, 94] on button "Artículos" at bounding box center [604, 94] width 64 height 33
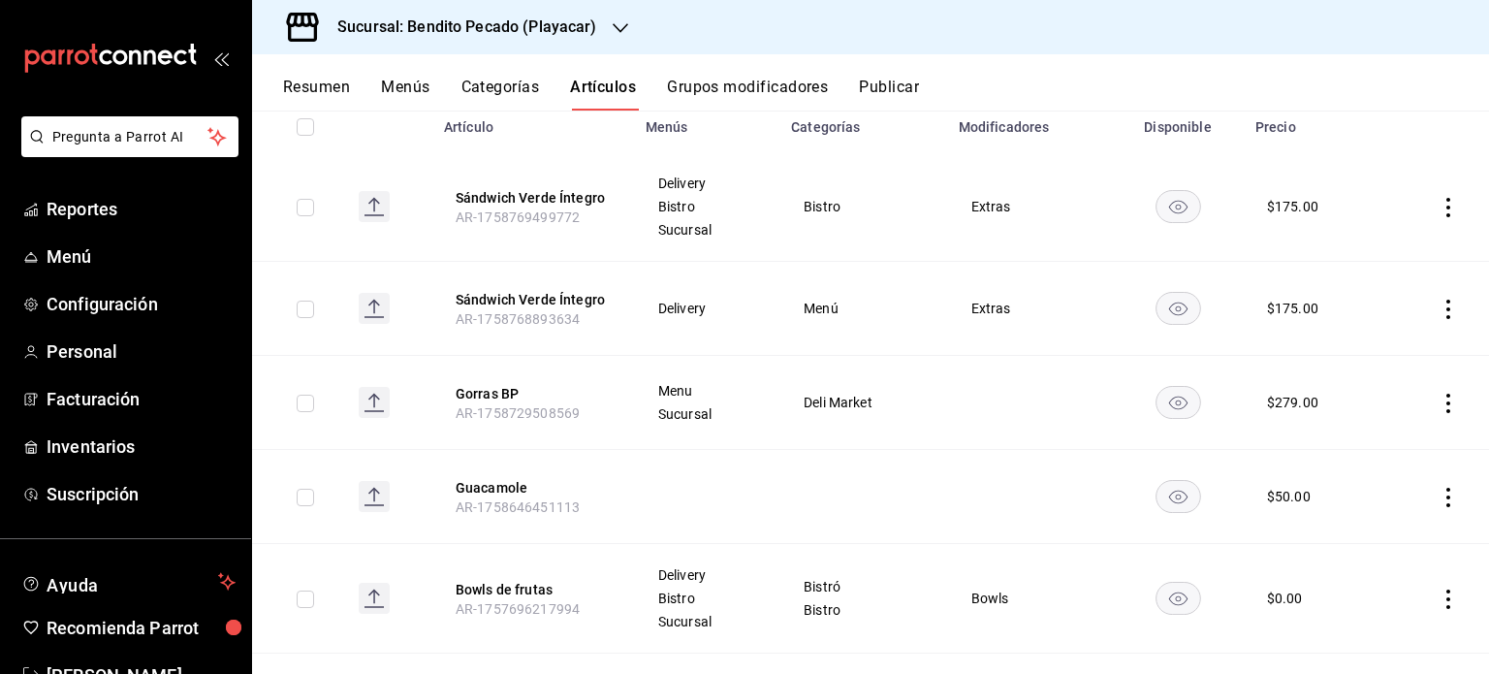
scroll to position [232, 0]
click at [376, 80] on div "Resumen Menús Categorías Artículos Grupos modificadores Publicar" at bounding box center [886, 94] width 1206 height 33
click at [409, 80] on button "Menús" at bounding box center [405, 94] width 48 height 33
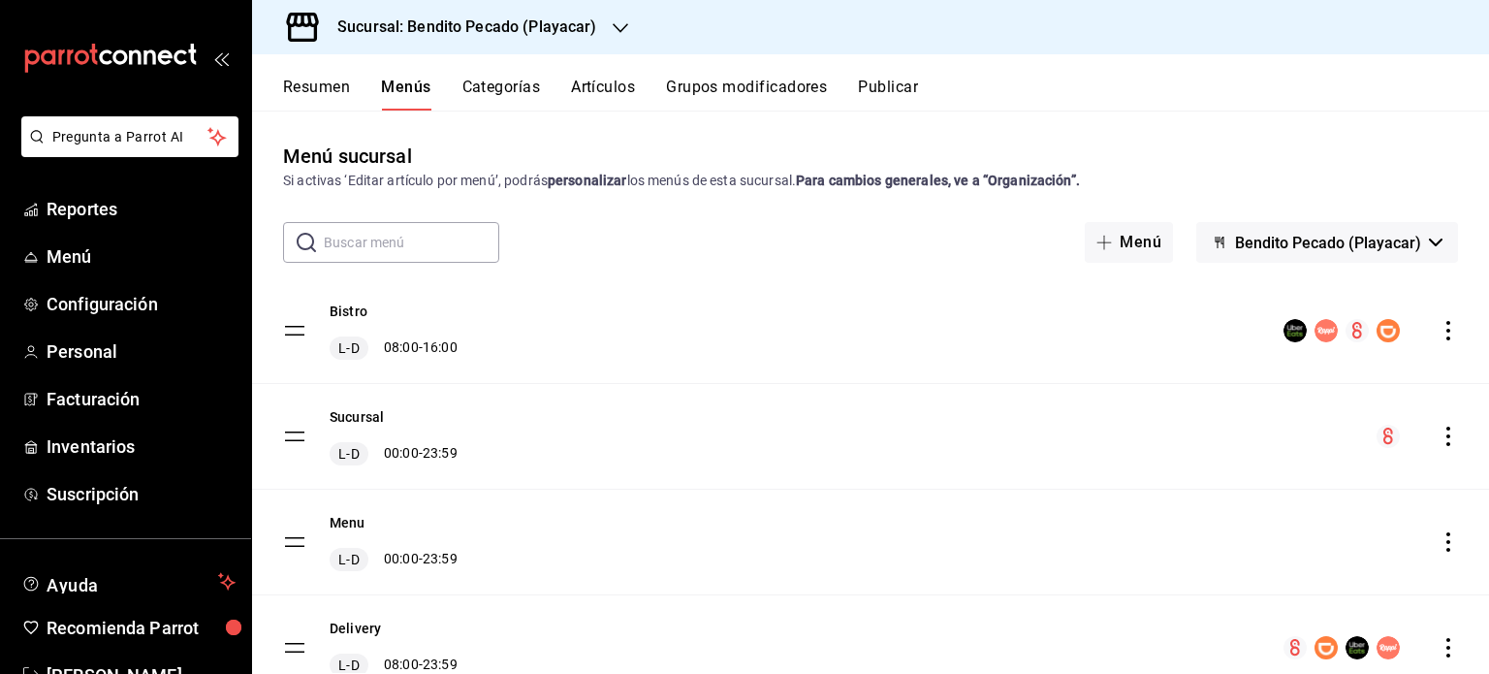
scroll to position [81, 0]
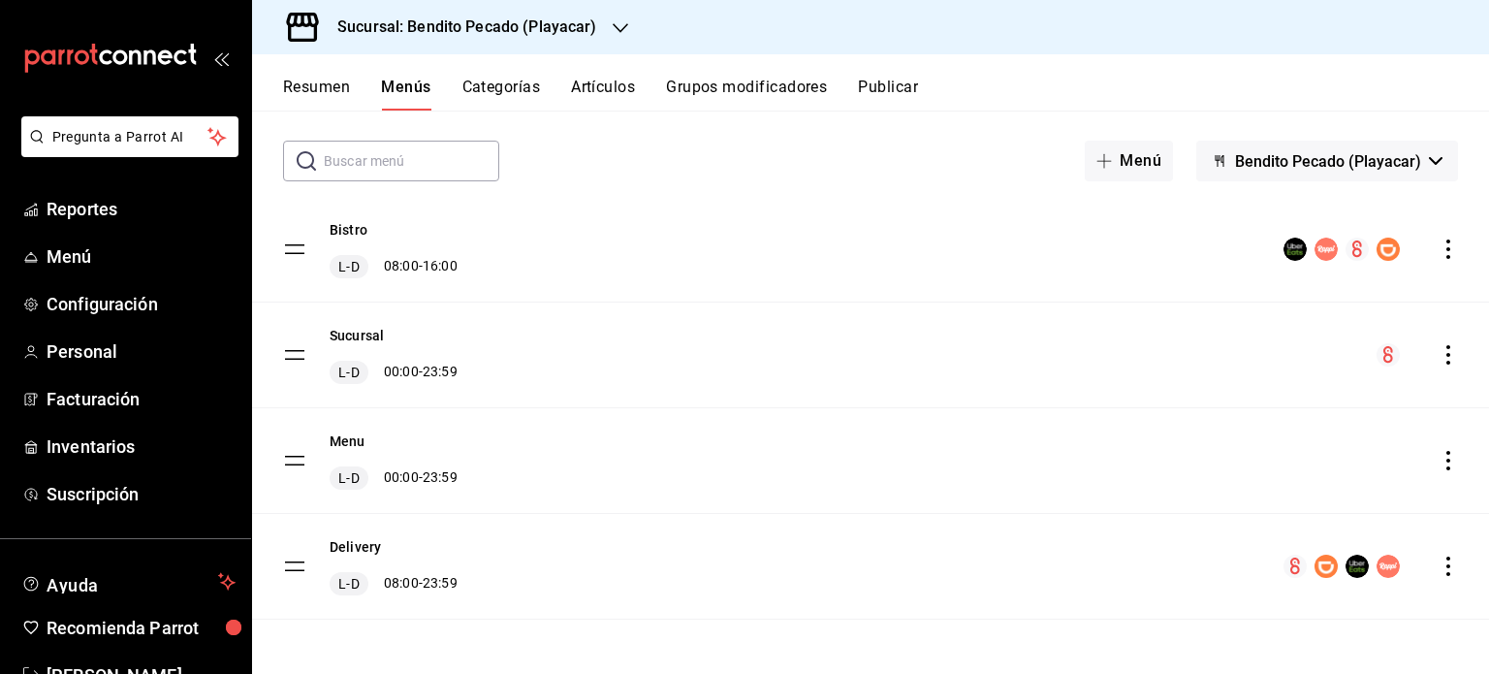
click at [1439, 244] on icon "actions" at bounding box center [1448, 249] width 19 height 19
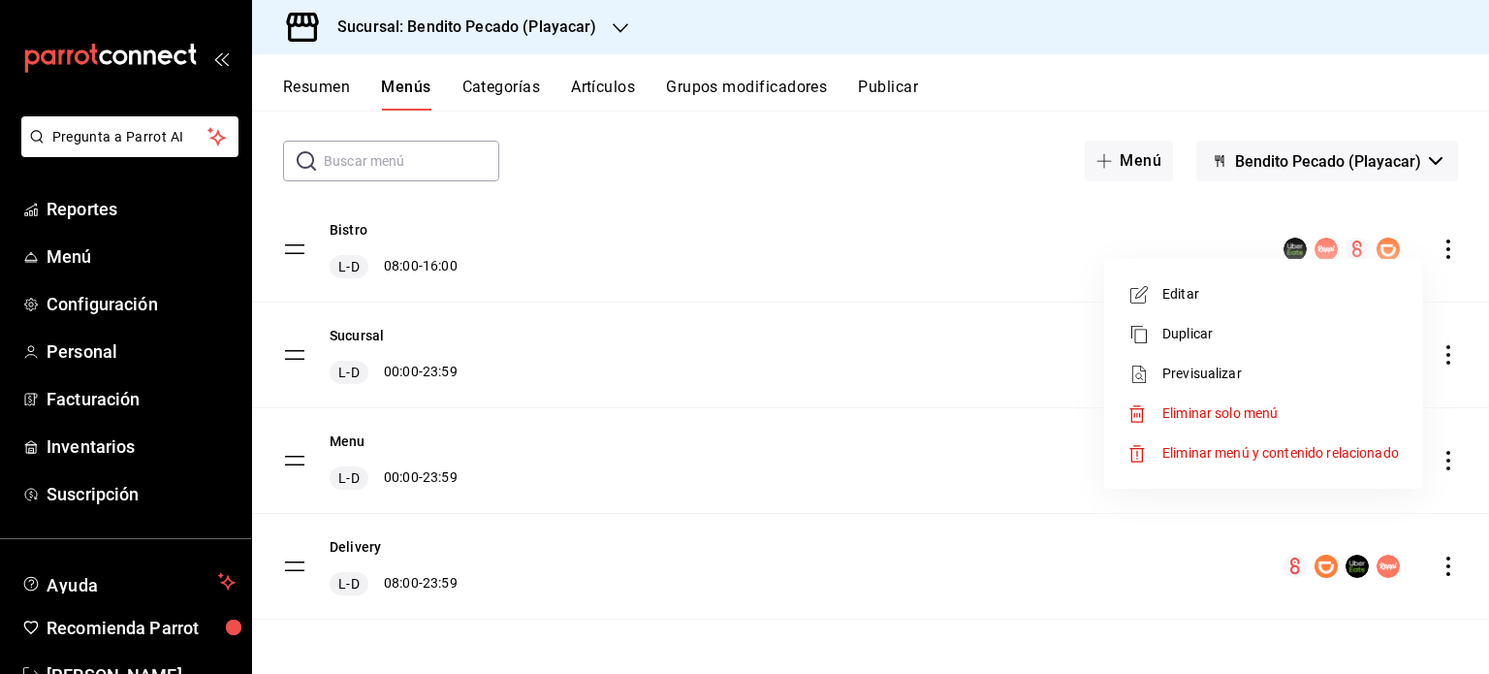
click at [996, 112] on div at bounding box center [744, 337] width 1489 height 674
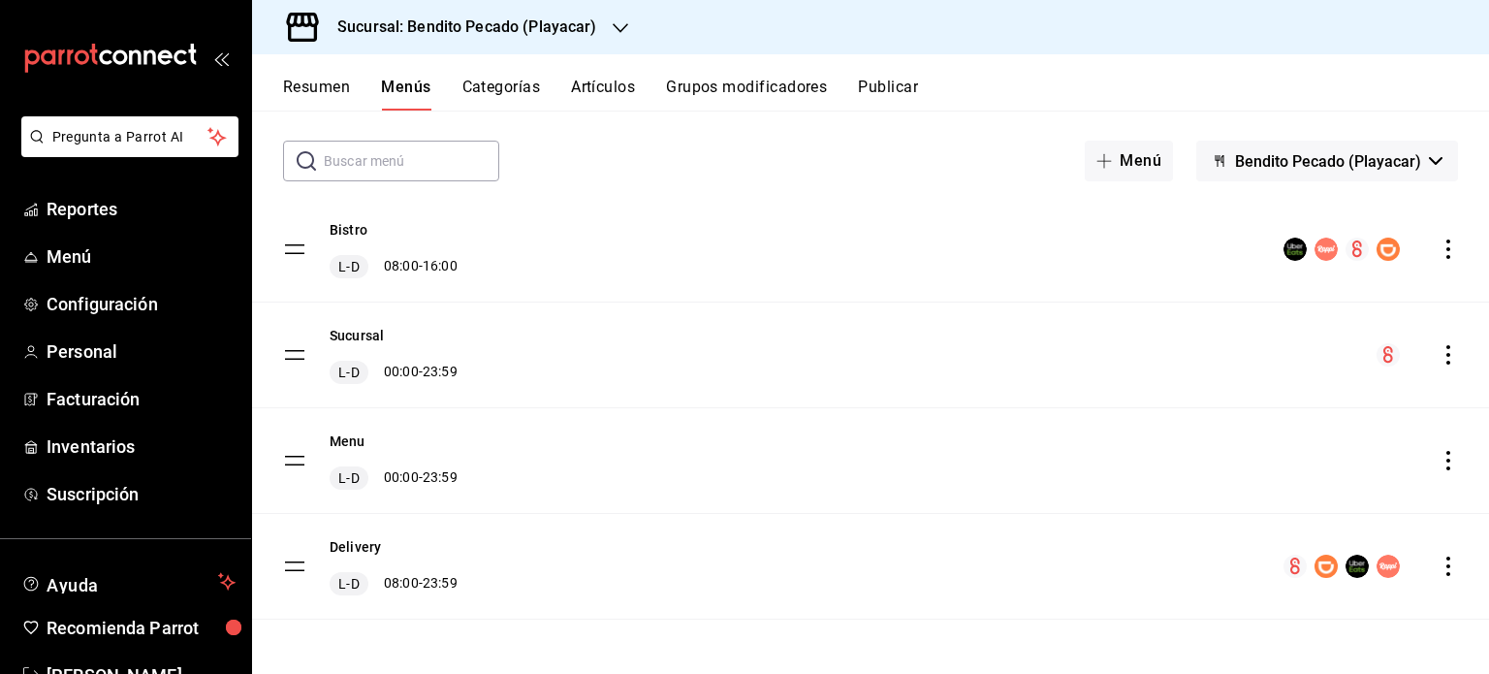
click at [1439, 469] on icon "actions" at bounding box center [1448, 460] width 19 height 19
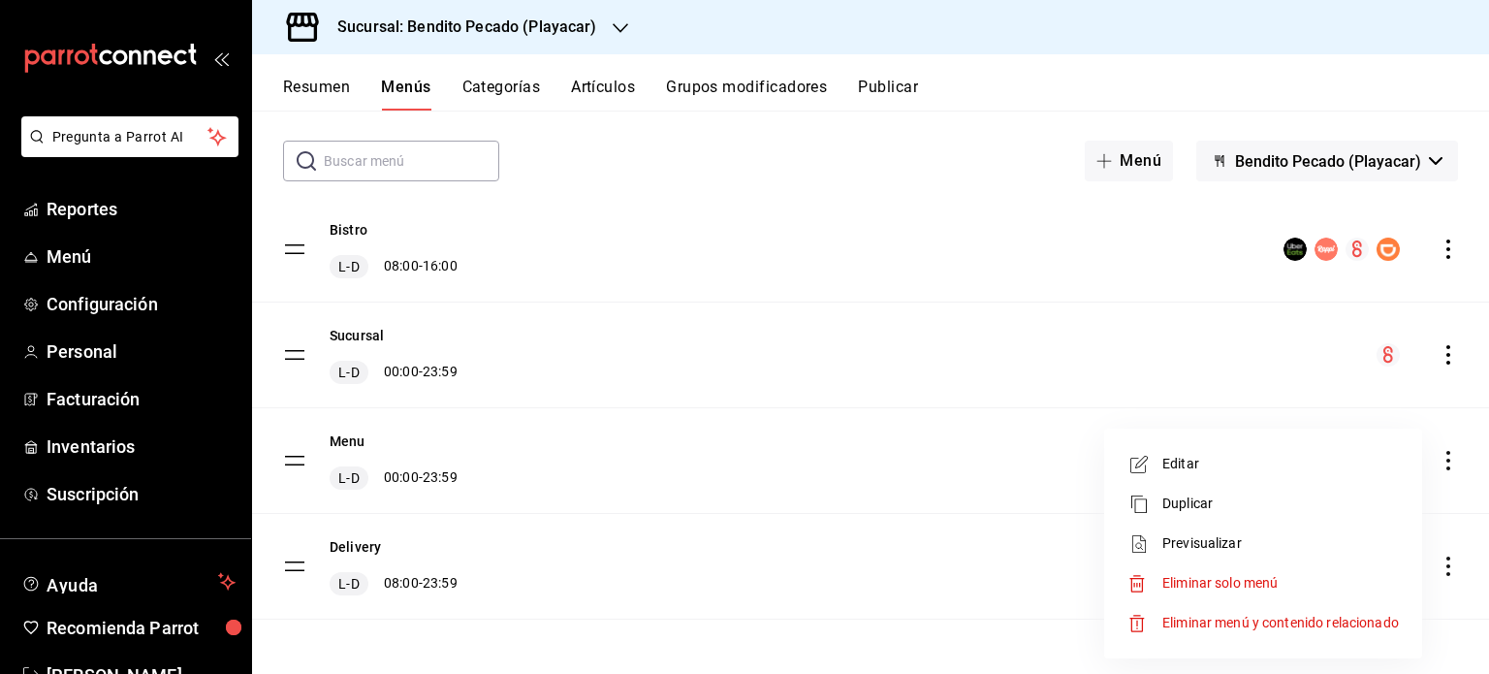
click at [796, 437] on div at bounding box center [744, 337] width 1489 height 674
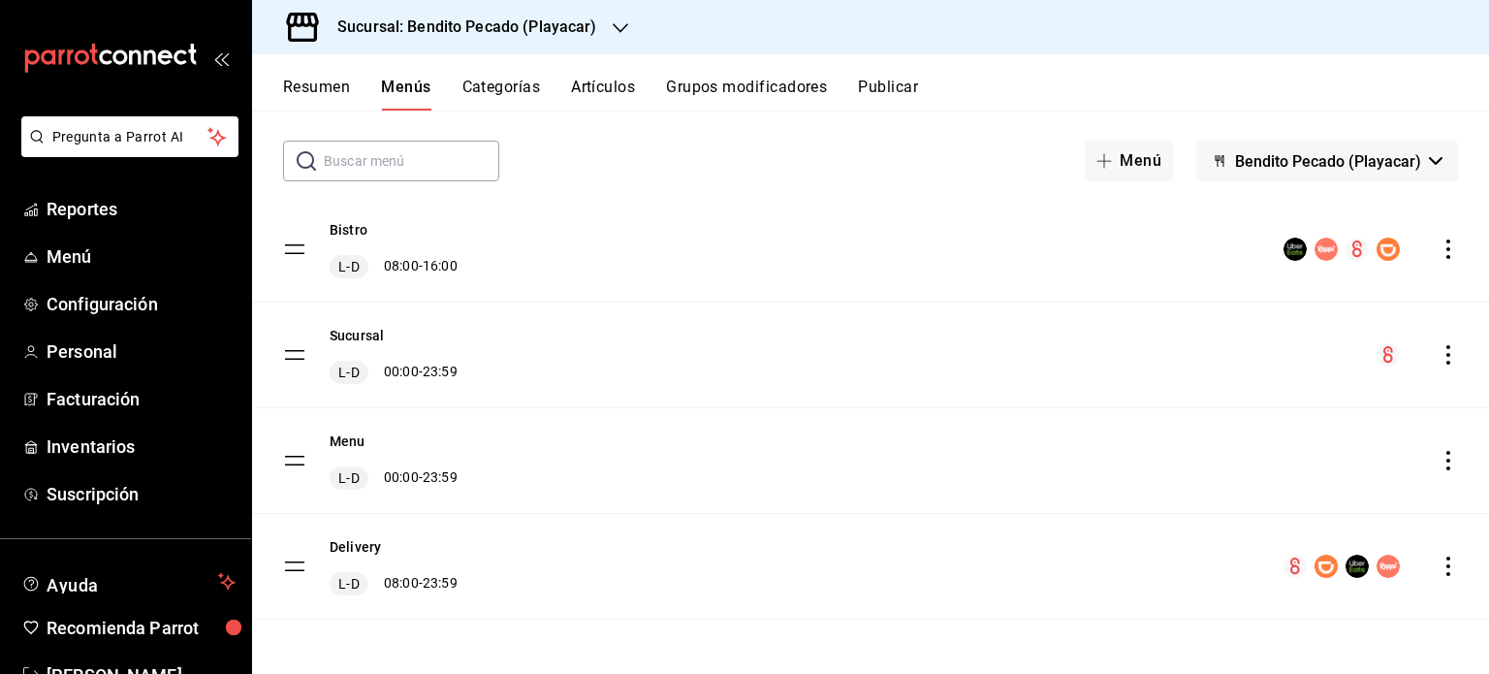
click at [366, 433] on div "Menu L-D 00:00 - 23:59" at bounding box center [394, 461] width 128 height 58
click at [337, 446] on button "Menu" at bounding box center [348, 441] width 36 height 19
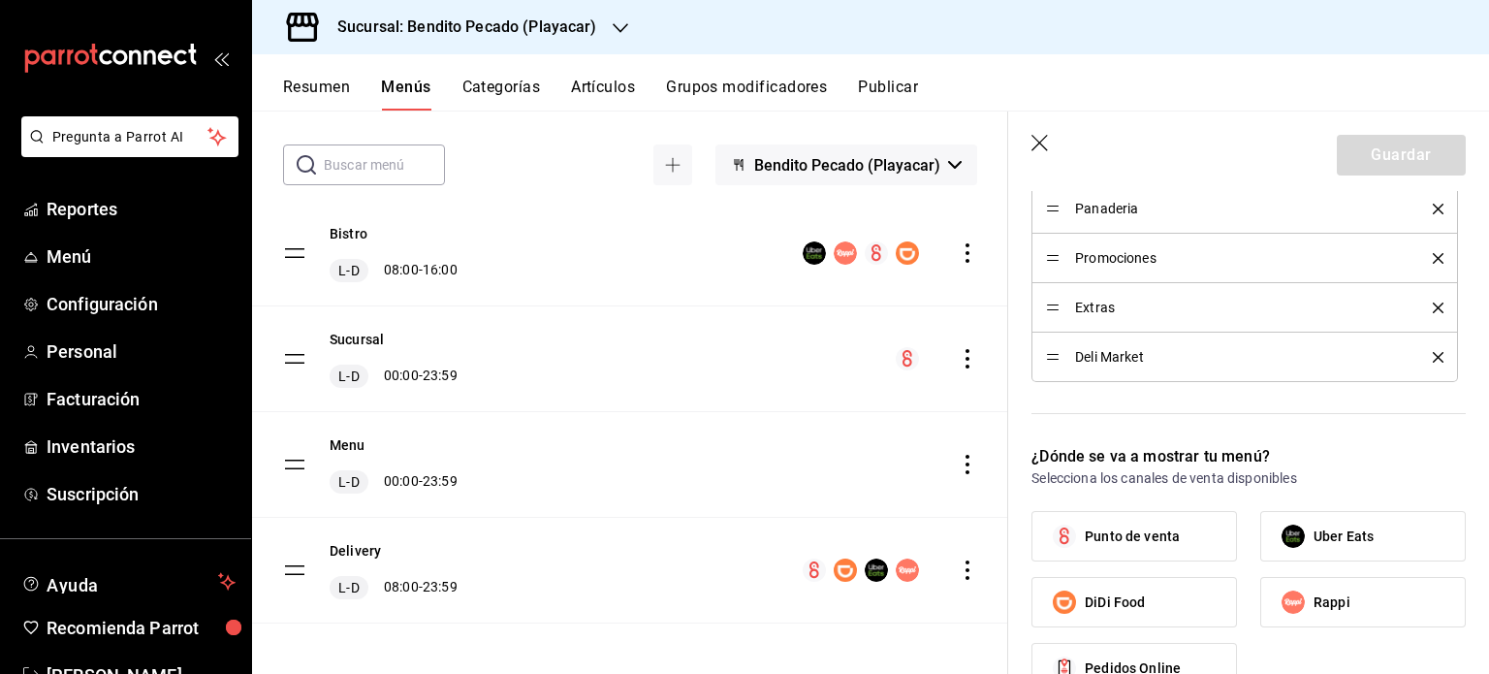
scroll to position [798, 0]
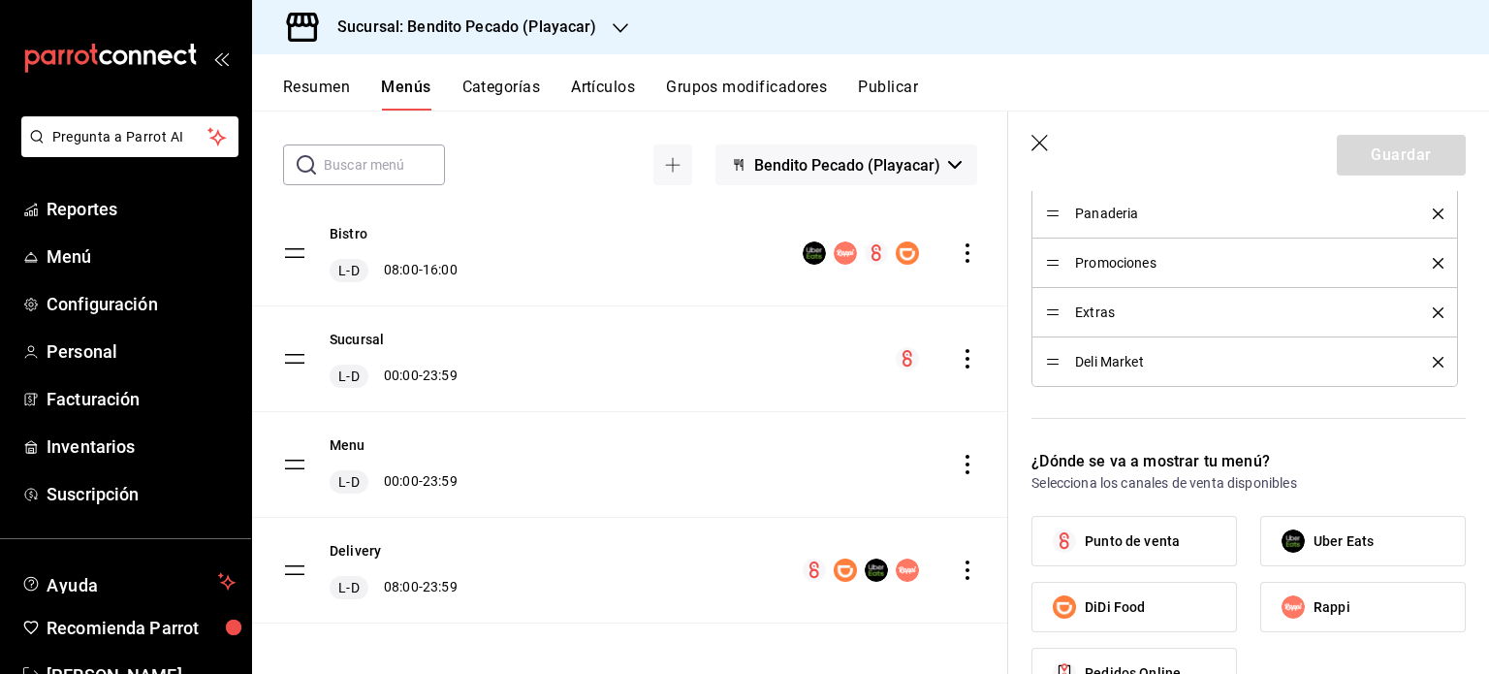
click at [958, 573] on icon "actions" at bounding box center [967, 569] width 19 height 19
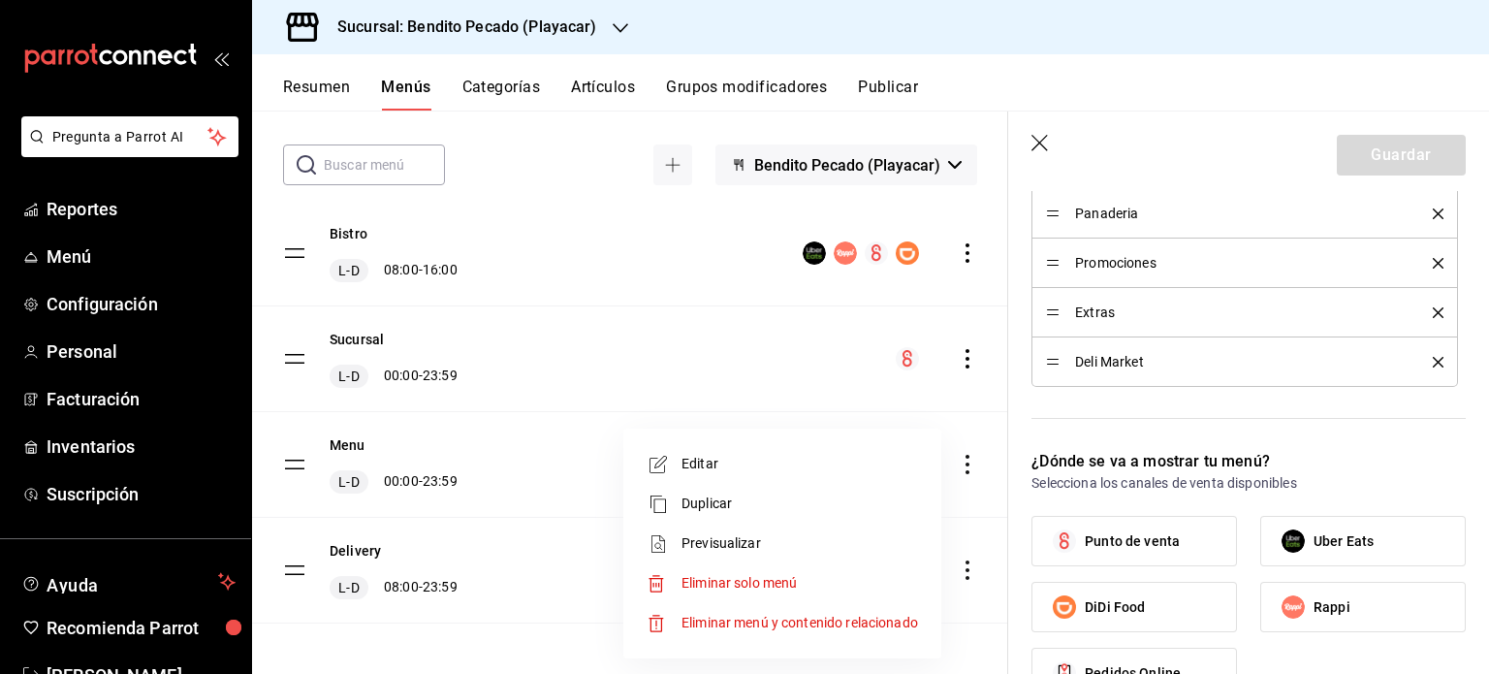
click at [359, 554] on div at bounding box center [744, 337] width 1489 height 674
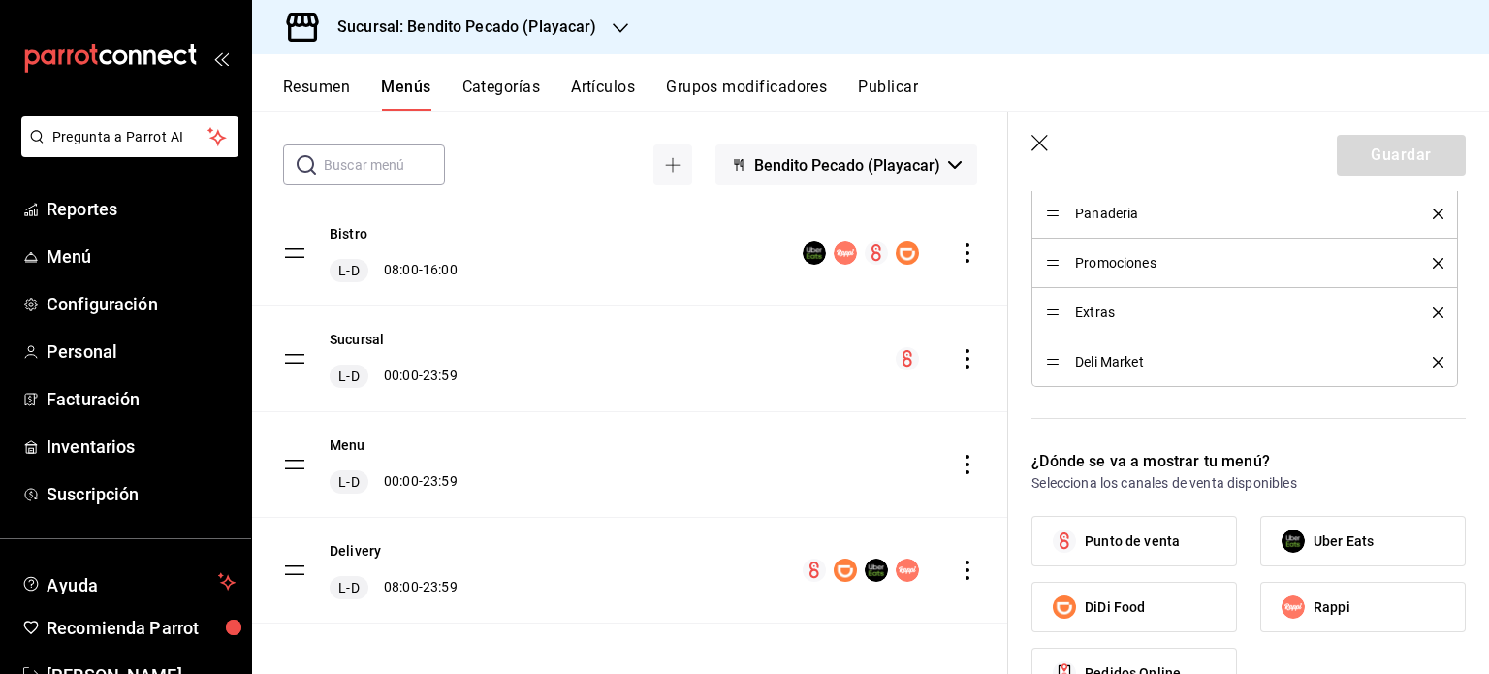
click at [359, 554] on button "Delivery" at bounding box center [355, 550] width 51 height 19
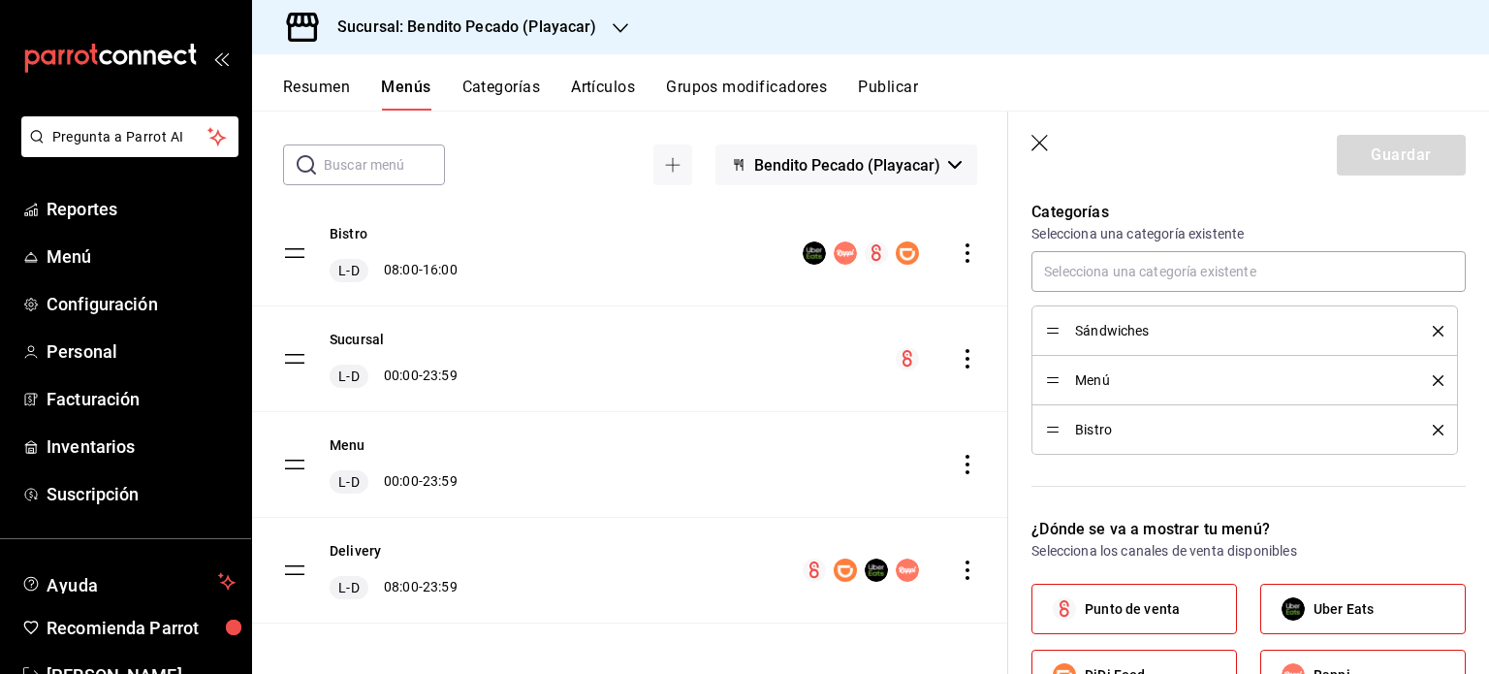
scroll to position [578, 0]
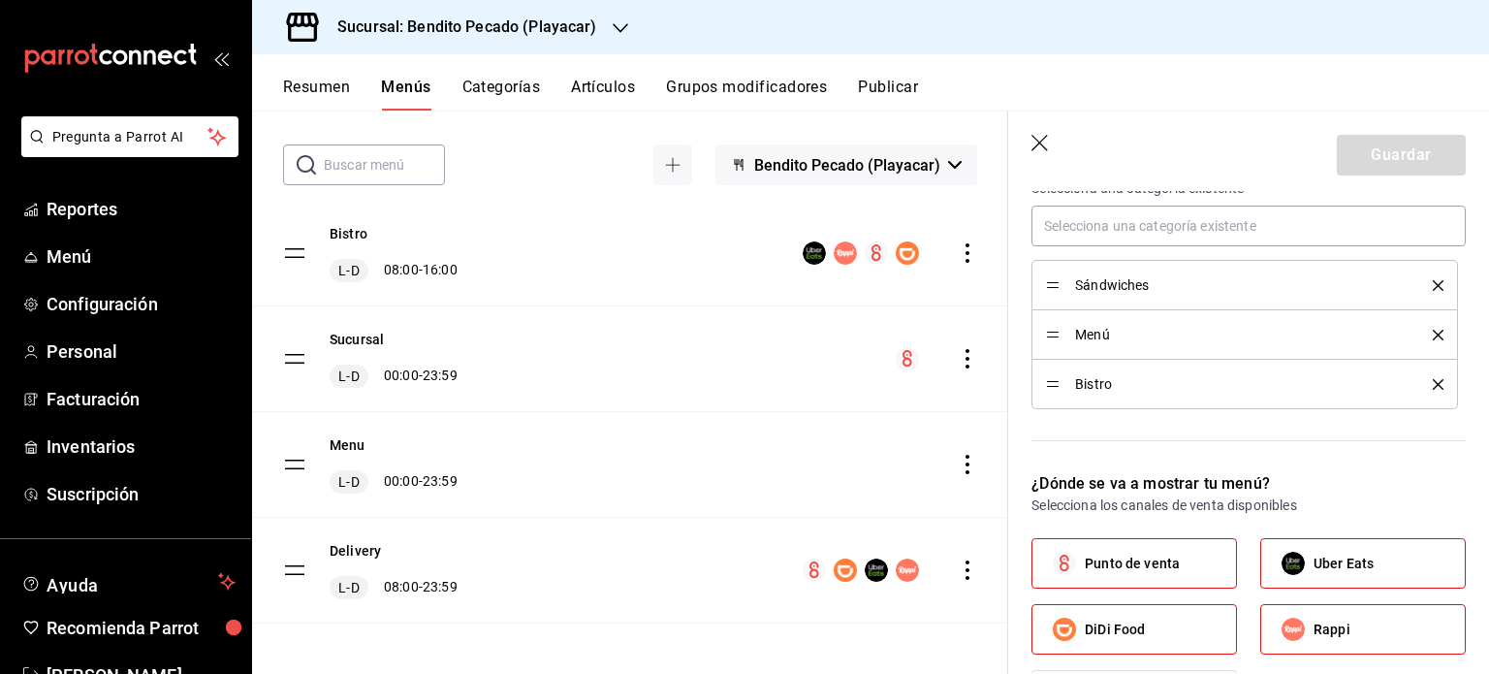
click at [1433, 280] on icon "delete" at bounding box center [1438, 285] width 11 height 11
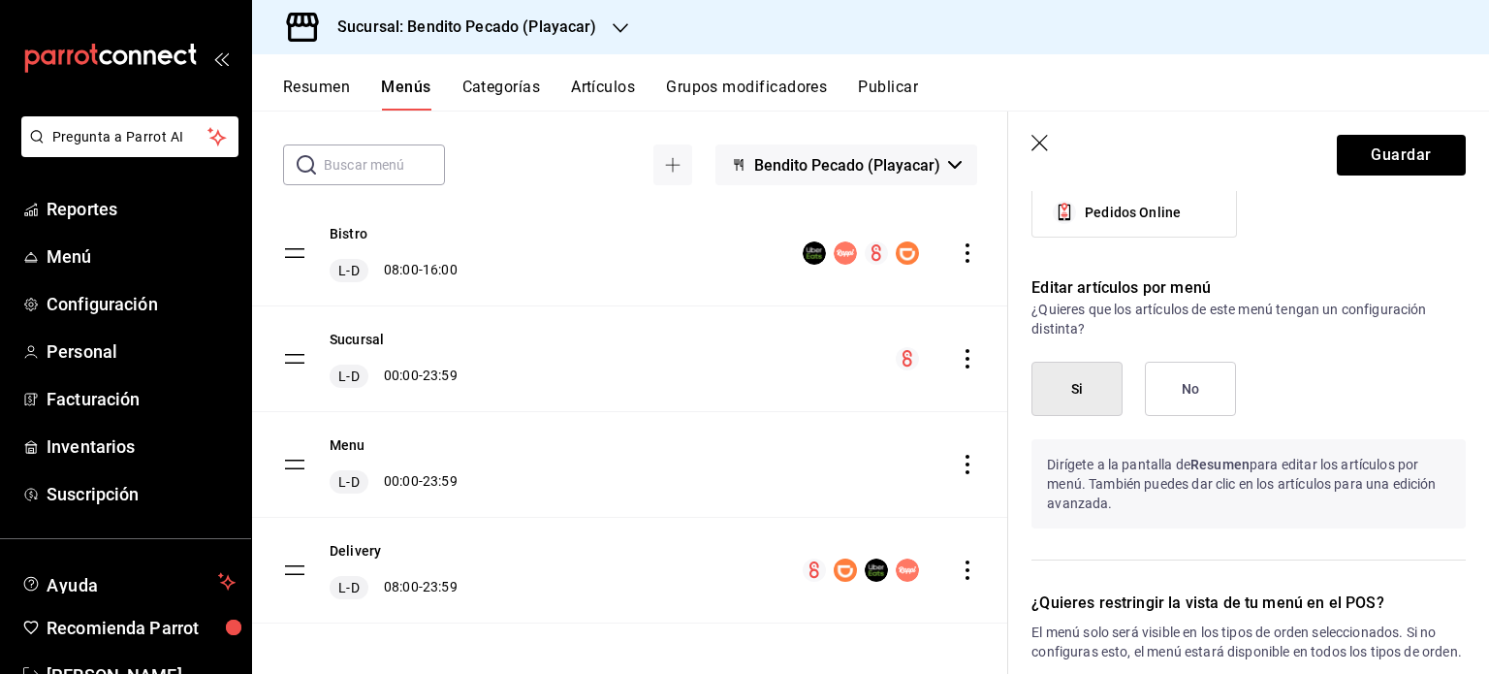
scroll to position [101, 0]
click at [401, 546] on div "Delivery L-D 08:00 - 23:59" at bounding box center [394, 567] width 128 height 58
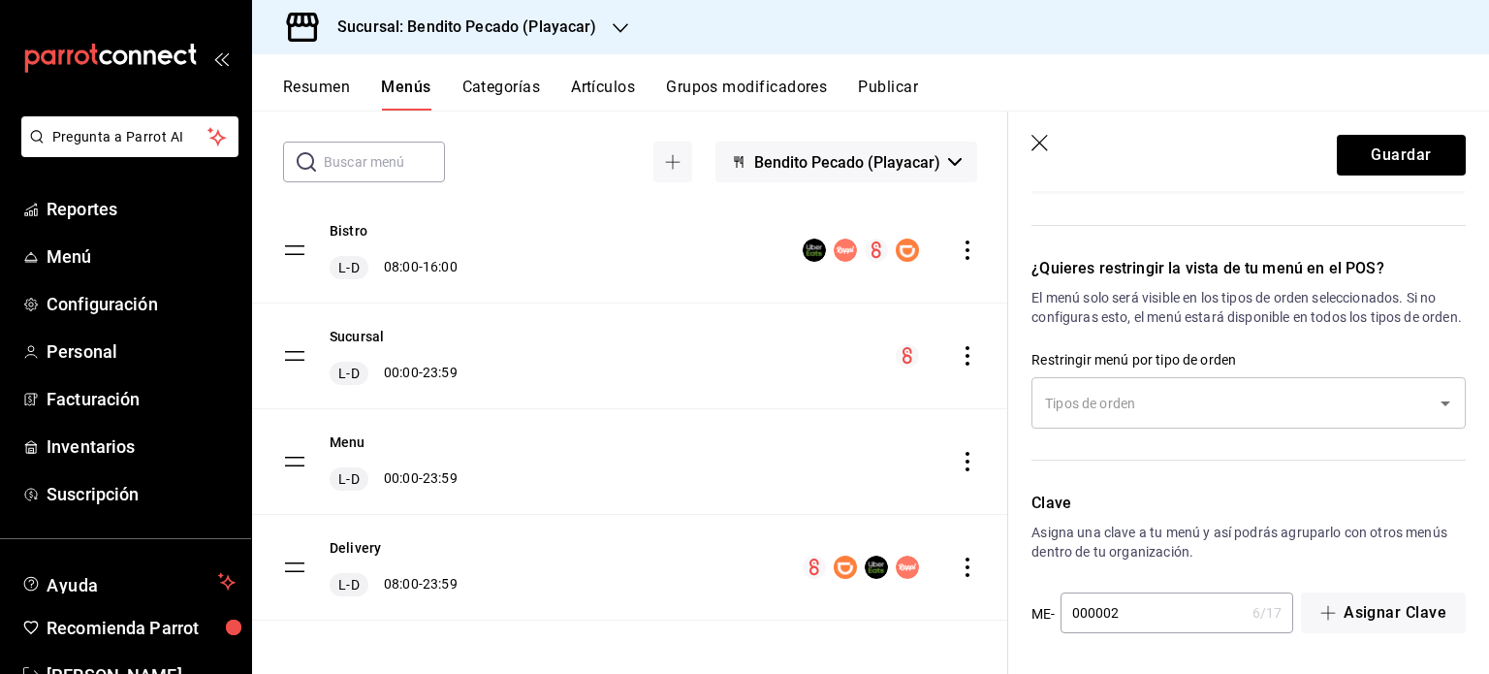
click at [1039, 134] on header "Guardar" at bounding box center [1248, 152] width 481 height 80
click at [1039, 140] on icon "button" at bounding box center [1041, 144] width 19 height 19
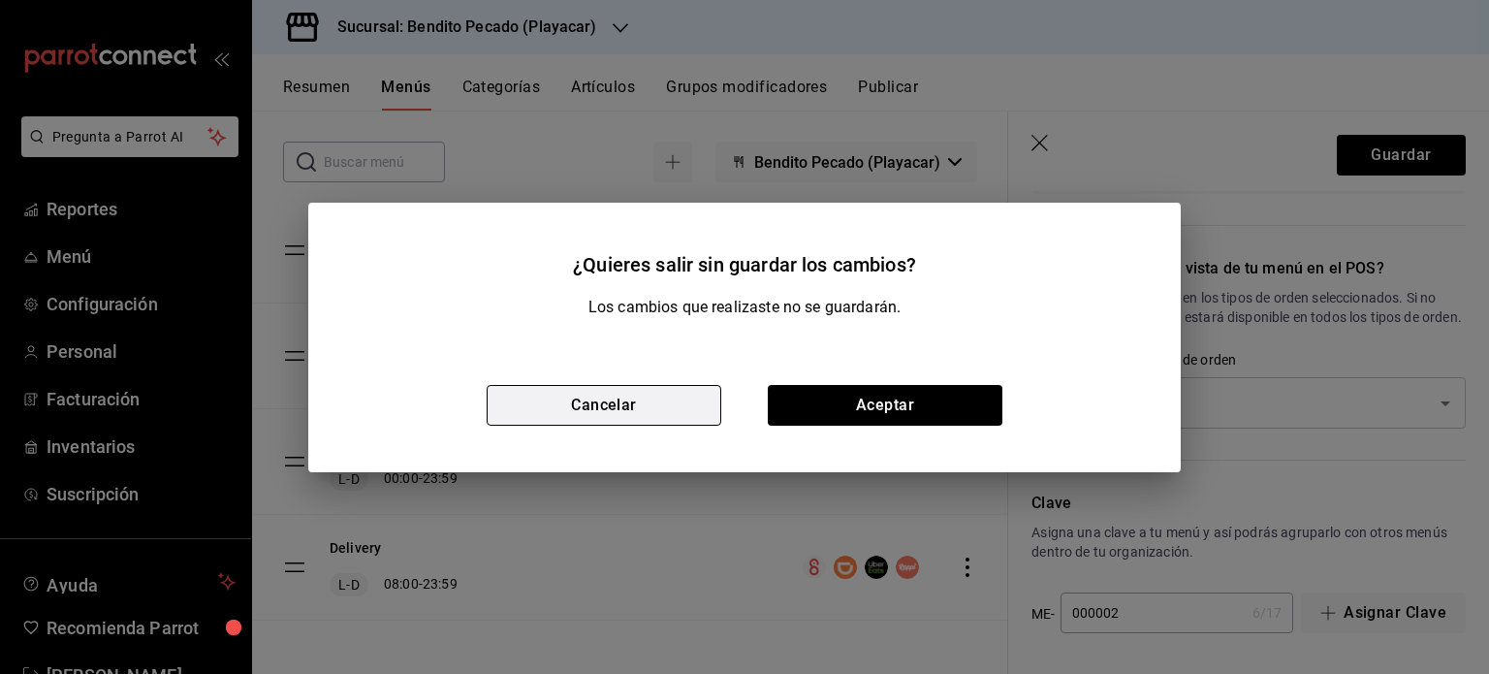
click at [594, 424] on button "Cancelar" at bounding box center [604, 405] width 235 height 41
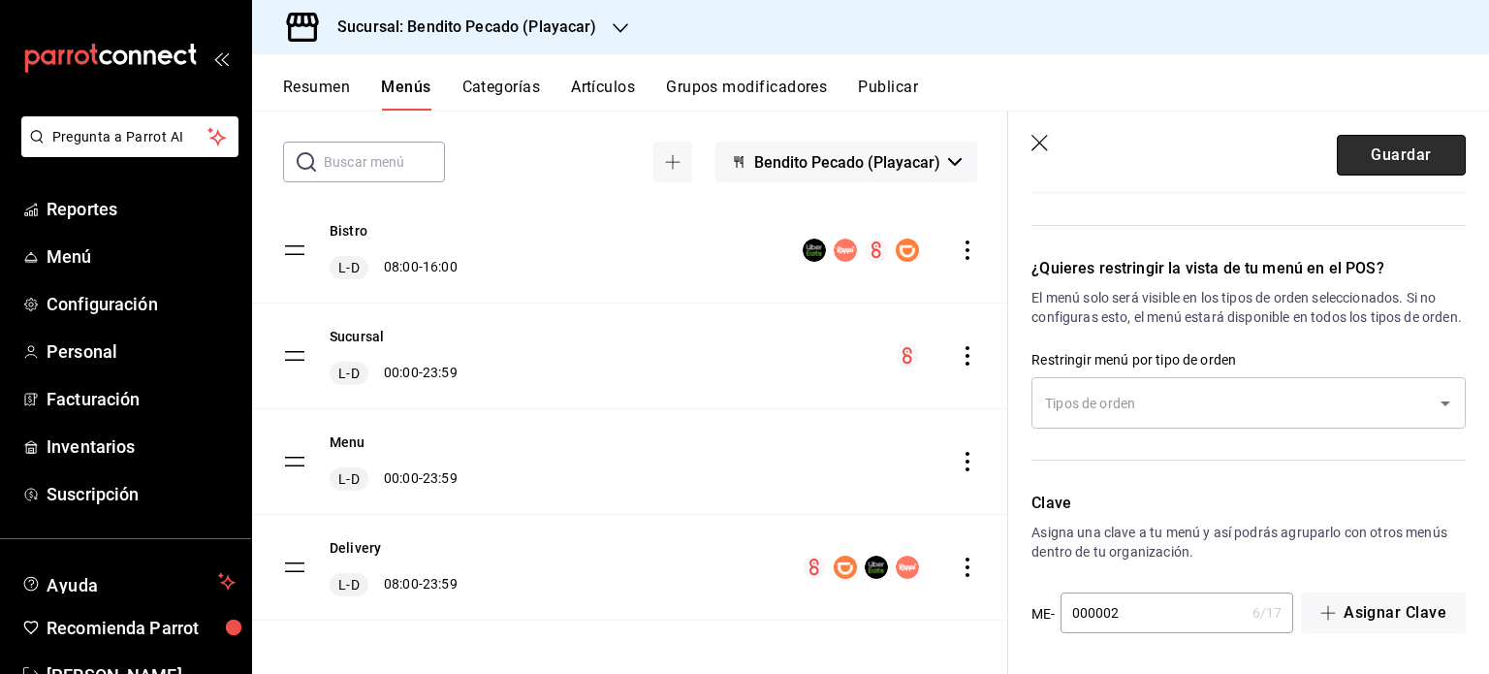
click at [1338, 170] on button "Guardar" at bounding box center [1401, 155] width 129 height 41
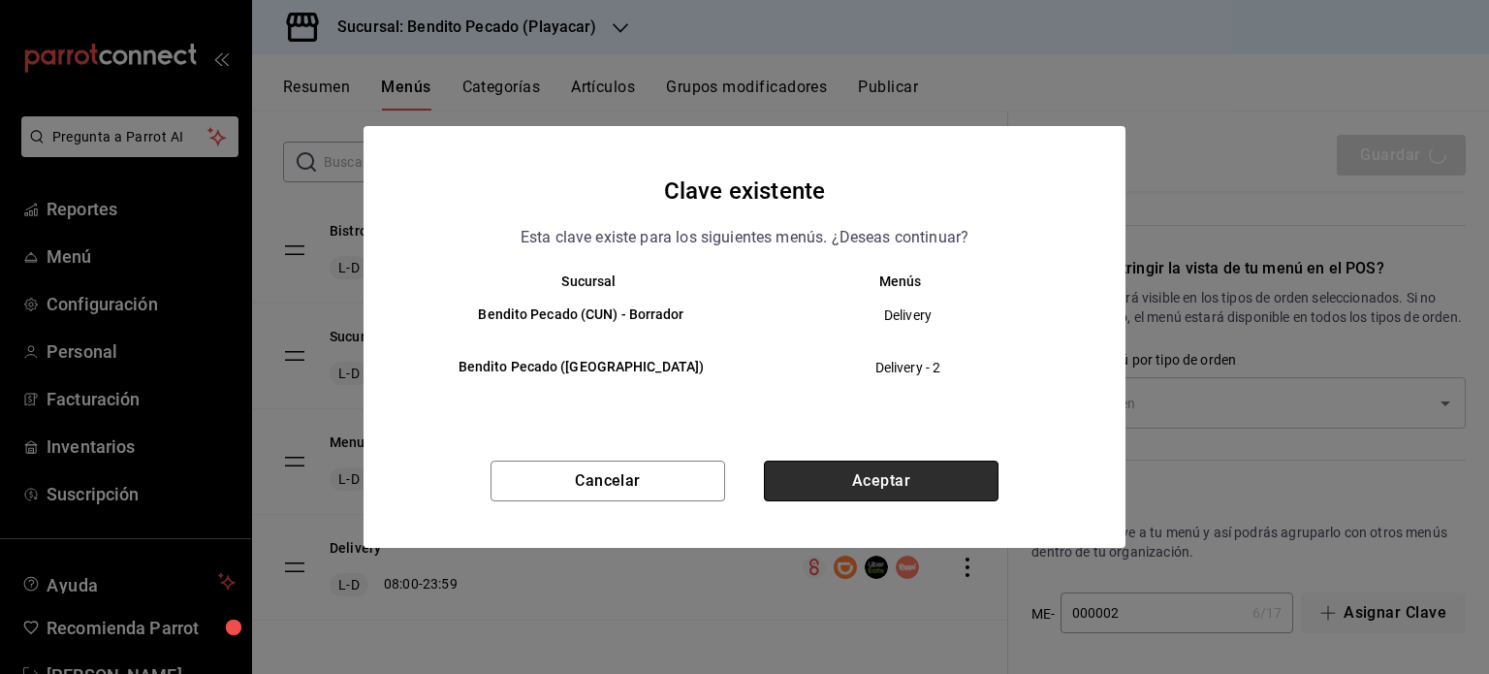
click at [894, 472] on button "Aceptar" at bounding box center [881, 481] width 235 height 41
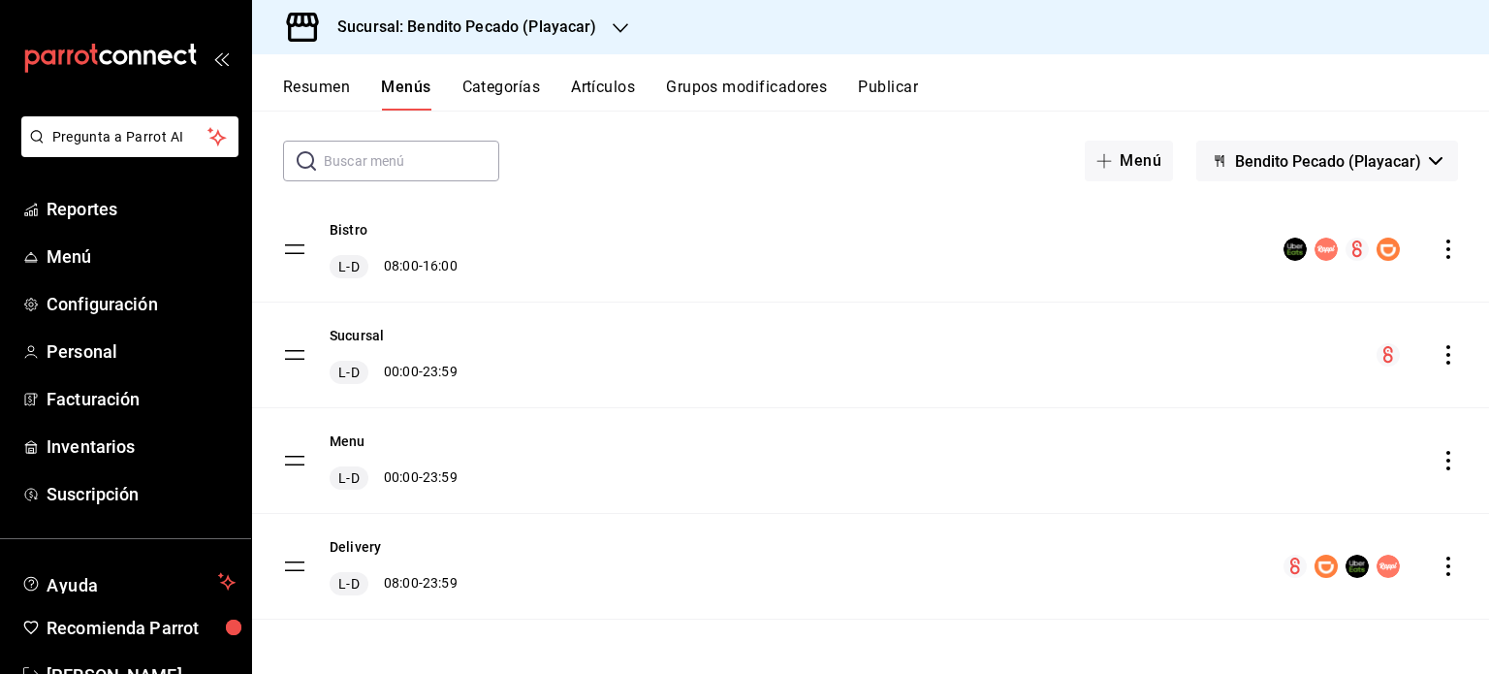
click at [478, 567] on div "Delivery L-D 08:00 - 23:59" at bounding box center [870, 566] width 1237 height 105
click at [336, 87] on button "Resumen" at bounding box center [316, 94] width 67 height 33
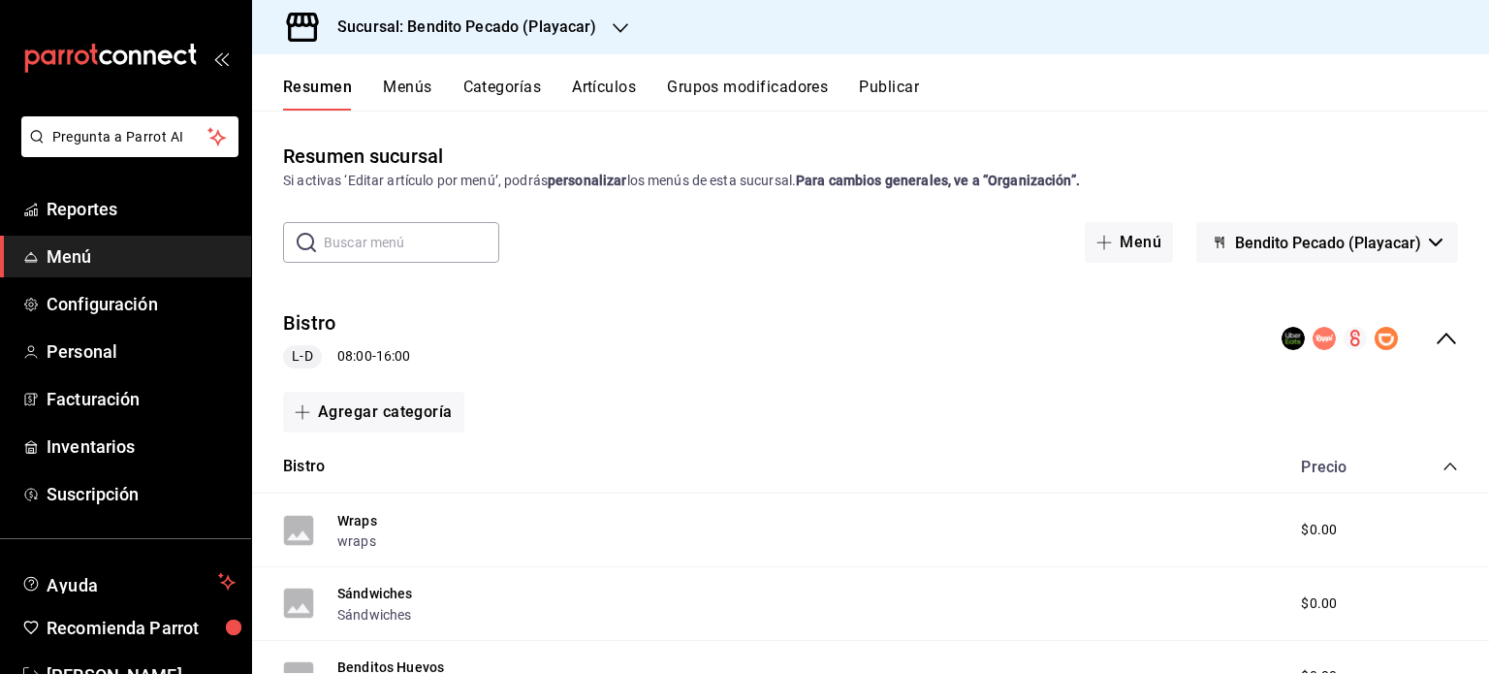
click at [1443, 467] on icon "collapse-category-row" at bounding box center [1451, 467] width 16 height 16
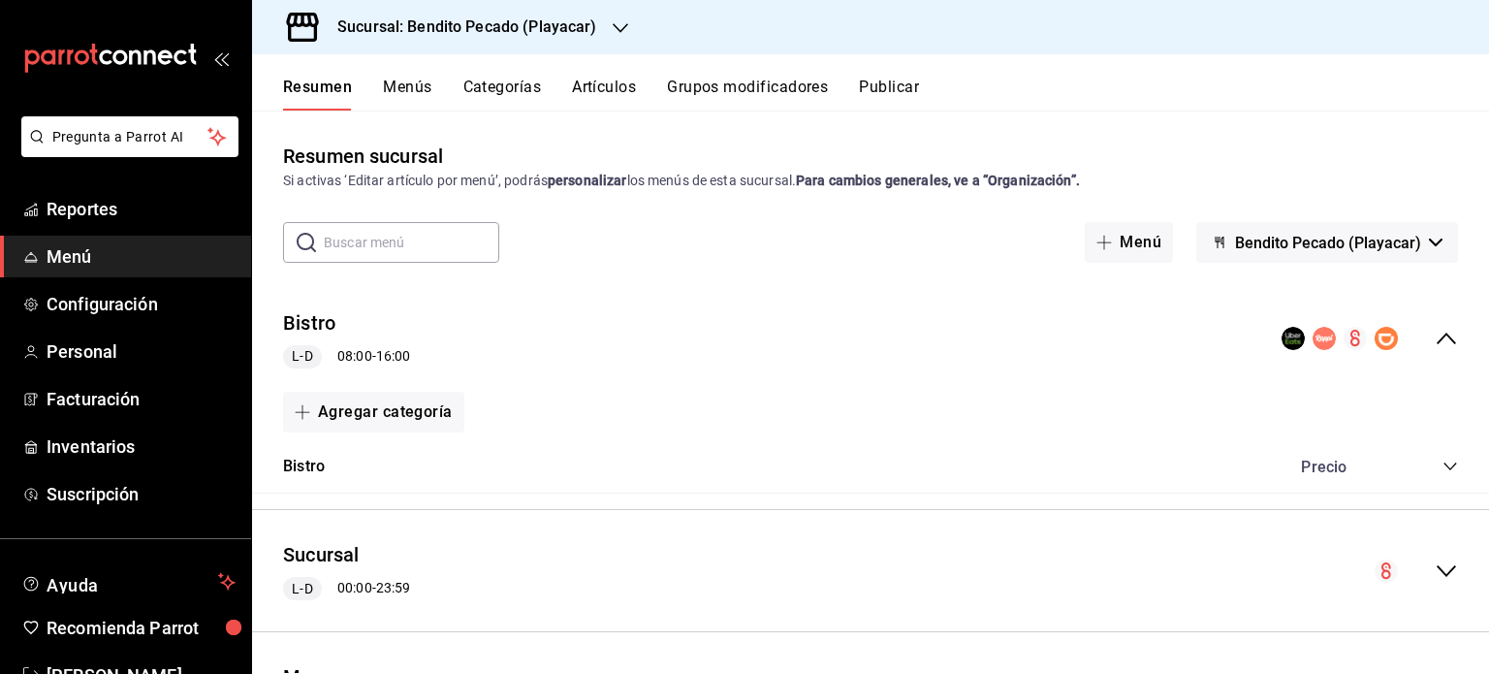
scroll to position [240, 0]
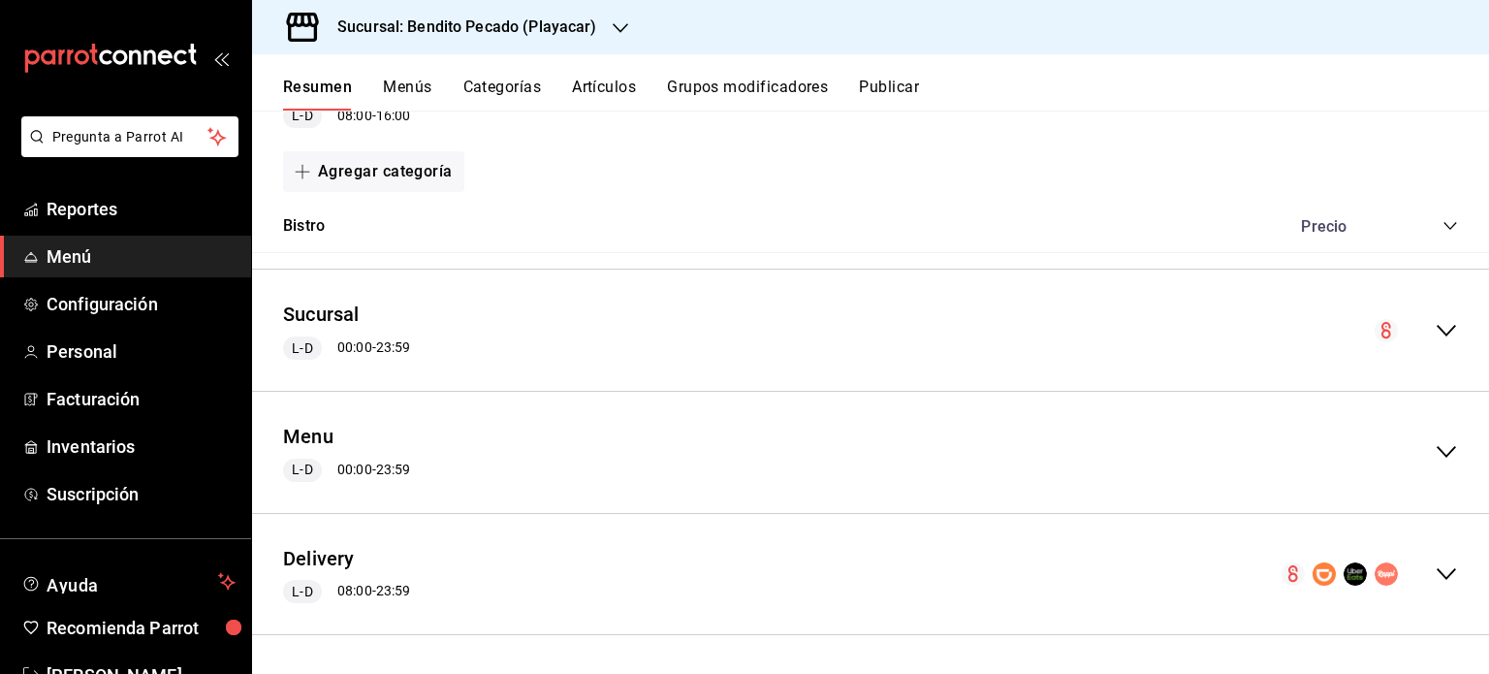
click at [1441, 571] on icon "collapse-menu-row" at bounding box center [1446, 573] width 23 height 23
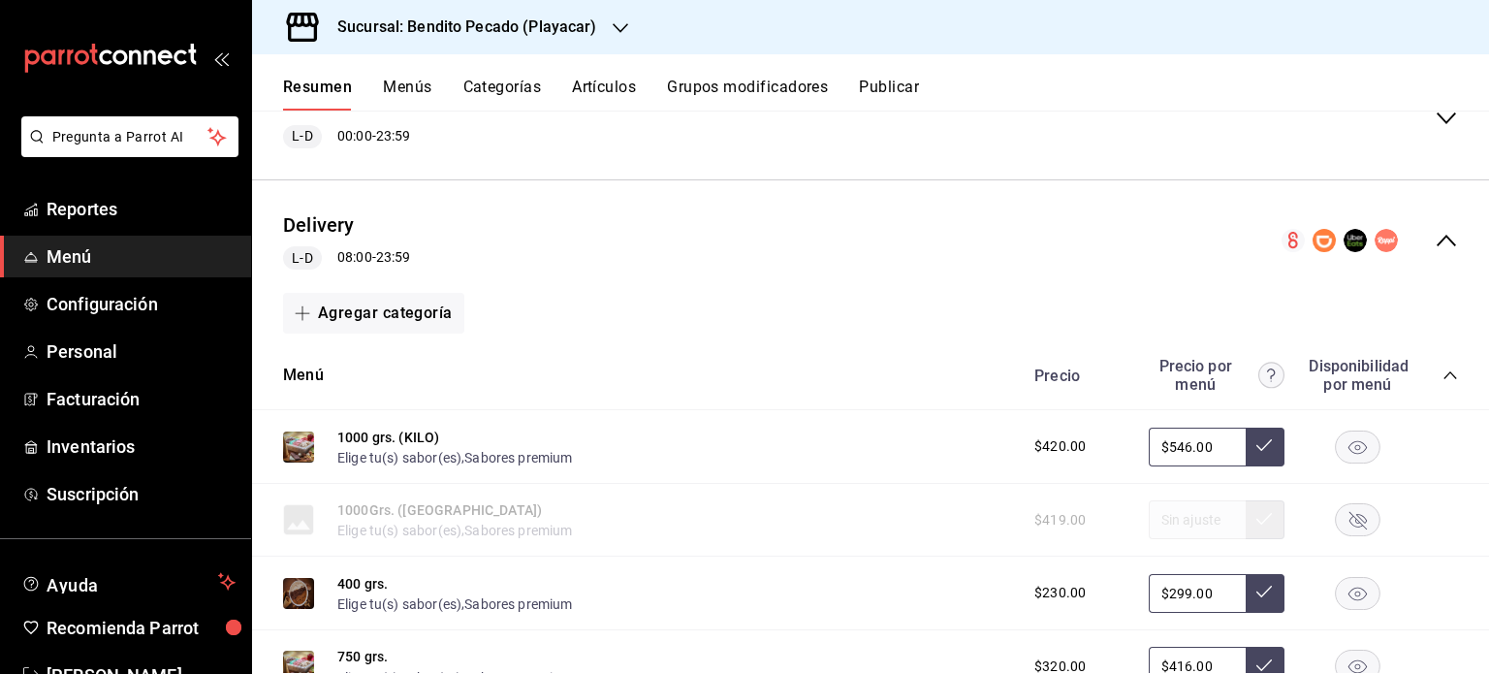
scroll to position [573, 0]
click at [1438, 250] on icon "collapse-menu-row" at bounding box center [1446, 241] width 23 height 23
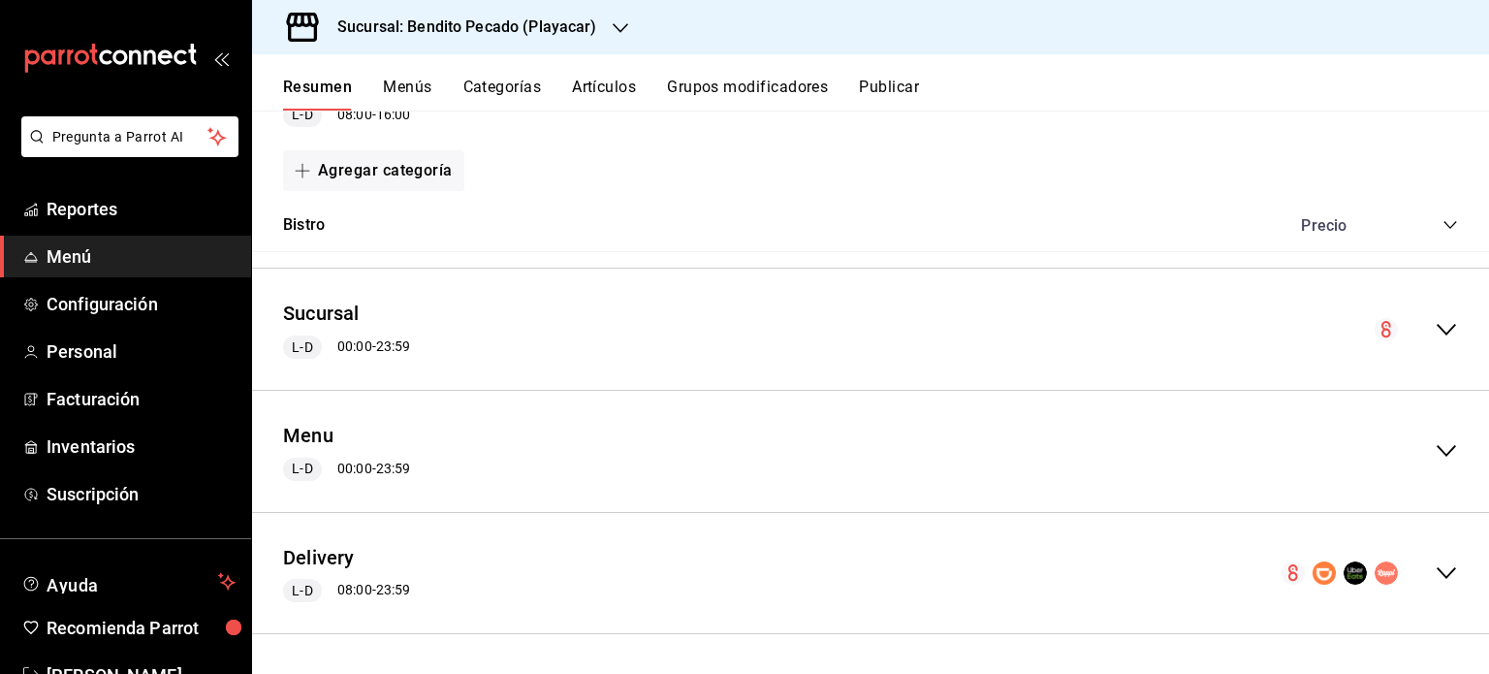
scroll to position [240, 0]
click at [1436, 569] on icon "collapse-menu-row" at bounding box center [1446, 573] width 23 height 23
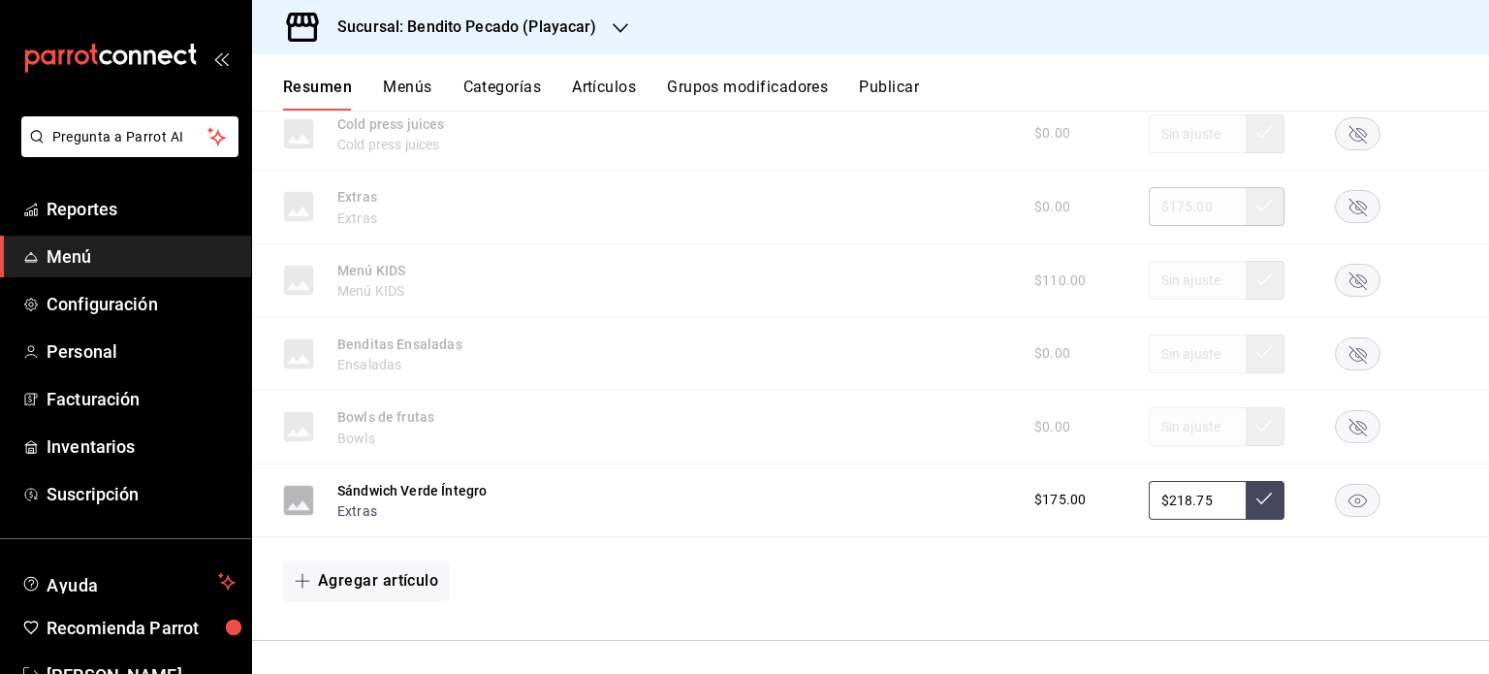
scroll to position [3349, 0]
click at [452, 491] on button "Sándwich Verde Íntegro" at bounding box center [411, 484] width 149 height 19
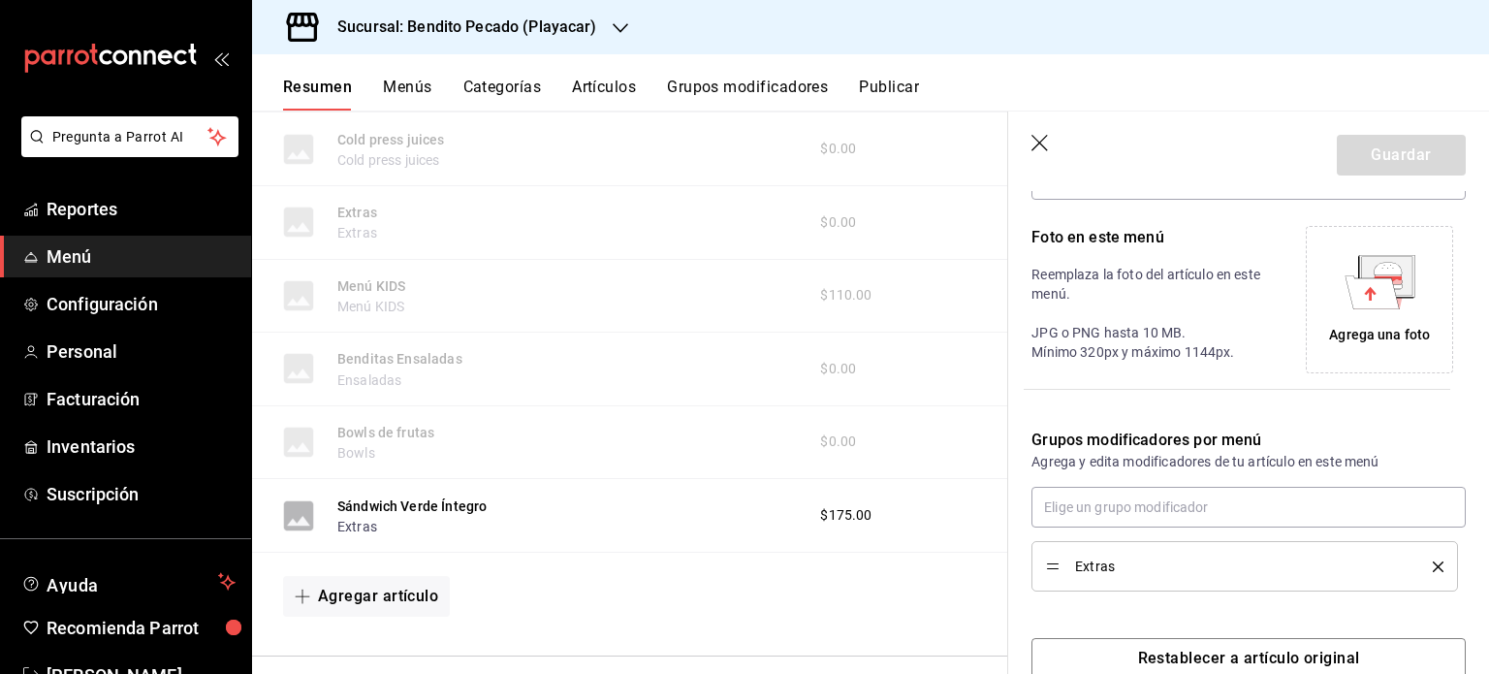
scroll to position [451, 0]
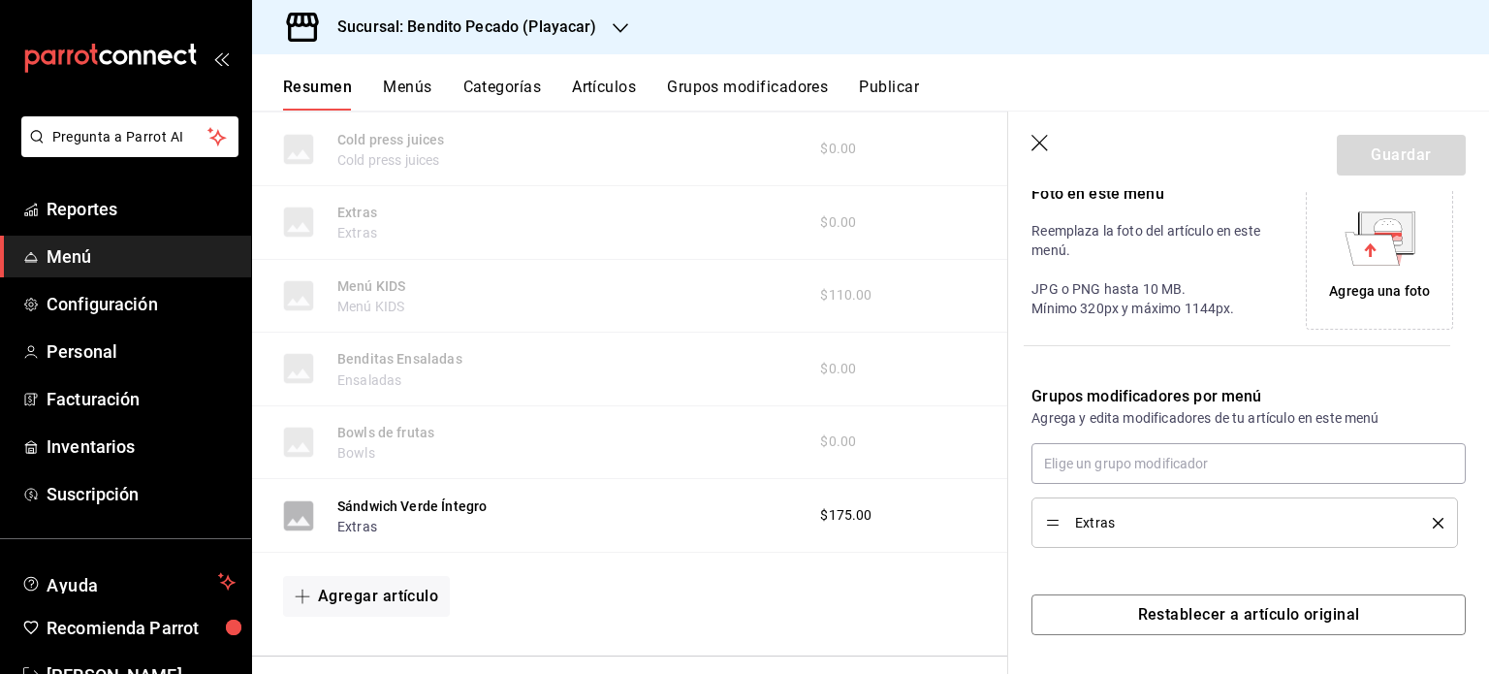
click at [612, 94] on button "Artículos" at bounding box center [604, 94] width 64 height 33
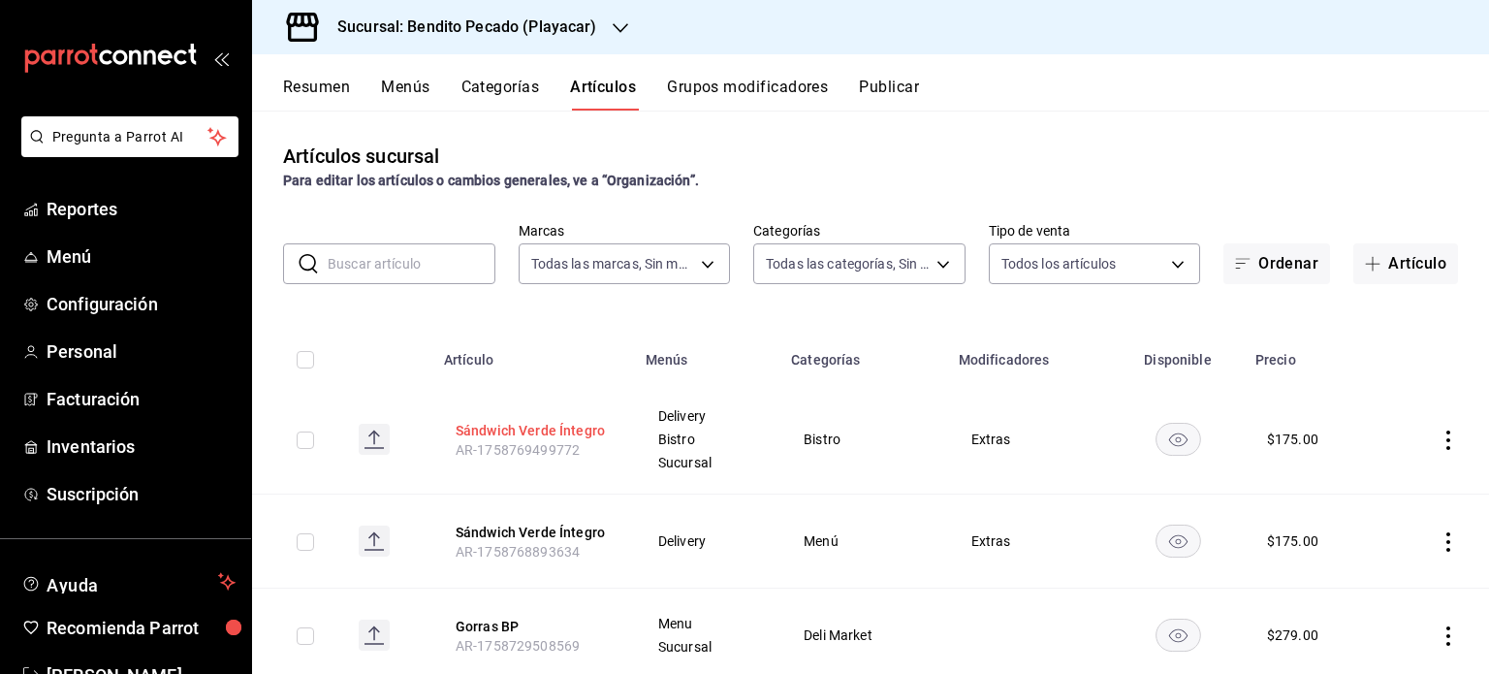
click at [593, 425] on button "Sándwich Verde Íntegro" at bounding box center [533, 430] width 155 height 19
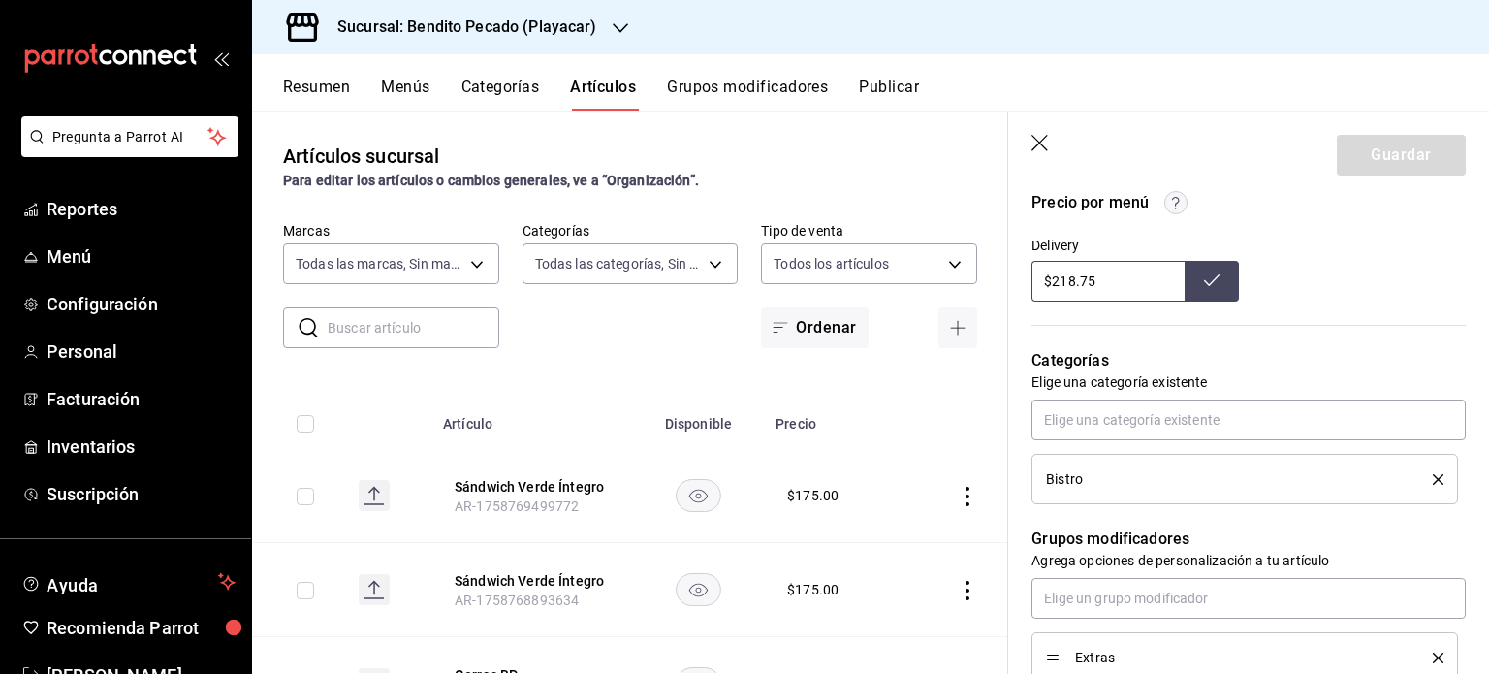
scroll to position [1136, 0]
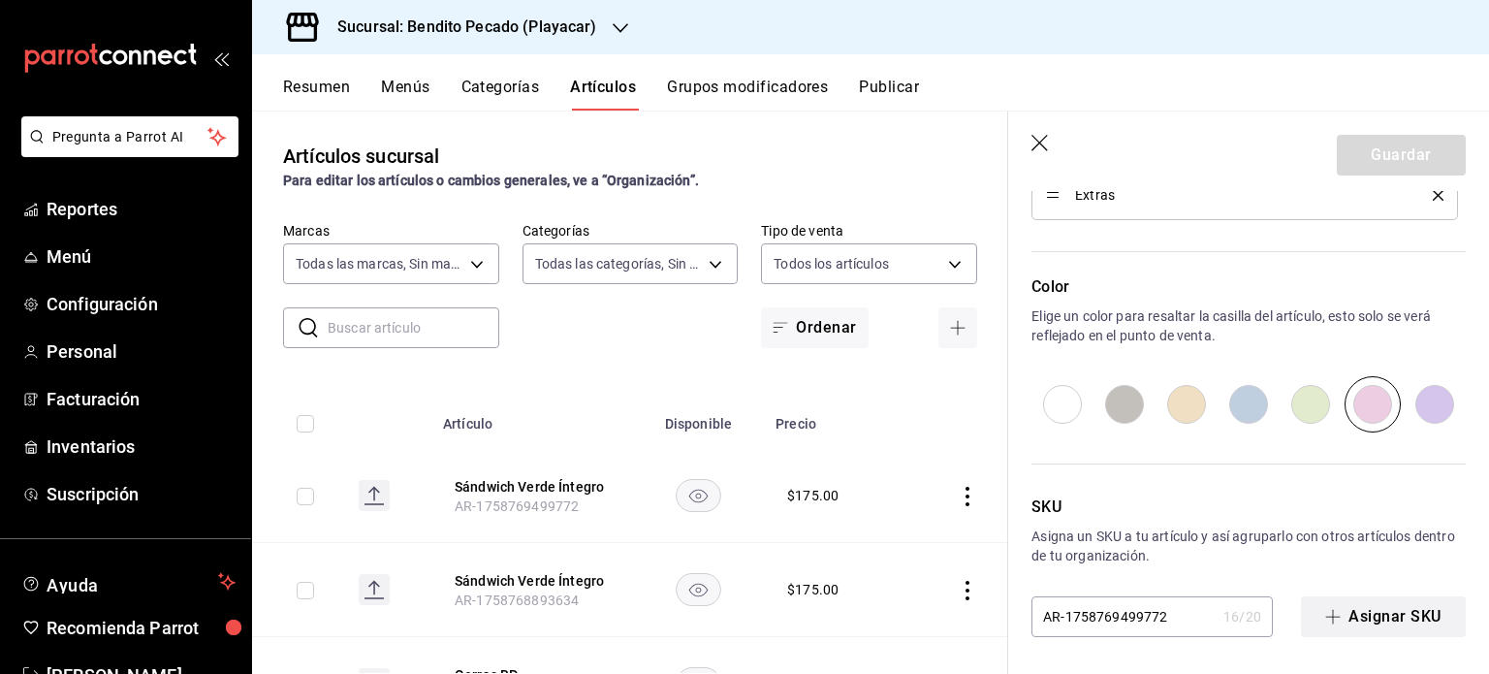
click at [1399, 610] on button "Asignar SKU" at bounding box center [1383, 616] width 165 height 41
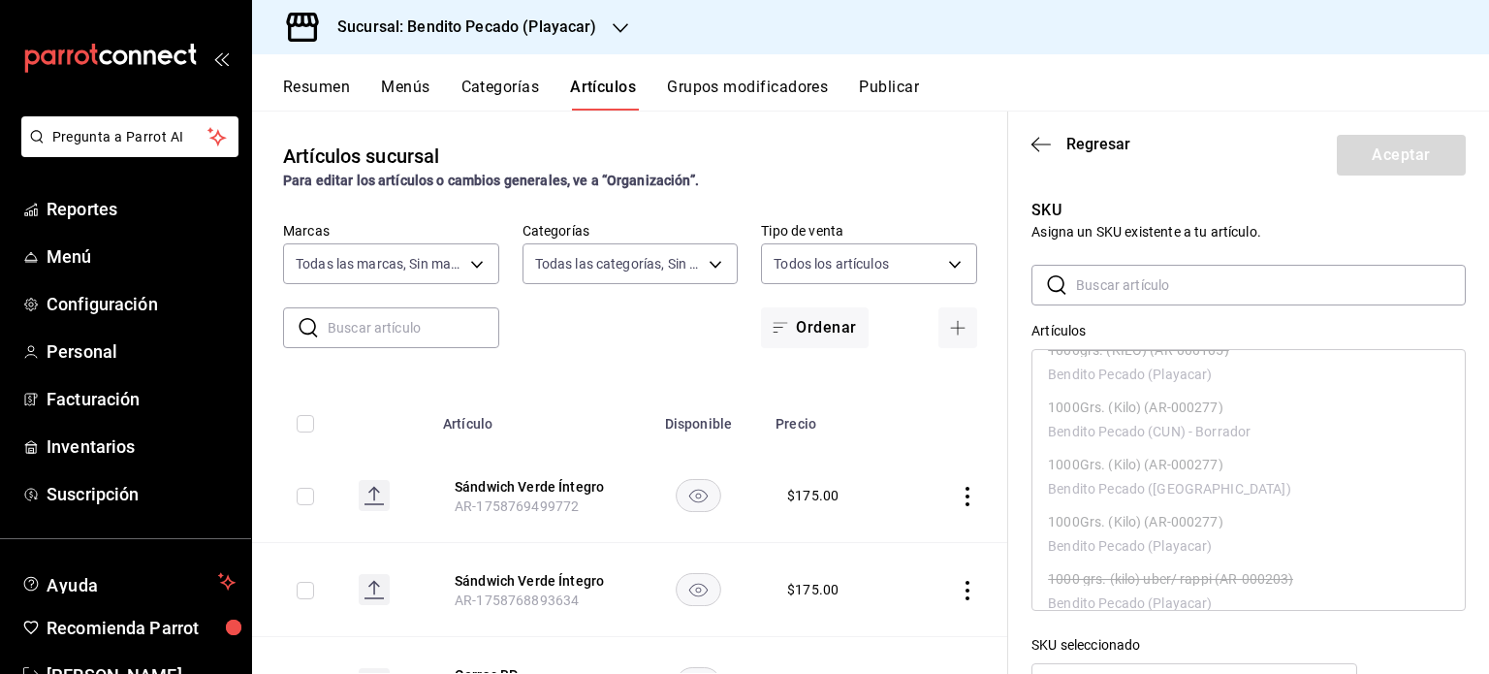
scroll to position [70, 0]
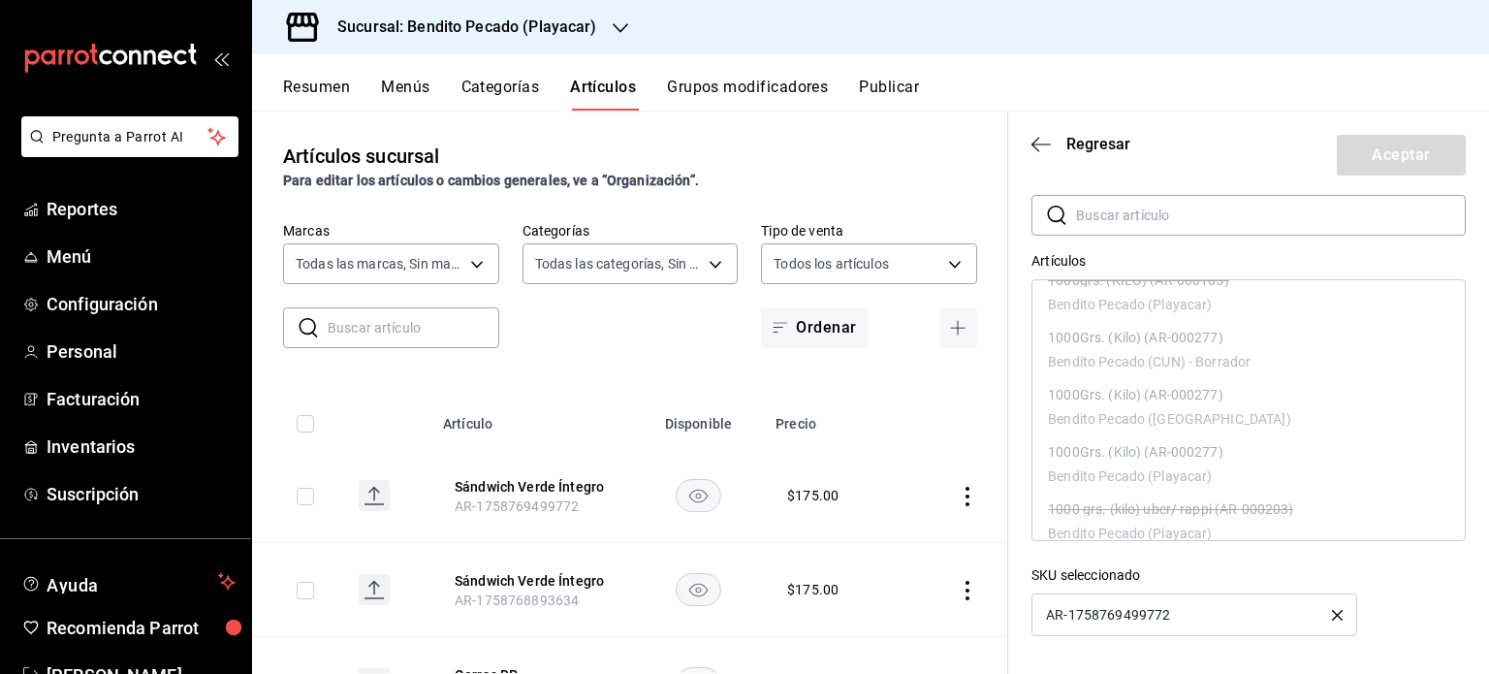
click at [1034, 133] on header "Regresar Aceptar" at bounding box center [1248, 152] width 481 height 80
click at [1059, 141] on span "Regresar" at bounding box center [1081, 144] width 99 height 18
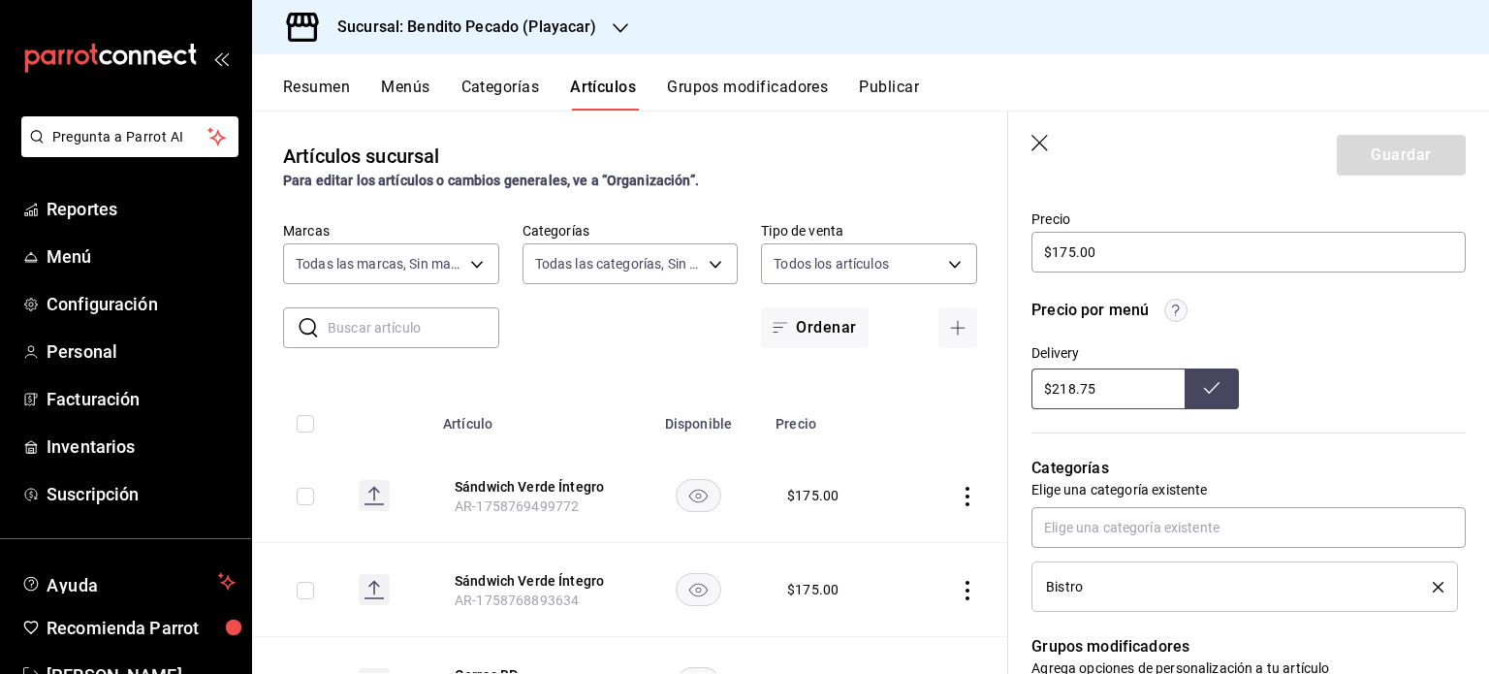
scroll to position [0, 0]
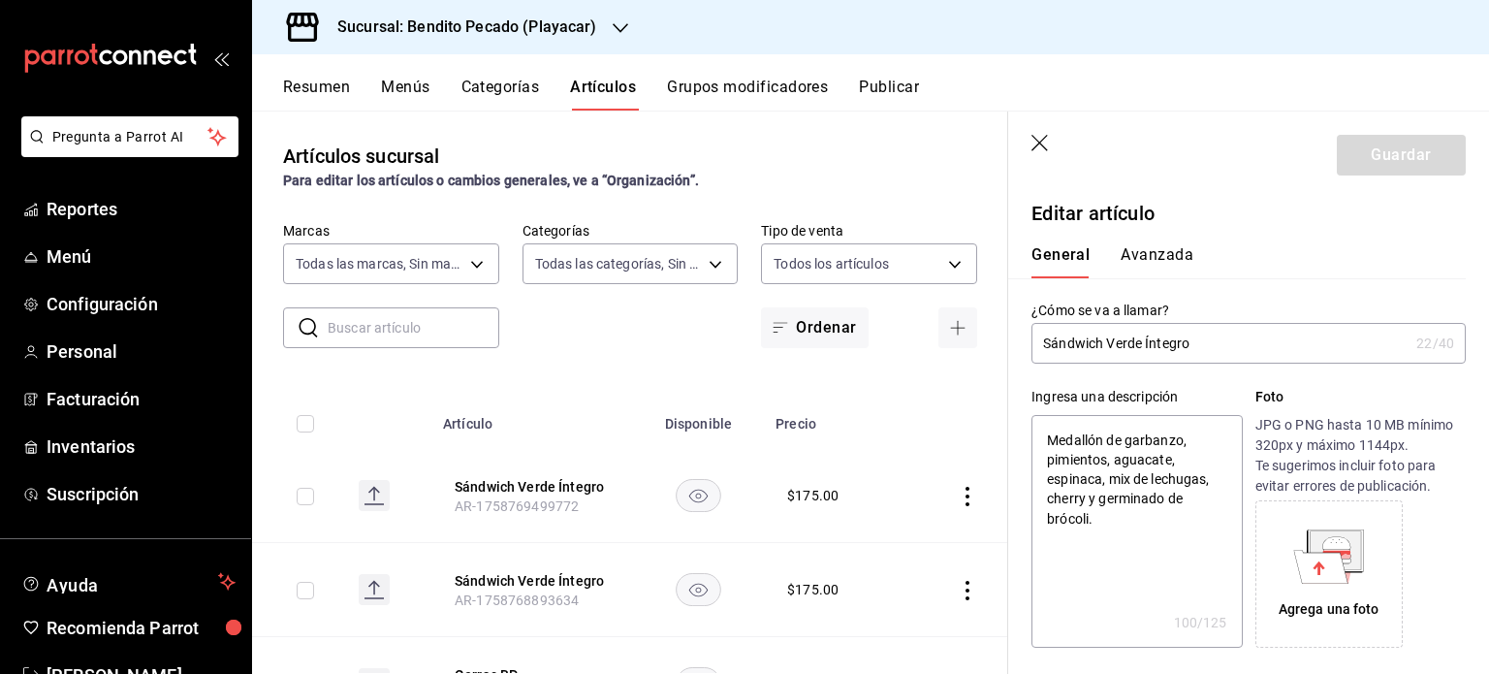
click at [1147, 246] on button "Avanzada" at bounding box center [1157, 261] width 73 height 33
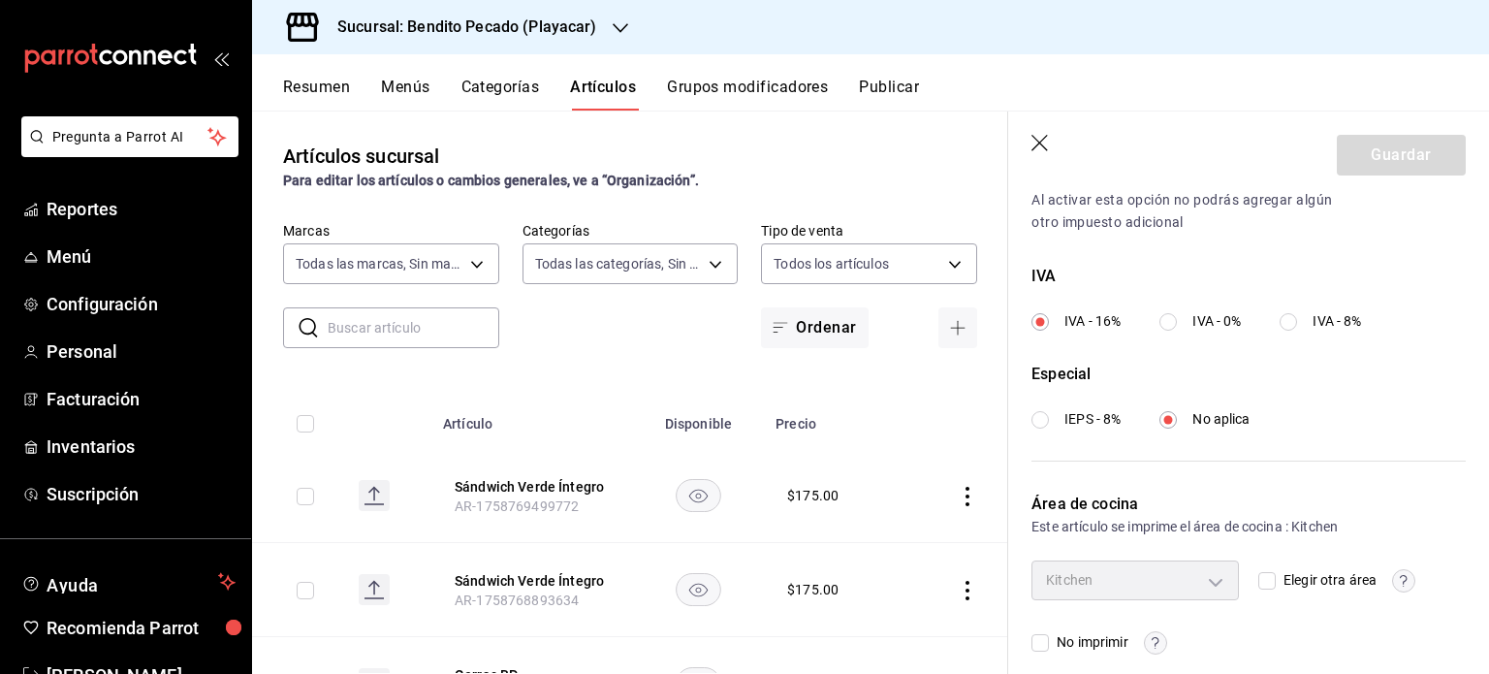
scroll to position [694, 0]
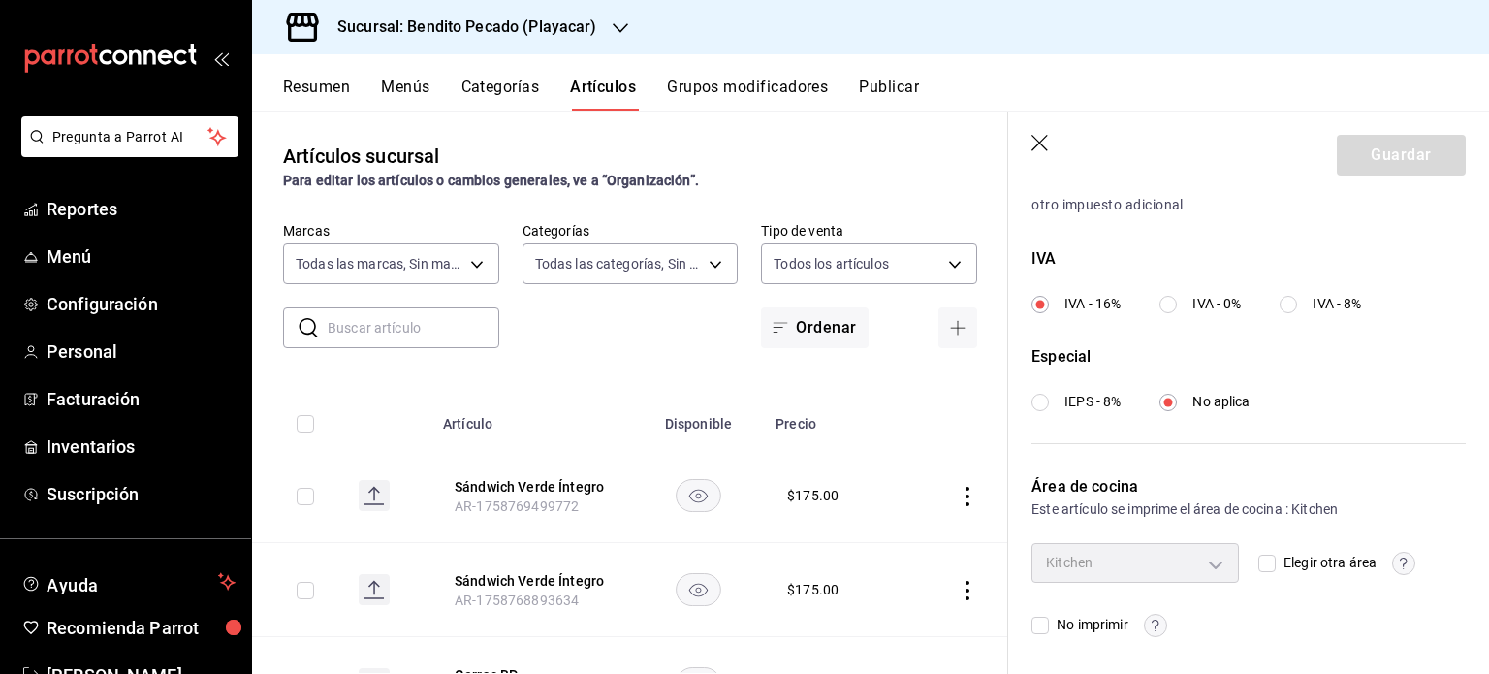
click at [1035, 126] on header "Guardar" at bounding box center [1248, 152] width 481 height 80
click at [1040, 139] on icon "button" at bounding box center [1041, 144] width 19 height 19
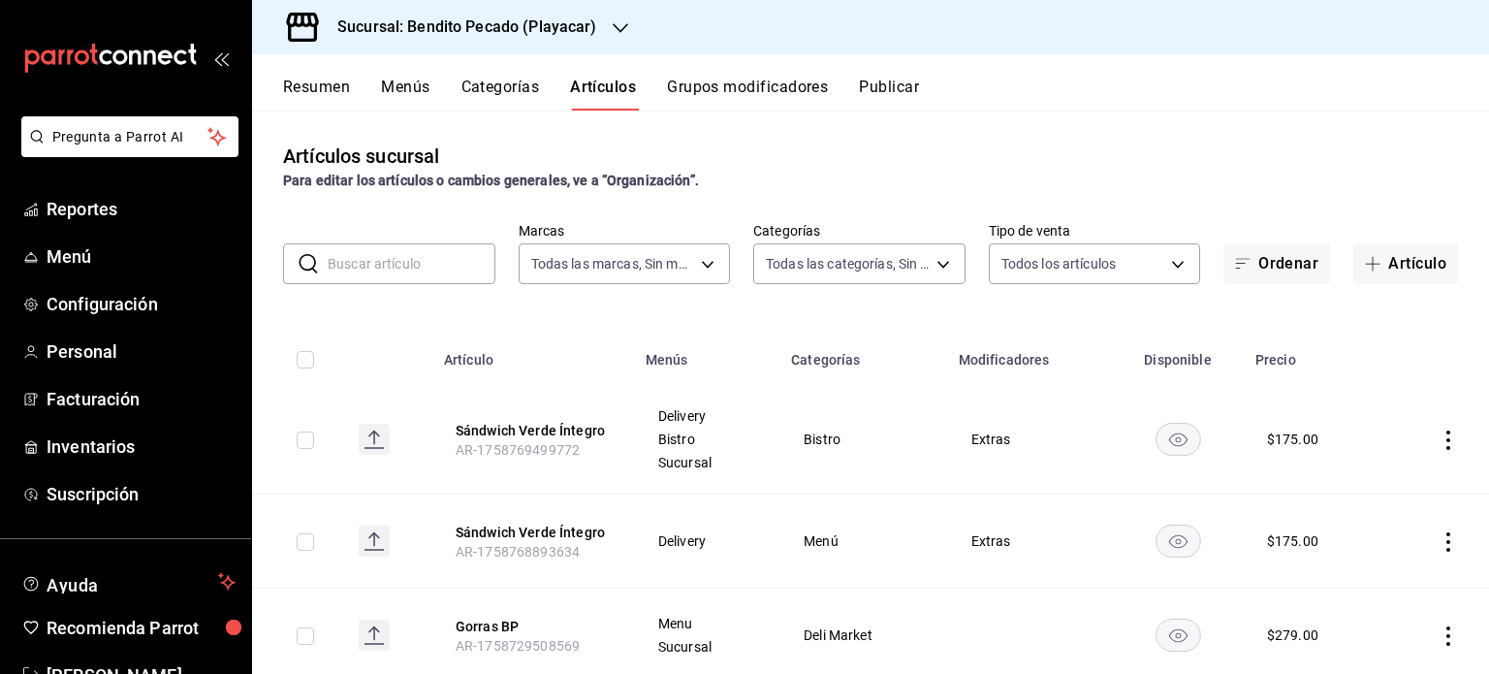
click at [330, 83] on button "Resumen" at bounding box center [316, 94] width 67 height 33
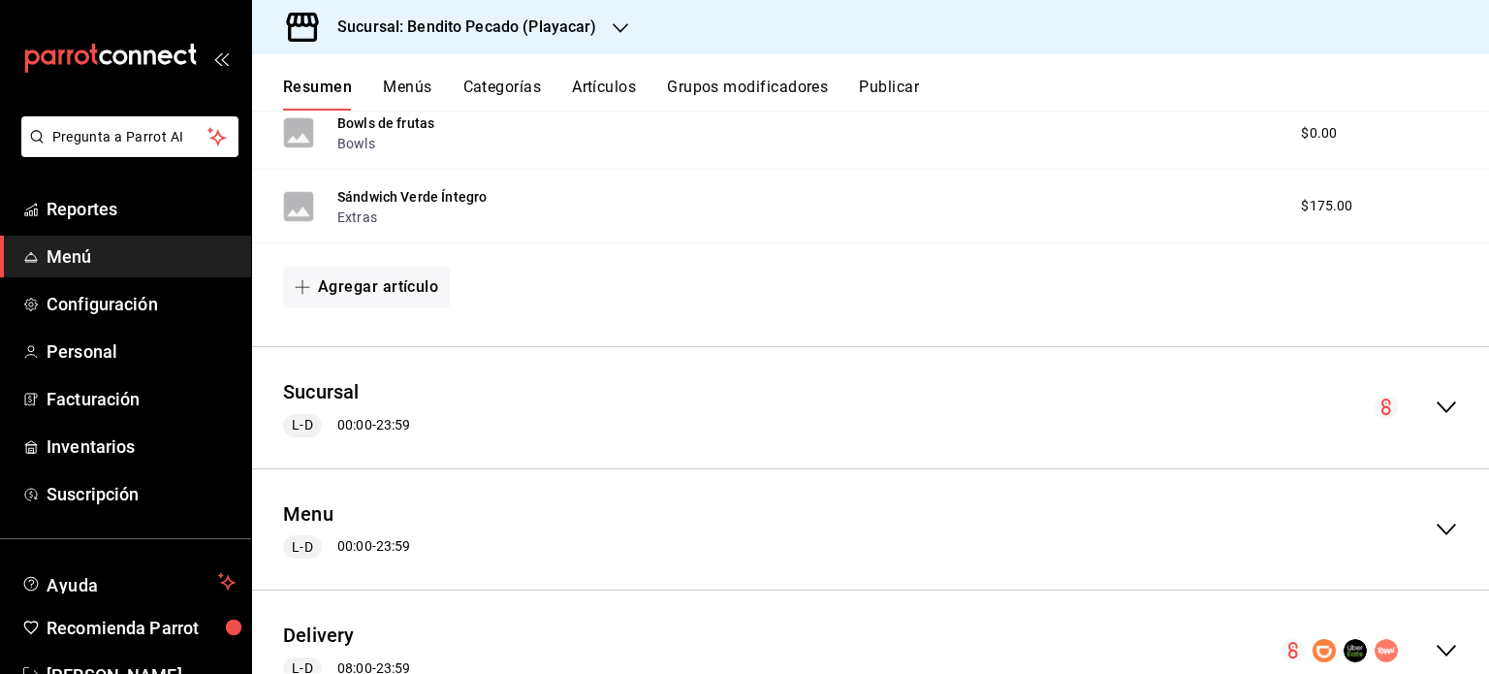
scroll to position [1136, 0]
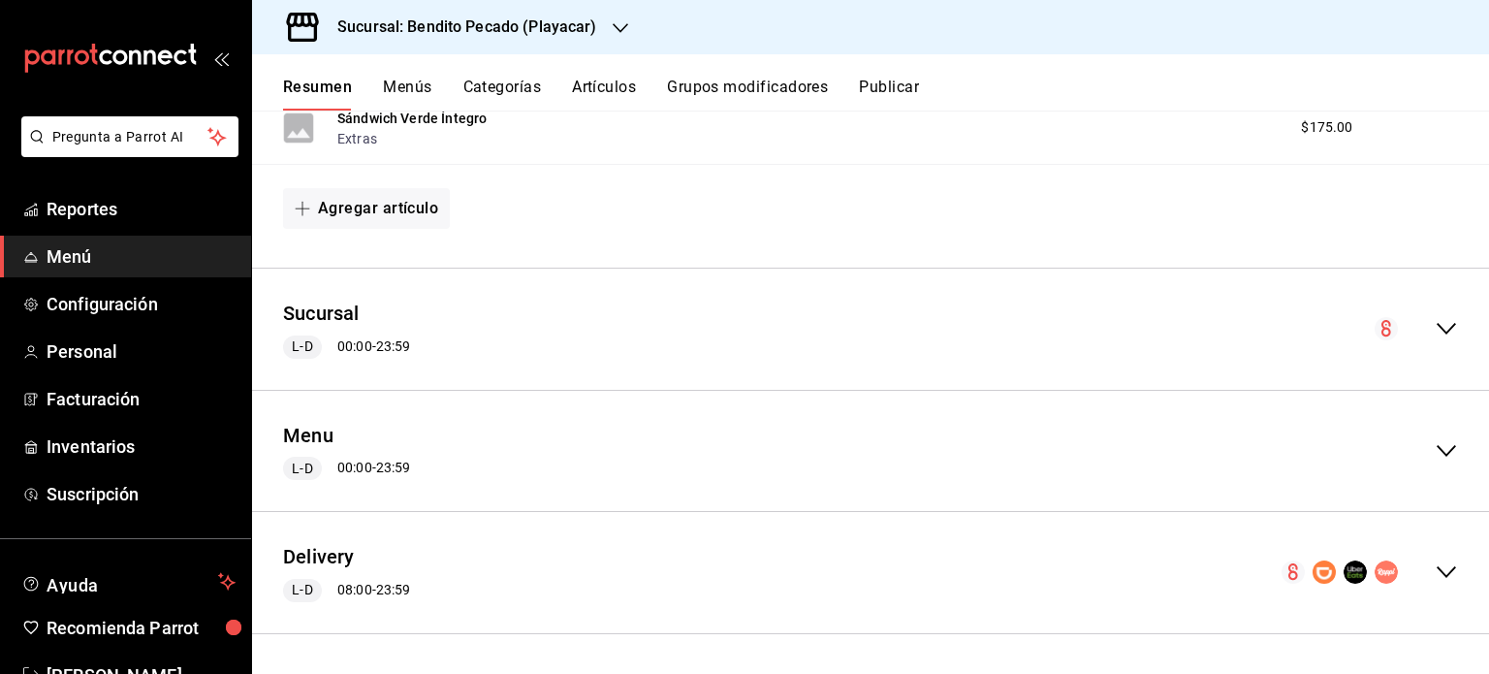
click at [1439, 567] on icon "collapse-menu-row" at bounding box center [1446, 571] width 23 height 23
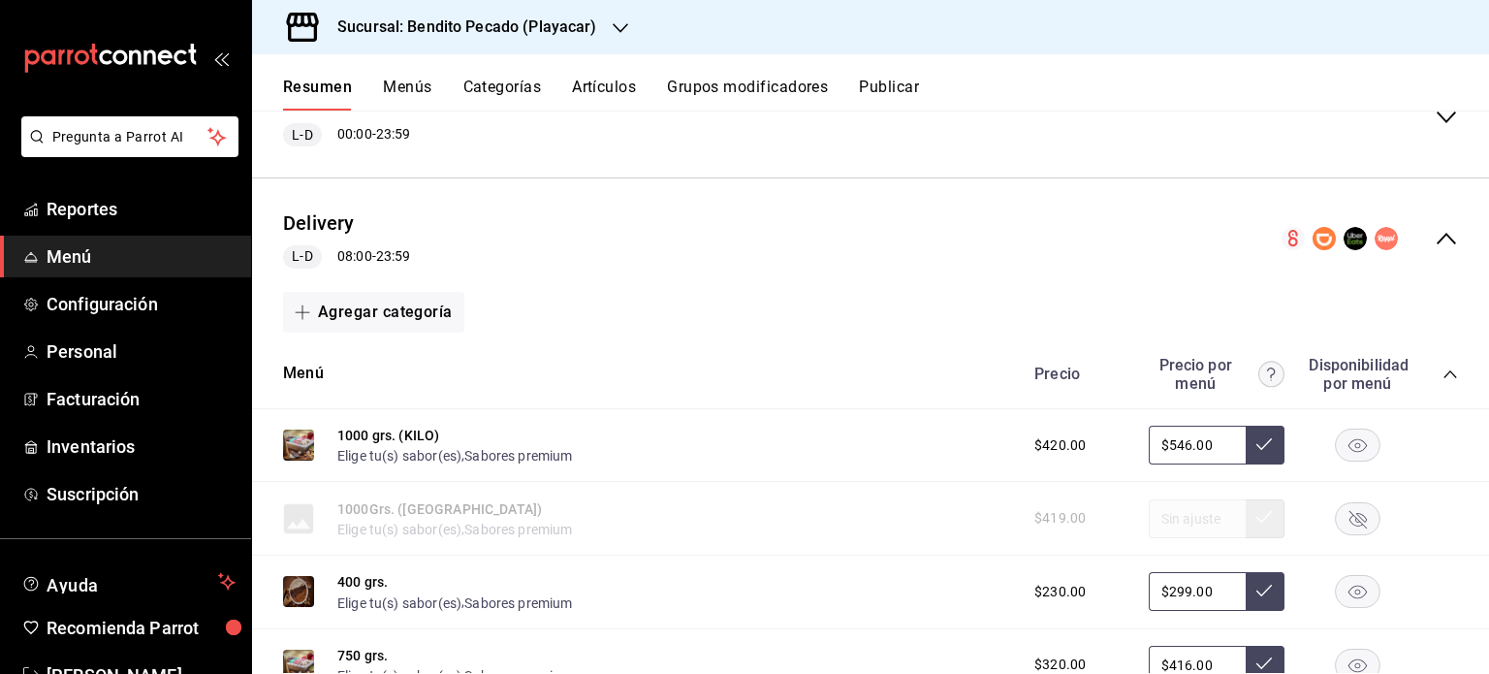
scroll to position [1468, 0]
click at [1444, 375] on icon "collapse-category-row" at bounding box center [1450, 375] width 13 height 8
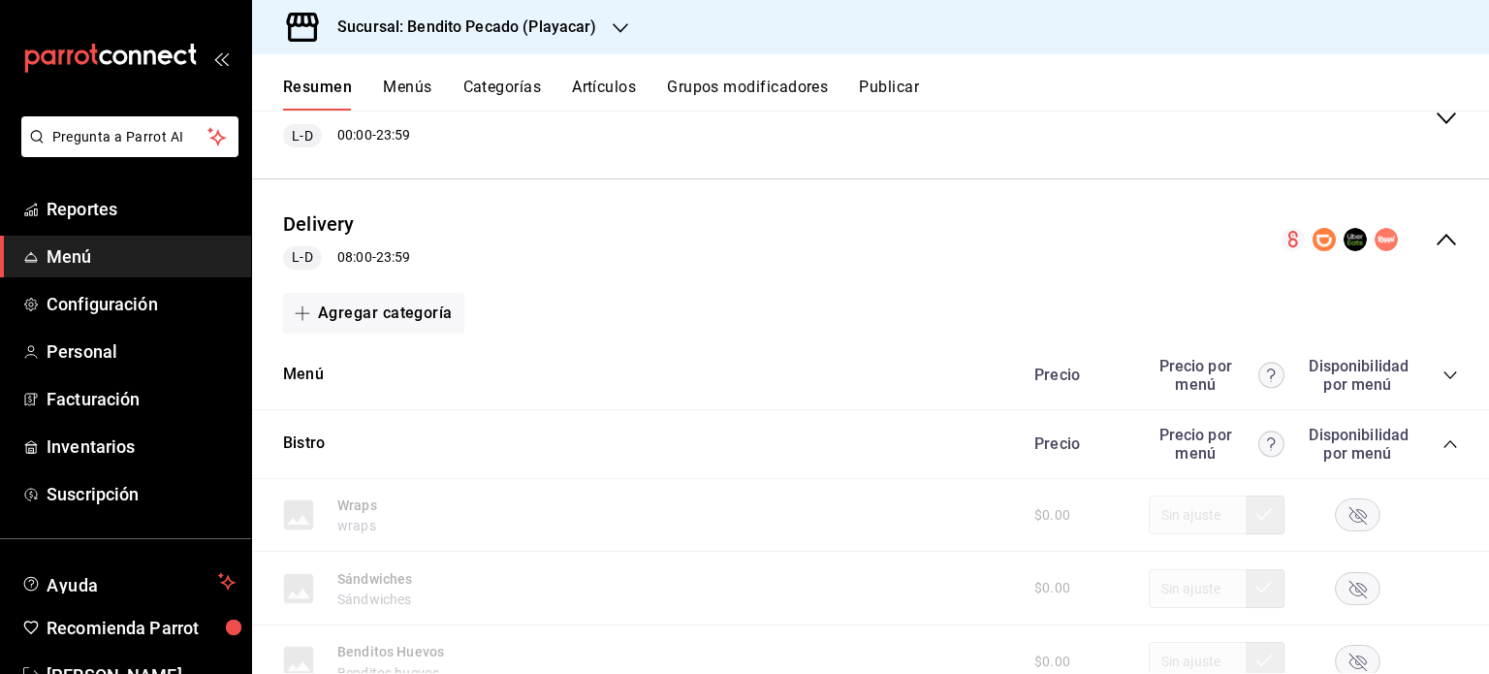
click at [1438, 436] on div "Precio Precio por menú Disponibilidad por menú" at bounding box center [1236, 444] width 443 height 37
click at [1443, 440] on icon "collapse-category-row" at bounding box center [1451, 444] width 16 height 16
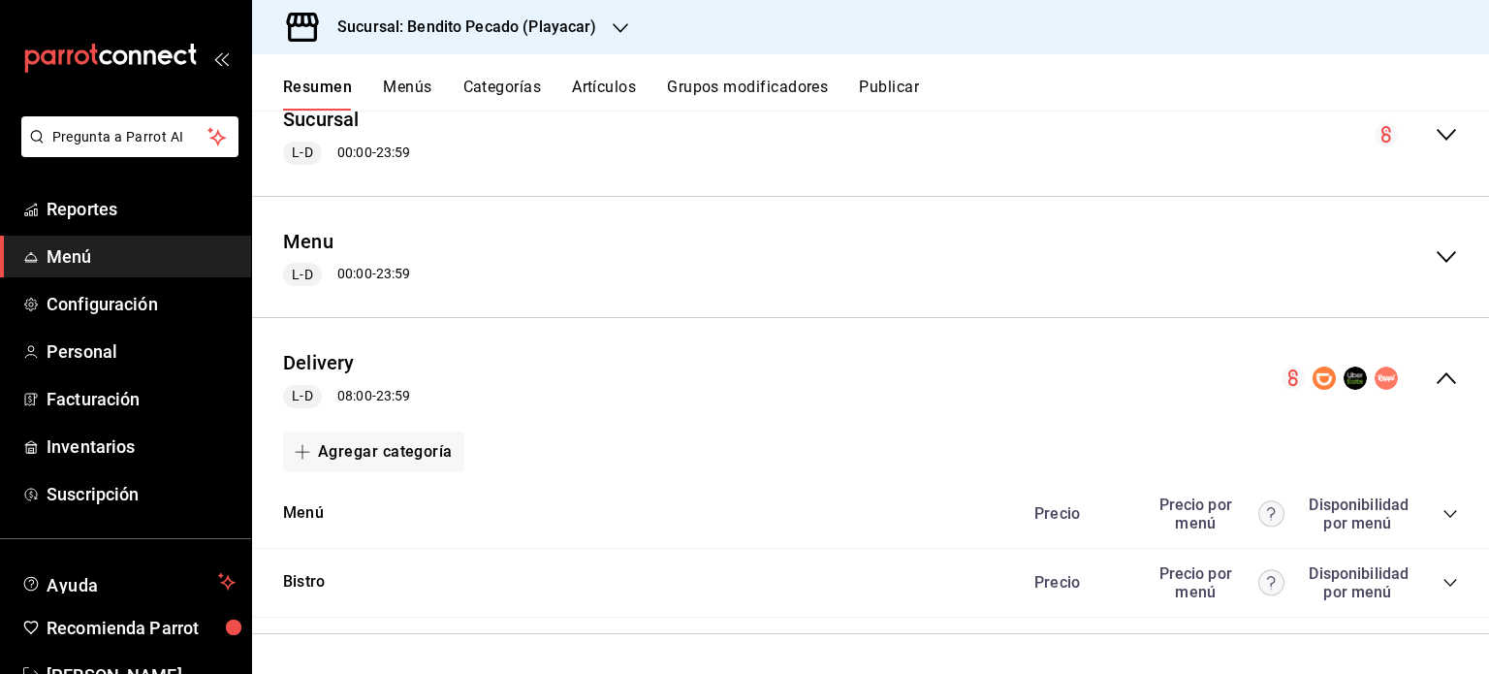
scroll to position [1330, 0]
click at [1439, 377] on icon "collapse-menu-row" at bounding box center [1446, 378] width 23 height 23
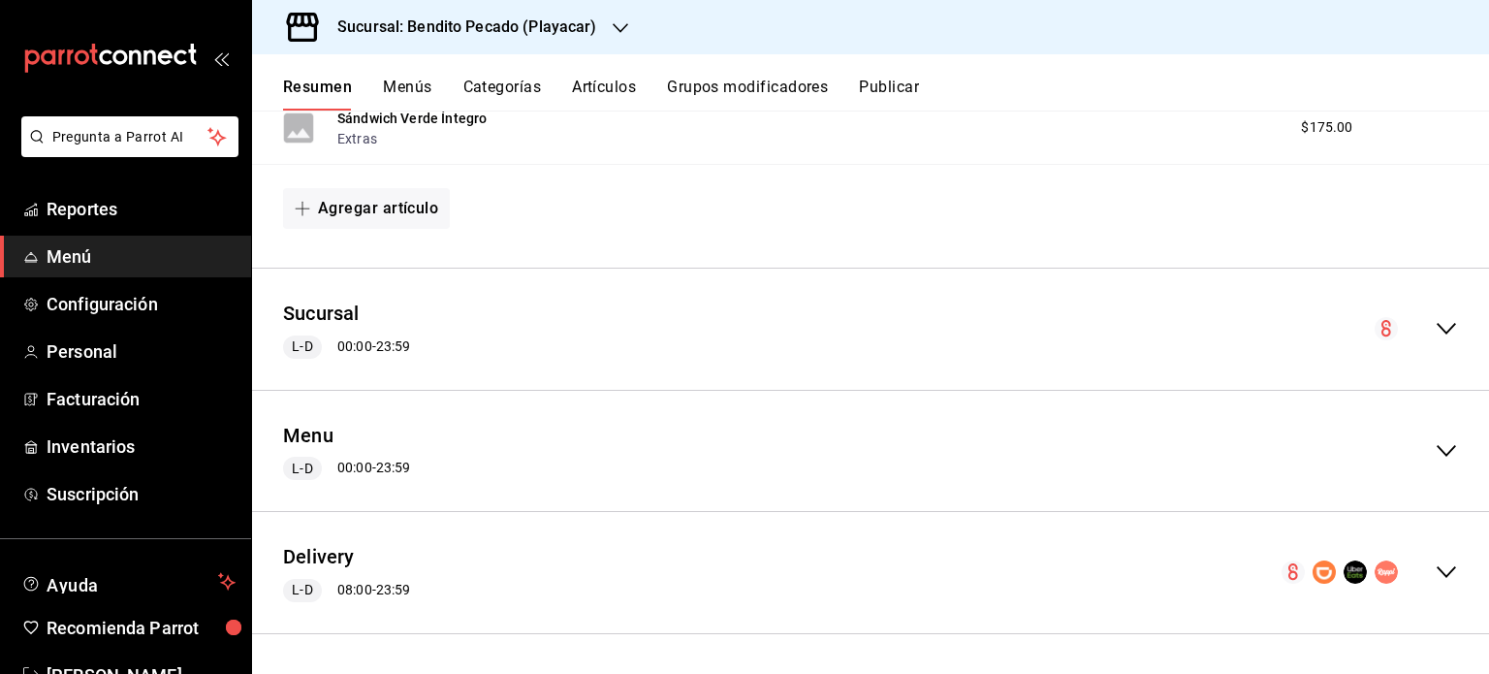
scroll to position [1136, 0]
click at [1438, 569] on icon "collapse-menu-row" at bounding box center [1446, 571] width 23 height 23
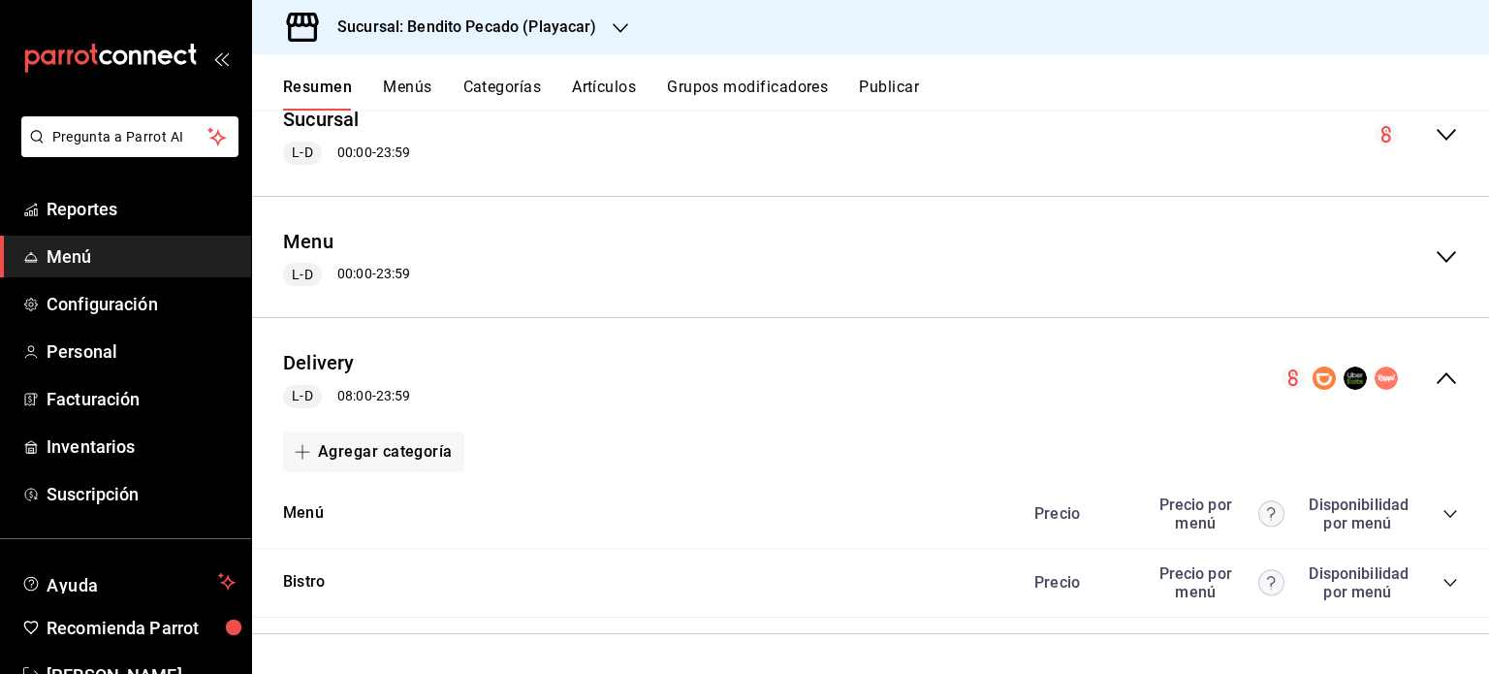
scroll to position [1330, 0]
click at [1444, 516] on icon "collapse-category-row" at bounding box center [1450, 514] width 13 height 8
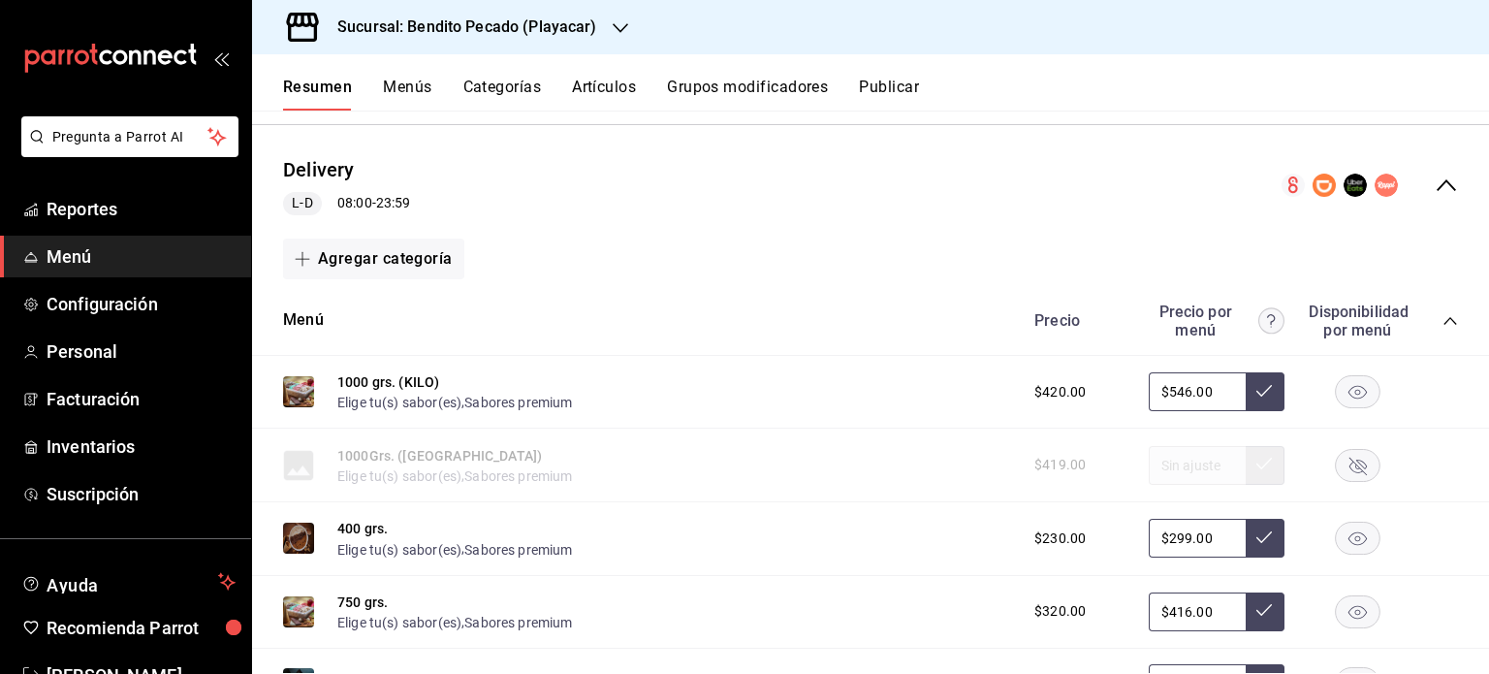
scroll to position [1519, 0]
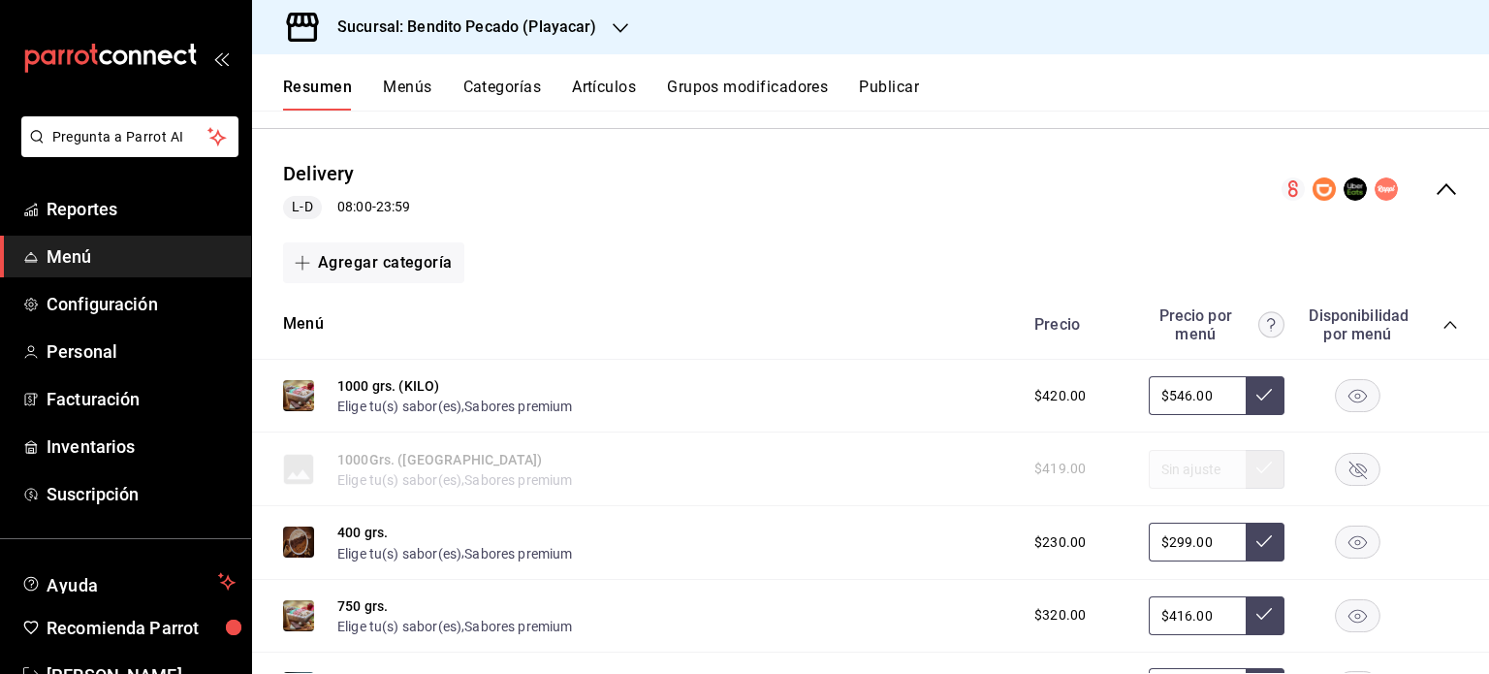
click at [1443, 321] on icon "collapse-category-row" at bounding box center [1451, 325] width 16 height 16
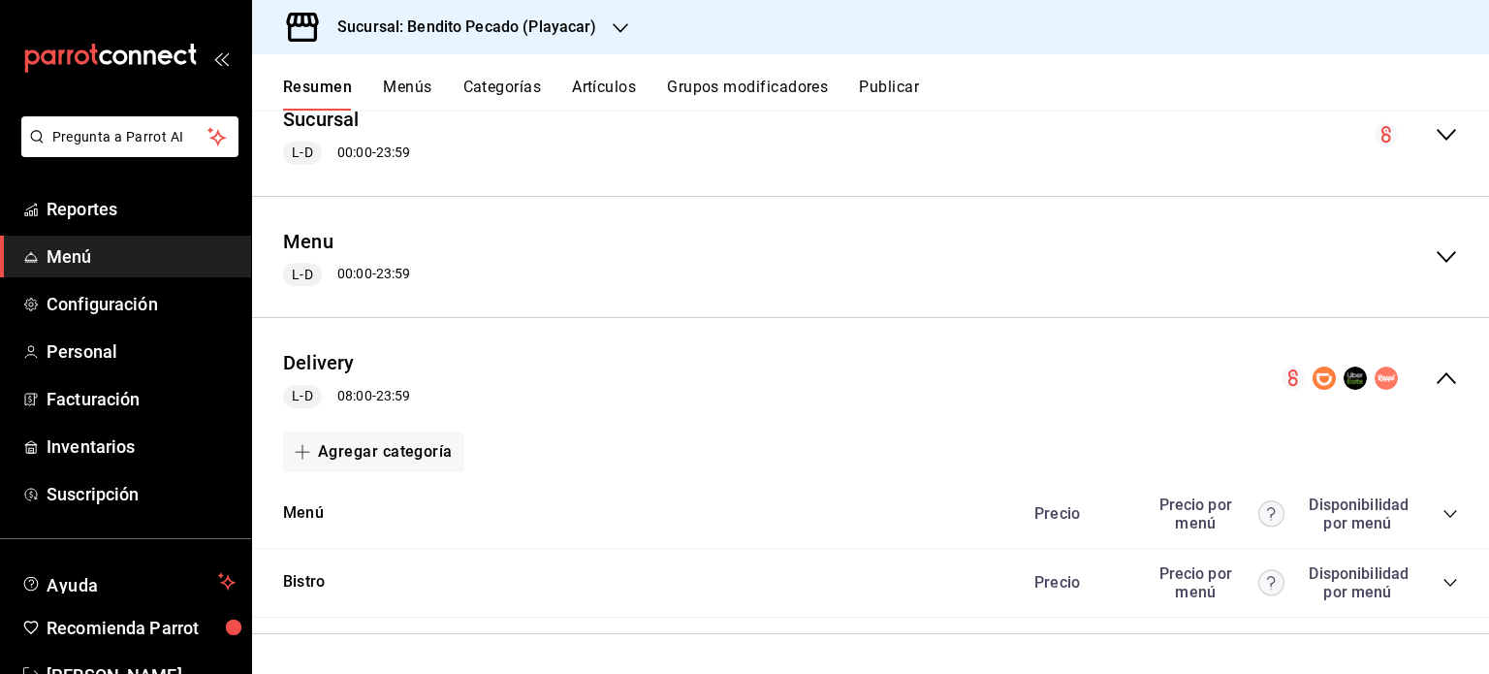
scroll to position [1330, 0]
click at [1443, 585] on icon "collapse-category-row" at bounding box center [1451, 583] width 16 height 16
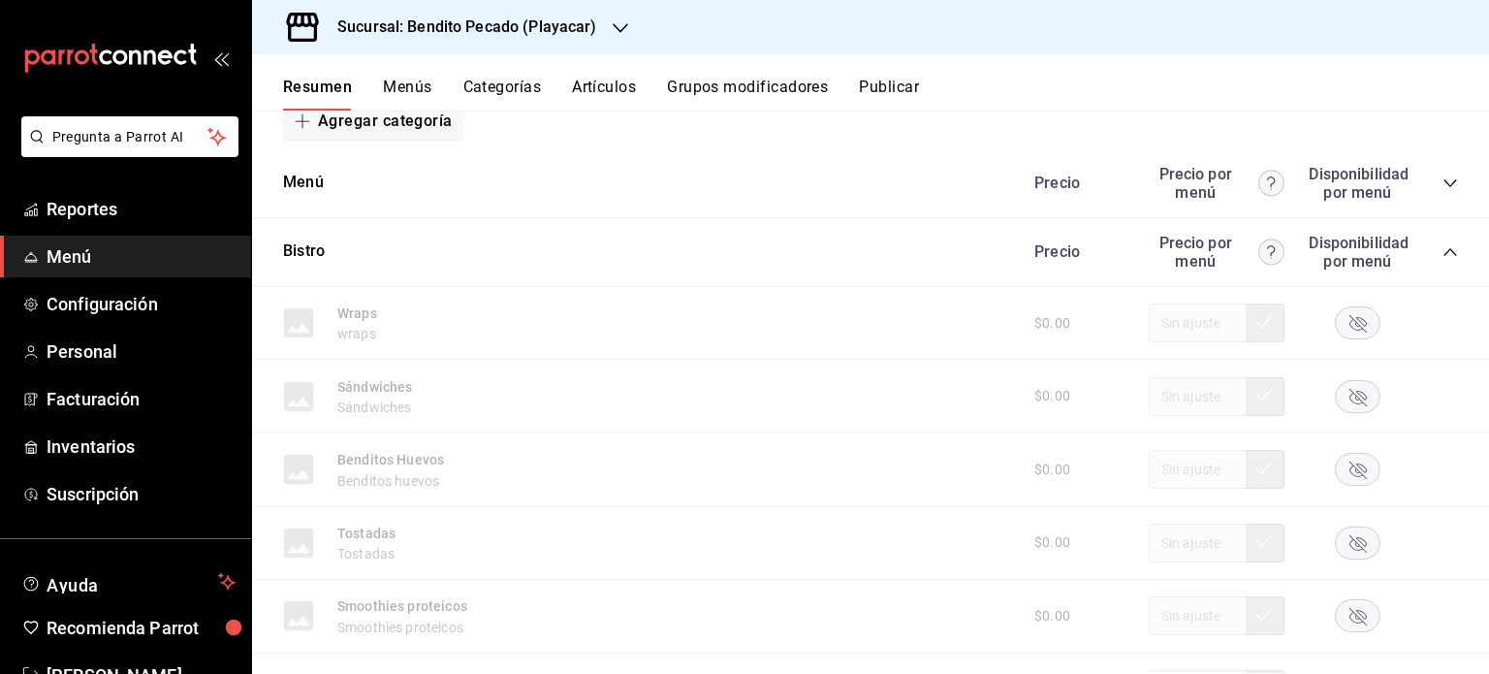
scroll to position [1652, 0]
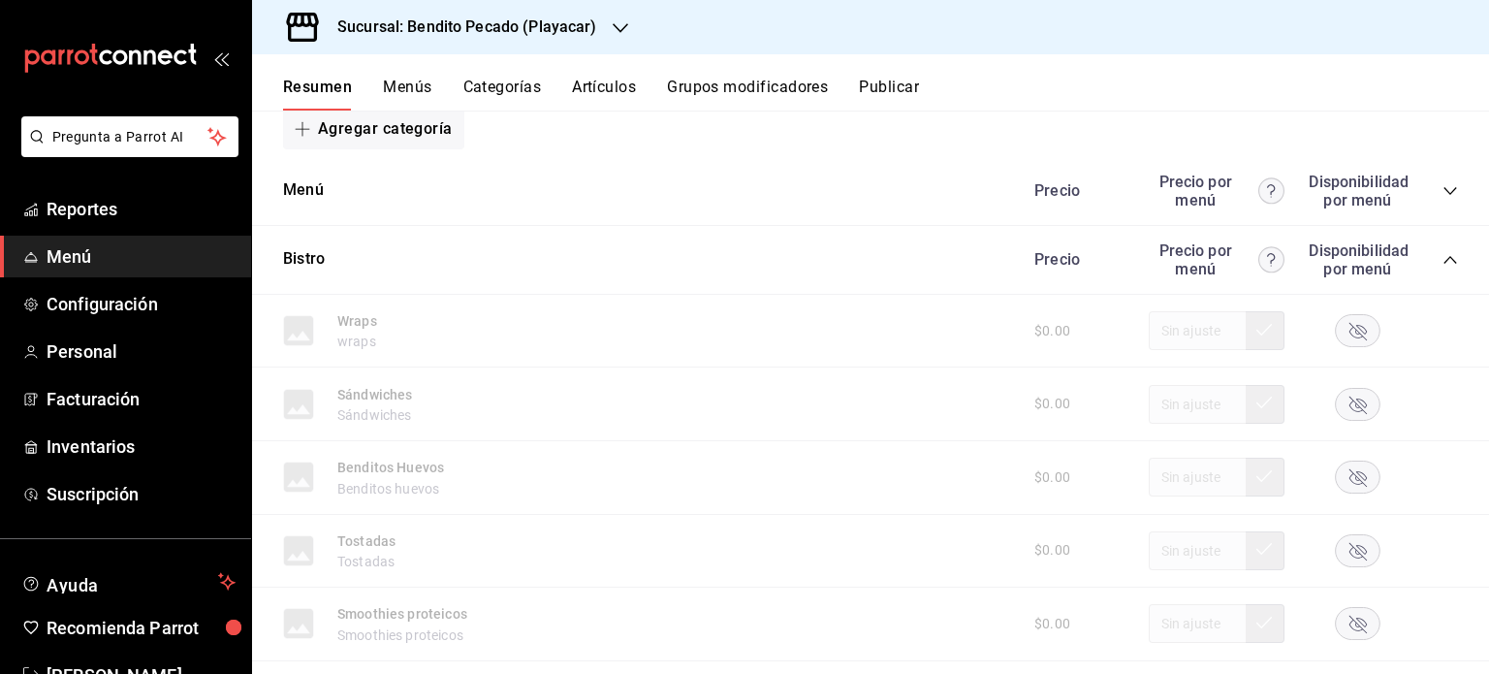
click at [1443, 199] on icon "collapse-category-row" at bounding box center [1451, 191] width 16 height 16
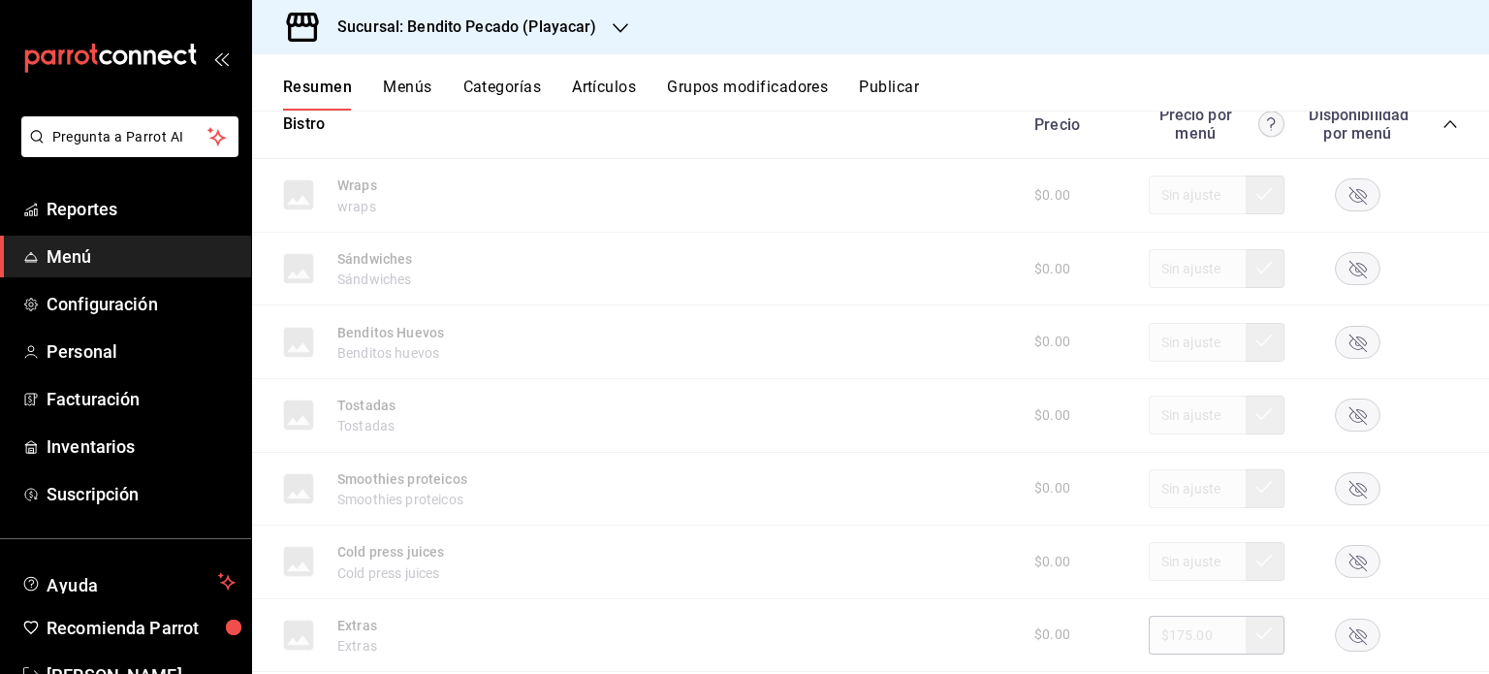
scroll to position [4245, 0]
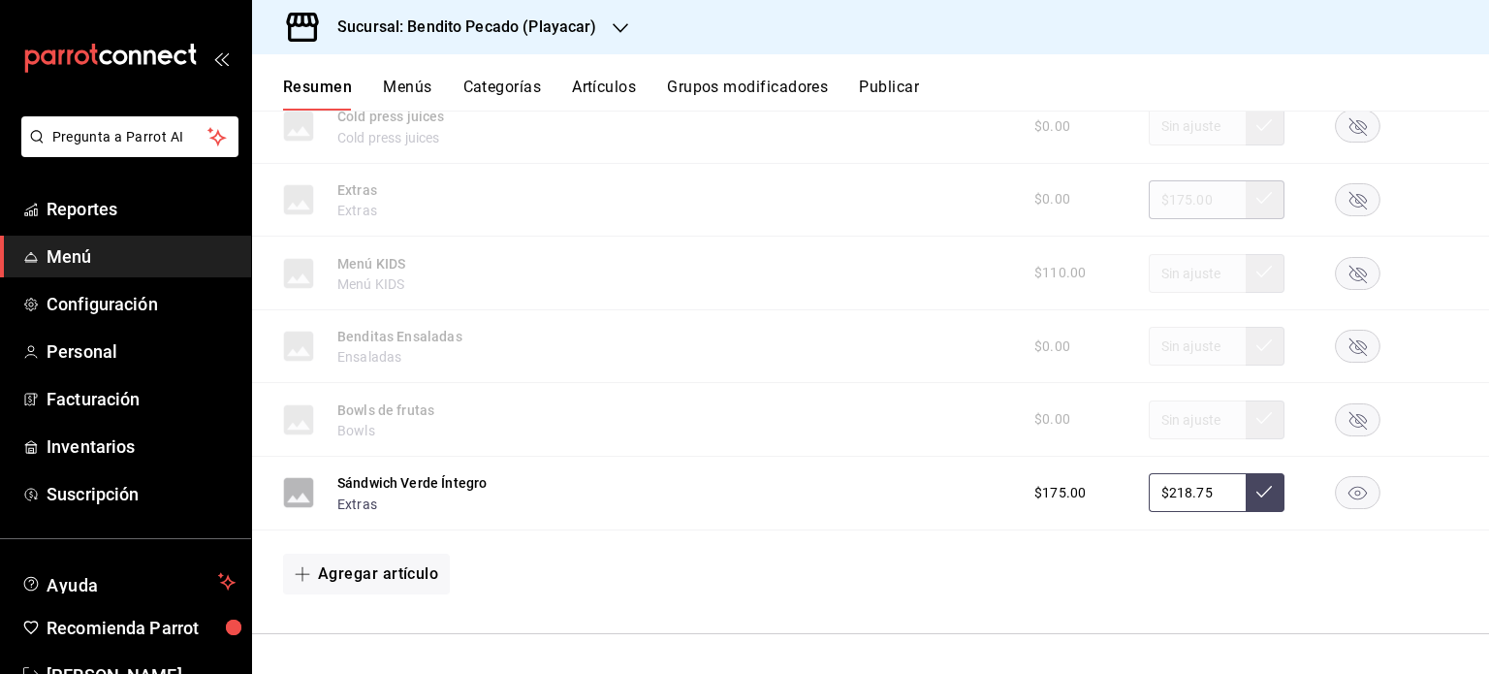
click at [1261, 496] on button at bounding box center [1265, 492] width 39 height 39
click at [1246, 480] on button at bounding box center [1265, 492] width 39 height 39
click at [1257, 495] on icon at bounding box center [1265, 492] width 16 height 16
click at [877, 80] on button "Publicar" at bounding box center [889, 94] width 60 height 33
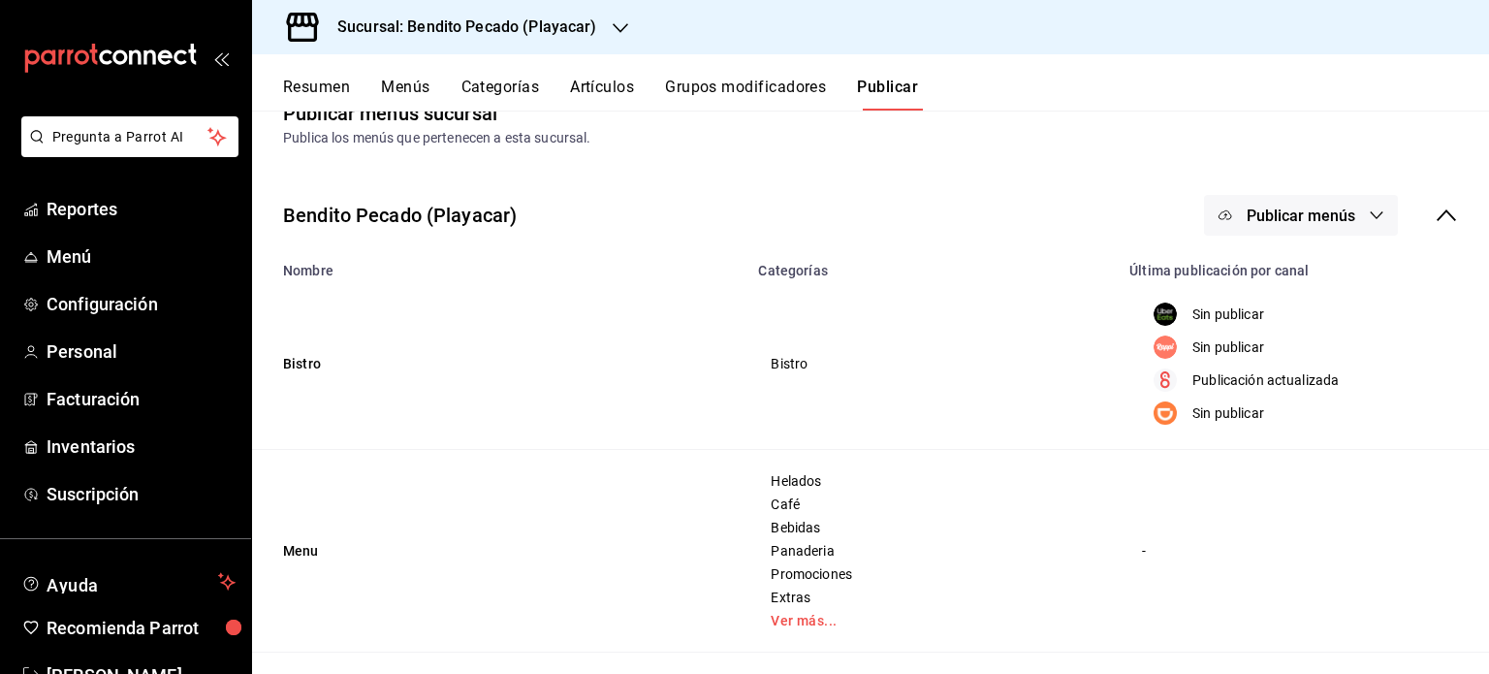
scroll to position [43, 0]
click at [1204, 418] on p "Sin publicar" at bounding box center [1229, 413] width 72 height 20
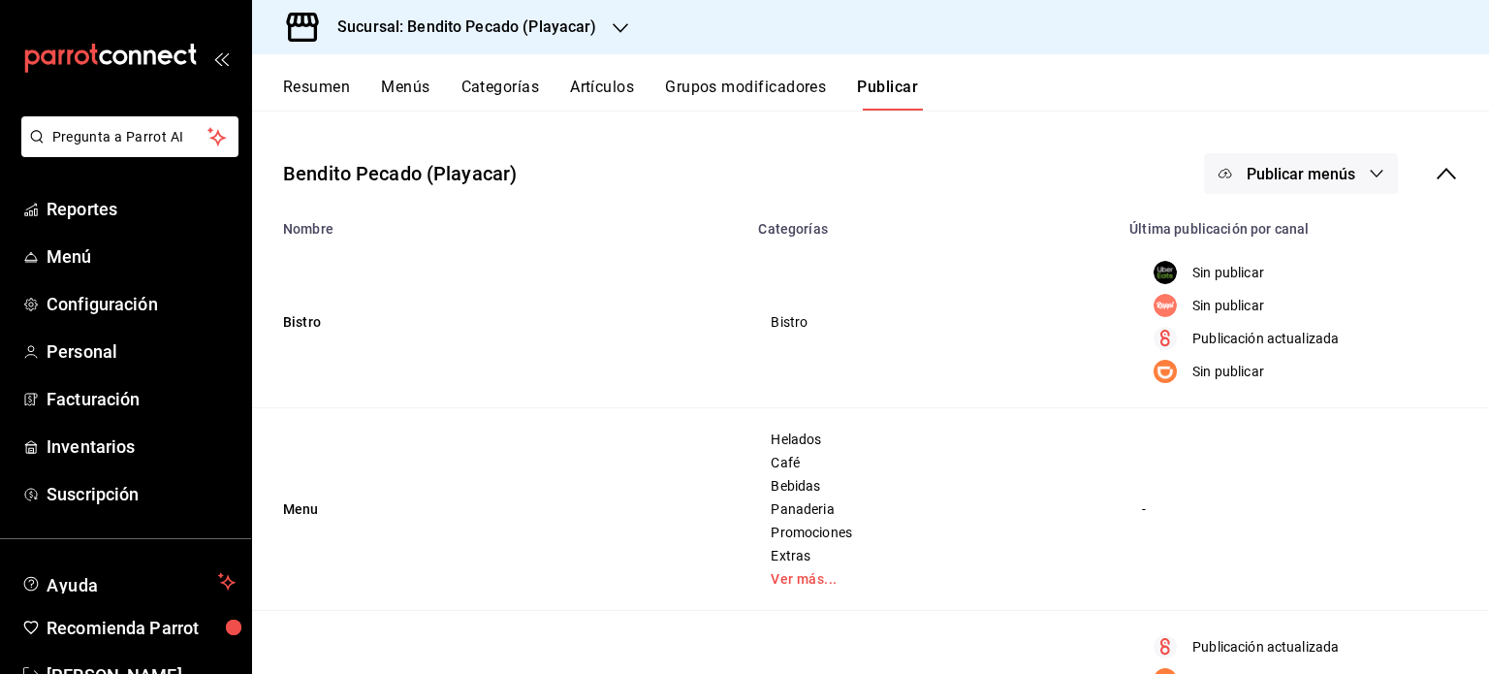
scroll to position [103, 0]
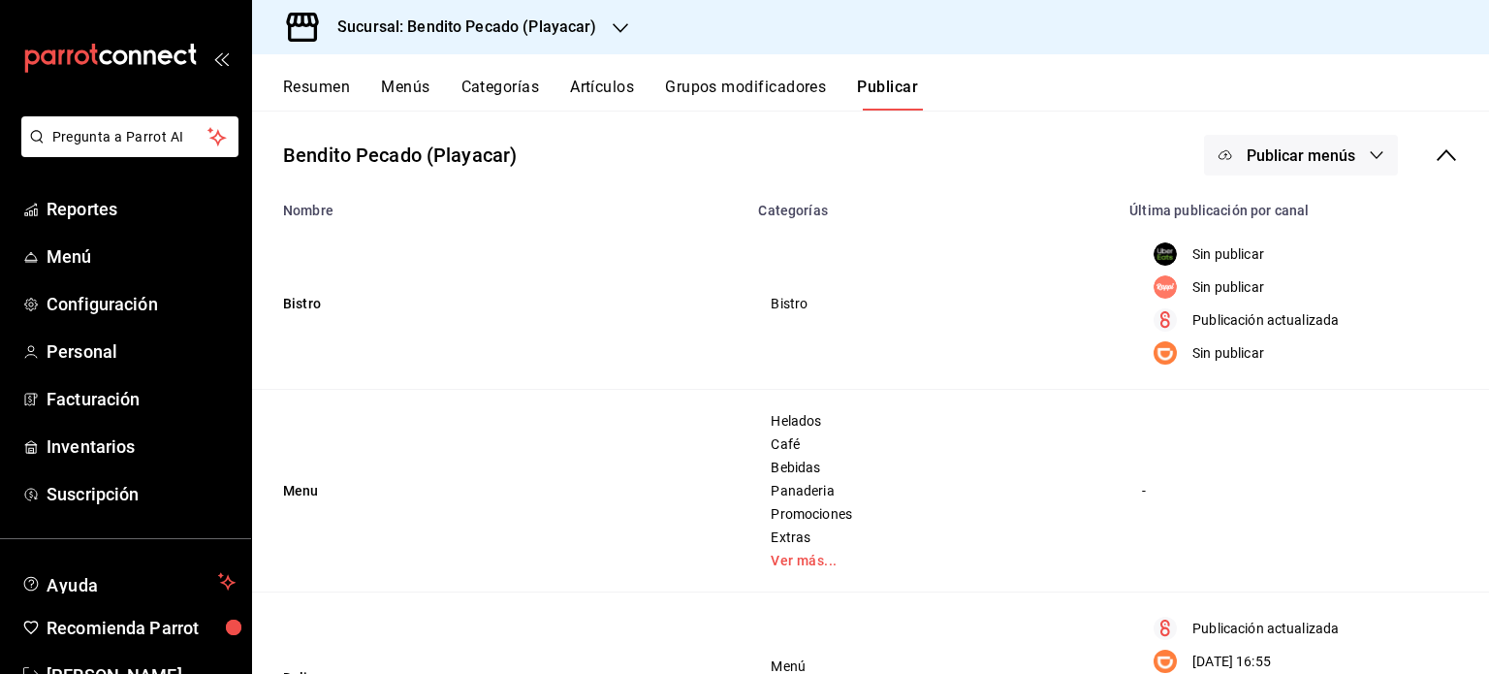
click at [1369, 153] on icon "button" at bounding box center [1377, 155] width 16 height 16
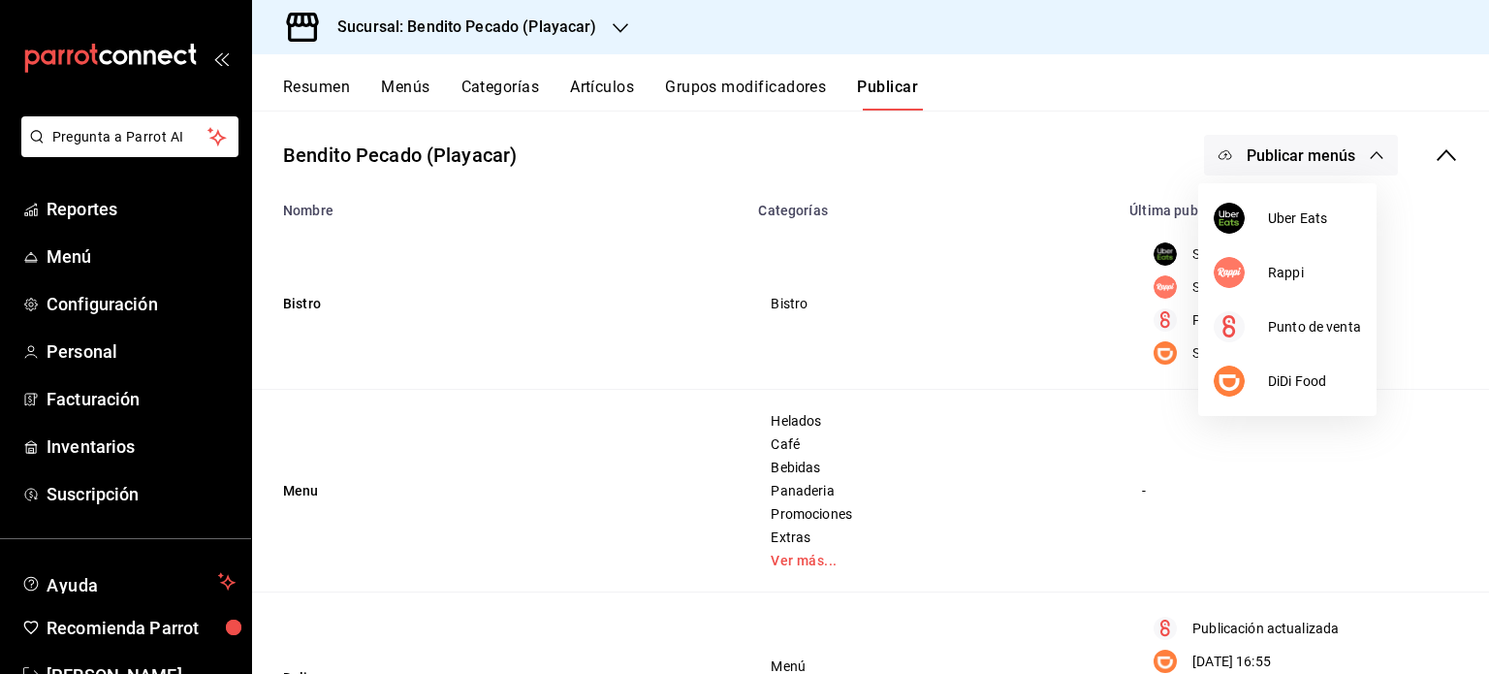
click at [1296, 457] on div at bounding box center [744, 337] width 1489 height 674
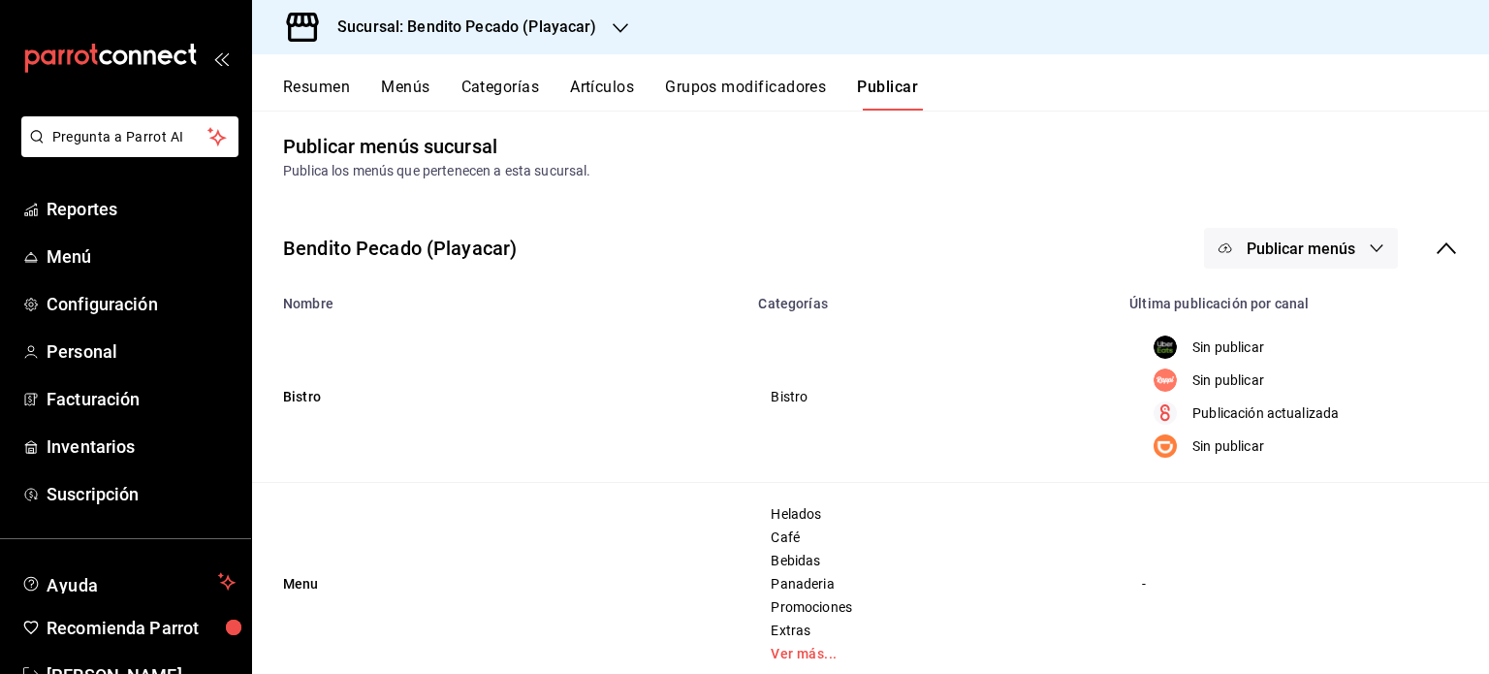
scroll to position [2, 0]
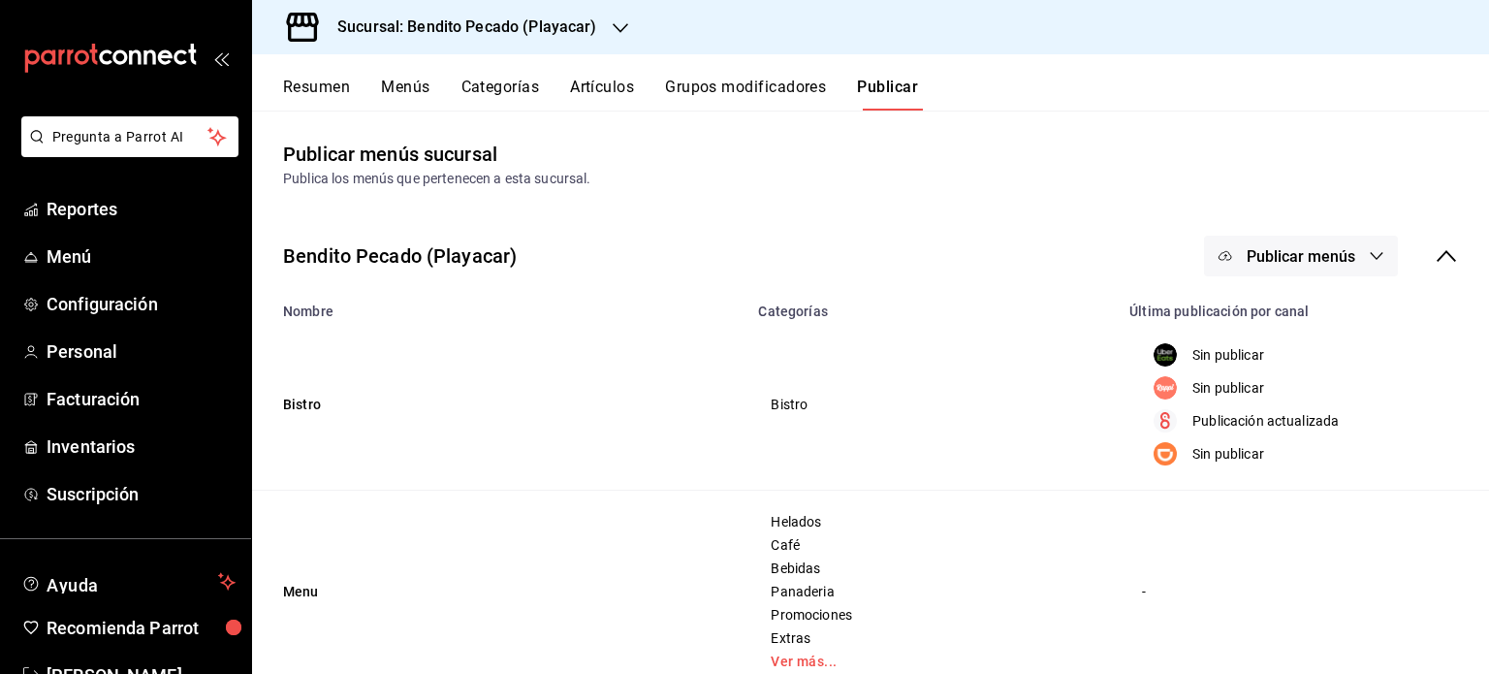
click at [1377, 259] on button "Publicar menús" at bounding box center [1301, 256] width 194 height 41
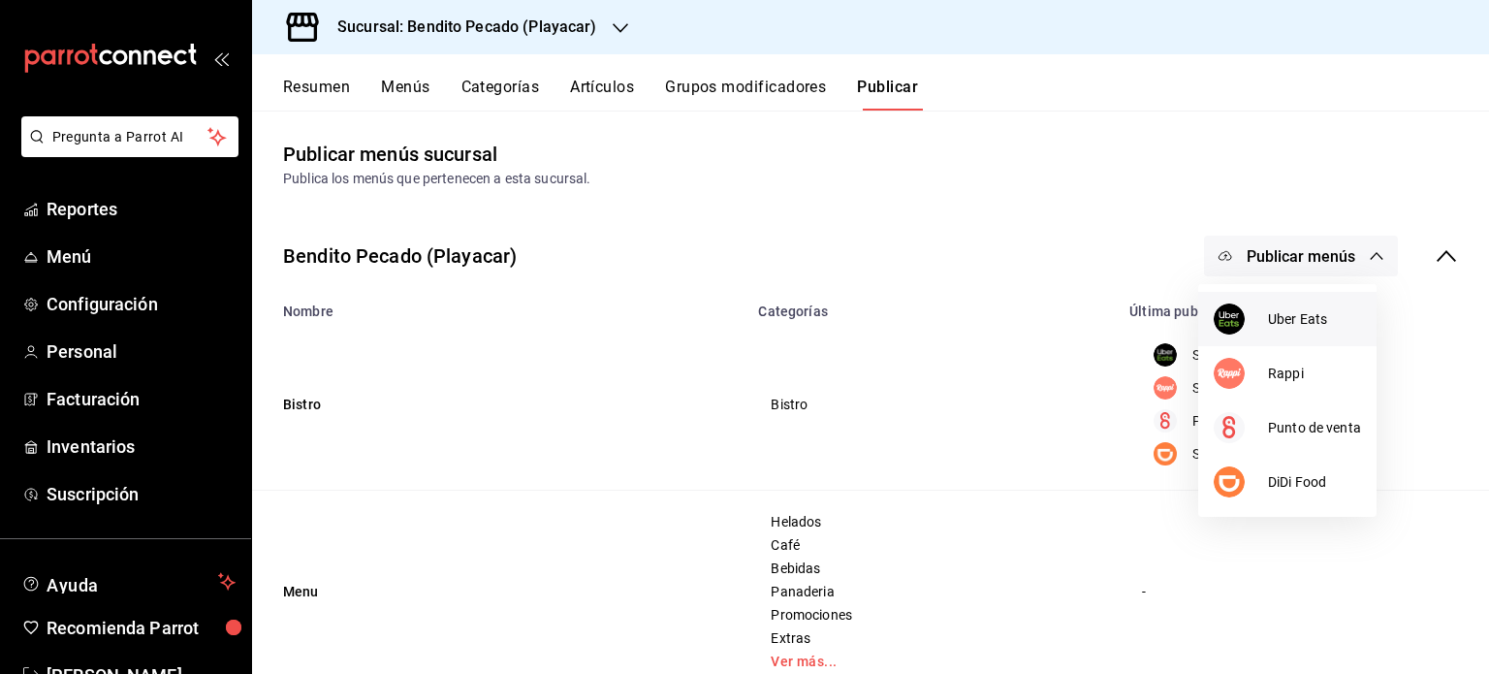
click at [1284, 340] on li "Uber Eats" at bounding box center [1288, 319] width 178 height 54
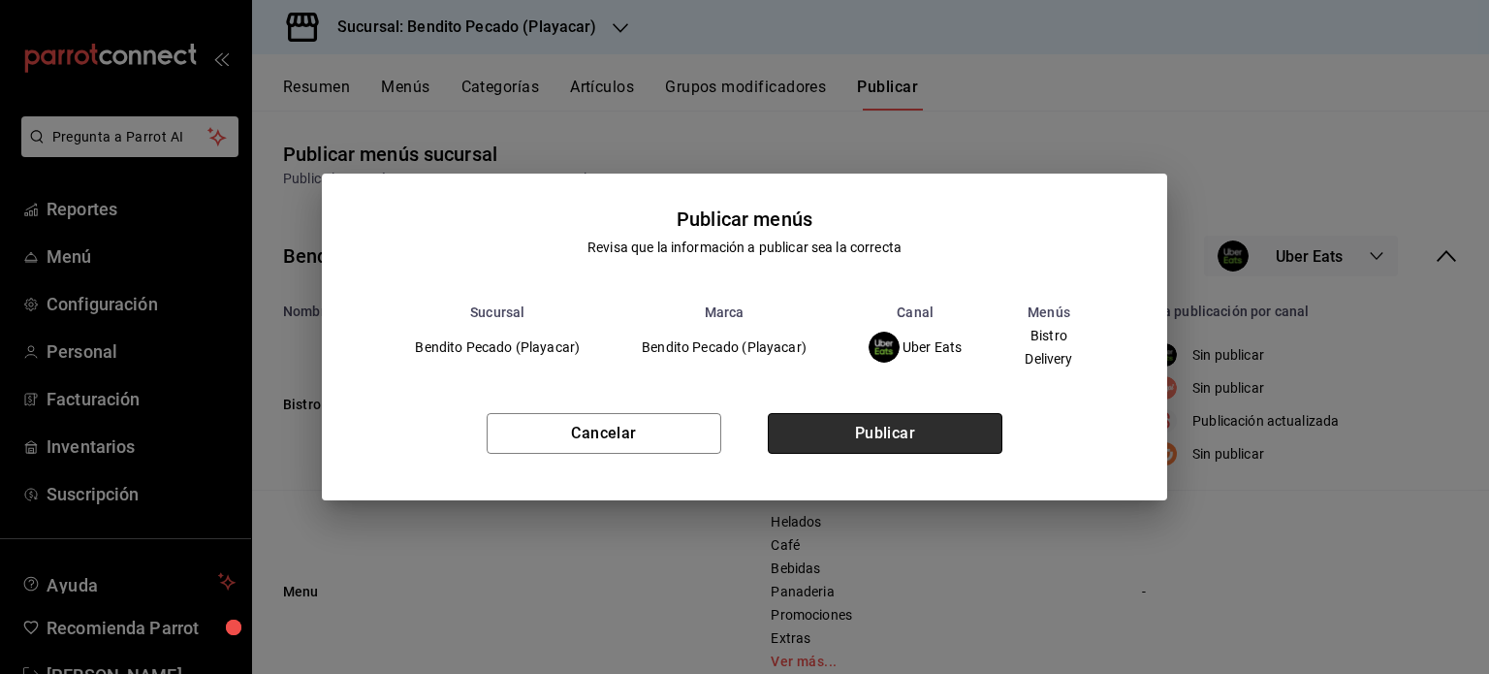
drag, startPoint x: 864, startPoint y: 437, endPoint x: 838, endPoint y: 432, distance: 26.8
click at [838, 432] on button "Publicar" at bounding box center [885, 433] width 235 height 41
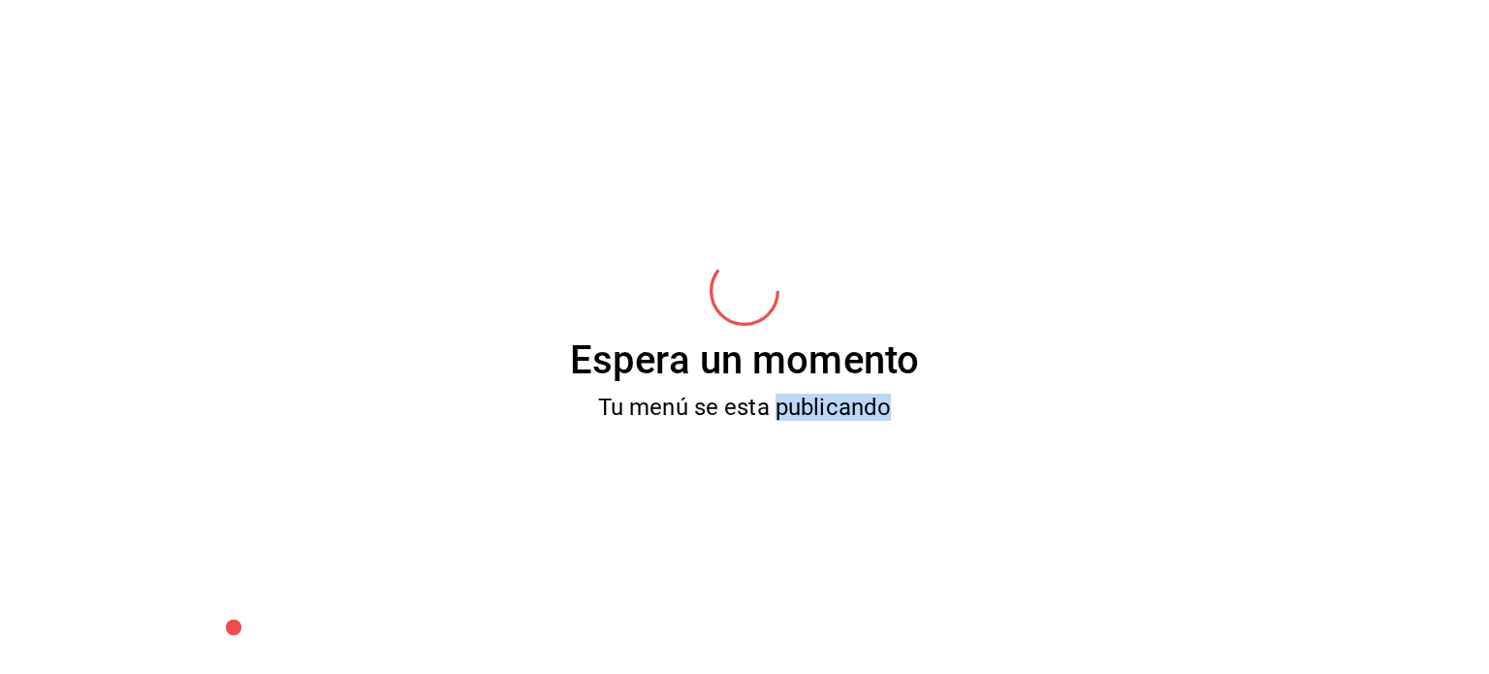
click at [838, 432] on div "Espera un momento Tu menú se esta publicando" at bounding box center [744, 337] width 1489 height 674
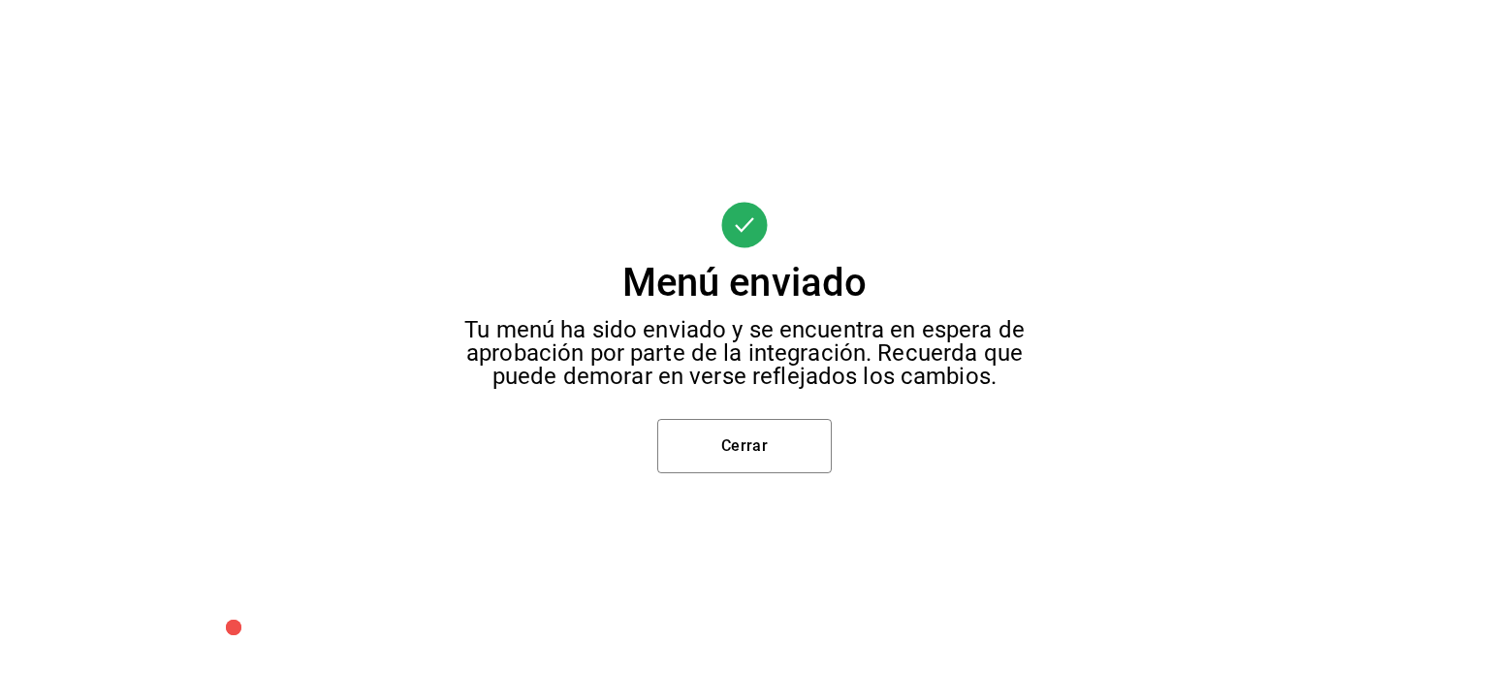
scroll to position [0, 0]
click at [804, 452] on button "Cerrar" at bounding box center [744, 446] width 175 height 54
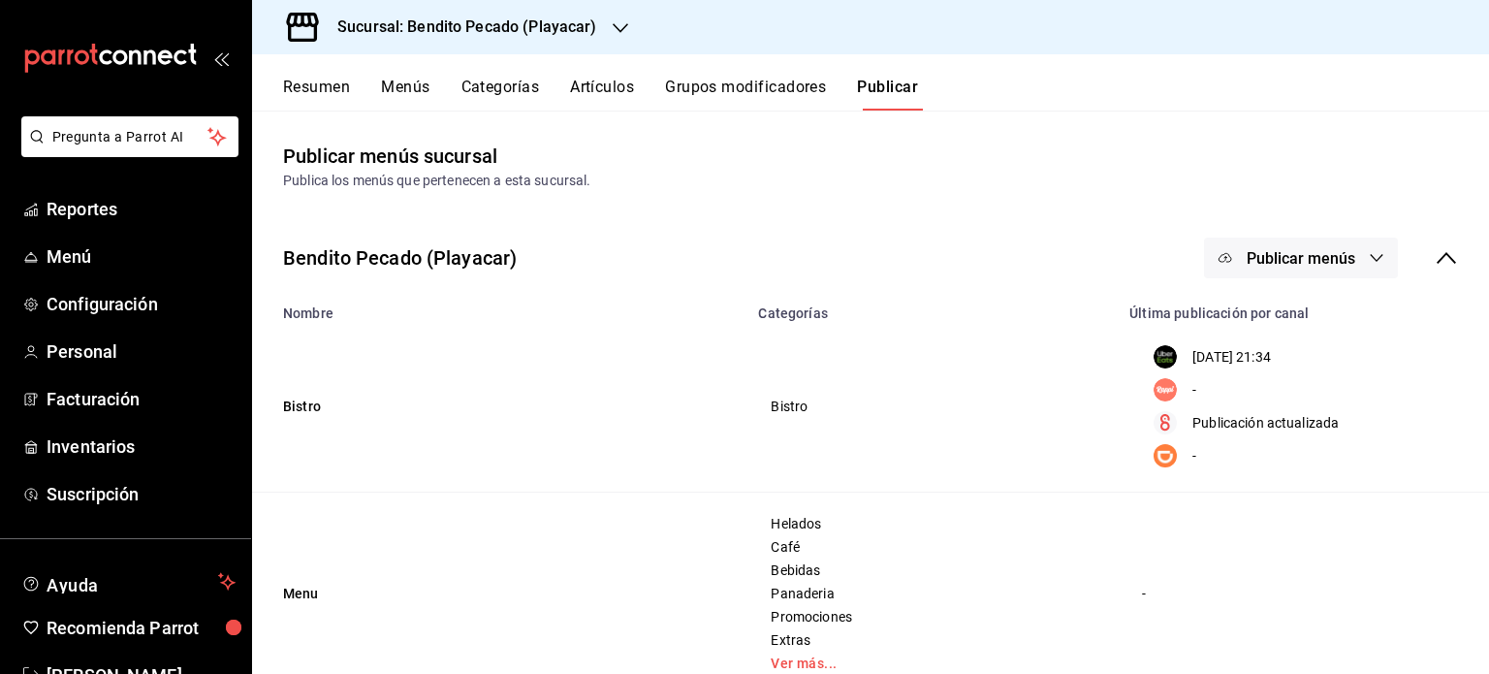
click at [1369, 256] on icon "button" at bounding box center [1377, 258] width 16 height 16
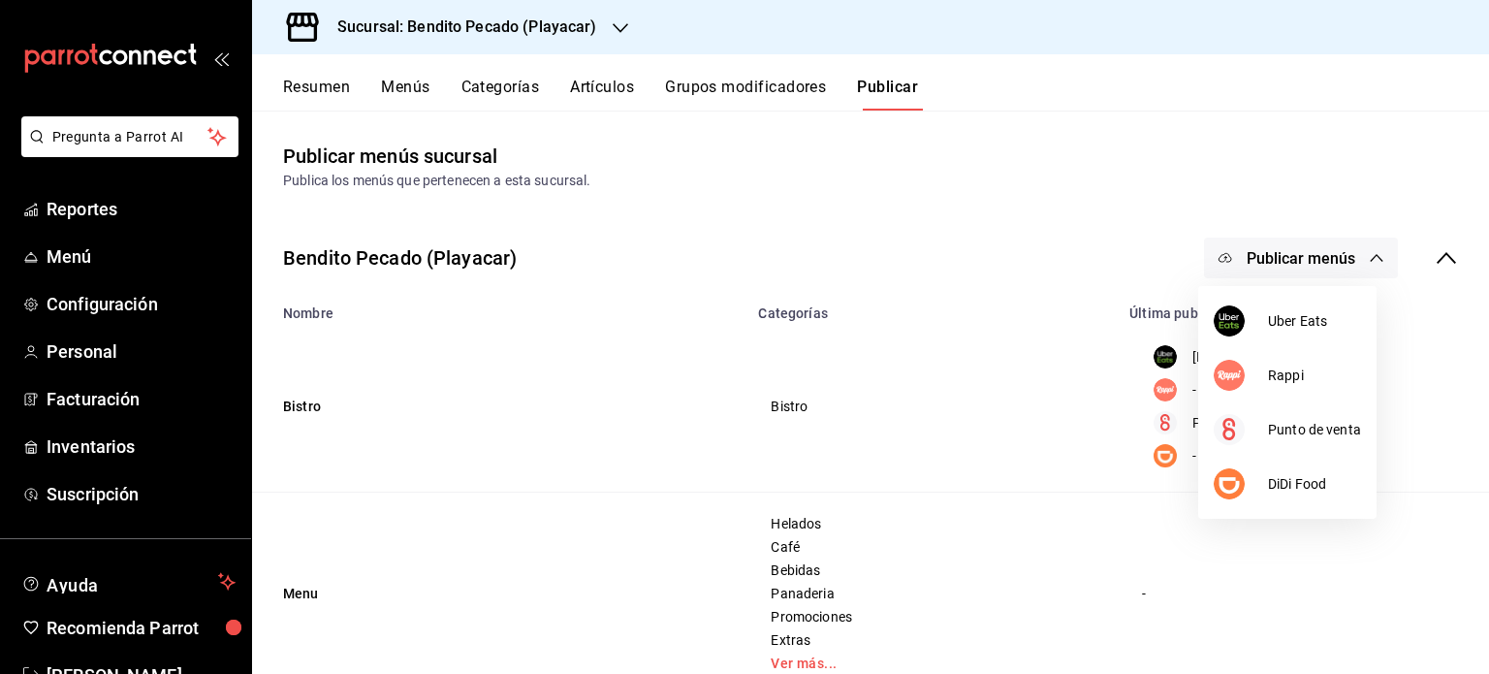
click at [1008, 408] on div at bounding box center [744, 337] width 1489 height 674
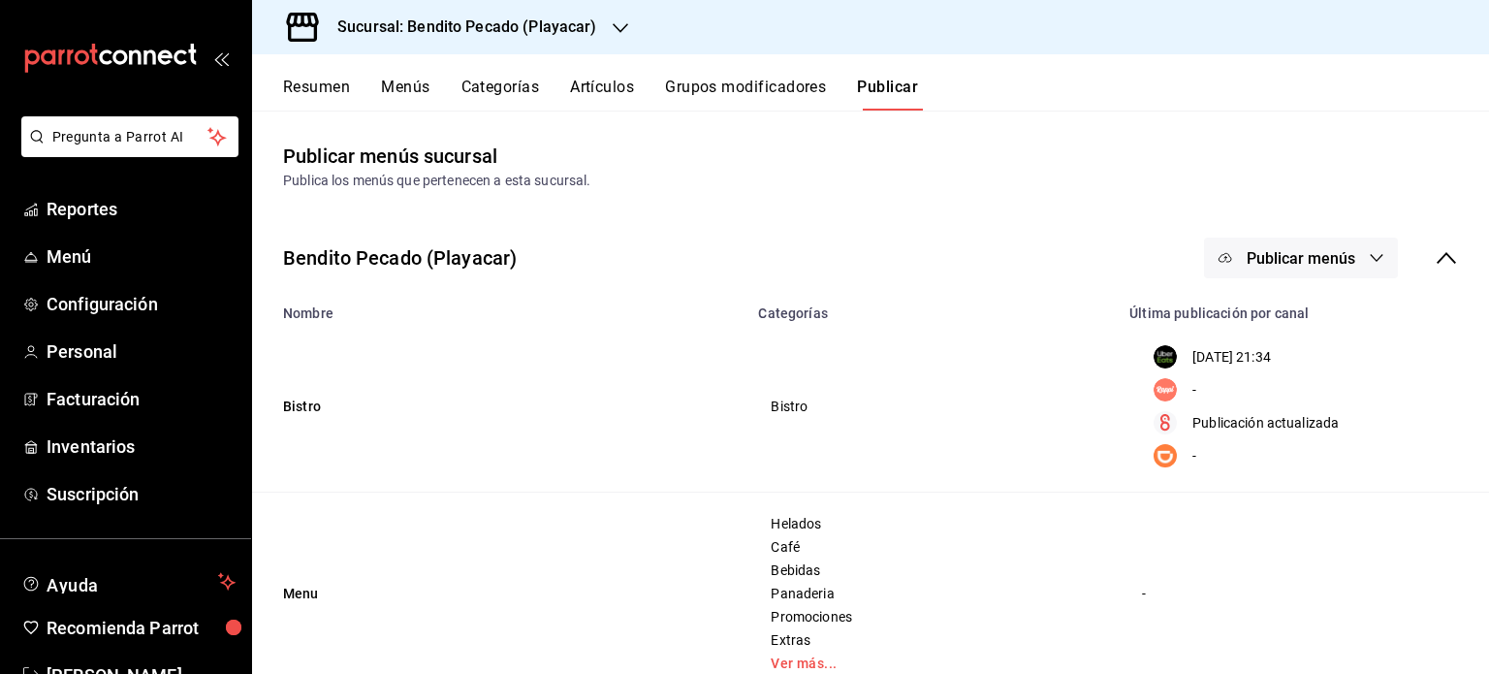
click at [1257, 349] on p "24/09/2025 21:34" at bounding box center [1232, 357] width 79 height 20
click at [319, 85] on button "Resumen" at bounding box center [316, 94] width 67 height 33
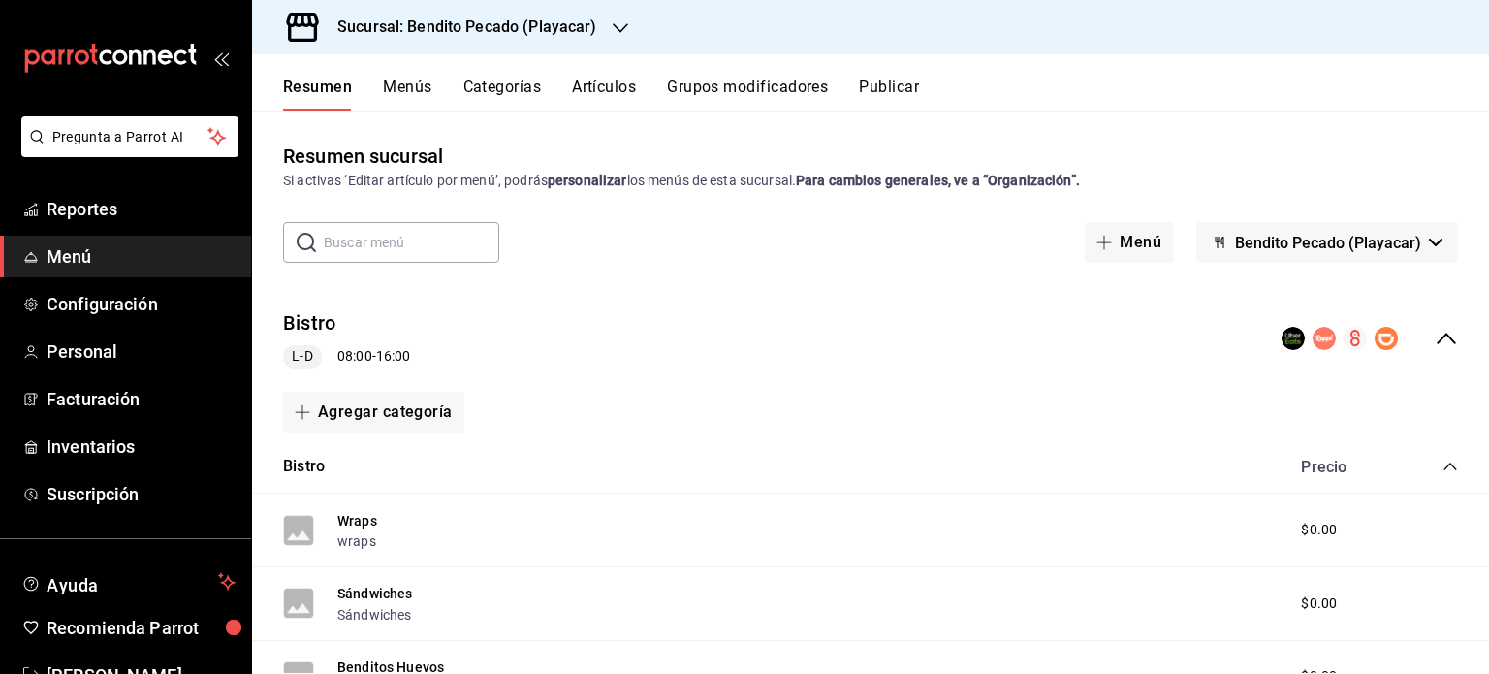
click at [880, 95] on button "Publicar" at bounding box center [889, 94] width 60 height 33
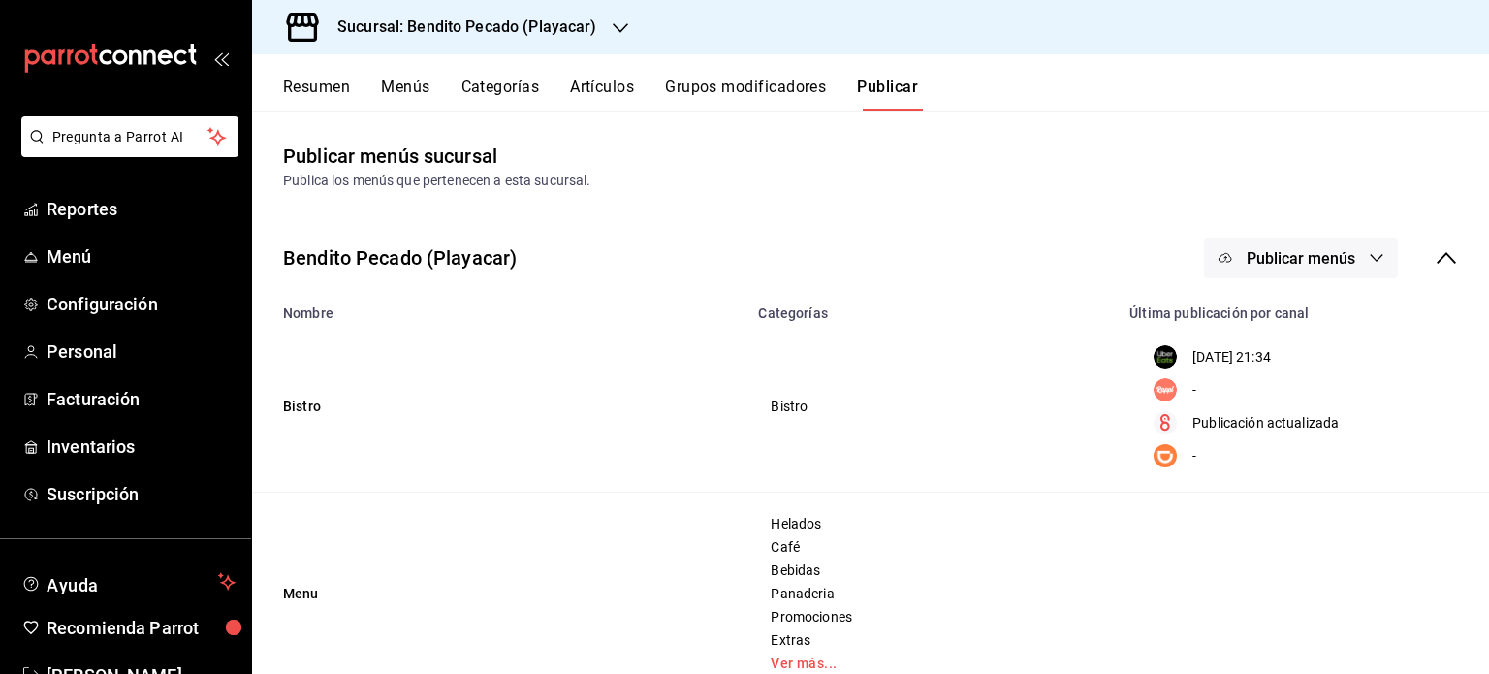
click at [1268, 271] on button "Publicar menús" at bounding box center [1301, 258] width 194 height 41
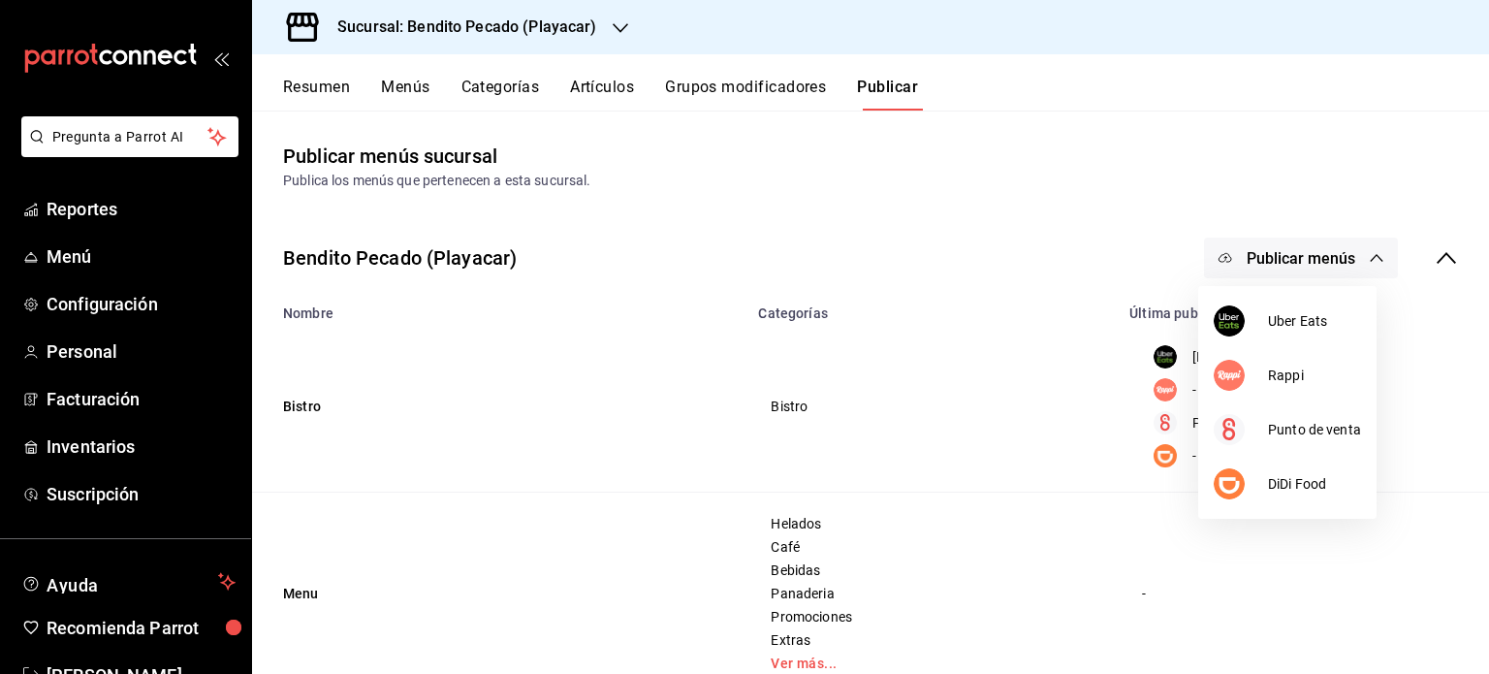
click at [915, 424] on div at bounding box center [744, 337] width 1489 height 674
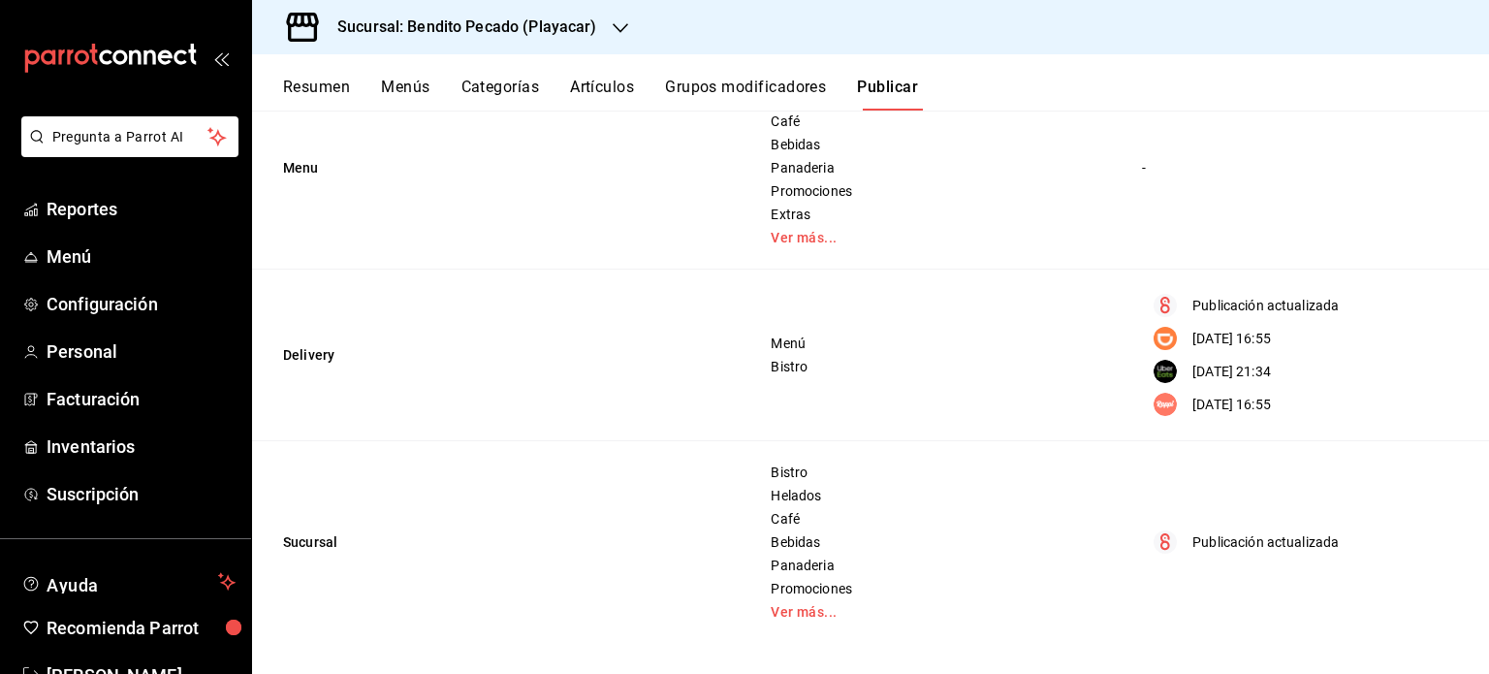
scroll to position [427, 0]
click at [790, 368] on span "Bistro" at bounding box center [932, 366] width 323 height 14
click at [795, 340] on span "Menú" at bounding box center [932, 343] width 323 height 14
click at [286, 354] on td "Delivery" at bounding box center [499, 355] width 495 height 172
click at [1173, 376] on div "24/09/2025 21:34" at bounding box center [1299, 370] width 315 height 23
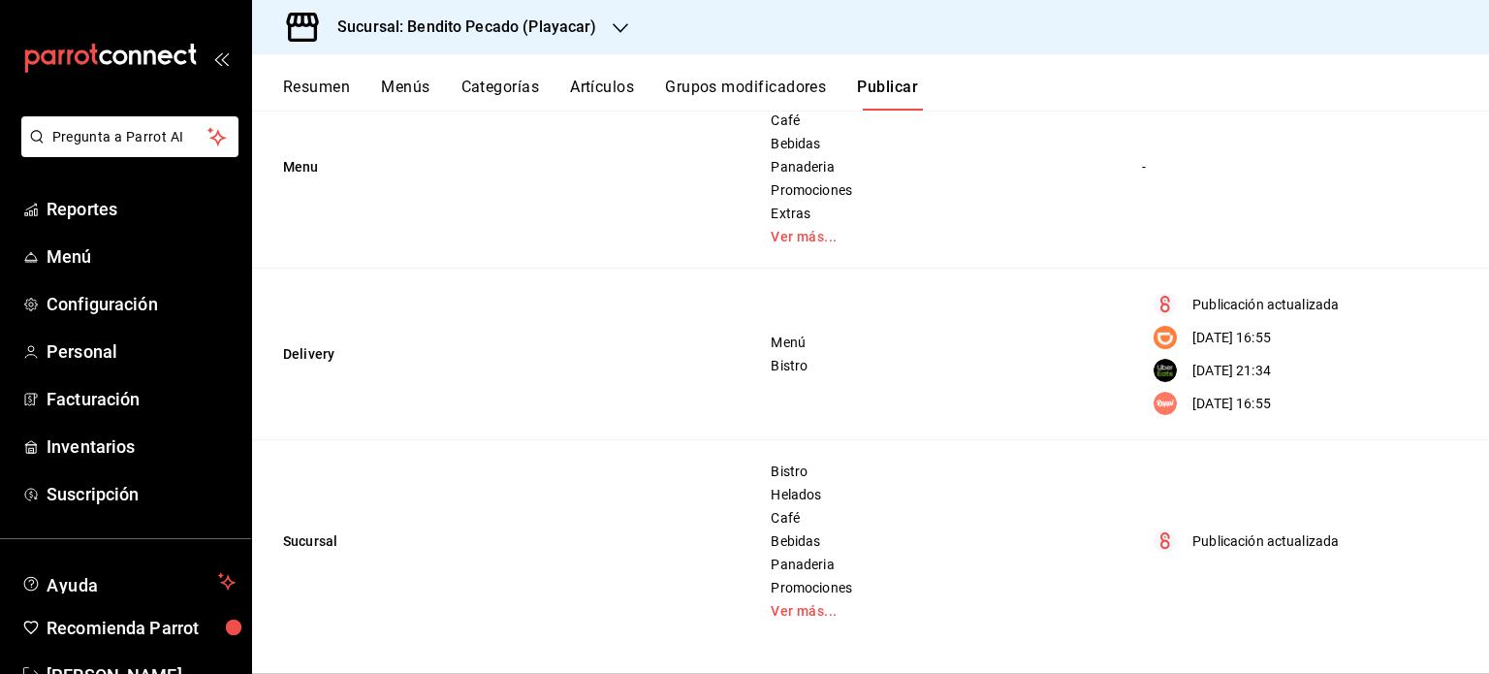
scroll to position [0, 0]
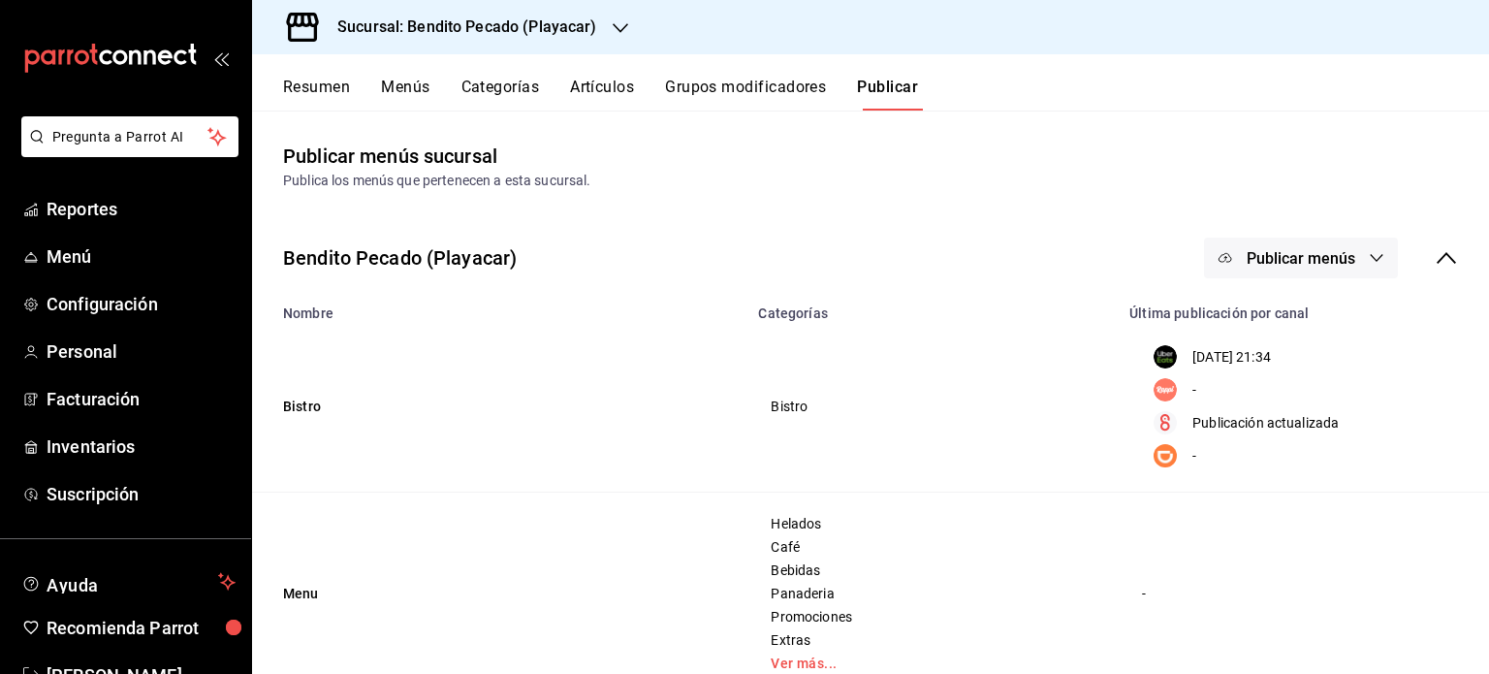
click at [1233, 364] on p "24/09/2025 21:34" at bounding box center [1232, 357] width 79 height 20
click at [1191, 314] on th "Última publicación por canal" at bounding box center [1303, 307] width 371 height 27
click at [791, 410] on span "Bistro" at bounding box center [932, 407] width 323 height 14
click at [336, 81] on button "Resumen" at bounding box center [316, 94] width 67 height 33
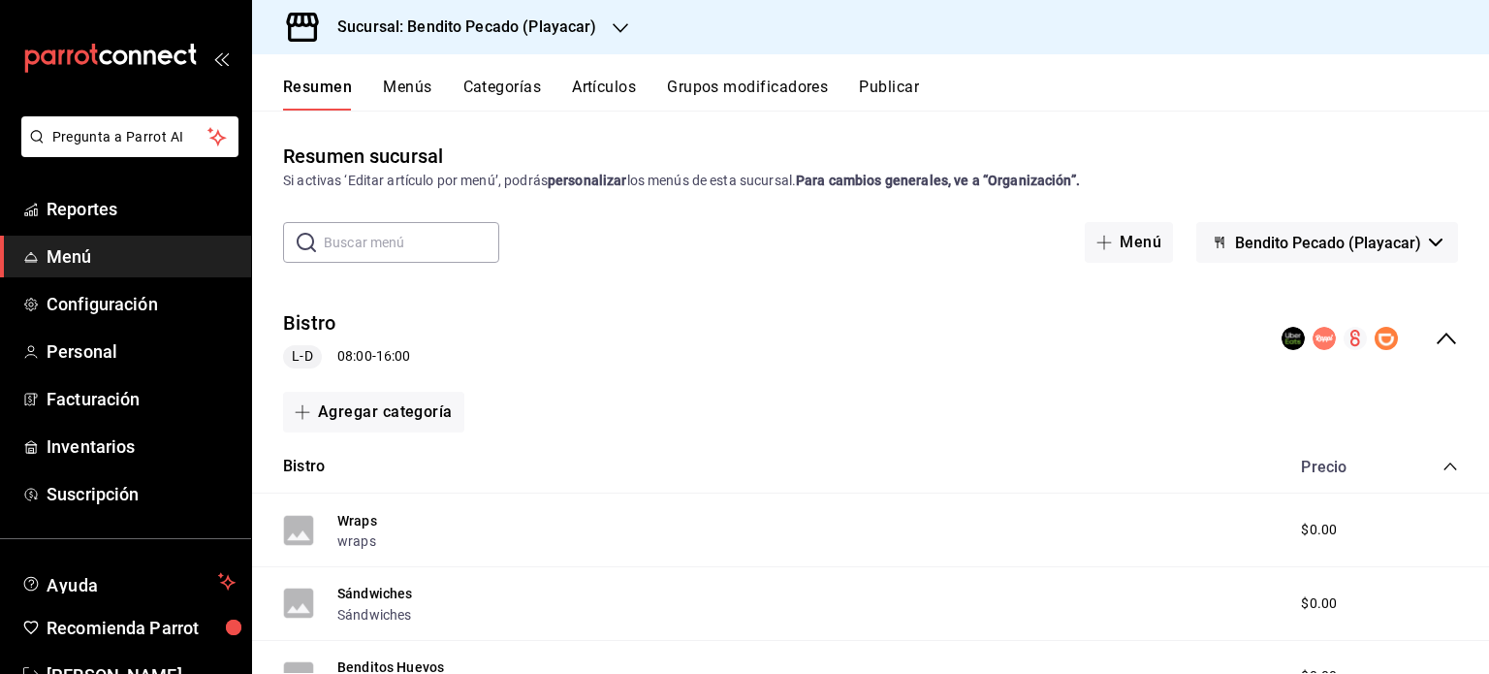
click at [1435, 342] on icon "collapse-menu-row" at bounding box center [1446, 338] width 23 height 23
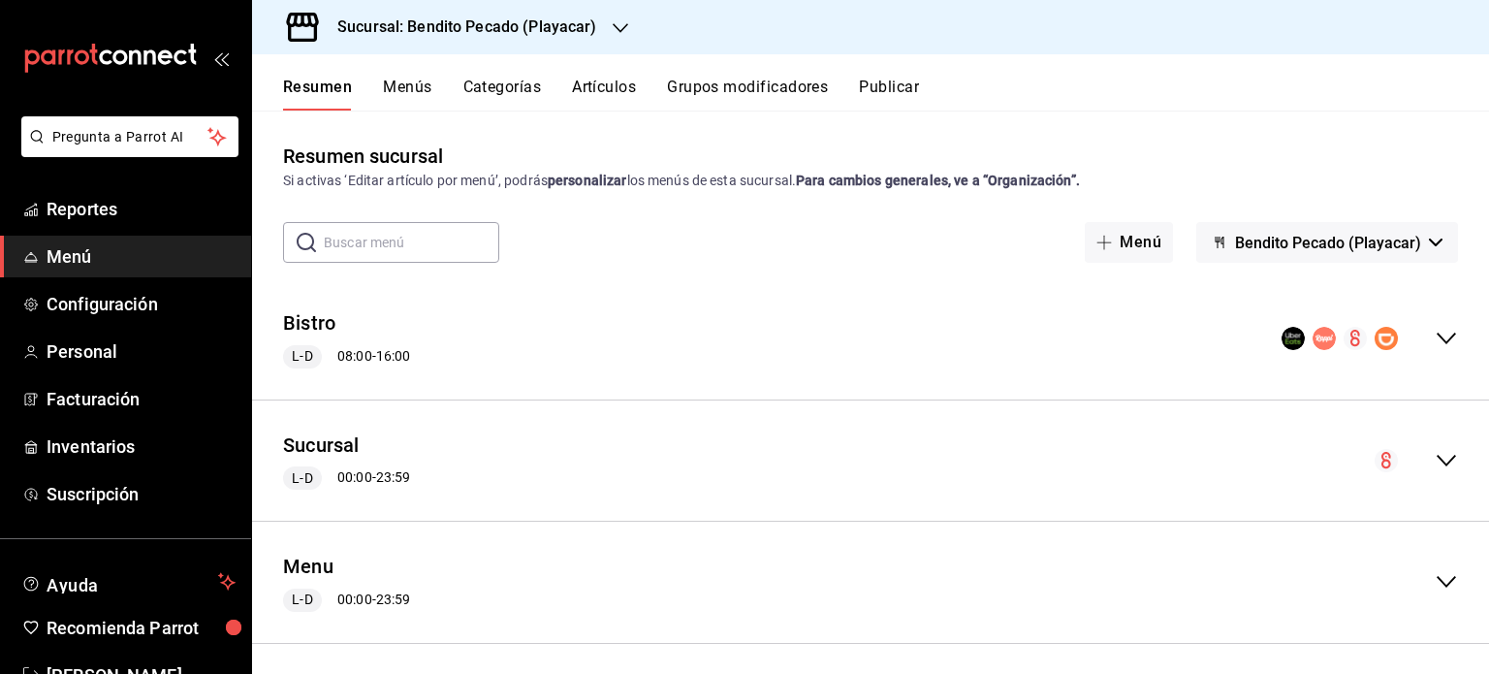
click at [1375, 337] on rect "collapse-menu-row" at bounding box center [1386, 338] width 23 height 23
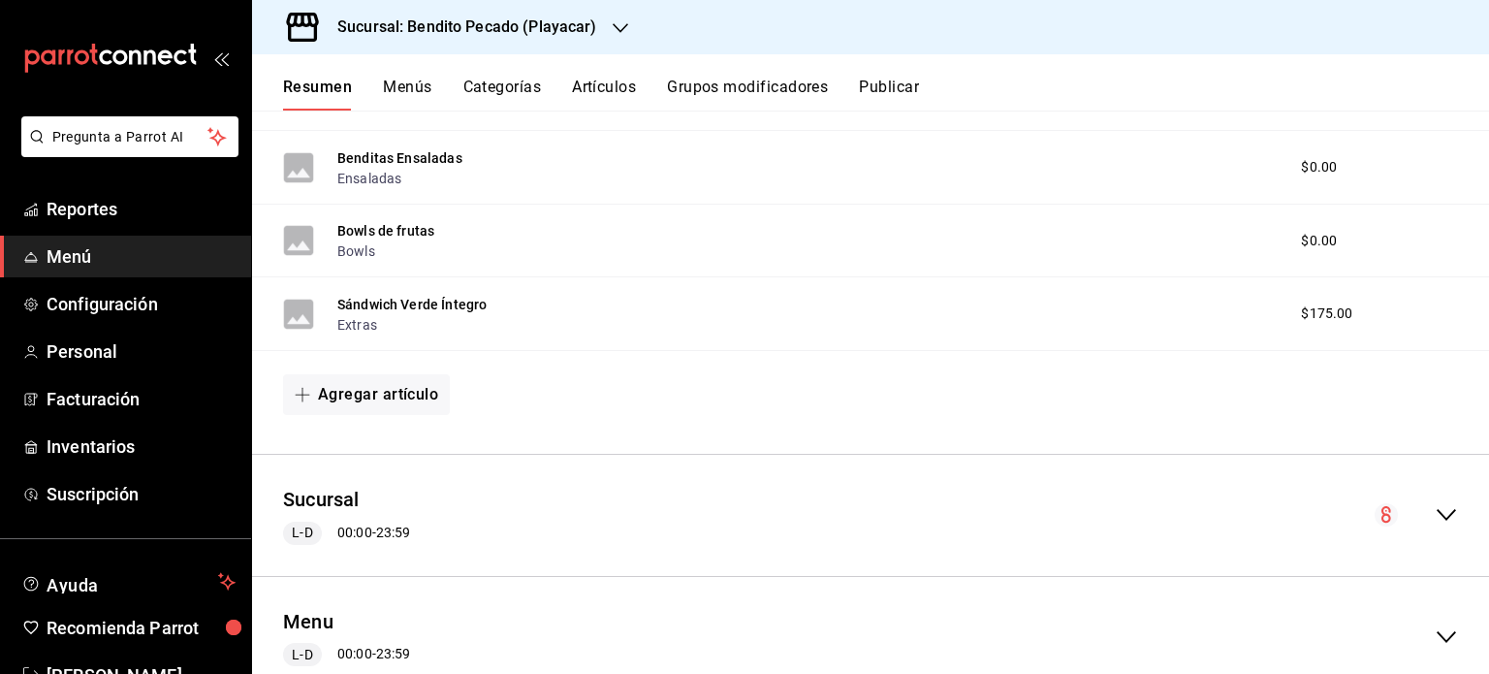
scroll to position [953, 0]
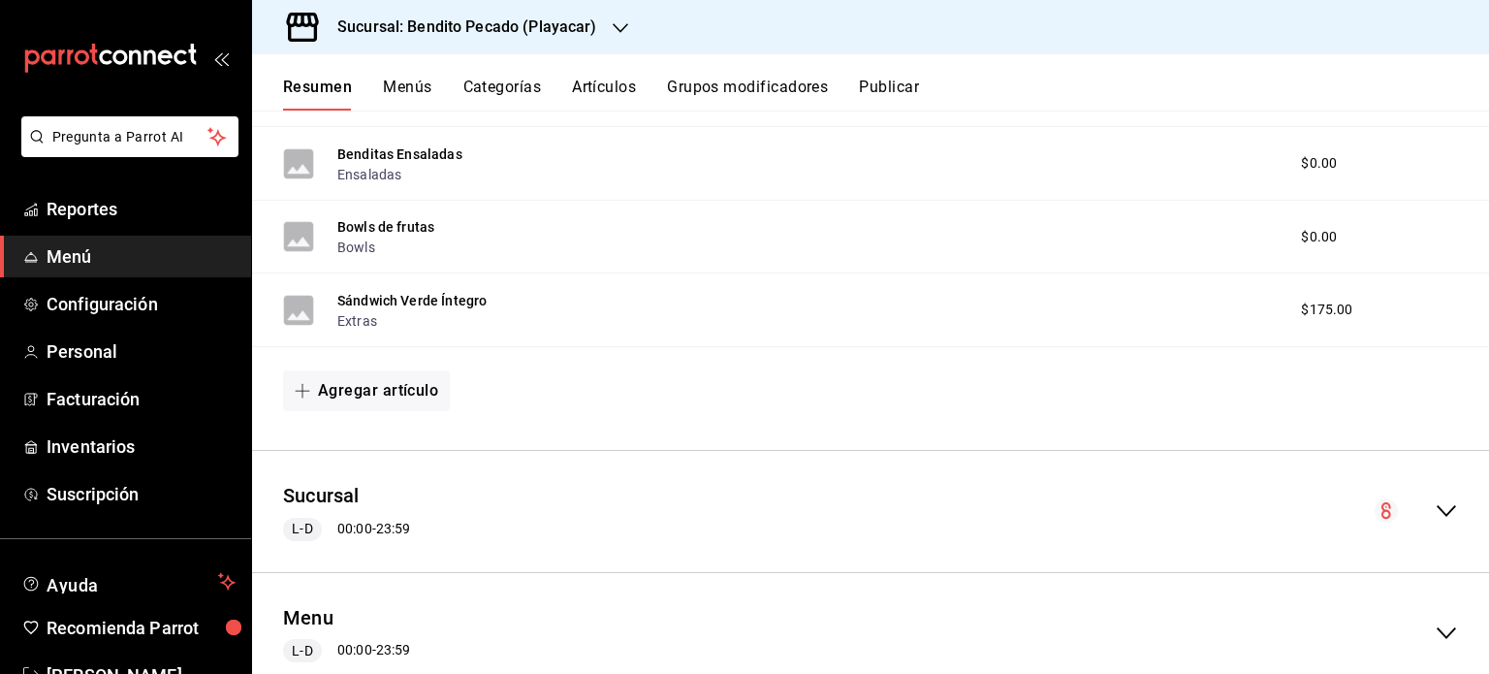
click at [1179, 301] on div "Sándwich Verde Íntegro Extras $175.00" at bounding box center [870, 310] width 1237 height 74
click at [464, 299] on button "Sándwich Verde Íntegro" at bounding box center [411, 300] width 149 height 19
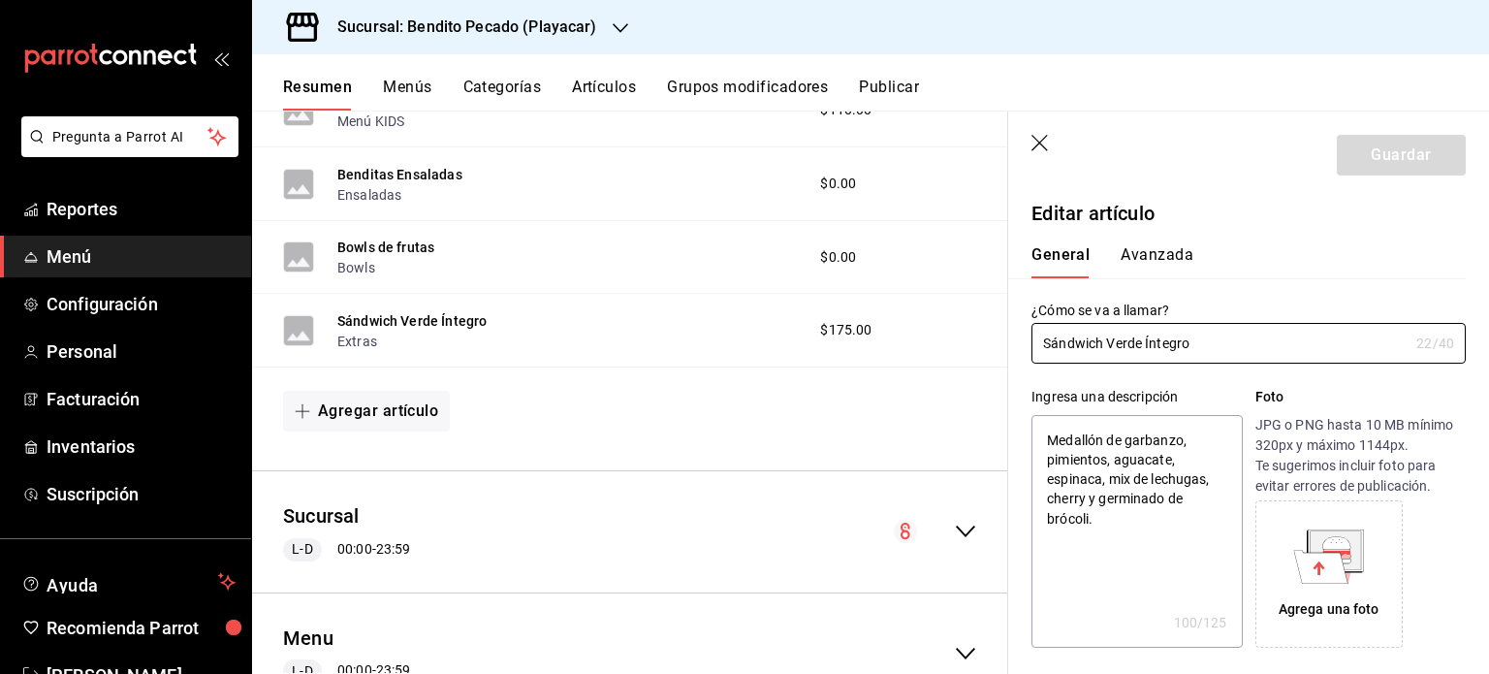
click at [1039, 141] on icon "button" at bounding box center [1040, 143] width 16 height 16
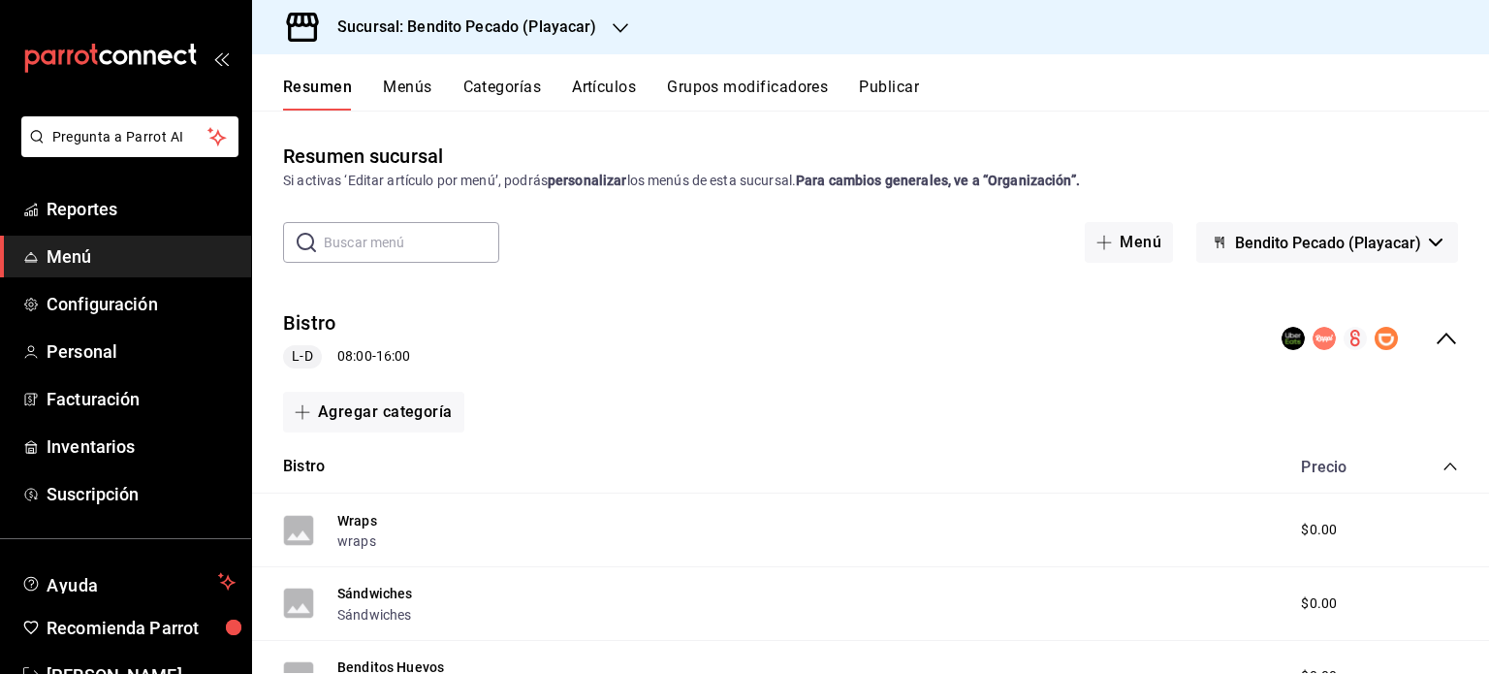
click at [1443, 467] on icon "collapse-category-row" at bounding box center [1451, 467] width 16 height 16
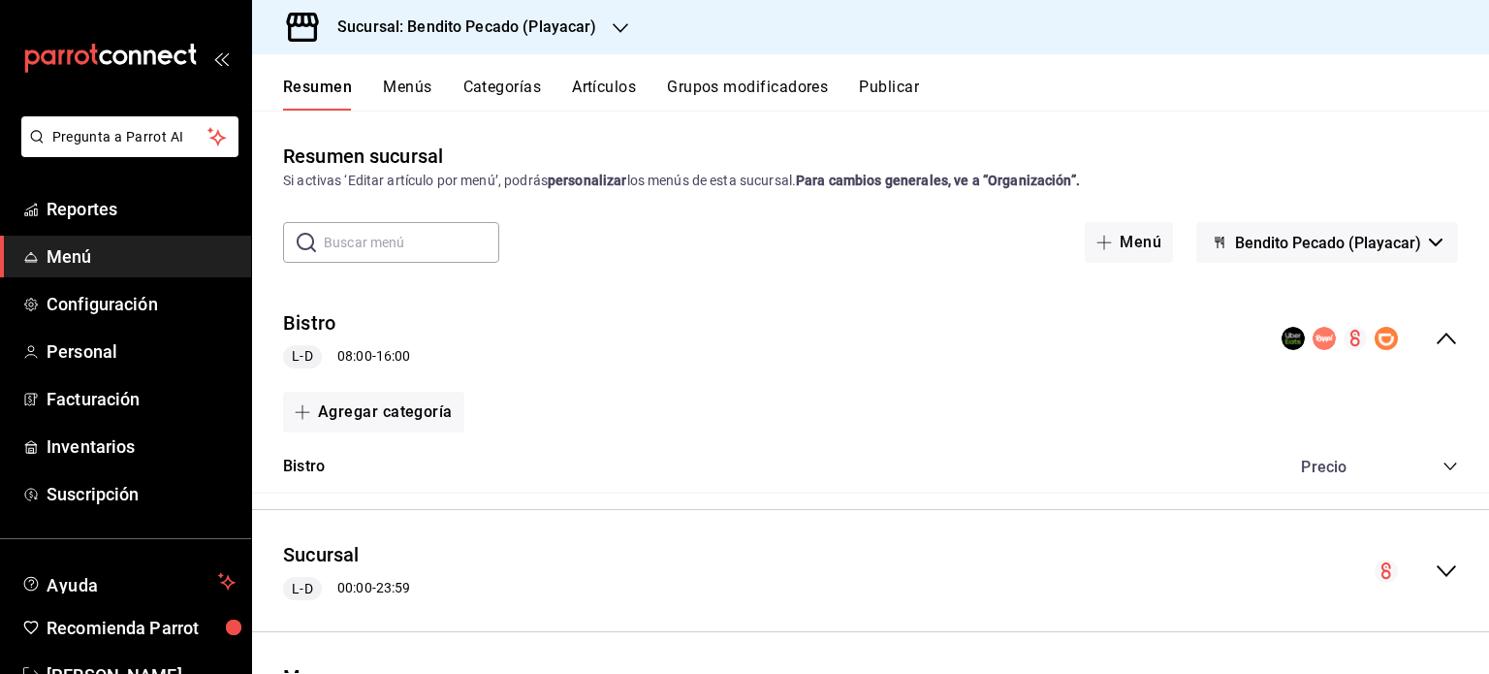
click at [1344, 335] on circle "collapse-menu-row" at bounding box center [1355, 338] width 23 height 23
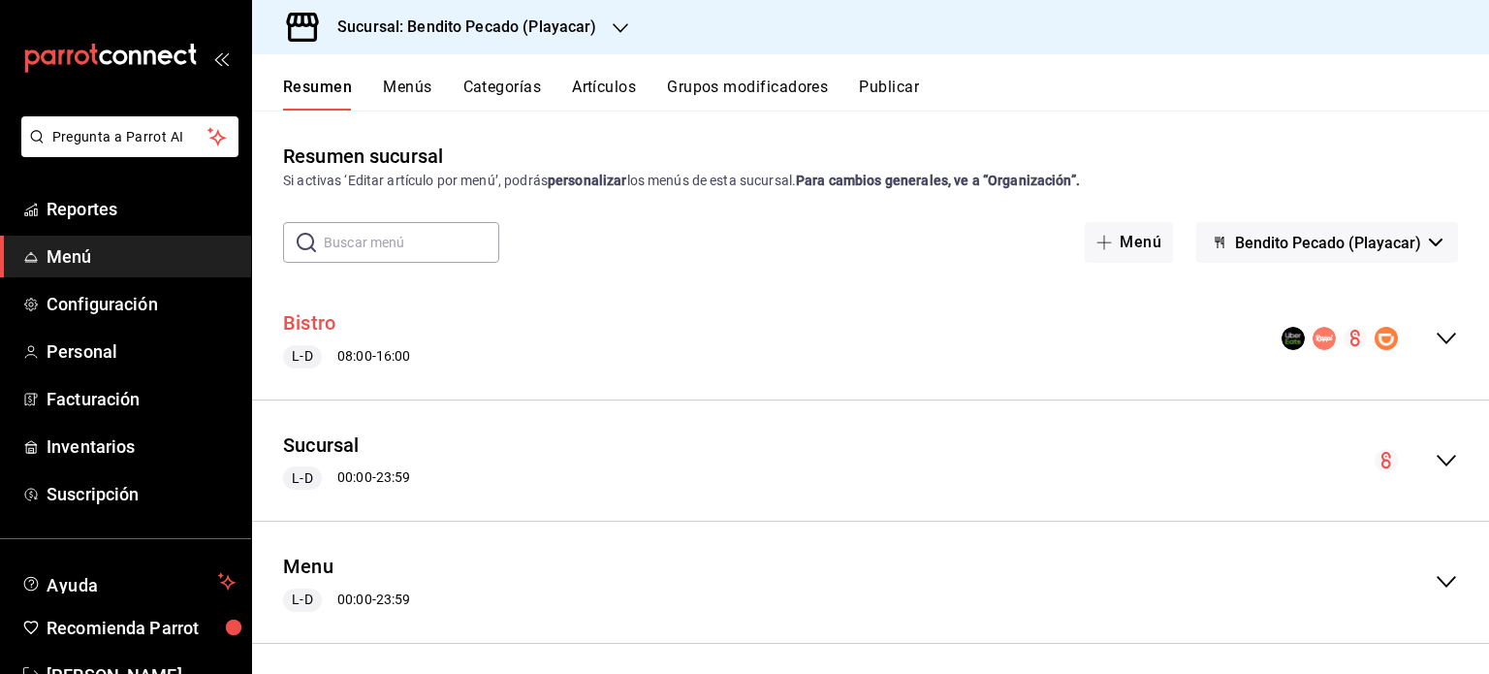
click at [330, 318] on button "Bistro" at bounding box center [309, 323] width 52 height 28
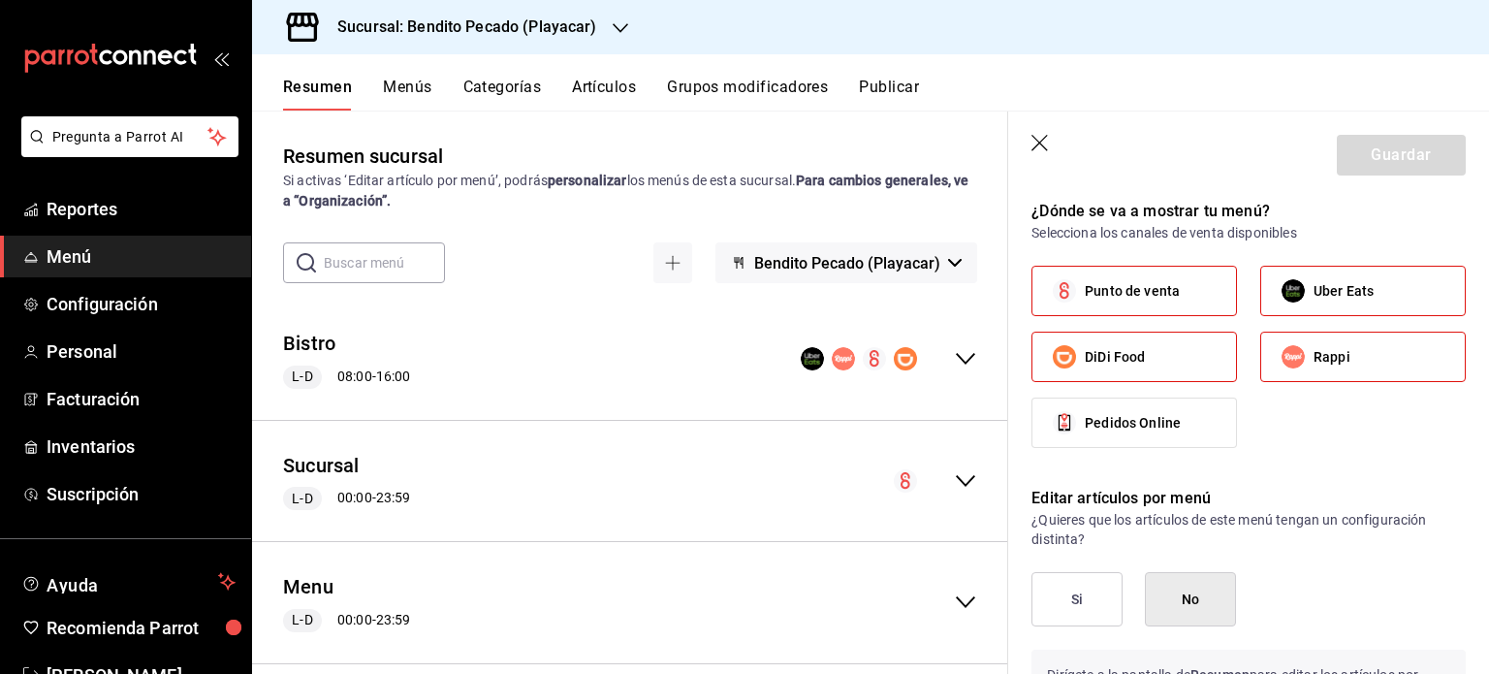
scroll to position [752, 0]
click at [1327, 280] on span "Uber Eats" at bounding box center [1344, 290] width 60 height 20
click at [1314, 277] on input "Uber Eats" at bounding box center [1293, 290] width 41 height 41
click at [1327, 280] on span "Uber Eats" at bounding box center [1344, 290] width 60 height 20
click at [1314, 277] on input "Uber Eats" at bounding box center [1293, 290] width 41 height 41
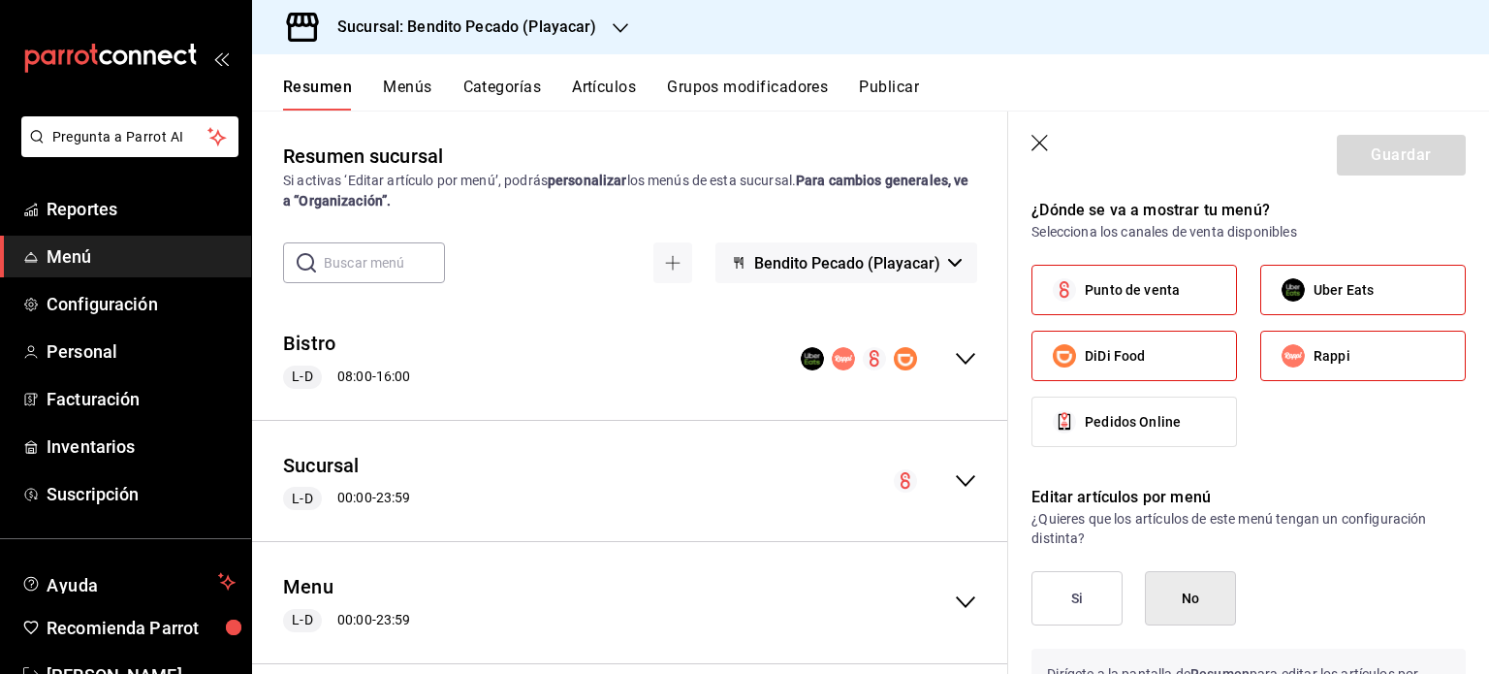
click at [1312, 371] on label "Rappi" at bounding box center [1364, 356] width 204 height 48
click at [1312, 371] on input "Rappi" at bounding box center [1293, 356] width 41 height 41
click at [1276, 309] on label "Uber Eats" at bounding box center [1364, 290] width 204 height 48
click at [1276, 309] on input "Uber Eats" at bounding box center [1293, 290] width 41 height 41
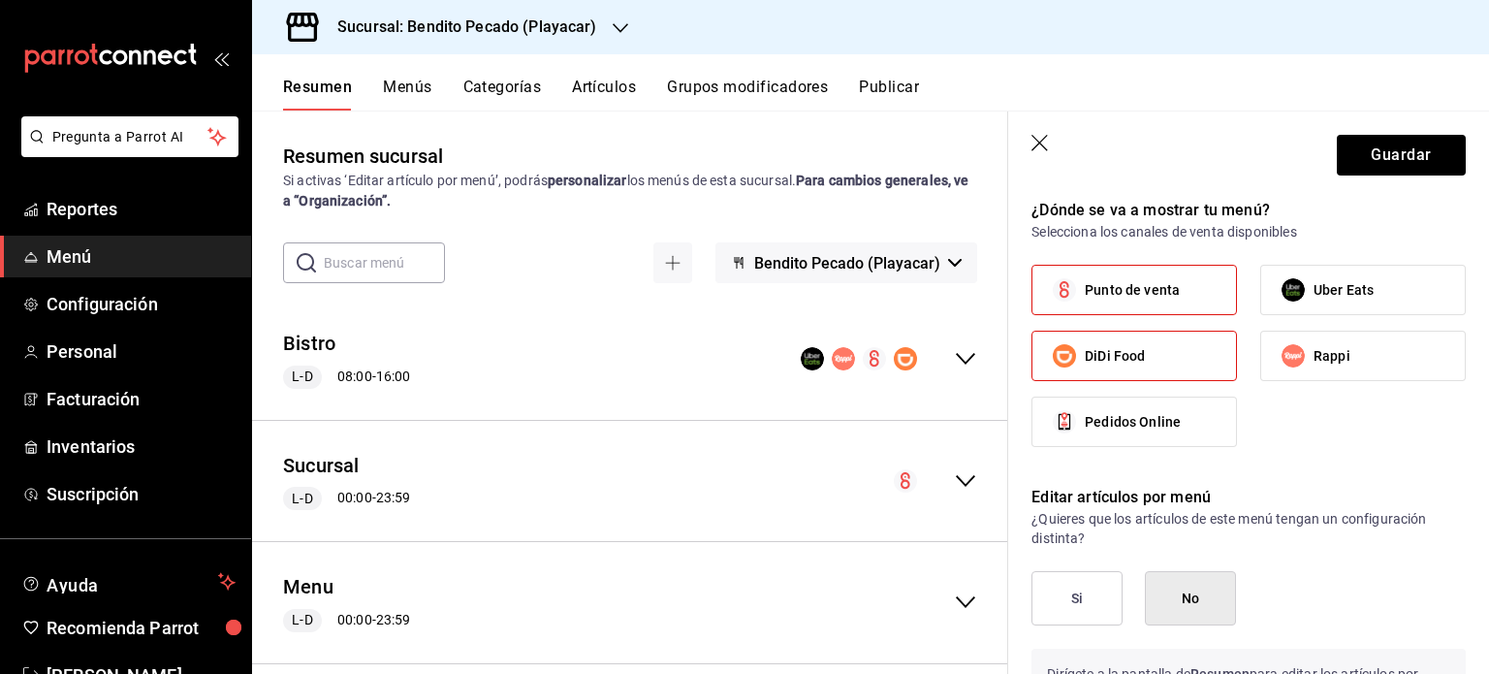
click at [1168, 347] on label "DiDi Food" at bounding box center [1135, 356] width 204 height 48
click at [1085, 347] on input "DiDi Food" at bounding box center [1064, 356] width 41 height 41
click at [1400, 146] on button "Guardar" at bounding box center [1401, 155] width 129 height 41
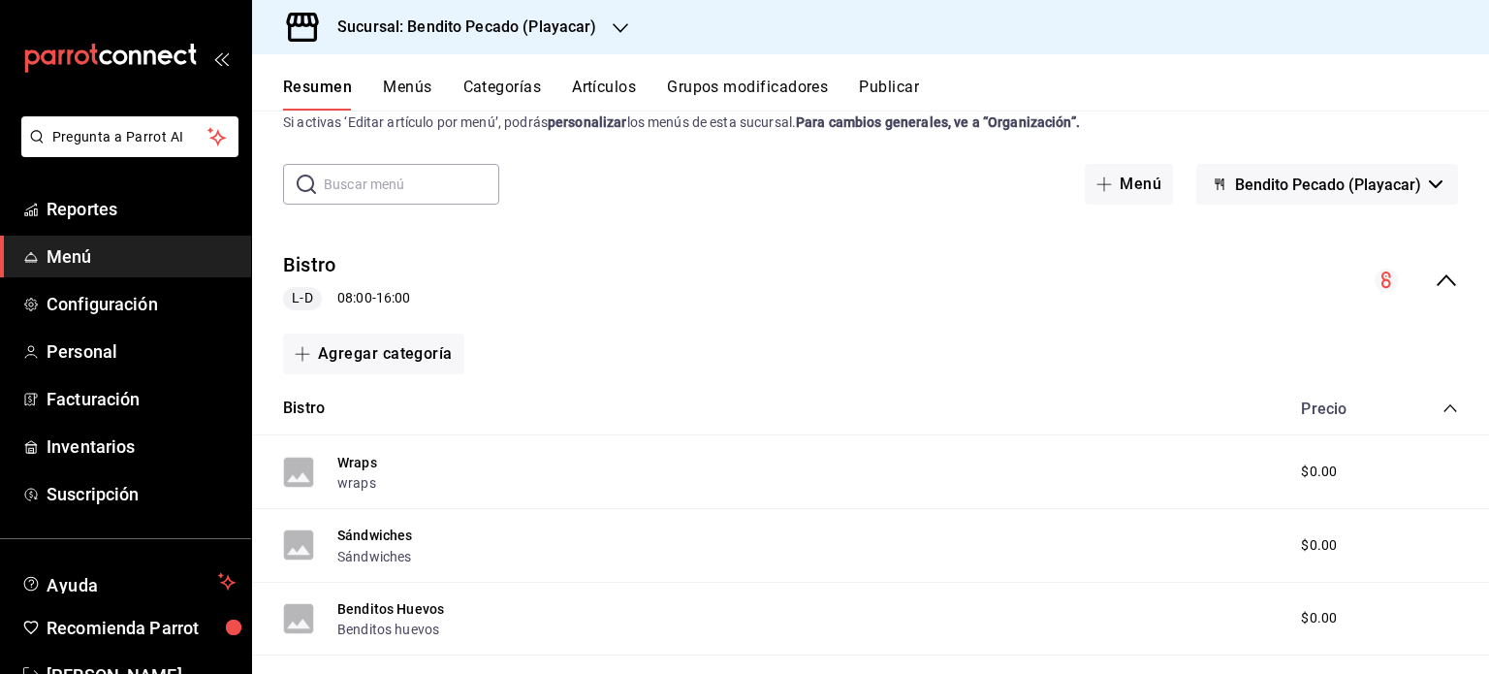
scroll to position [47, 0]
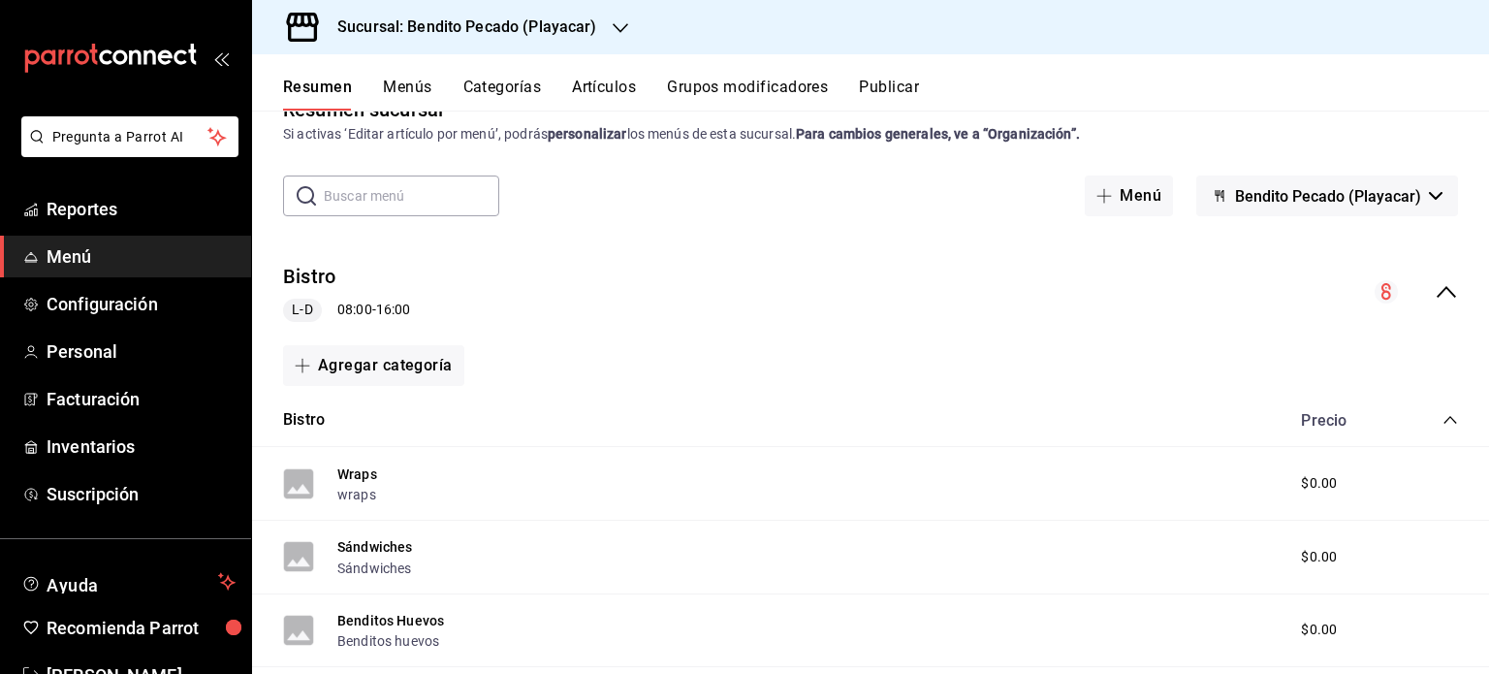
click at [1443, 415] on icon "collapse-category-row" at bounding box center [1451, 420] width 16 height 16
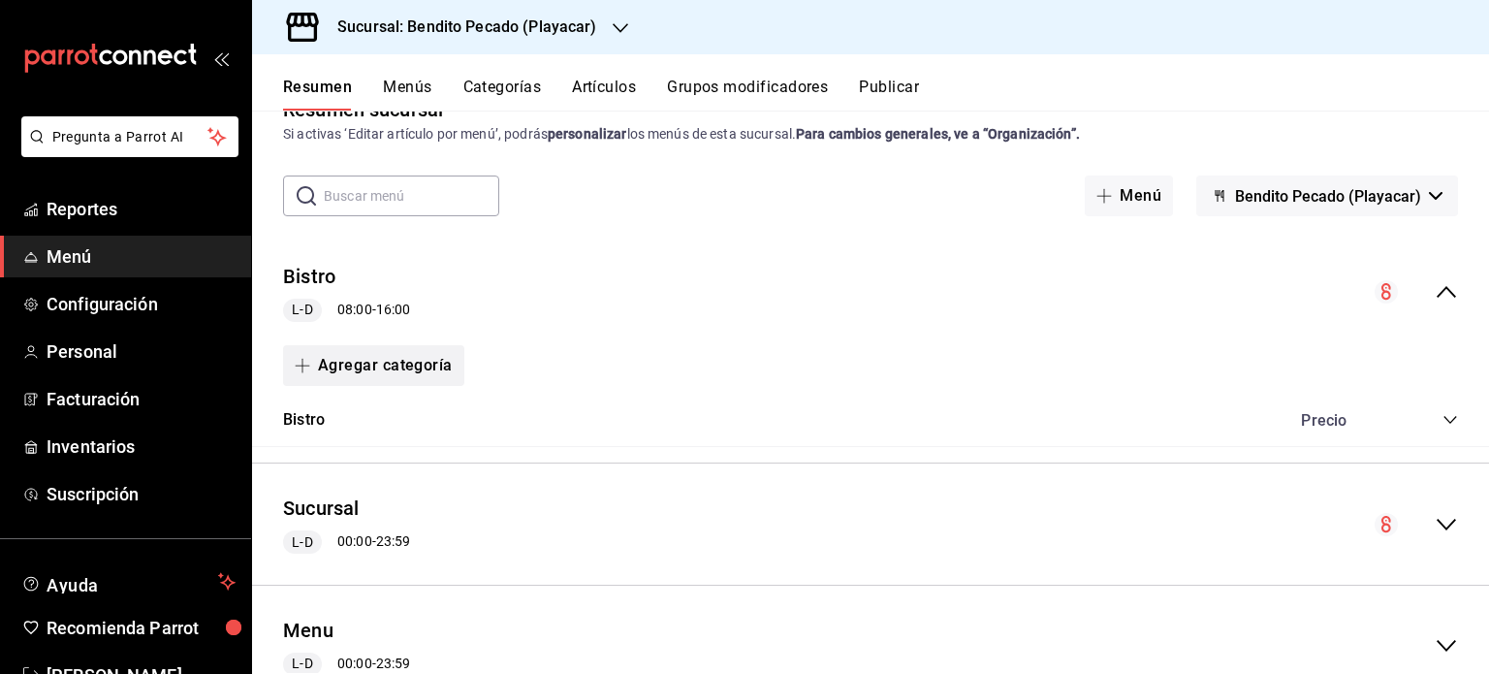
click at [336, 366] on button "Agregar categoría" at bounding box center [373, 365] width 181 height 41
click at [386, 468] on li "Categoría nueva" at bounding box center [366, 465] width 166 height 48
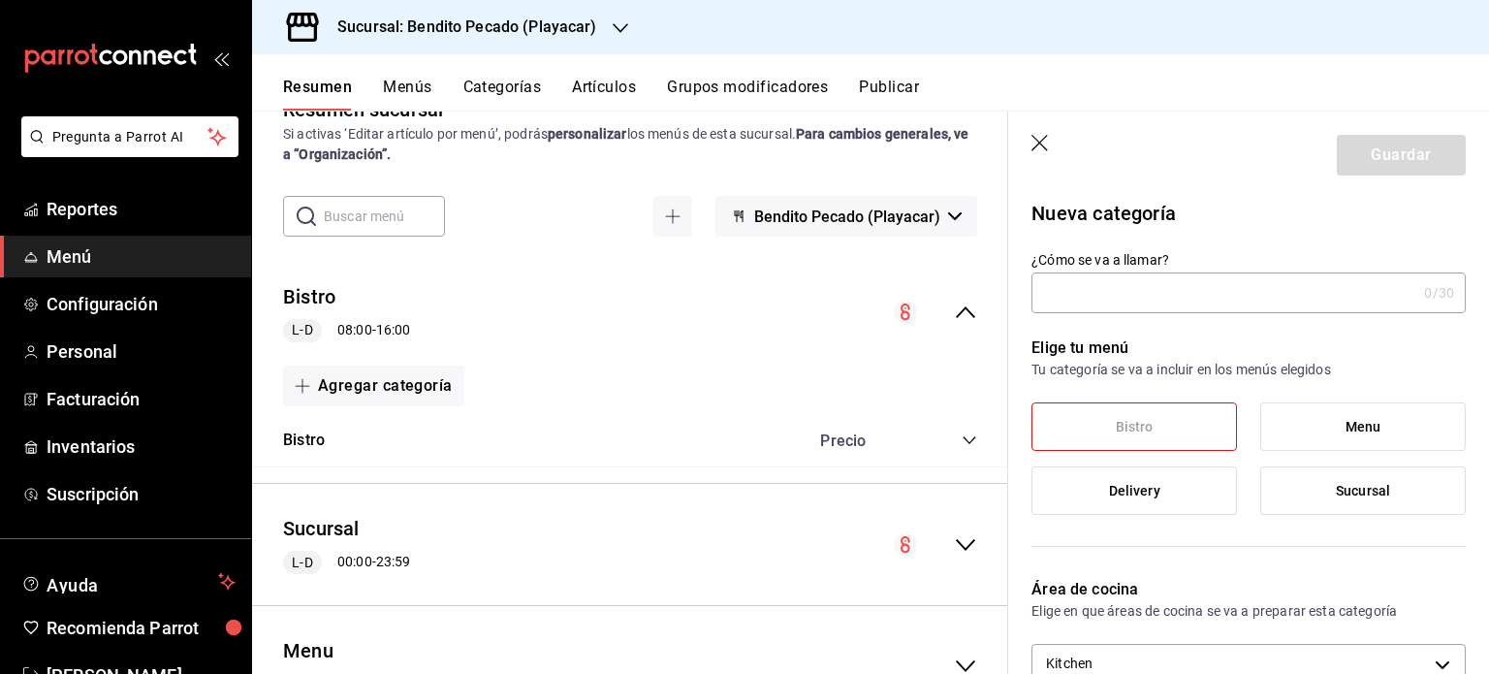
click at [1140, 286] on input "¿Cómo se va a llamar?" at bounding box center [1224, 292] width 385 height 39
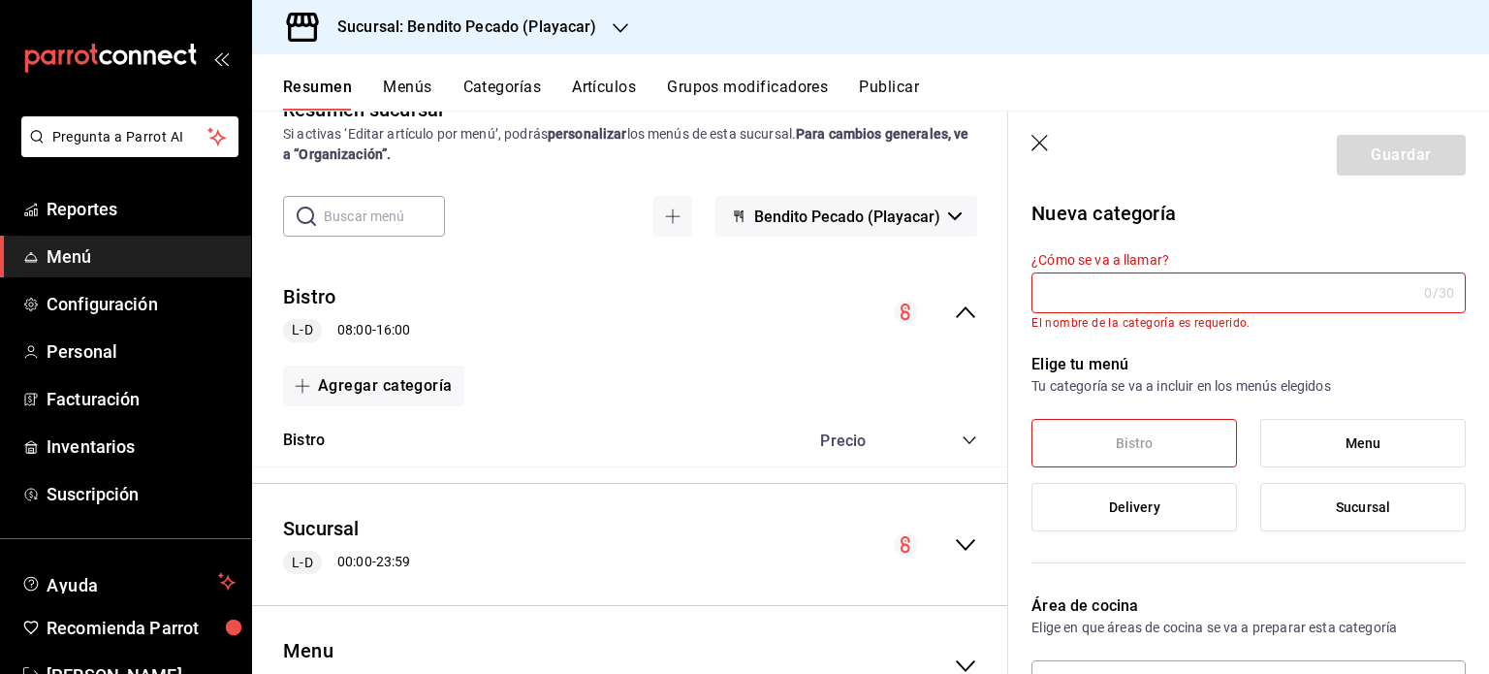
click at [1040, 140] on icon "button" at bounding box center [1041, 144] width 19 height 19
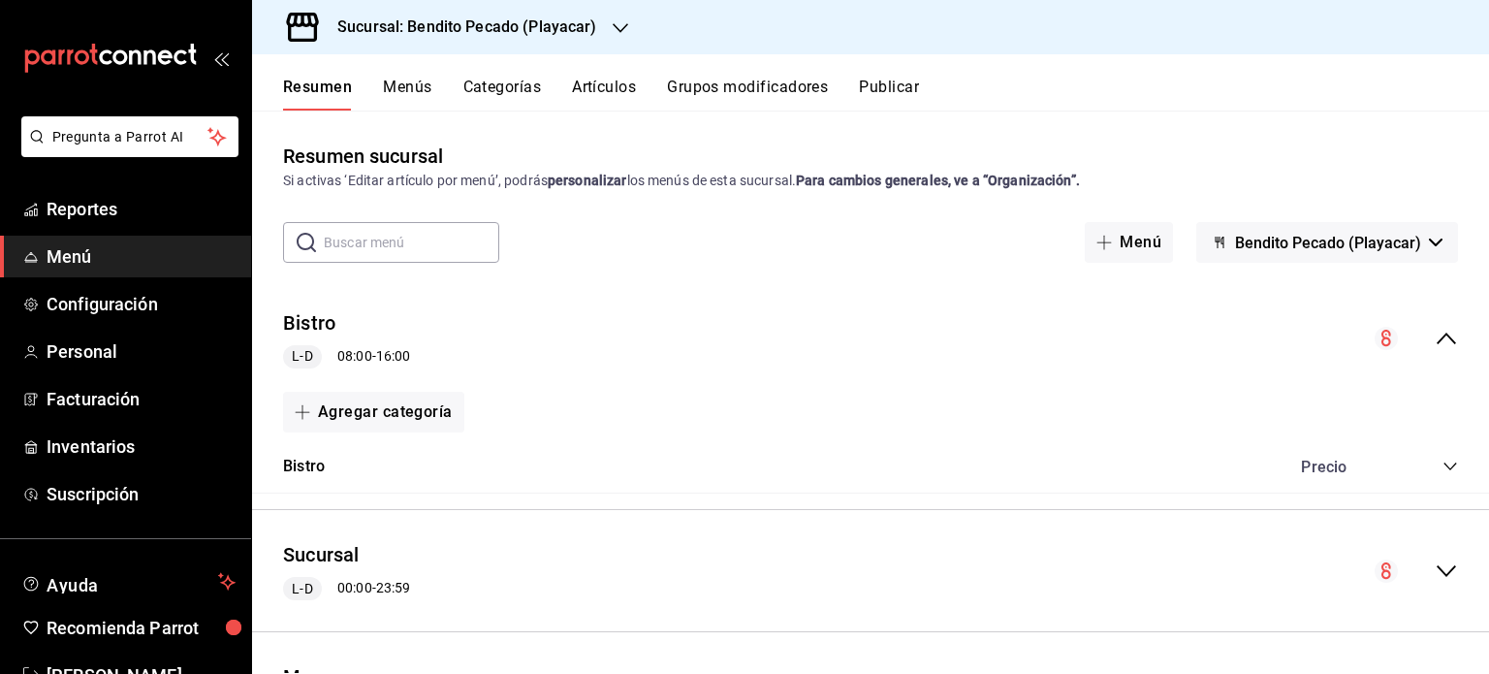
click at [1435, 342] on icon "collapse-menu-row" at bounding box center [1446, 338] width 23 height 23
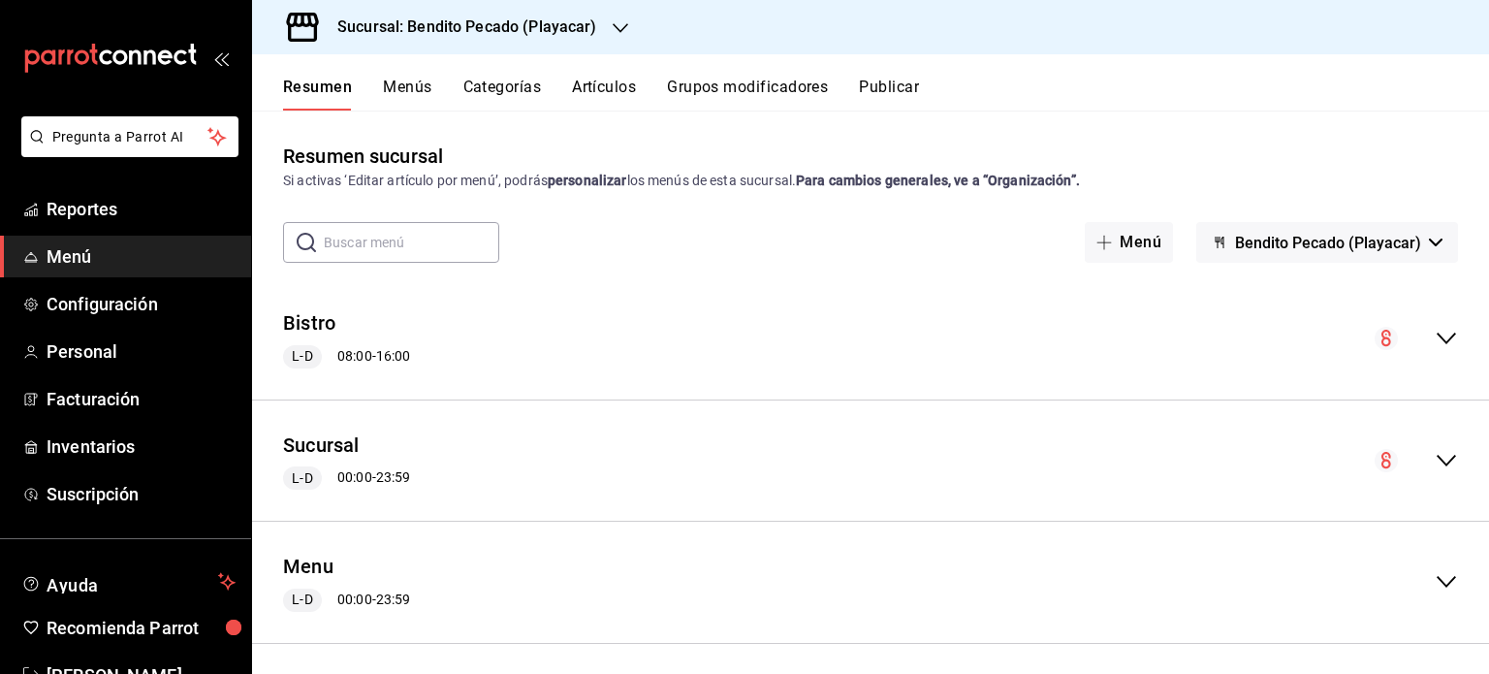
click at [710, 323] on div "Bistro L-D 08:00 - 16:00" at bounding box center [870, 339] width 1237 height 90
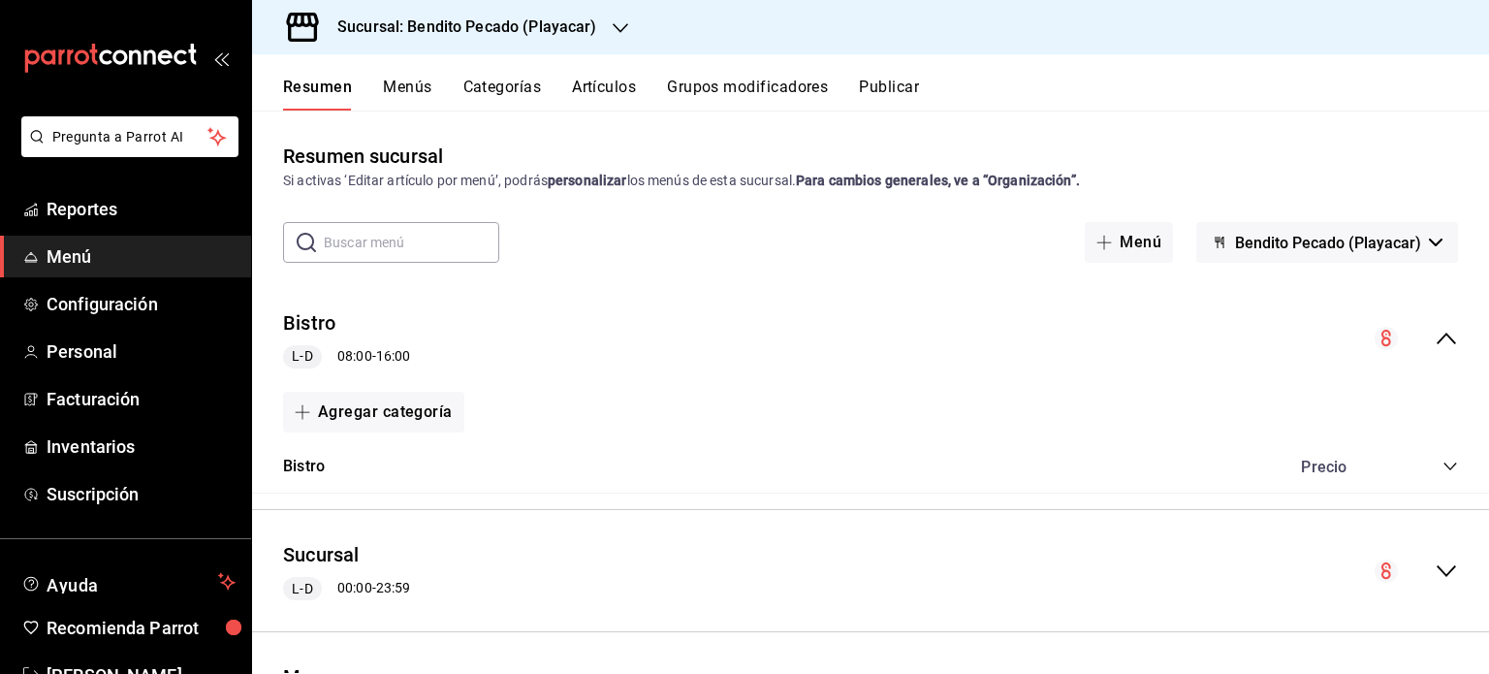
click at [1443, 462] on icon "collapse-category-row" at bounding box center [1451, 467] width 16 height 16
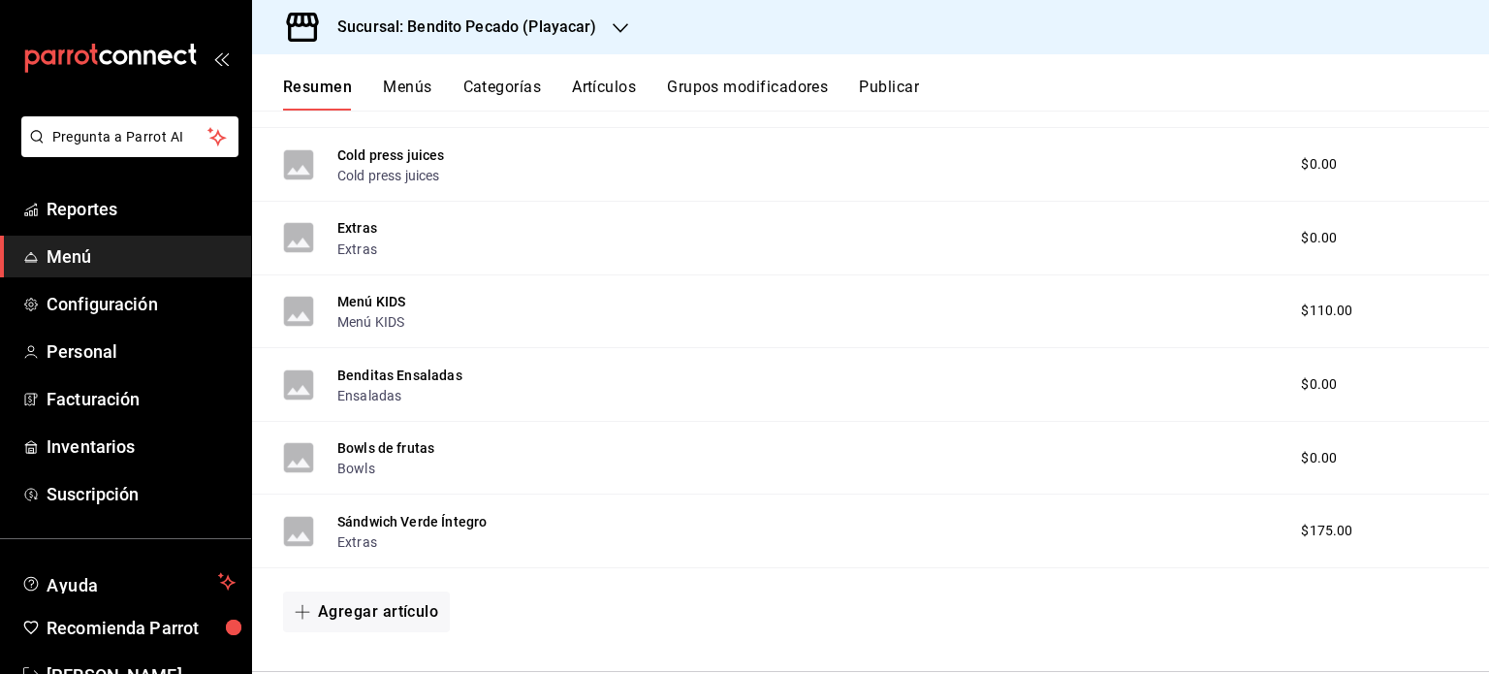
scroll to position [857, 0]
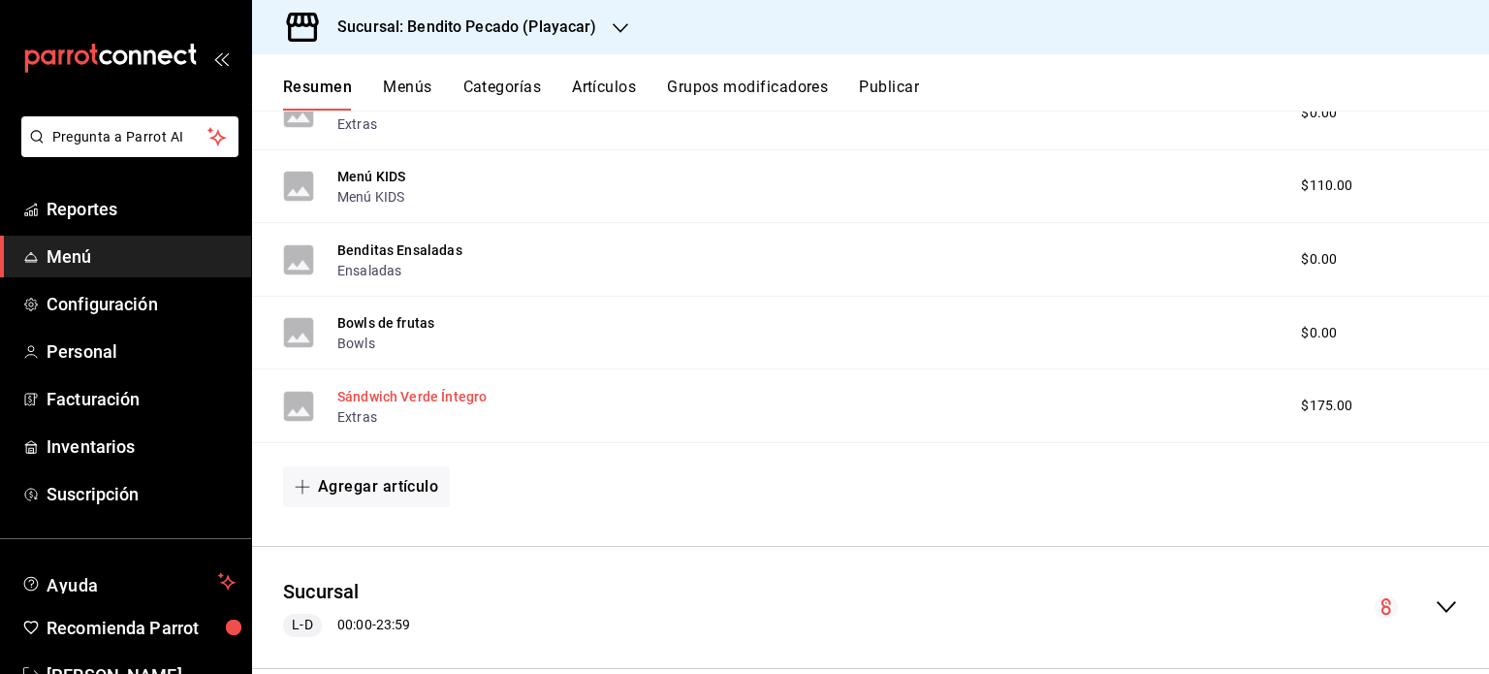
click at [387, 391] on button "Sándwich Verde Íntegro" at bounding box center [411, 396] width 149 height 19
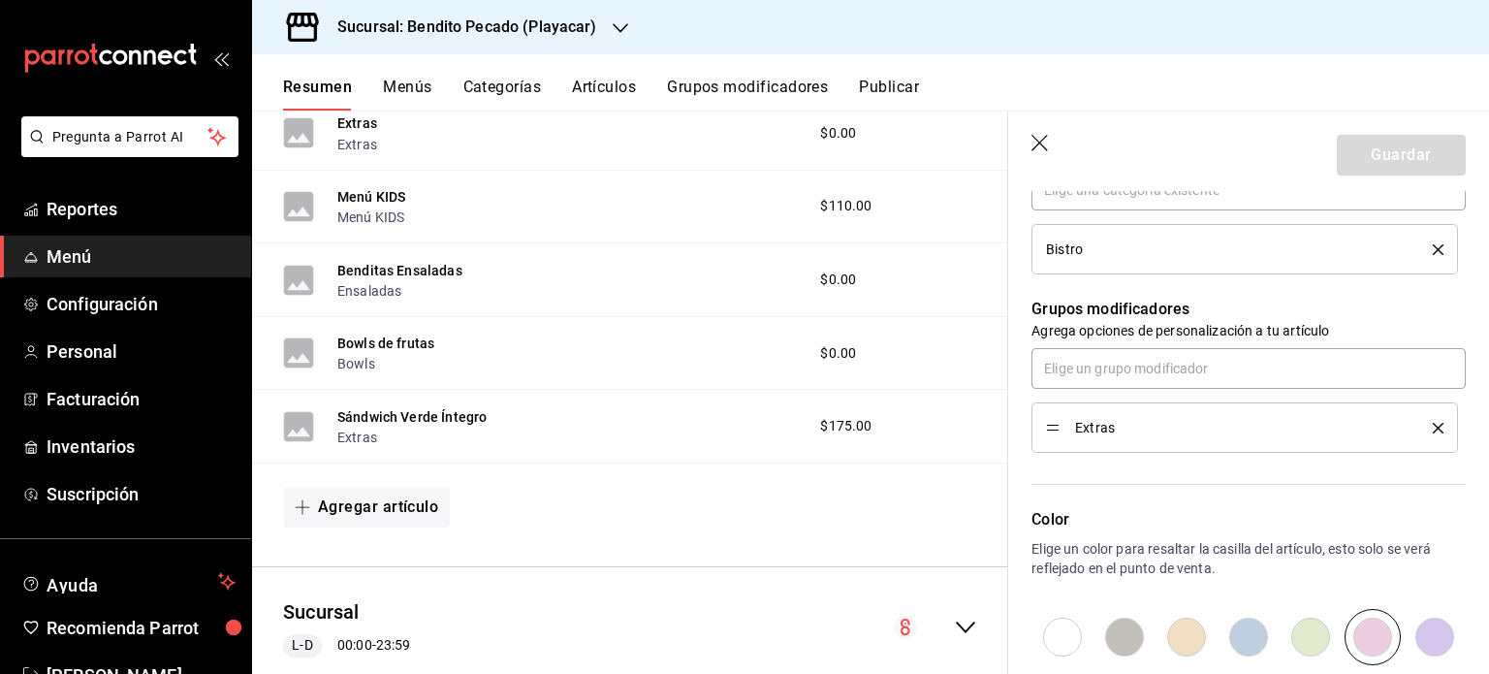
scroll to position [910, 0]
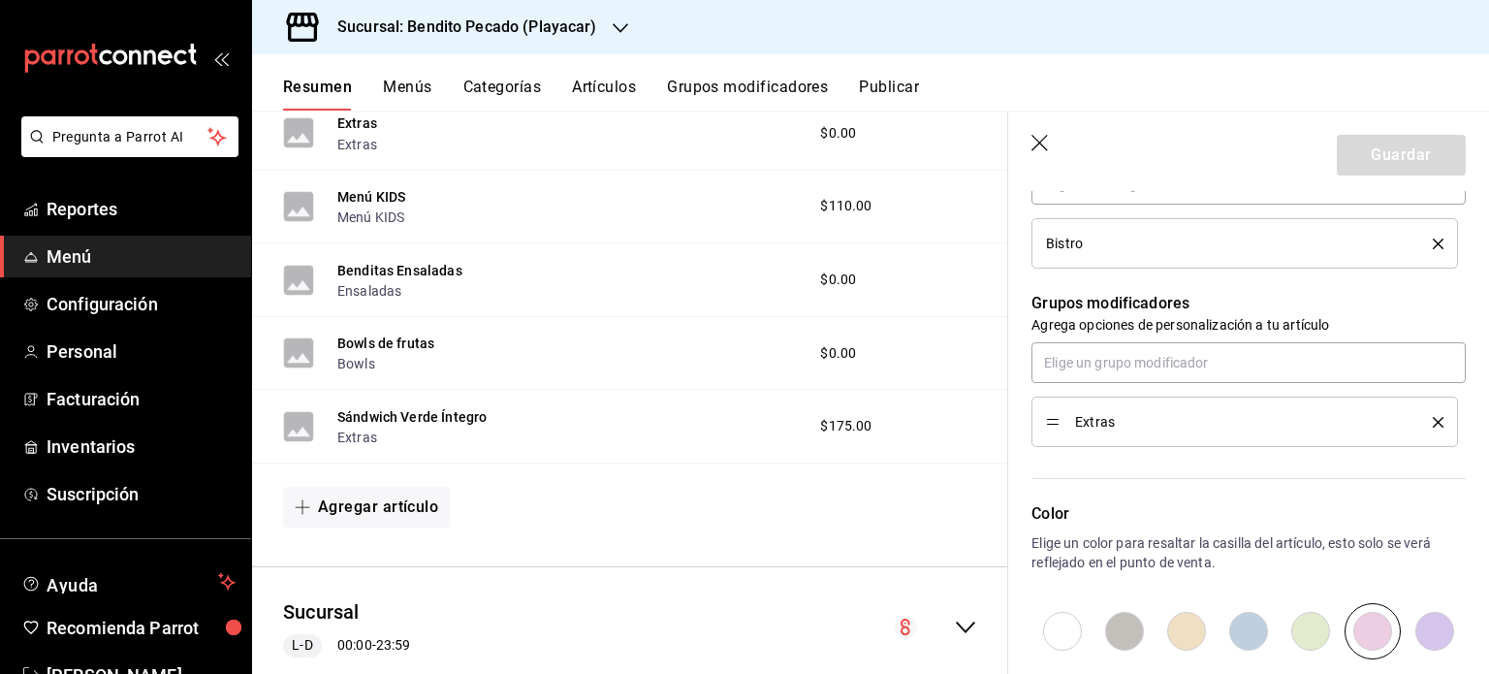
click at [836, 516] on div "Agregar artículo" at bounding box center [630, 507] width 694 height 41
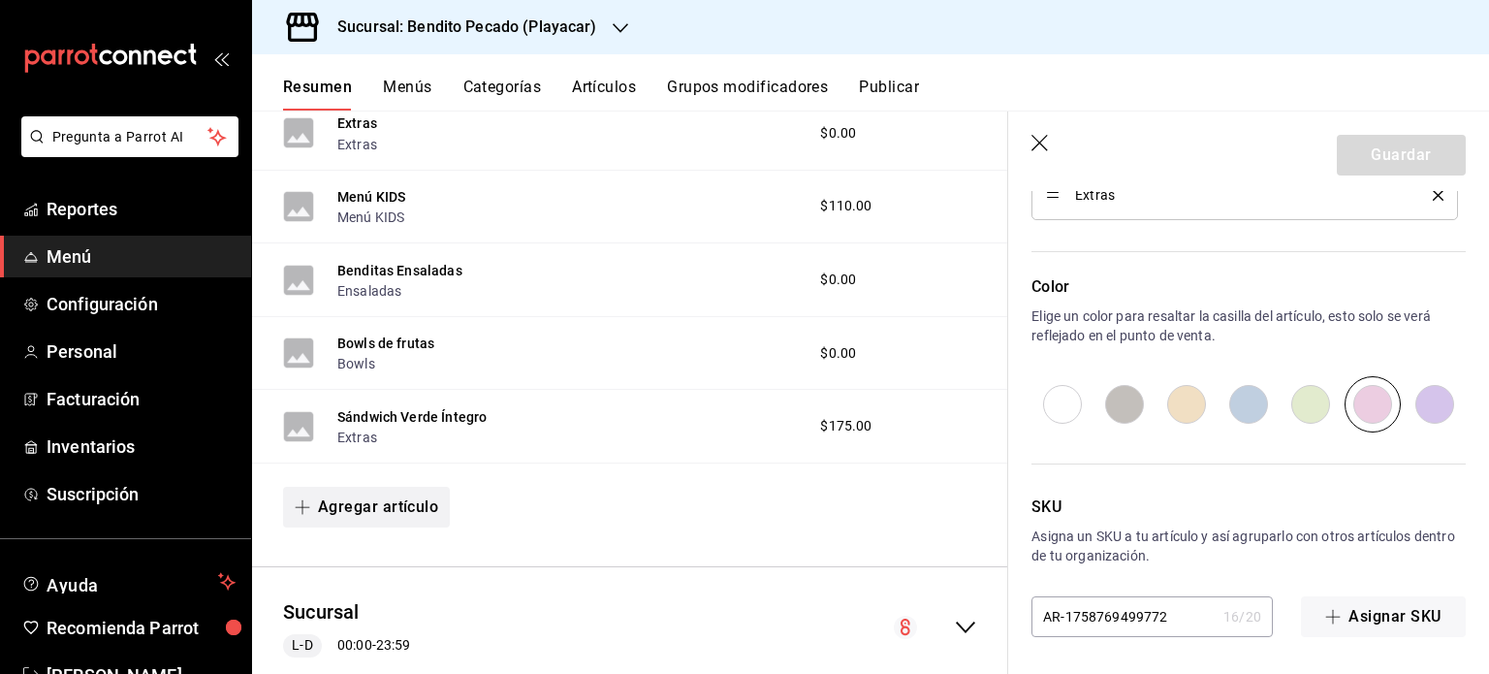
click at [414, 516] on button "Agregar artículo" at bounding box center [366, 507] width 167 height 41
click at [411, 614] on li "Artículo nuevo" at bounding box center [359, 609] width 152 height 48
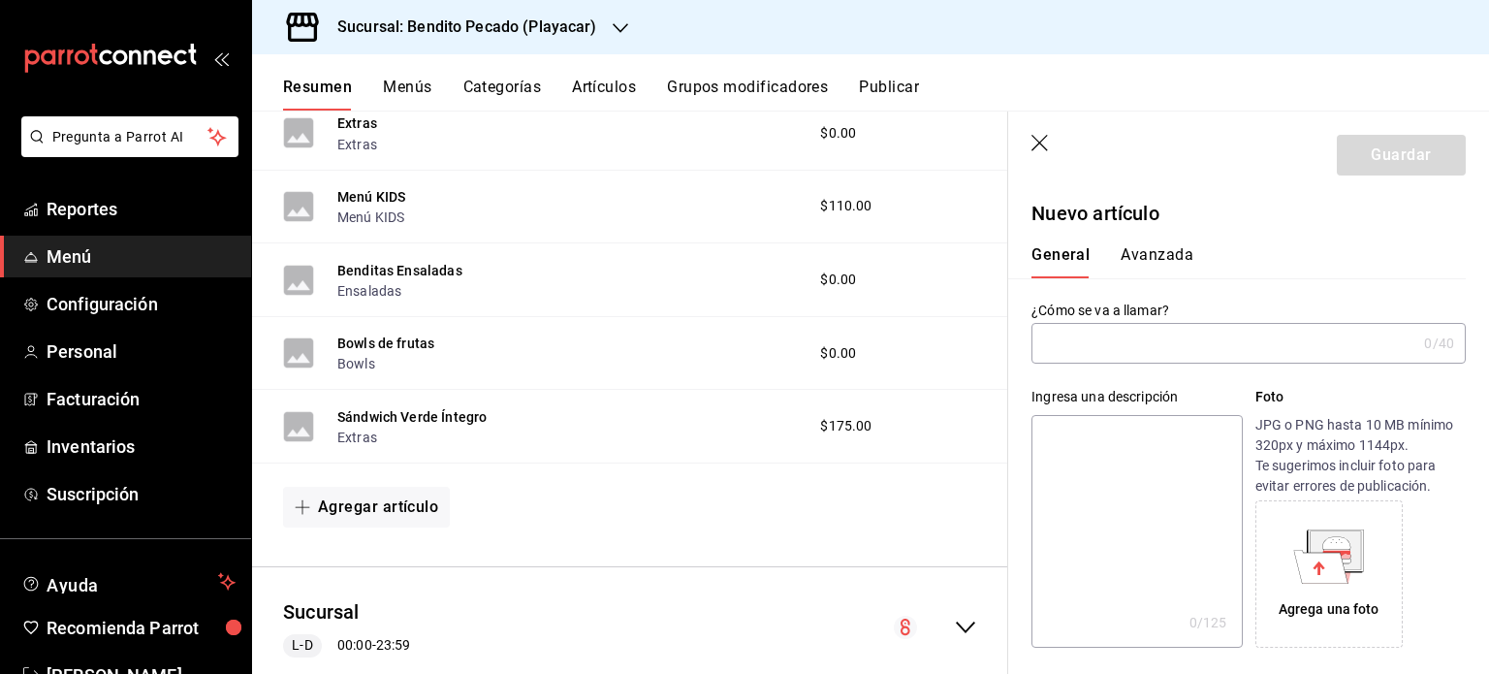
click at [1036, 149] on icon "button" at bounding box center [1041, 144] width 19 height 19
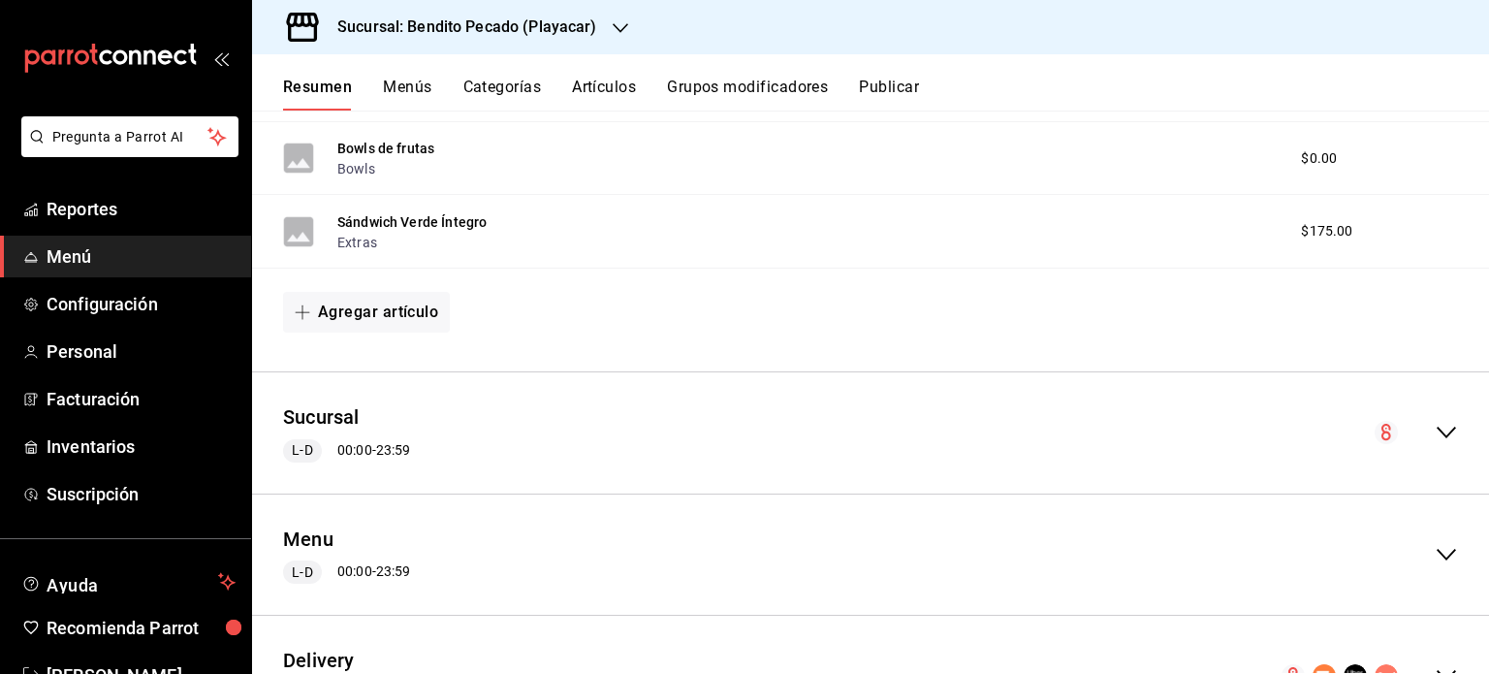
scroll to position [1136, 0]
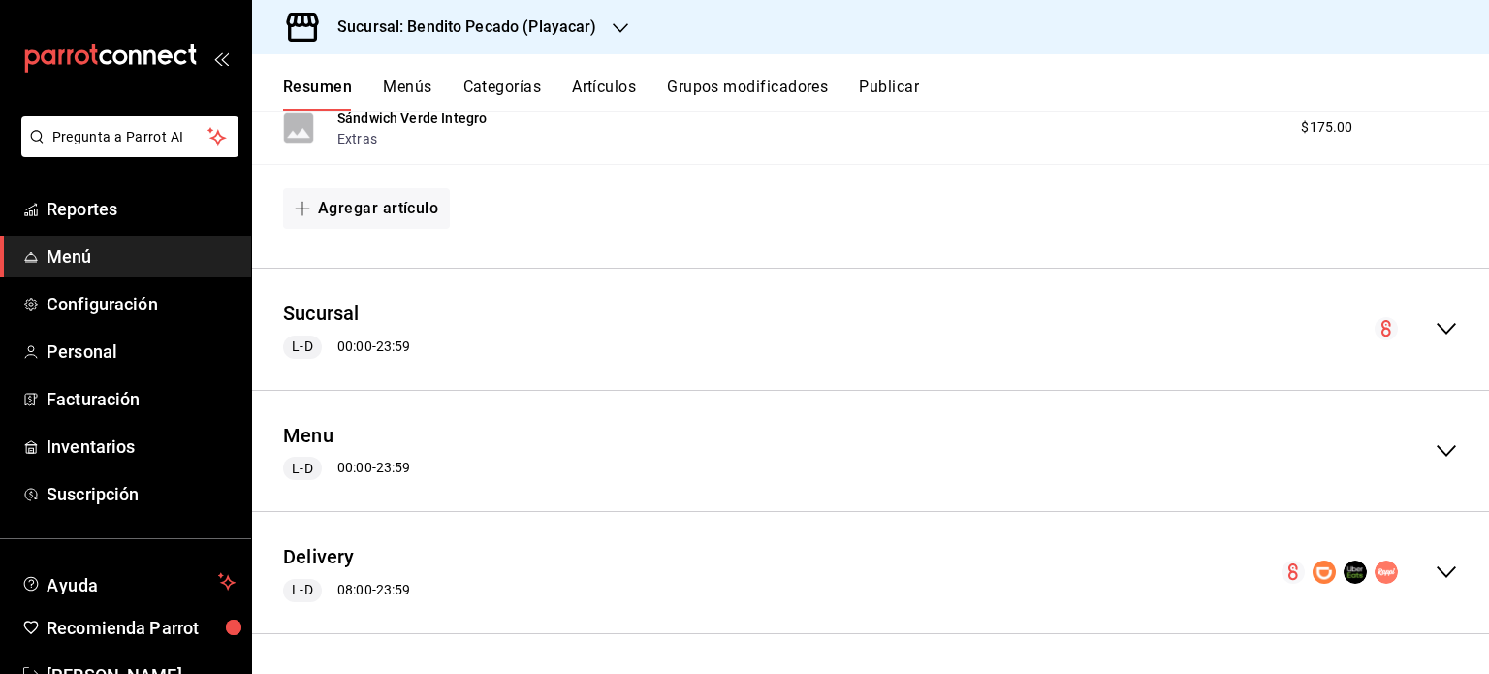
click at [1418, 574] on div "collapse-menu-row" at bounding box center [1370, 571] width 176 height 23
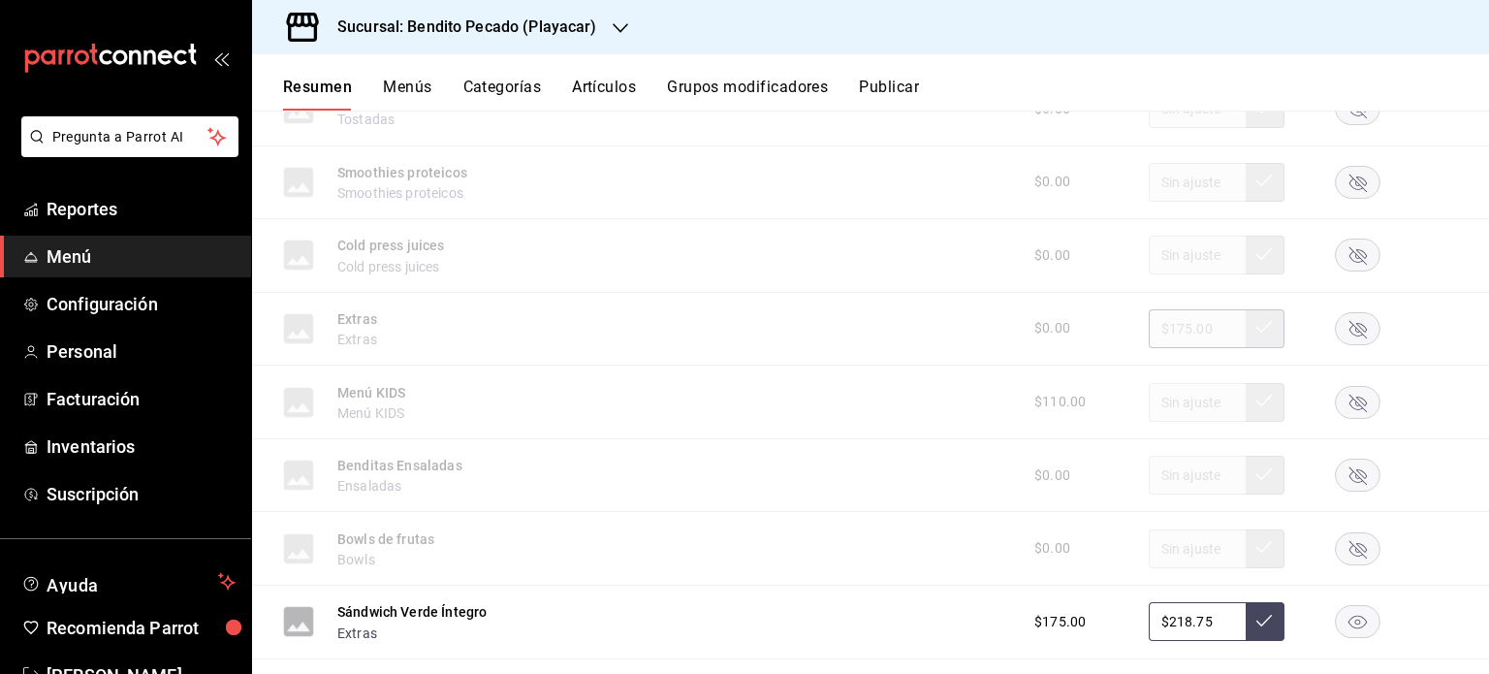
scroll to position [4123, 0]
click at [855, 84] on div "Resumen Menús Categorías Artículos Grupos modificadores Publicar" at bounding box center [886, 94] width 1206 height 33
click at [892, 88] on button "Publicar" at bounding box center [889, 94] width 60 height 33
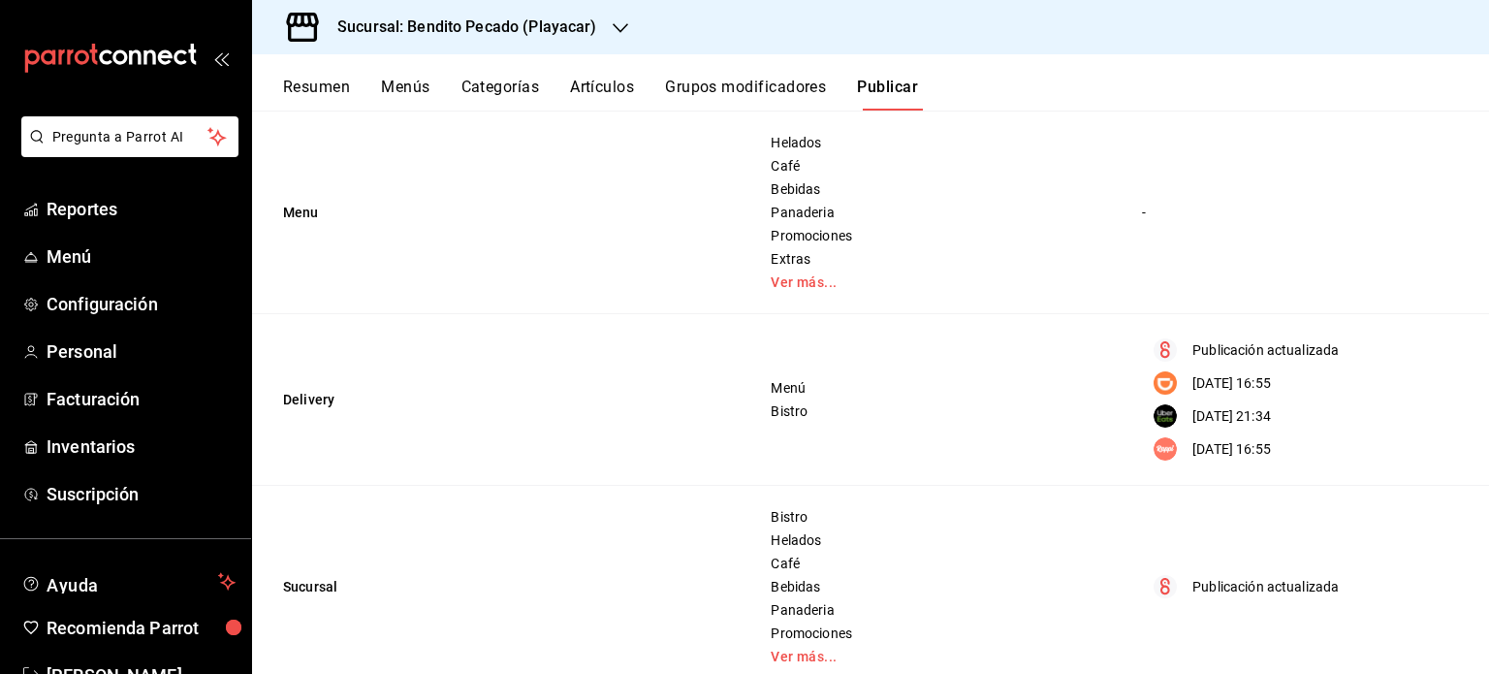
scroll to position [327, 0]
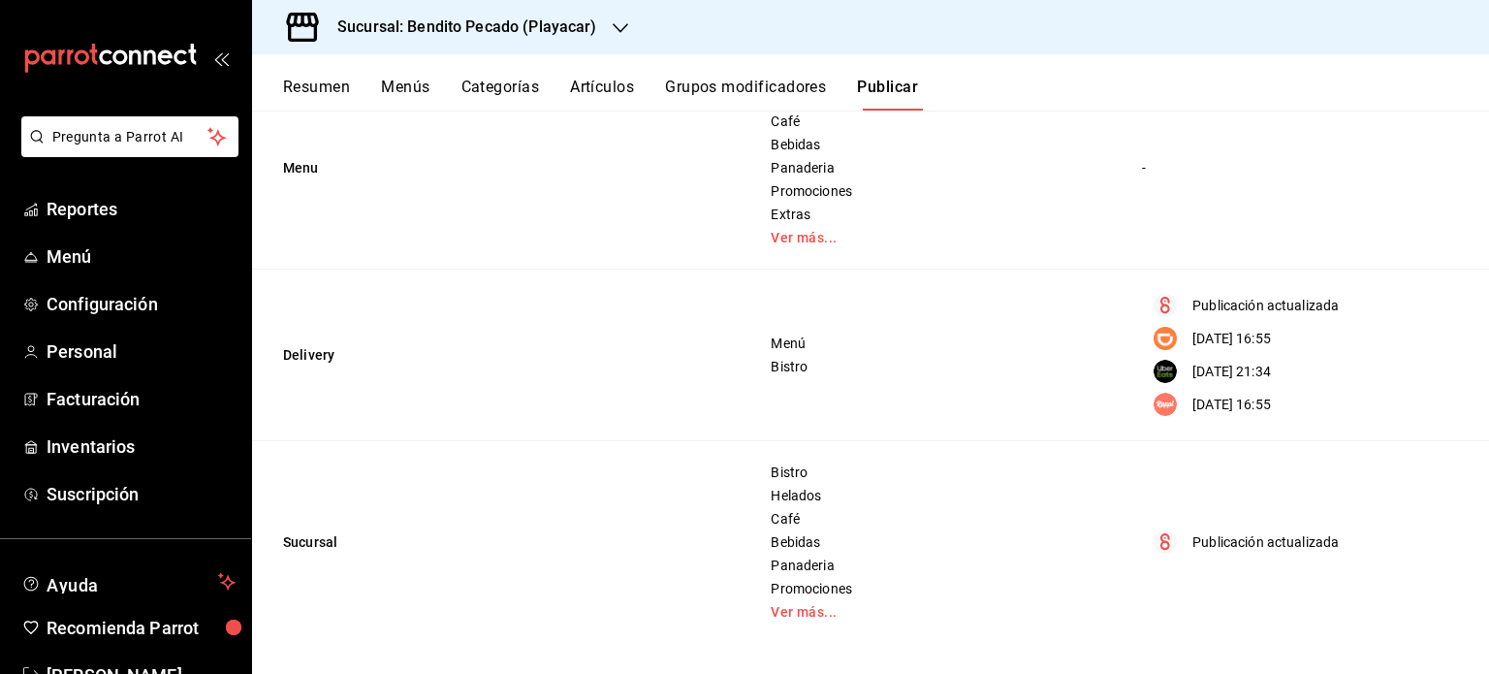
click at [774, 355] on div "Menú Bistro" at bounding box center [932, 355] width 325 height 39
click at [1171, 408] on div "13/02/2025 16:55" at bounding box center [1299, 404] width 315 height 23
click at [790, 373] on span "Bistro" at bounding box center [932, 367] width 323 height 14
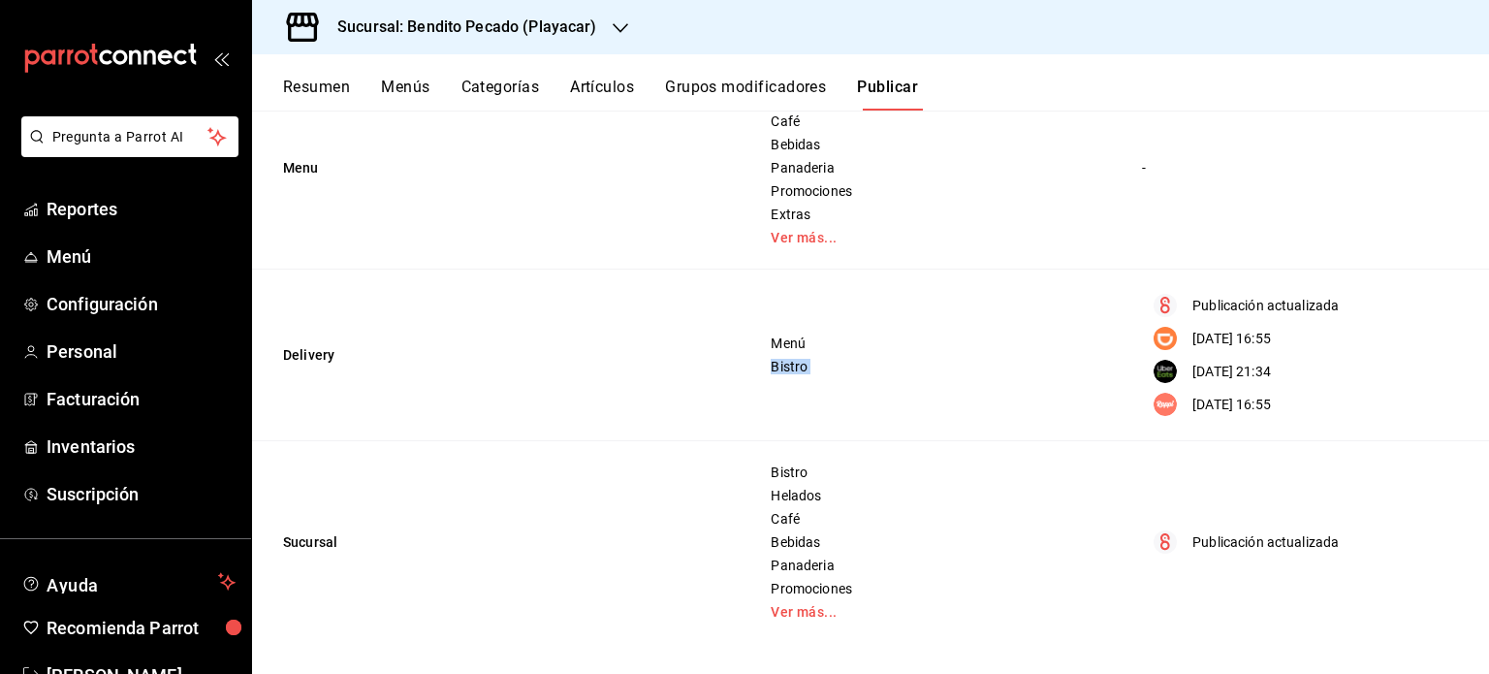
click at [893, 372] on span "Bistro" at bounding box center [932, 367] width 323 height 14
click at [286, 354] on td "Delivery" at bounding box center [499, 356] width 495 height 172
drag, startPoint x: 286, startPoint y: 354, endPoint x: 456, endPoint y: 370, distance: 170.5
click at [456, 370] on td "Delivery" at bounding box center [499, 356] width 495 height 172
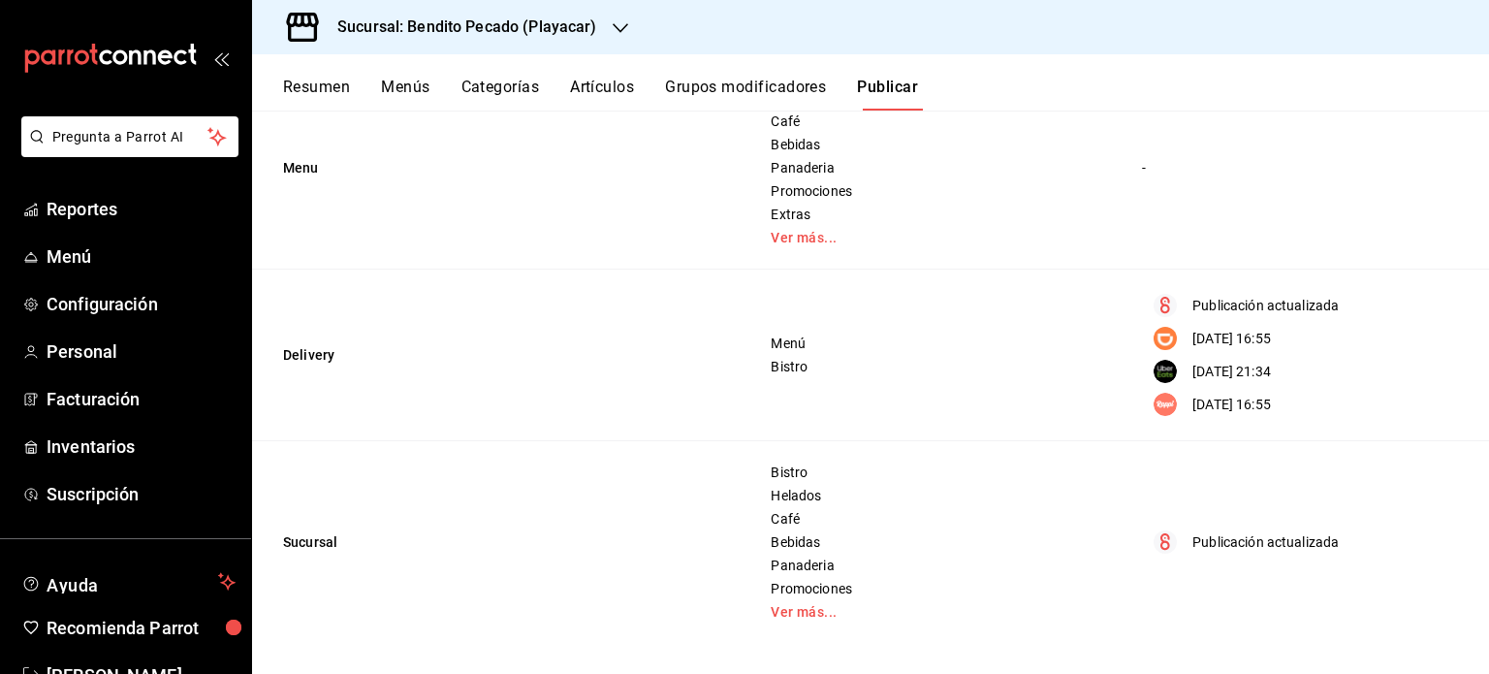
click at [456, 370] on td "Delivery" at bounding box center [499, 356] width 495 height 172
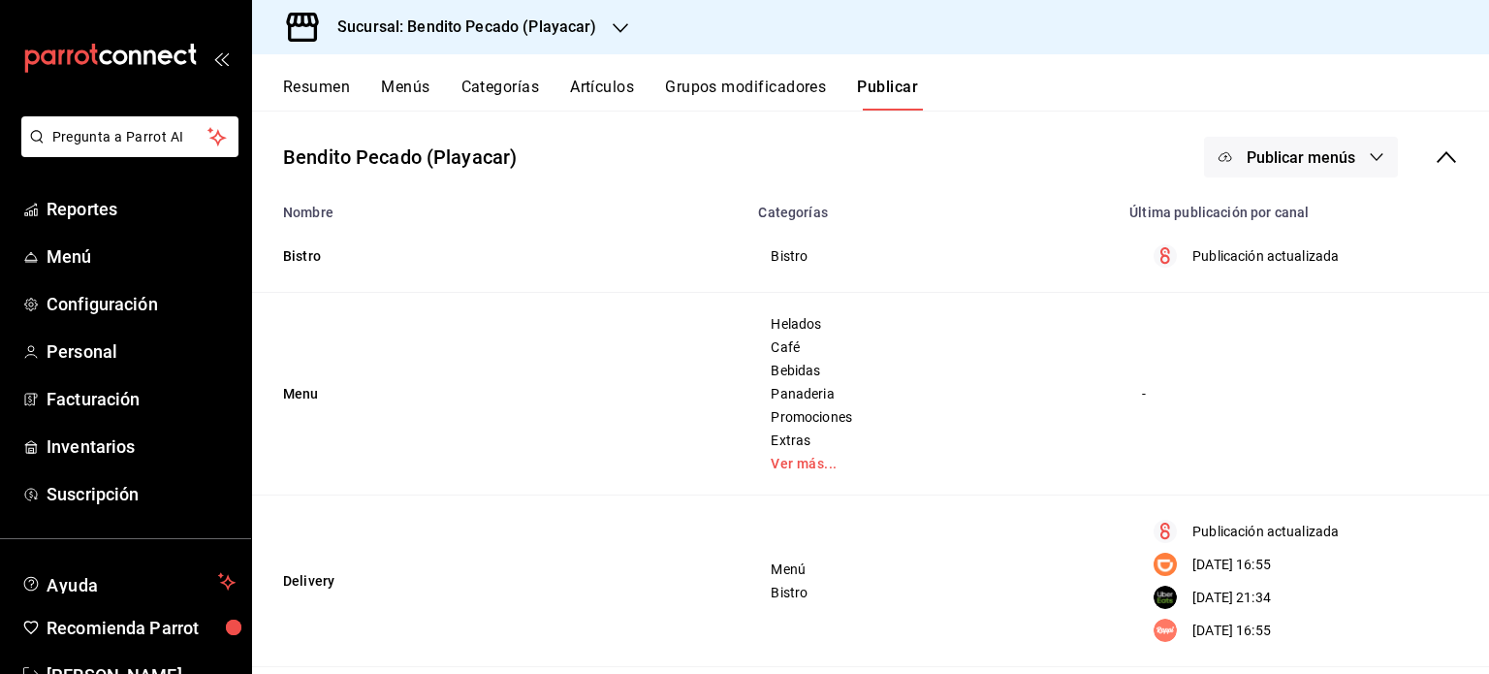
scroll to position [0, 0]
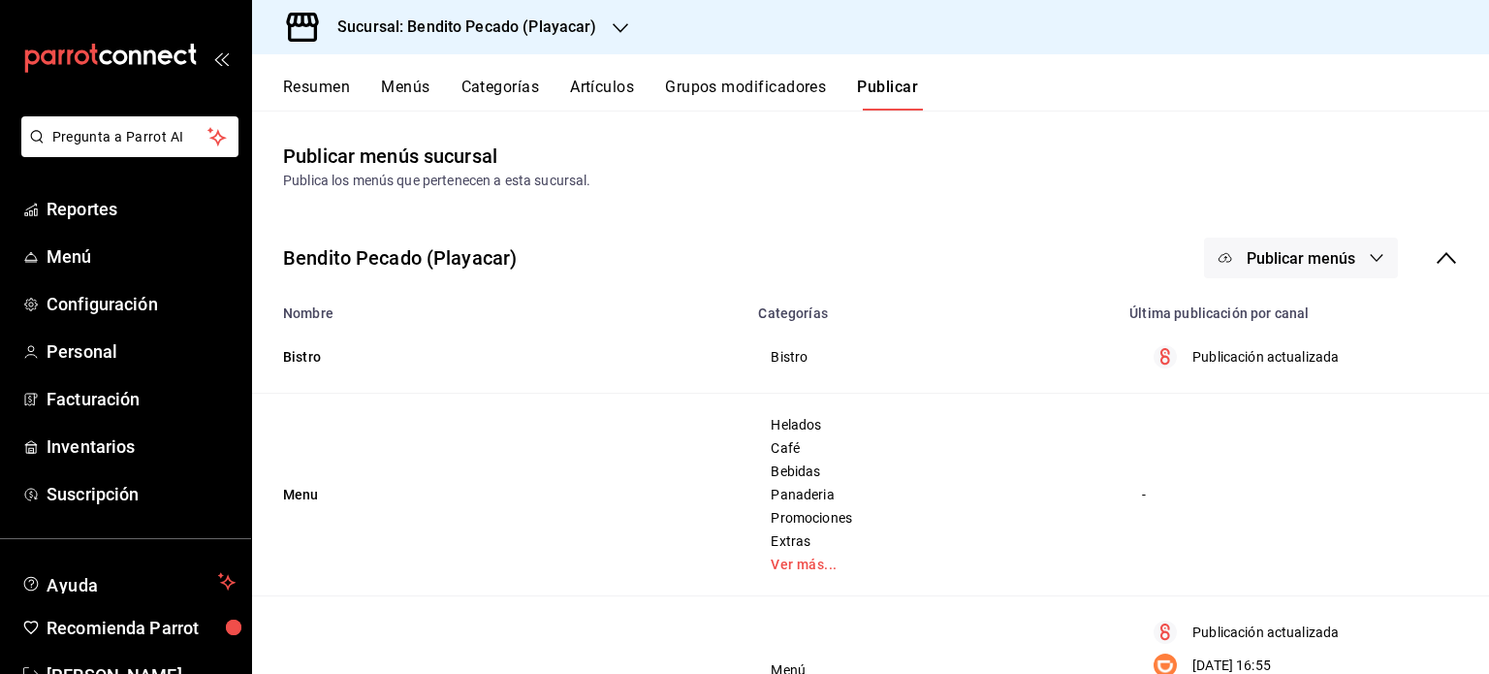
click at [1369, 257] on icon "button" at bounding box center [1377, 258] width 16 height 16
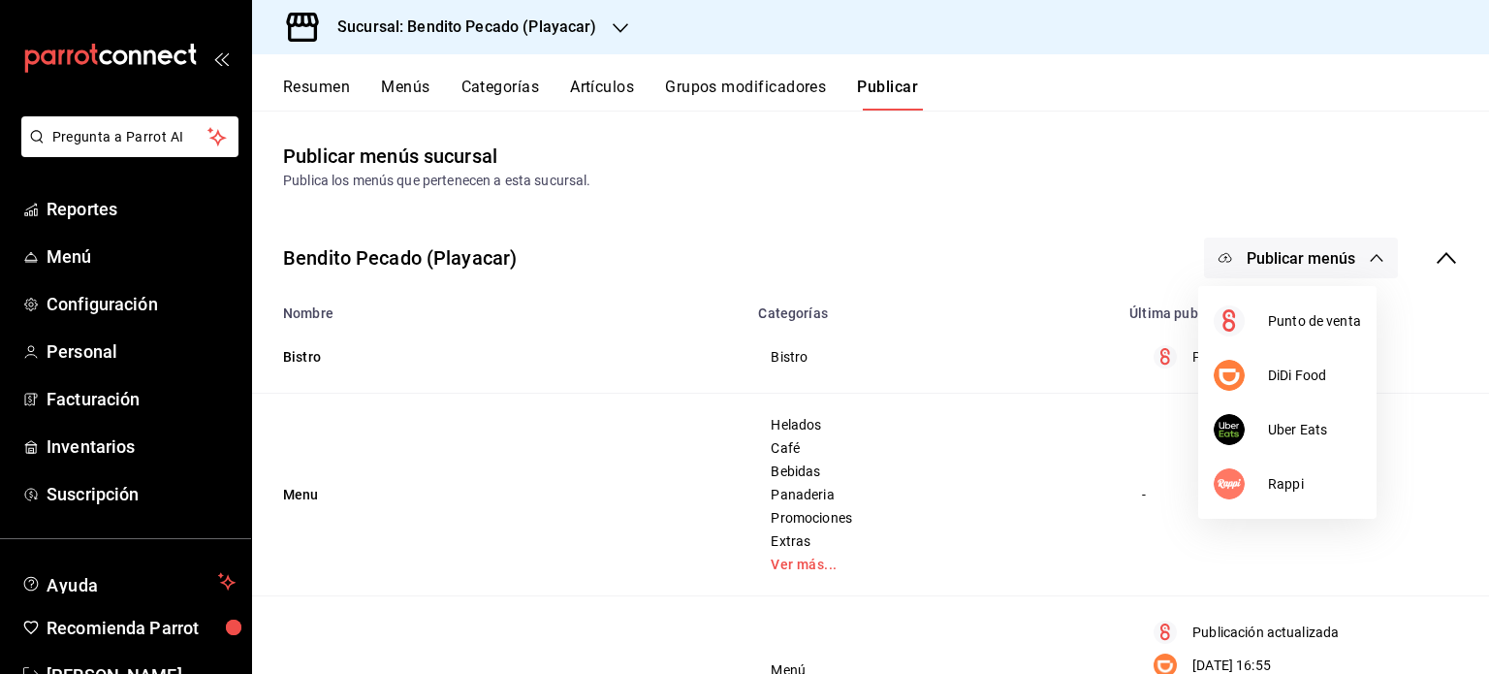
click at [1028, 437] on div at bounding box center [744, 337] width 1489 height 674
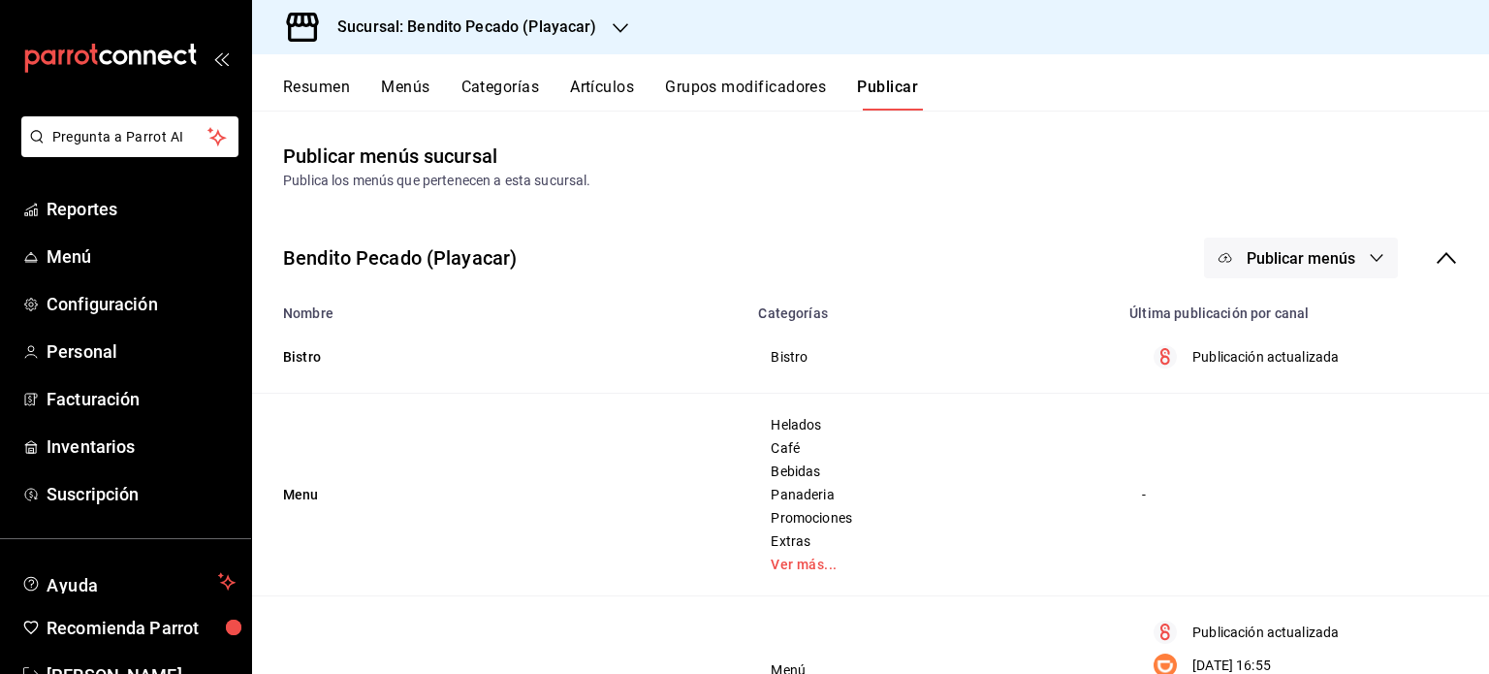
click at [1439, 260] on icon at bounding box center [1446, 257] width 23 height 23
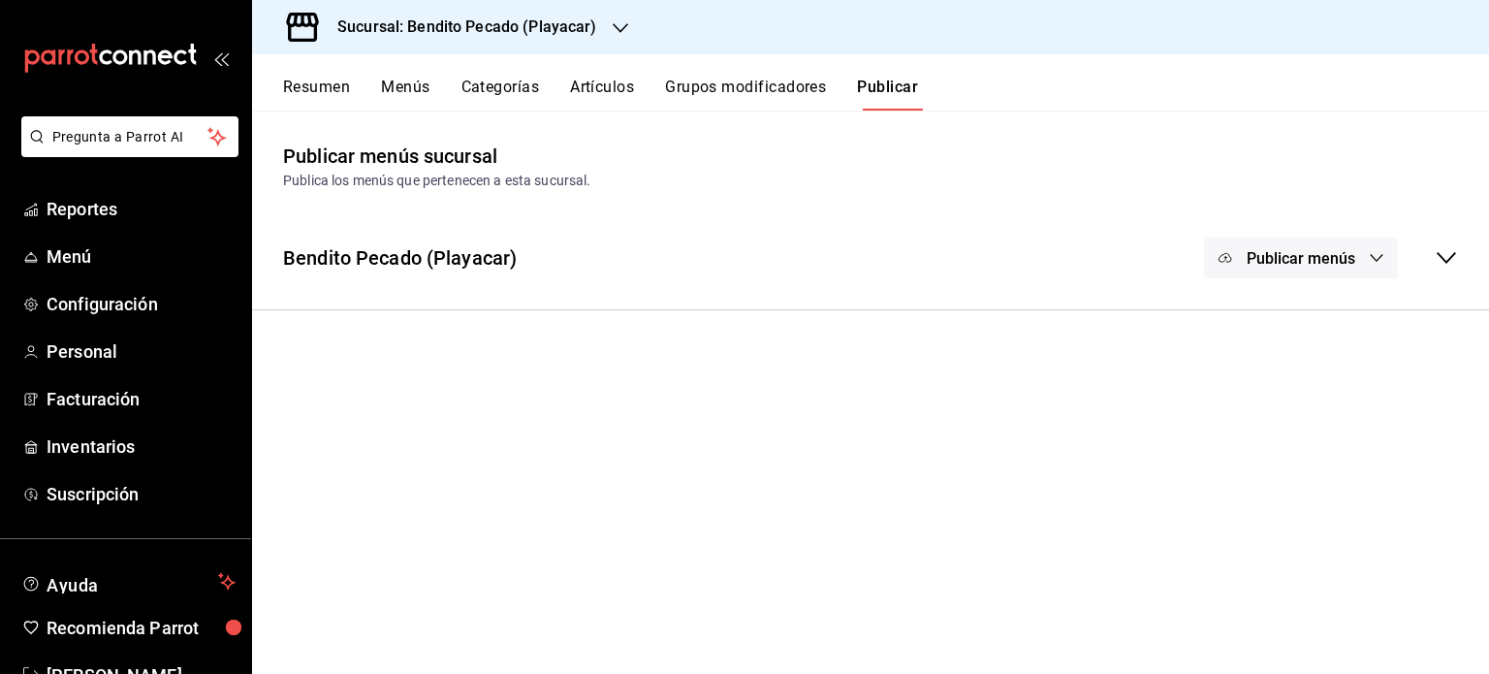
click at [1334, 245] on button "Publicar menús" at bounding box center [1301, 258] width 194 height 41
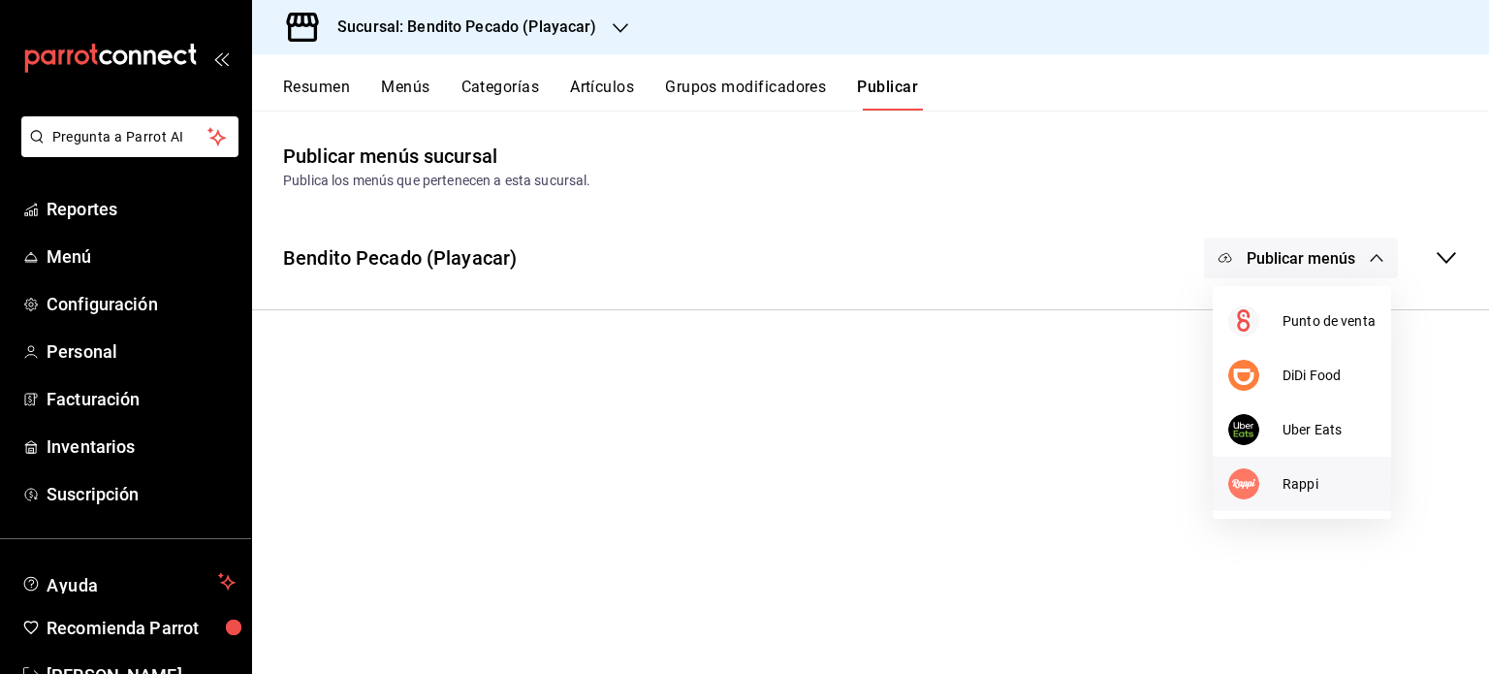
click at [1303, 485] on span "Rappi" at bounding box center [1329, 484] width 93 height 20
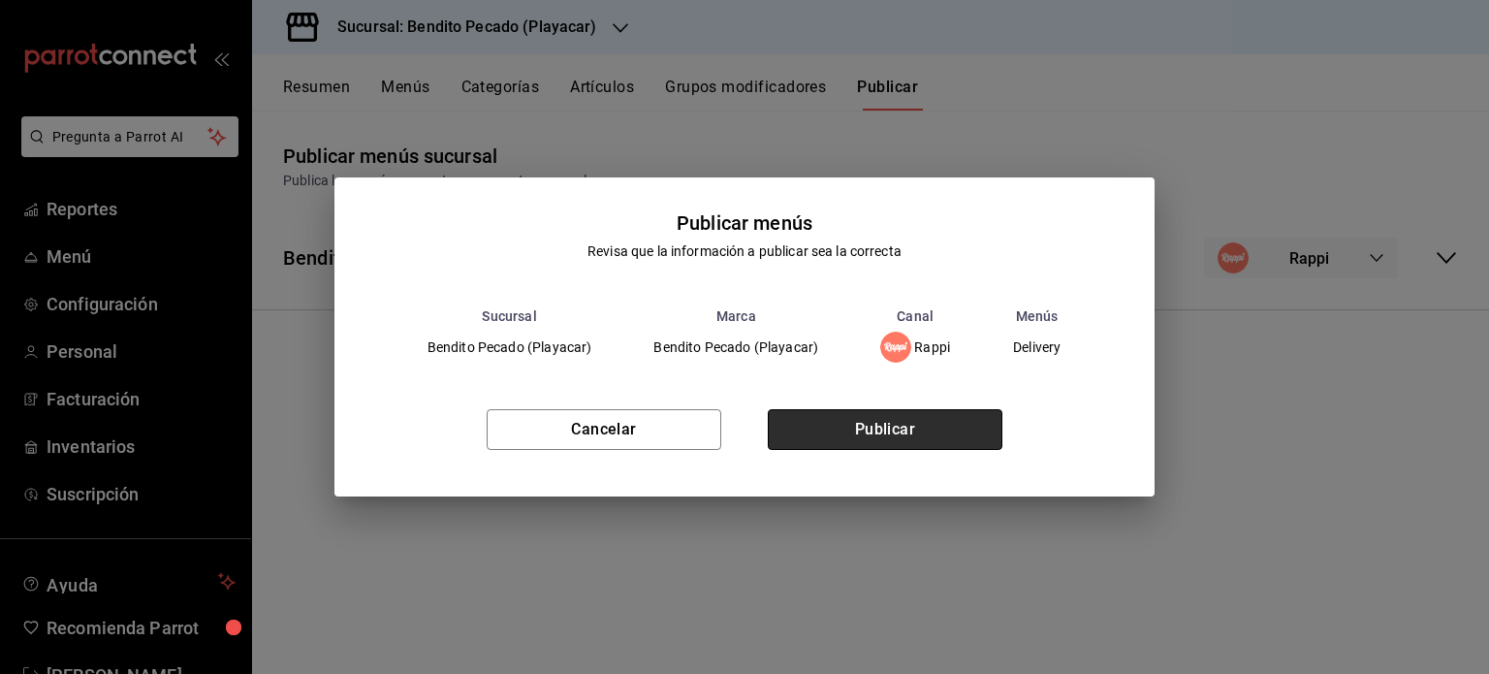
click at [838, 434] on button "Publicar" at bounding box center [885, 429] width 235 height 41
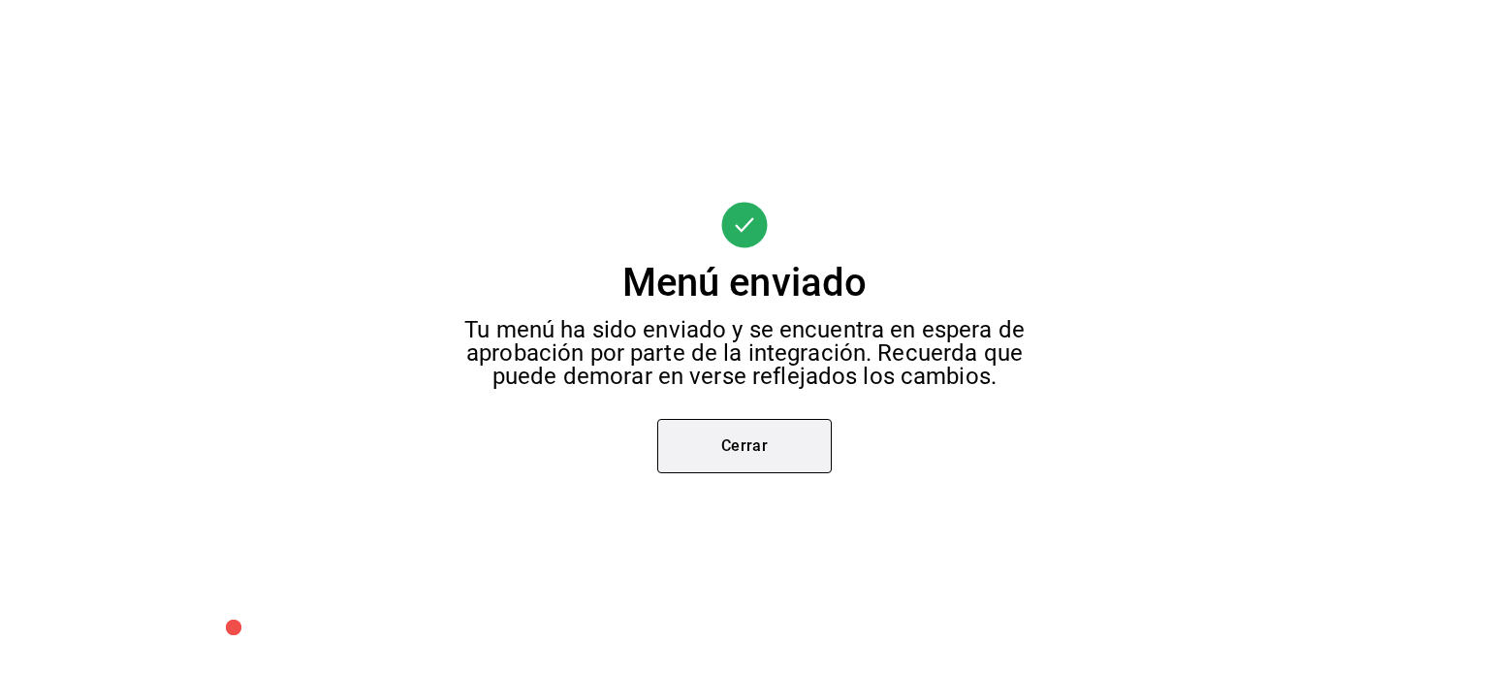
click at [776, 436] on button "Cerrar" at bounding box center [744, 446] width 175 height 54
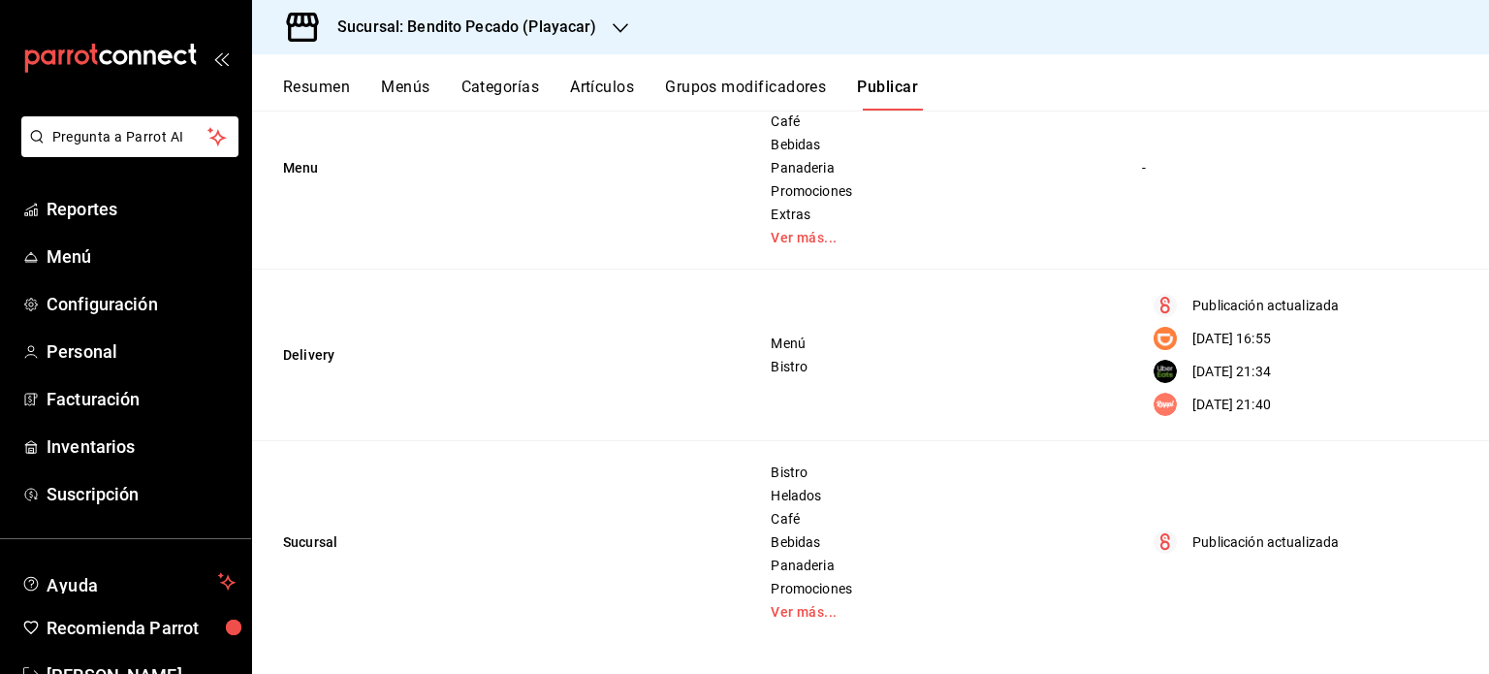
scroll to position [326, 0]
click at [788, 369] on span "Bistro" at bounding box center [932, 368] width 323 height 14
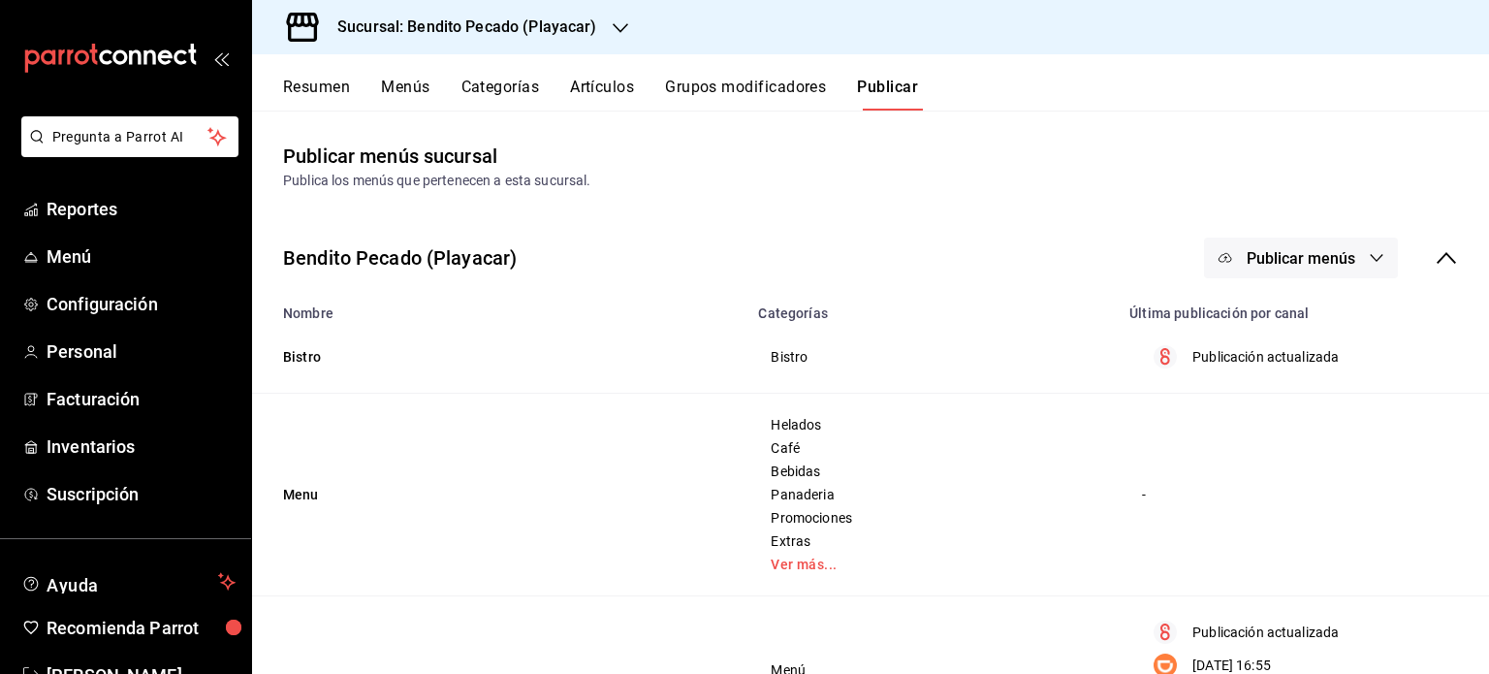
click at [1361, 245] on button "Publicar menús" at bounding box center [1301, 258] width 194 height 41
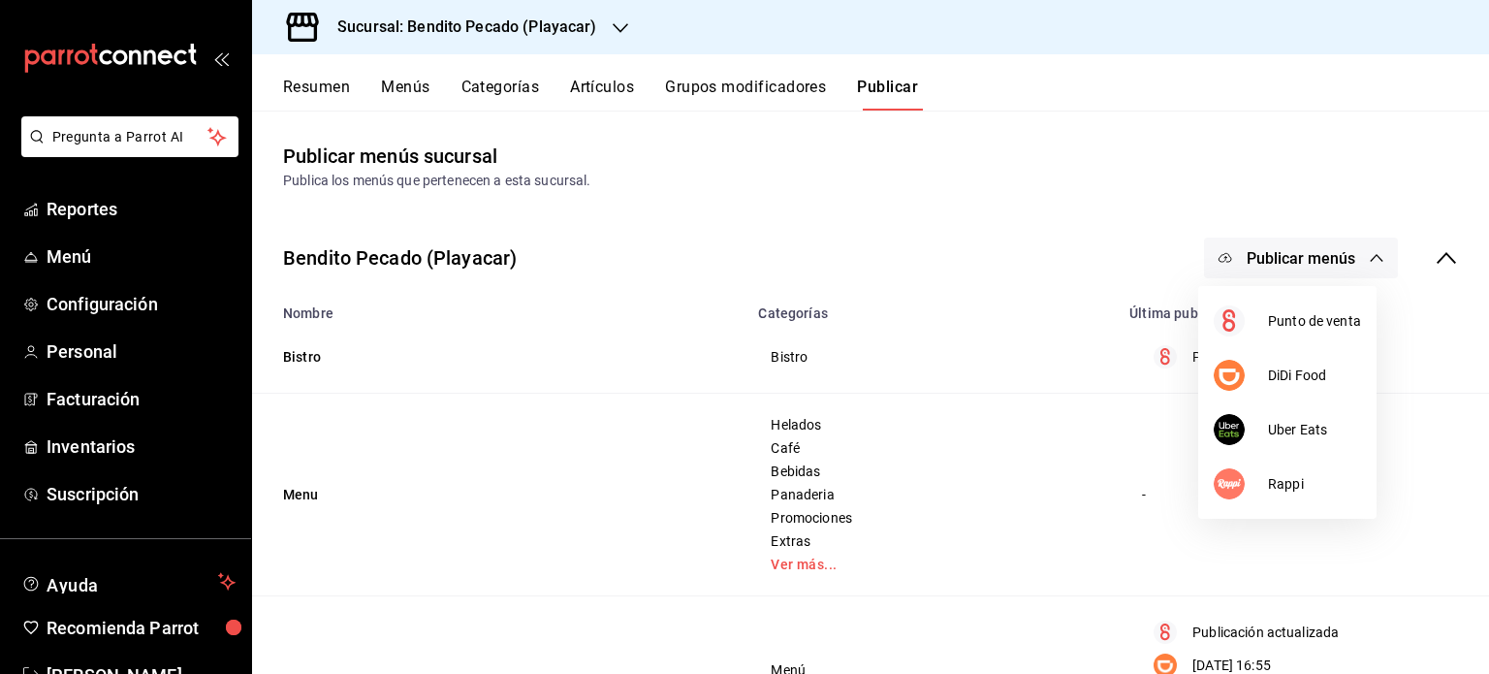
click at [1435, 281] on div at bounding box center [744, 337] width 1489 height 674
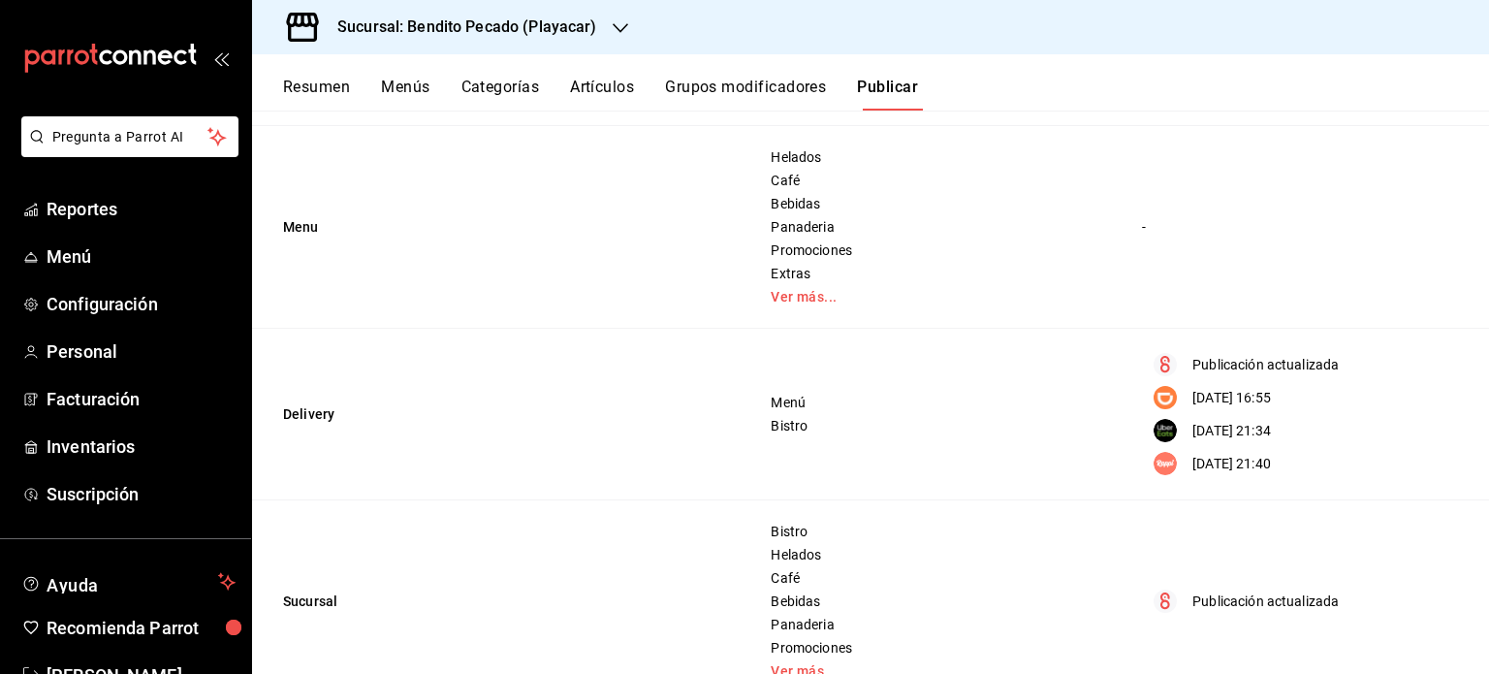
scroll to position [327, 0]
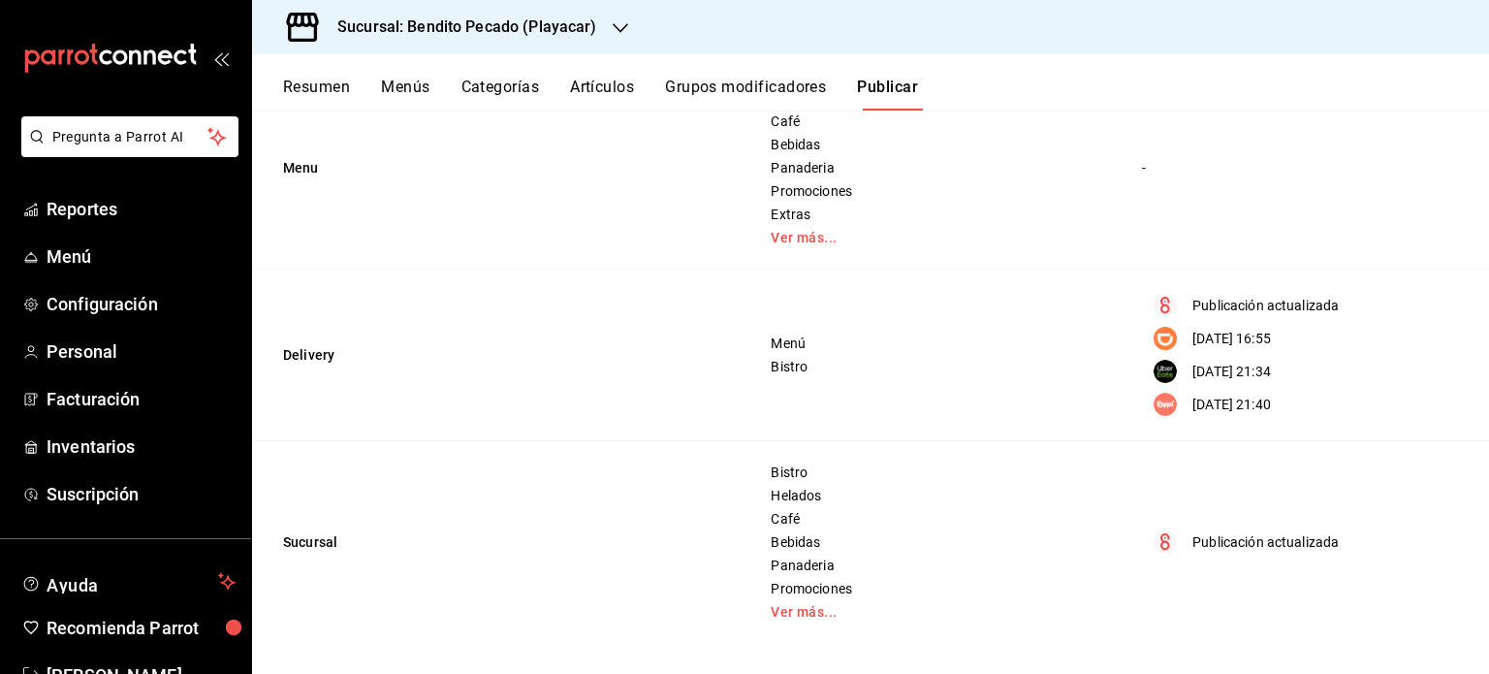
click at [1223, 402] on p "24/09/2025 21:40" at bounding box center [1232, 405] width 79 height 20
click at [768, 379] on td "Menú Bistro" at bounding box center [932, 356] width 371 height 172
click at [296, 88] on button "Resumen" at bounding box center [316, 94] width 67 height 33
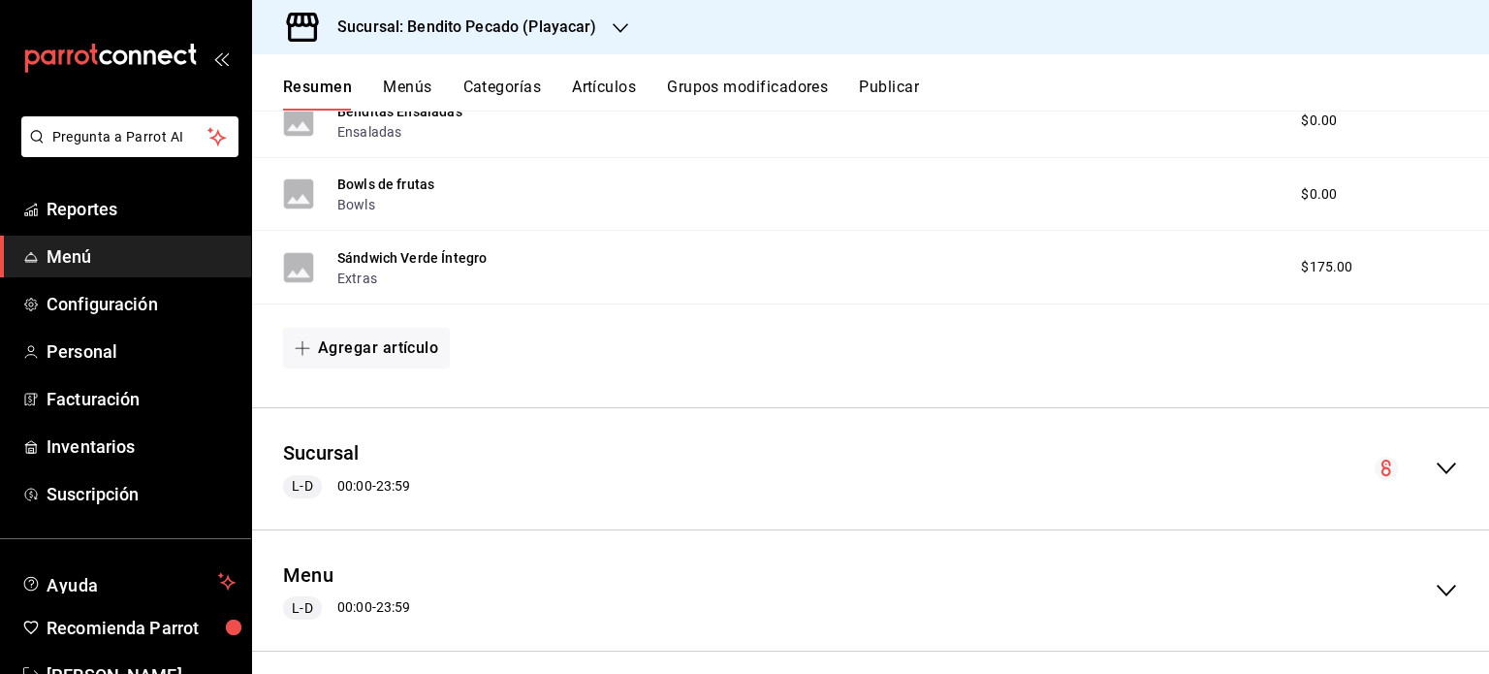
scroll to position [1136, 0]
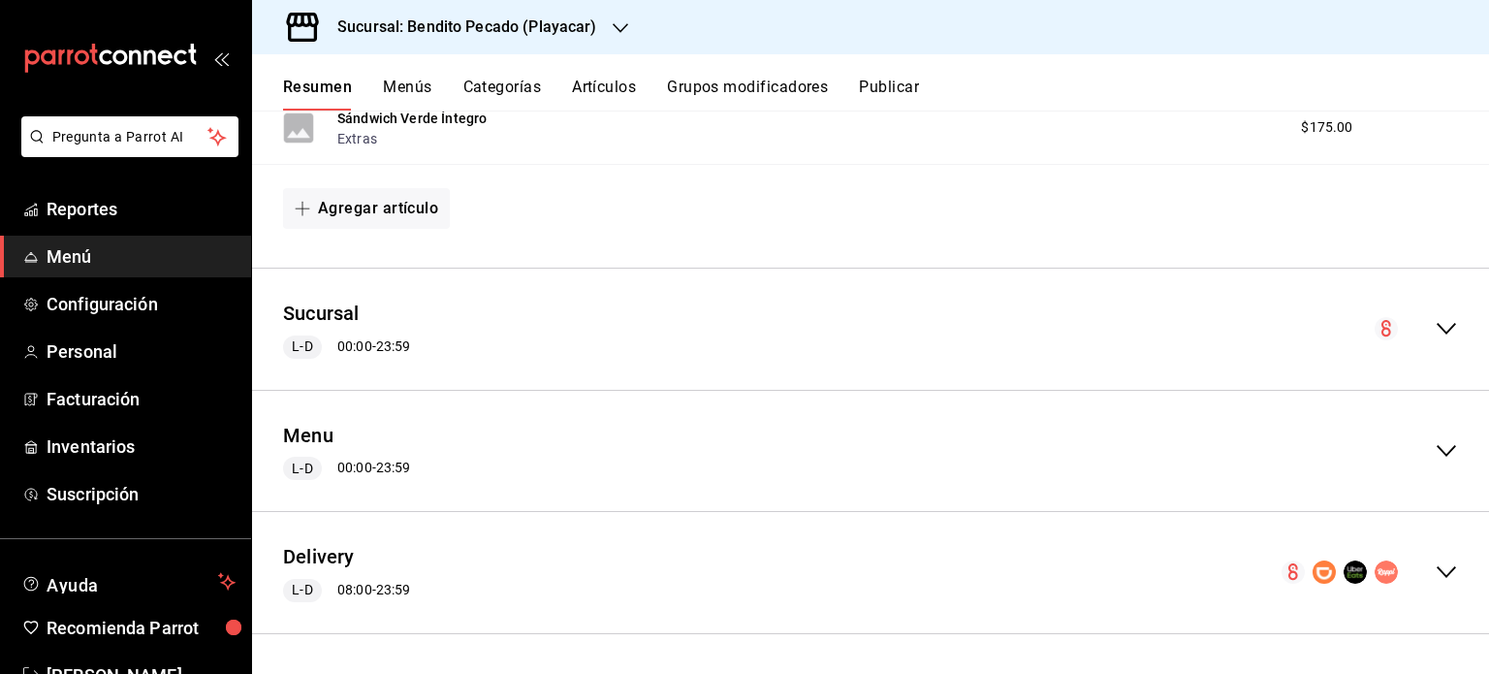
click at [1435, 562] on icon "collapse-menu-row" at bounding box center [1446, 571] width 23 height 23
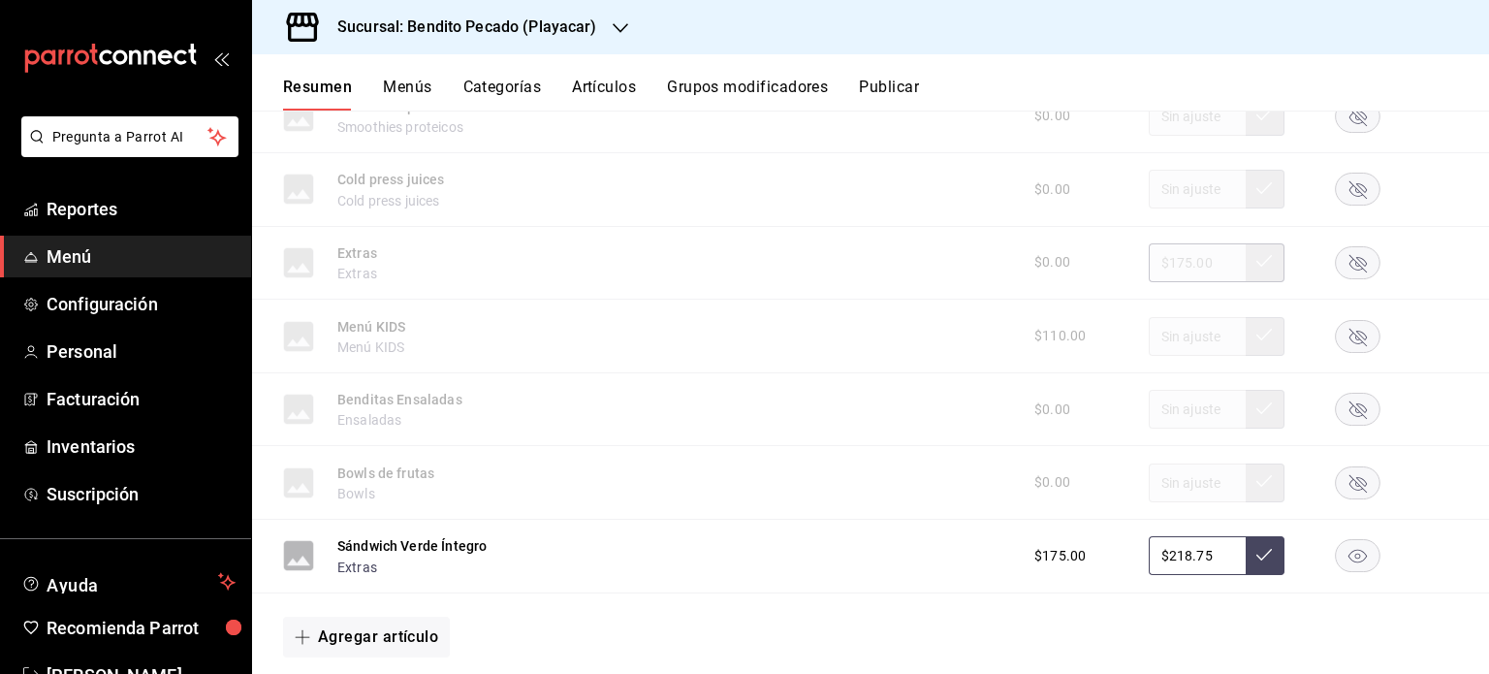
scroll to position [4245, 0]
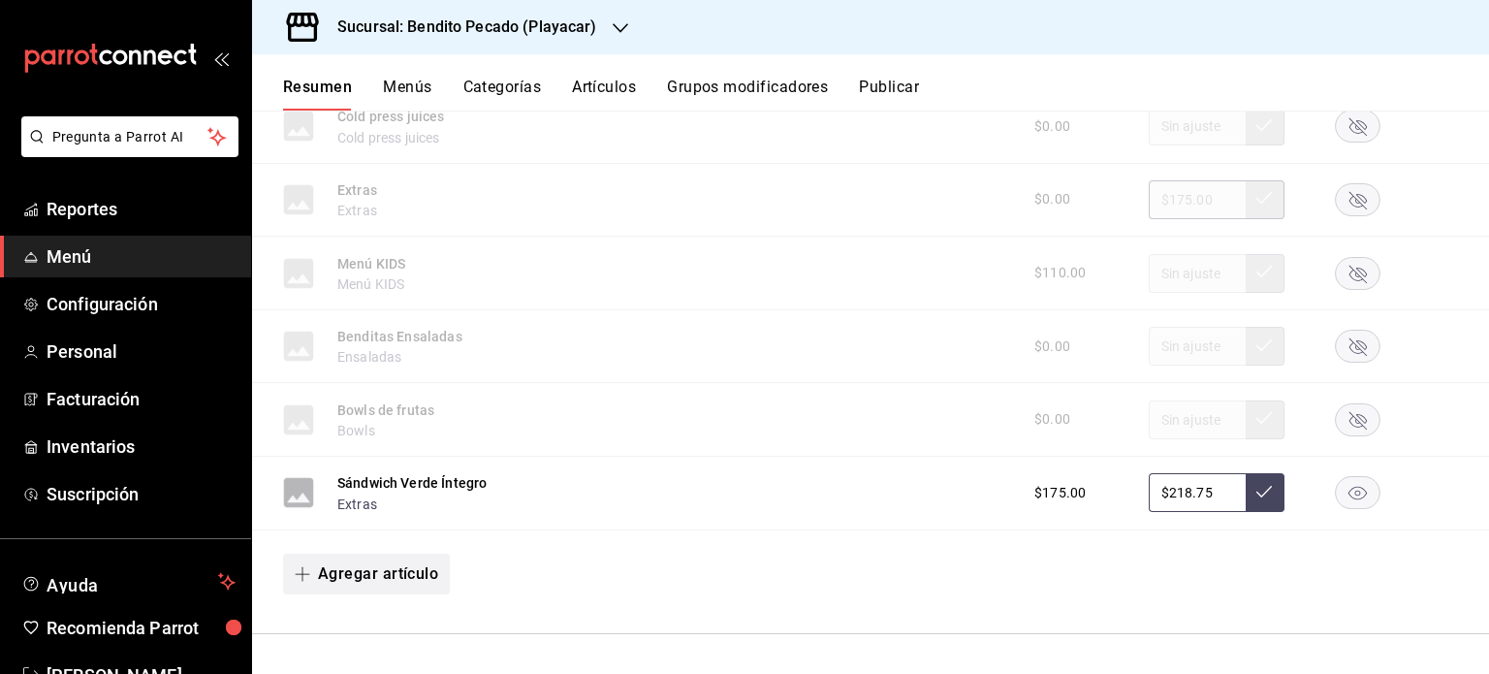
click at [390, 585] on button "Agregar artículo" at bounding box center [366, 574] width 167 height 41
click at [698, 621] on div at bounding box center [744, 337] width 1489 height 674
click at [868, 91] on button "Publicar" at bounding box center [889, 94] width 60 height 33
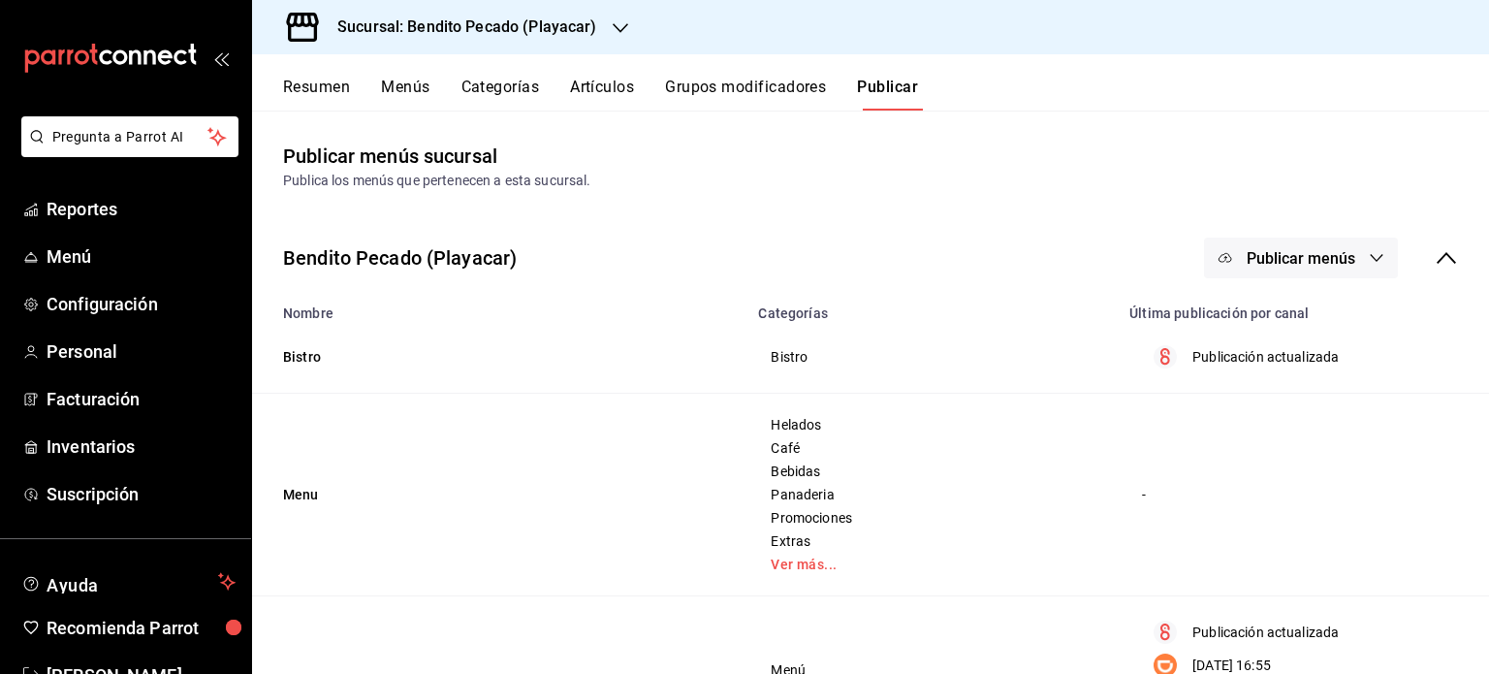
click at [1450, 247] on div "Bendito Pecado (Playacar) Publicar menús" at bounding box center [870, 258] width 1237 height 72
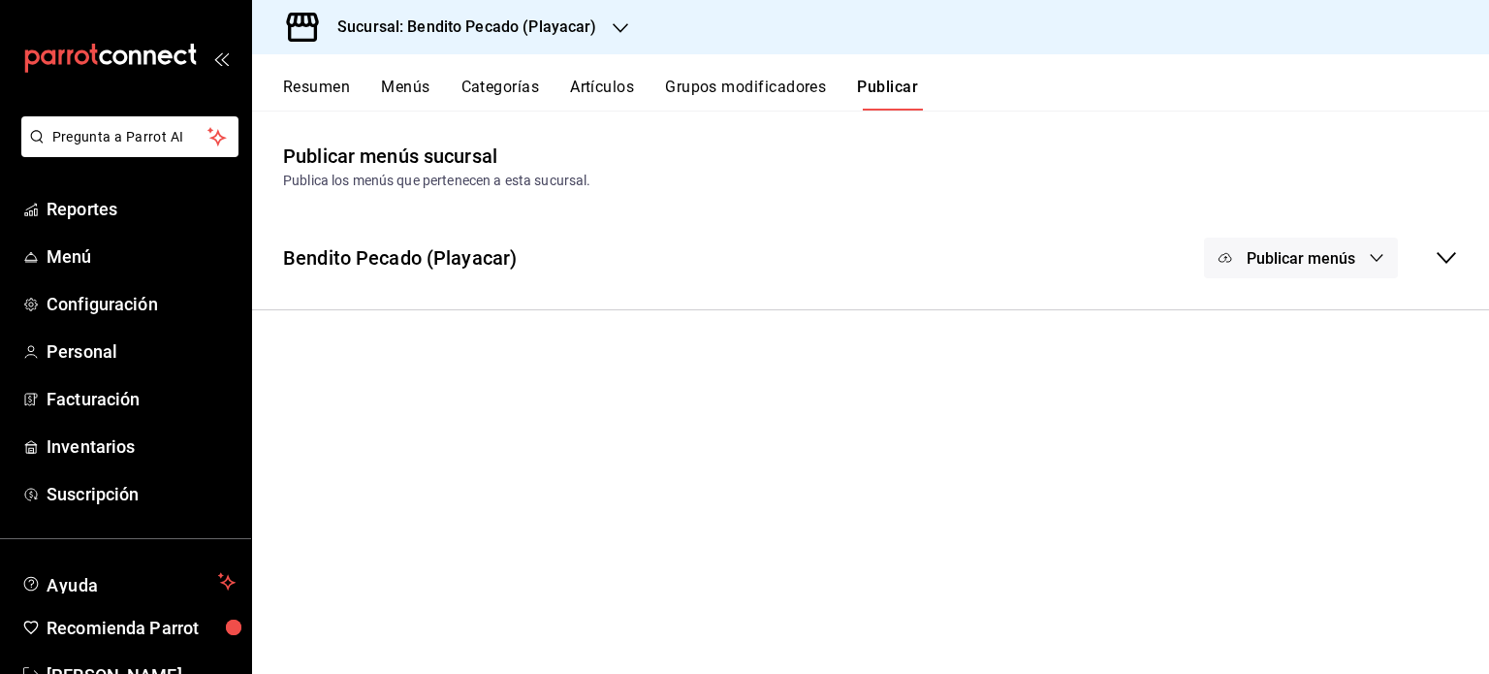
click at [485, 160] on div "Publicar menús sucursal" at bounding box center [390, 156] width 214 height 29
click at [445, 154] on div "Publicar menús sucursal" at bounding box center [390, 156] width 214 height 29
click at [1350, 267] on span "Publicar menús" at bounding box center [1301, 258] width 109 height 18
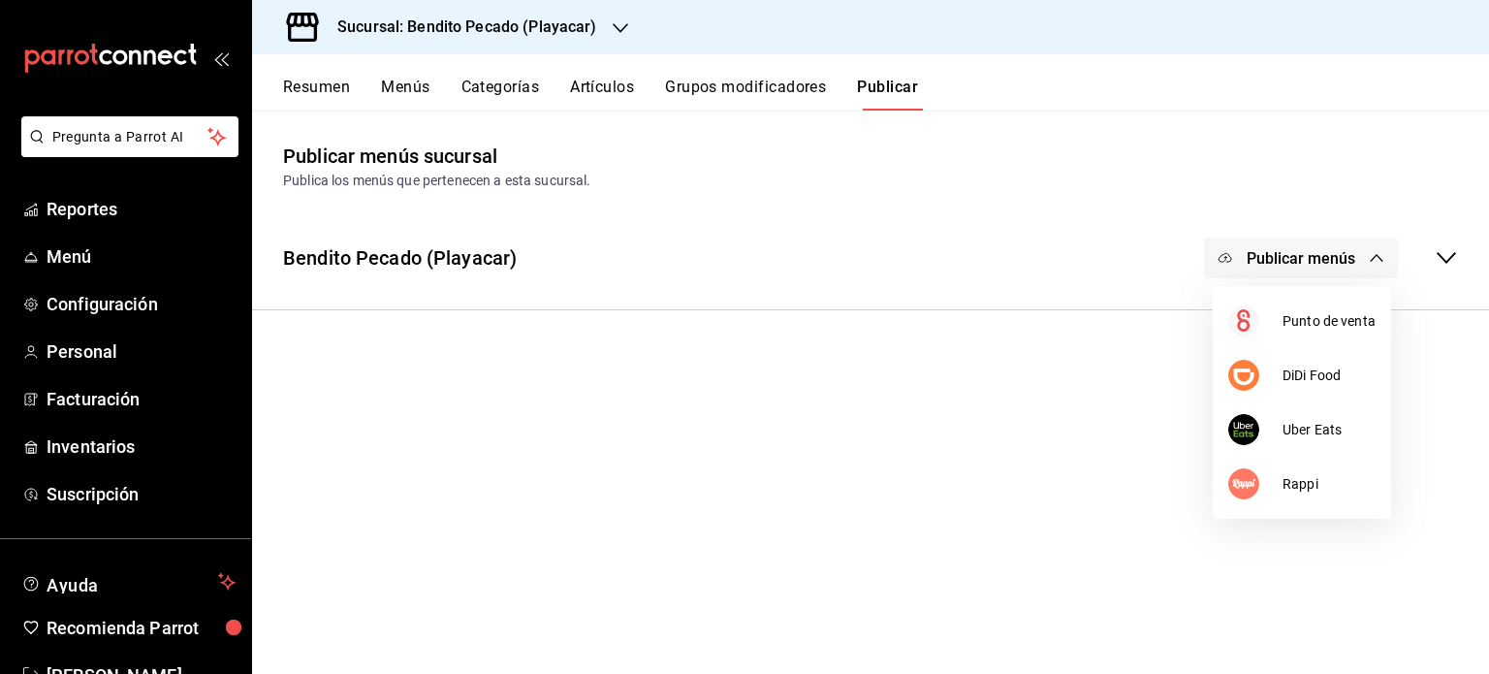
click at [1452, 257] on div at bounding box center [744, 337] width 1489 height 674
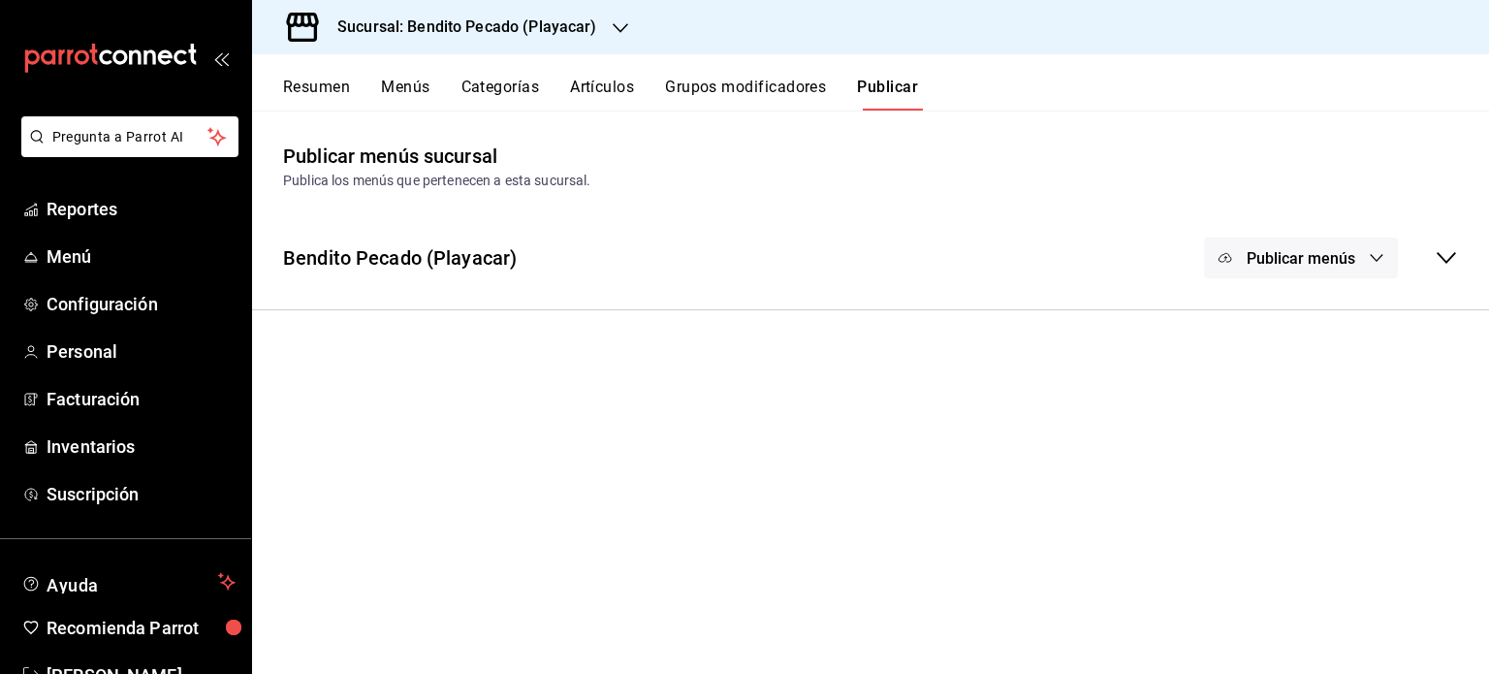
click at [1452, 257] on icon at bounding box center [1446, 258] width 19 height 12
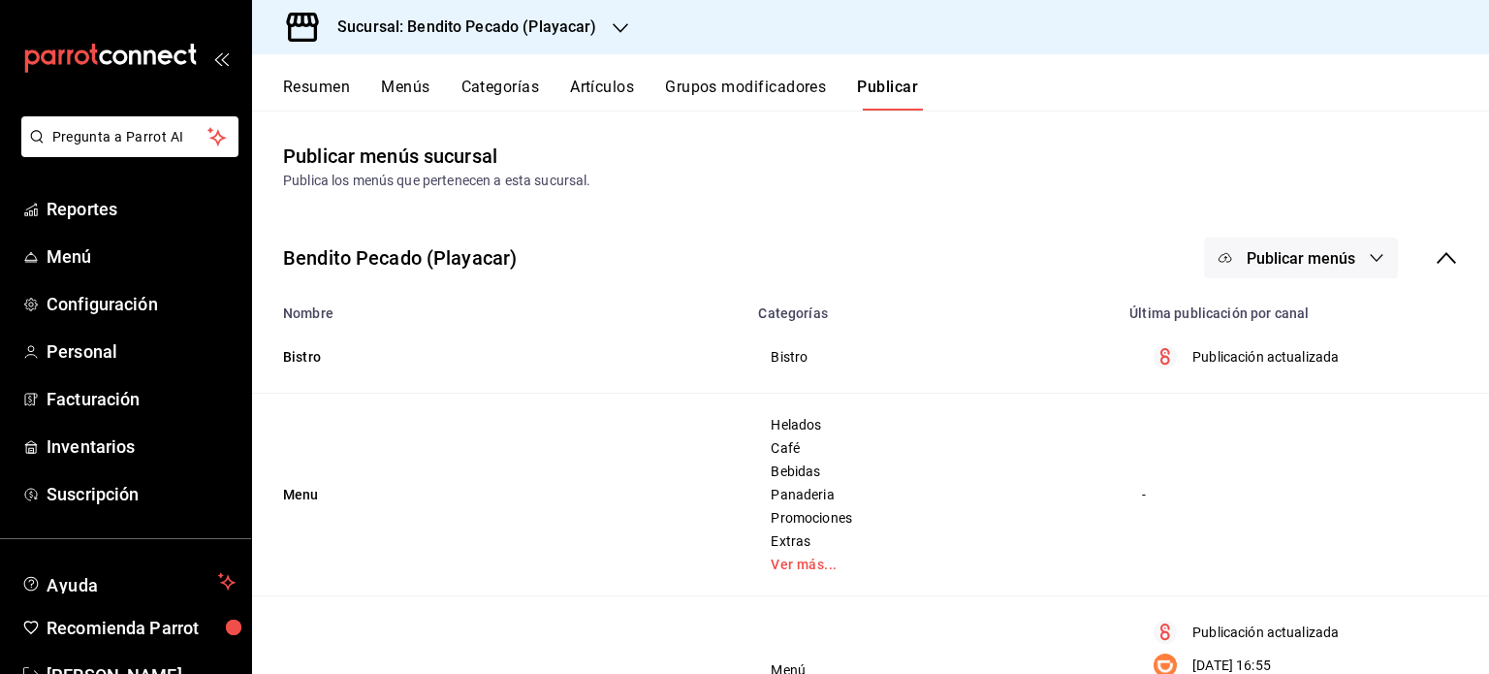
click at [489, 87] on button "Categorías" at bounding box center [501, 94] width 79 height 33
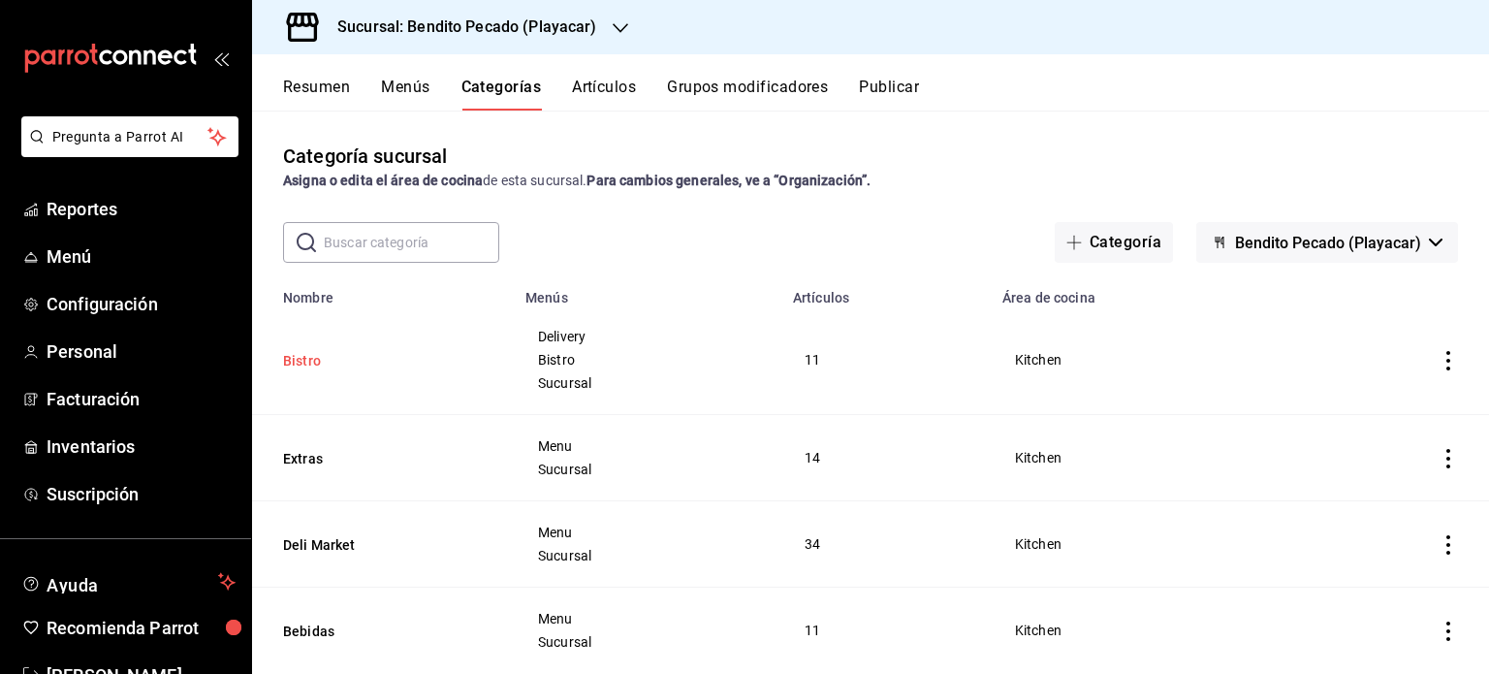
click at [318, 358] on button "Bistro" at bounding box center [380, 360] width 194 height 19
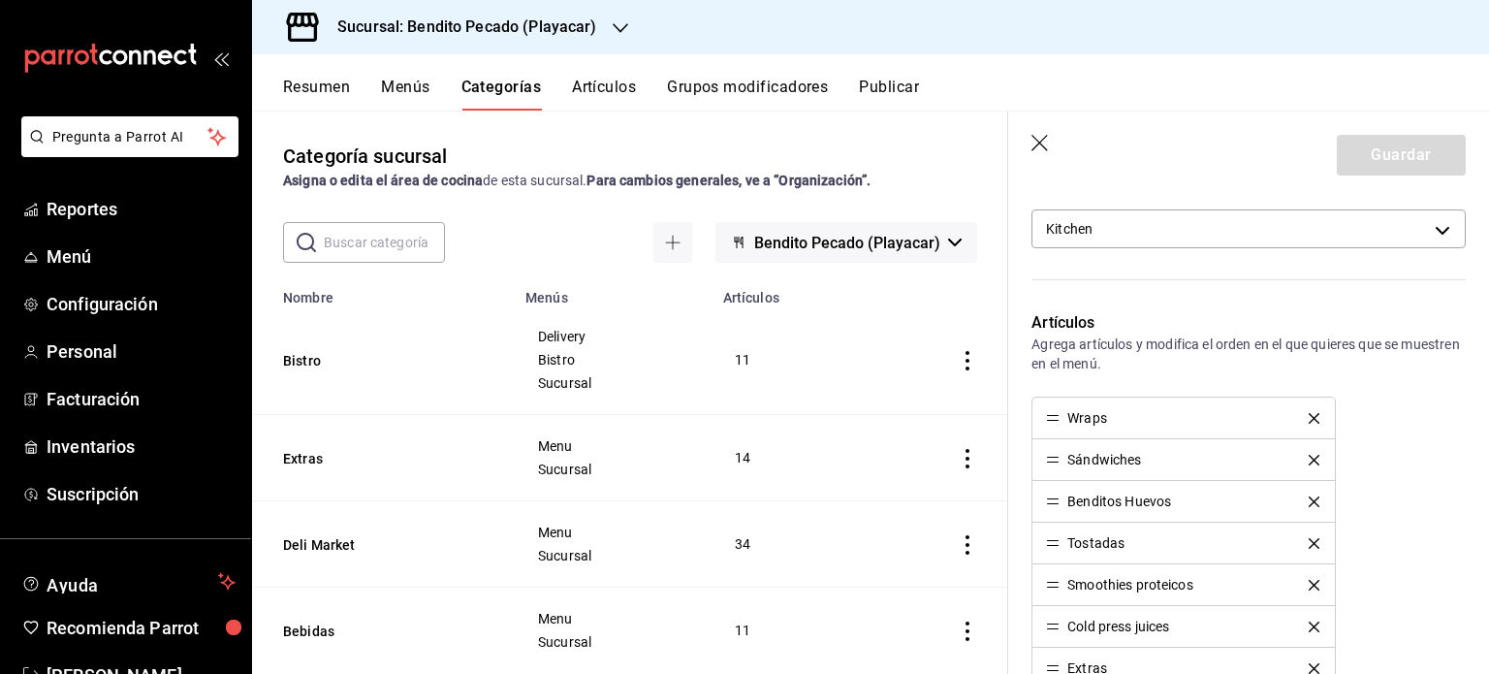
scroll to position [413, 0]
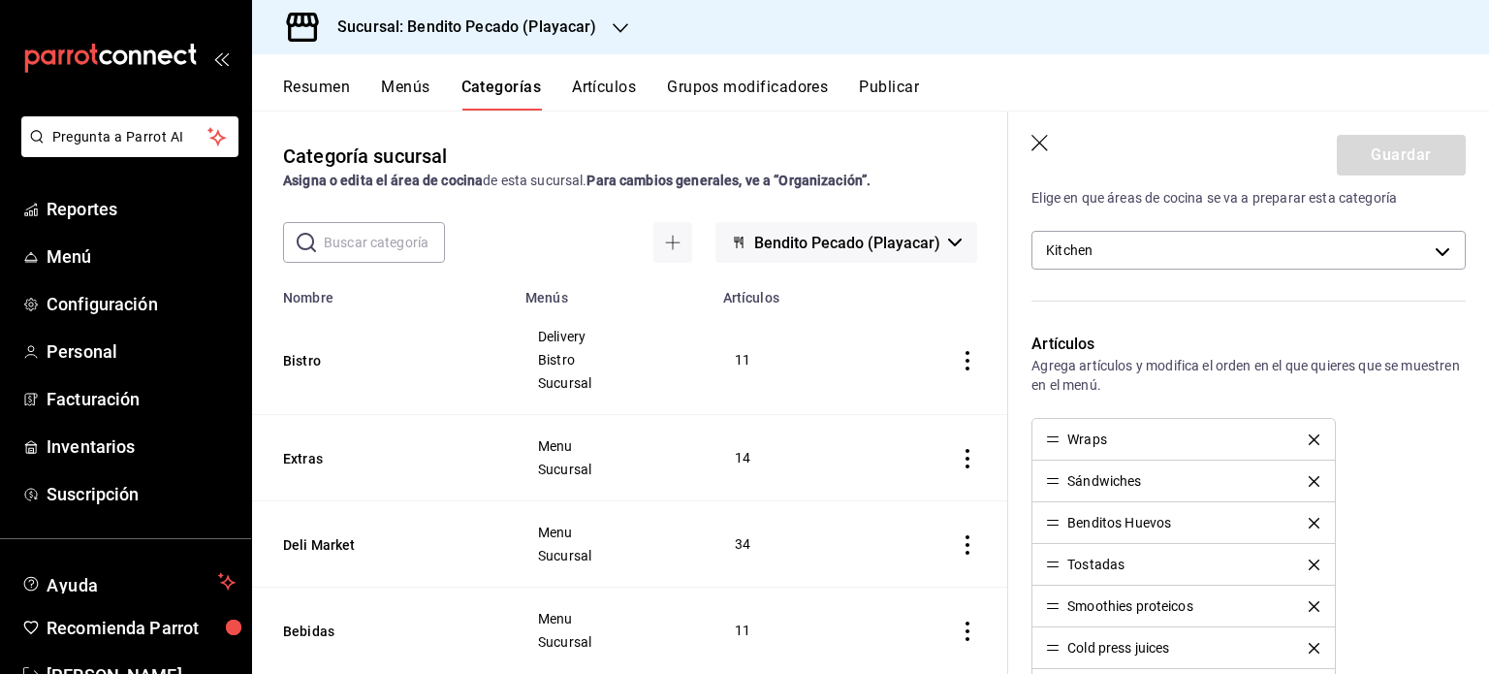
click at [1043, 141] on icon "button" at bounding box center [1041, 144] width 19 height 19
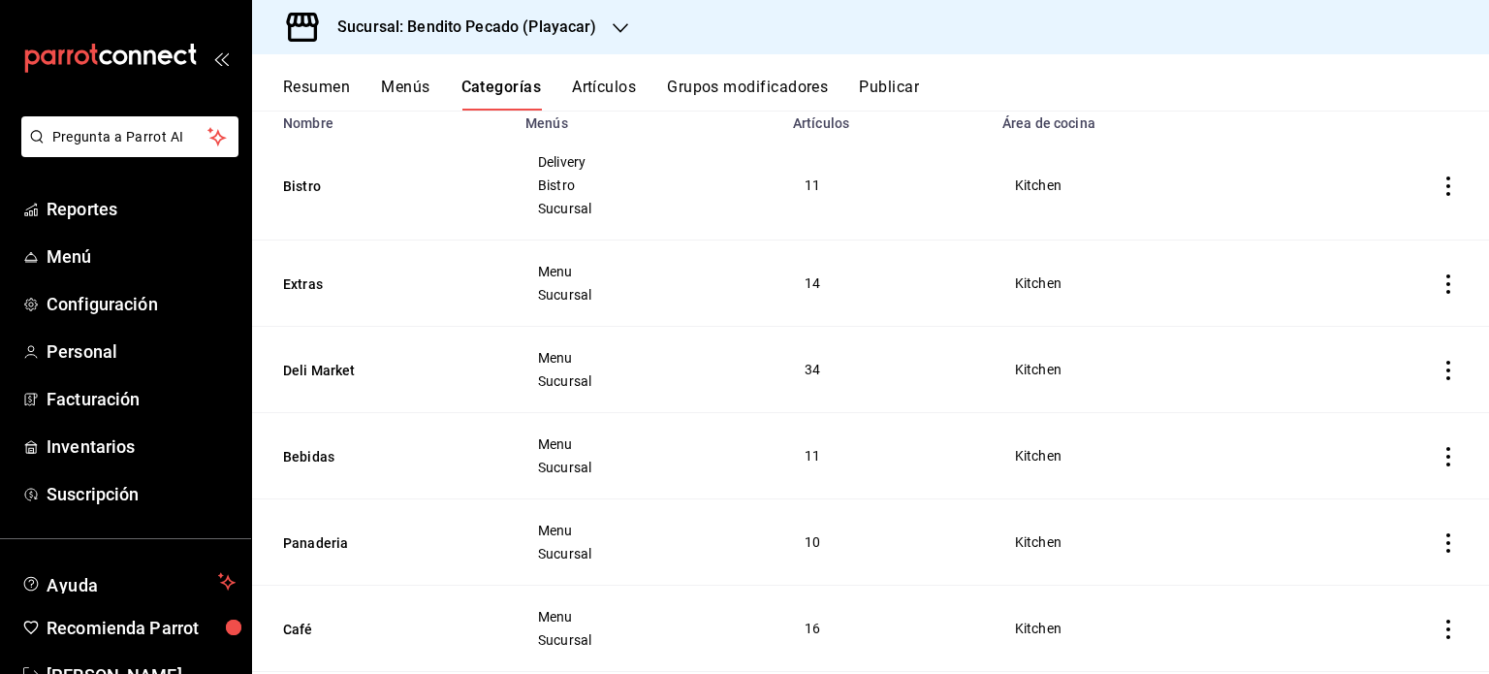
scroll to position [175, 0]
click at [301, 80] on button "Resumen" at bounding box center [316, 94] width 67 height 33
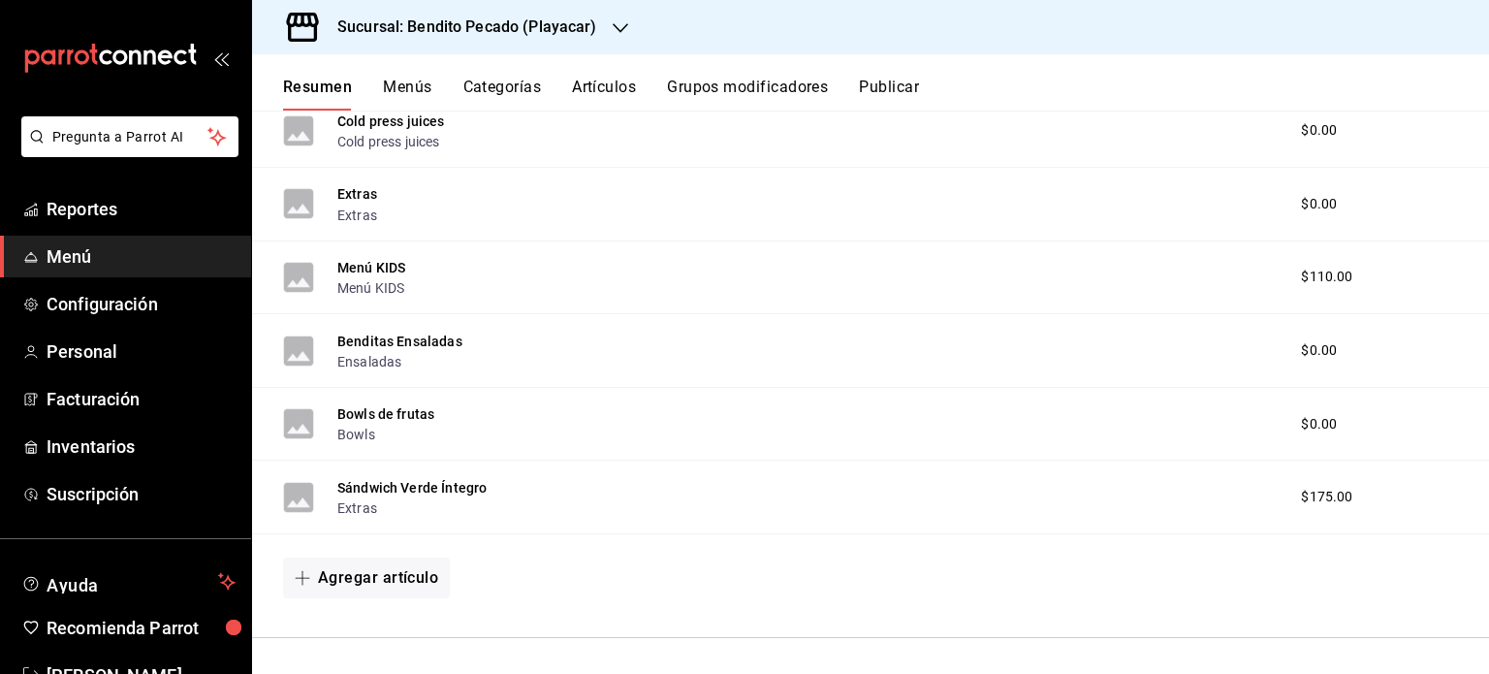
scroll to position [1136, 0]
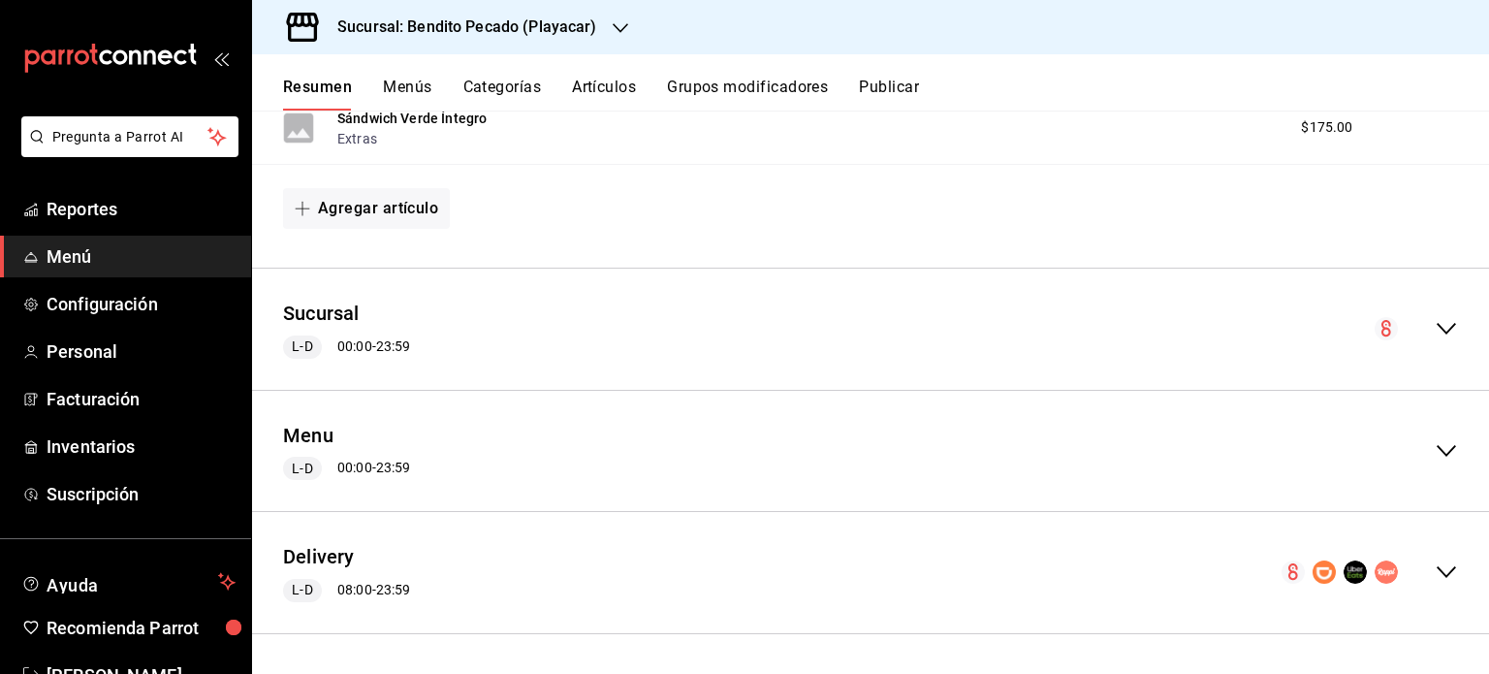
click at [1445, 573] on div "Delivery L-D 08:00 - 23:59" at bounding box center [870, 573] width 1237 height 90
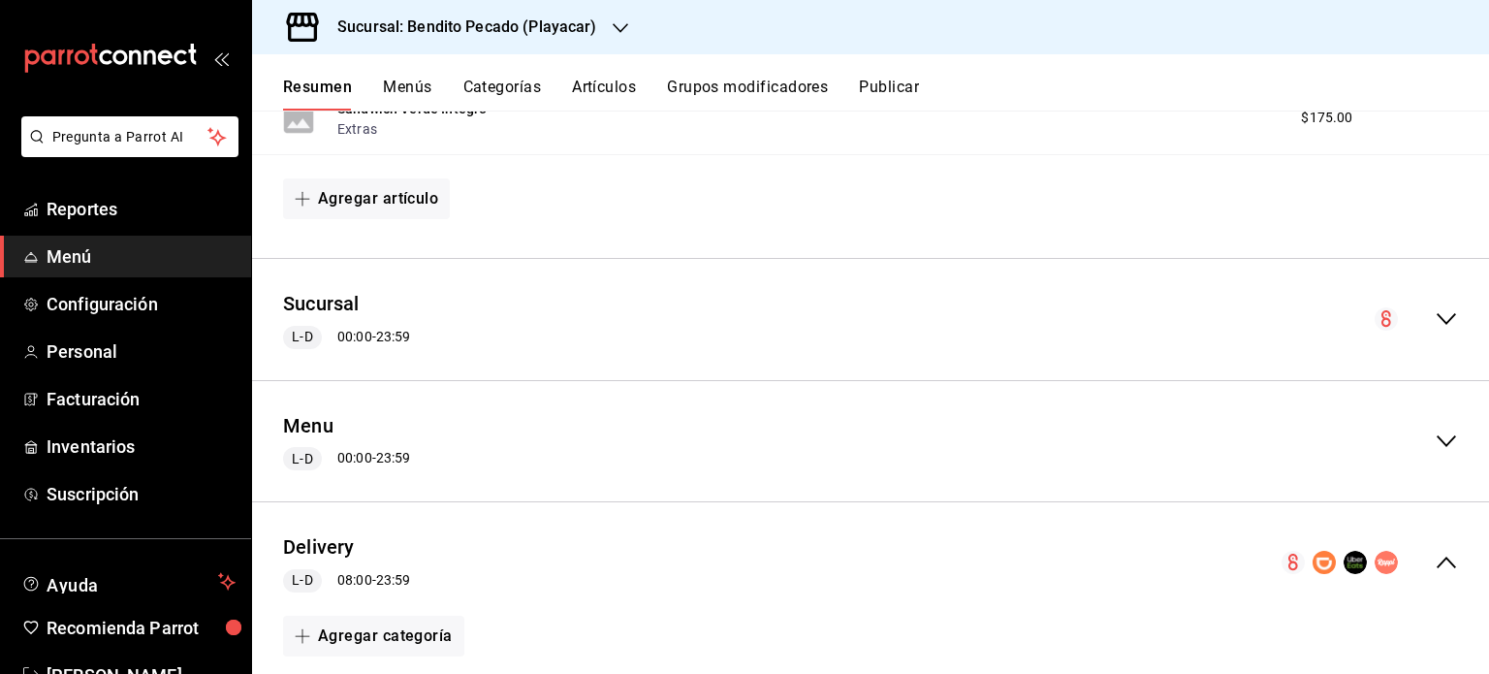
scroll to position [1144, 0]
